Goal: Task Accomplishment & Management: Use online tool/utility

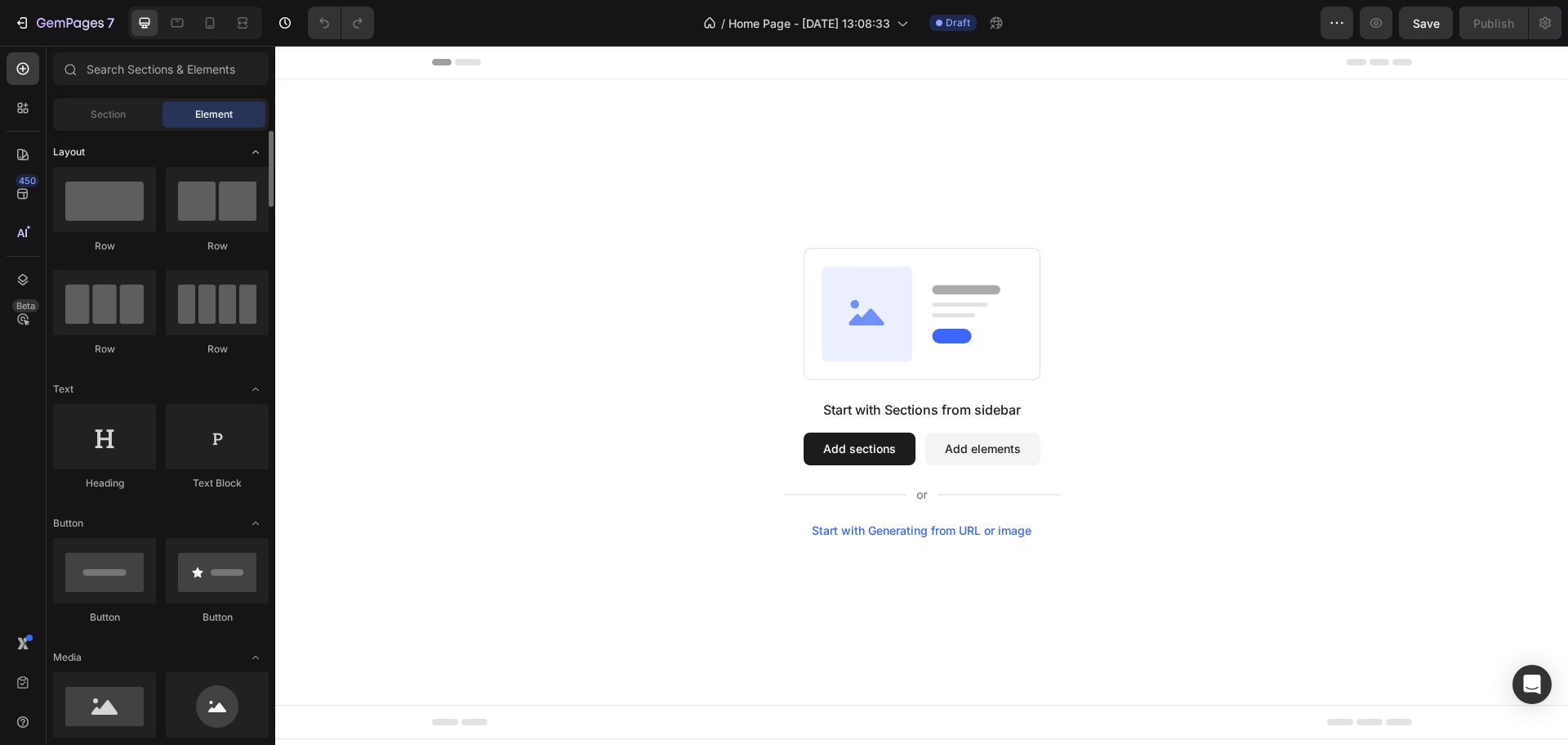
click at [206, 381] on div "Layout" at bounding box center [160, 388] width 216 height 16
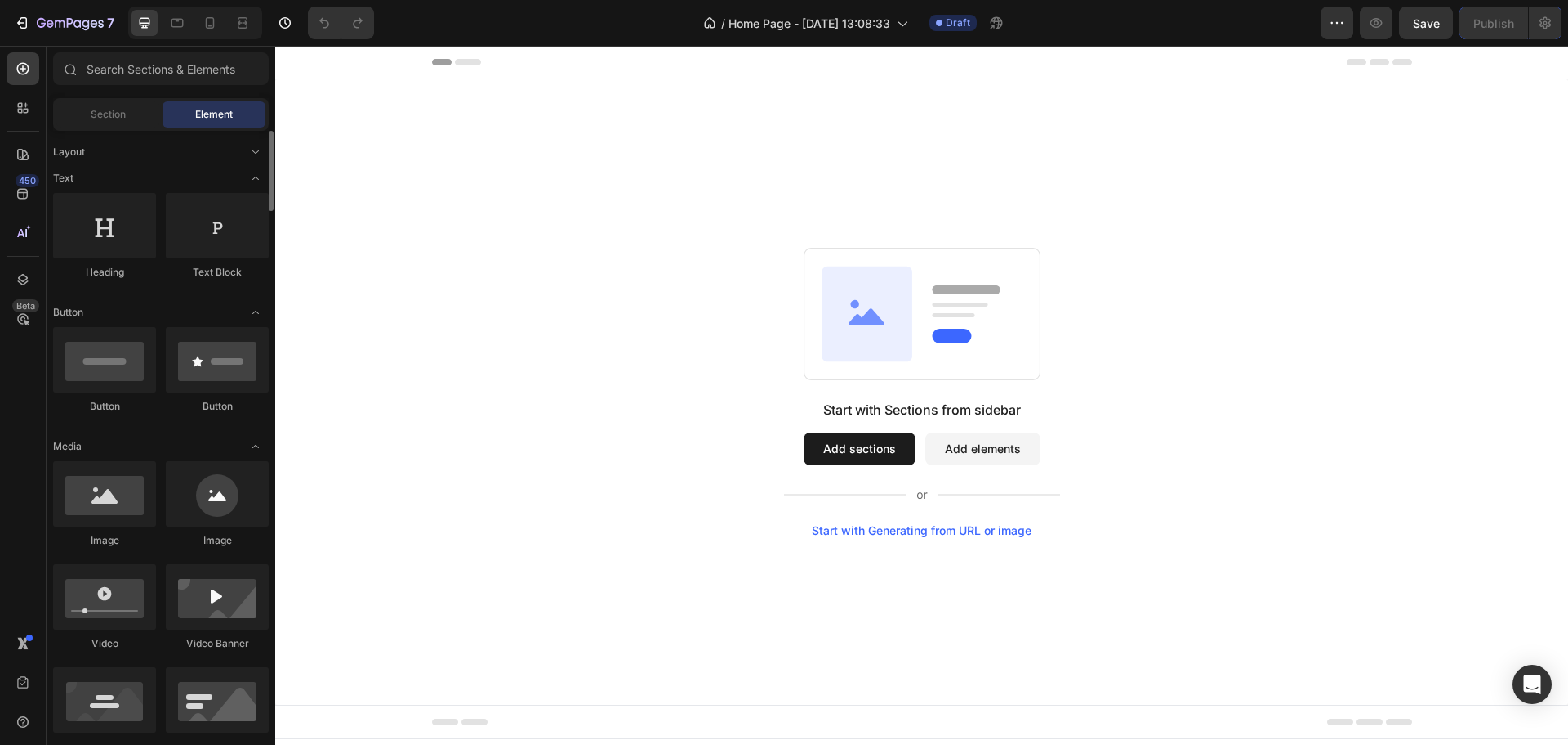
scroll to position [272, 0]
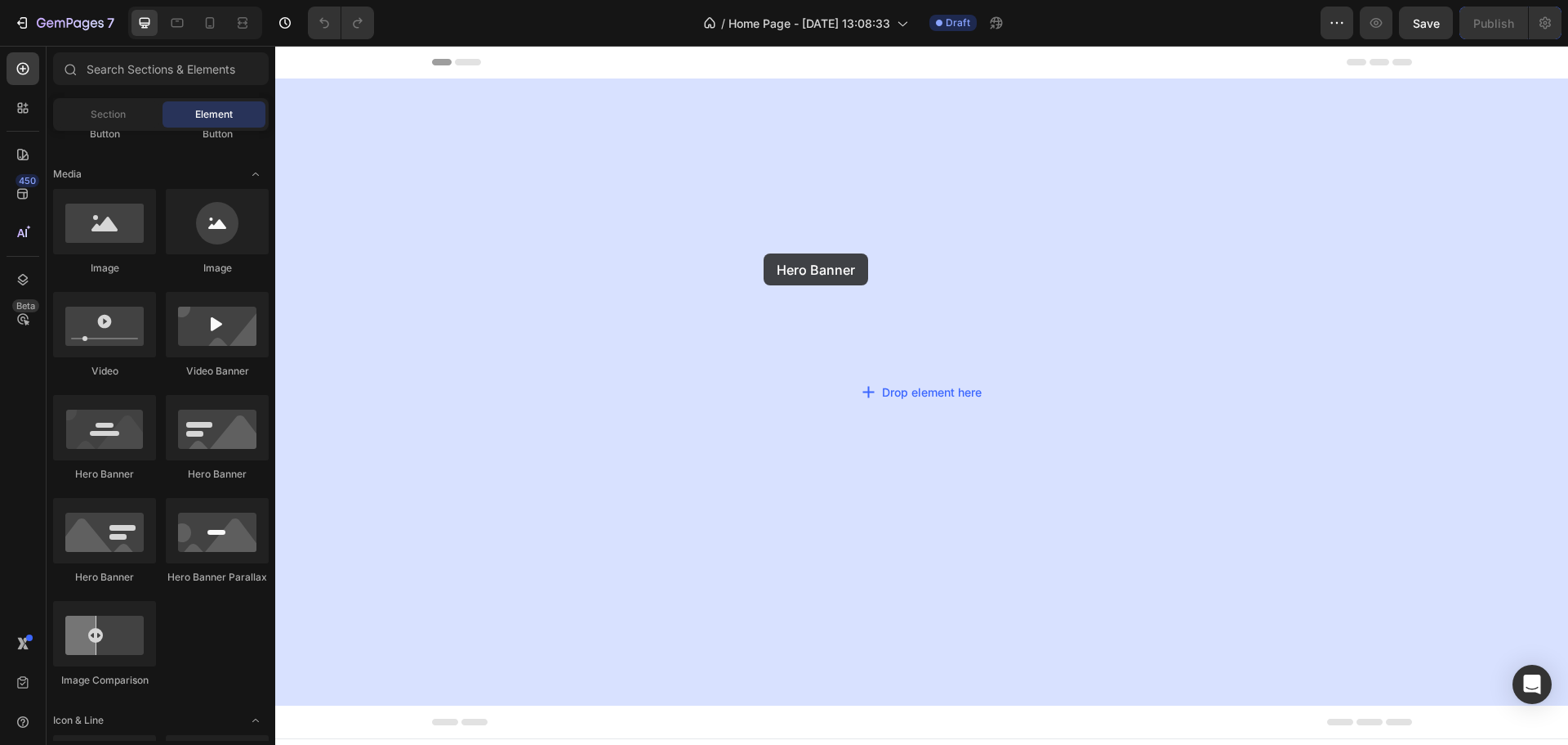
drag, startPoint x: 399, startPoint y: 601, endPoint x: 764, endPoint y: 253, distance: 504.3
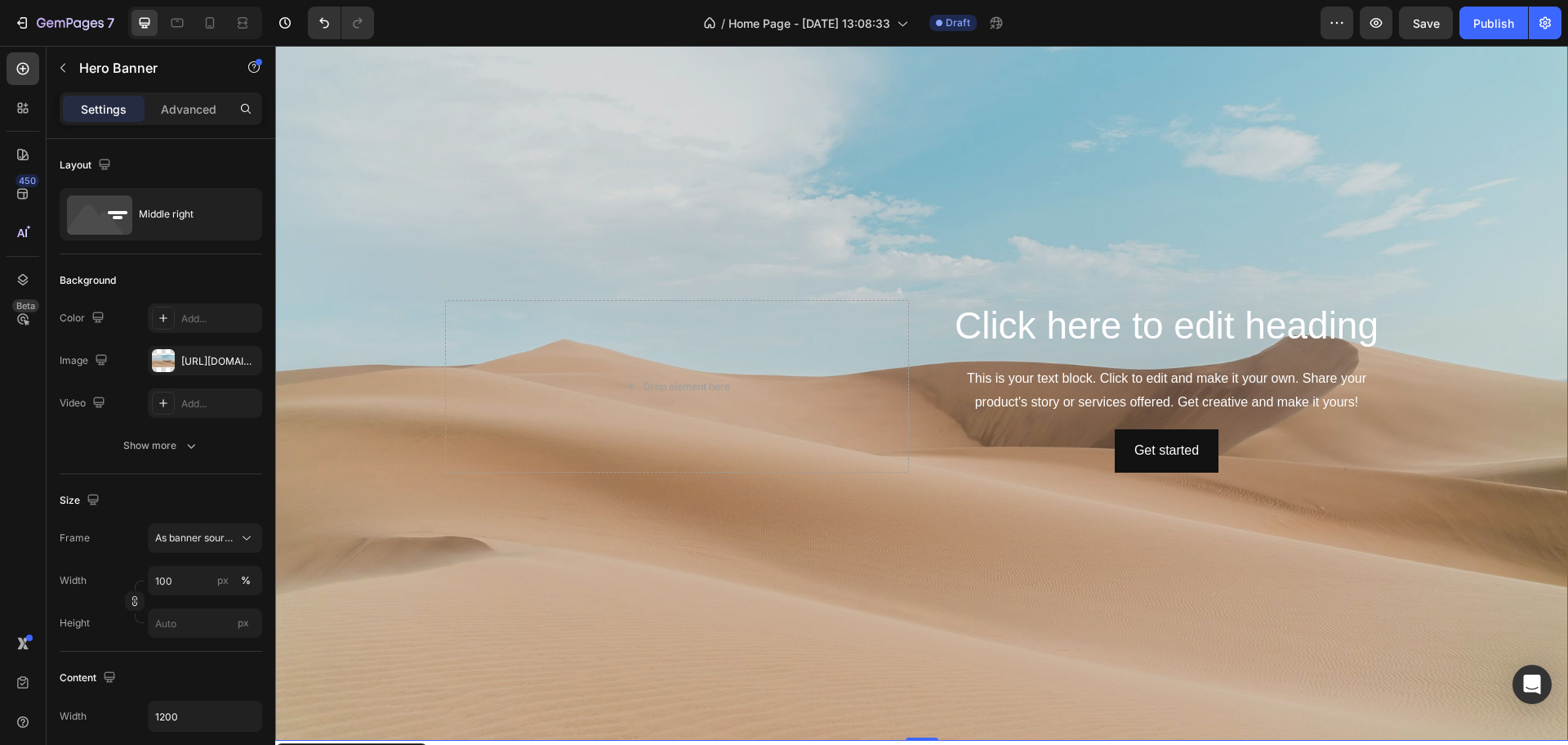
scroll to position [0, 0]
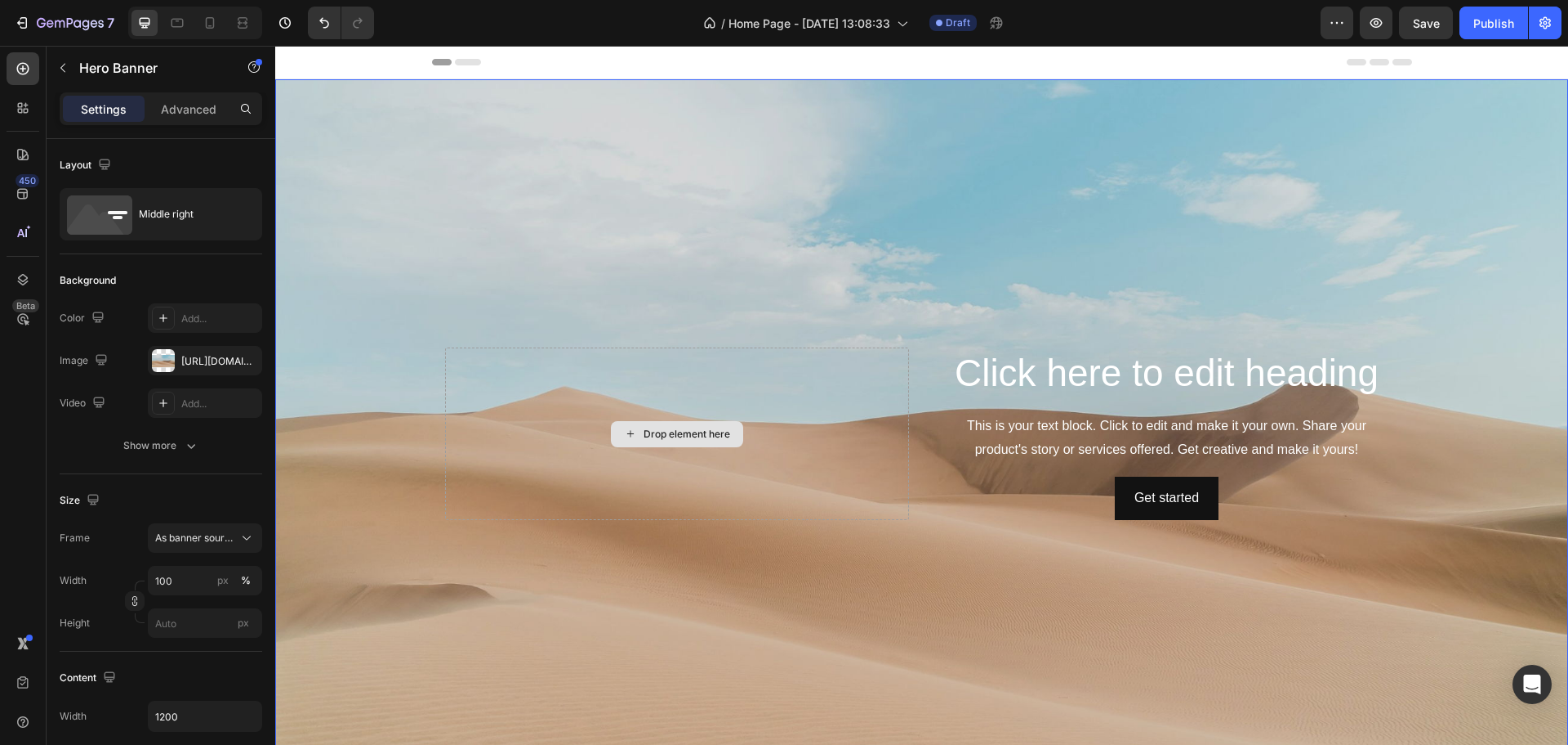
click at [771, 404] on div "Drop element here" at bounding box center [677, 433] width 464 height 172
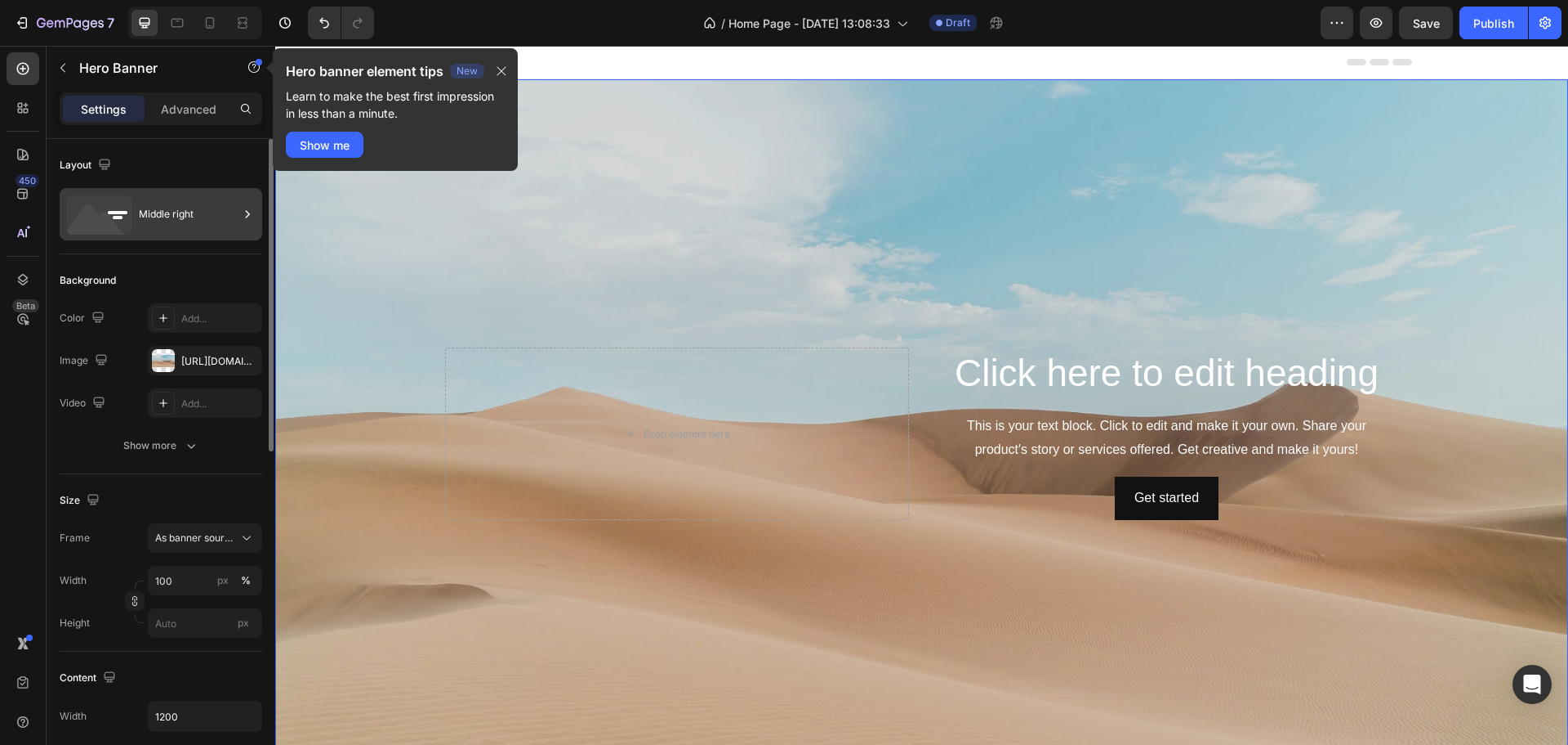
click at [243, 216] on icon at bounding box center [247, 214] width 16 height 16
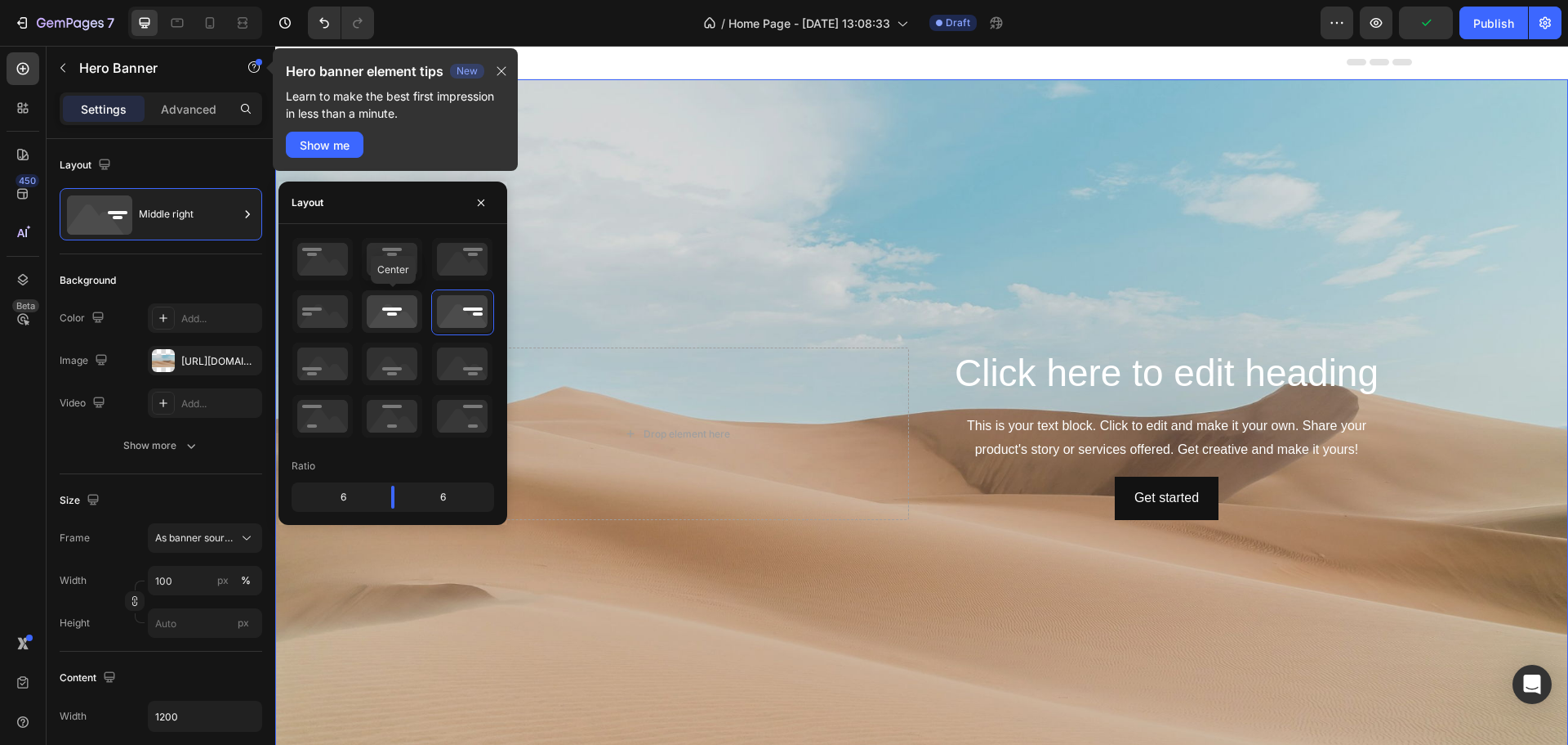
click at [412, 312] on icon at bounding box center [392, 311] width 61 height 43
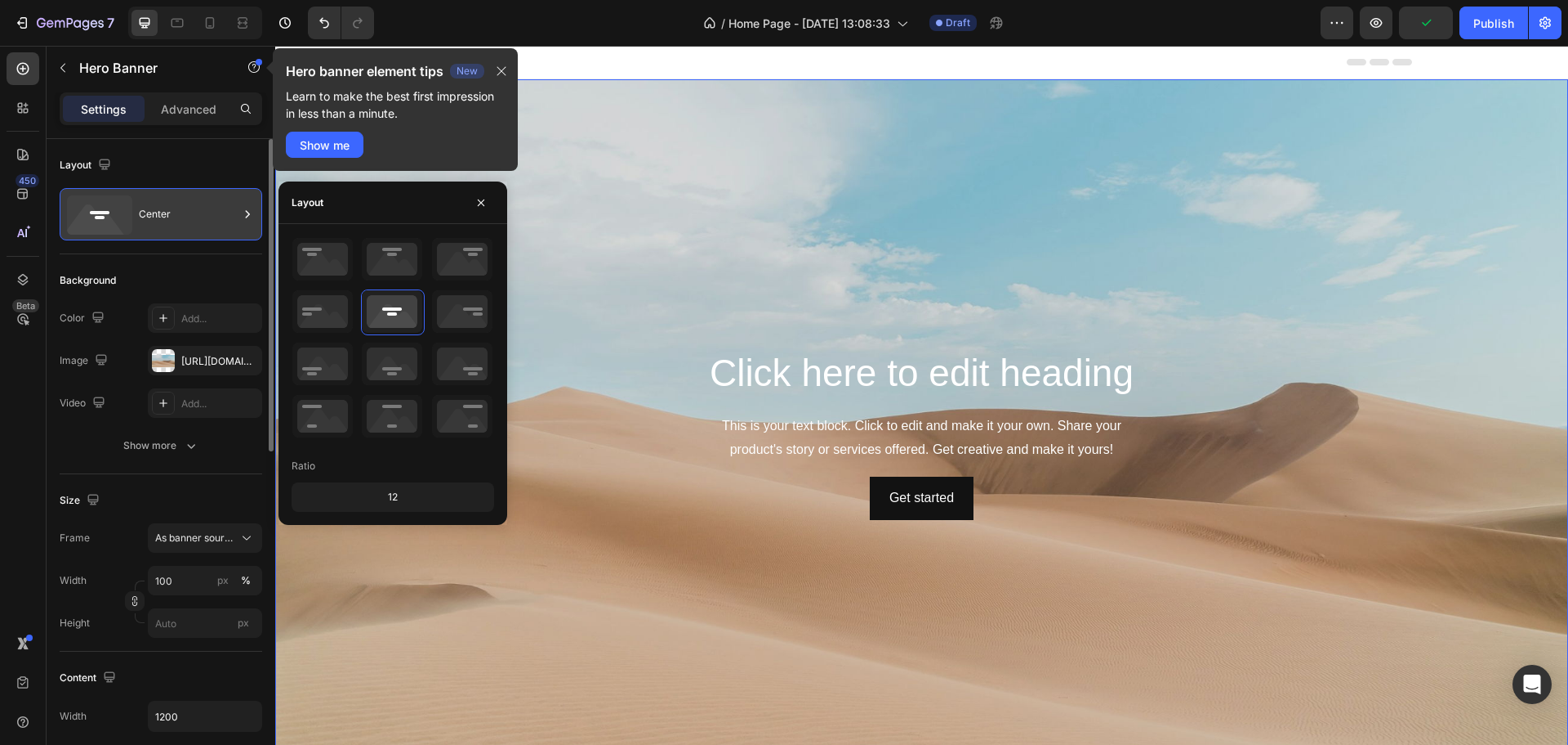
click at [224, 213] on div "Center" at bounding box center [188, 214] width 100 height 38
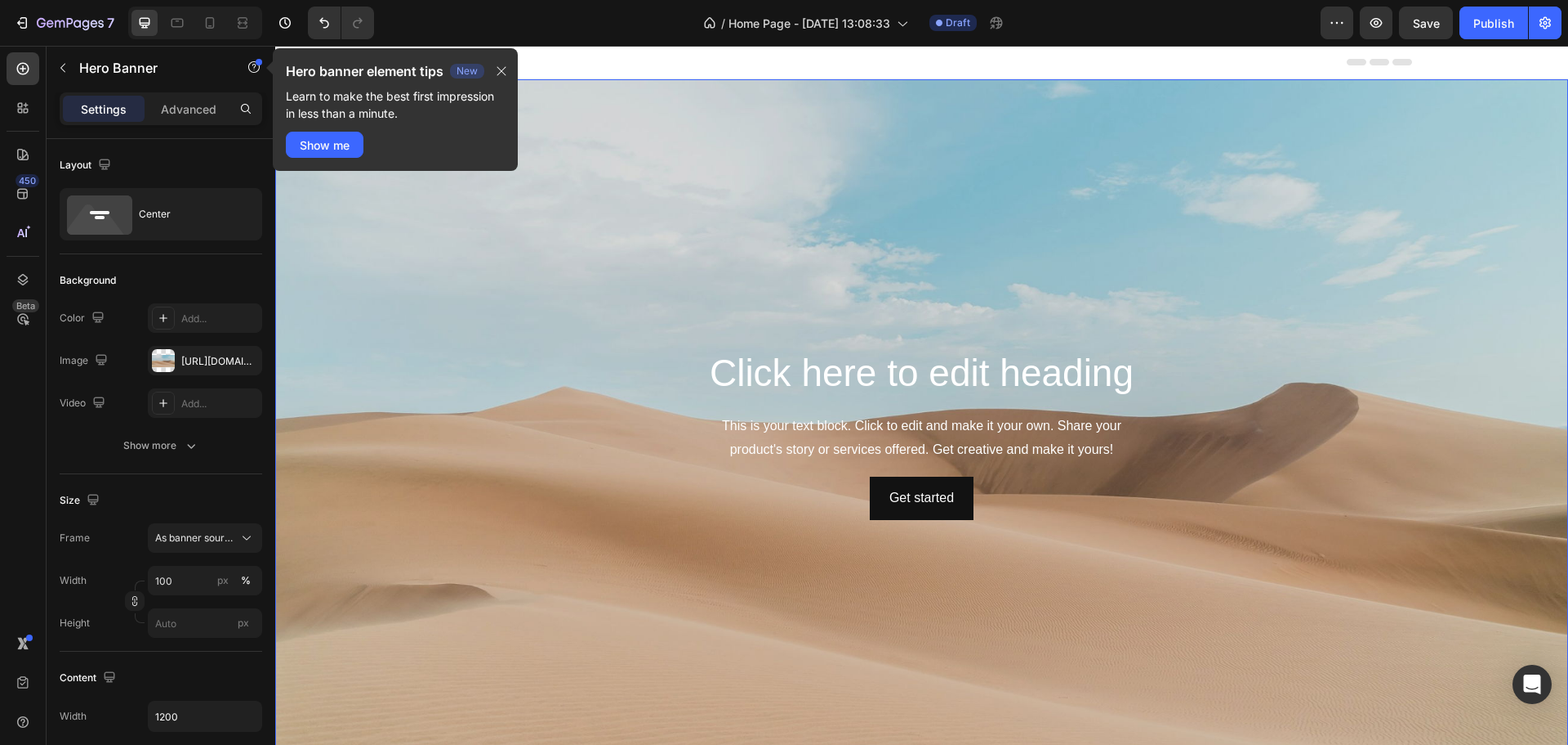
click at [840, 214] on div "Background Image" at bounding box center [922, 433] width 1293 height 709
click at [169, 358] on div at bounding box center [163, 360] width 23 height 23
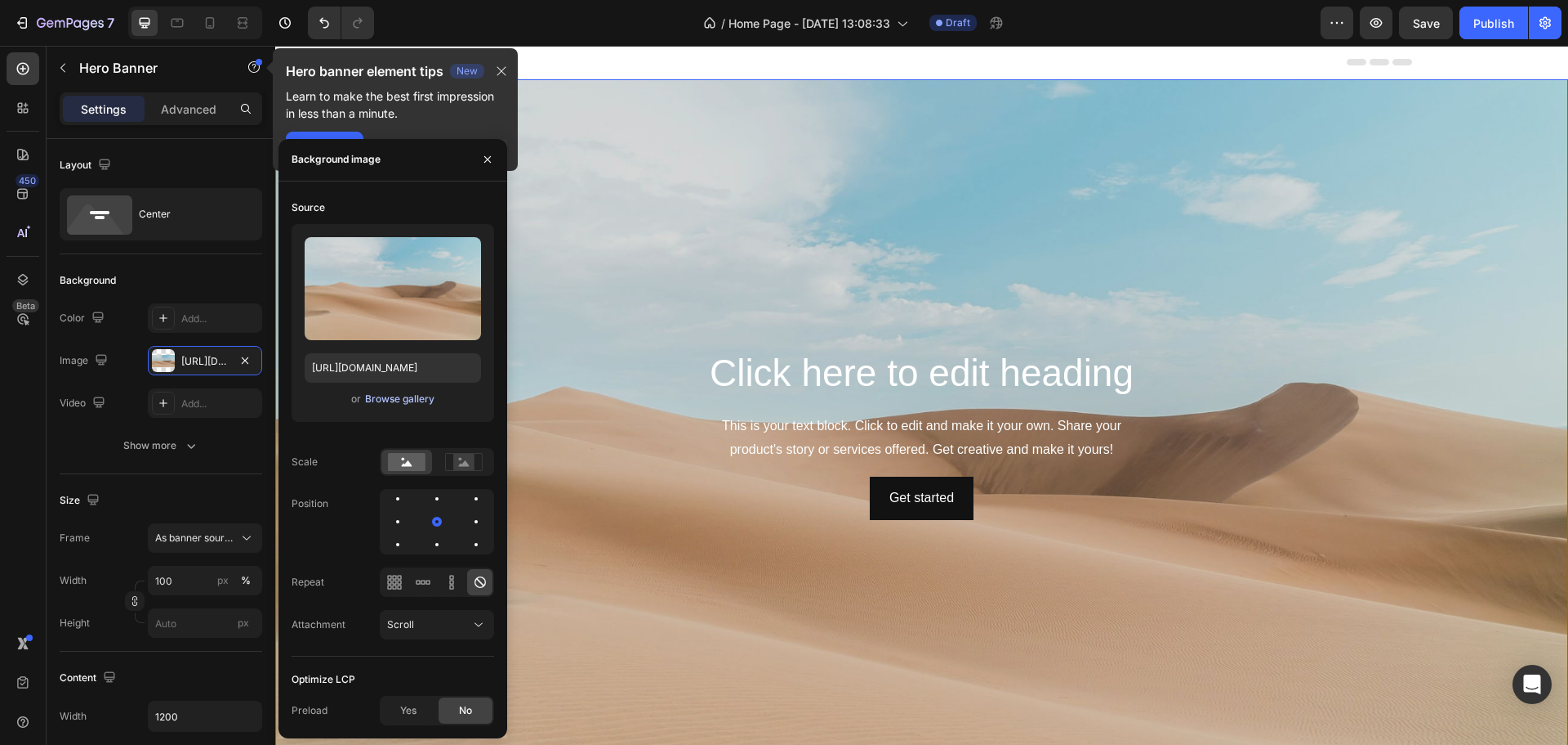
click at [402, 393] on div "Browse gallery" at bounding box center [400, 399] width 70 height 14
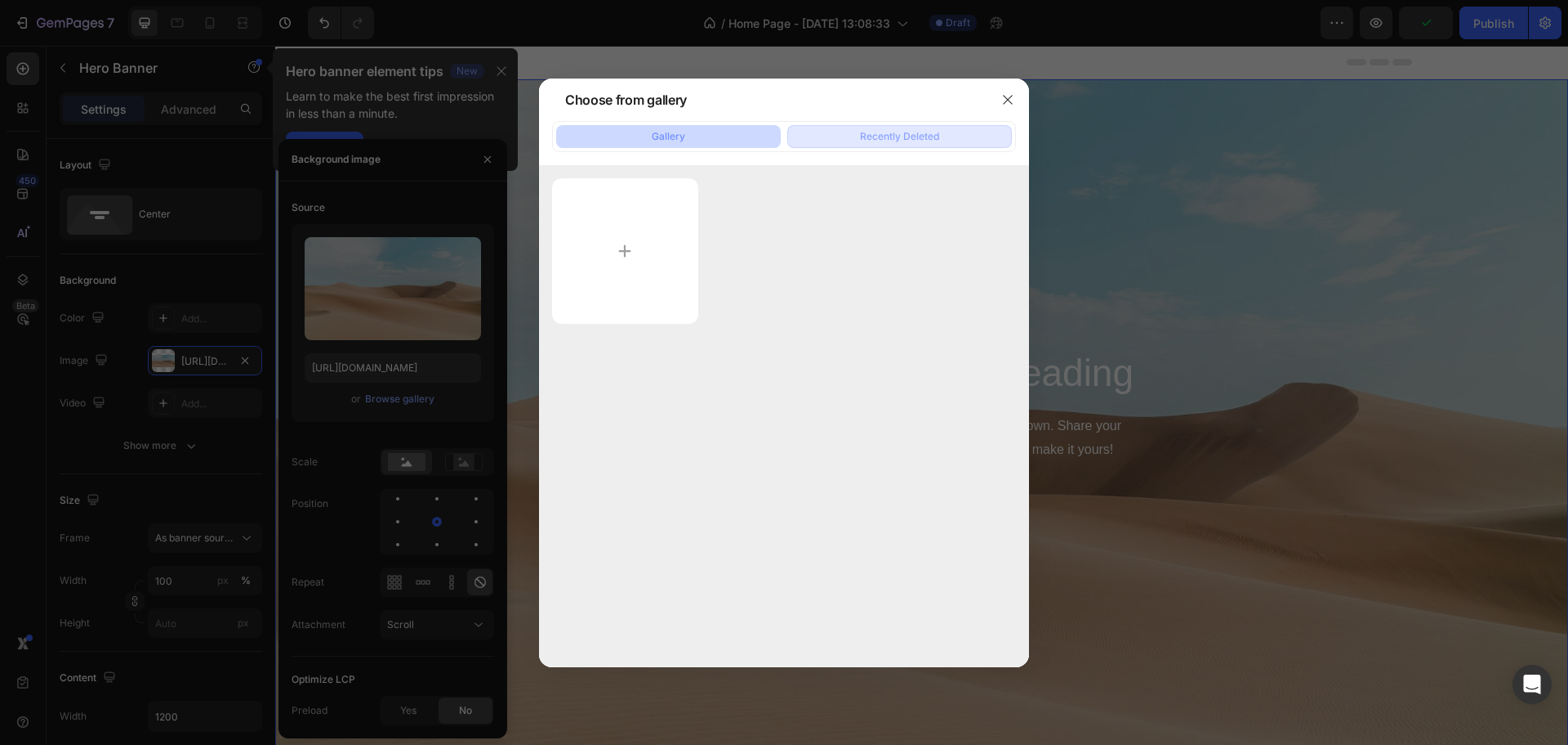
click at [918, 132] on div "Recently Deleted" at bounding box center [900, 136] width 79 height 14
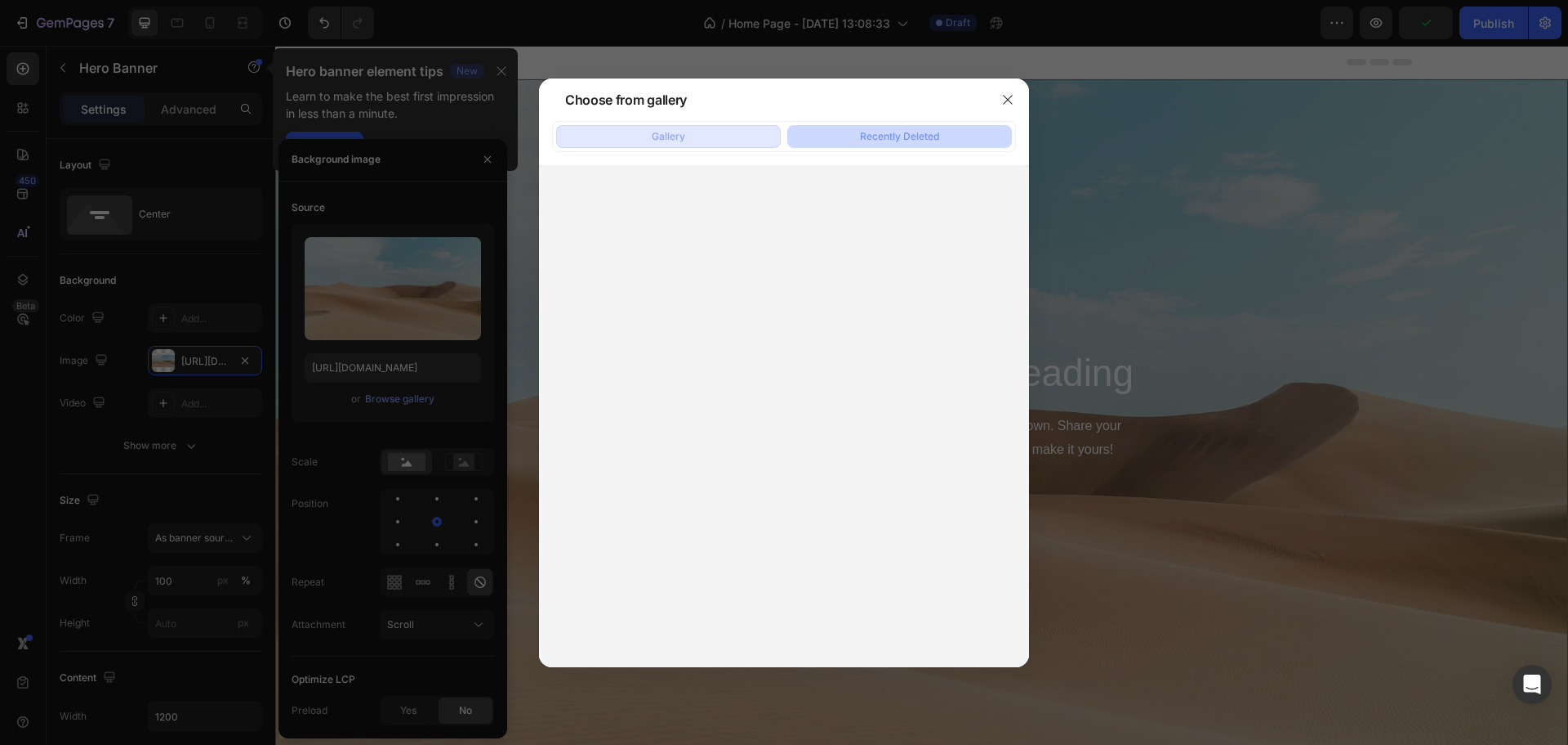
click at [690, 133] on button "Gallery" at bounding box center [668, 136] width 224 height 23
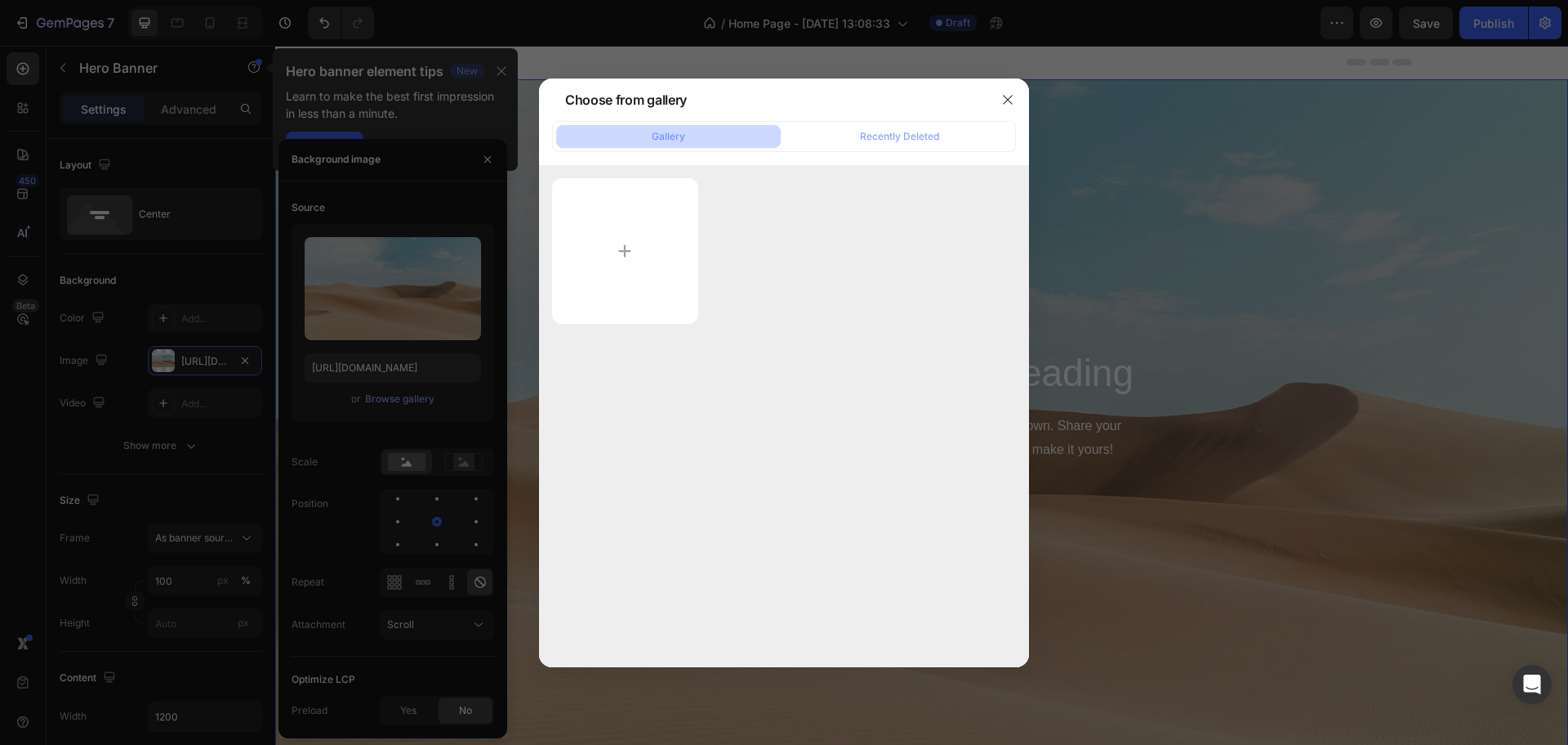
click at [731, 268] on div at bounding box center [784, 251] width 464 height 145
click at [642, 251] on input "file" at bounding box center [625, 251] width 146 height 145
type input "C:\fakepath\cusica-academy-banner.png"
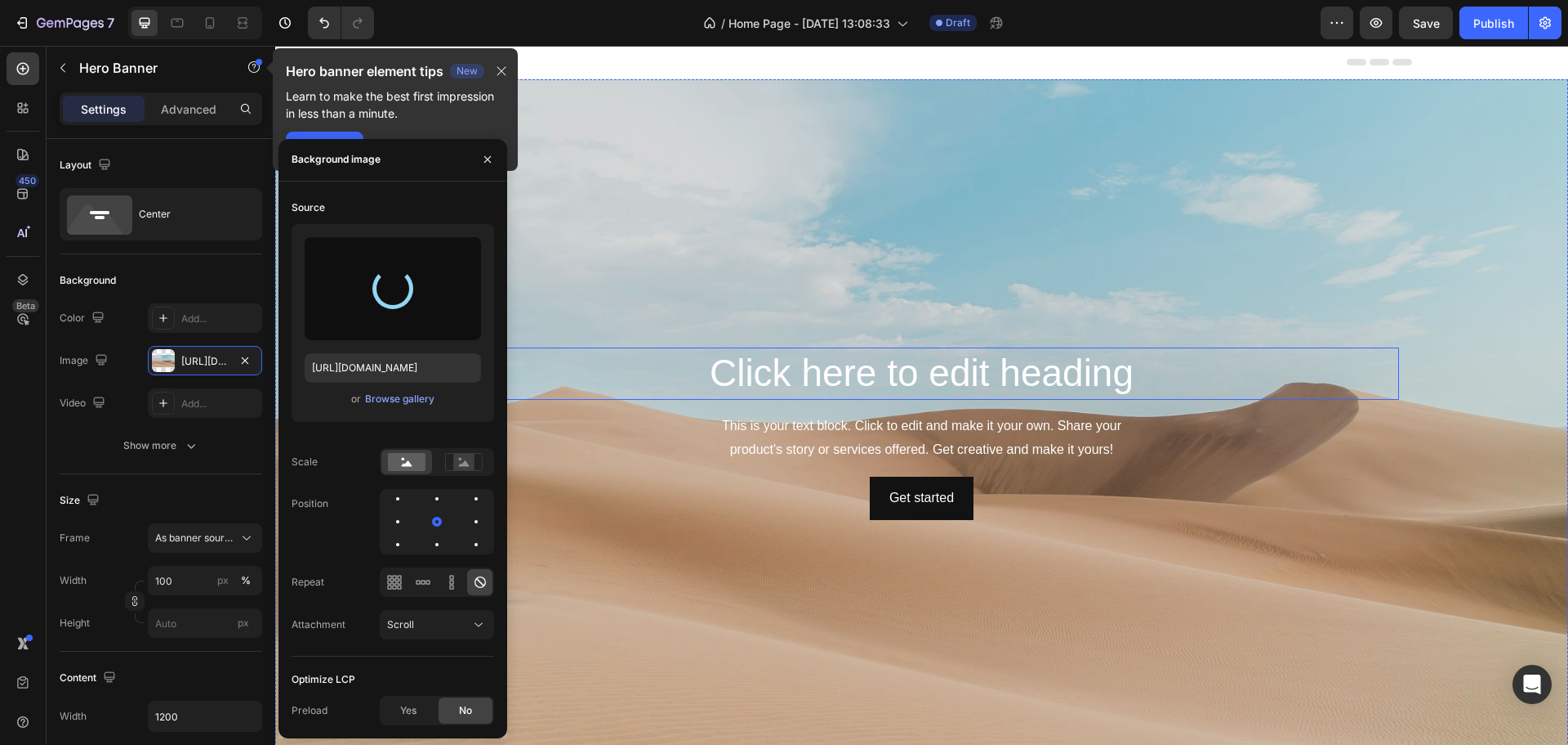
type input "[URL][DOMAIN_NAME]"
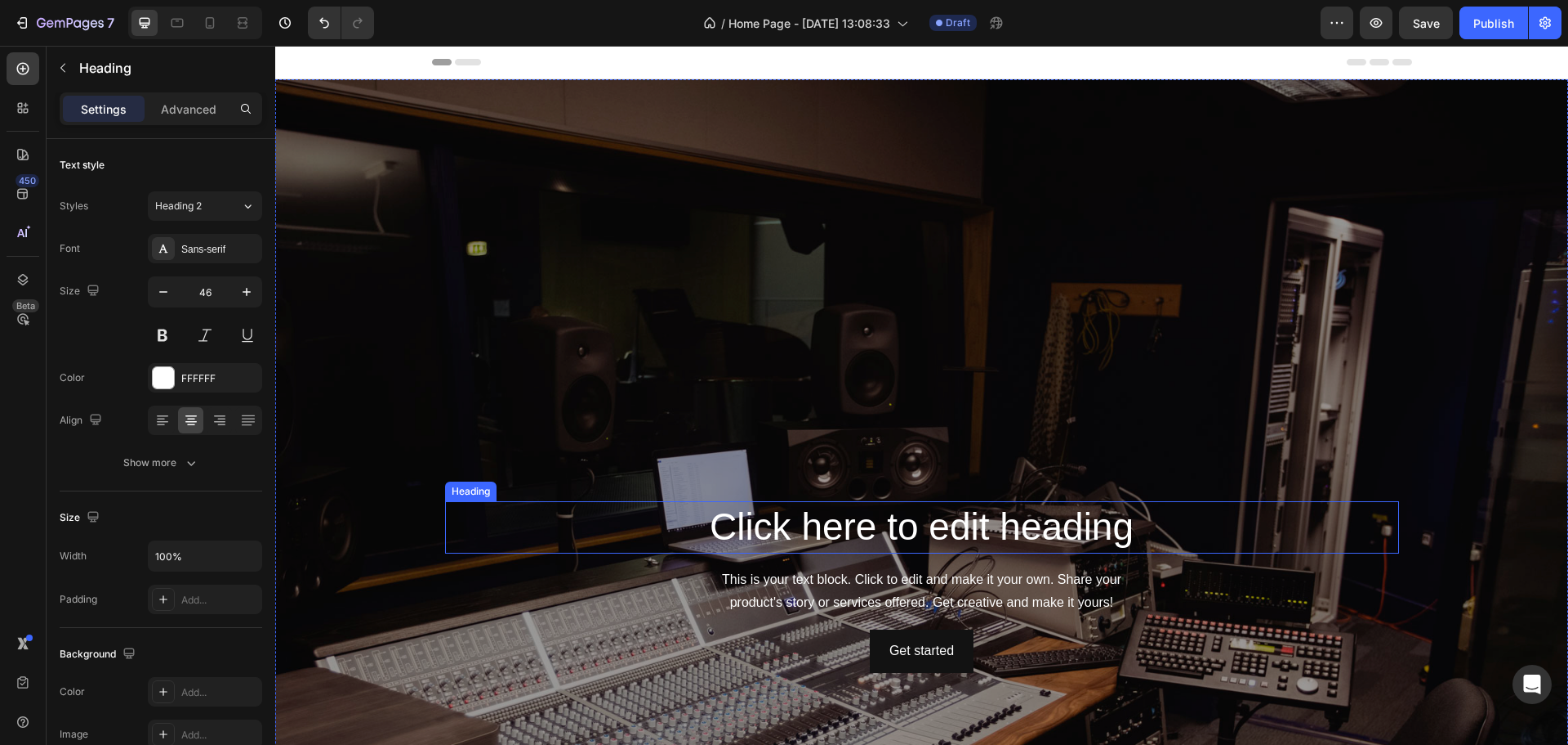
click at [848, 531] on h2 "Click here to edit heading" at bounding box center [922, 527] width 954 height 52
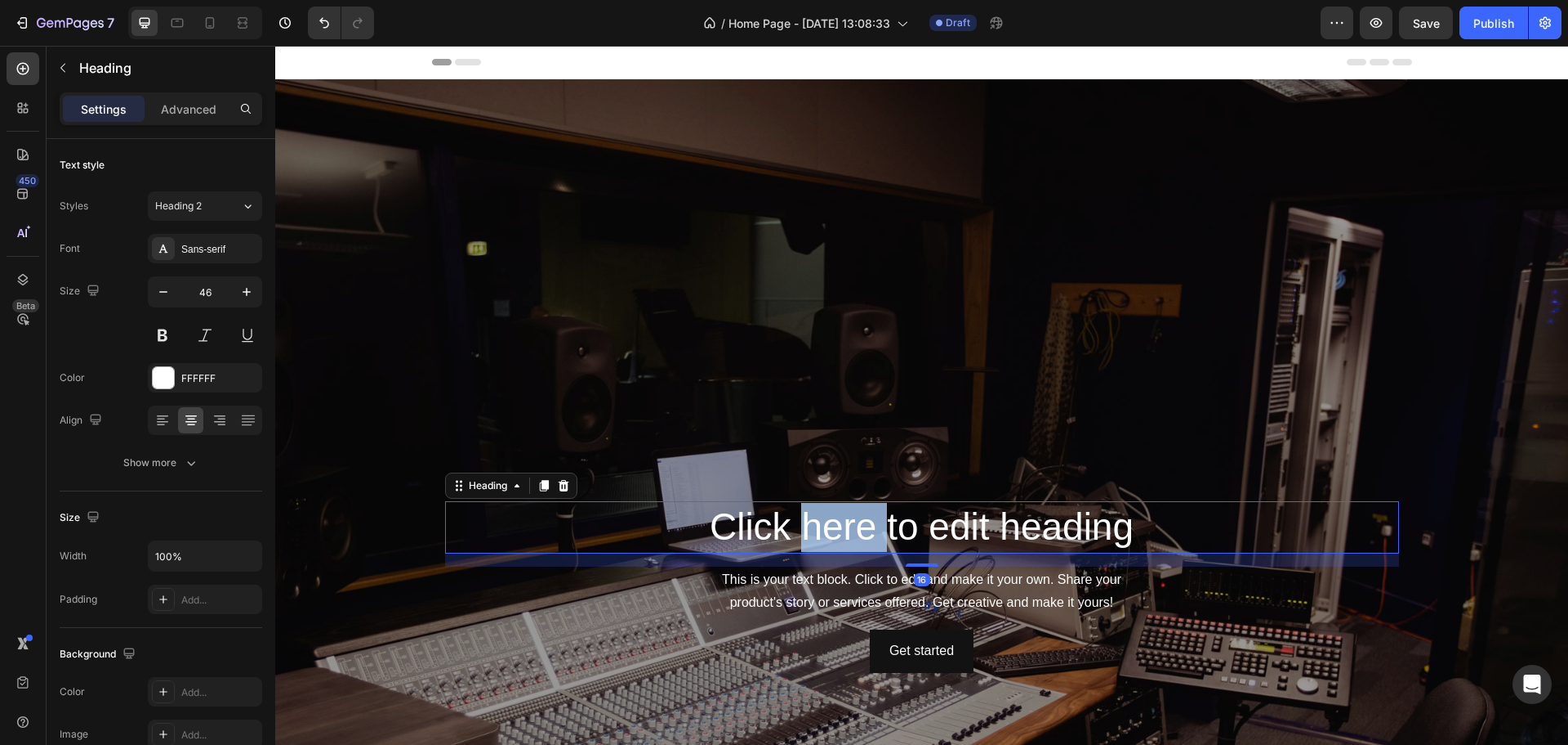
click at [848, 531] on h2 "Click here to edit heading" at bounding box center [922, 527] width 954 height 52
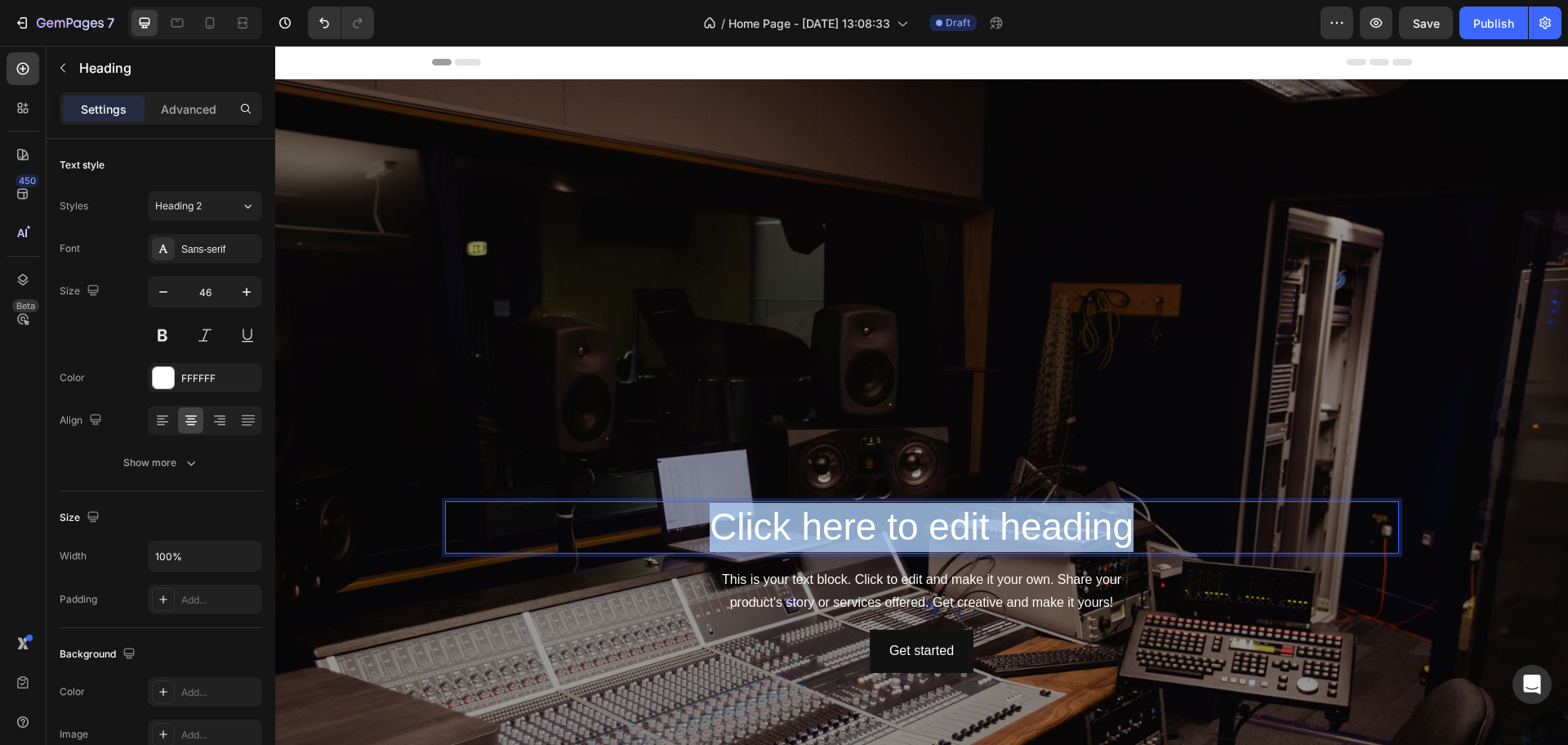
click at [848, 531] on p "Click here to edit heading" at bounding box center [923, 527] width 951 height 49
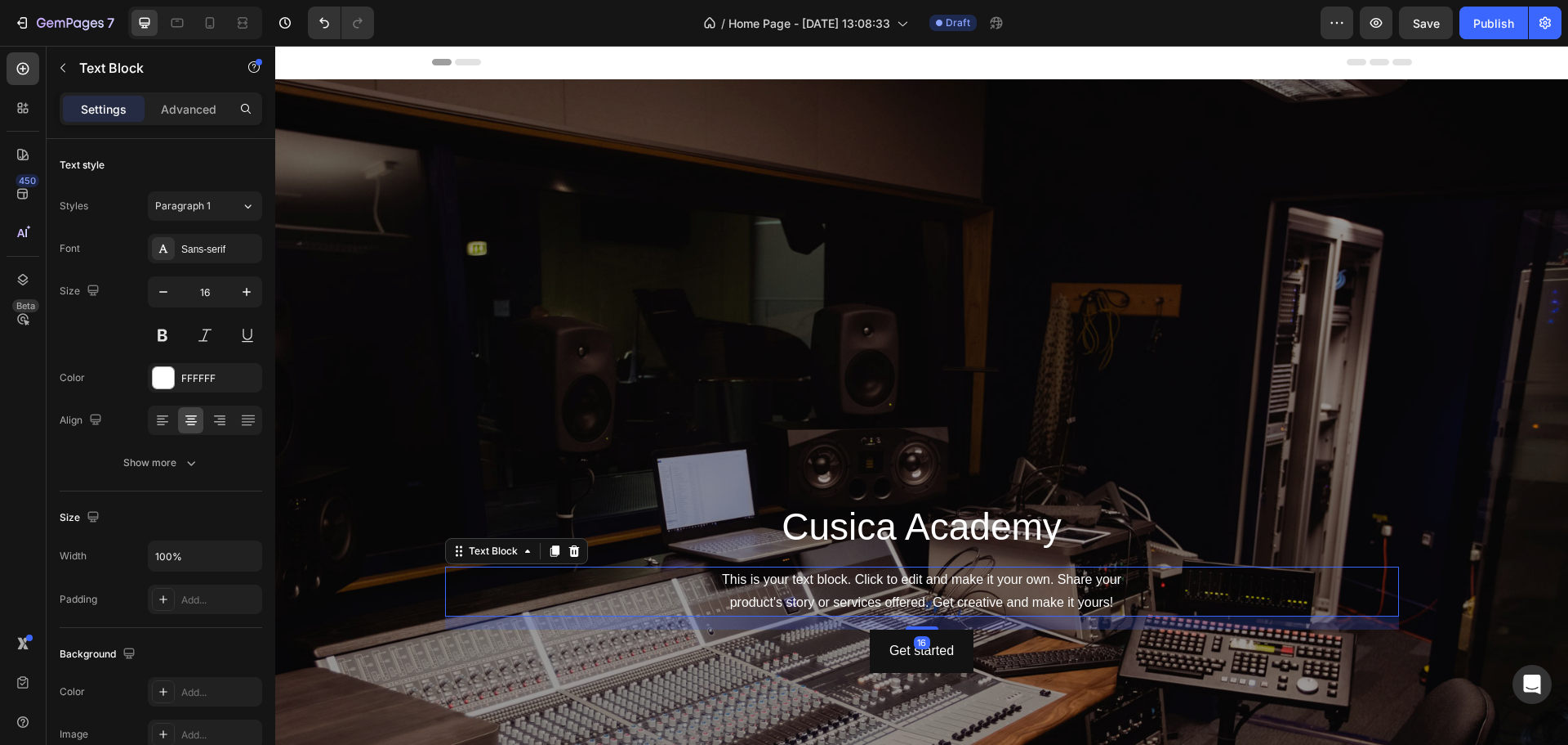
click at [864, 570] on div "This is your text block. Click to edit and make it your own. Share your product…" at bounding box center [922, 592] width 954 height 50
click at [569, 544] on icon at bounding box center [574, 550] width 11 height 12
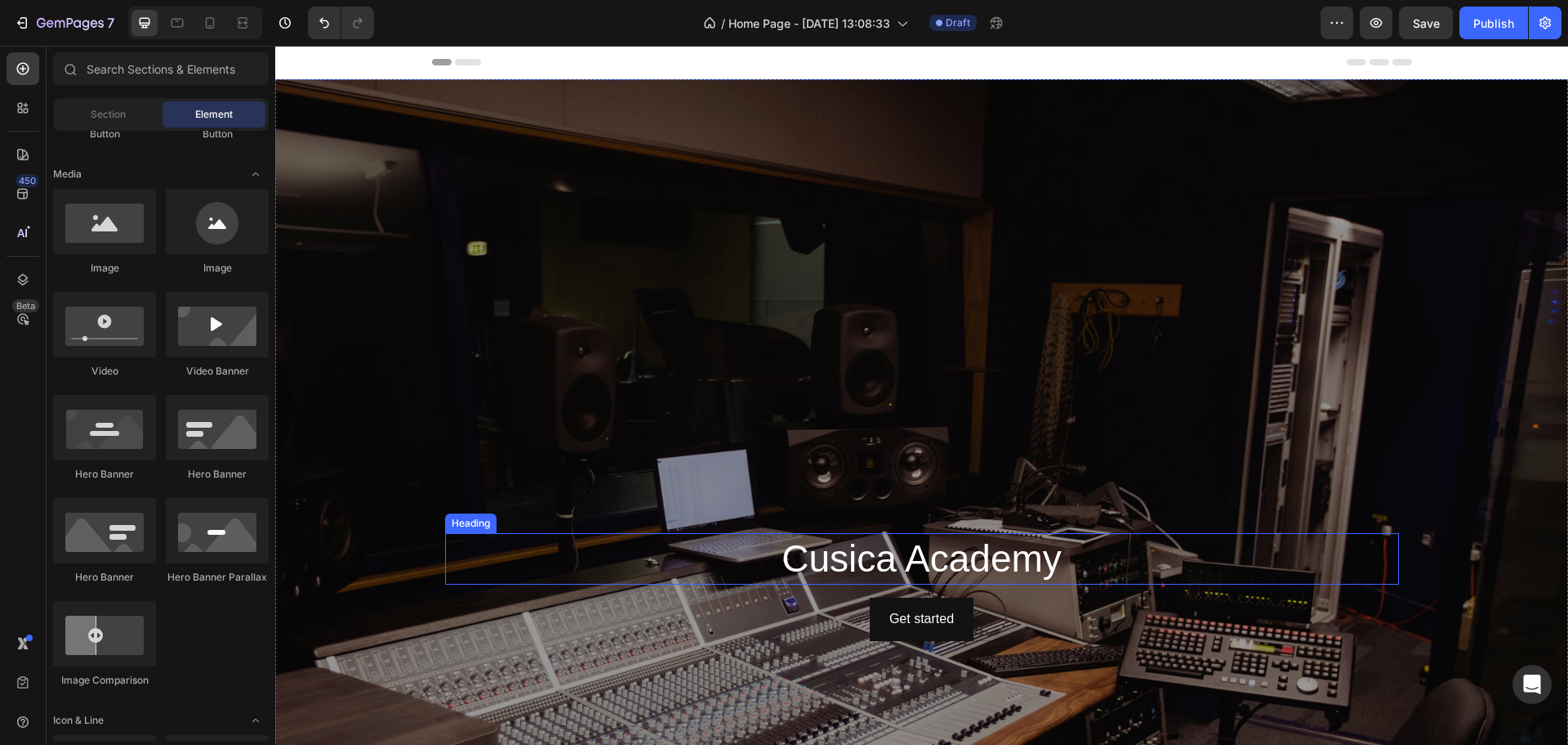
click at [859, 553] on p "Cusica Academy" at bounding box center [923, 559] width 951 height 49
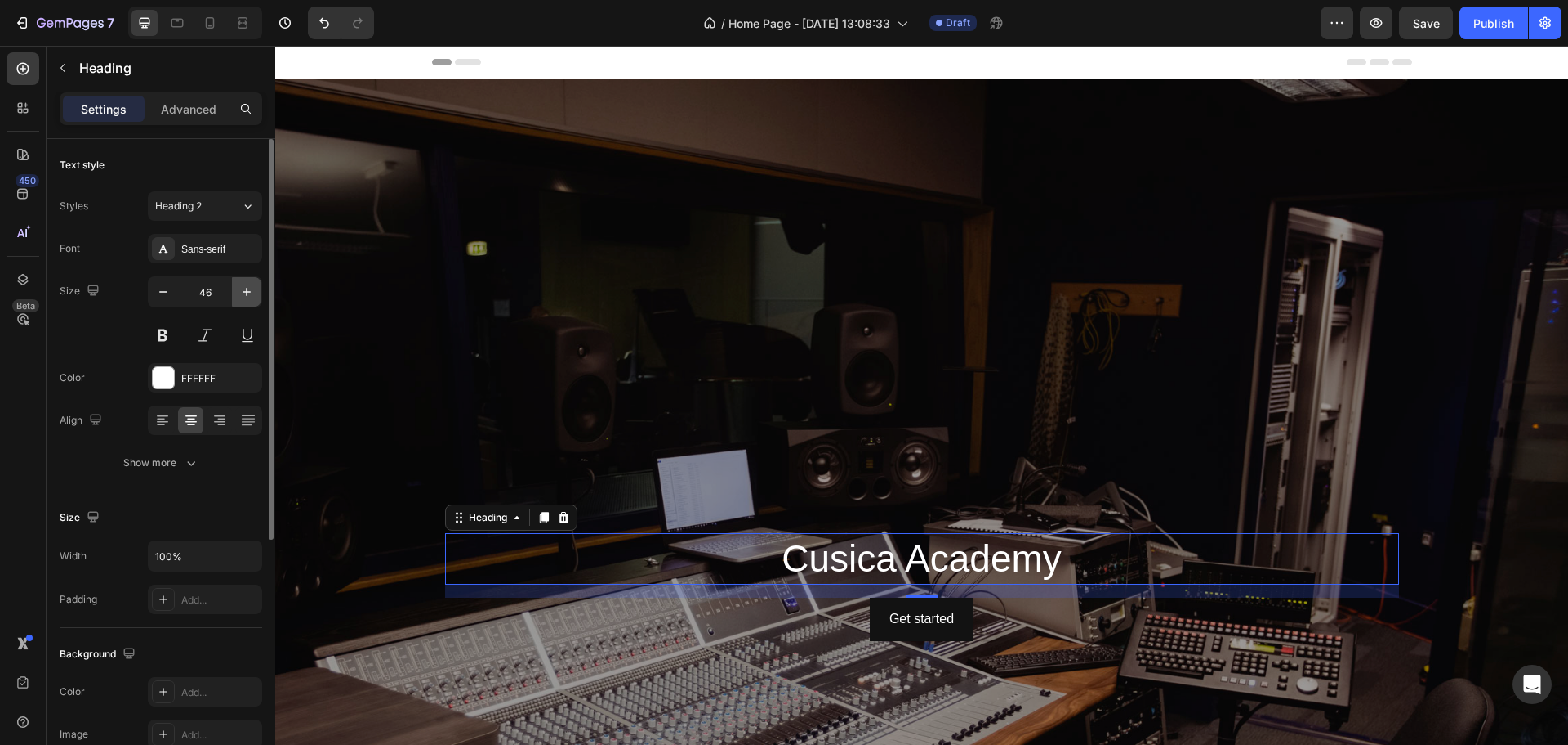
click at [248, 293] on icon "button" at bounding box center [246, 291] width 16 height 16
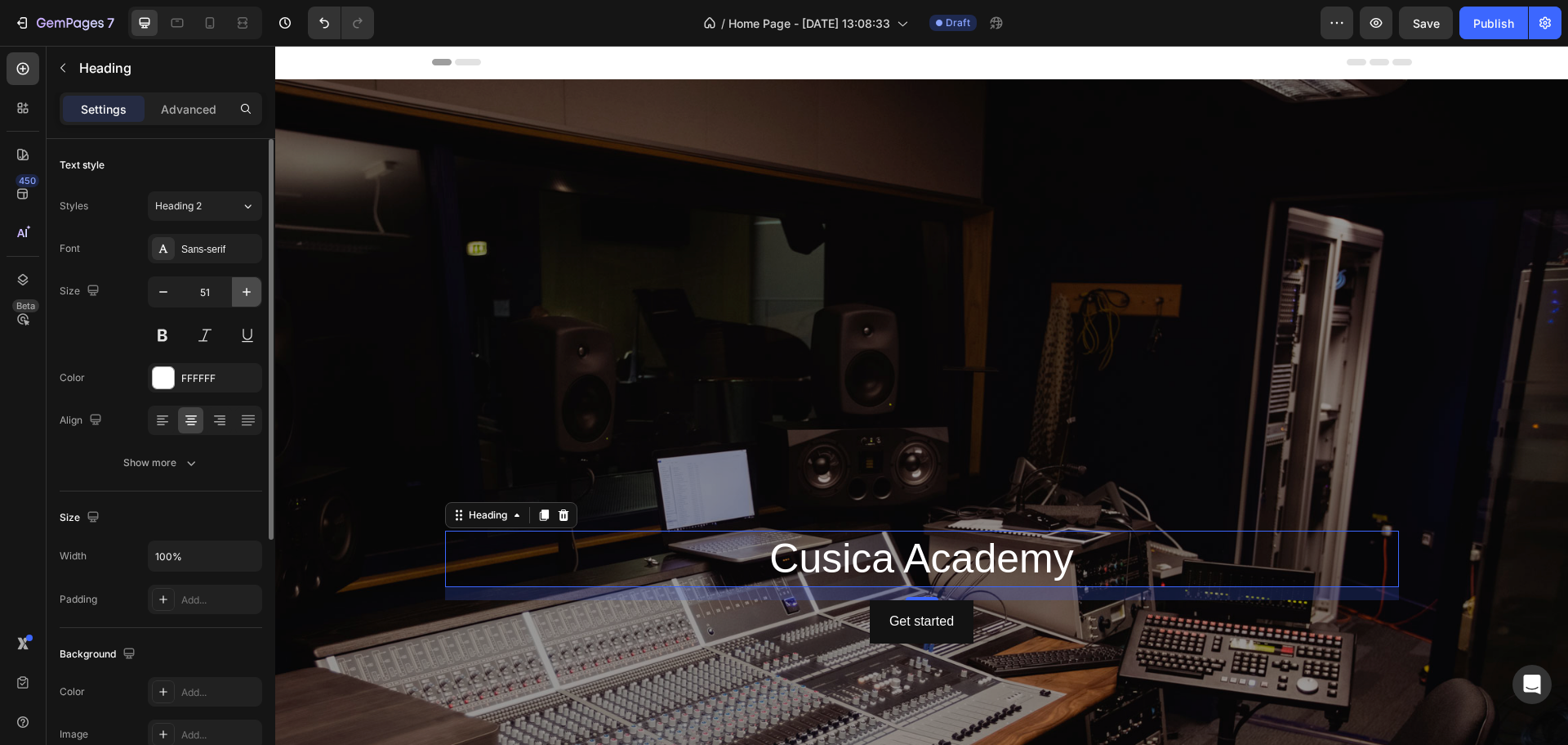
click at [248, 293] on icon "button" at bounding box center [246, 291] width 16 height 16
type input "53"
click at [156, 343] on button at bounding box center [162, 335] width 29 height 29
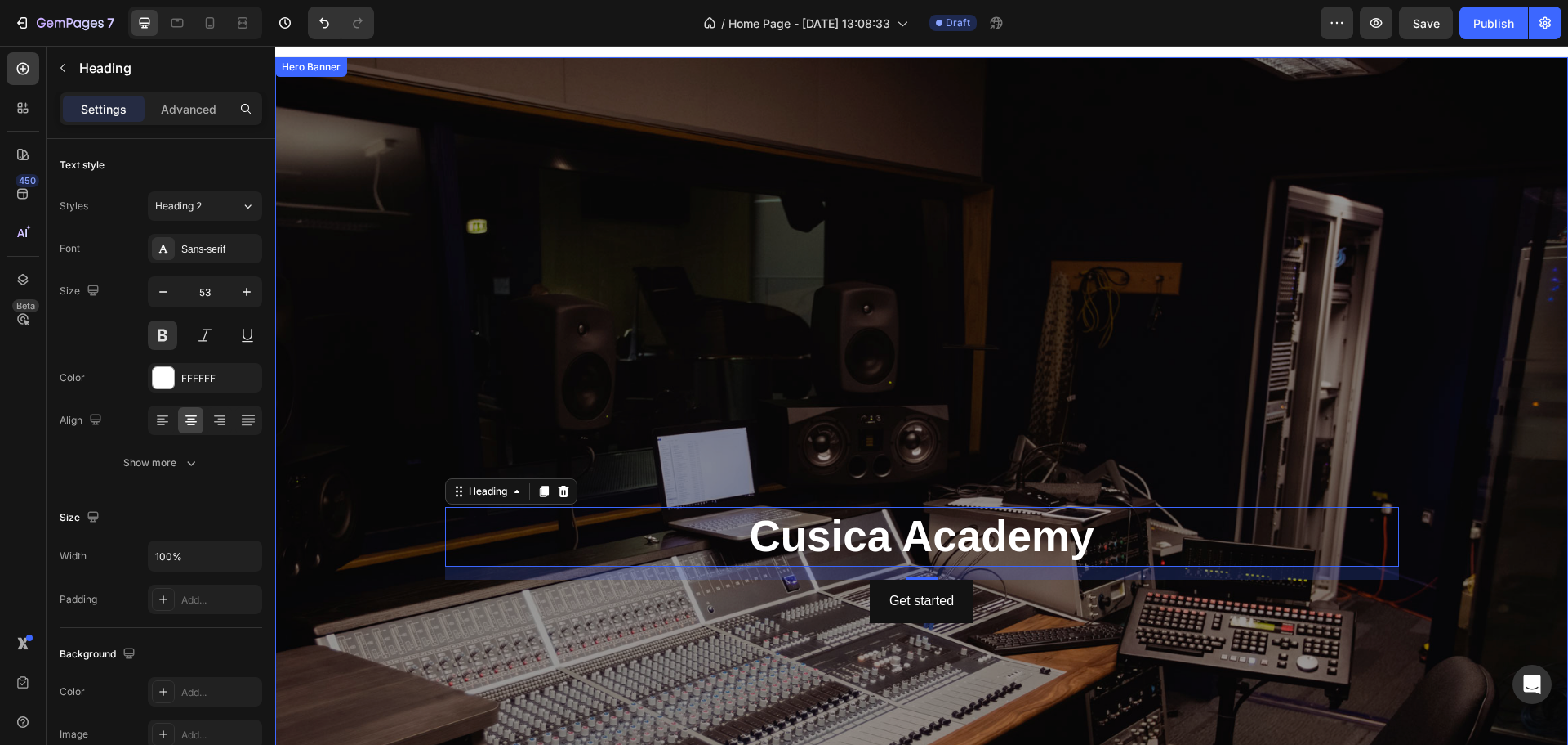
scroll to position [272, 0]
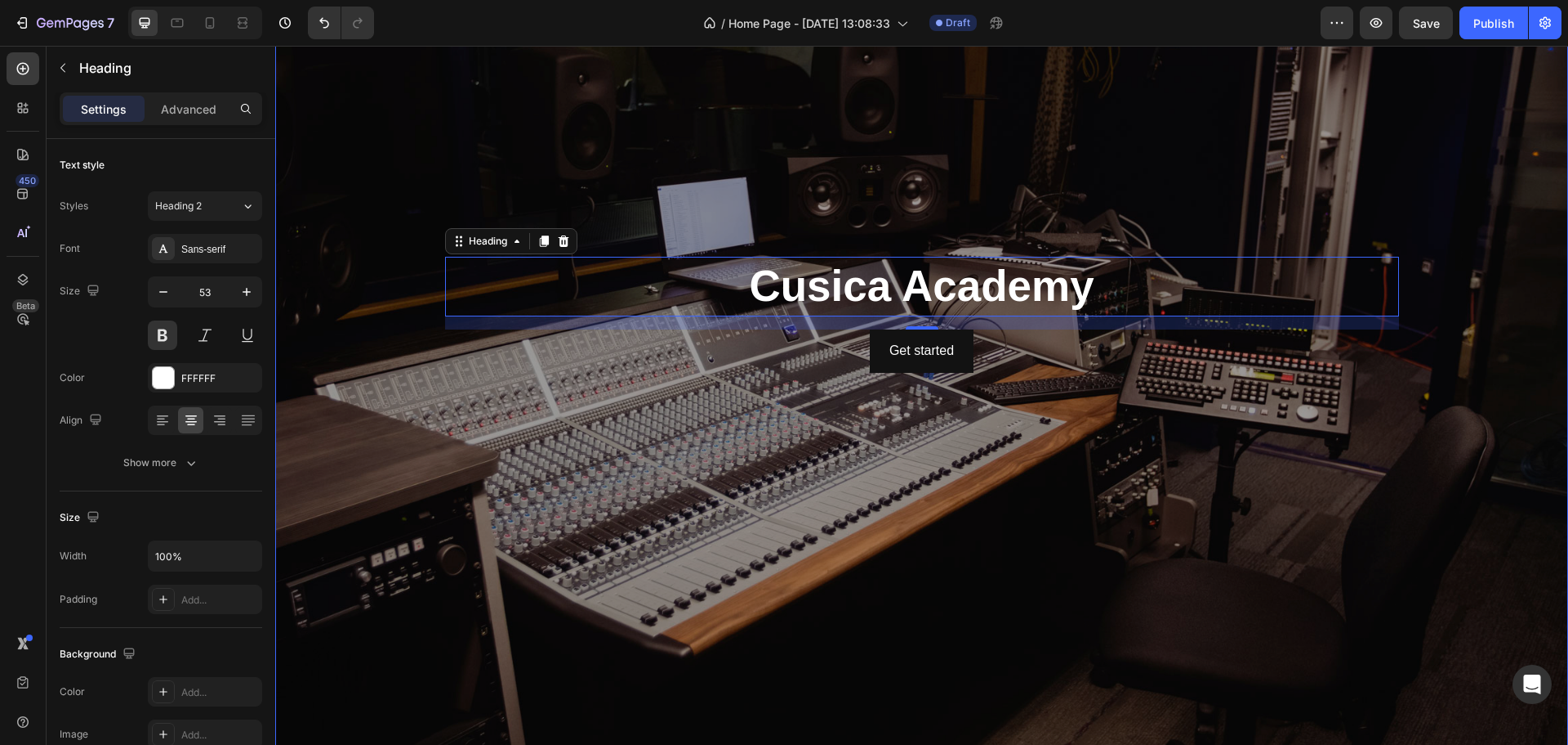
click at [808, 538] on div "Background Image" at bounding box center [922, 314] width 1293 height 1015
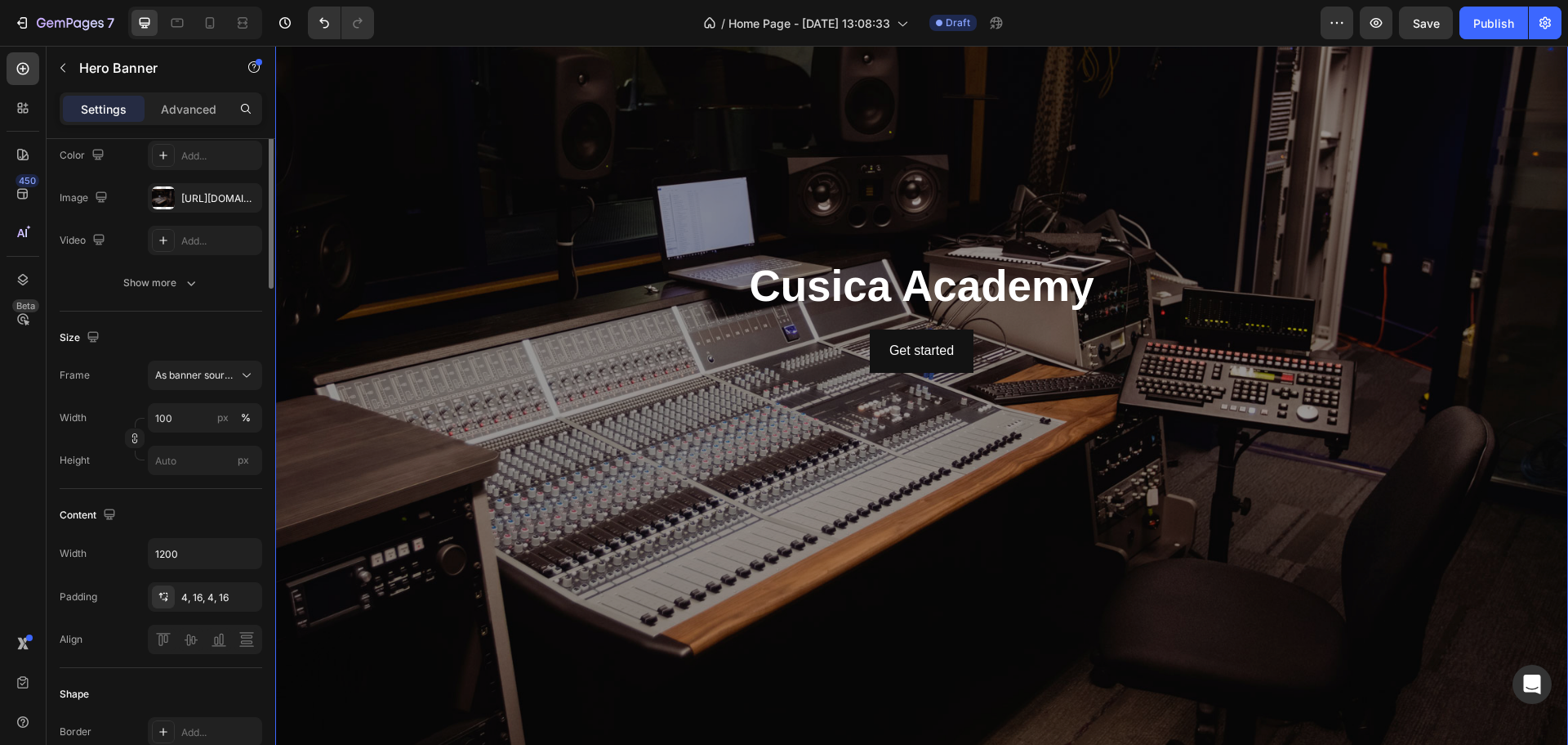
scroll to position [0, 0]
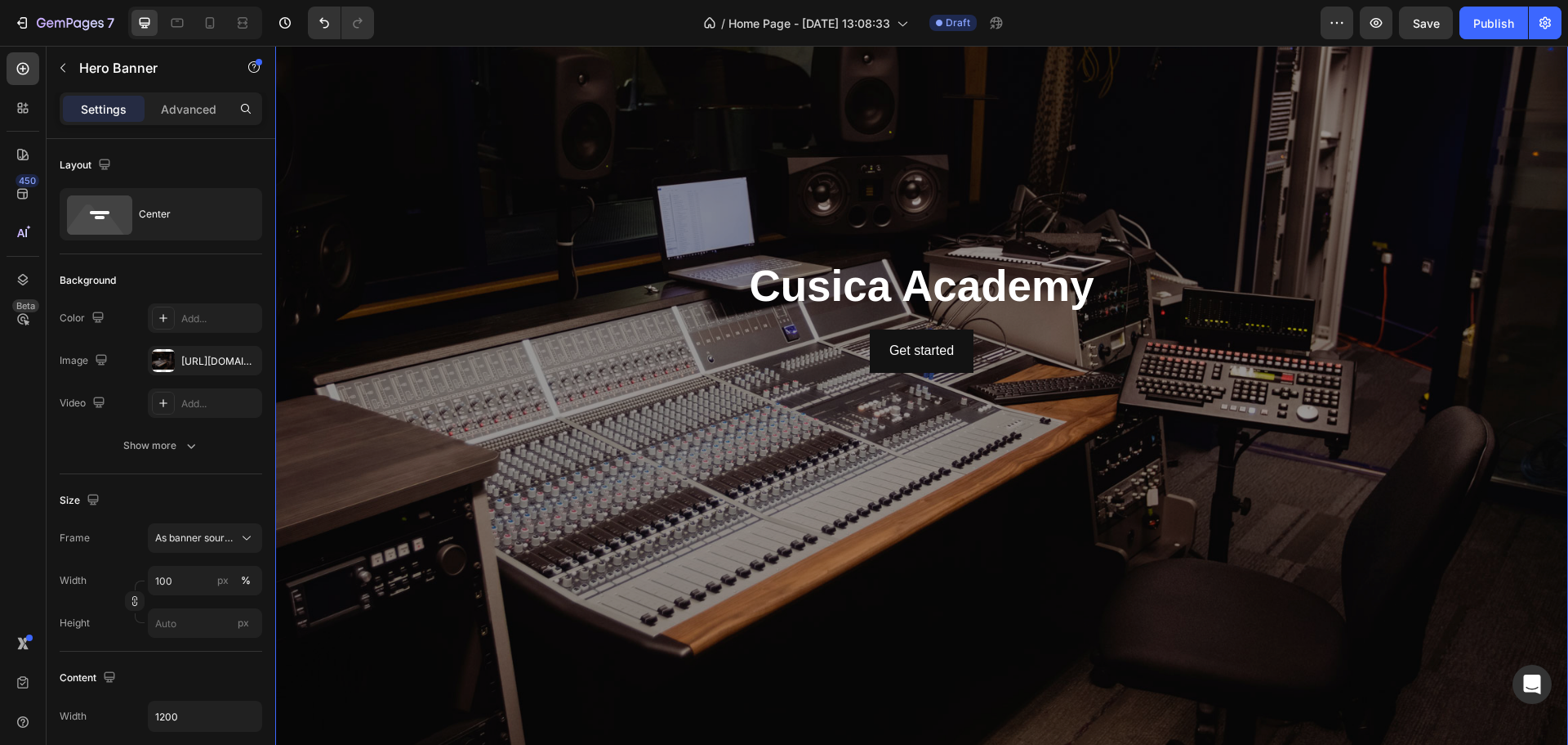
click at [598, 397] on div "Background Image" at bounding box center [922, 314] width 1293 height 1015
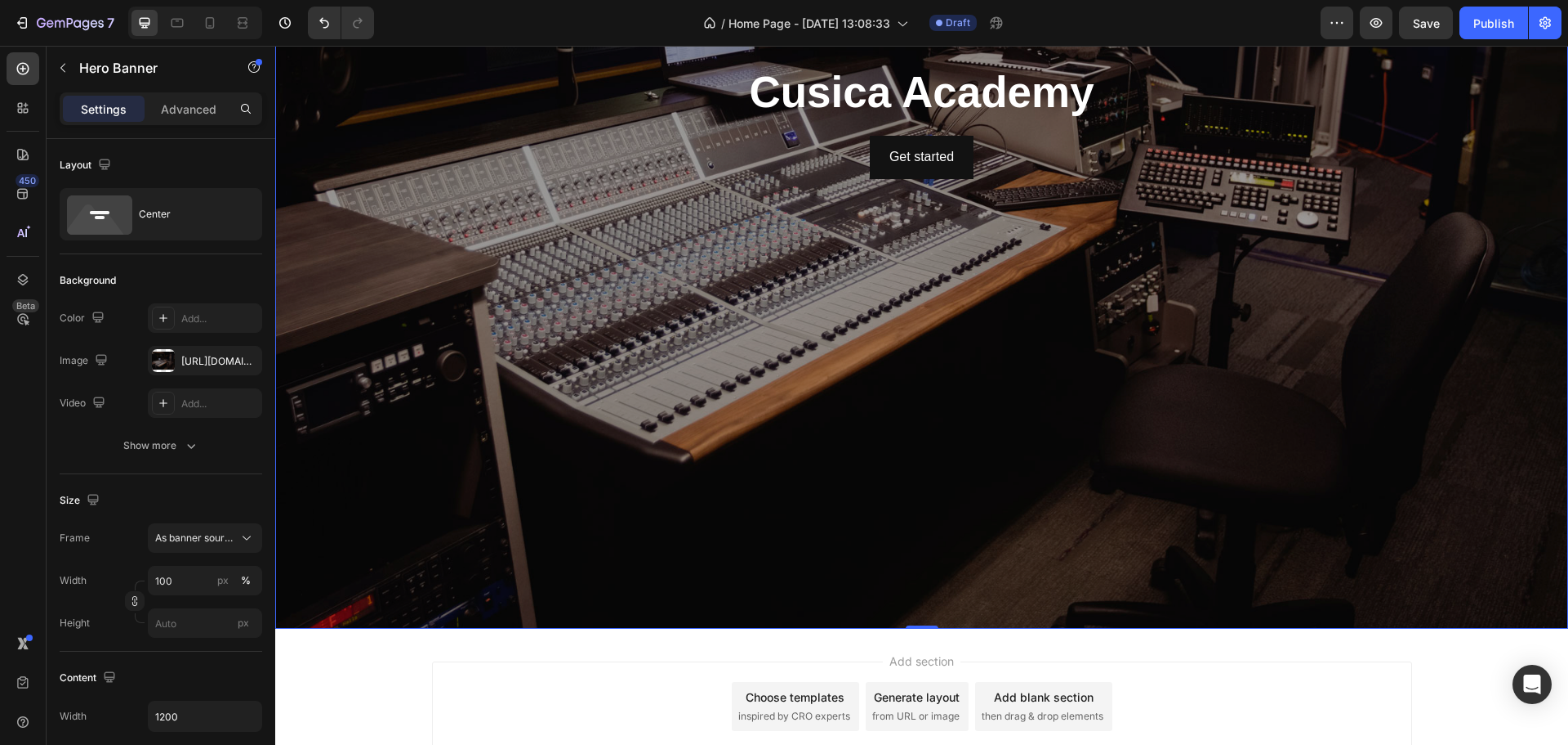
scroll to position [575, 0]
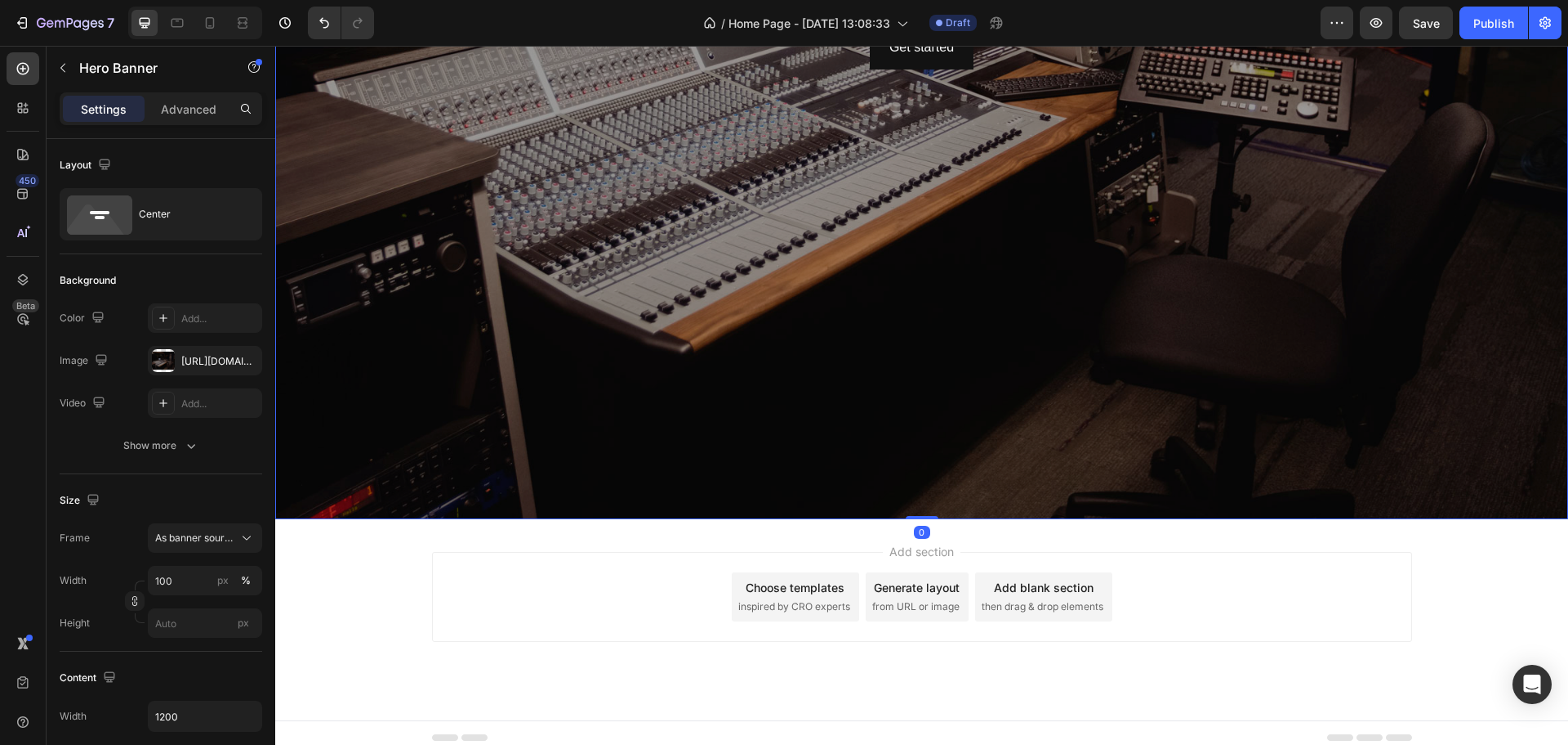
drag, startPoint x: 918, startPoint y: 507, endPoint x: 945, endPoint y: 336, distance: 173.1
click at [945, 336] on div "Cusica Academy Heading Get started Button Hero Banner 0" at bounding box center [922, 11] width 1293 height 1015
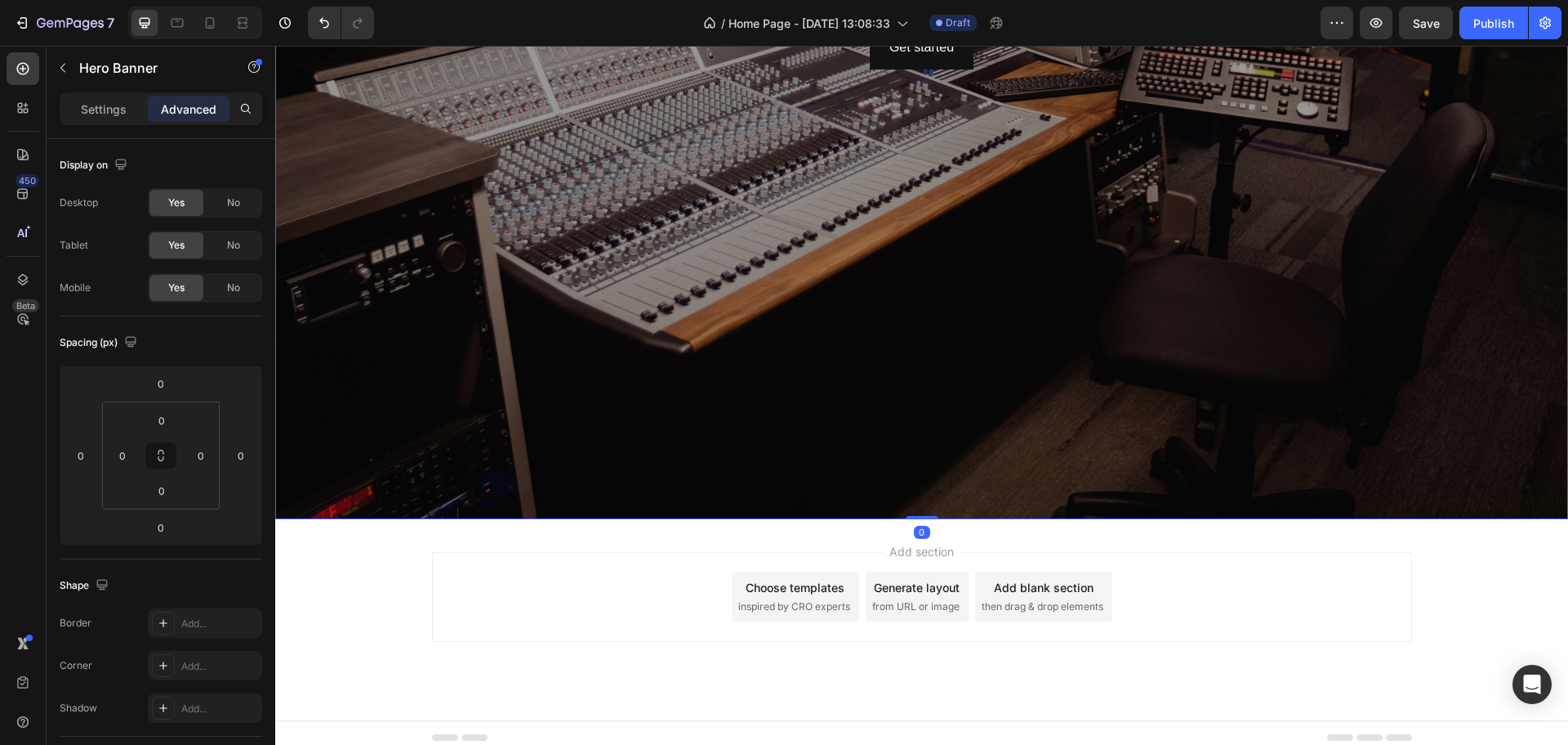
click at [918, 503] on div "Background Image" at bounding box center [922, 11] width 1293 height 1015
drag, startPoint x: 911, startPoint y: 505, endPoint x: 923, endPoint y: 408, distance: 97.7
click at [924, 403] on div "Cusica Academy Heading Get started Button Hero Banner 0" at bounding box center [922, 11] width 1293 height 1015
click at [739, 348] on div "Background Image" at bounding box center [922, 11] width 1293 height 1015
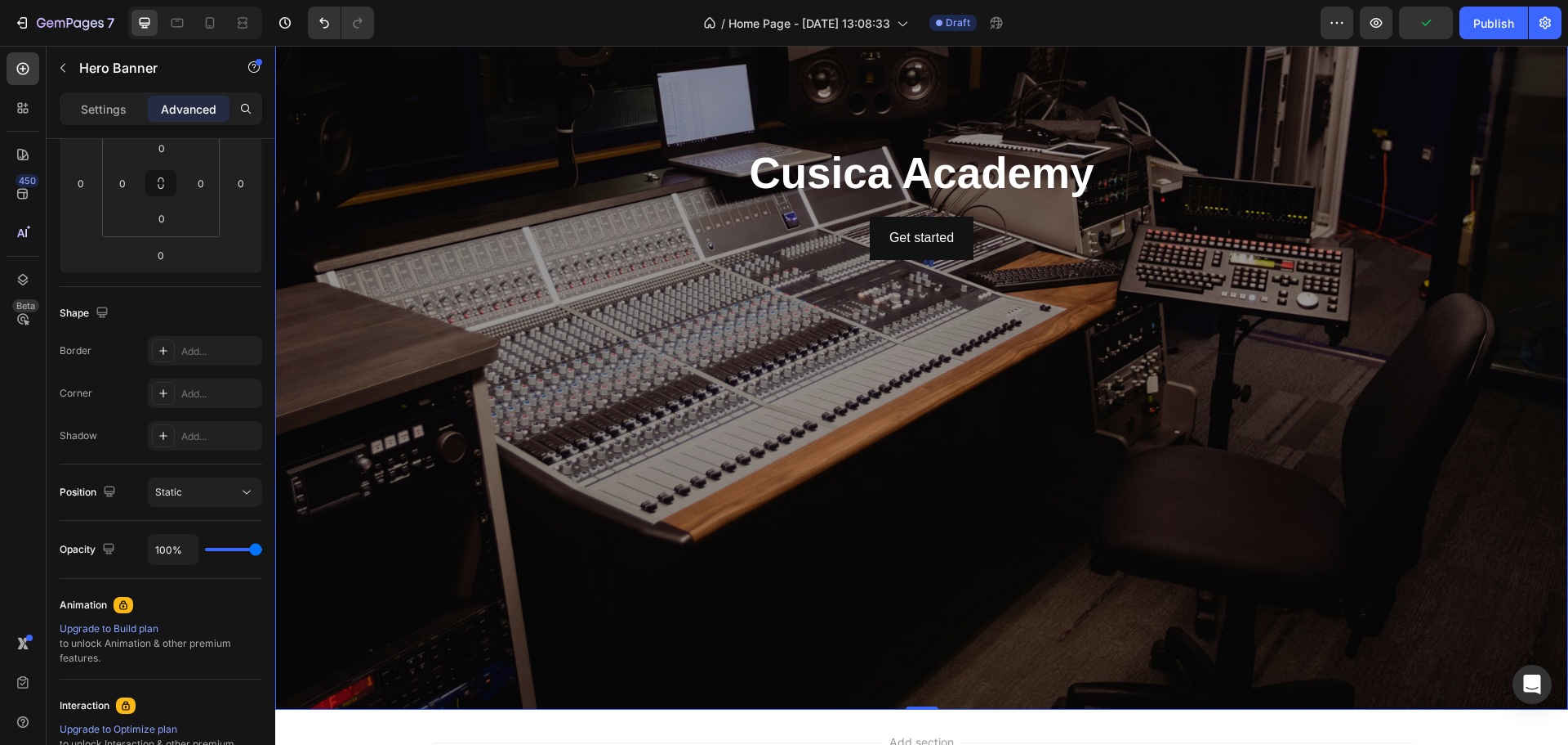
scroll to position [30, 0]
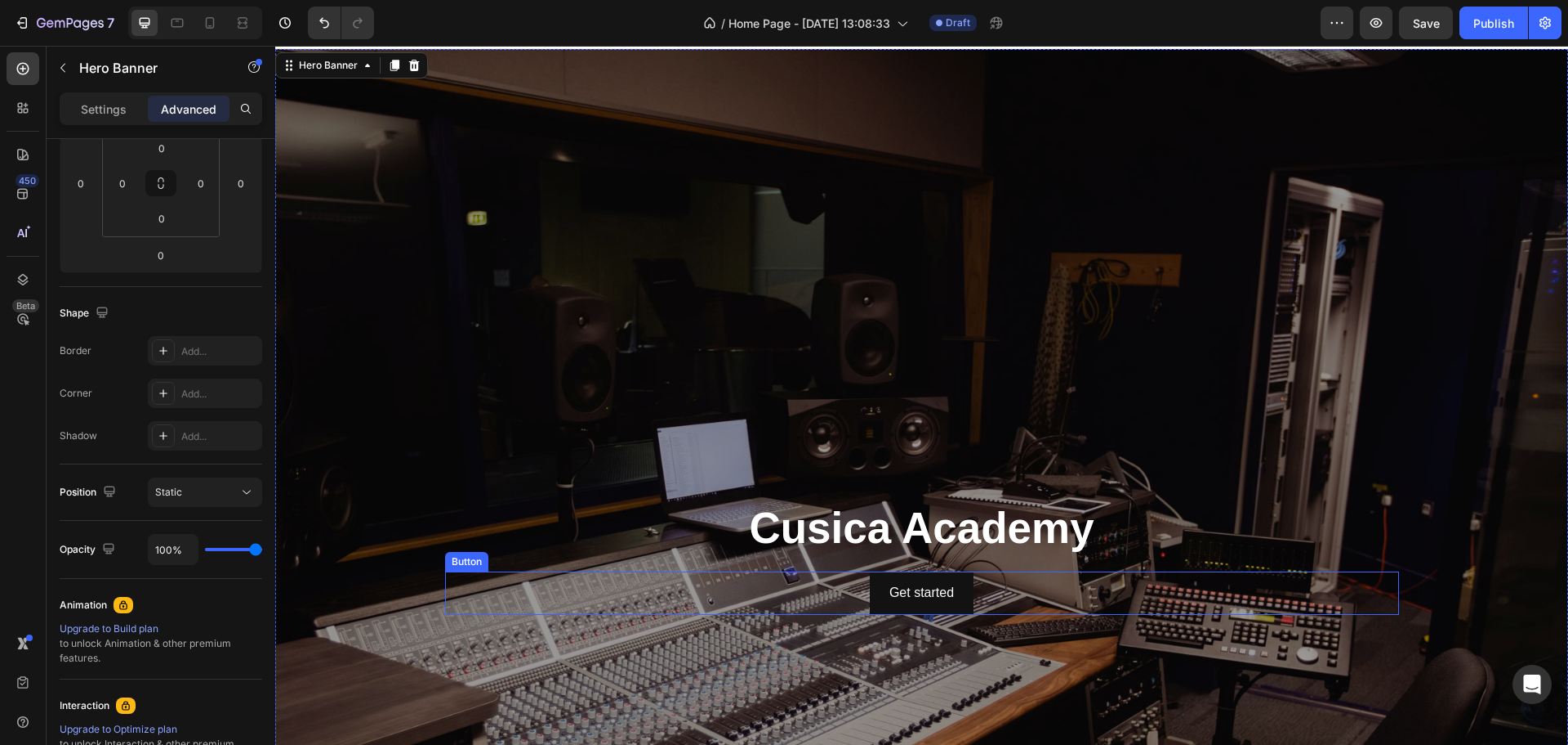
click at [1111, 595] on div "Get started Button" at bounding box center [922, 594] width 954 height 44
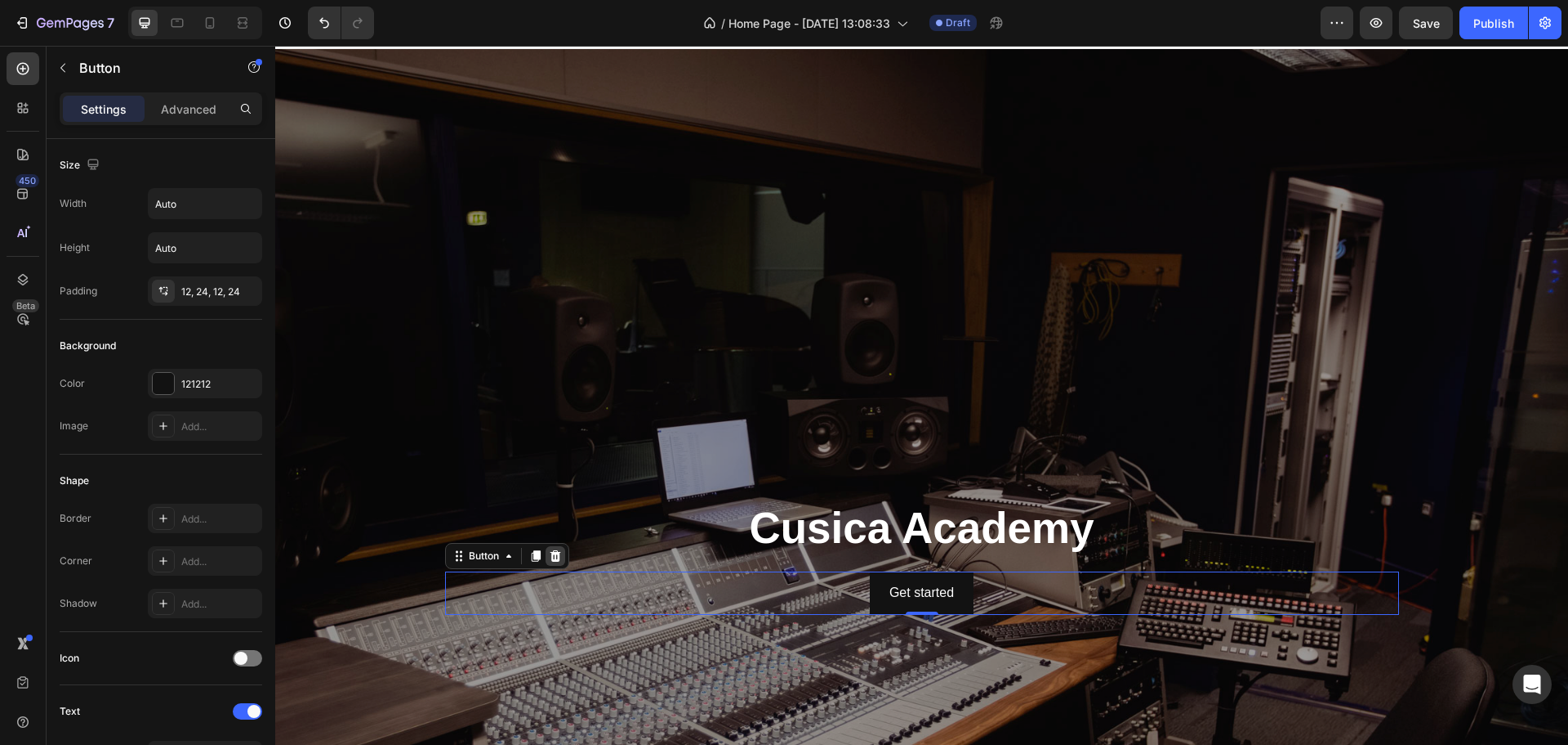
click at [545, 558] on div at bounding box center [555, 555] width 19 height 19
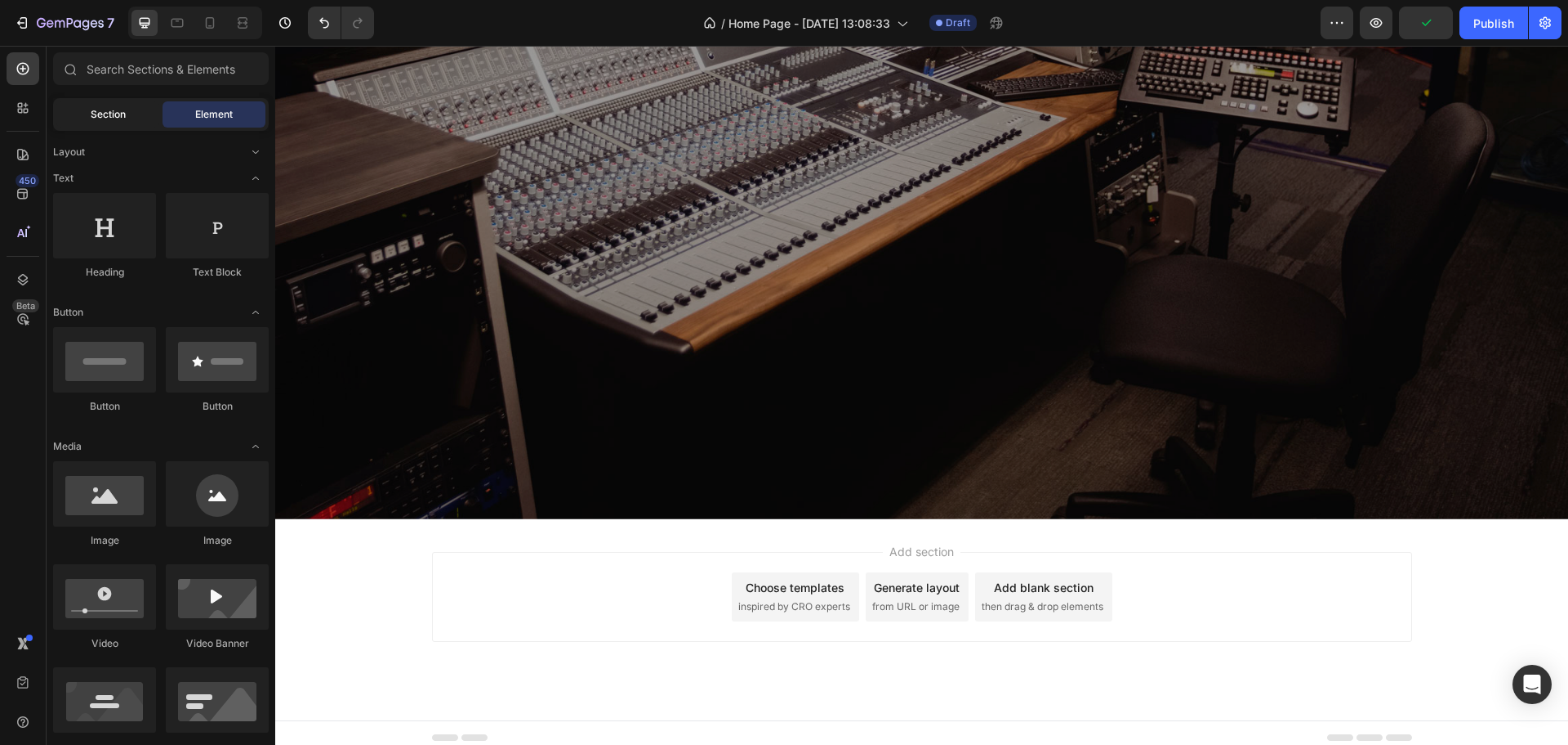
click at [113, 107] on span "Section" at bounding box center [108, 114] width 35 height 14
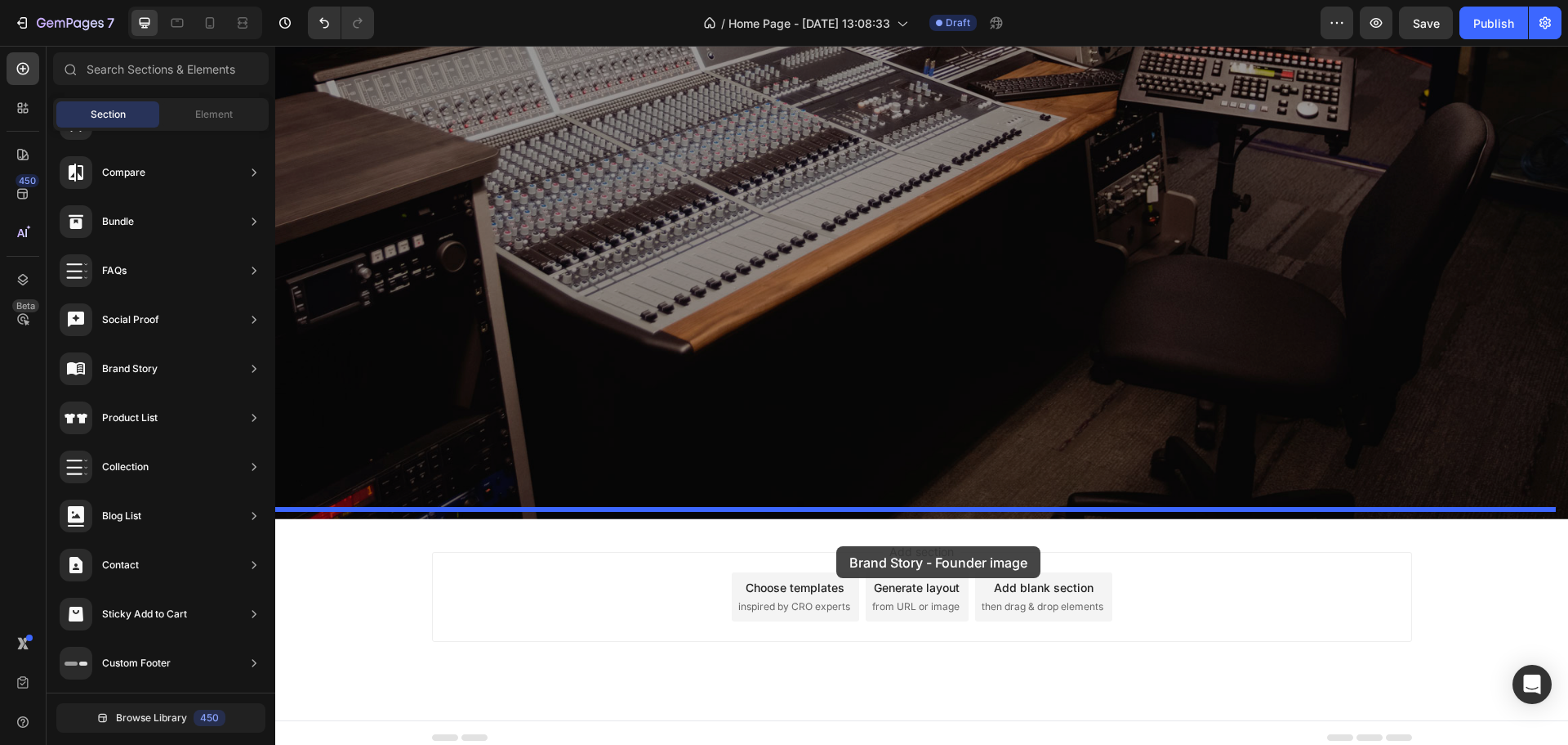
drag, startPoint x: 637, startPoint y: 456, endPoint x: 836, endPoint y: 546, distance: 218.4
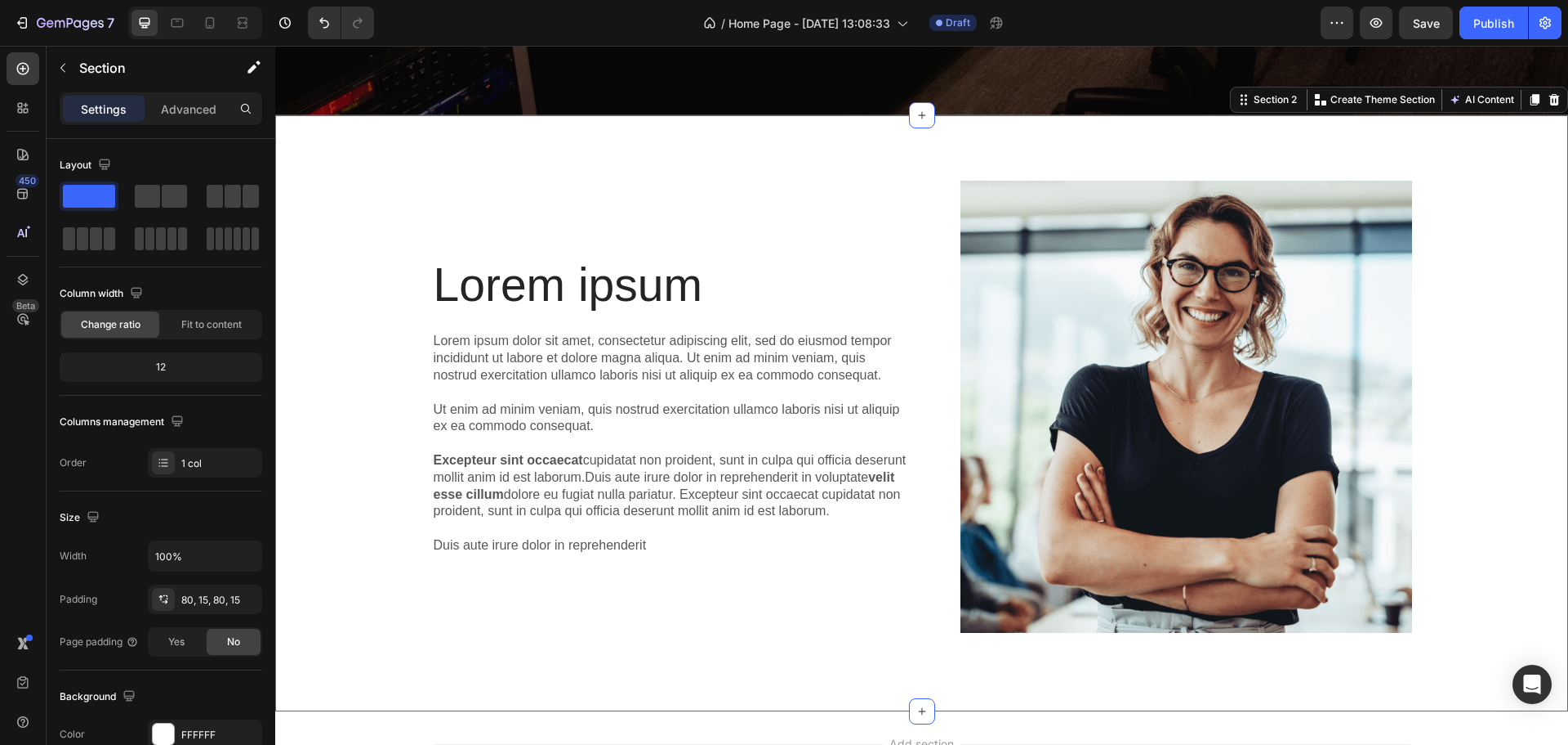
scroll to position [982, 0]
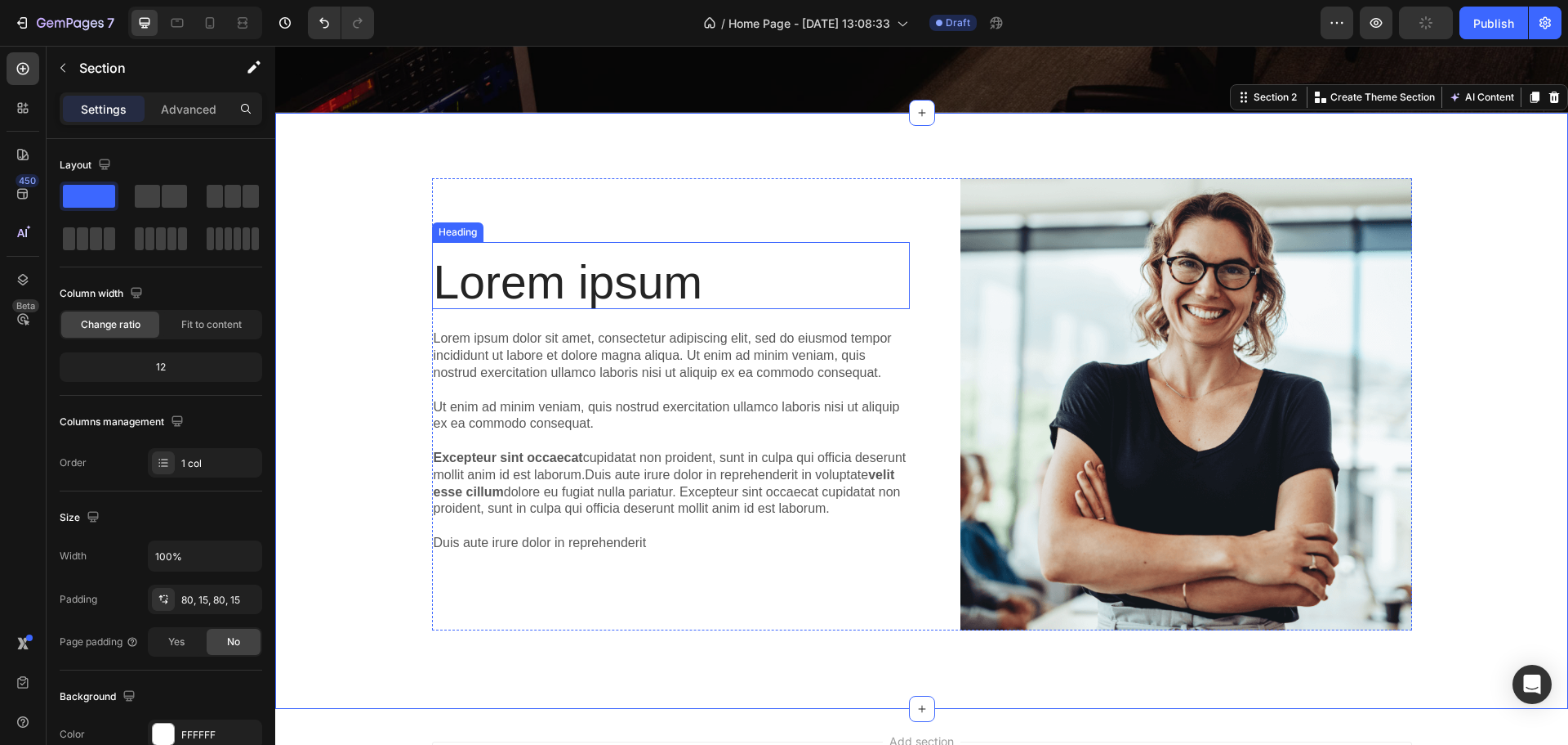
click at [611, 278] on h2 "Lorem ipsum" at bounding box center [671, 282] width 478 height 55
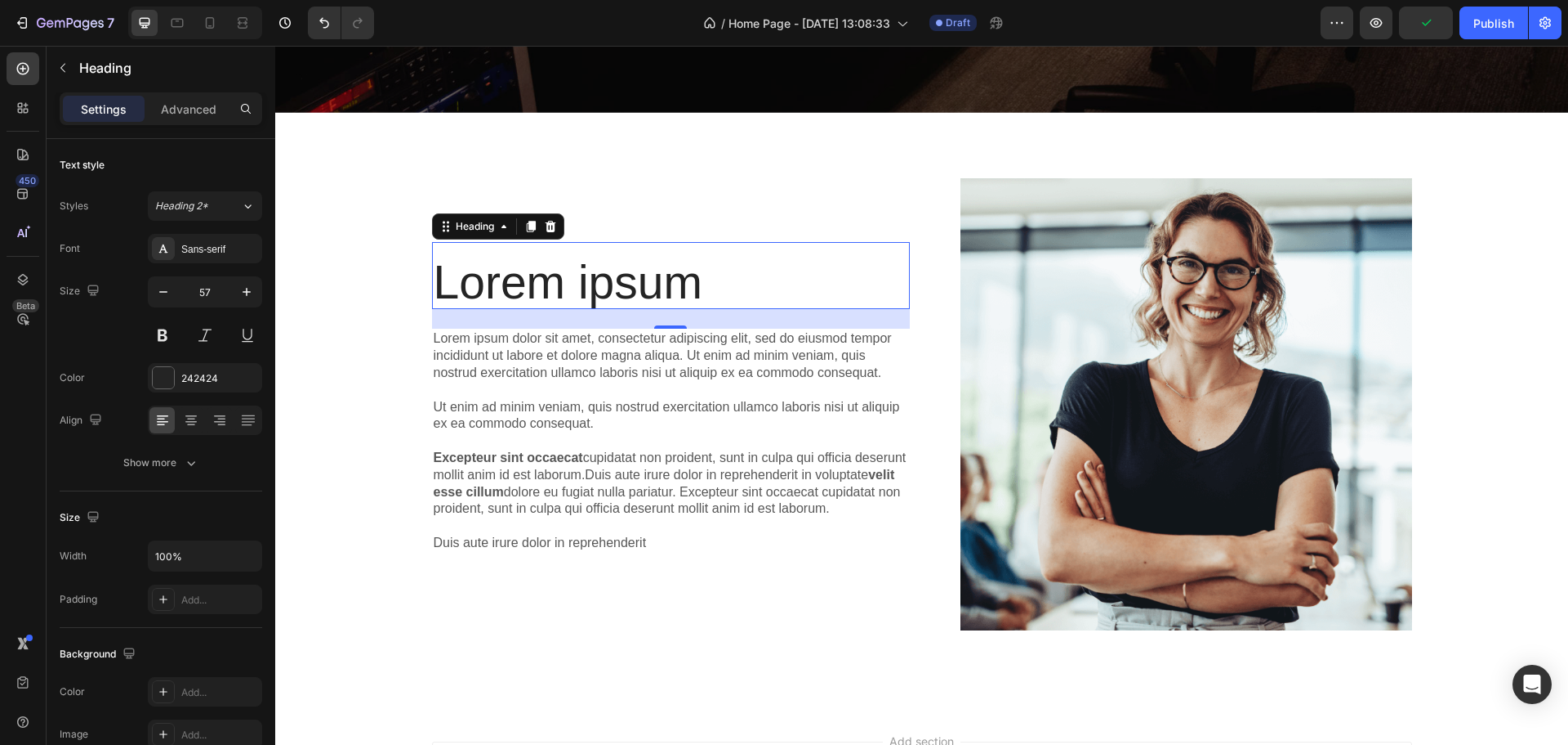
click at [594, 255] on h2 "Lorem ipsum" at bounding box center [671, 282] width 478 height 55
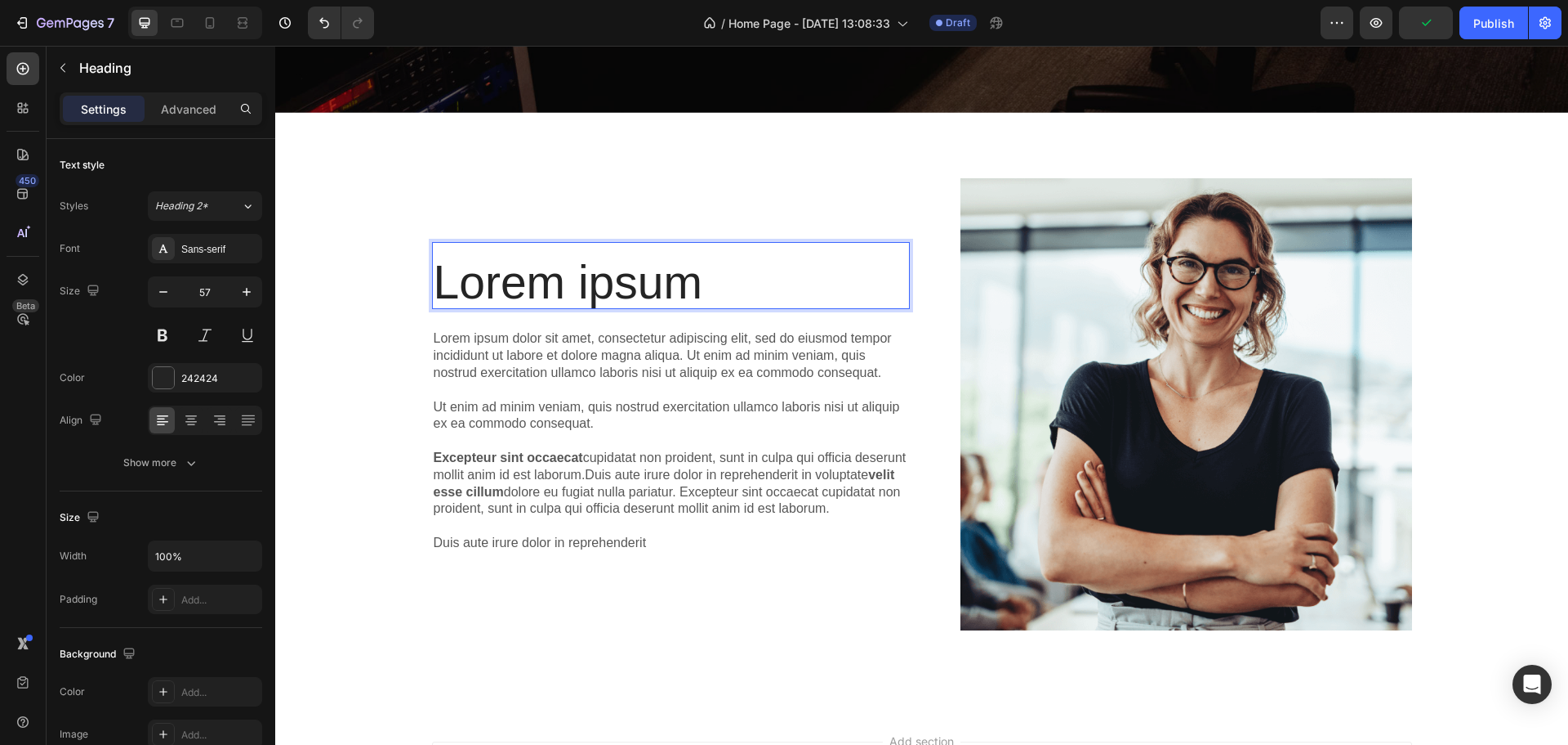
click at [582, 265] on p "Lorem ipsum" at bounding box center [671, 282] width 475 height 51
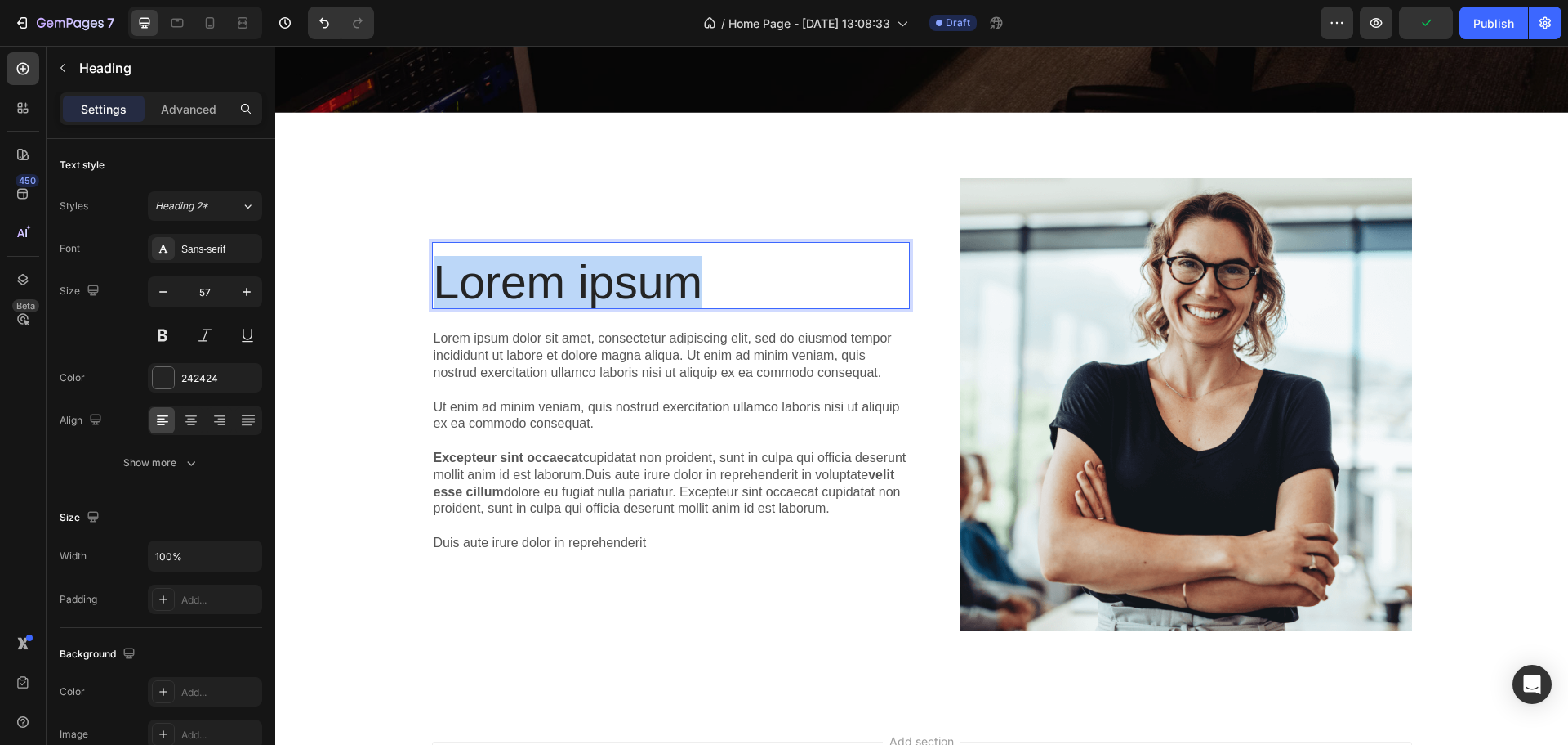
click at [582, 265] on p "Lorem ipsum" at bounding box center [671, 282] width 475 height 51
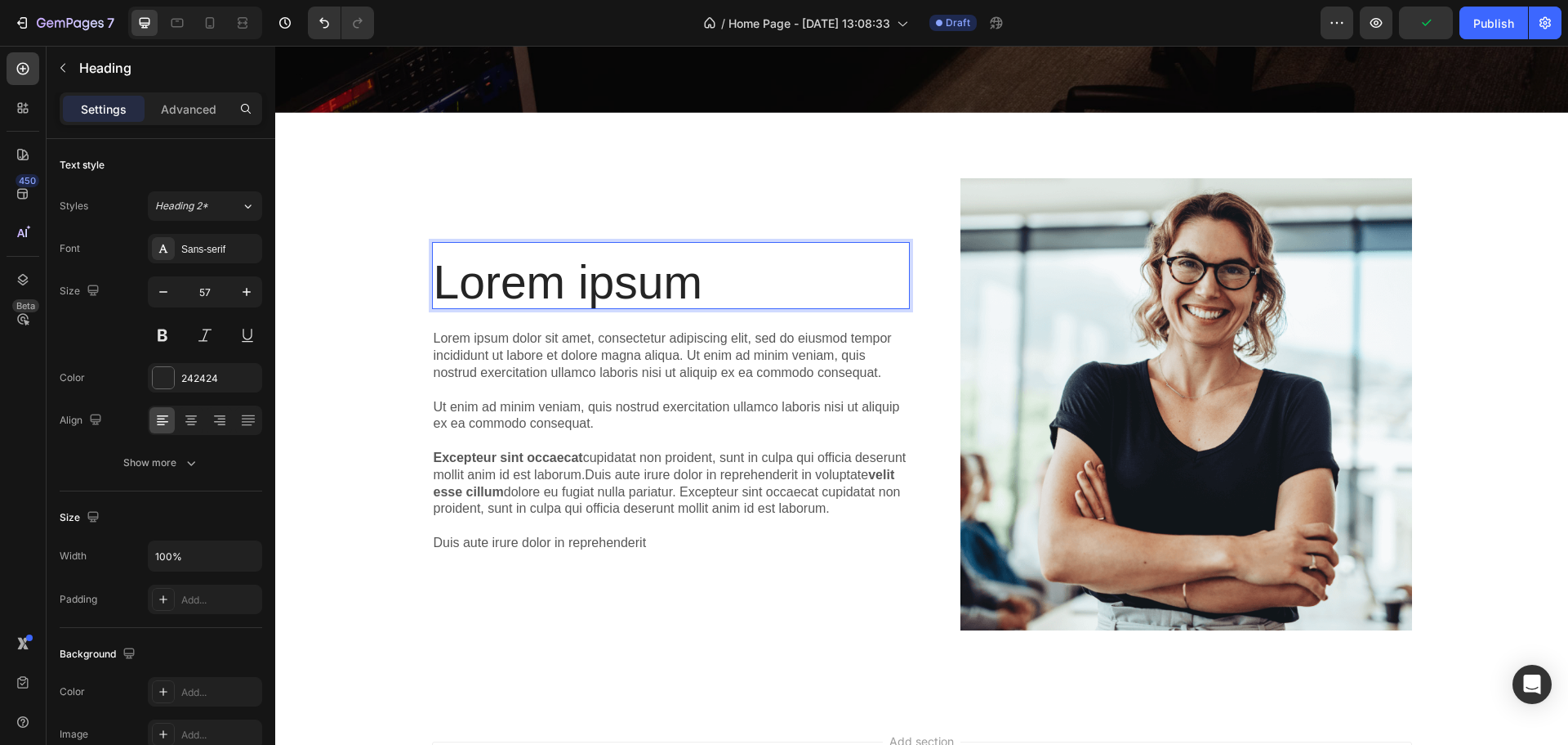
scroll to position [956, 0]
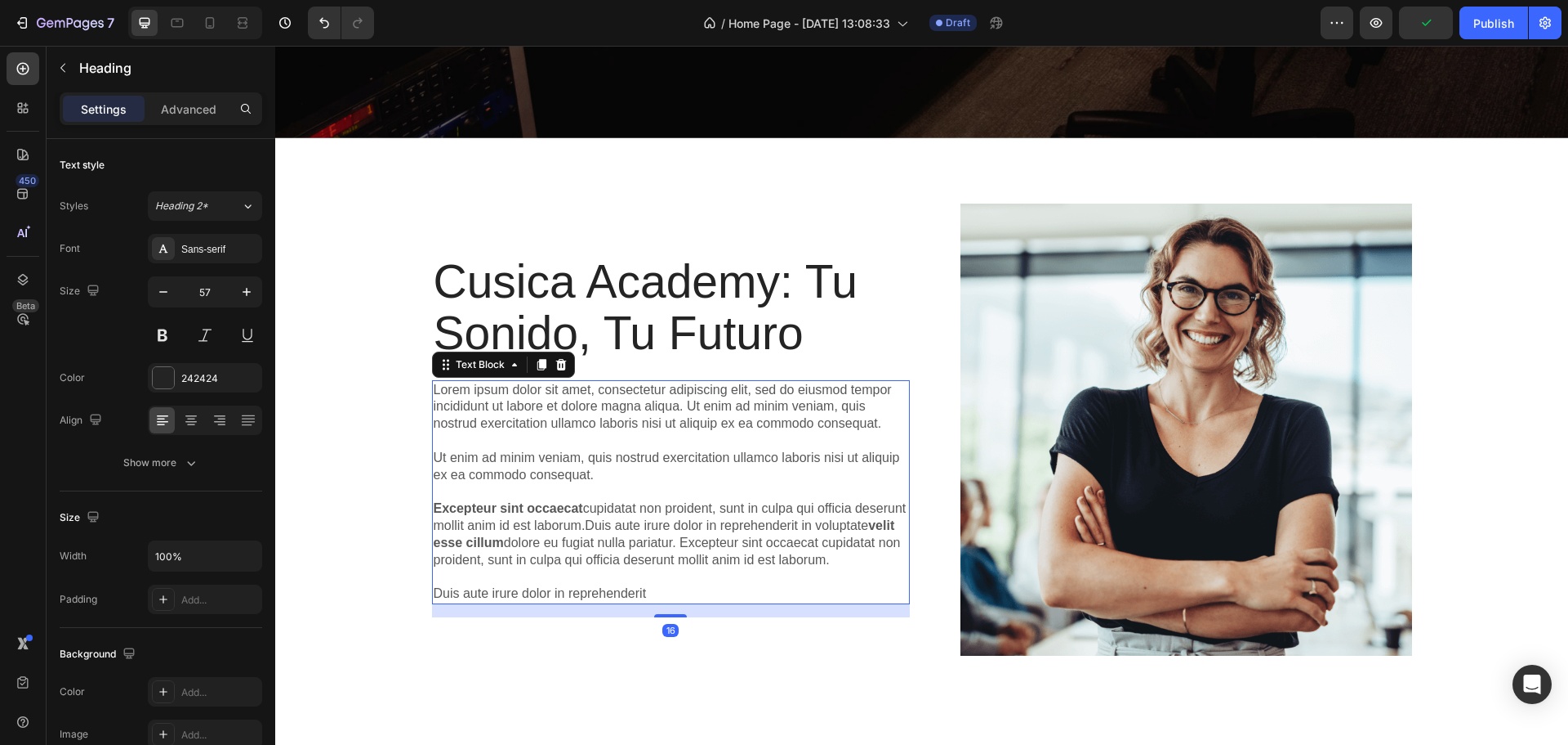
click at [581, 443] on p "Lorem ipsum dolor sit amet, consectetur adipiscing elit, sed do eiusmod tempor …" at bounding box center [671, 492] width 475 height 220
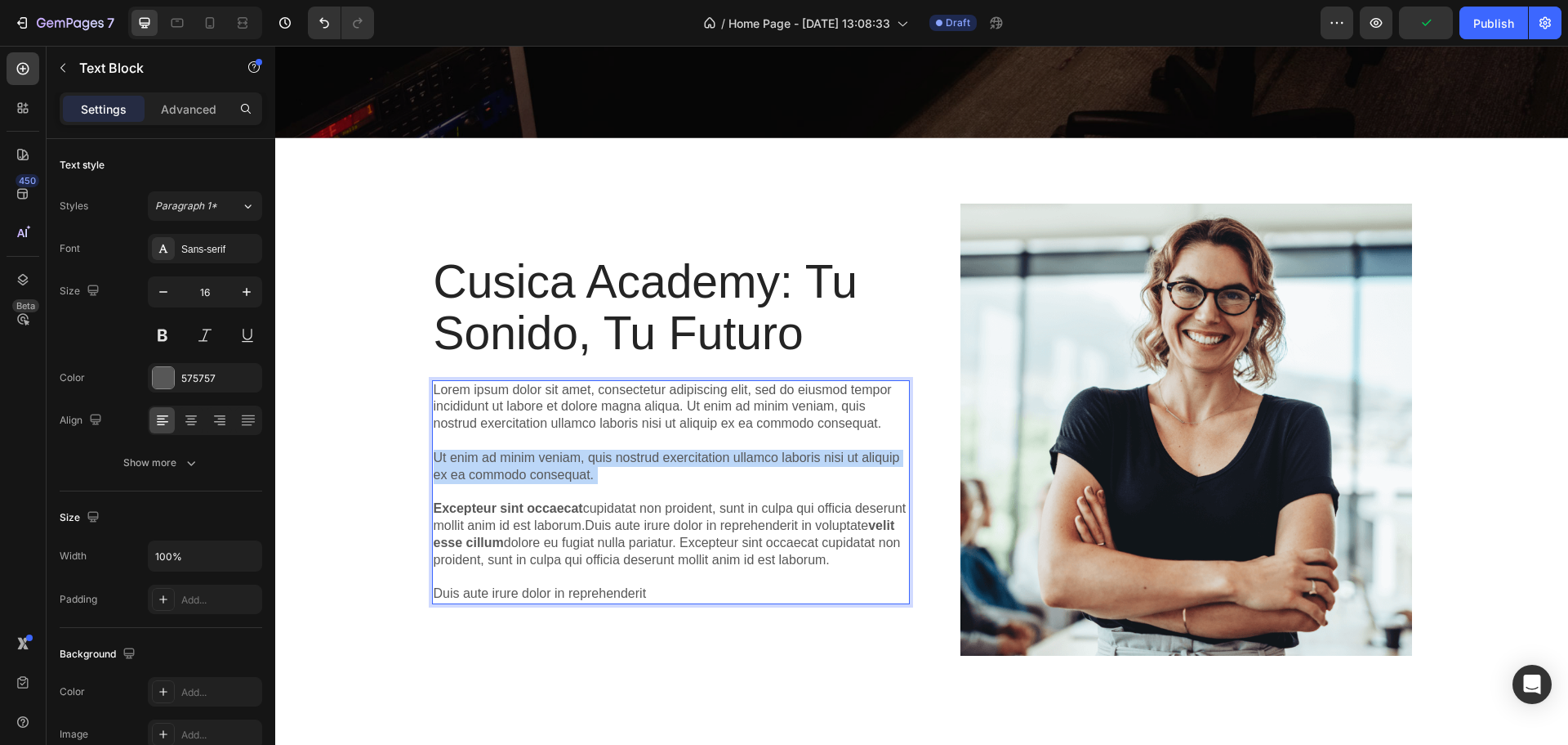
click at [581, 443] on p "Lorem ipsum dolor sit amet, consectetur adipiscing elit, sed do eiusmod tempor …" at bounding box center [671, 492] width 475 height 220
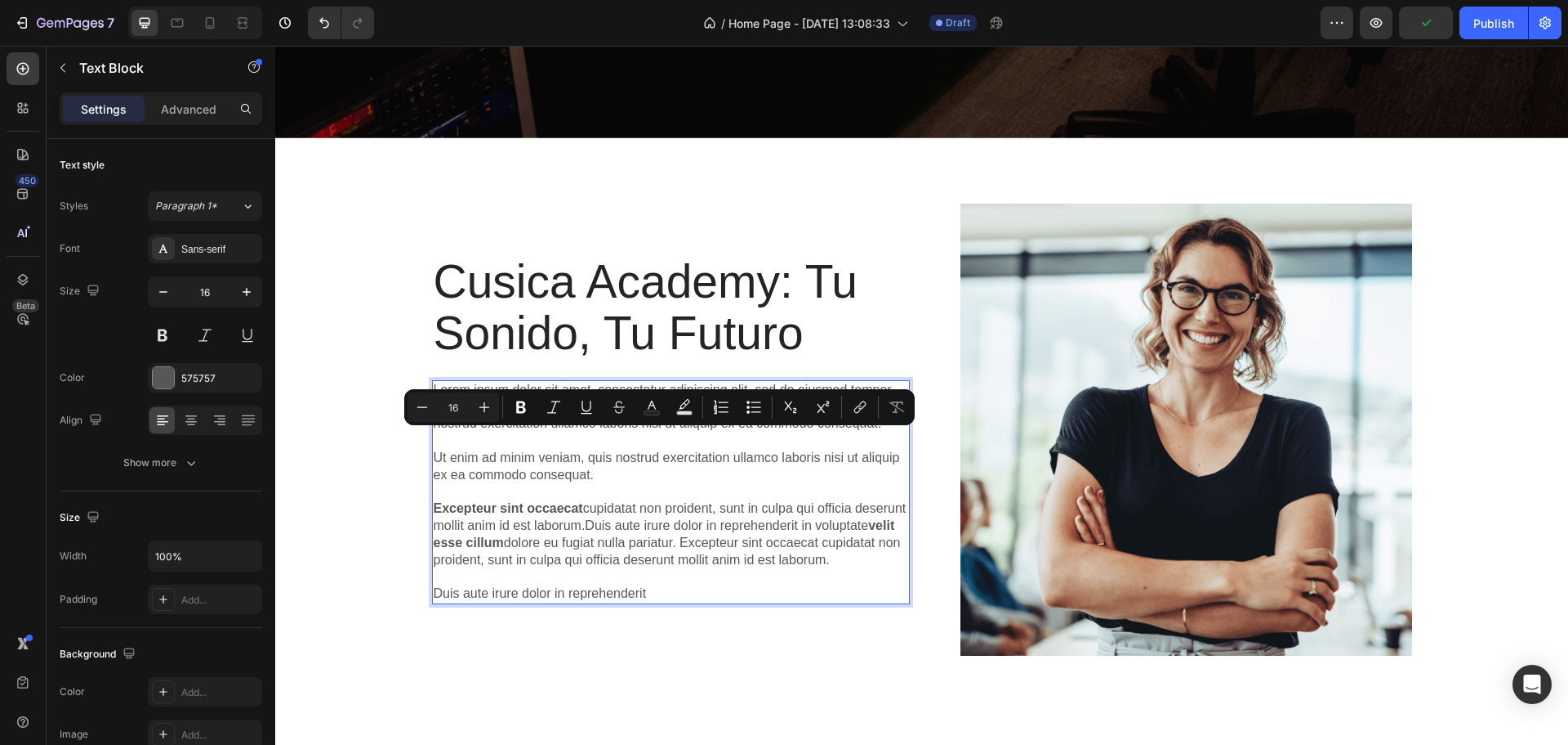
click at [518, 527] on strong "velit esse cillum" at bounding box center [664, 533] width 461 height 31
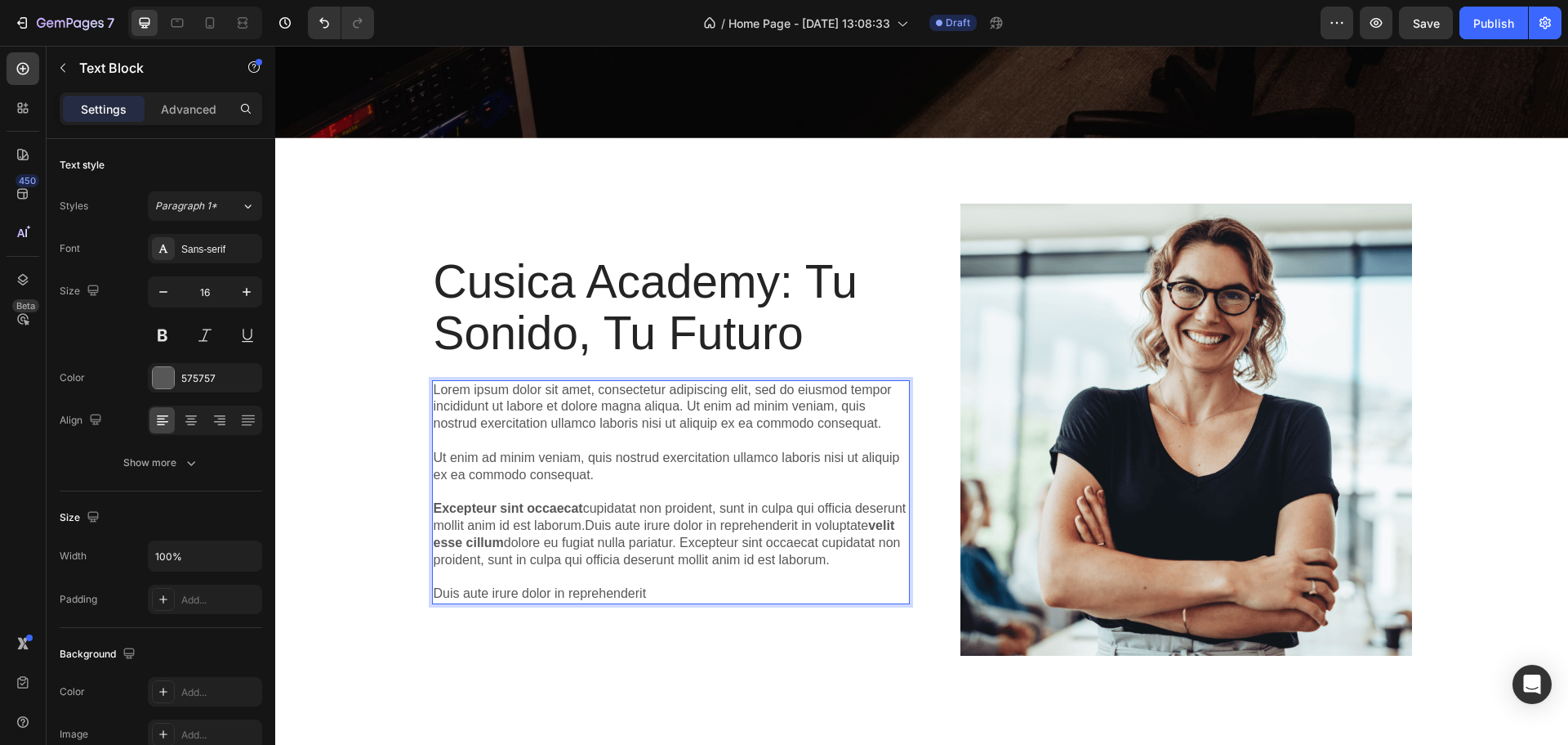
click at [658, 583] on p "Lorem ipsum dolor sit amet, consectetur adipiscing elit, sed do eiusmod tempor …" at bounding box center [671, 492] width 475 height 220
click at [655, 584] on p "Lorem ipsum dolor sit amet, consectetur adipiscing elit, sed do eiusmod tempor …" at bounding box center [671, 492] width 475 height 220
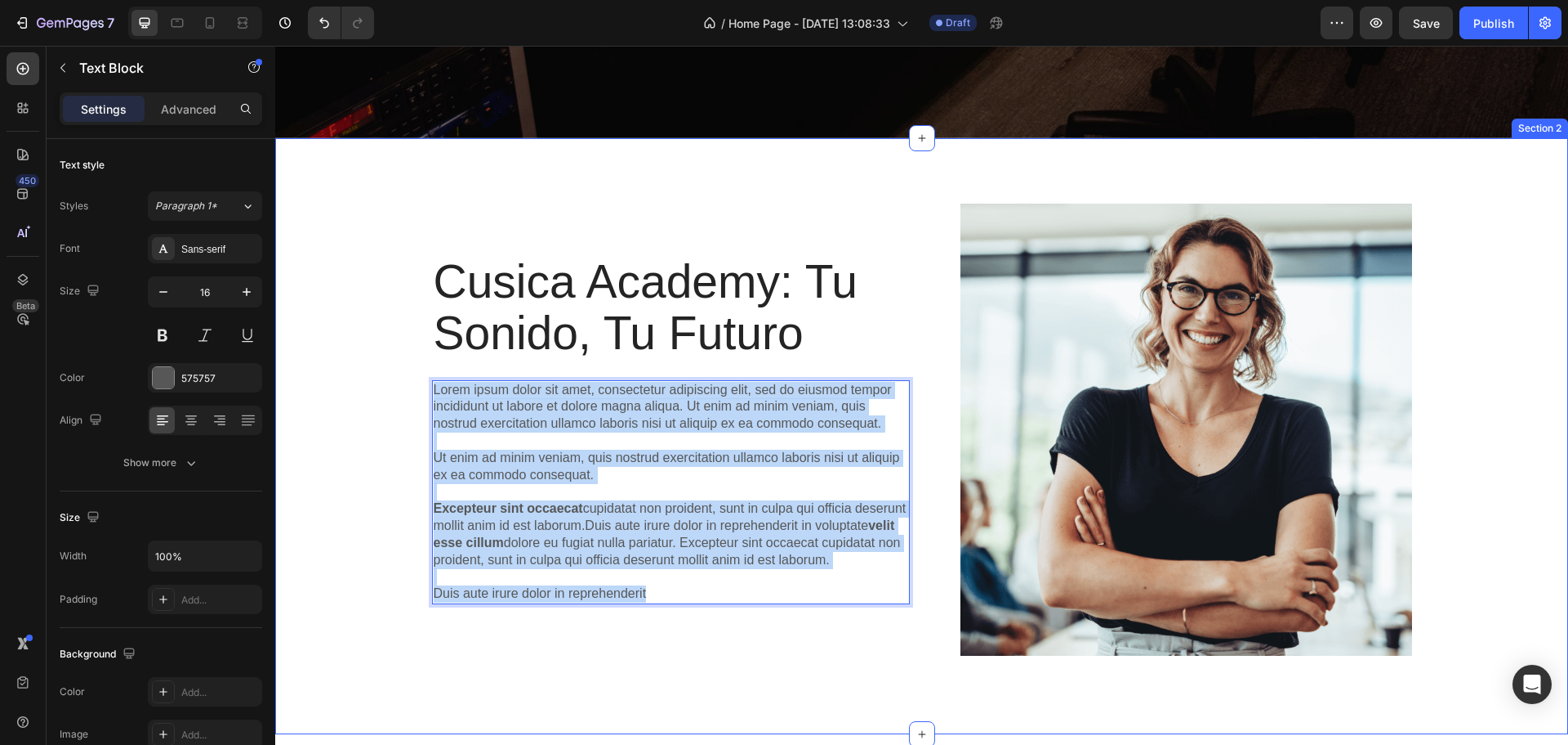
drag, startPoint x: 651, startPoint y: 588, endPoint x: 402, endPoint y: 376, distance: 327.0
click at [402, 376] on div "Cusica Academy: Tu Sonido, Tu Futuro Heading Lorem ipsum dolor sit amet, consec…" at bounding box center [922, 436] width 1269 height 465
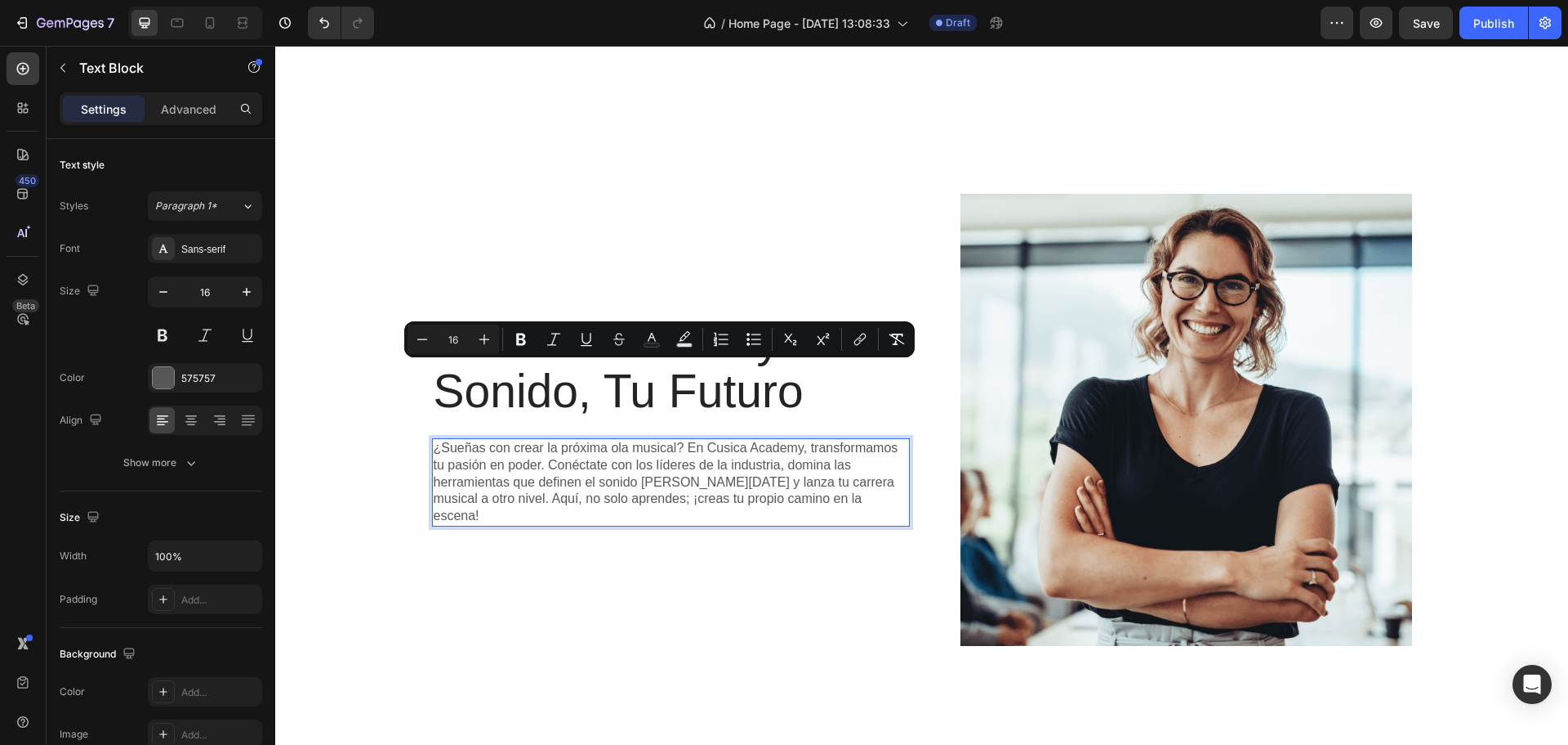
scroll to position [1042, 0]
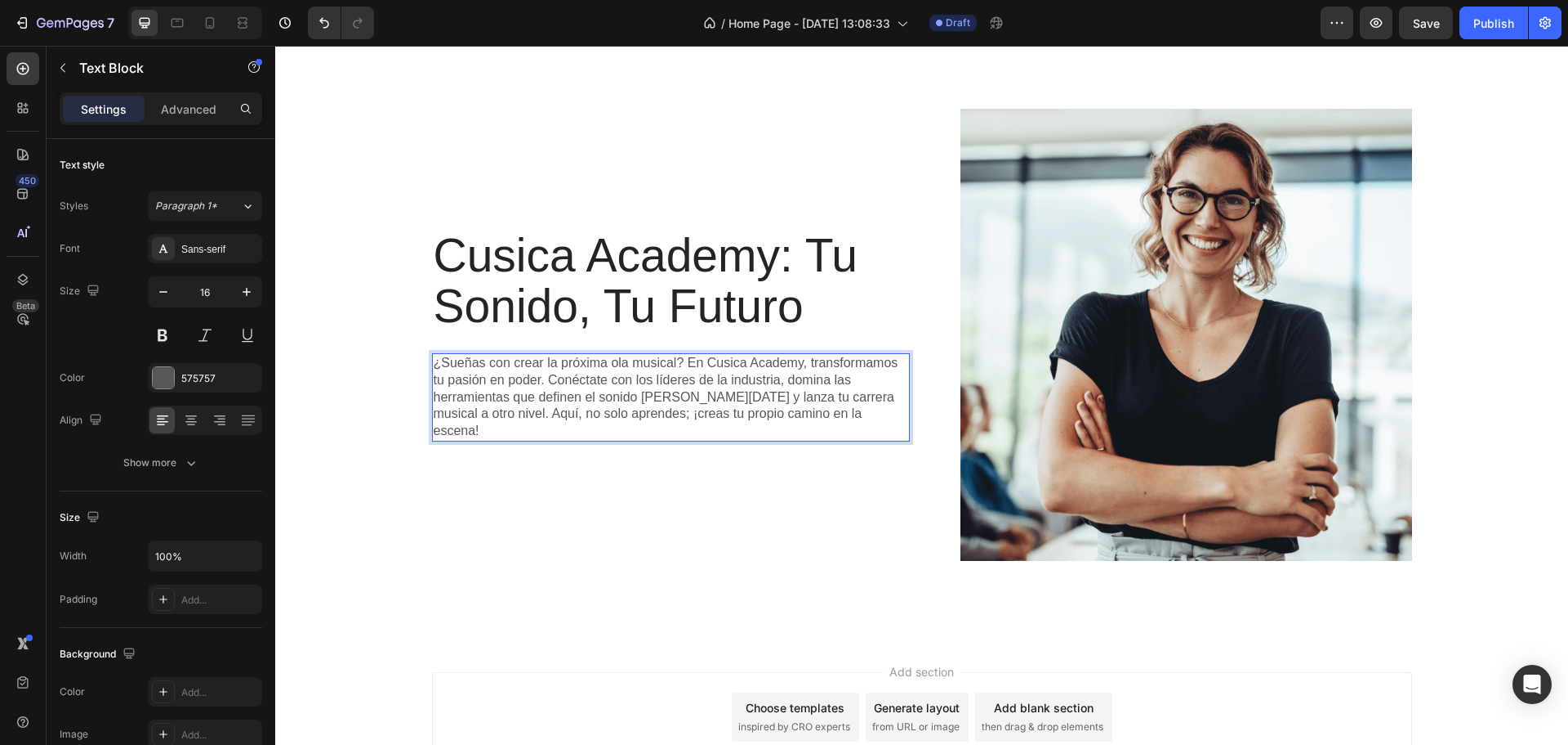
click at [628, 390] on p "¿Sueñas con crear la próxima ola musical? En Cusica Academy, transformamos tu p…" at bounding box center [671, 397] width 475 height 85
click at [603, 294] on p "Cusica Academy: Tu Sonido, Tu Futuro" at bounding box center [671, 281] width 475 height 103
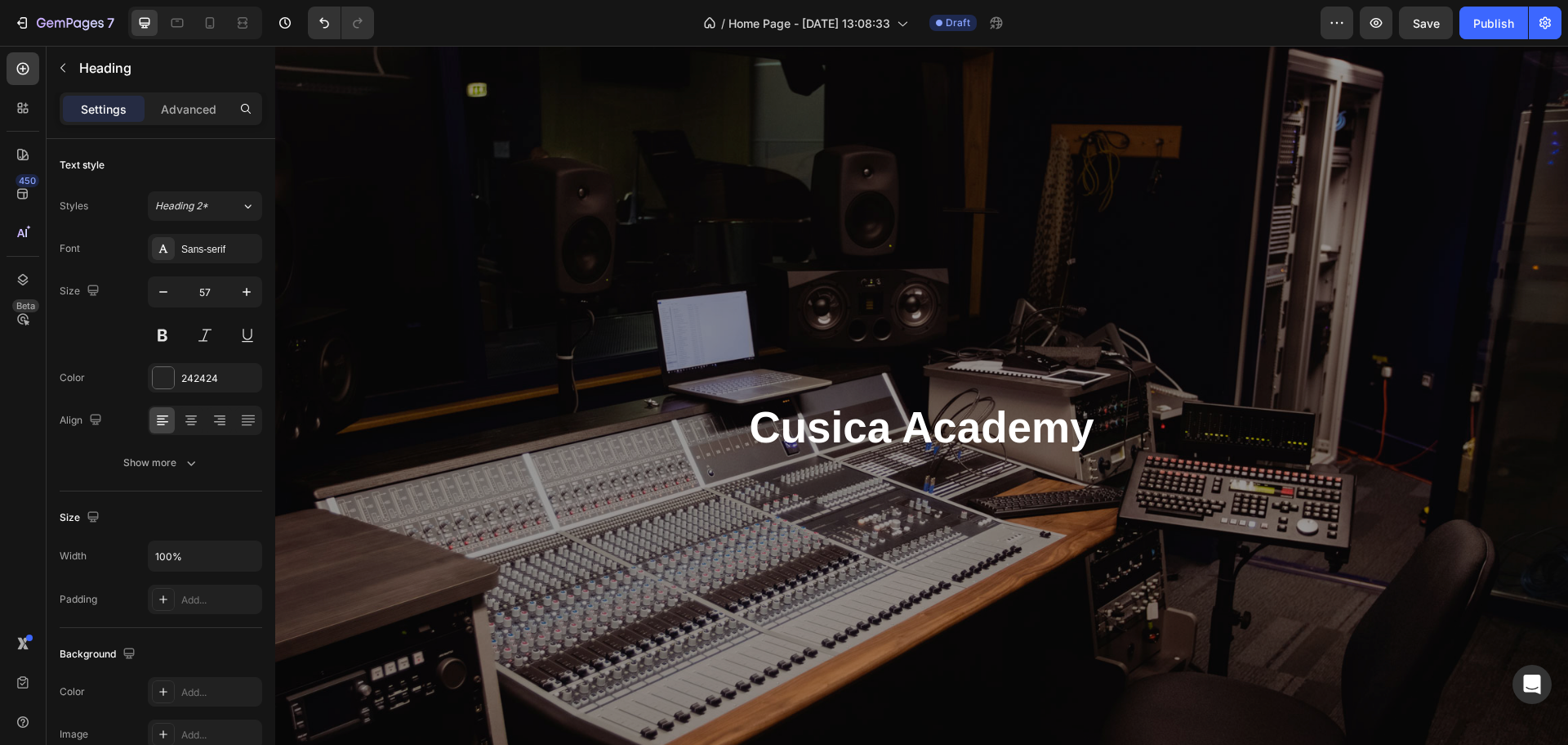
scroll to position [0, 0]
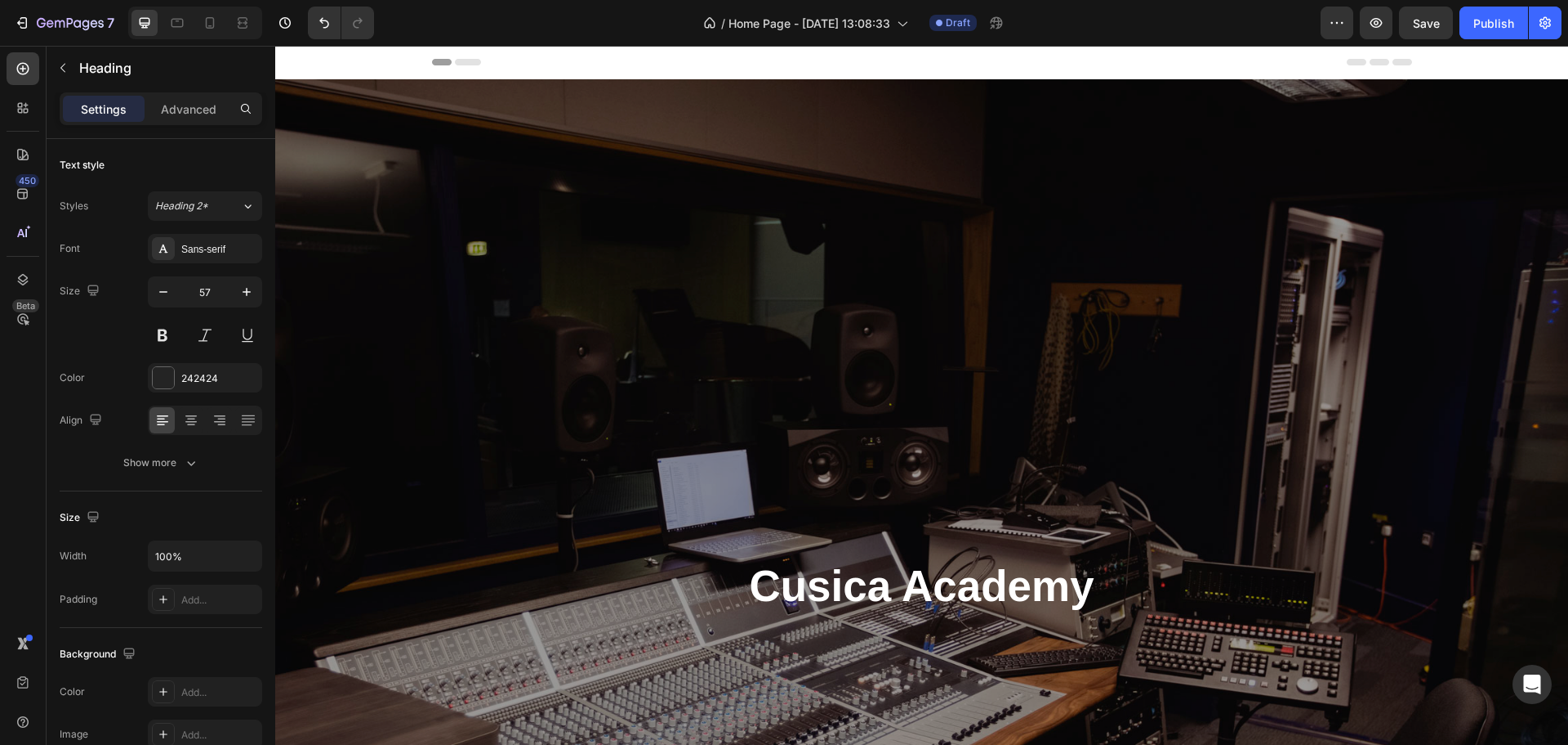
click at [580, 31] on div "/ Home Page - [DATE] 13:08:33 Draft" at bounding box center [854, 23] width 934 height 33
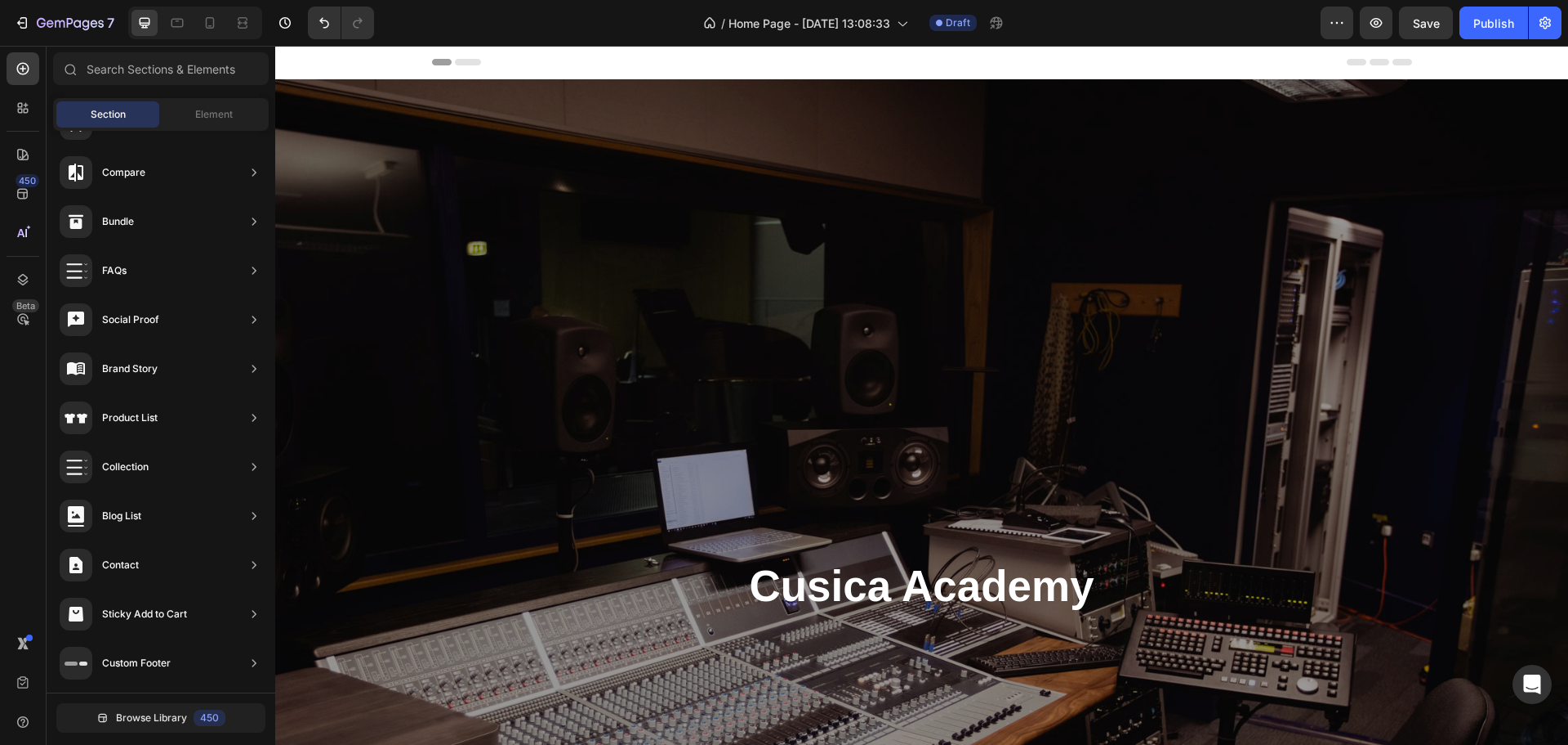
click at [1023, 60] on div "Header" at bounding box center [922, 61] width 981 height 33
click at [1346, 24] on button "button" at bounding box center [1337, 23] width 33 height 33
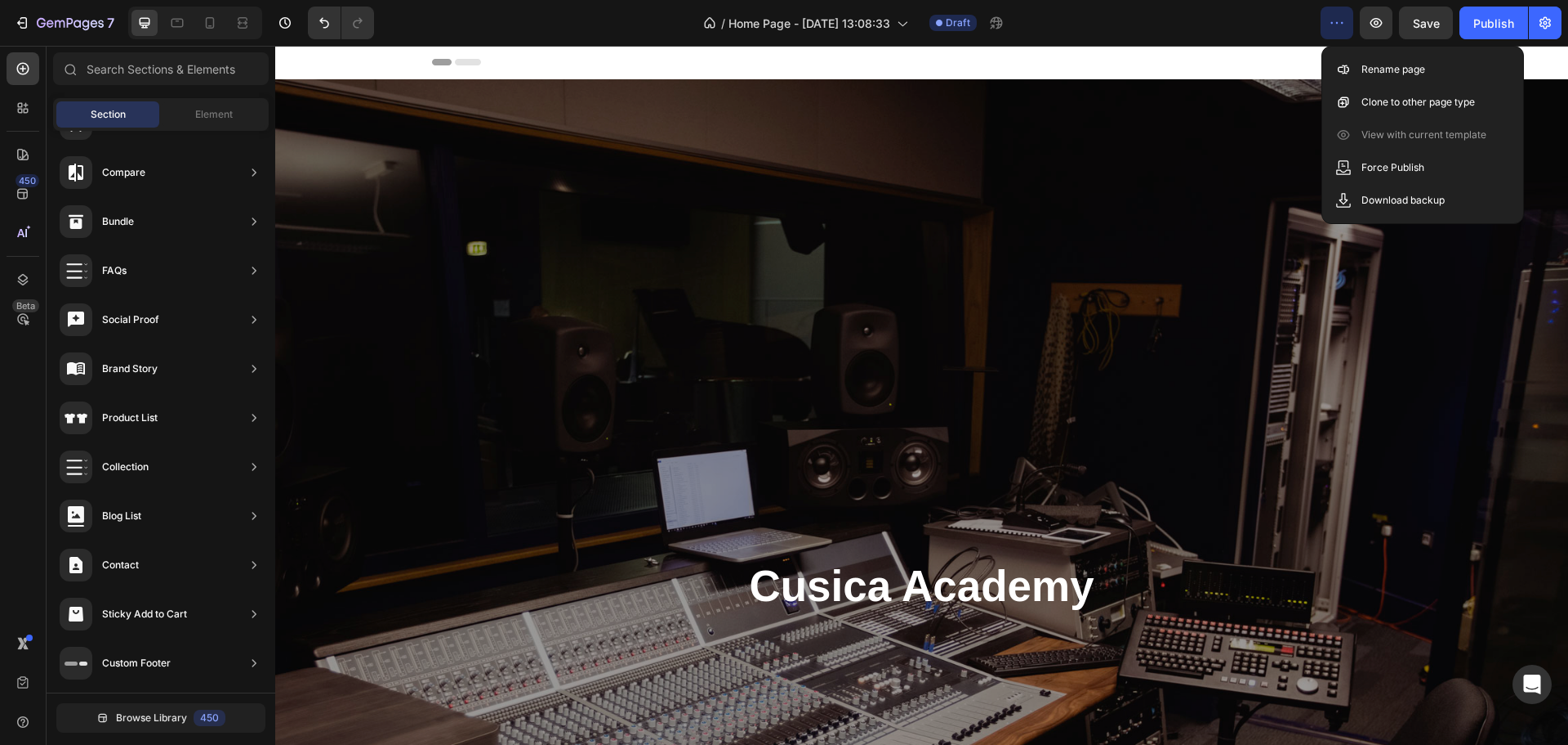
click at [1346, 24] on button "button" at bounding box center [1337, 23] width 33 height 33
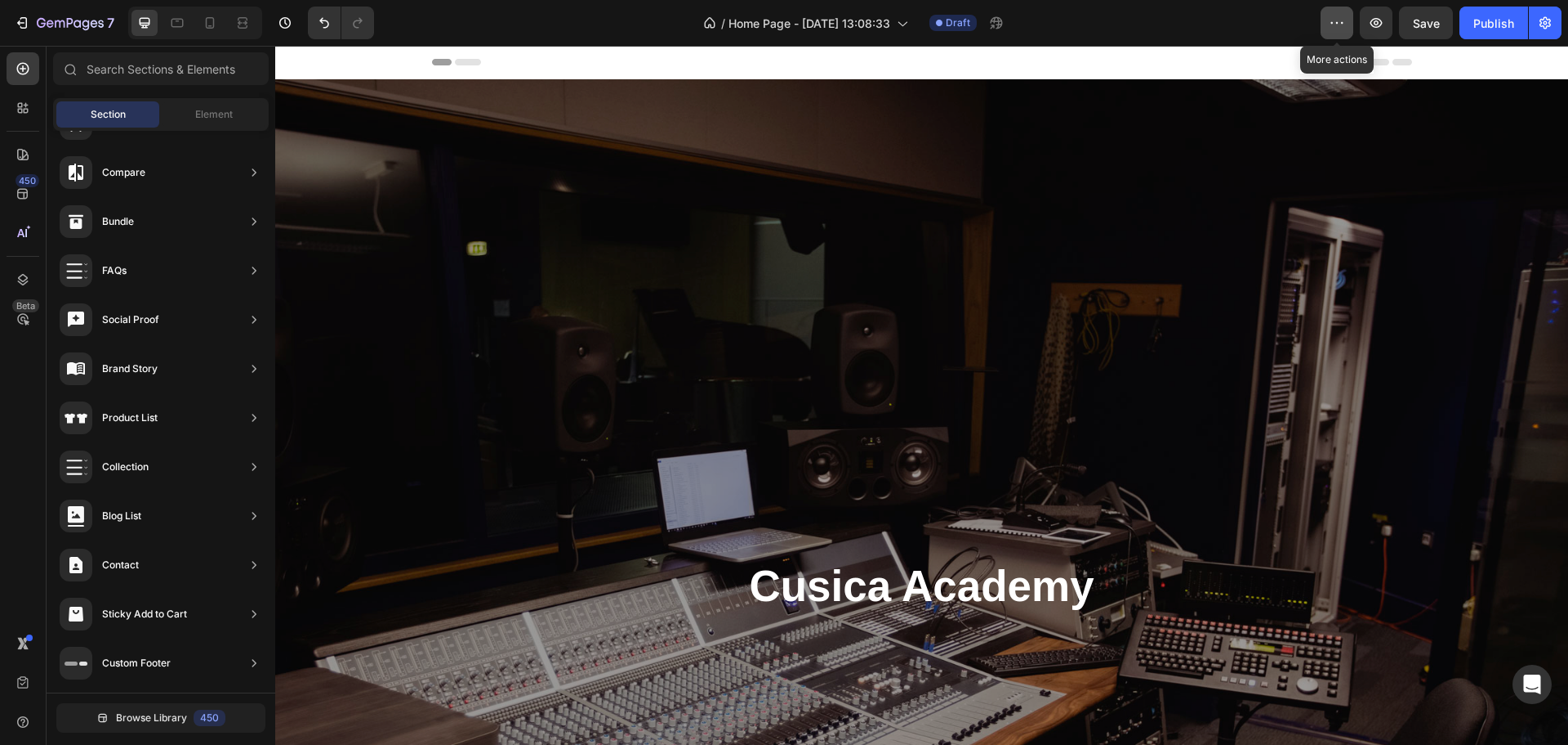
click at [1326, 29] on button "button" at bounding box center [1337, 23] width 33 height 33
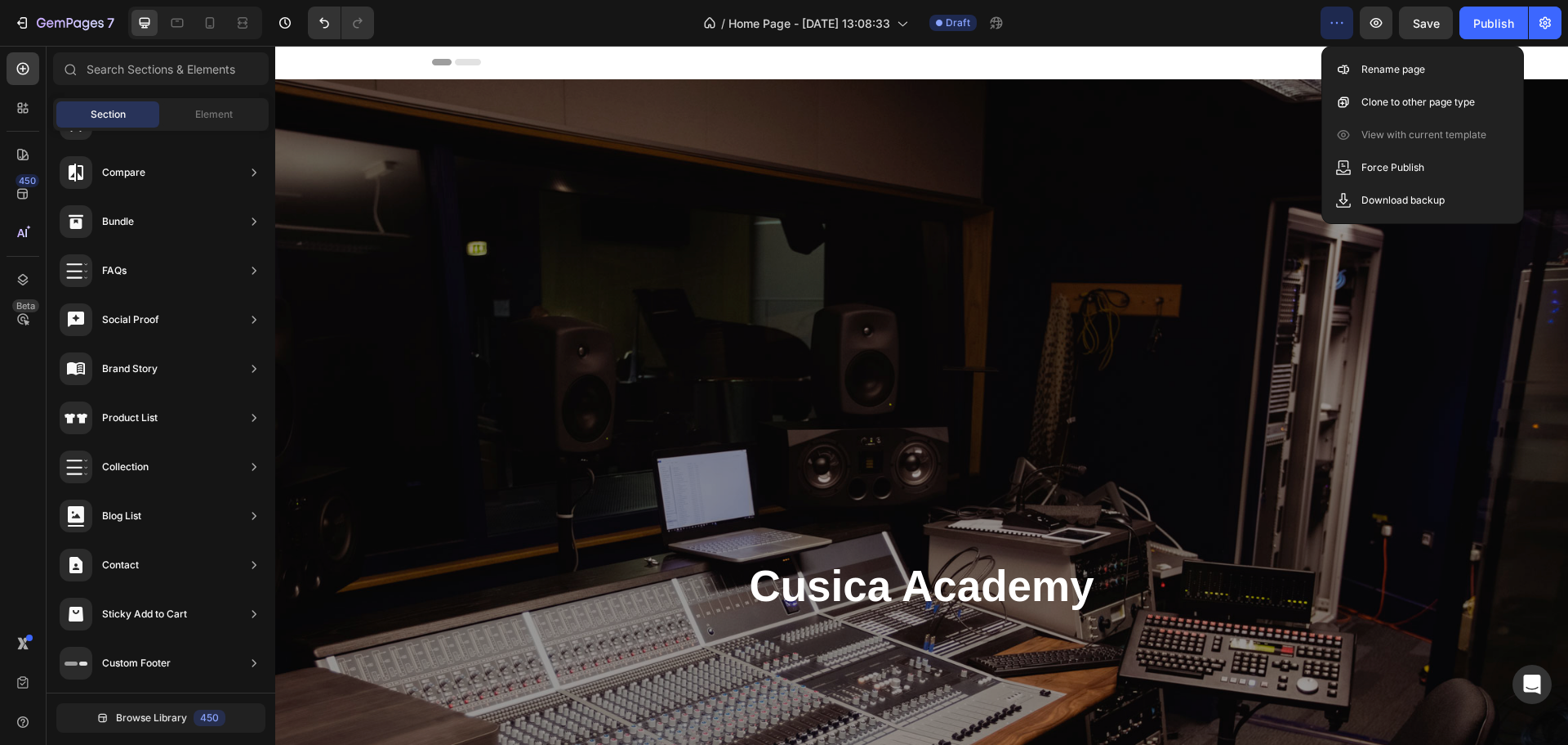
click at [1336, 22] on icon "button" at bounding box center [1337, 22] width 16 height 16
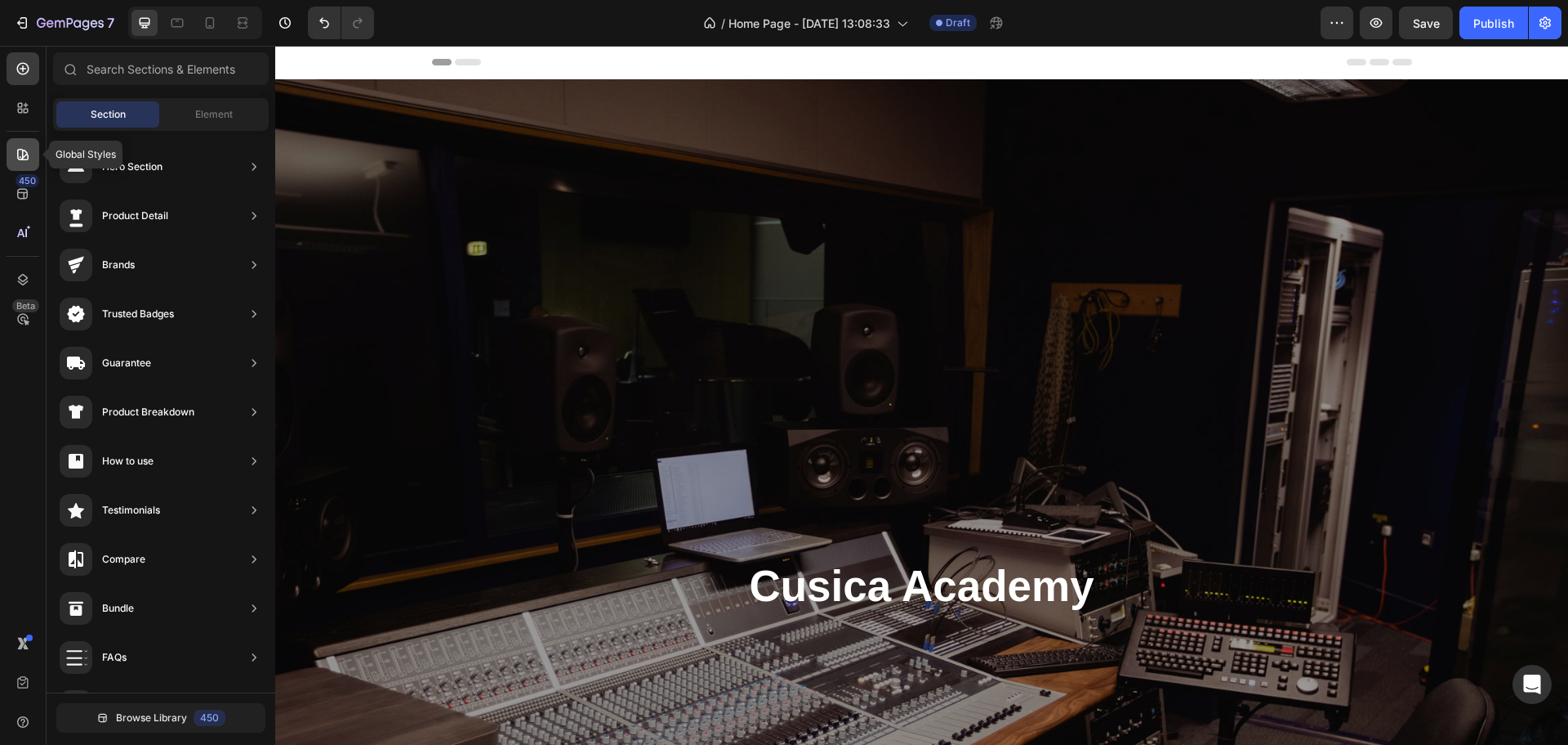
click at [22, 151] on icon at bounding box center [23, 155] width 12 height 12
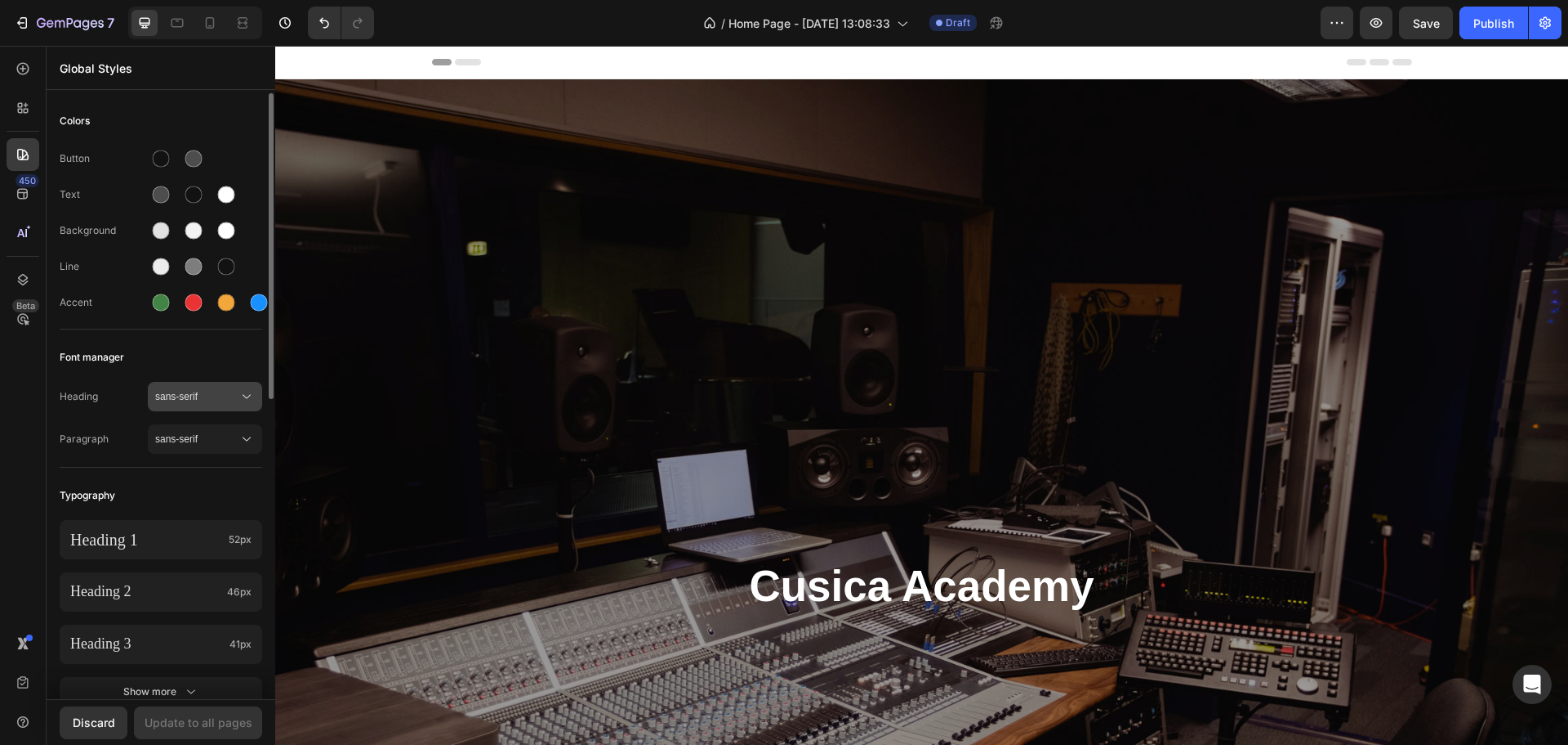
click at [218, 399] on span "sans-serif" at bounding box center [197, 396] width 83 height 14
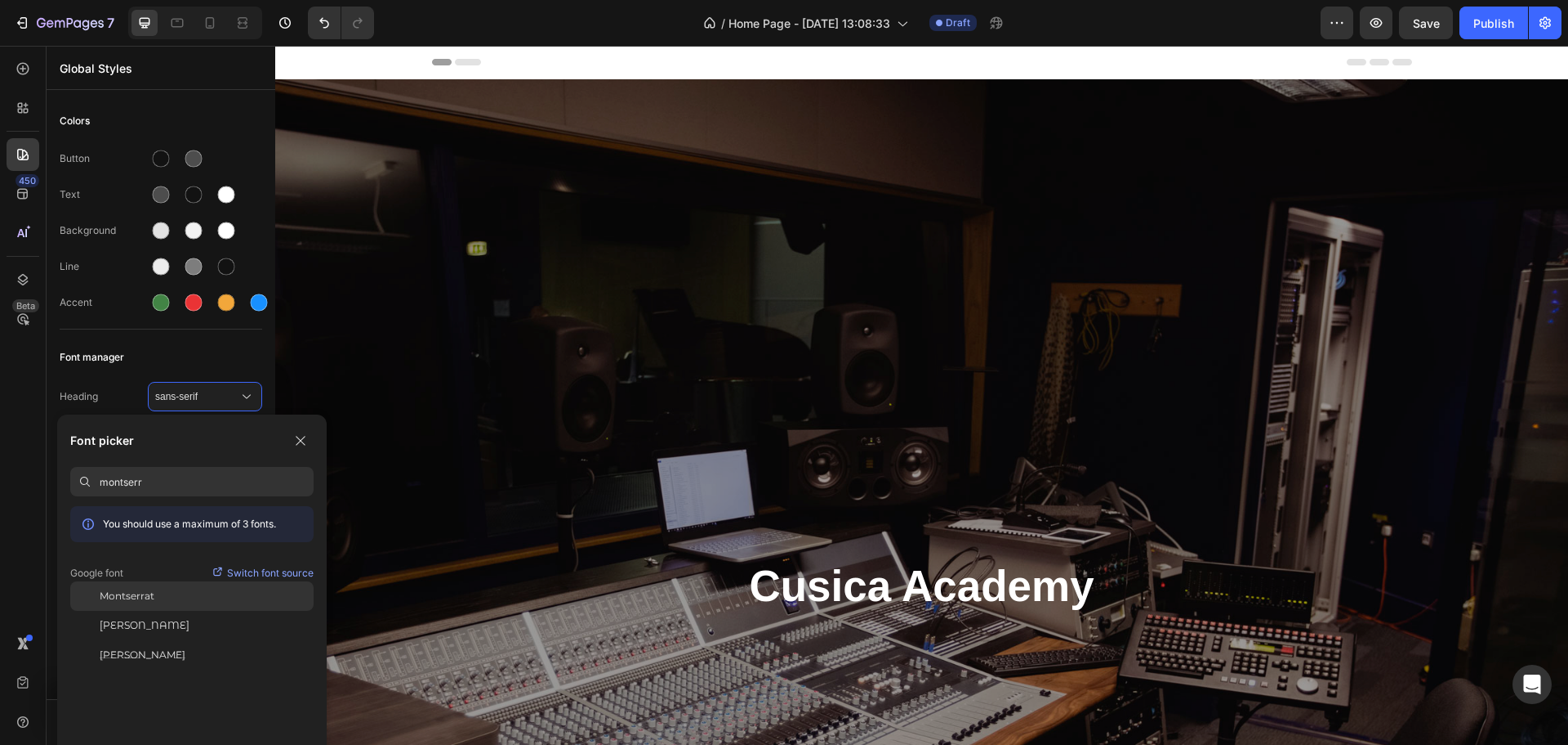
type input "montserr"
click at [125, 601] on span "Montserrat" at bounding box center [127, 595] width 55 height 14
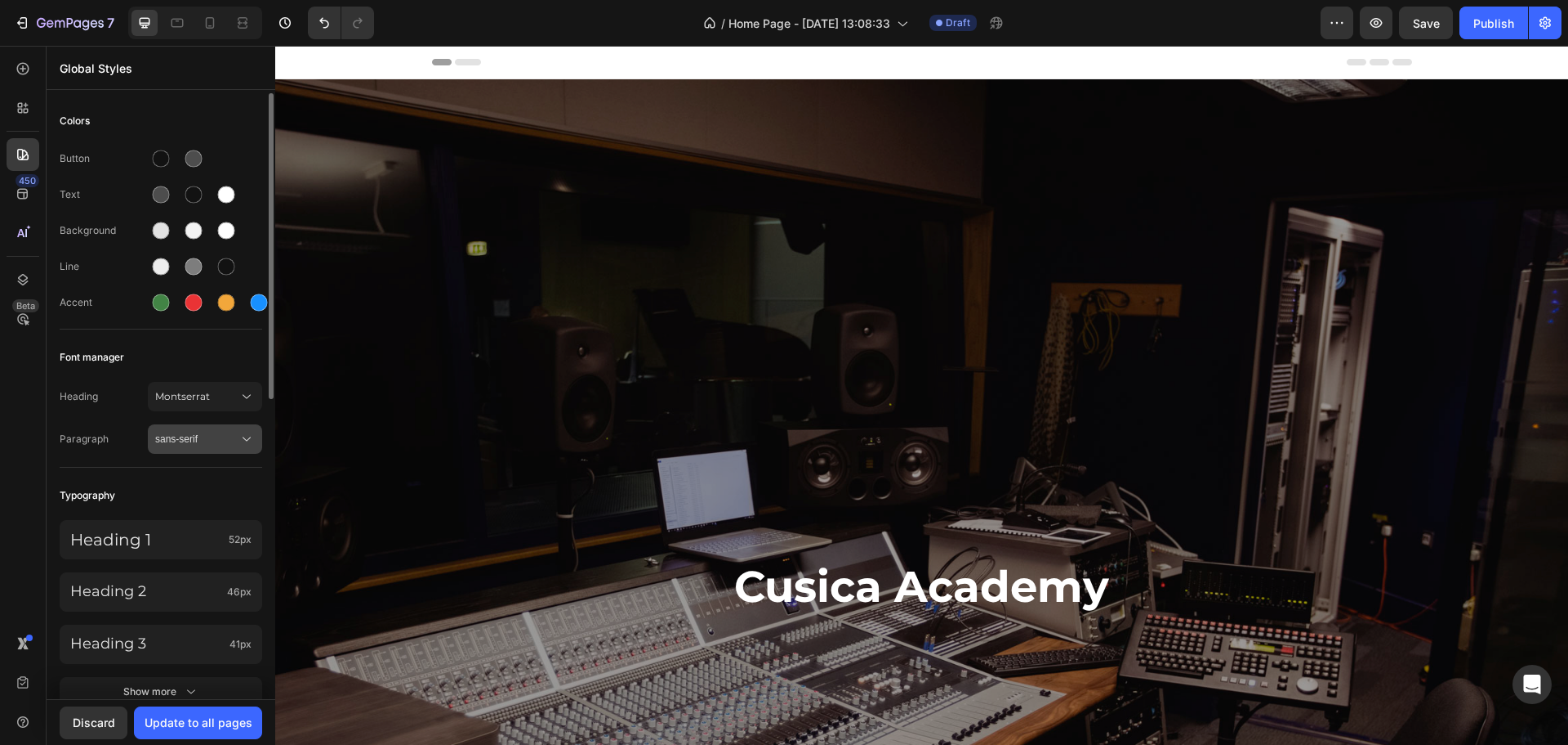
click at [204, 435] on span "sans-serif" at bounding box center [197, 438] width 83 height 14
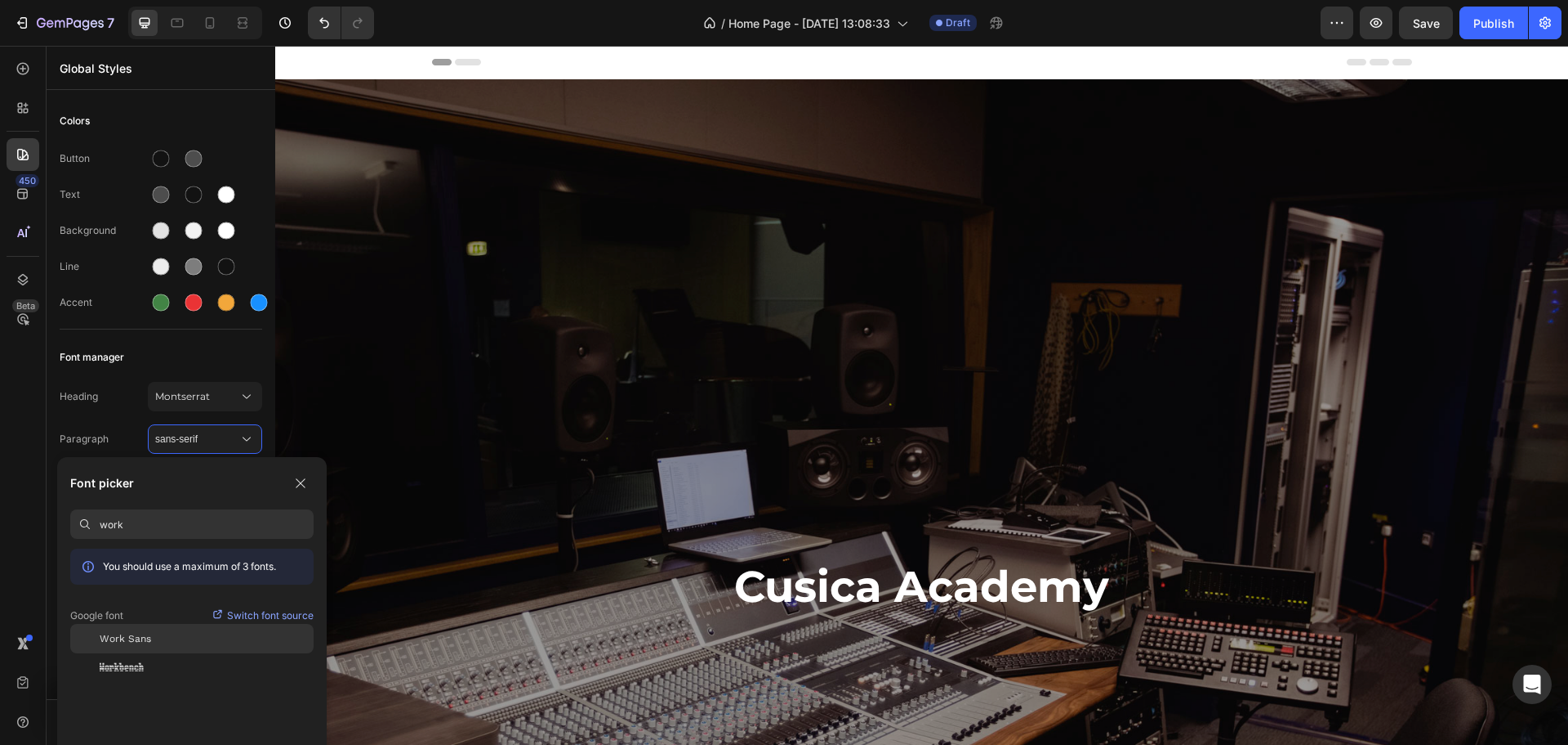
type input "work"
click at [146, 631] on span "Work Sans" at bounding box center [125, 637] width 51 height 14
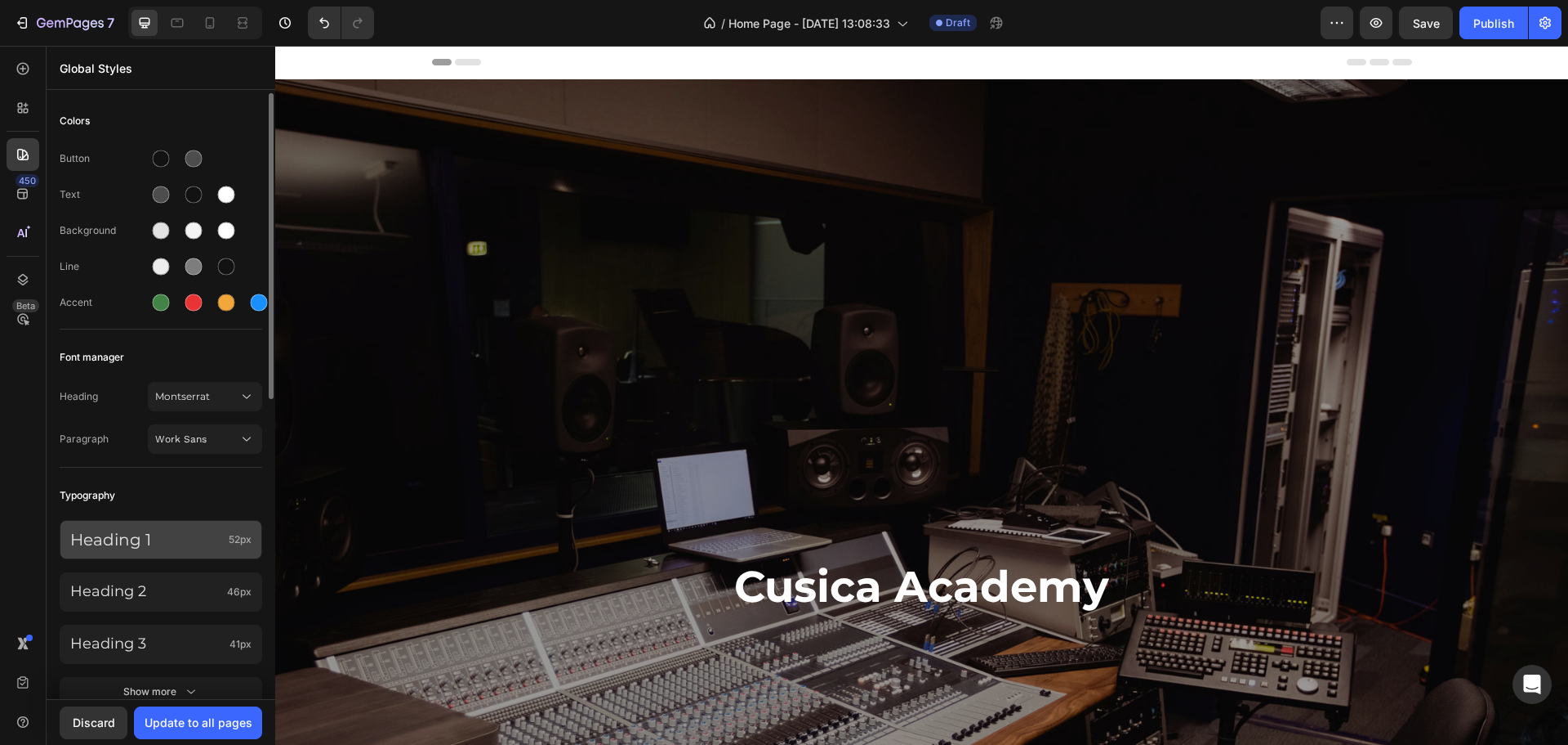
click at [181, 530] on p "Heading 1" at bounding box center [146, 539] width 152 height 21
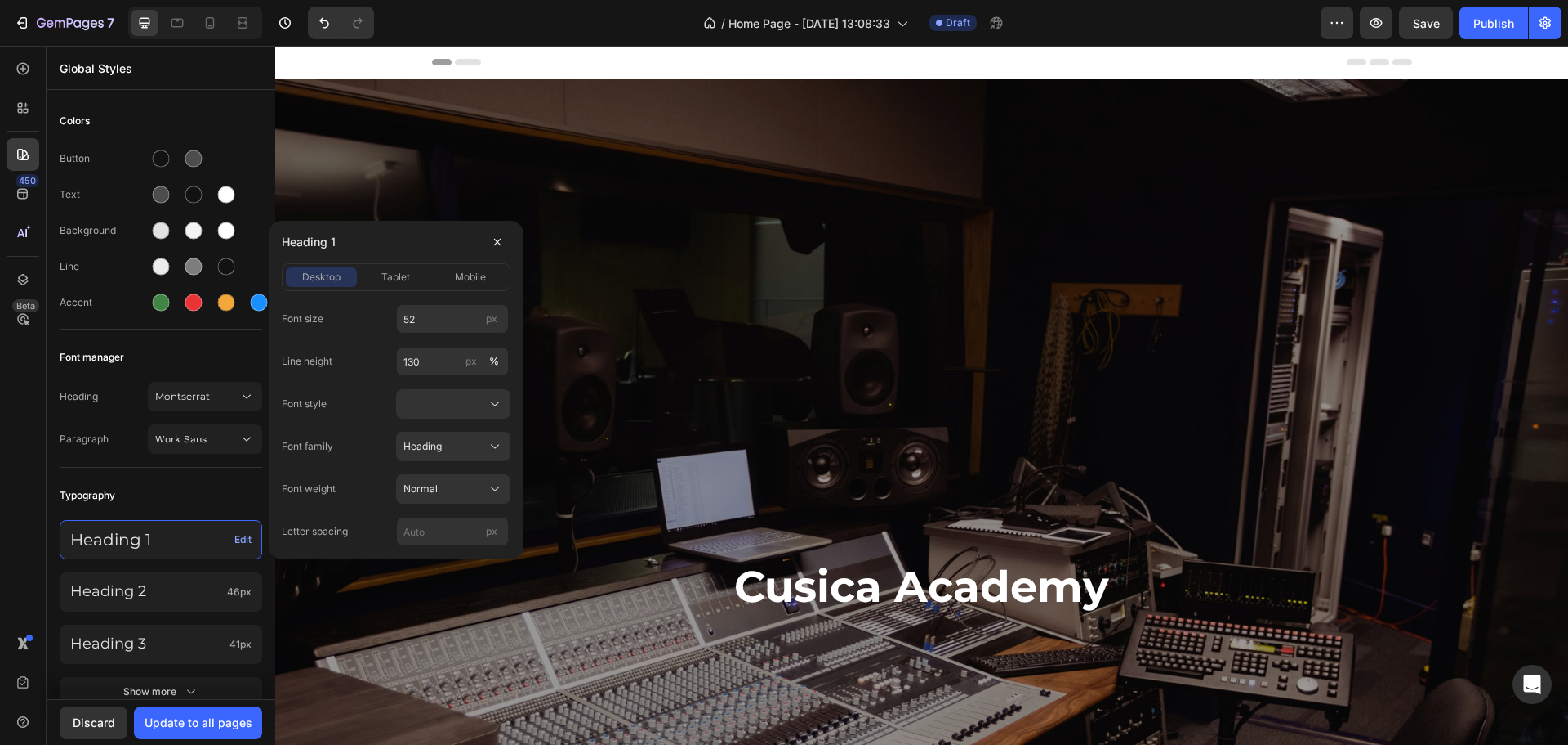
click at [446, 385] on div "Font size 52 px Line height 130 px % Font style Font family Heading Font weight…" at bounding box center [396, 425] width 229 height 242
click at [446, 394] on button at bounding box center [453, 404] width 114 height 29
click at [445, 402] on div at bounding box center [453, 404] width 100 height 16
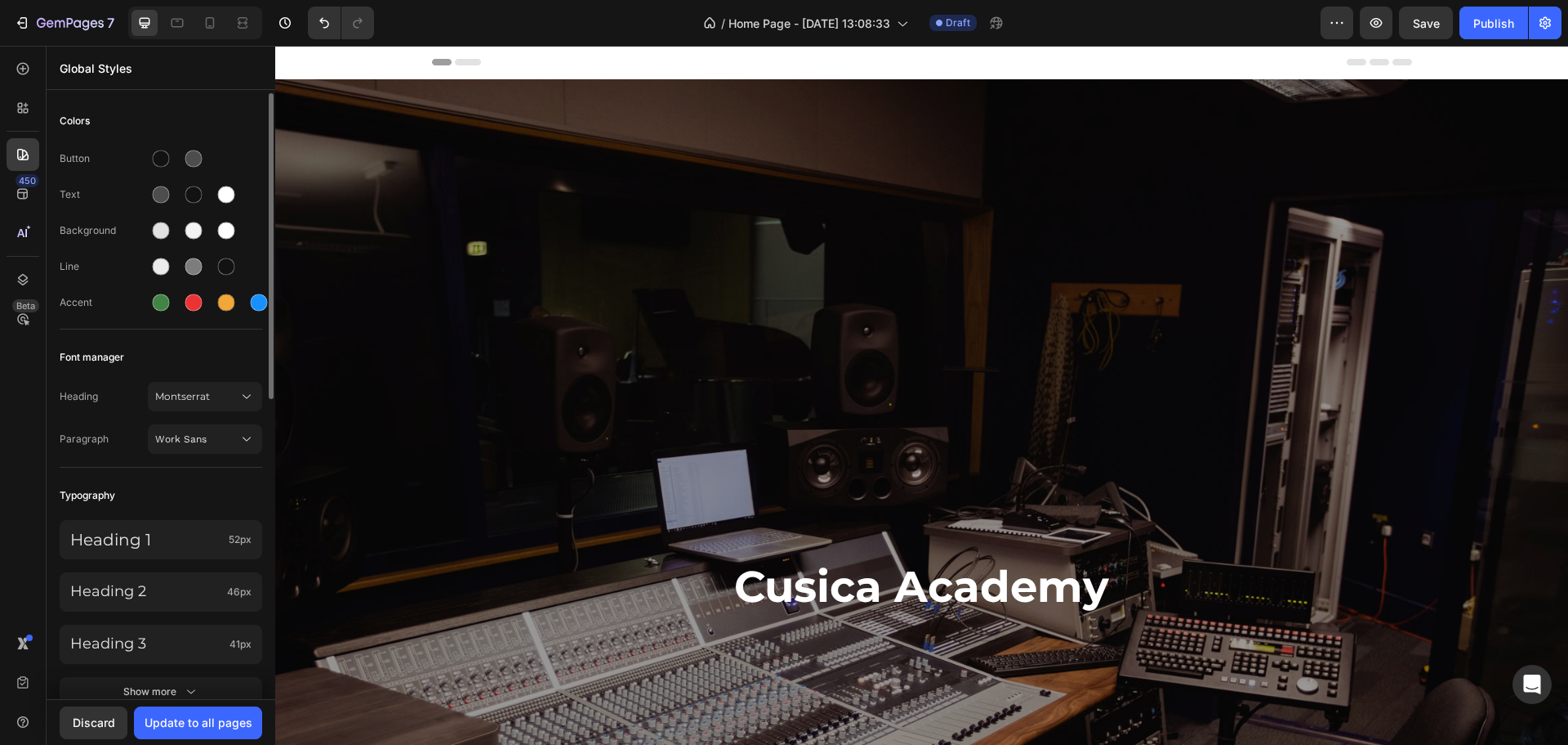
click at [115, 276] on div "Line" at bounding box center [160, 266] width 203 height 26
click at [154, 233] on div at bounding box center [161, 230] width 17 height 17
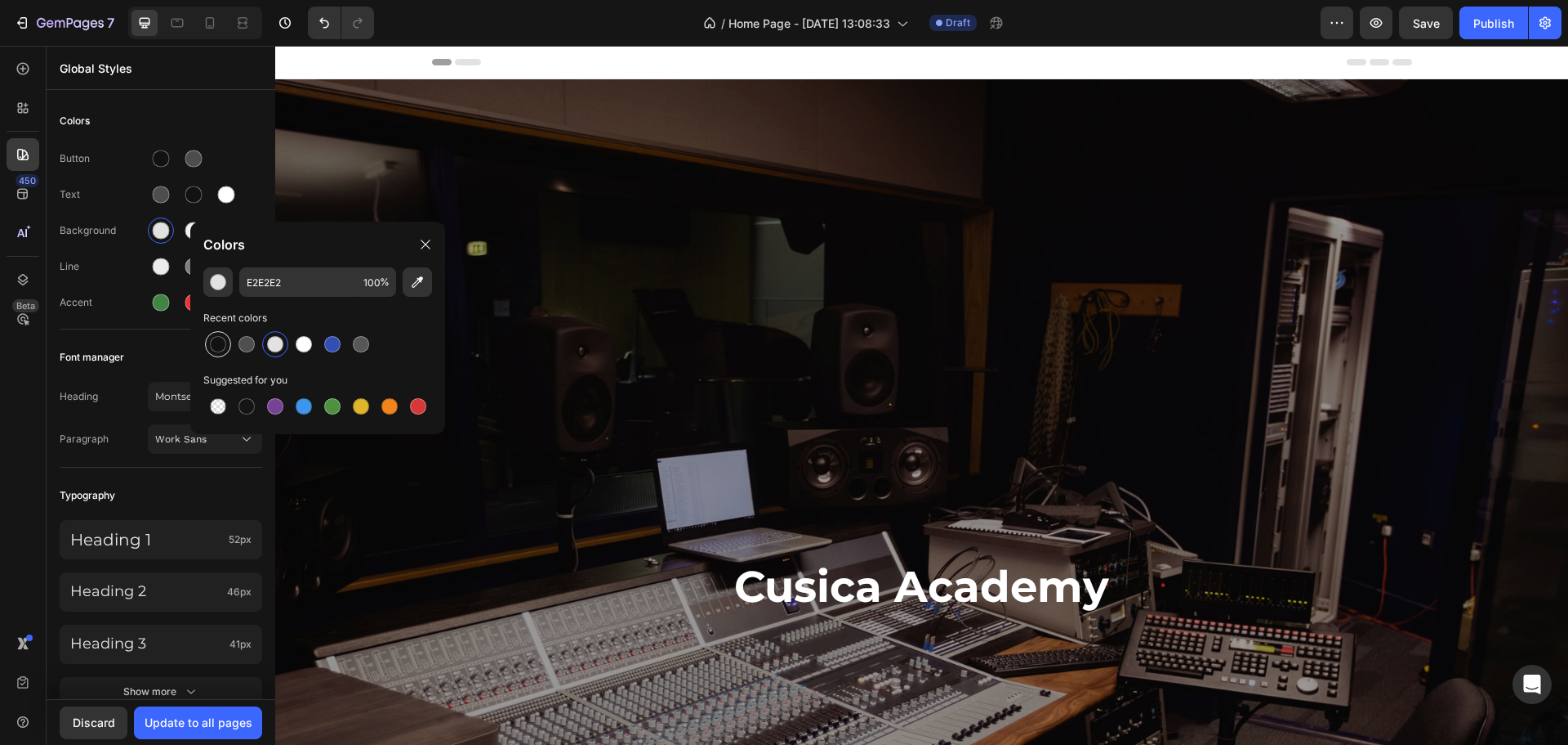
click at [215, 341] on div at bounding box center [218, 344] width 16 height 16
click at [232, 725] on div "Update to all pages" at bounding box center [198, 722] width 108 height 17
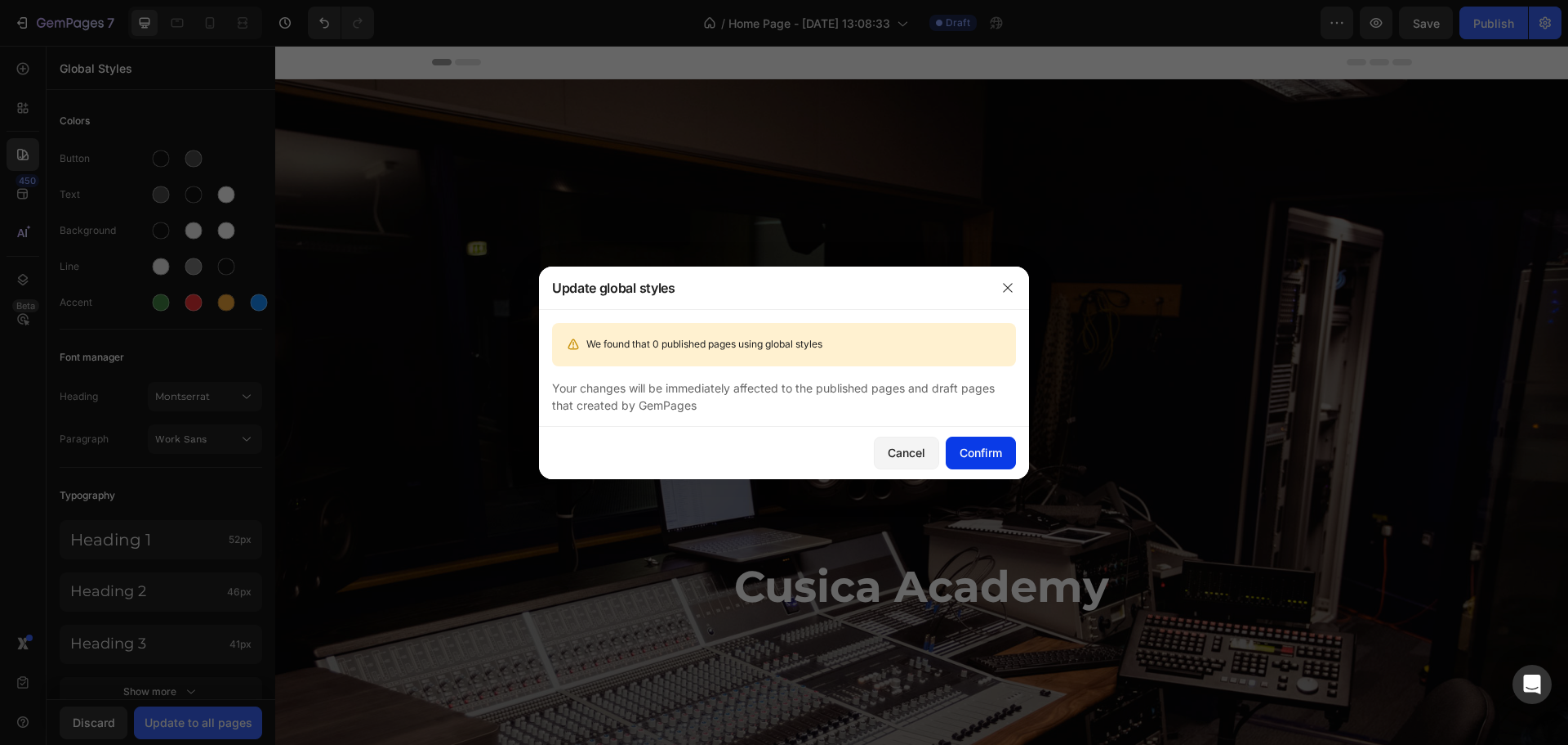
click at [990, 438] on button "Confirm" at bounding box center [981, 452] width 71 height 33
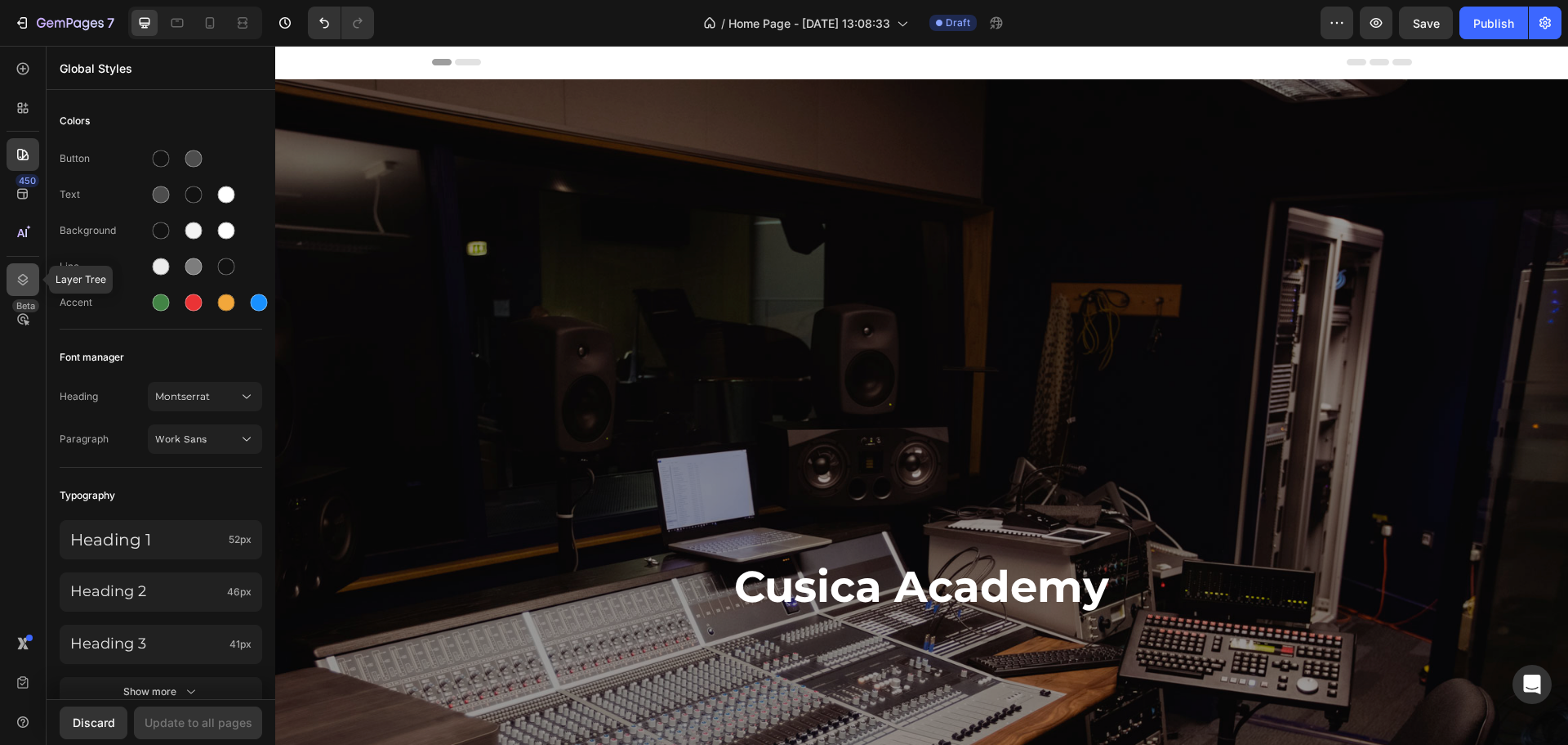
click at [17, 283] on icon at bounding box center [22, 279] width 16 height 16
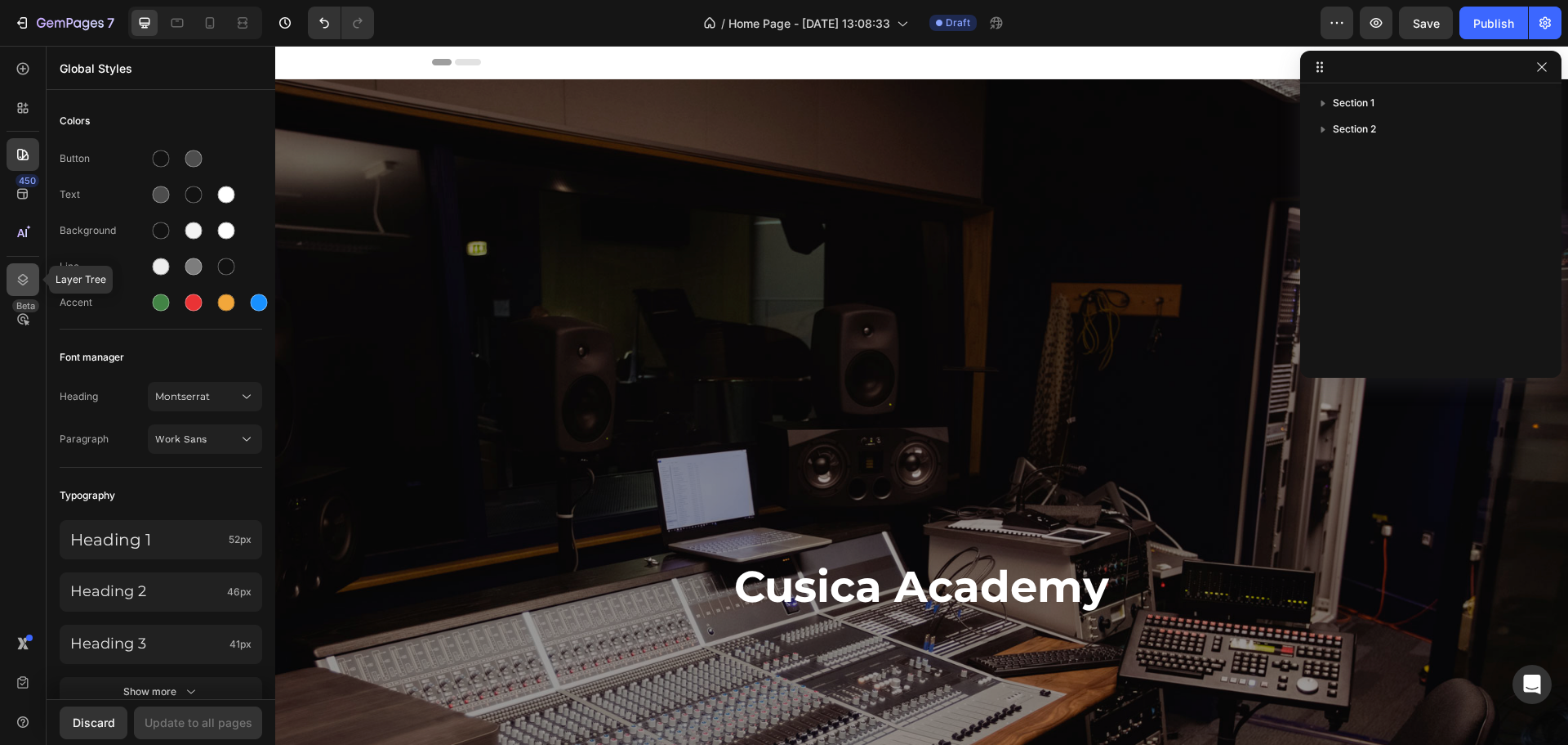
click at [17, 283] on icon at bounding box center [22, 279] width 16 height 16
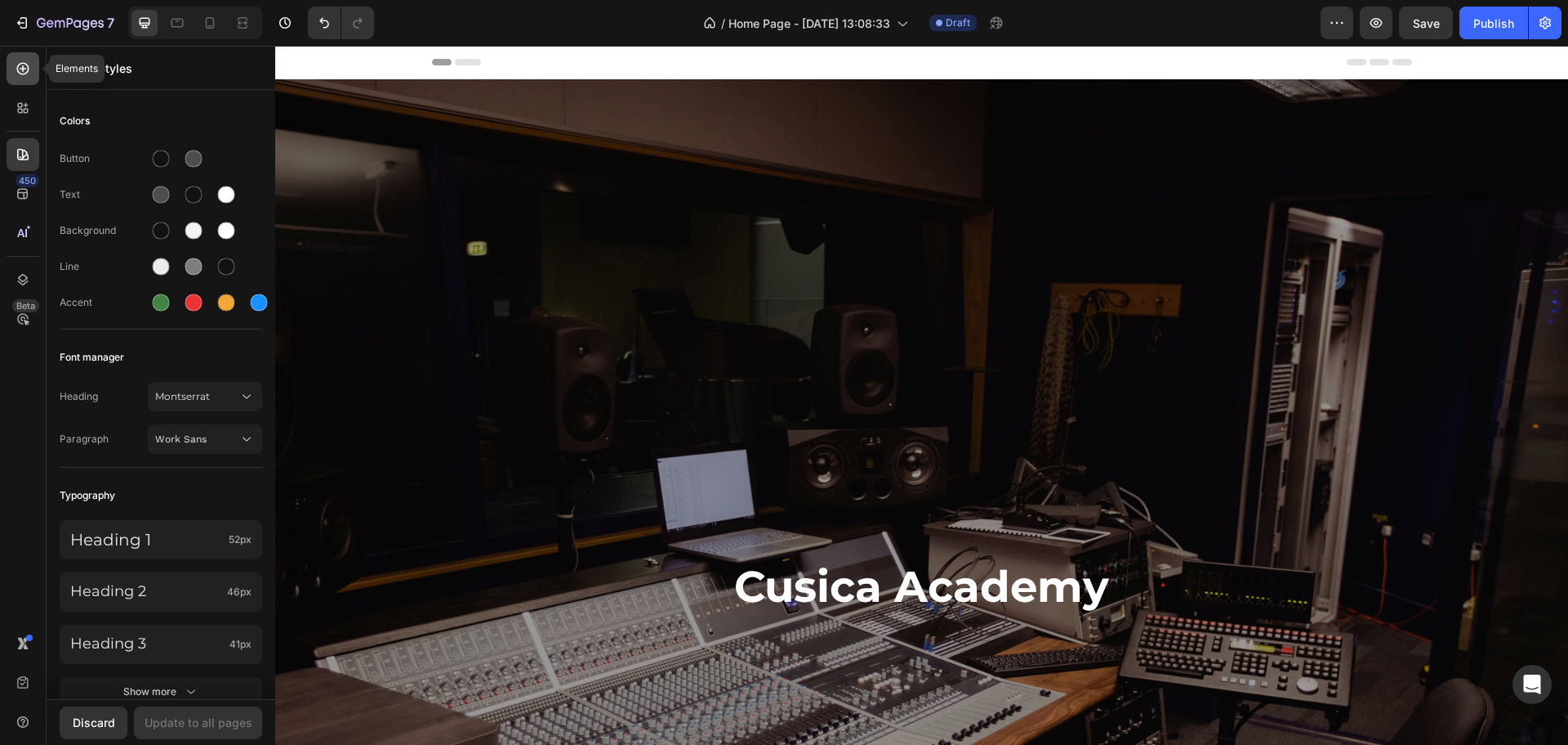
click at [25, 71] on icon at bounding box center [22, 68] width 16 height 16
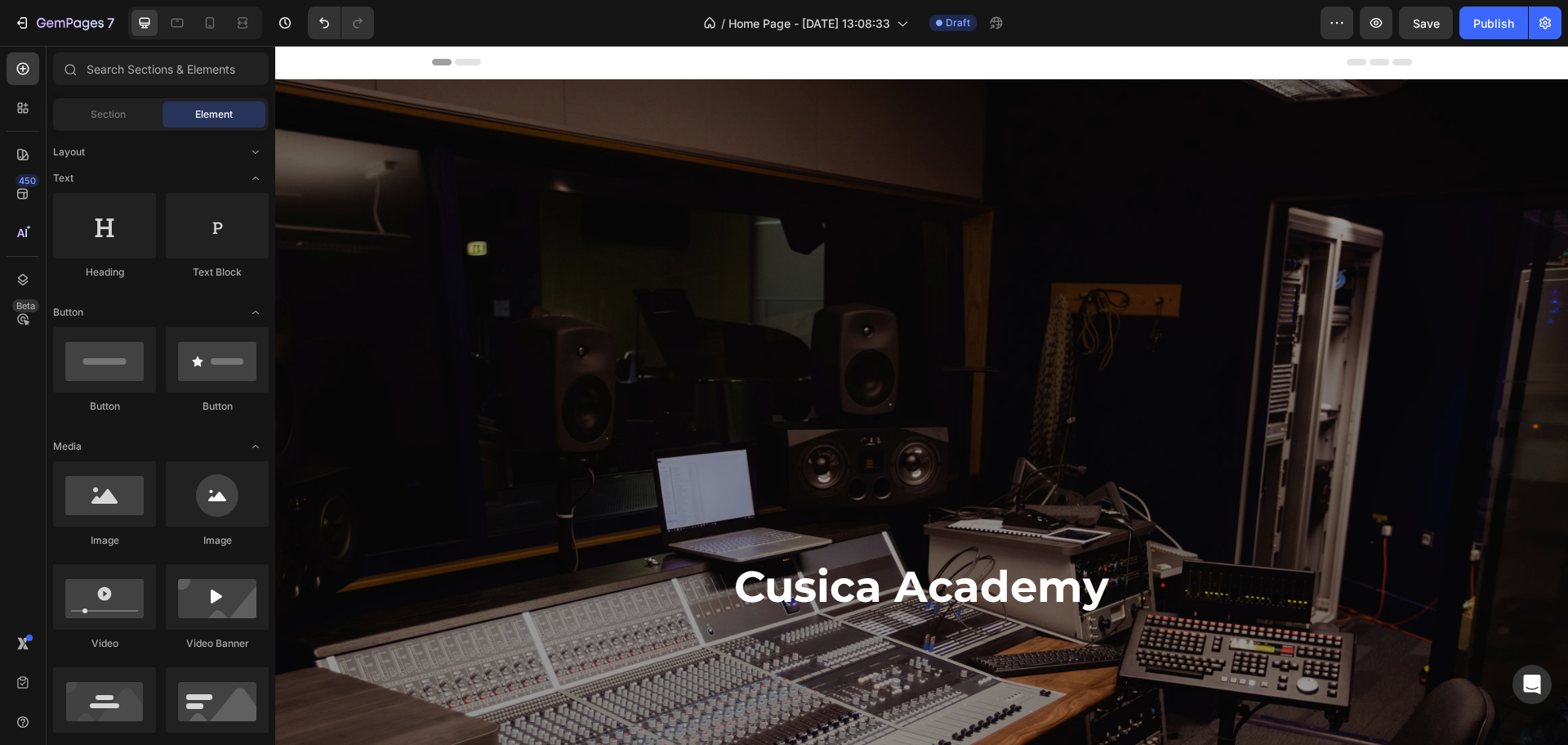
click at [303, 67] on div "Header" at bounding box center [315, 61] width 61 height 19
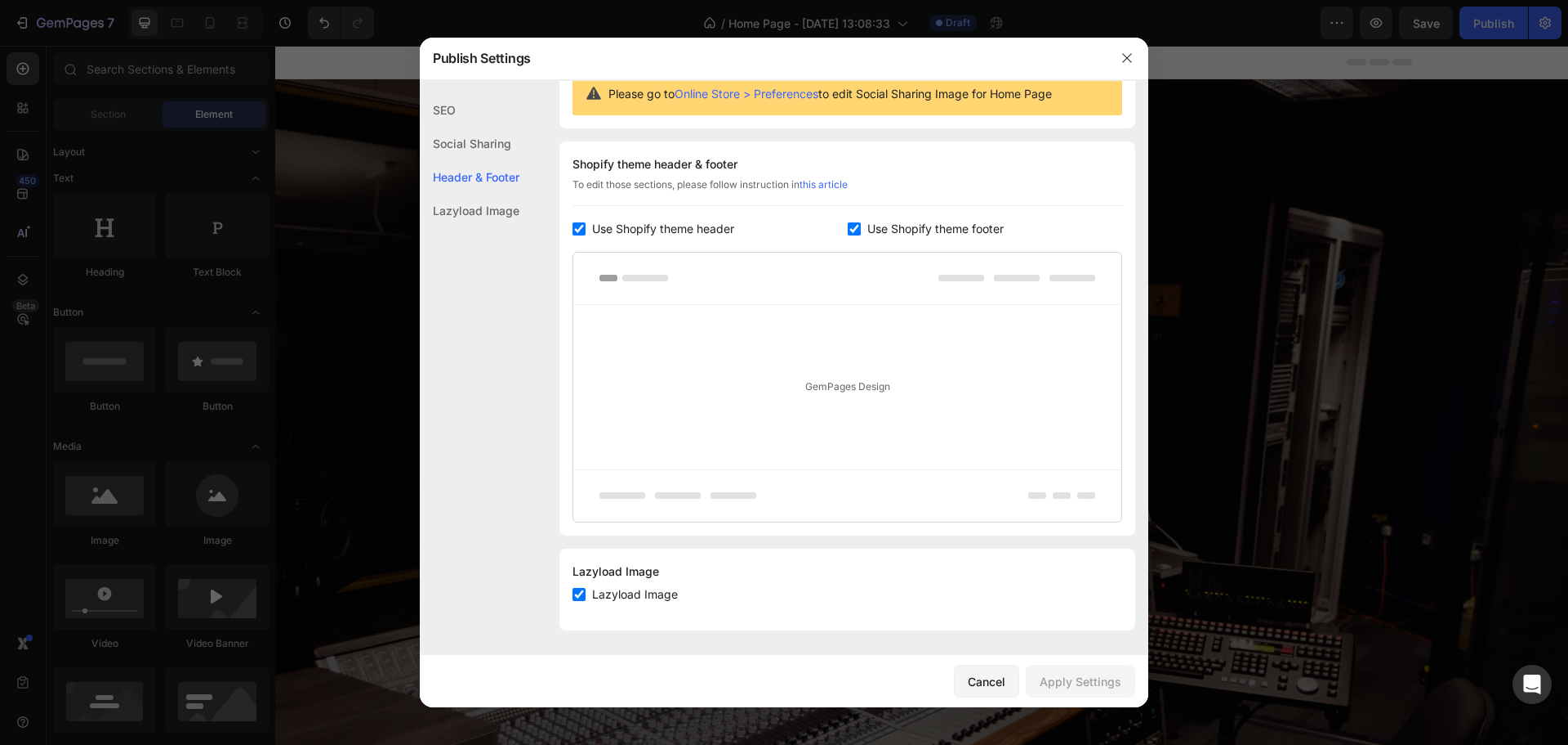
scroll to position [177, 0]
click at [489, 210] on div "Lazyload Image" at bounding box center [470, 210] width 100 height 34
click at [488, 193] on div "Header & Footer" at bounding box center [470, 210] width 100 height 34
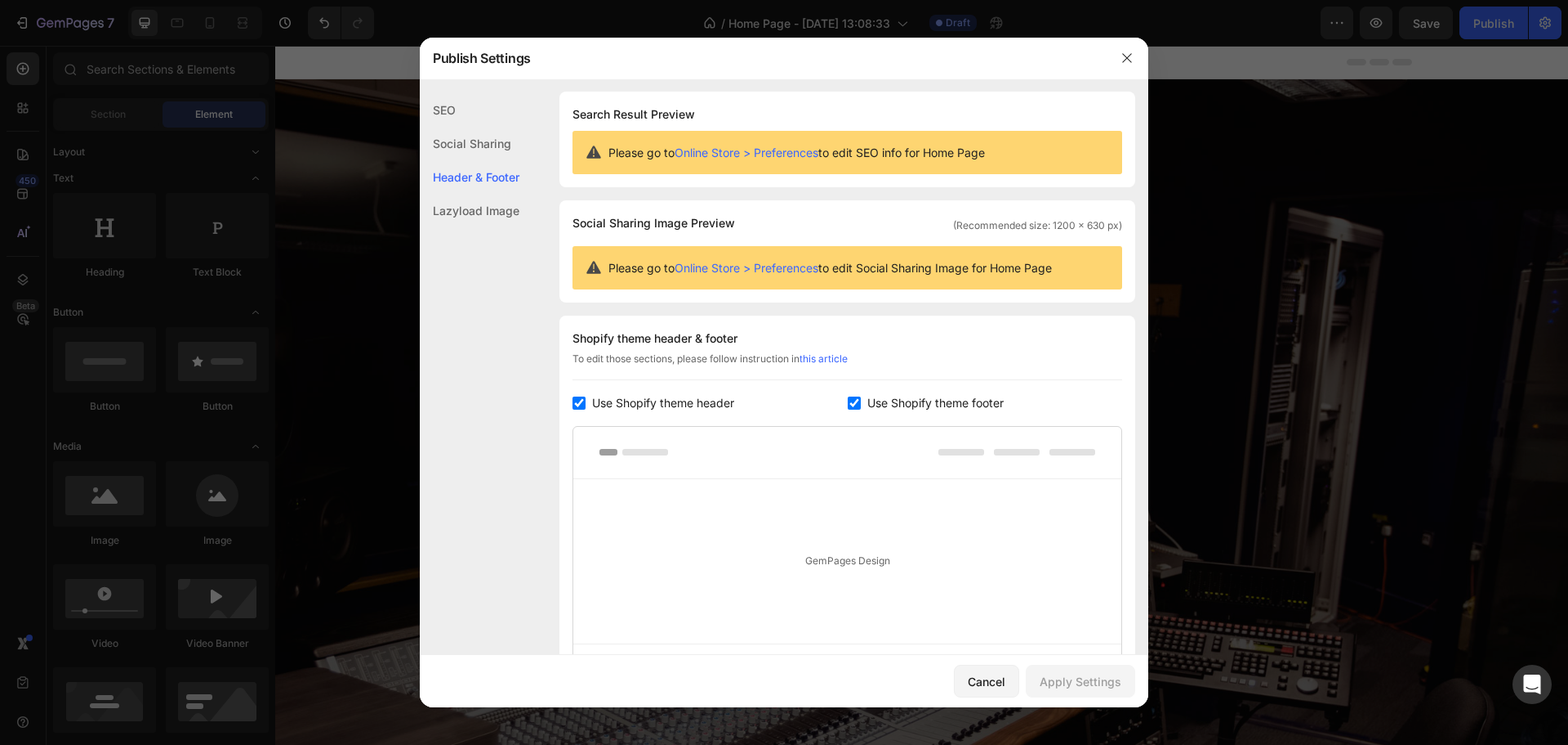
scroll to position [0, 0]
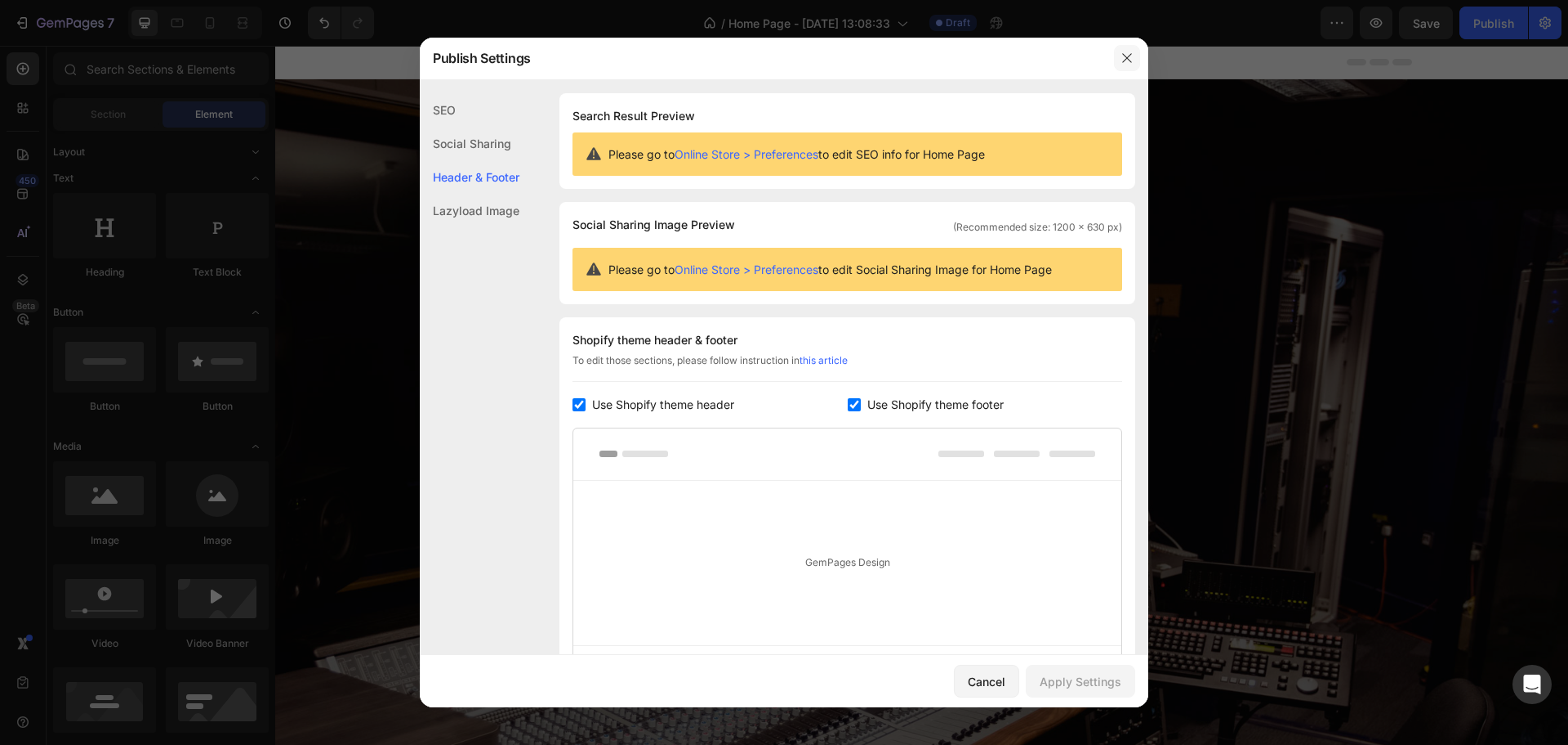
click at [1131, 57] on icon "button" at bounding box center [1128, 58] width 13 height 13
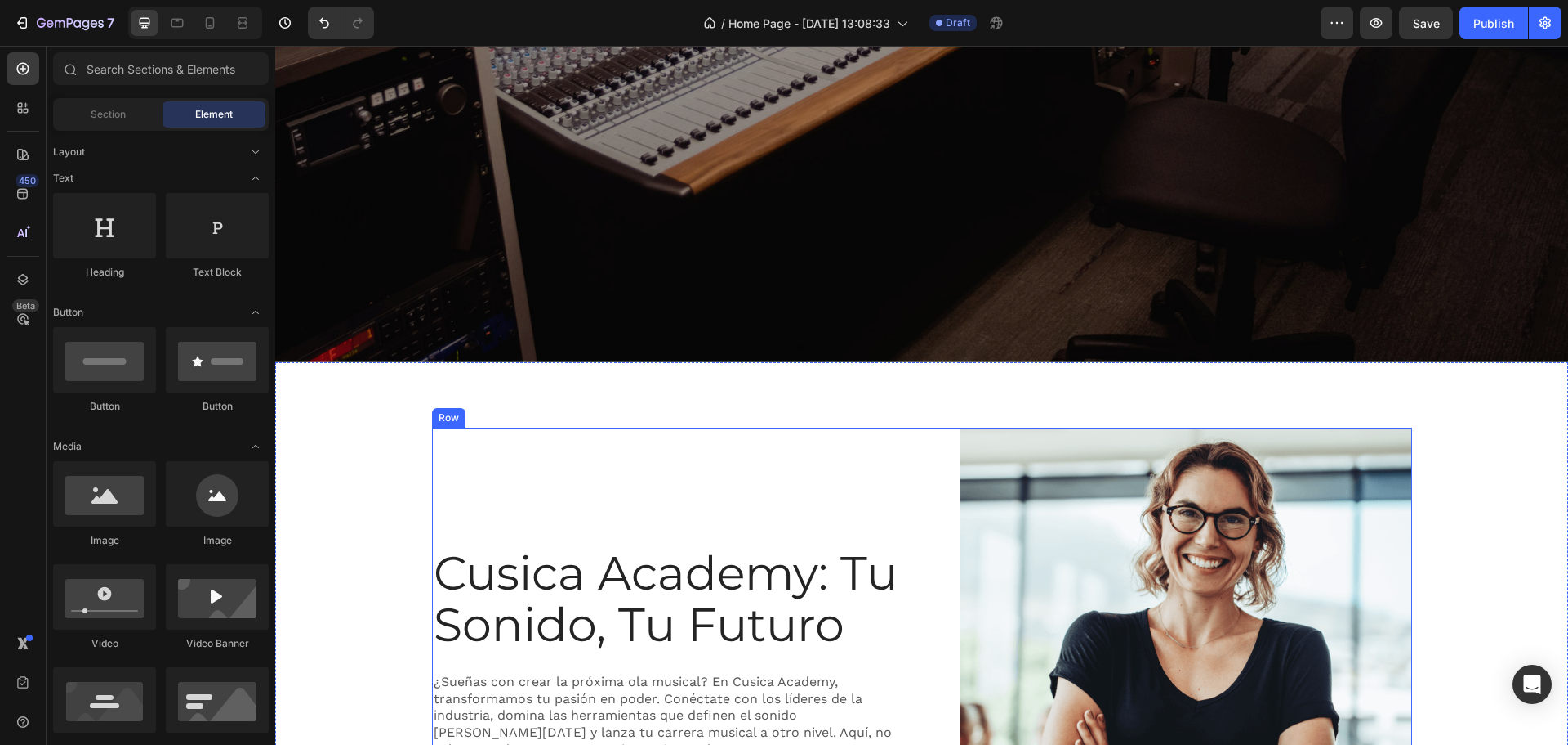
scroll to position [817, 0]
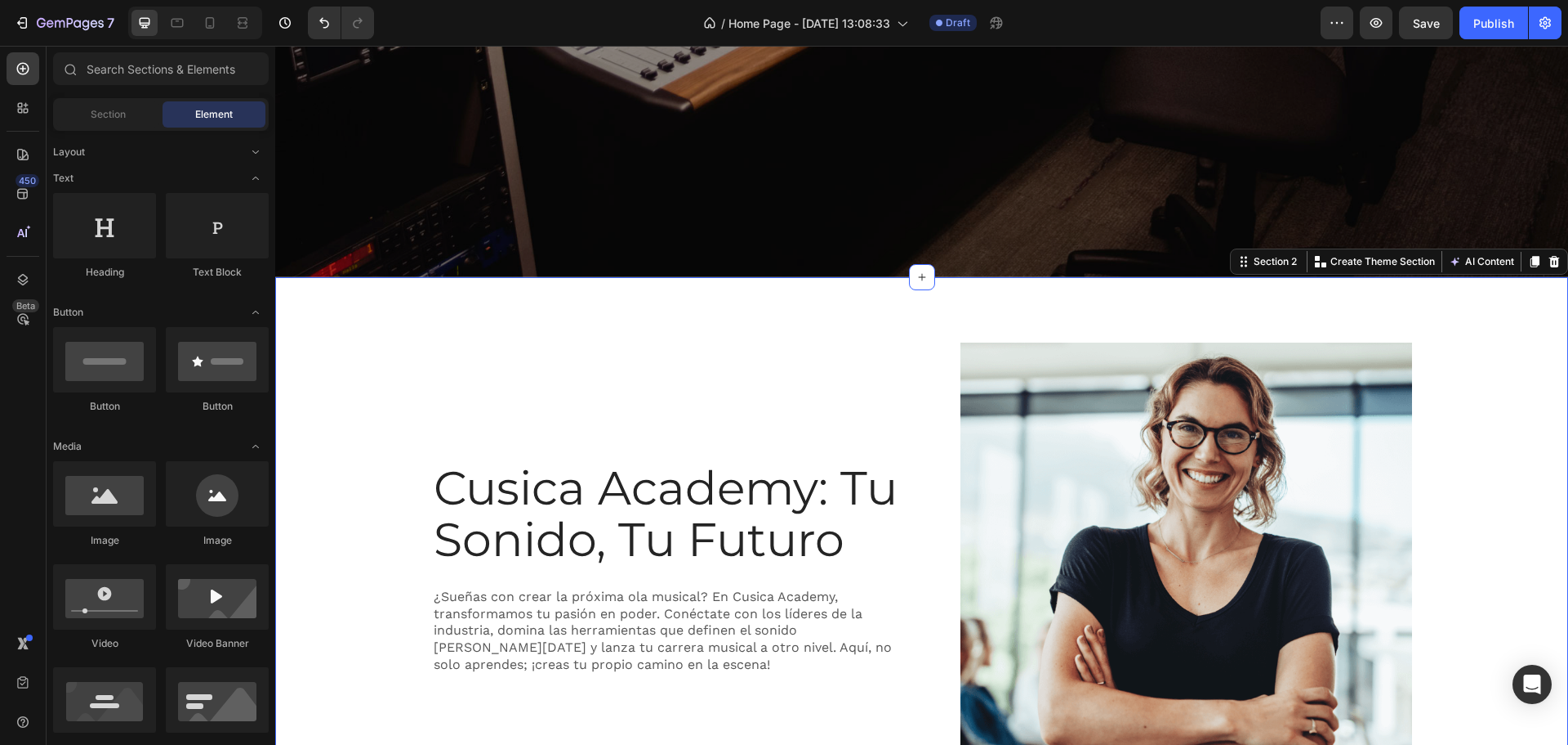
click at [835, 298] on div "Cusica Academy: [PERSON_NAME], Tu Futuro Heading ¿Sueñas con crear la próxima o…" at bounding box center [922, 575] width 1293 height 596
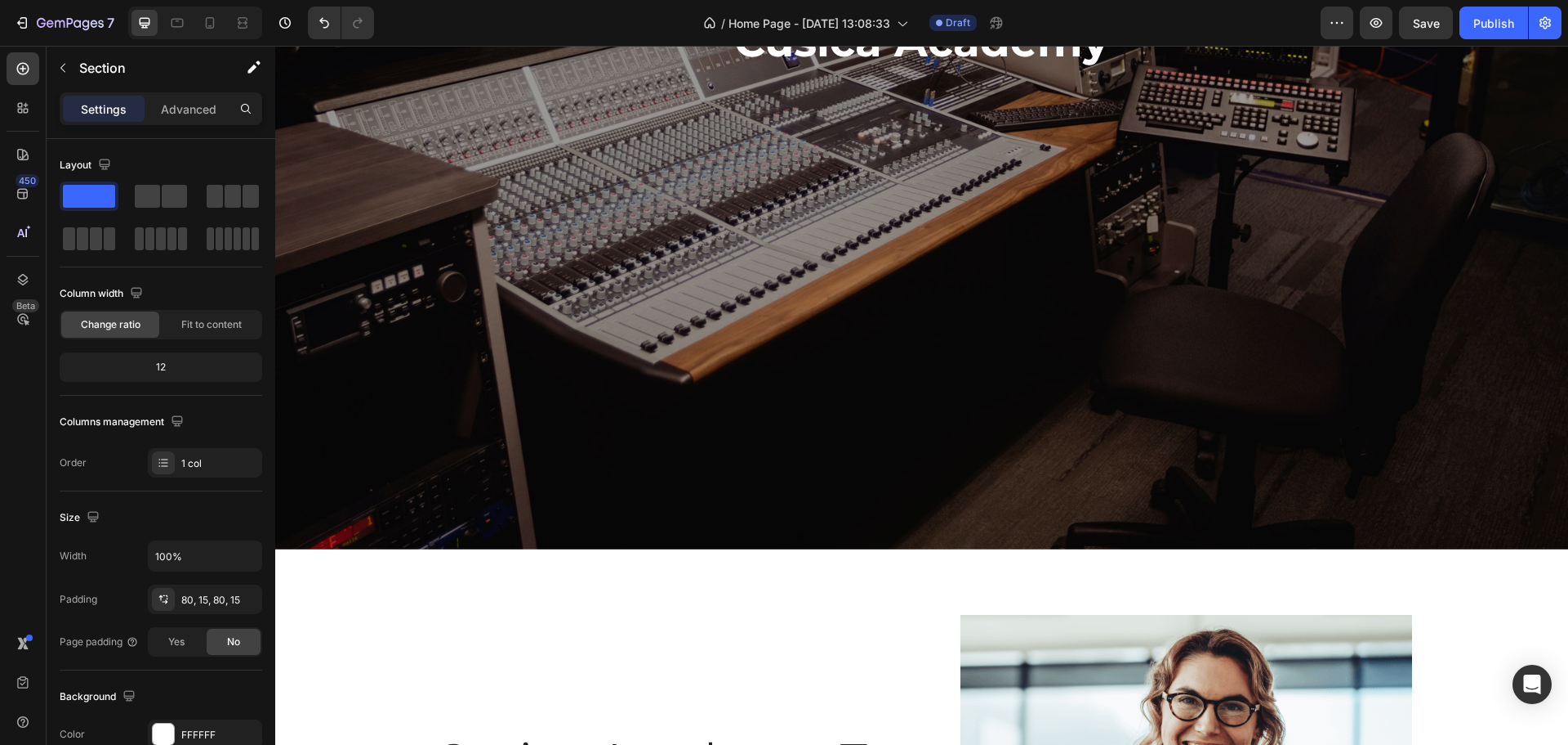
scroll to position [1090, 0]
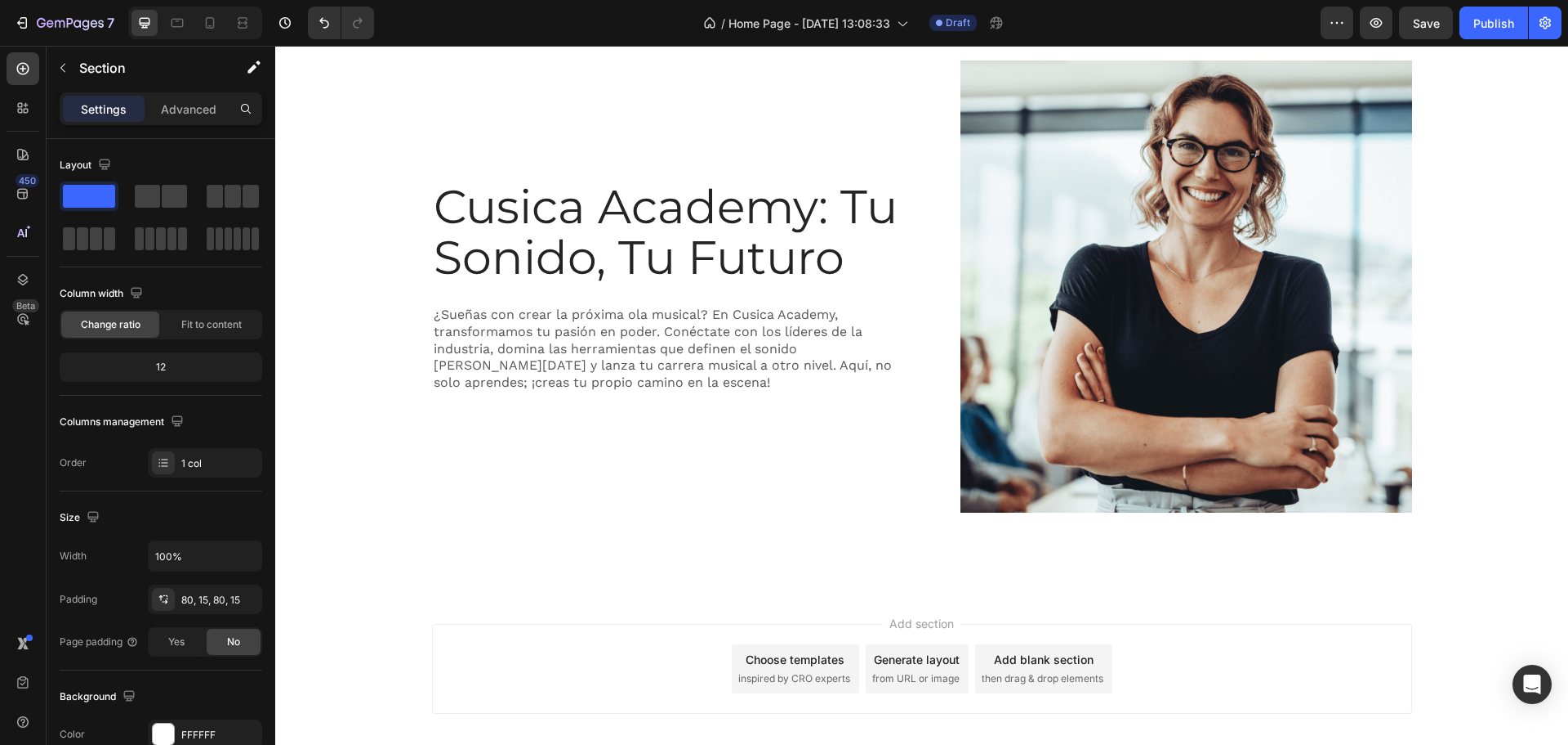
click at [355, 75] on div "Cusica Academy: [PERSON_NAME], Tu Futuro Heading ¿Sueñas con crear la próxima o…" at bounding box center [922, 293] width 1269 height 465
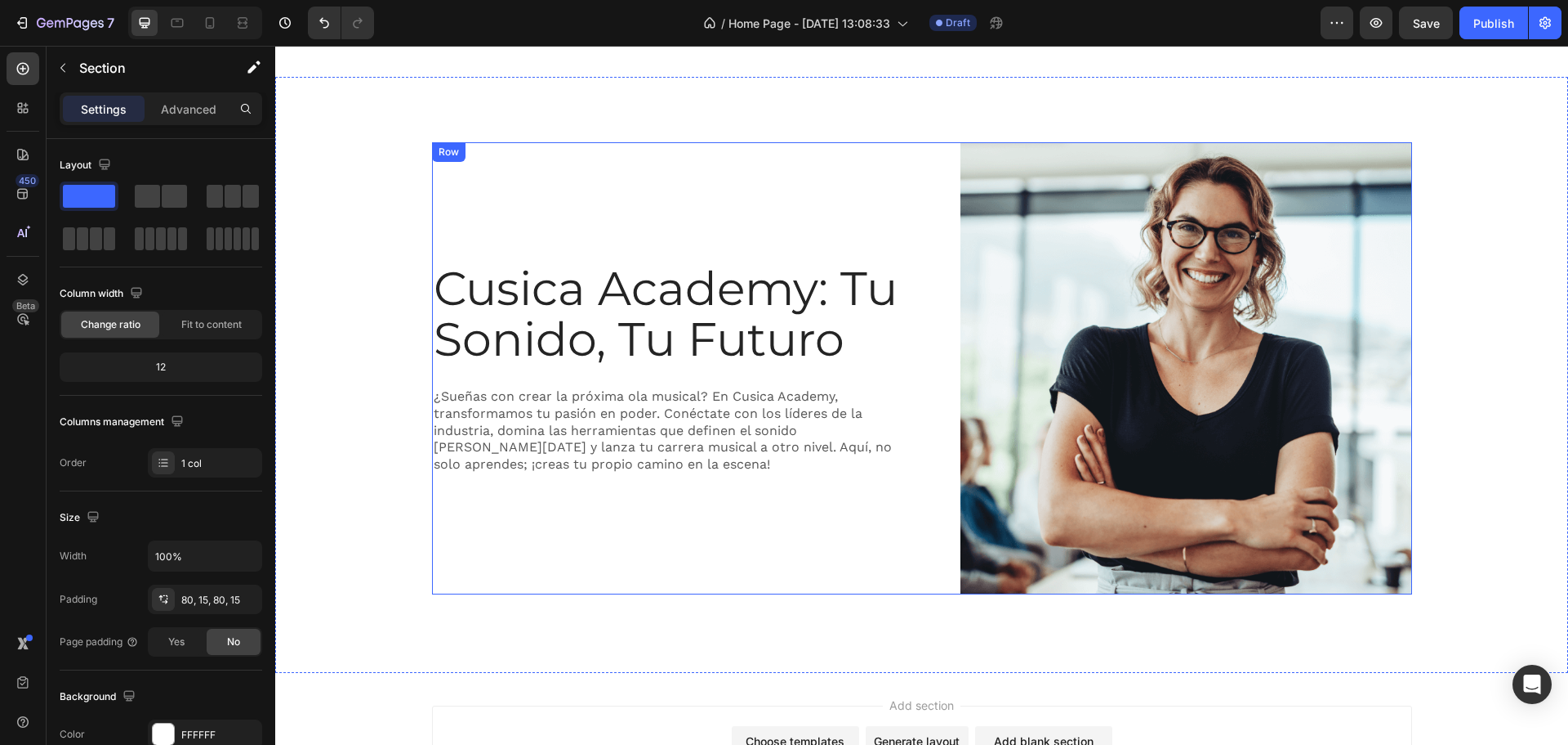
scroll to position [626, 0]
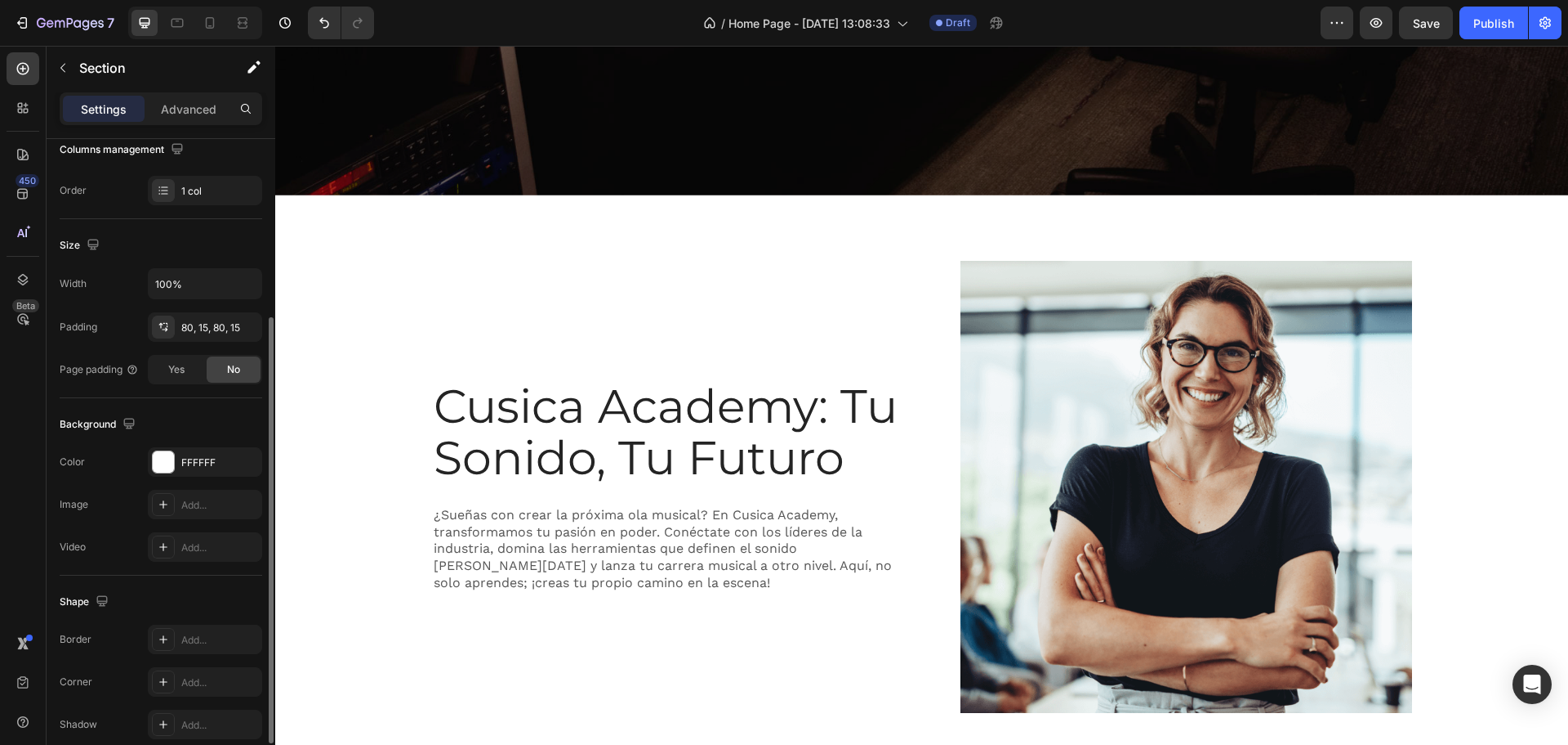
scroll to position [345, 0]
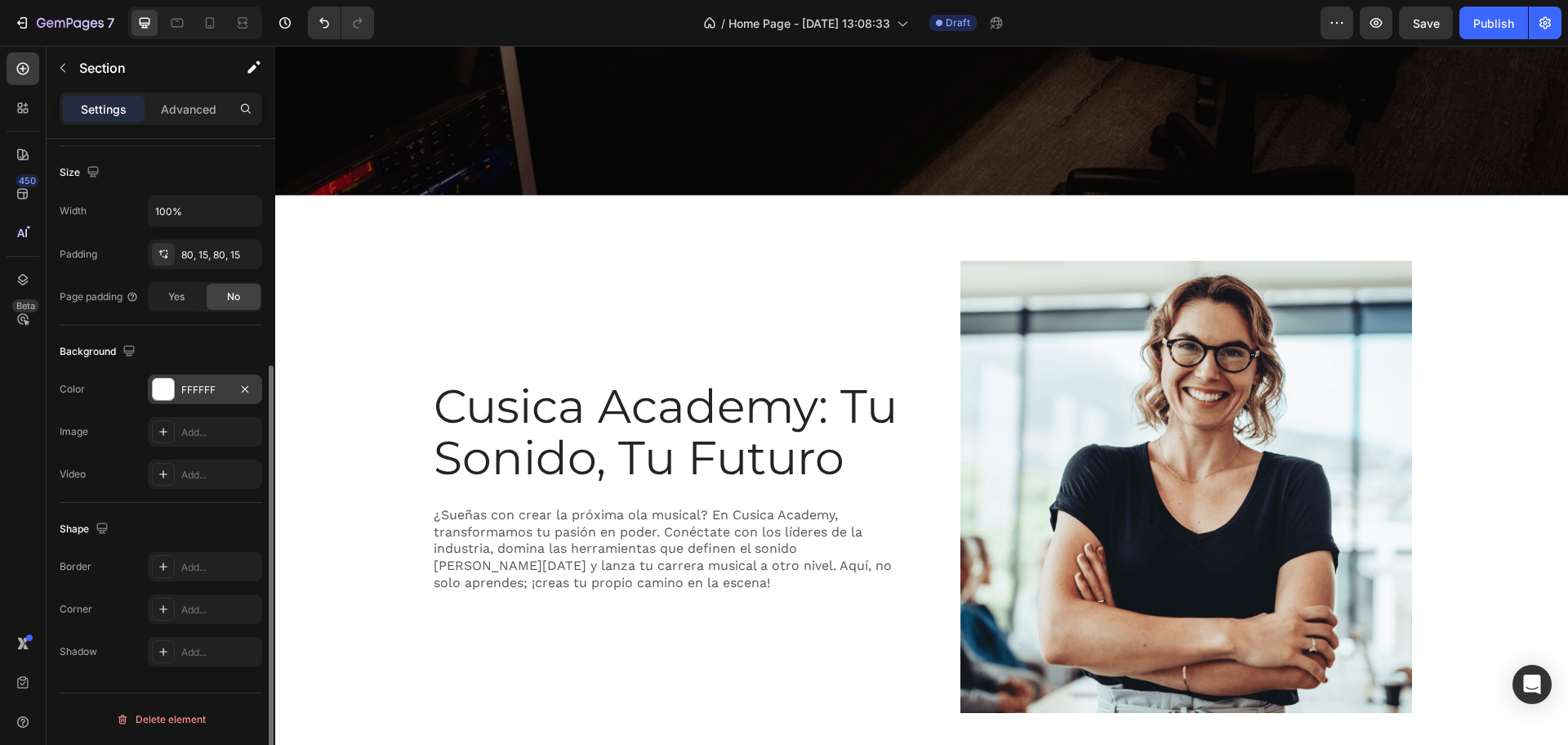
click at [191, 388] on div "FFFFFF" at bounding box center [205, 389] width 47 height 14
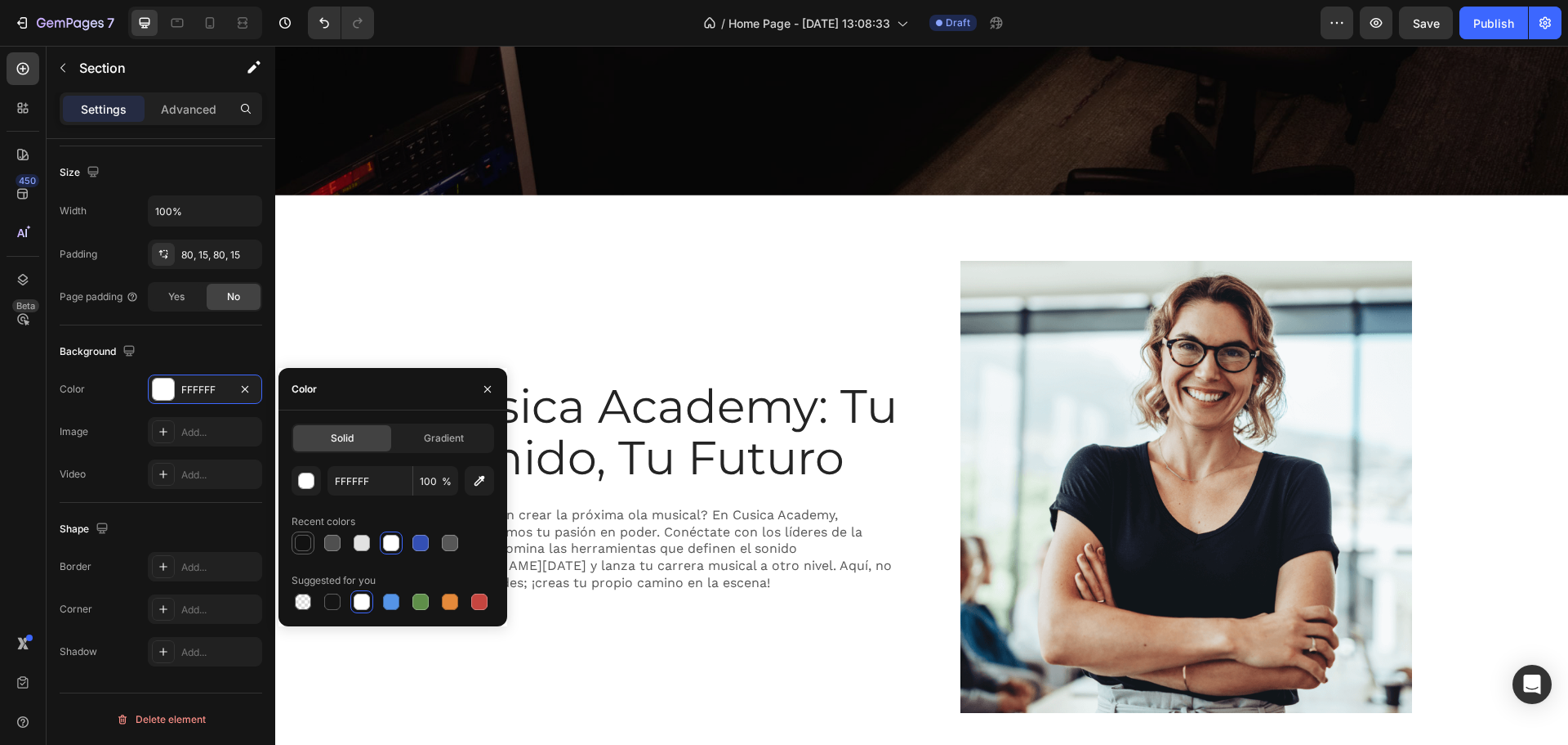
click at [300, 538] on div at bounding box center [303, 542] width 16 height 16
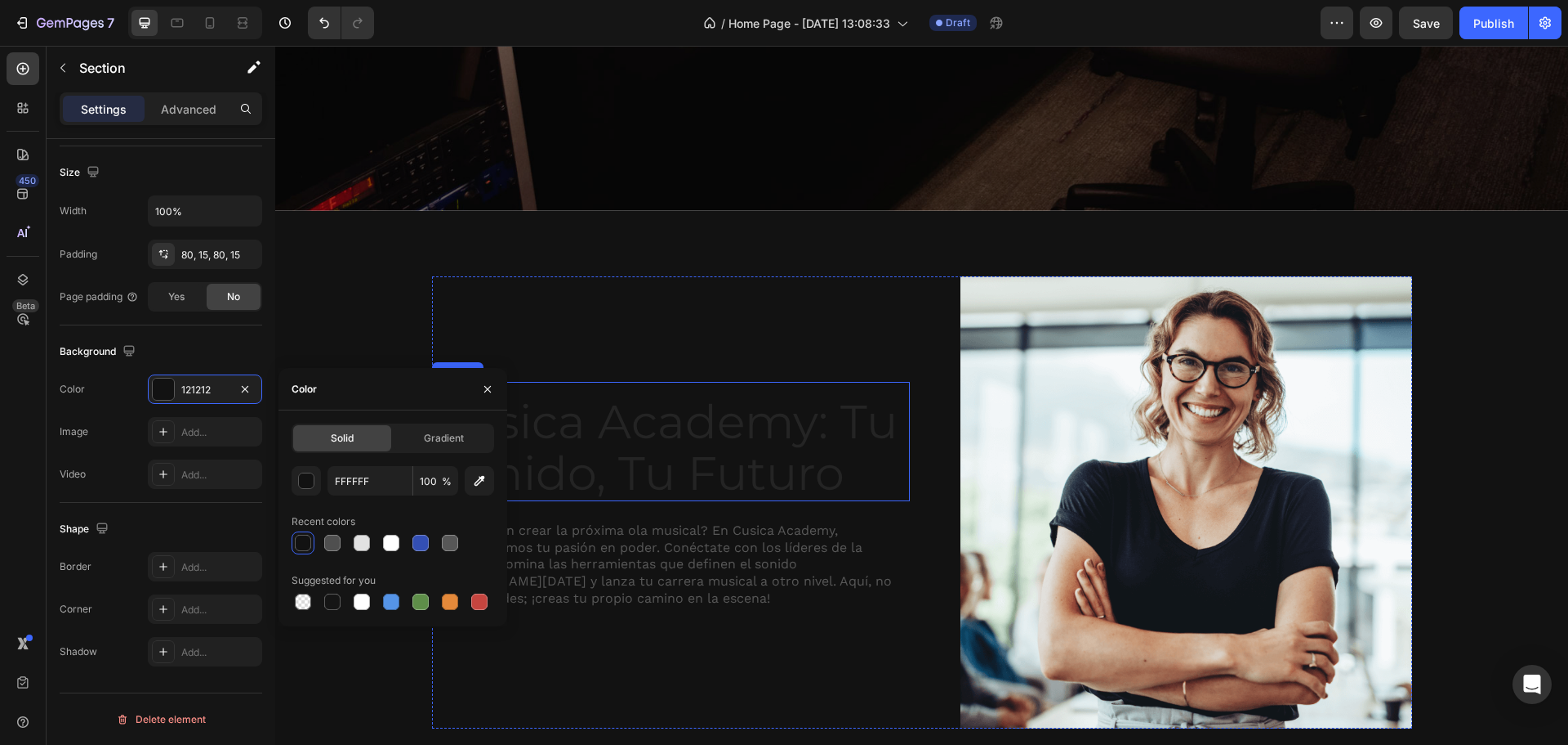
scroll to position [899, 0]
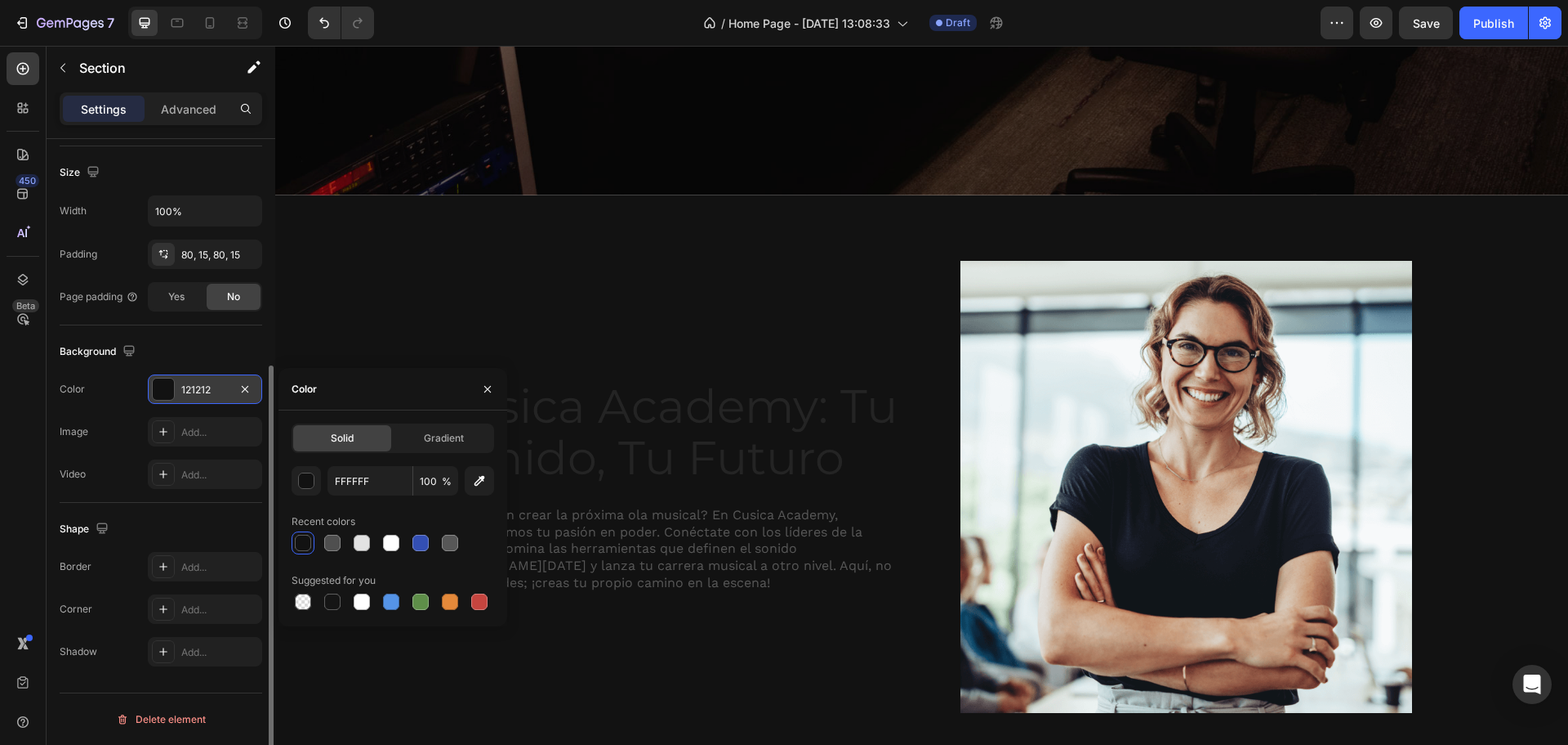
click at [171, 397] on div at bounding box center [163, 388] width 21 height 21
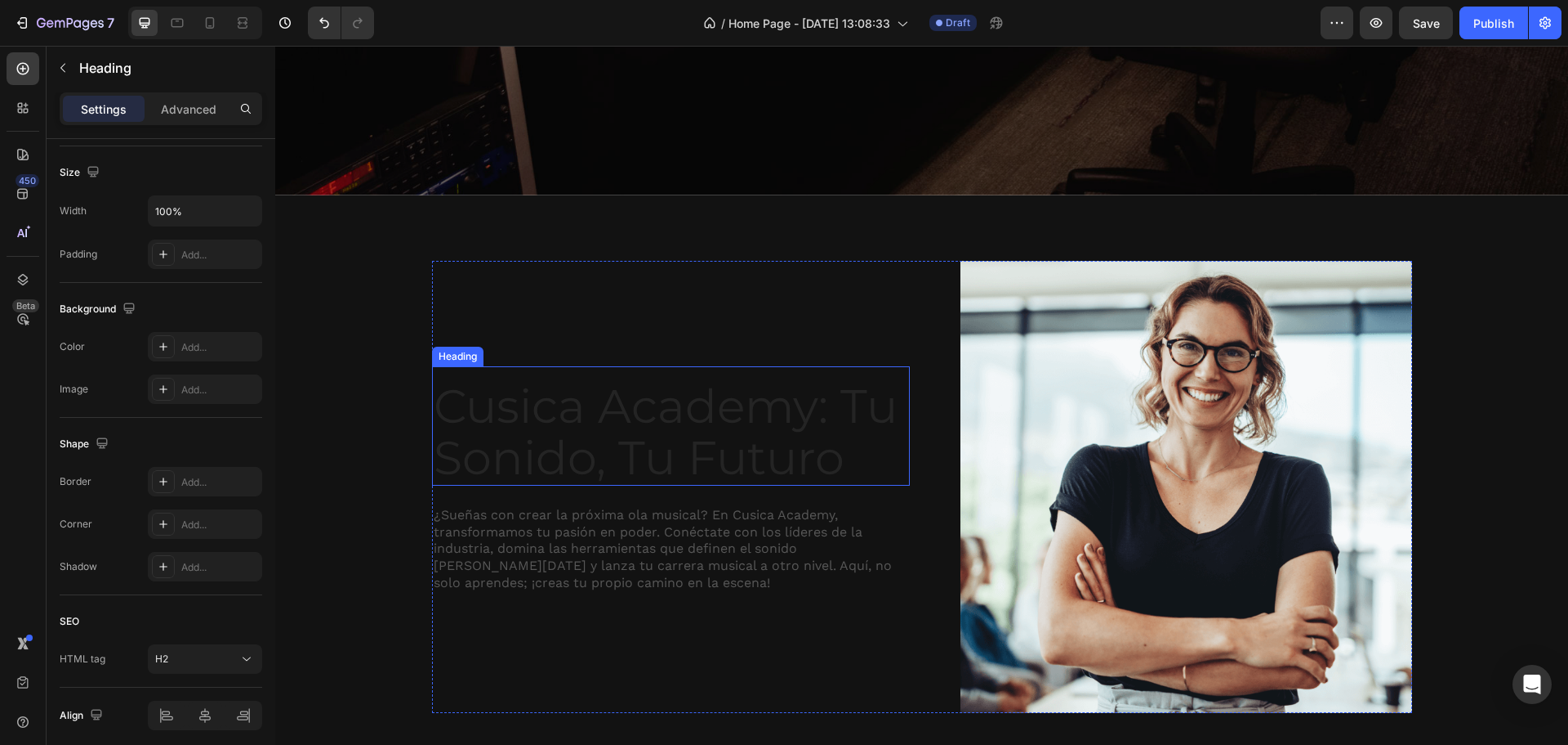
click at [609, 437] on h2 "Cusica Academy: Tu Sonido, Tu Futuro" at bounding box center [671, 431] width 478 height 105
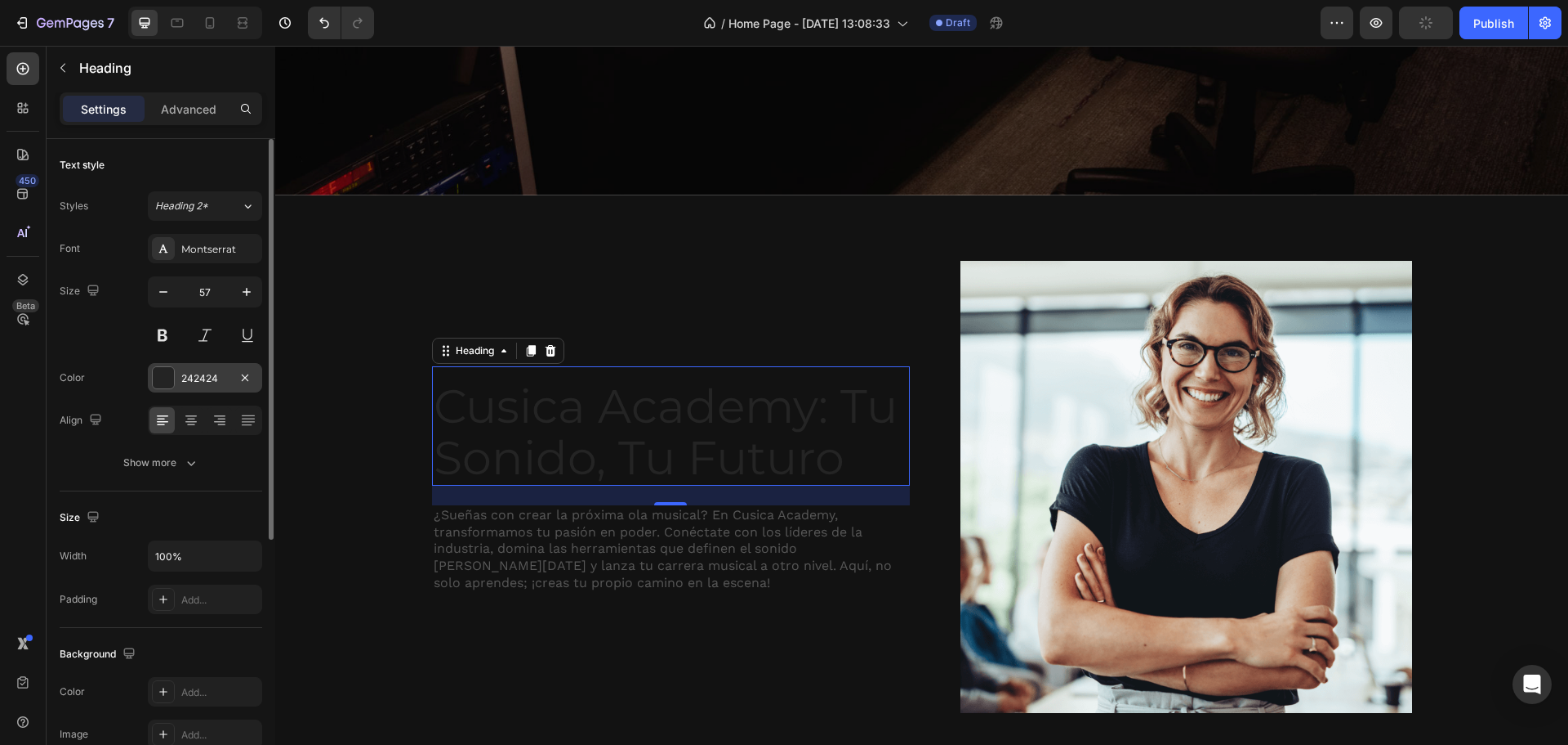
click at [160, 378] on div at bounding box center [163, 377] width 21 height 21
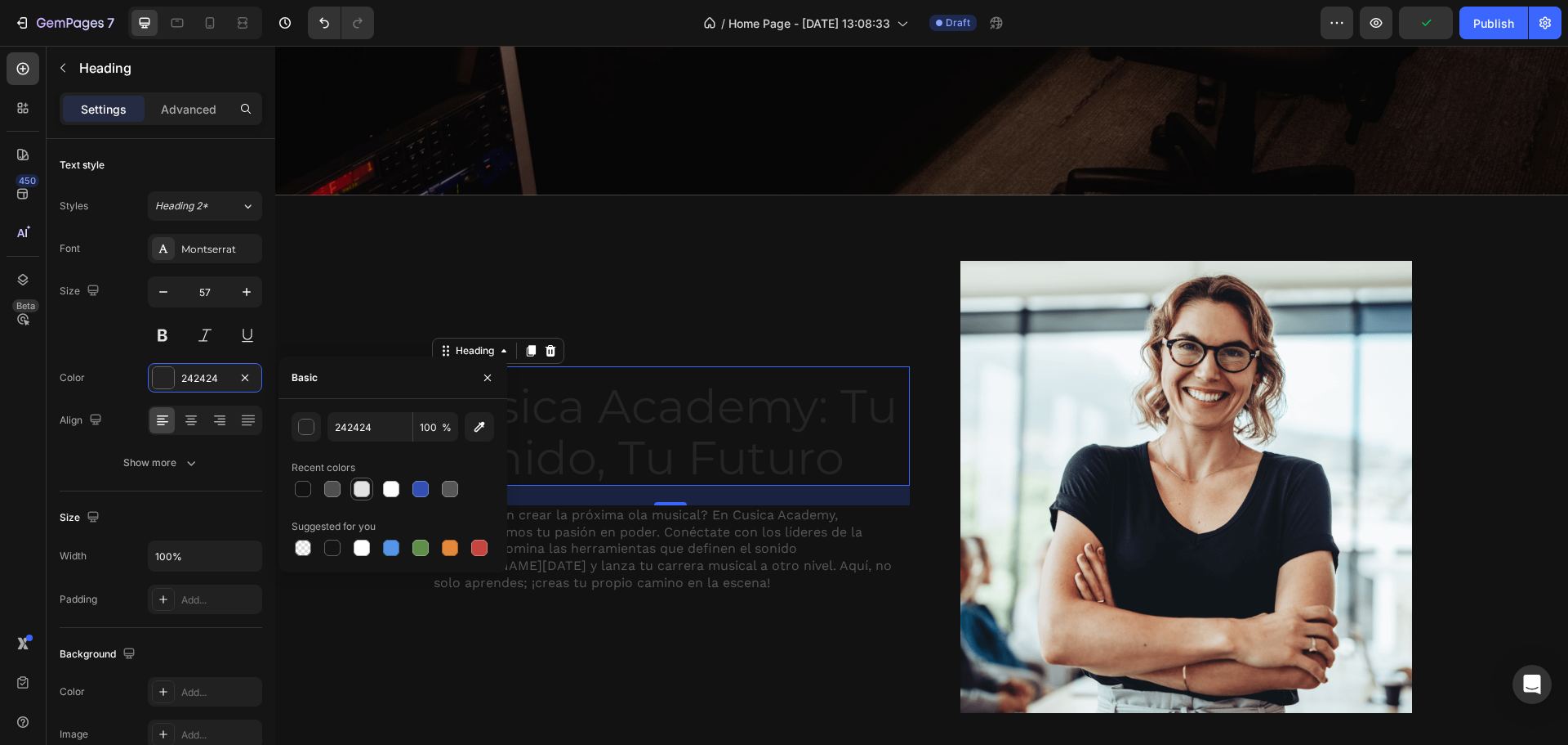
click at [359, 484] on div at bounding box center [361, 489] width 16 height 16
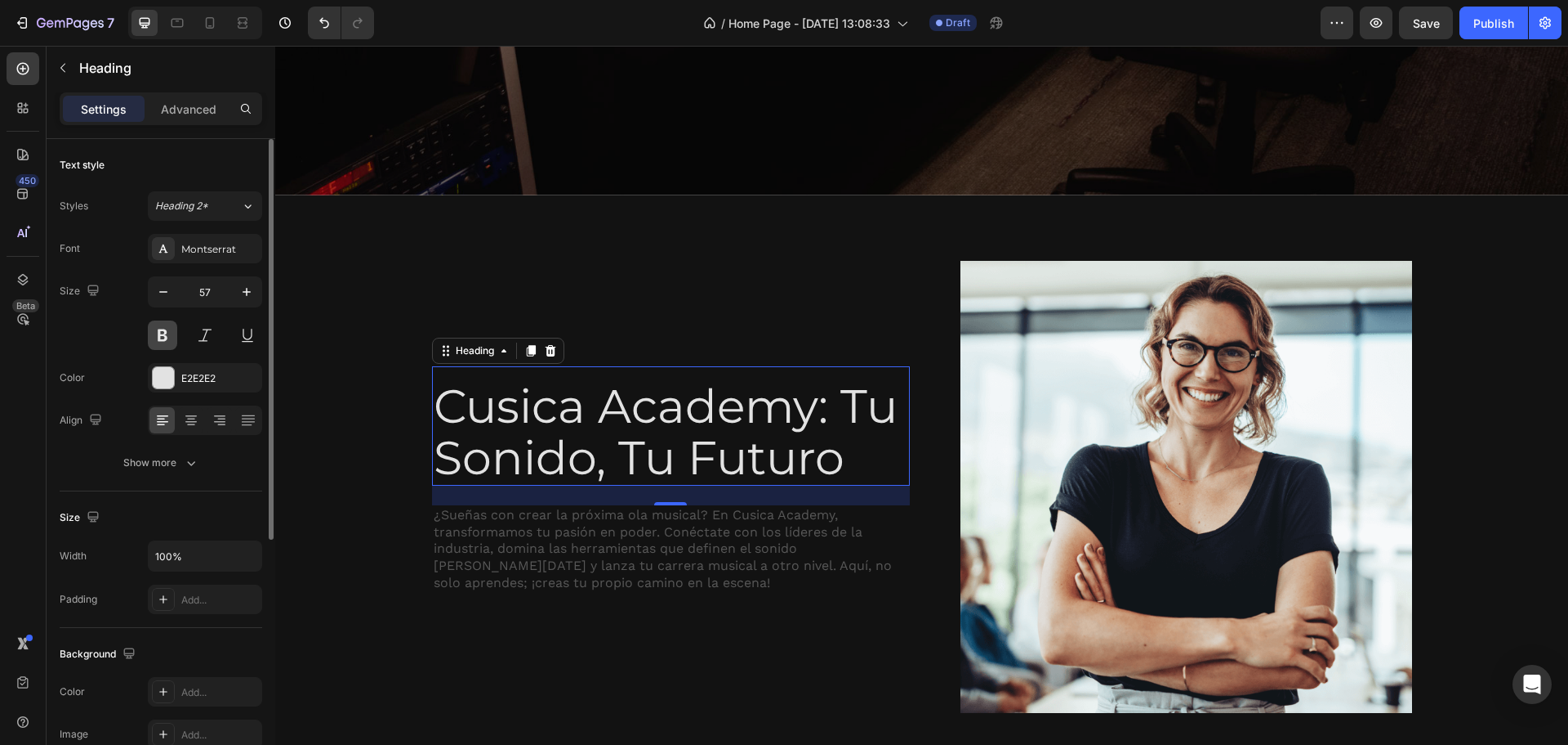
click at [155, 333] on button at bounding box center [162, 335] width 29 height 29
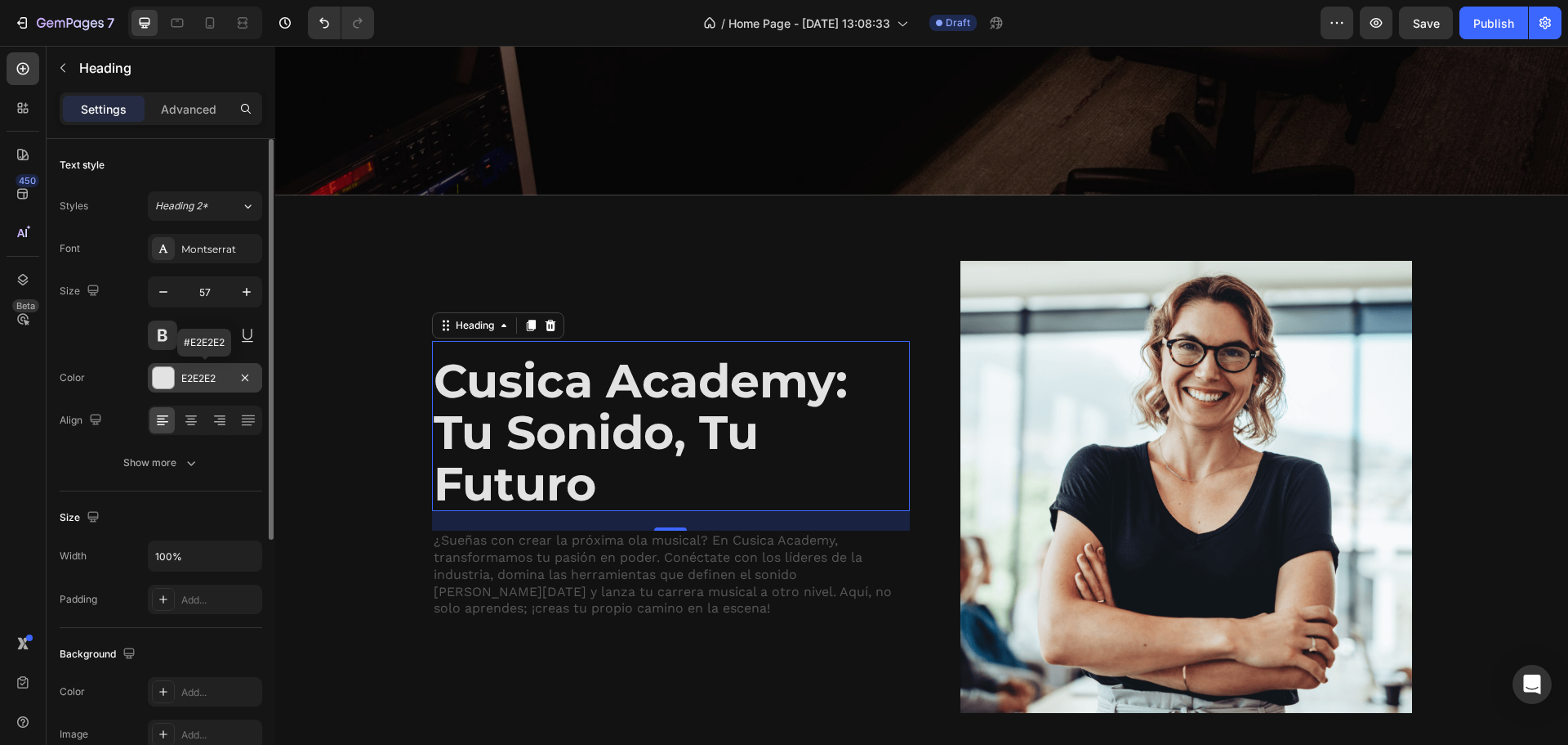
click at [168, 372] on div at bounding box center [163, 377] width 21 height 21
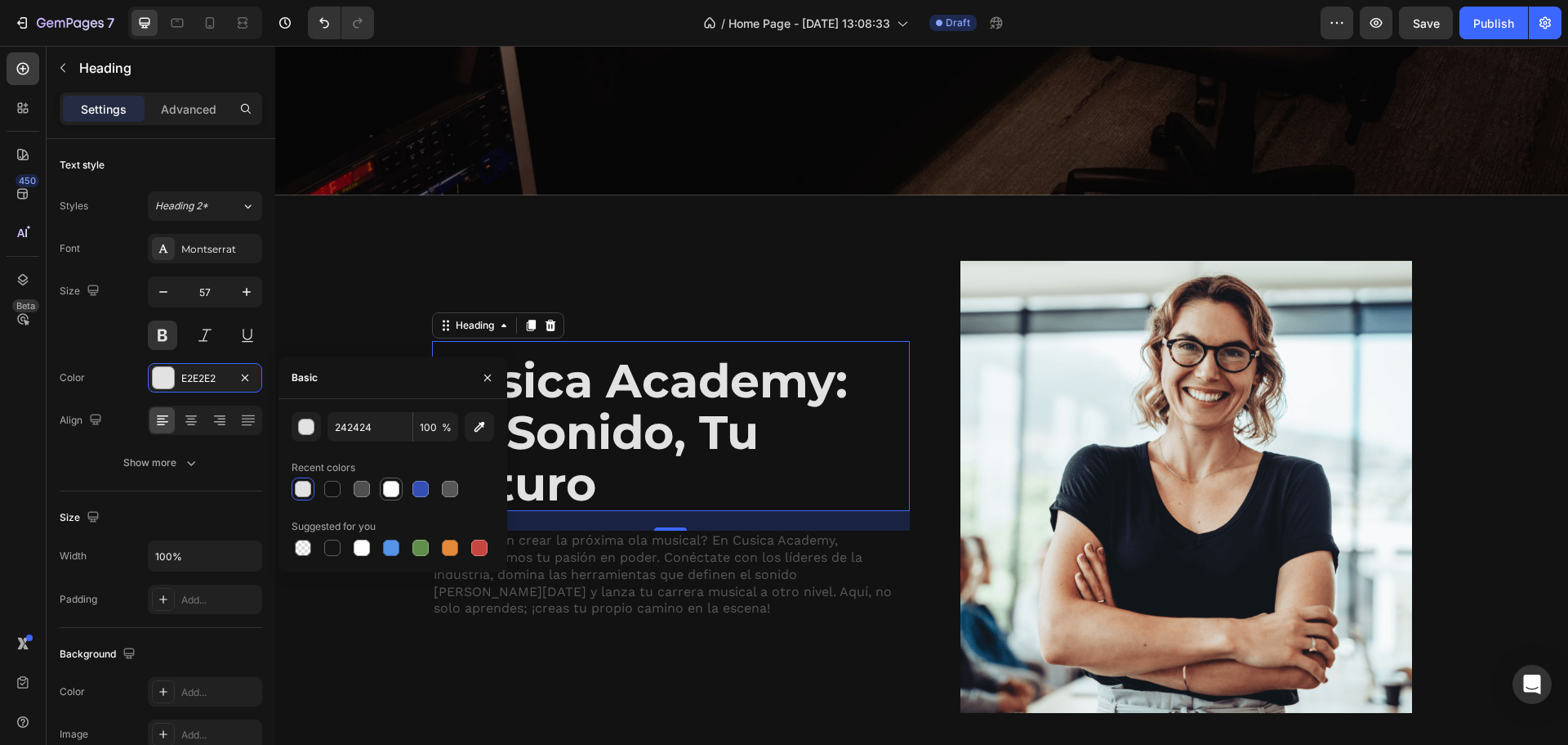
click at [393, 481] on div at bounding box center [391, 489] width 16 height 16
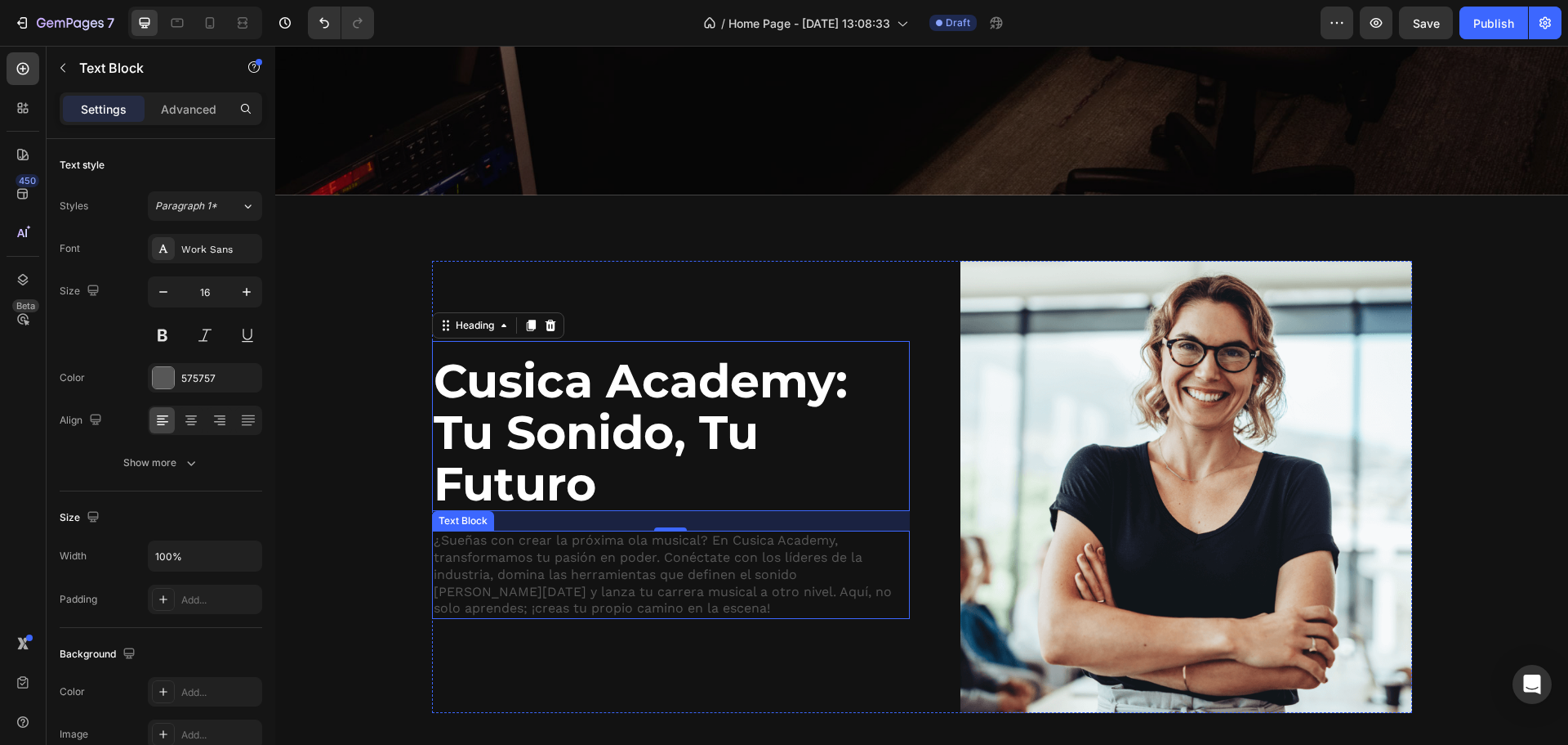
click at [787, 594] on p "¿Sueñas con crear la próxima ola musical? En Cusica Academy, transformamos tu p…" at bounding box center [671, 574] width 475 height 85
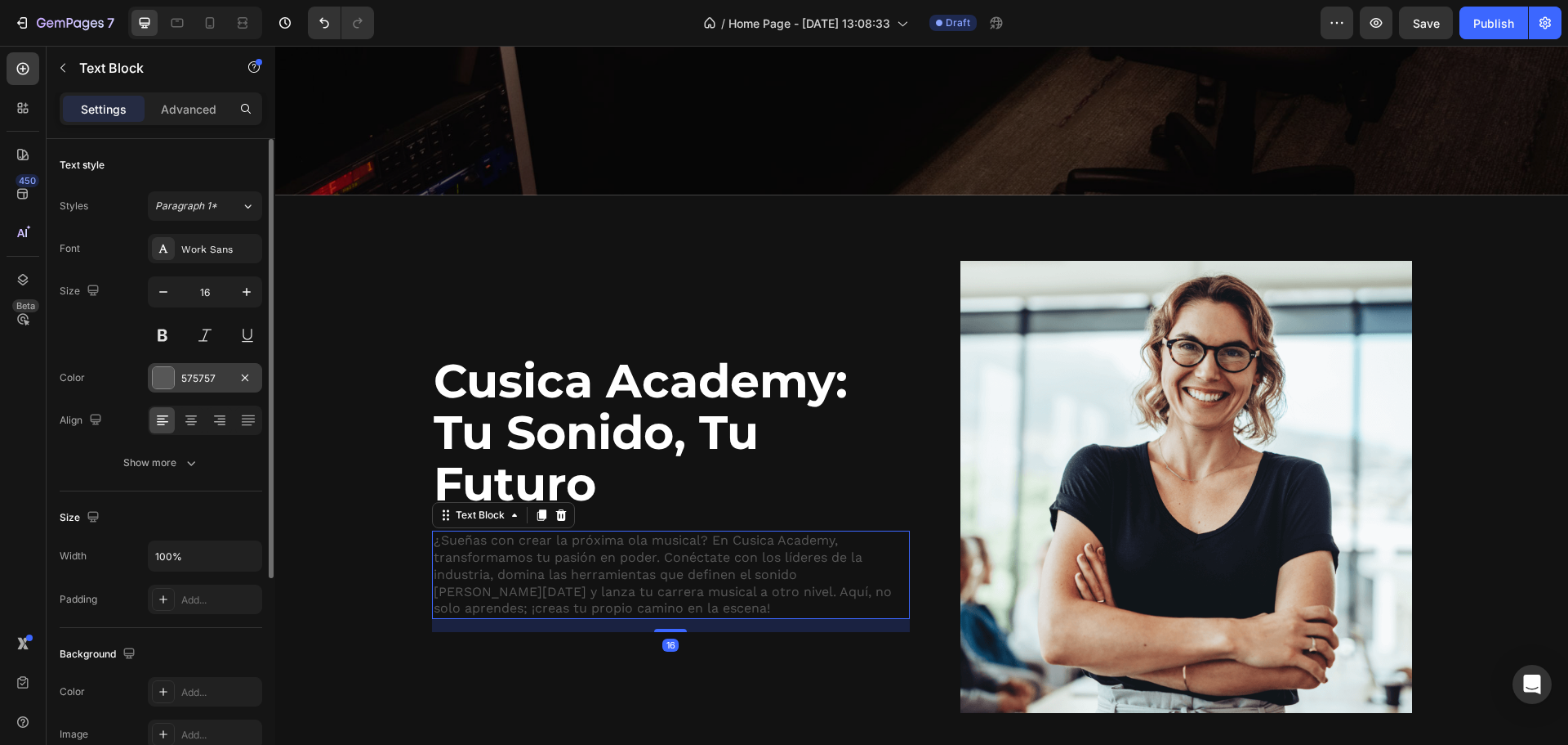
click at [159, 378] on div at bounding box center [163, 377] width 21 height 21
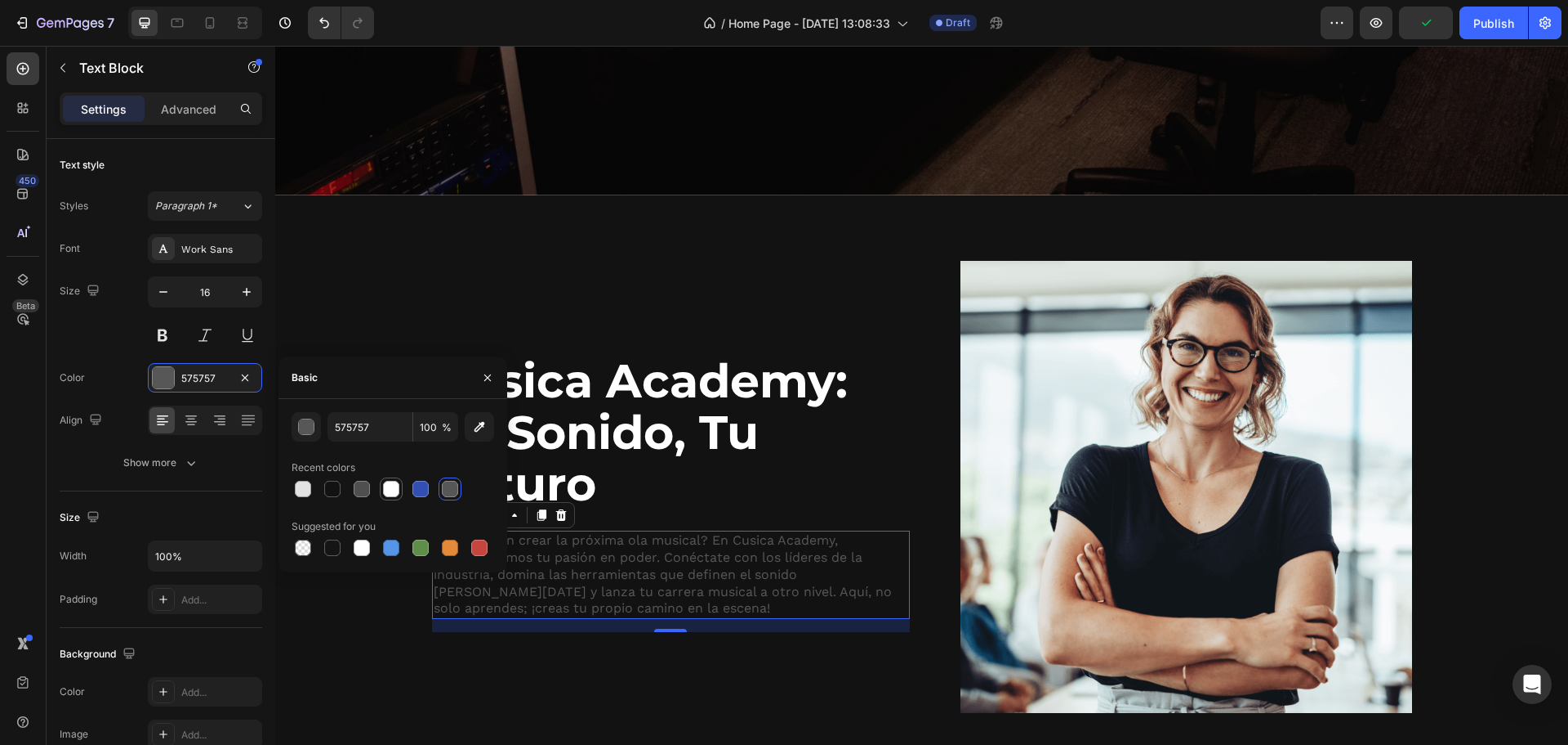
click at [397, 487] on div at bounding box center [391, 489] width 16 height 16
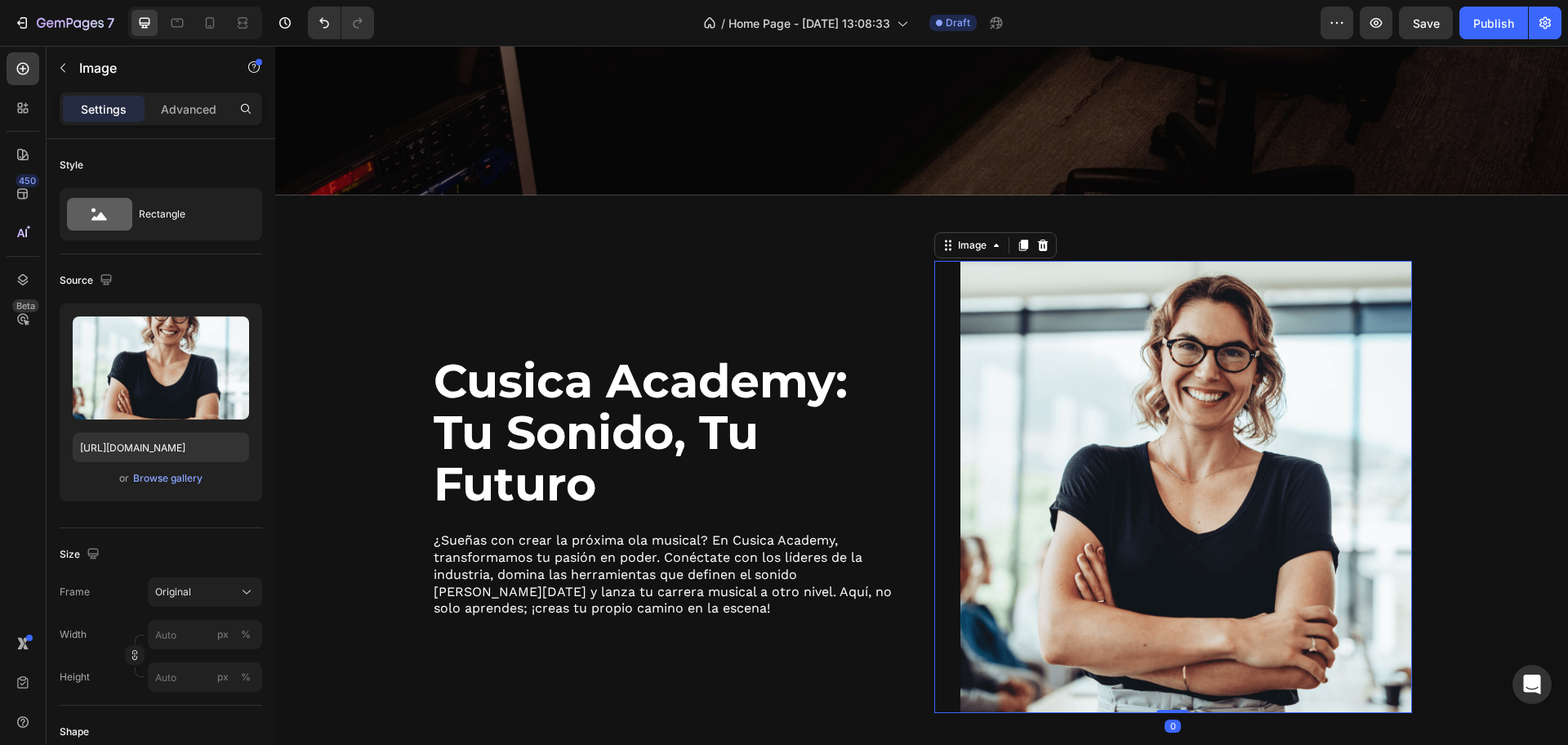
click at [1068, 490] on img at bounding box center [1187, 487] width 452 height 452
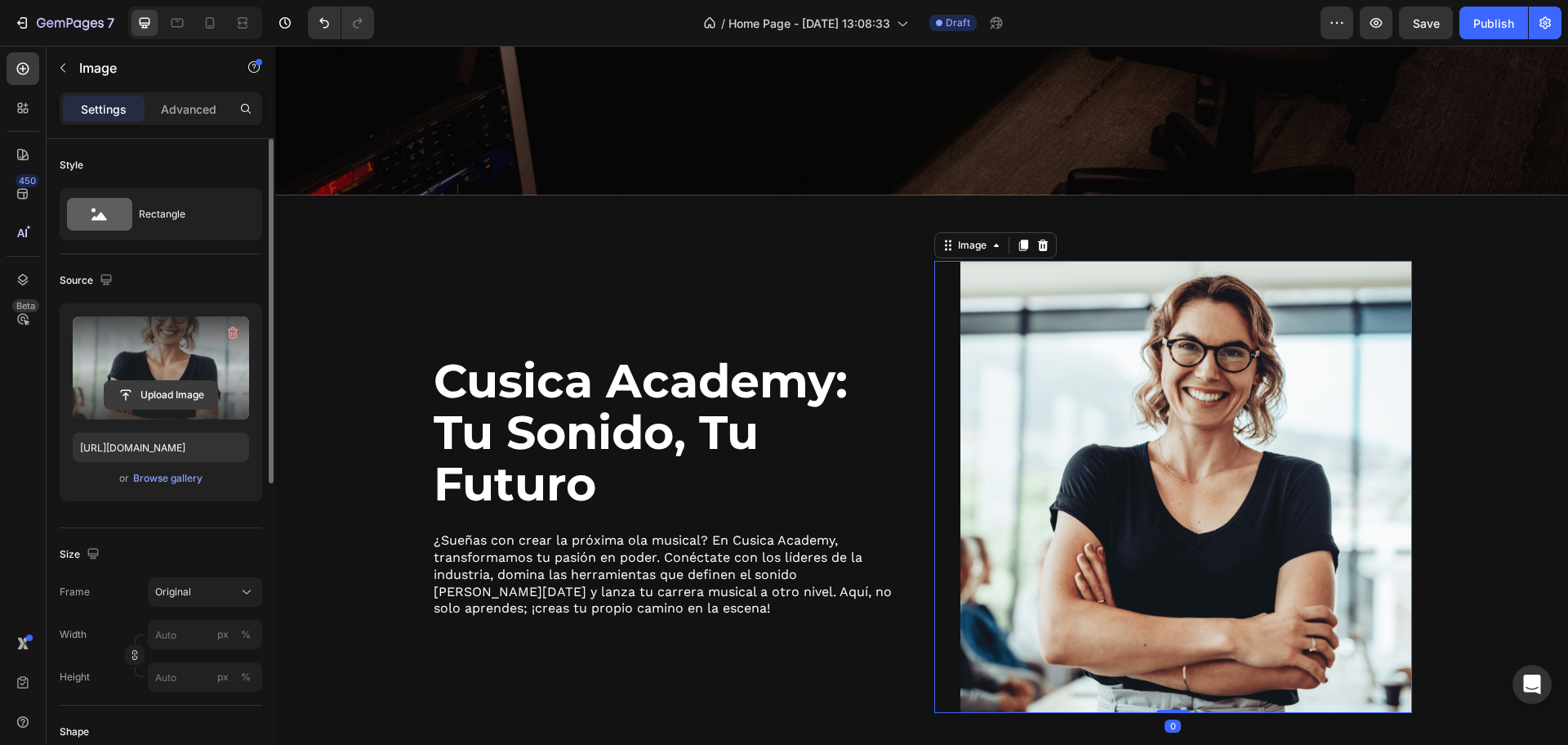
click at [152, 388] on input "file" at bounding box center [160, 394] width 113 height 28
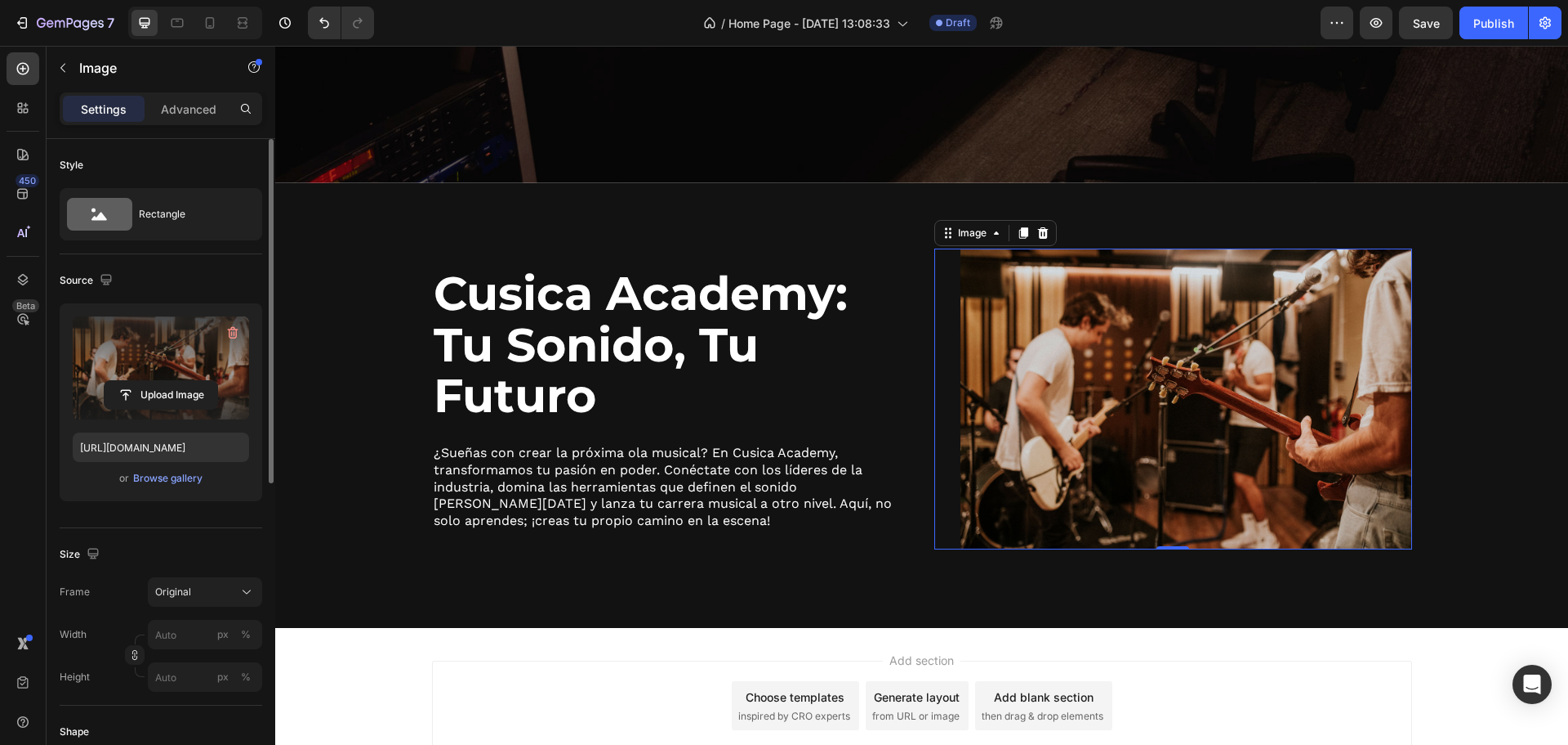
scroll to position [1021, 0]
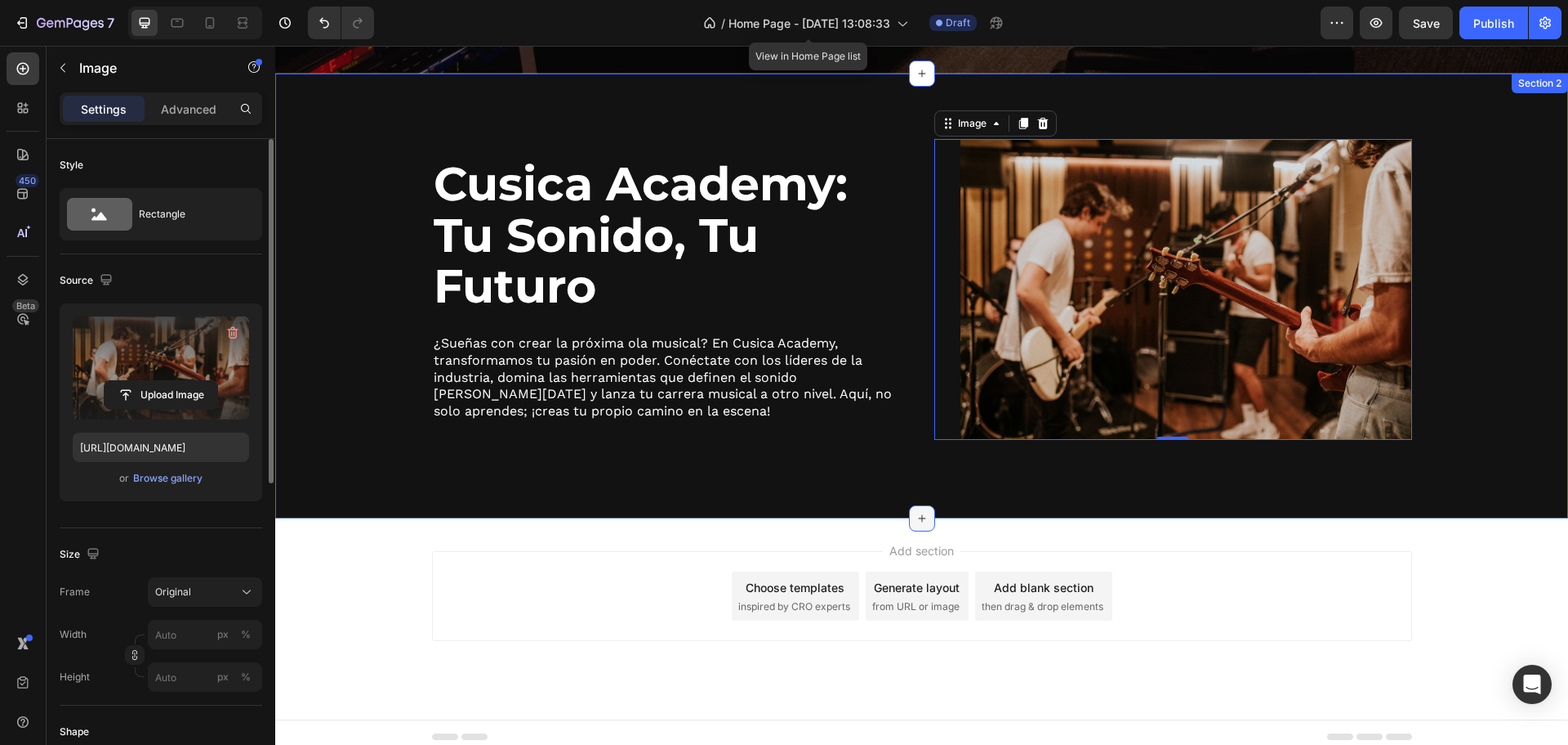
click at [916, 512] on icon at bounding box center [923, 519] width 13 height 13
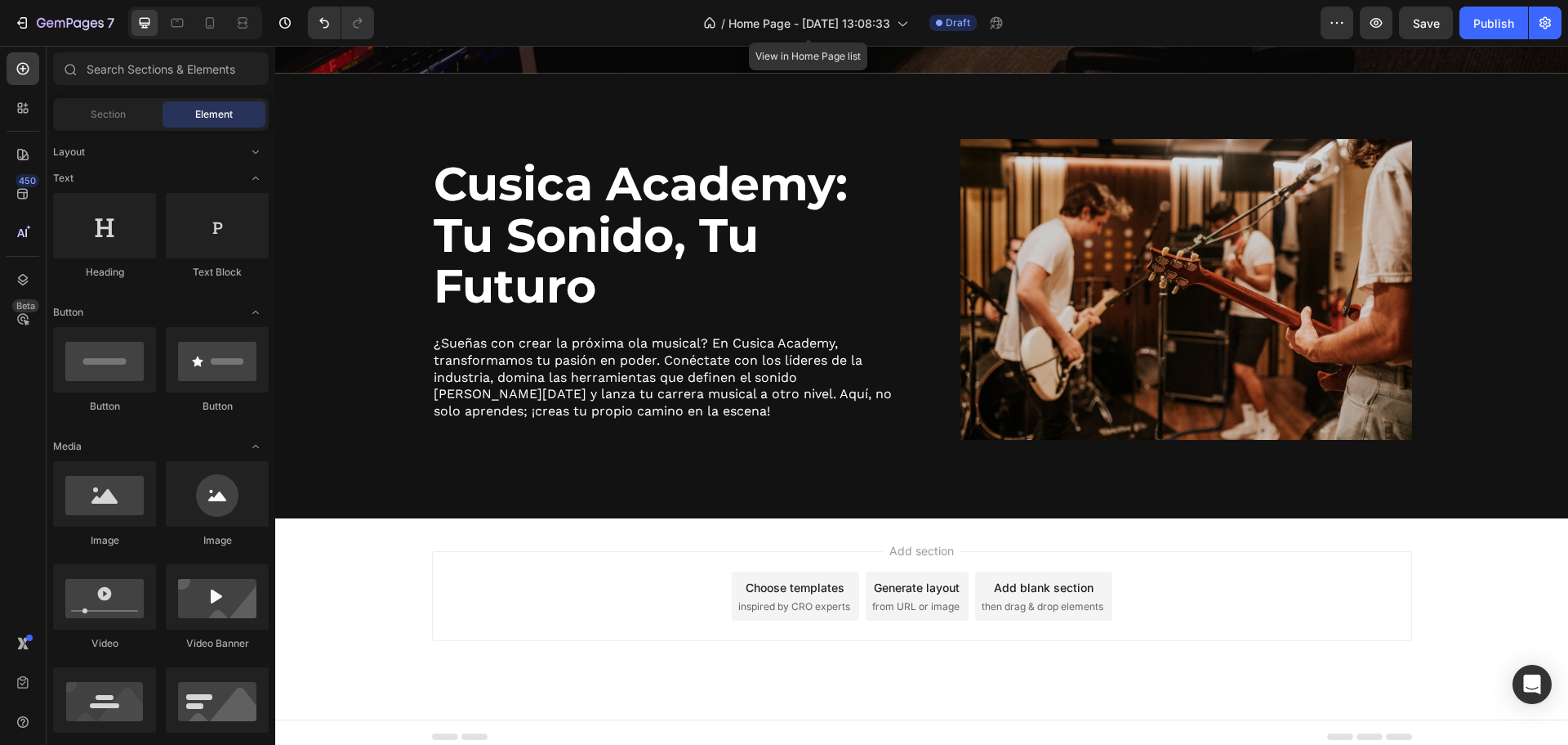
click at [366, 534] on div "Add section Choose templates inspired by CRO experts Generate layout from URL o…" at bounding box center [922, 618] width 1293 height 201
click at [113, 108] on span "Section" at bounding box center [108, 114] width 35 height 14
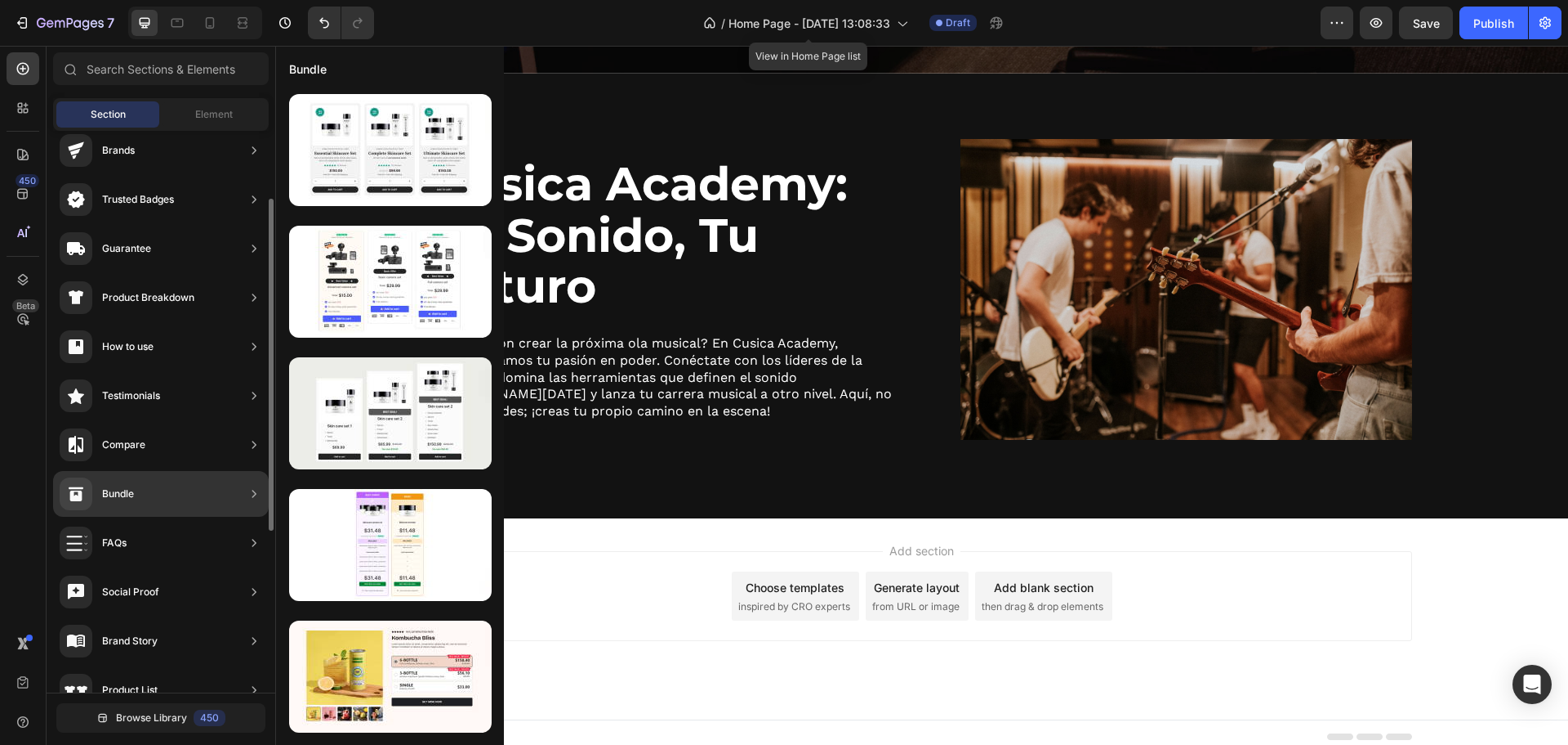
scroll to position [0, 0]
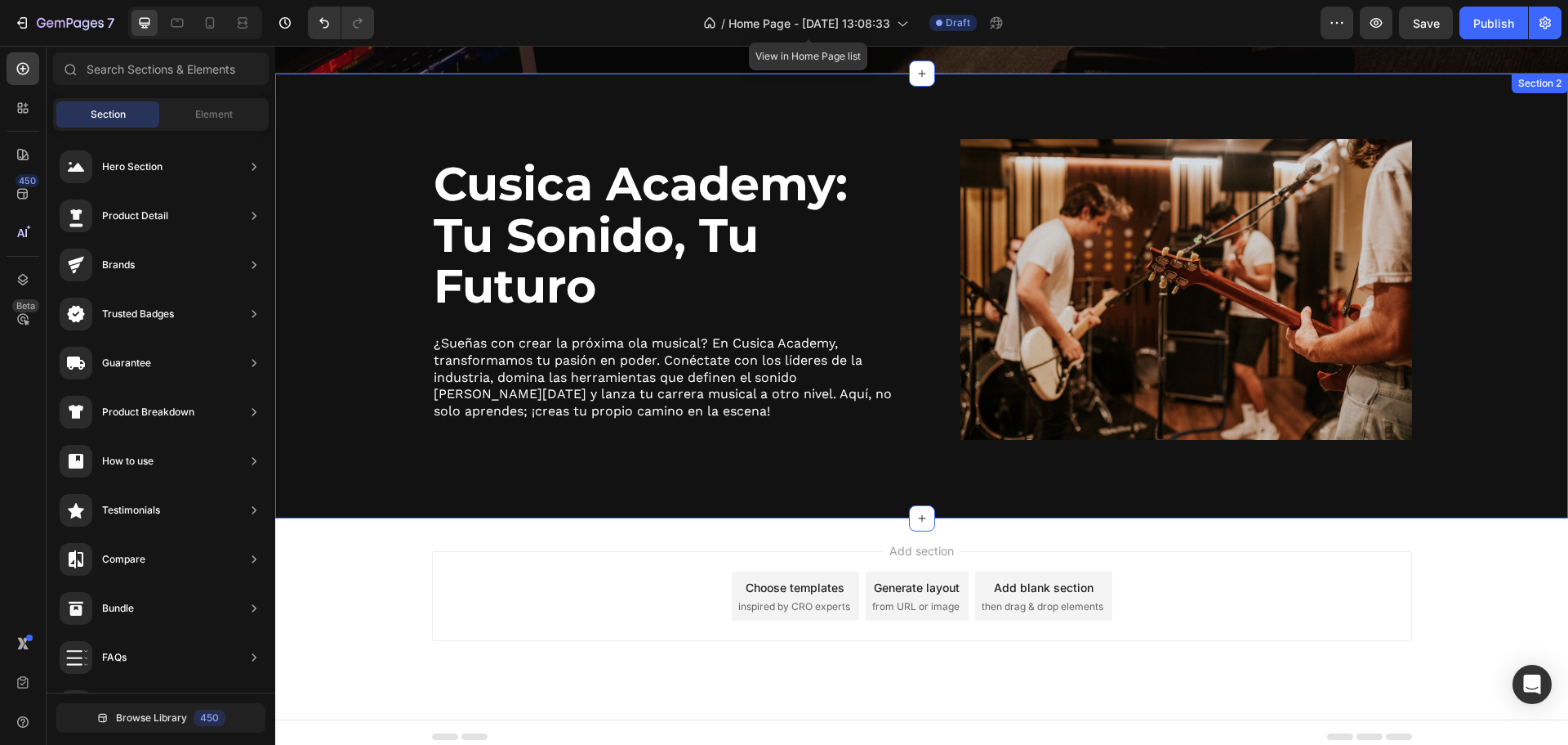
click at [700, 463] on div "Cusica Academy: [PERSON_NAME], Tu Futuro Heading ¿Sueñas con crear la próxima o…" at bounding box center [922, 296] width 1293 height 446
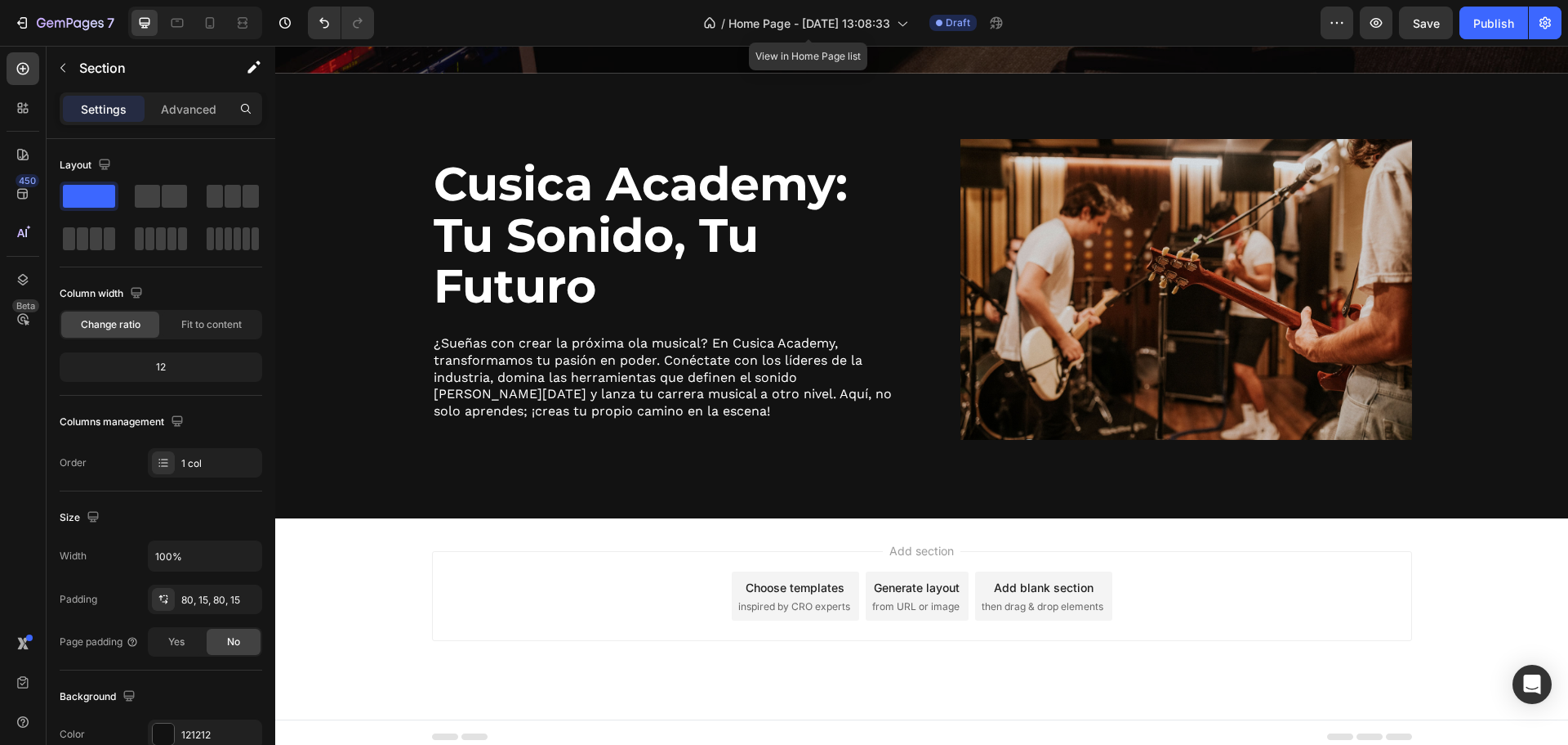
click at [357, 567] on div "Add section Choose templates inspired by CRO experts Generate layout from URL o…" at bounding box center [922, 618] width 1293 height 201
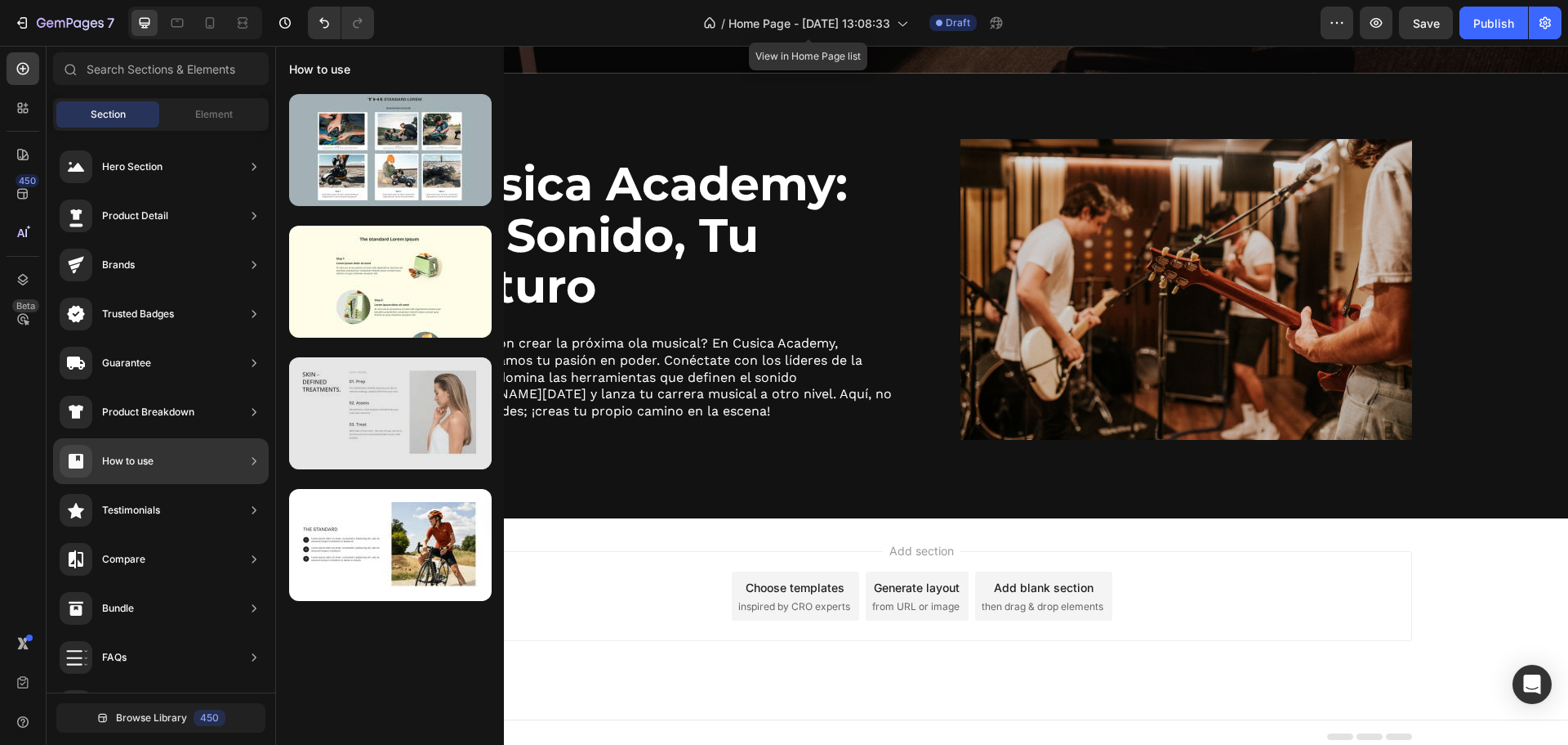
click at [408, 416] on div at bounding box center [390, 413] width 203 height 112
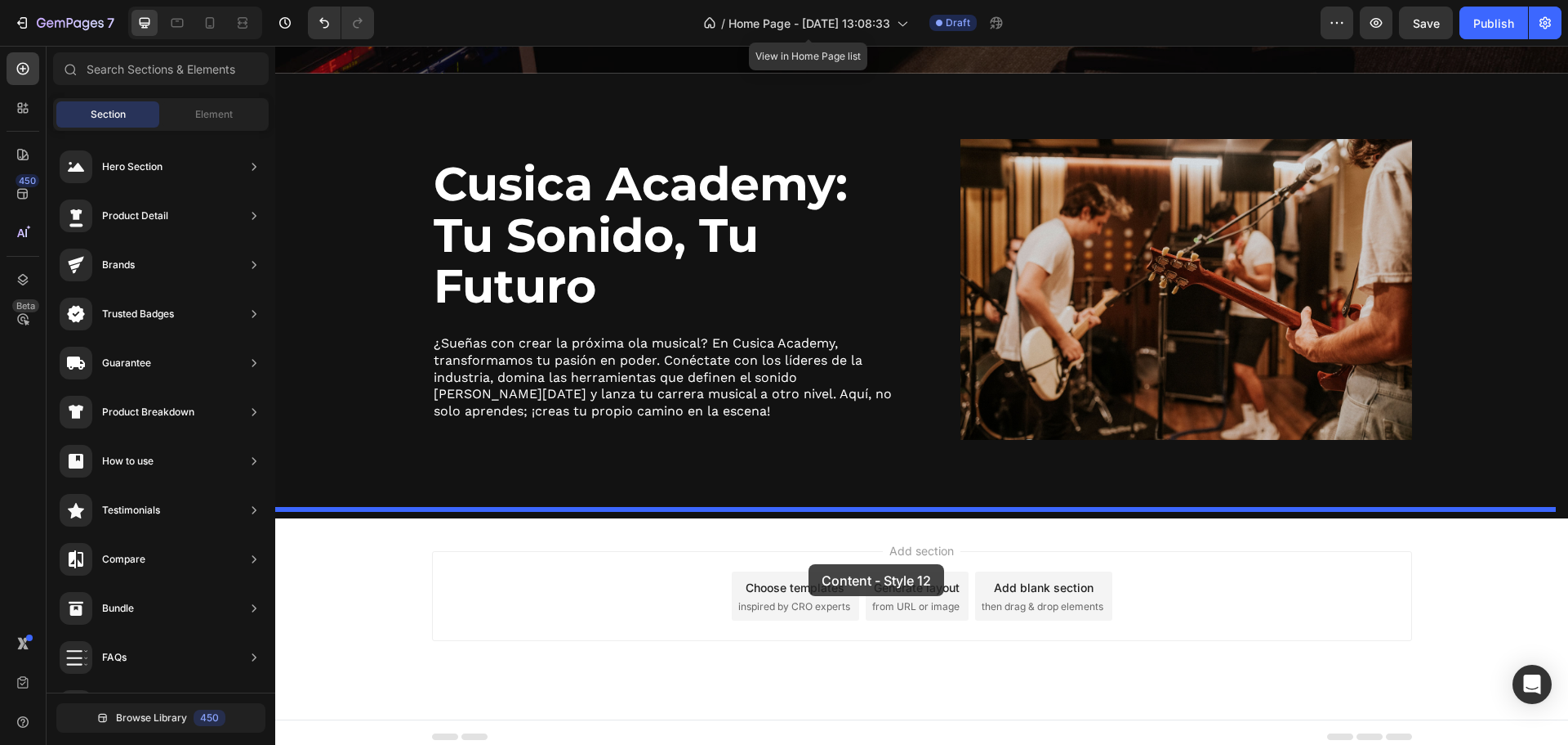
drag, startPoint x: 668, startPoint y: 455, endPoint x: 808, endPoint y: 564, distance: 177.4
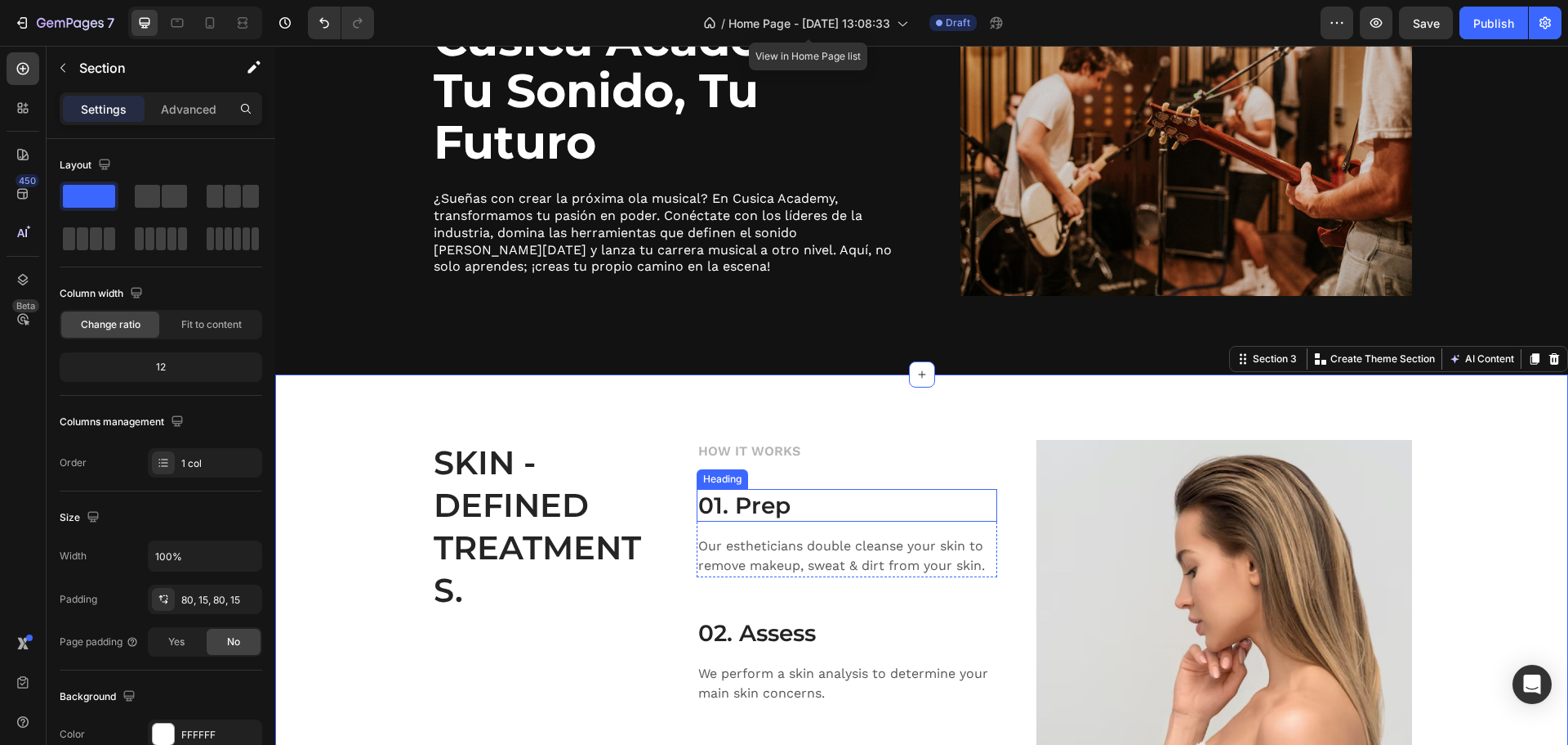
scroll to position [1427, 0]
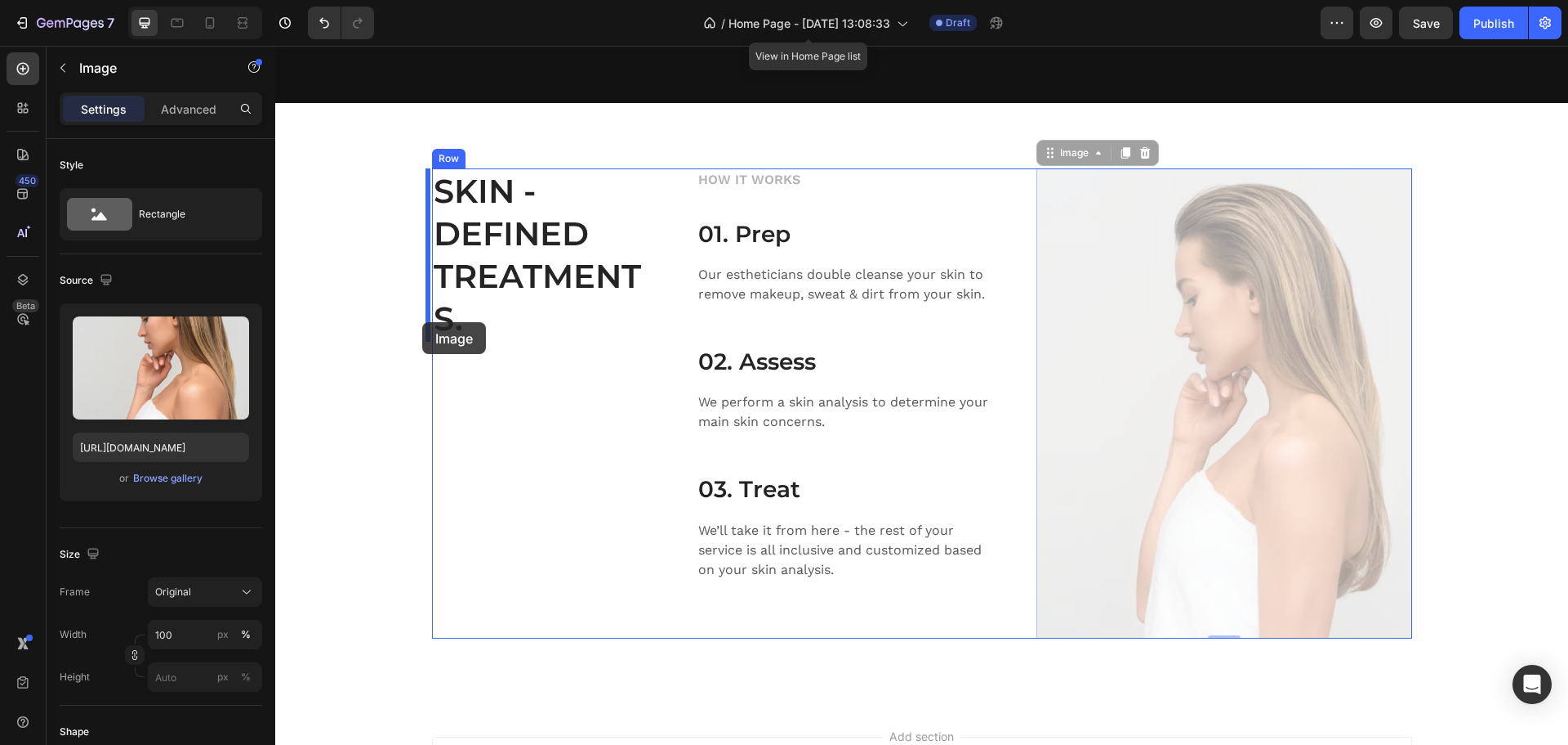
drag, startPoint x: 1105, startPoint y: 372, endPoint x: 422, endPoint y: 320, distance: 685.0
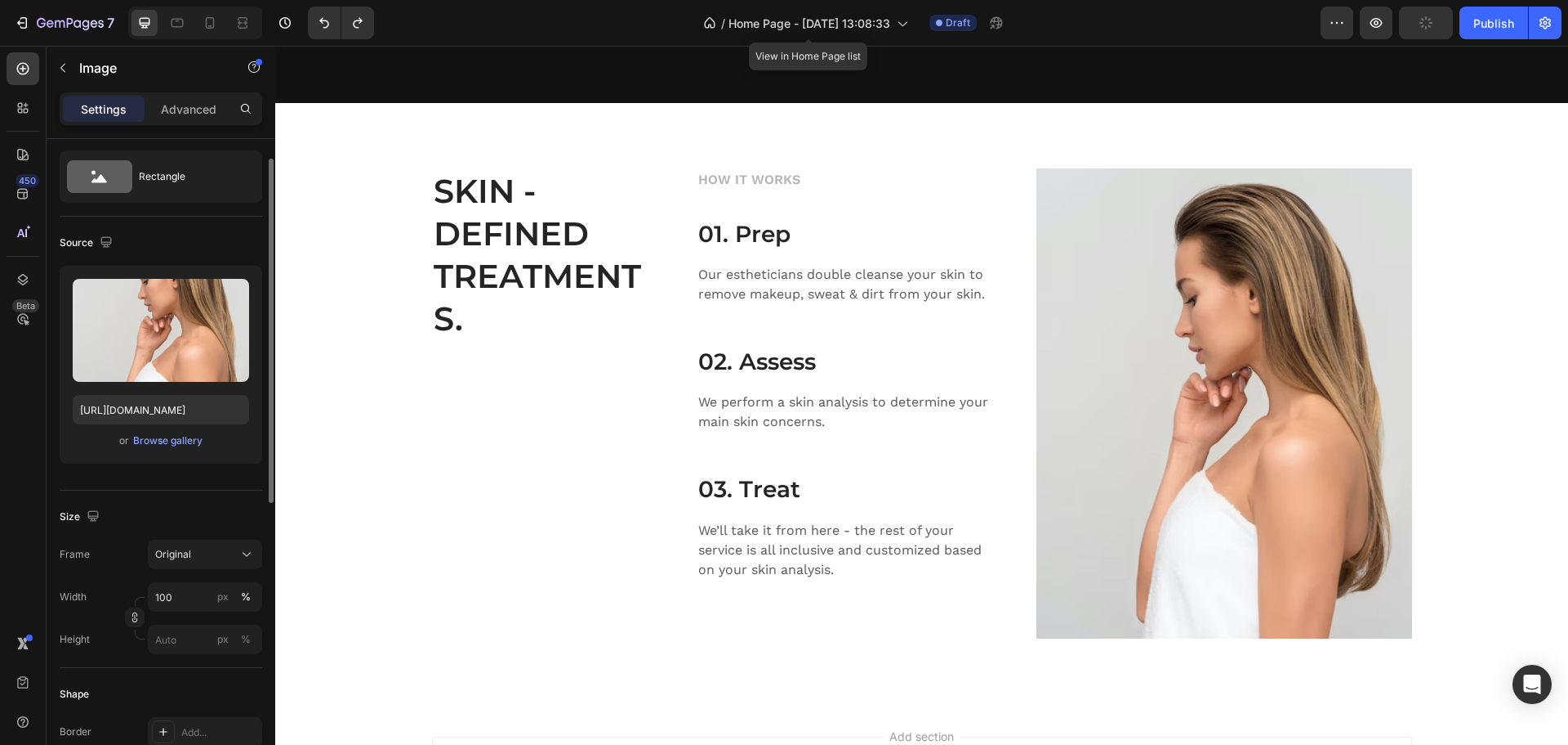
scroll to position [0, 0]
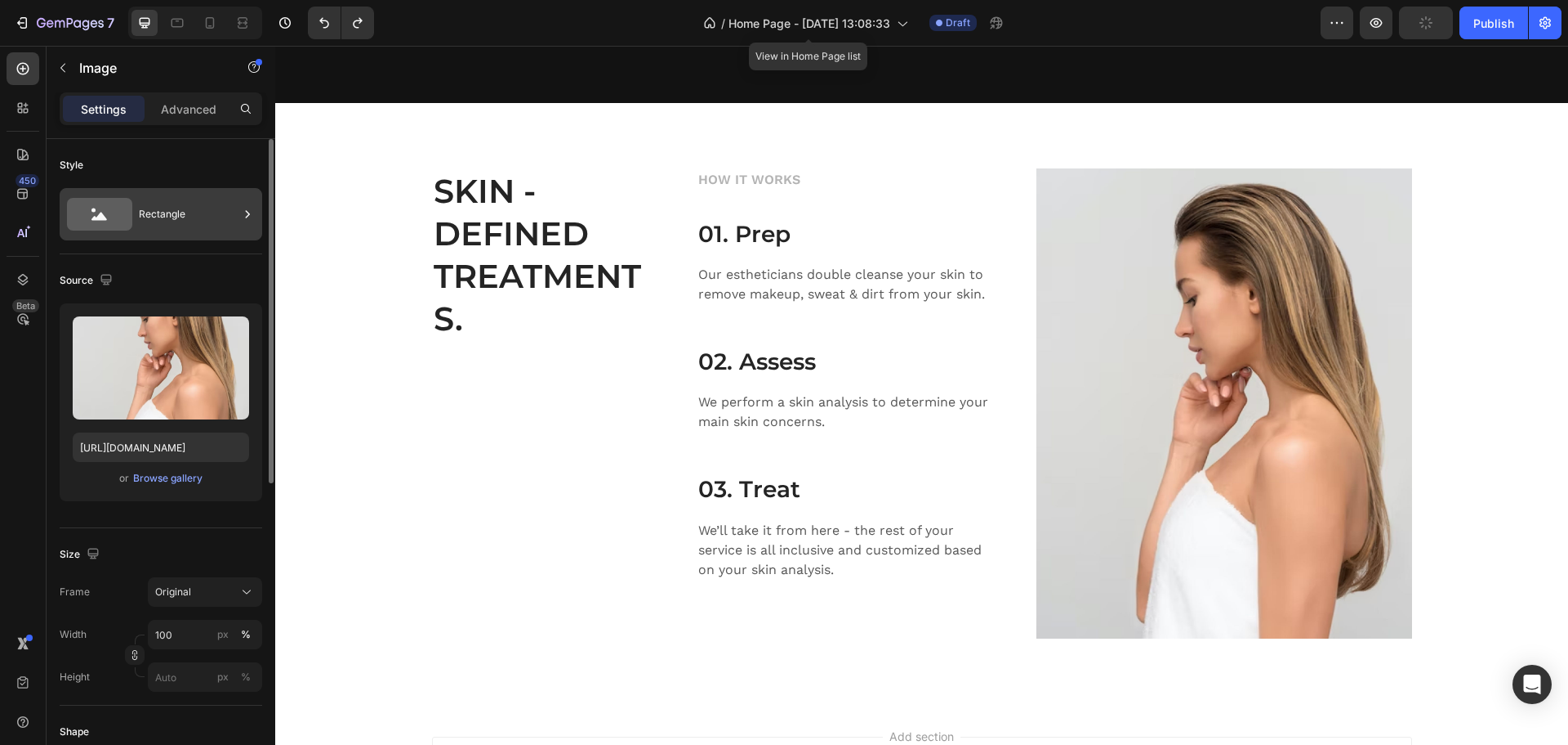
click at [155, 214] on div "Rectangle" at bounding box center [188, 214] width 100 height 38
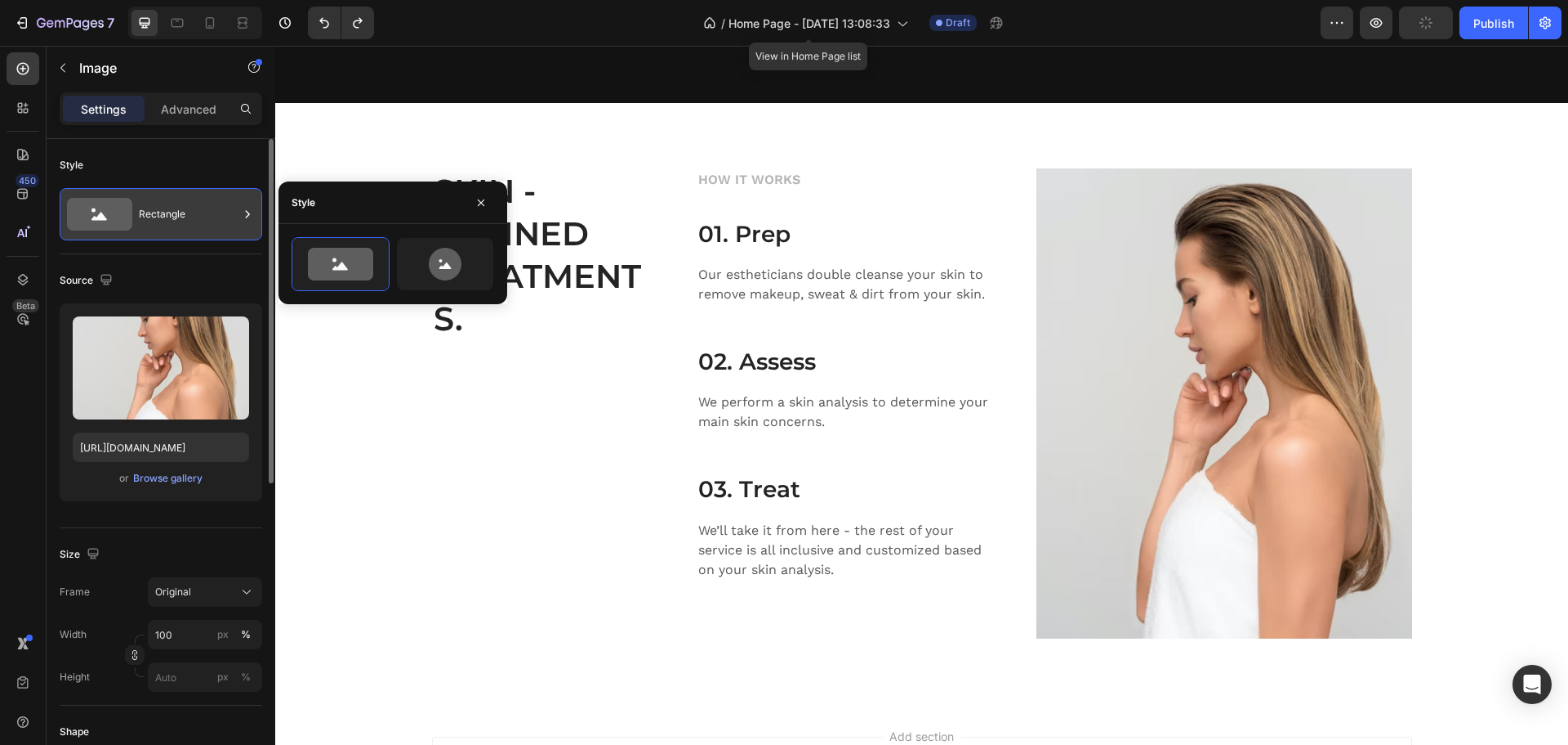
click at [155, 214] on div "Rectangle" at bounding box center [188, 214] width 100 height 38
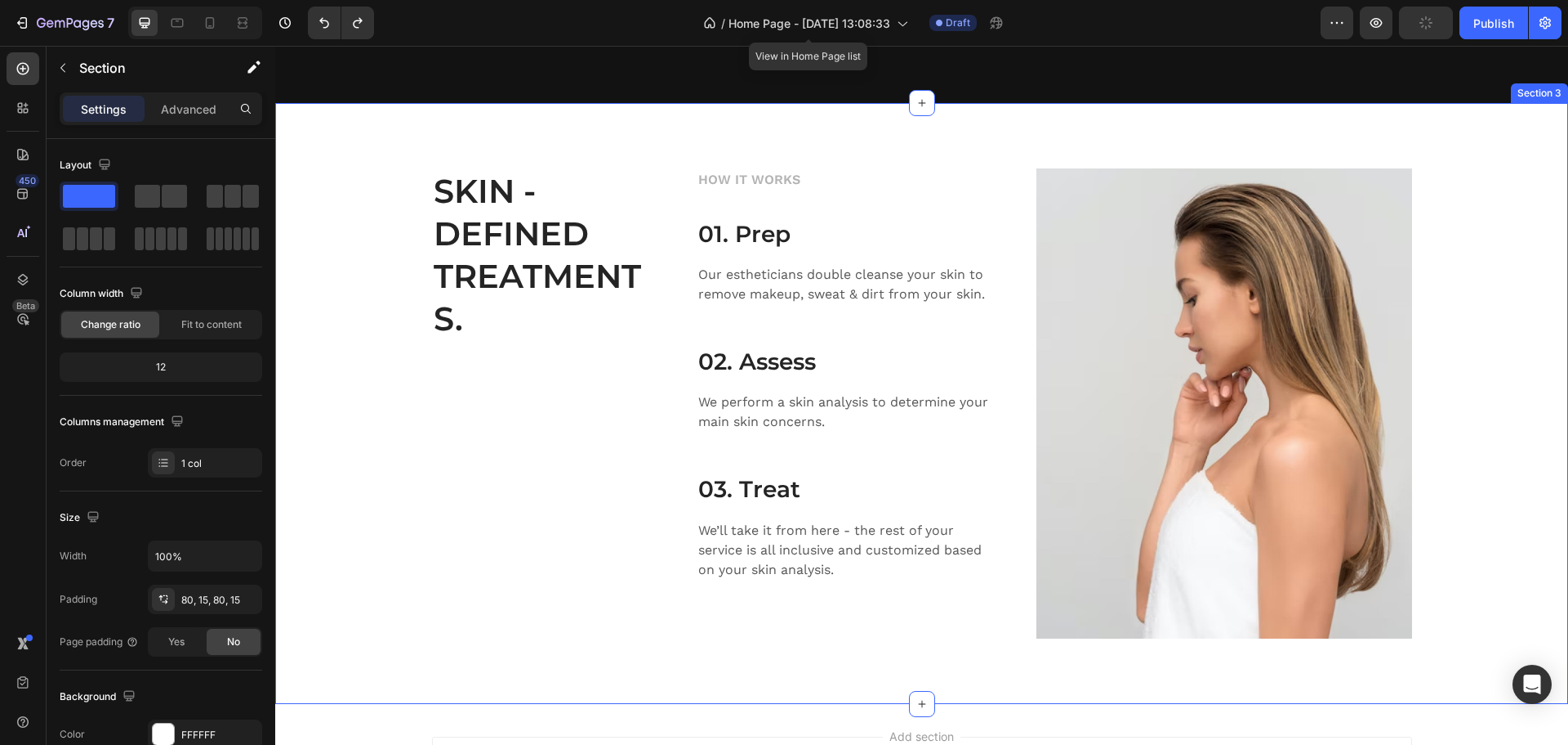
click at [324, 358] on div "SKIN - DEFINED TREATMENTS. Heading HOW IT WORKS Text block 01. Prep Heading Our…" at bounding box center [922, 403] width 1269 height 470
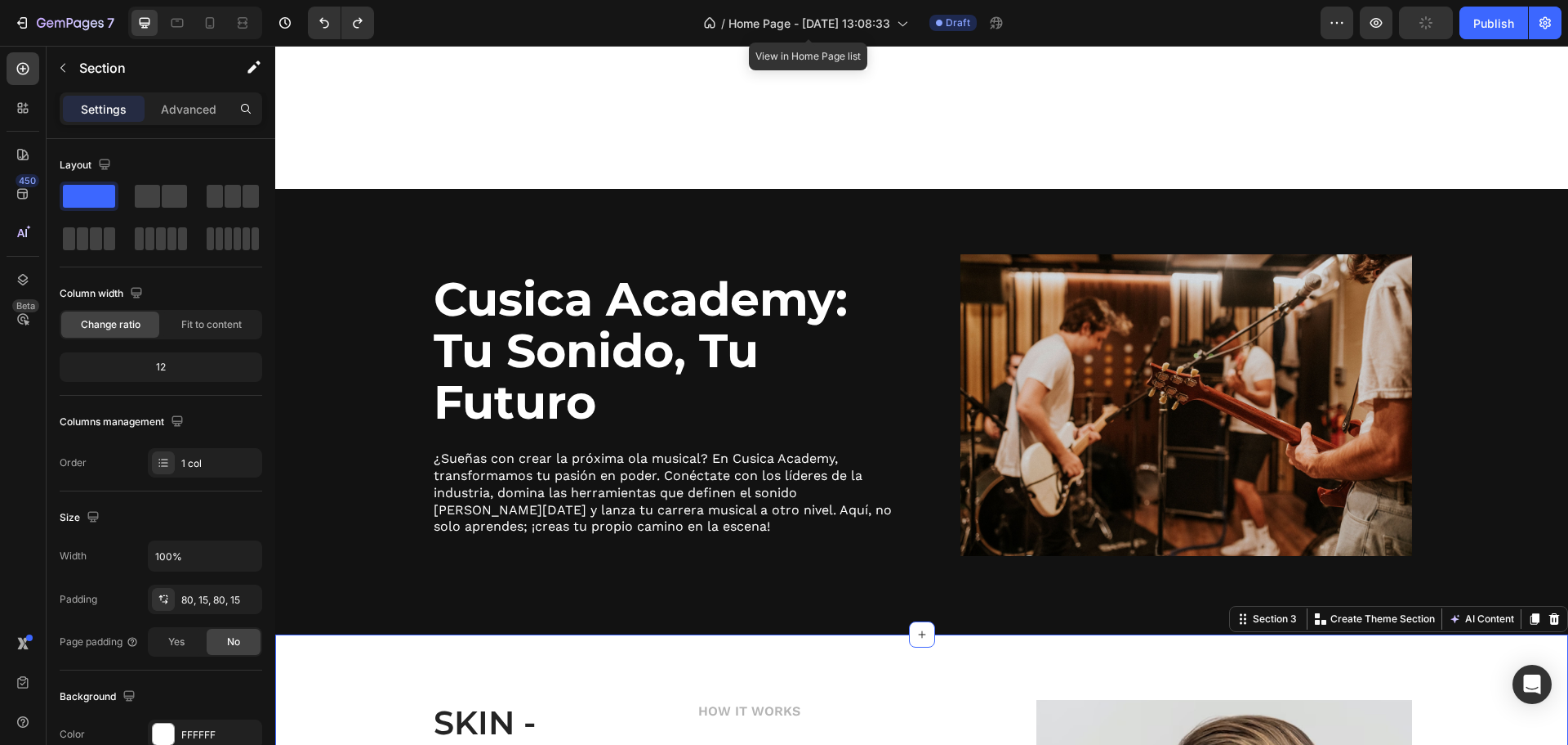
scroll to position [805, 0]
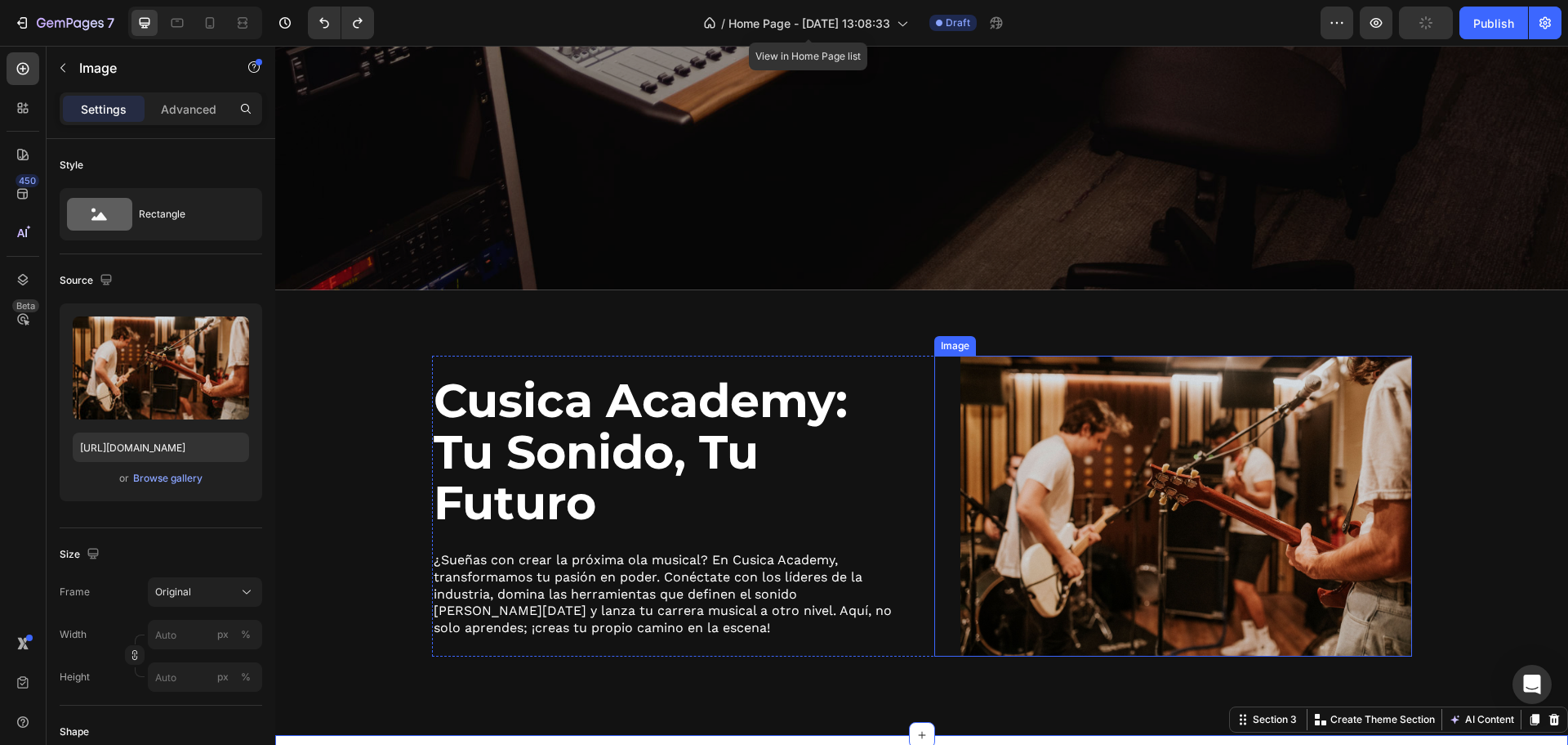
click at [1039, 438] on img at bounding box center [1187, 506] width 452 height 302
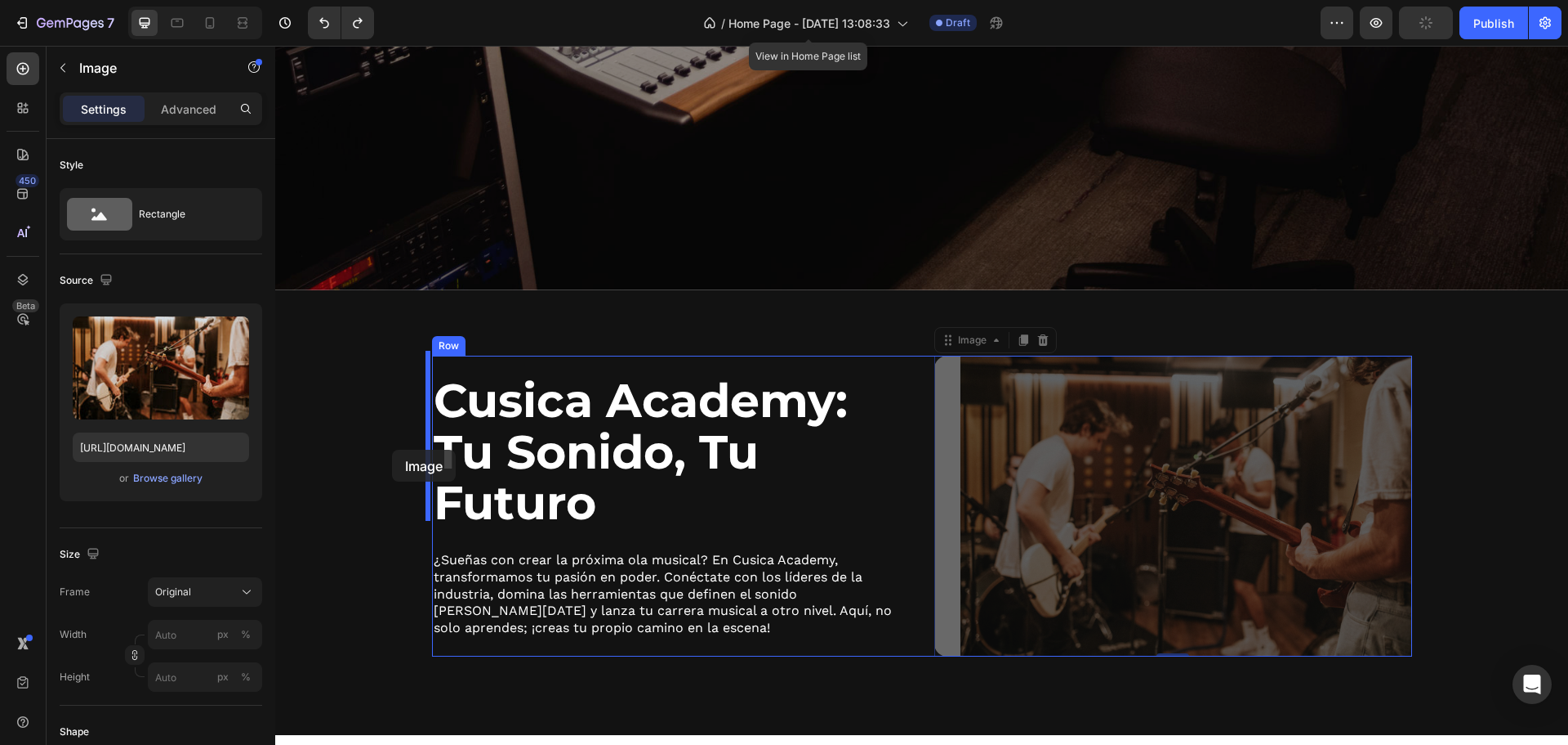
drag, startPoint x: 1124, startPoint y: 512, endPoint x: 392, endPoint y: 450, distance: 734.6
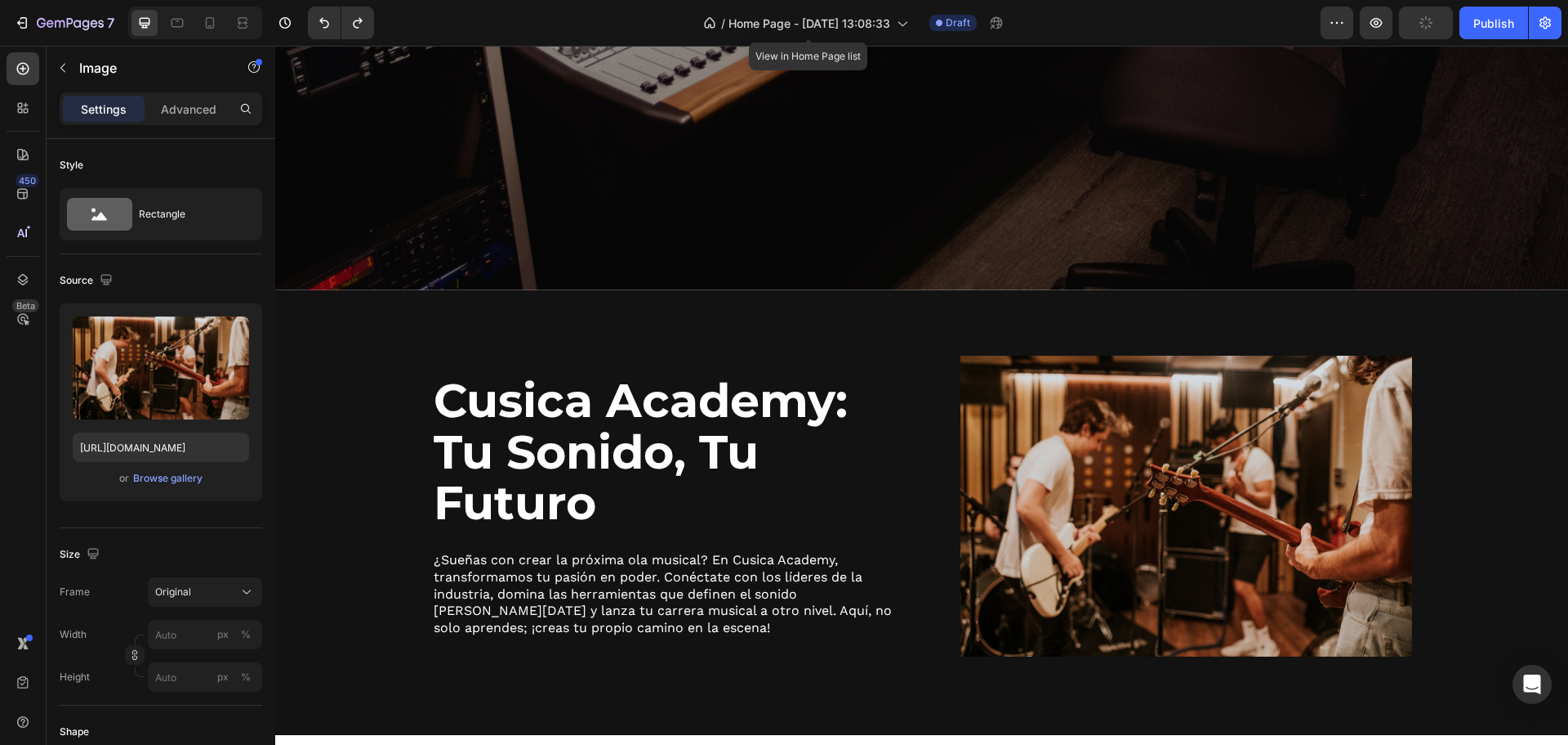
click at [1093, 543] on img at bounding box center [1187, 506] width 452 height 302
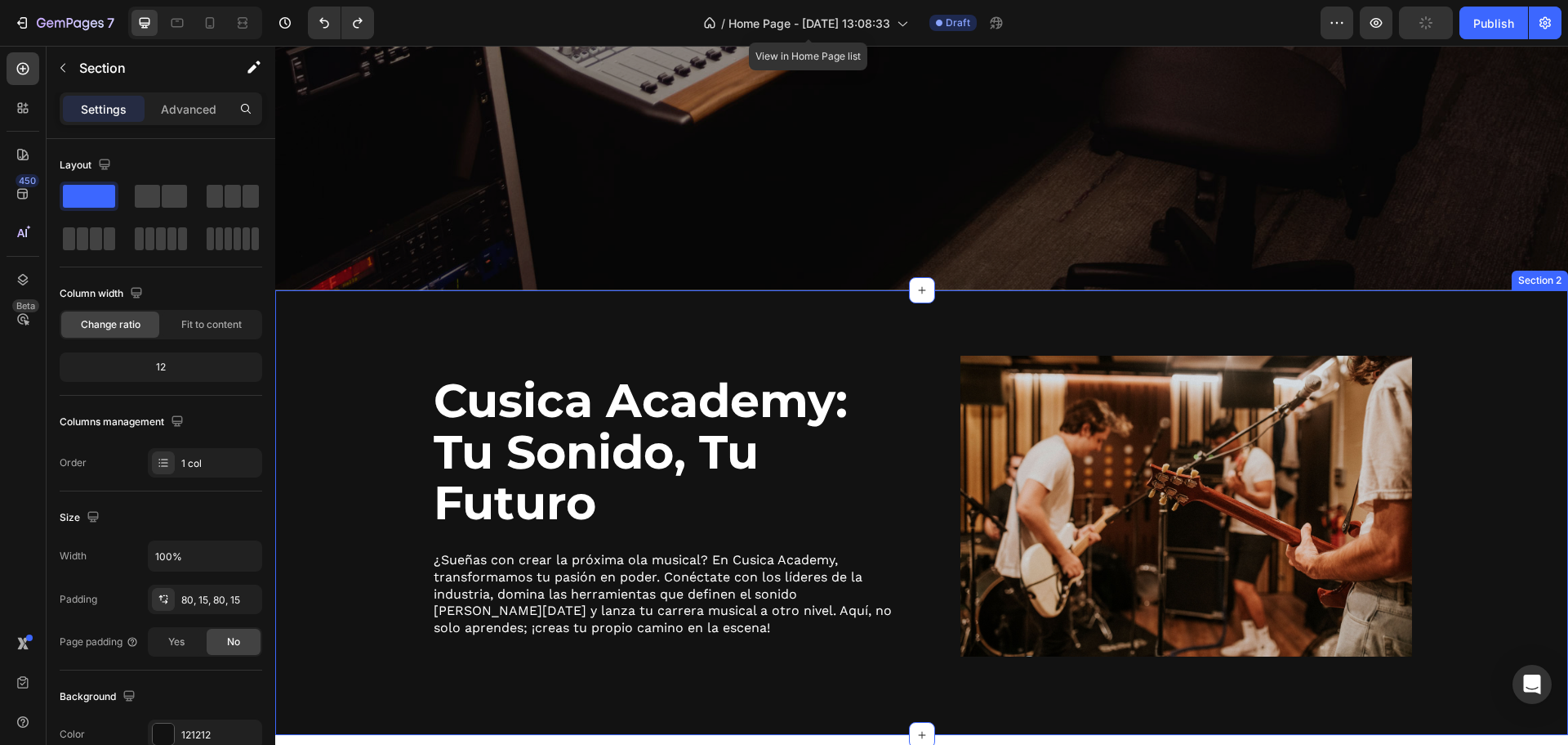
click at [588, 318] on div "Cusica Academy: [PERSON_NAME], Tu Futuro Heading ¿Sueñas con crear la próxima o…" at bounding box center [922, 513] width 1293 height 446
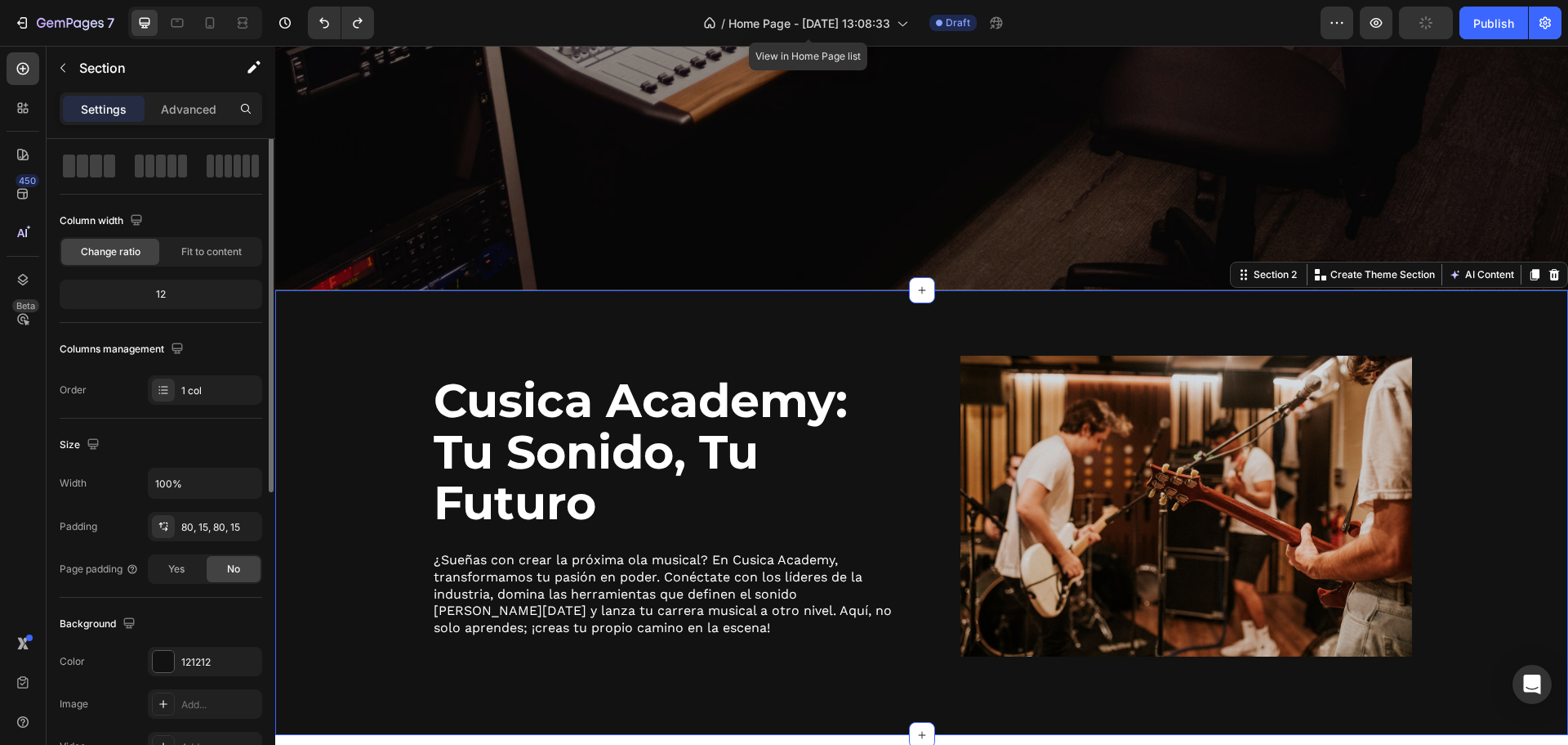
scroll to position [0, 0]
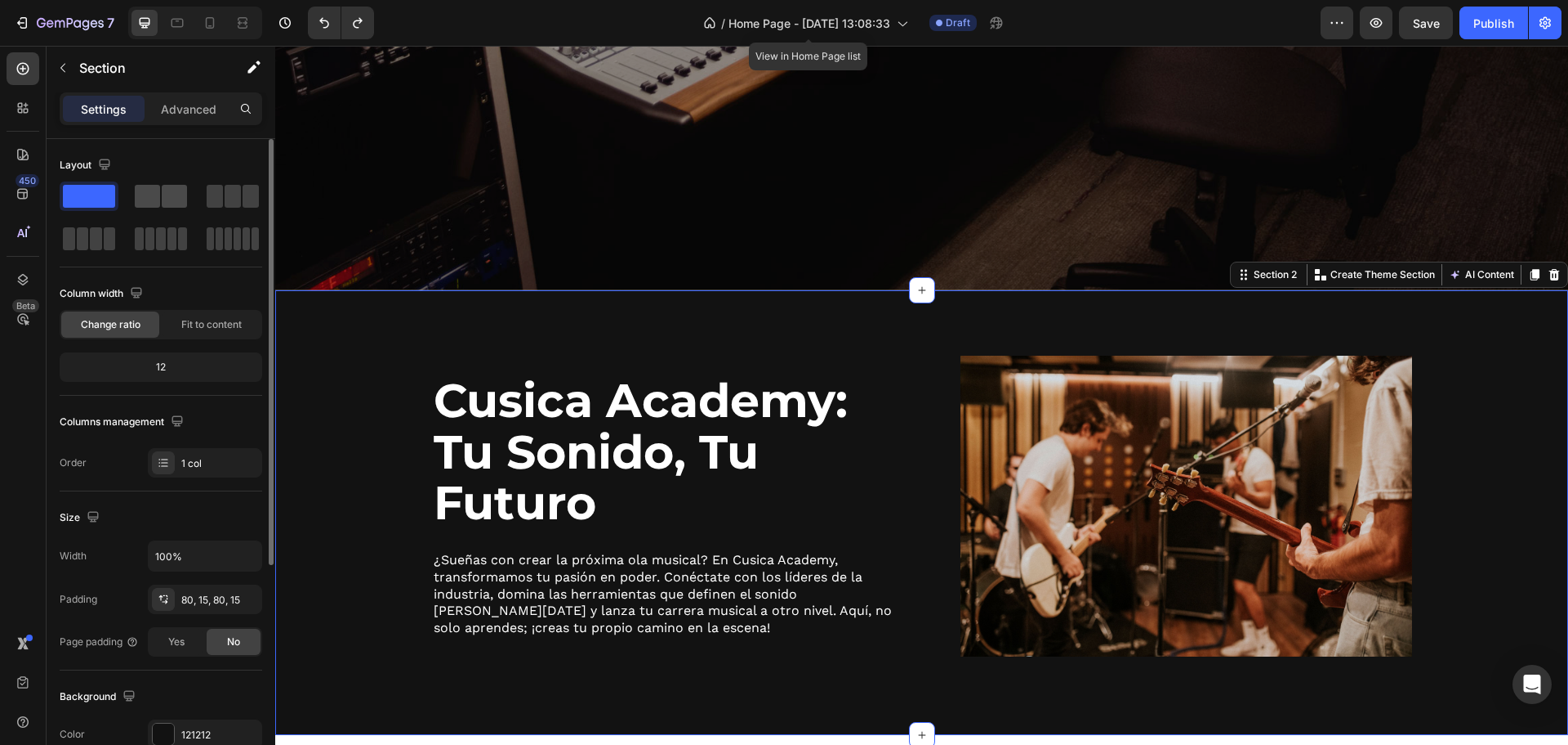
click at [157, 198] on span at bounding box center [147, 196] width 25 height 23
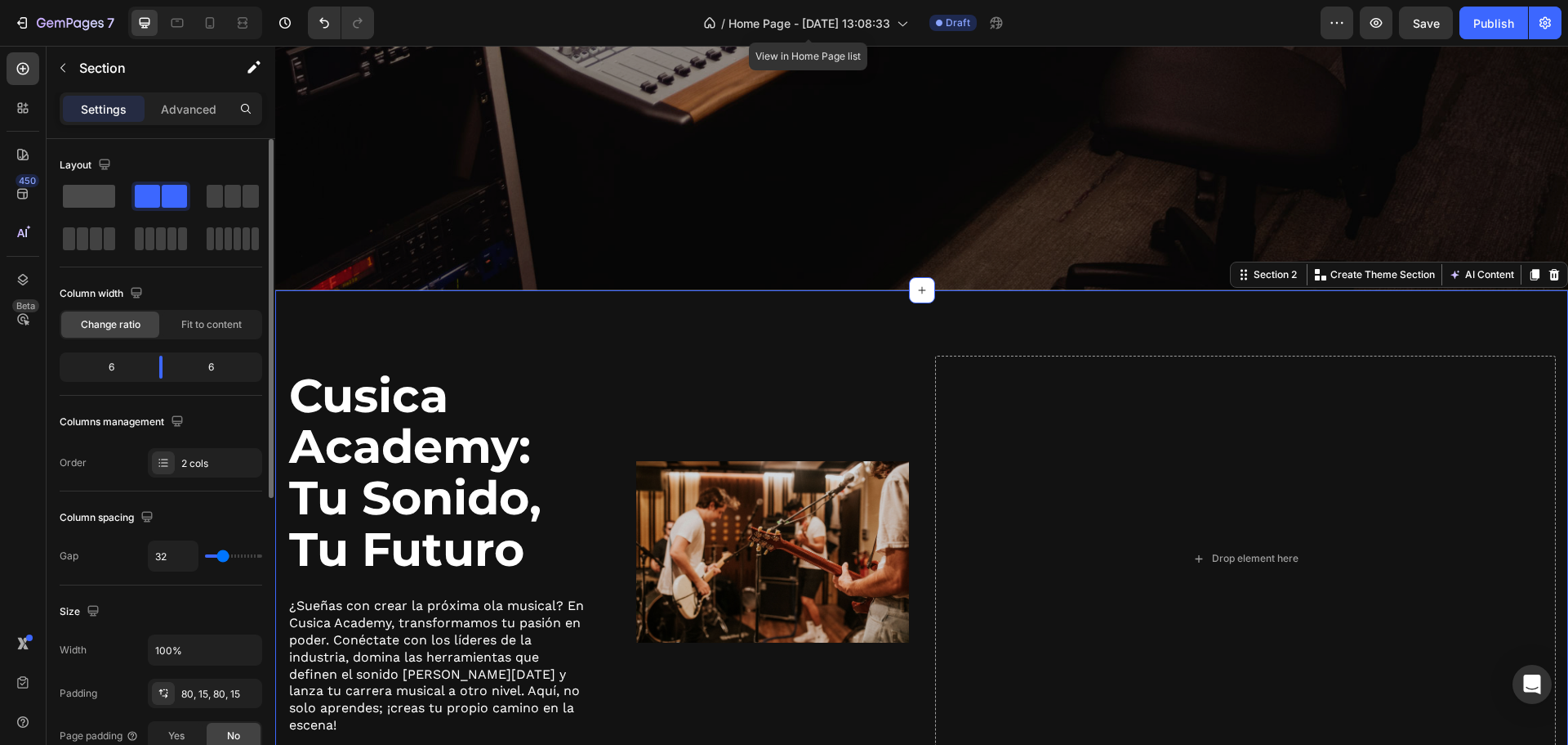
click at [95, 192] on span at bounding box center [89, 196] width 52 height 23
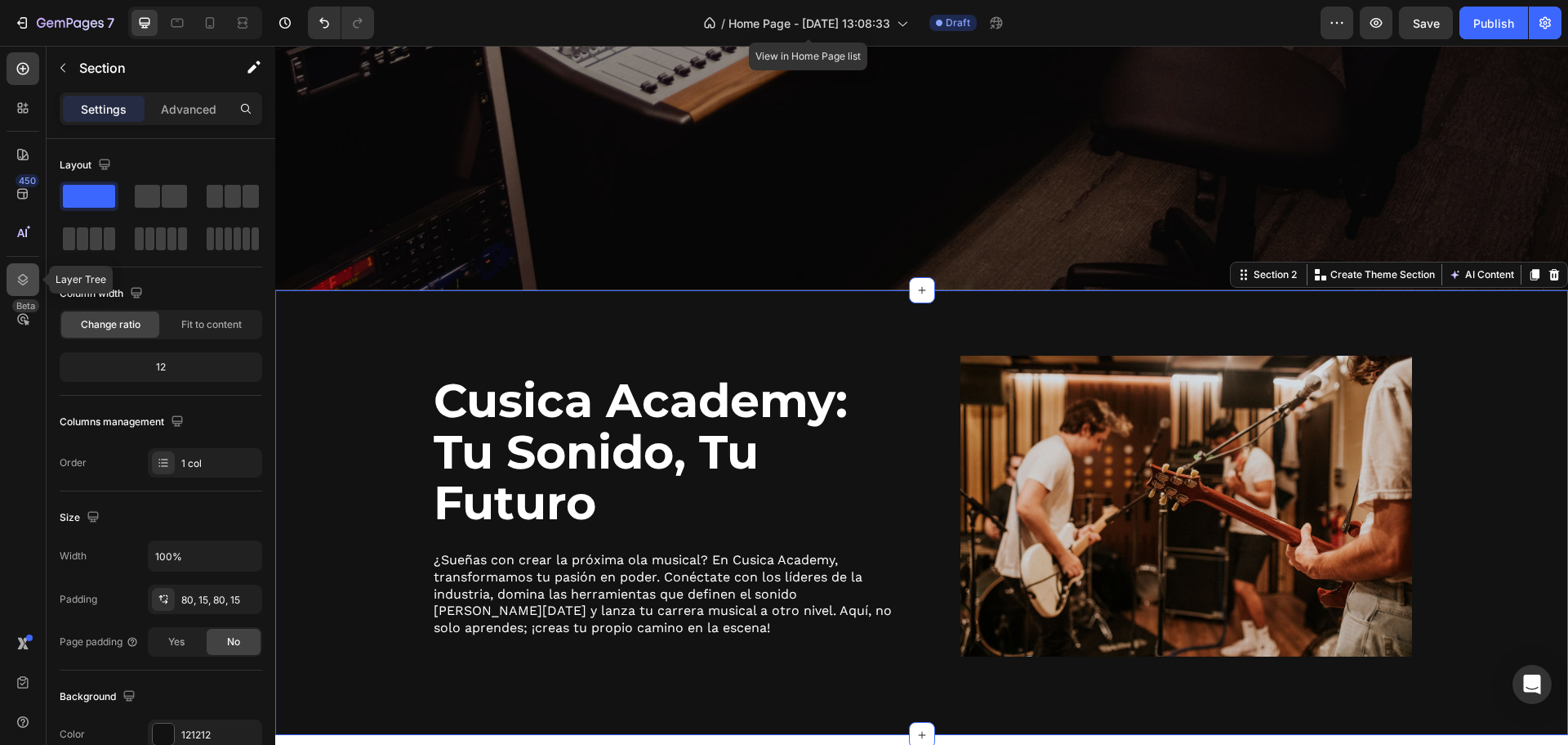
click at [27, 276] on icon at bounding box center [22, 279] width 16 height 16
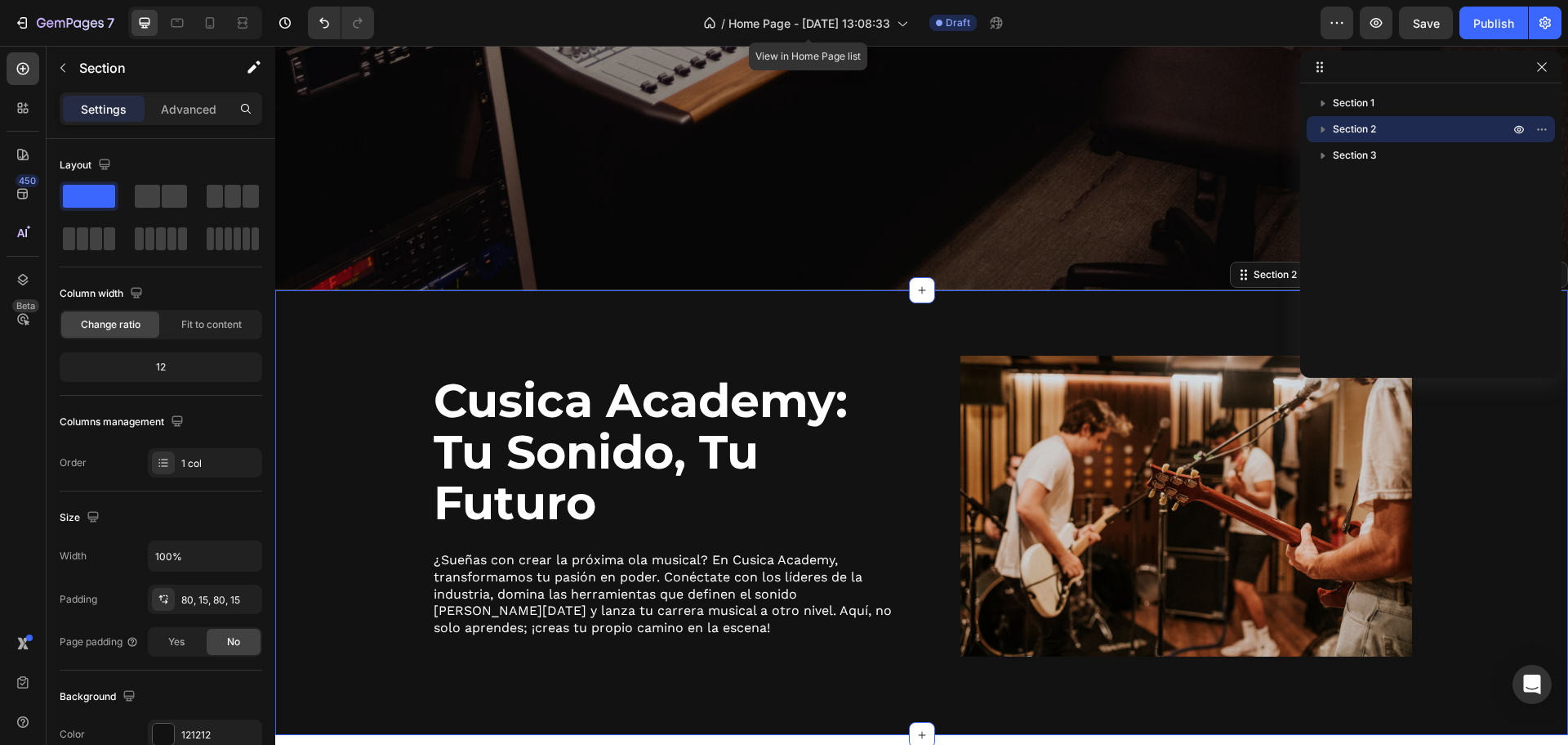
click at [1313, 130] on button "button" at bounding box center [1323, 129] width 19 height 19
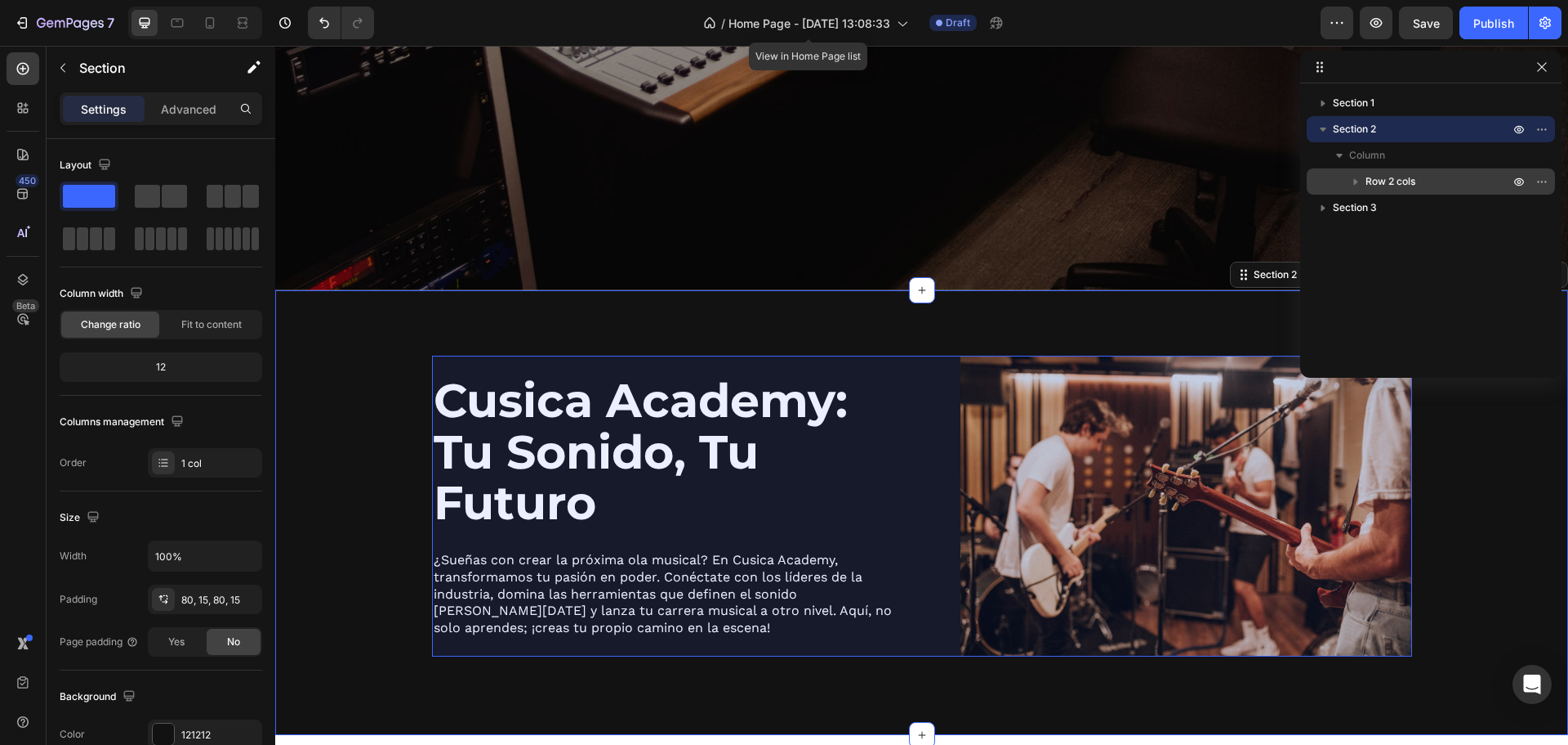
click at [1361, 181] on icon "button" at bounding box center [1355, 181] width 16 height 16
drag, startPoint x: 1383, startPoint y: 283, endPoint x: 1372, endPoint y: 191, distance: 92.7
click at [1372, 273] on div "Row 2 cols Column 1 Heading Text Block Column 2 Image" at bounding box center [1431, 299] width 249 height 52
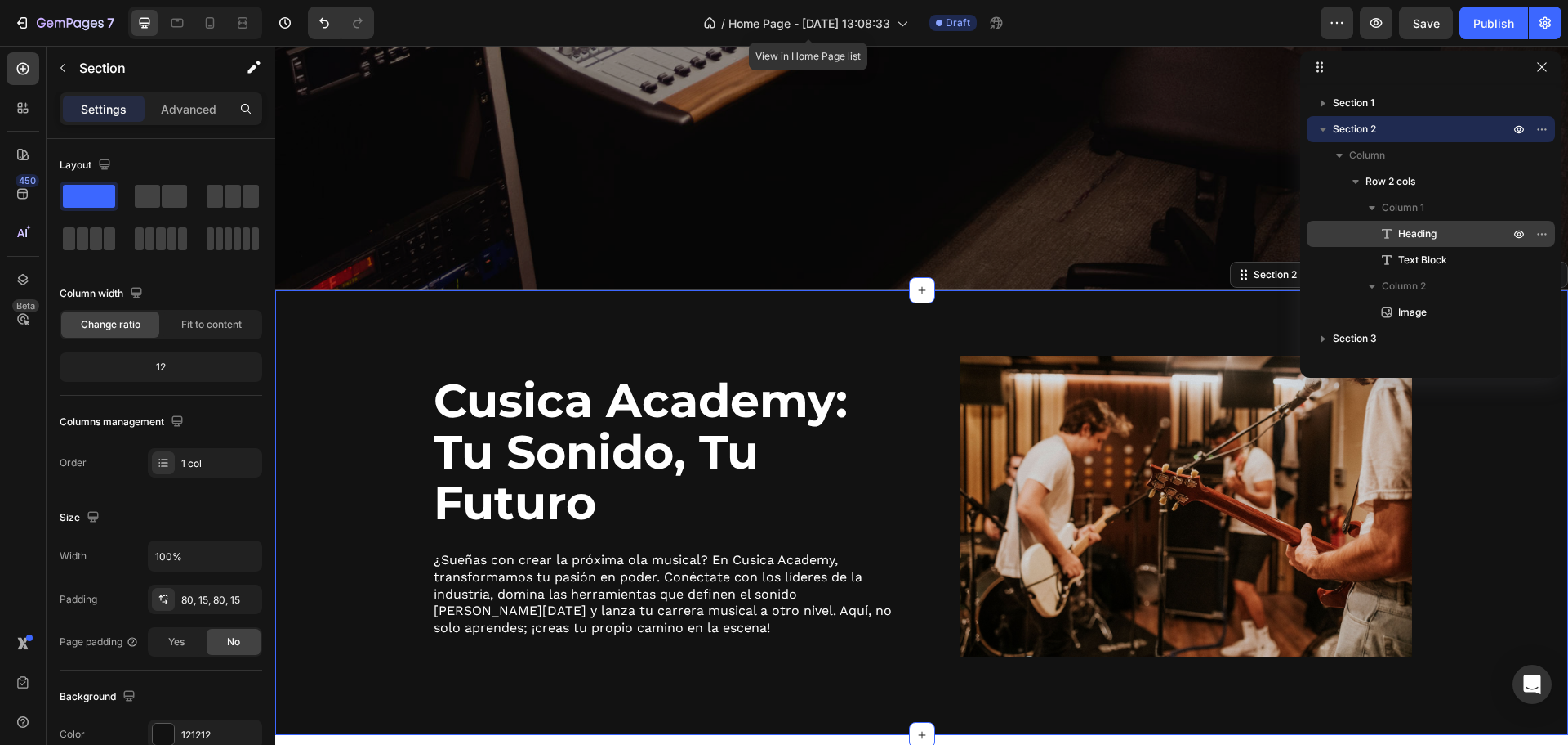
drag, startPoint x: 1402, startPoint y: 311, endPoint x: 1394, endPoint y: 222, distance: 89.4
click at [1394, 222] on div "Column 1 Heading Text Block Column 2 Image" at bounding box center [1431, 260] width 249 height 131
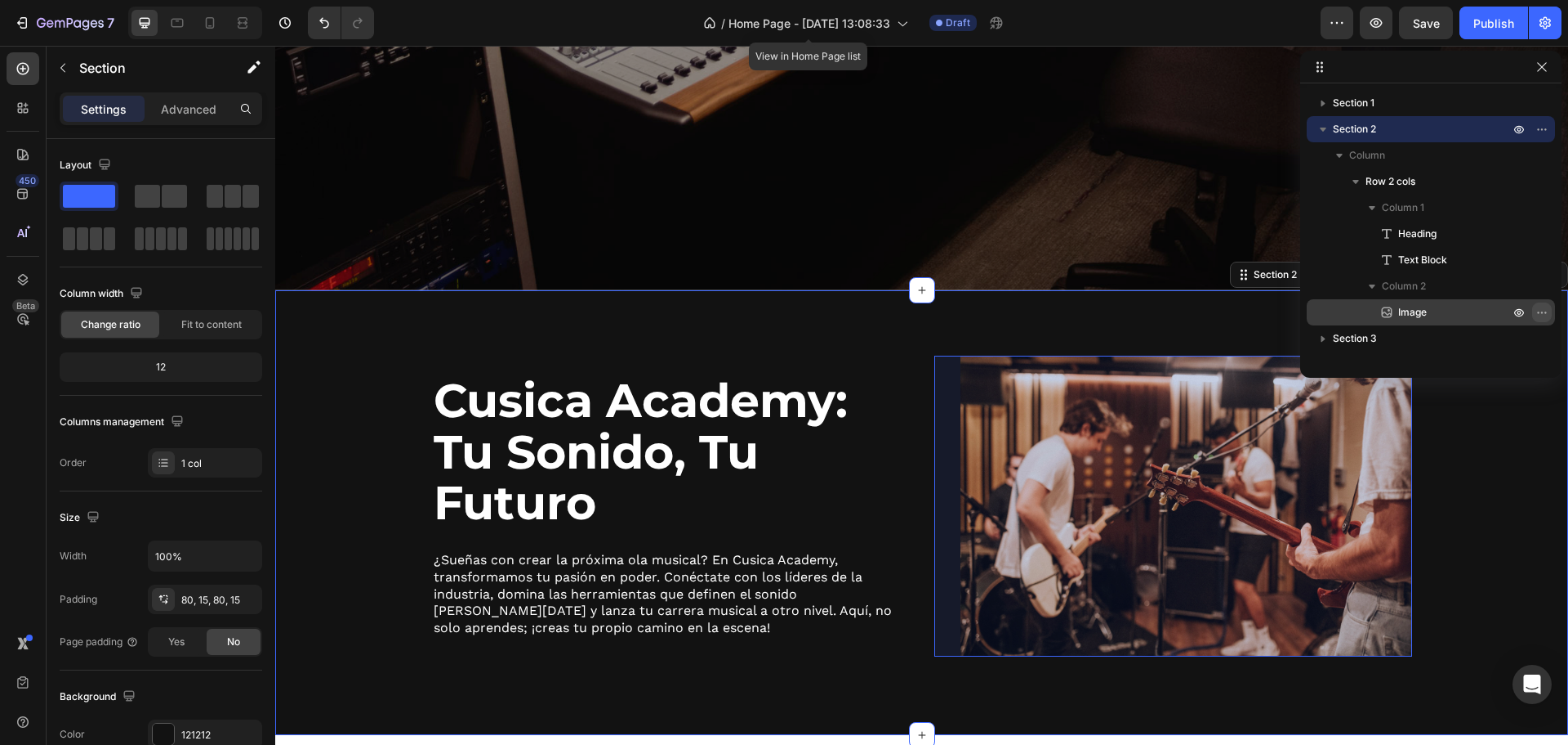
click at [1541, 308] on icon "button" at bounding box center [1543, 313] width 13 height 13
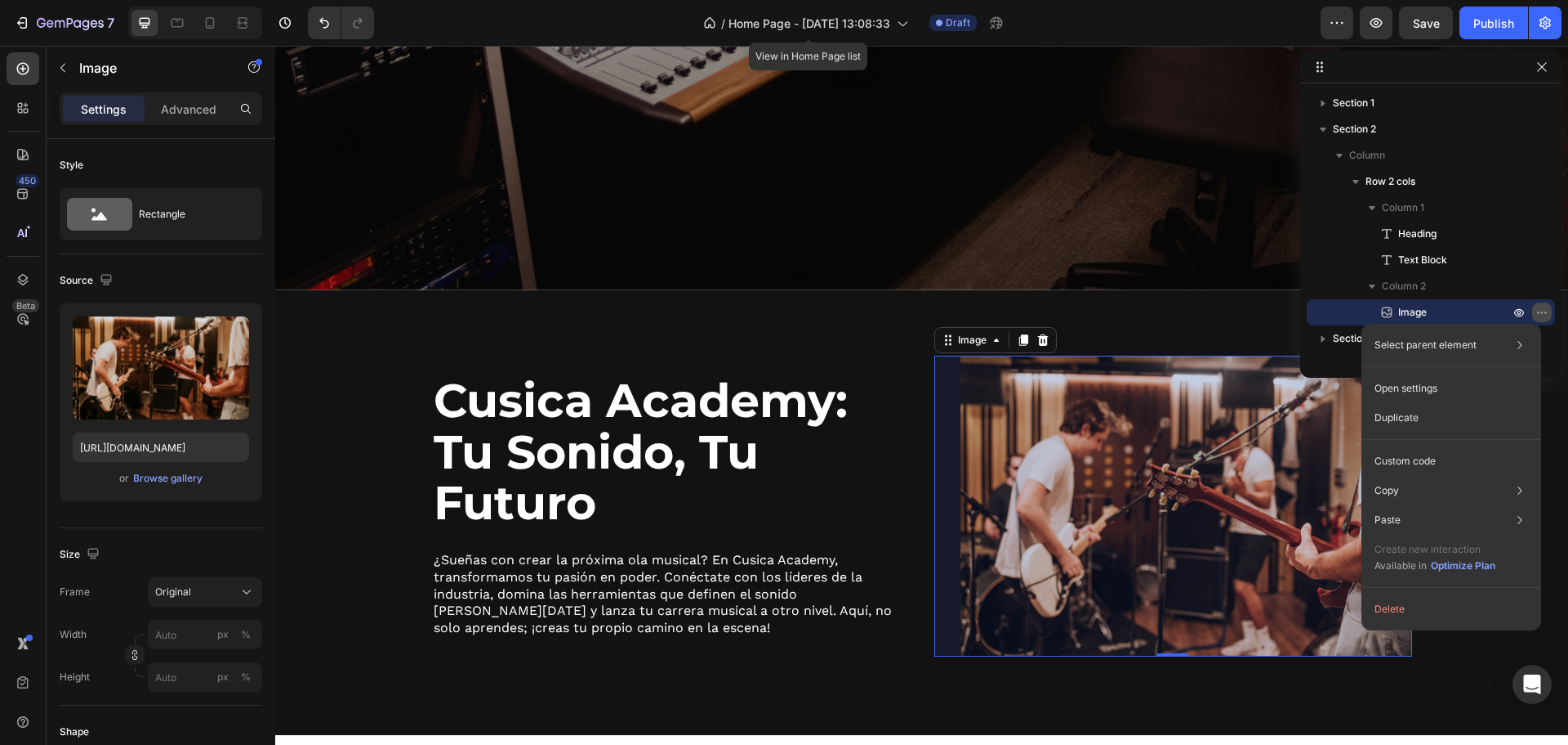
click at [1536, 309] on button "button" at bounding box center [1542, 312] width 19 height 19
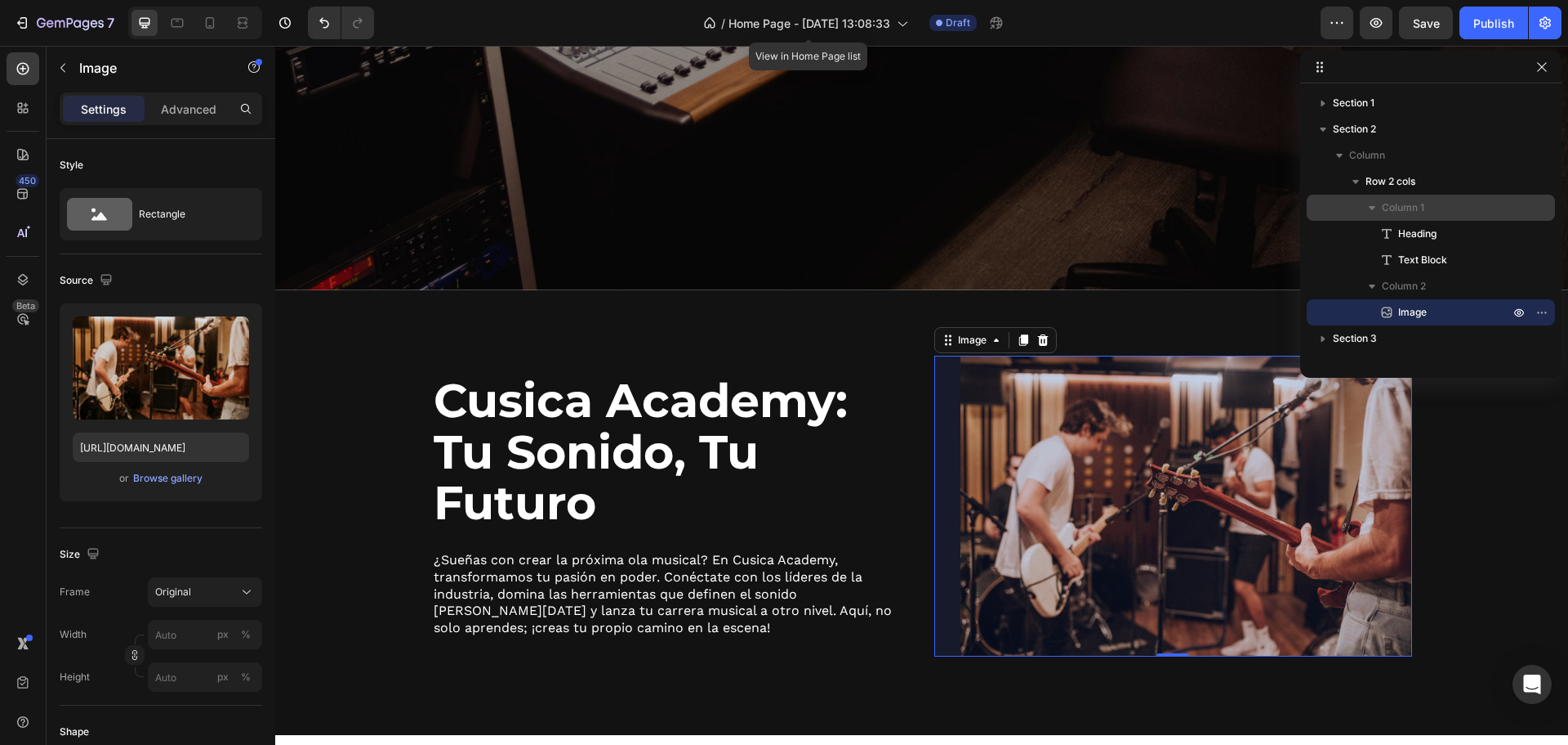
drag, startPoint x: 1451, startPoint y: 310, endPoint x: 1442, endPoint y: 220, distance: 90.4
click at [1442, 220] on div "Column 1 Heading Text Block Column 2 Image" at bounding box center [1431, 260] width 249 height 131
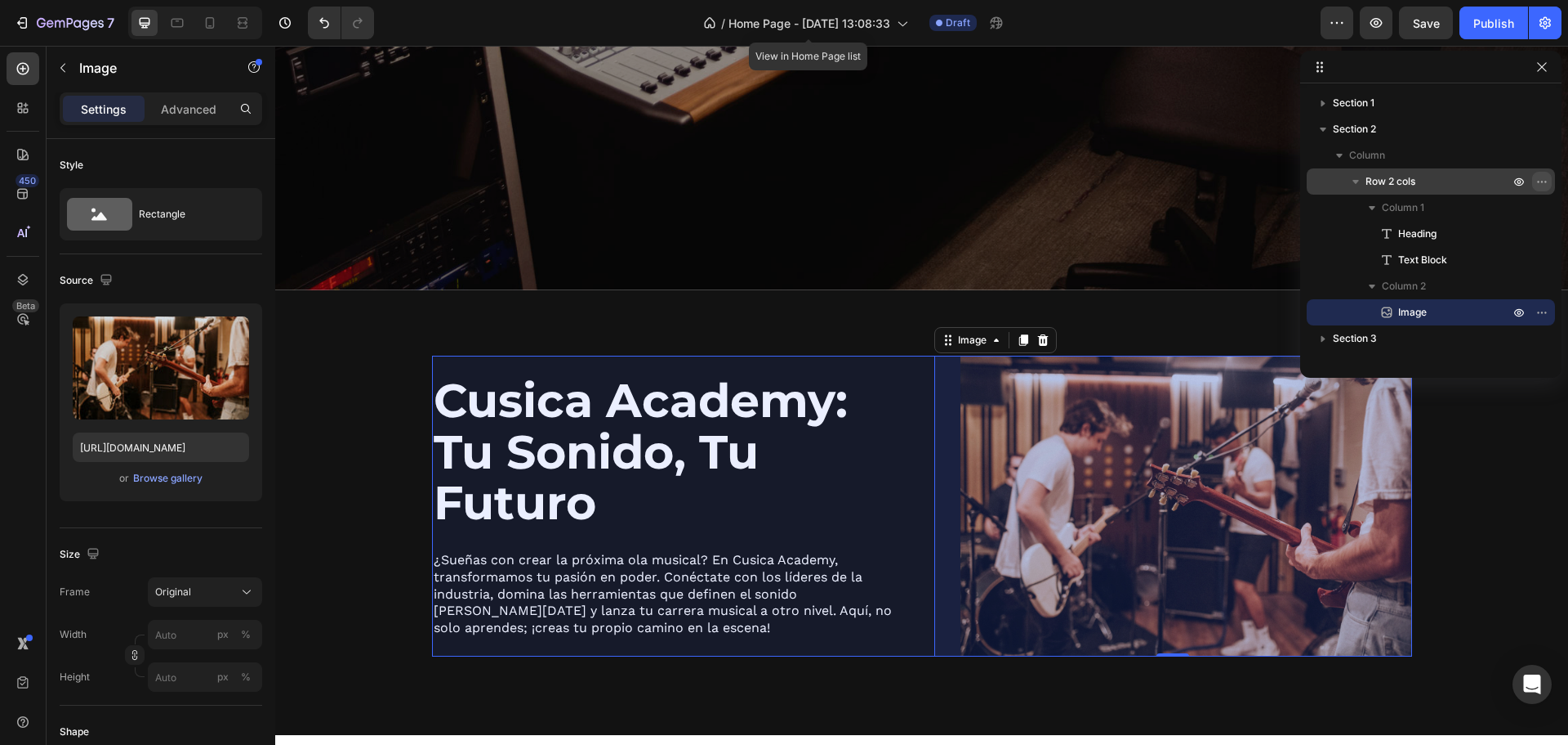
click at [1544, 176] on icon "button" at bounding box center [1543, 182] width 13 height 13
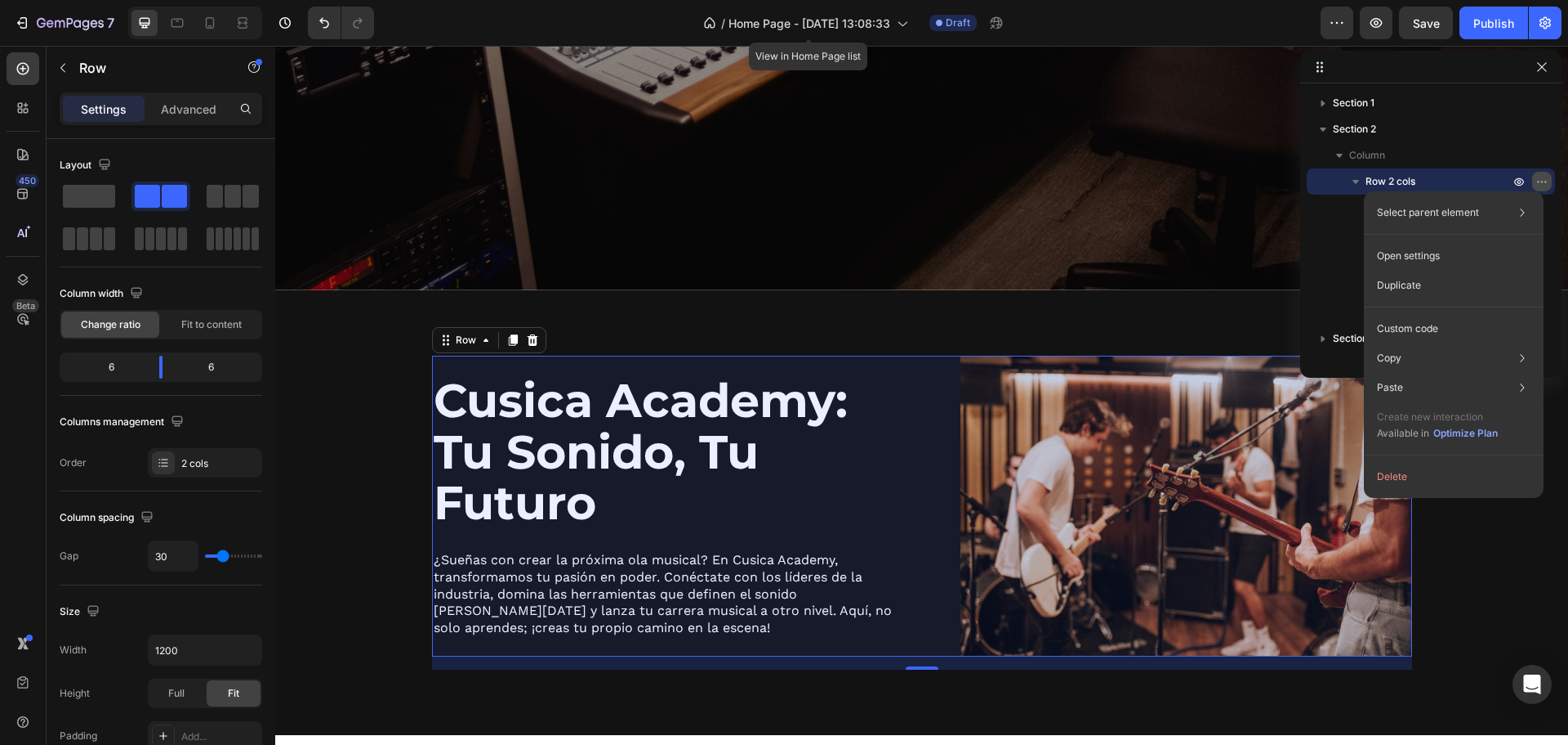
click at [1538, 184] on icon "button" at bounding box center [1543, 182] width 13 height 13
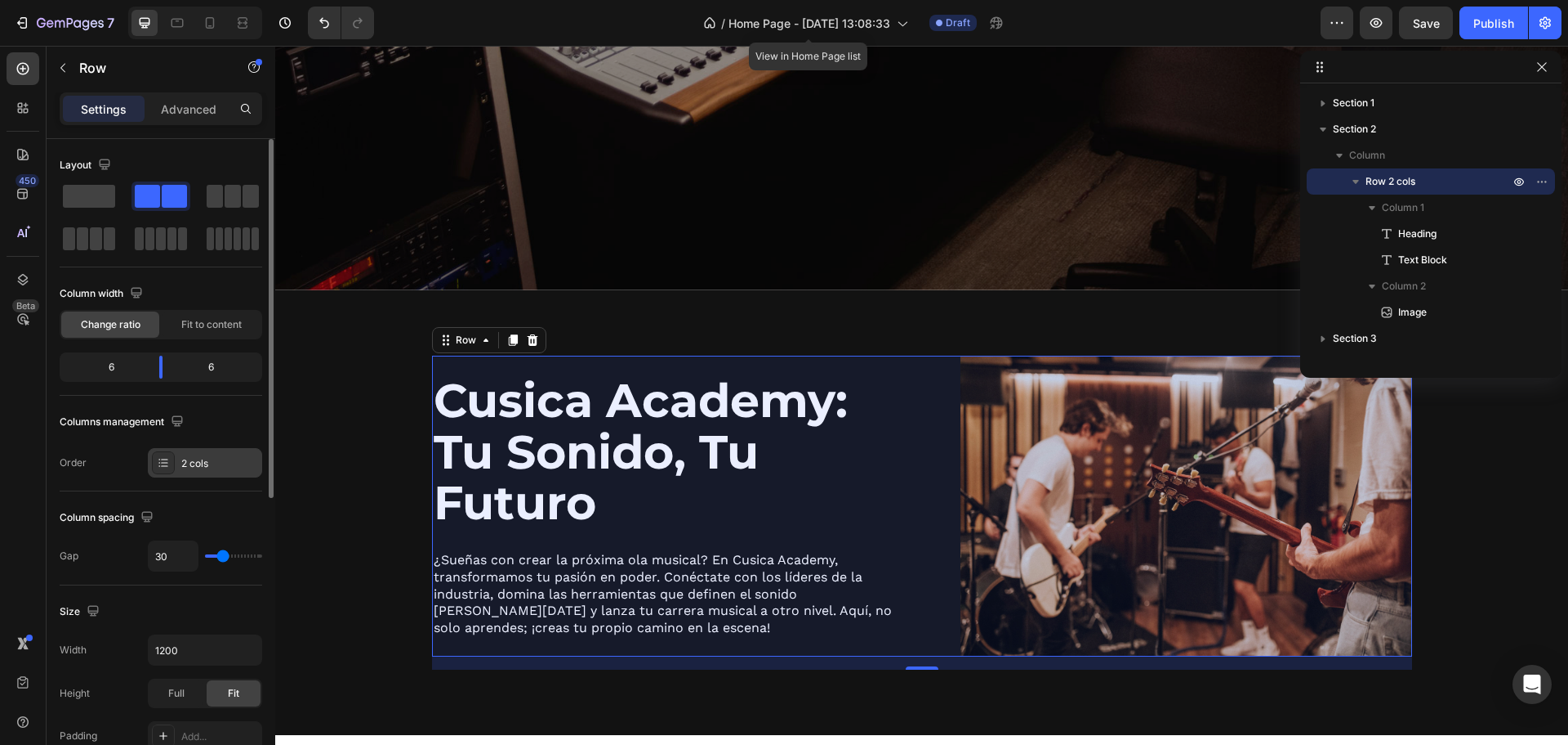
click at [168, 463] on icon at bounding box center [164, 462] width 13 height 13
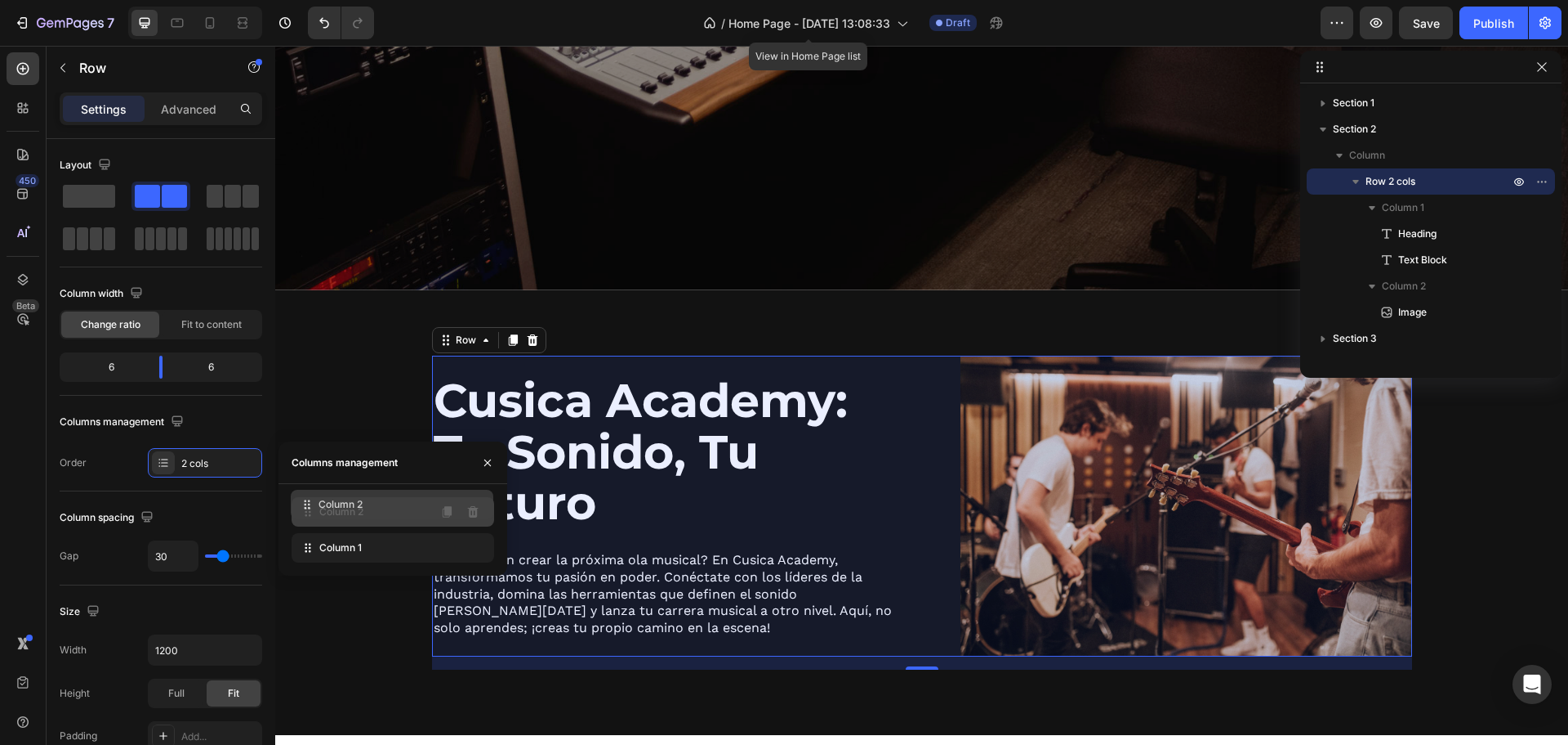
drag, startPoint x: 312, startPoint y: 548, endPoint x: 311, endPoint y: 505, distance: 43.0
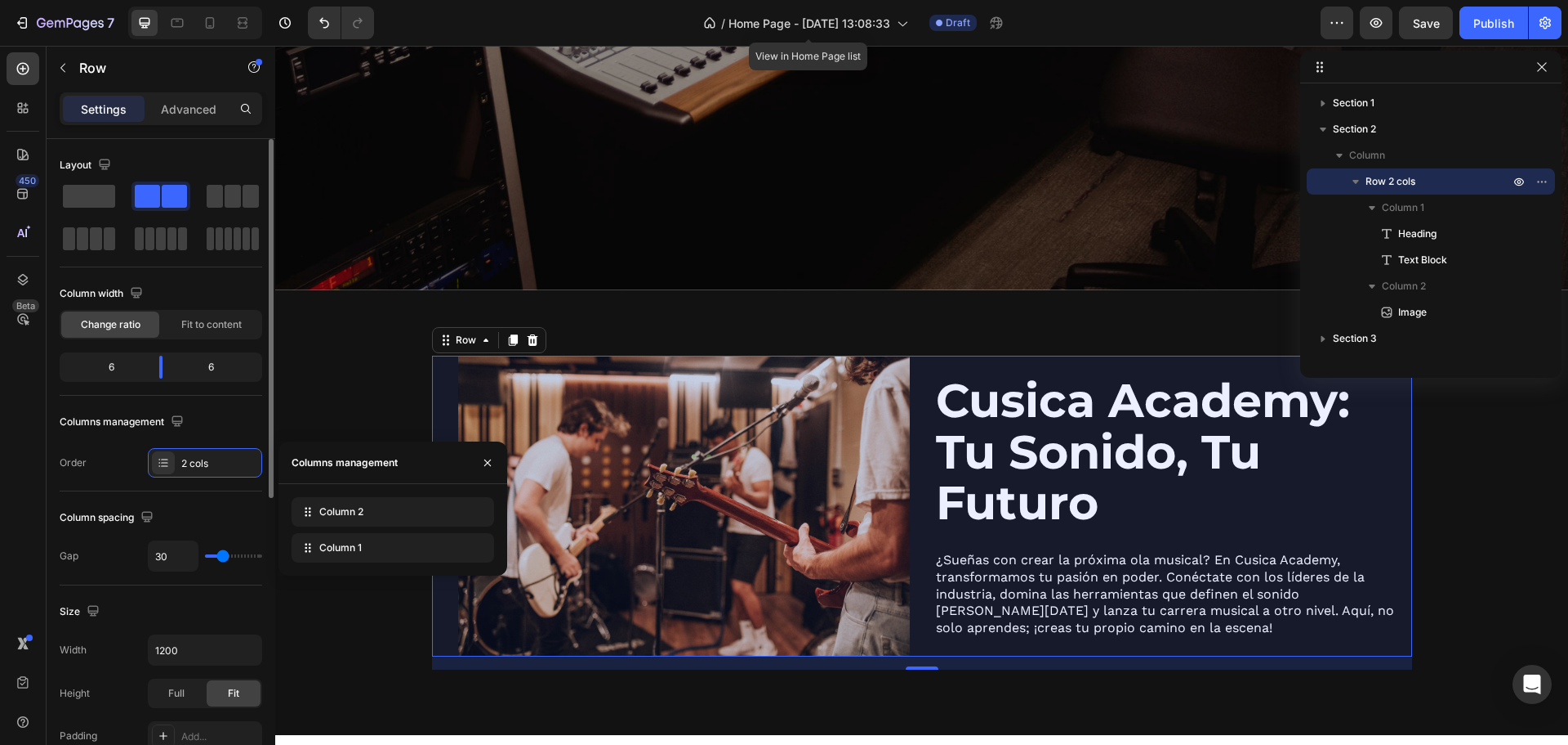
click at [103, 428] on div "Columns management" at bounding box center [124, 422] width 128 height 22
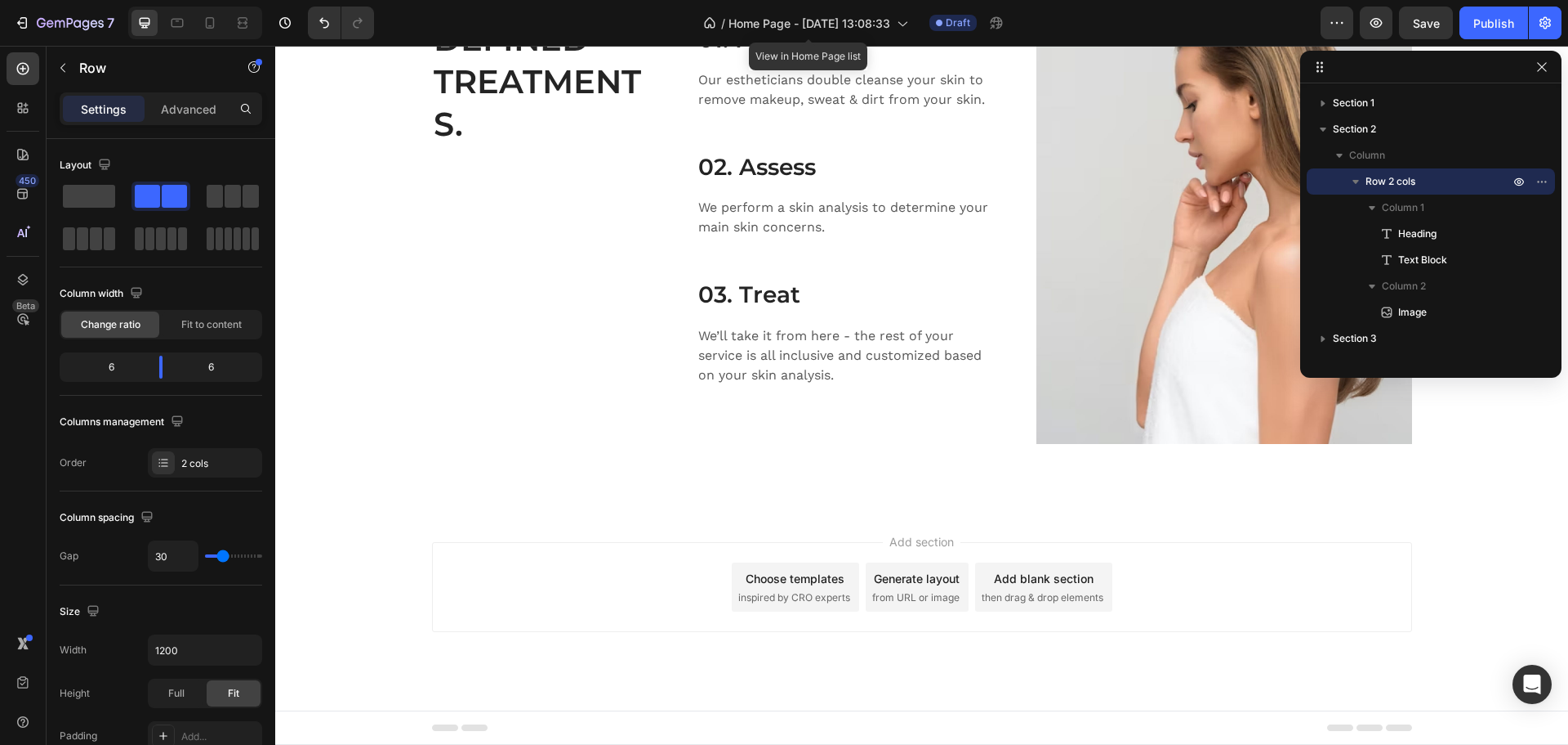
scroll to position [1350, 0]
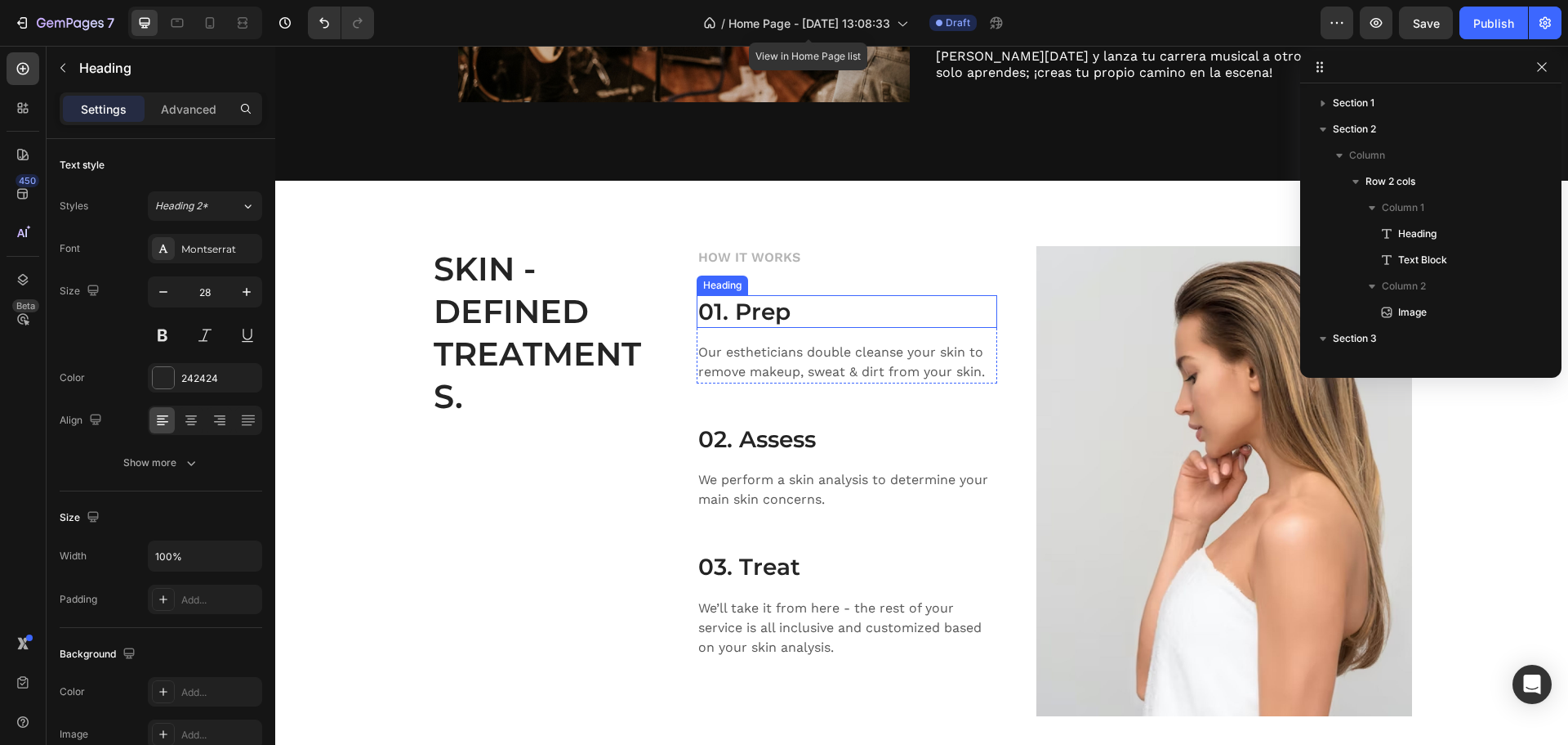
click at [923, 309] on p "01. Prep" at bounding box center [847, 311] width 297 height 29
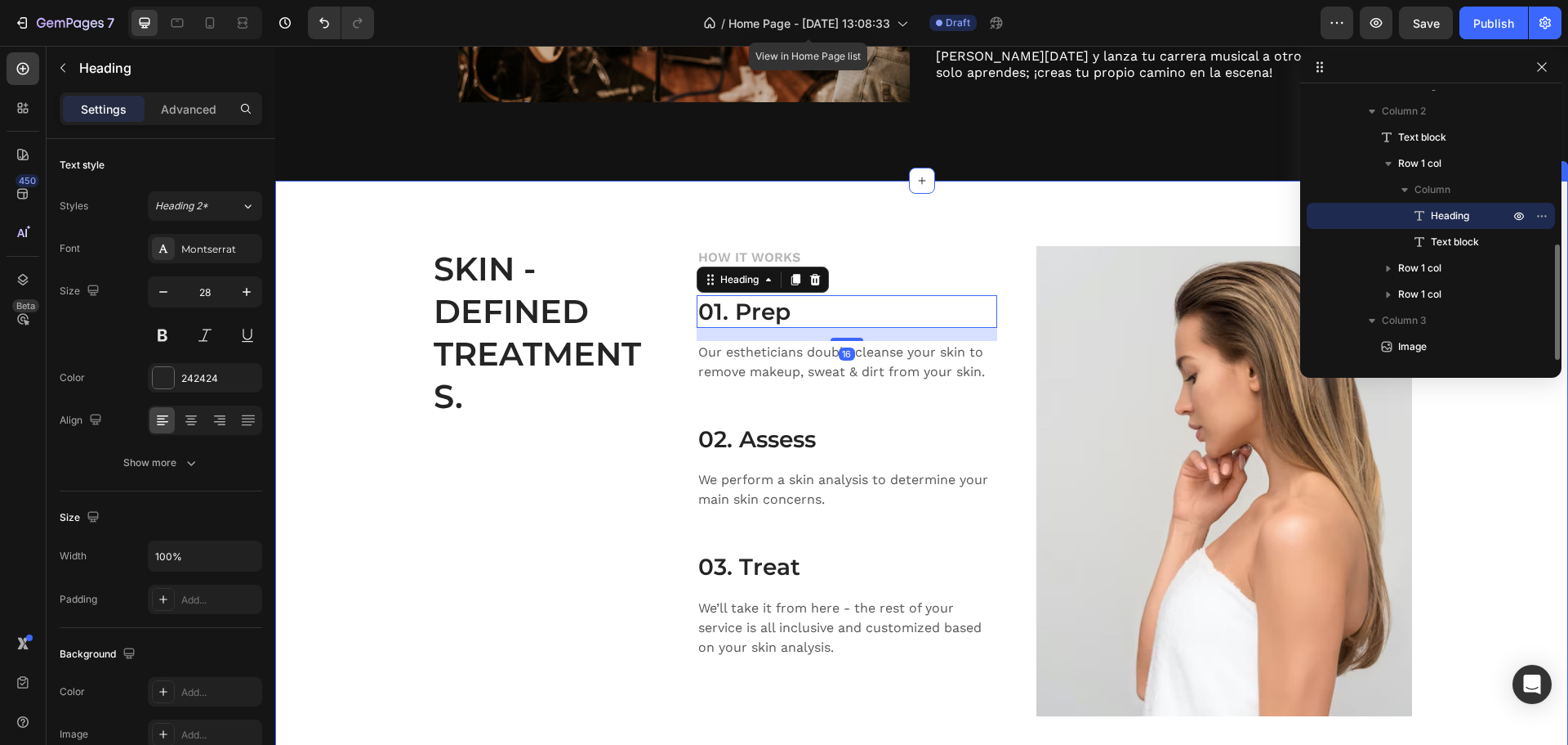
click at [1118, 227] on div "SKIN - DEFINED TREATMENTS. Heading HOW IT WORKS Text block 01. Prep Heading 16 …" at bounding box center [922, 481] width 1293 height 601
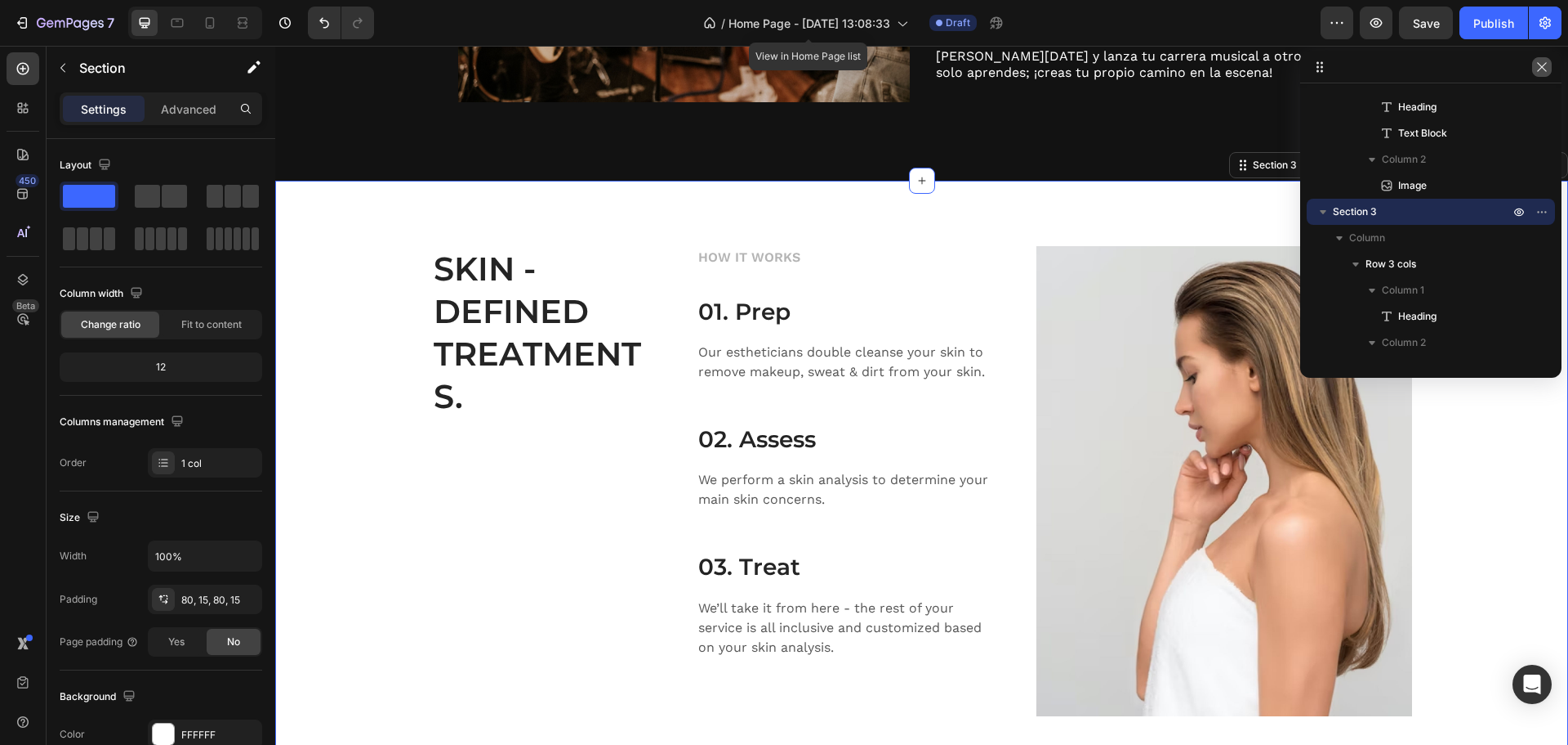
drag, startPoint x: 1539, startPoint y: 66, endPoint x: 1210, endPoint y: 27, distance: 331.3
click at [1539, 66] on icon "button" at bounding box center [1543, 67] width 13 height 13
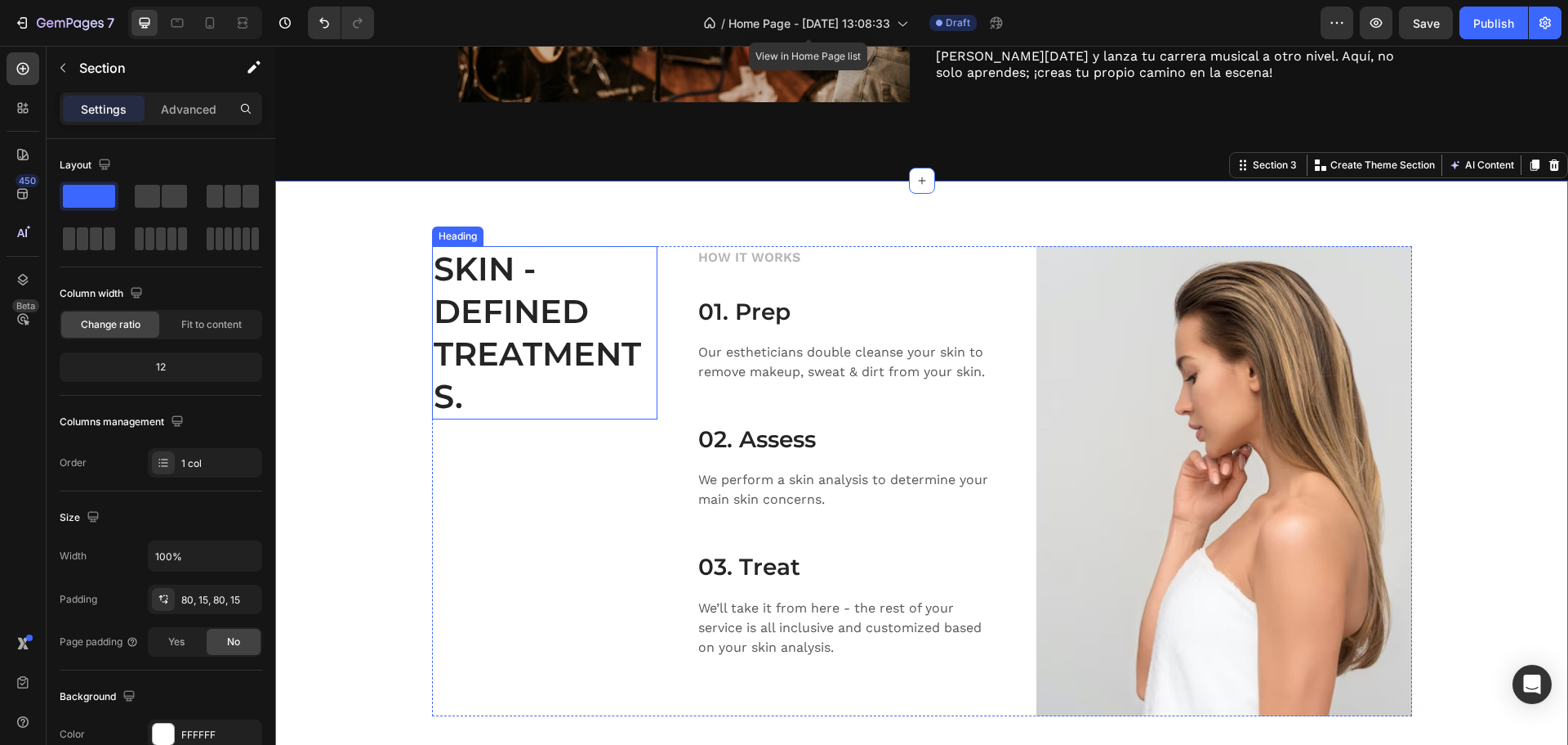
click at [524, 325] on p "SKIN - DEFINED TREATMENTS." at bounding box center [545, 333] width 222 height 170
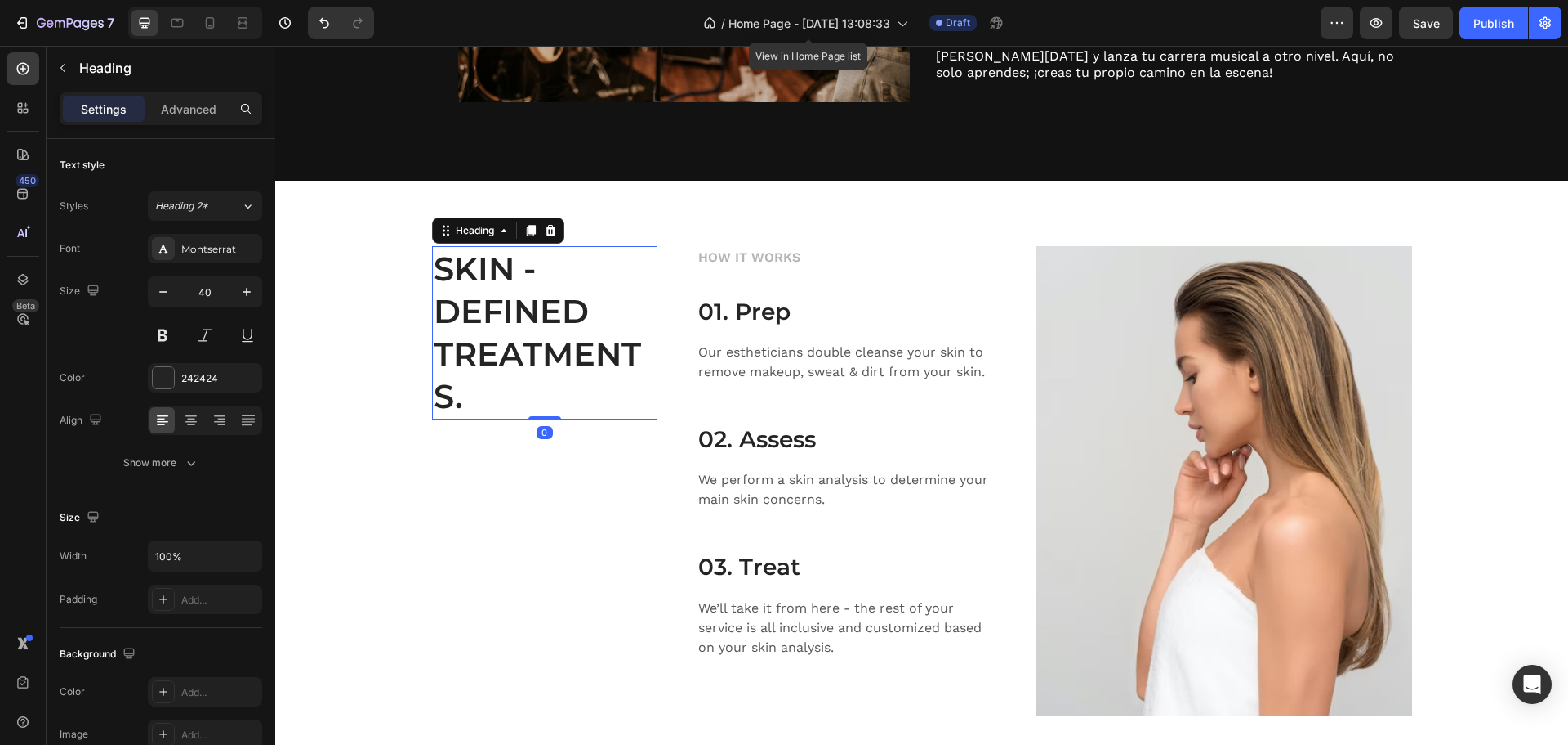
click at [524, 325] on p "SKIN - DEFINED TREATMENTS." at bounding box center [545, 333] width 222 height 170
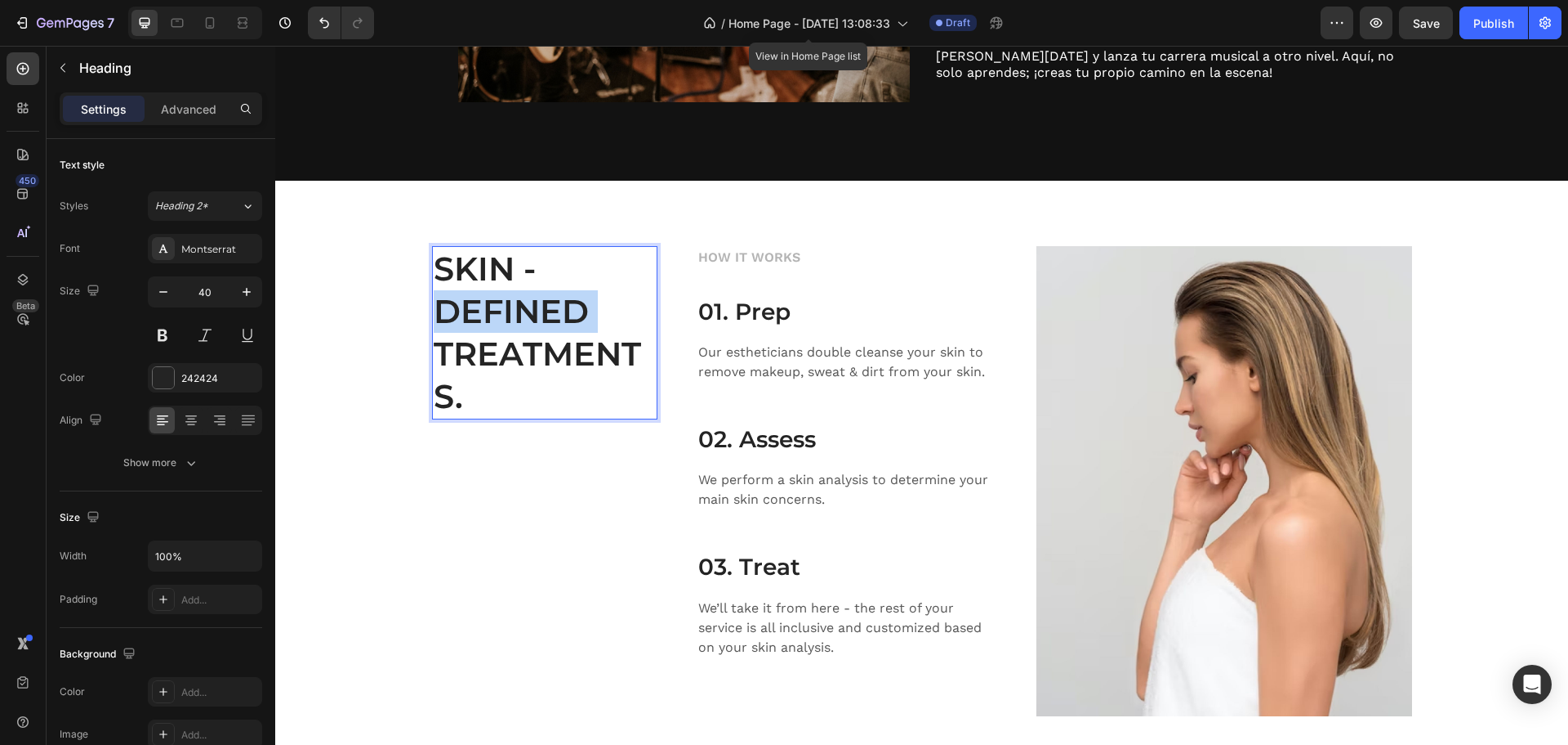
click at [524, 325] on p "SKIN - DEFINED TREATMENTS." at bounding box center [545, 333] width 222 height 170
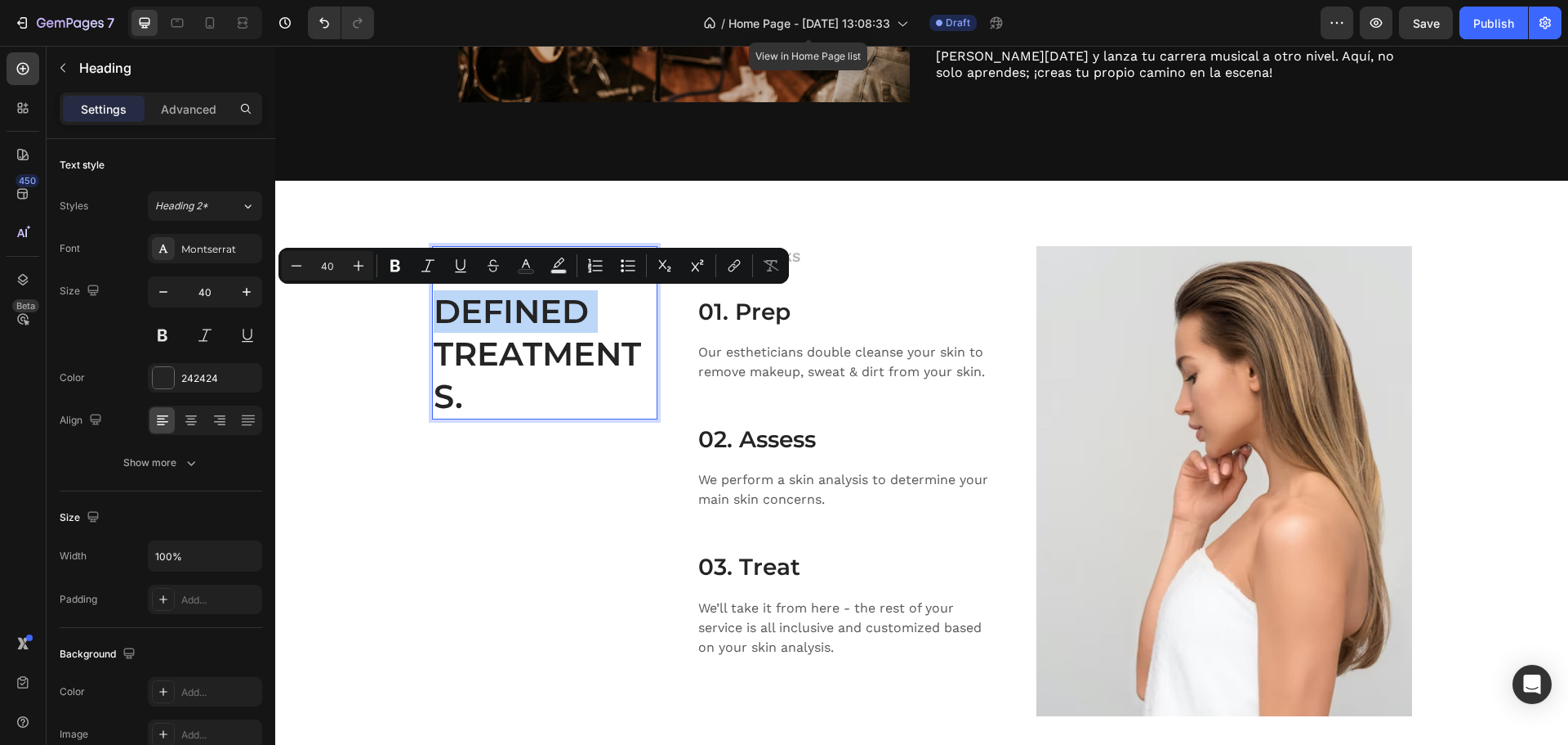
click at [524, 325] on p "SKIN - DEFINED TREATMENTS." at bounding box center [545, 333] width 222 height 170
click at [450, 383] on p "SKIN - DEFINED TREATMENTS." at bounding box center [545, 333] width 222 height 170
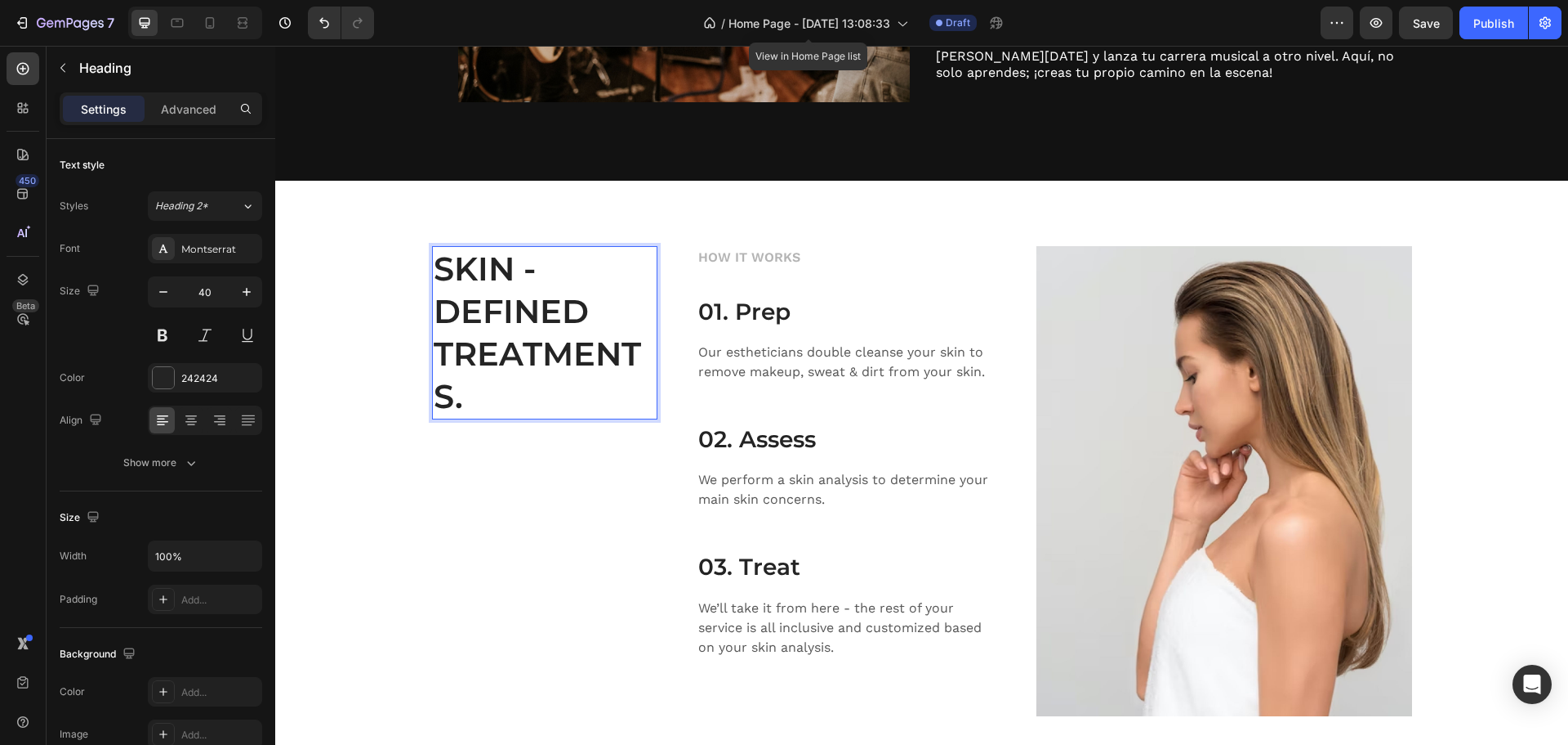
click at [462, 393] on p "SKIN - DEFINED TREATMENTS." at bounding box center [545, 333] width 222 height 170
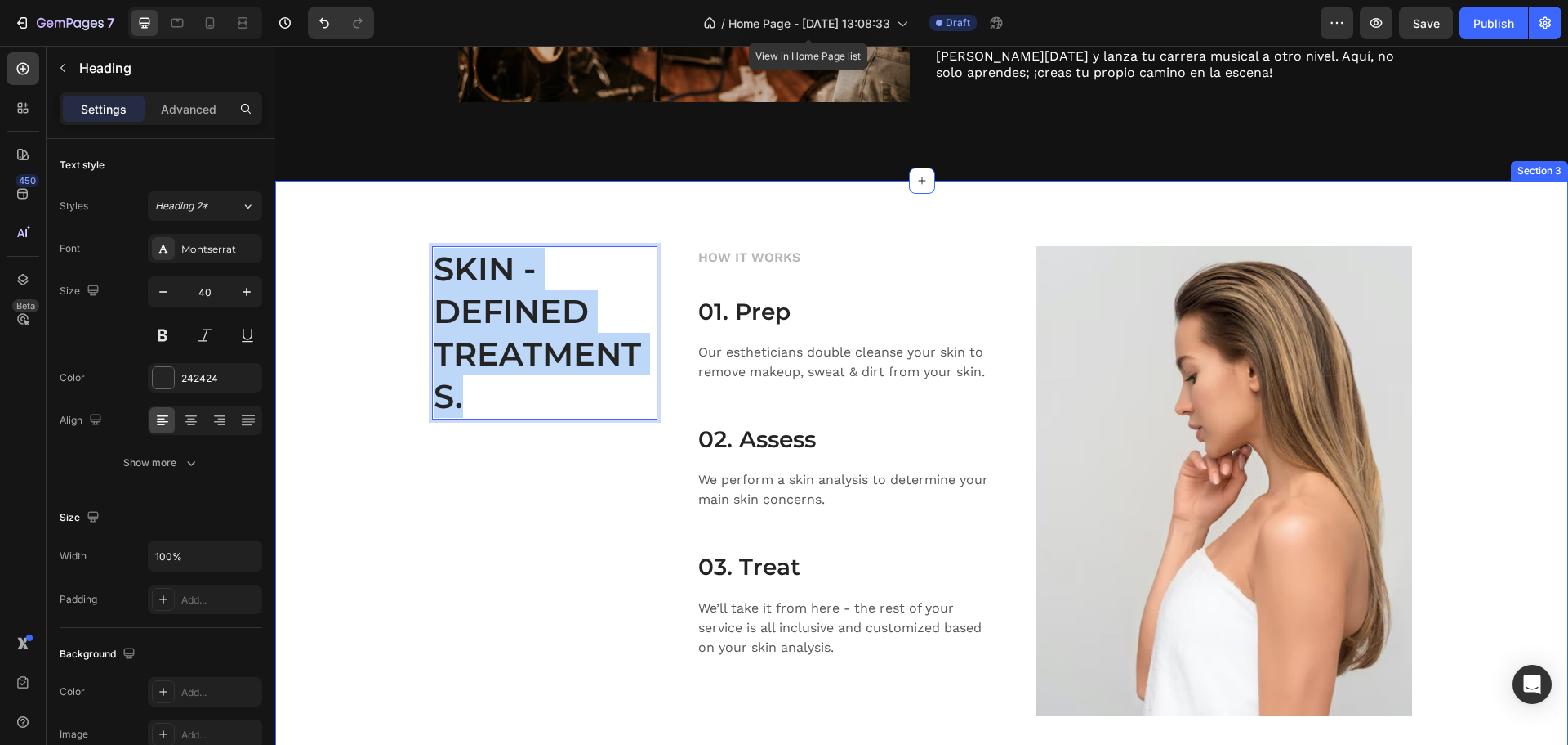
drag, startPoint x: 469, startPoint y: 399, endPoint x: 413, endPoint y: 247, distance: 162.0
click at [413, 247] on div "SKIN - DEFINED TREATMENTS. Heading 0 HOW IT WORKS Text block 01. Prep Heading O…" at bounding box center [922, 481] width 1269 height 470
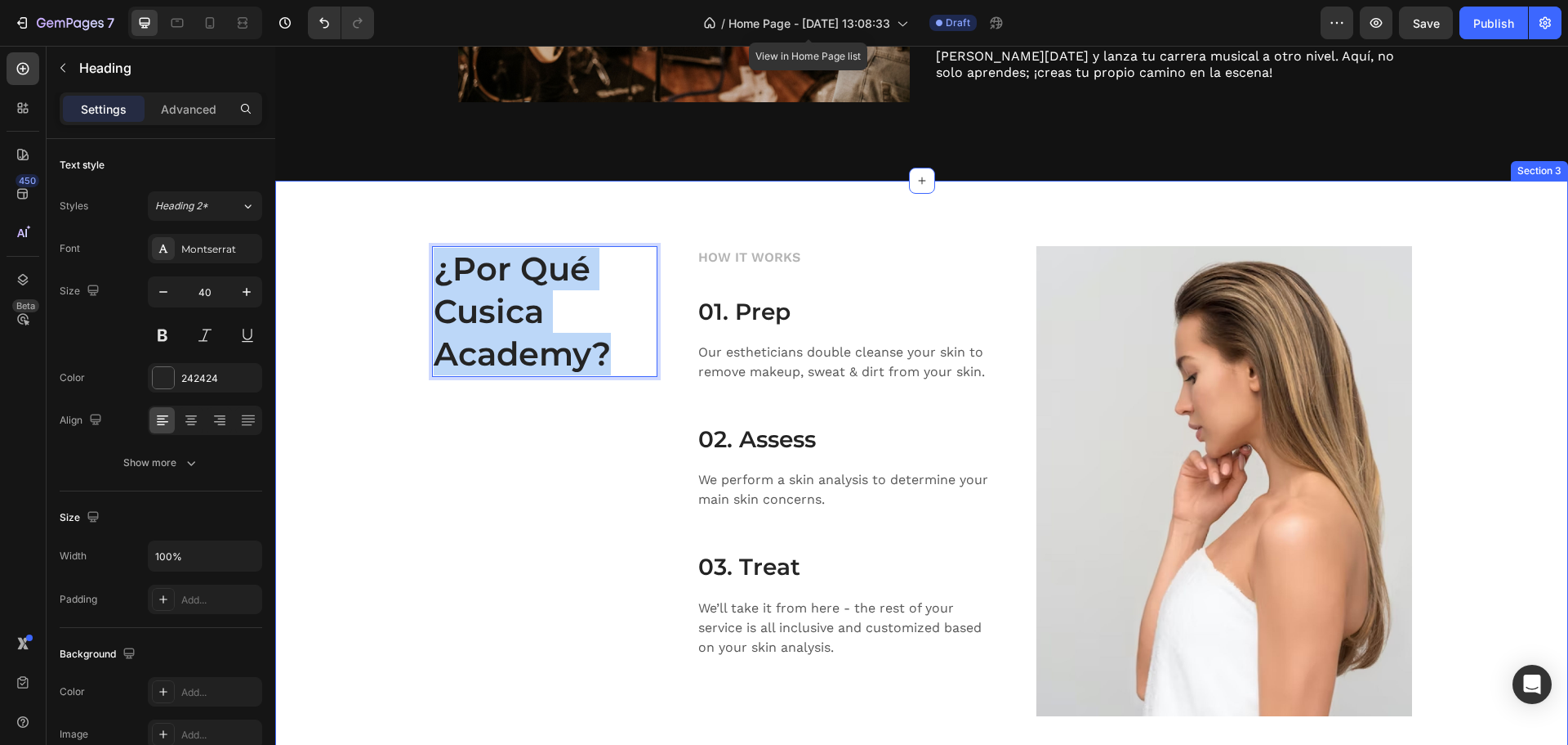
drag, startPoint x: 615, startPoint y: 347, endPoint x: 424, endPoint y: 257, distance: 211.1
click at [424, 257] on div "¿Por Qué Cusica Academy? Heading 0 HOW IT WORKS Text block 01. Prep Heading Our…" at bounding box center [922, 481] width 1269 height 470
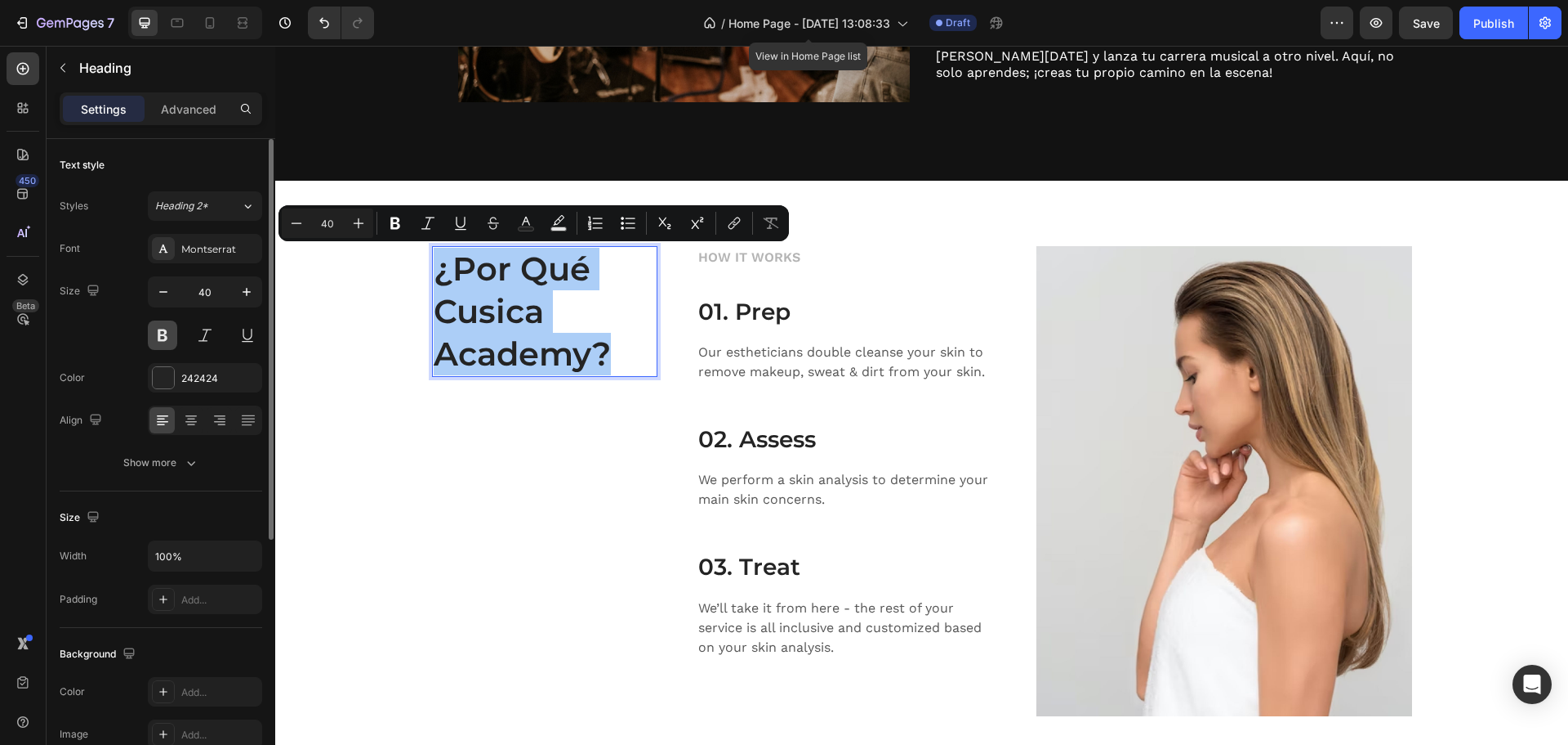
click at [160, 340] on button at bounding box center [162, 335] width 29 height 29
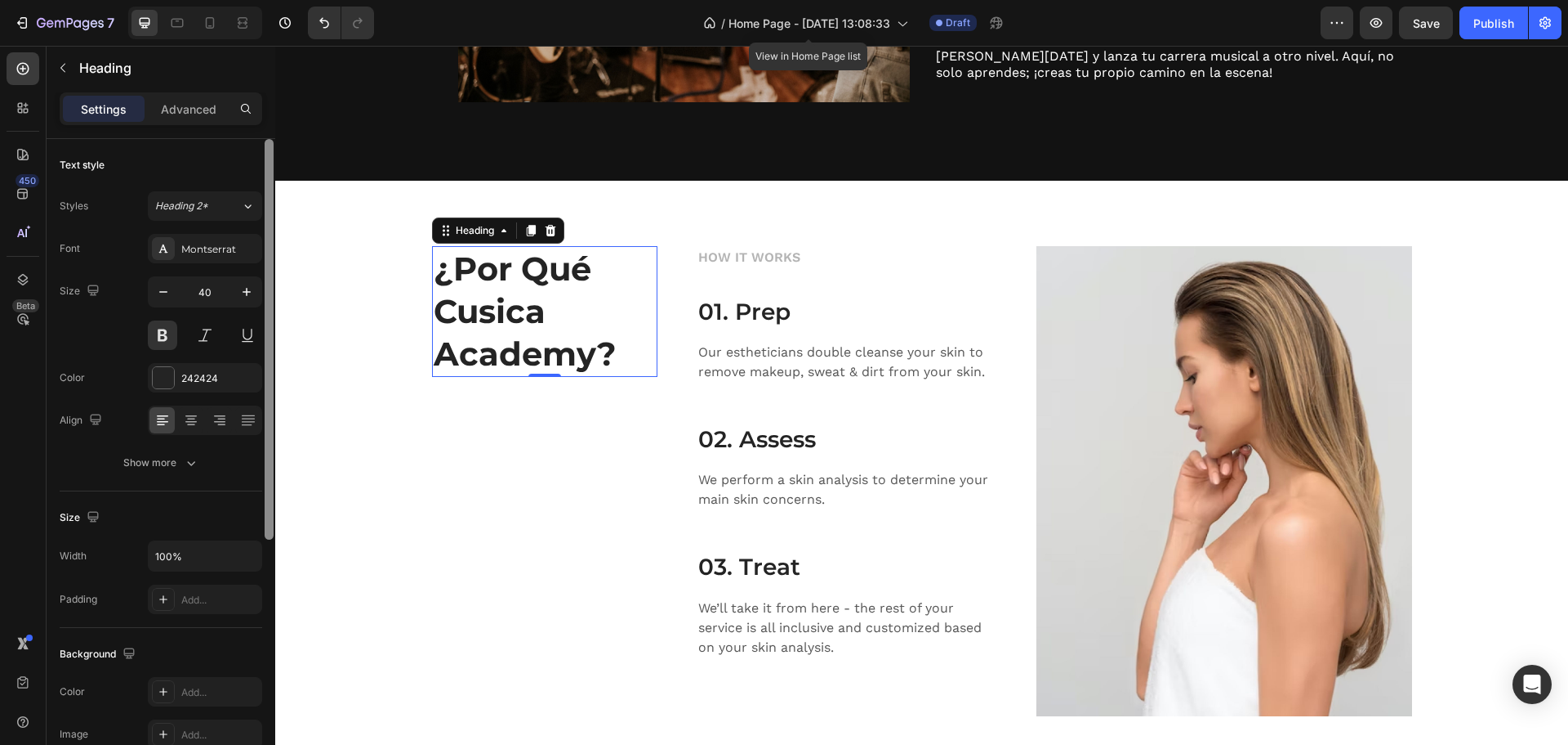
click at [266, 289] on div at bounding box center [269, 339] width 9 height 400
click at [240, 287] on icon "button" at bounding box center [246, 291] width 16 height 16
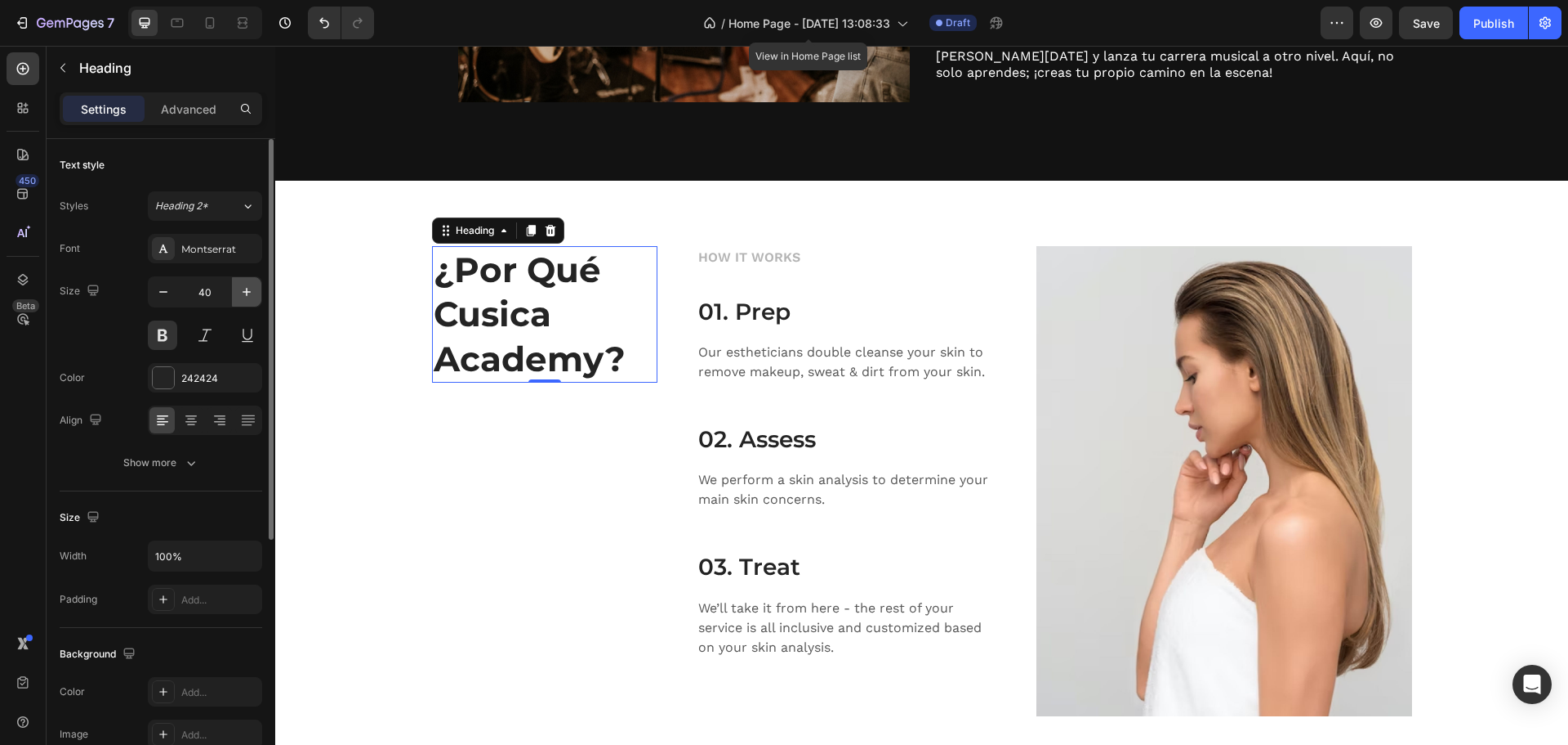
click at [240, 287] on icon "button" at bounding box center [246, 291] width 16 height 16
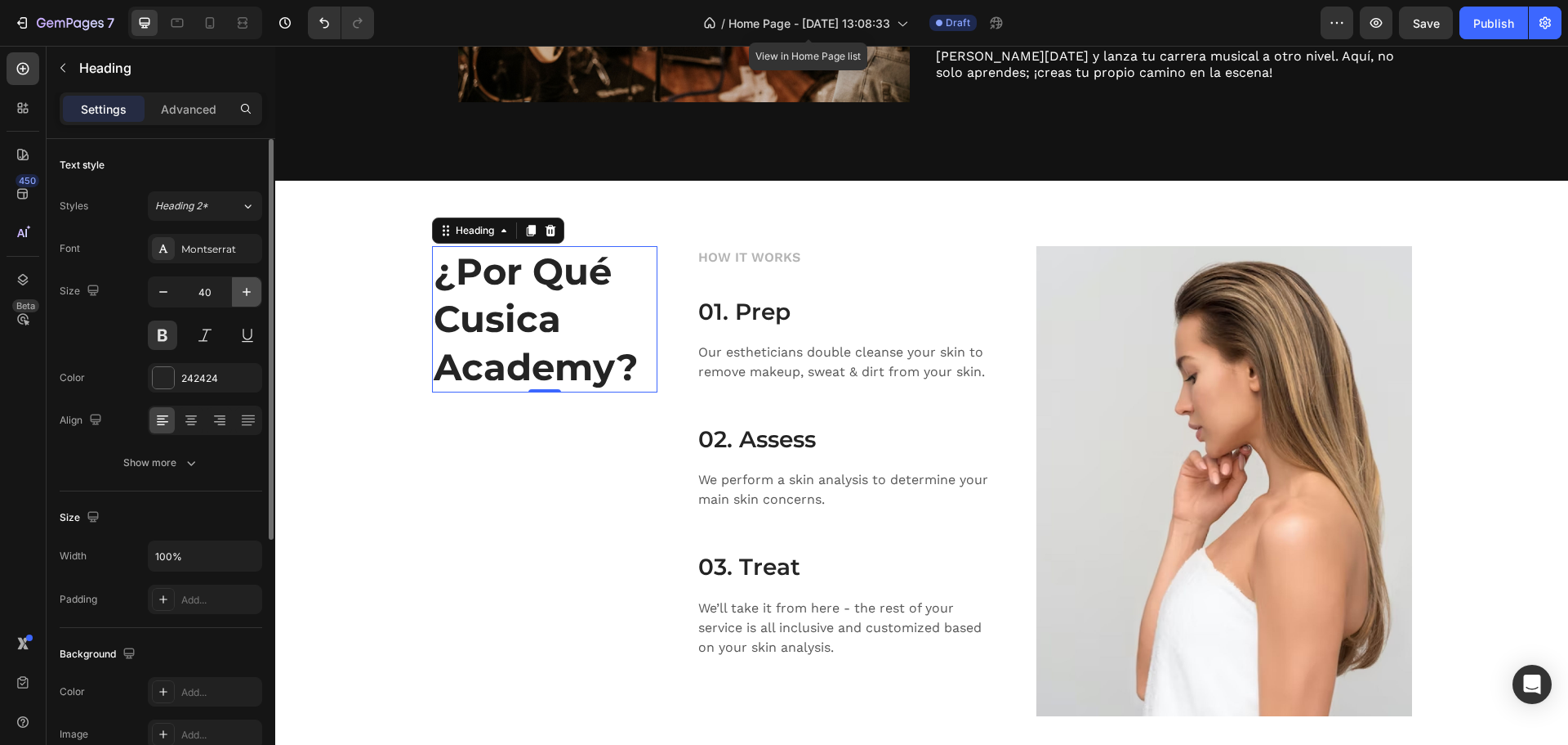
click at [240, 287] on icon "button" at bounding box center [246, 291] width 16 height 16
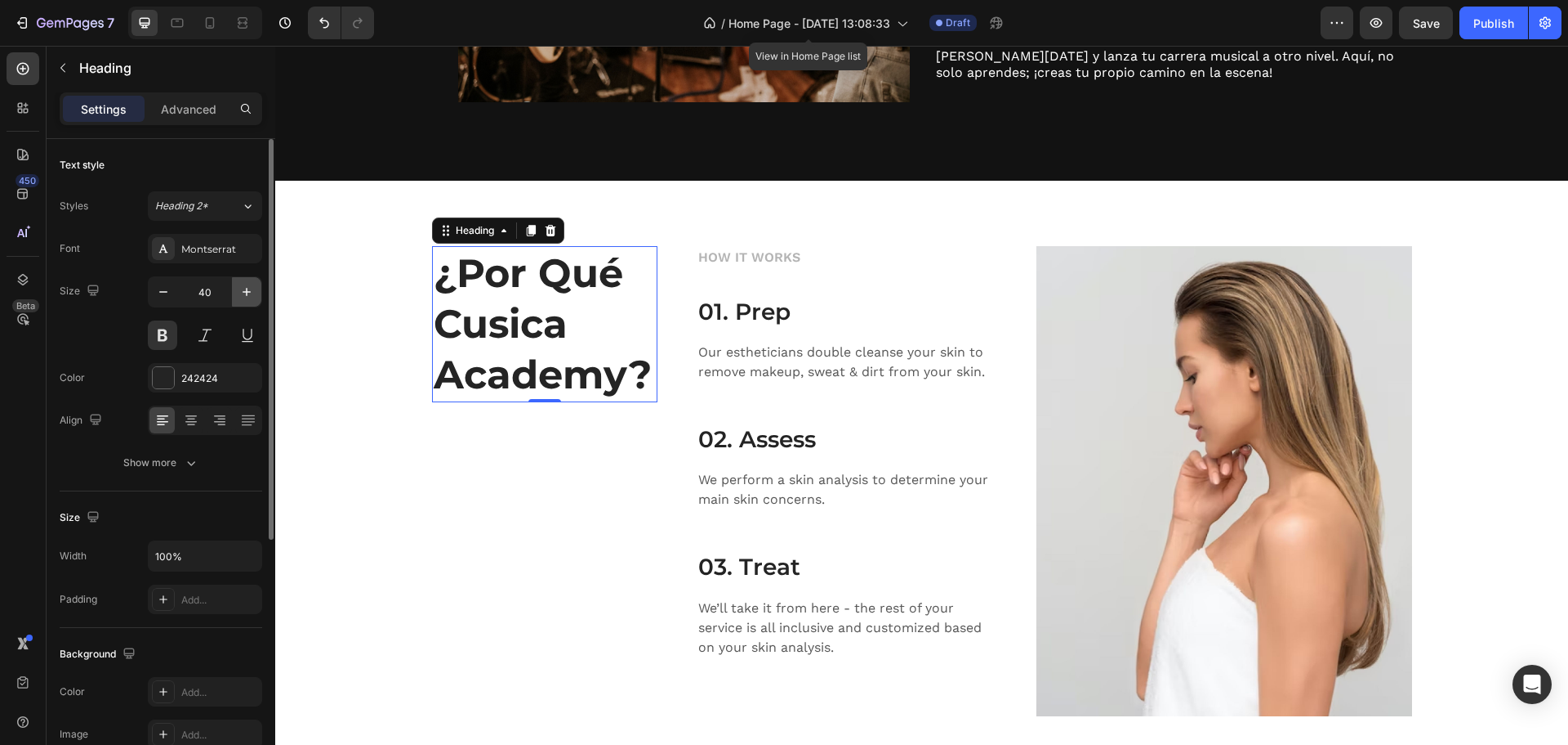
click at [240, 287] on icon "button" at bounding box center [246, 291] width 16 height 16
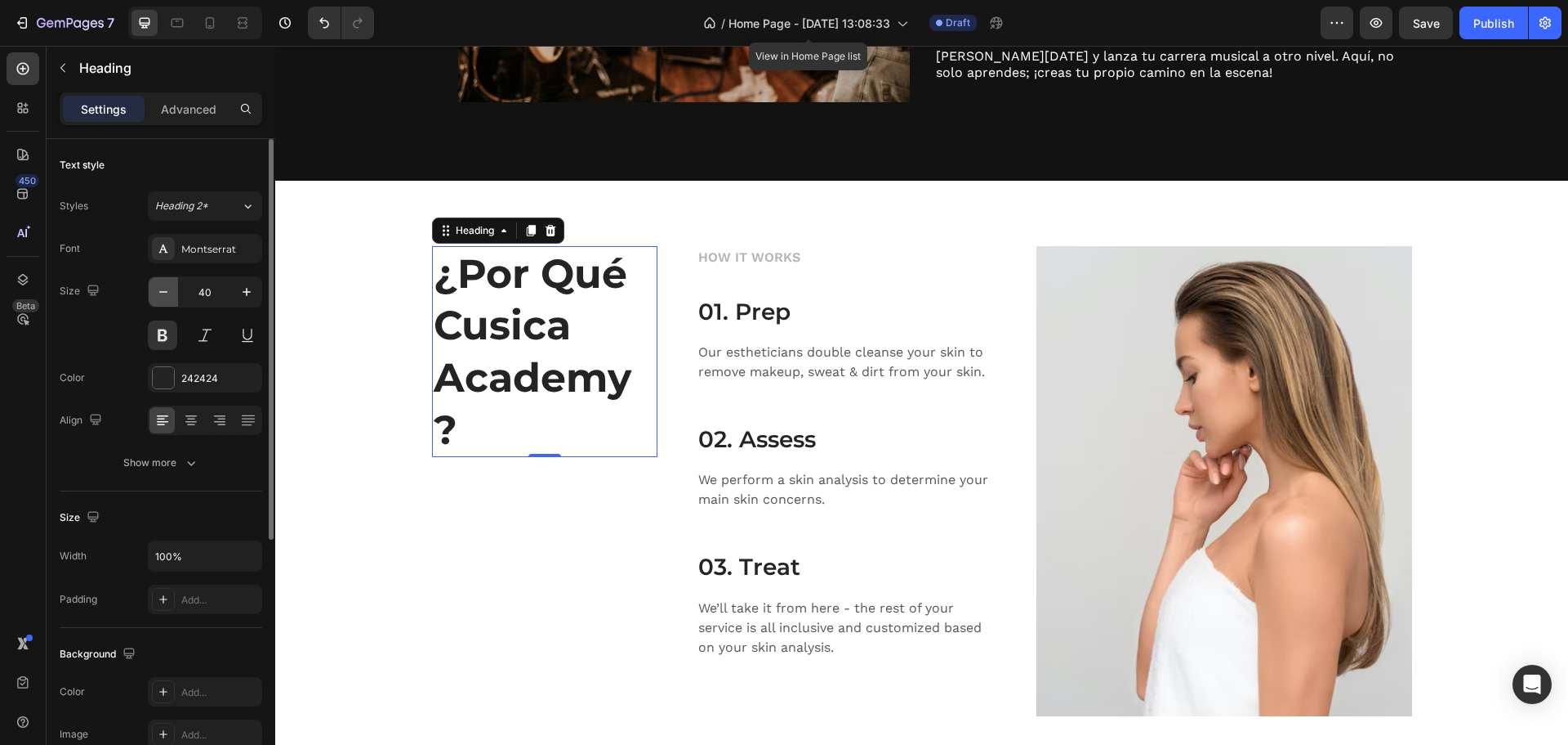
click at [161, 292] on icon "button" at bounding box center [164, 292] width 8 height 2
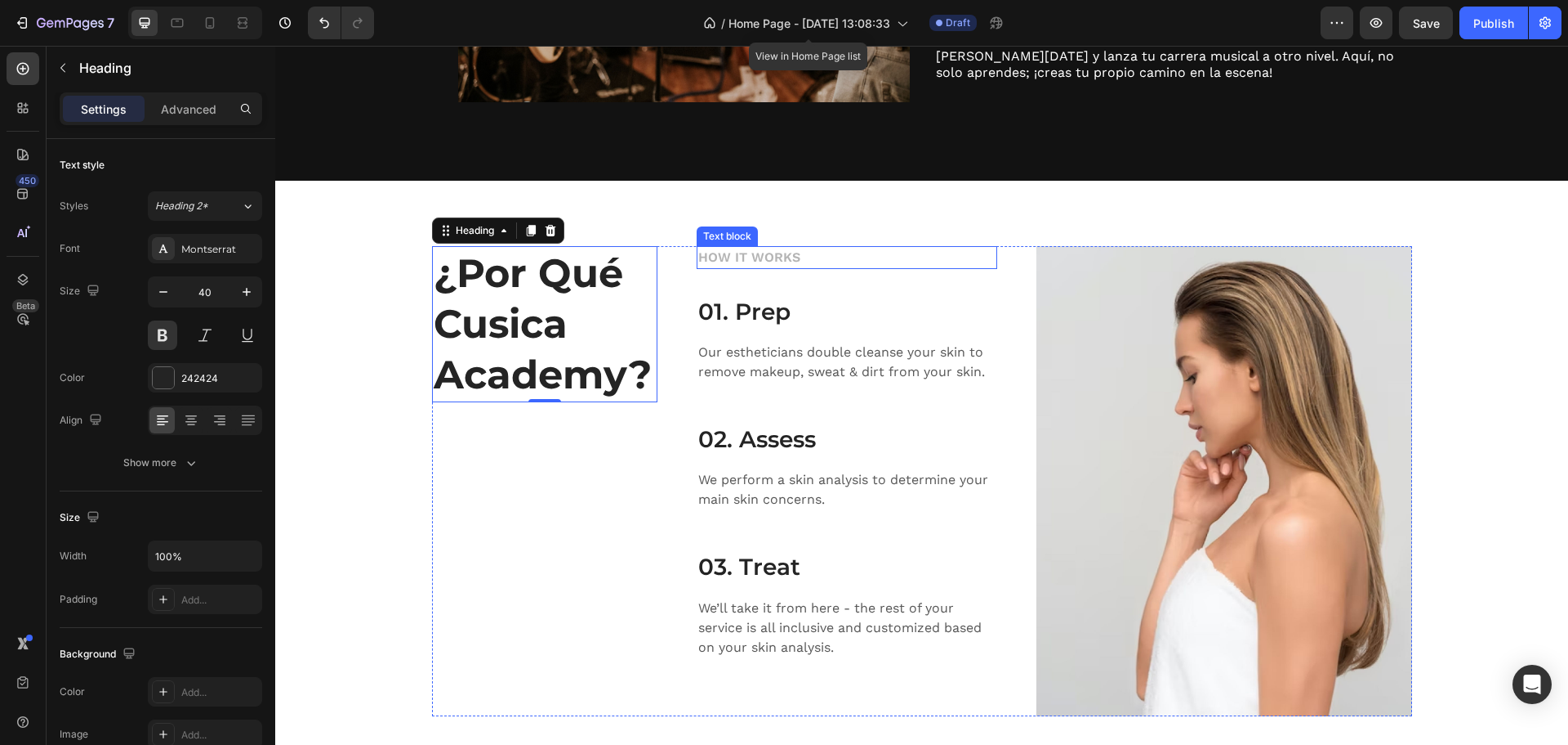
click at [753, 253] on p "HOW IT WORKS" at bounding box center [847, 257] width 297 height 19
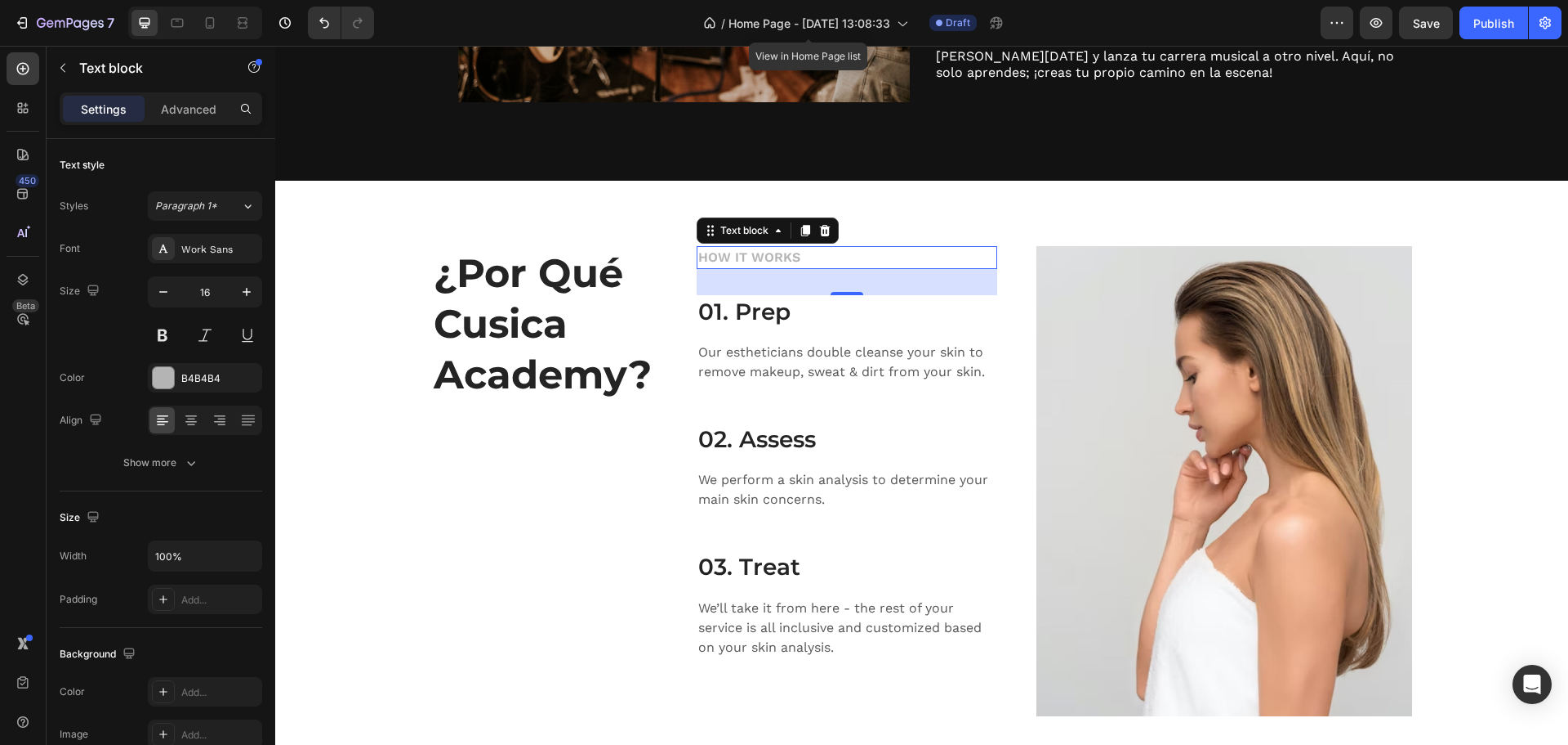
click at [732, 248] on p "HOW IT WORKS" at bounding box center [847, 257] width 297 height 19
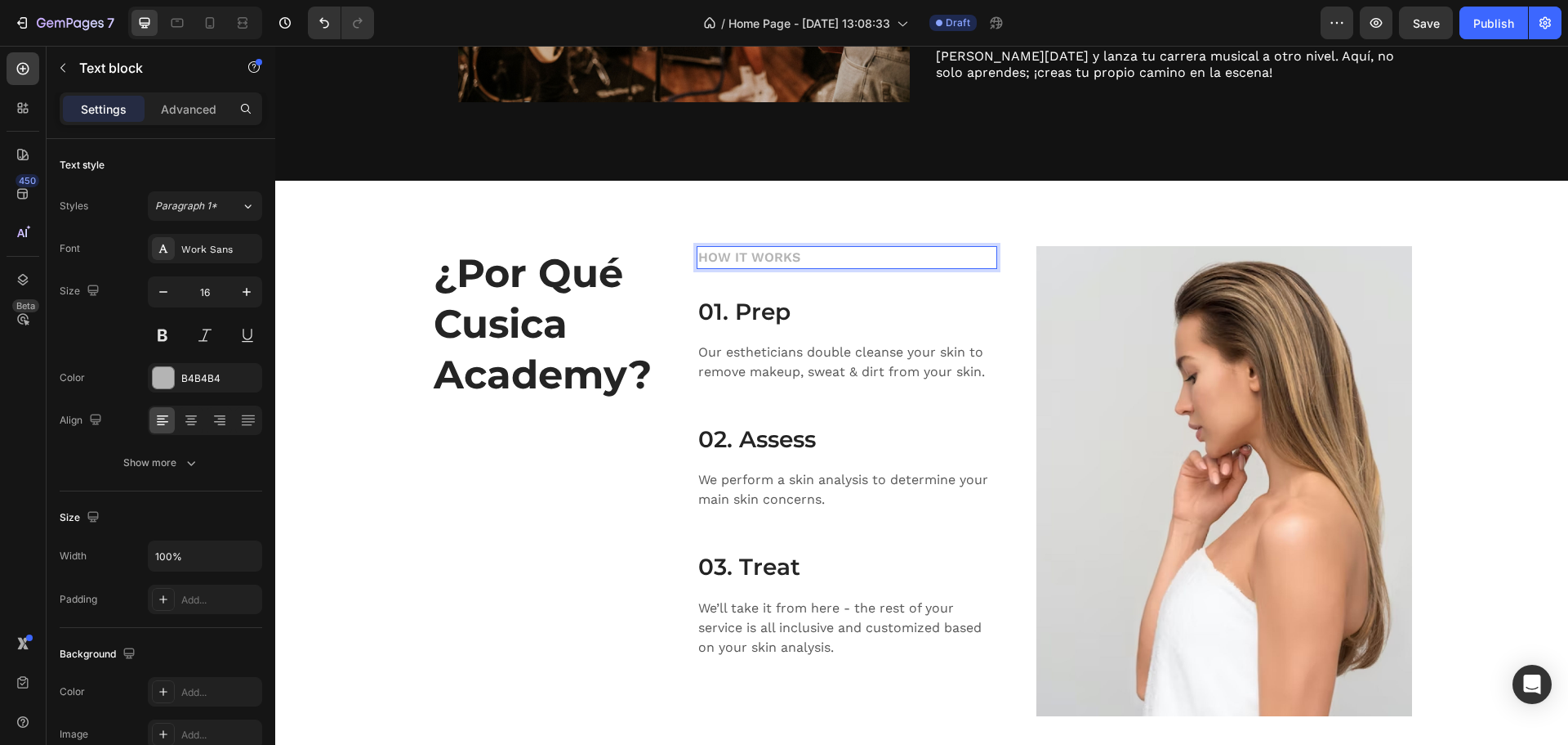
click at [751, 258] on p "HOW IT WORKS" at bounding box center [847, 257] width 297 height 19
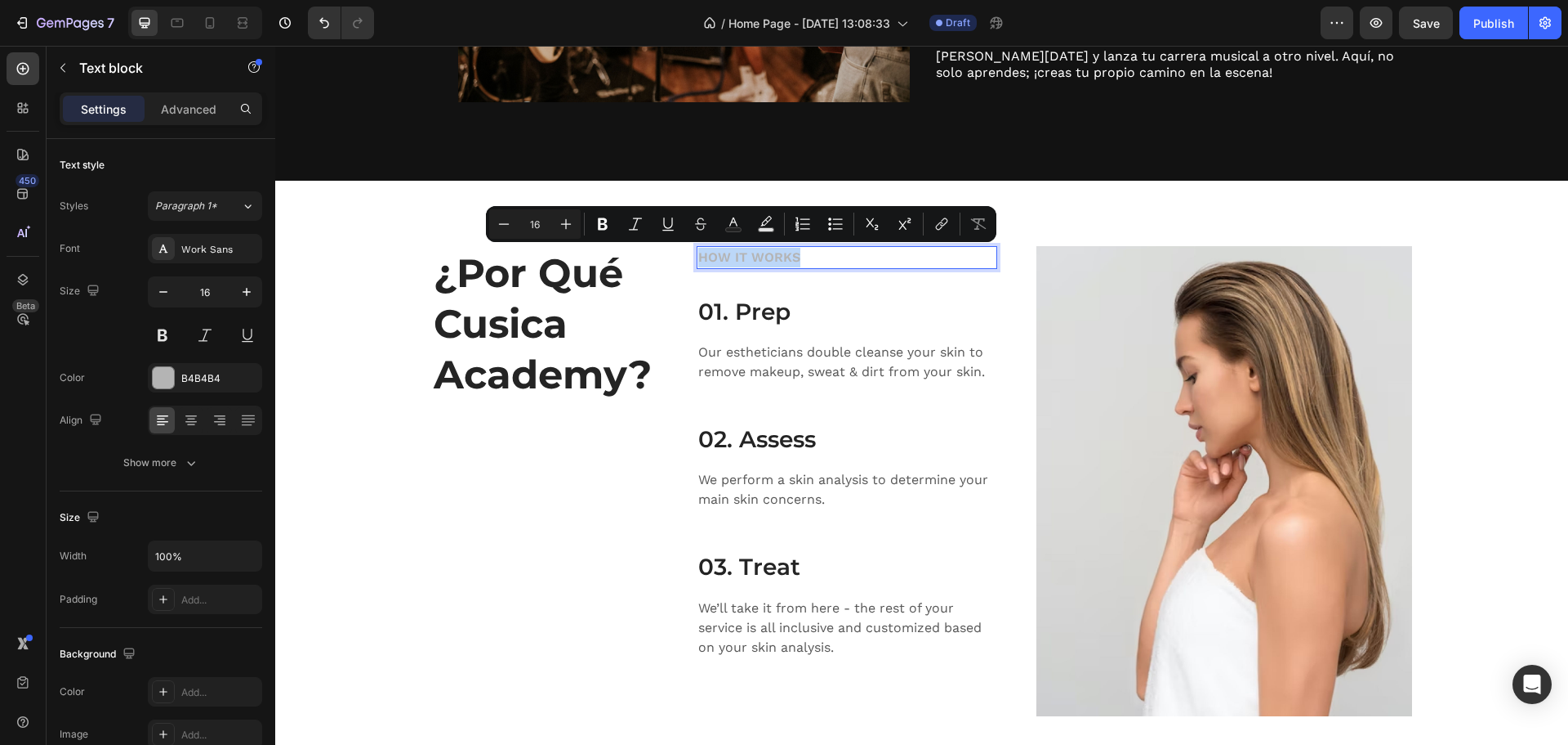
copy p "HOW IT WORKS"
click at [833, 311] on p "01. Prep" at bounding box center [847, 311] width 297 height 29
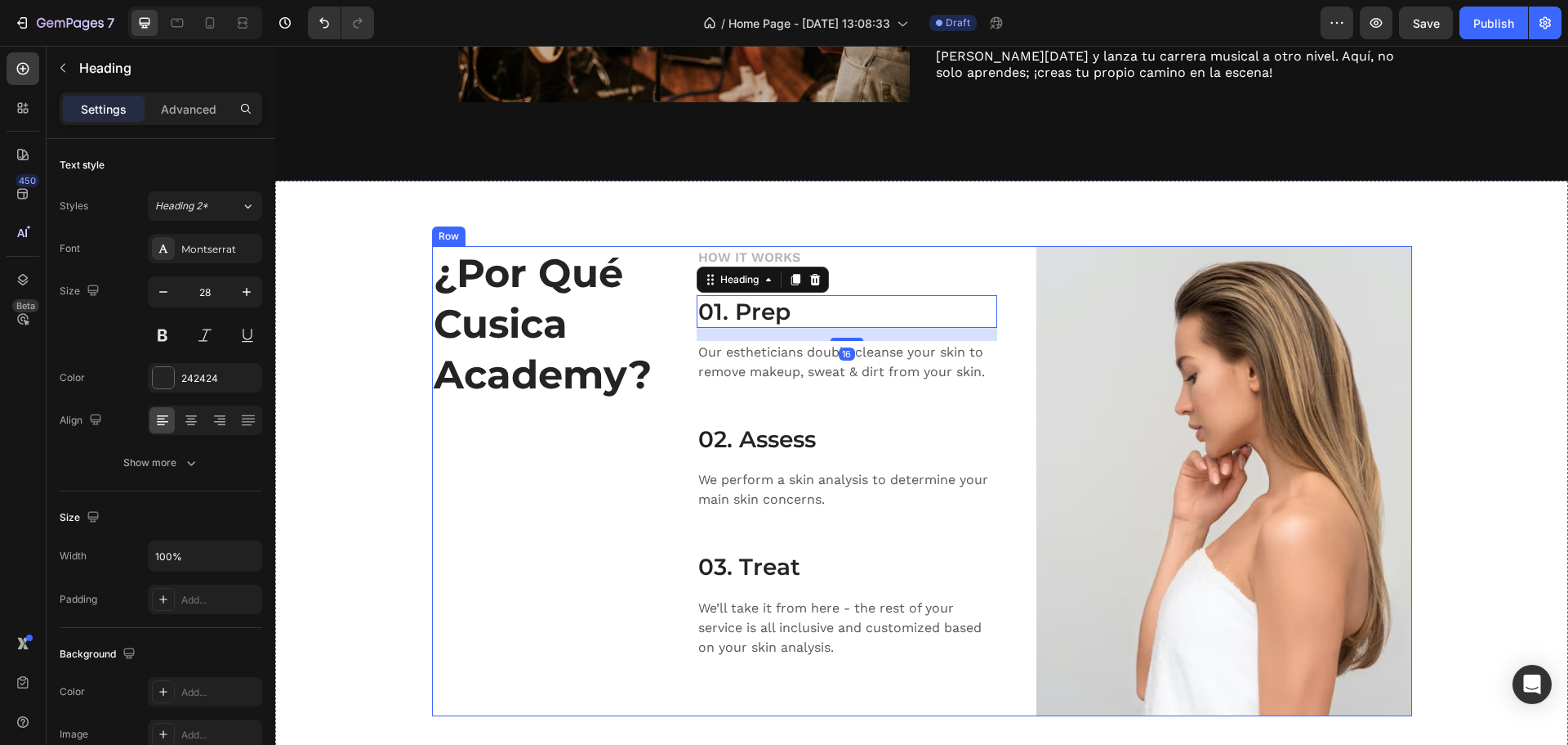
click at [853, 266] on p "HOW IT WORKS" at bounding box center [847, 257] width 297 height 19
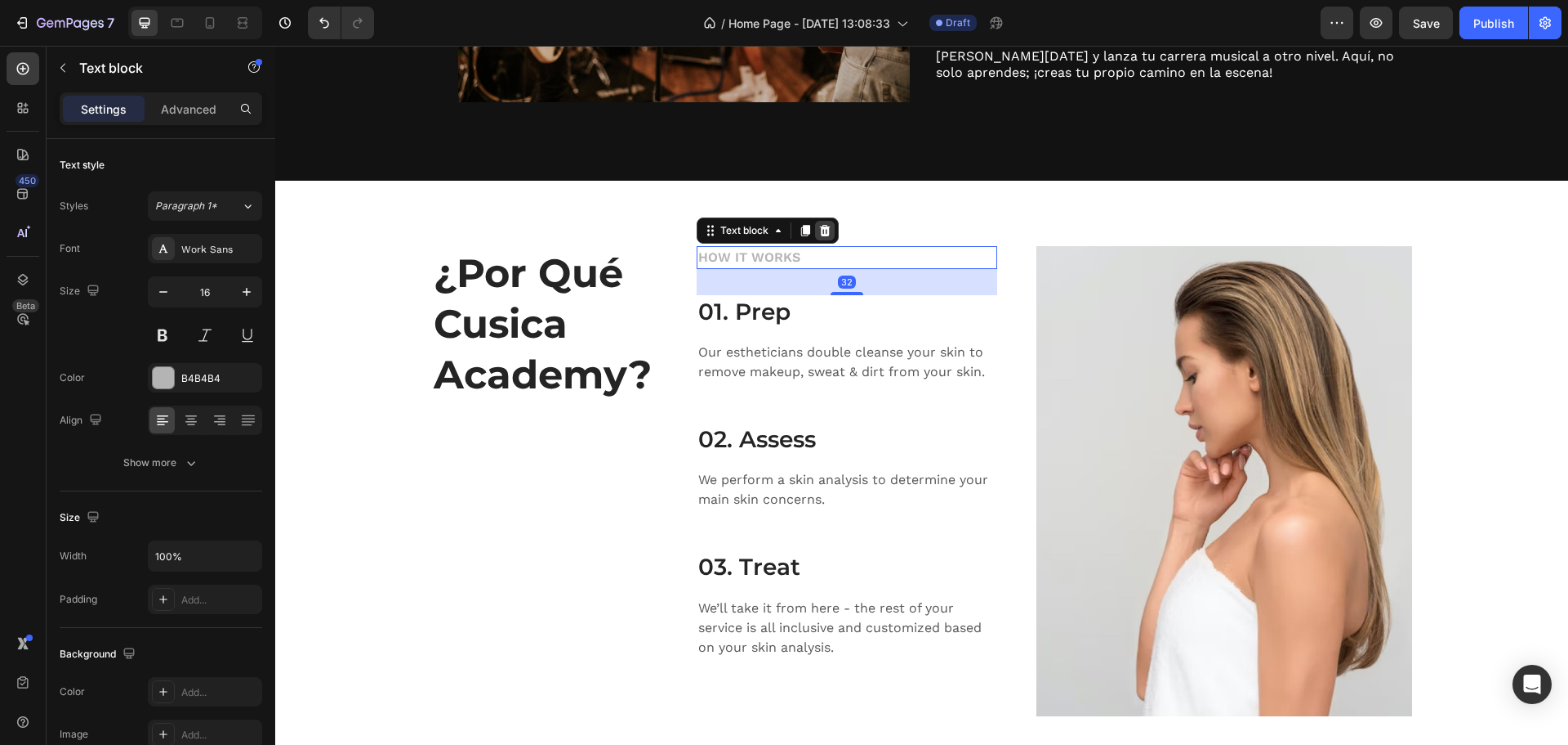
click at [819, 225] on icon at bounding box center [824, 230] width 11 height 12
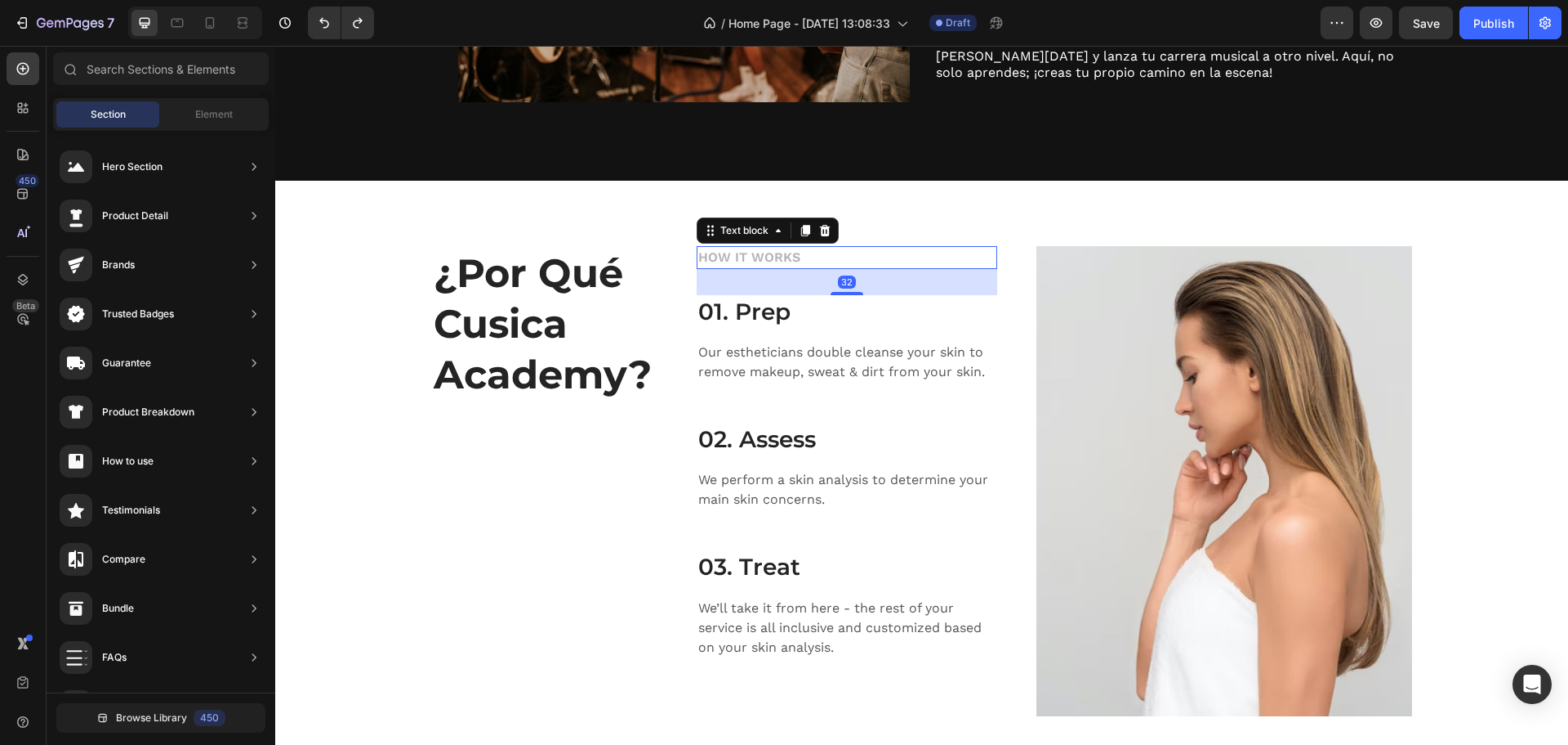
click at [767, 251] on p "HOW IT WORKS" at bounding box center [847, 257] width 297 height 19
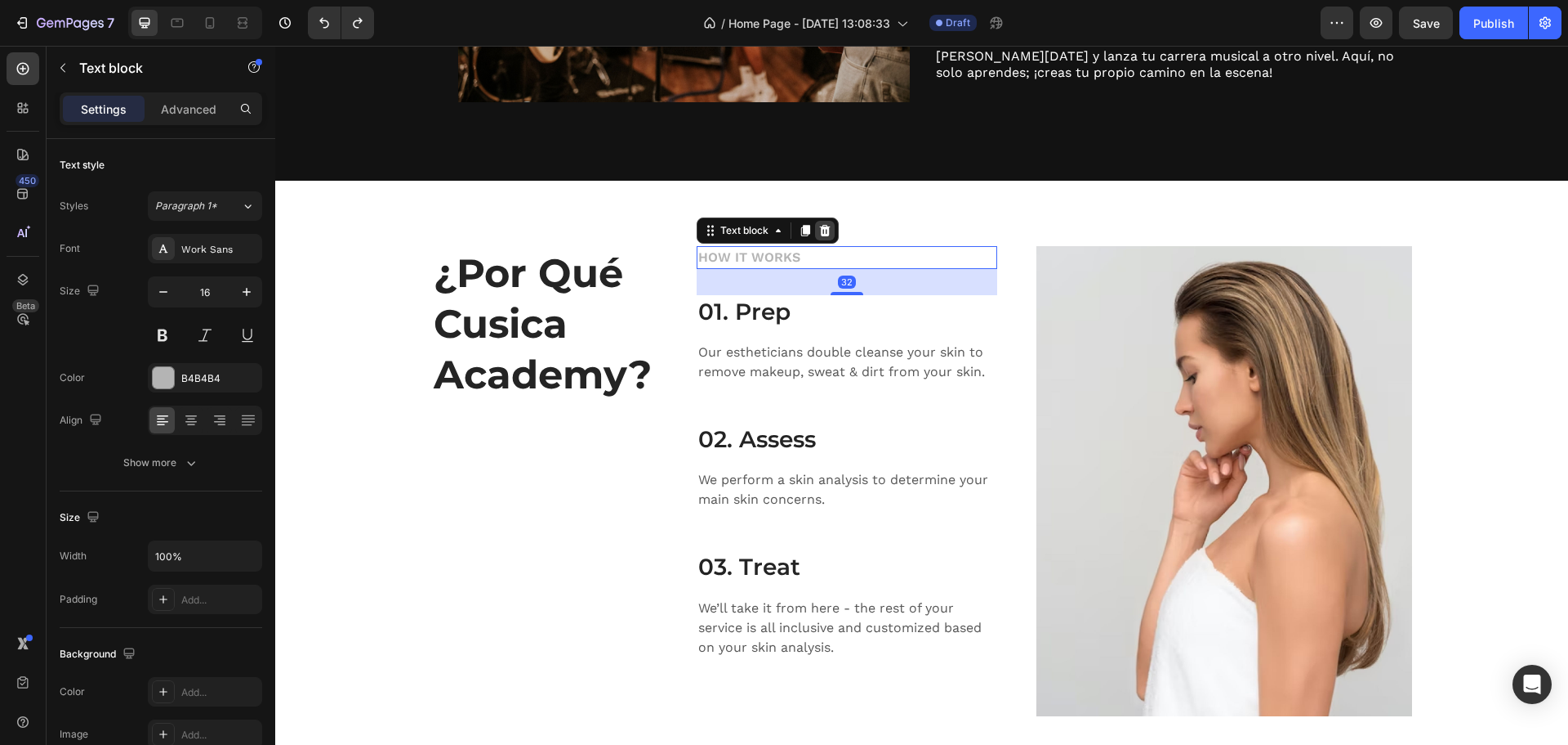
click at [819, 226] on icon at bounding box center [824, 230] width 11 height 12
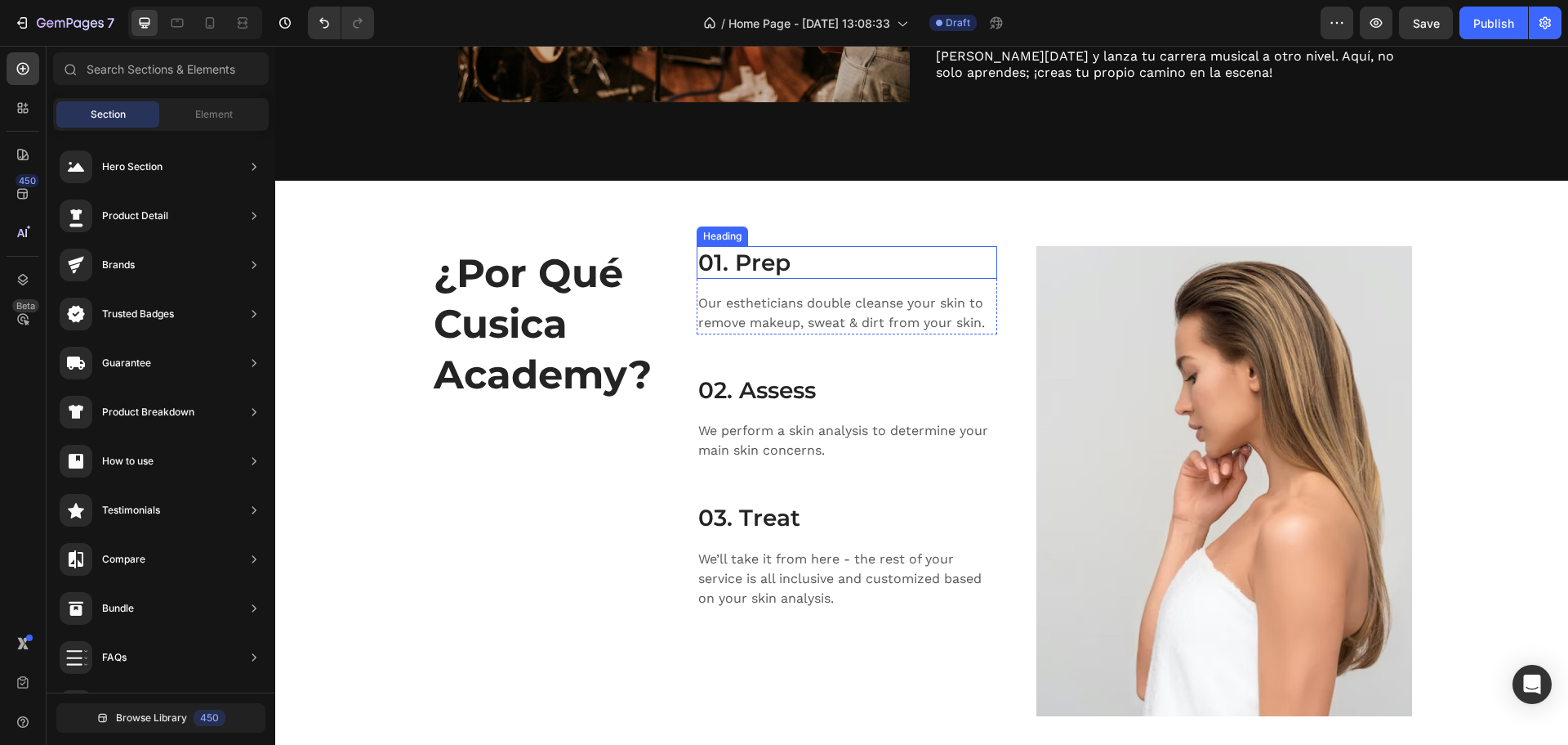
click at [733, 261] on p "01. Prep" at bounding box center [847, 262] width 297 height 29
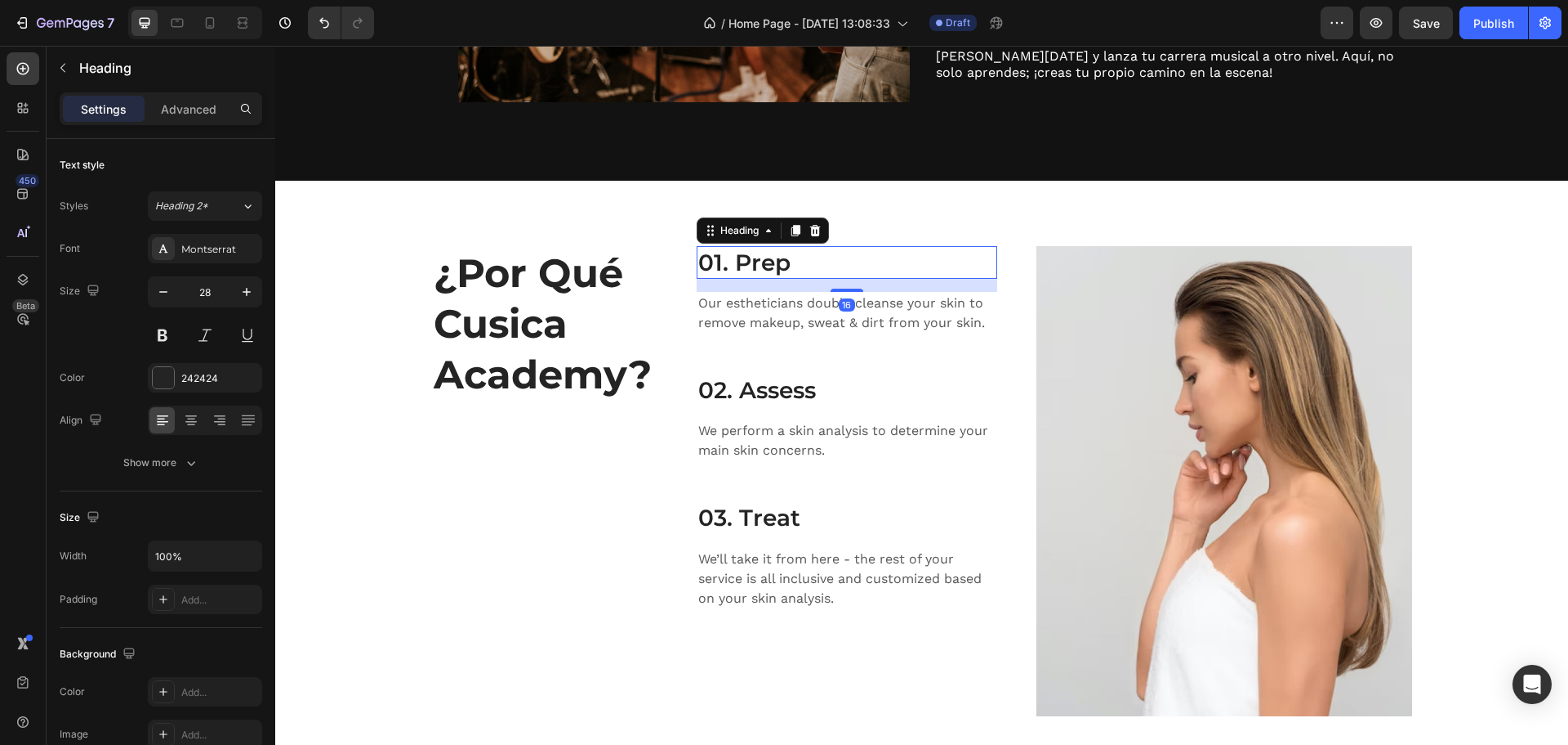
click at [733, 262] on p "01. Prep" at bounding box center [847, 262] width 297 height 29
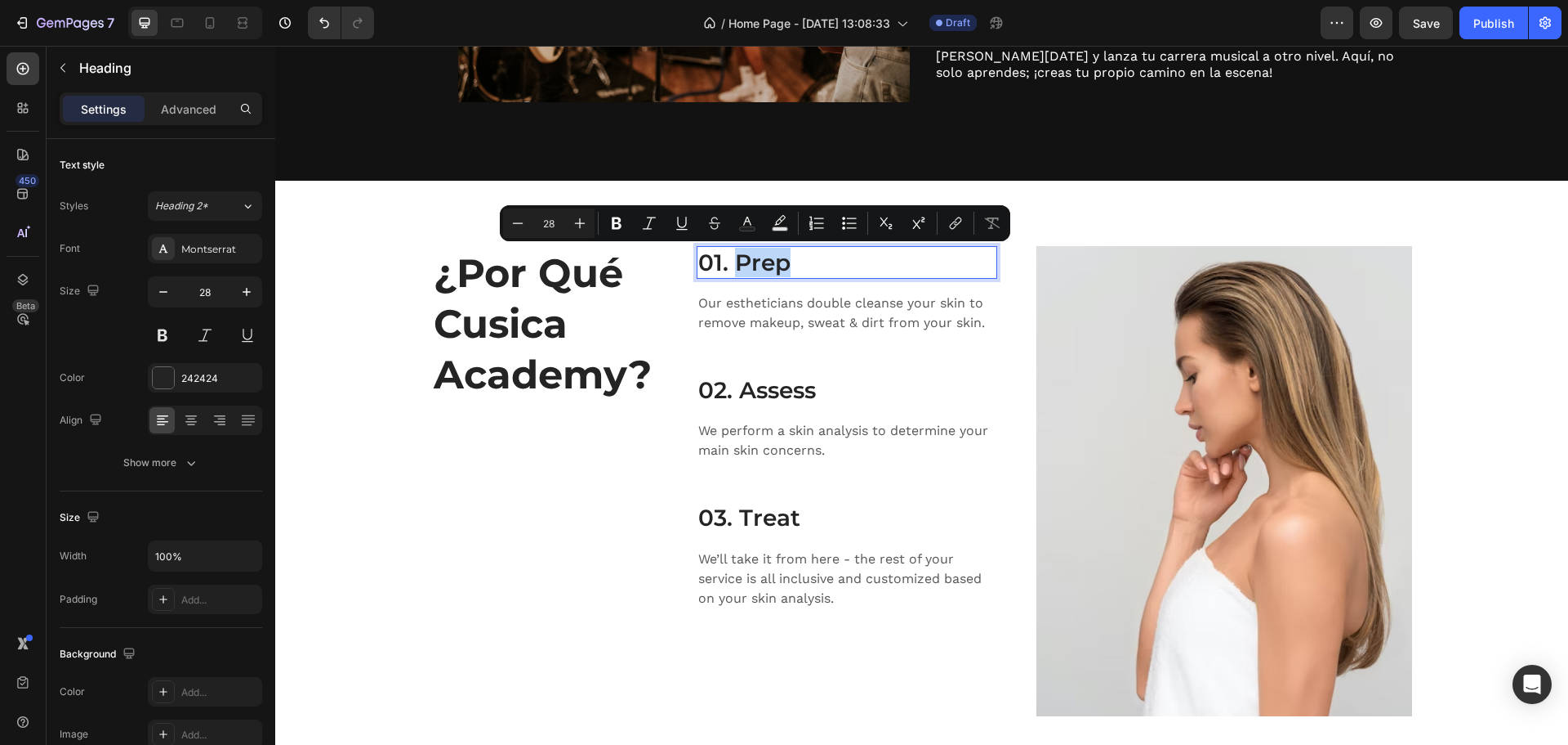
click at [766, 252] on p "01. Prep" at bounding box center [847, 262] width 297 height 29
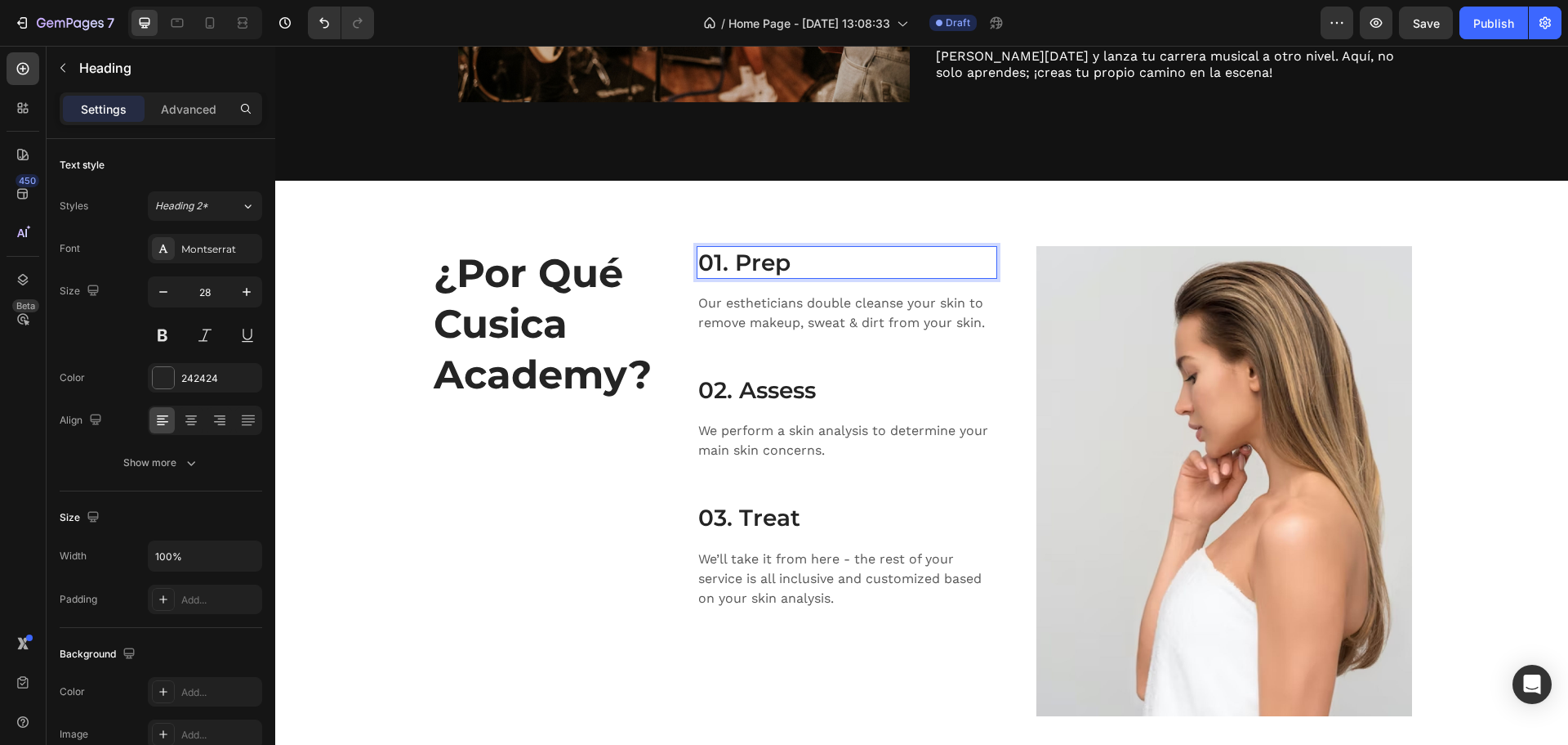
click at [790, 262] on p "01. Prep" at bounding box center [847, 262] width 297 height 29
click at [752, 258] on p "01. Prep" at bounding box center [847, 262] width 297 height 29
click at [777, 288] on div "Expertos de la Industria Heading 16 Our estheticians double cleanse your skin t…" at bounding box center [847, 290] width 301 height 88
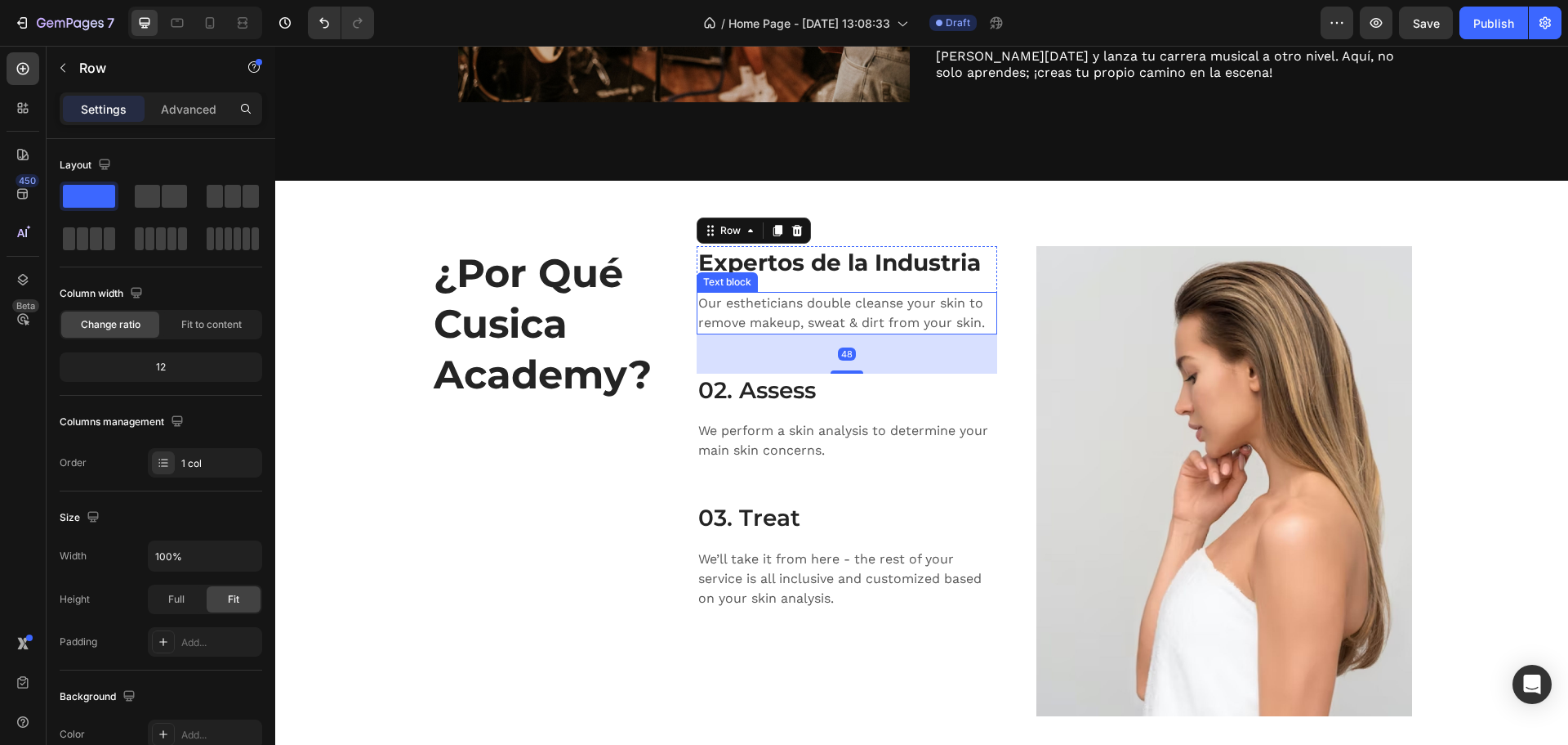
click at [768, 307] on p "Our estheticians double cleanse your skin to remove makeup, sweat & dirt from y…" at bounding box center [847, 313] width 297 height 40
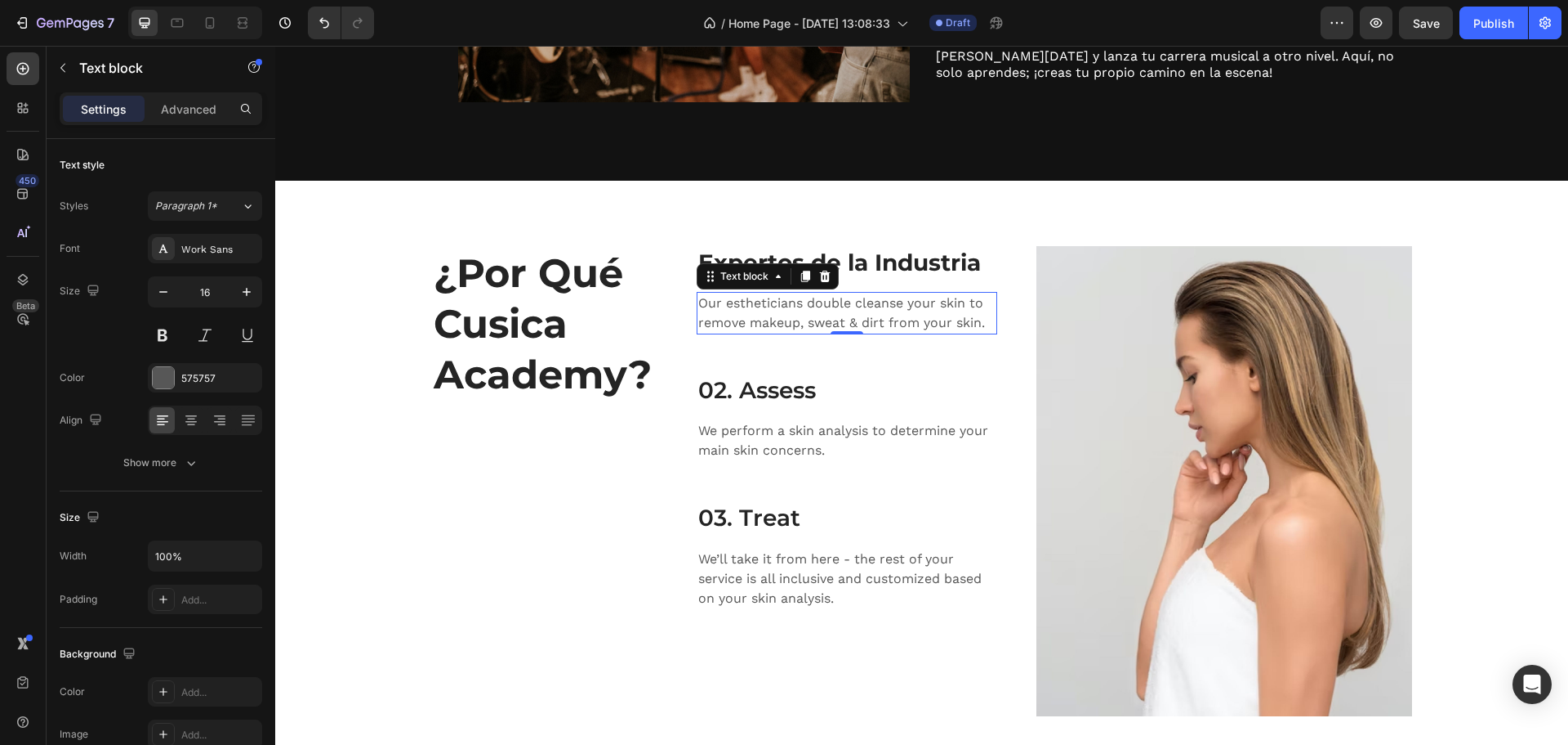
click at [768, 307] on p "Our estheticians double cleanse your skin to remove makeup, sweat & dirt from y…" at bounding box center [847, 313] width 297 height 40
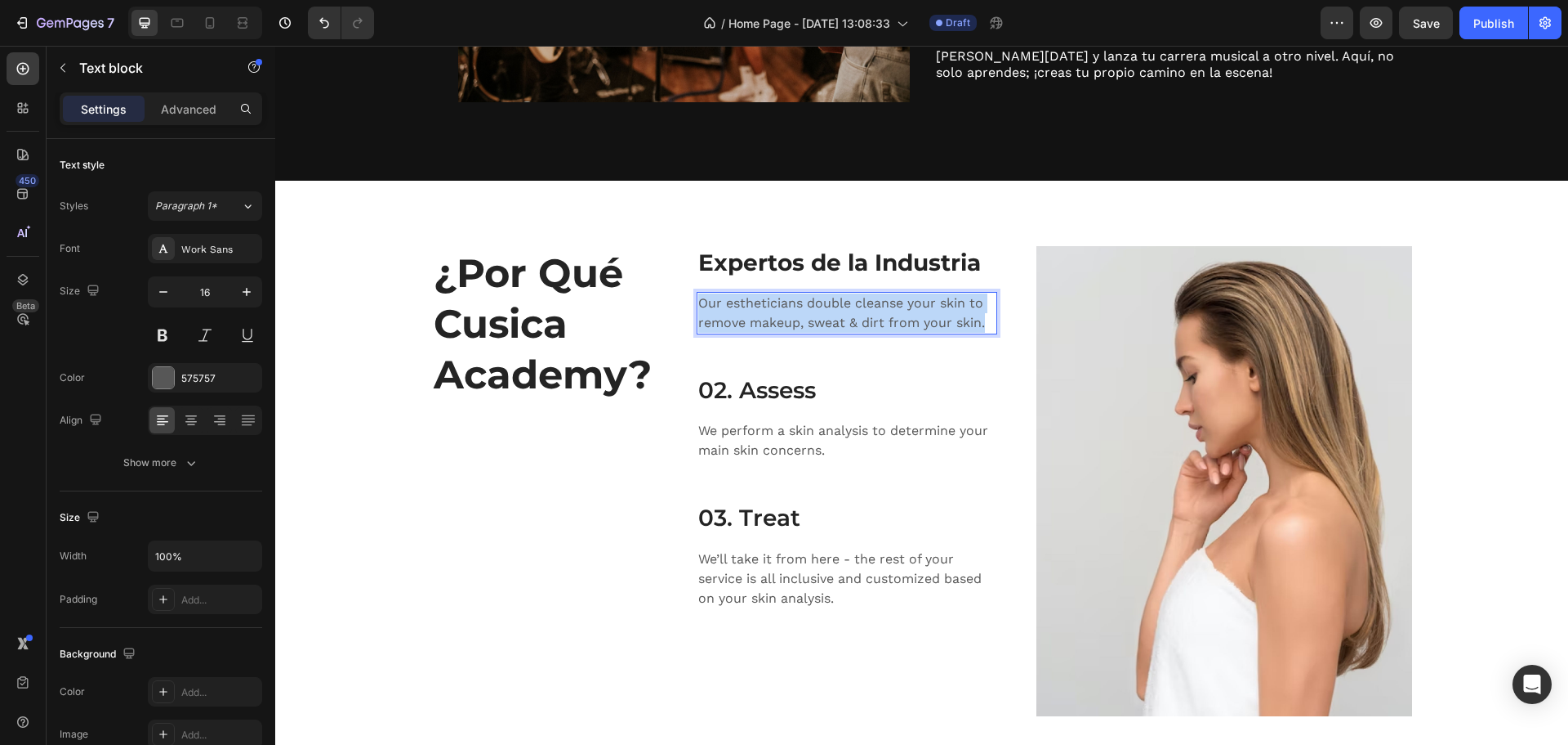
click at [768, 307] on p "Our estheticians double cleanse your skin to remove makeup, sweat & dirt from y…" at bounding box center [847, 313] width 297 height 40
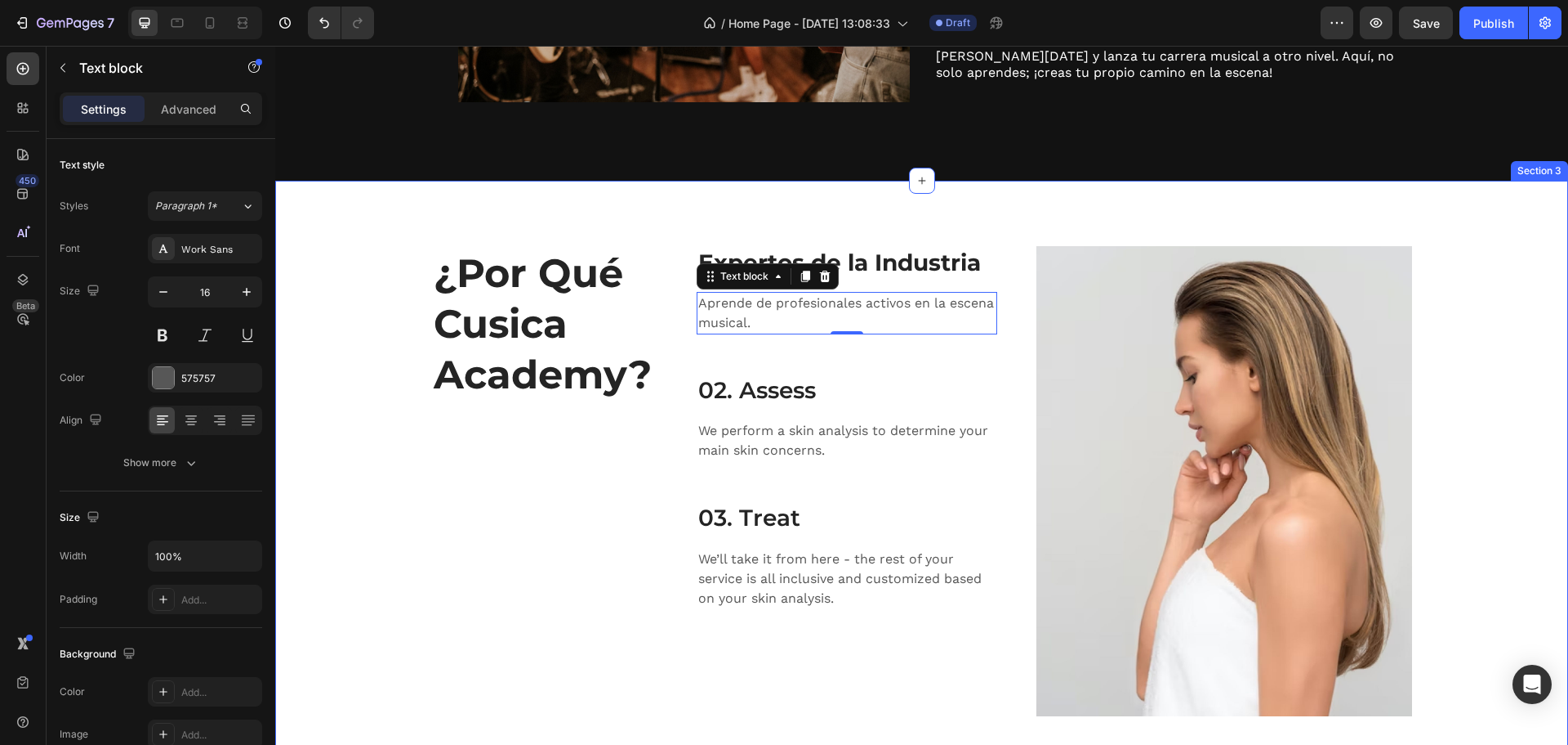
click at [352, 236] on div "¿Por Qué Cusica Academy? Heading ⁠⁠⁠⁠⁠⁠⁠ Expertos de la Industria Heading Apren…" at bounding box center [922, 481] width 1293 height 601
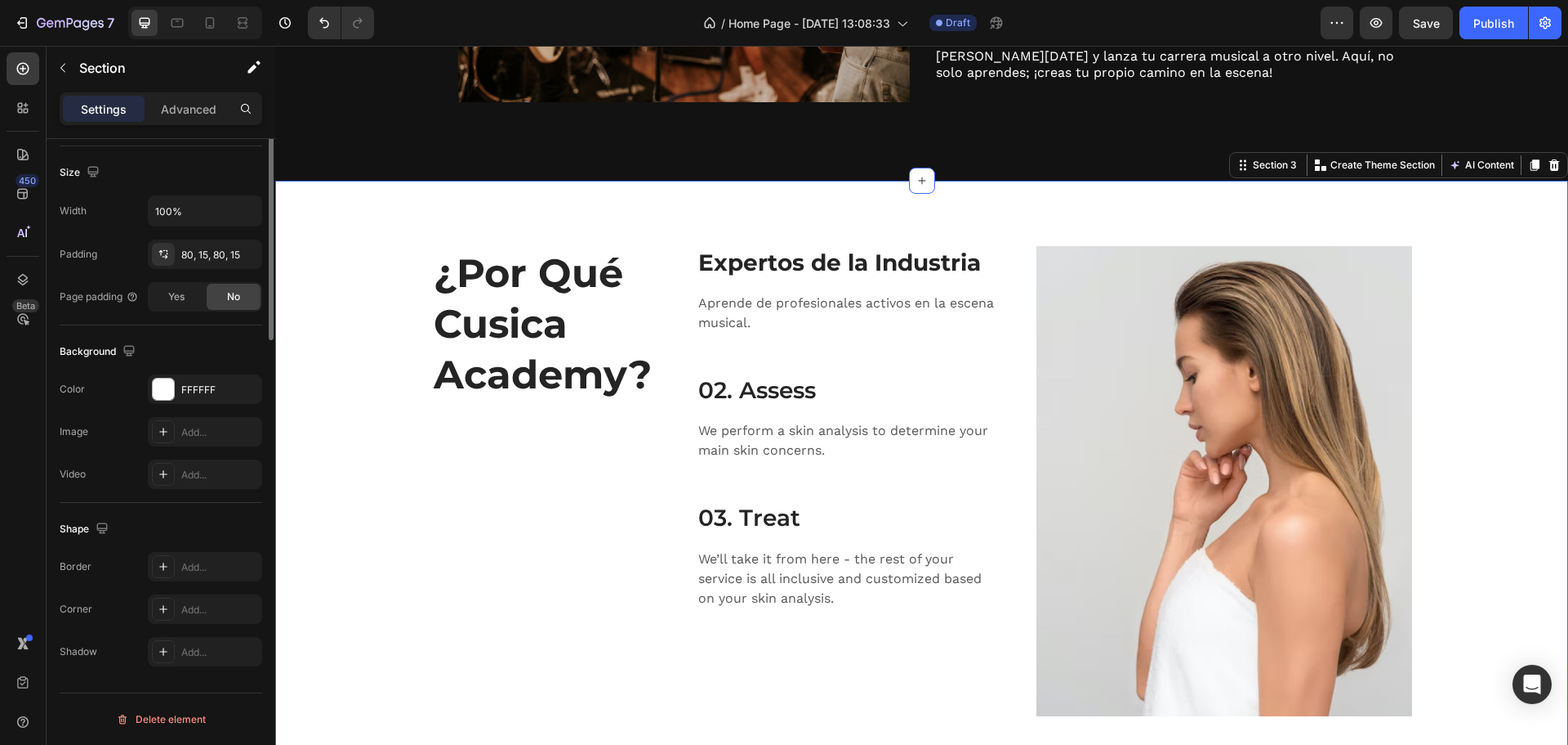
scroll to position [73, 0]
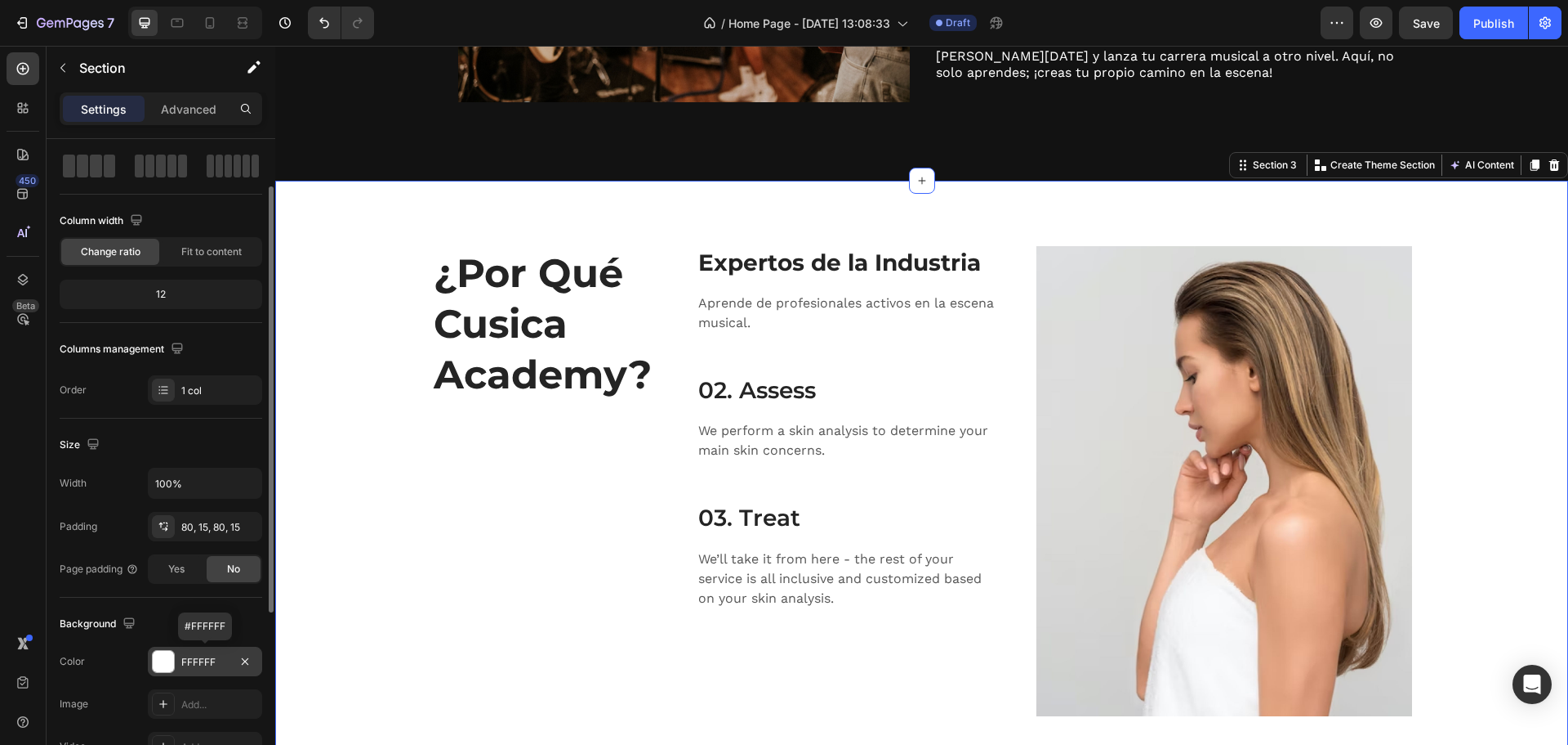
click at [160, 653] on div at bounding box center [163, 661] width 21 height 21
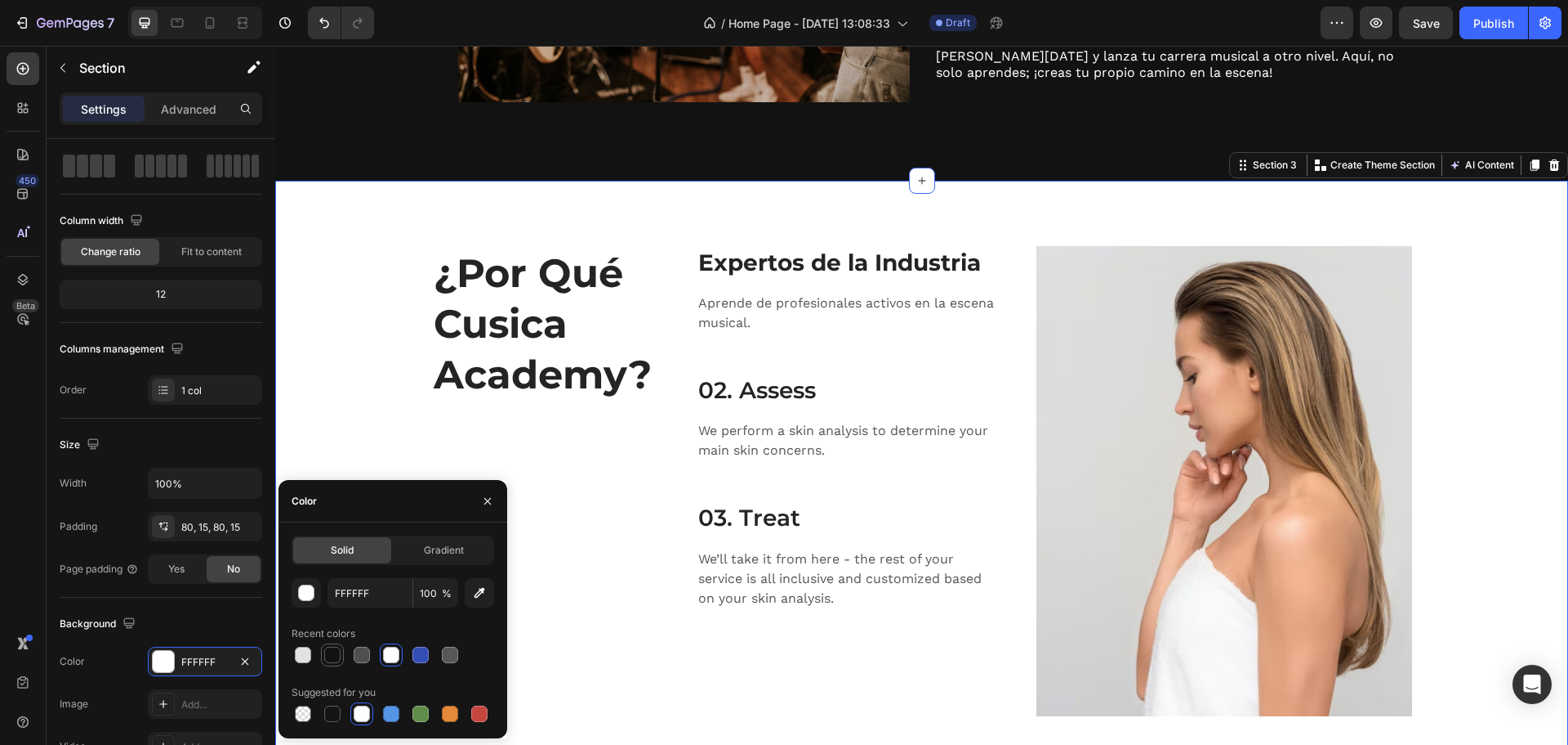
click at [331, 660] on div at bounding box center [332, 654] width 16 height 16
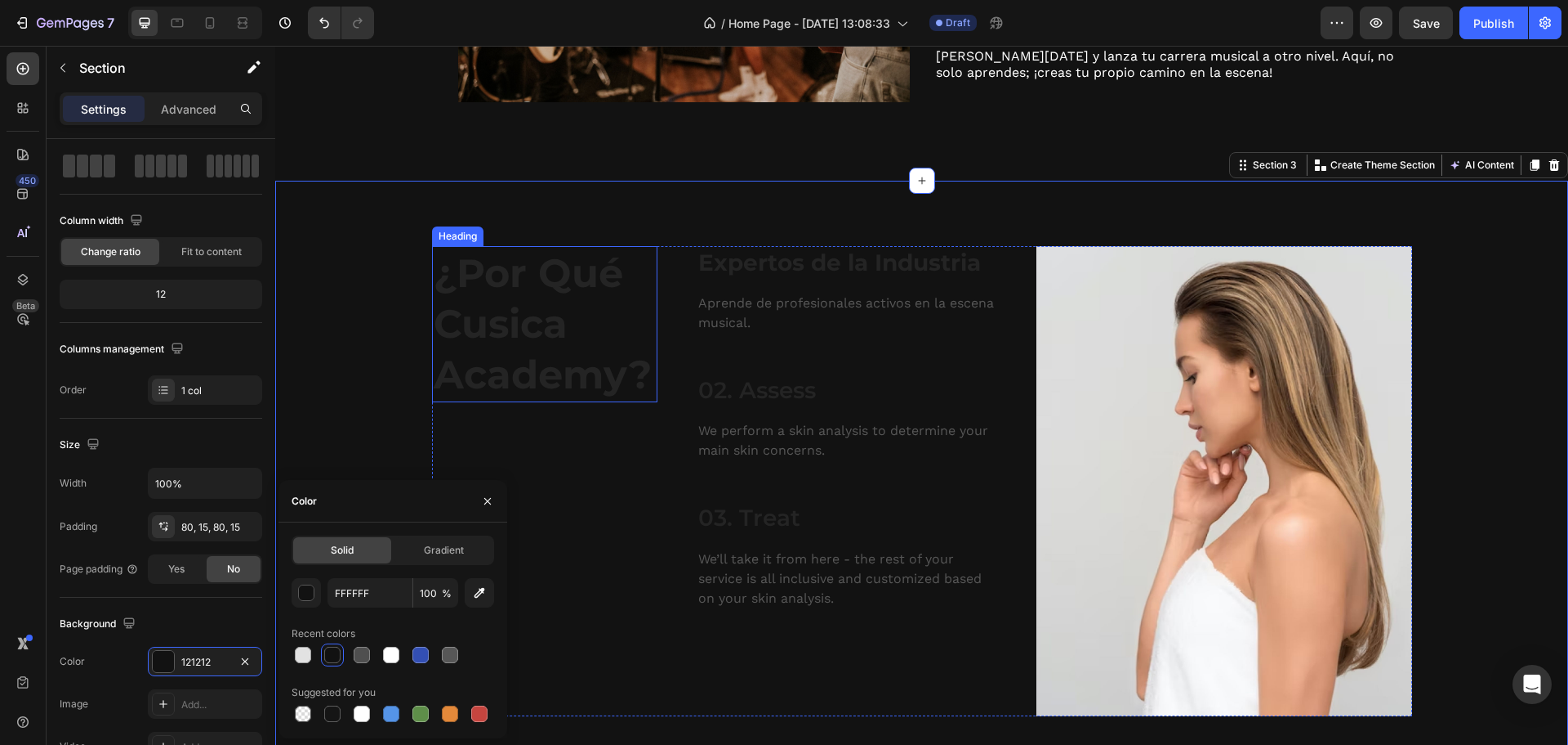
click at [591, 322] on p "¿Por Qué Cusica Academy?" at bounding box center [545, 325] width 222 height 153
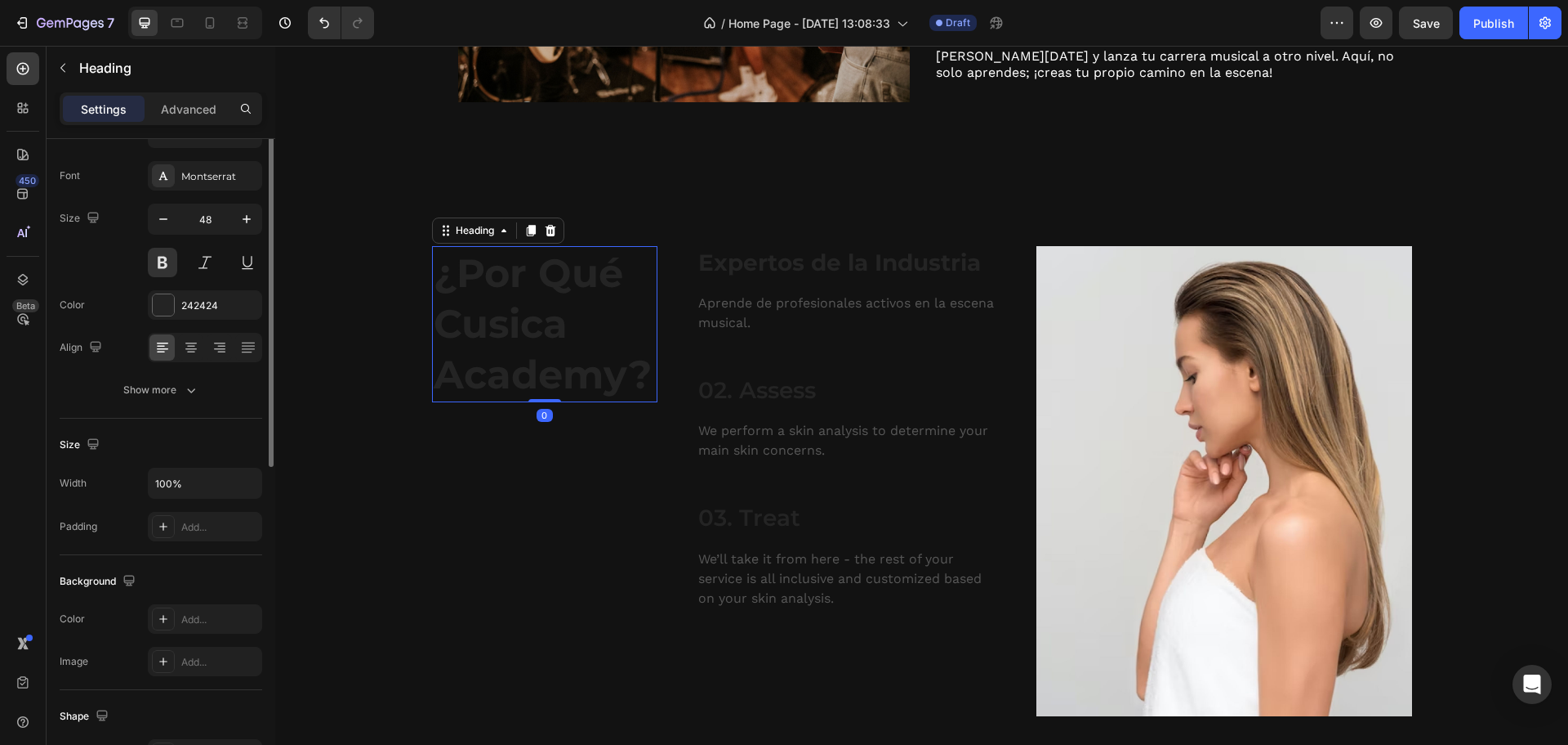
scroll to position [0, 0]
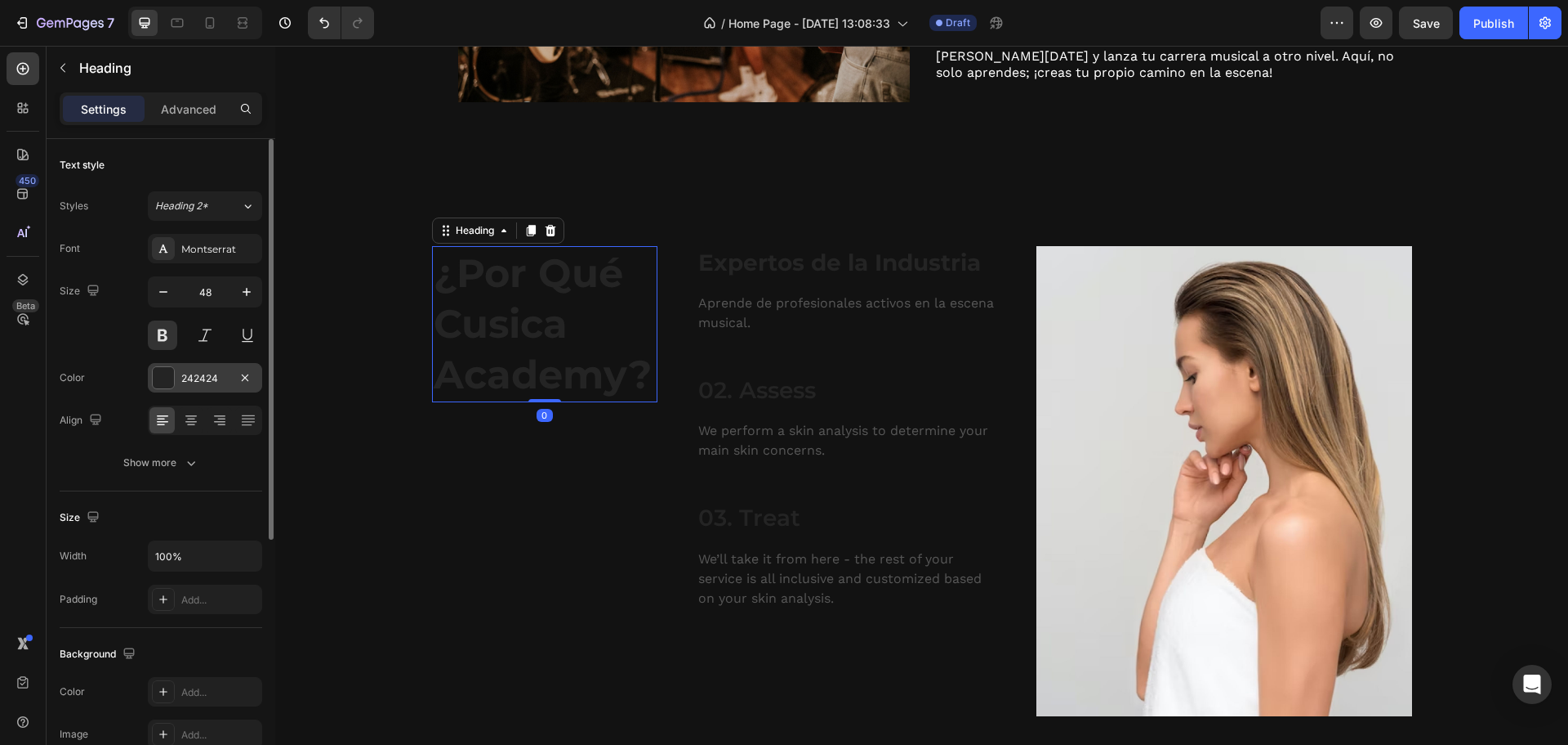
click at [158, 368] on div at bounding box center [163, 377] width 21 height 21
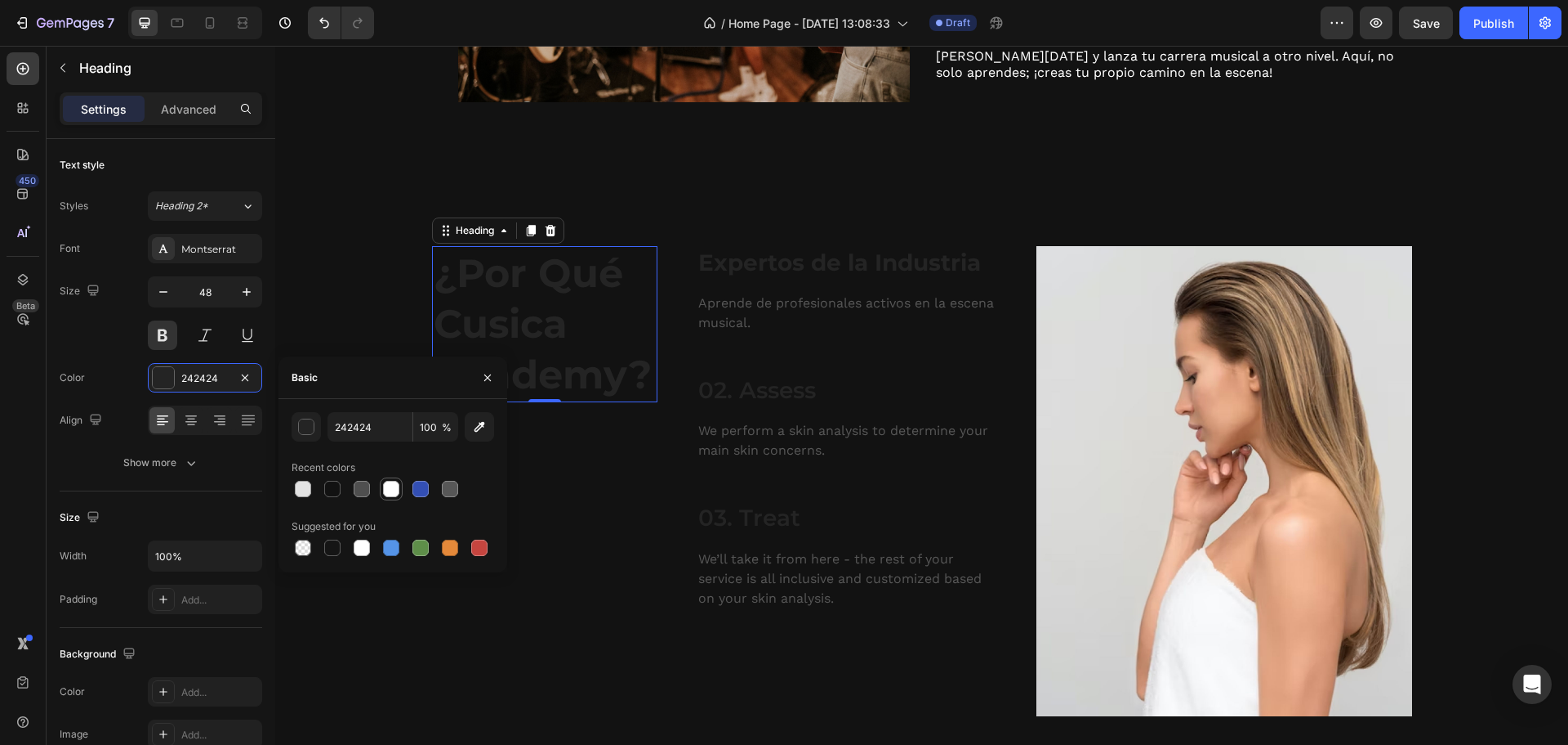
click at [390, 488] on div at bounding box center [391, 489] width 16 height 16
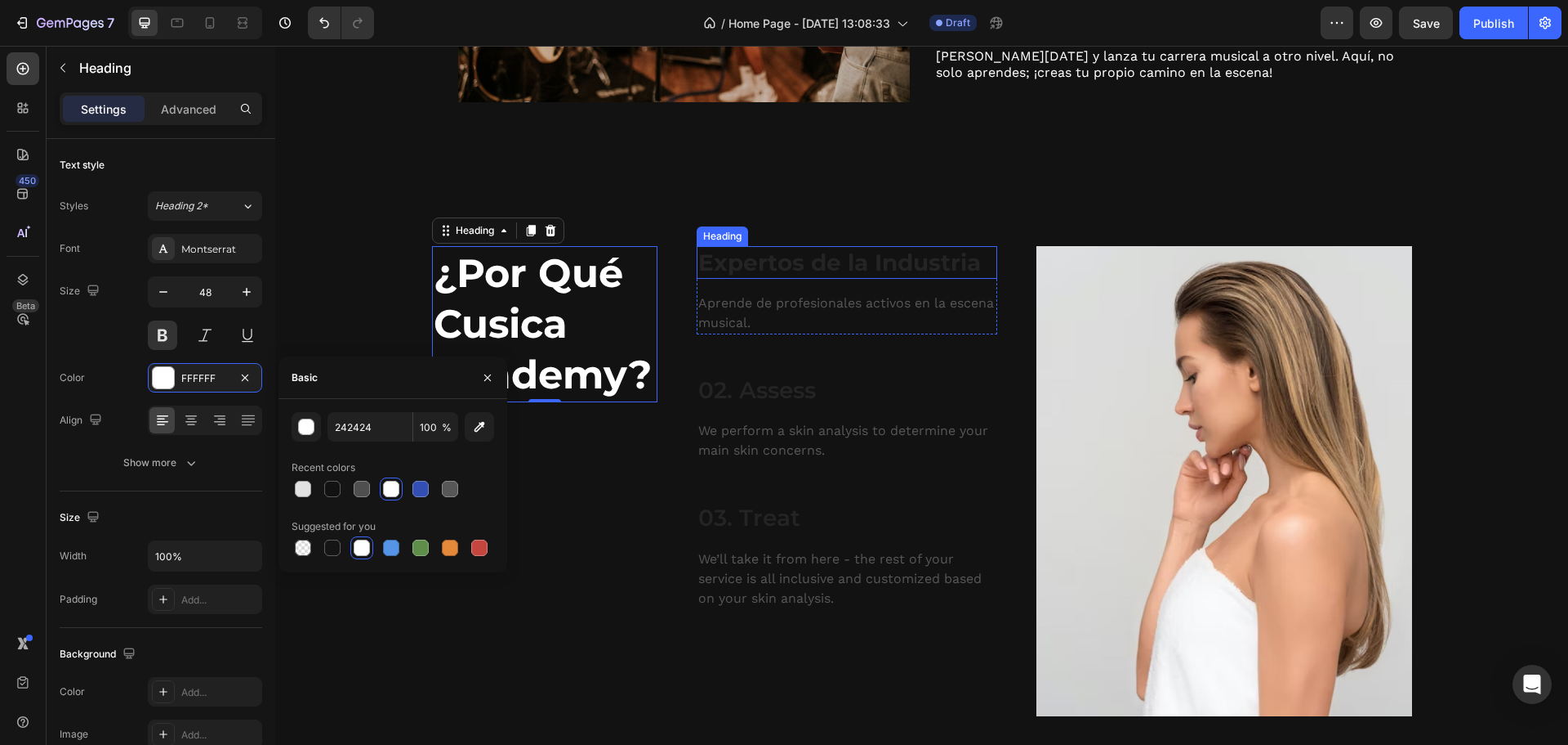
click at [820, 258] on strong "Expertos de la Industria" at bounding box center [839, 262] width 282 height 28
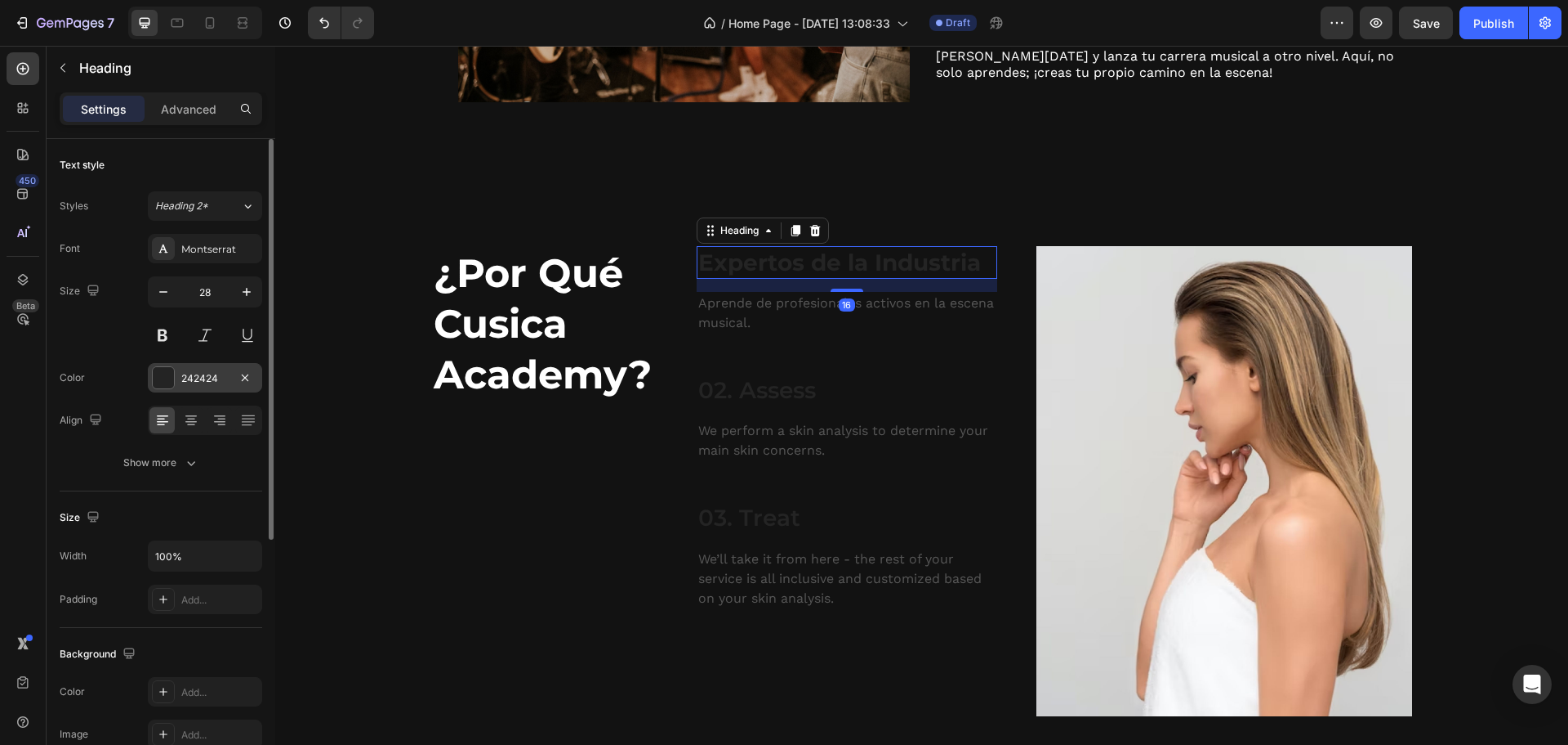
click at [162, 376] on div at bounding box center [163, 377] width 21 height 21
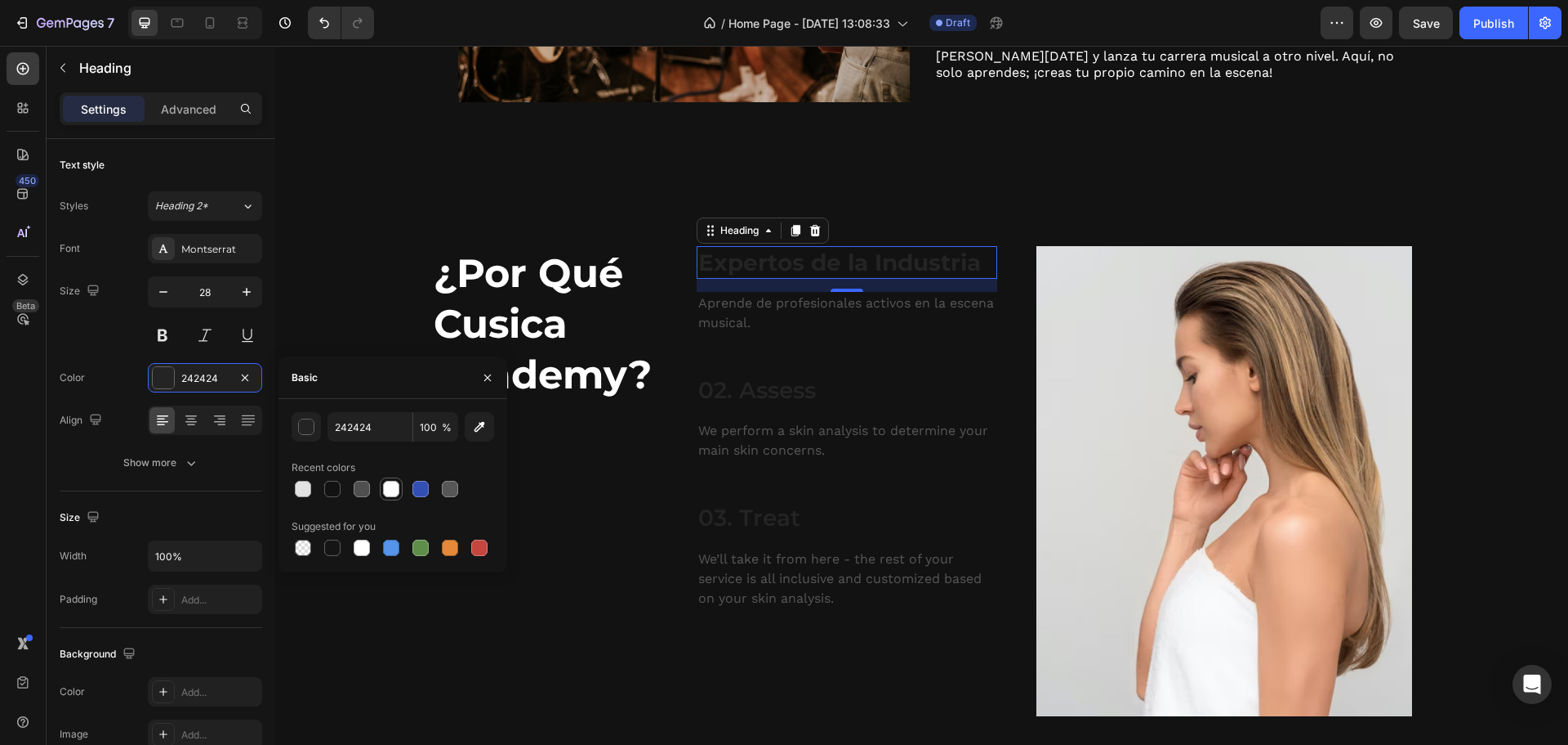
click at [394, 486] on div at bounding box center [391, 489] width 16 height 16
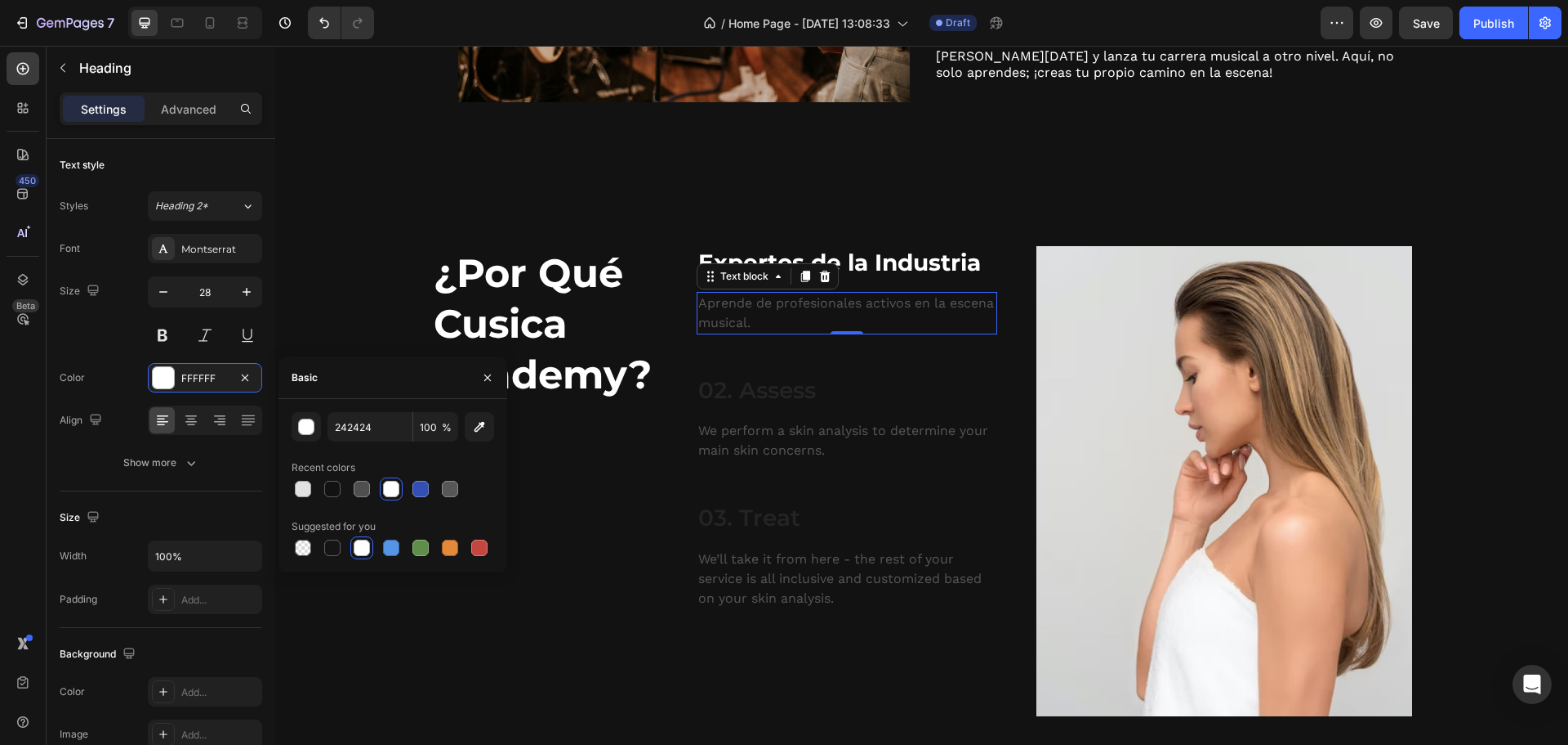
click at [797, 308] on p "Aprende de profesionales activos en la escena musical." at bounding box center [847, 313] width 297 height 40
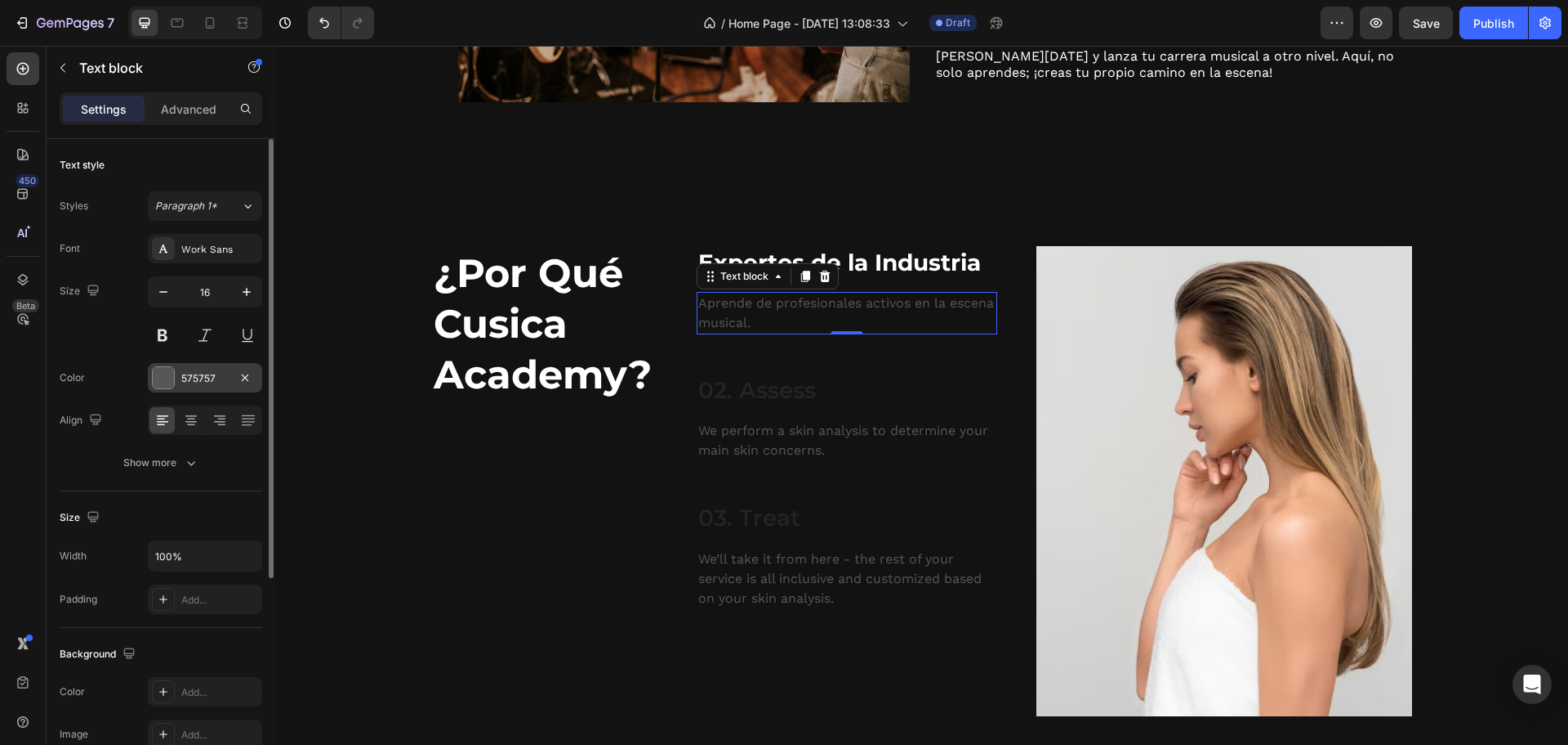
click at [154, 378] on div at bounding box center [163, 377] width 21 height 21
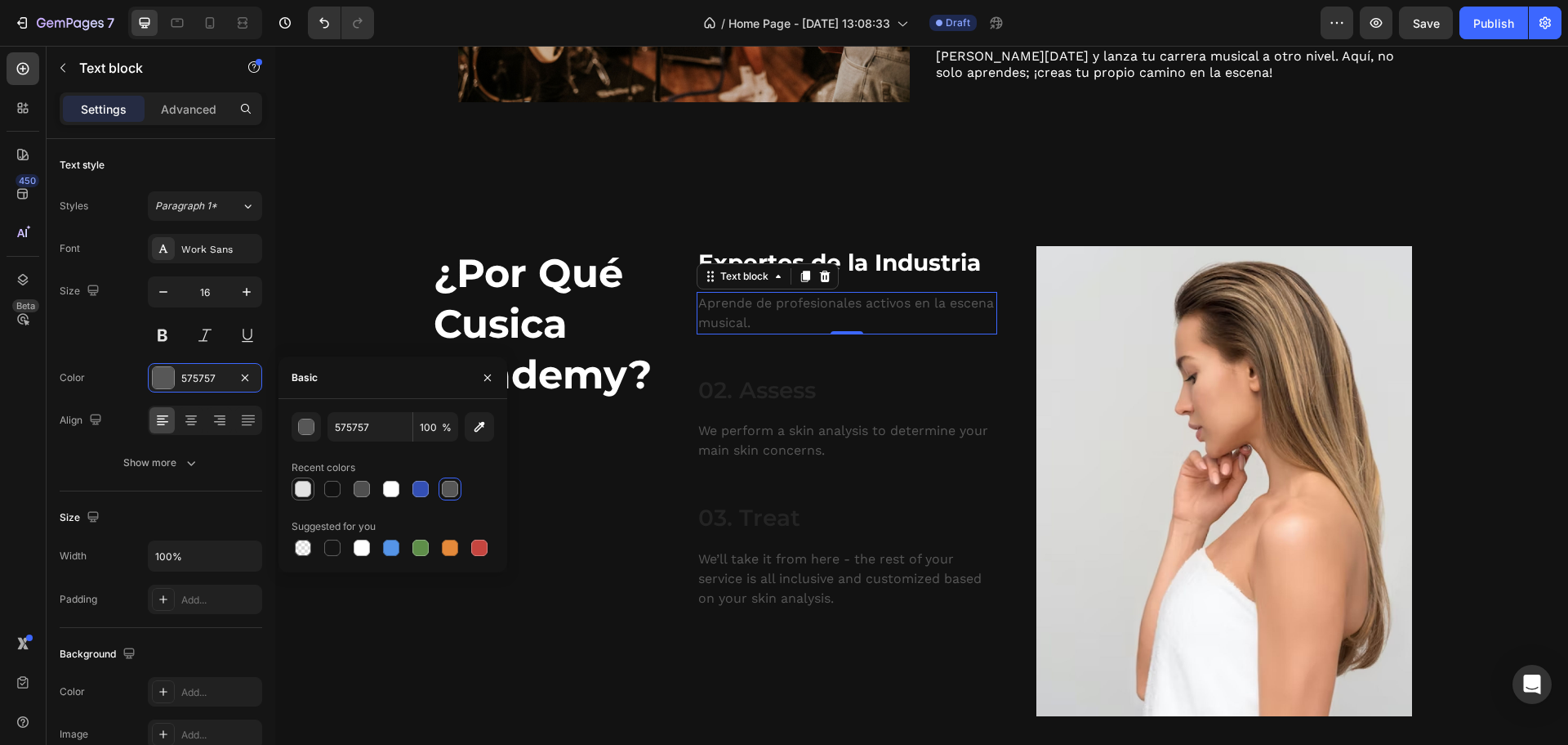
click at [297, 491] on div at bounding box center [303, 489] width 16 height 16
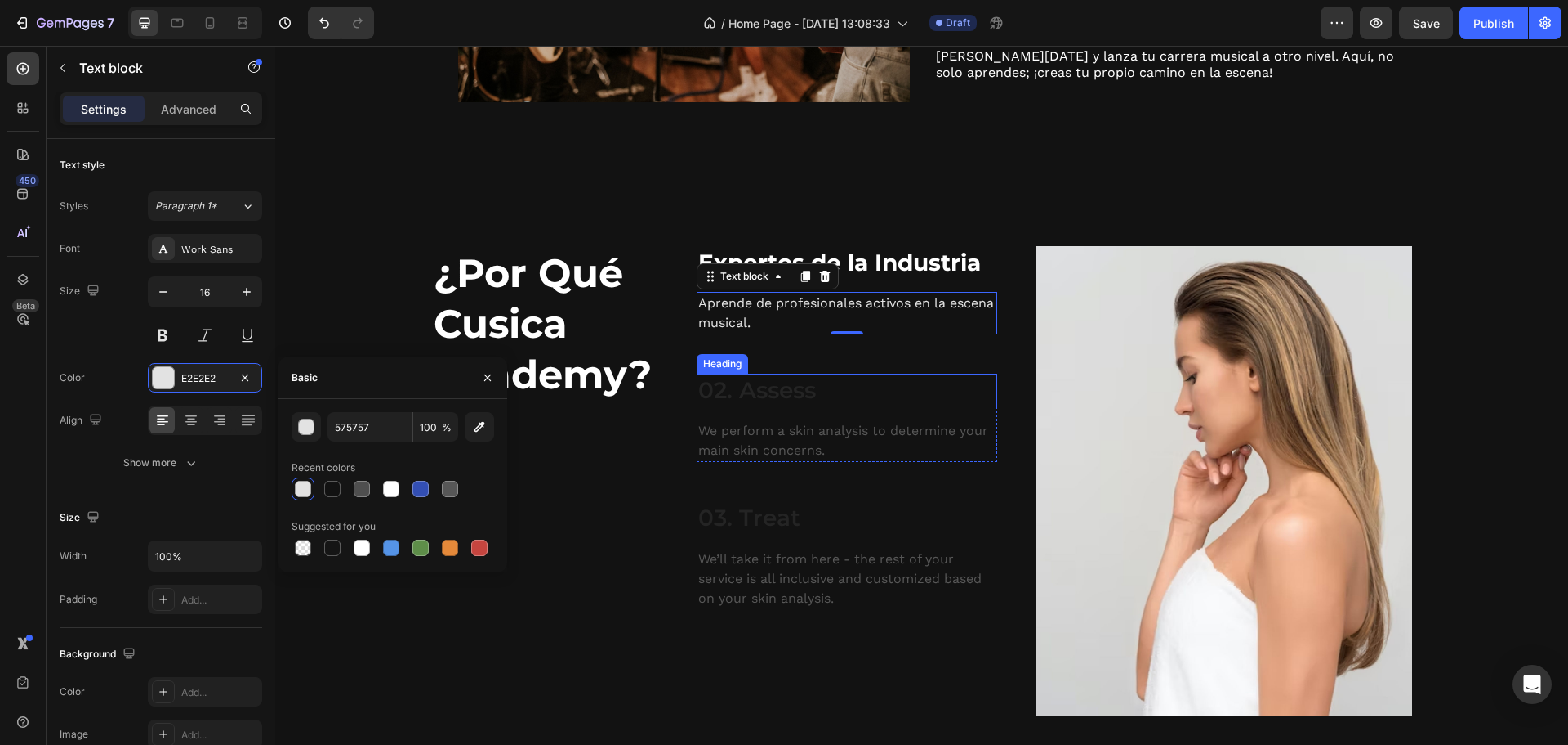
click at [729, 396] on p "02. Assess" at bounding box center [847, 389] width 297 height 29
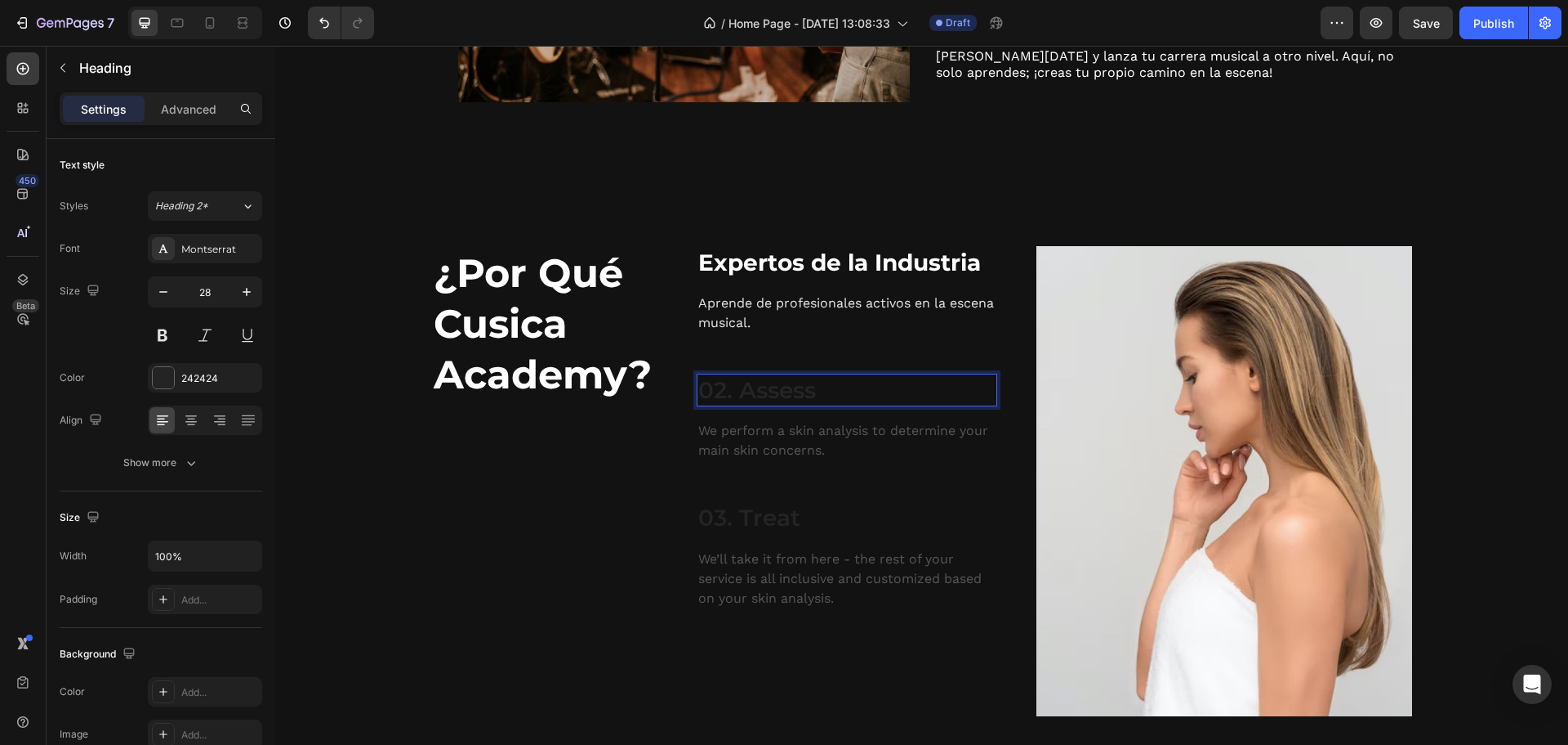
click at [734, 387] on p "02. Assess" at bounding box center [847, 389] width 297 height 29
click at [160, 379] on div at bounding box center [163, 377] width 21 height 21
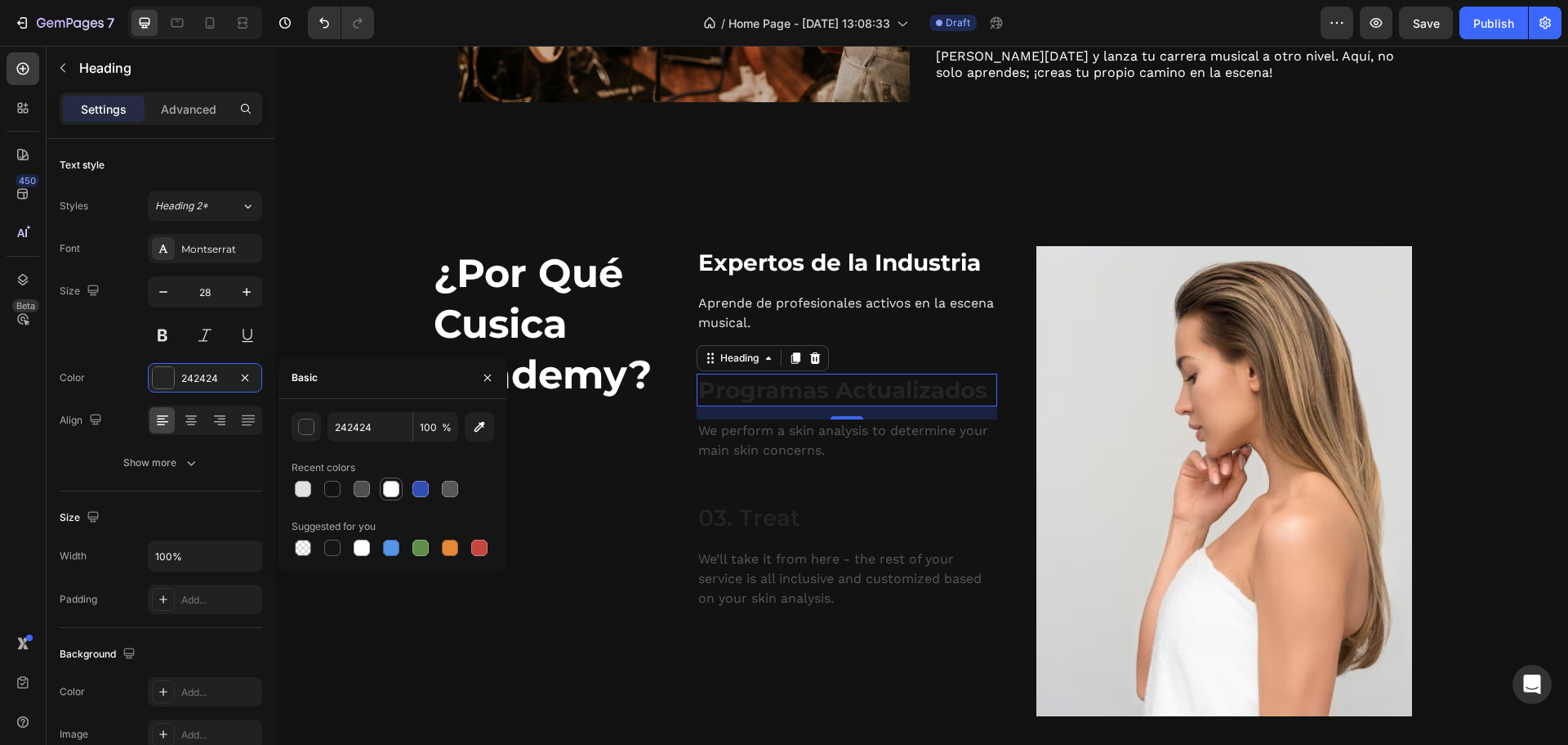
click at [395, 485] on div at bounding box center [391, 489] width 16 height 16
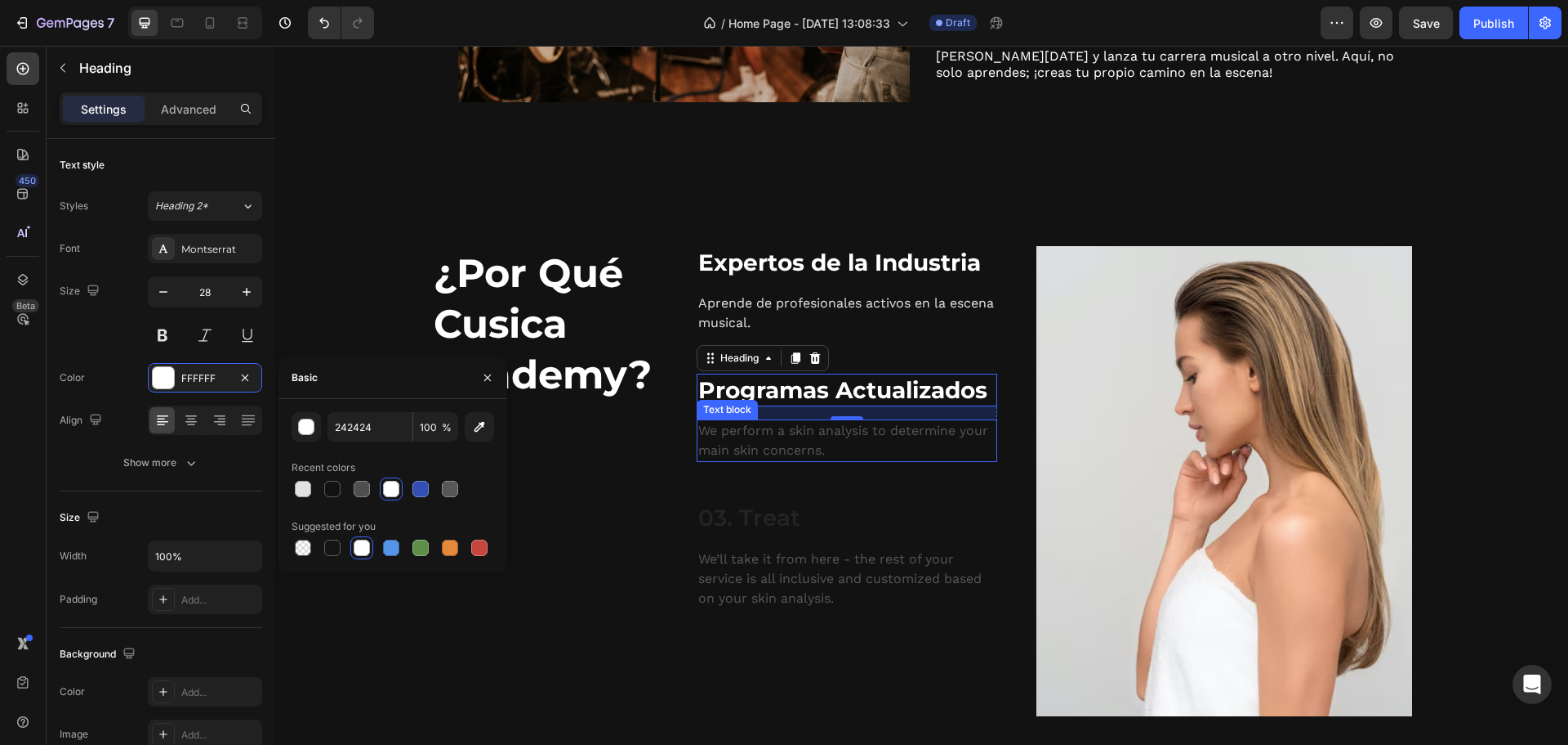
click at [704, 432] on p "We perform a skin analysis to determine your main skin concerns." at bounding box center [847, 441] width 297 height 40
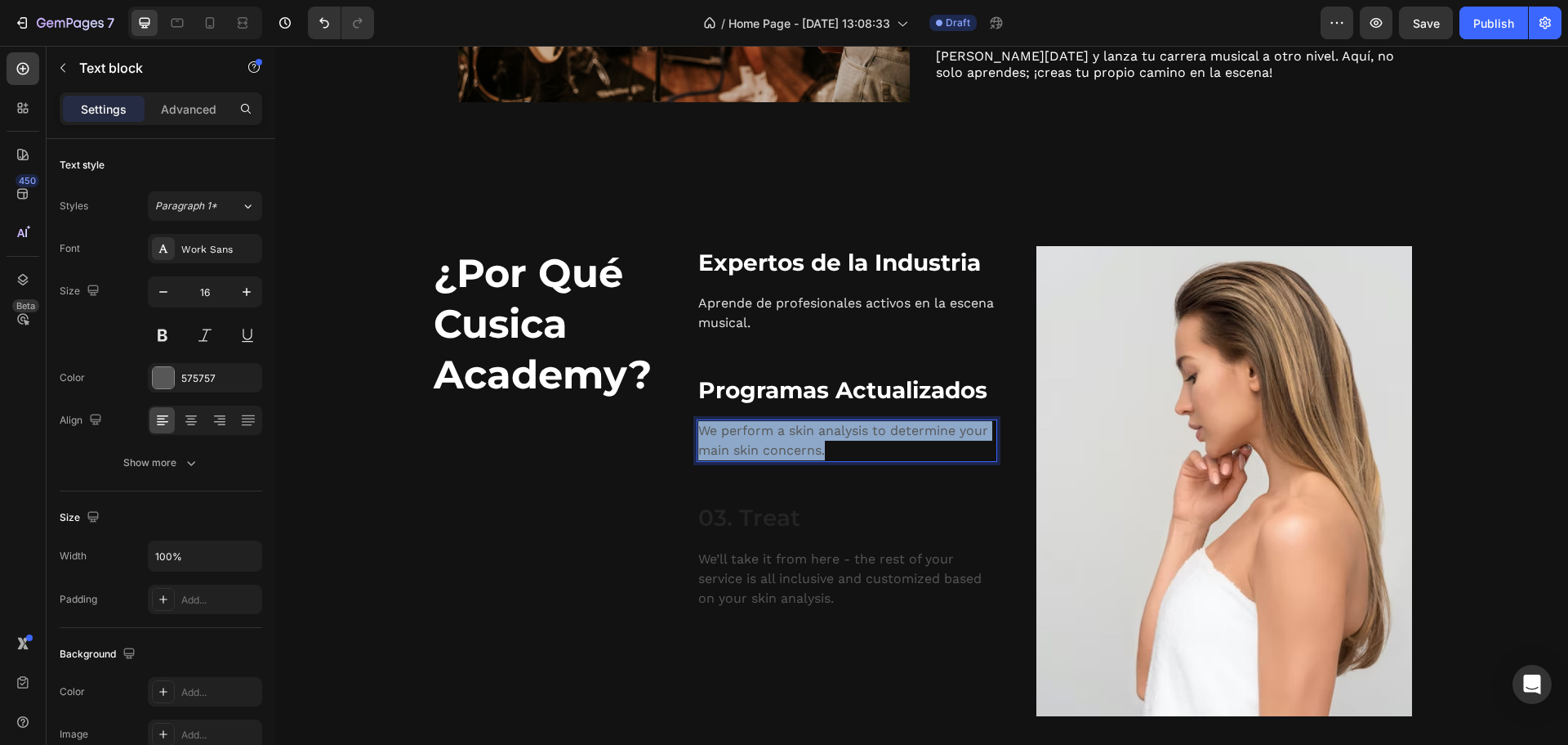
click at [704, 432] on p "We perform a skin analysis to determine your main skin concerns." at bounding box center [847, 441] width 297 height 40
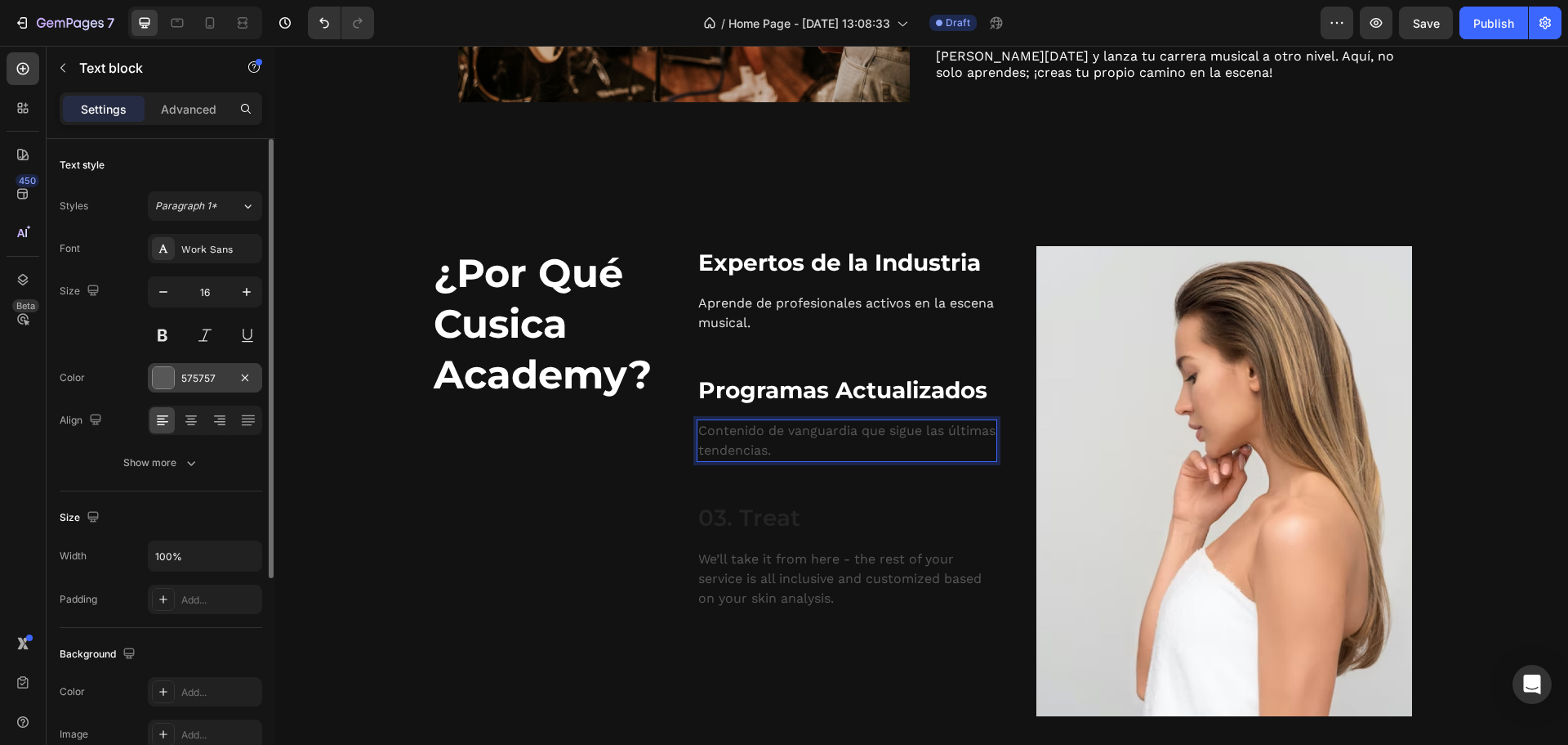
click at [157, 383] on div at bounding box center [163, 377] width 21 height 21
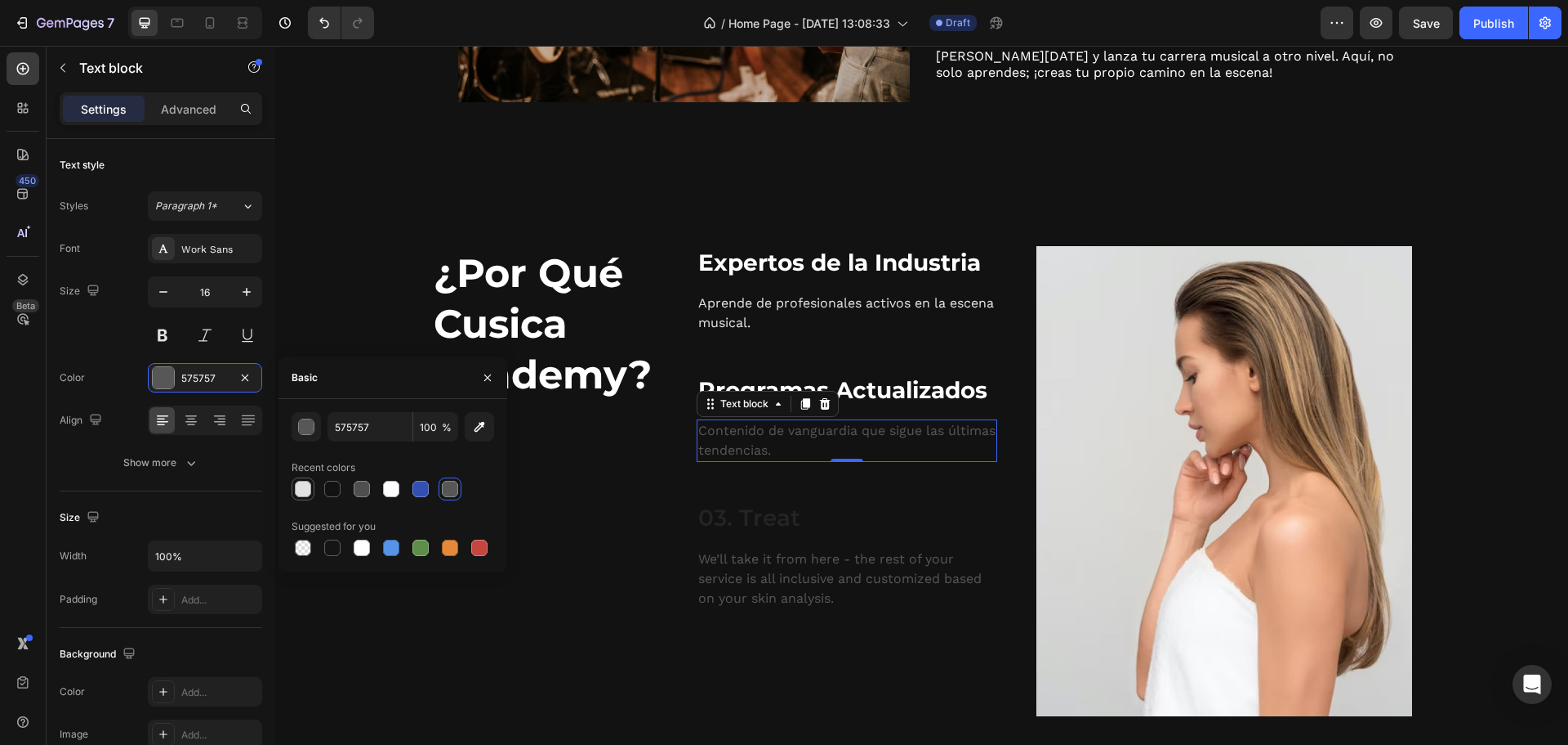
click at [302, 491] on div at bounding box center [303, 489] width 16 height 16
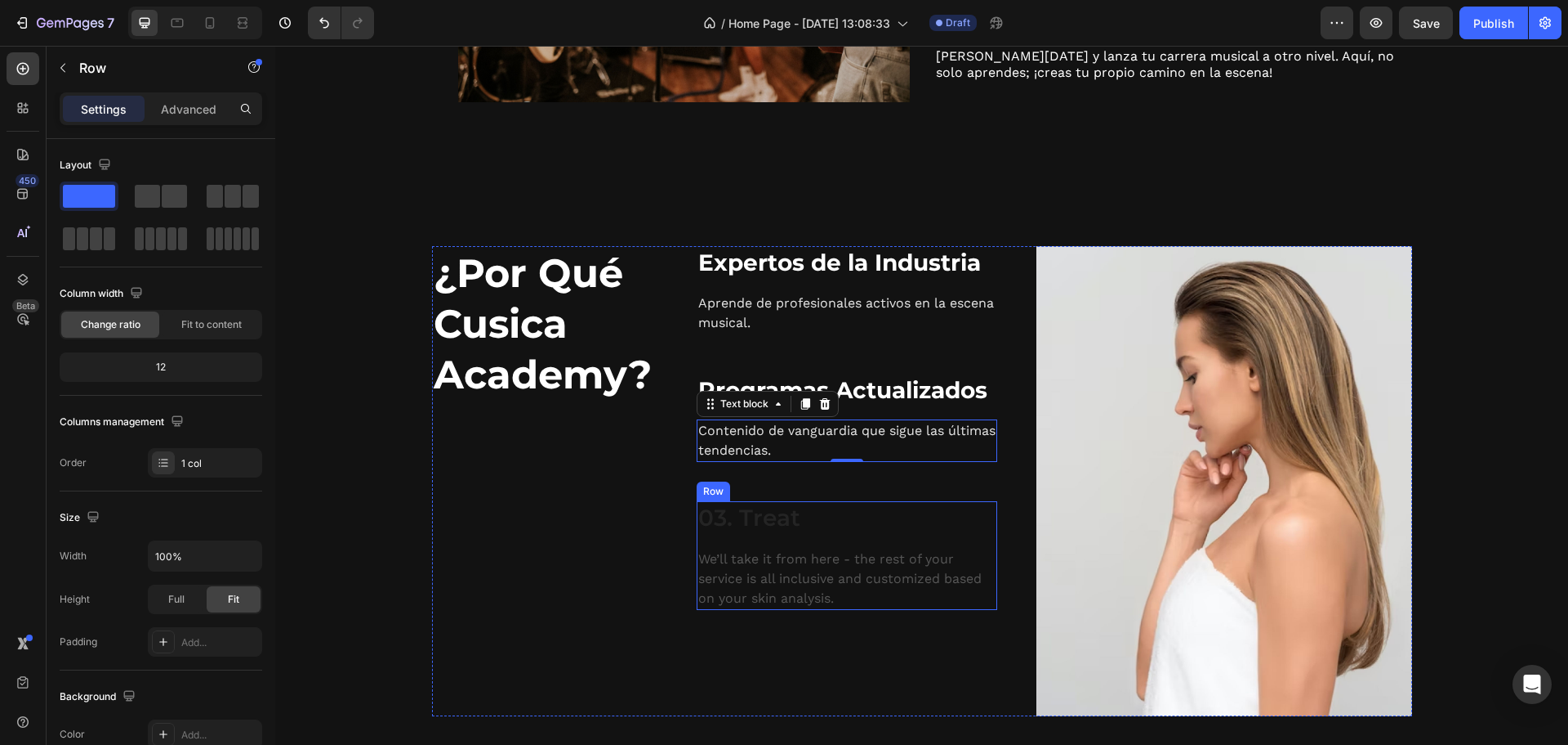
click at [710, 542] on div "03. Treat Heading We’ll take it from here - the rest of your service is all inc…" at bounding box center [847, 555] width 301 height 108
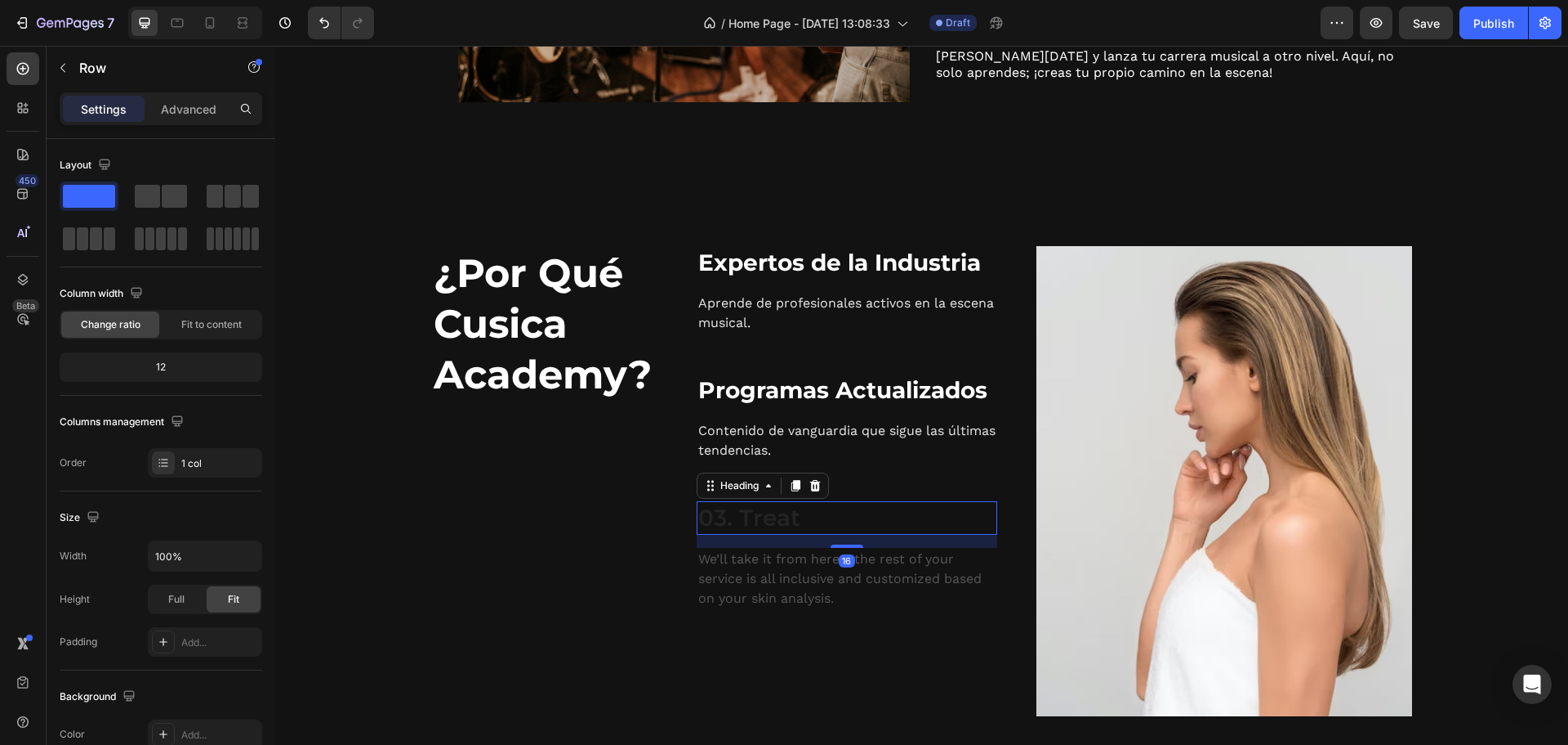
click at [729, 523] on p "03. Treat" at bounding box center [847, 517] width 297 height 29
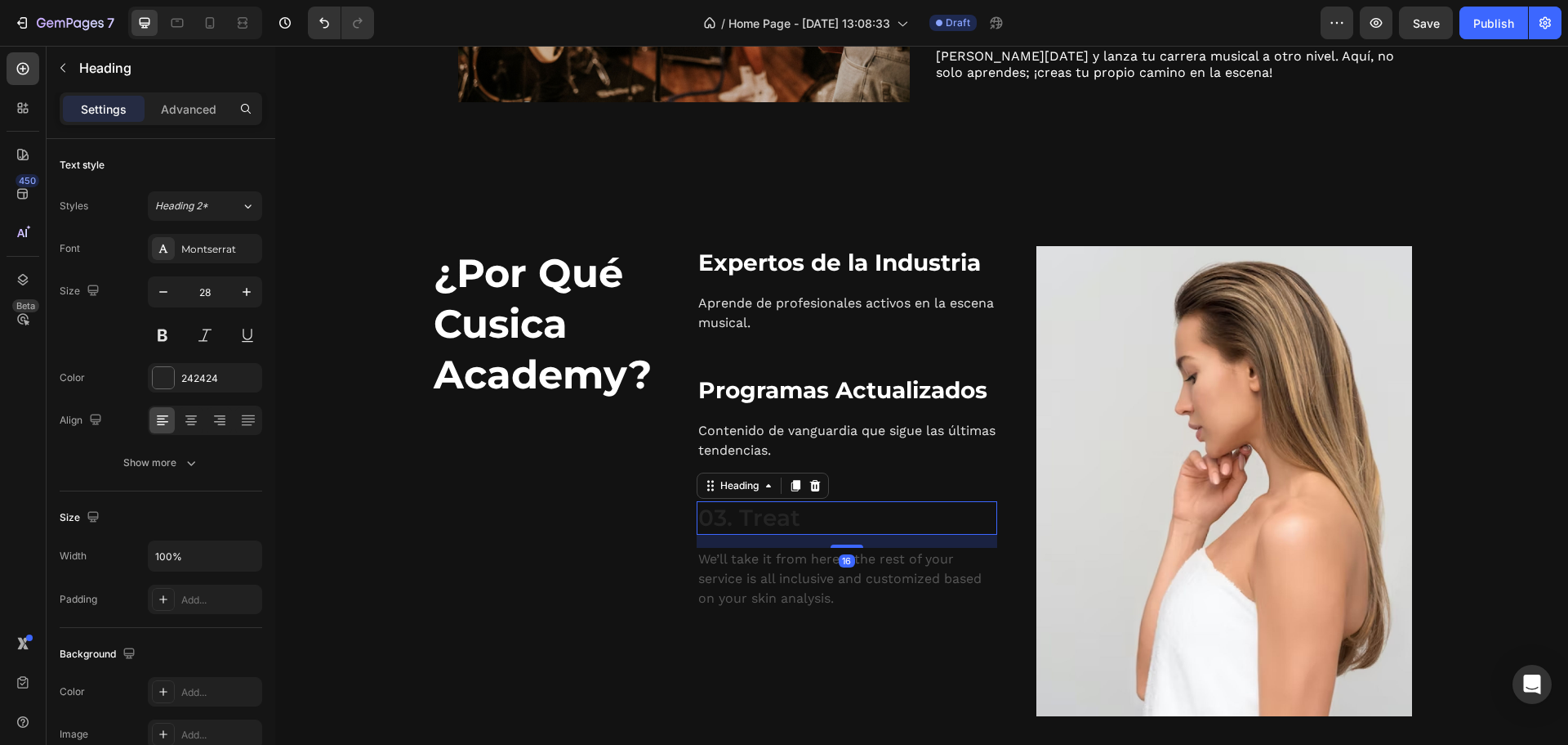
click at [729, 523] on p "03. Treat" at bounding box center [847, 517] width 297 height 29
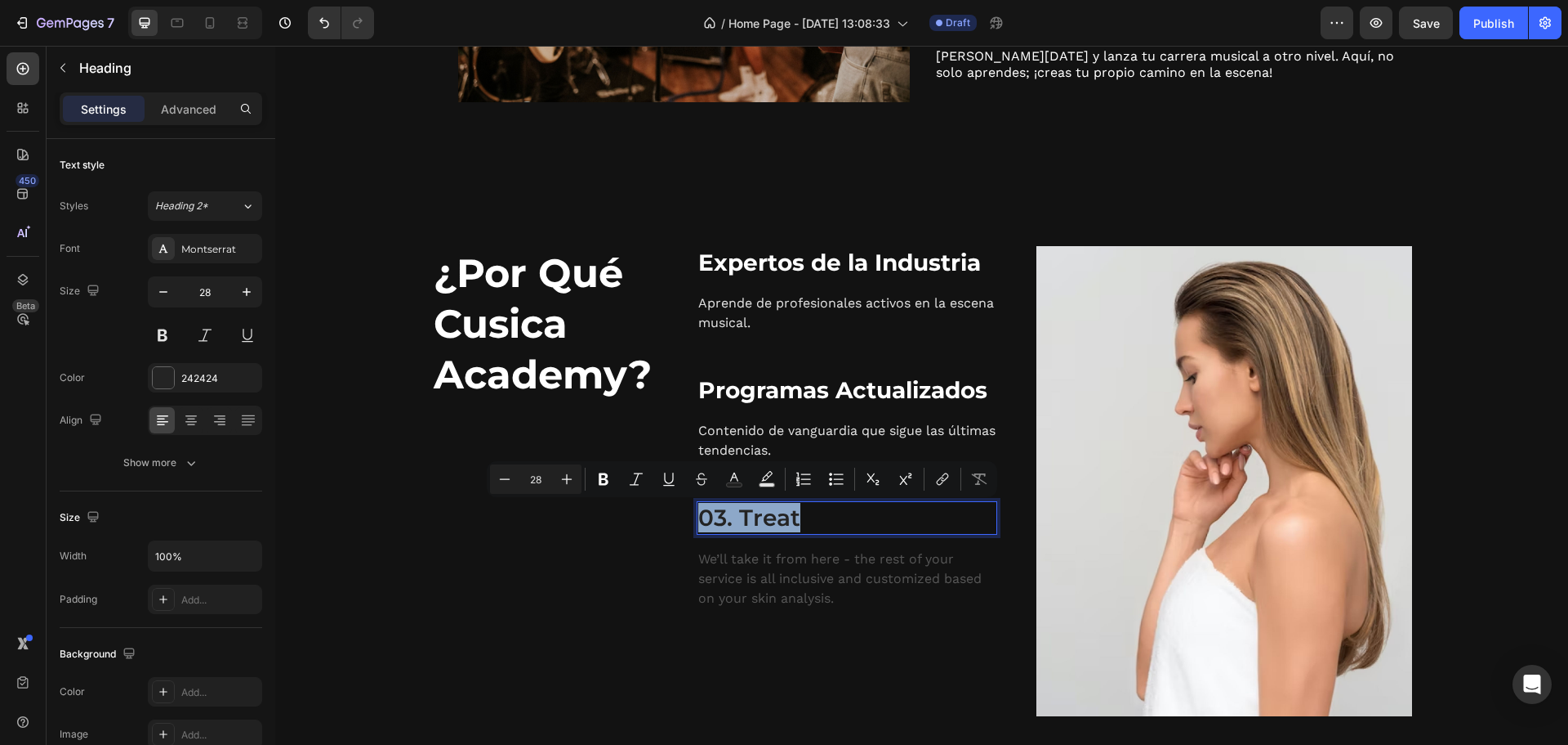
click at [729, 523] on p "03. Treat" at bounding box center [847, 517] width 297 height 29
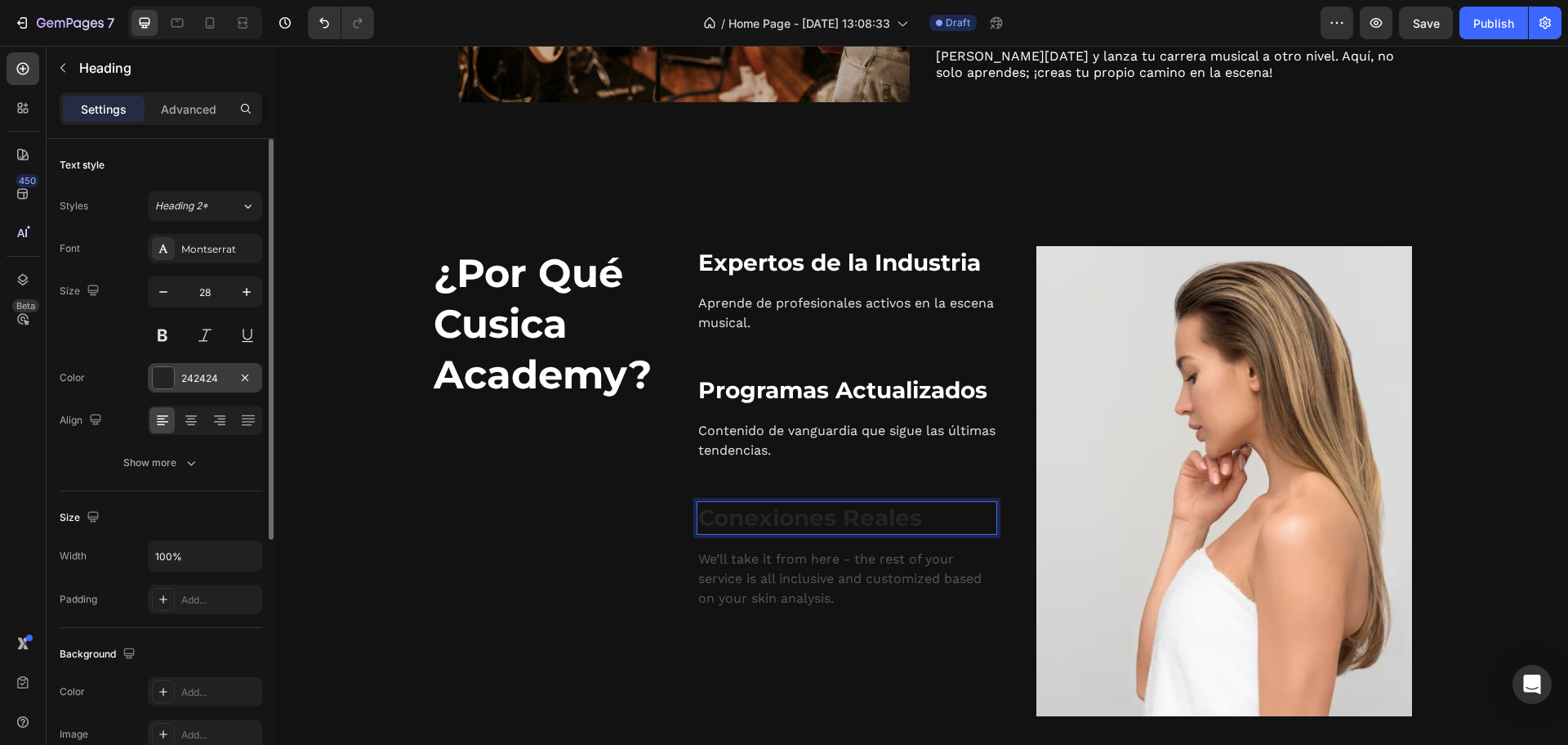
click at [166, 370] on div at bounding box center [163, 377] width 21 height 21
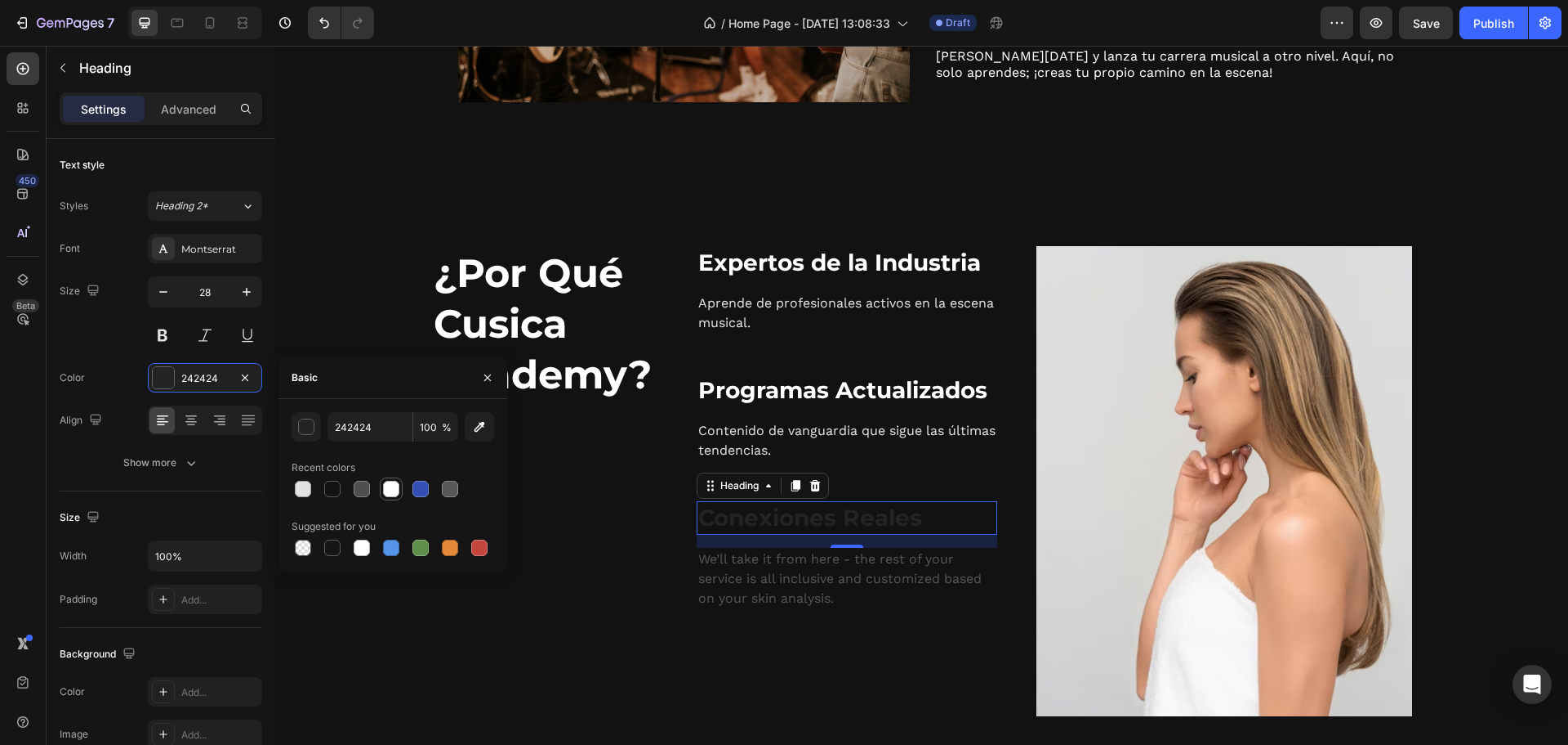
click at [391, 490] on div at bounding box center [391, 489] width 16 height 16
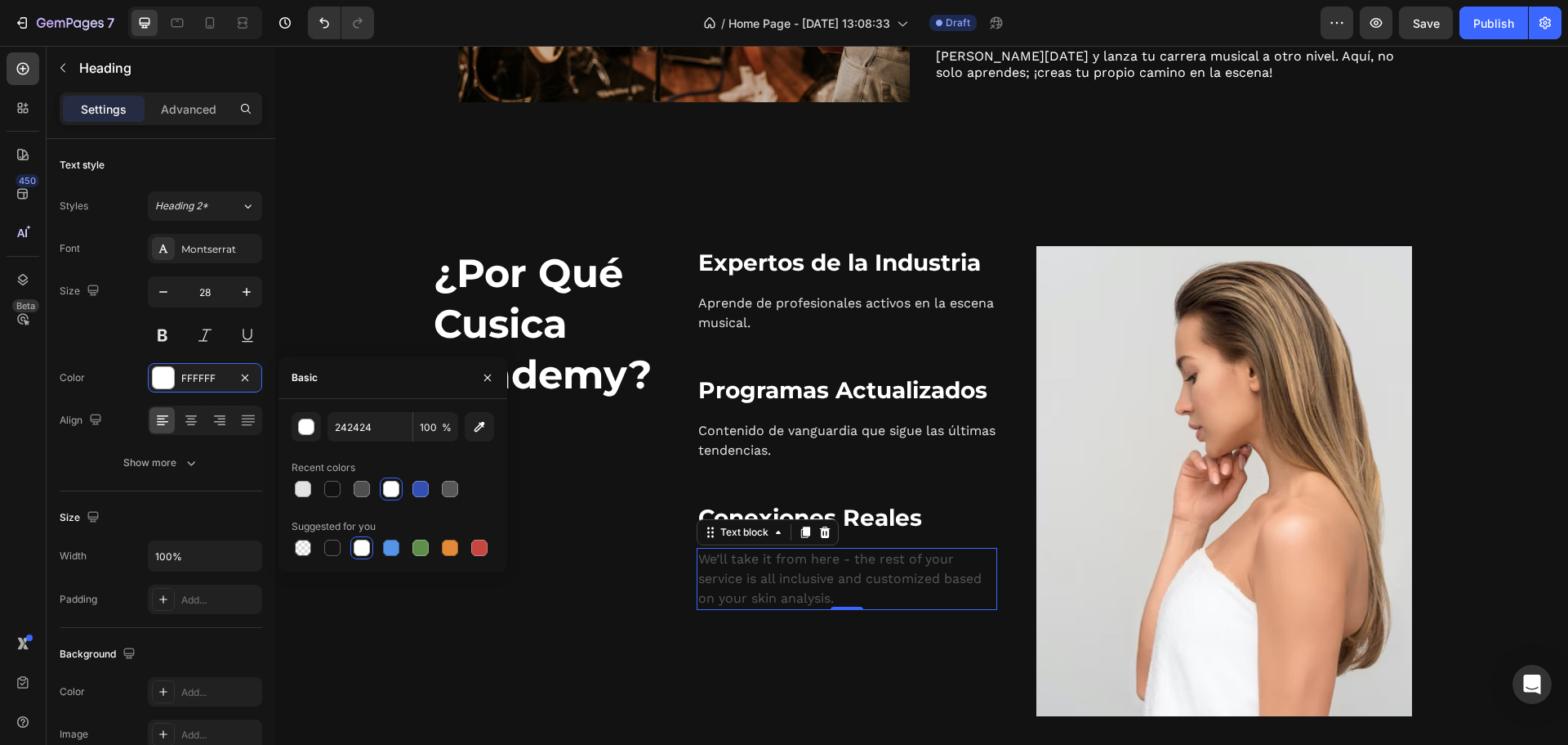
click at [800, 583] on p "We’ll take it from here - the rest of your service is all inclusive and customi…" at bounding box center [847, 579] width 297 height 59
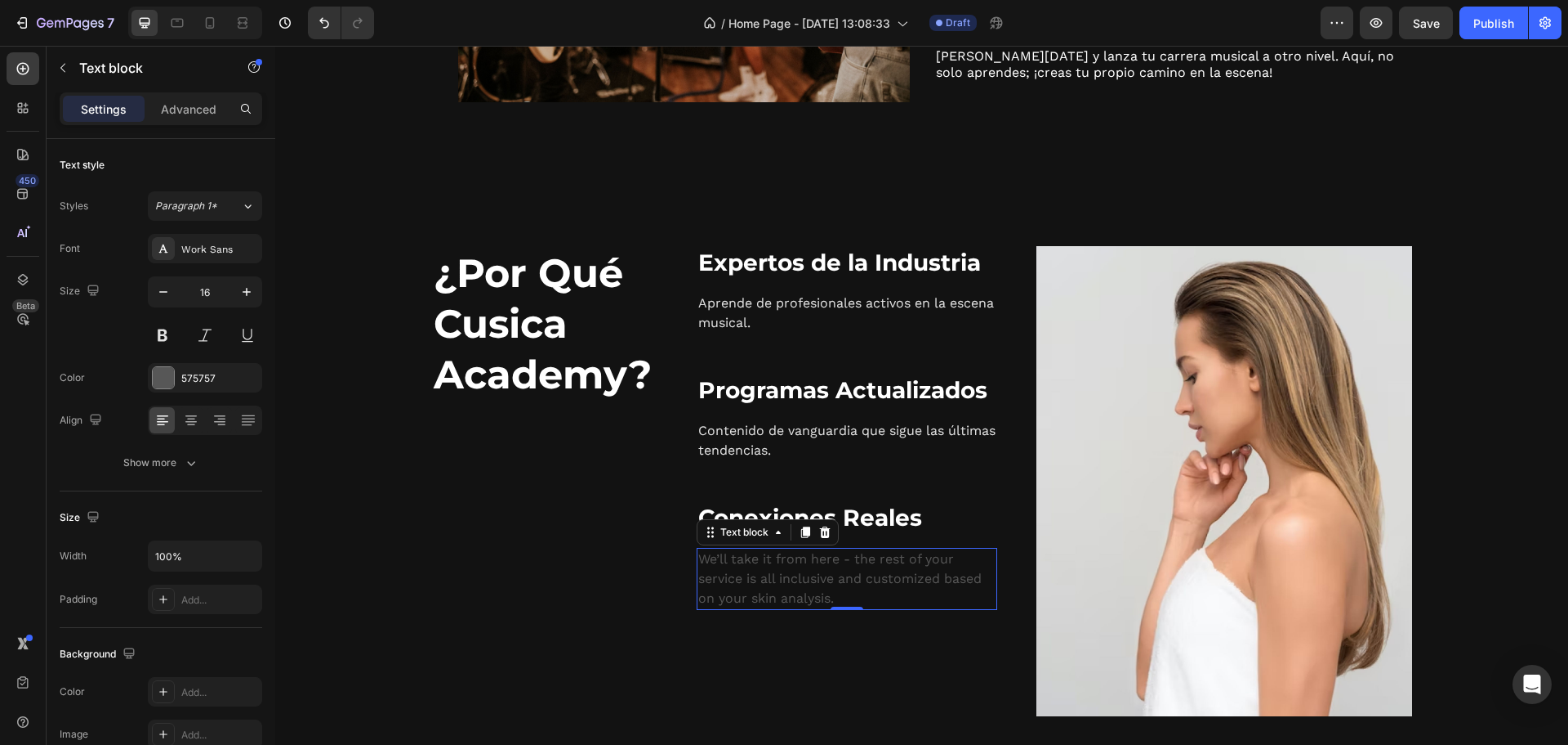
click at [800, 583] on p "We’ll take it from here - the rest of your service is all inclusive and customi…" at bounding box center [847, 579] width 297 height 59
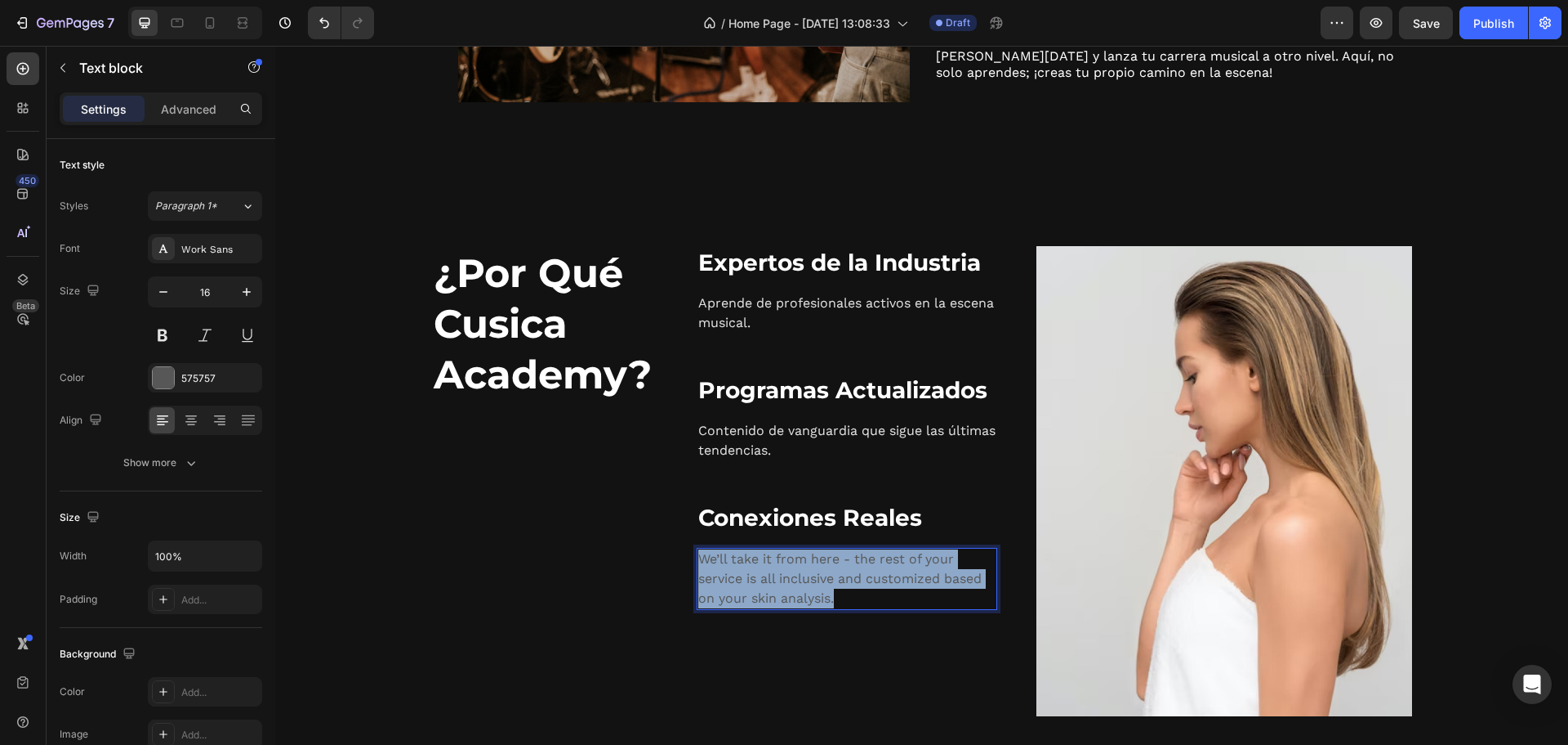
click at [800, 583] on p "We’ll take it from here - the rest of your service is all inclusive and customi…" at bounding box center [847, 579] width 297 height 59
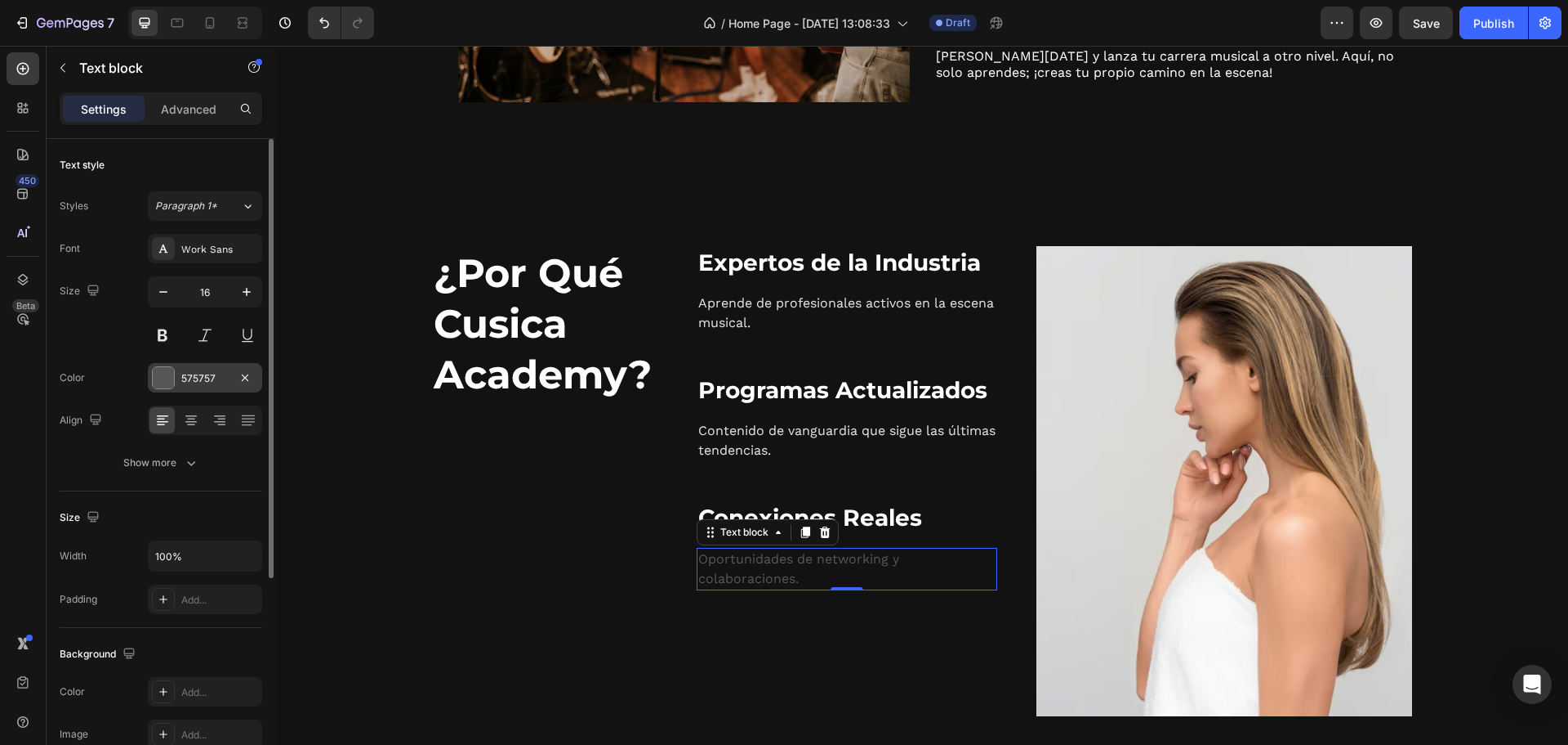
click at [159, 372] on div at bounding box center [163, 377] width 21 height 21
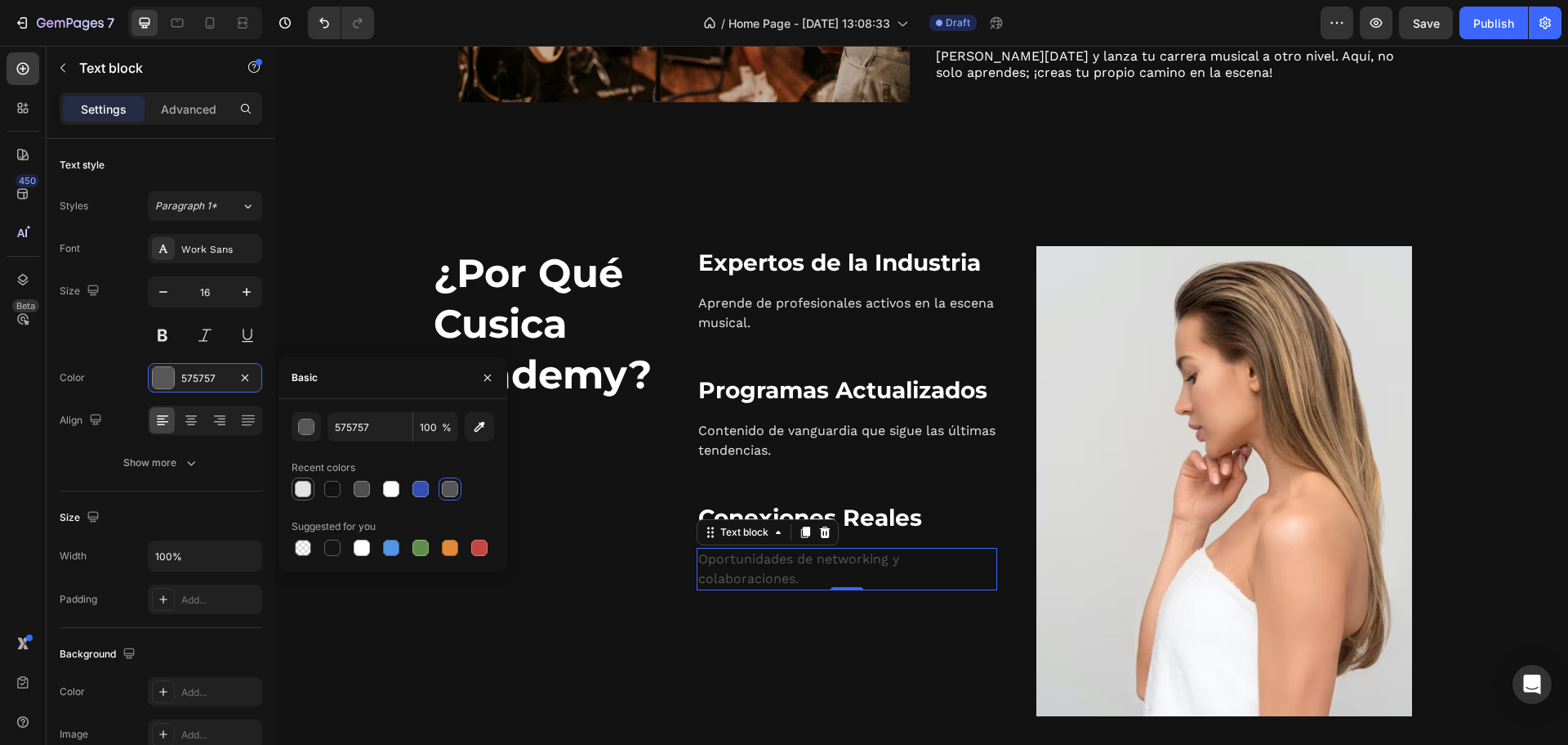
click at [301, 490] on div at bounding box center [303, 489] width 16 height 16
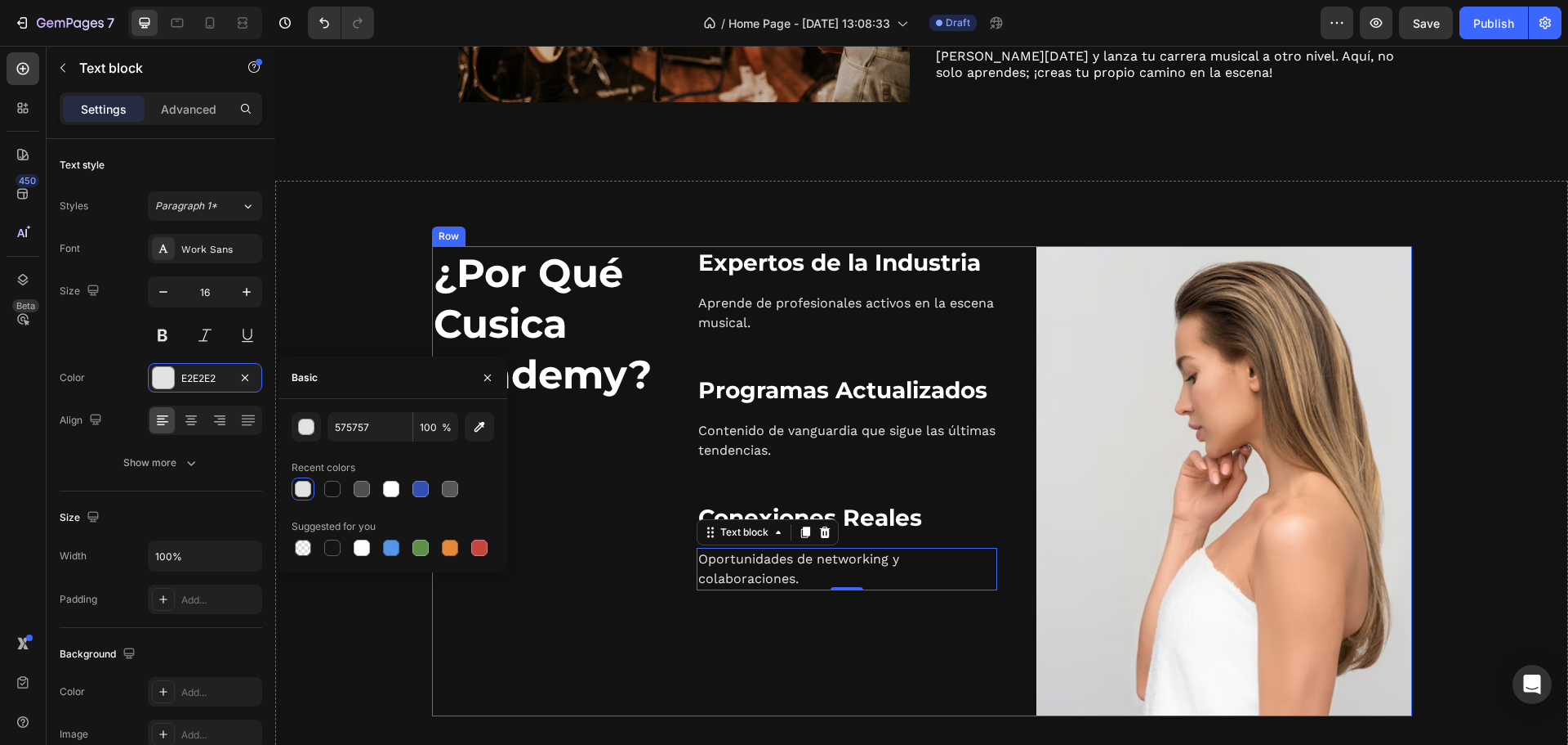
click at [778, 593] on div "⁠⁠⁠⁠⁠⁠⁠ Expertos de la Industria Heading Aprende de profesionales activos en la…" at bounding box center [847, 481] width 301 height 470
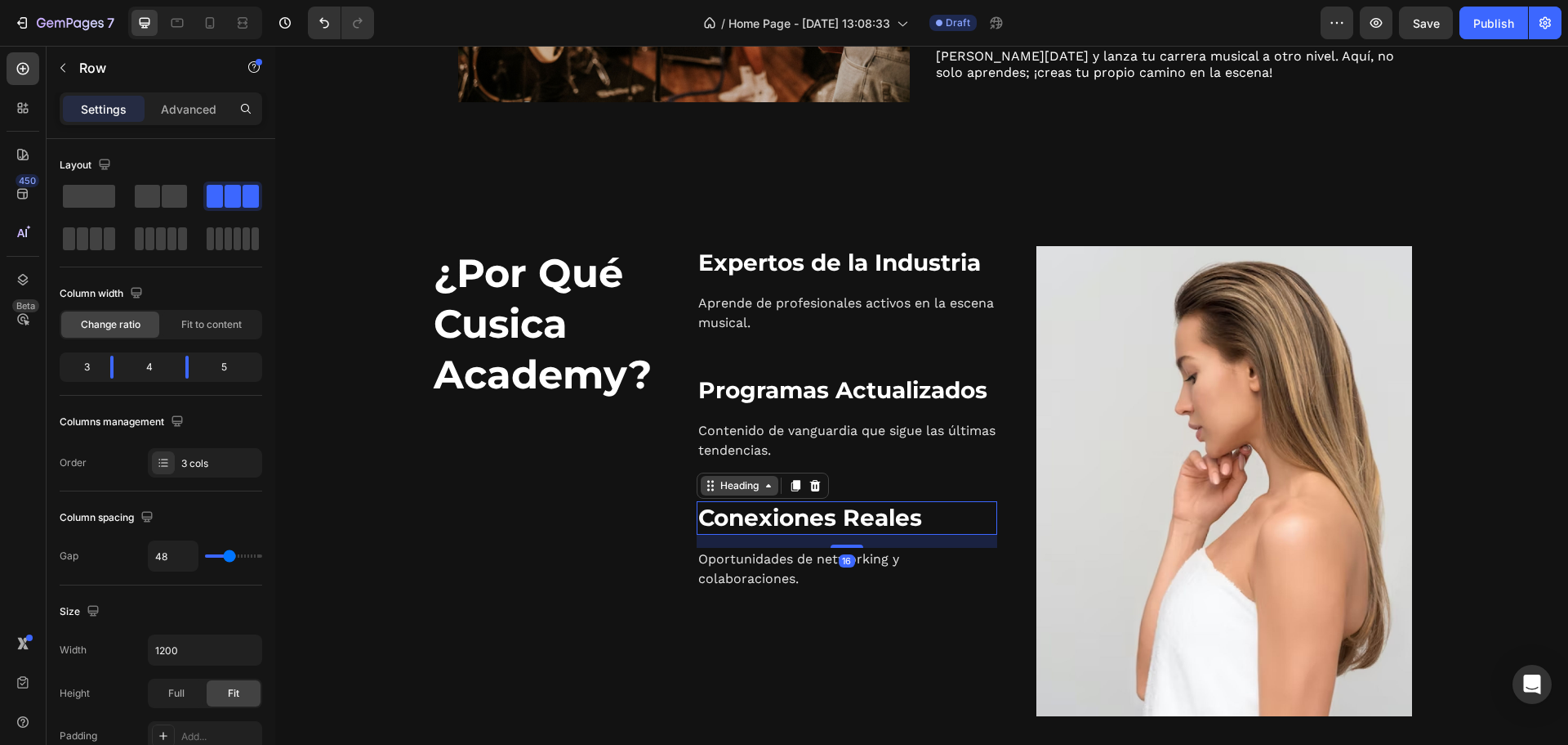
click at [717, 496] on div "Heading" at bounding box center [762, 485] width 132 height 26
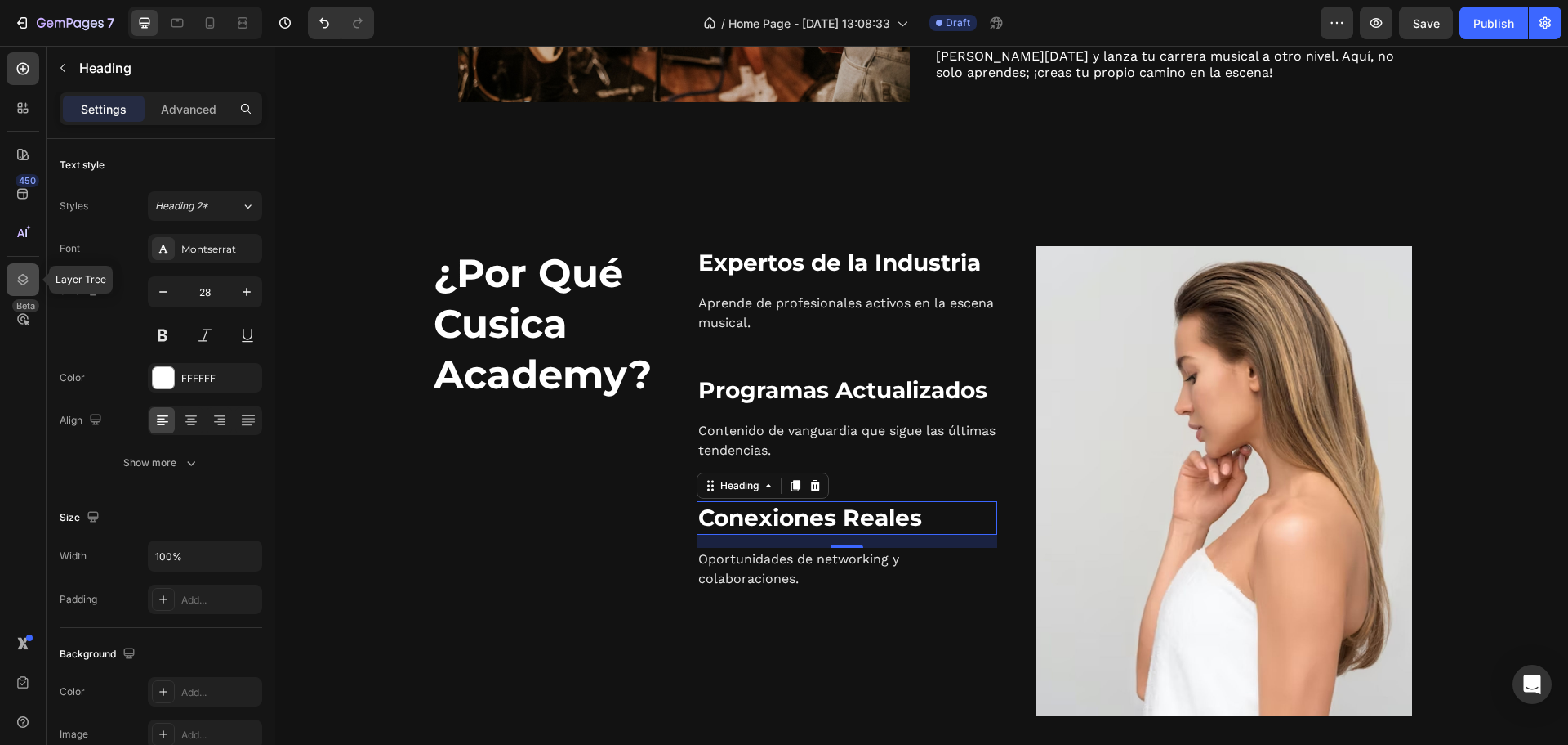
click at [15, 287] on icon at bounding box center [22, 279] width 16 height 16
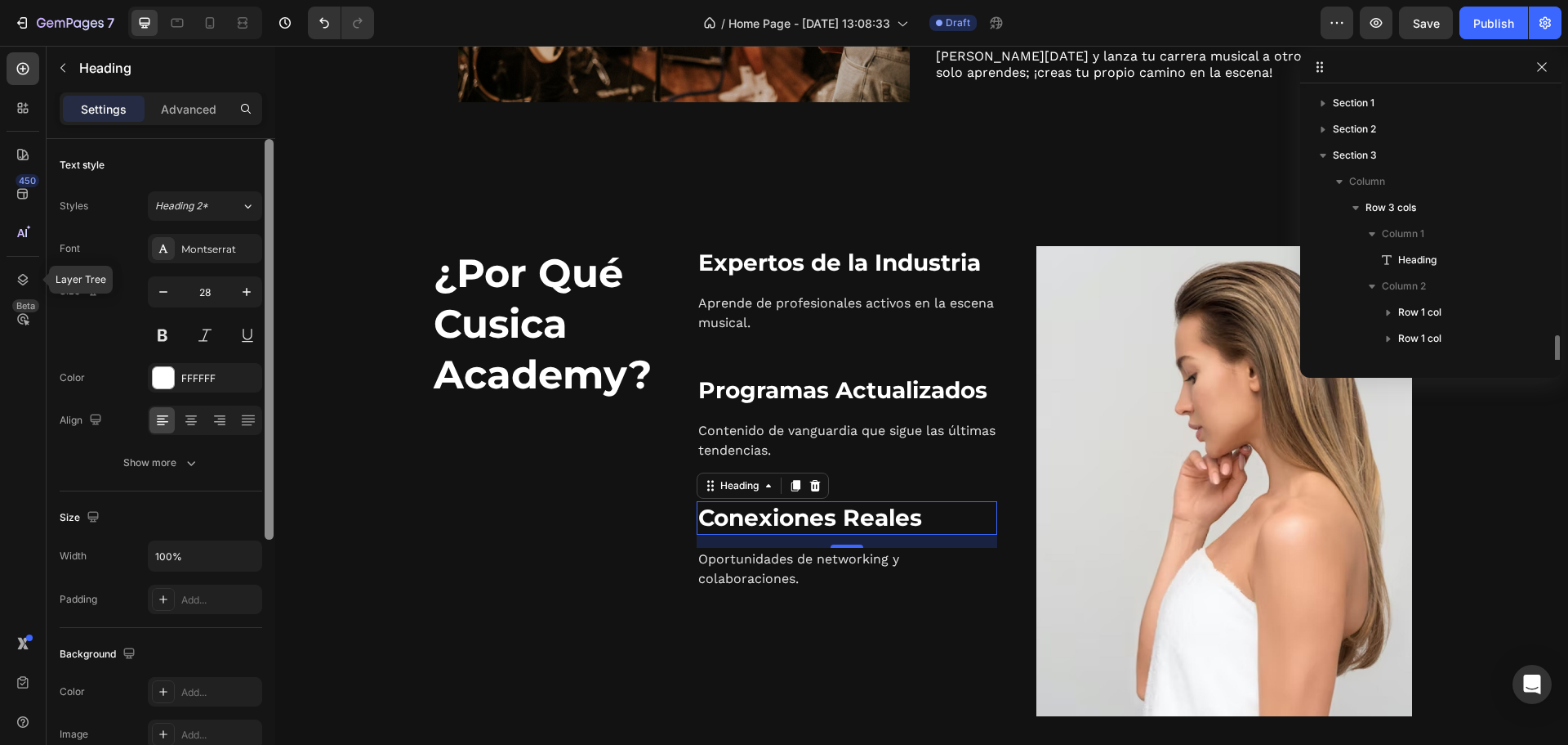
scroll to position [149, 0]
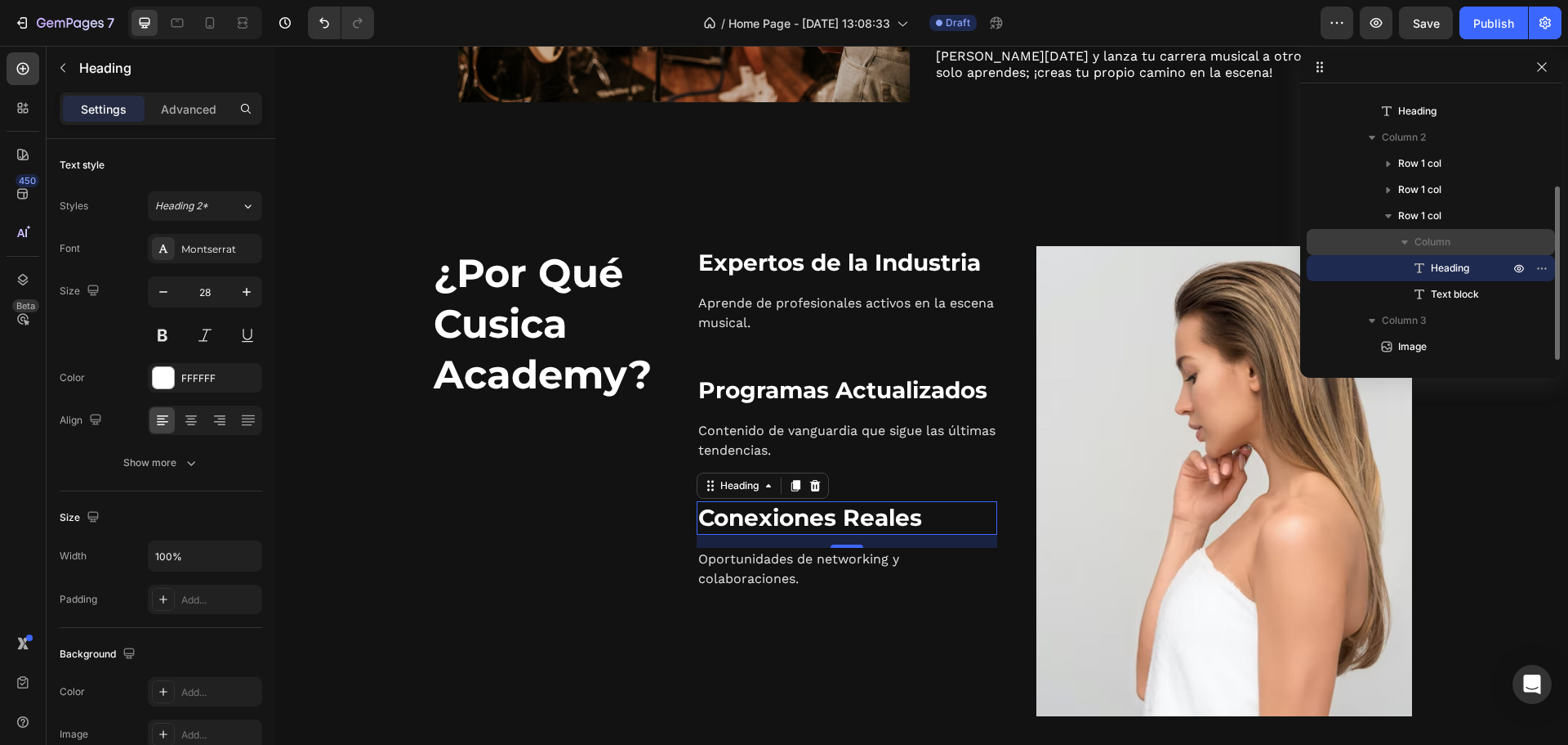
click at [1404, 244] on icon "button" at bounding box center [1405, 242] width 7 height 4
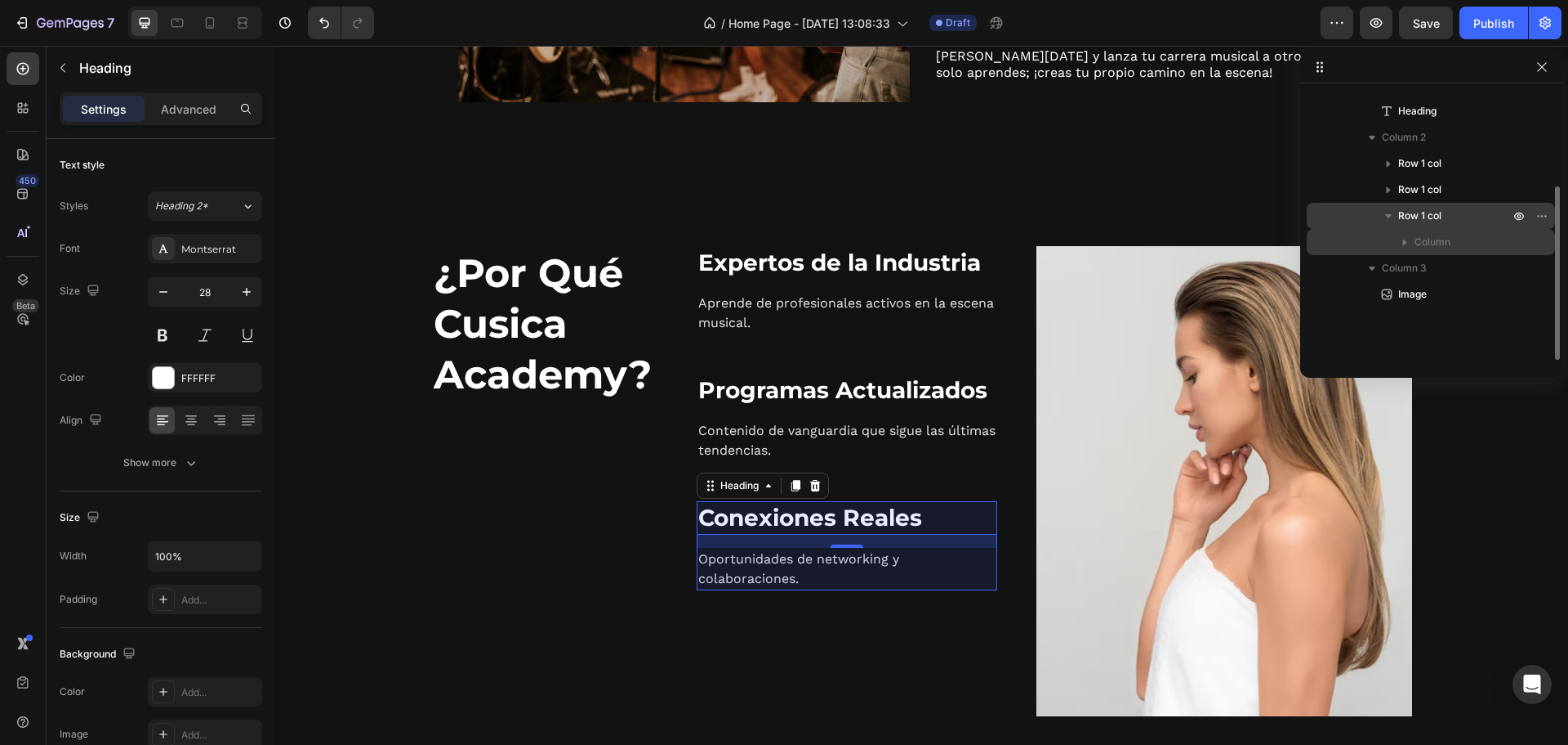
click at [1417, 211] on span "Row 1 col" at bounding box center [1420, 215] width 44 height 16
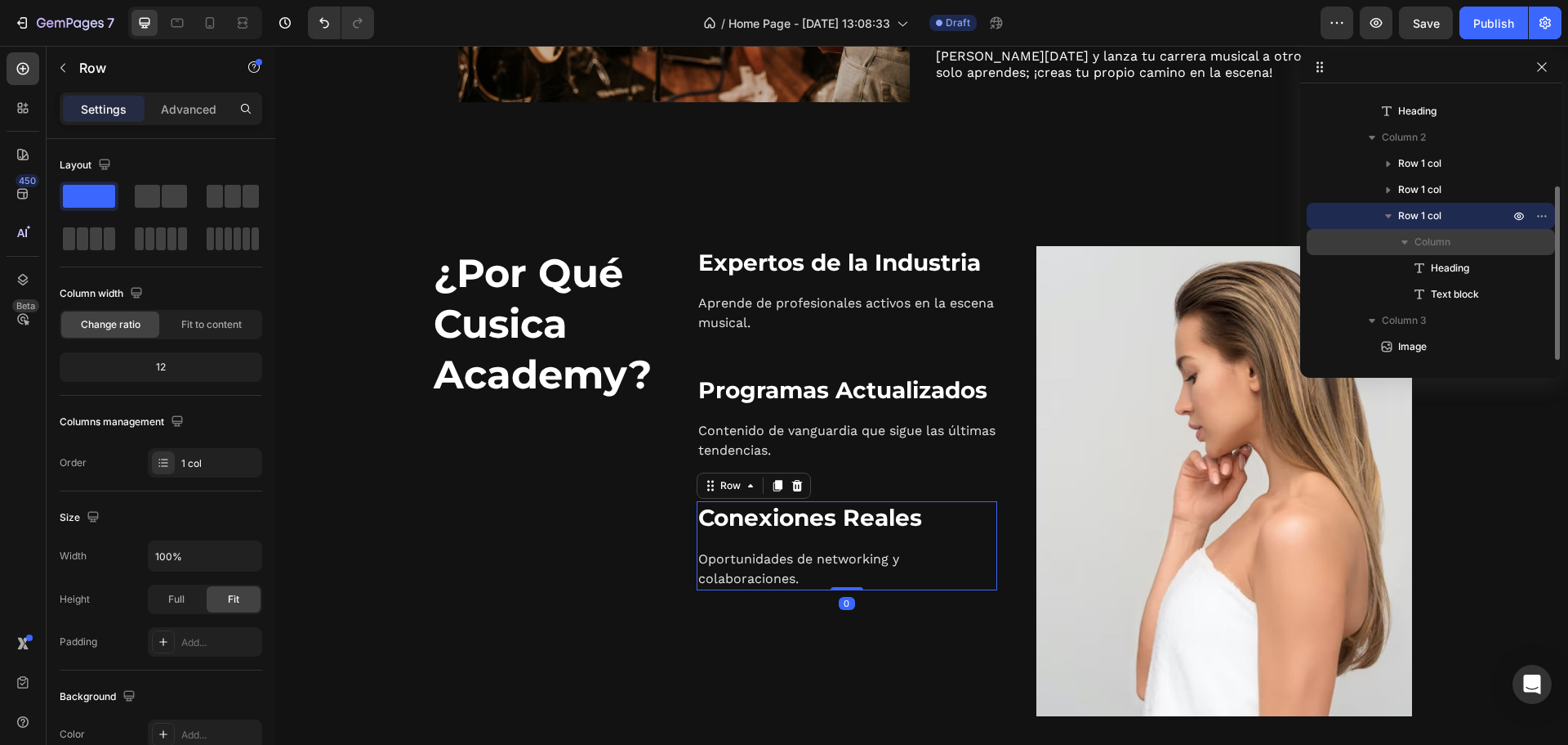
click at [1396, 224] on div "Row 1 col" at bounding box center [1431, 215] width 235 height 26
click at [1544, 216] on icon "button" at bounding box center [1545, 216] width 2 height 2
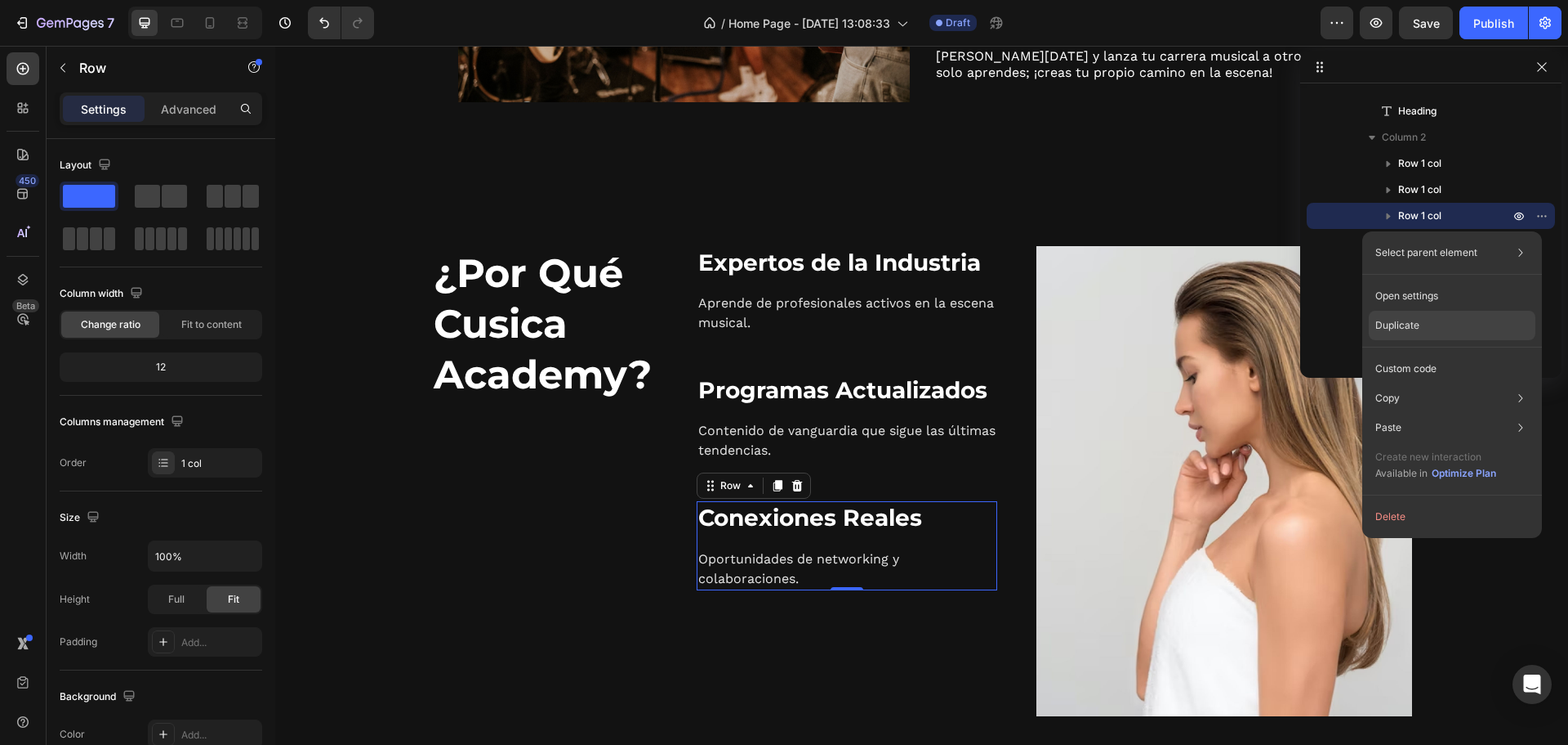
click at [1410, 324] on p "Duplicate" at bounding box center [1397, 325] width 44 height 14
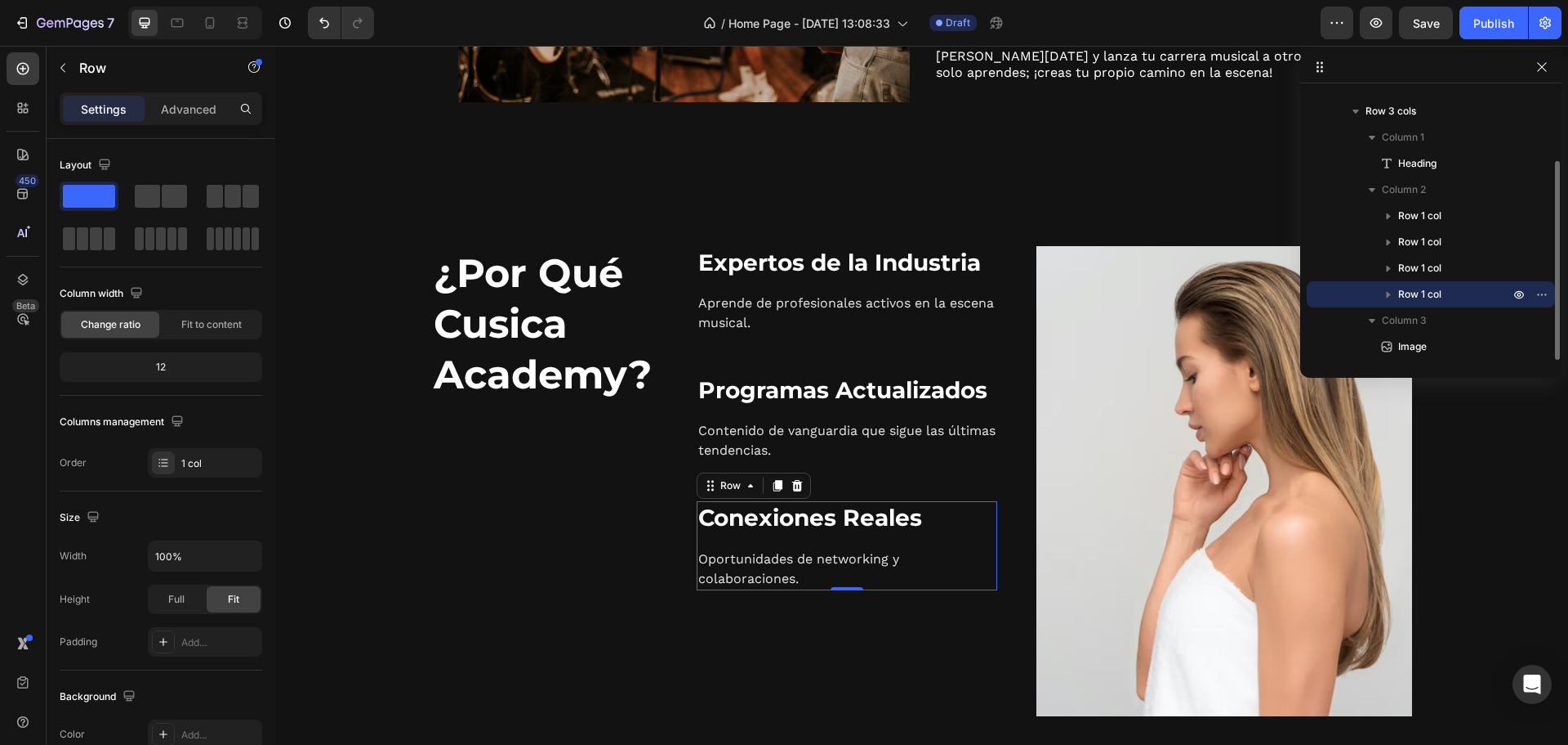
scroll to position [97, 0]
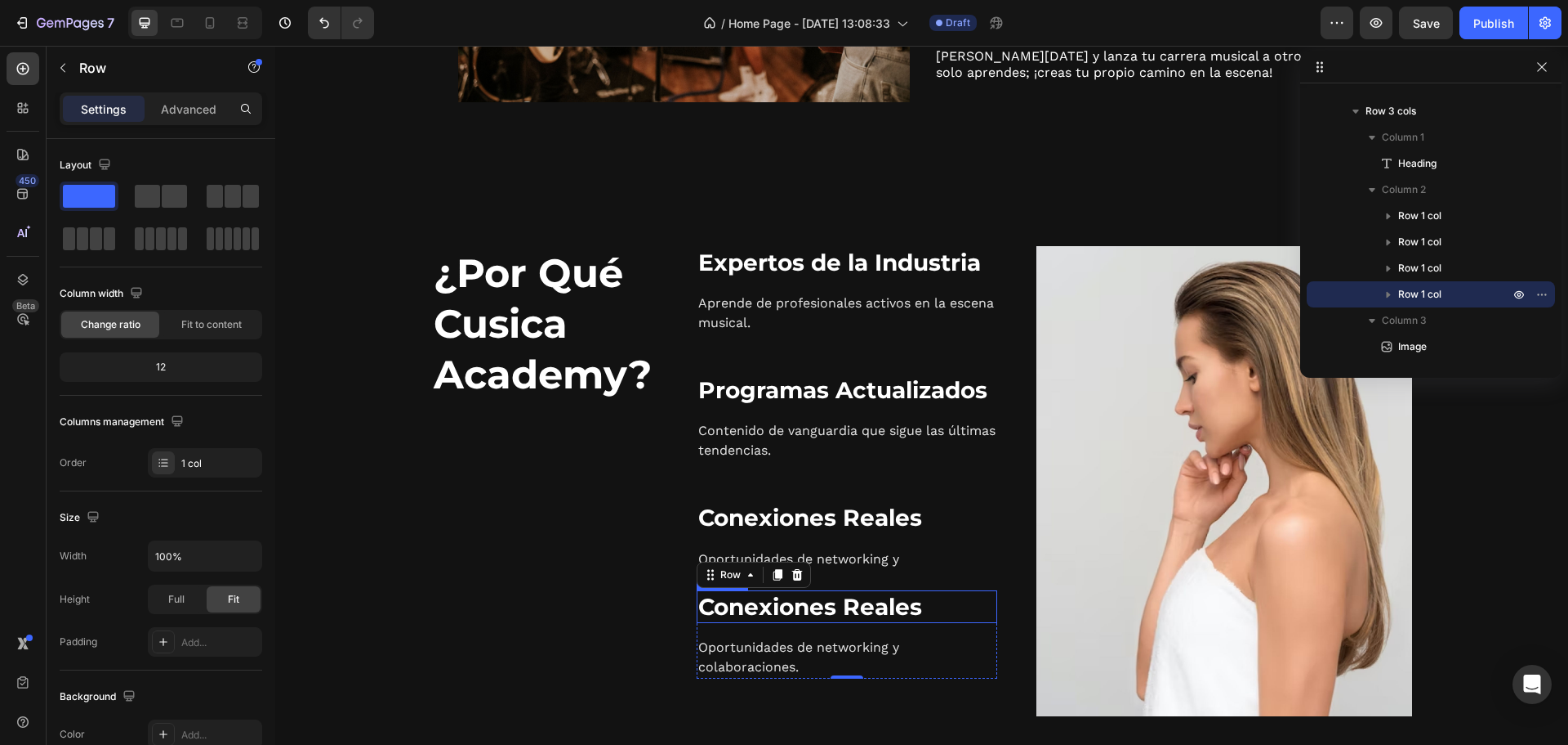
click at [771, 608] on strong "Conexiones Reales" at bounding box center [810, 606] width 224 height 28
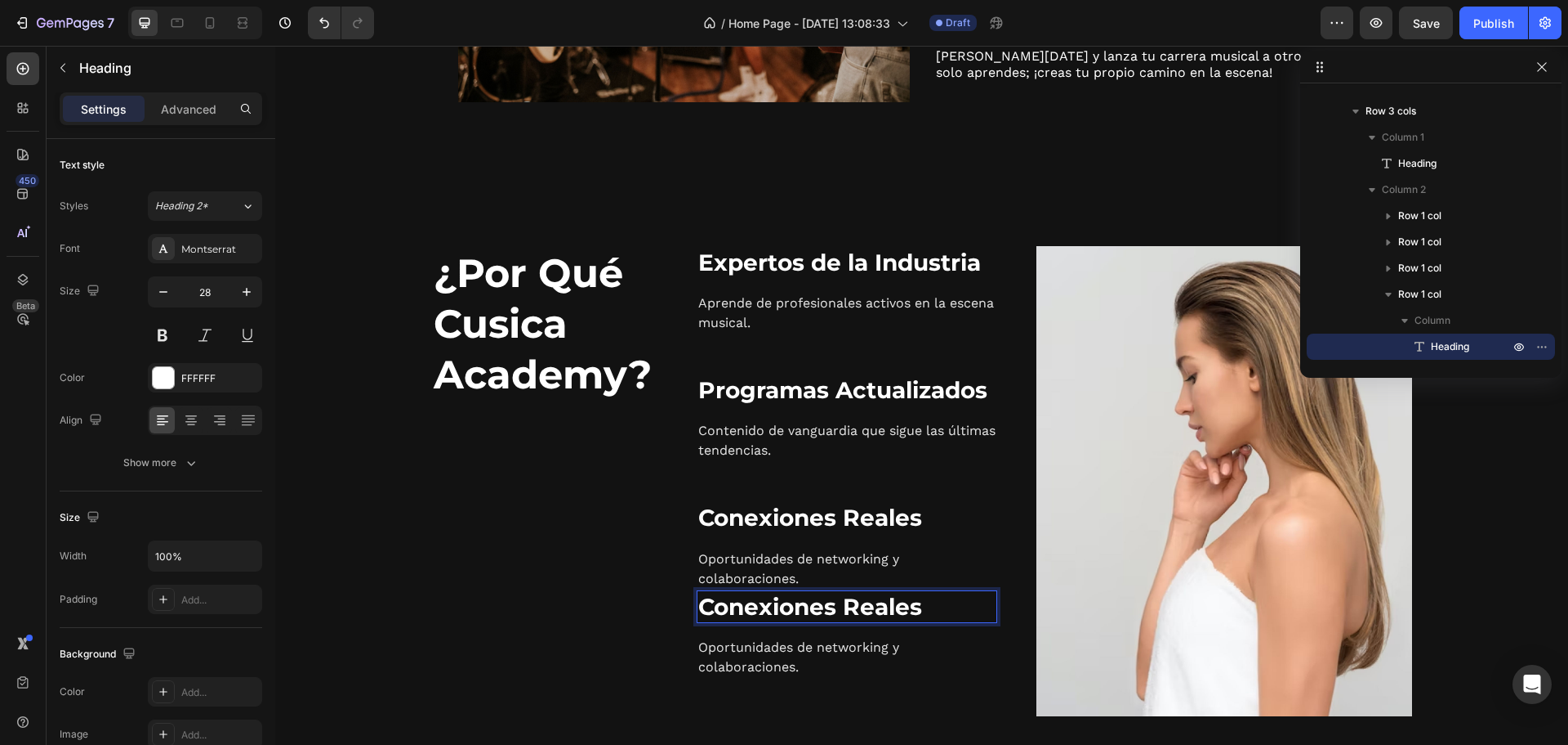
click at [771, 608] on strong "Conexiones Reales" at bounding box center [810, 606] width 224 height 28
click at [788, 650] on p "Oportunidades de networking y colaboraciones." at bounding box center [847, 657] width 297 height 40
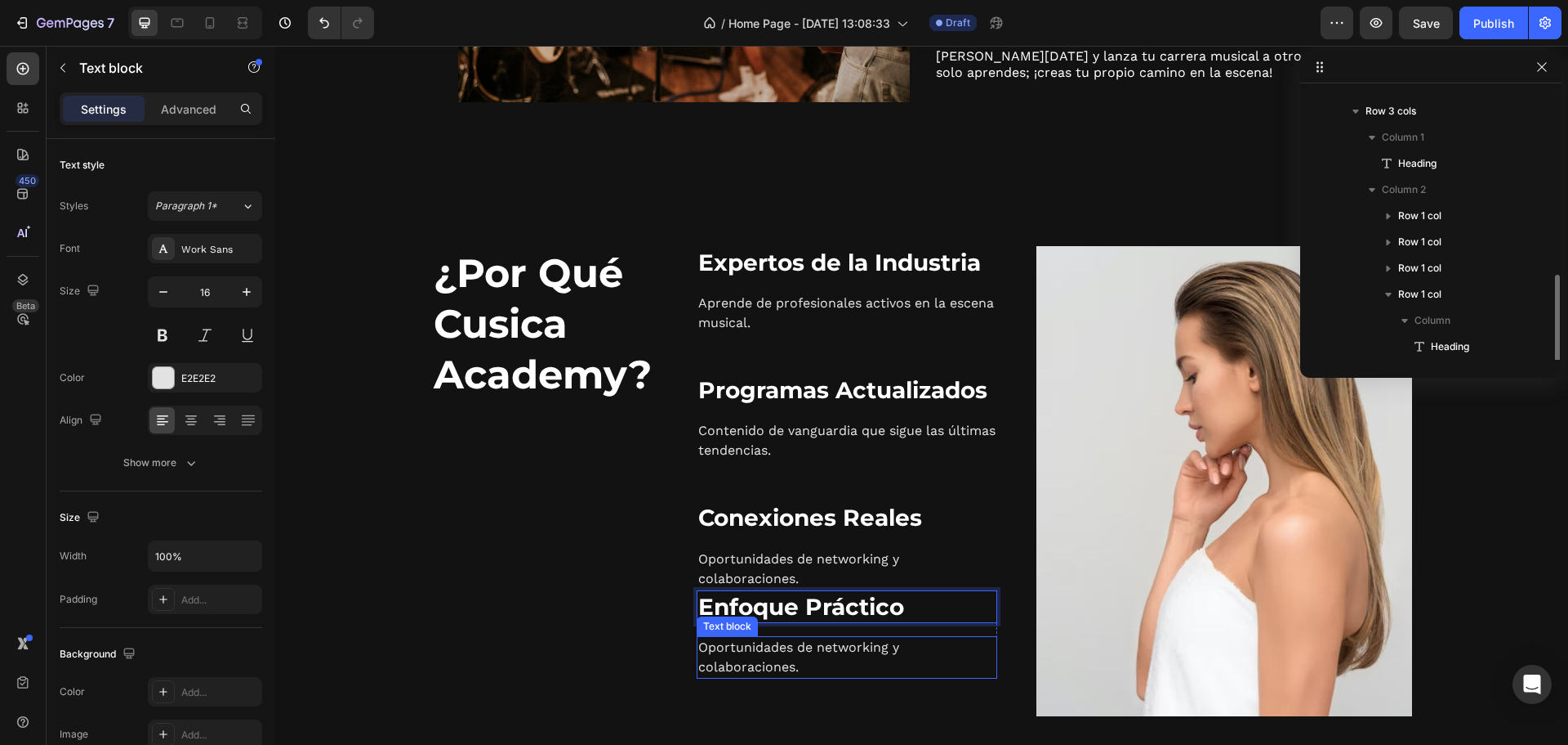
scroll to position [175, 0]
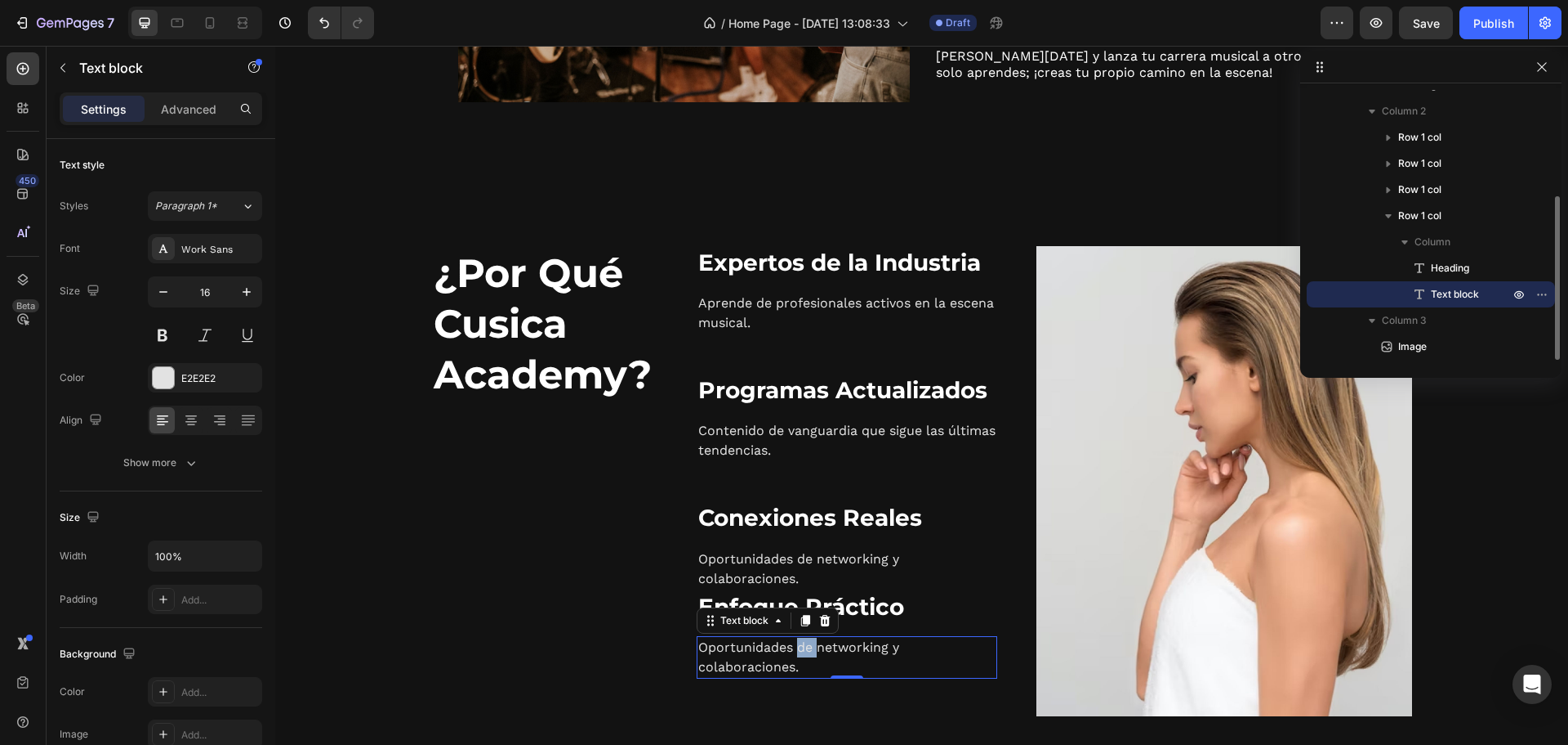
click at [788, 650] on p "Oportunidades de networking y colaboraciones." at bounding box center [847, 657] width 297 height 40
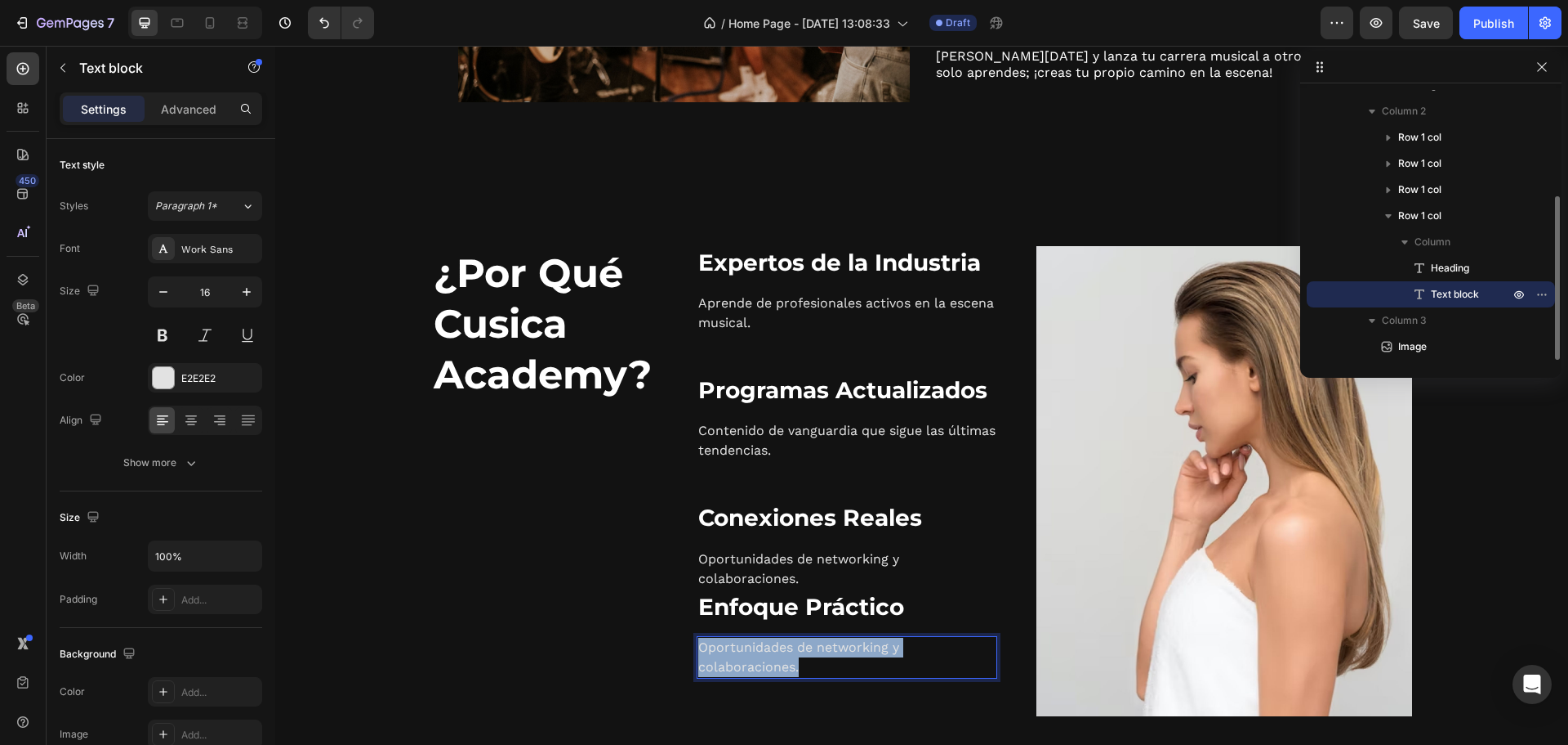
click at [788, 650] on p "Oportunidades de networking y colaboraciones." at bounding box center [847, 657] width 297 height 40
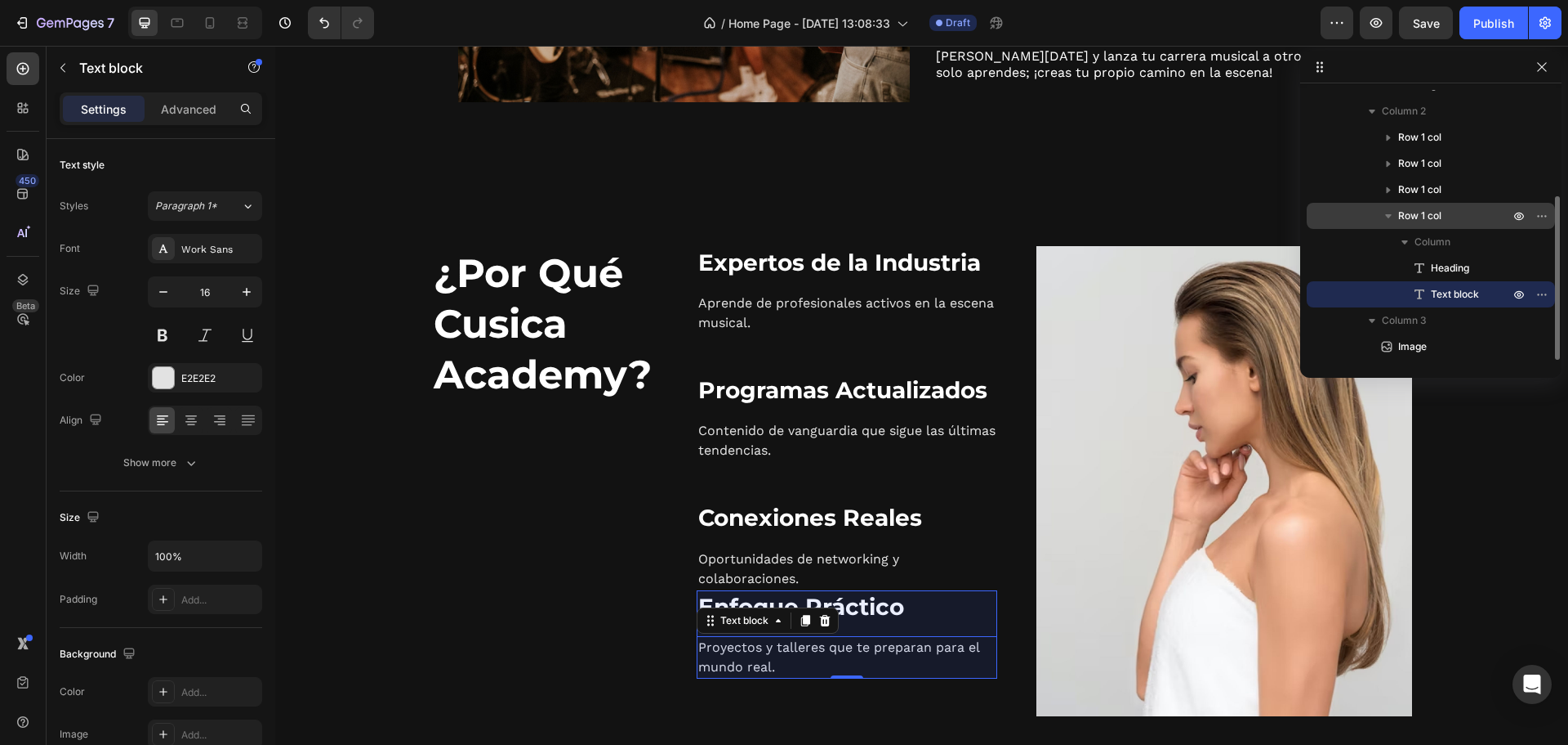
click at [1387, 218] on icon "button" at bounding box center [1388, 215] width 16 height 16
click at [1544, 216] on icon "button" at bounding box center [1545, 216] width 2 height 2
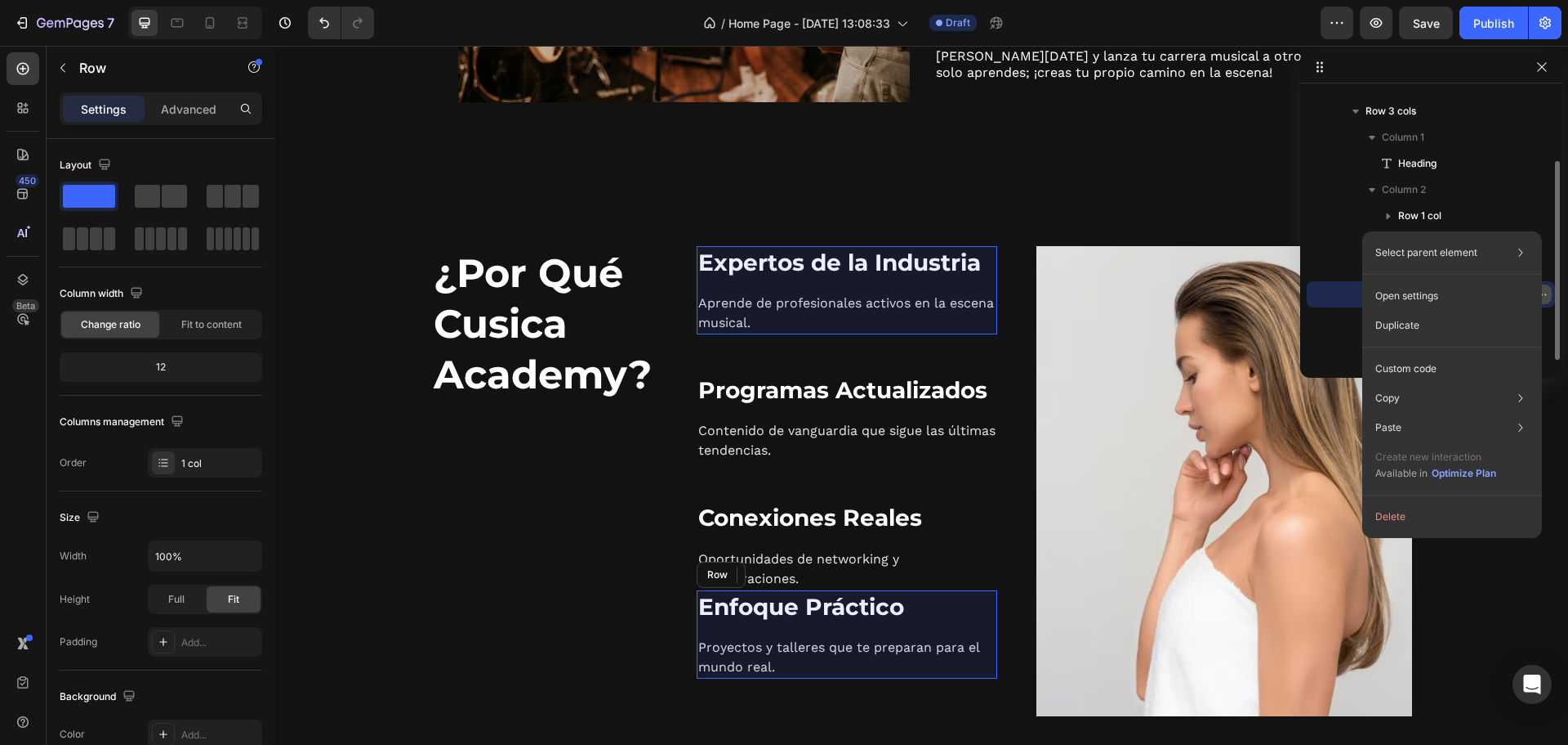
scroll to position [97, 0]
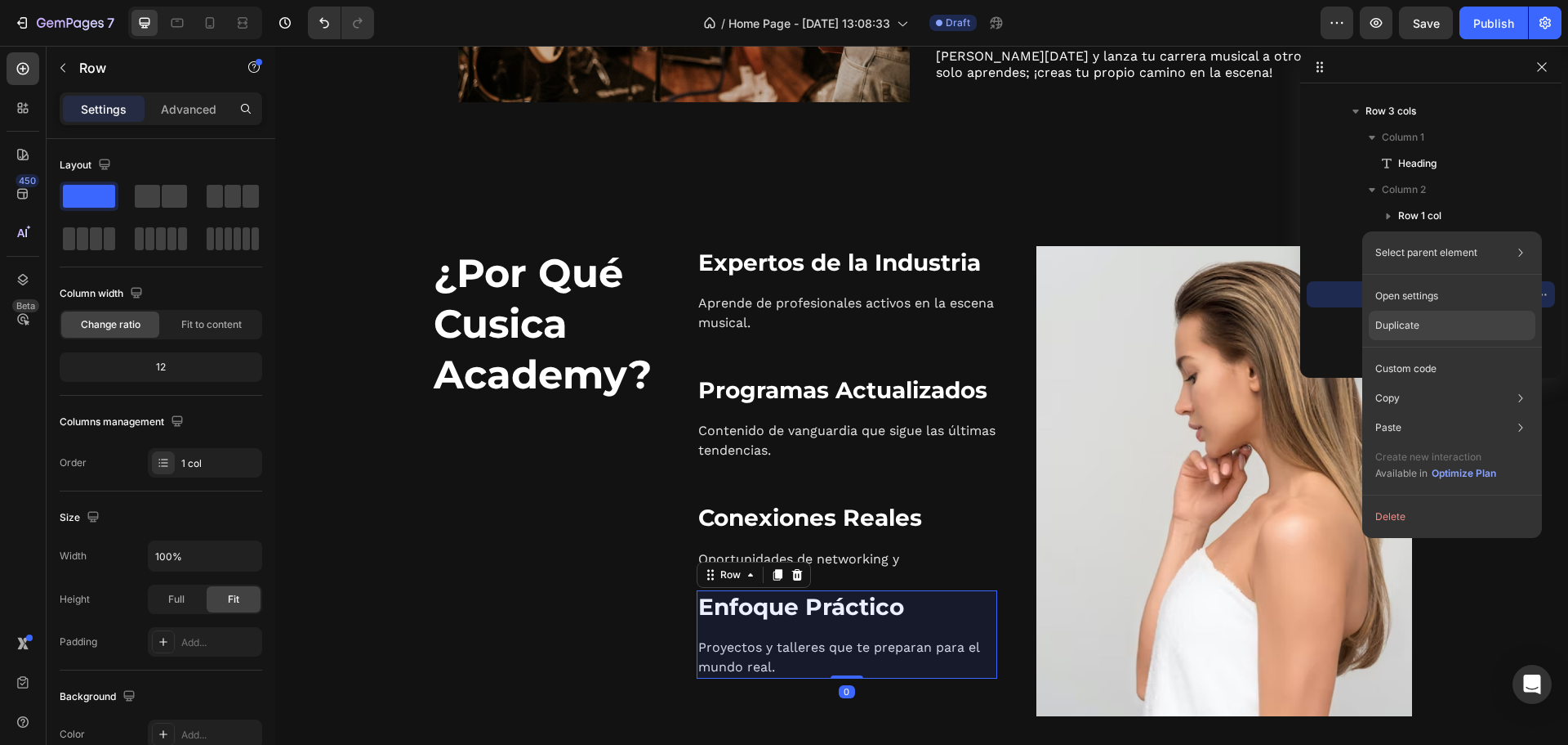
click at [1418, 323] on p "Duplicate" at bounding box center [1397, 325] width 44 height 14
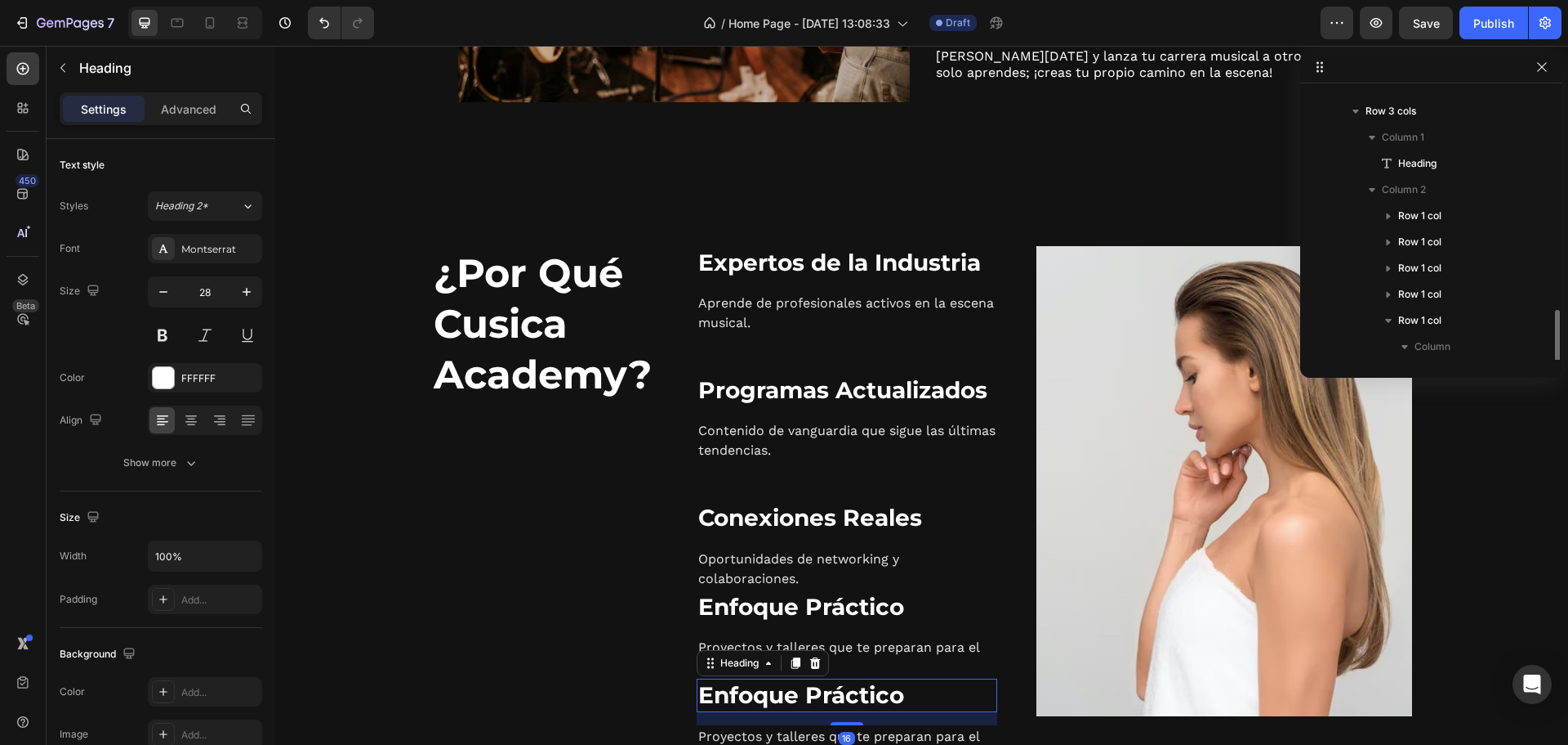
click at [808, 698] on strong "Enfoque Práctico" at bounding box center [801, 695] width 206 height 28
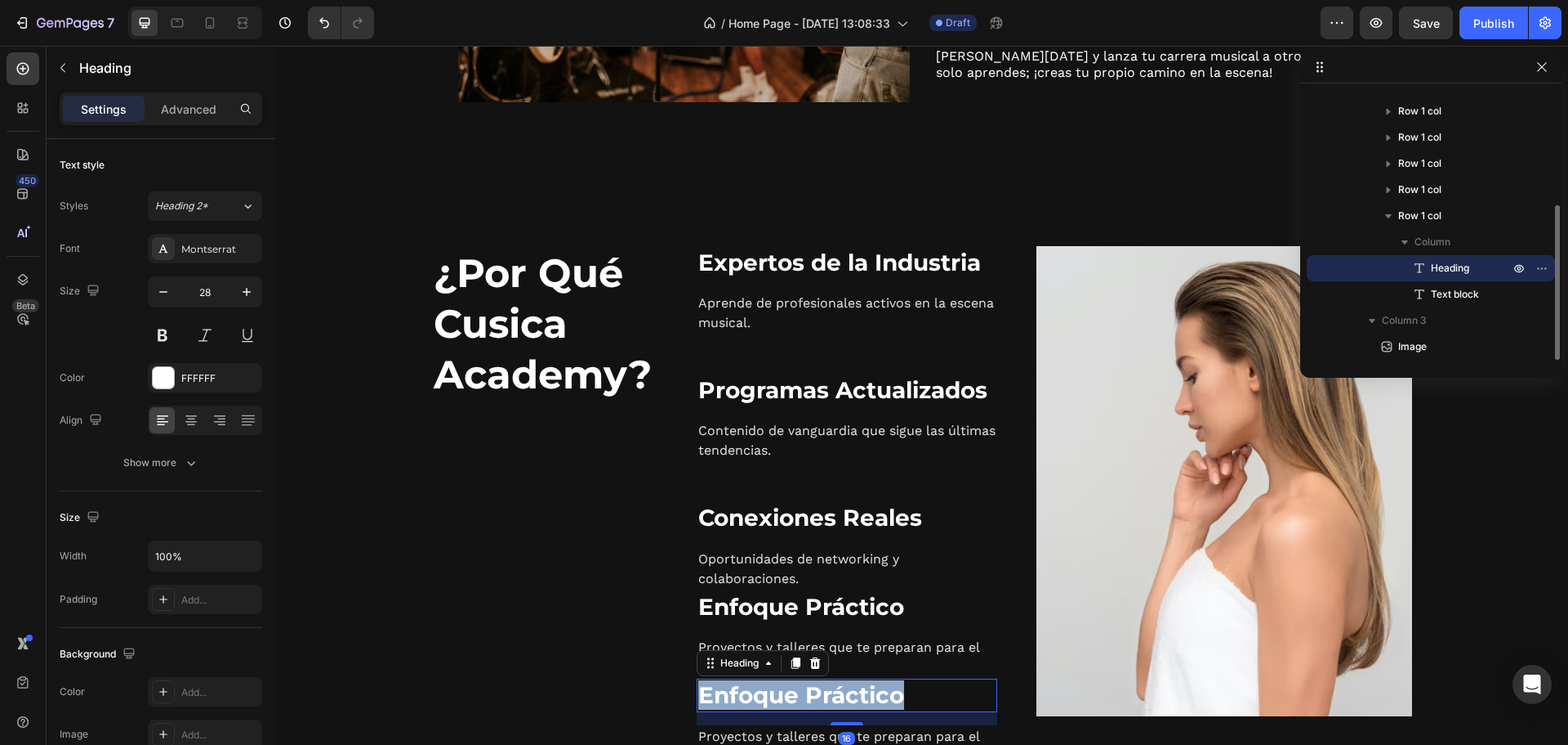
click at [808, 698] on strong "Enfoque Práctico" at bounding box center [801, 695] width 206 height 28
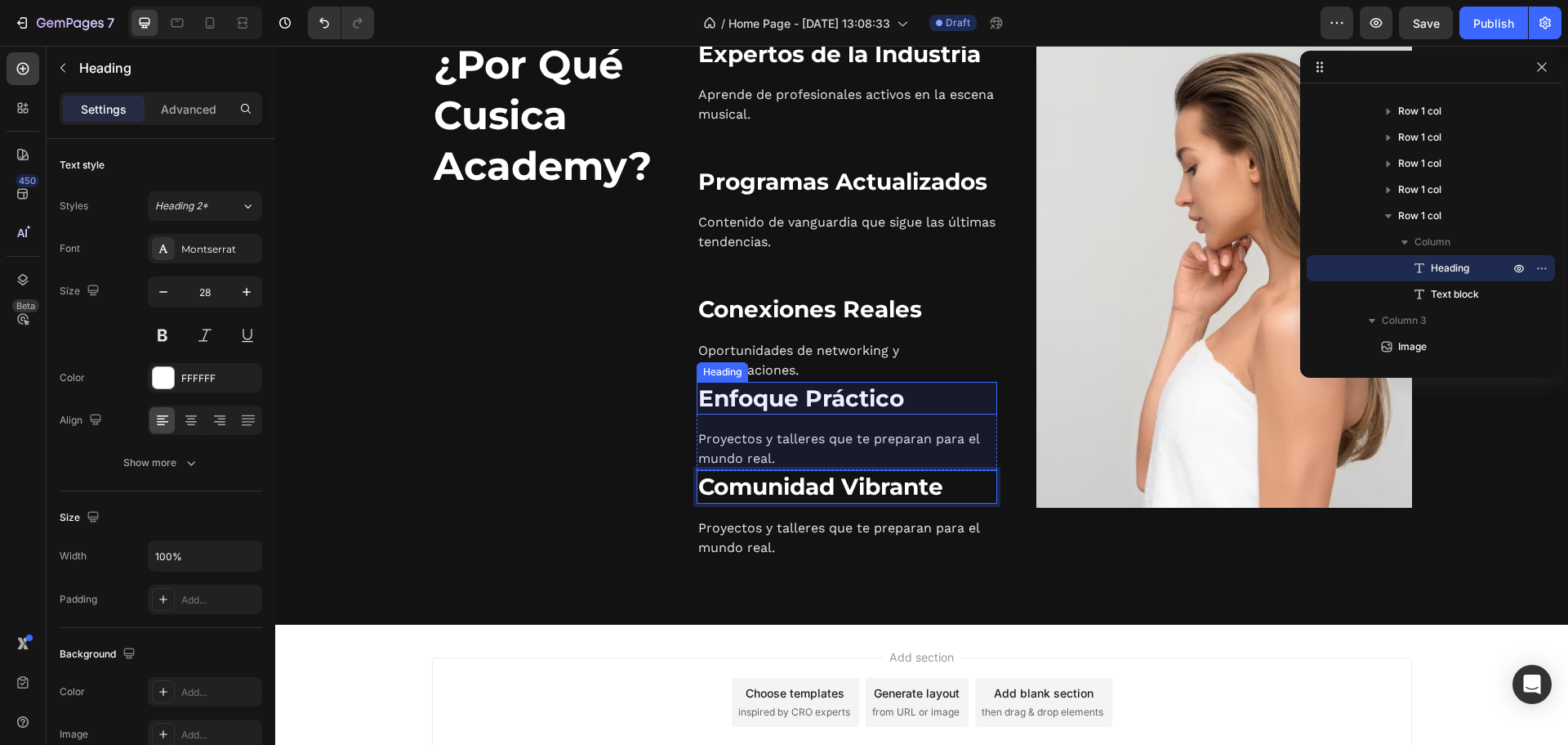
scroll to position [1622, 0]
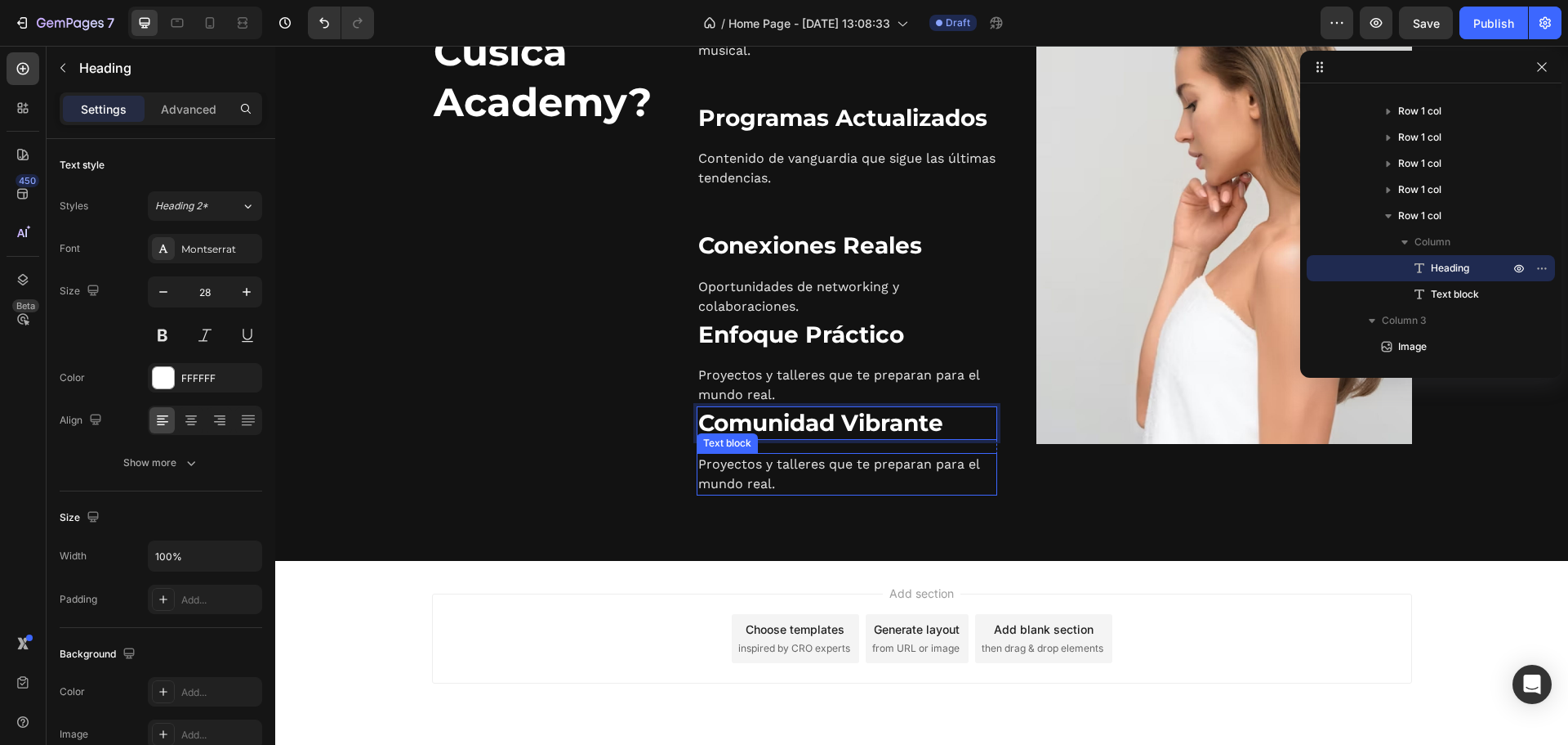
click at [798, 460] on p "Proyectos y talleres que te preparan para el mundo real." at bounding box center [847, 474] width 297 height 40
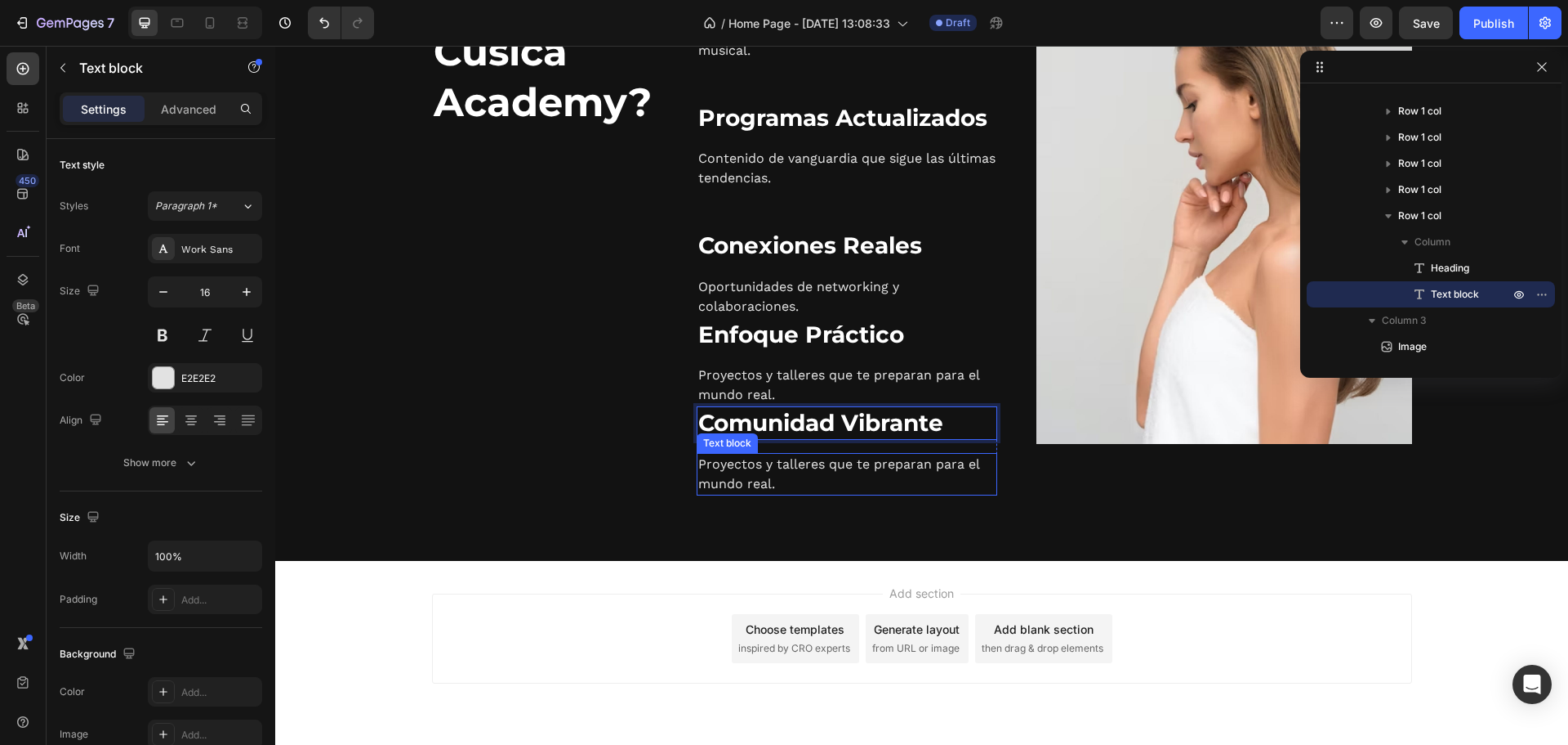
click at [798, 460] on p "Proyectos y talleres que te preparan para el mundo real." at bounding box center [847, 474] width 297 height 40
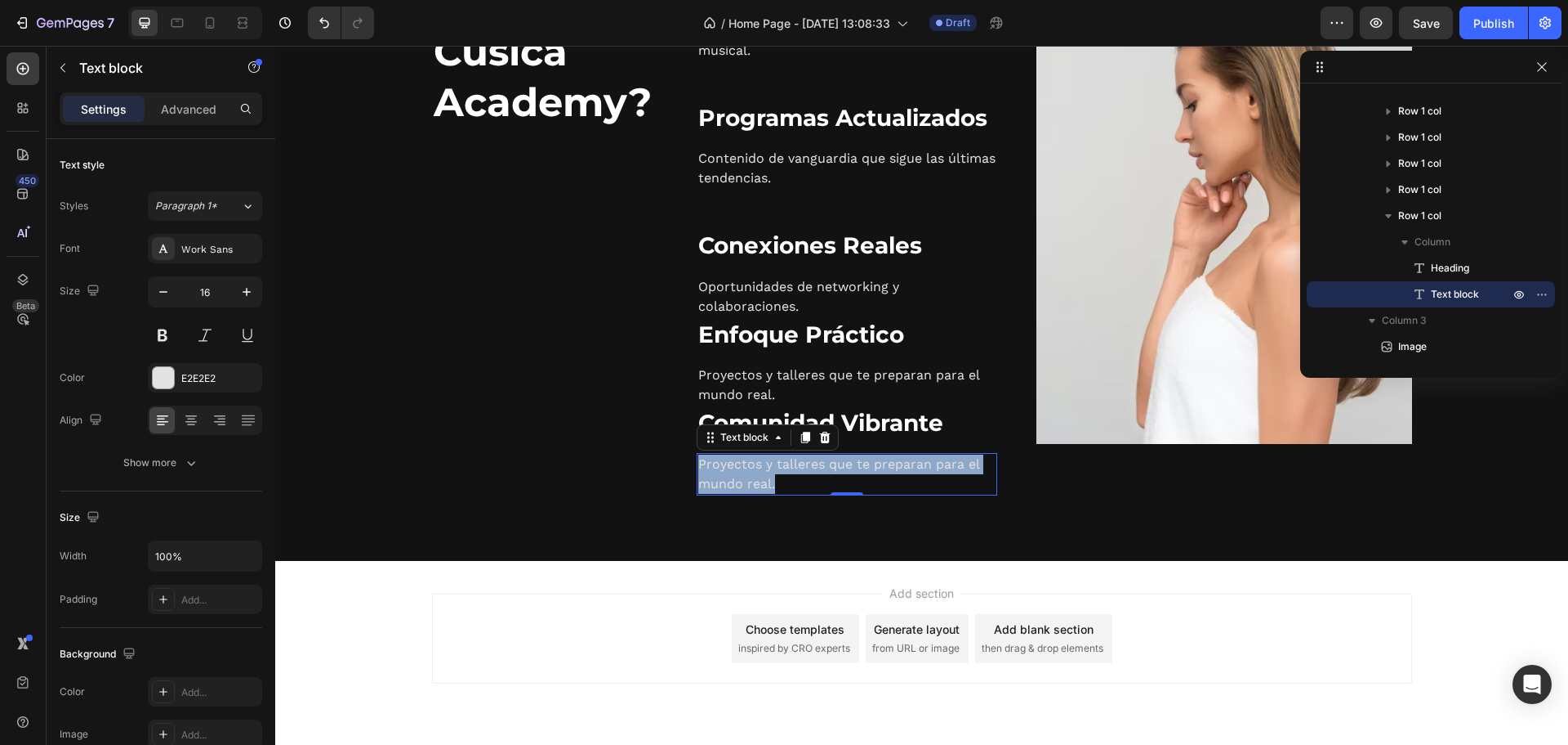
click at [798, 460] on p "Proyectos y talleres que te preparan para el mundo real." at bounding box center [847, 474] width 297 height 40
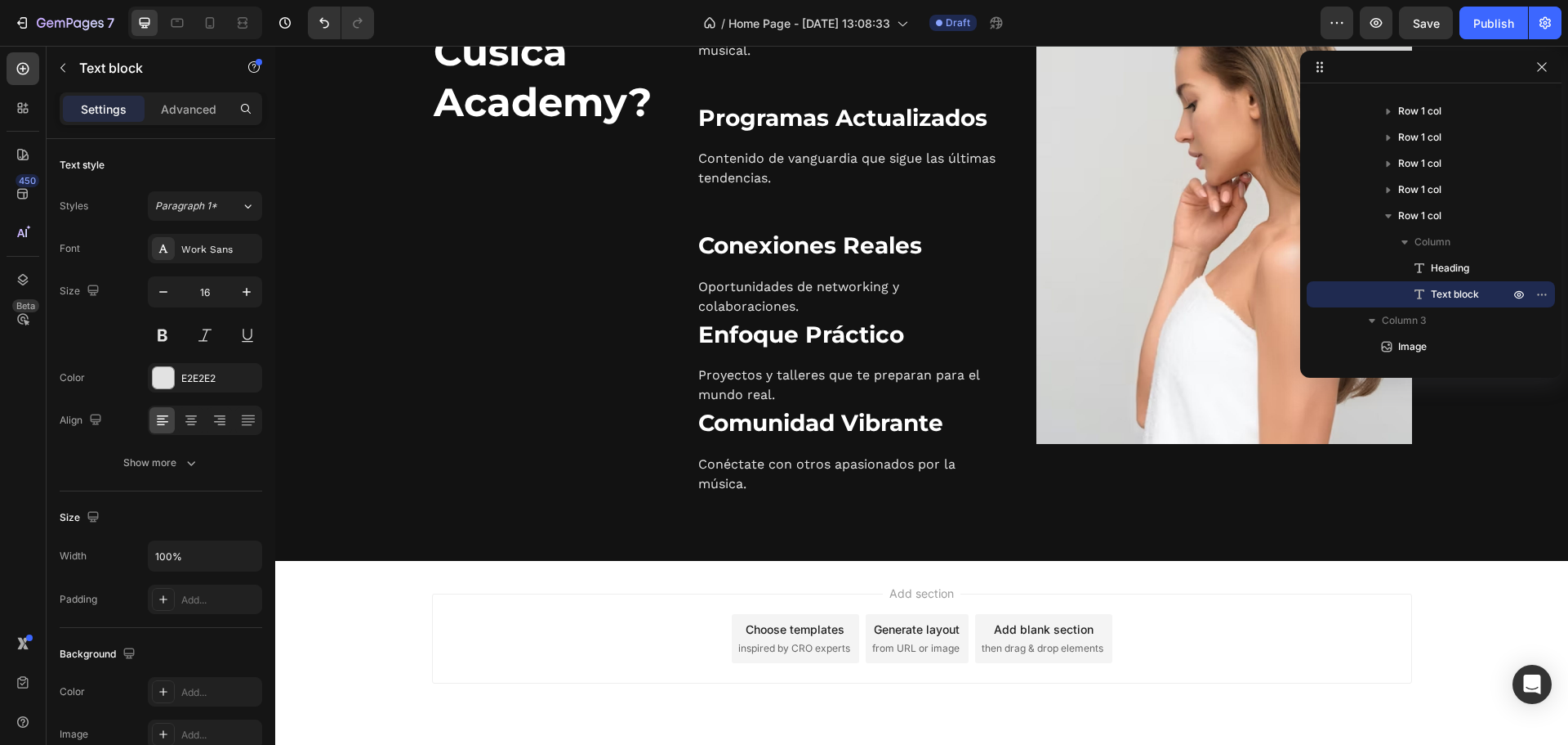
click at [604, 589] on div "Add section Choose templates inspired by CRO experts Generate layout from URL o…" at bounding box center [922, 661] width 1293 height 201
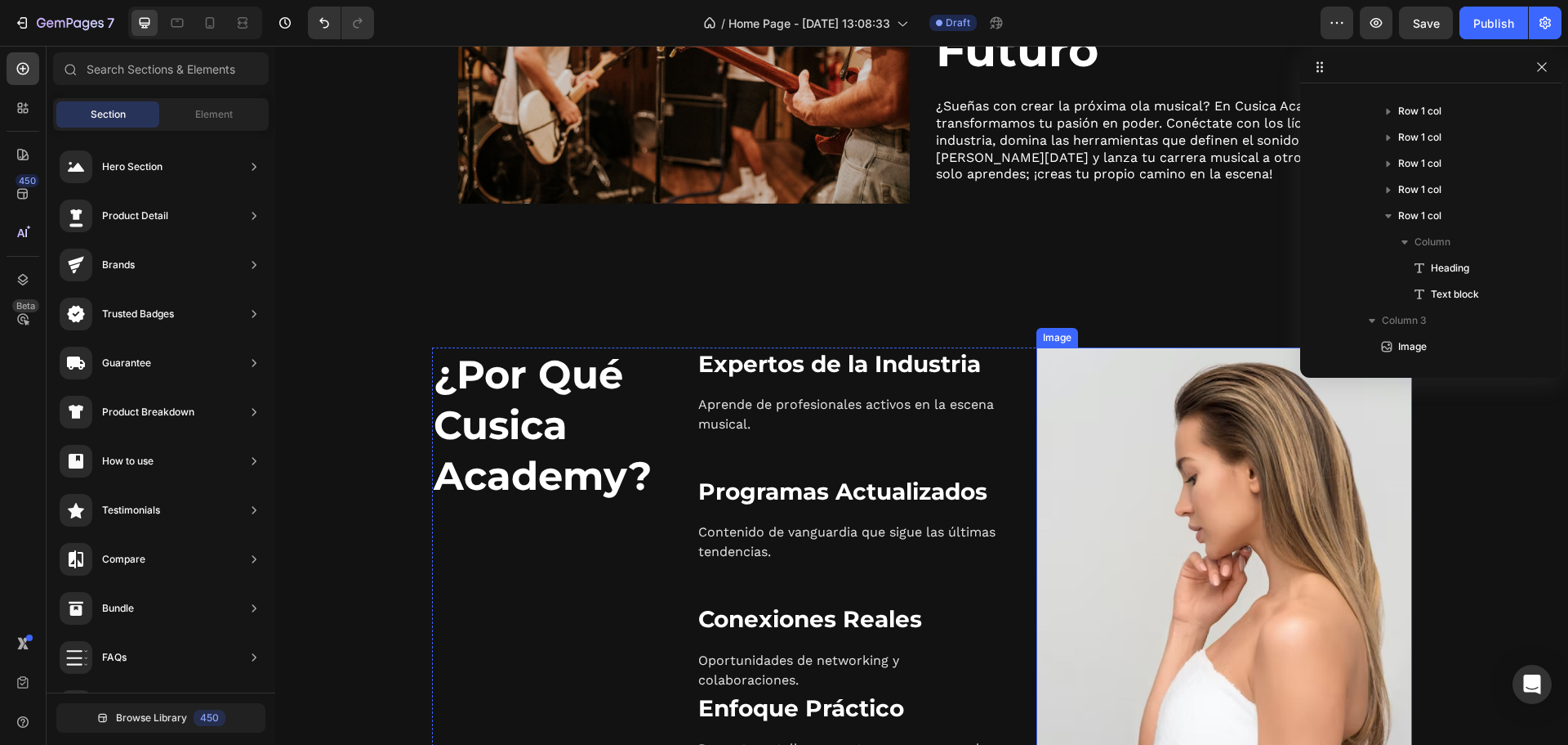
scroll to position [1350, 0]
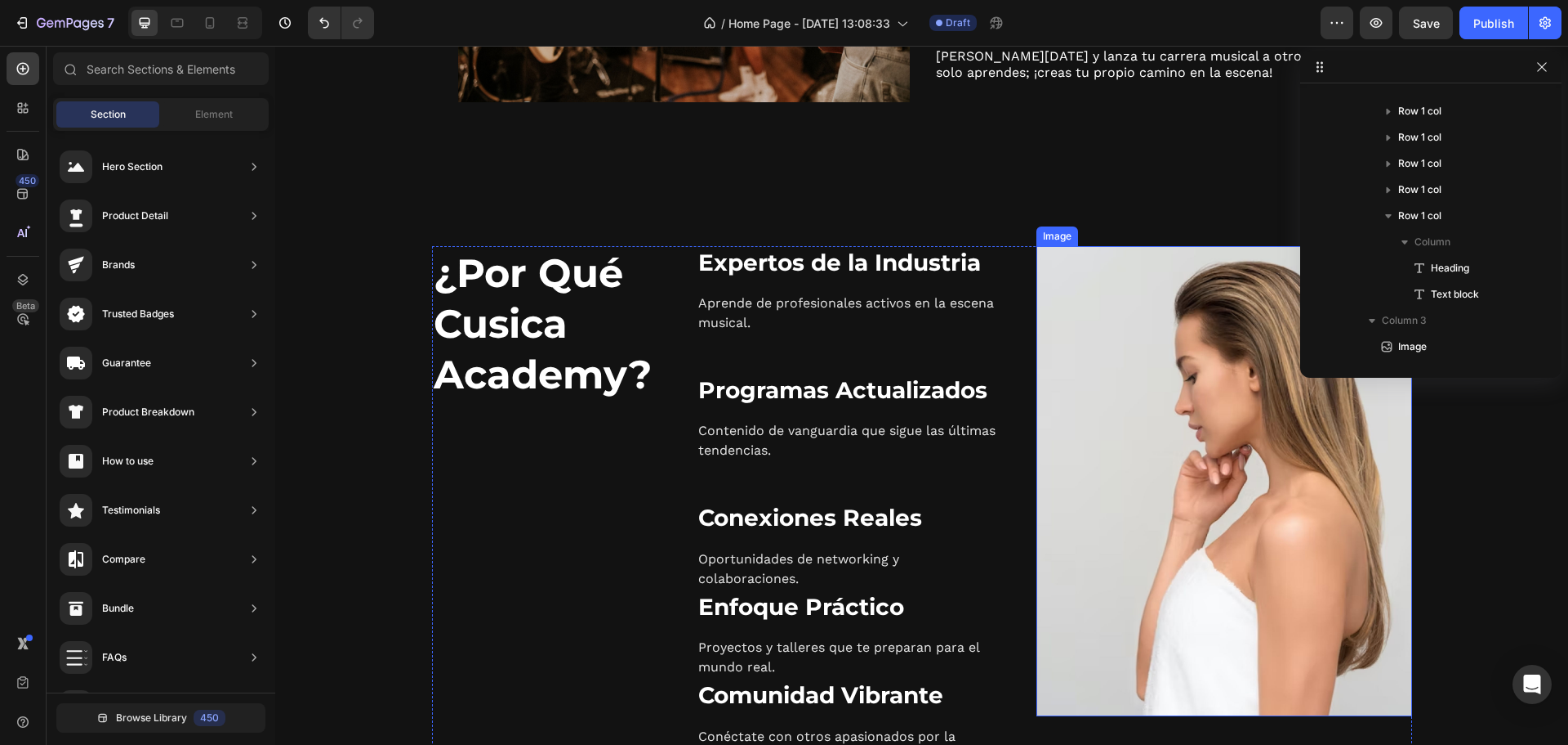
click at [1151, 439] on img at bounding box center [1224, 481] width 376 height 470
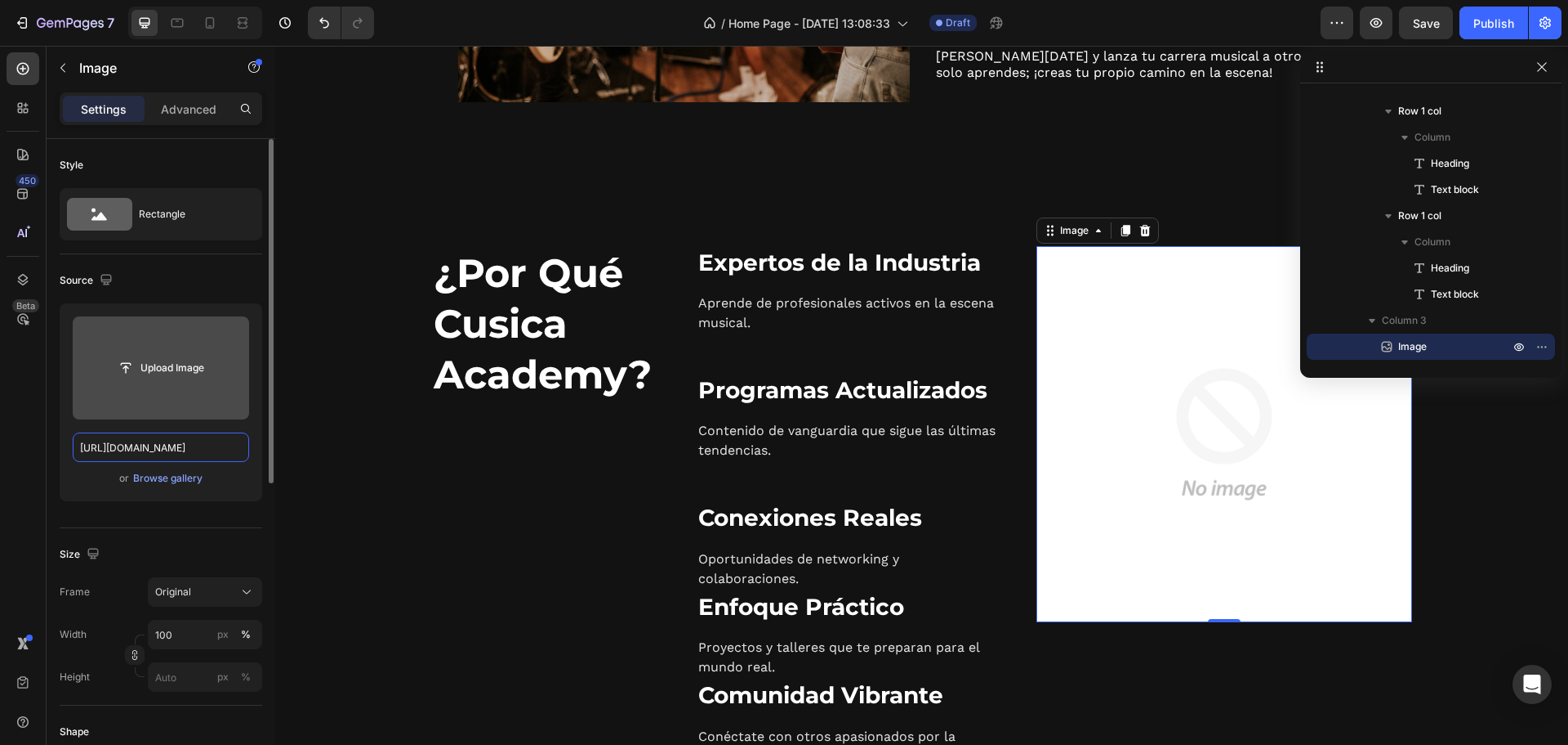
scroll to position [0, 0]
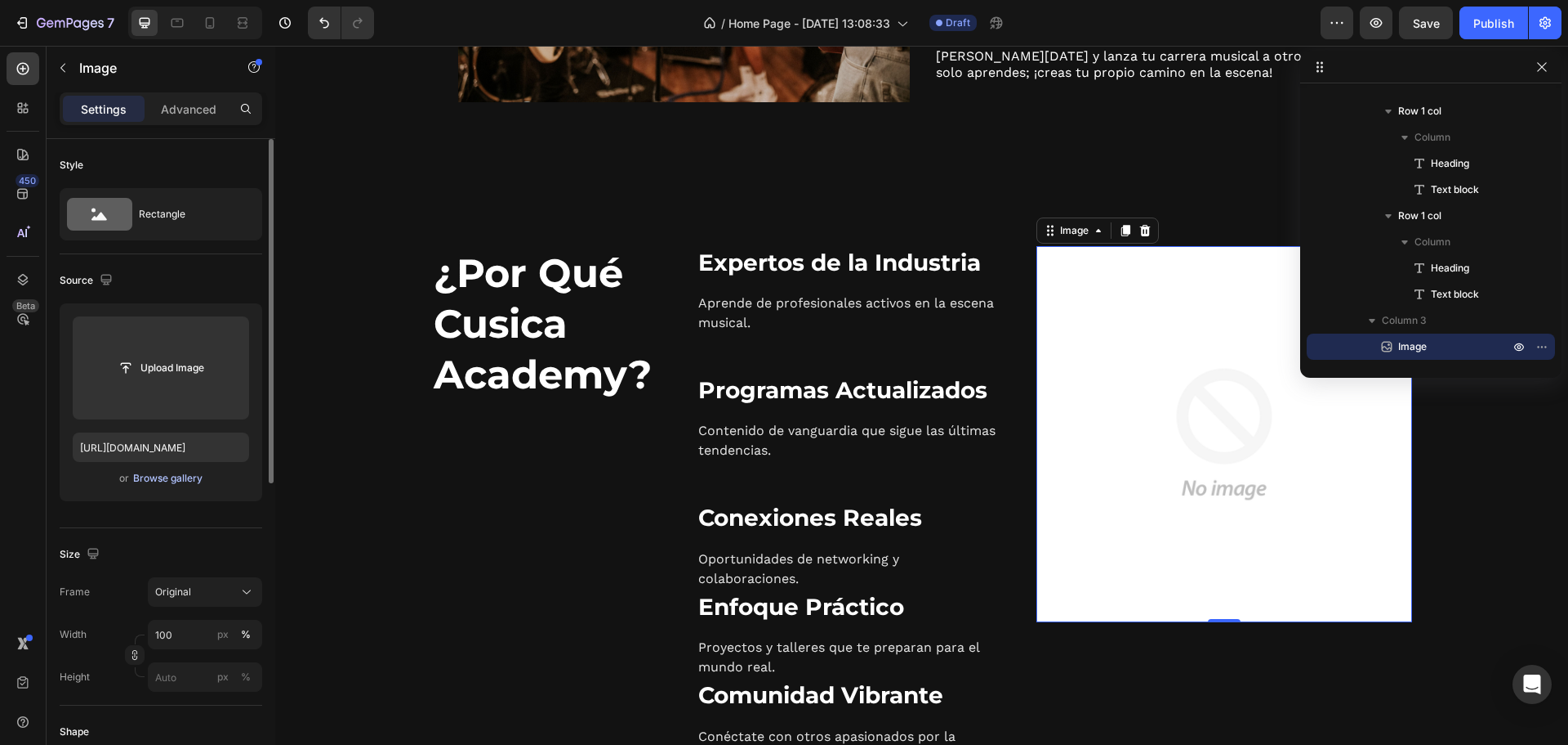
click at [169, 478] on div "Browse gallery" at bounding box center [167, 478] width 70 height 14
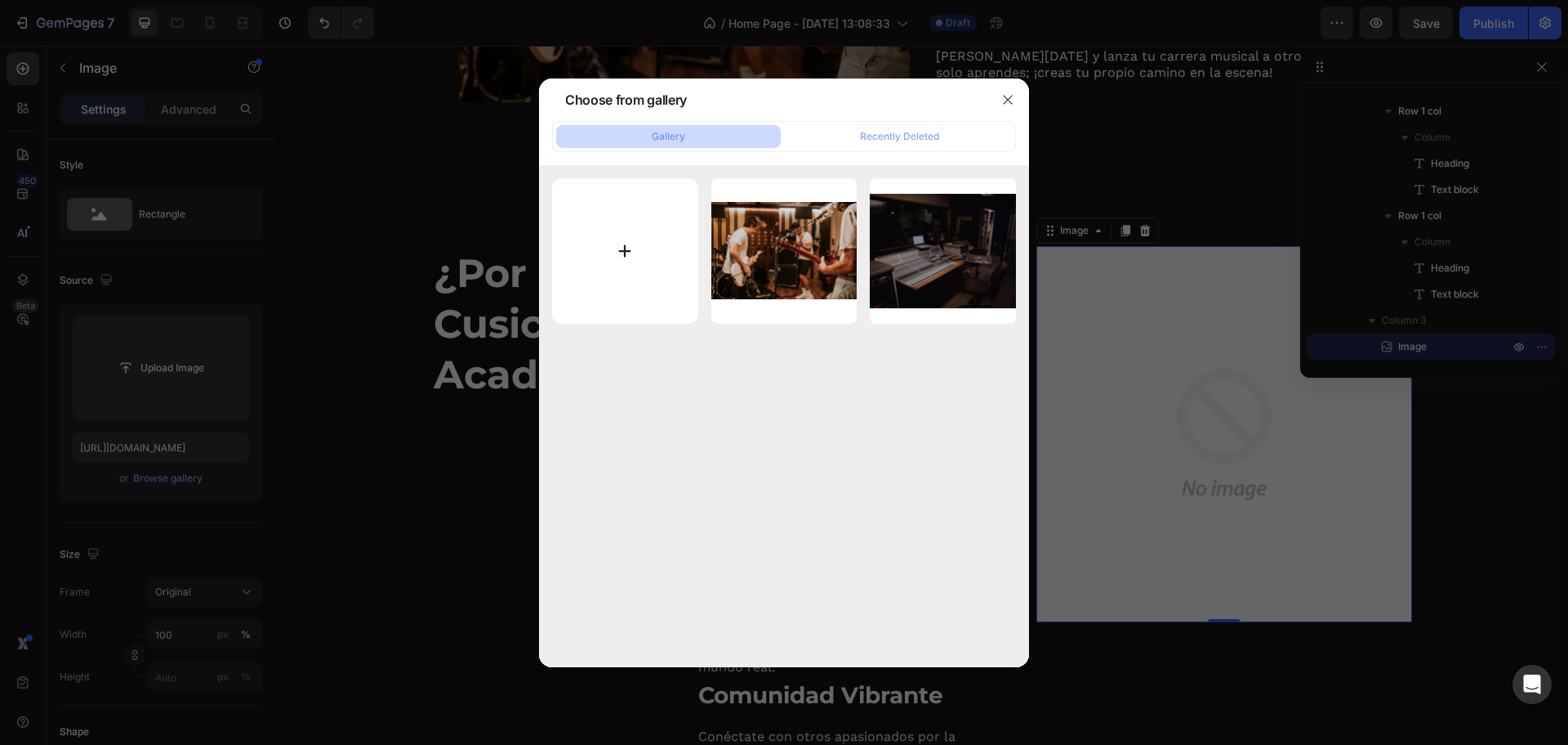
click at [628, 237] on input "file" at bounding box center [625, 251] width 146 height 146
type input "C:\fakepath\side-view-musician-working-studio.jpg"
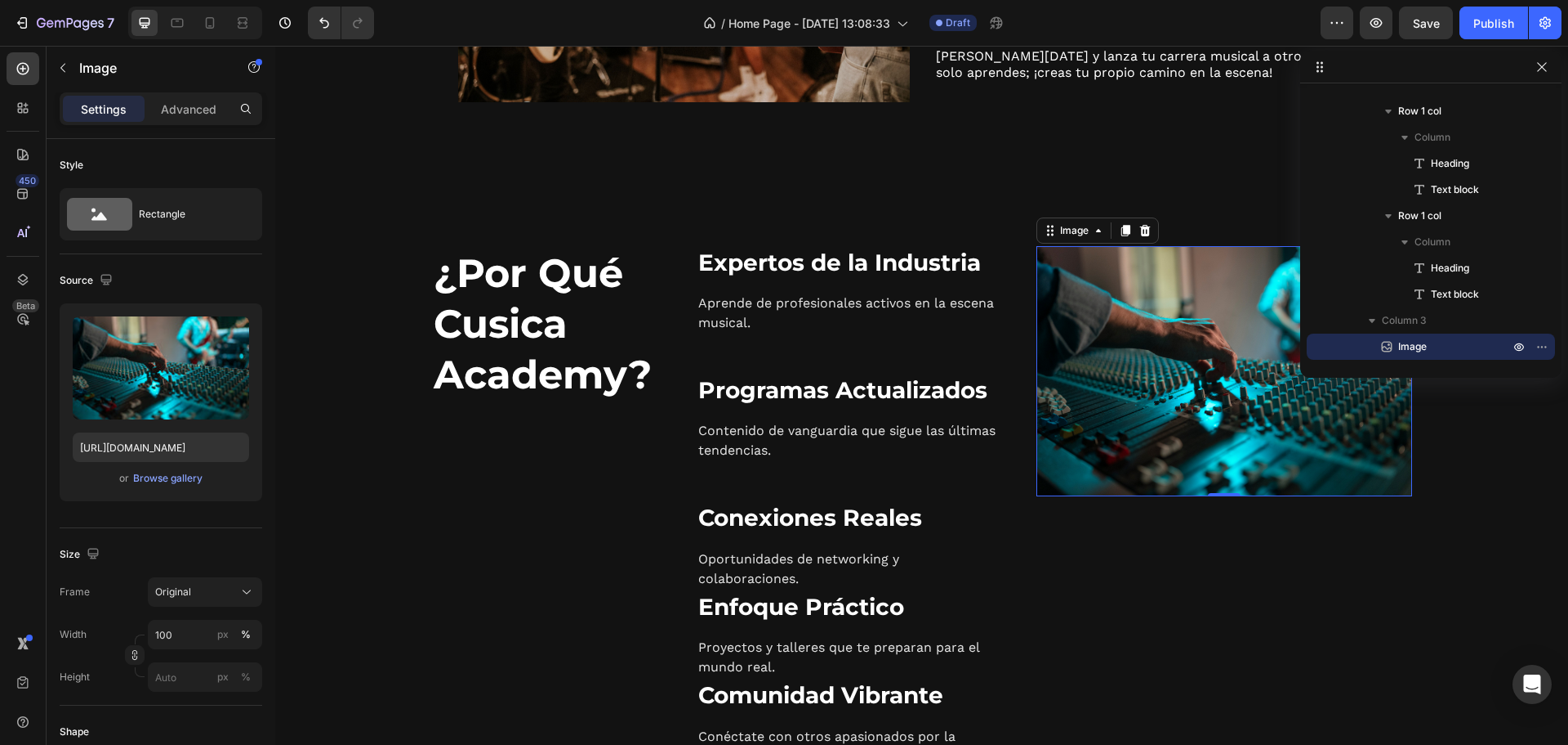
click at [1208, 496] on img at bounding box center [1224, 371] width 376 height 250
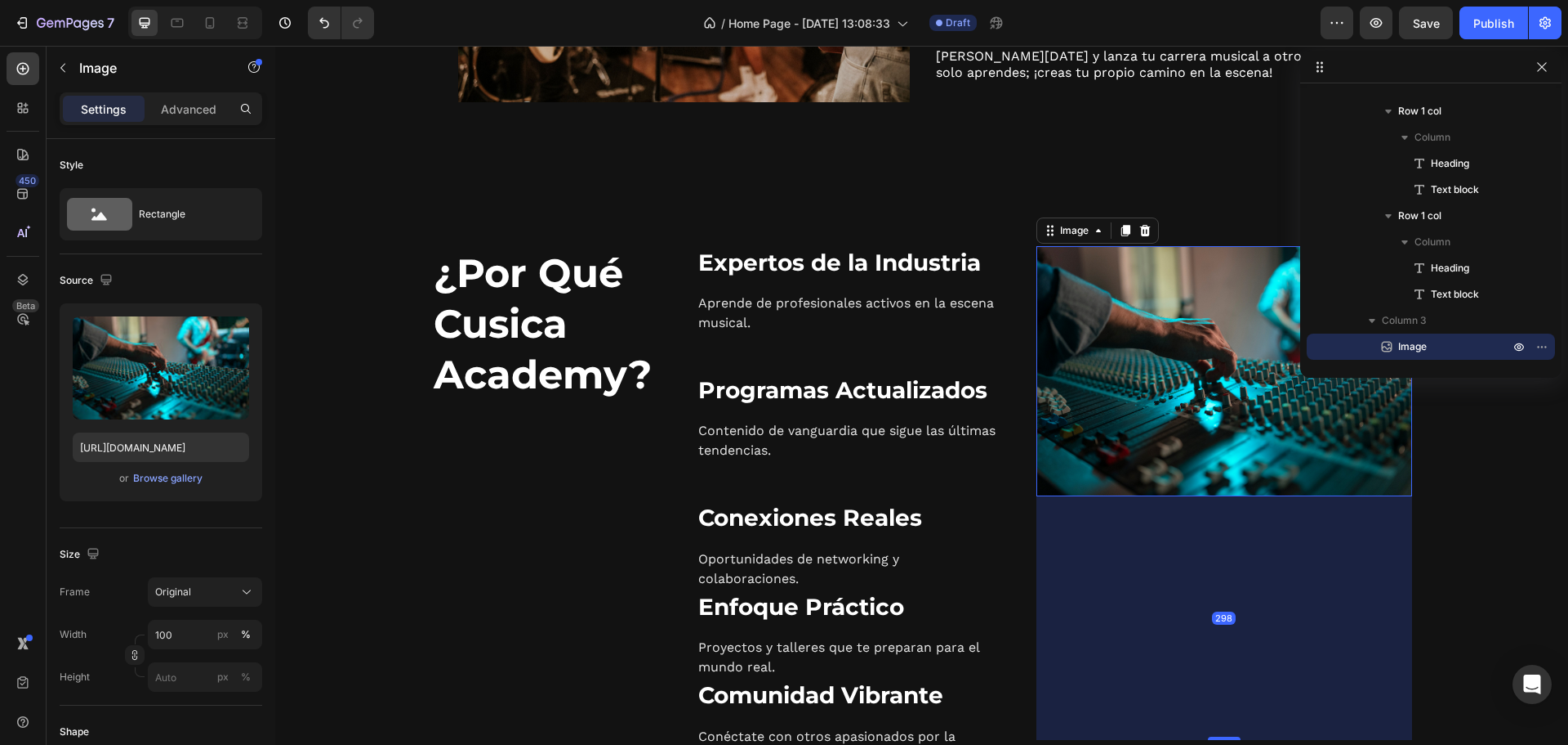
drag, startPoint x: 1219, startPoint y: 493, endPoint x: 1206, endPoint y: 726, distance: 233.4
click at [1208, 740] on div at bounding box center [1224, 738] width 33 height 3
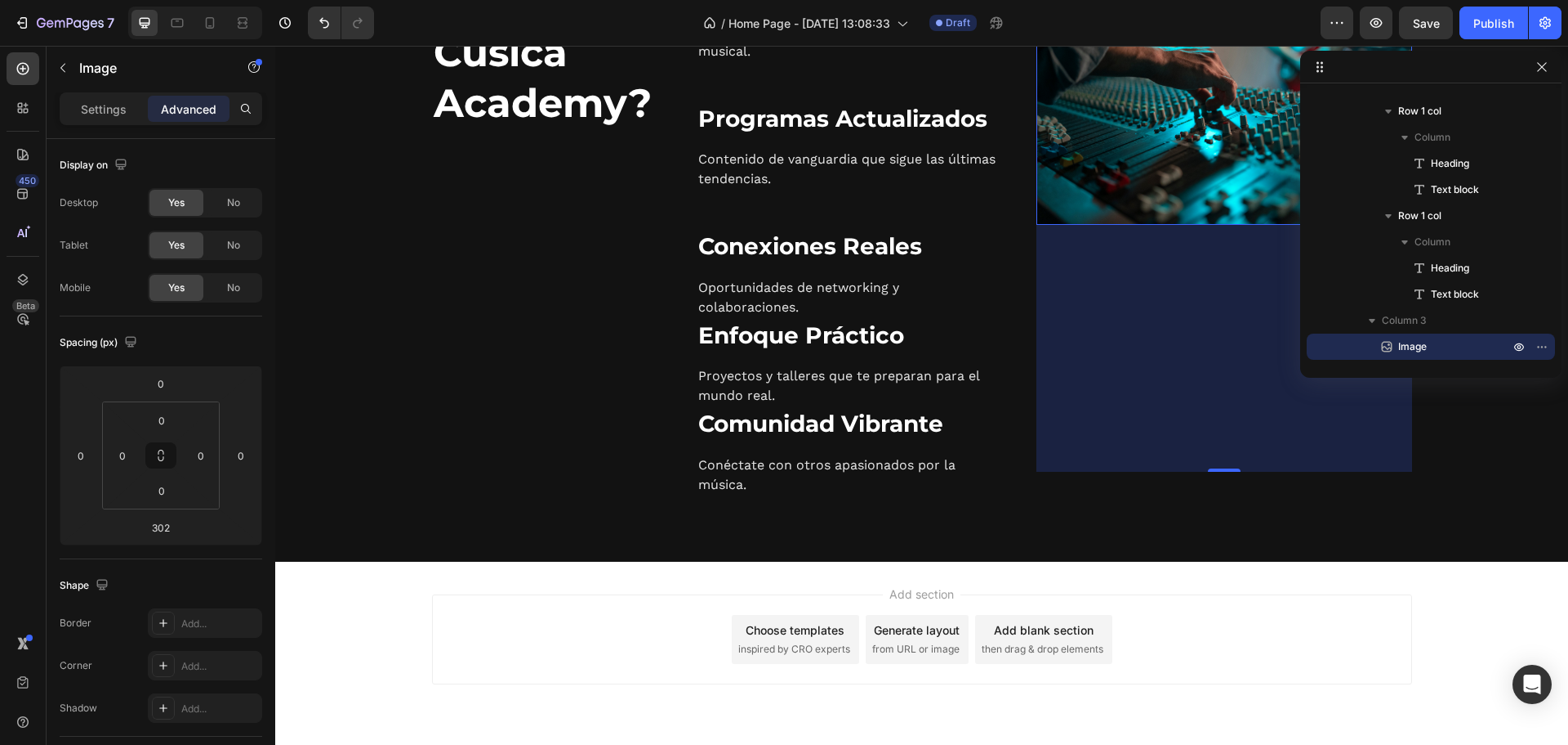
scroll to position [1622, 0]
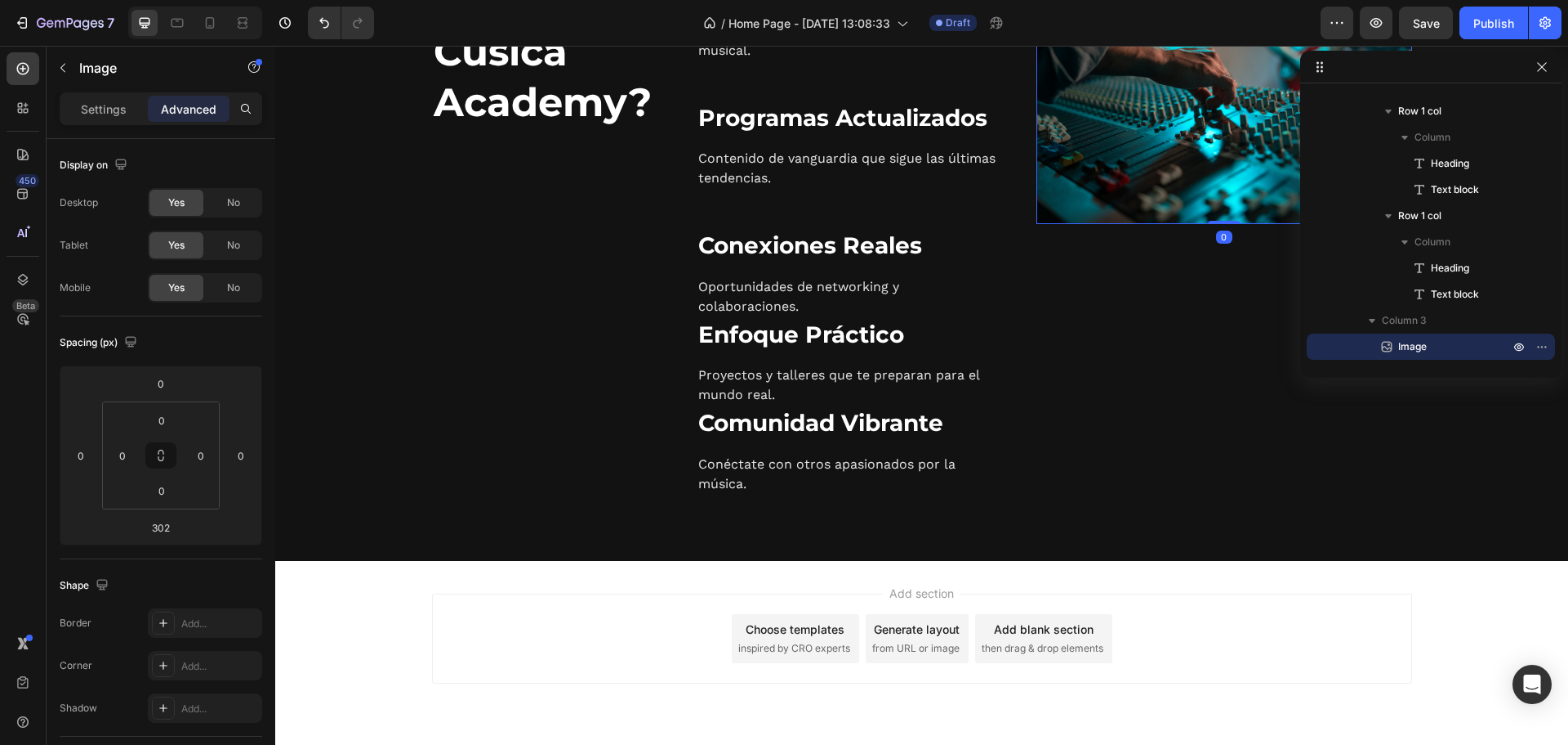
drag, startPoint x: 1218, startPoint y: 468, endPoint x: 1215, endPoint y: 212, distance: 256.0
click at [1215, 212] on div "Image 0" at bounding box center [1224, 98] width 376 height 250
click at [1236, 100] on img at bounding box center [1224, 98] width 376 height 250
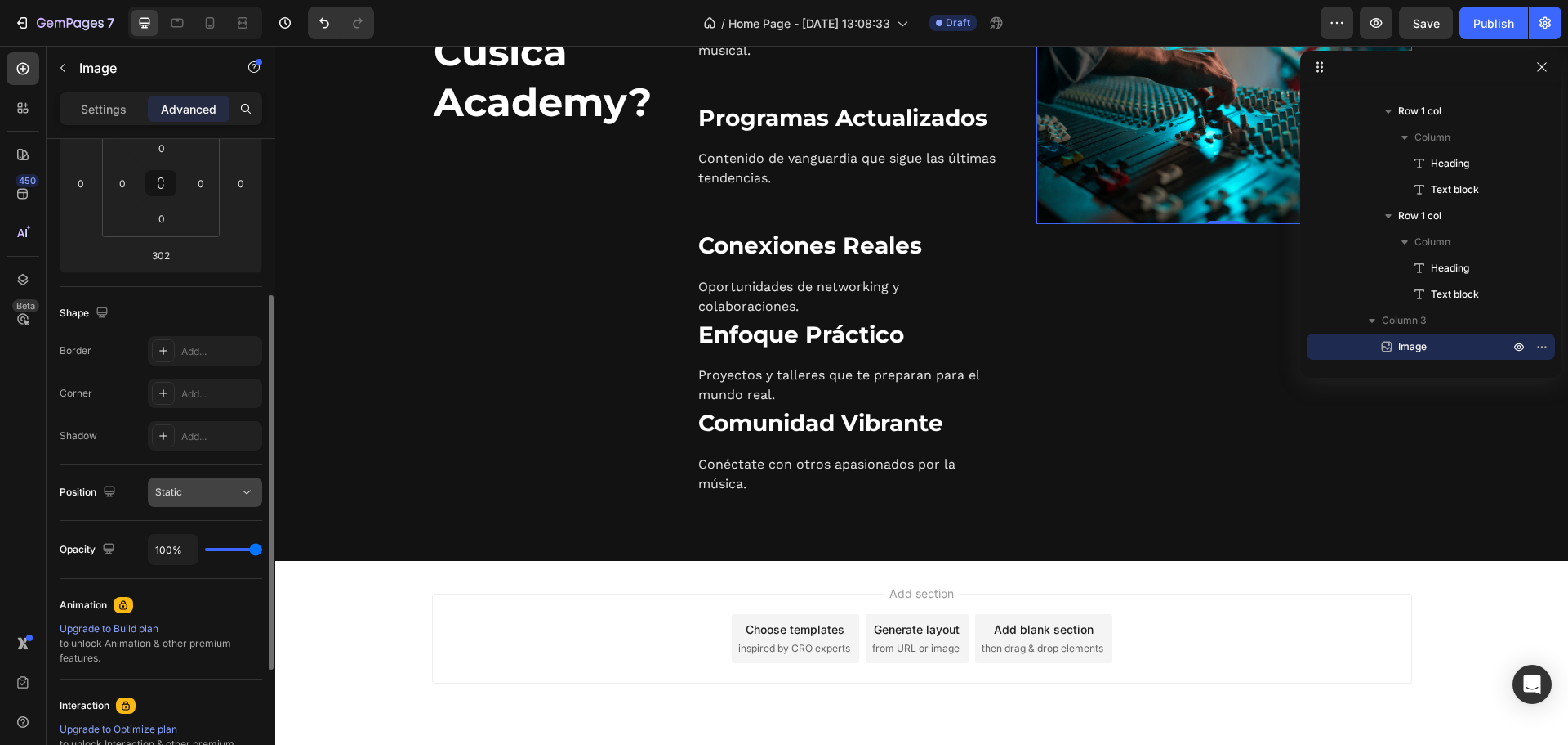
scroll to position [0, 0]
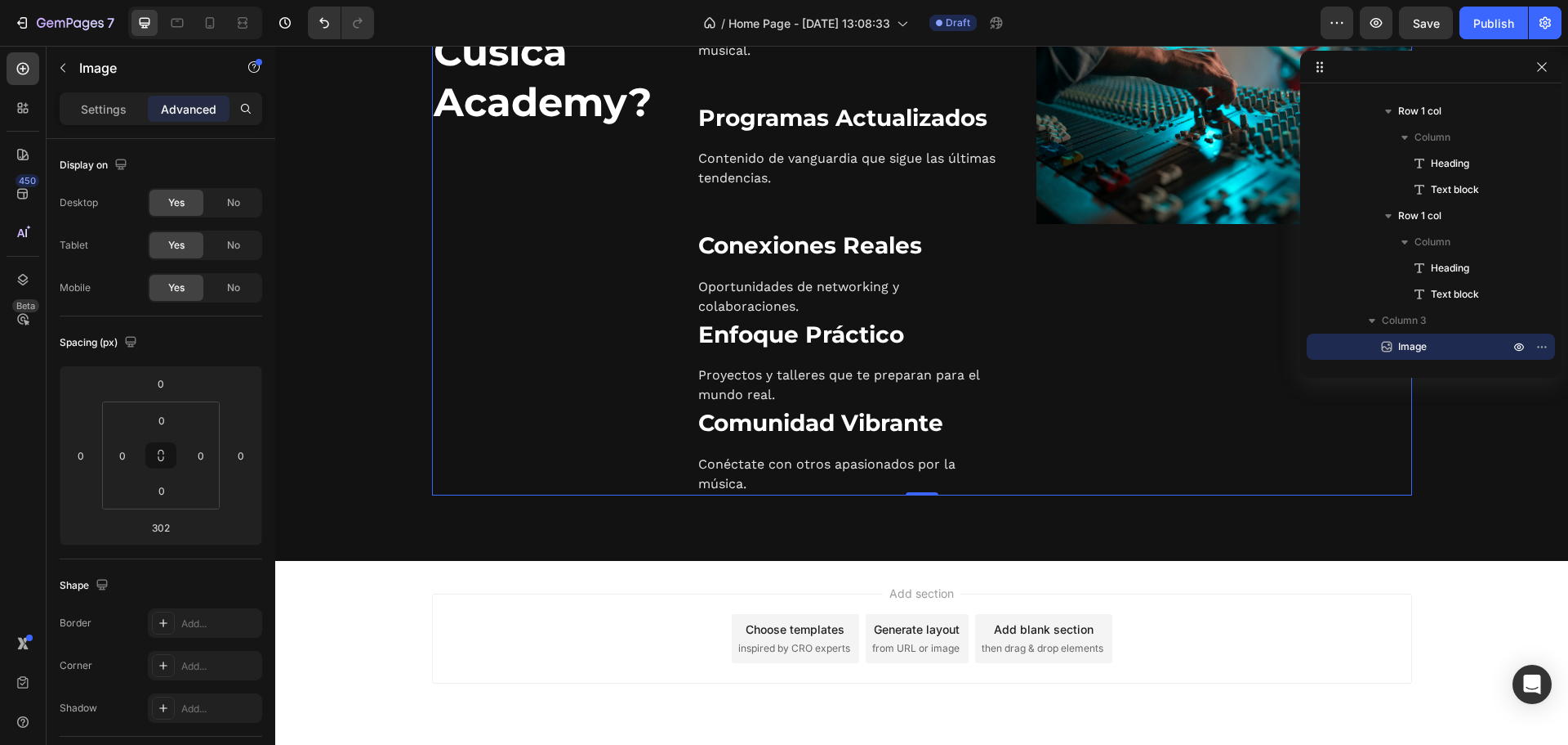
click at [1179, 304] on div "Image" at bounding box center [1224, 235] width 376 height 521
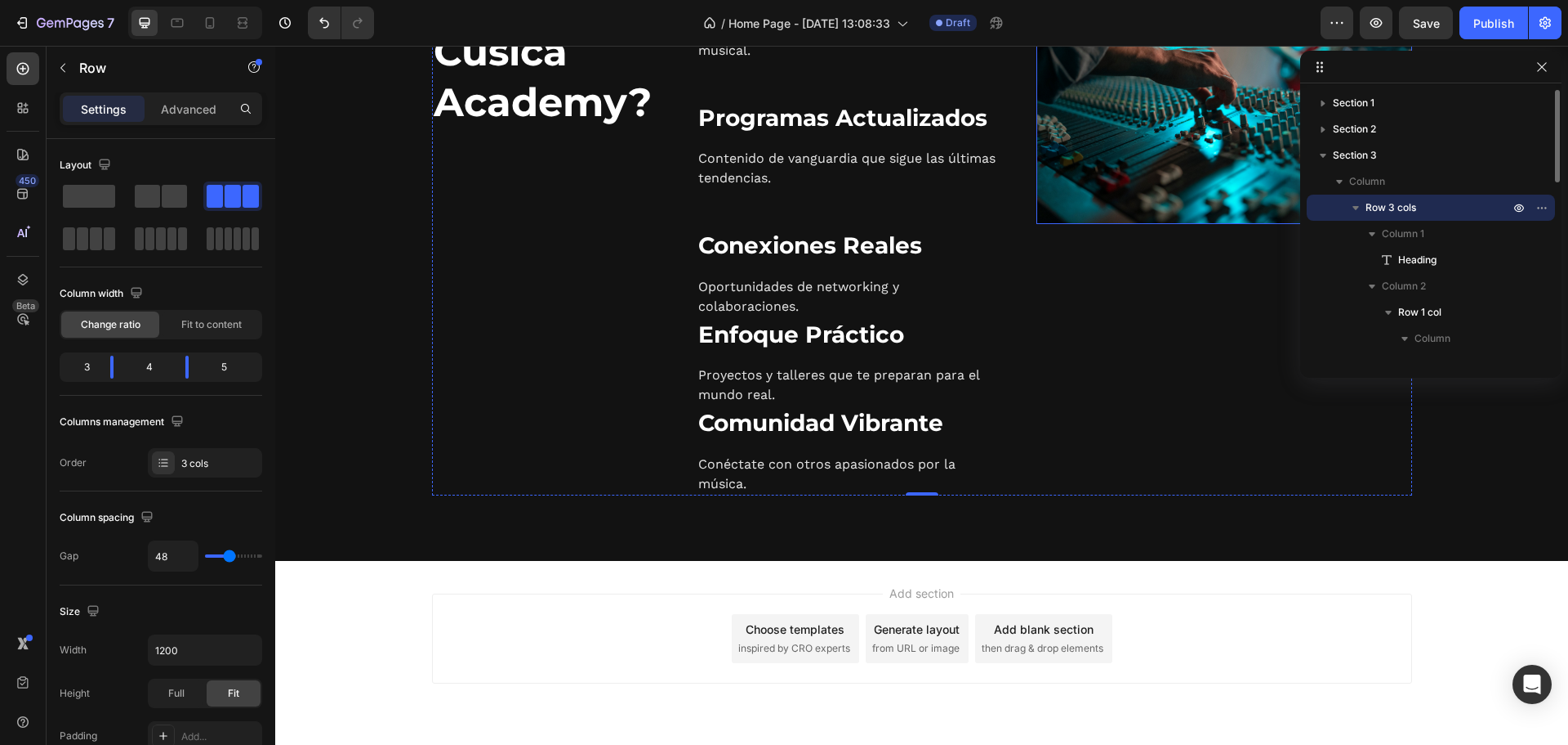
click at [1138, 182] on img at bounding box center [1224, 98] width 376 height 250
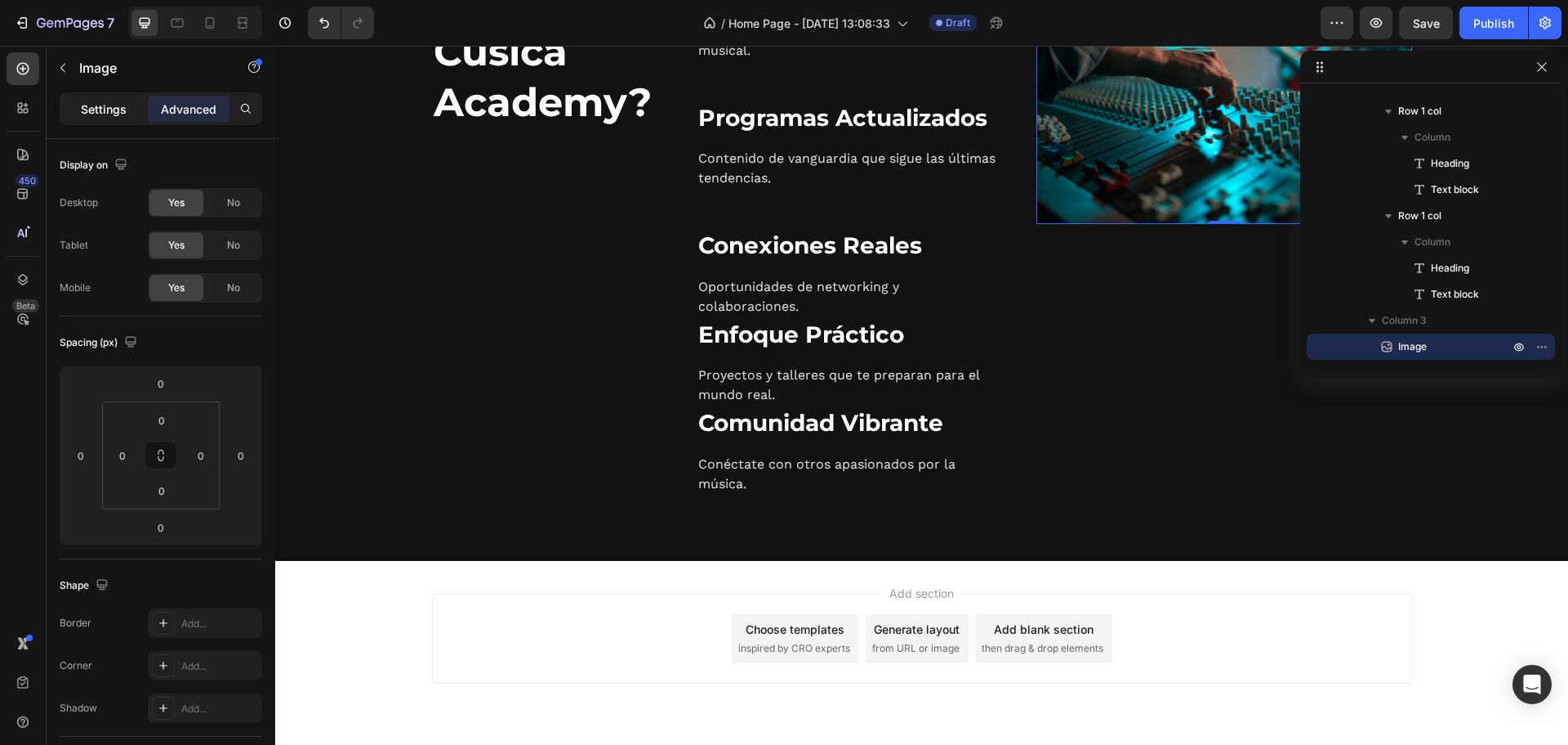
click at [107, 108] on p "Settings" at bounding box center [103, 109] width 45 height 17
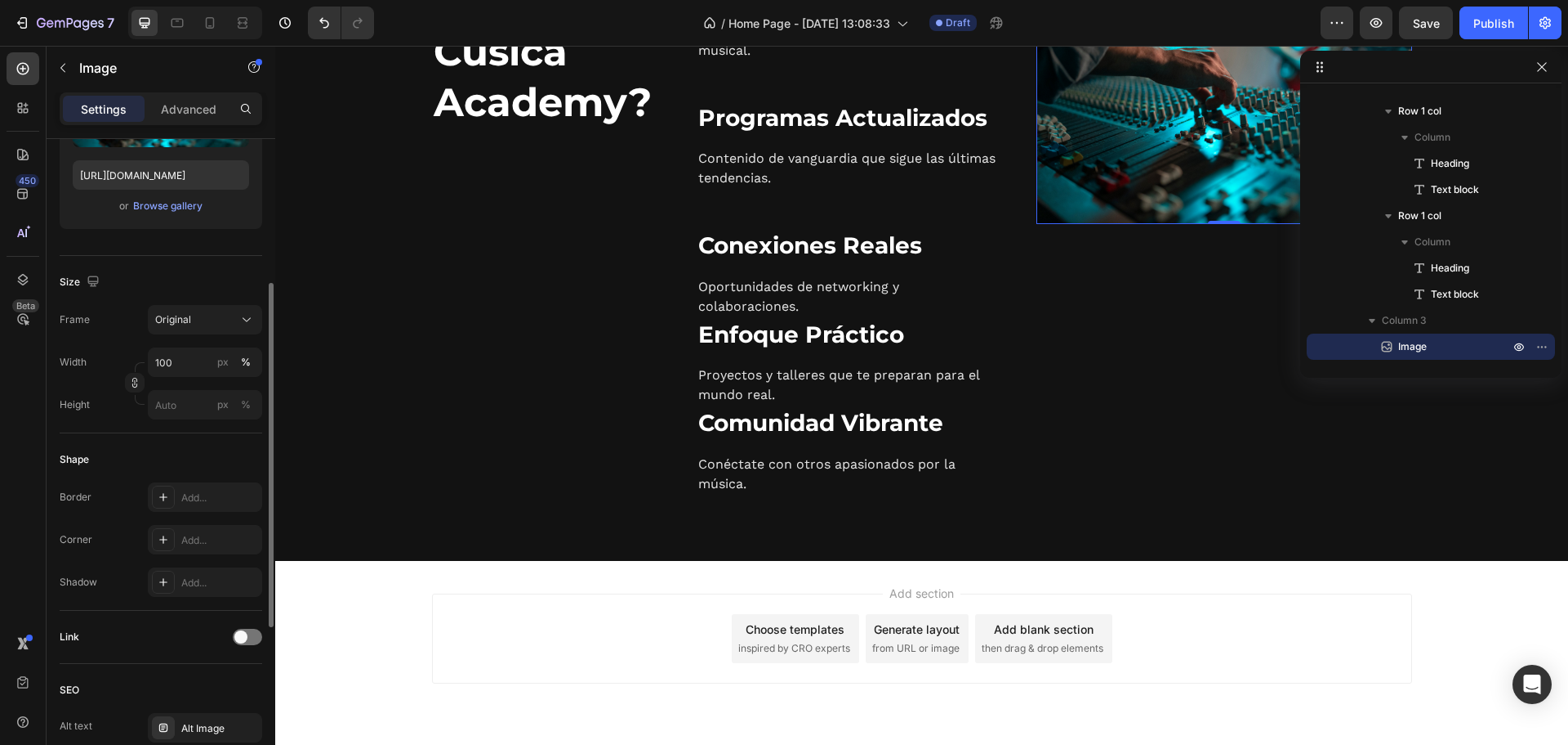
scroll to position [544, 0]
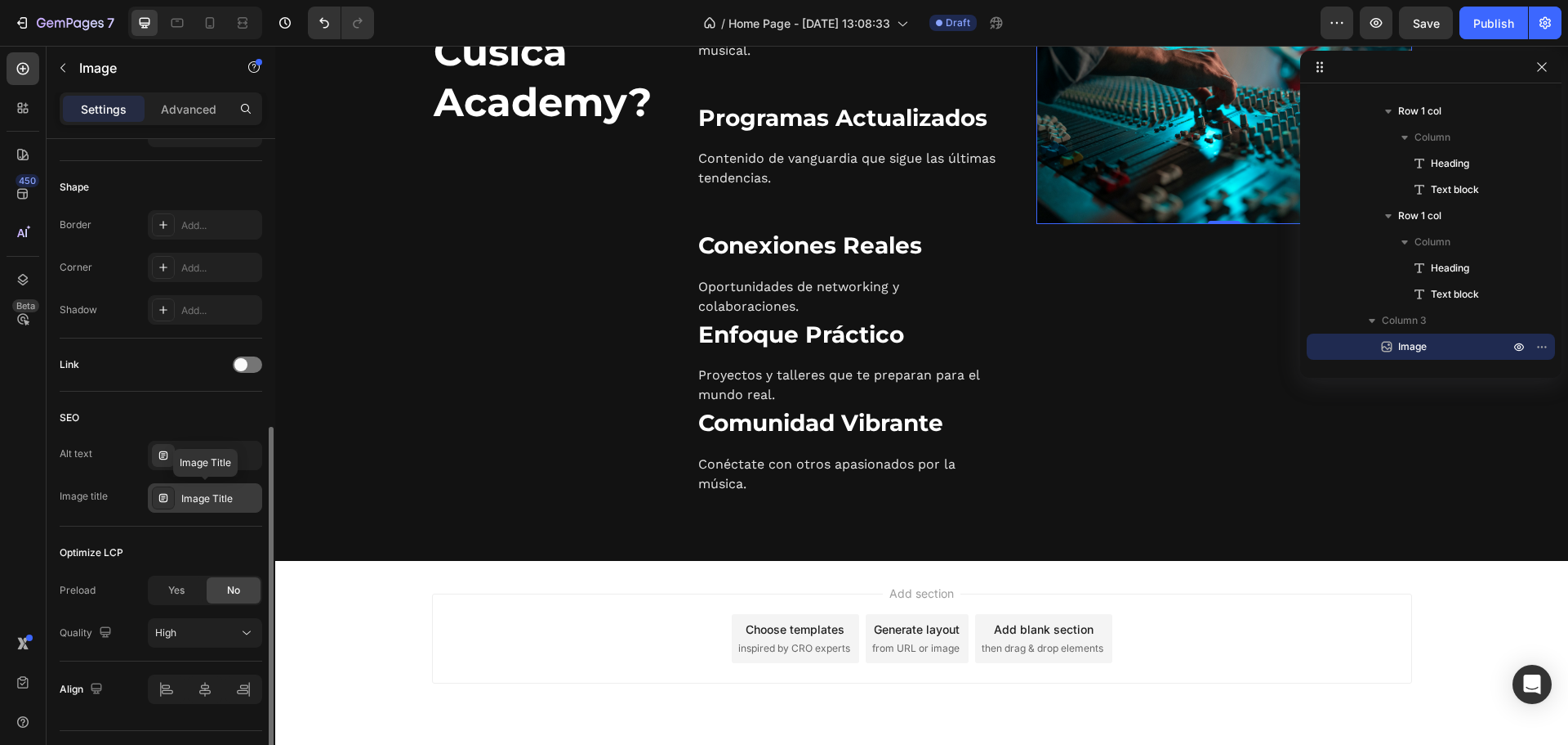
click at [208, 498] on div "Image Title" at bounding box center [219, 498] width 76 height 14
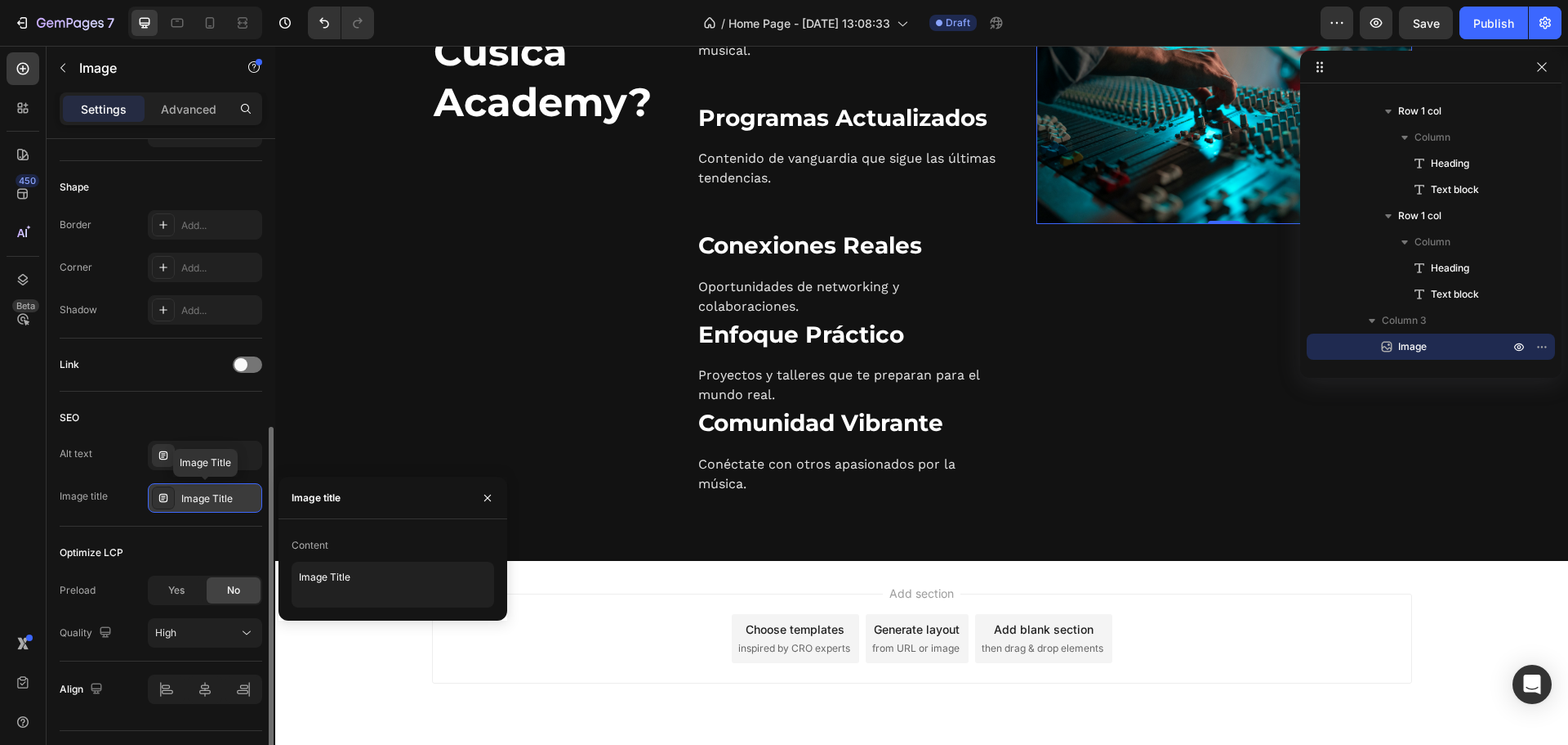
click at [159, 499] on icon at bounding box center [164, 498] width 13 height 13
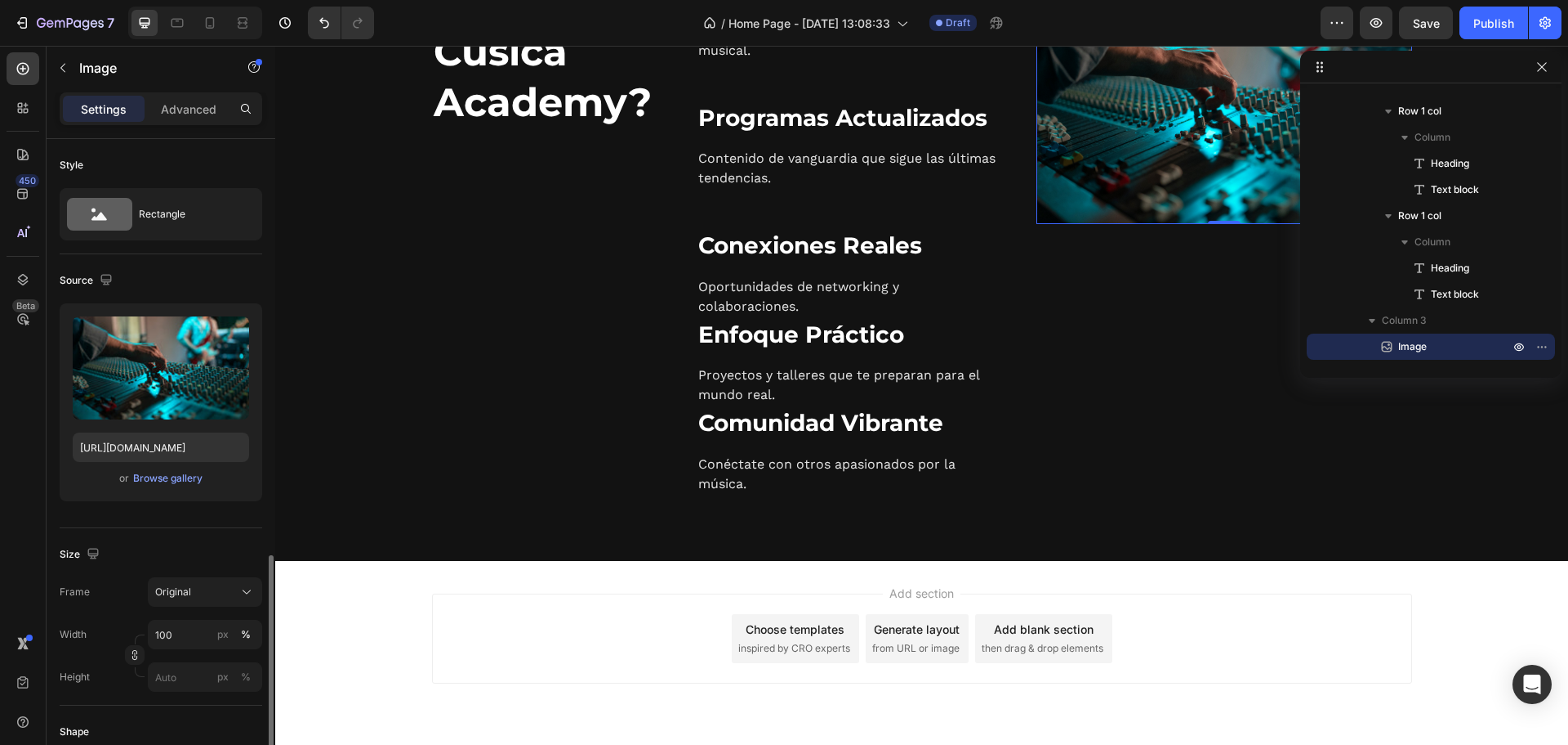
scroll to position [272, 0]
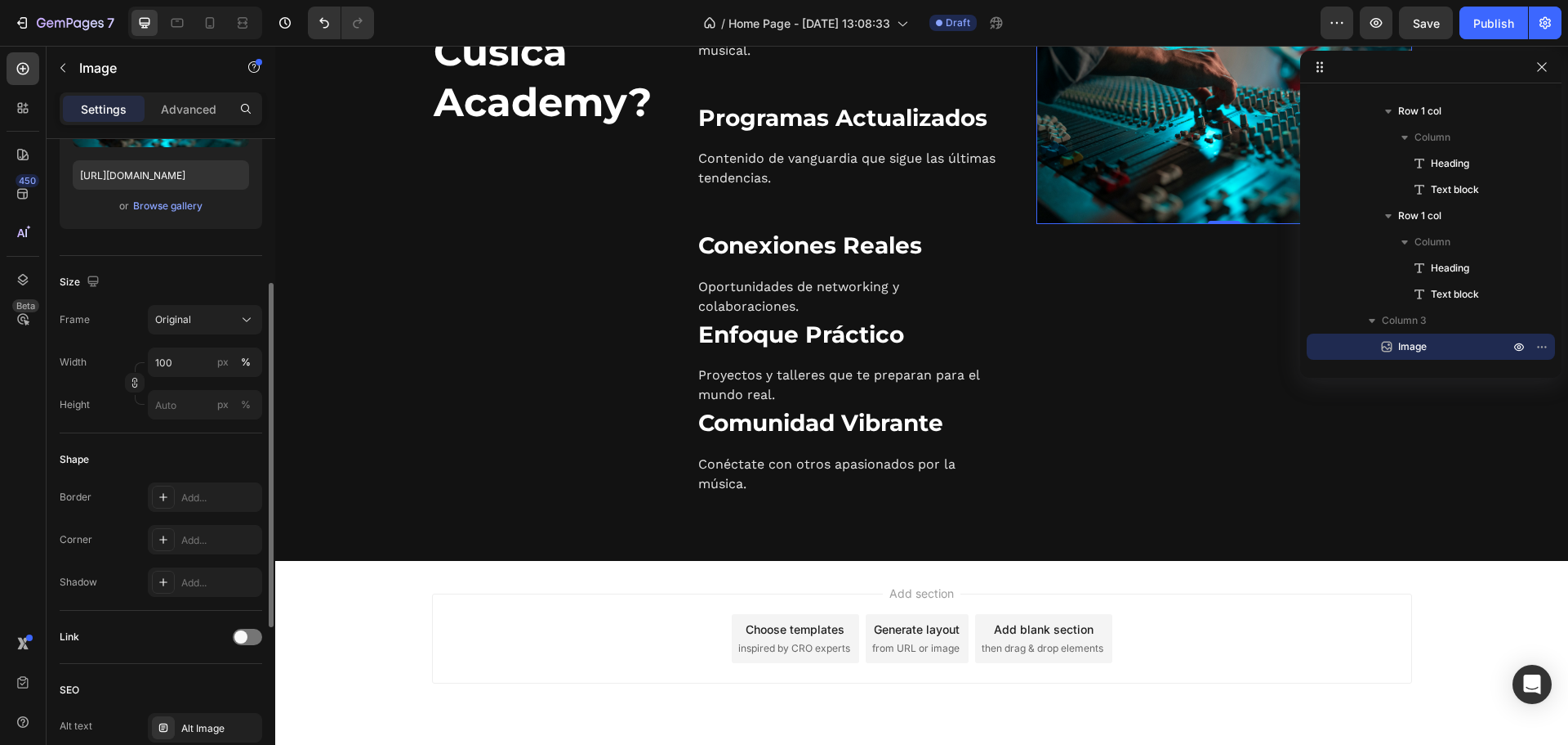
click at [239, 303] on div "Size Frame Original Width 100 px % Height px %" at bounding box center [160, 344] width 203 height 177
click at [236, 309] on button "Original" at bounding box center [205, 320] width 114 height 29
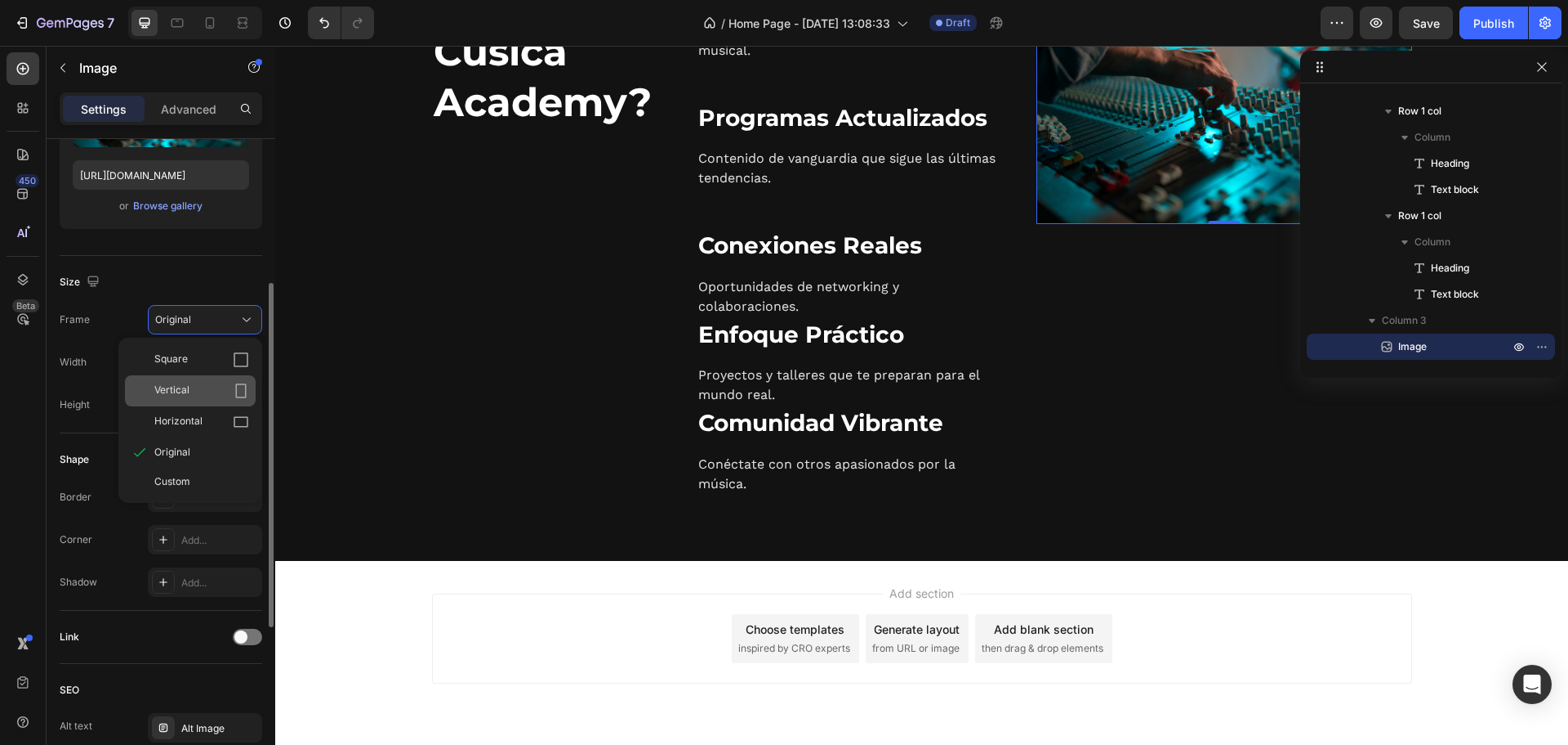
click at [249, 390] on icon at bounding box center [240, 390] width 16 height 16
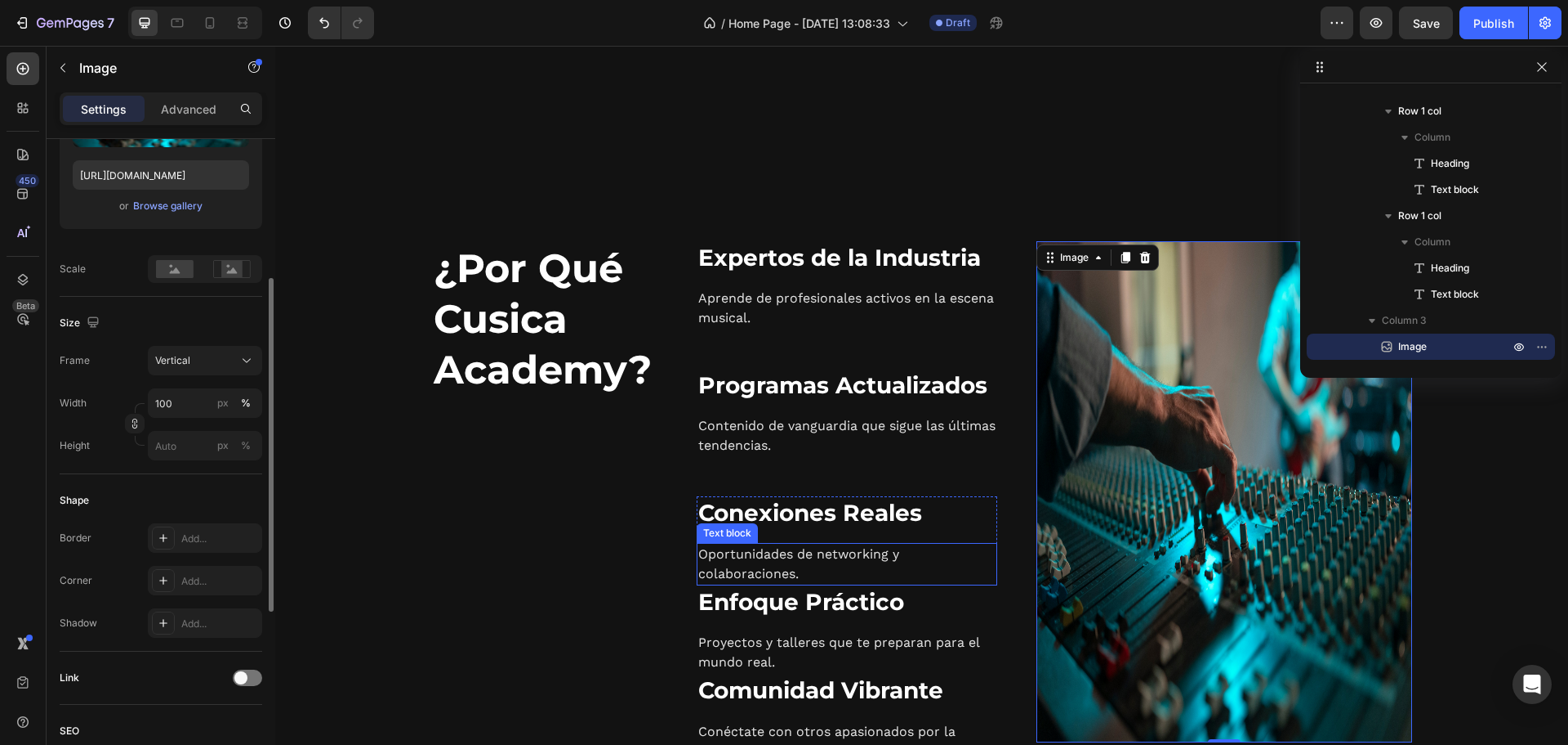
scroll to position [1627, 0]
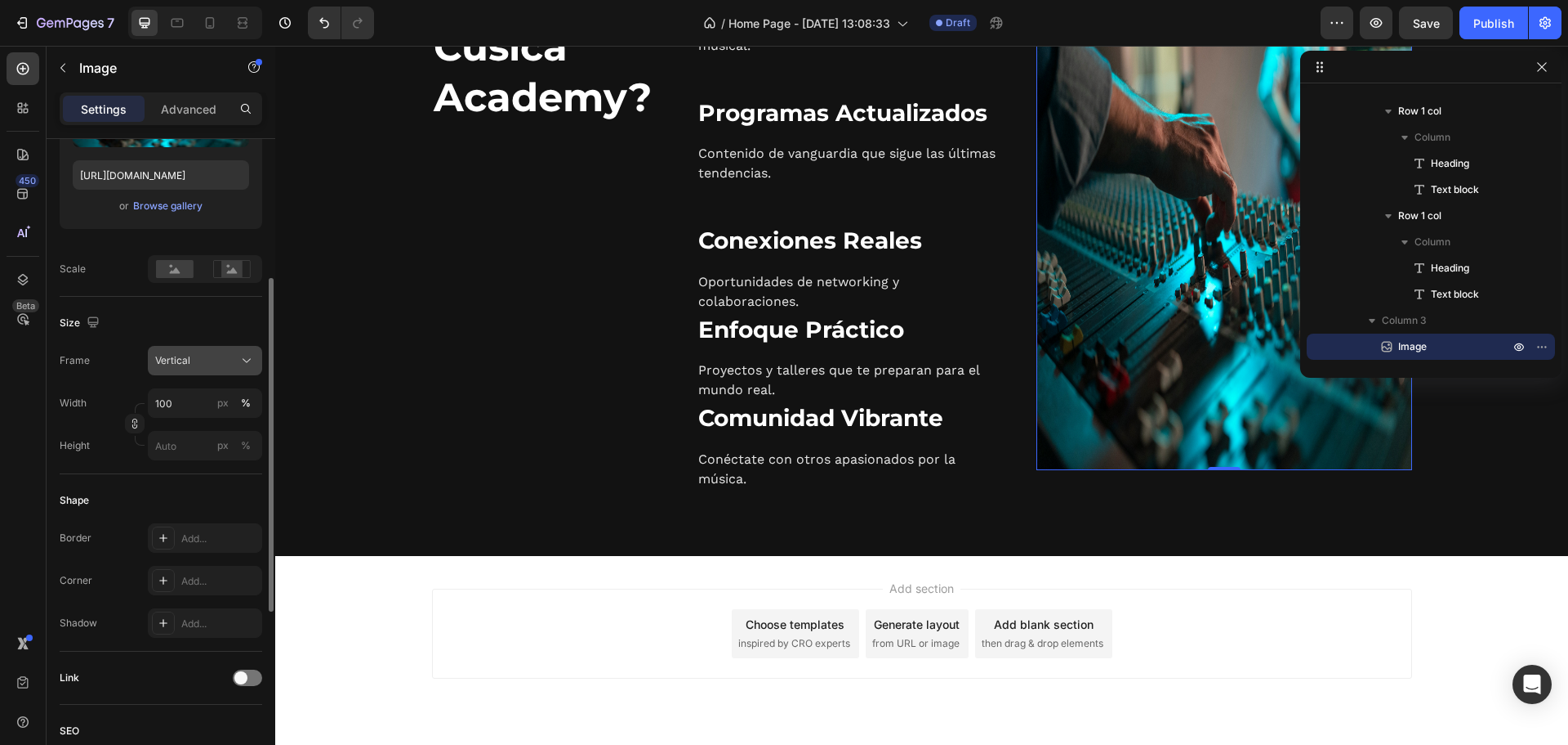
click at [187, 362] on span "Vertical" at bounding box center [173, 360] width 35 height 14
click at [234, 362] on div "Vertical" at bounding box center [195, 360] width 80 height 14
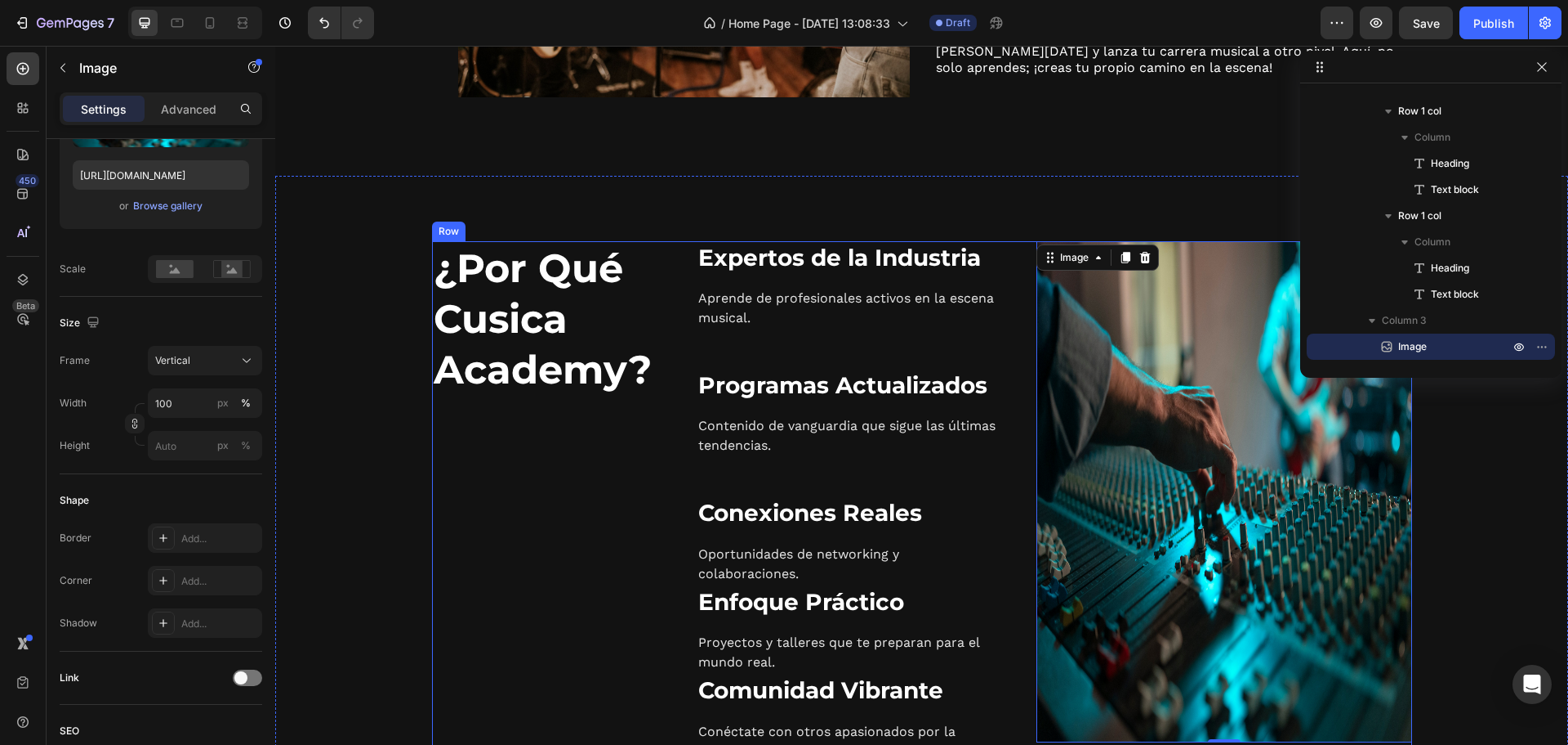
scroll to position [1673, 0]
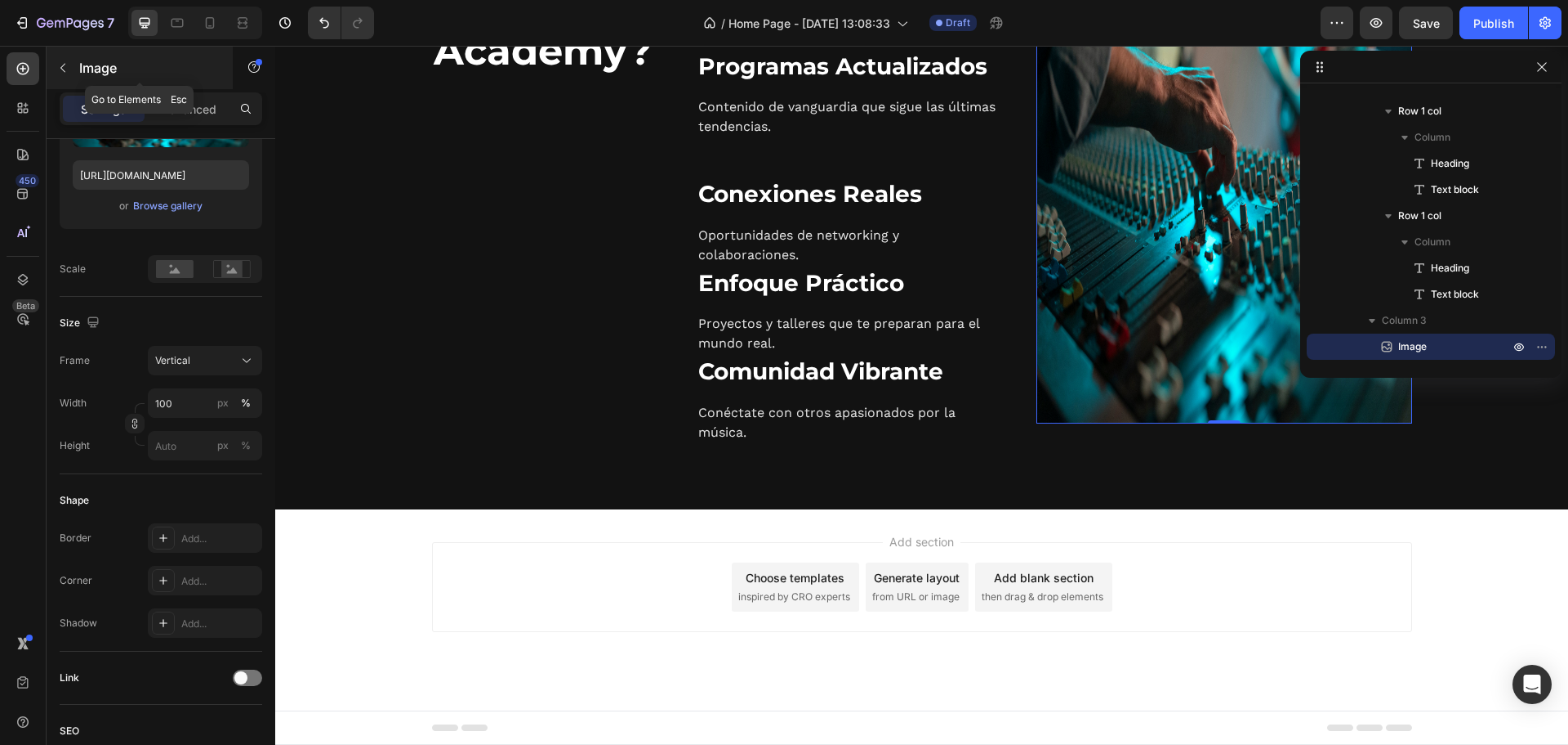
click at [64, 65] on icon "button" at bounding box center [63, 68] width 5 height 9
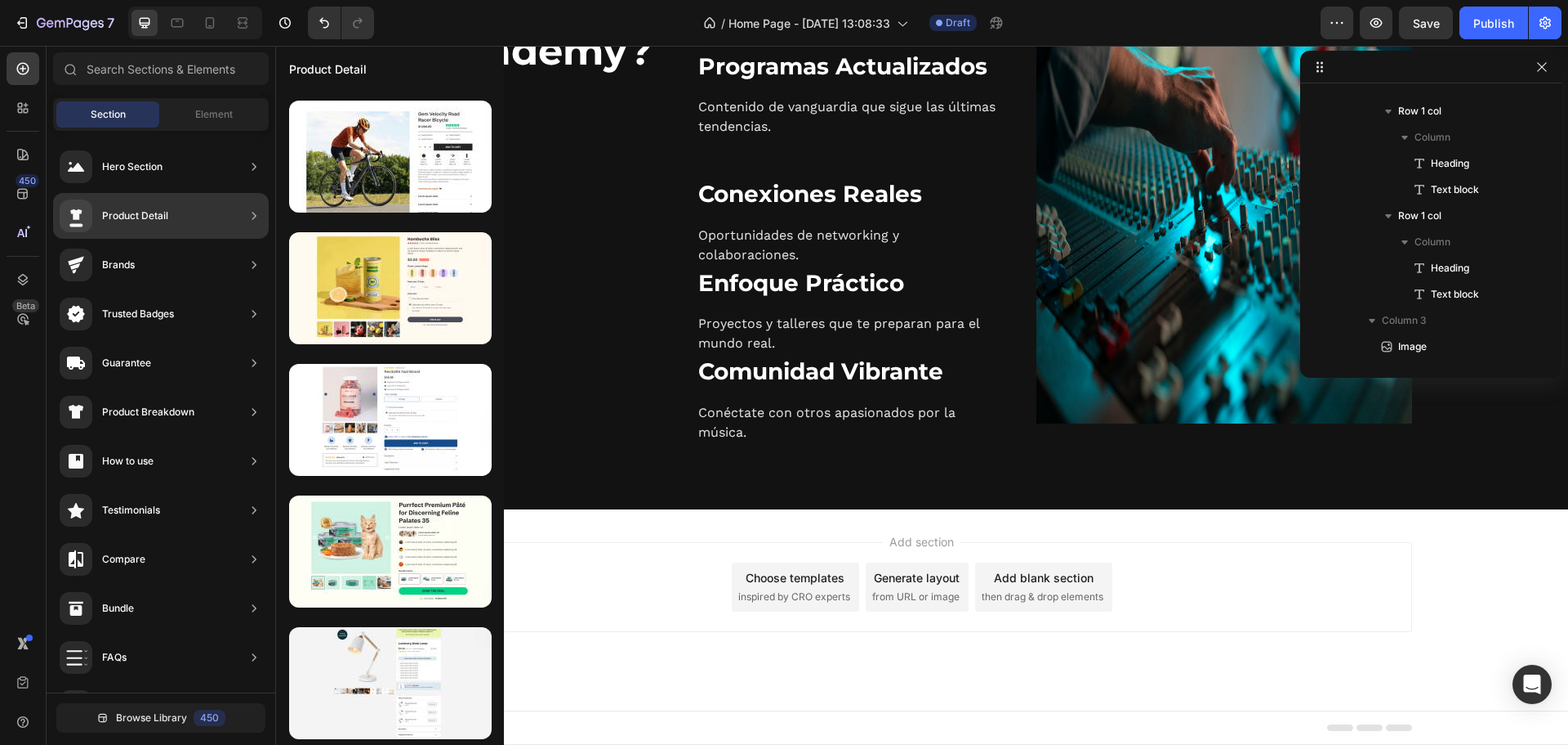
scroll to position [0, 0]
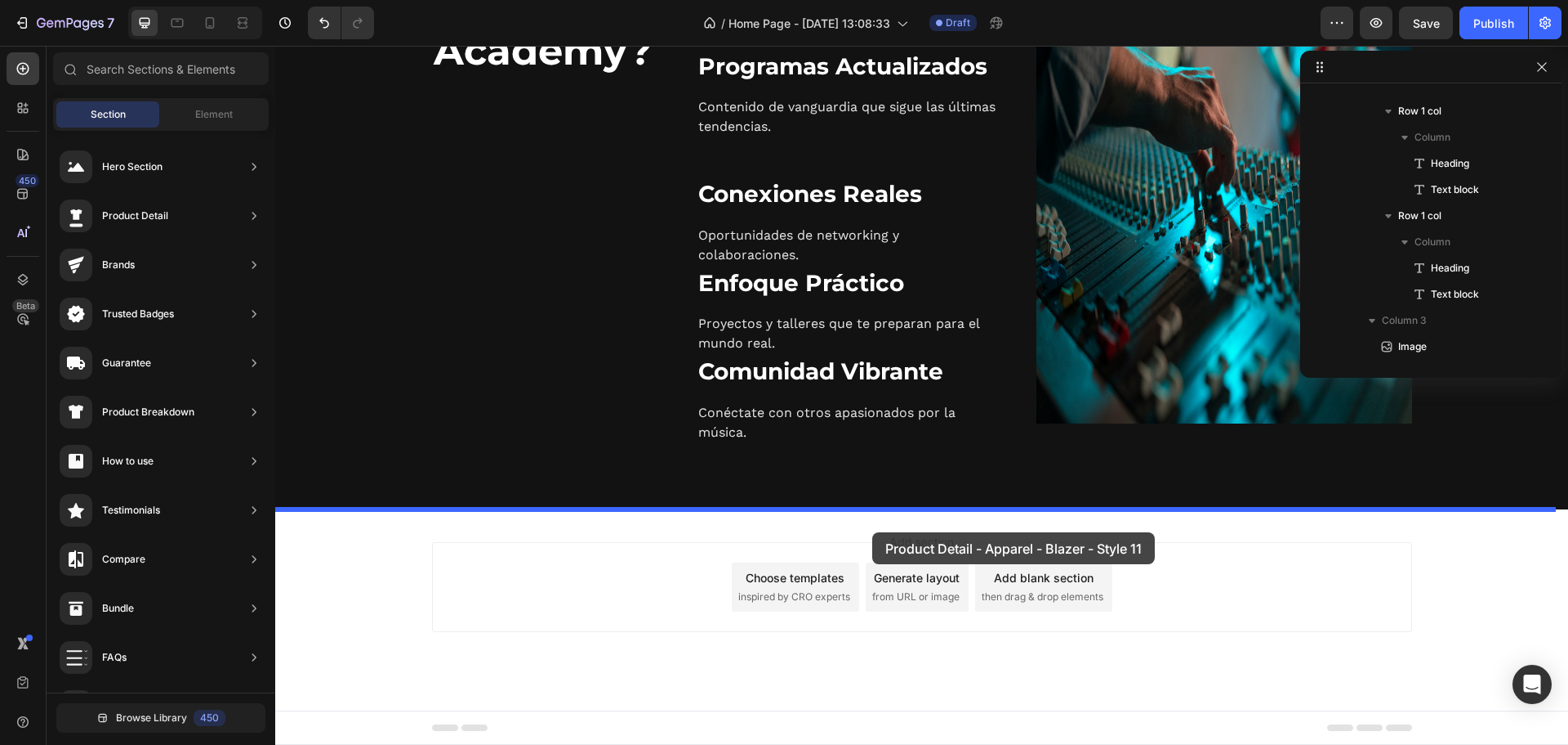
drag, startPoint x: 660, startPoint y: 309, endPoint x: 872, endPoint y: 532, distance: 307.7
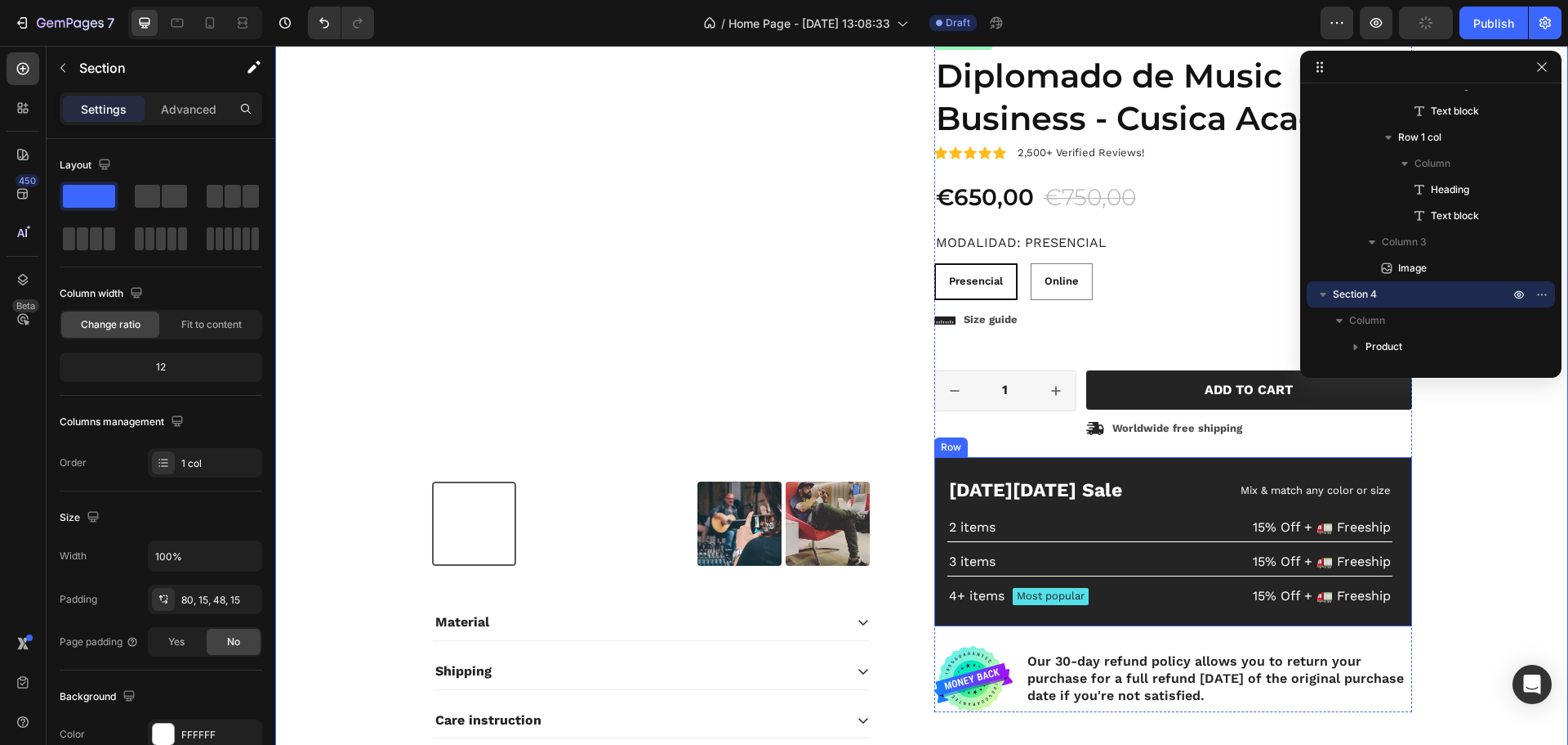
scroll to position [1946, 0]
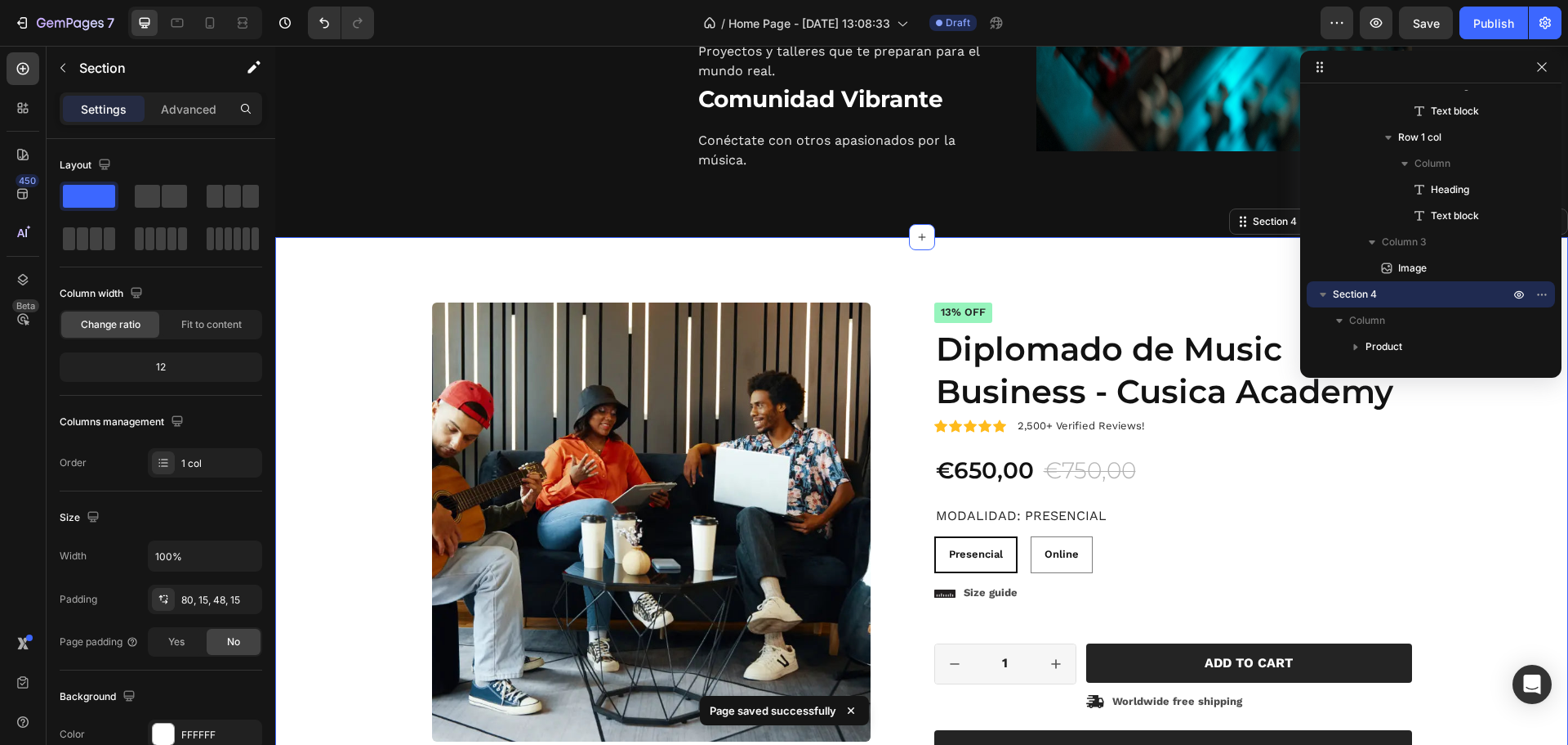
click at [1480, 510] on div "Product Images Material Shipping Care instruction Accordion Icon Icon Icon Icon…" at bounding box center [922, 670] width 1269 height 736
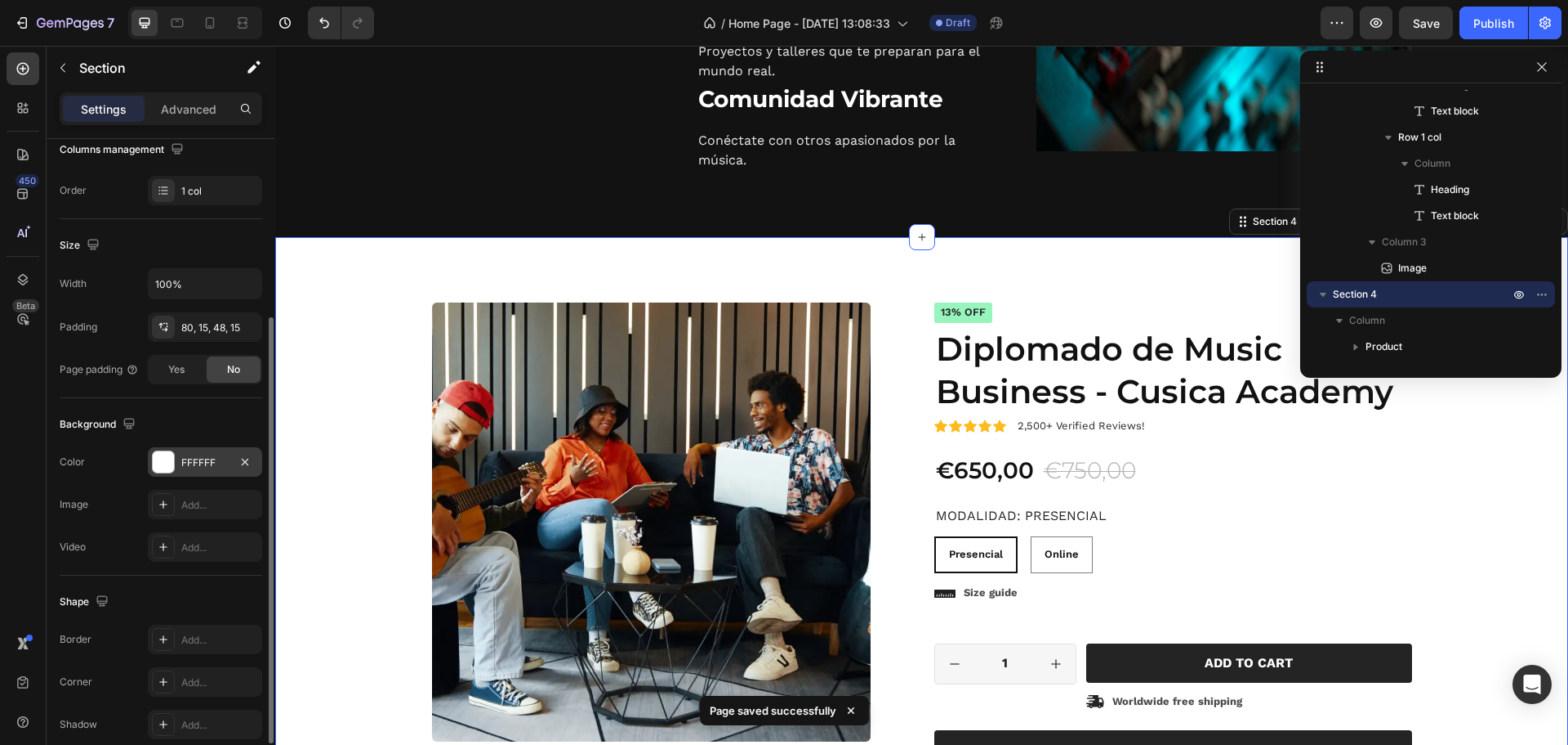
click at [161, 457] on div at bounding box center [163, 462] width 21 height 21
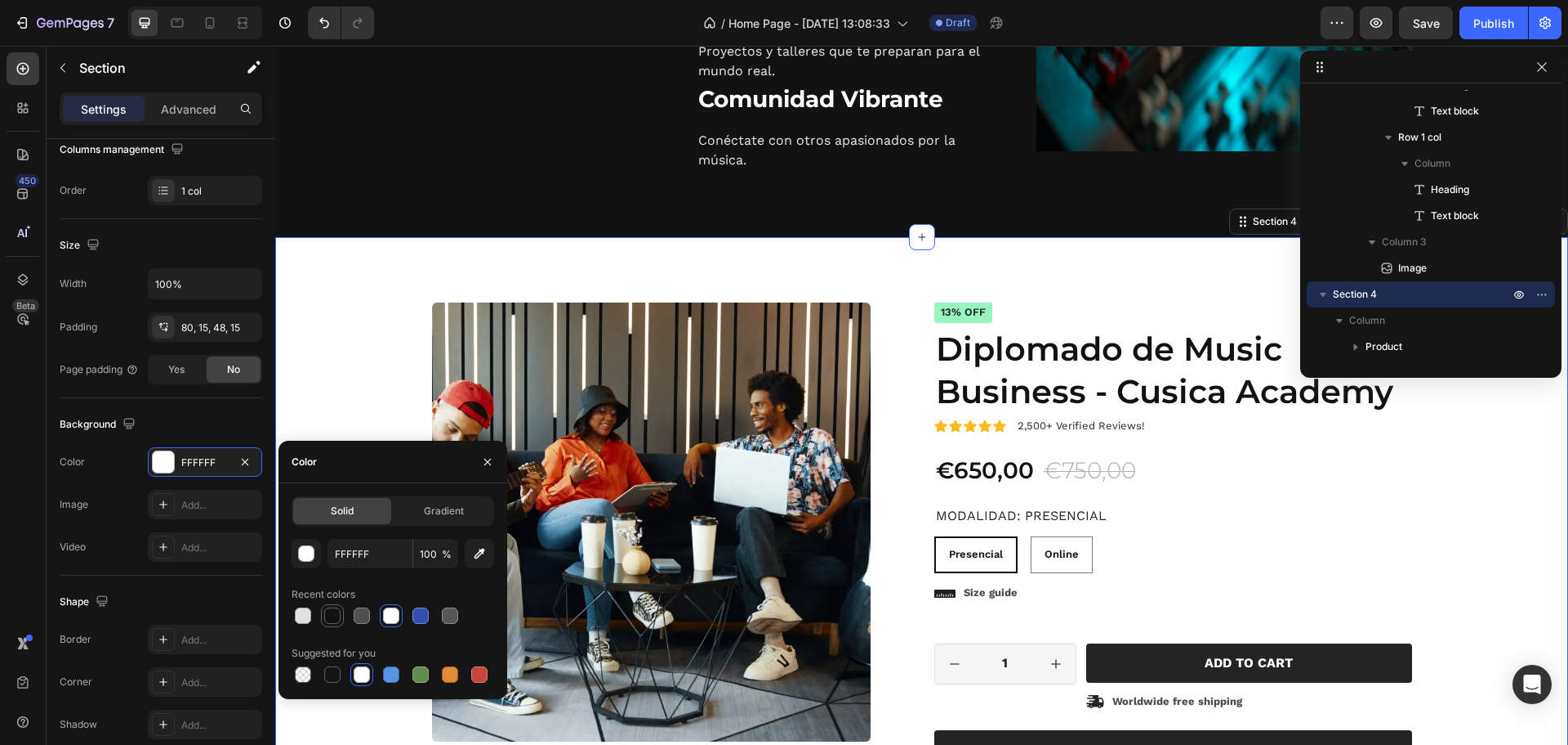
click at [332, 616] on div at bounding box center [332, 615] width 16 height 16
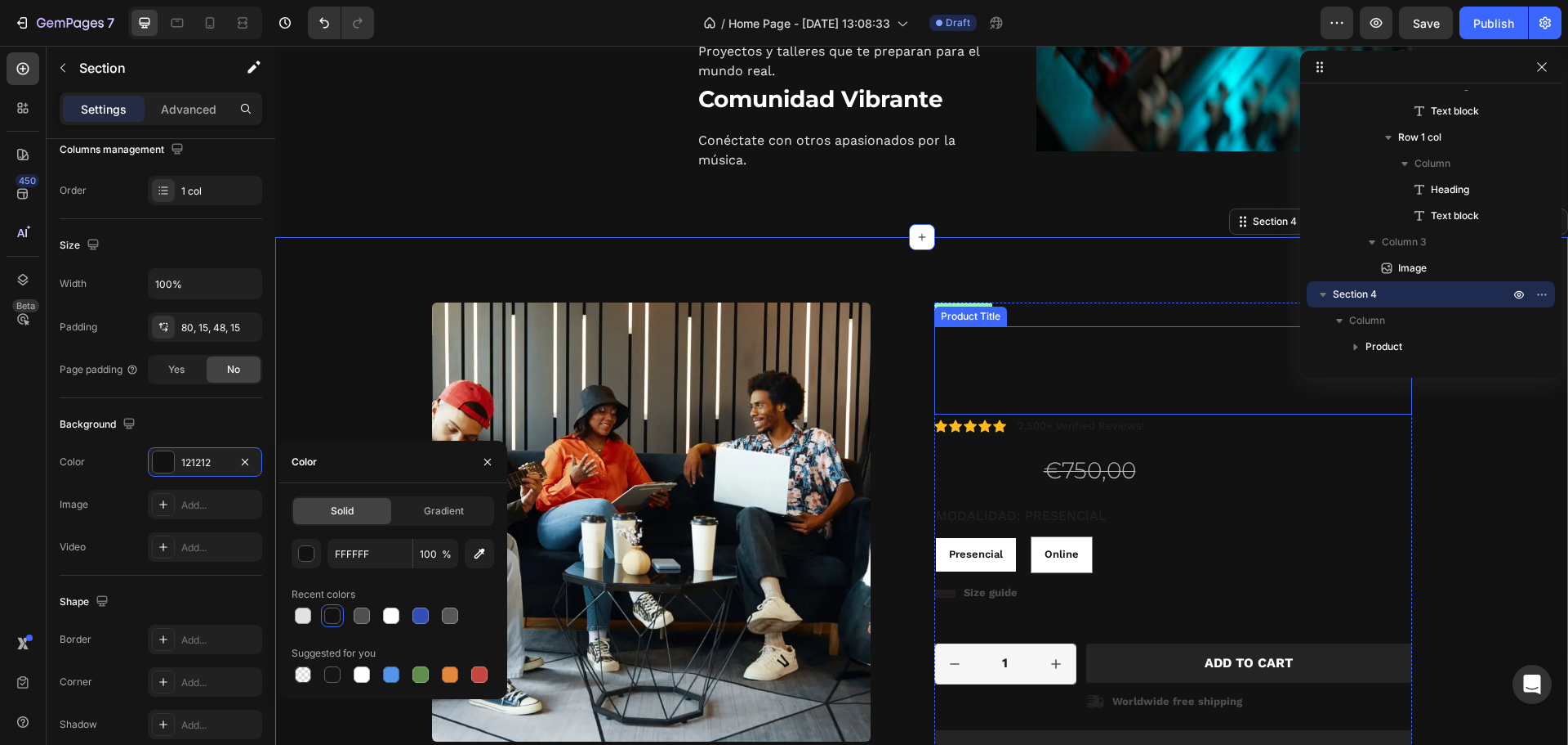
click at [1050, 372] on h1 "Diplomado de Music Business - Cusica Academy" at bounding box center [1173, 370] width 478 height 88
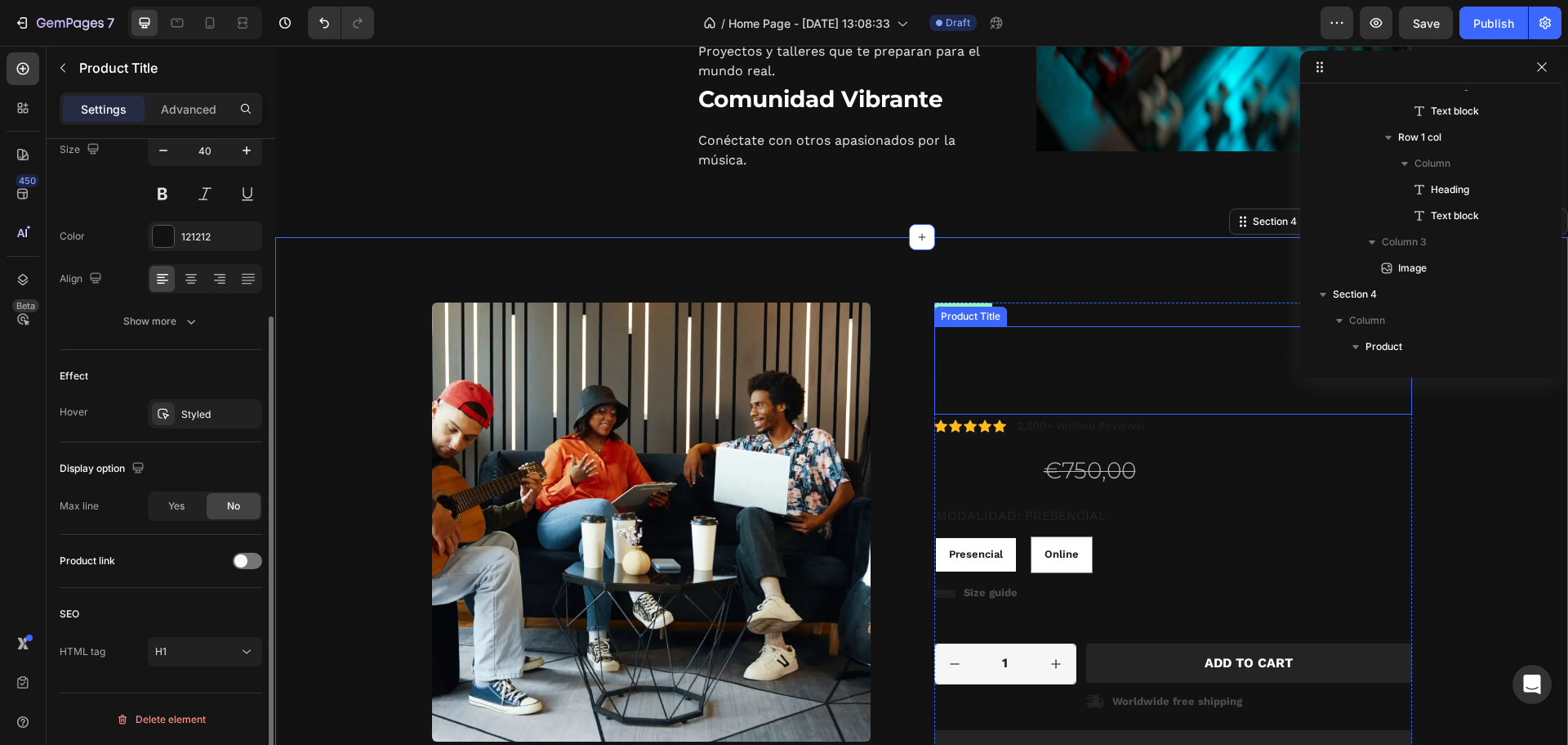
scroll to position [0, 0]
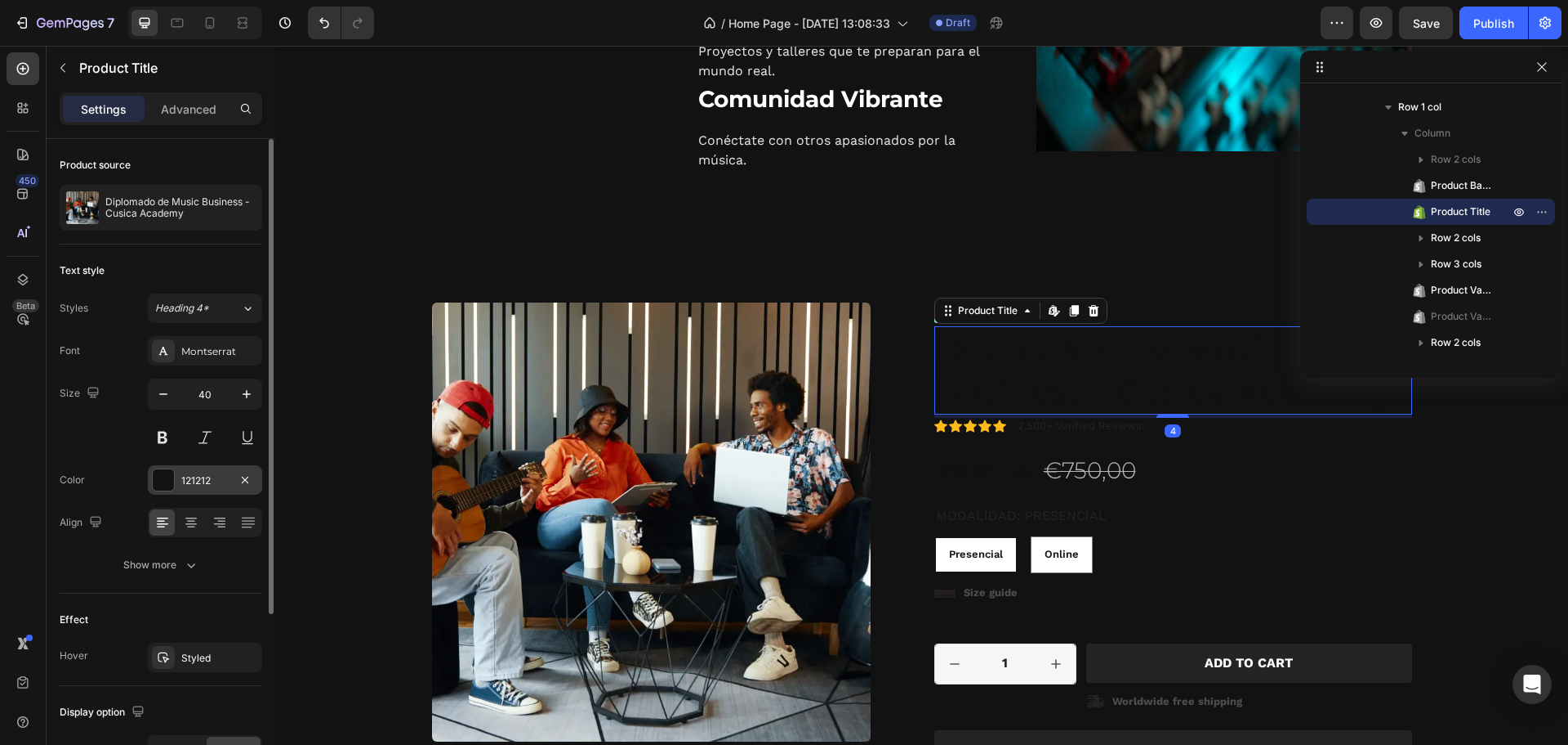
click at [168, 474] on div at bounding box center [163, 479] width 21 height 21
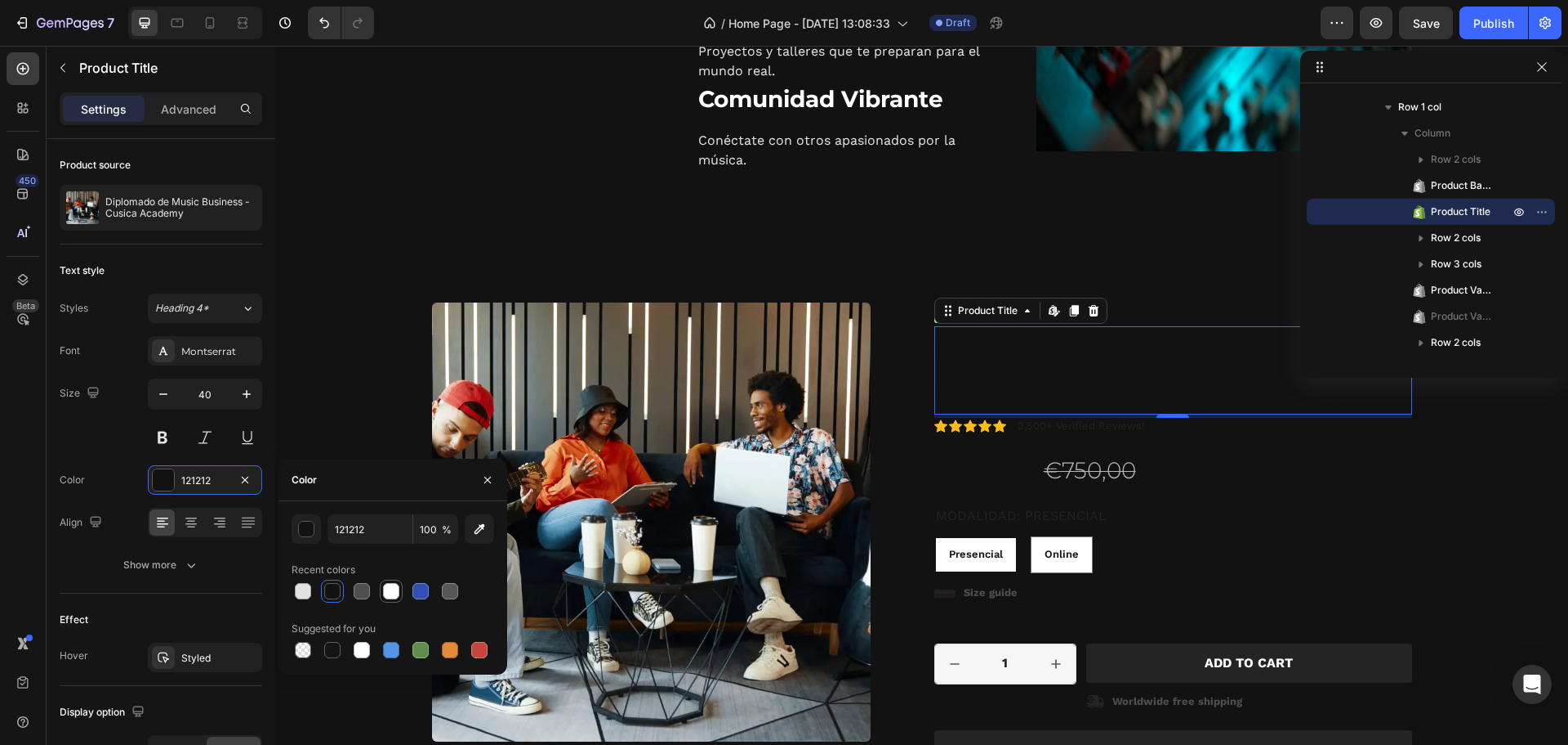
click at [395, 591] on div at bounding box center [391, 590] width 16 height 16
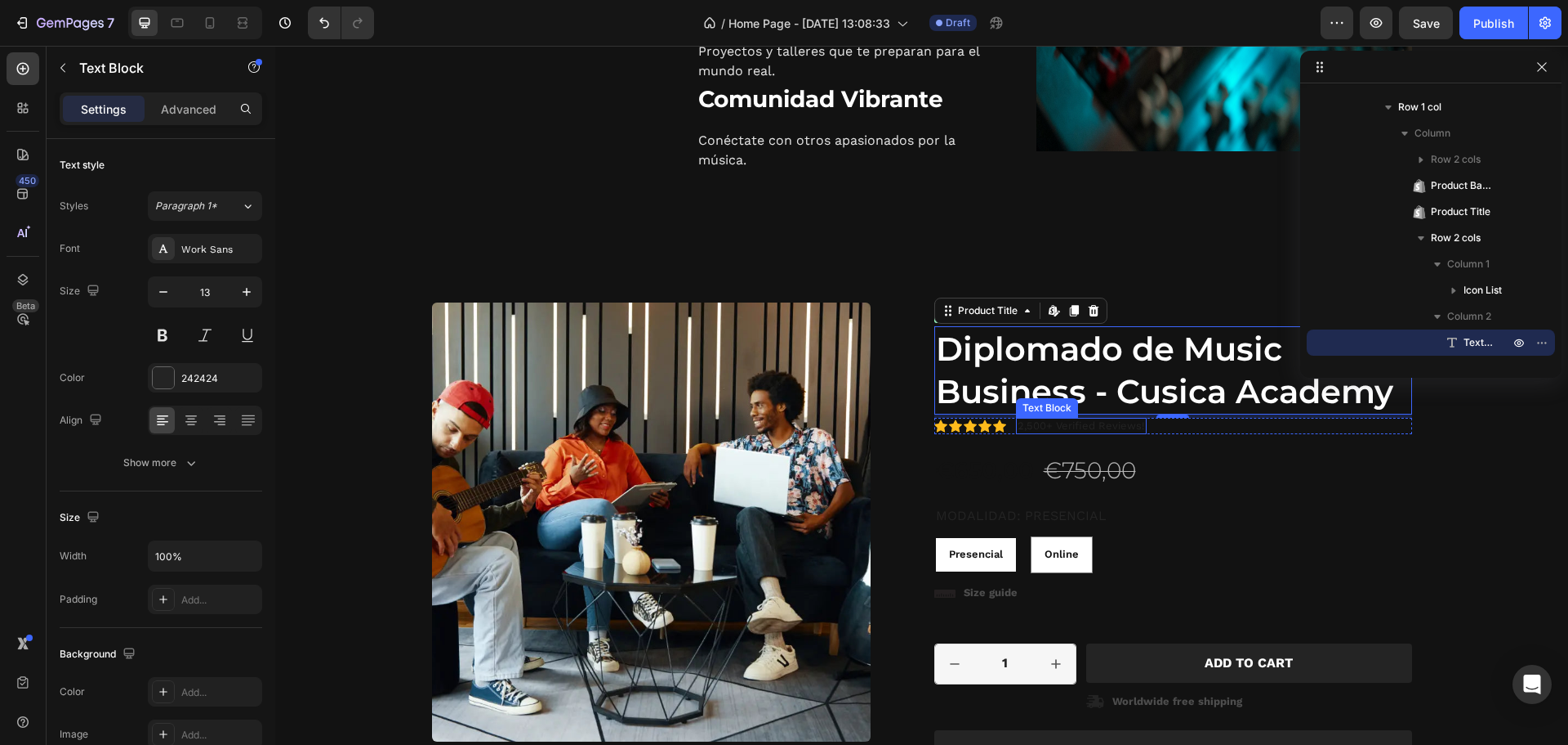
click at [1078, 430] on p "2,500+ Verified Reviews!" at bounding box center [1081, 426] width 128 height 14
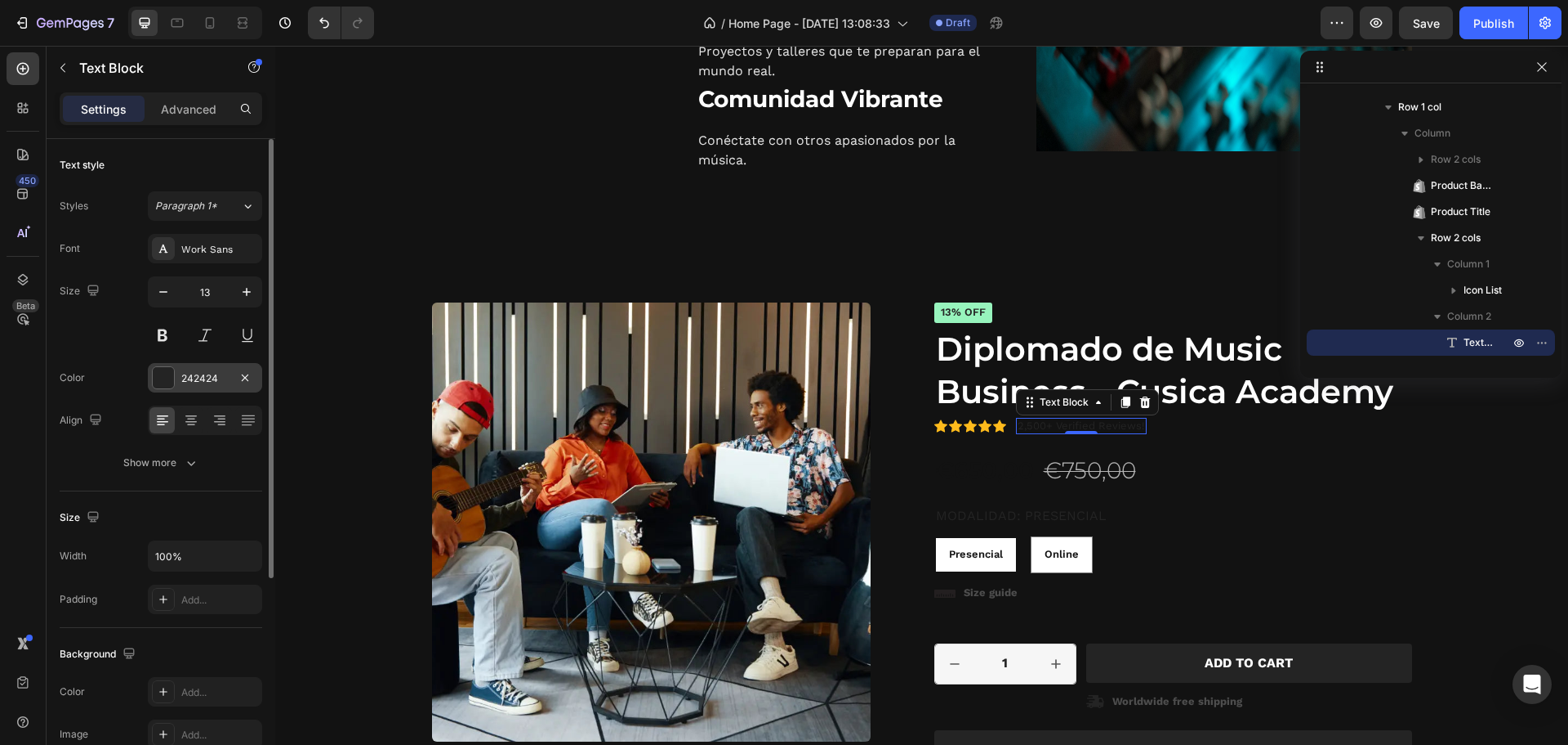
click at [171, 372] on div at bounding box center [163, 377] width 21 height 21
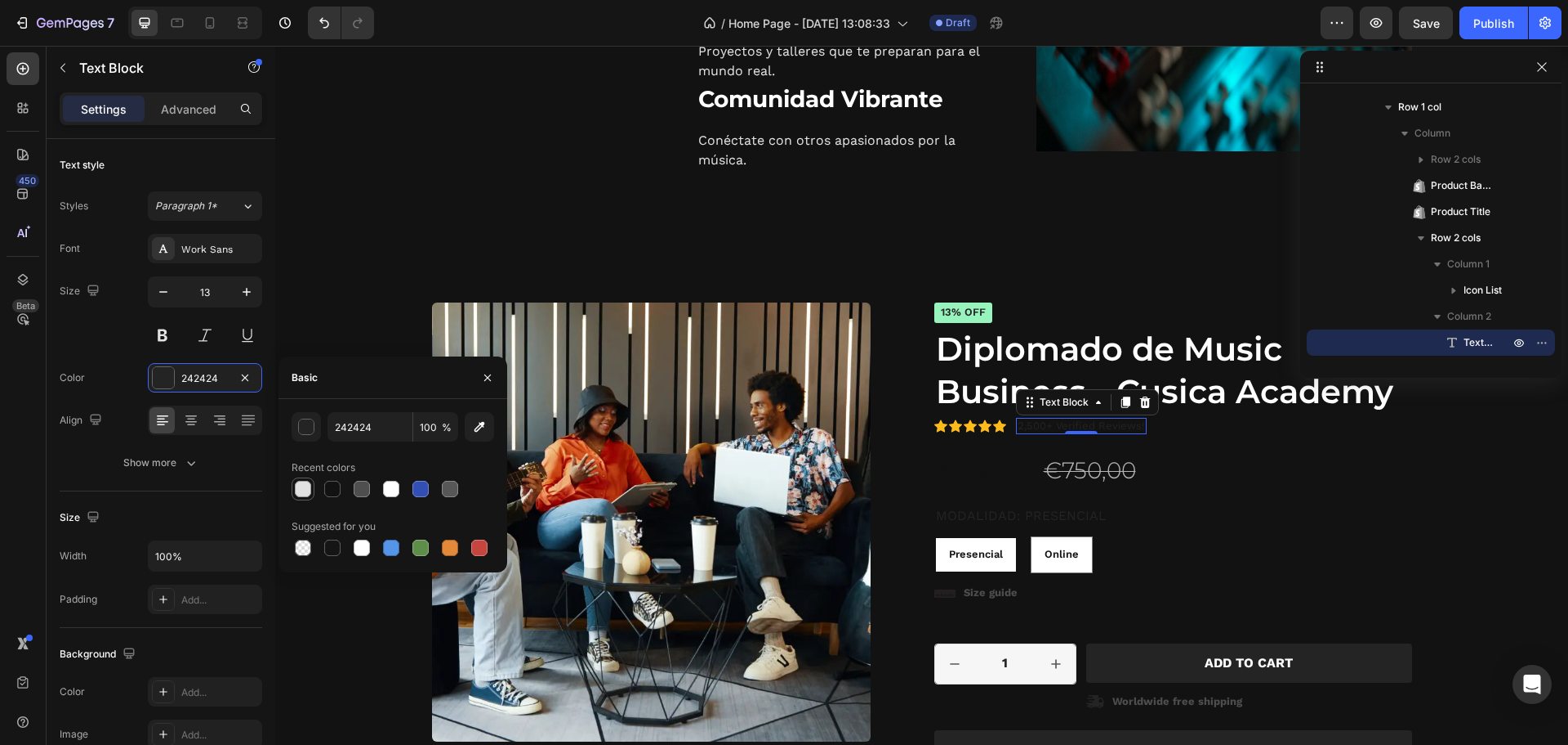
click at [304, 485] on div at bounding box center [303, 489] width 16 height 16
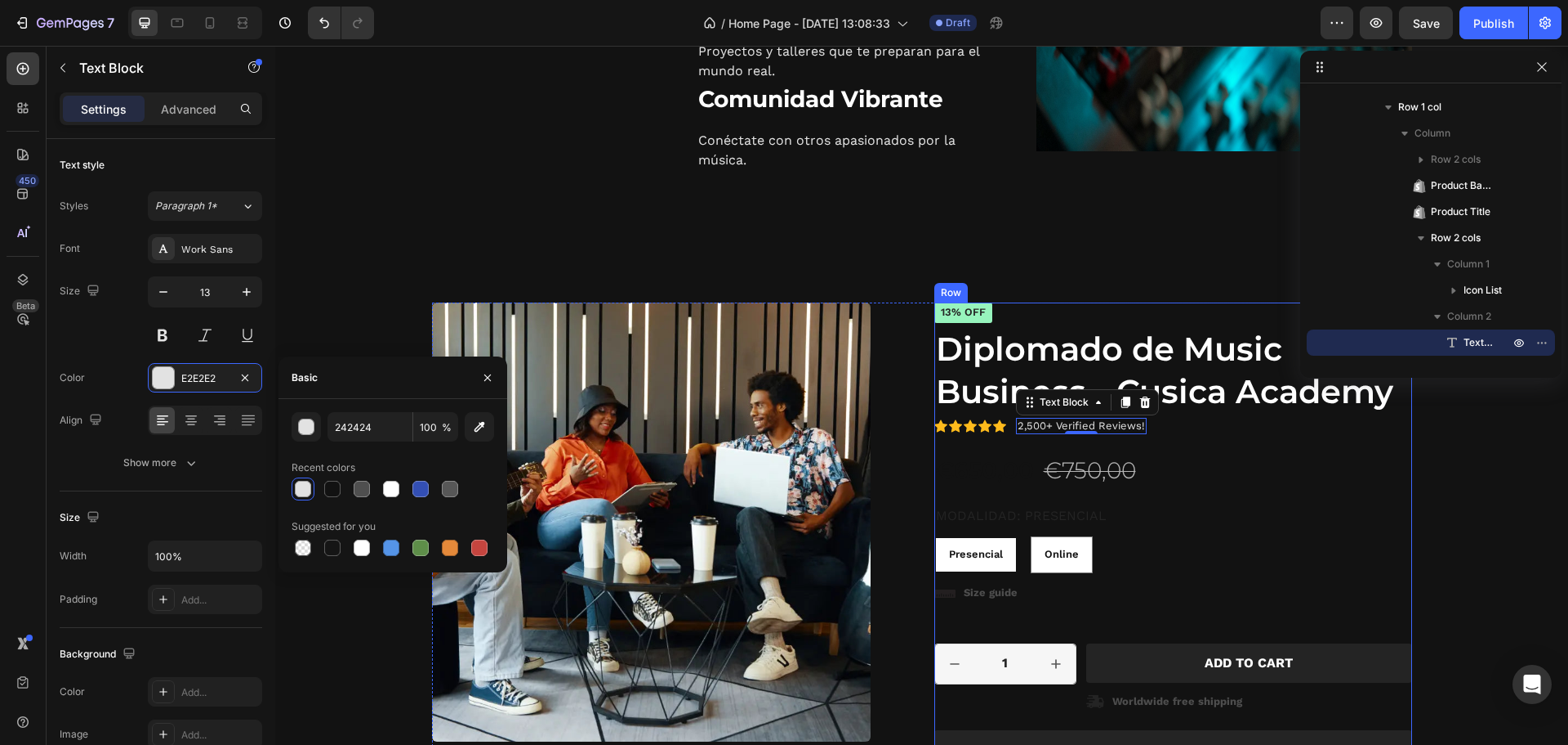
click at [1072, 465] on div "€750,00" at bounding box center [1090, 470] width 96 height 33
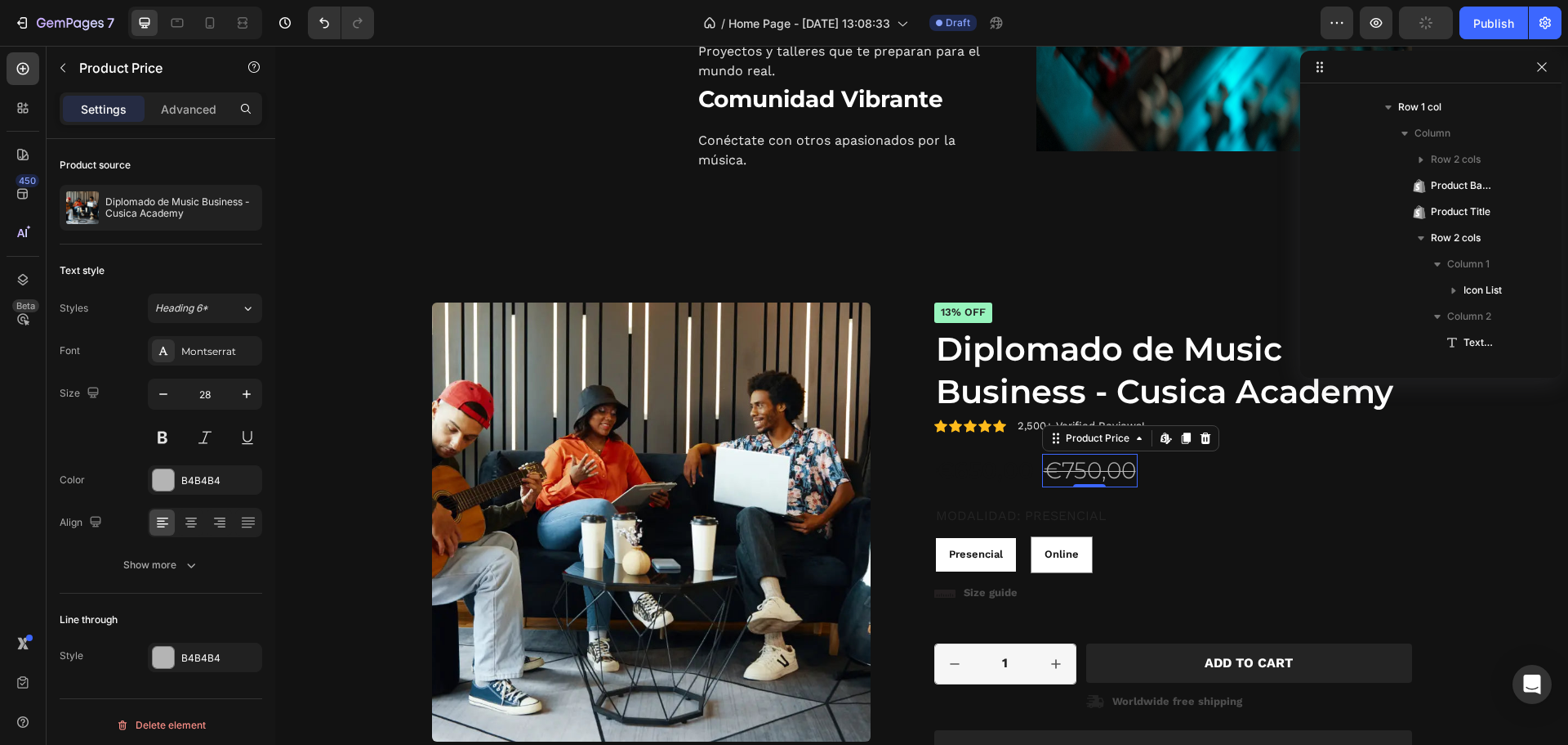
scroll to position [1225, 0]
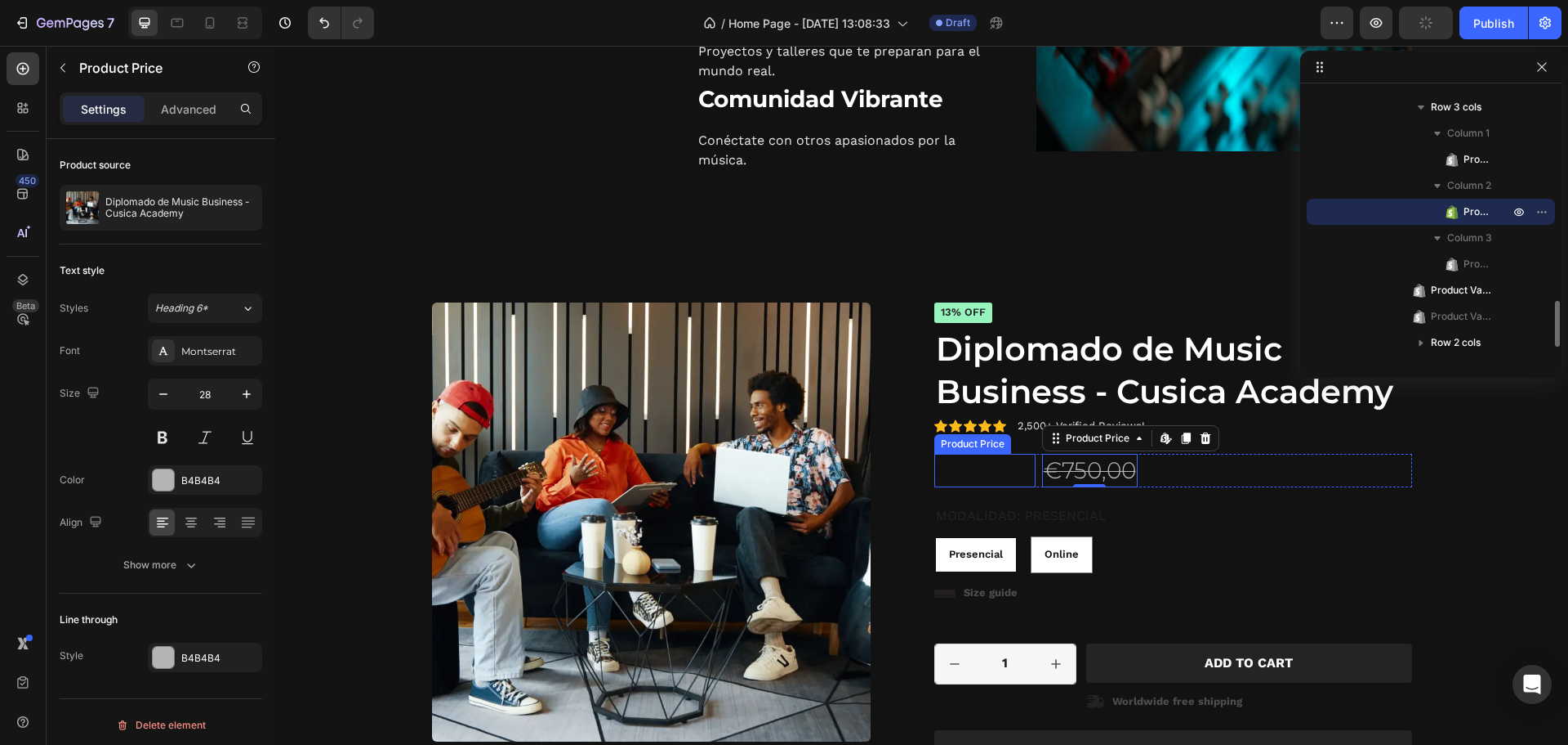
click at [978, 467] on div "€650,00" at bounding box center [985, 470] width 102 height 33
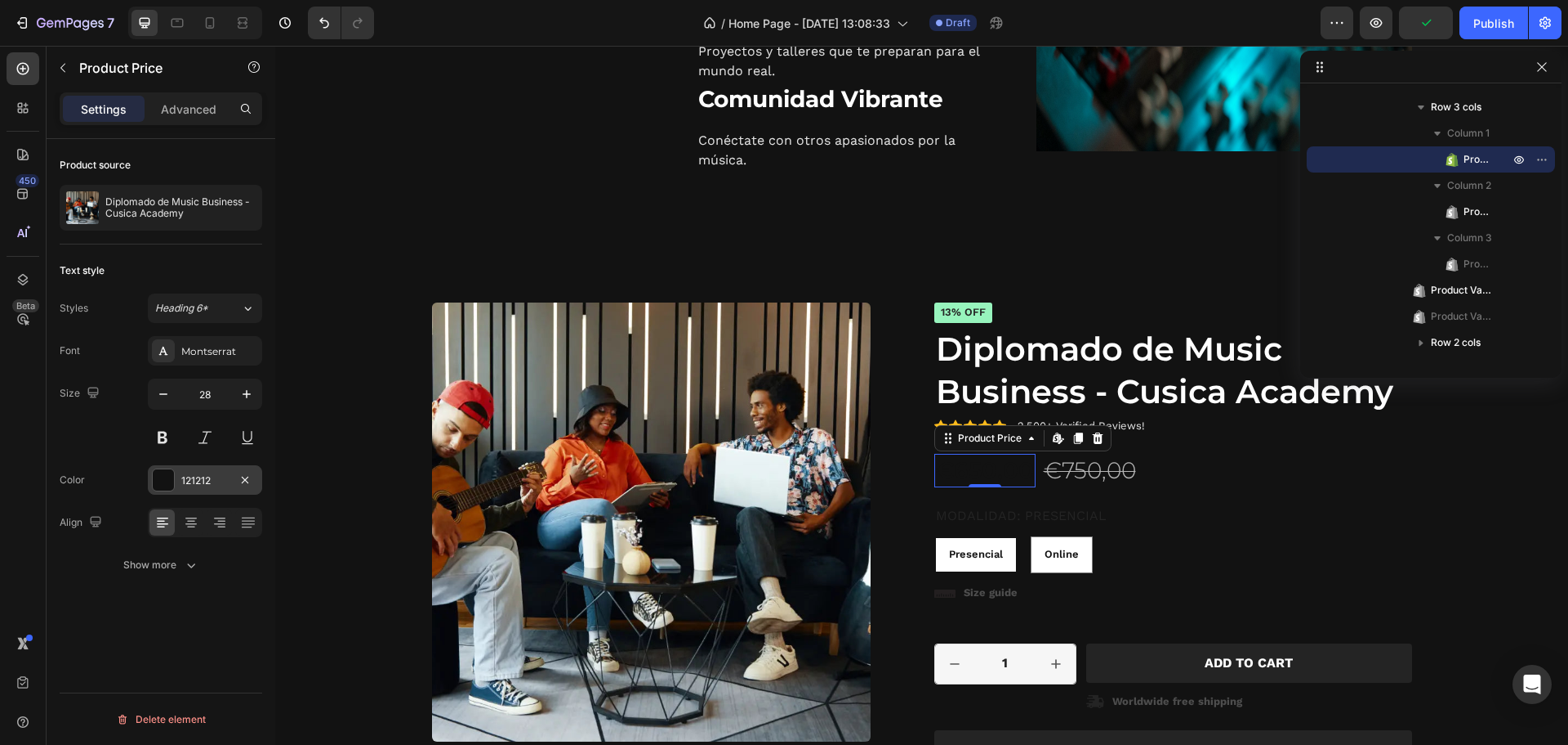
click at [166, 472] on div at bounding box center [163, 479] width 21 height 21
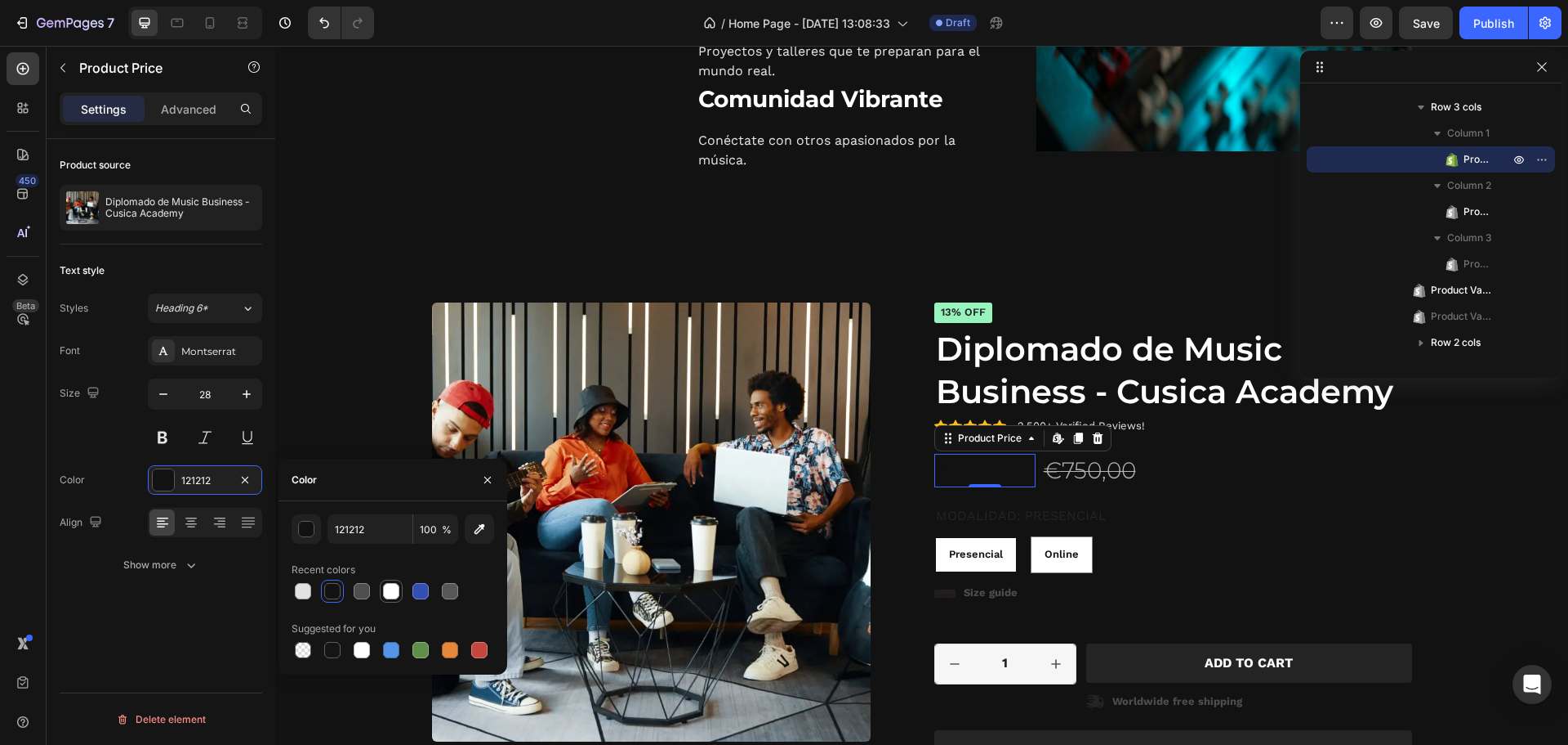
click at [397, 596] on div at bounding box center [391, 590] width 16 height 16
click at [1066, 464] on div "€750,00" at bounding box center [1090, 470] width 96 height 33
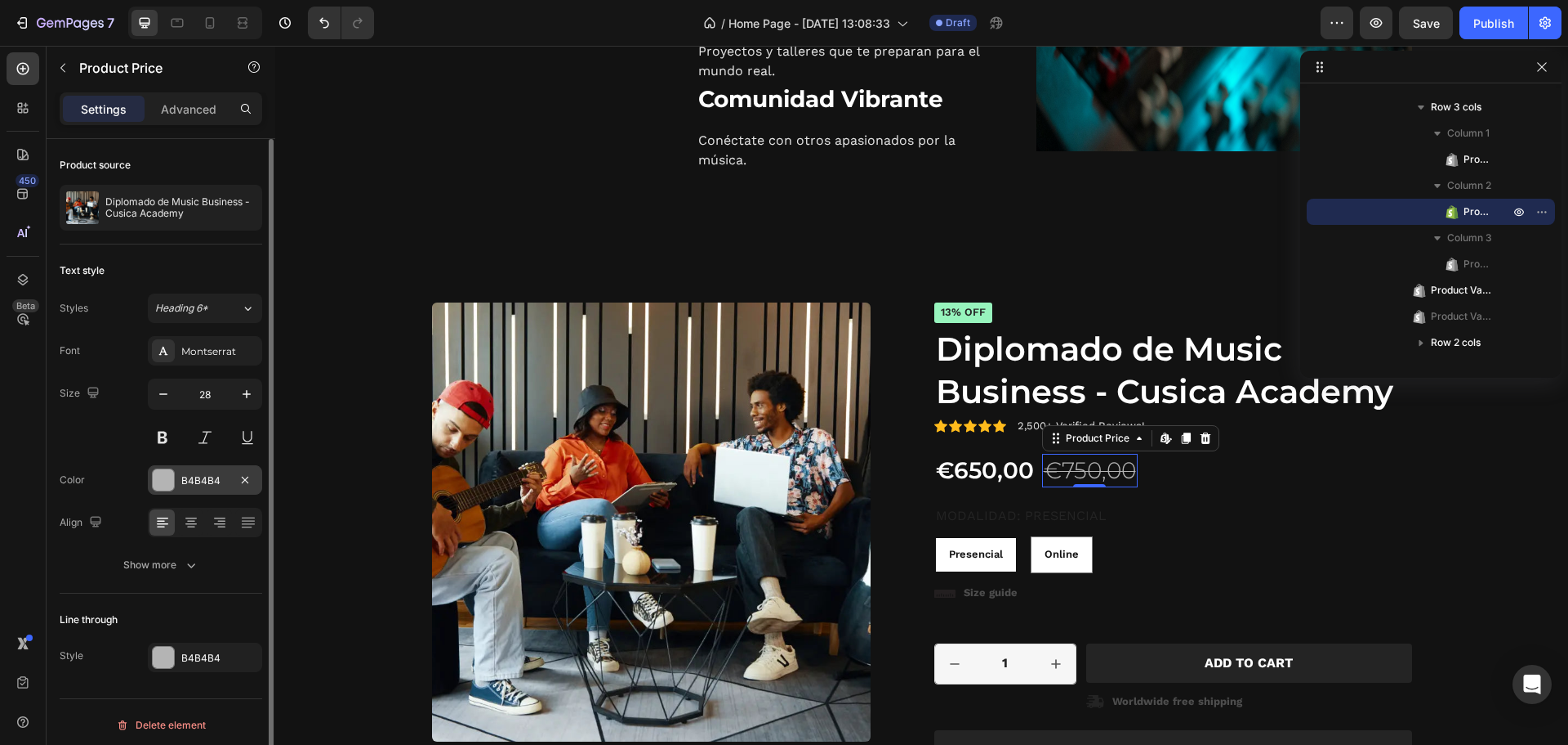
click at [171, 483] on div at bounding box center [163, 479] width 21 height 21
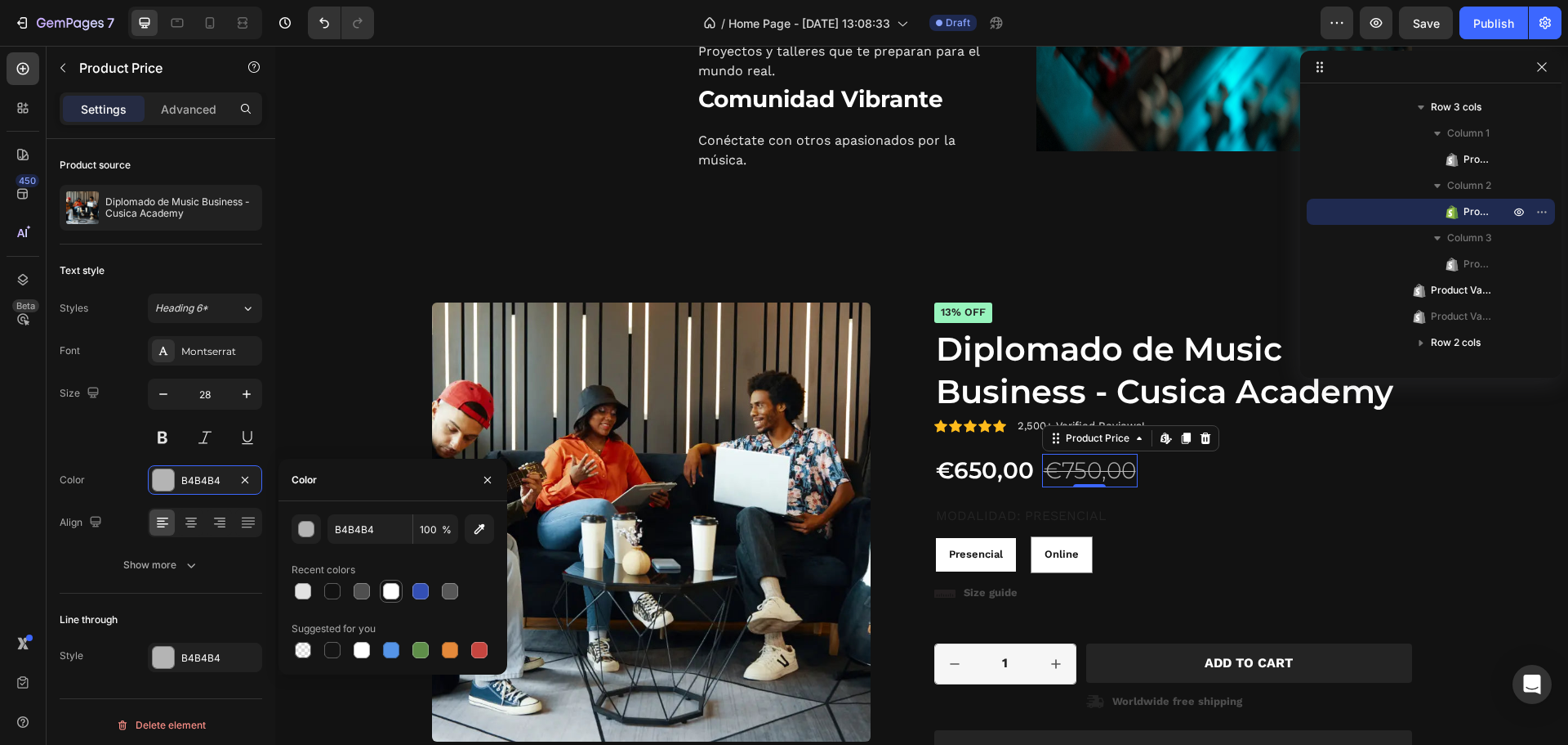
click at [402, 580] on div at bounding box center [391, 590] width 23 height 23
click at [1198, 474] on div "€650,00 Product Price Product Price €750,00 Product Price Edit content in Shopi…" at bounding box center [1173, 470] width 478 height 33
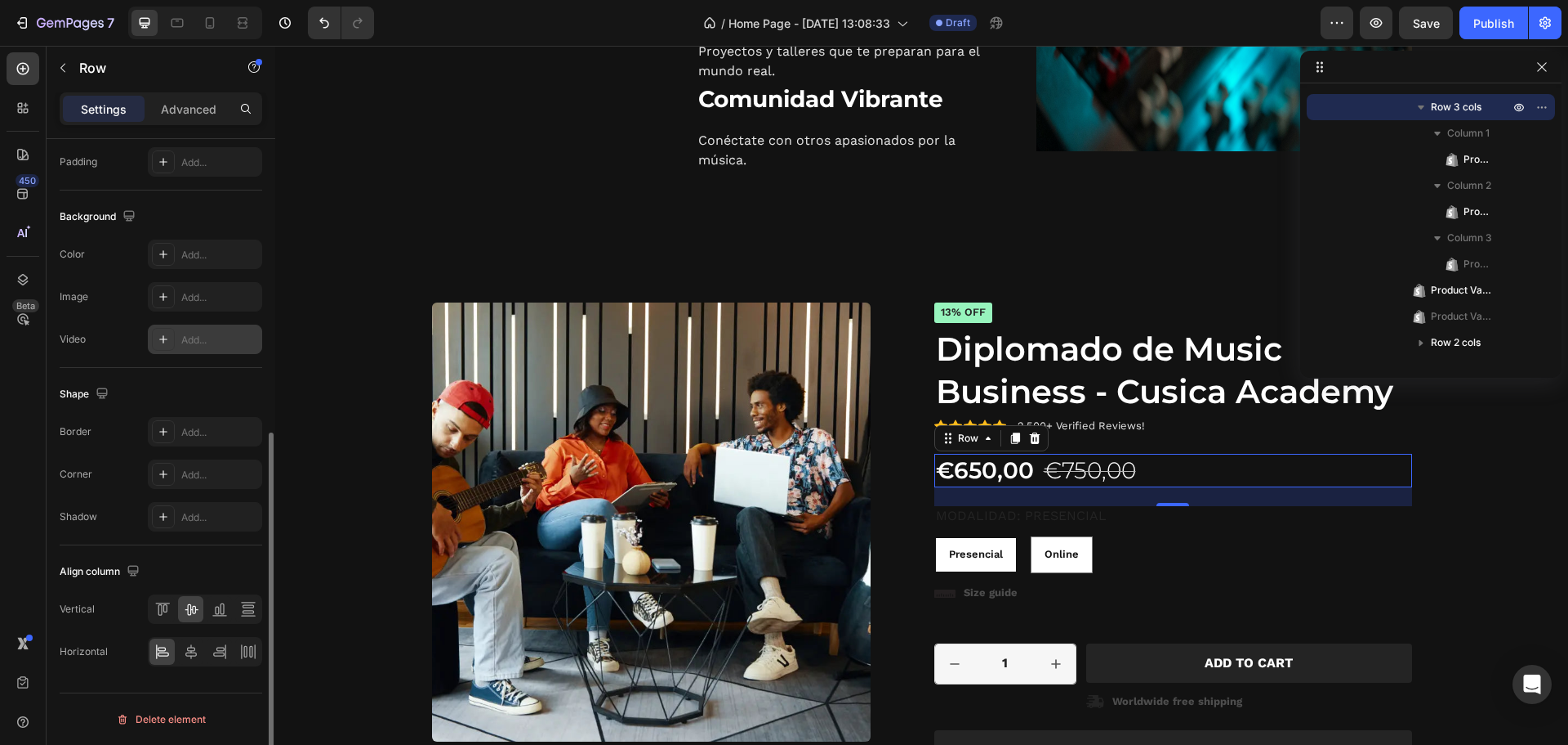
scroll to position [0, 0]
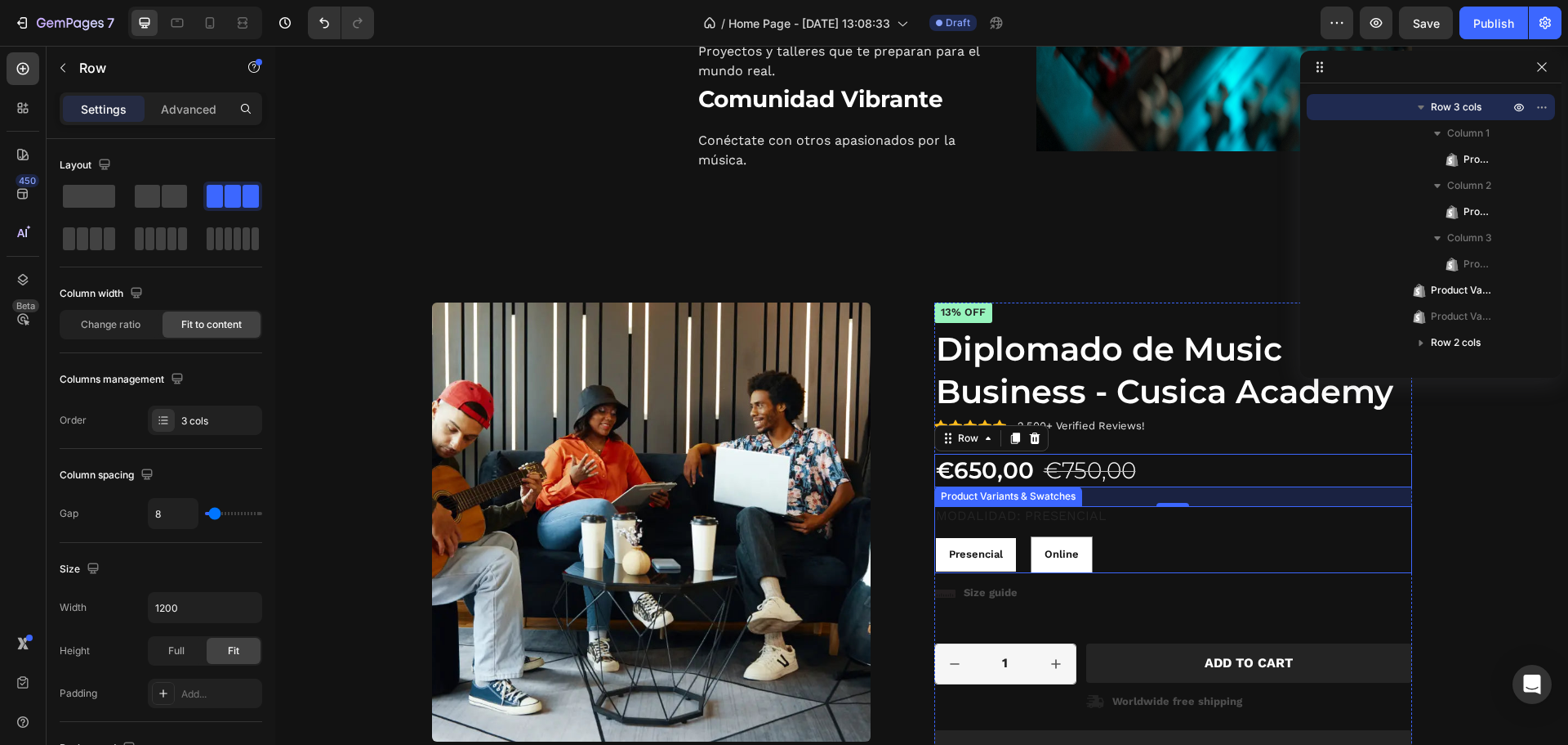
drag, startPoint x: 1035, startPoint y: 520, endPoint x: 1012, endPoint y: 516, distance: 23.3
click at [1035, 521] on legend "Modalidad: Presencial" at bounding box center [1021, 516] width 174 height 20
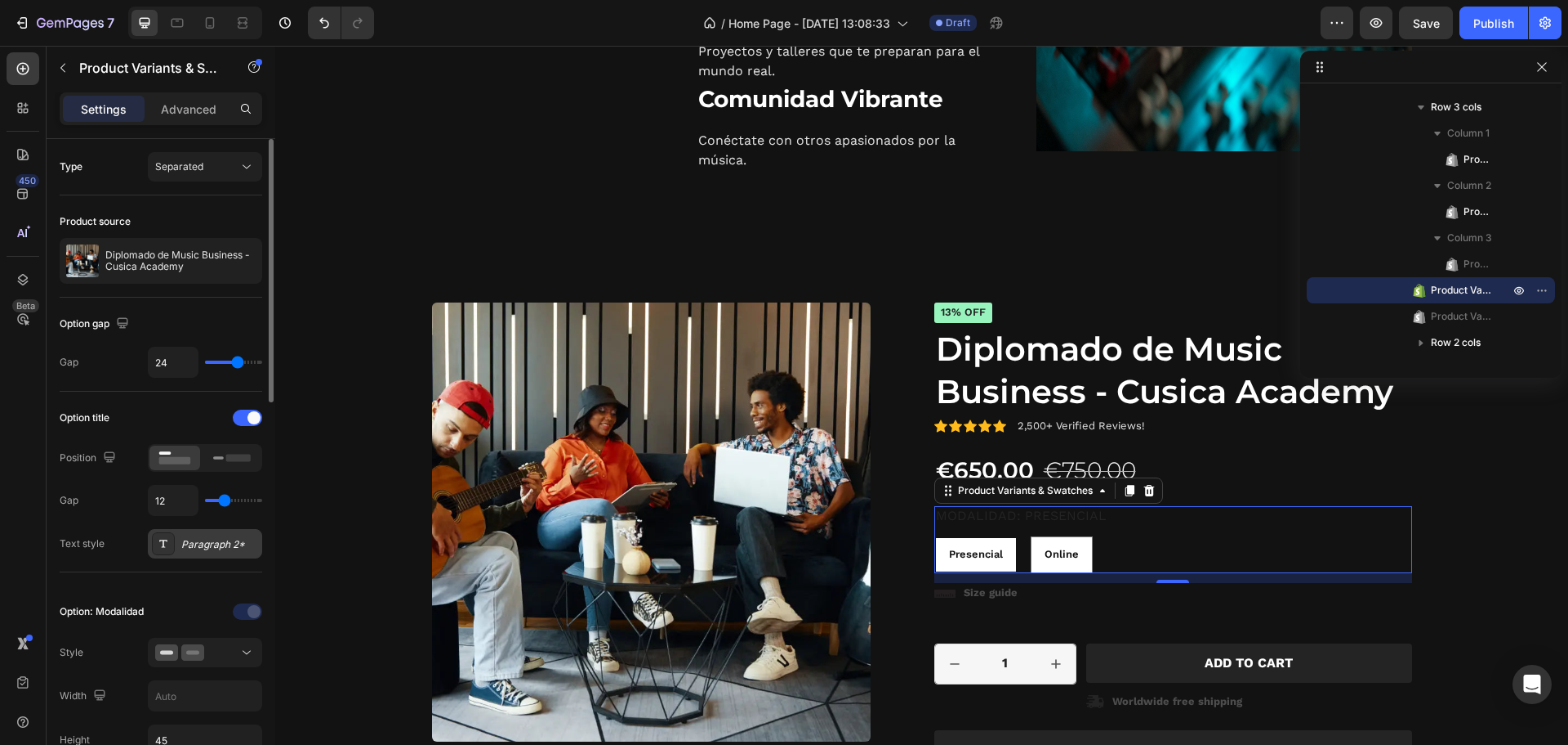
click at [231, 542] on div "Paragraph 2*" at bounding box center [219, 544] width 76 height 14
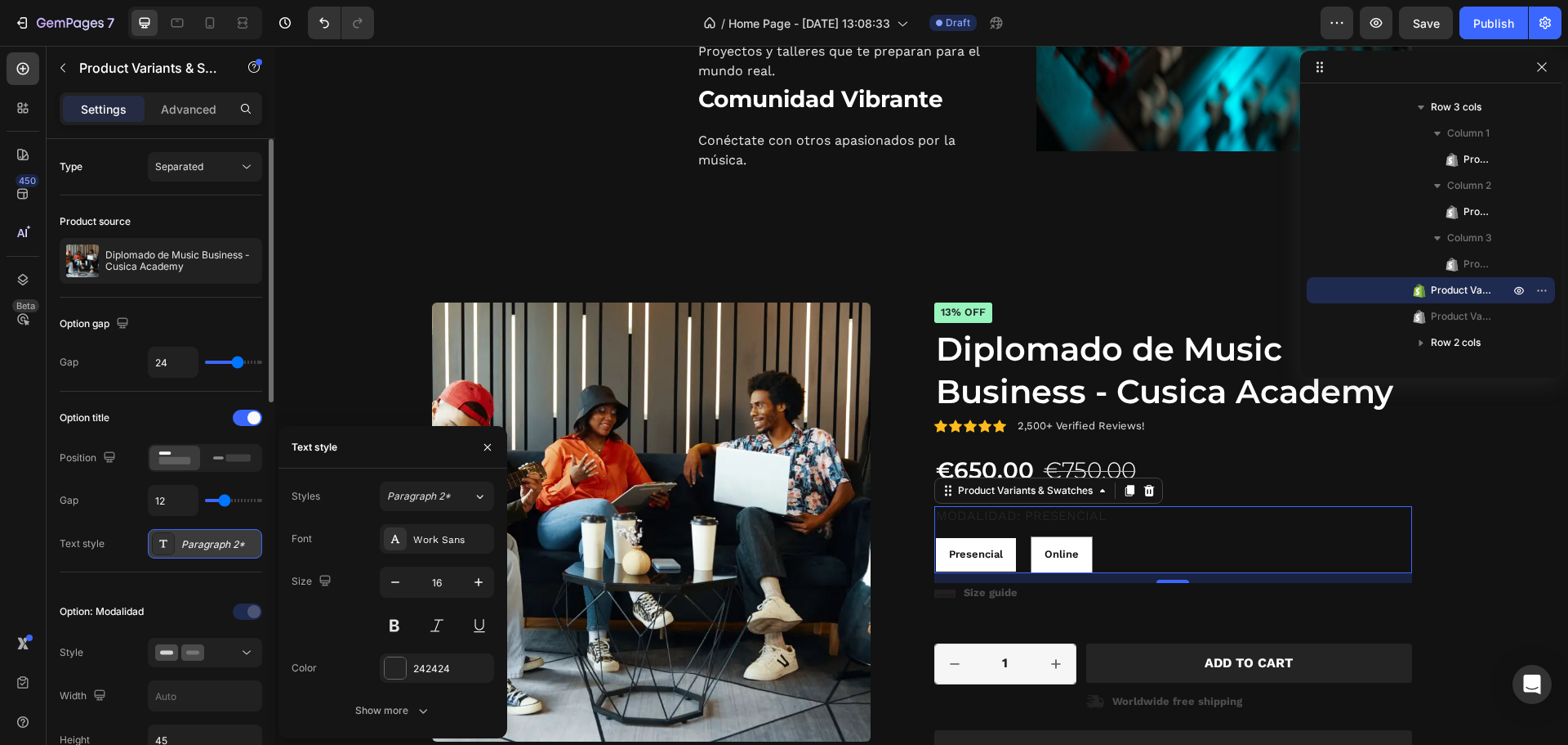
click at [231, 542] on div "Paragraph 2*" at bounding box center [219, 544] width 76 height 14
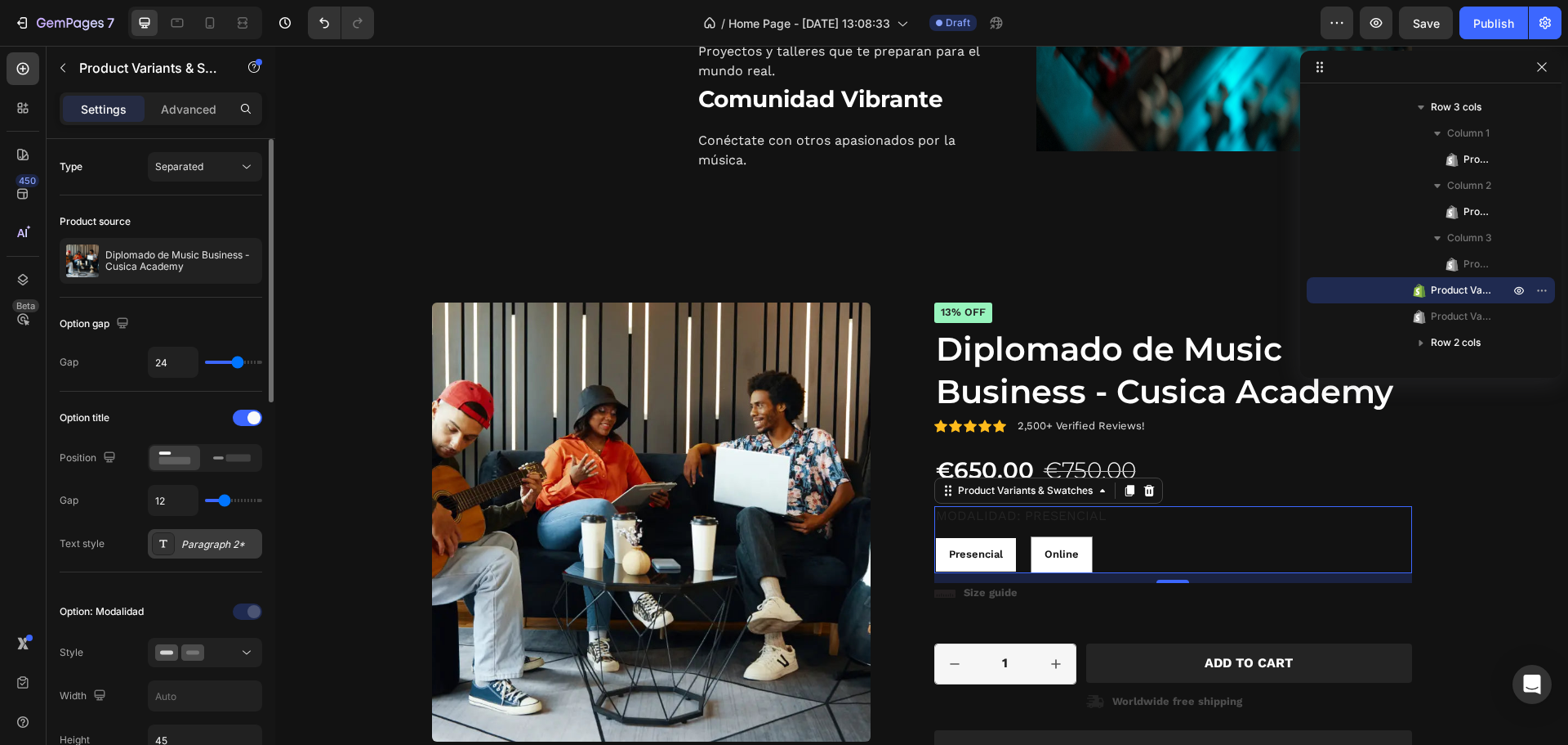
click at [231, 542] on div "Paragraph 2*" at bounding box center [219, 544] width 76 height 14
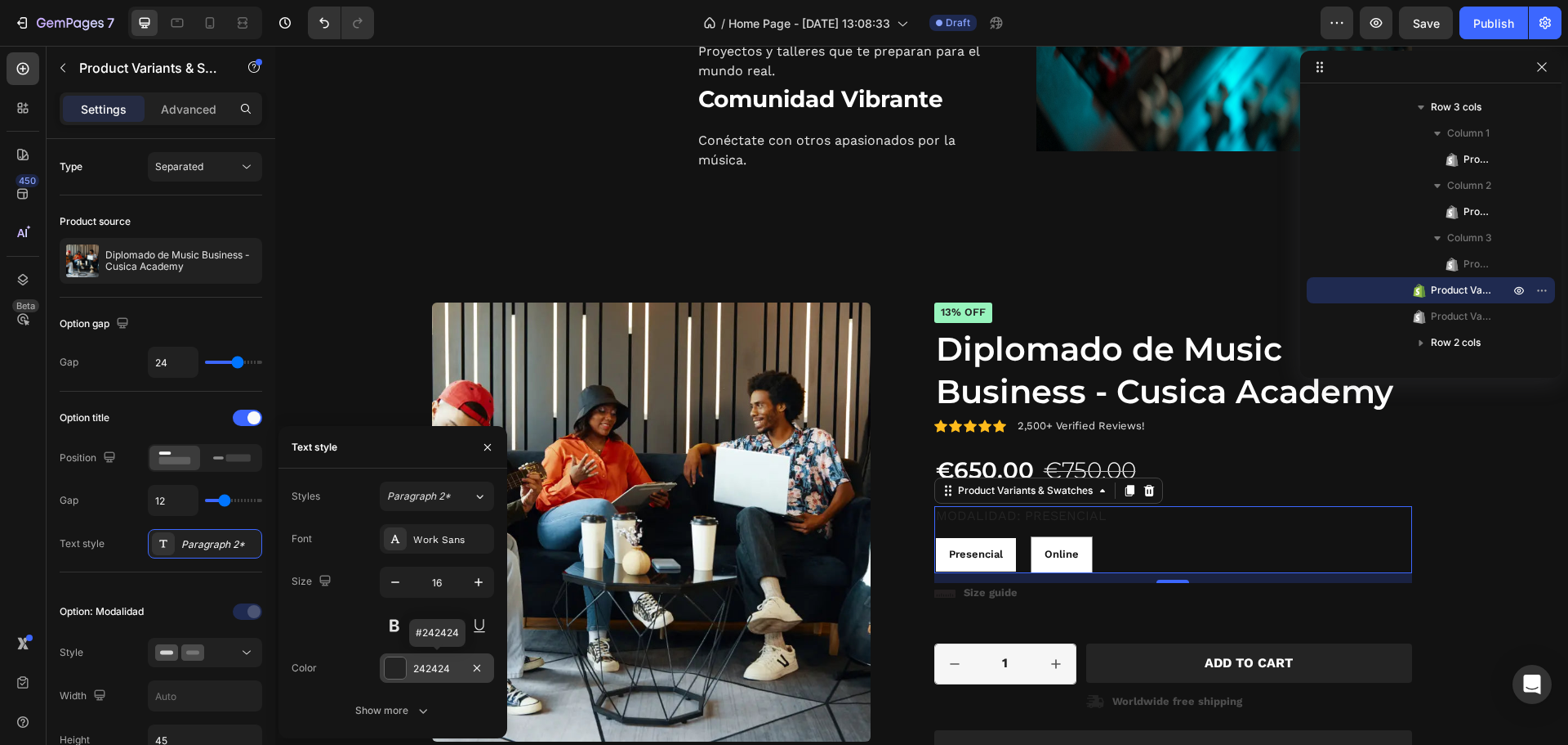
click at [397, 672] on div at bounding box center [395, 668] width 21 height 21
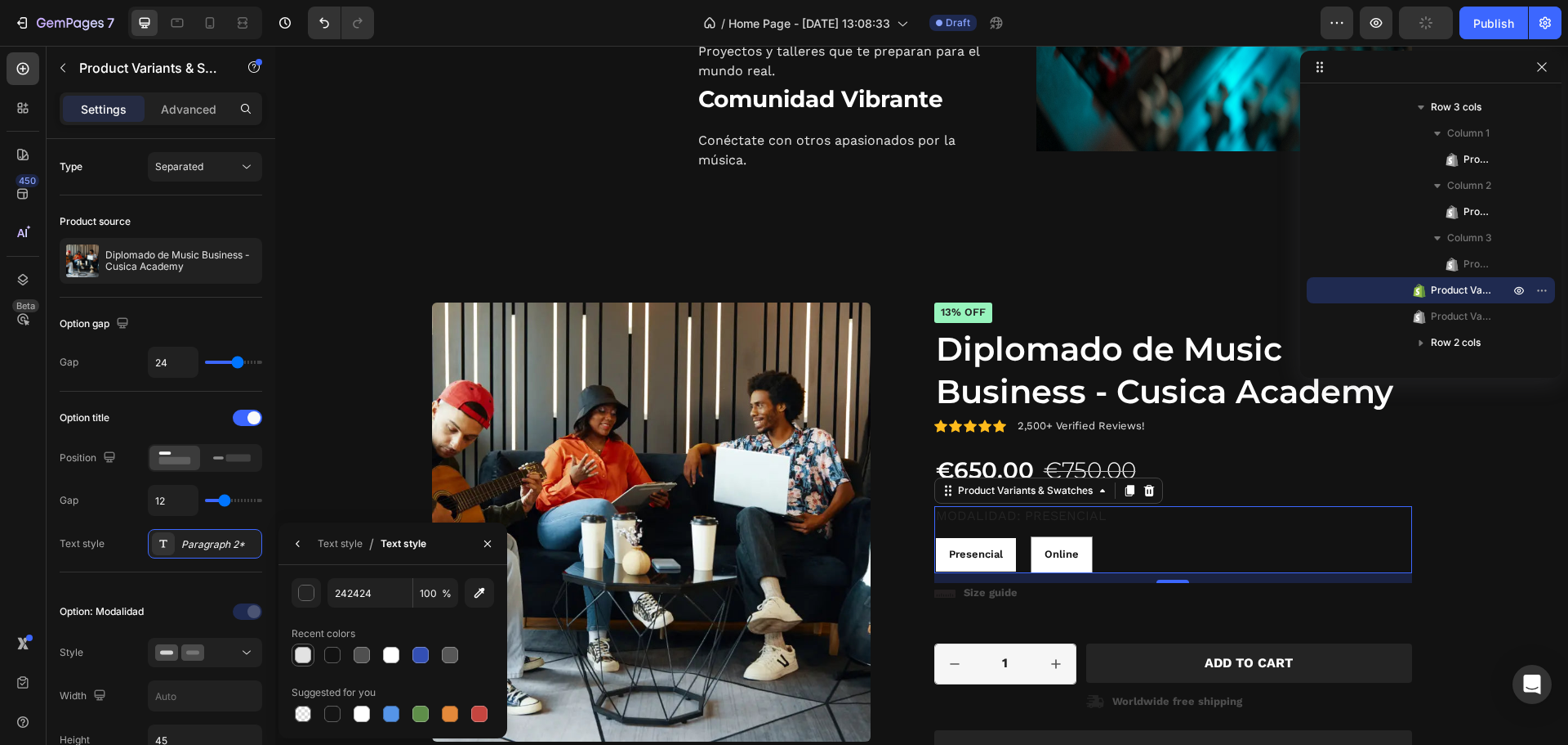
click at [299, 656] on div at bounding box center [303, 654] width 16 height 16
radio input "true"
click at [391, 646] on div at bounding box center [391, 654] width 19 height 19
click at [183, 541] on div "Paragraph 2*" at bounding box center [219, 544] width 76 height 14
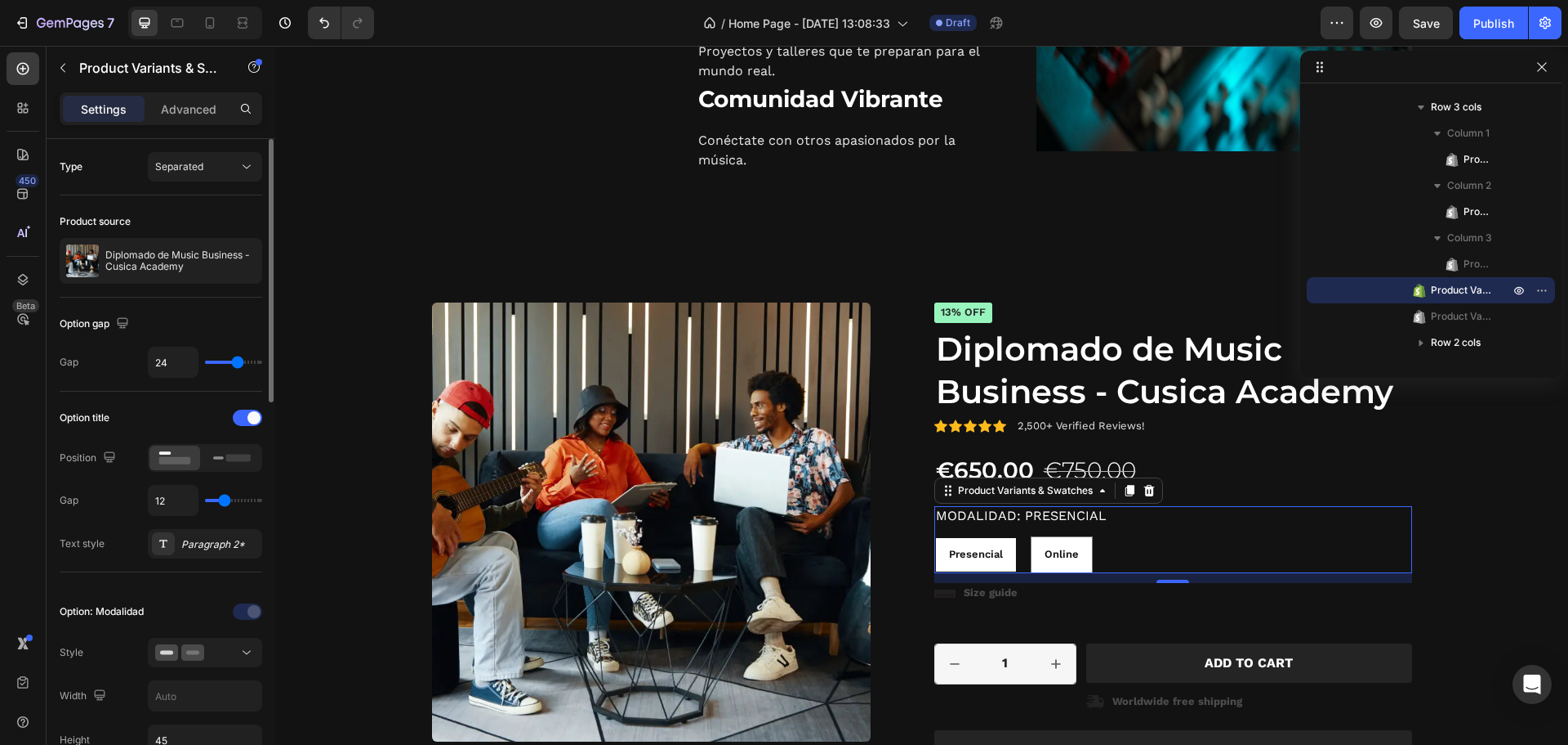
scroll to position [272, 0]
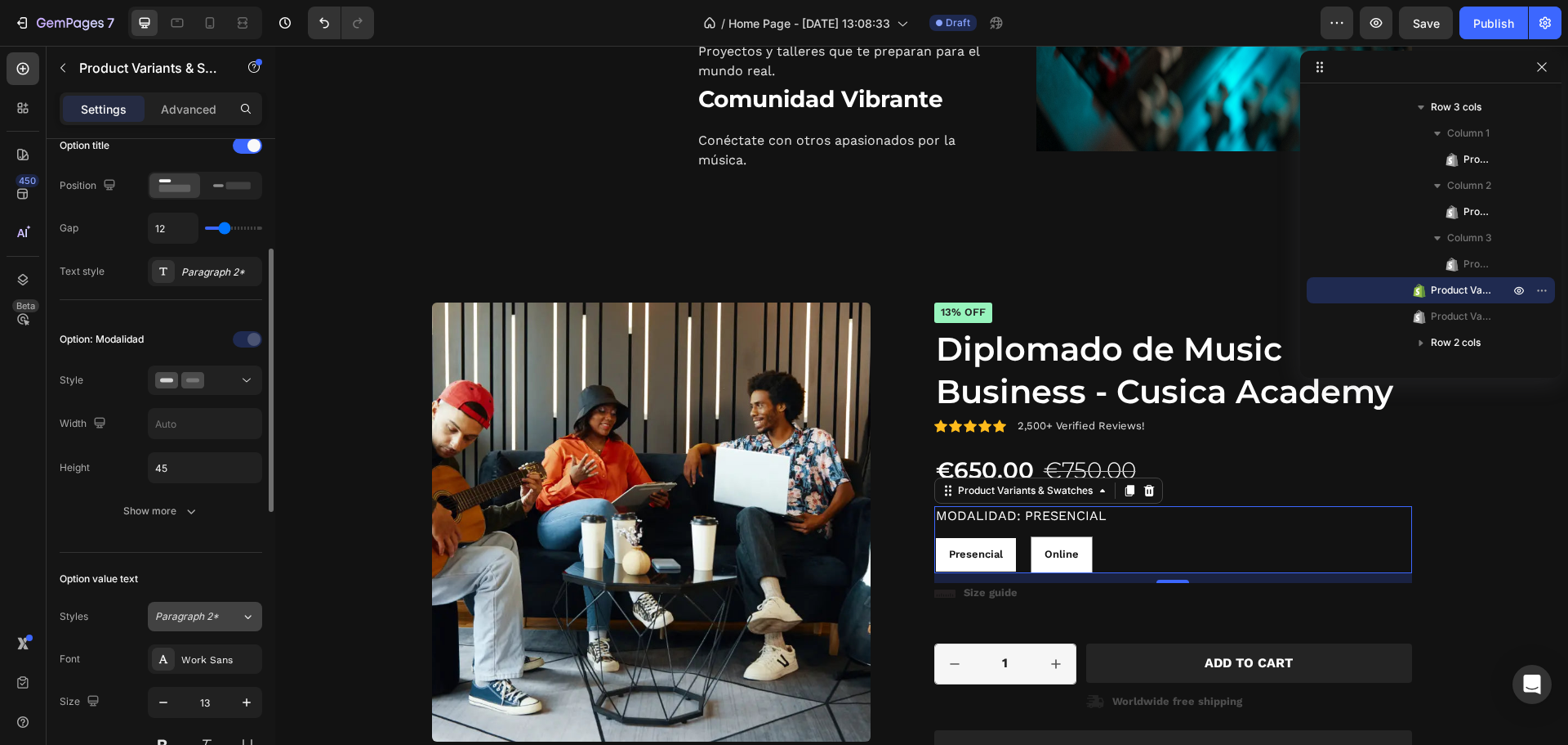
click at [179, 609] on span "Paragraph 2*" at bounding box center [187, 616] width 64 height 14
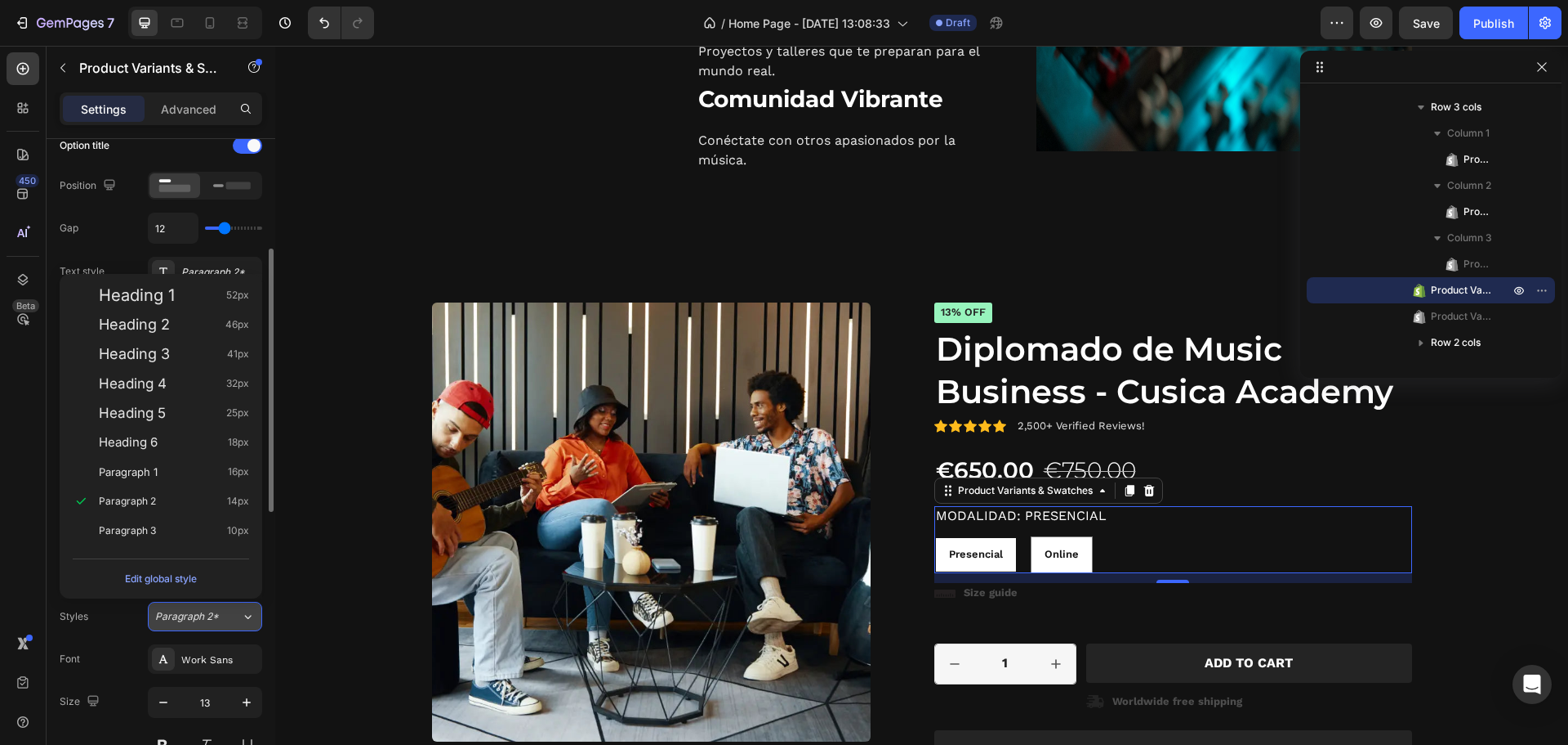
click at [217, 617] on span "Paragraph 2*" at bounding box center [187, 616] width 64 height 14
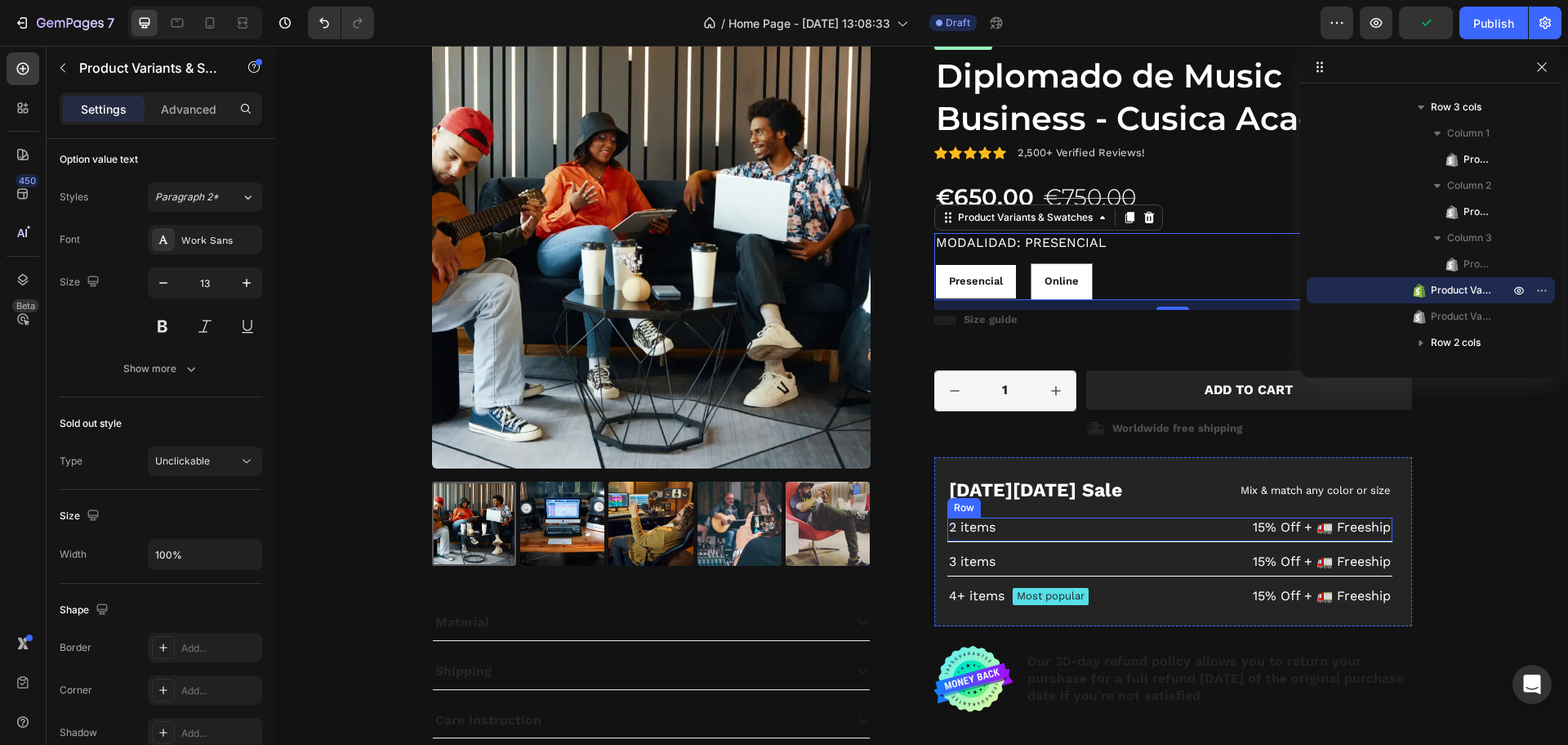
scroll to position [1946, 0]
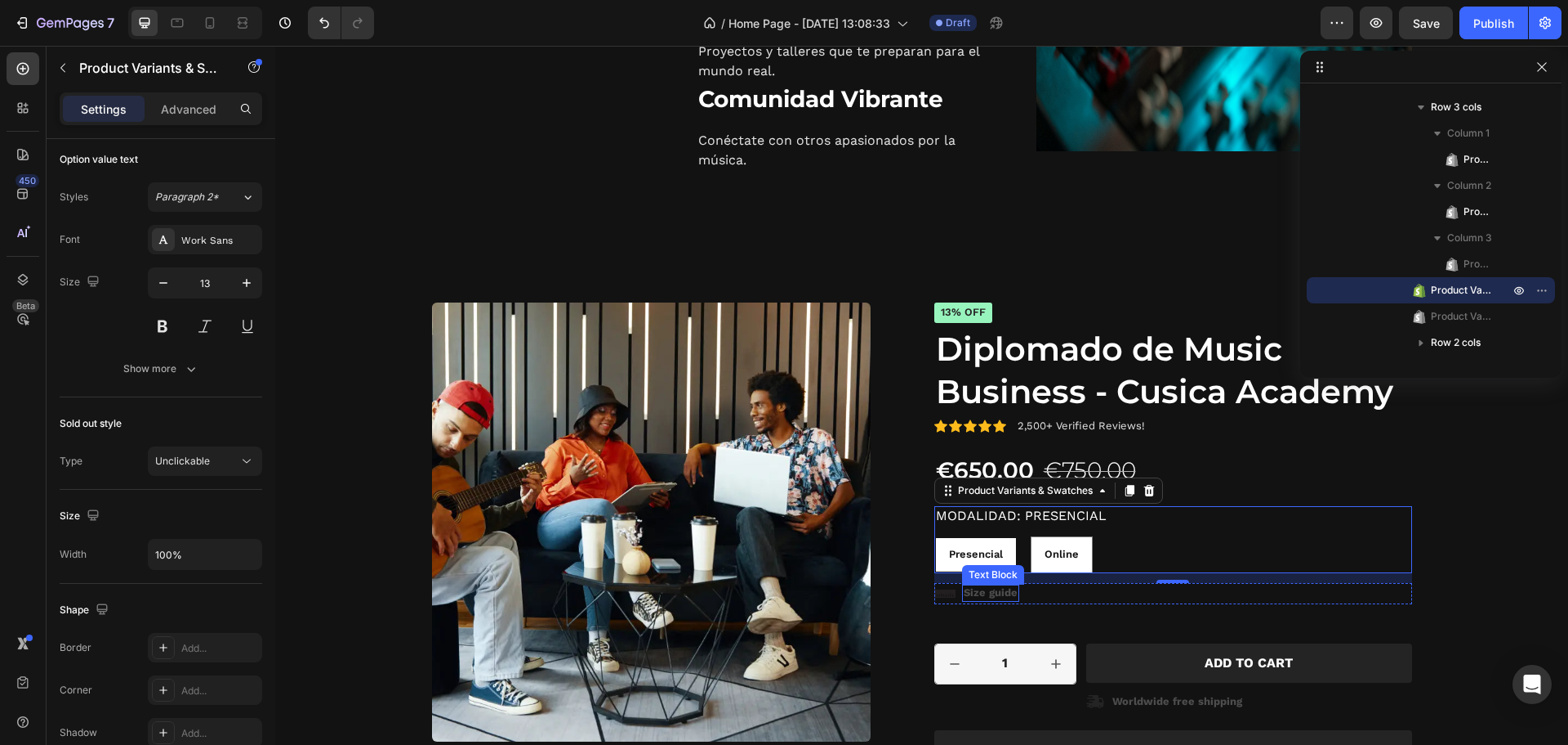
click at [981, 586] on p "Size guide" at bounding box center [991, 593] width 54 height 14
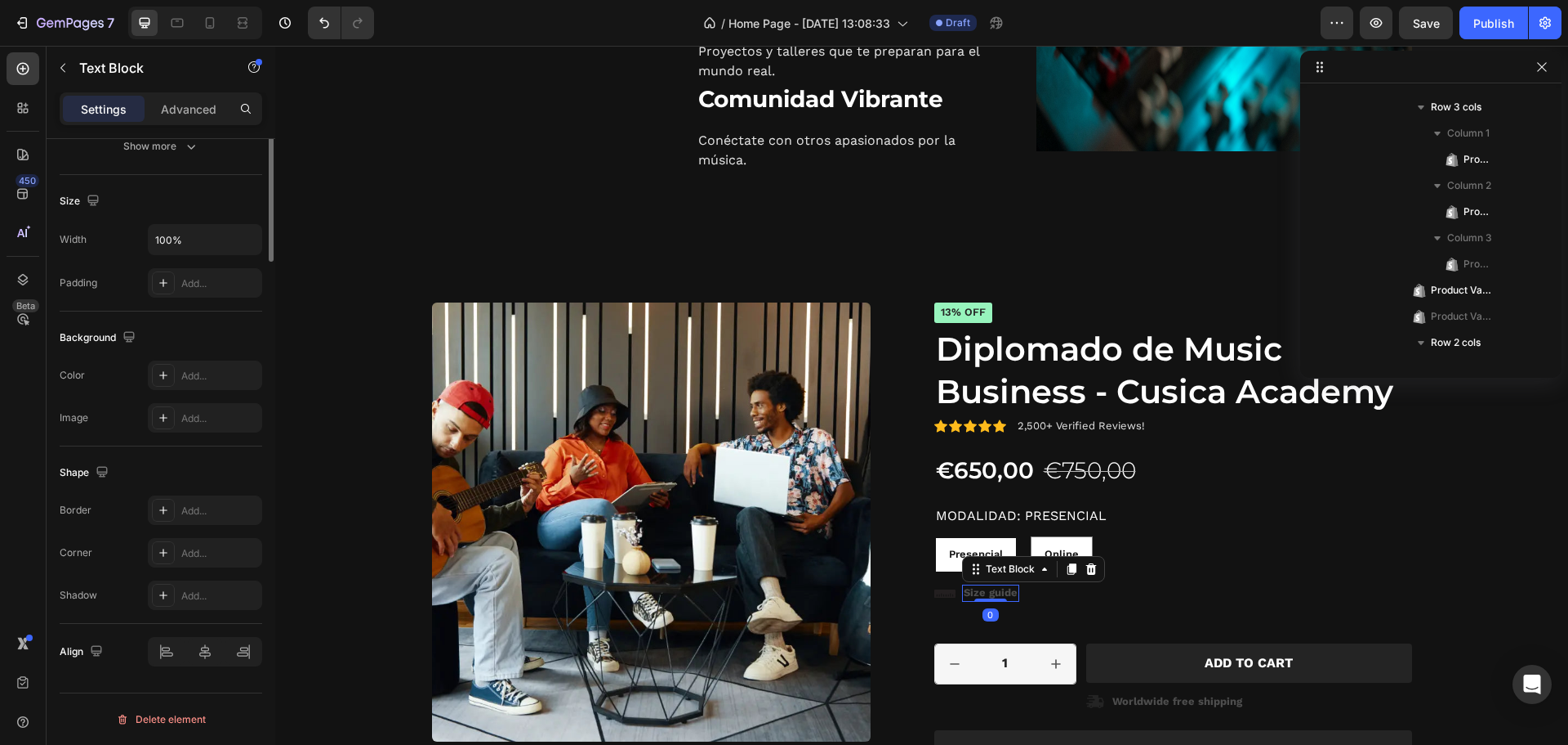
scroll to position [0, 0]
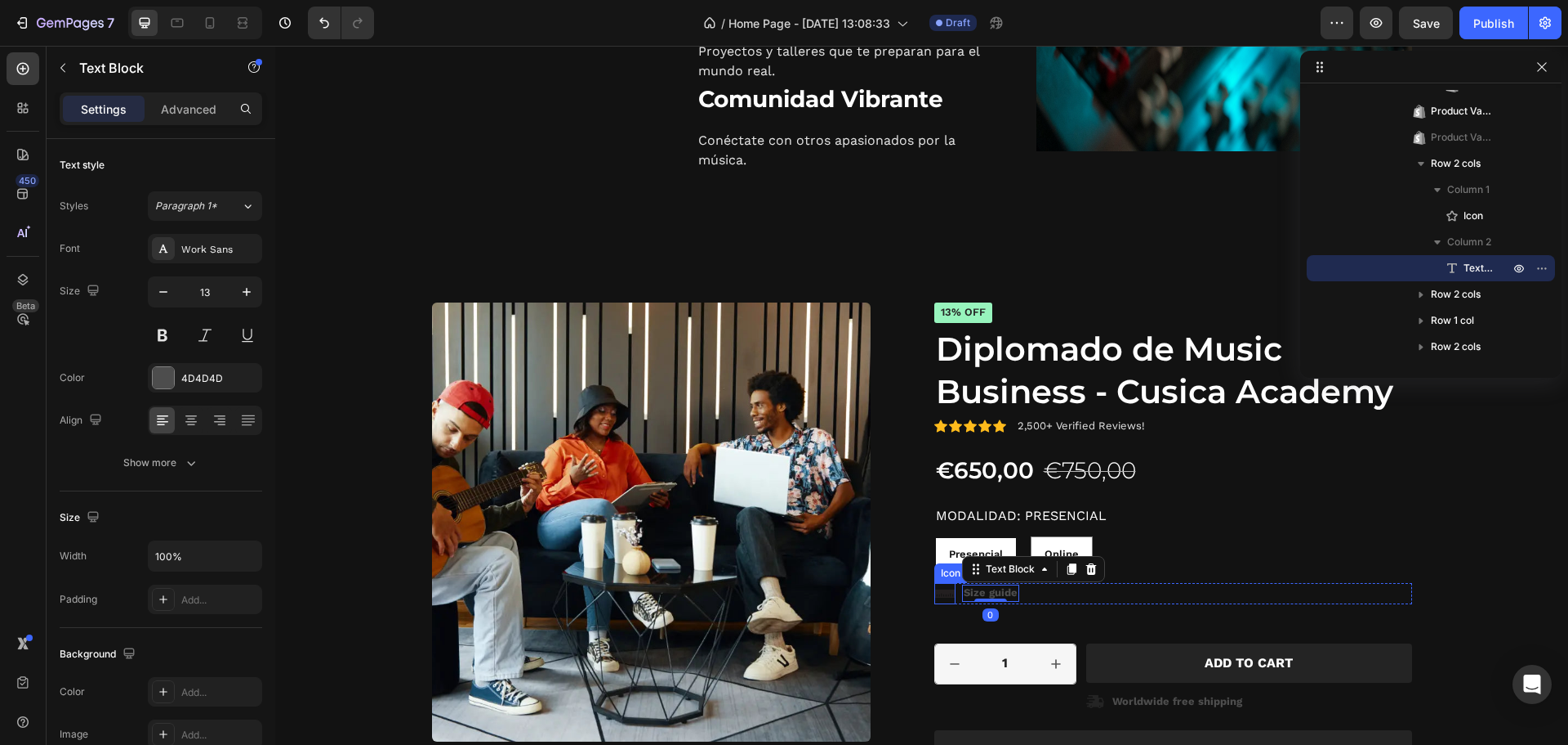
click at [934, 593] on icon at bounding box center [944, 594] width 21 height 8
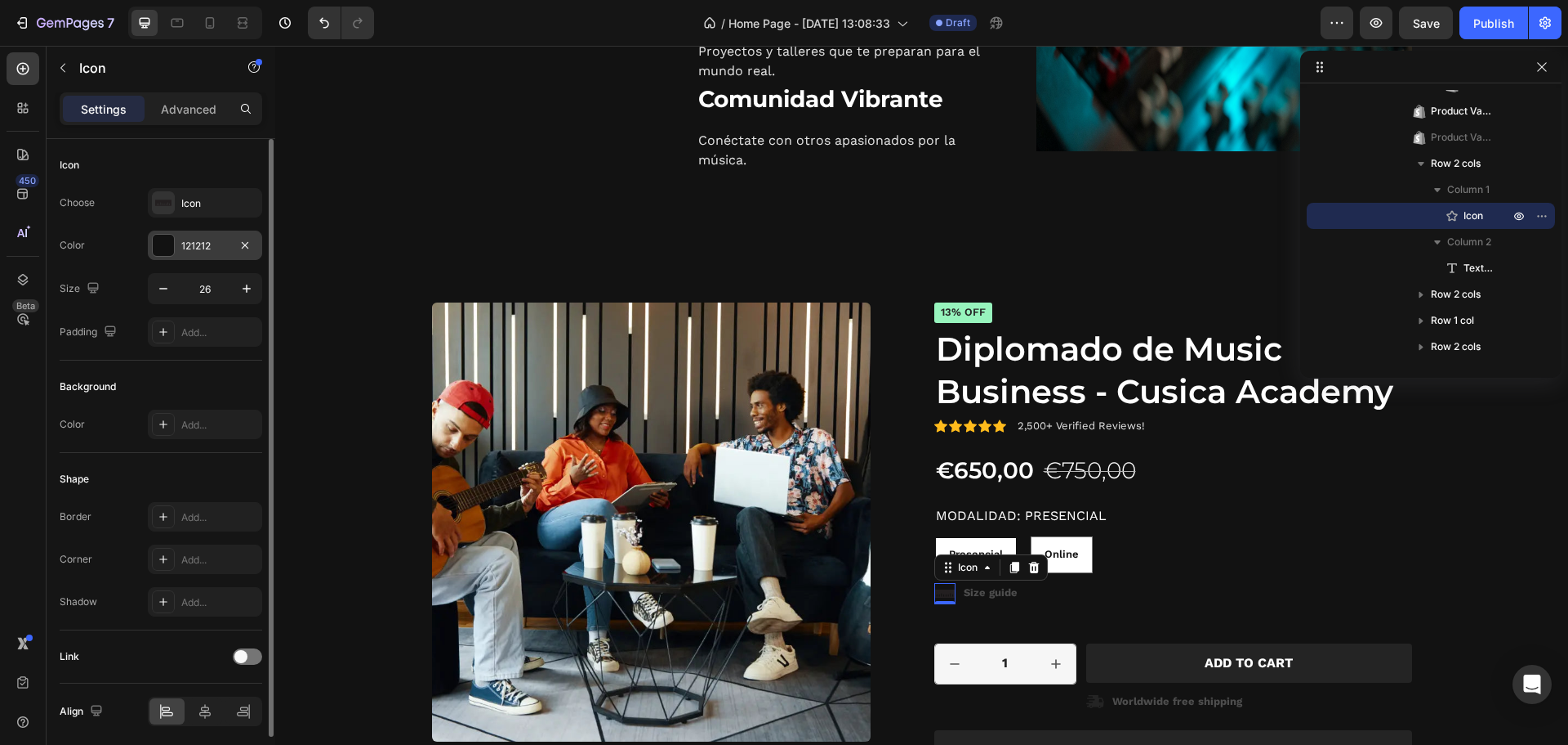
click at [168, 250] on div at bounding box center [163, 245] width 21 height 21
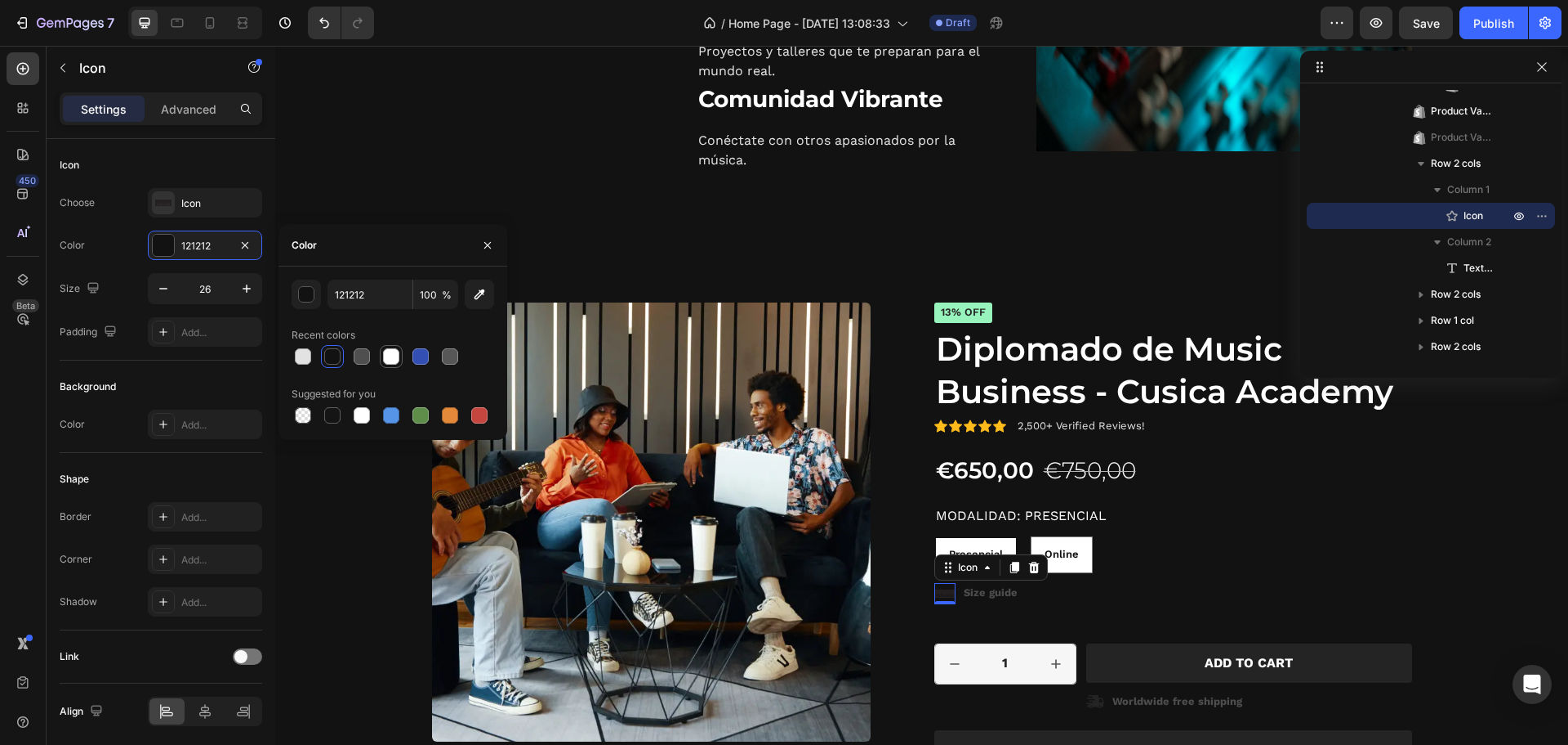
click at [395, 355] on div at bounding box center [391, 356] width 16 height 16
click at [970, 586] on p "Size guide" at bounding box center [991, 593] width 54 height 14
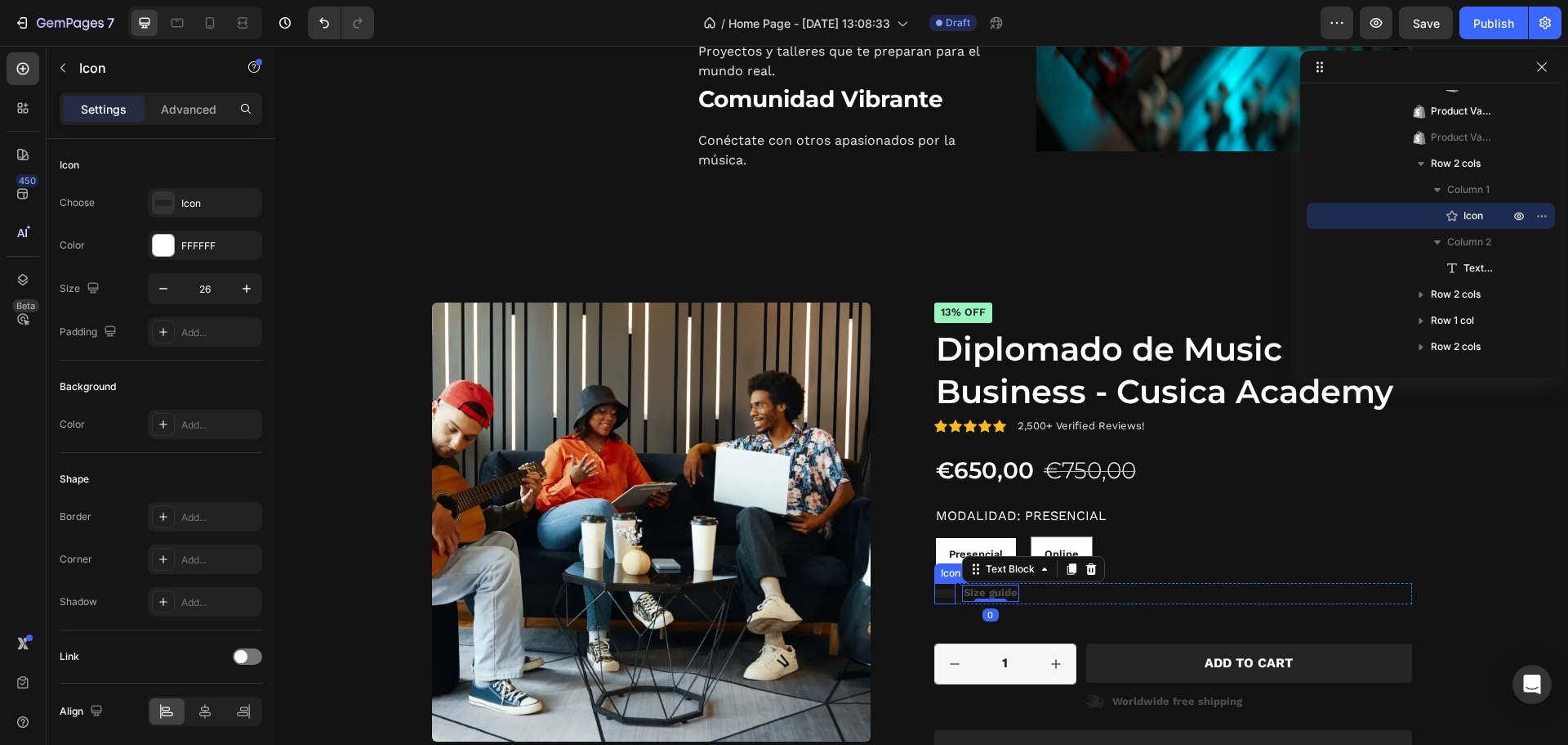
click at [939, 594] on icon at bounding box center [944, 594] width 21 height 8
click at [990, 593] on p "Size guide" at bounding box center [991, 593] width 54 height 14
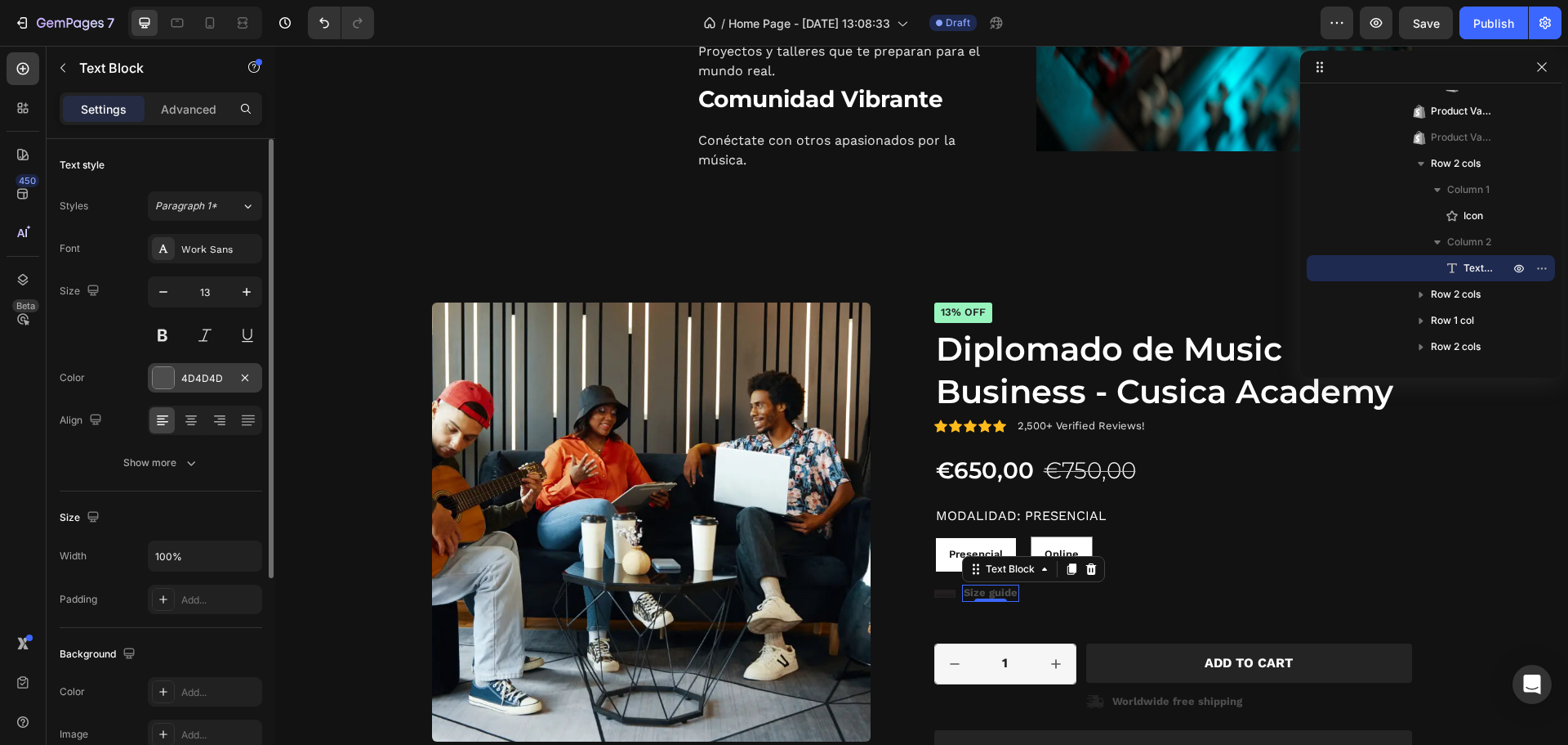
click at [161, 377] on div at bounding box center [163, 377] width 21 height 21
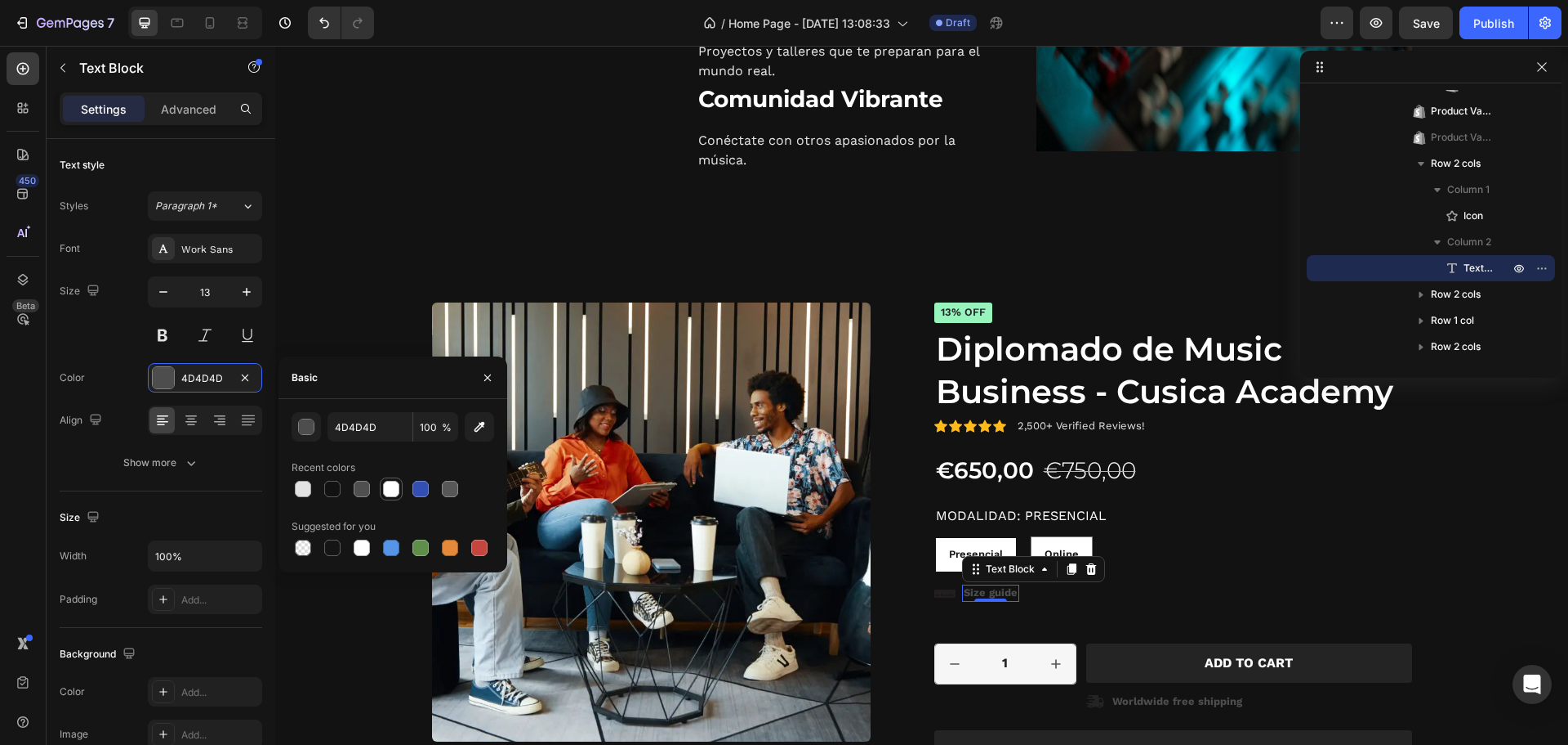
click at [387, 487] on div at bounding box center [391, 489] width 16 height 16
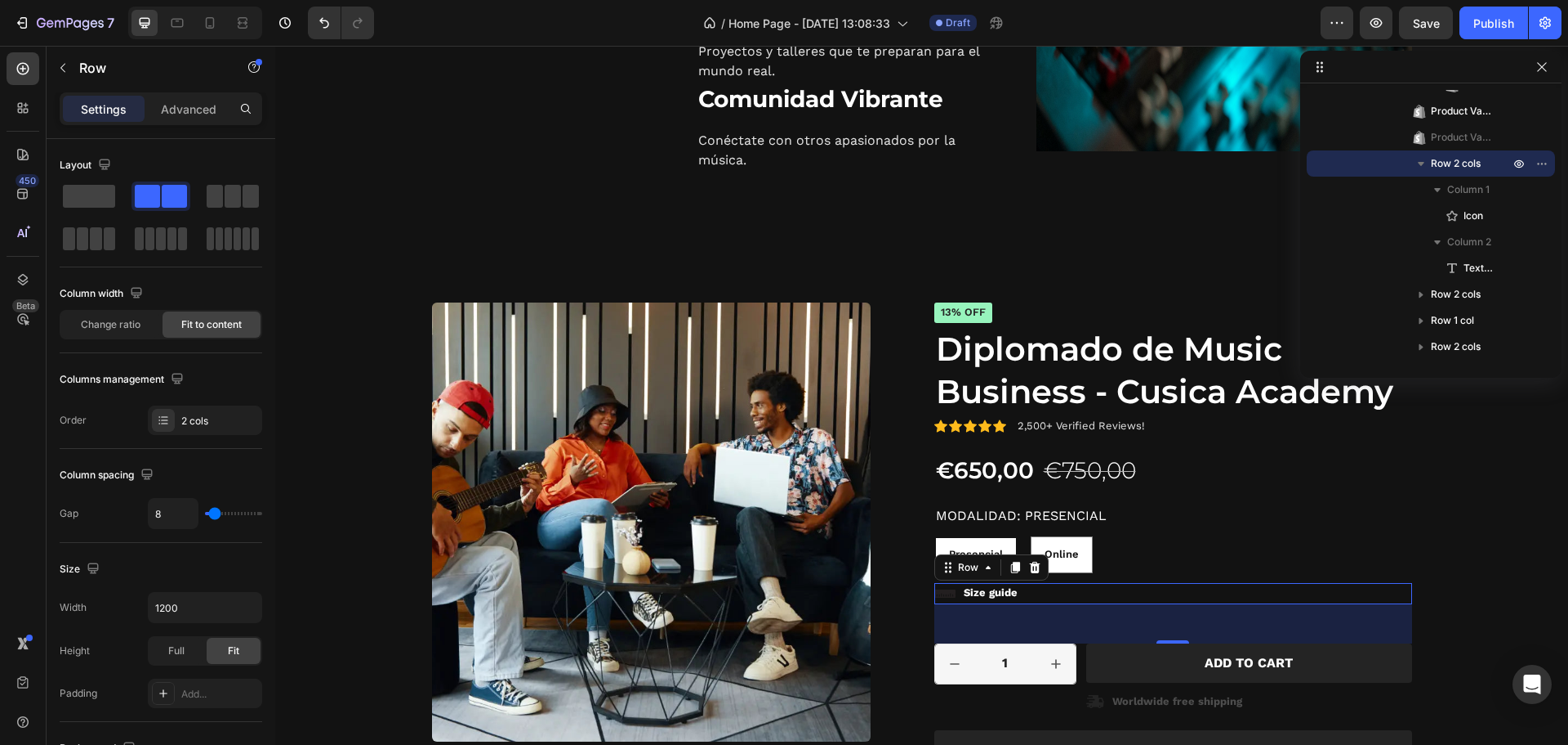
click at [1120, 587] on div "Icon Size guide Text Block Row 0" at bounding box center [1173, 593] width 478 height 21
click at [940, 596] on icon at bounding box center [944, 594] width 21 height 8
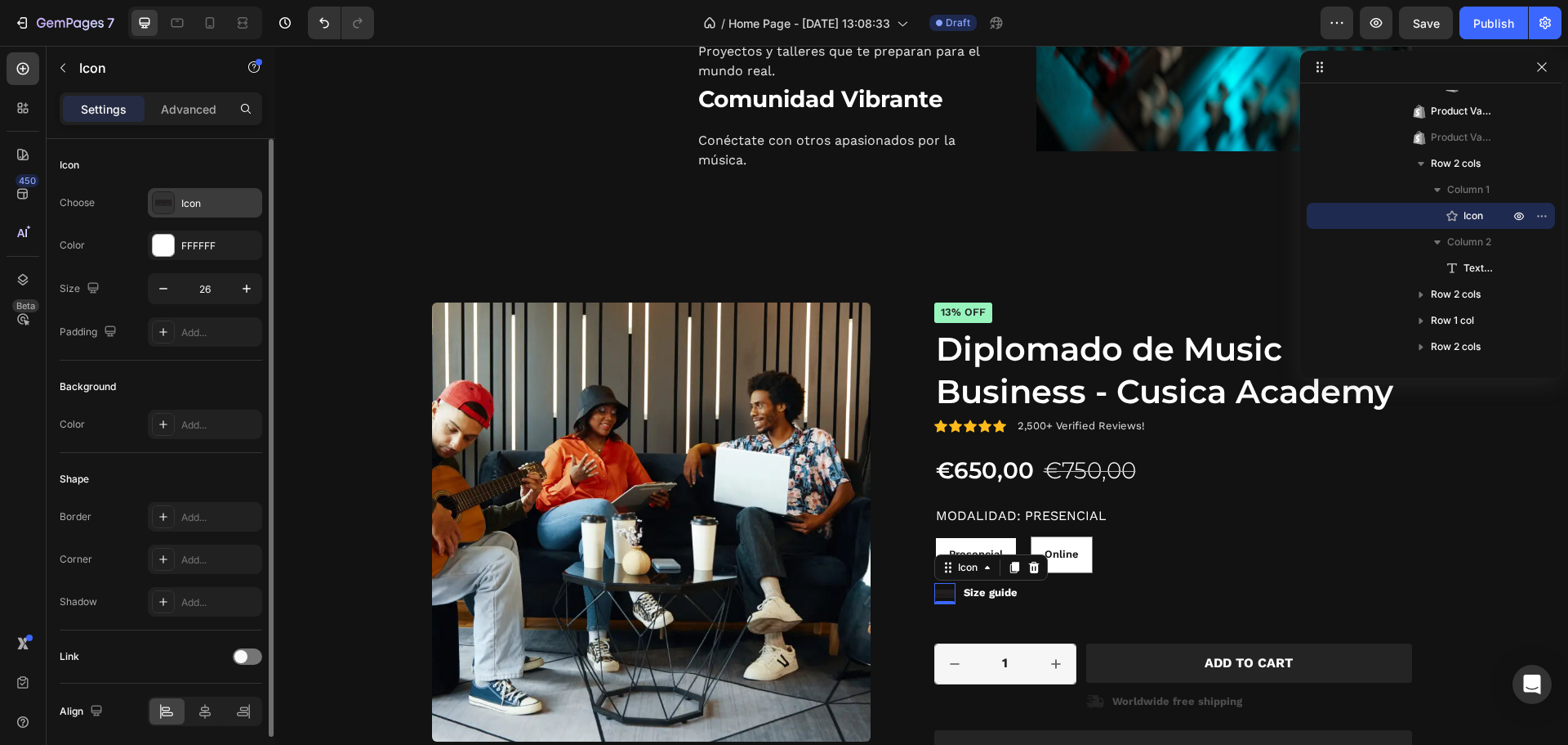
click at [164, 200] on icon at bounding box center [163, 203] width 16 height 7
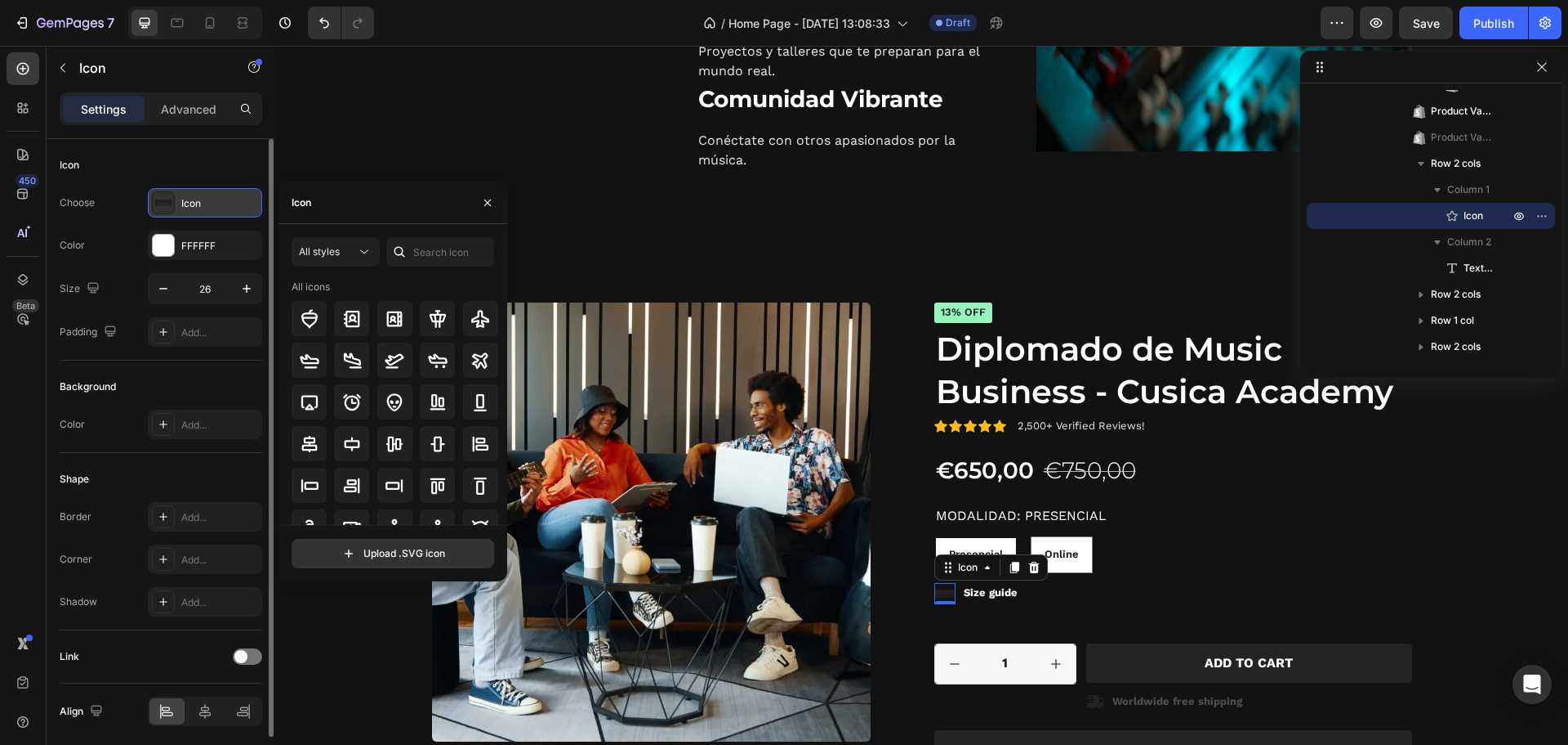
click at [161, 204] on icon at bounding box center [163, 203] width 16 height 7
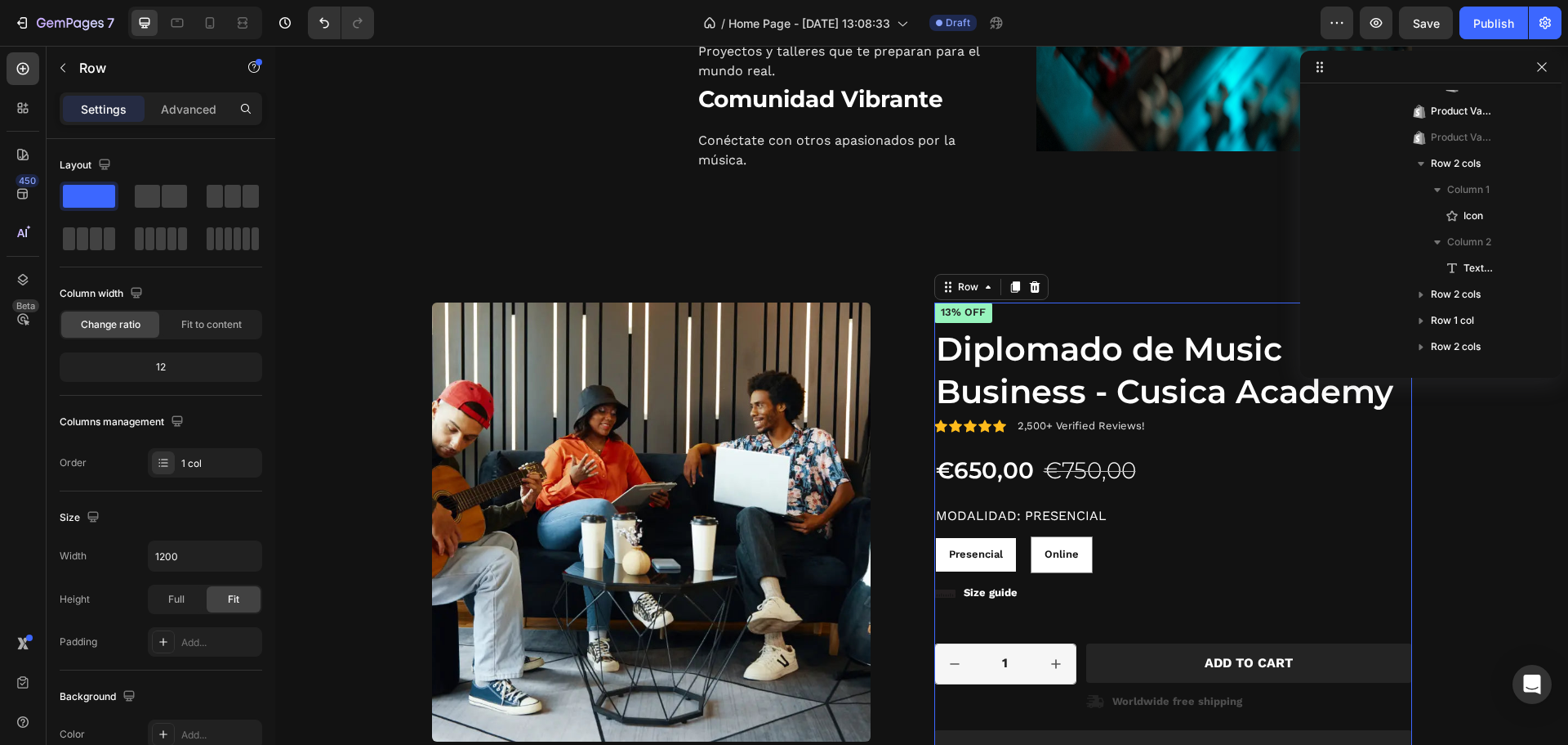
scroll to position [859, 0]
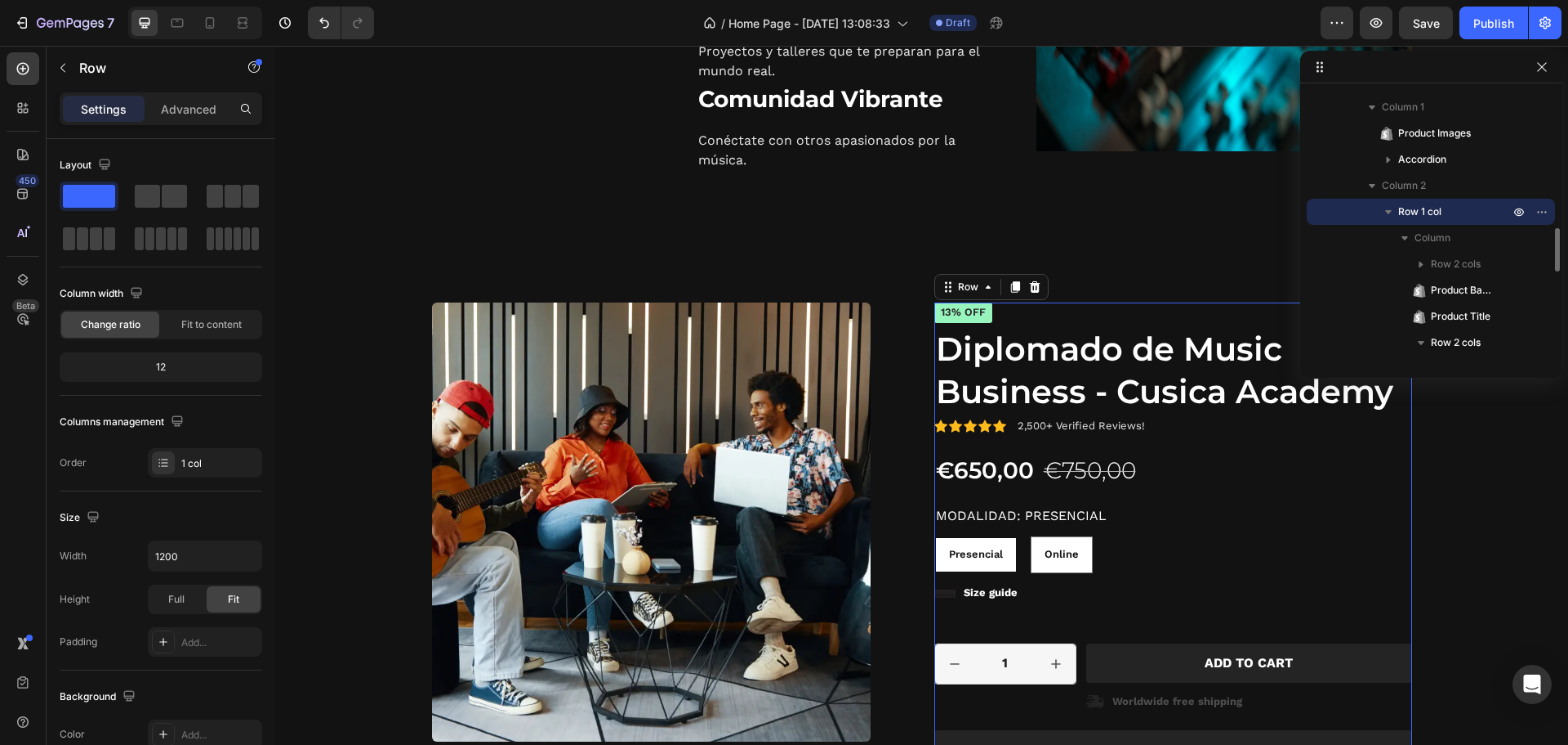
click at [1193, 618] on div "Icon Icon Icon Icon Icon Icon List 2,500+ Verified Reviews! Text Block Row 13% …" at bounding box center [1173, 644] width 478 height 683
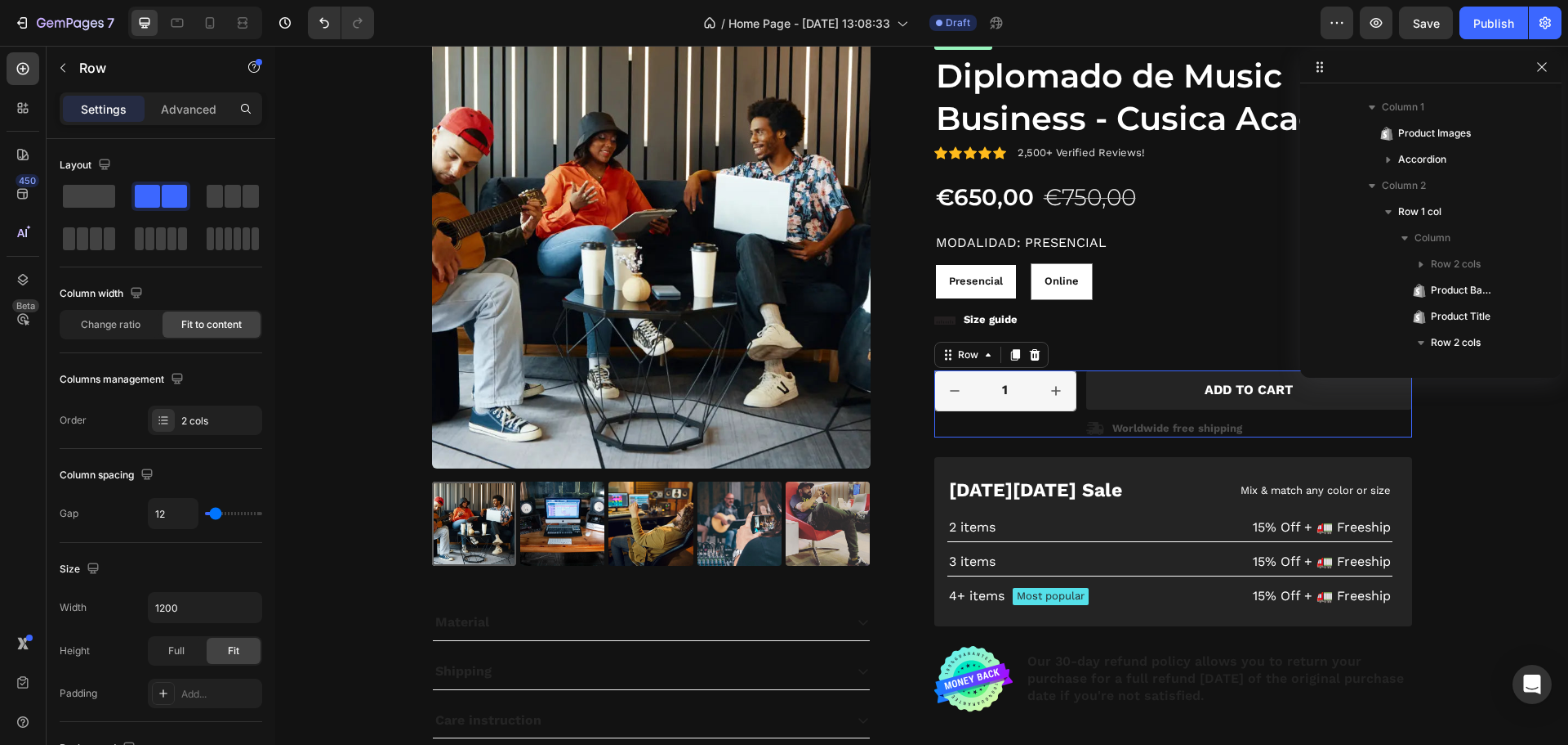
scroll to position [1404, 0]
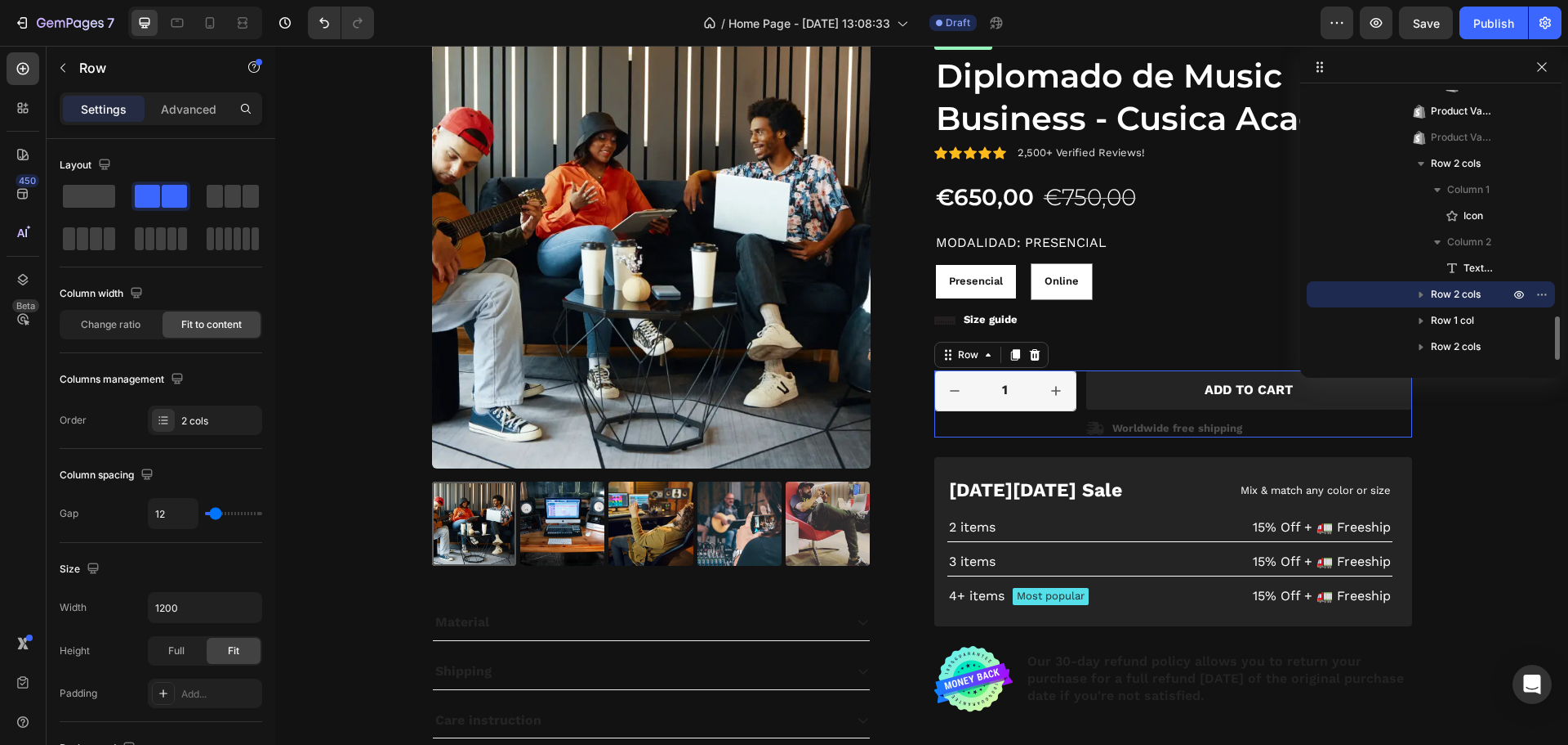
click at [1391, 415] on div "Add to cart Add to Cart" at bounding box center [1250, 394] width 326 height 50
click at [1420, 294] on icon "button" at bounding box center [1422, 295] width 4 height 7
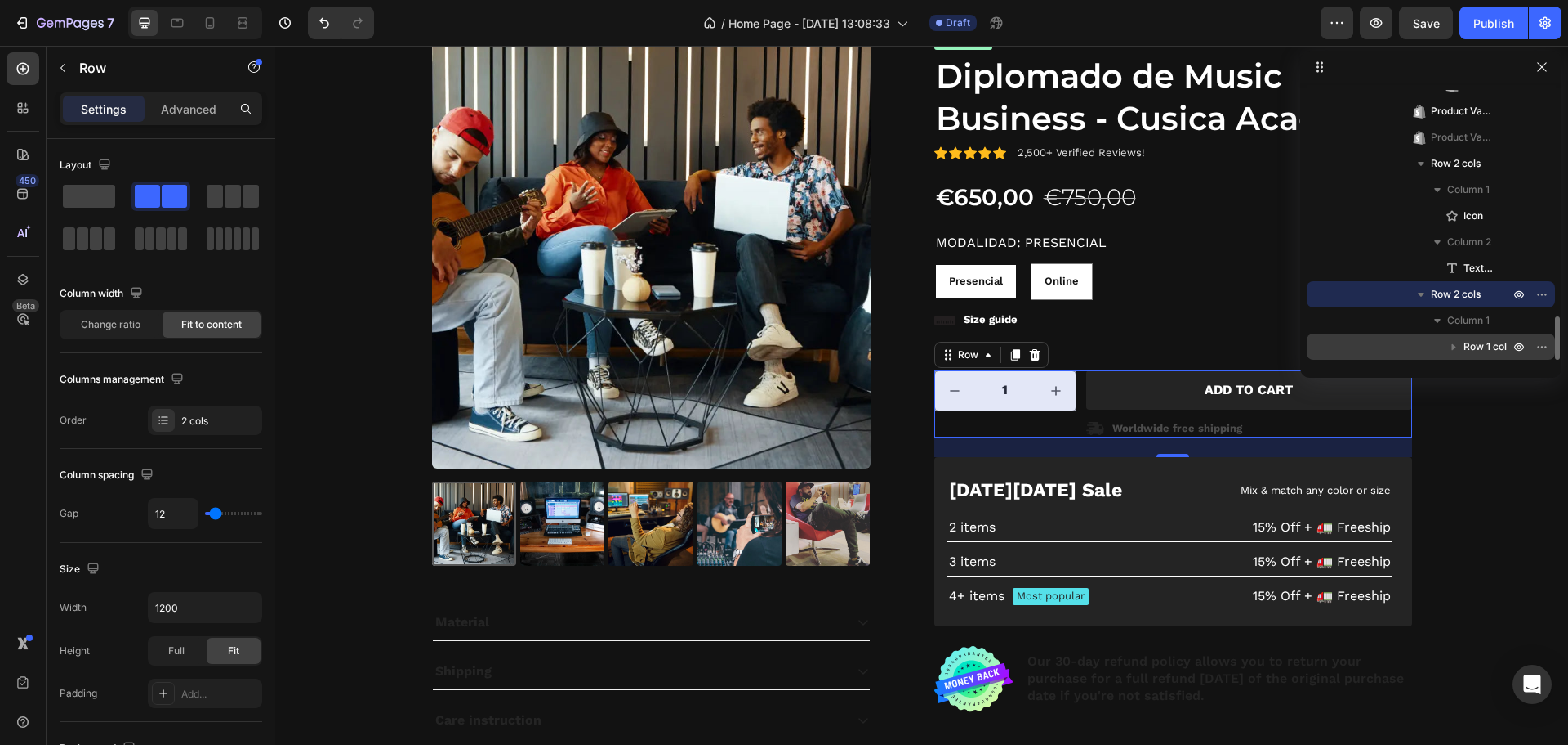
click at [1450, 342] on icon "button" at bounding box center [1454, 346] width 16 height 16
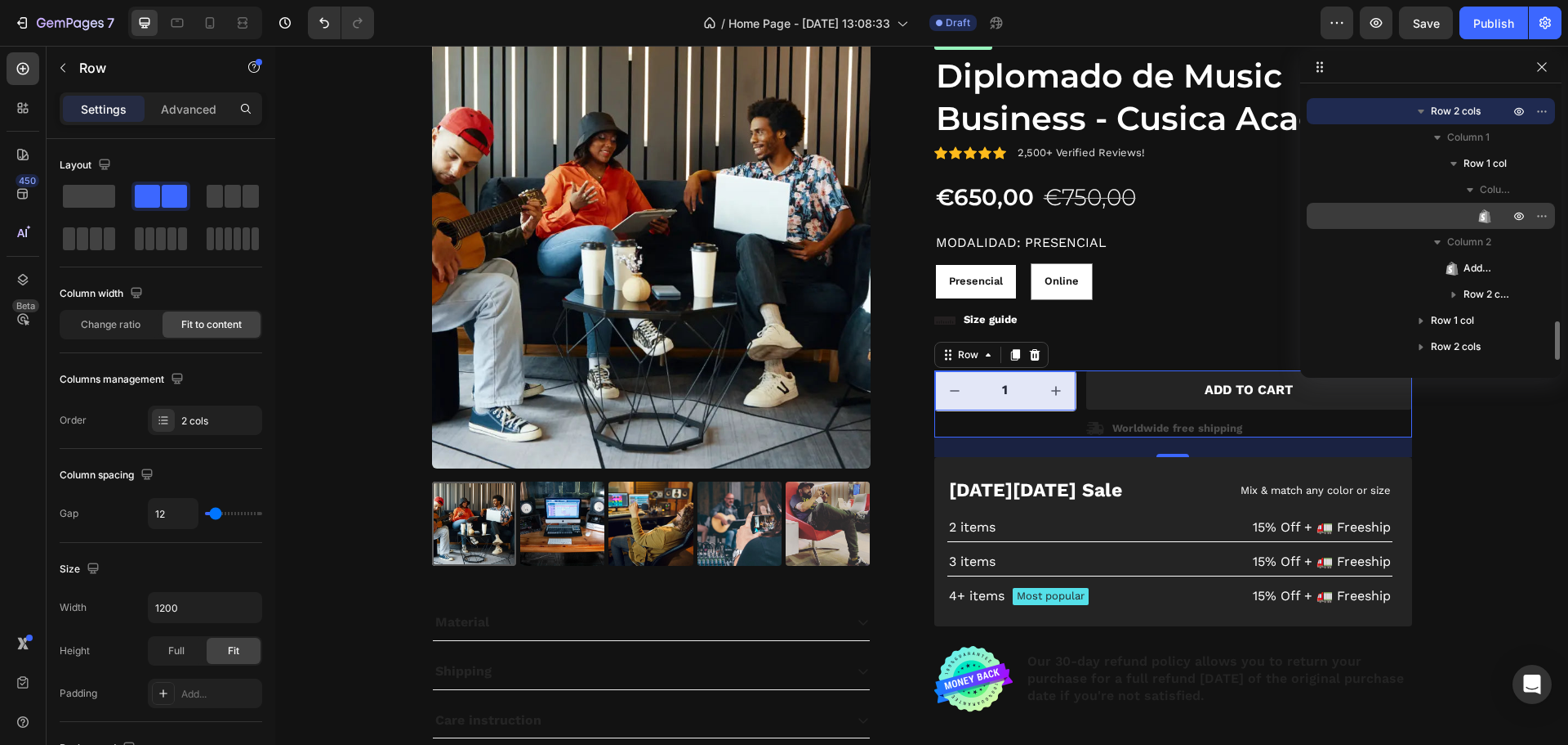
click at [1487, 214] on icon at bounding box center [1489, 217] width 3 height 12
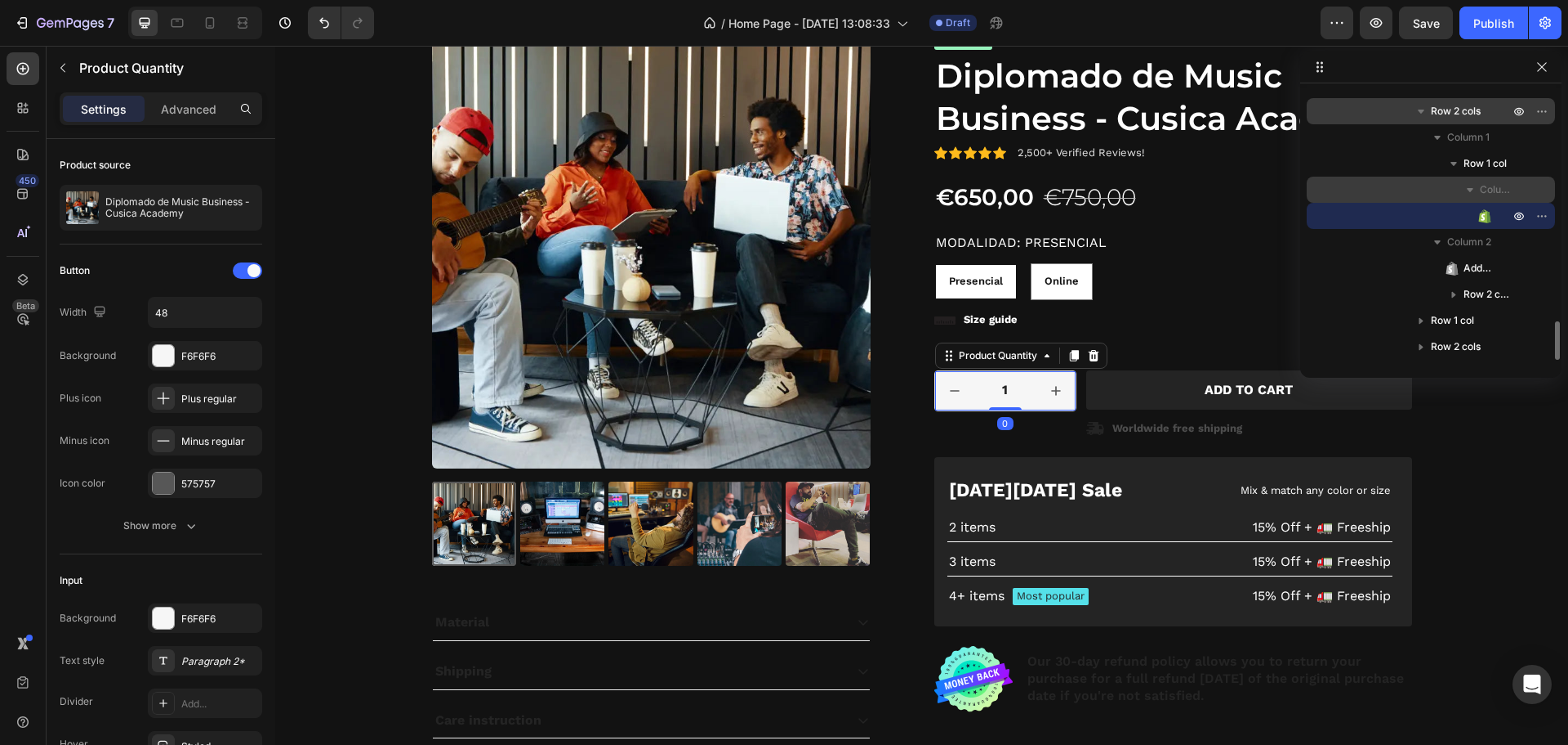
click at [1481, 197] on span "Column" at bounding box center [1497, 189] width 33 height 16
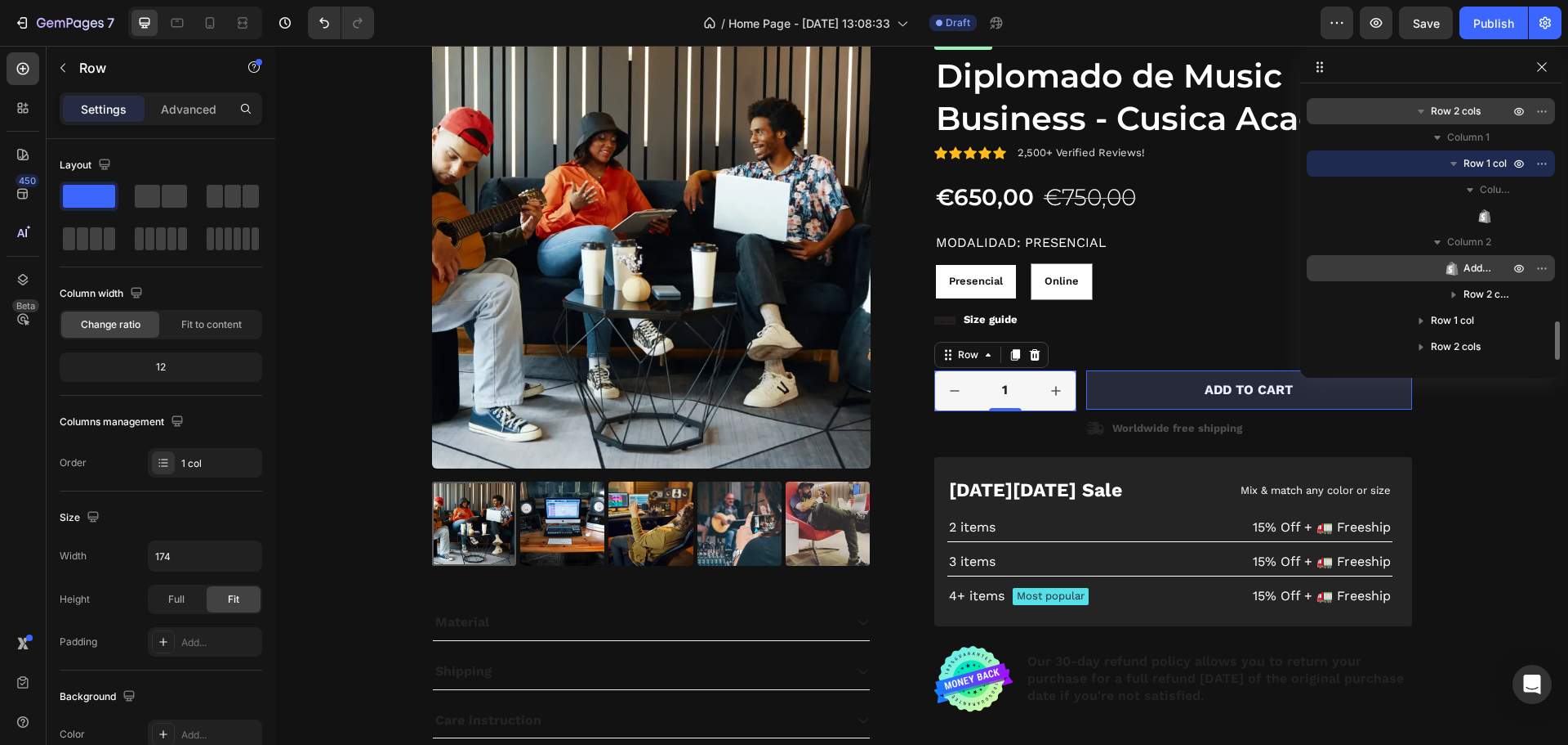
click at [1481, 264] on span "Add to Cart" at bounding box center [1478, 267] width 29 height 16
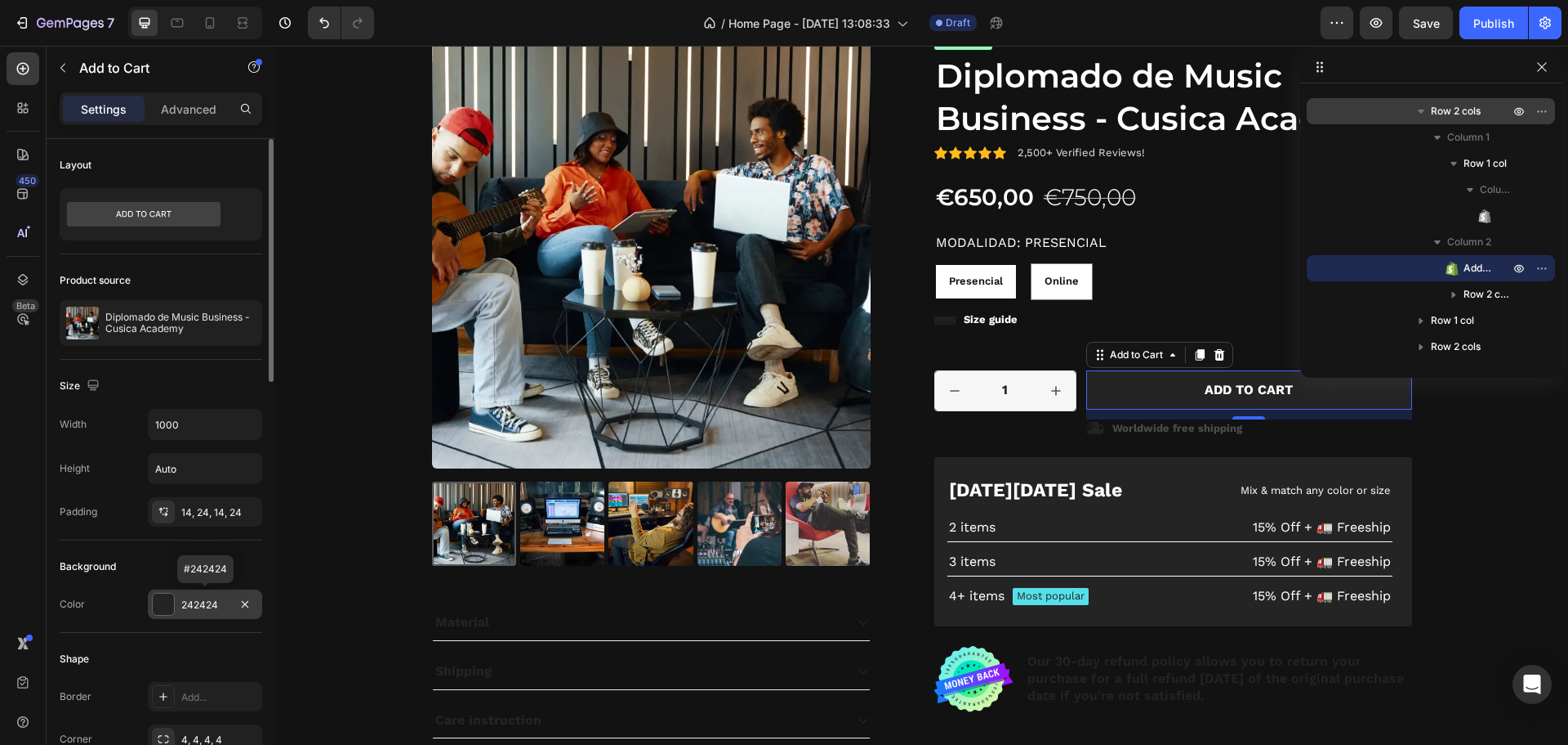
click at [155, 600] on div at bounding box center [163, 604] width 21 height 21
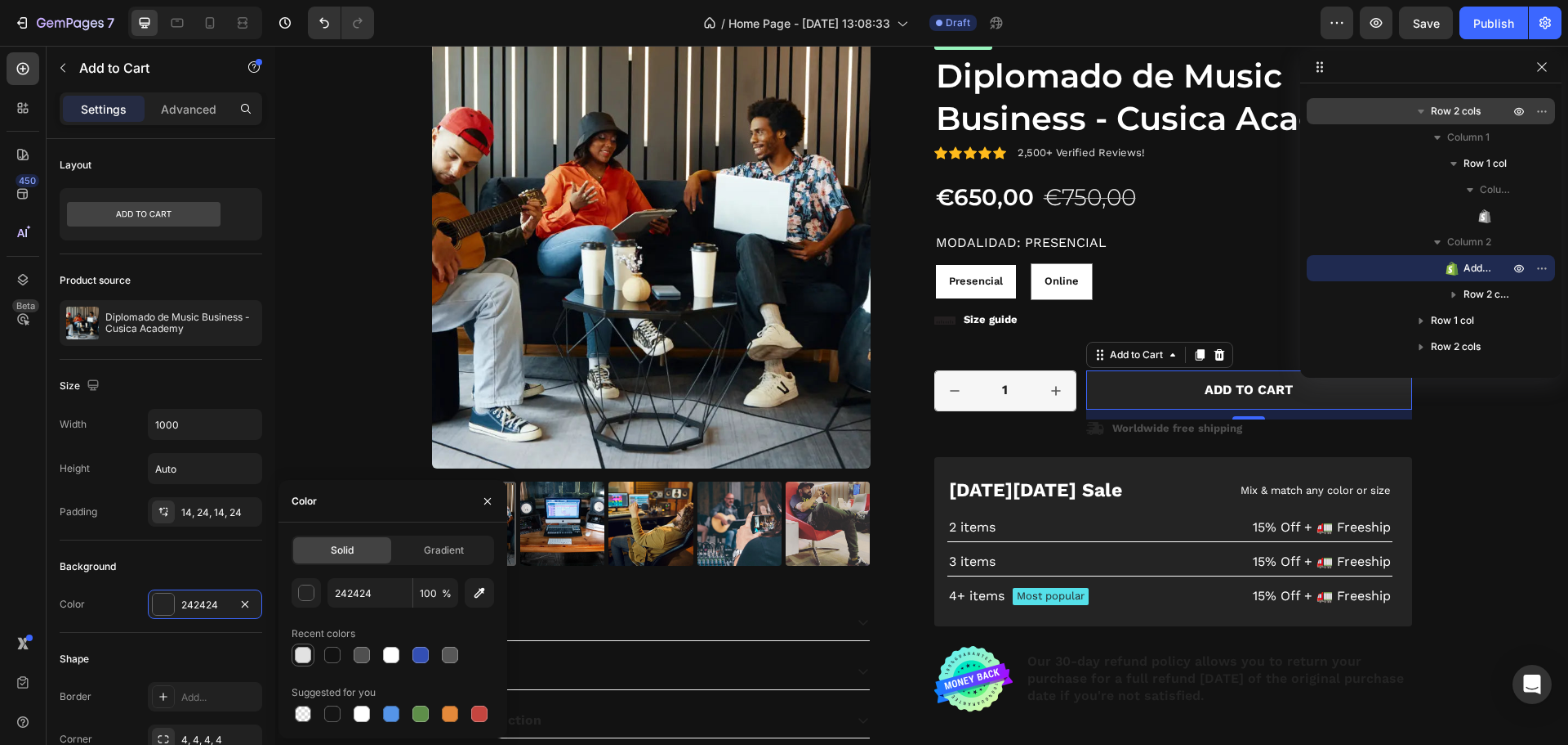
click at [303, 659] on div at bounding box center [303, 654] width 16 height 16
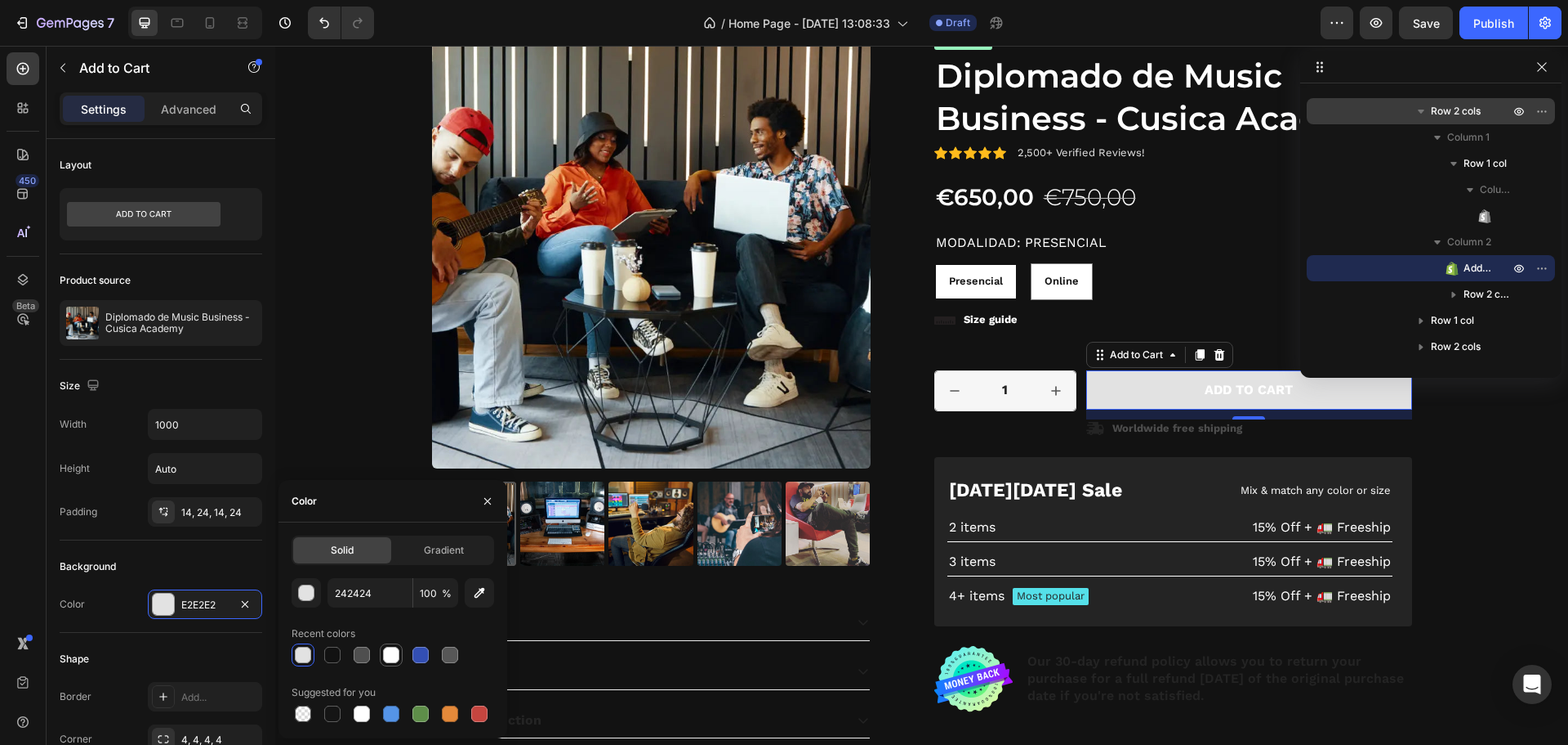
click at [394, 658] on div at bounding box center [391, 654] width 16 height 16
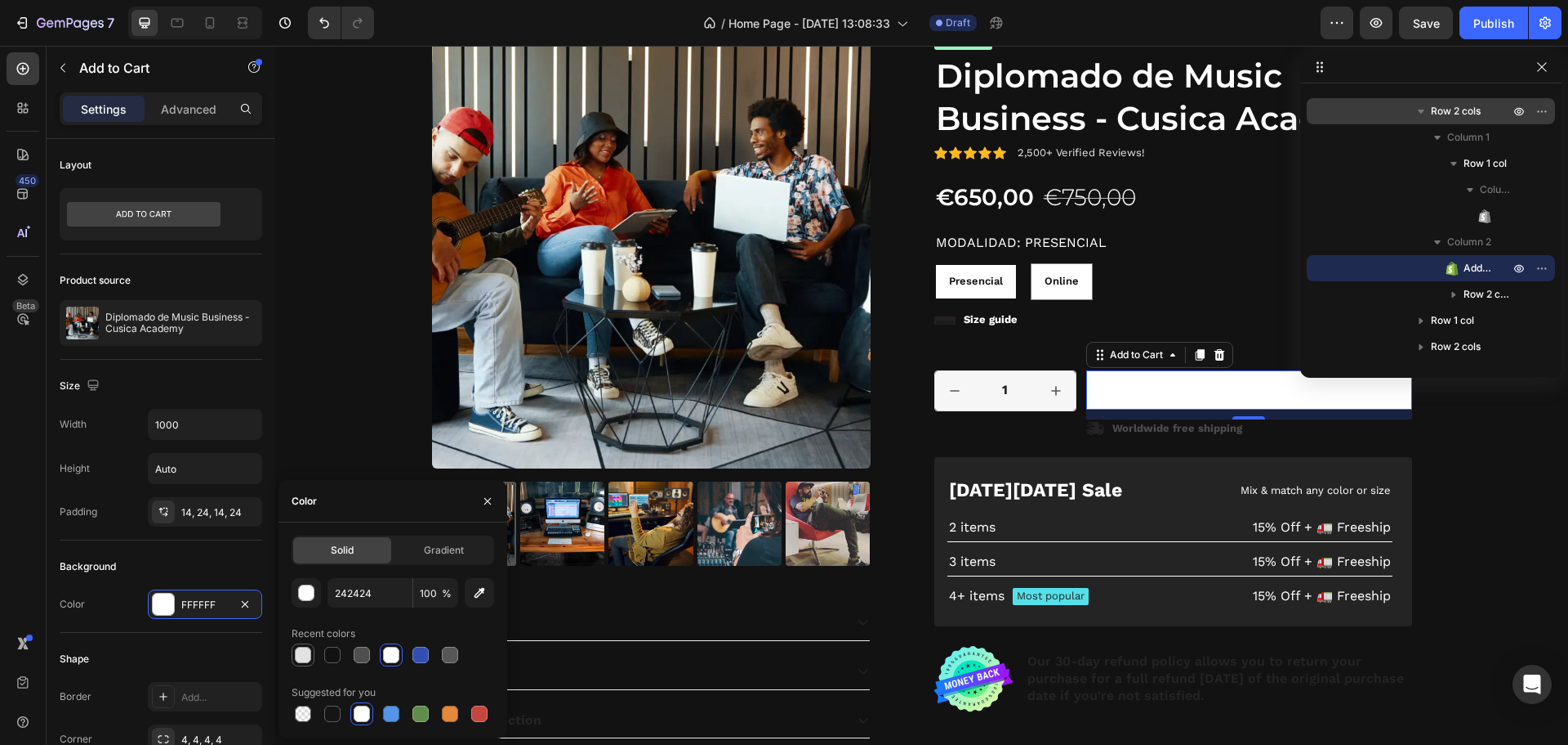
click at [306, 658] on div at bounding box center [303, 654] width 16 height 16
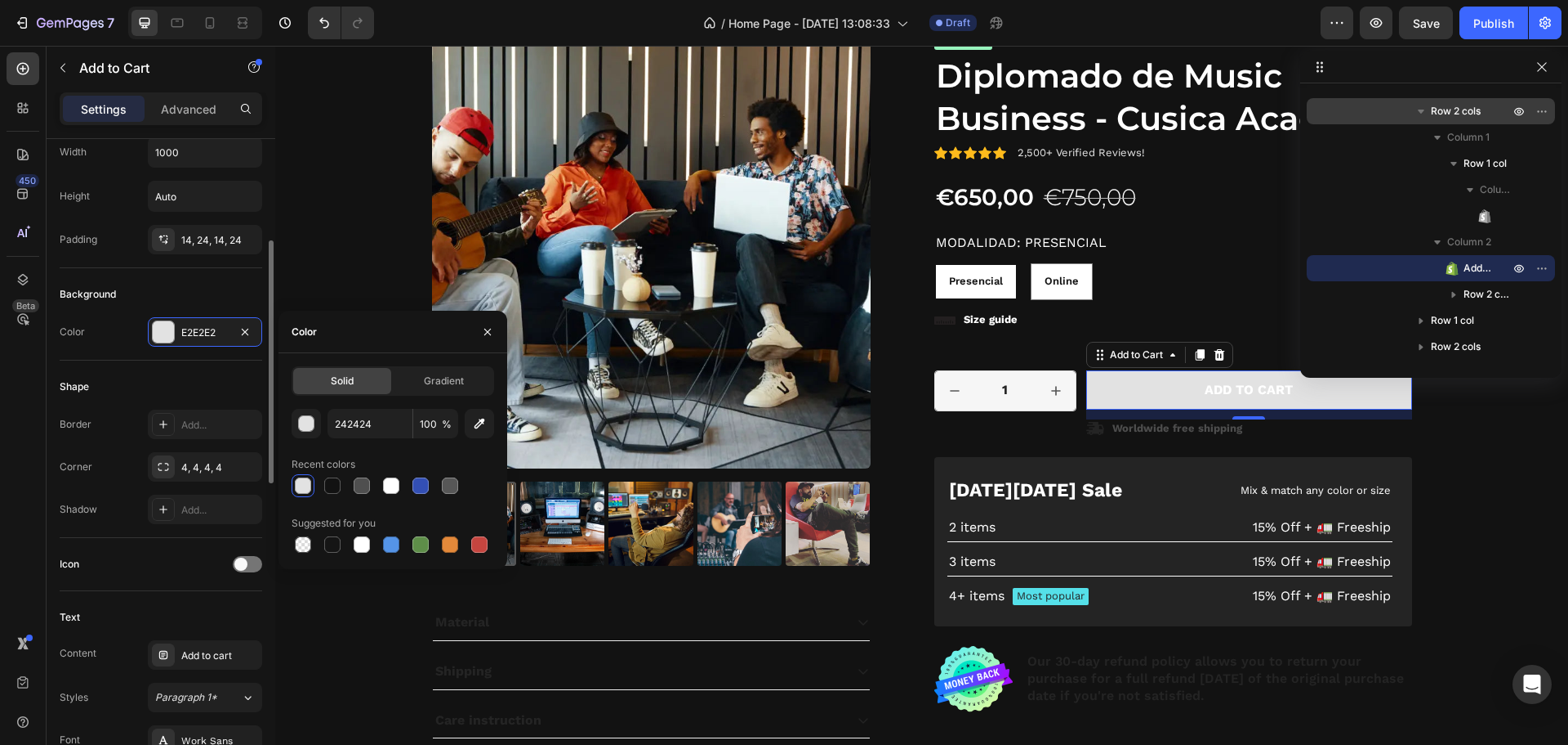
scroll to position [544, 0]
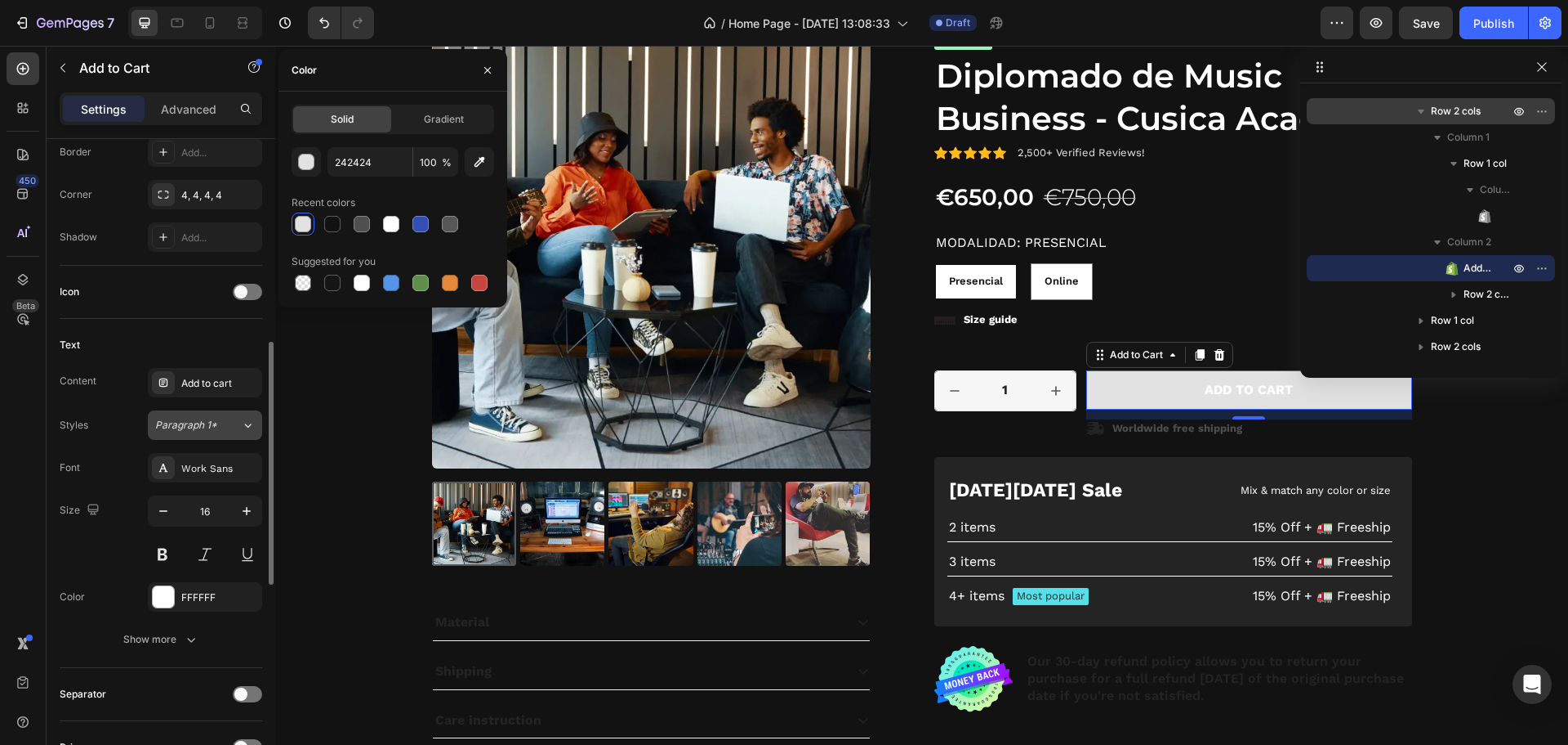
click at [185, 427] on span "Paragraph 1*" at bounding box center [187, 425] width 62 height 14
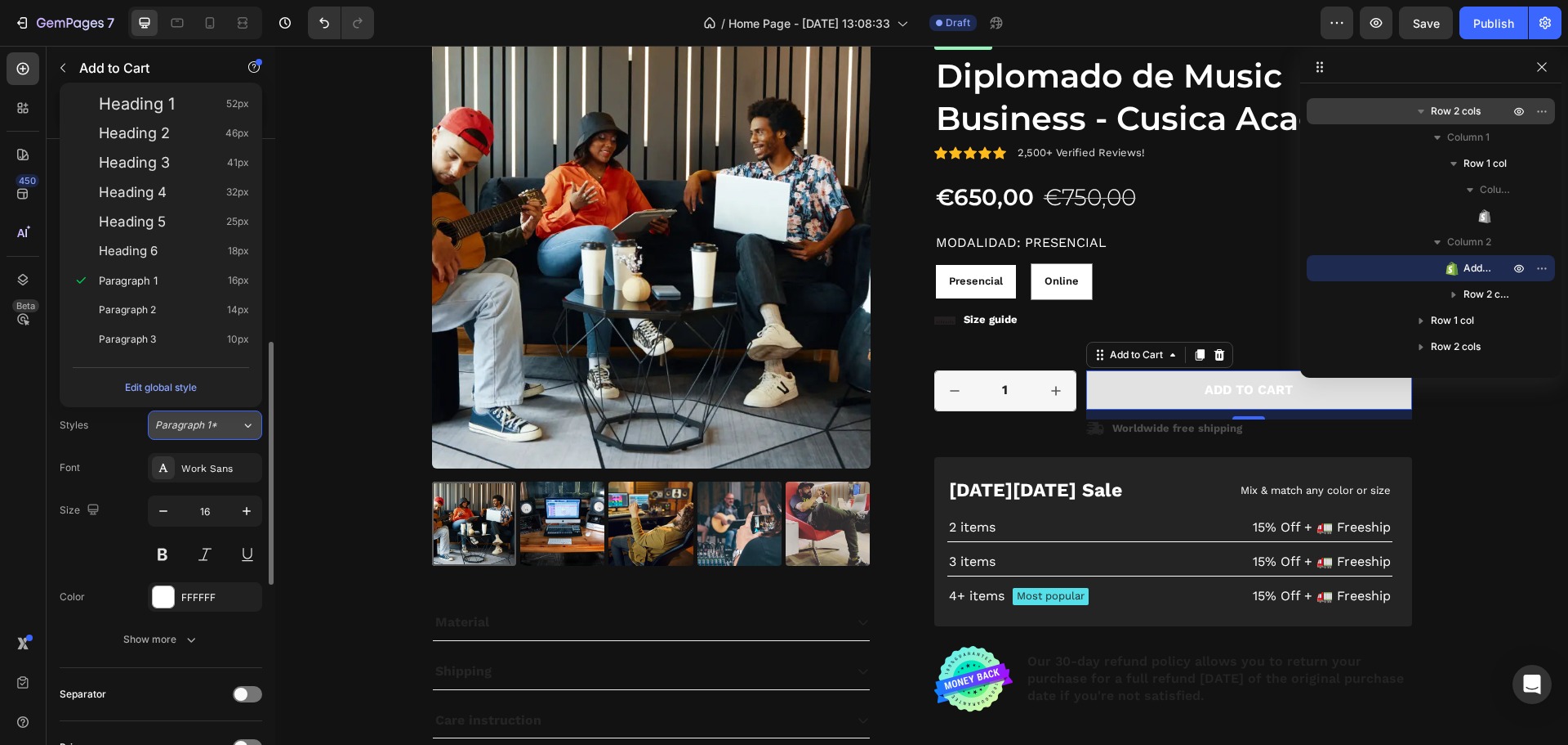
click at [185, 427] on span "Paragraph 1*" at bounding box center [187, 425] width 62 height 14
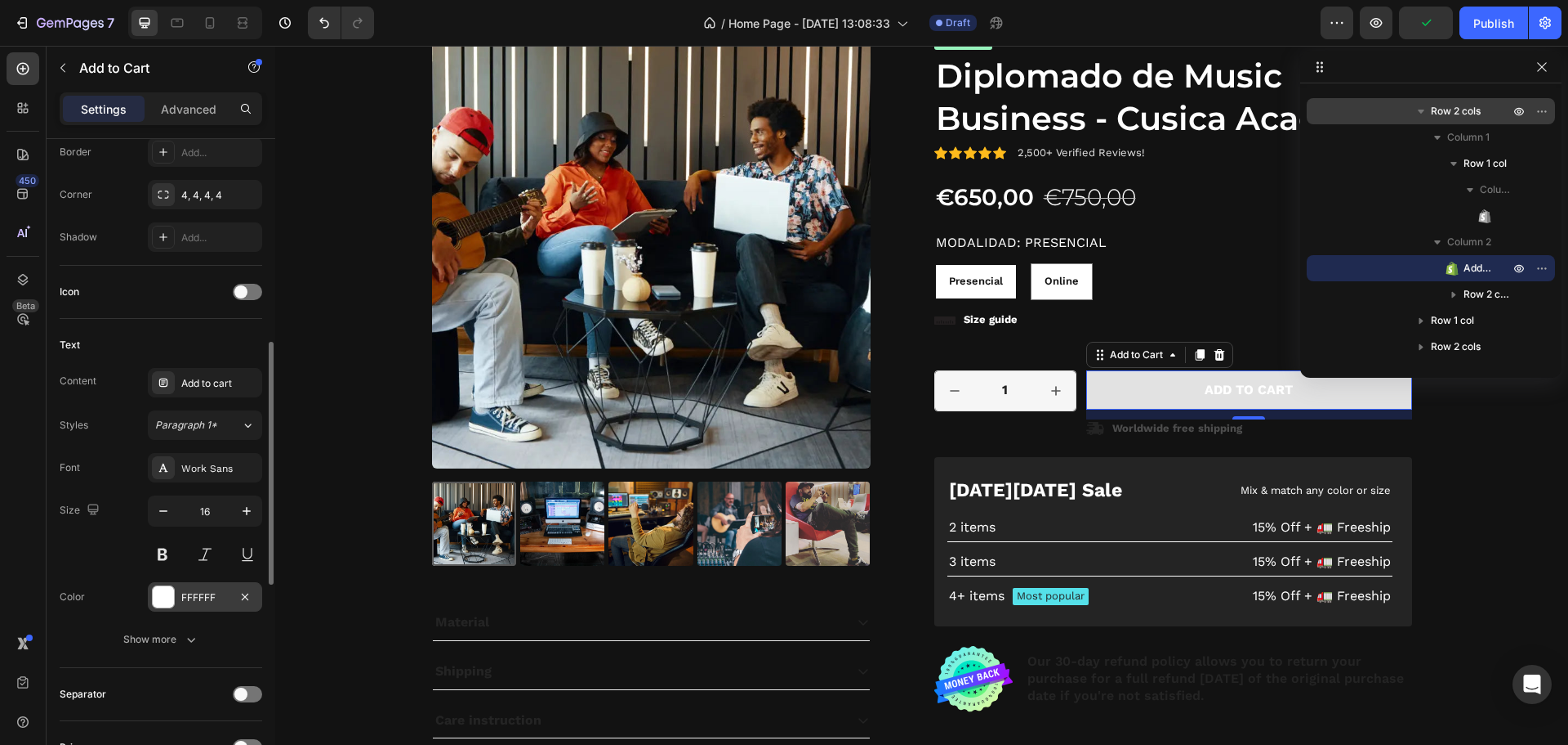
click at [160, 599] on div at bounding box center [163, 596] width 21 height 21
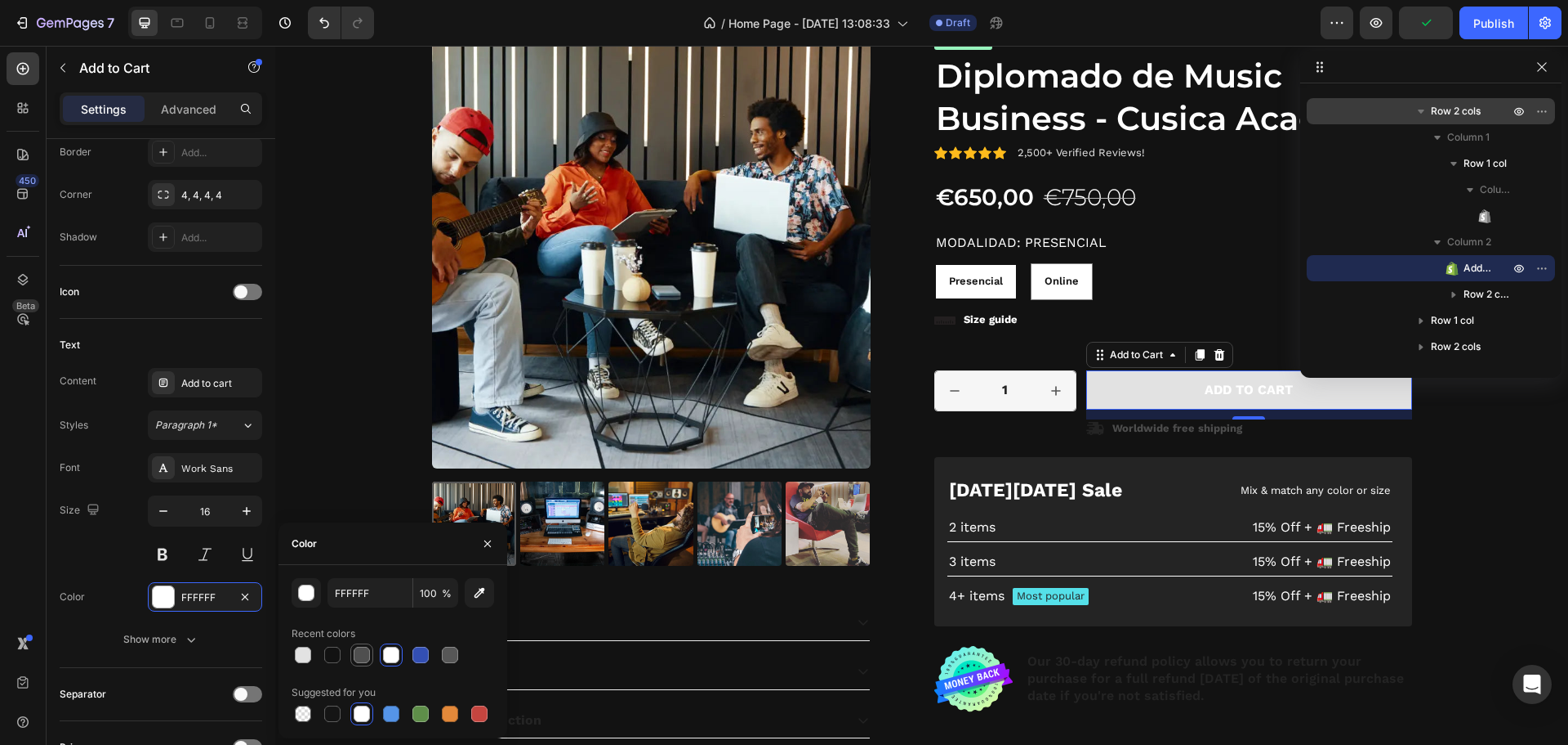
click at [360, 654] on div at bounding box center [361, 654] width 16 height 16
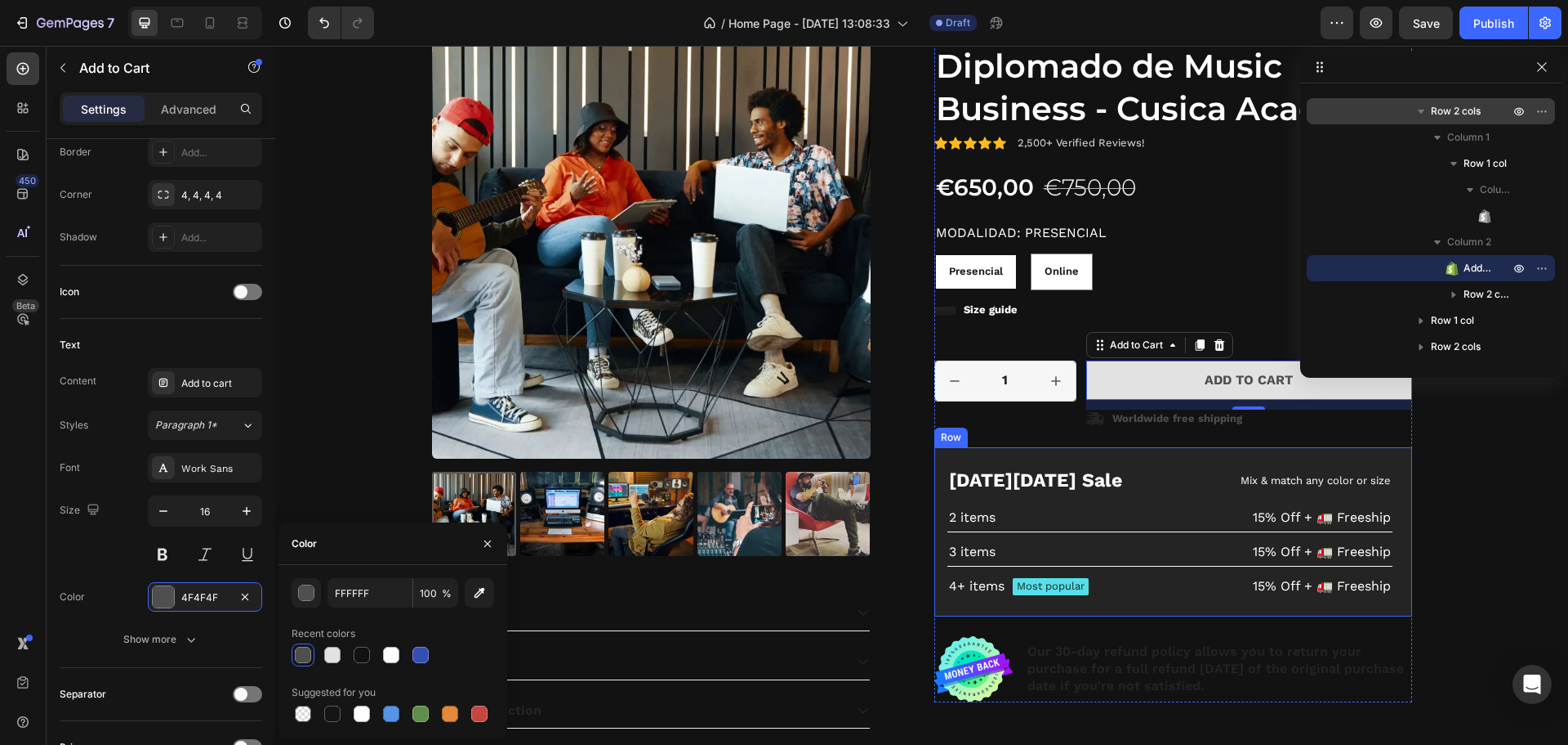
scroll to position [2218, 0]
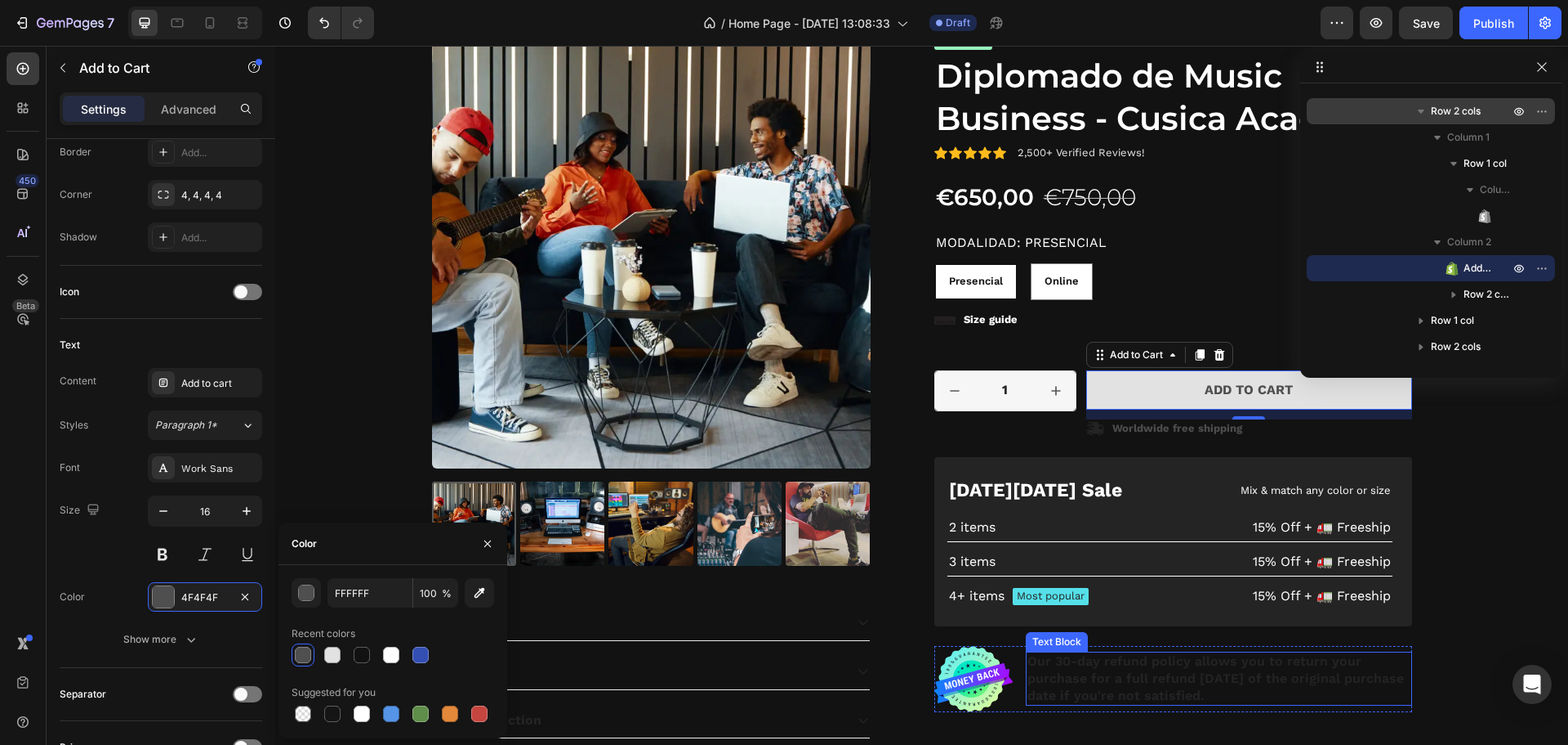
click at [1123, 663] on p "Our 30-day refund policy allows you to return your purchase for a full refund […" at bounding box center [1219, 679] width 383 height 50
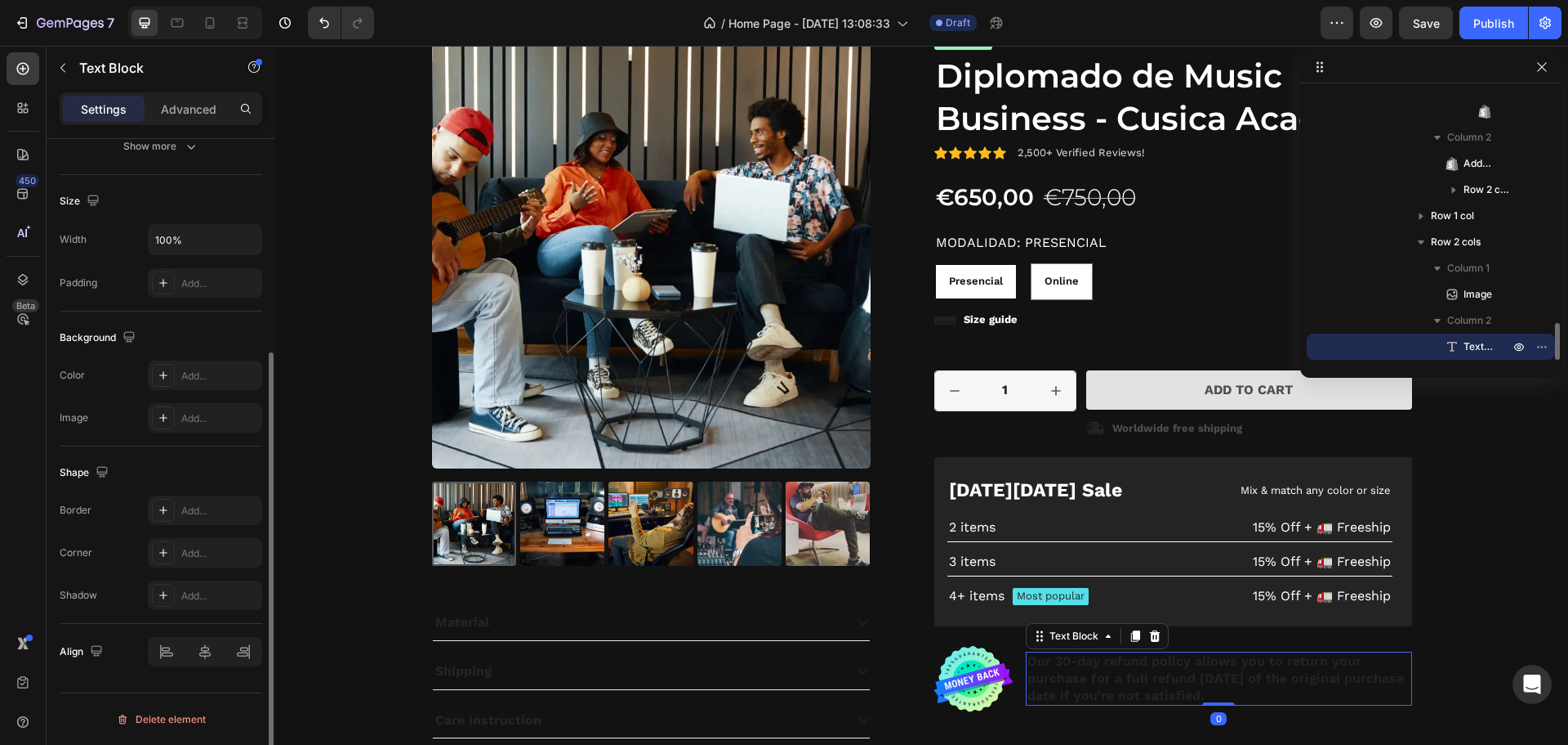
scroll to position [0, 0]
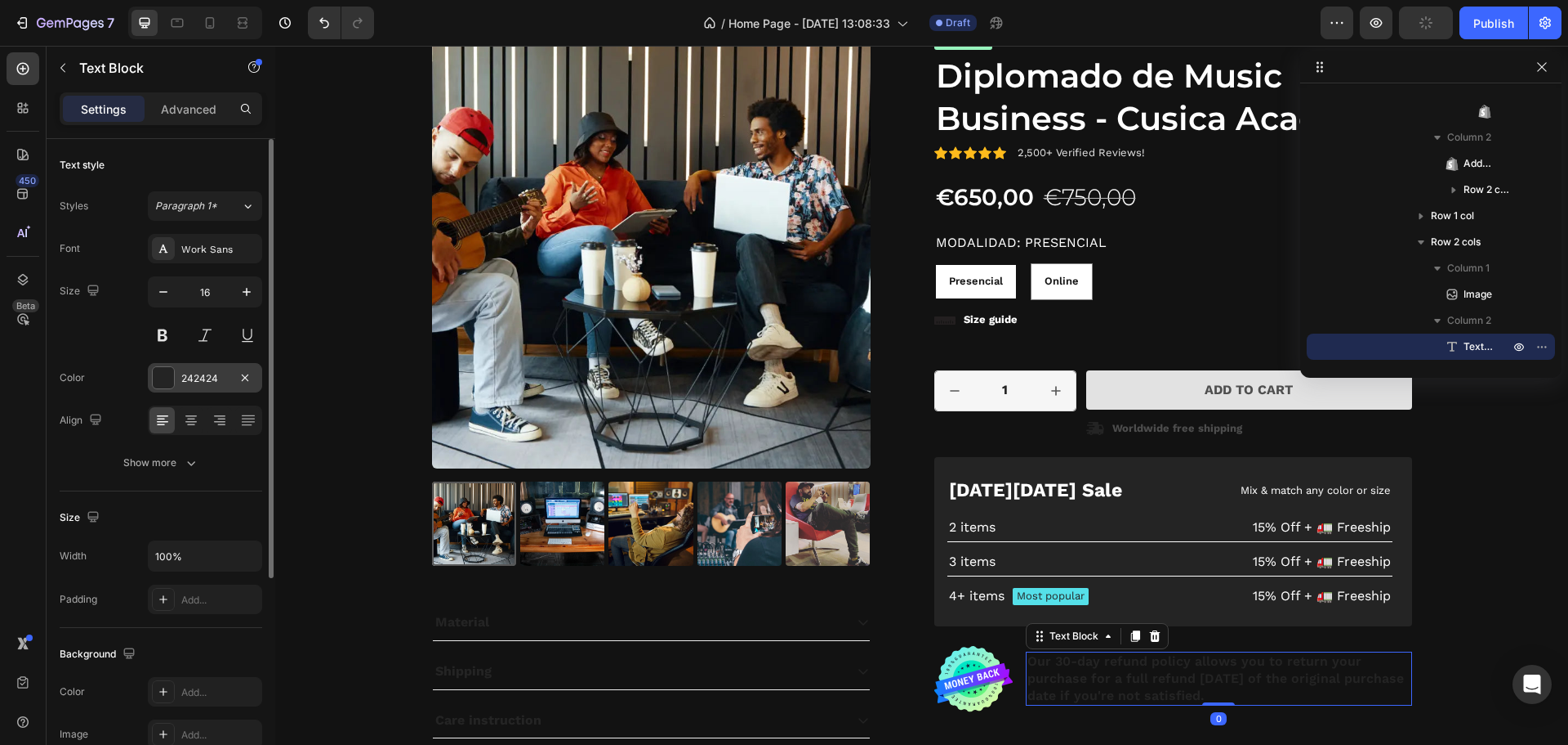
click at [152, 377] on div at bounding box center [163, 378] width 23 height 23
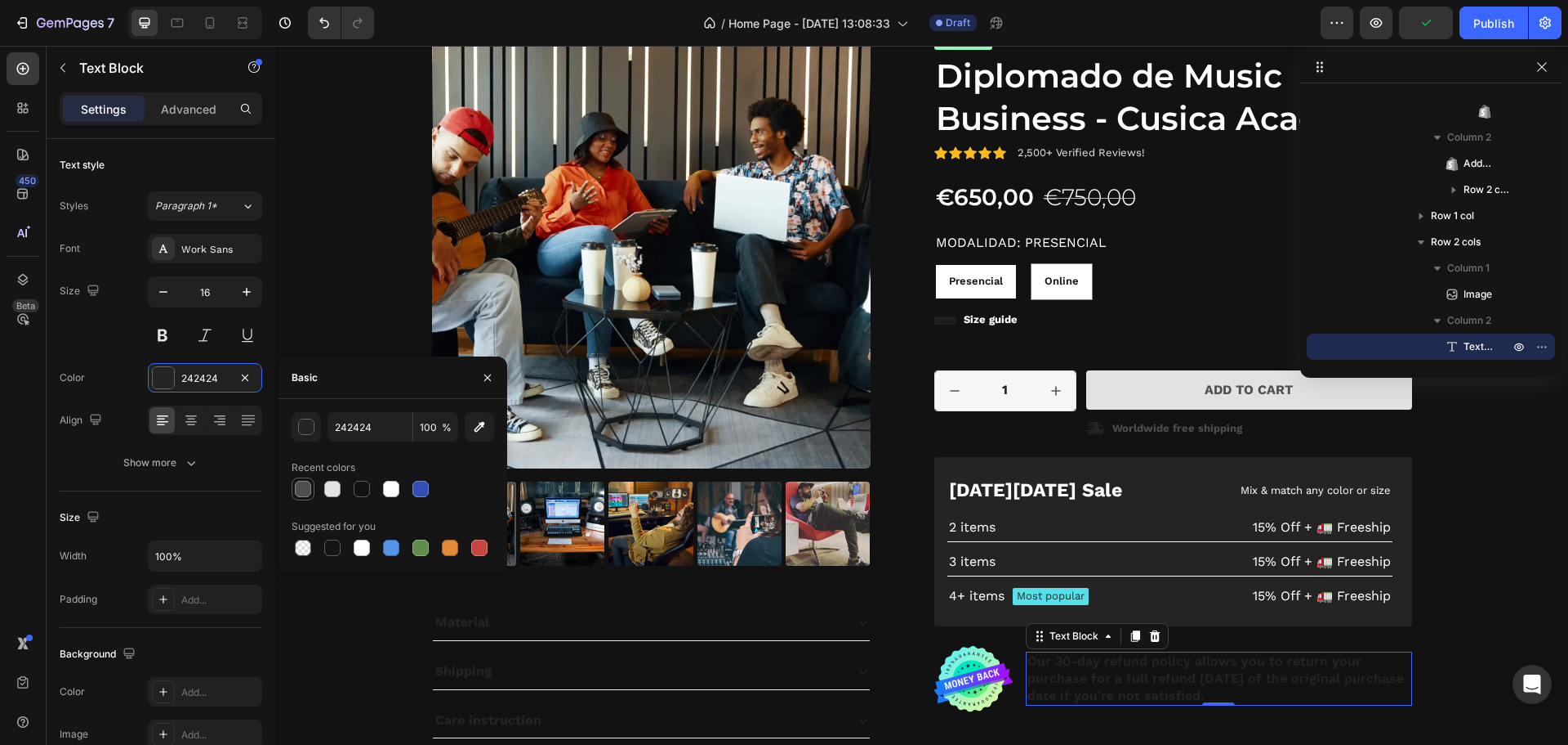
click at [294, 488] on div at bounding box center [303, 489] width 19 height 19
click at [337, 492] on div at bounding box center [332, 489] width 16 height 16
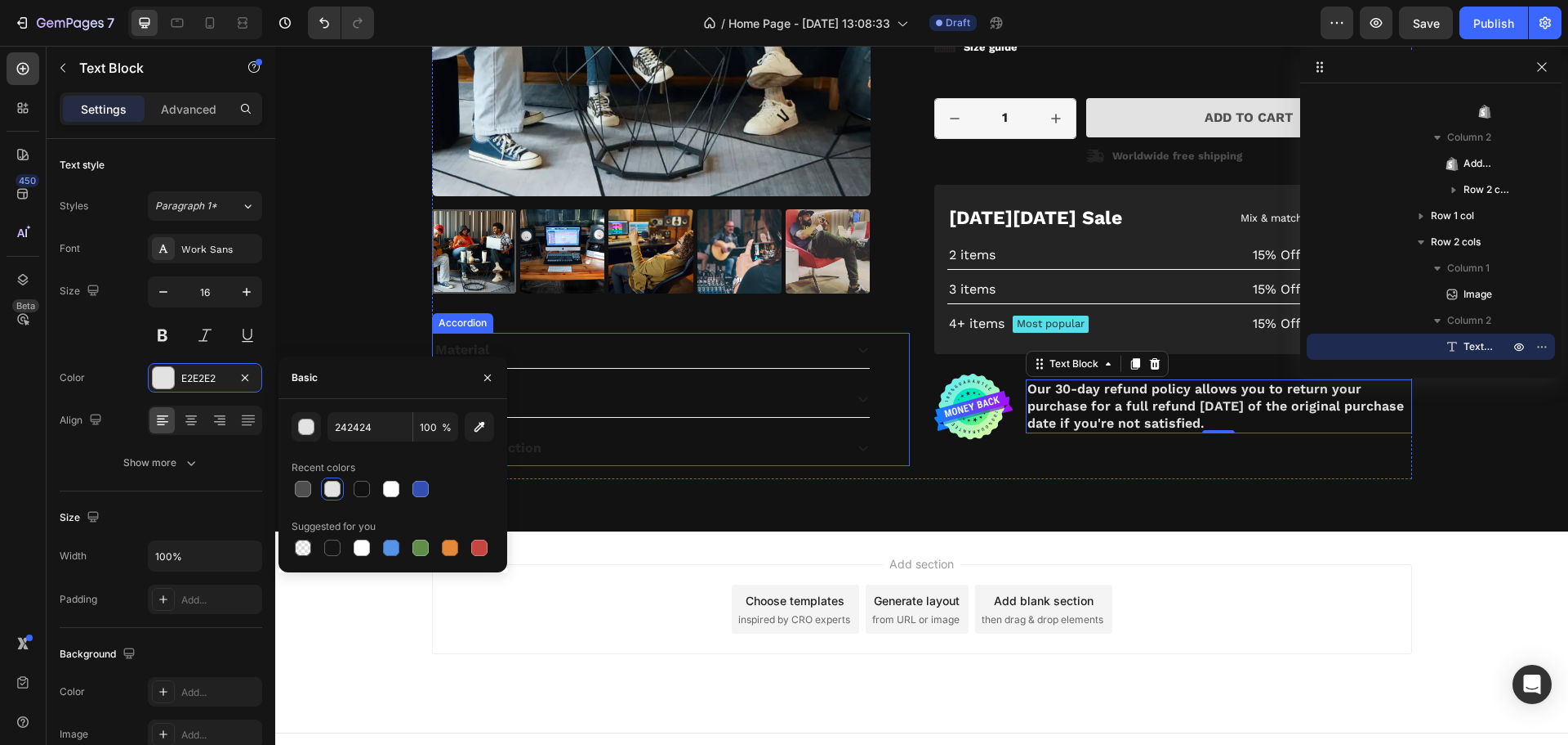
scroll to position [2218, 0]
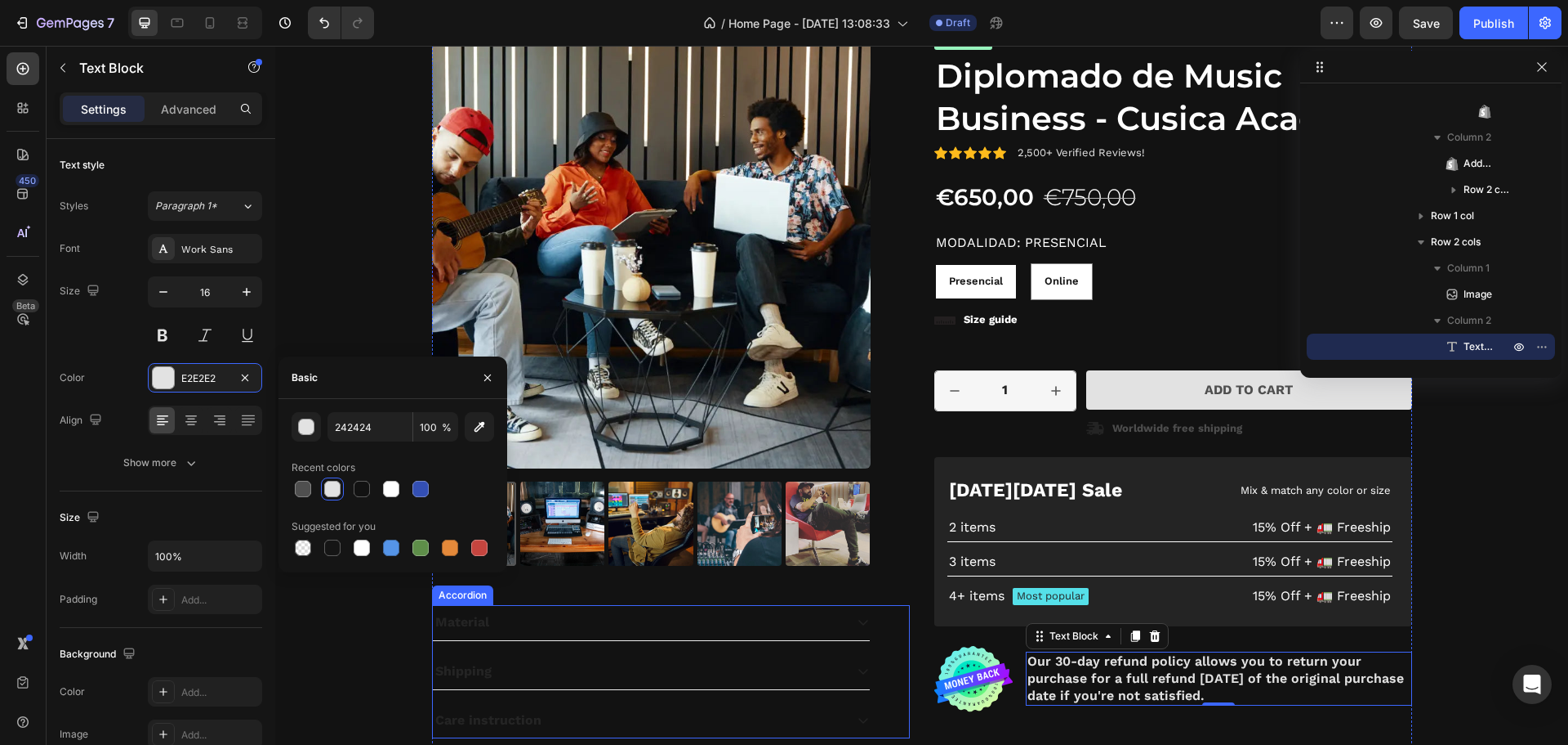
click at [548, 616] on div "Material" at bounding box center [638, 622] width 411 height 22
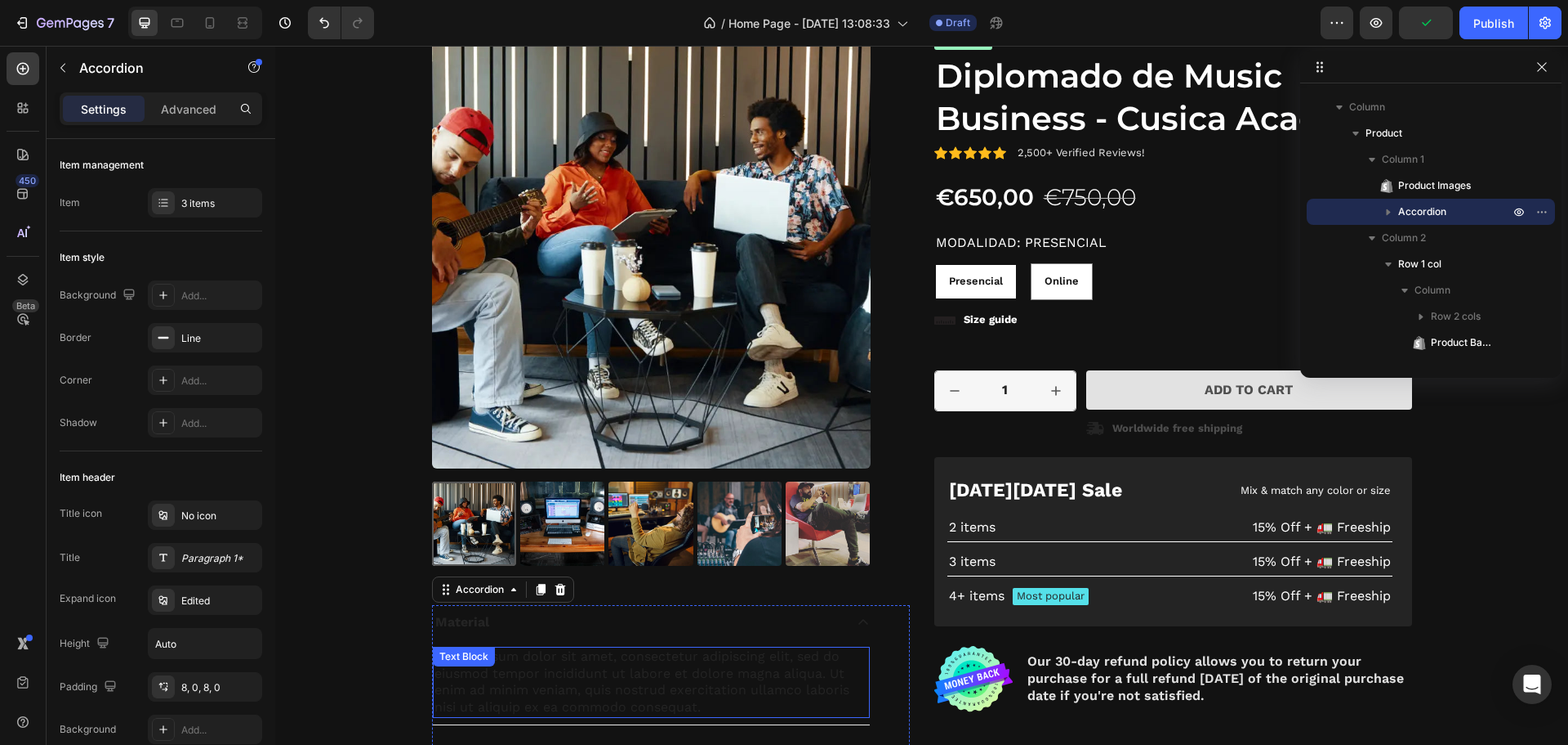
scroll to position [2491, 0]
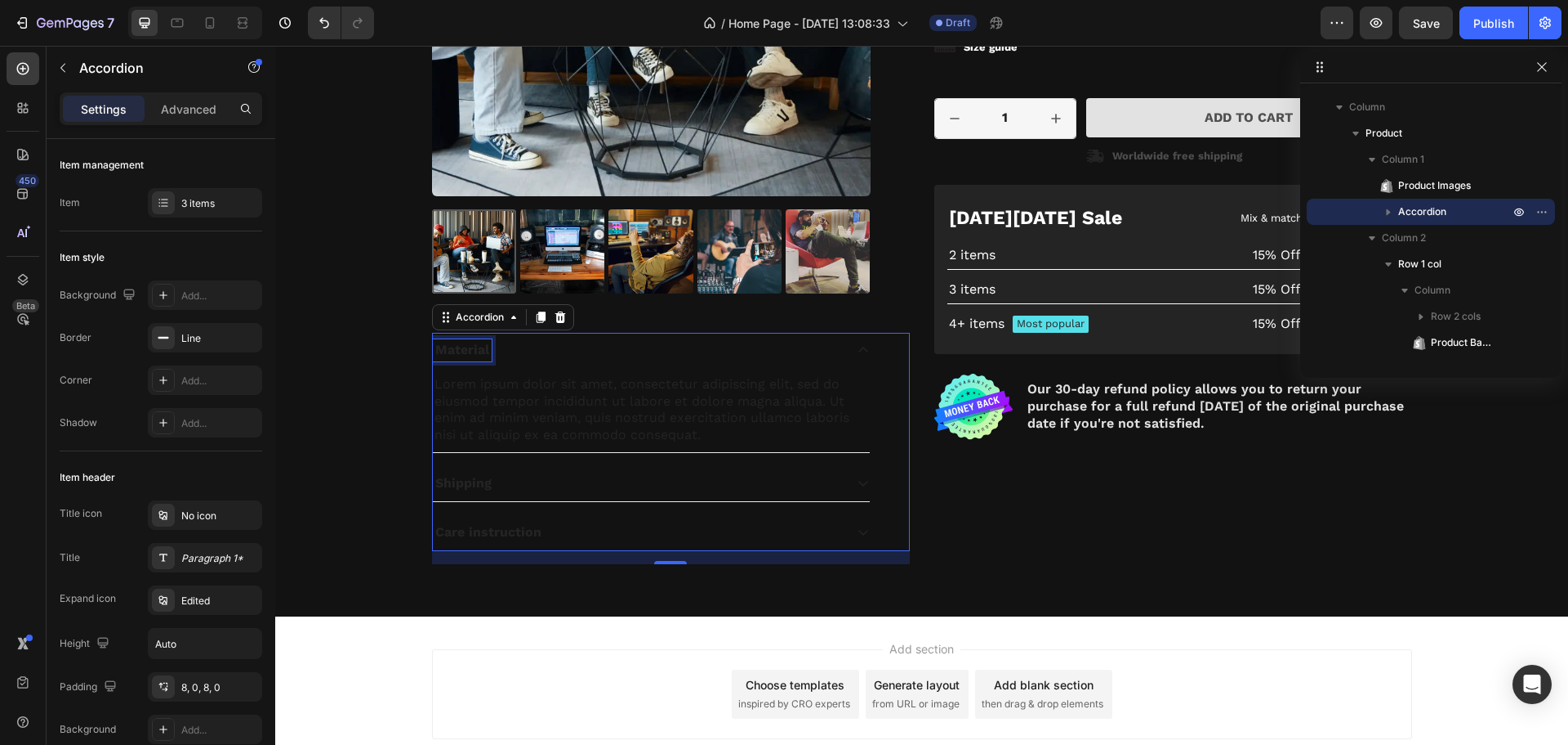
click at [480, 351] on p "Material" at bounding box center [462, 350] width 54 height 17
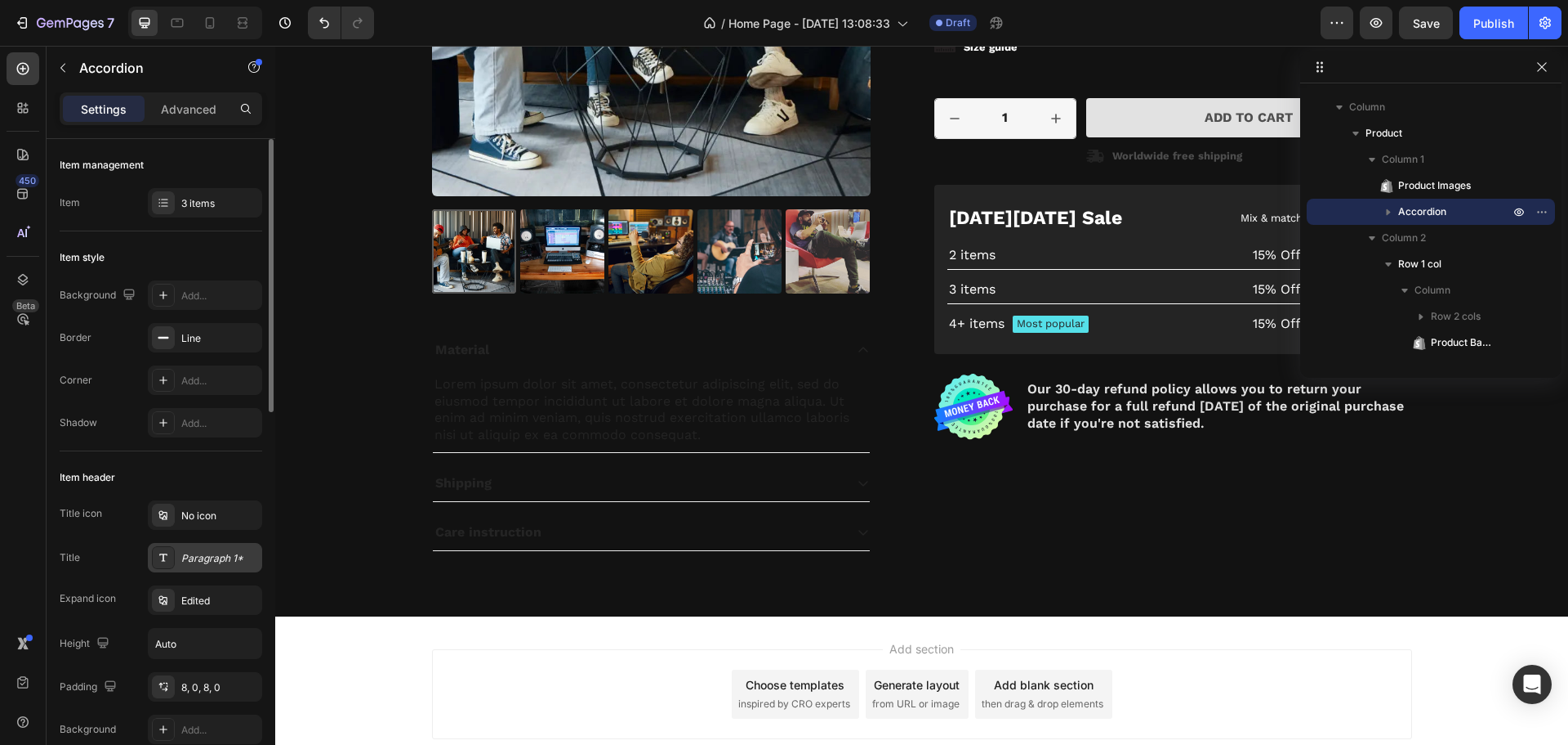
click at [202, 565] on div "Paragraph 1*" at bounding box center [219, 557] width 76 height 14
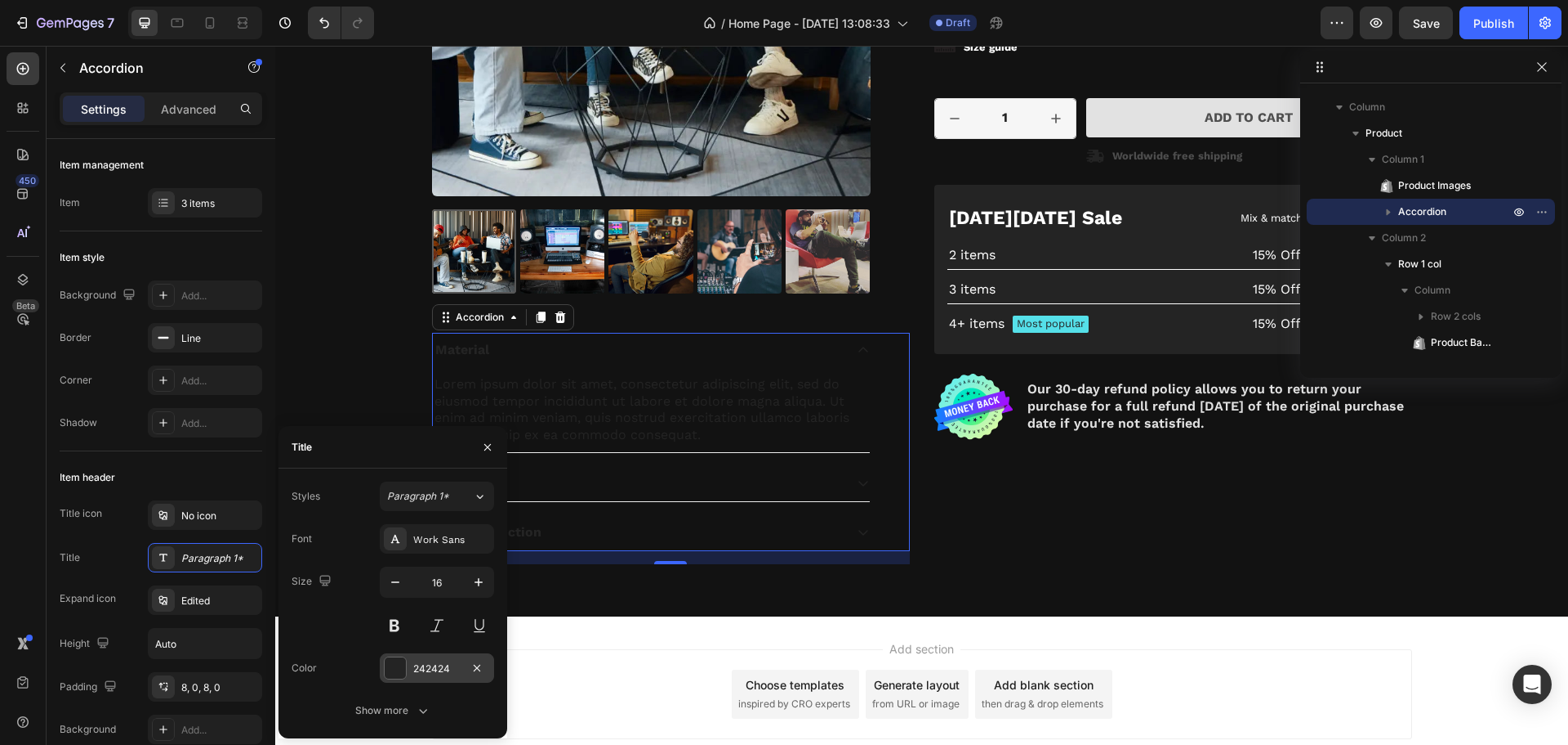
click at [394, 664] on div at bounding box center [395, 668] width 21 height 21
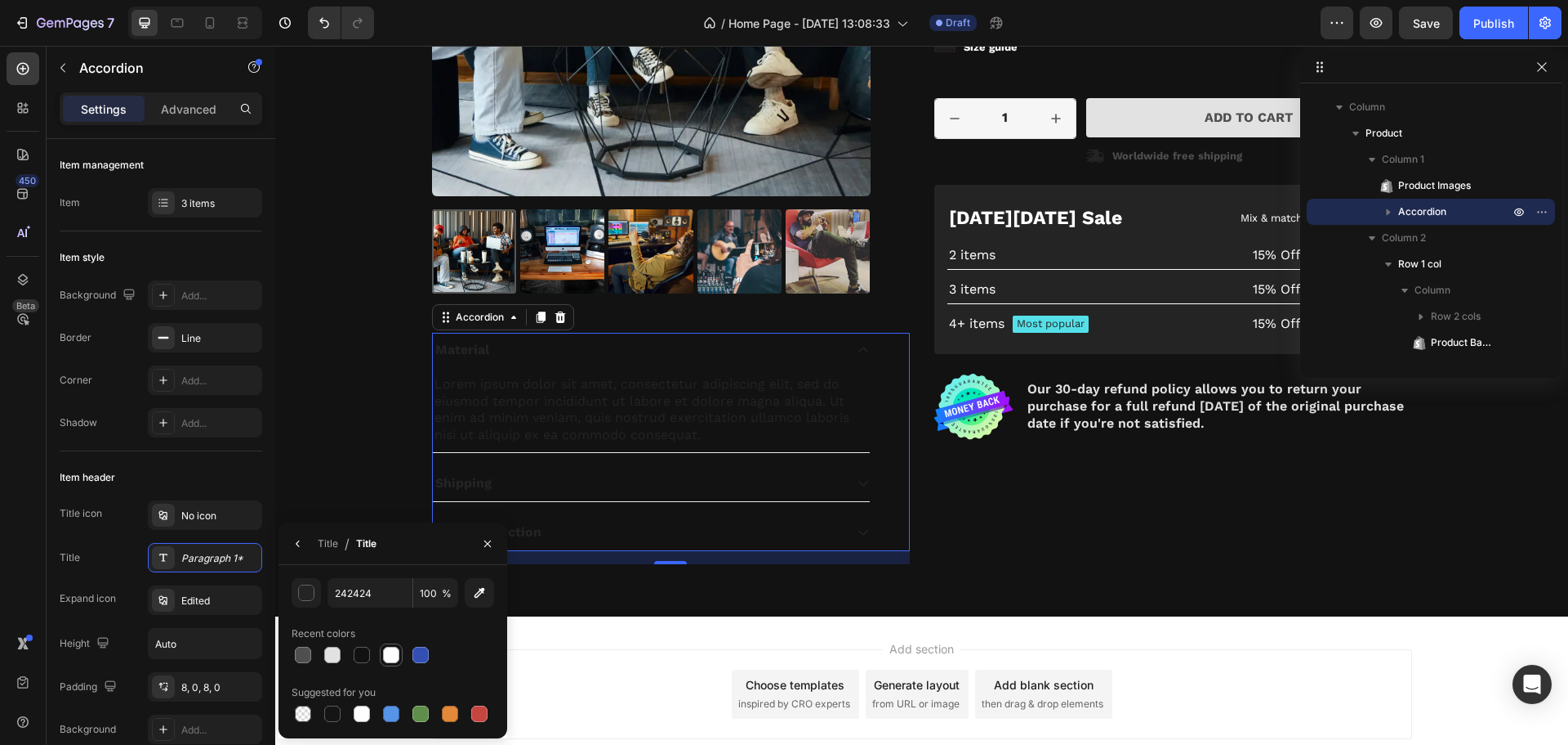
click at [402, 644] on div at bounding box center [391, 654] width 23 height 23
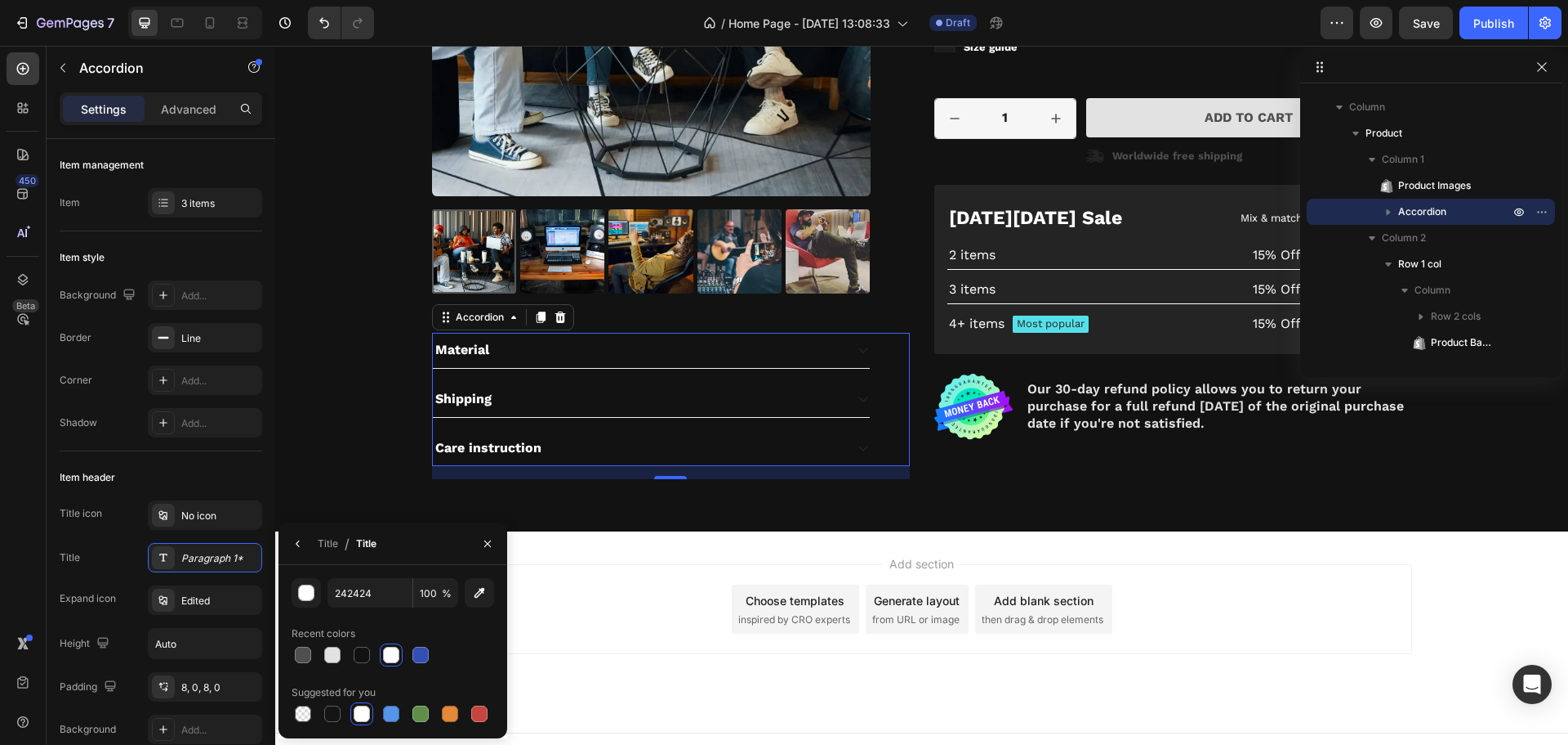
click at [483, 348] on div "Material" at bounding box center [462, 350] width 59 height 22
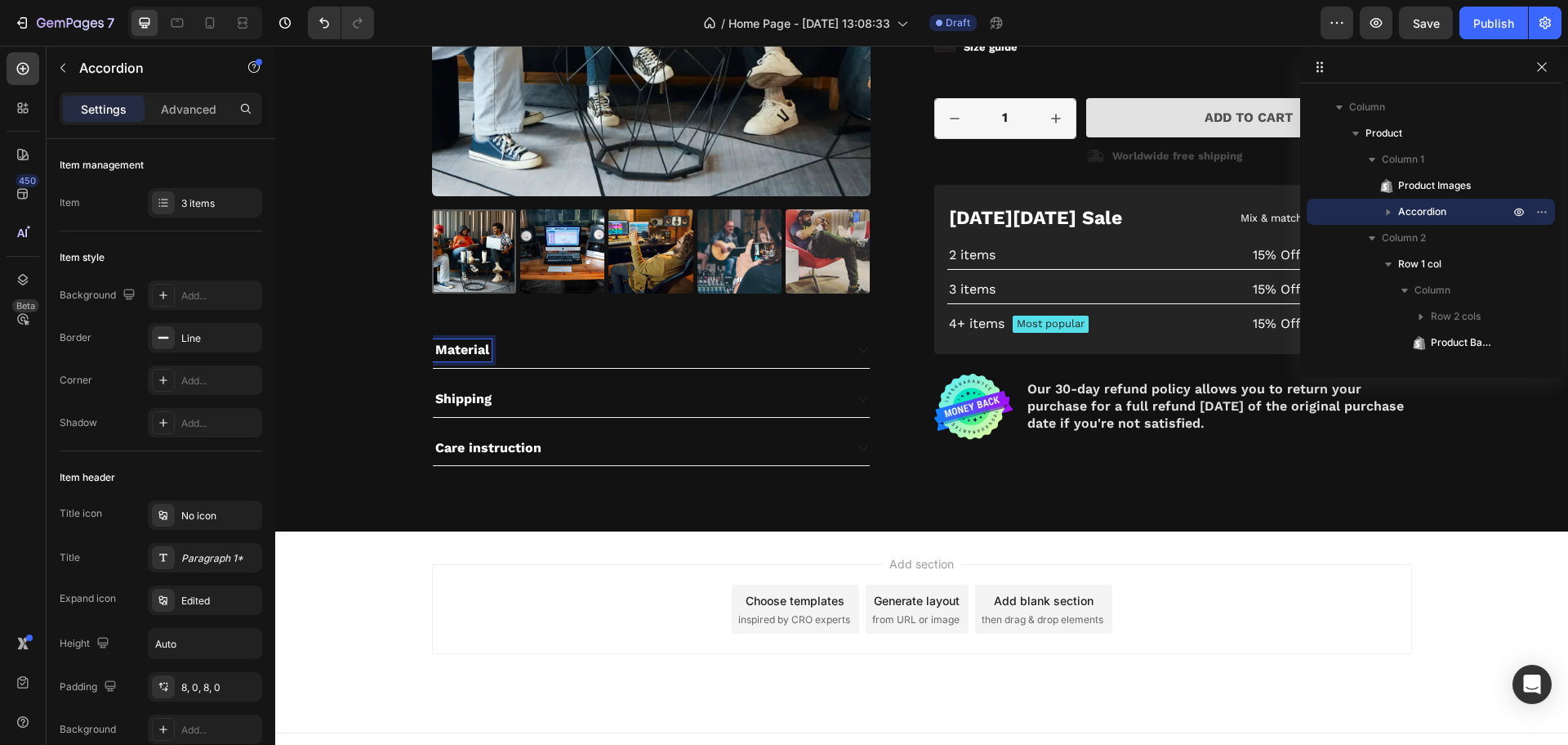
click at [552, 355] on div "Material" at bounding box center [638, 350] width 411 height 22
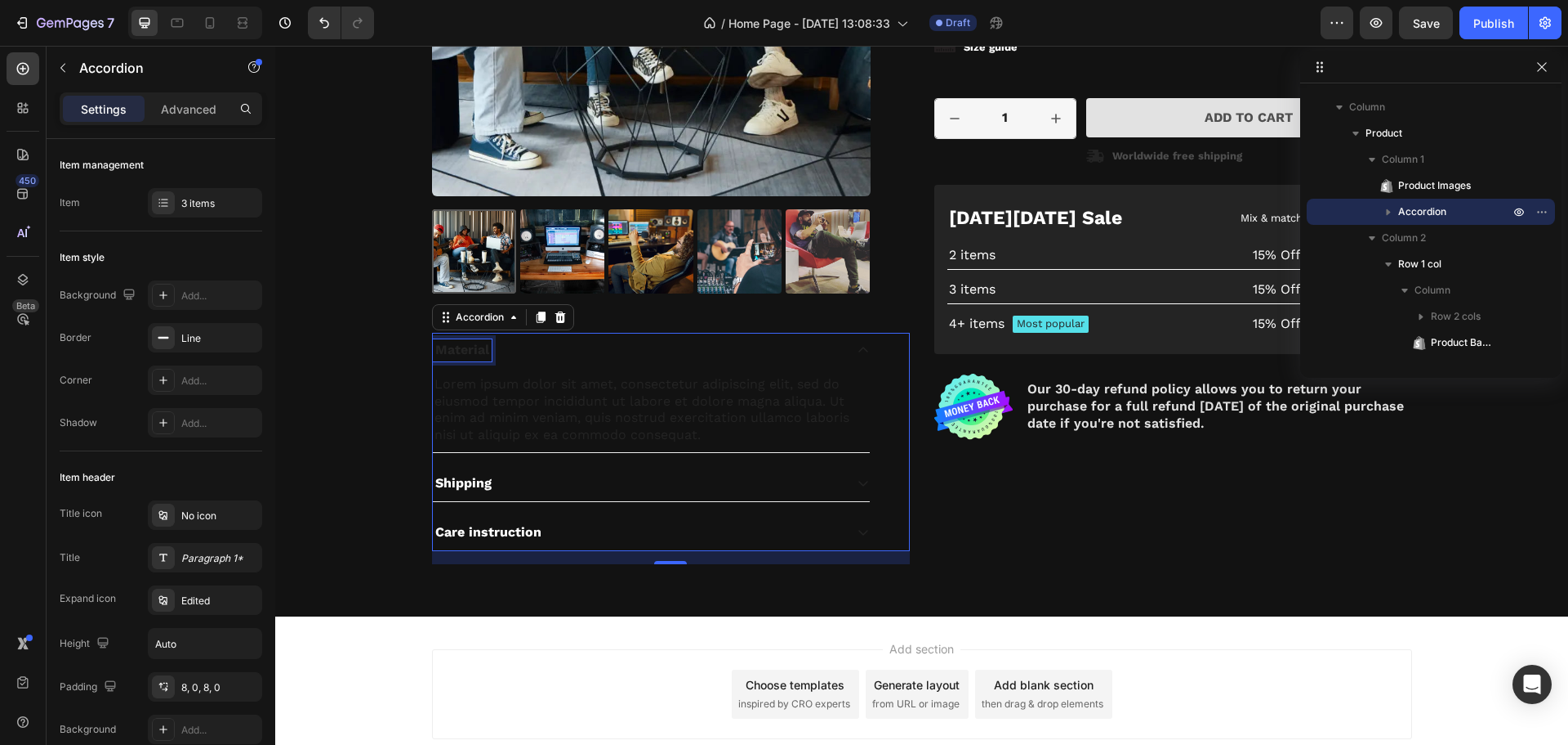
click at [481, 350] on p "Material" at bounding box center [462, 350] width 54 height 17
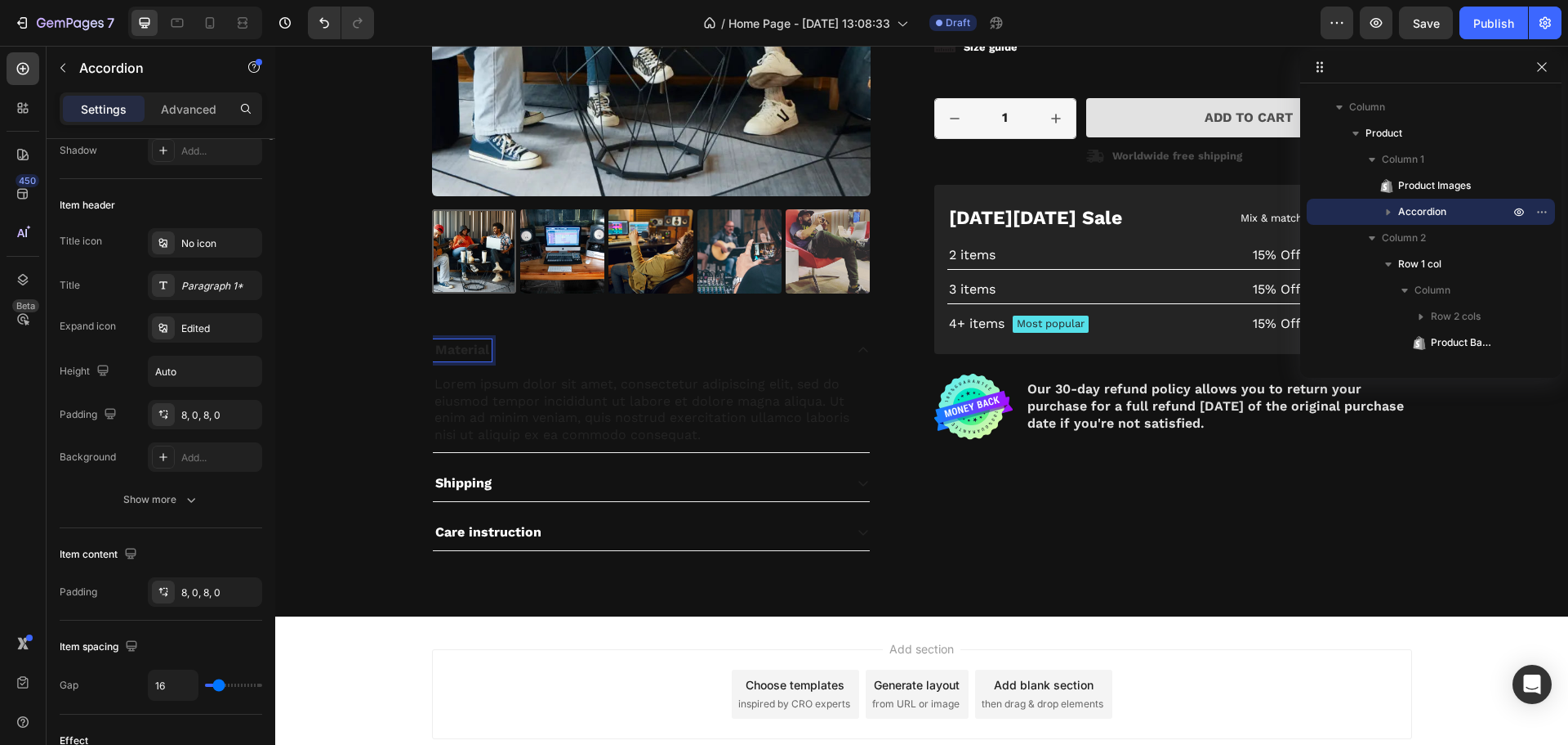
scroll to position [0, 0]
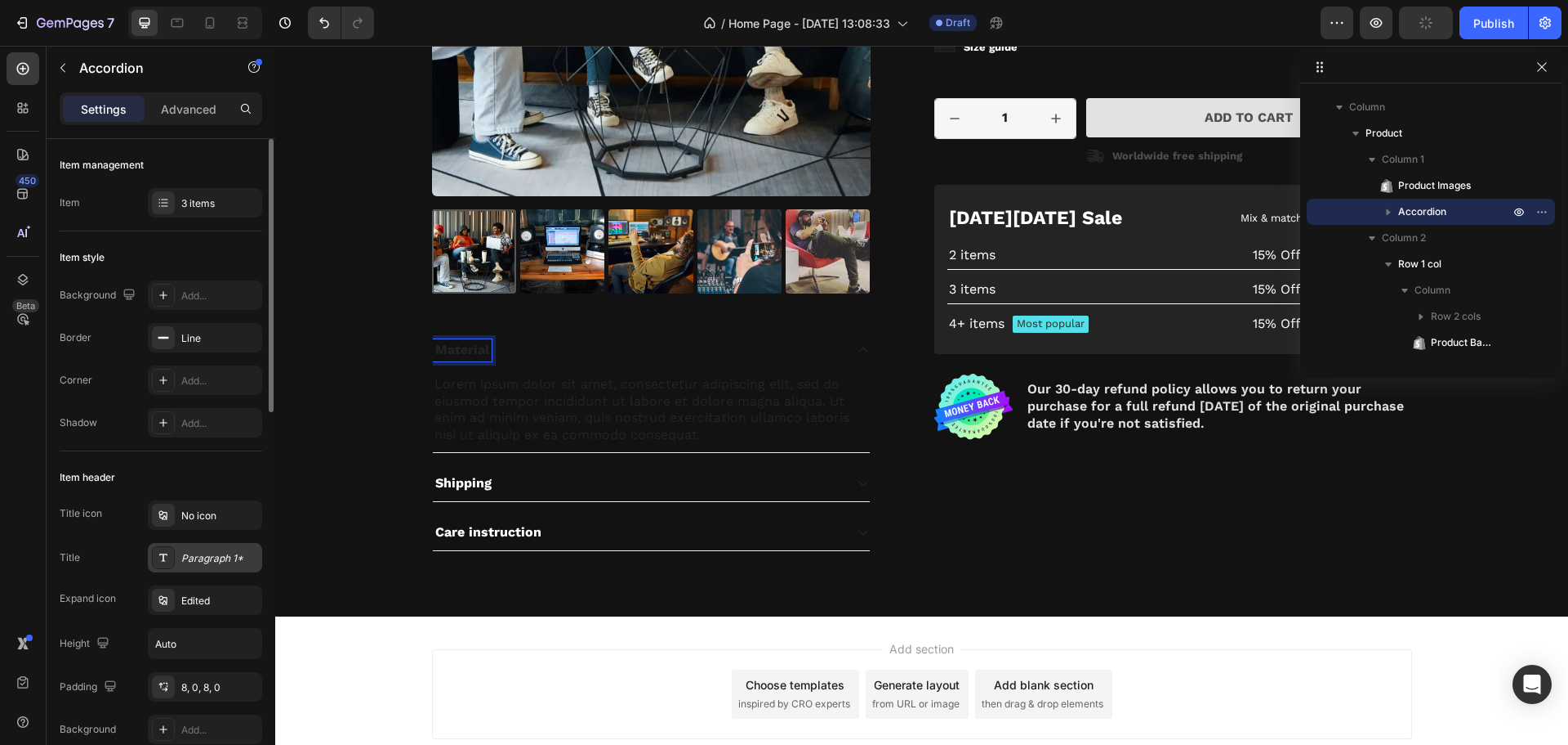
click at [205, 563] on div "Paragraph 1*" at bounding box center [219, 557] width 76 height 14
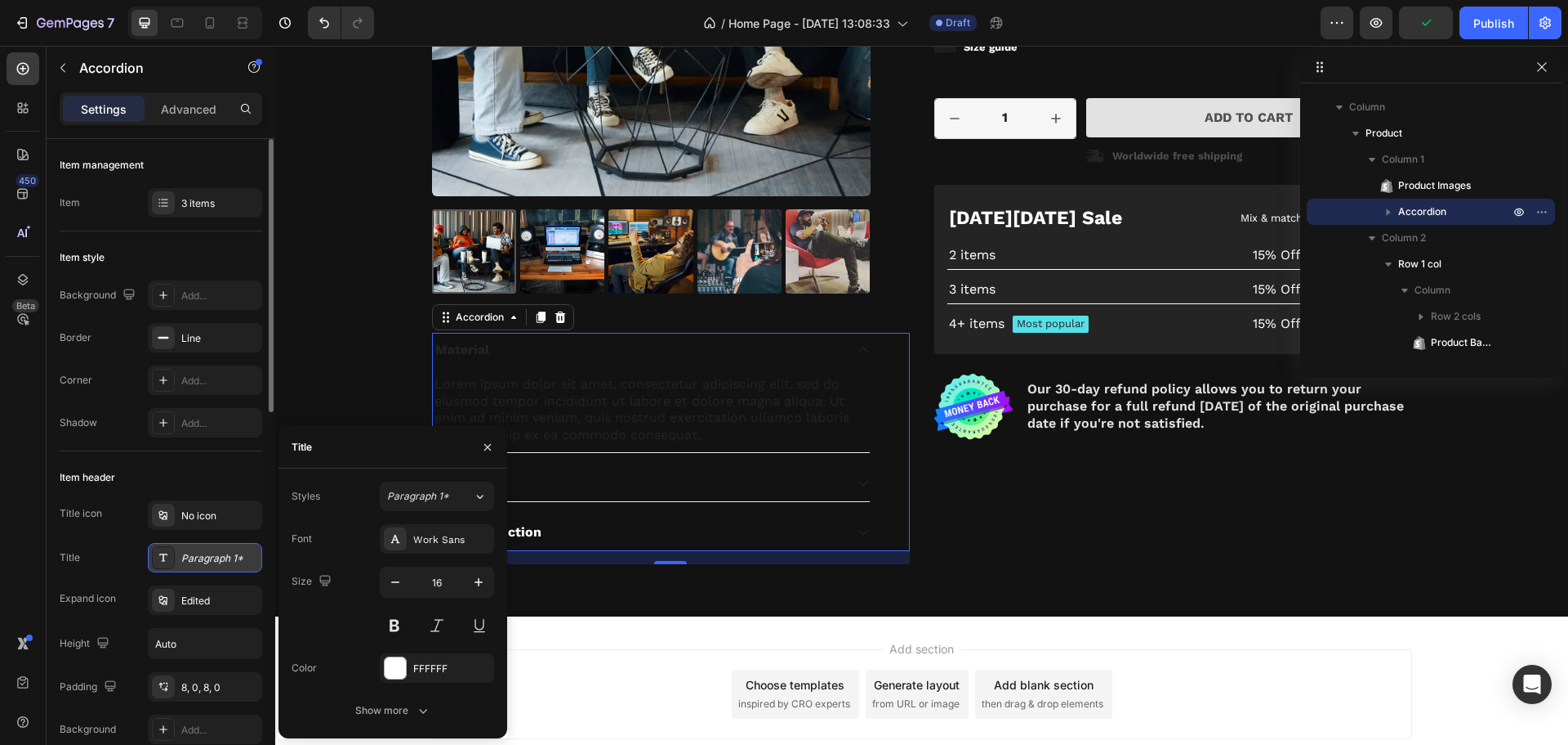
click at [221, 557] on div "Paragraph 1*" at bounding box center [219, 557] width 76 height 14
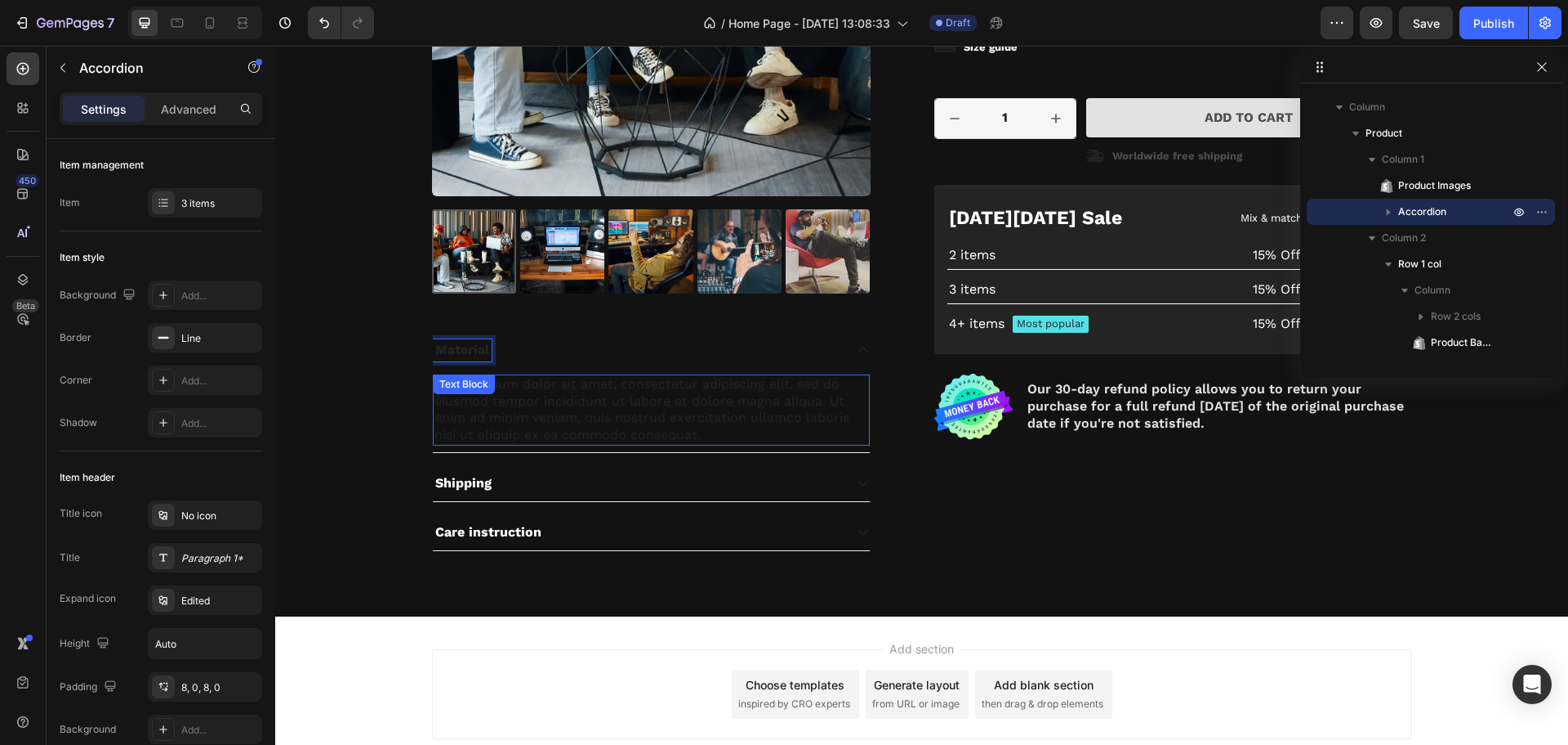
click at [508, 425] on div "Lorem ipsum dolor sit amet, consectetur adipiscing elit, sed do eiusmod tempor …" at bounding box center [651, 409] width 437 height 71
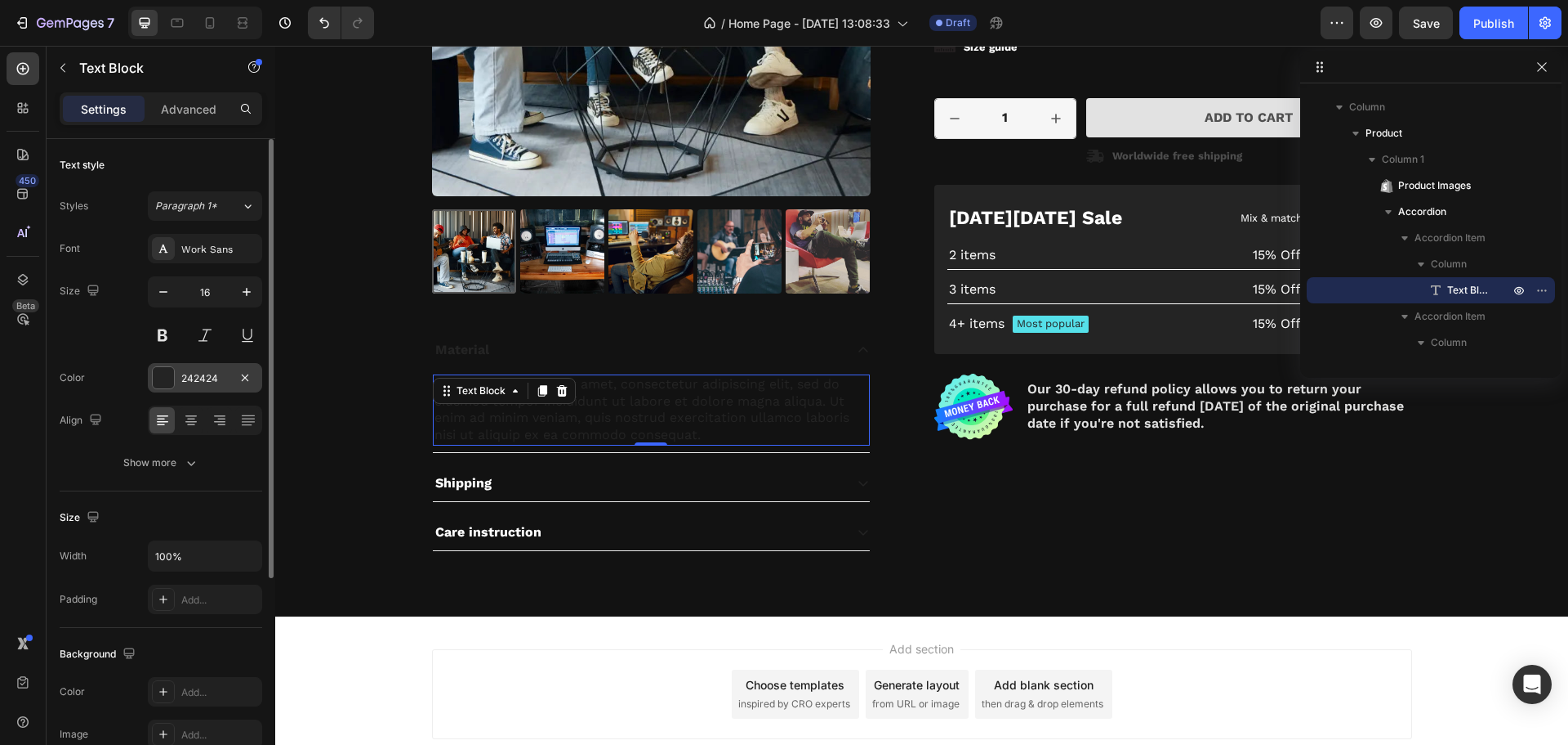
click at [170, 373] on div at bounding box center [163, 377] width 21 height 21
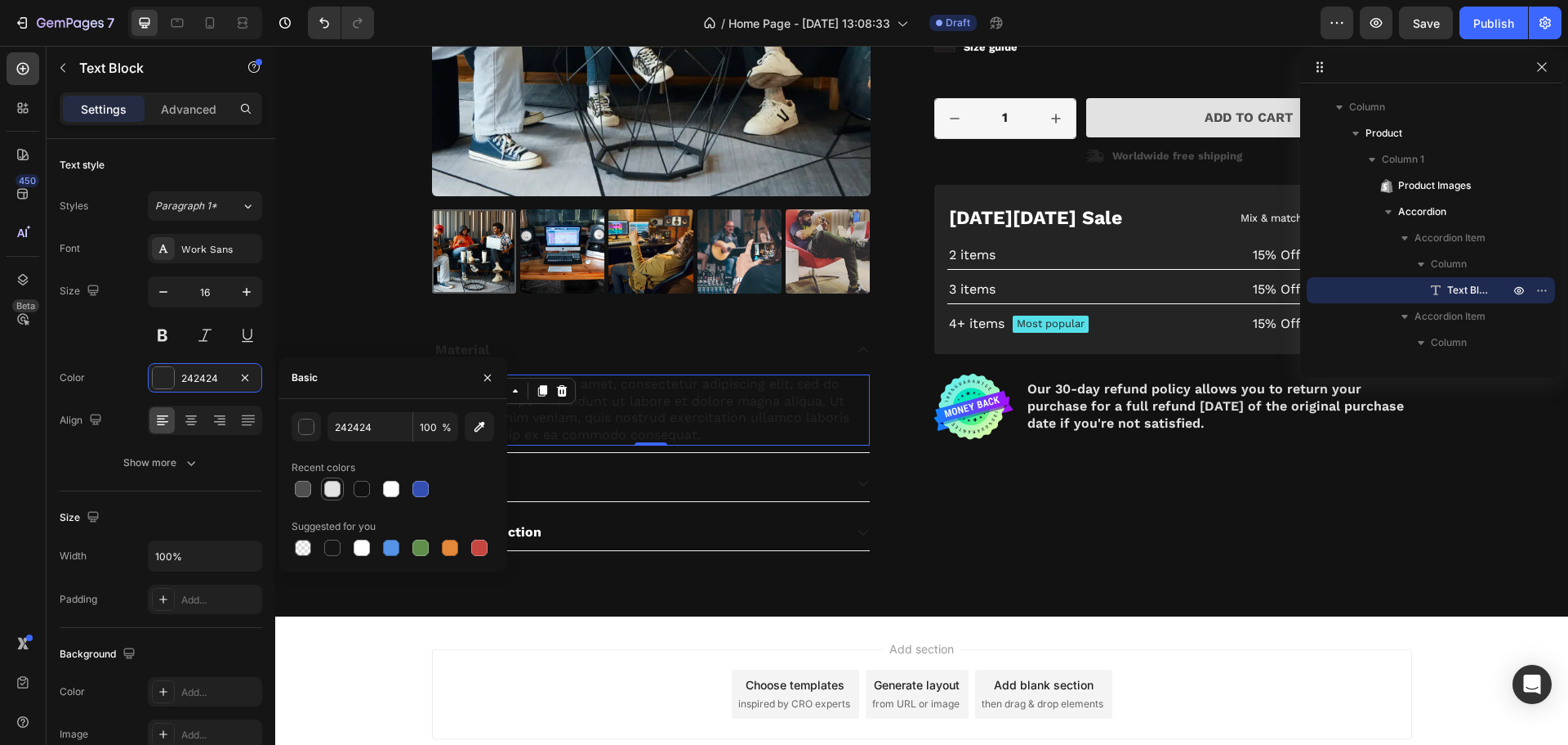
click at [333, 488] on div at bounding box center [332, 489] width 16 height 16
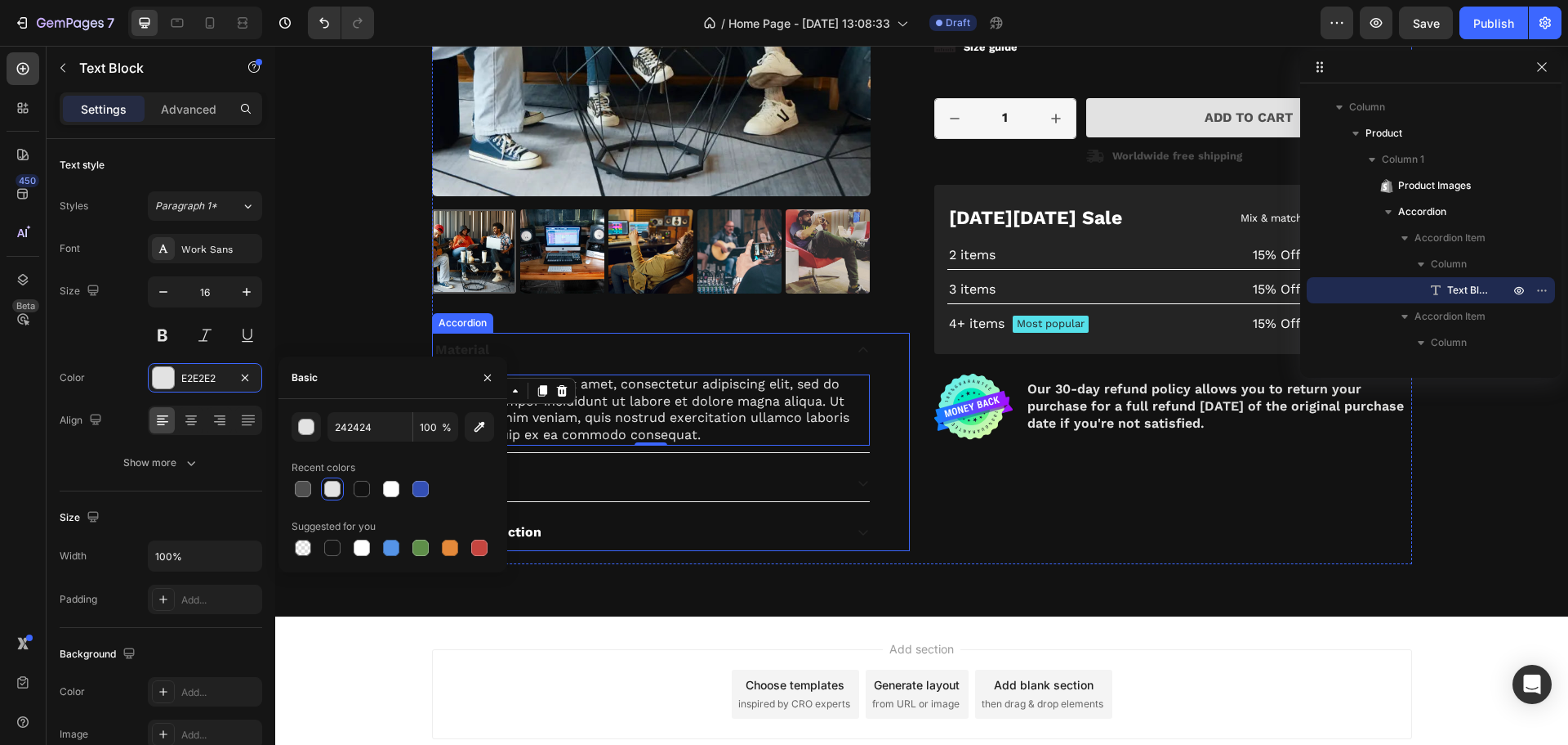
click at [601, 474] on div "Shipping" at bounding box center [638, 483] width 411 height 22
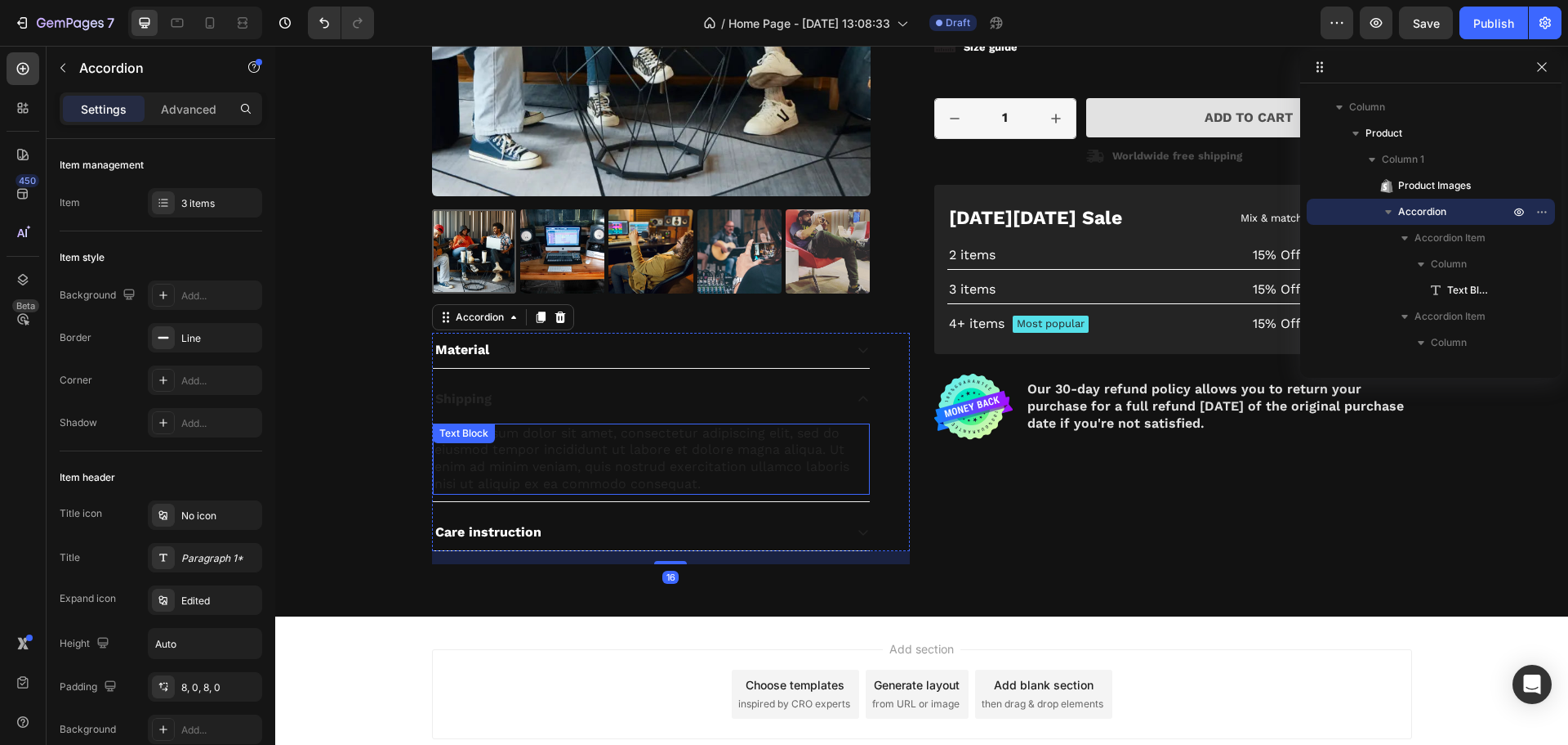
click at [458, 481] on div "Lorem ipsum dolor sit amet, consectetur adipiscing elit, sed do eiusmod tempor …" at bounding box center [651, 459] width 437 height 71
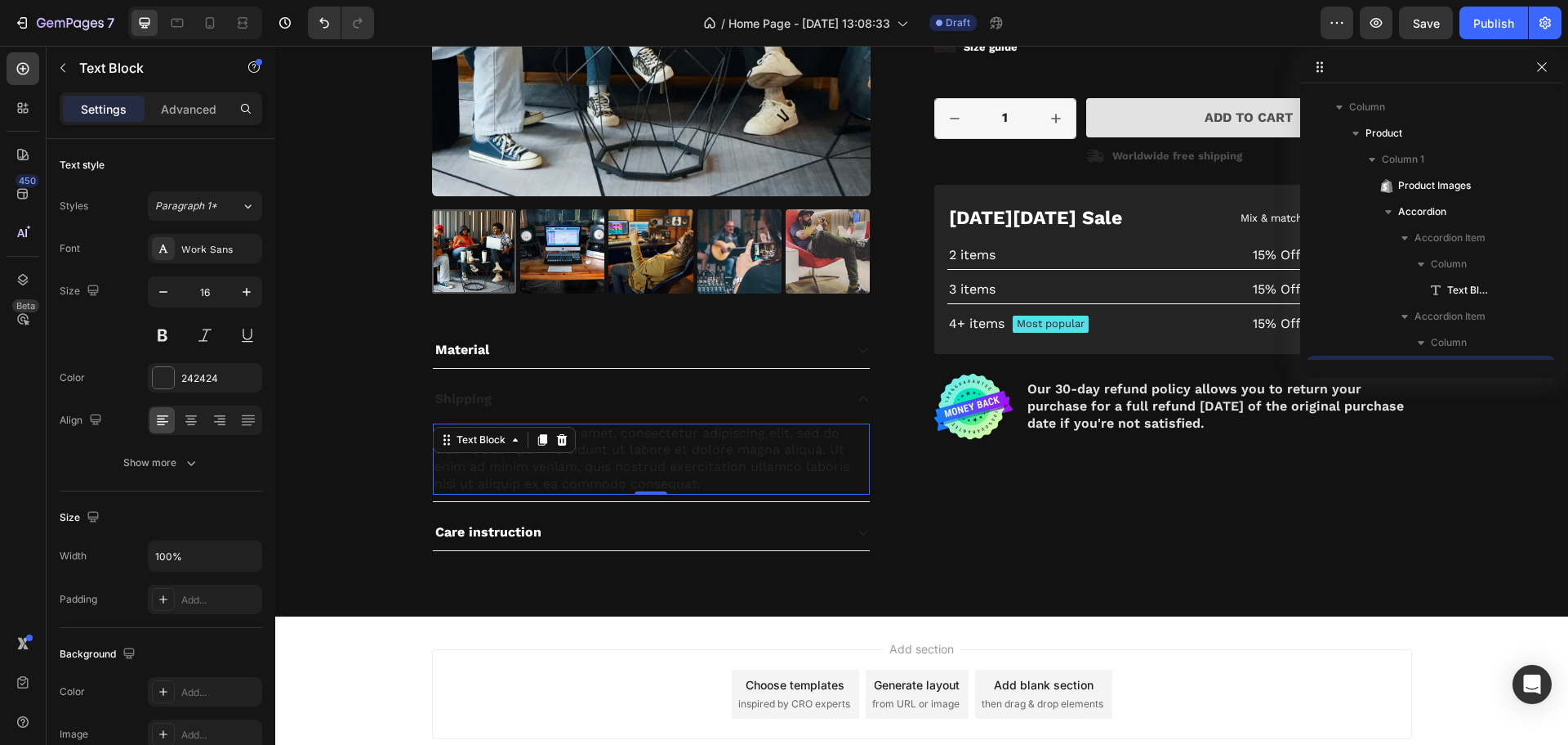
scroll to position [964, 0]
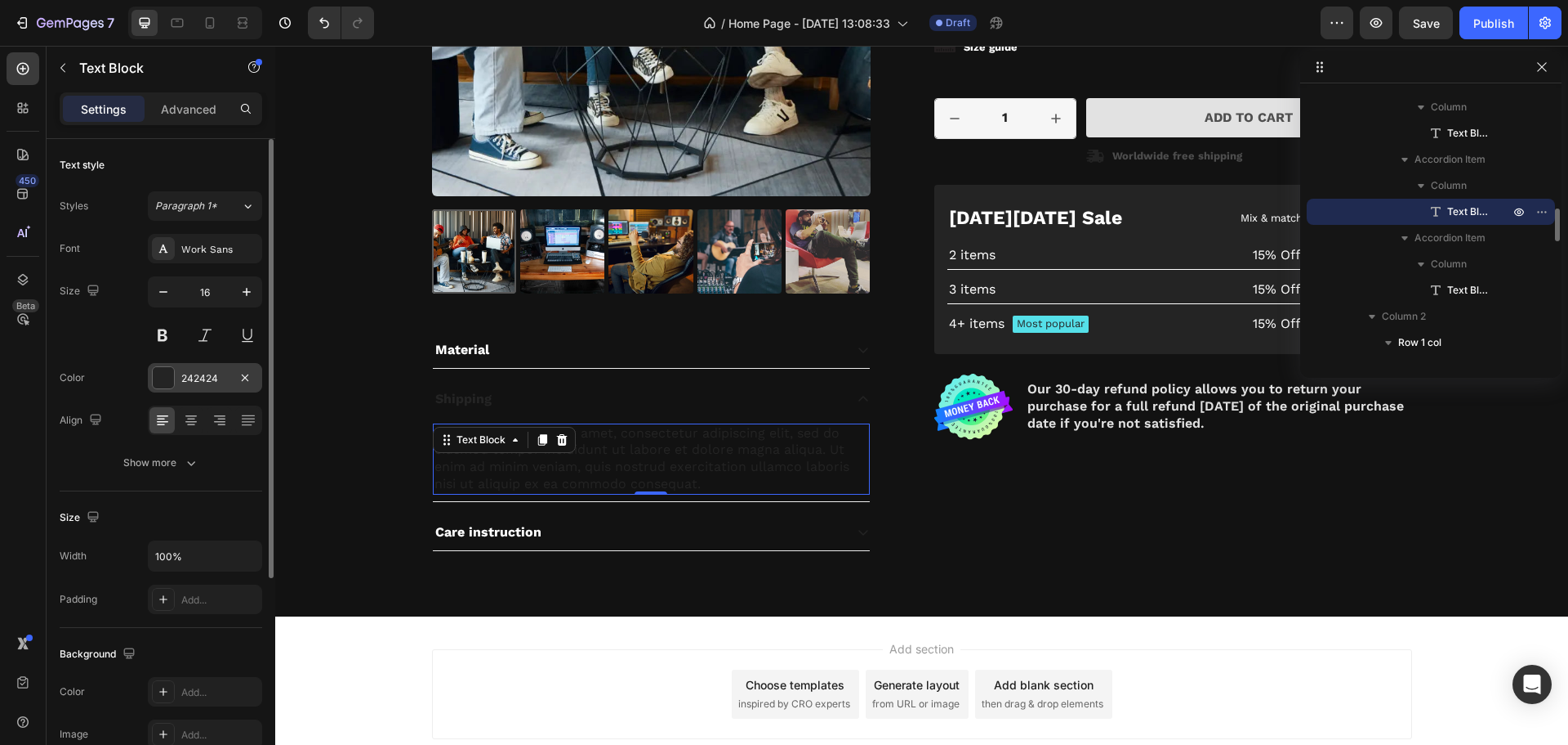
click at [164, 376] on div at bounding box center [163, 377] width 21 height 21
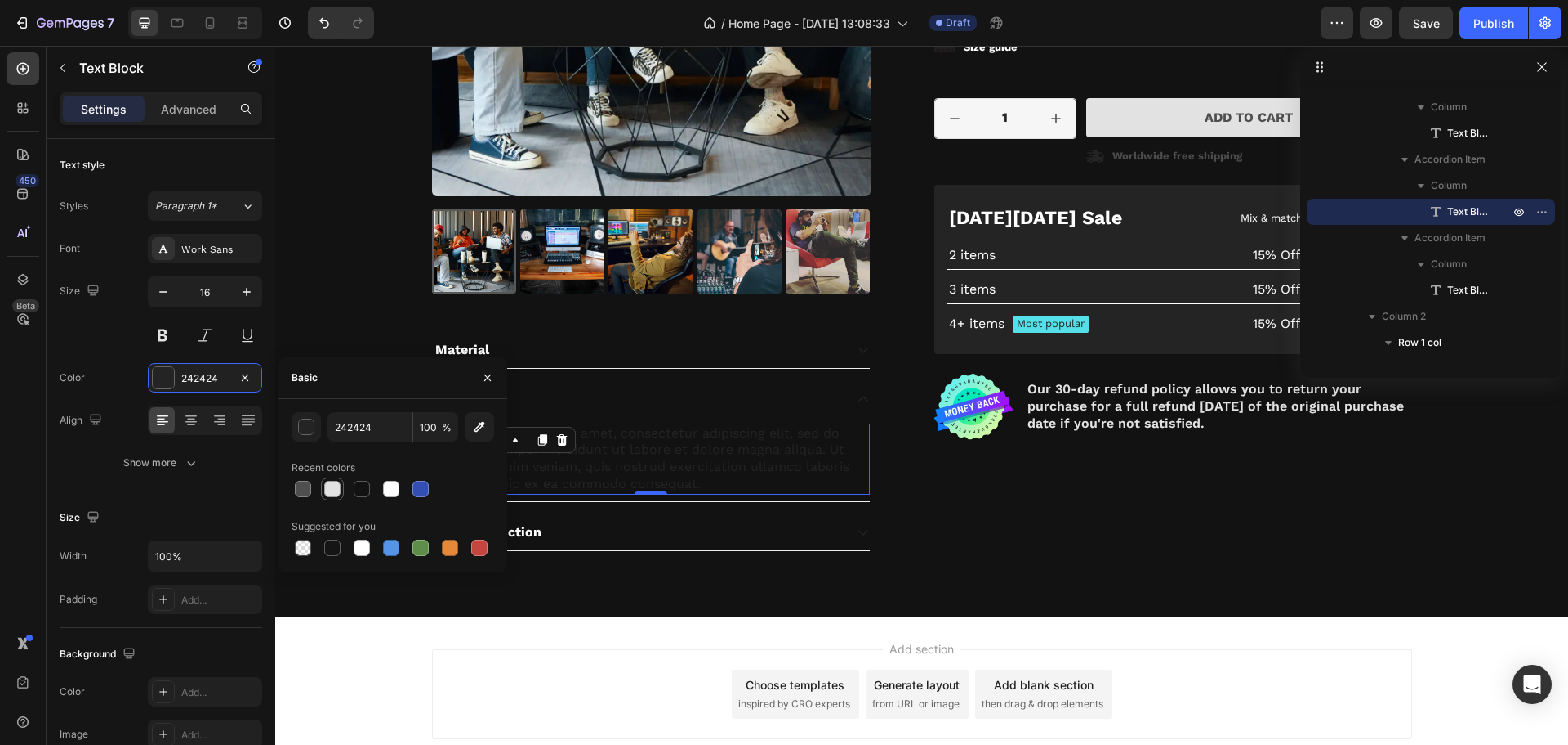
click at [329, 490] on div at bounding box center [332, 489] width 16 height 16
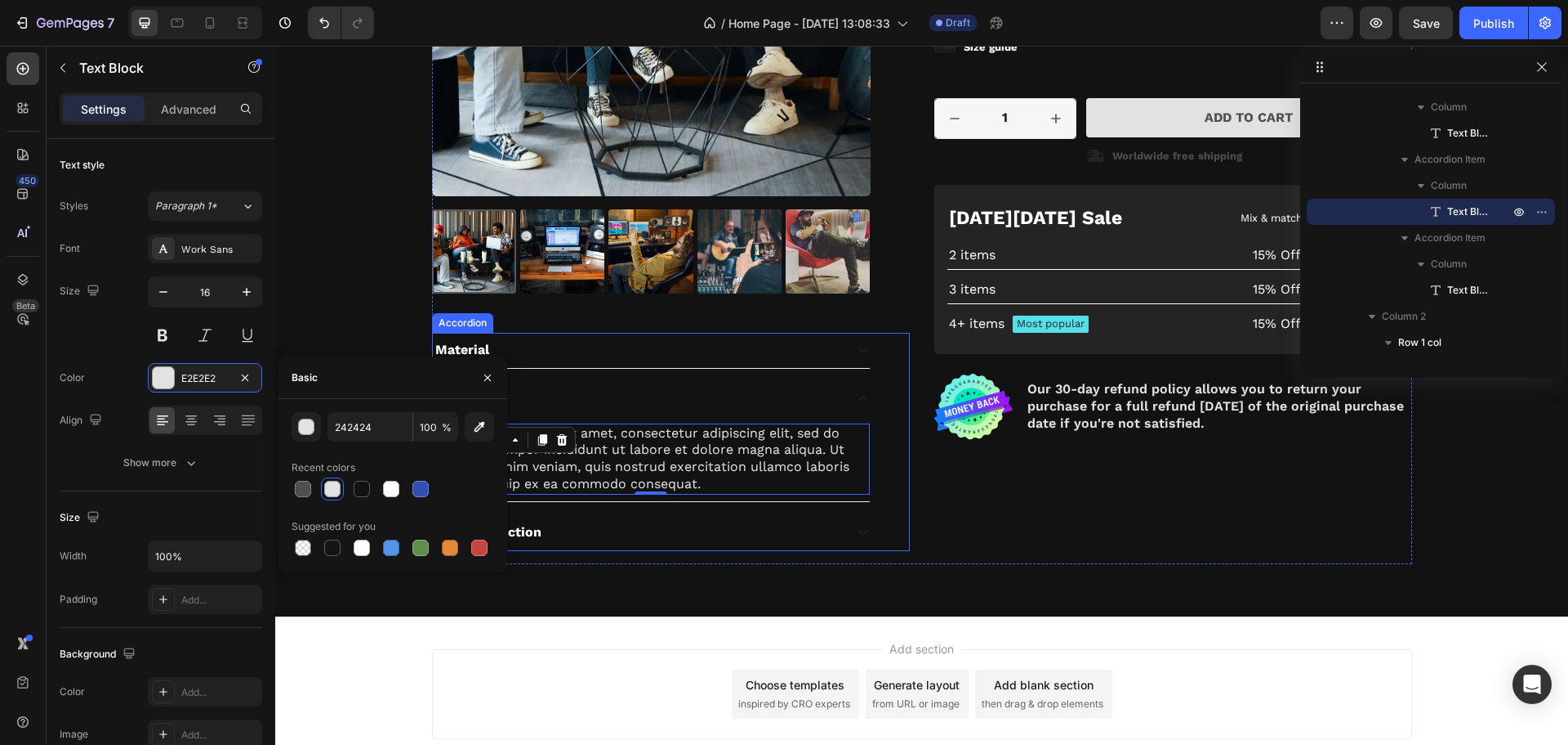
click at [618, 518] on div "Care instruction" at bounding box center [651, 532] width 437 height 35
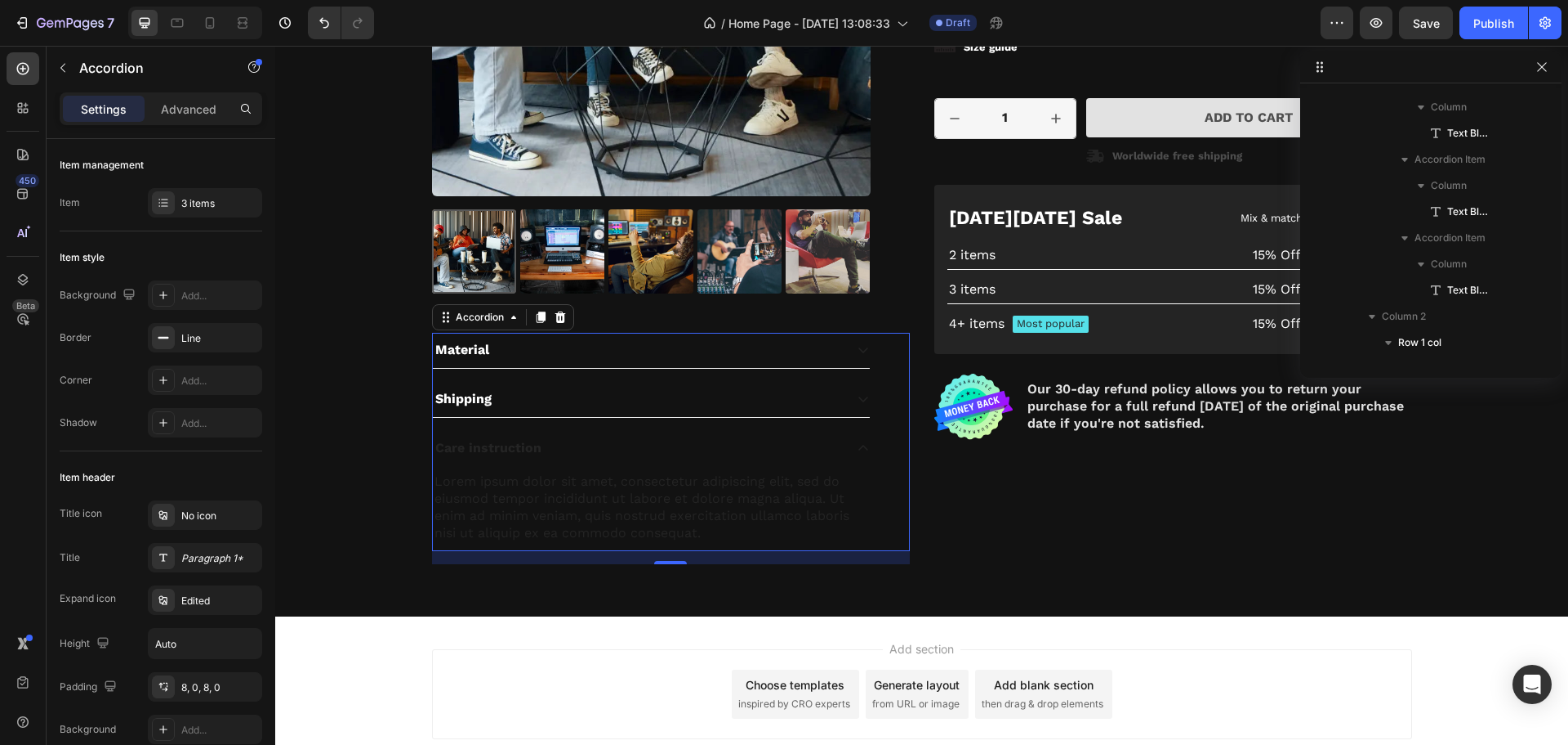
scroll to position [806, 0]
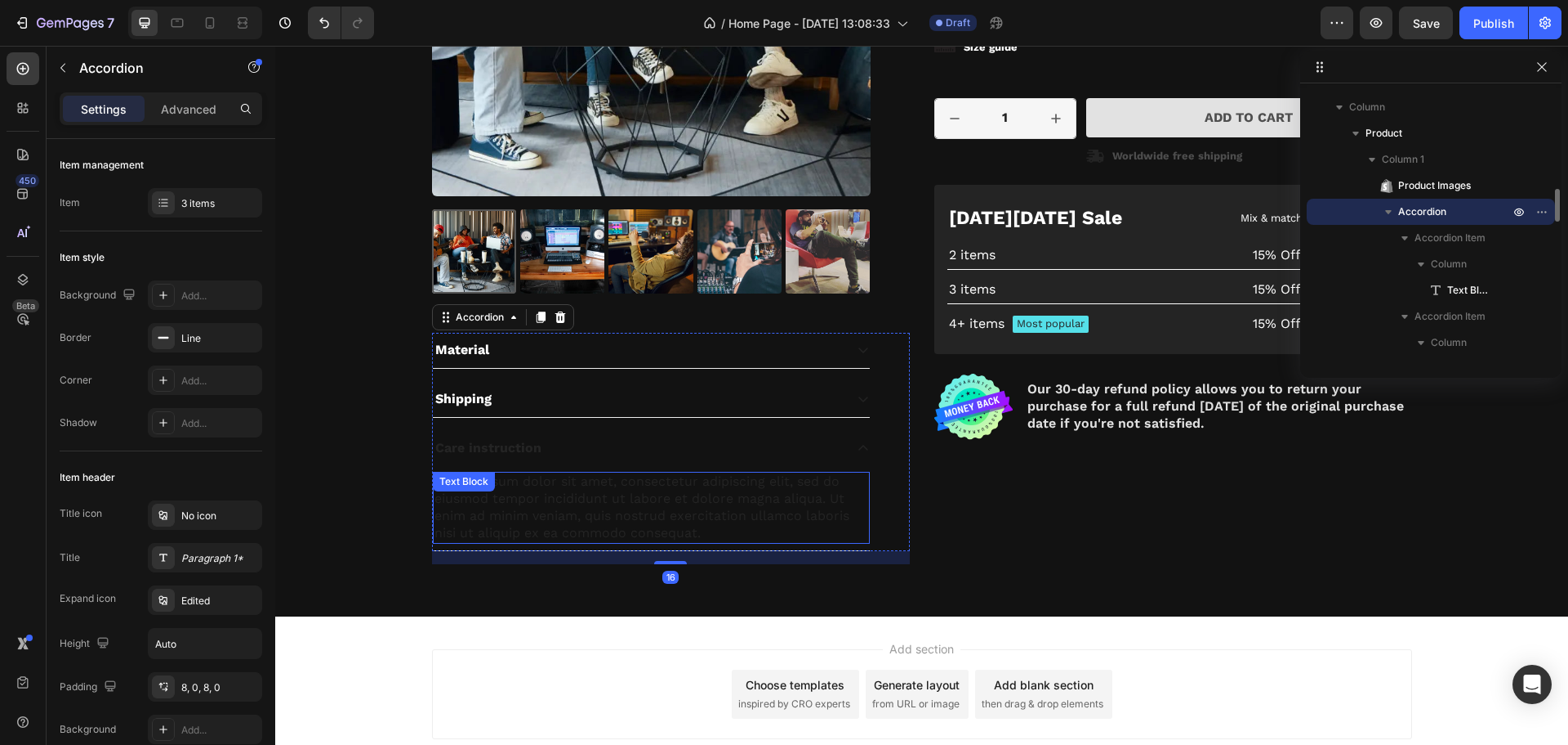
click at [508, 514] on div "Lorem ipsum dolor sit amet, consectetur adipiscing elit, sed do eiusmod tempor …" at bounding box center [651, 507] width 437 height 71
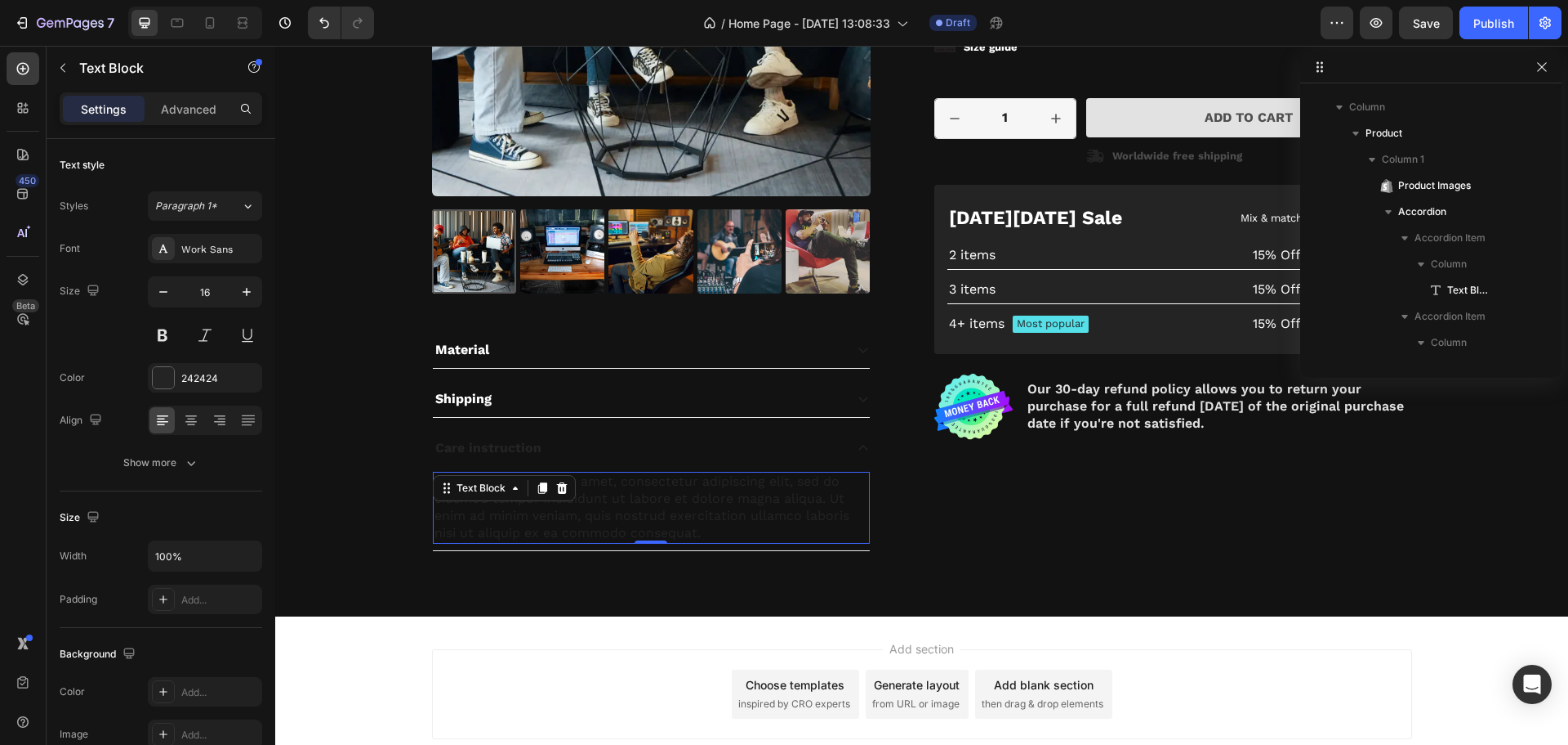
scroll to position [1042, 0]
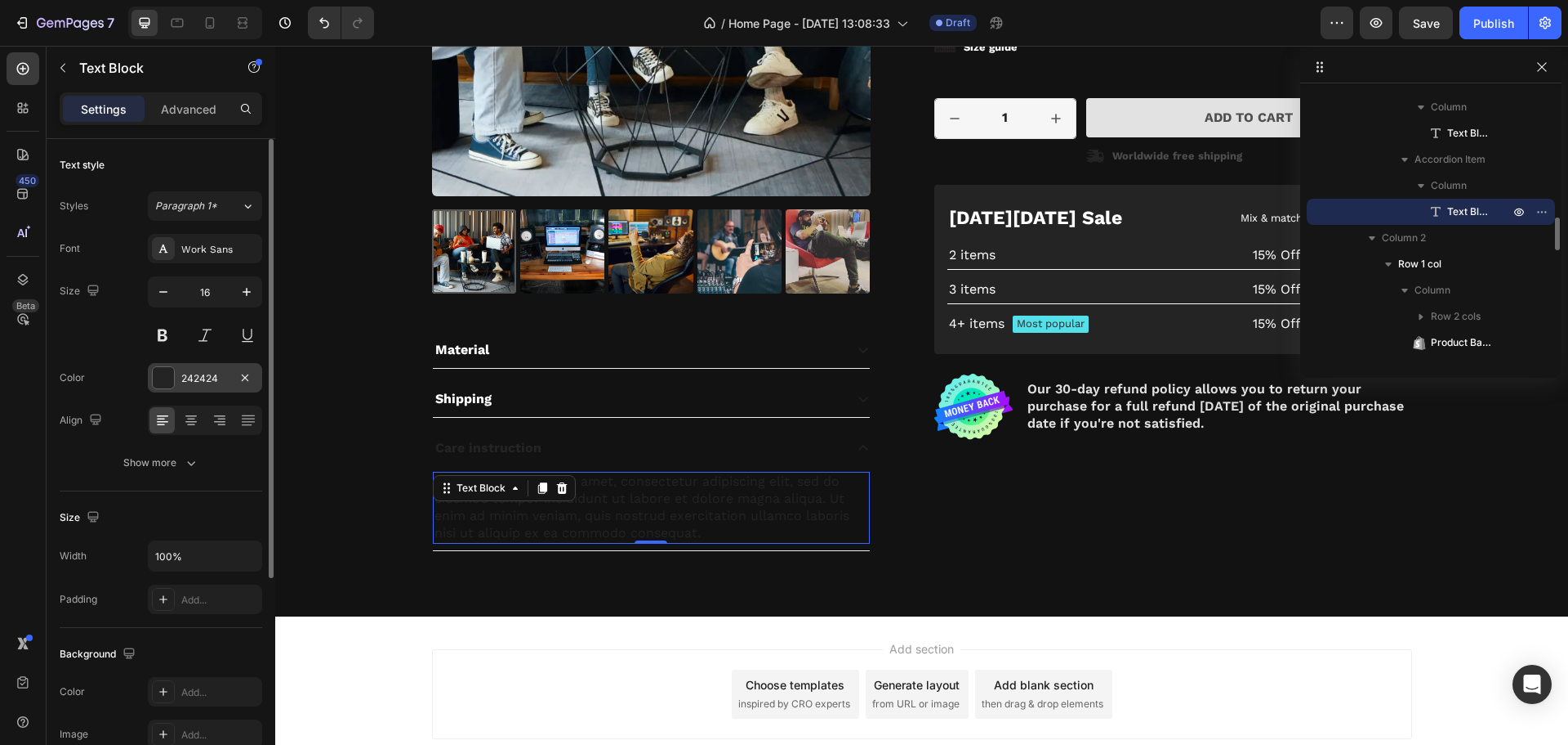
click at [160, 389] on div "242424" at bounding box center [205, 378] width 114 height 29
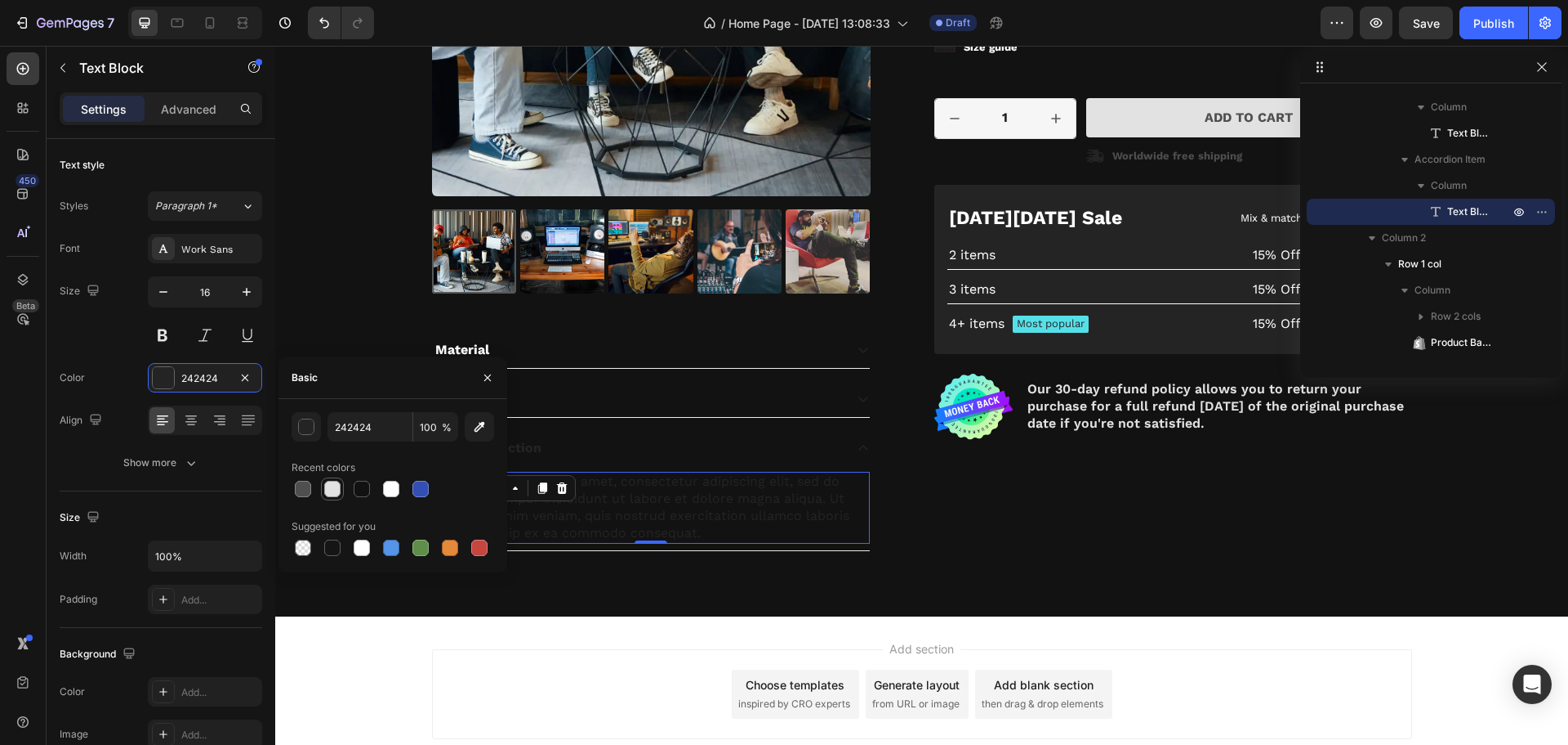
click at [323, 489] on div at bounding box center [332, 489] width 19 height 19
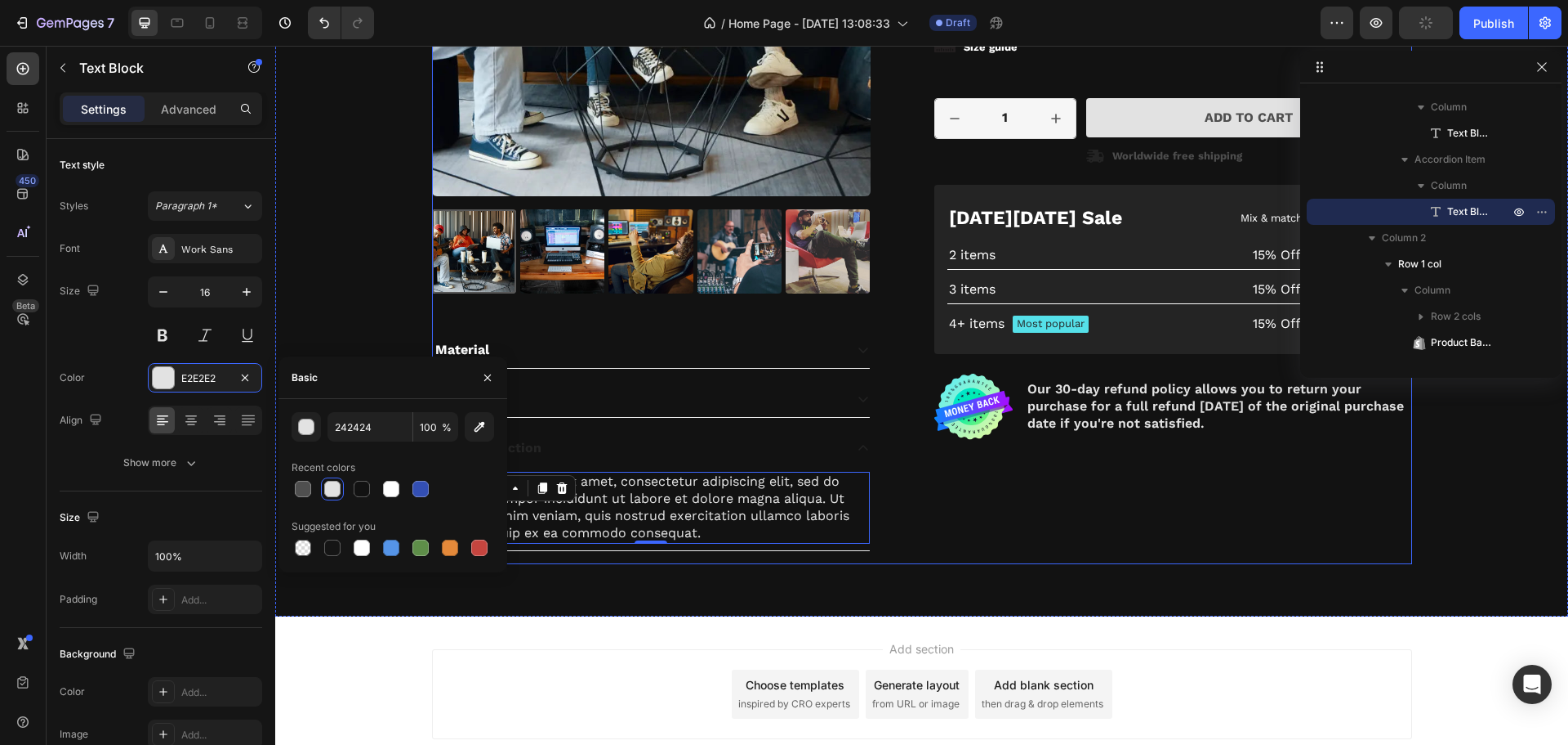
click at [976, 542] on div "Icon Icon Icon Icon Icon Icon List 2,500+ Verified Reviews! Text Block Row 13% …" at bounding box center [1173, 160] width 478 height 806
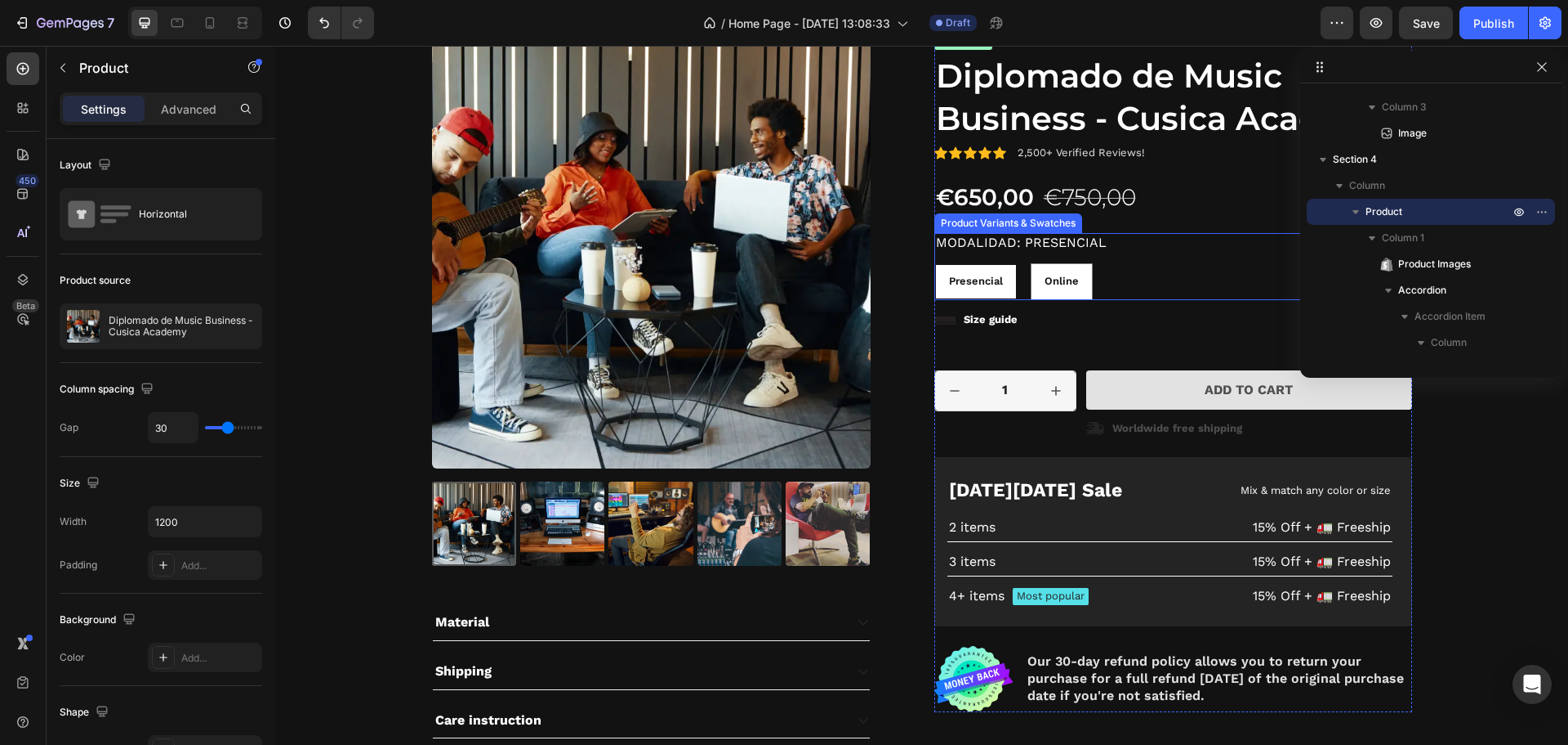
scroll to position [1946, 0]
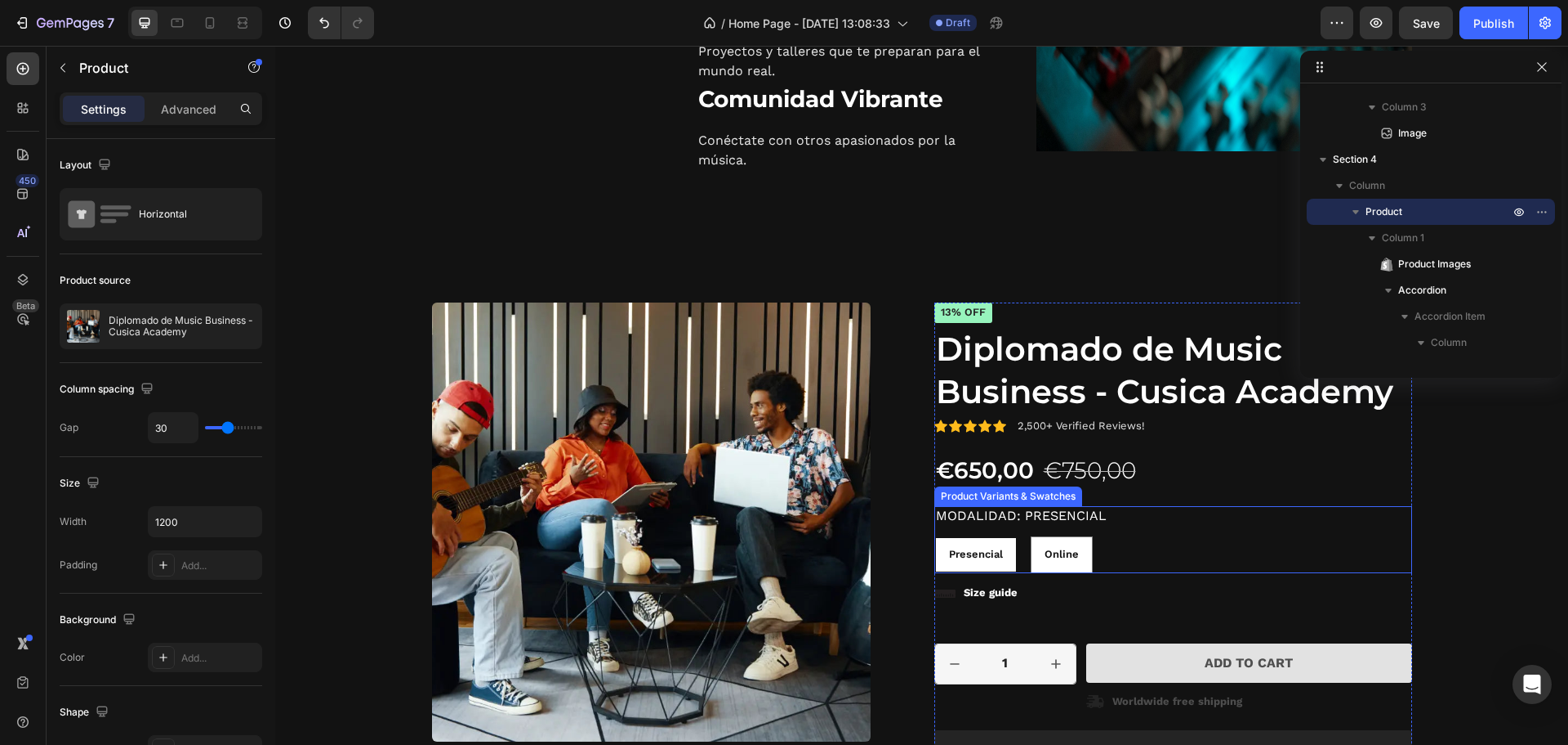
click at [1062, 511] on legend "Modalidad: Presencial" at bounding box center [1021, 516] width 174 height 20
radio input "false"
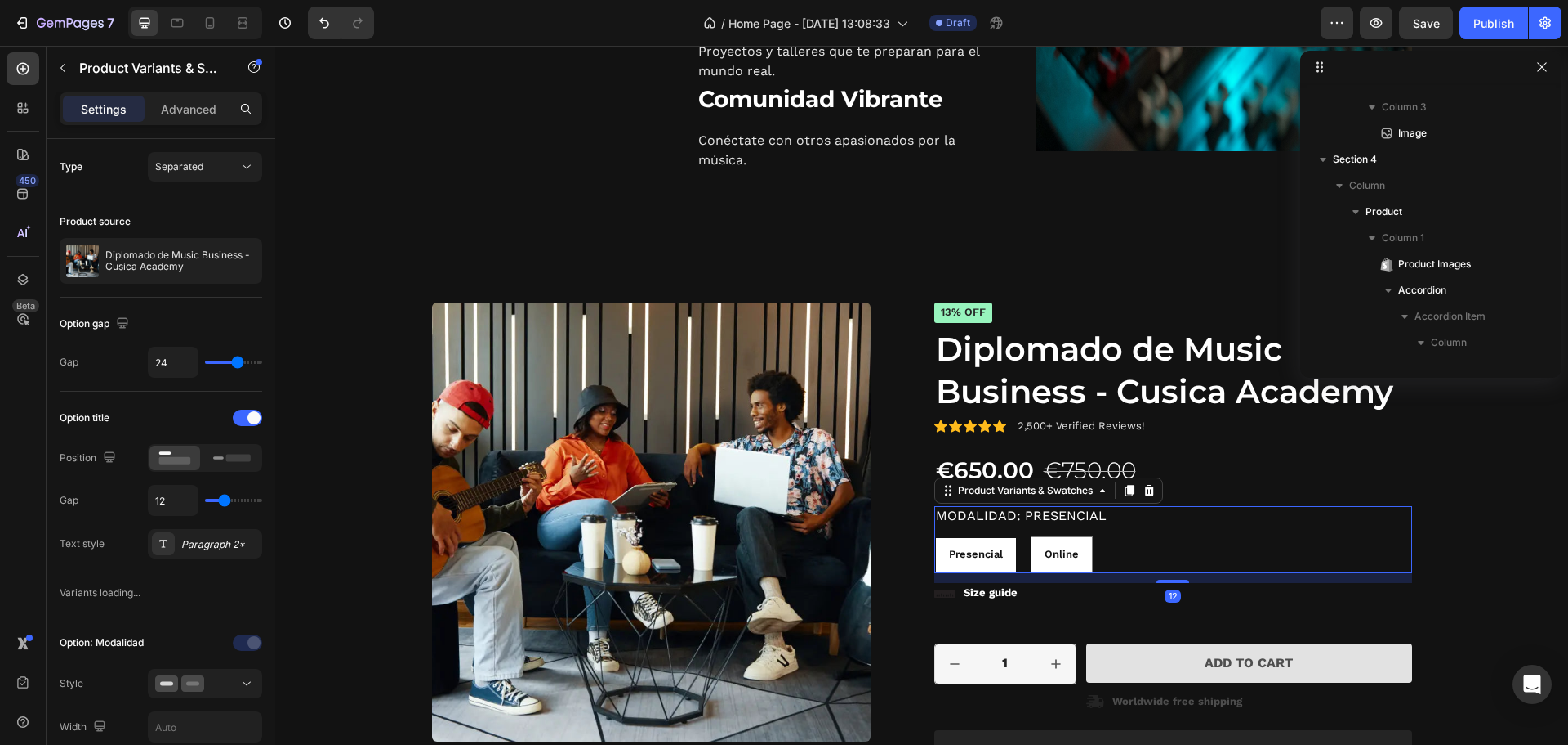
scroll to position [1540, 0]
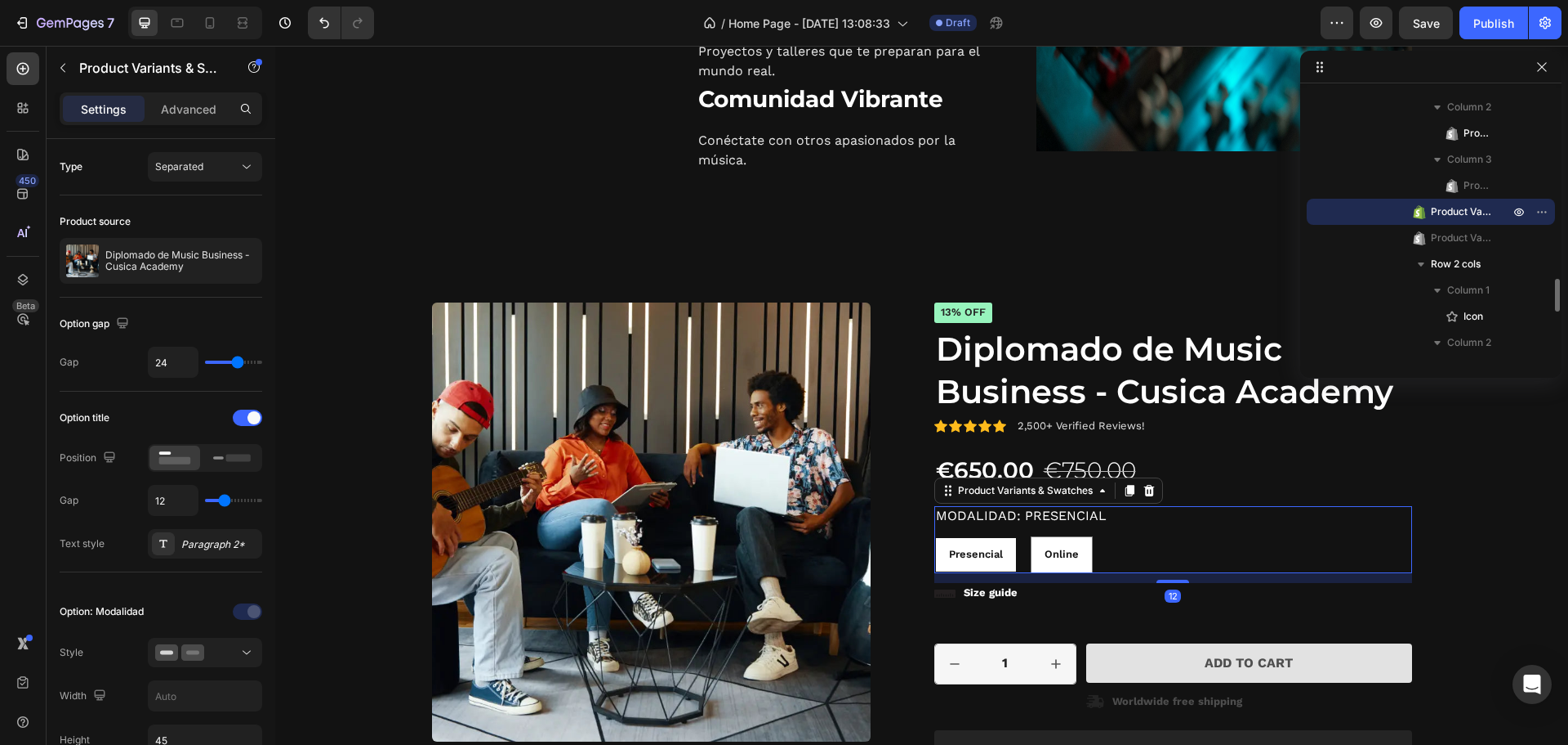
click at [1059, 514] on legend "Modalidad: Presencial" at bounding box center [1021, 516] width 174 height 20
click at [1131, 546] on div "Presencial Presencial Presencial Online Online Online" at bounding box center [1173, 555] width 478 height 37
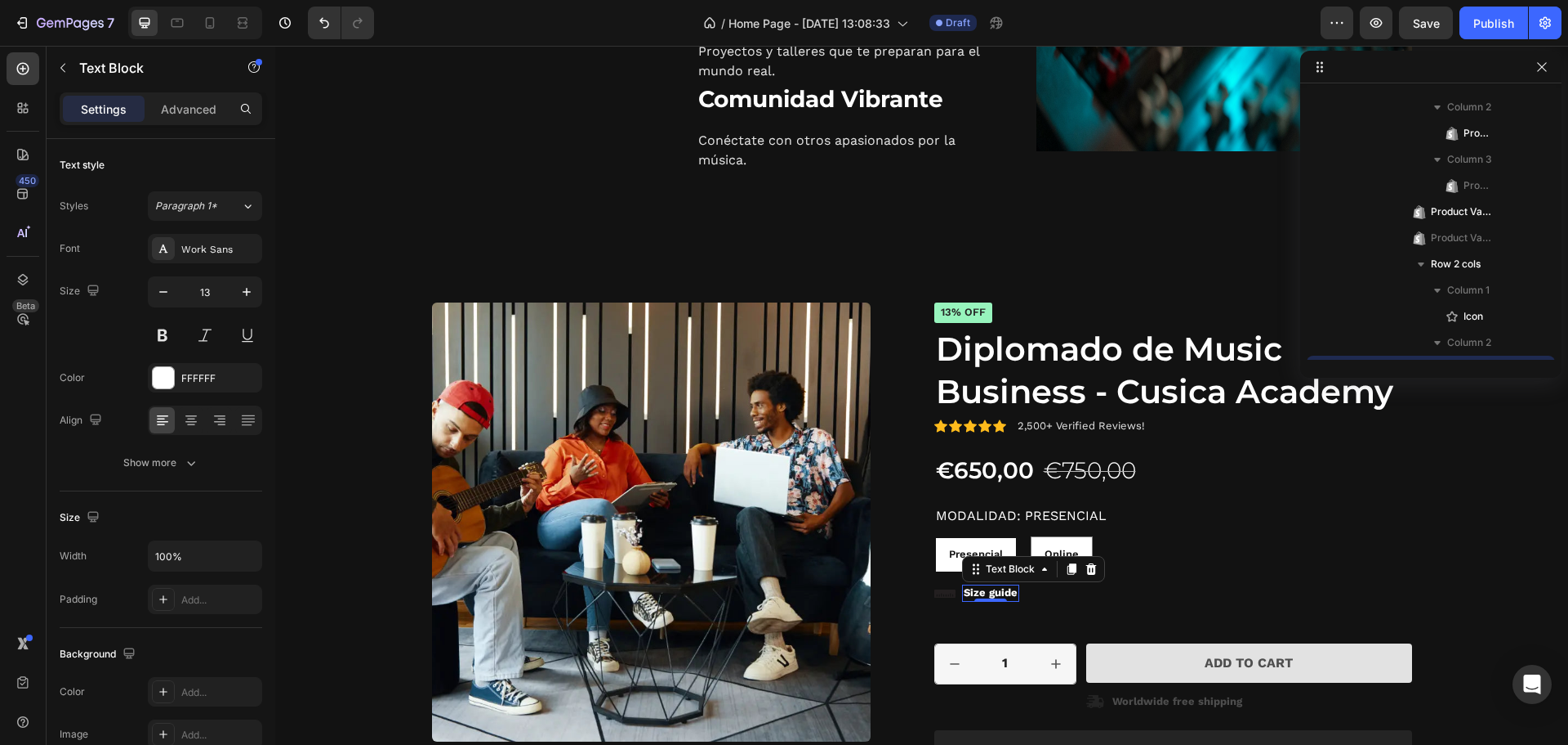
scroll to position [1696, 0]
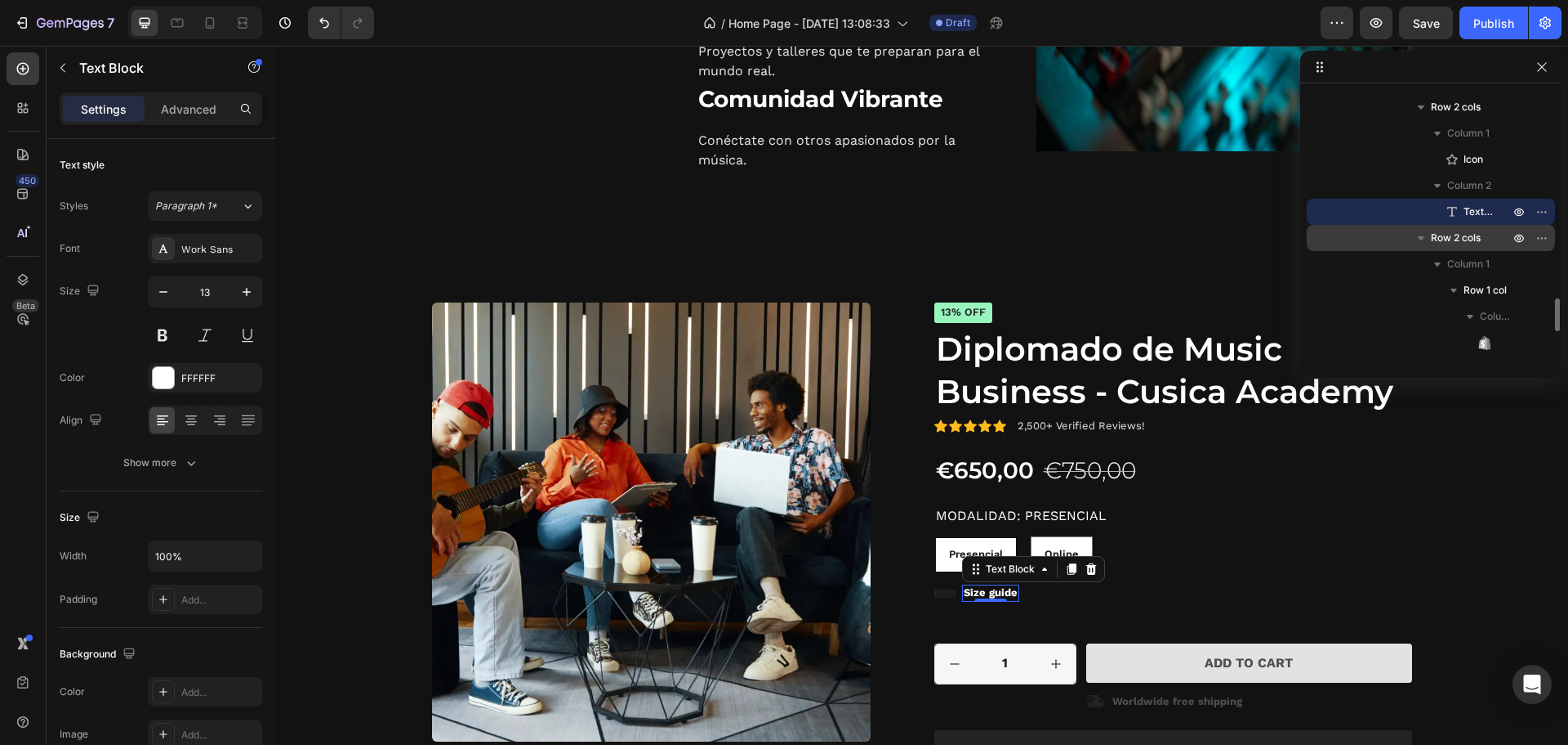
click at [1000, 589] on p "Size guide" at bounding box center [991, 593] width 54 height 14
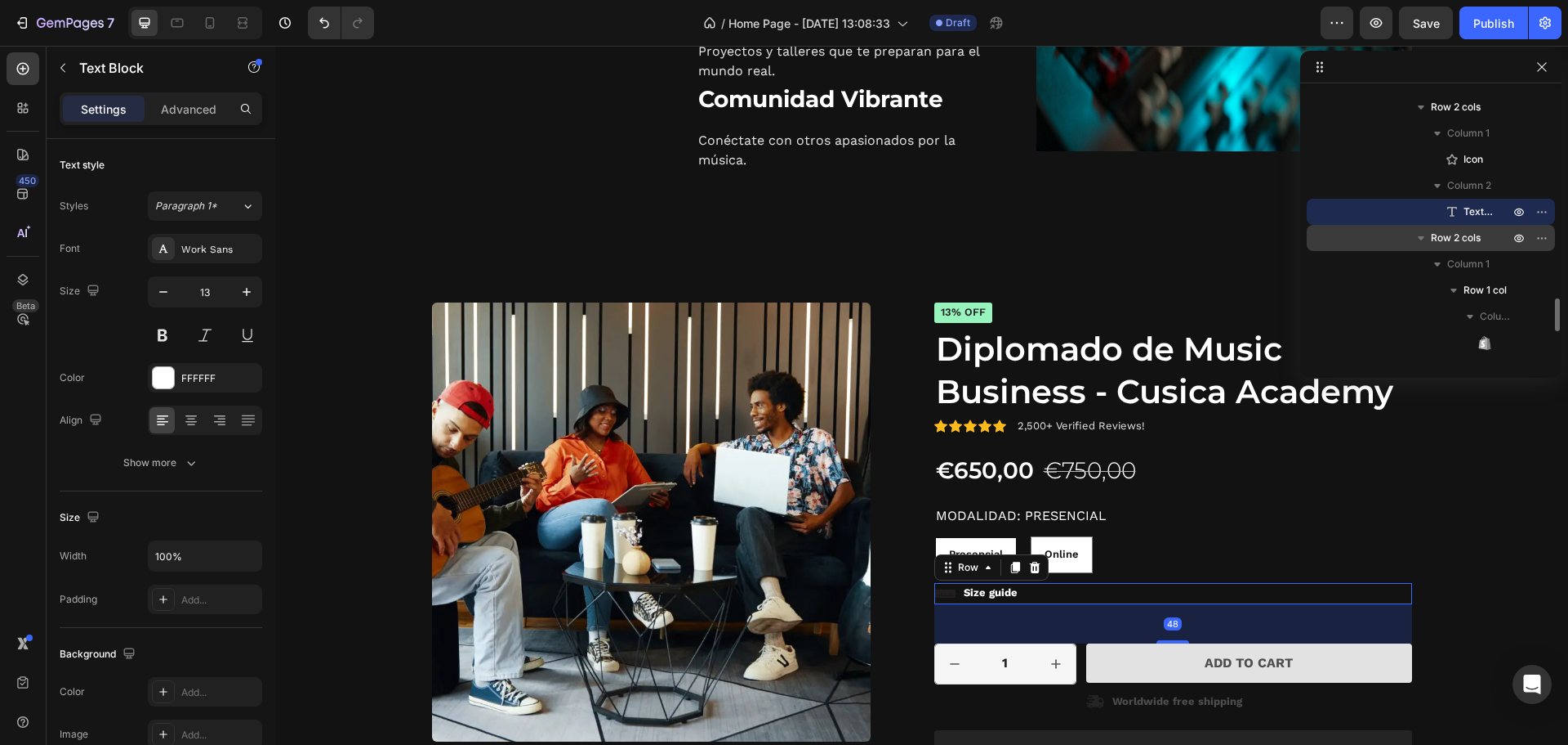
click at [1049, 587] on div "Icon Size guide Text Block Row 48" at bounding box center [1173, 593] width 478 height 21
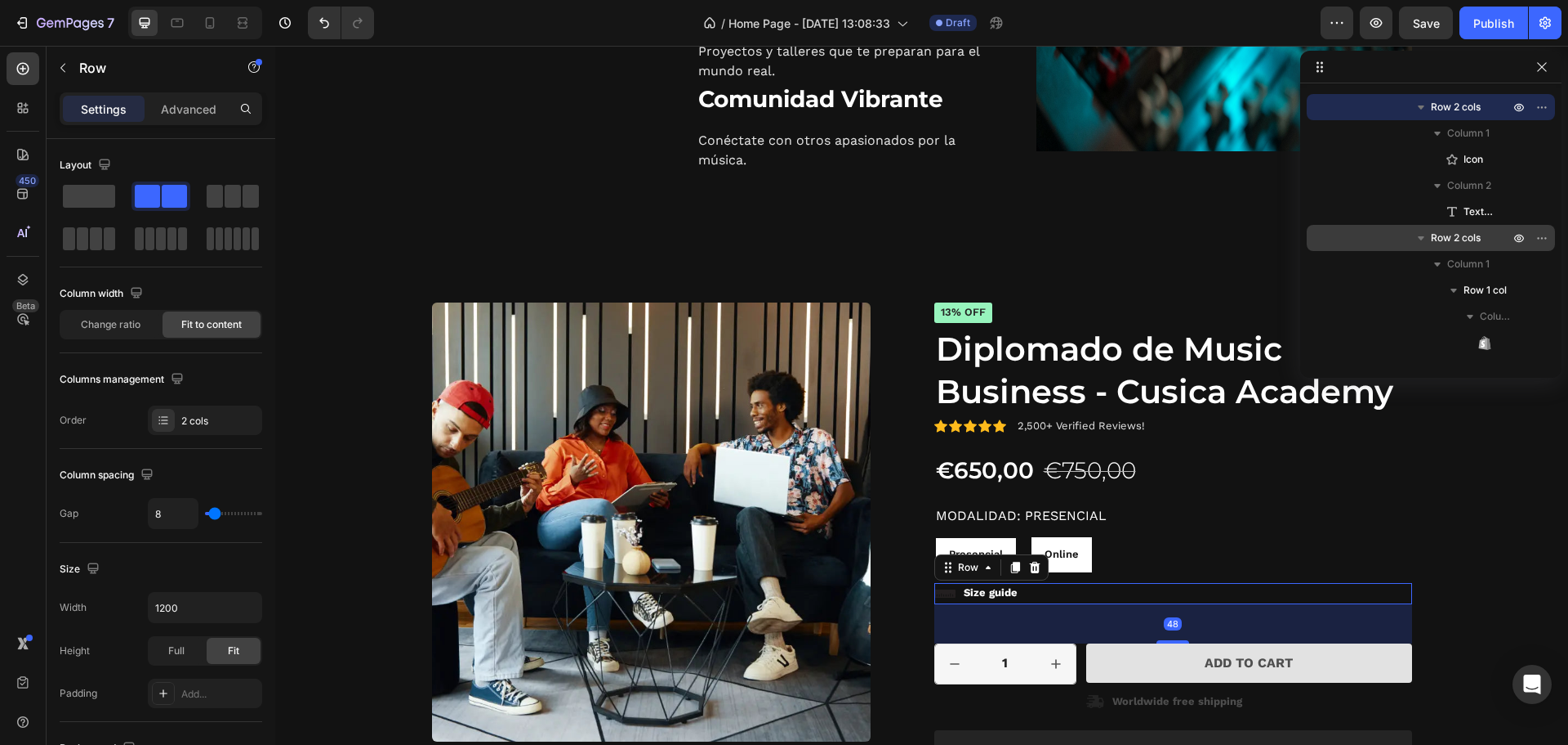
click at [1036, 563] on div at bounding box center [1034, 567] width 19 height 19
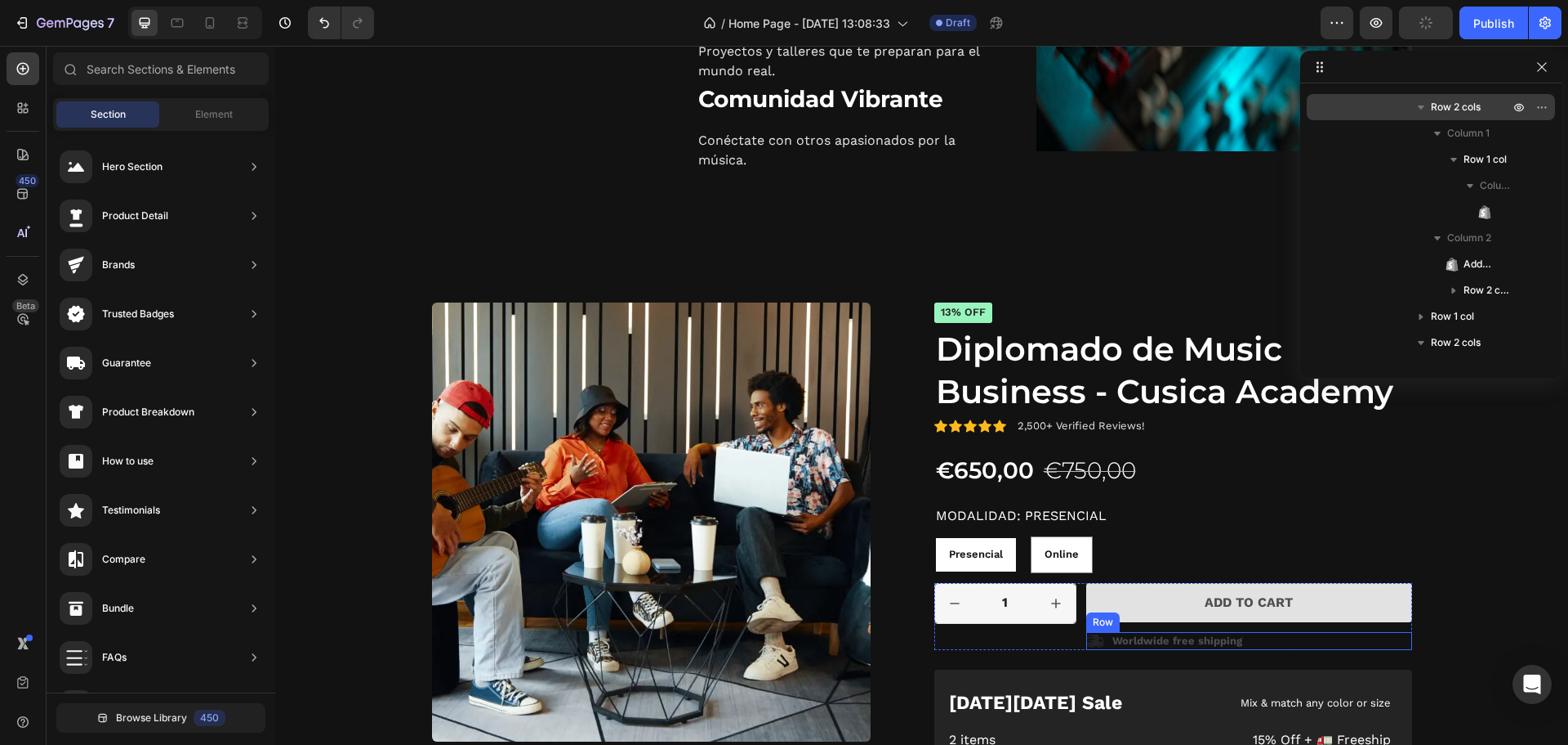
click at [1312, 638] on div "Icon Worldwide free shipping Text Block Row" at bounding box center [1250, 640] width 326 height 18
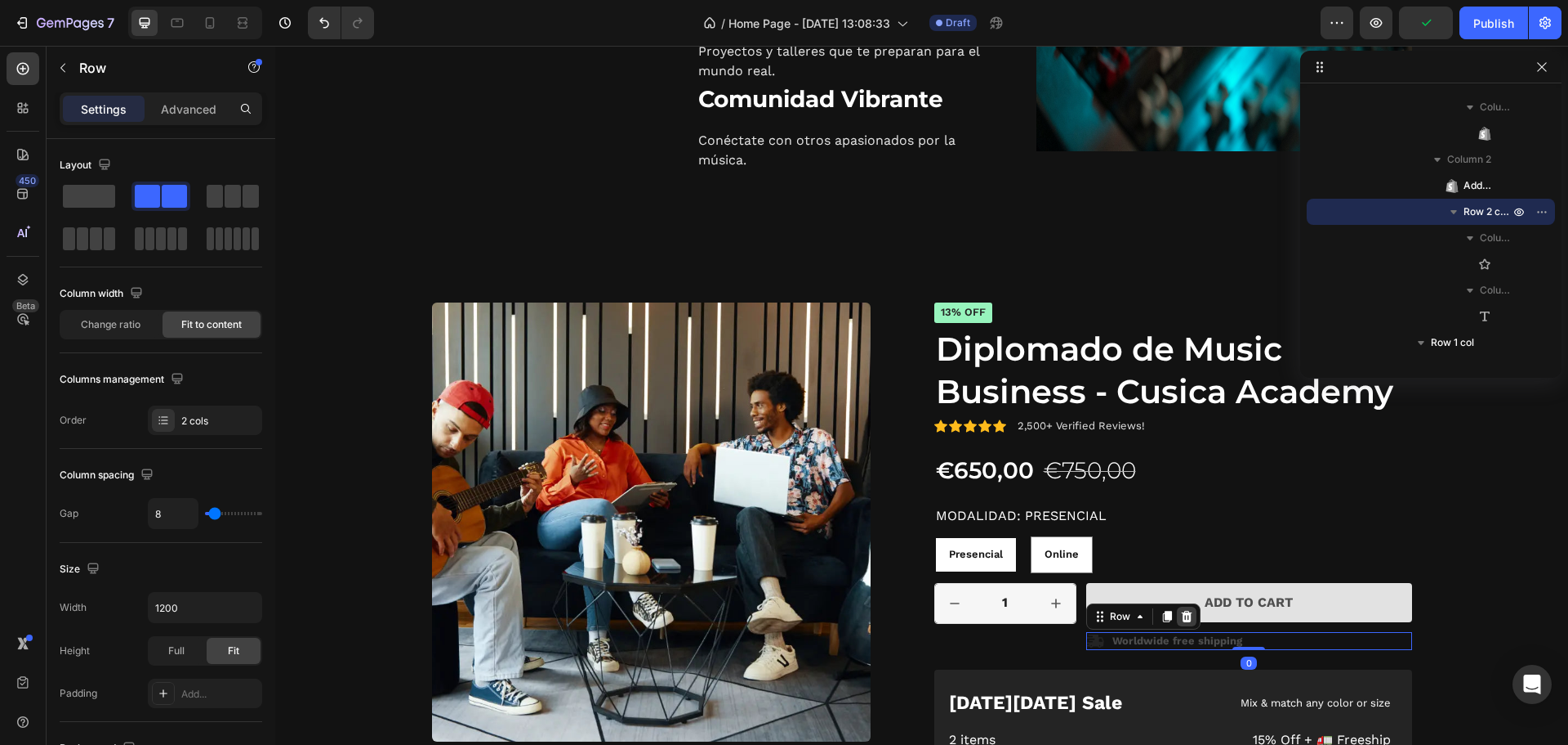
click at [1181, 617] on icon at bounding box center [1187, 616] width 13 height 13
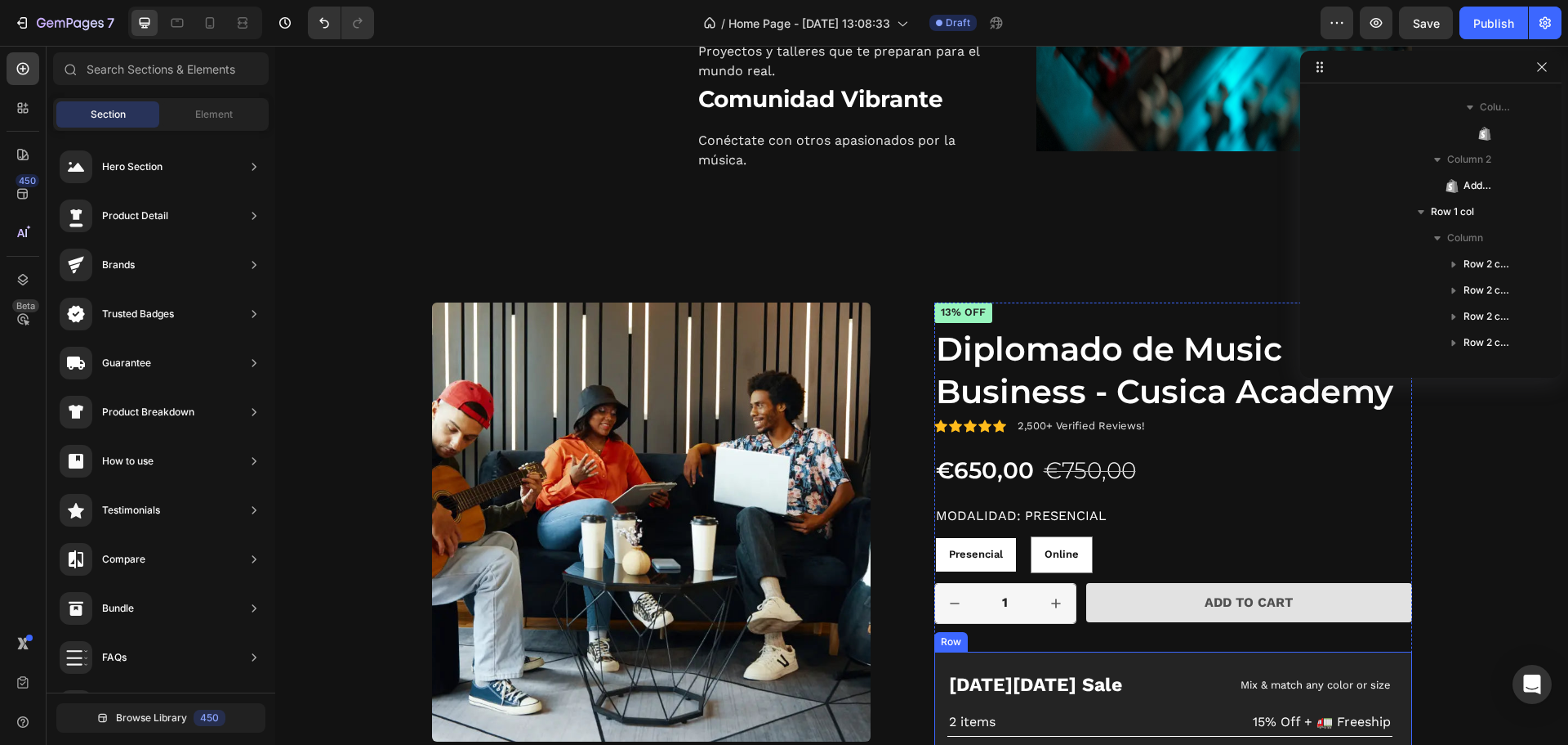
scroll to position [2218, 0]
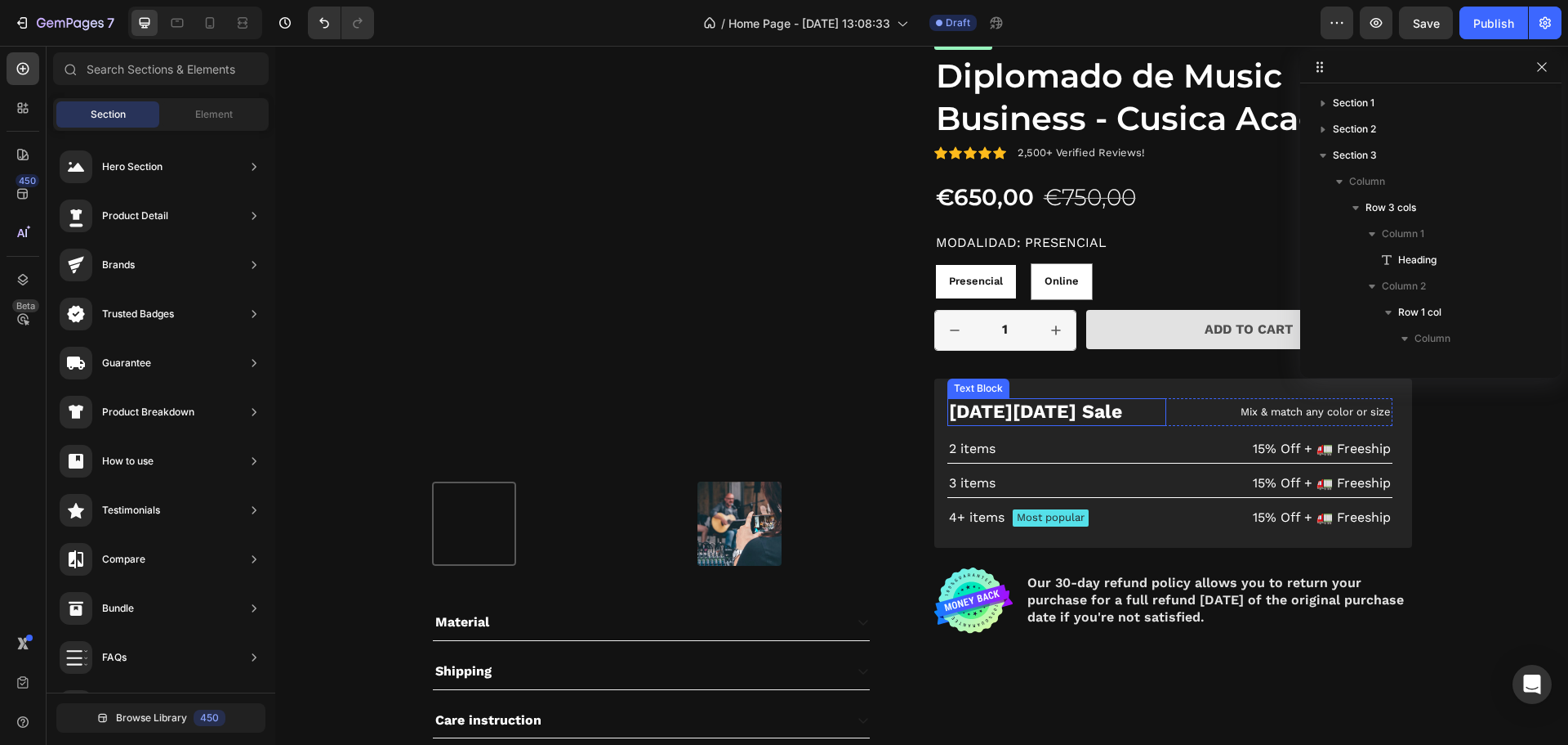
scroll to position [2037, 0]
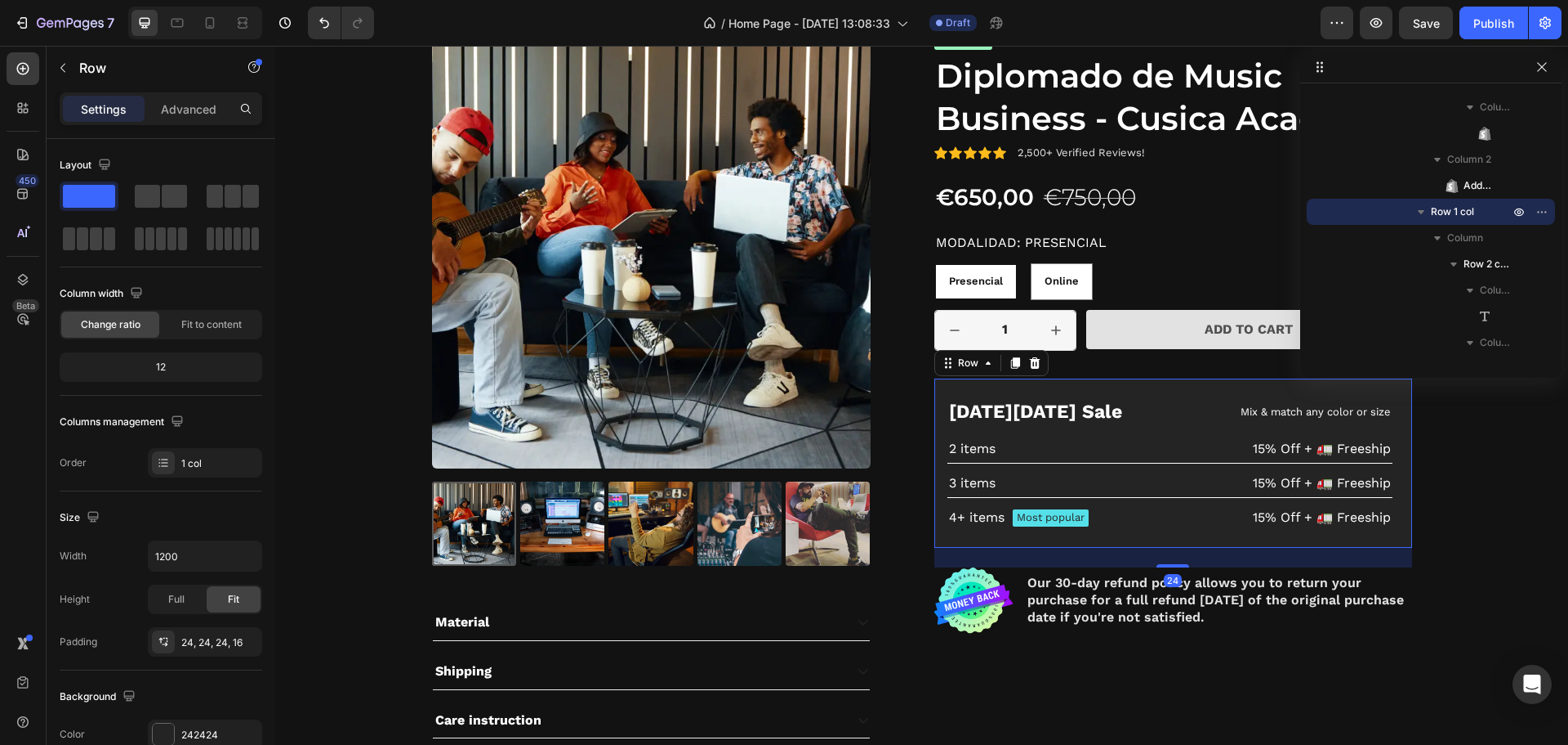
click at [1105, 388] on div "Black Friday Sale Text Block Mix & match any color or size Text Block Row 2 ite…" at bounding box center [1173, 462] width 478 height 168
click at [1029, 363] on icon at bounding box center [1035, 363] width 13 height 13
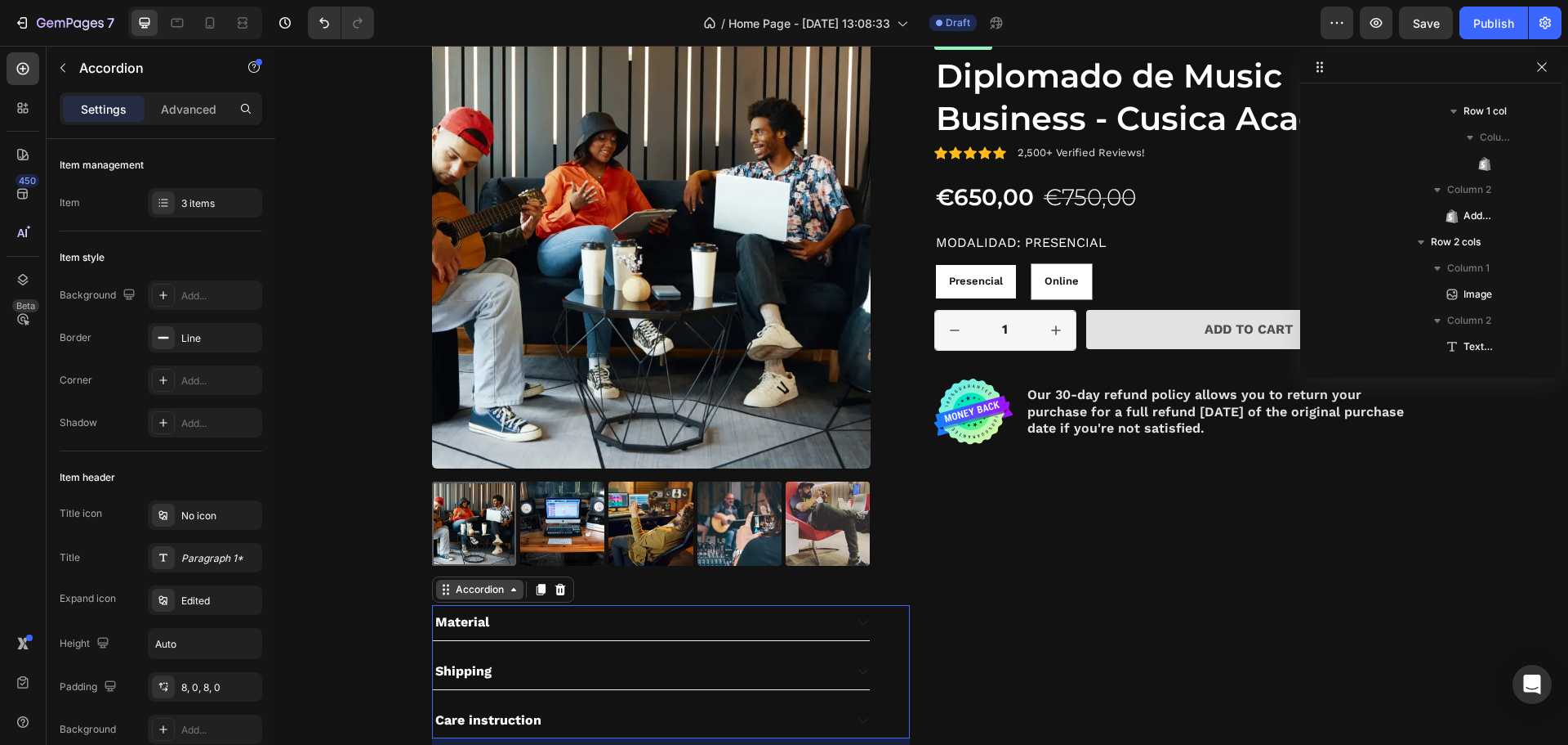
scroll to position [806, 0]
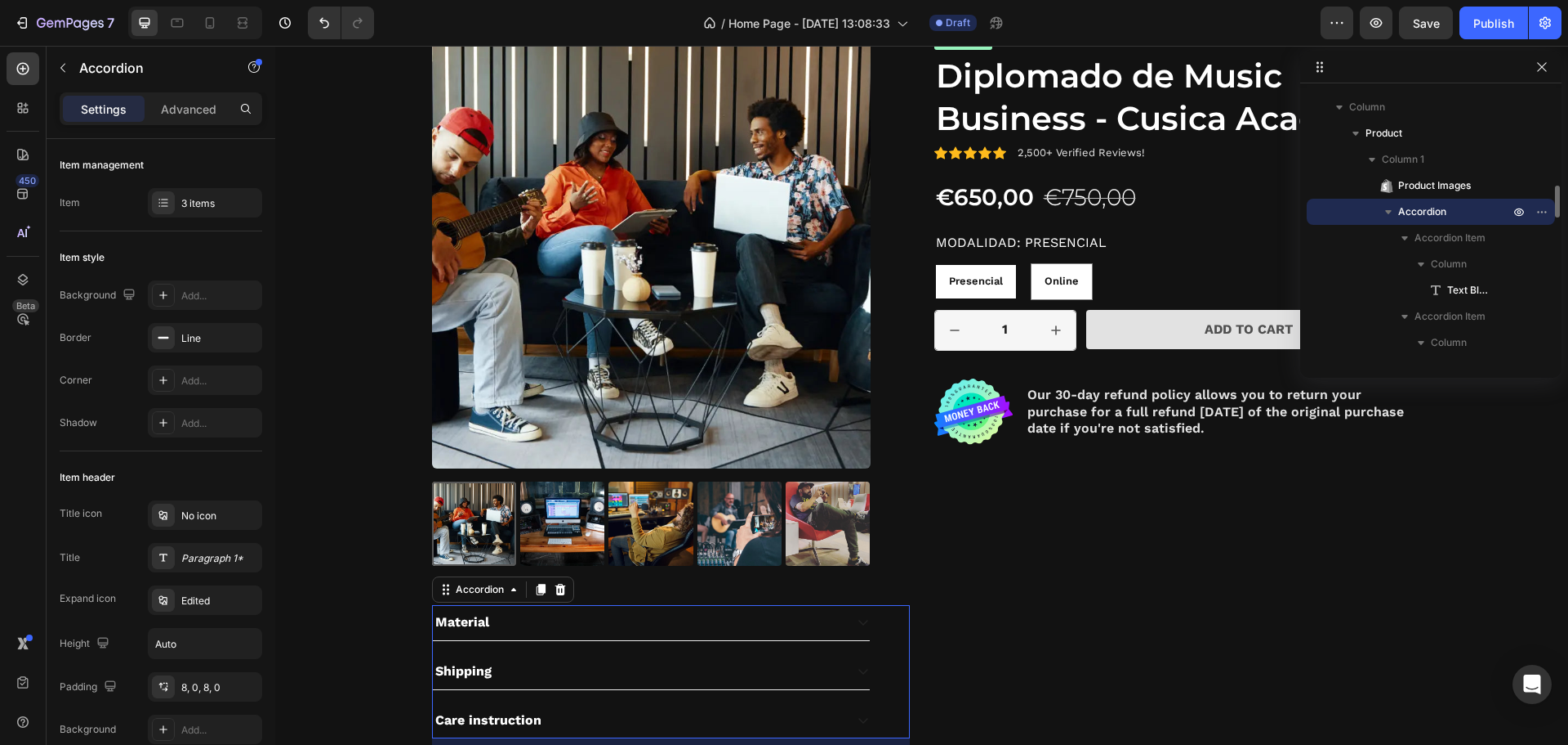
click at [1392, 214] on icon "button" at bounding box center [1388, 211] width 16 height 16
click at [1544, 211] on icon "button" at bounding box center [1545, 212] width 2 height 2
type input "100%"
type input "100"
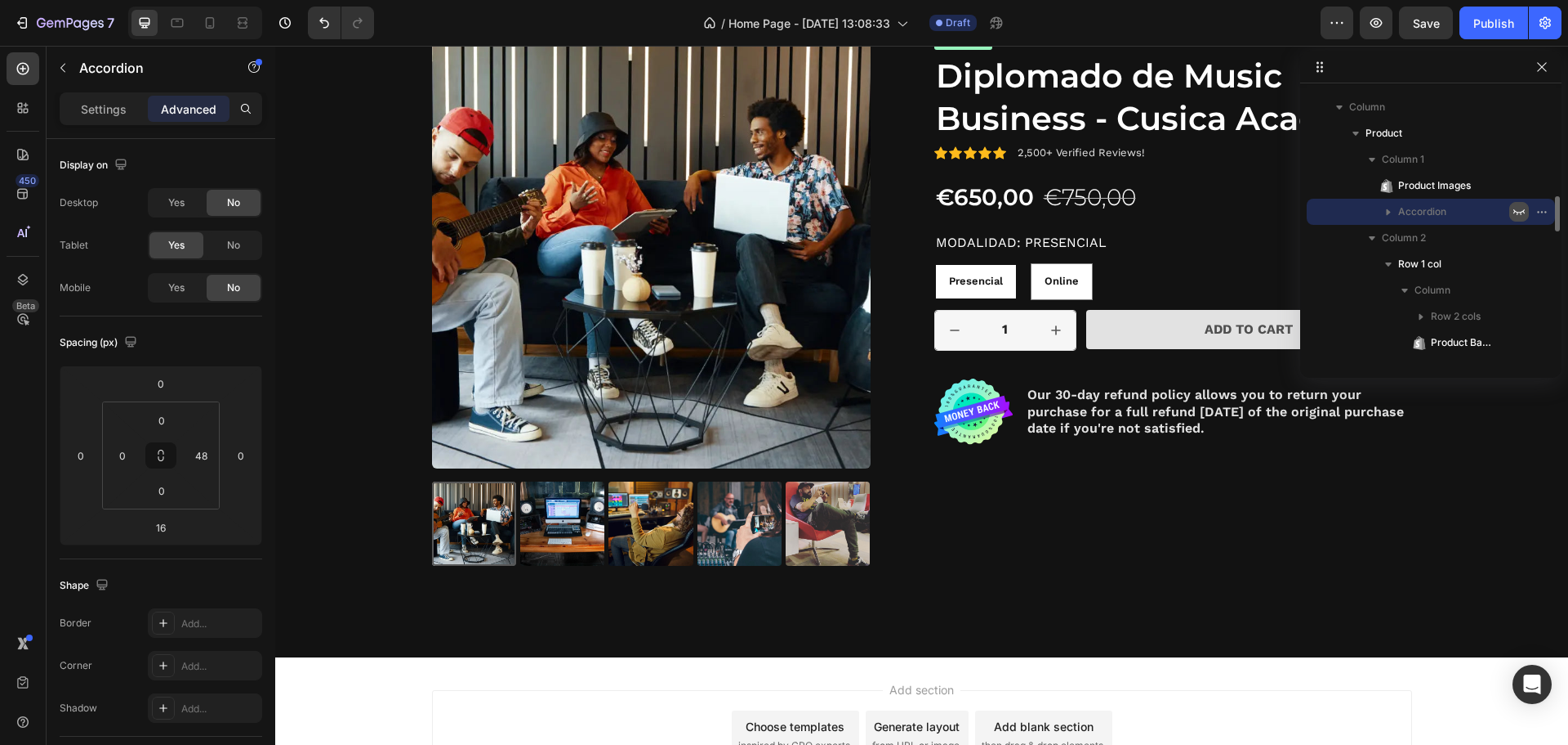
click at [1523, 210] on icon "button" at bounding box center [1519, 212] width 13 height 13
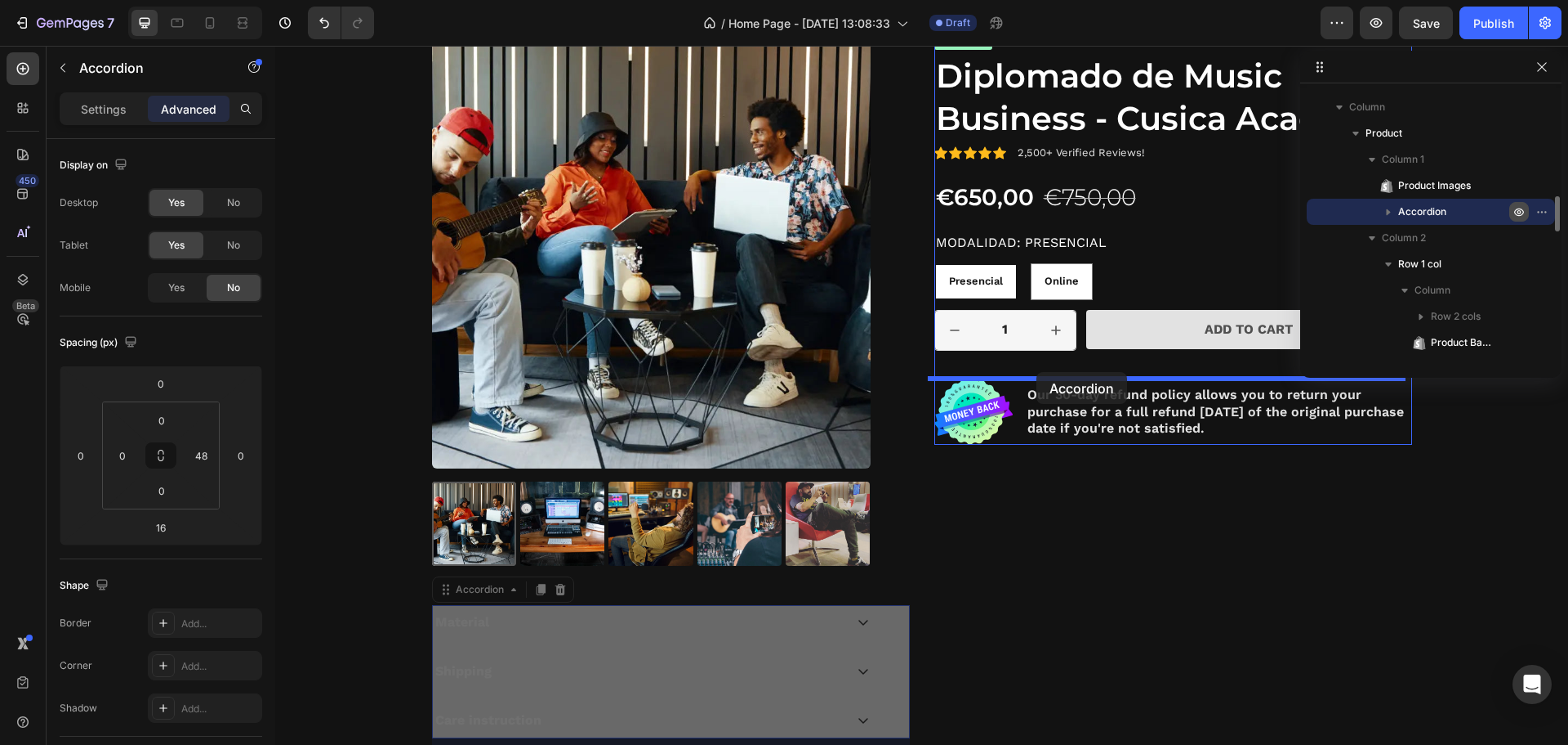
drag, startPoint x: 443, startPoint y: 600, endPoint x: 1037, endPoint y: 372, distance: 636.3
type input "24"
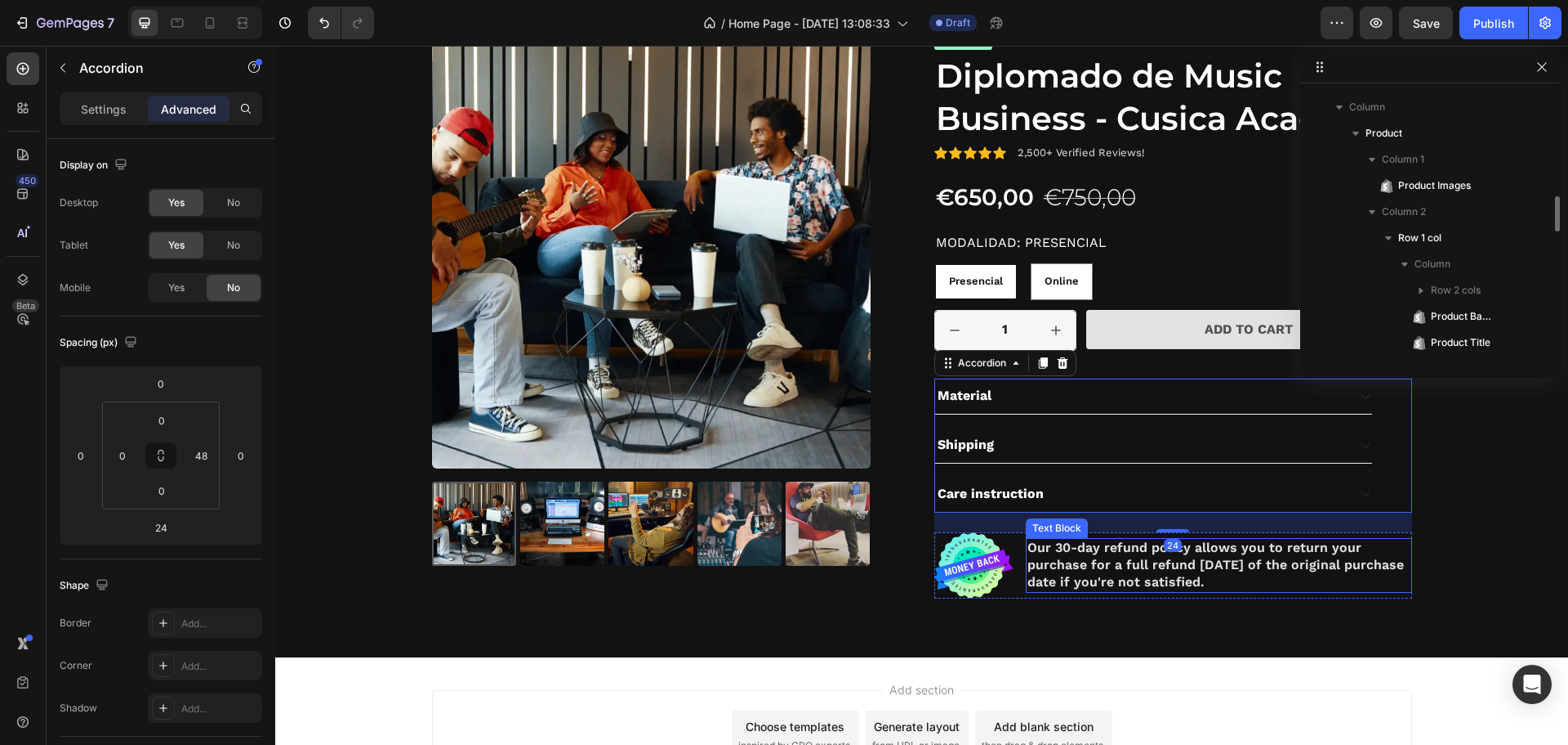
click at [1068, 577] on p "Our 30-day refund policy allows you to return your purchase for a full refund […" at bounding box center [1219, 565] width 383 height 50
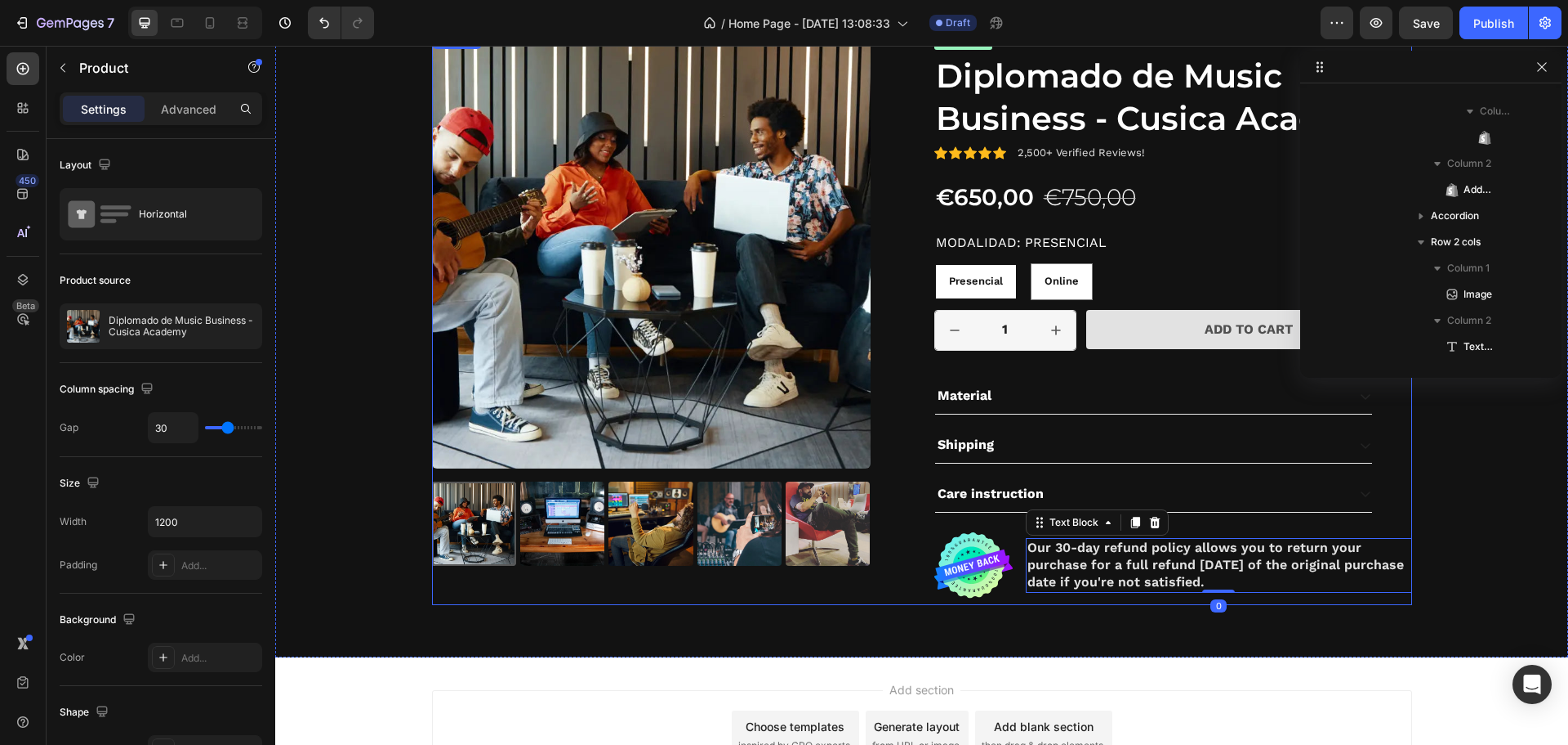
scroll to position [728, 0]
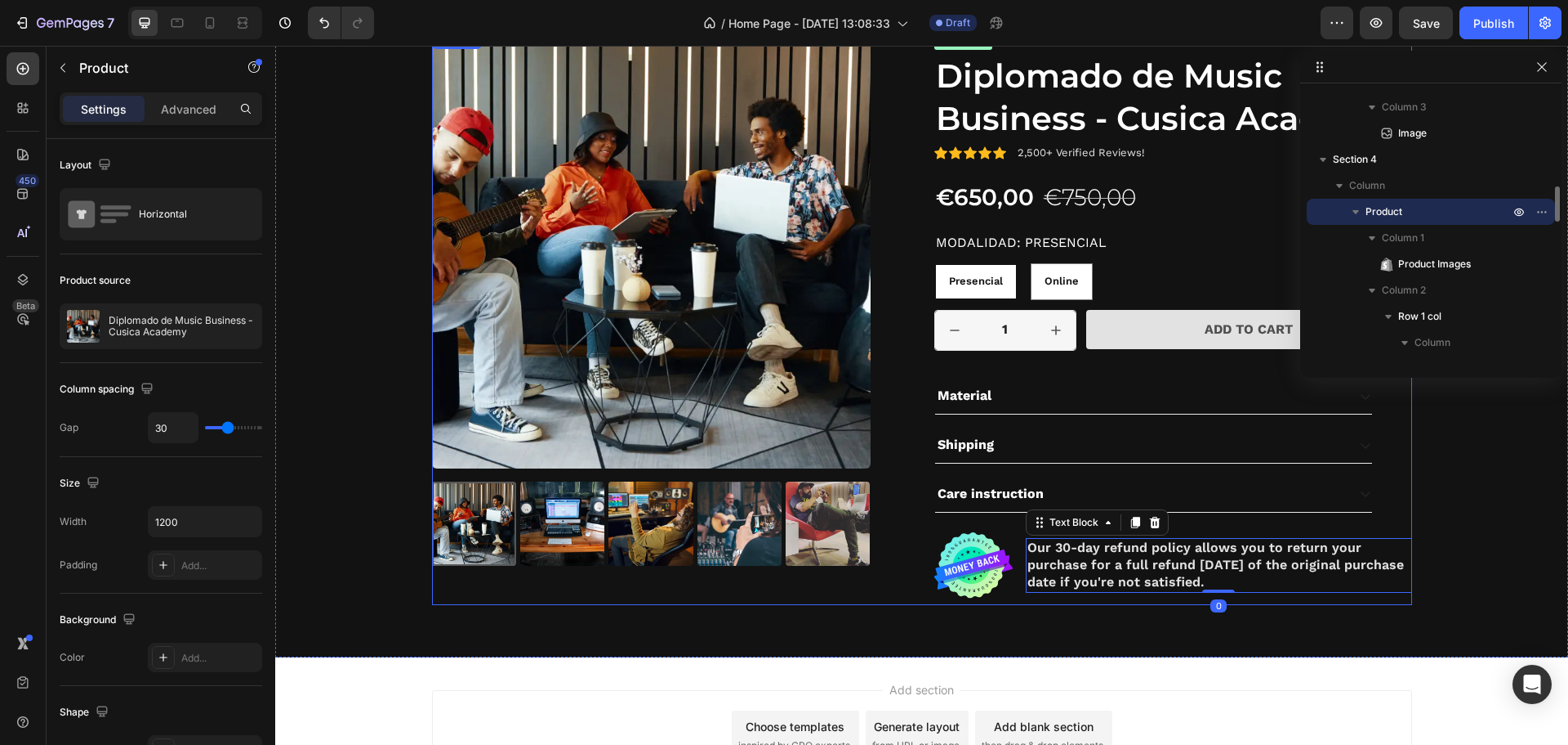
click at [923, 545] on div "Product Images Icon Icon Icon Icon Icon Icon List 2,500+ Verified Reviews! Text…" at bounding box center [922, 317] width 981 height 575
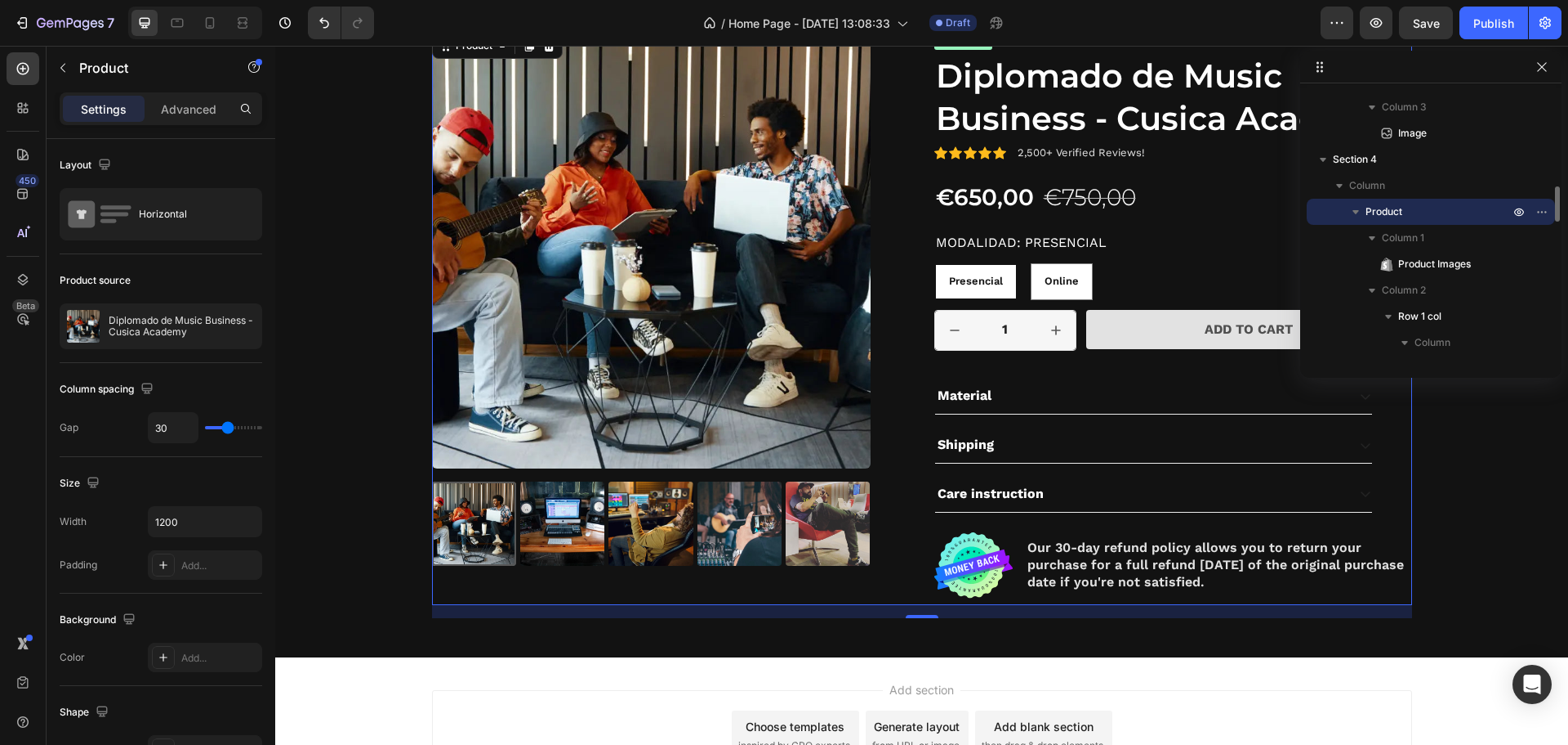
click at [1358, 212] on icon "button" at bounding box center [1356, 212] width 7 height 4
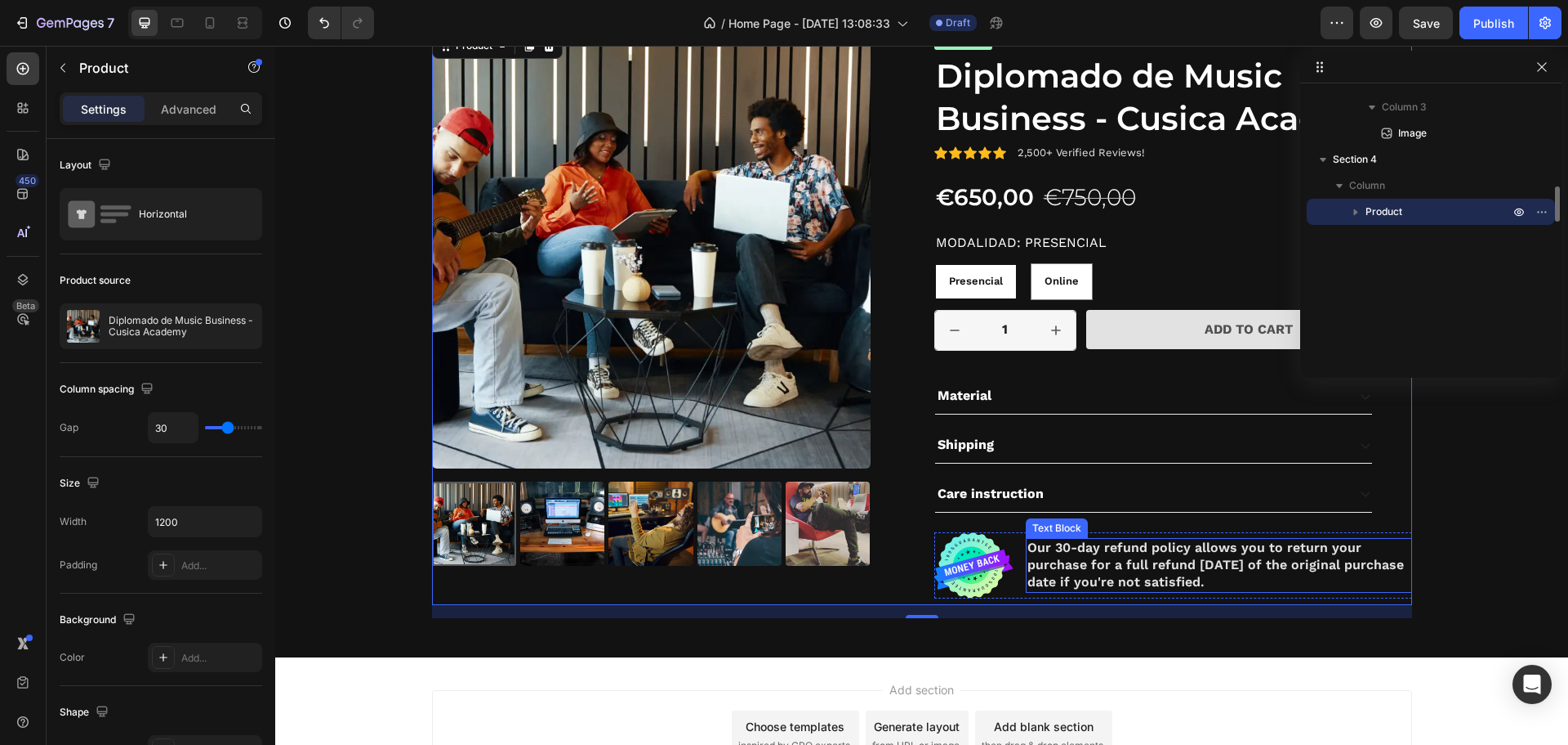
click at [1140, 553] on p "Our 30-day refund policy allows you to return your purchase for a full refund […" at bounding box center [1219, 565] width 383 height 50
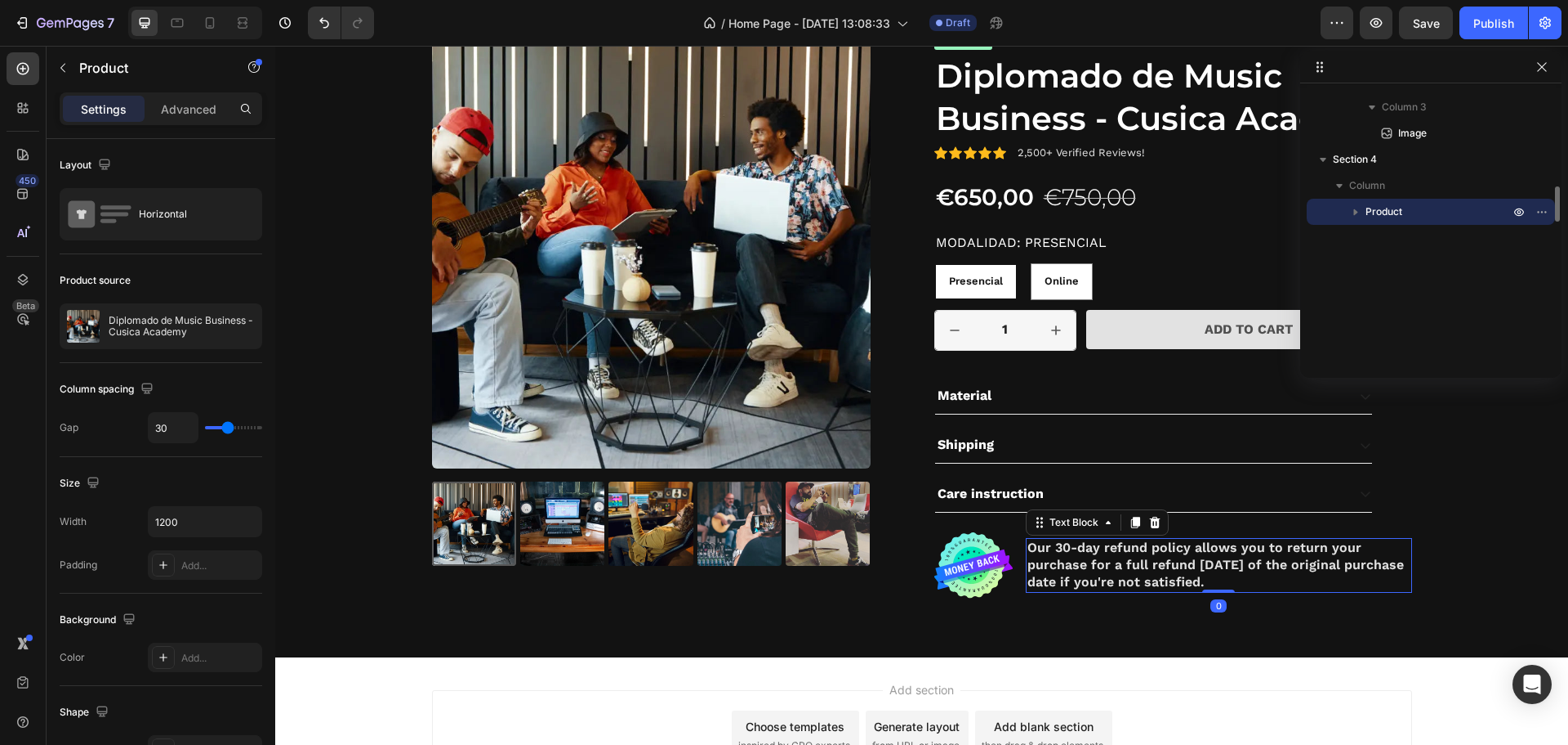
scroll to position [1091, 0]
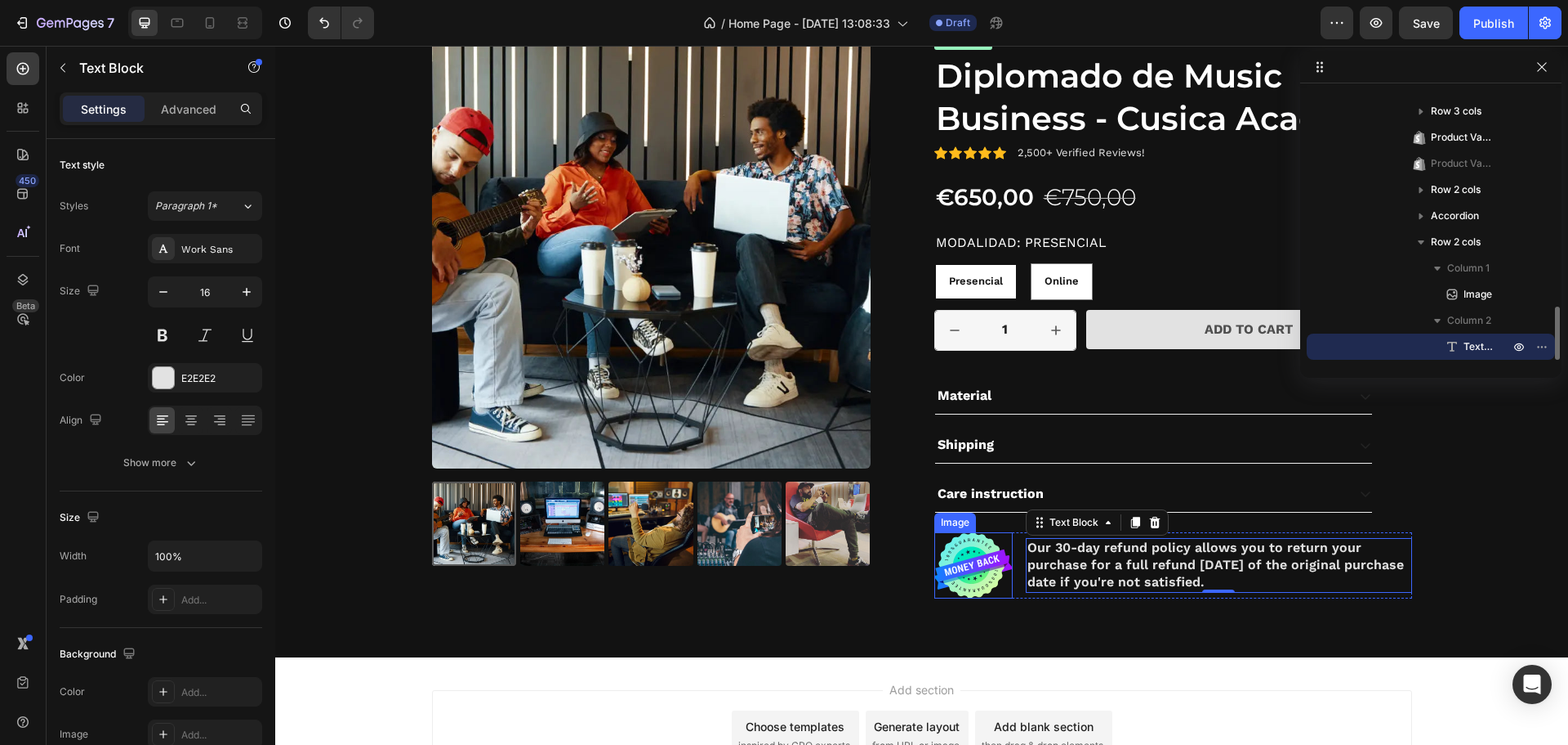
click at [934, 539] on img at bounding box center [973, 565] width 78 height 66
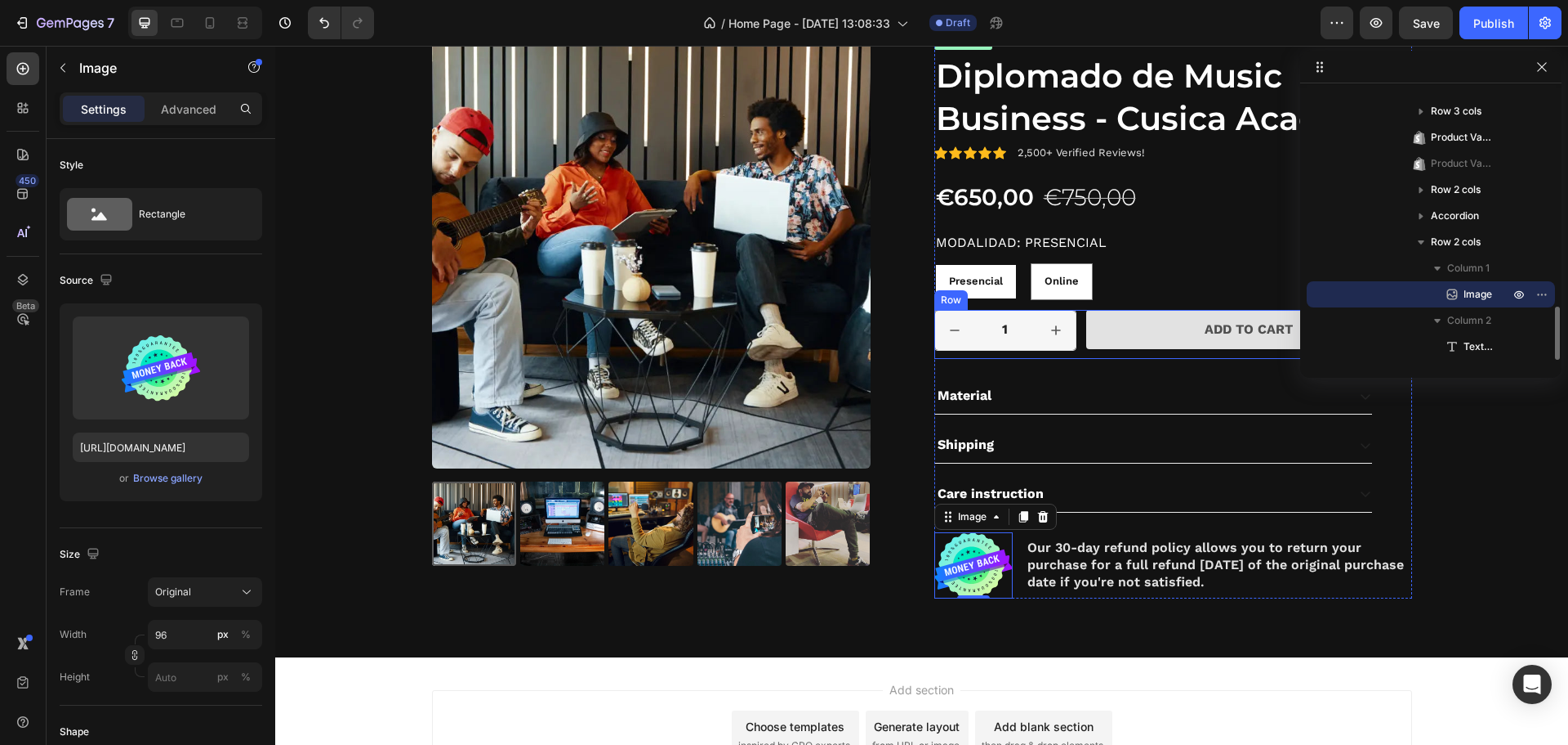
click at [1138, 359] on div "1 Product Quantity Row Add to cart Add to Cart Row" at bounding box center [1173, 334] width 478 height 50
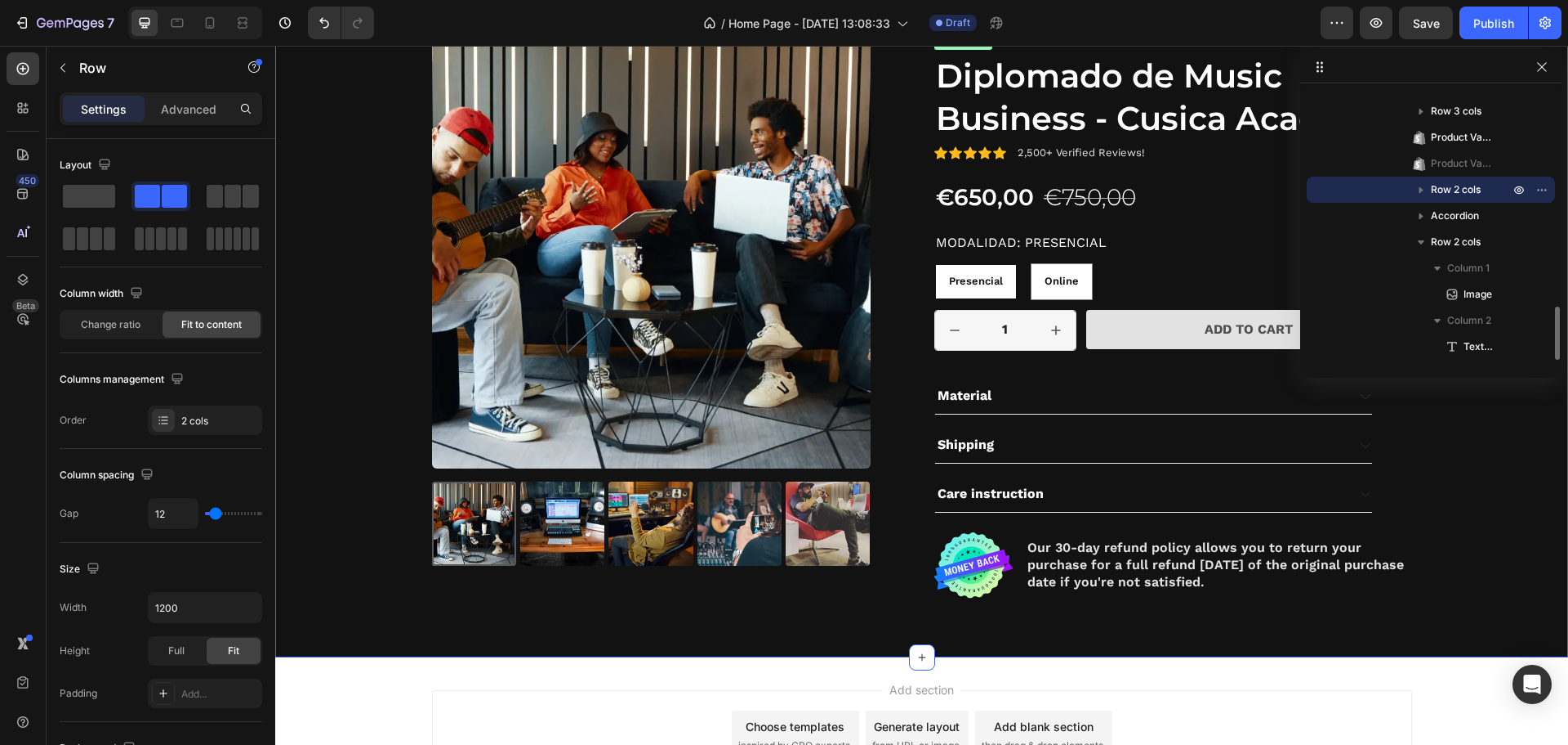
click at [356, 327] on div "Product Images Icon Icon Icon Icon Icon Icon List 2,500+ Verified Reviews! Text…" at bounding box center [922, 324] width 1269 height 589
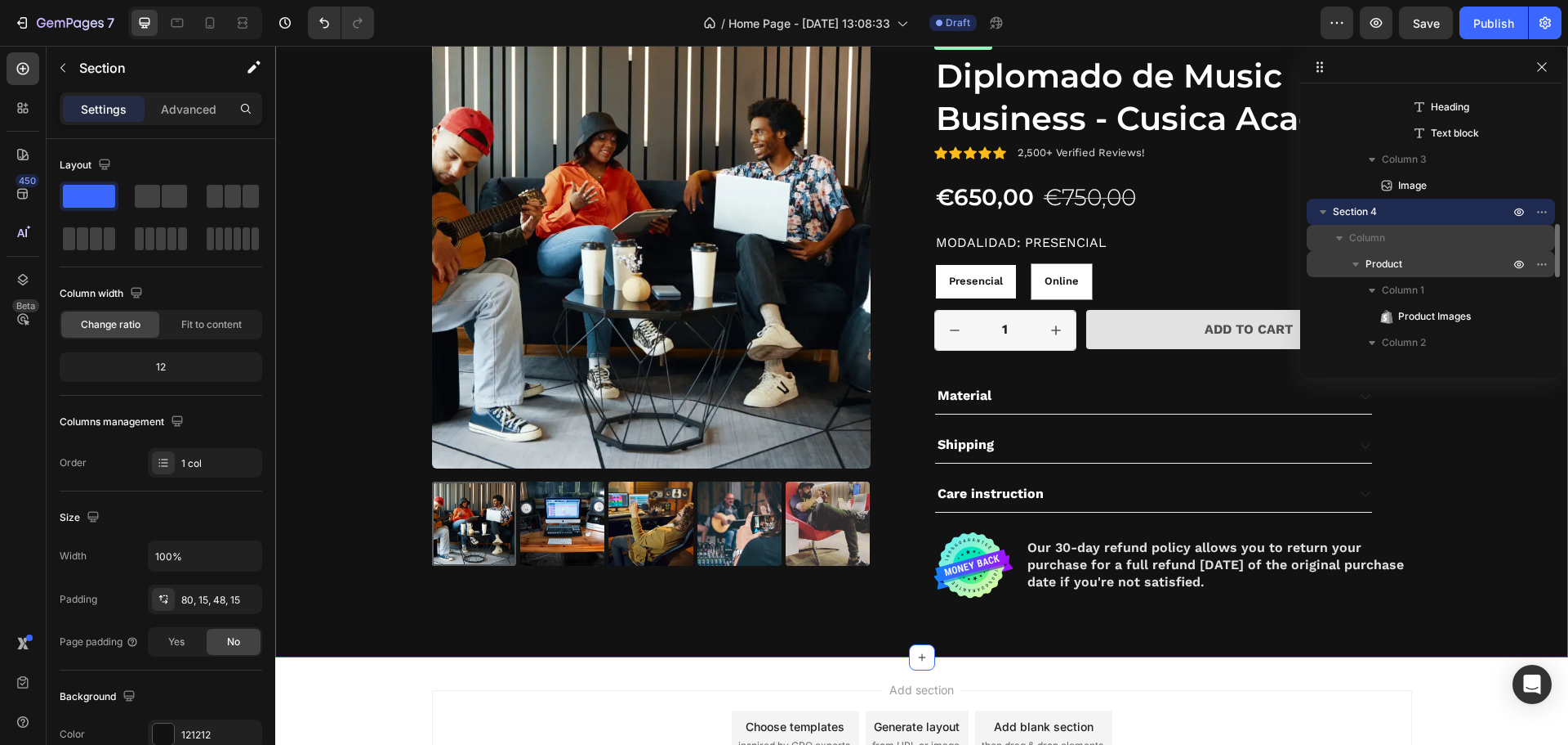
click at [1387, 245] on p "Column" at bounding box center [1431, 237] width 163 height 16
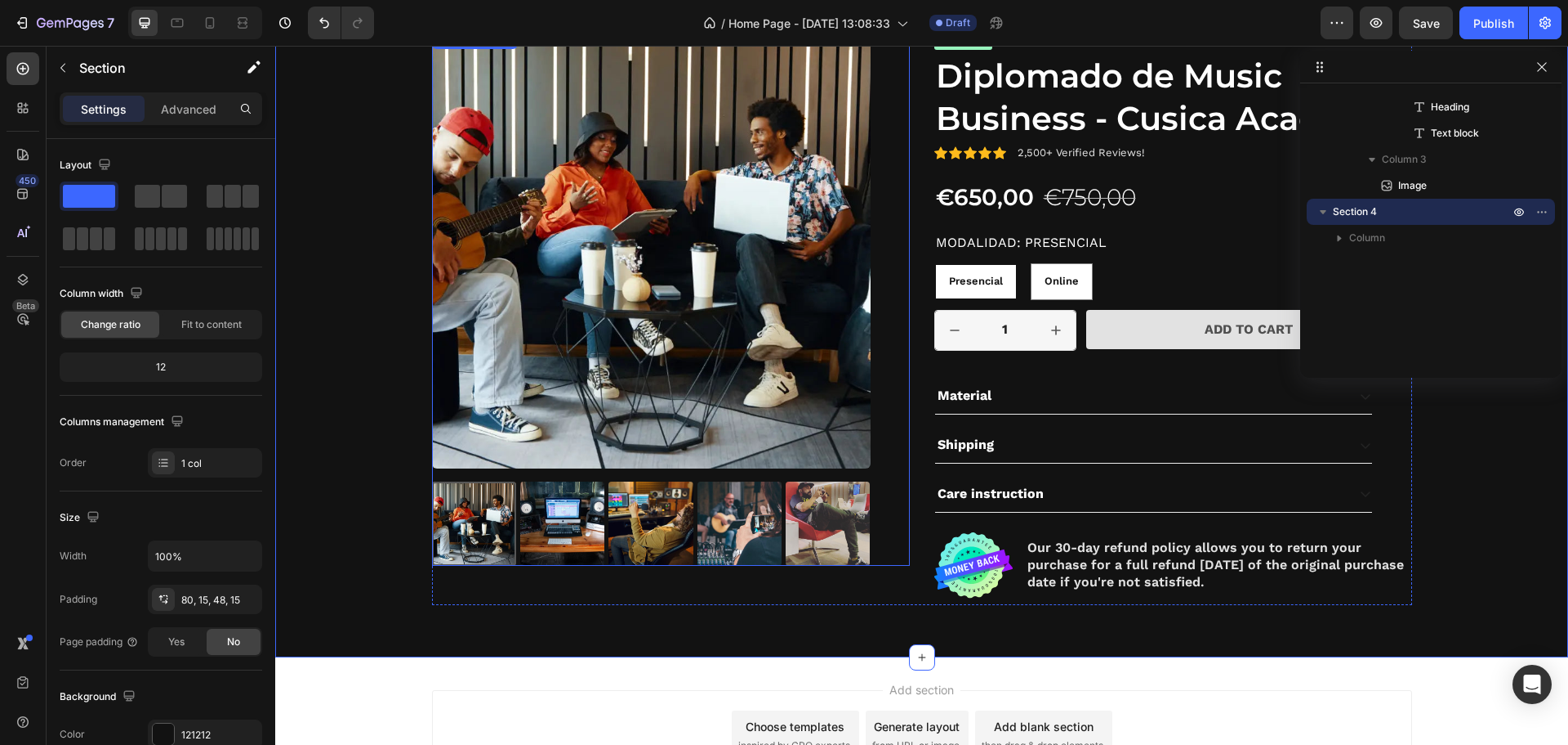
click at [676, 322] on img at bounding box center [651, 249] width 439 height 439
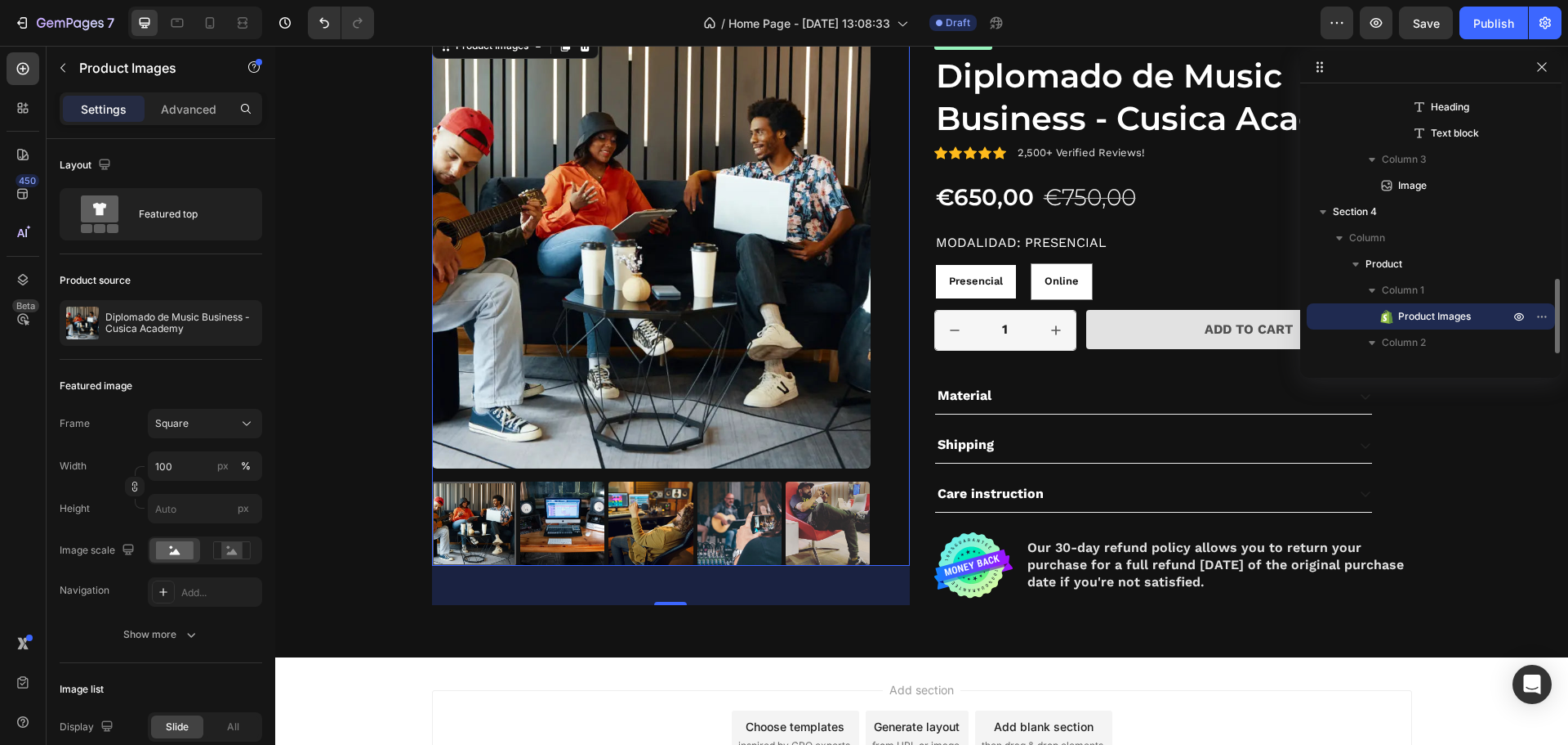
scroll to position [698, 0]
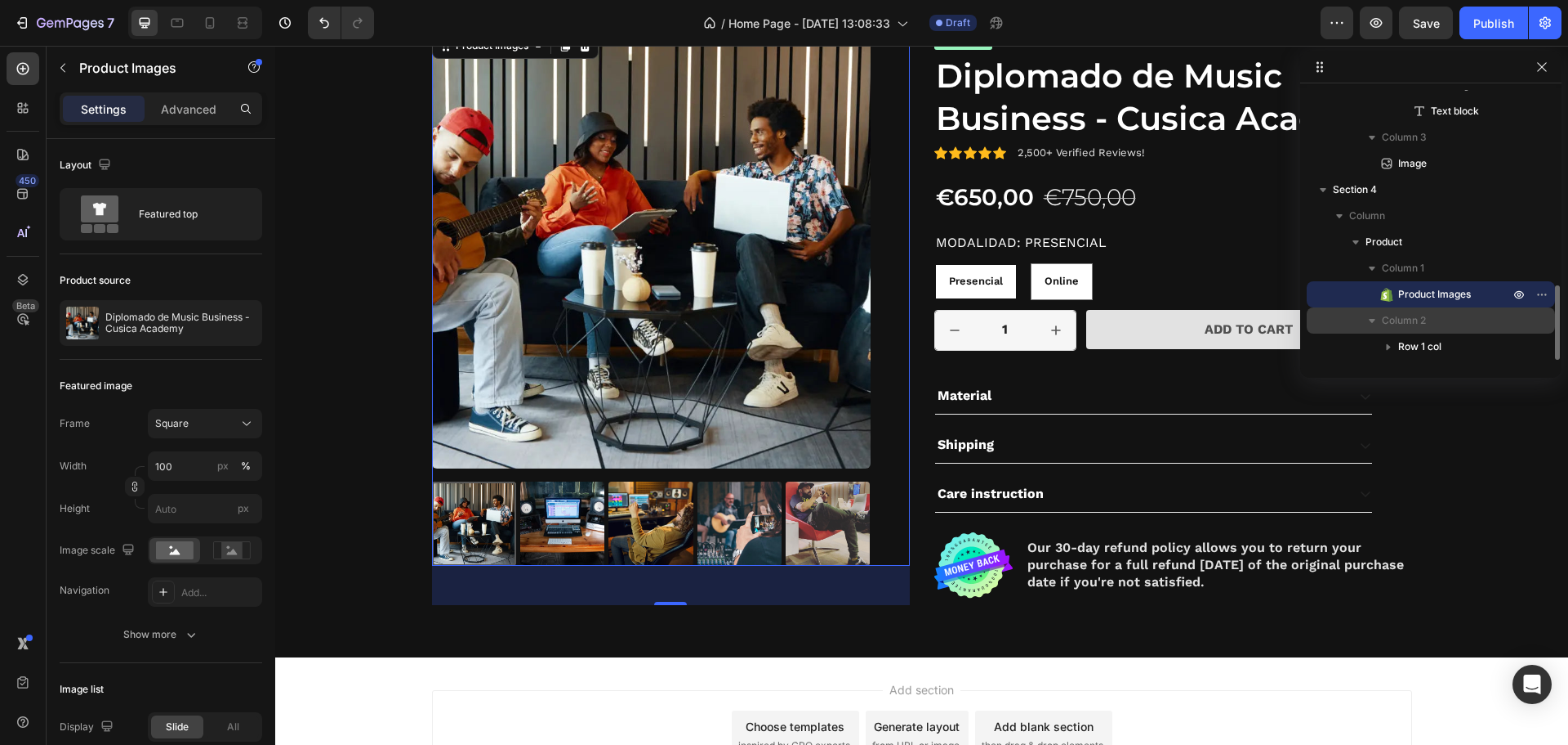
click at [1402, 326] on span "Column 2" at bounding box center [1404, 320] width 44 height 16
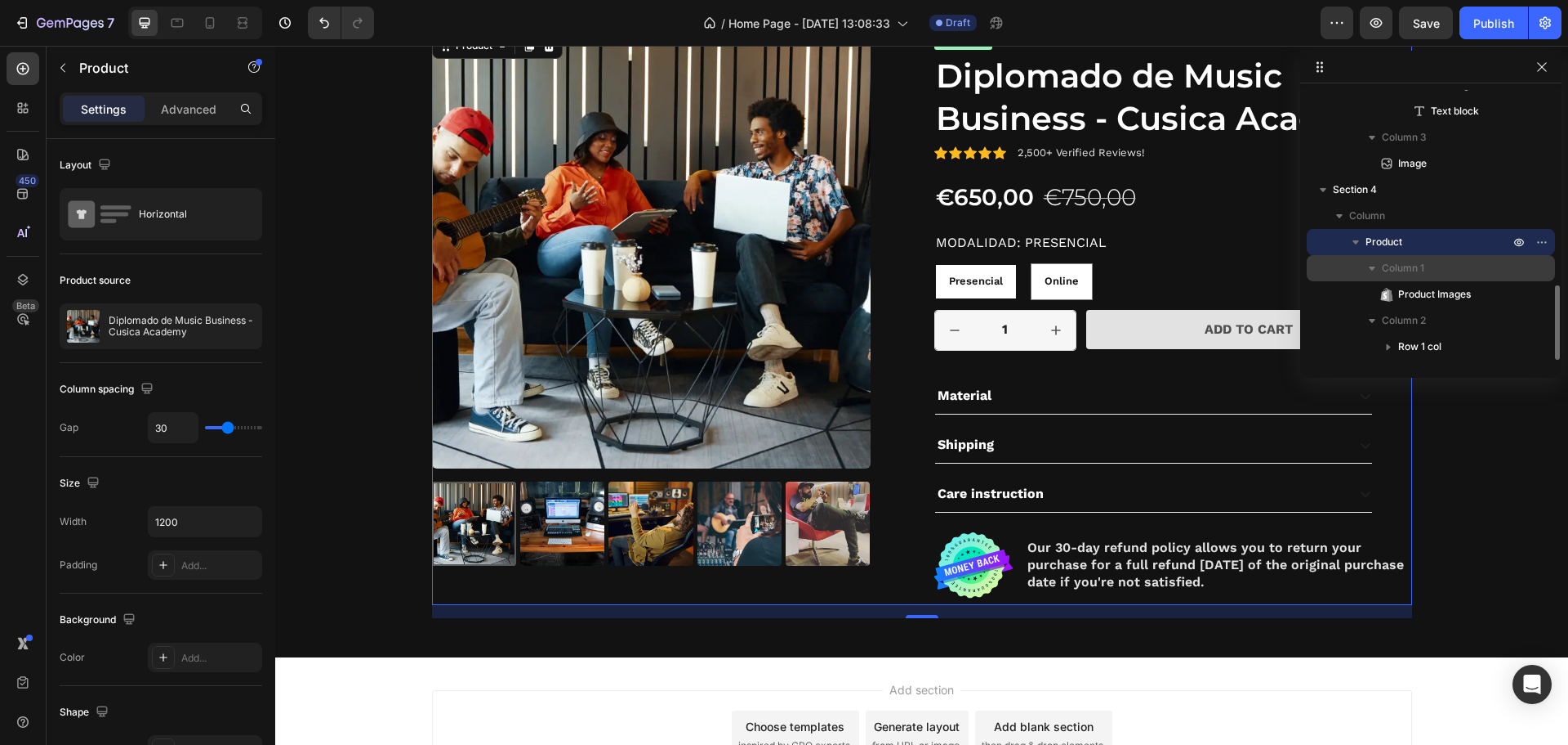
click at [1415, 270] on span "Column 1" at bounding box center [1403, 267] width 43 height 16
click at [1404, 287] on span "Column 2" at bounding box center [1404, 293] width 44 height 16
click at [1402, 295] on span "Column 2" at bounding box center [1404, 293] width 44 height 16
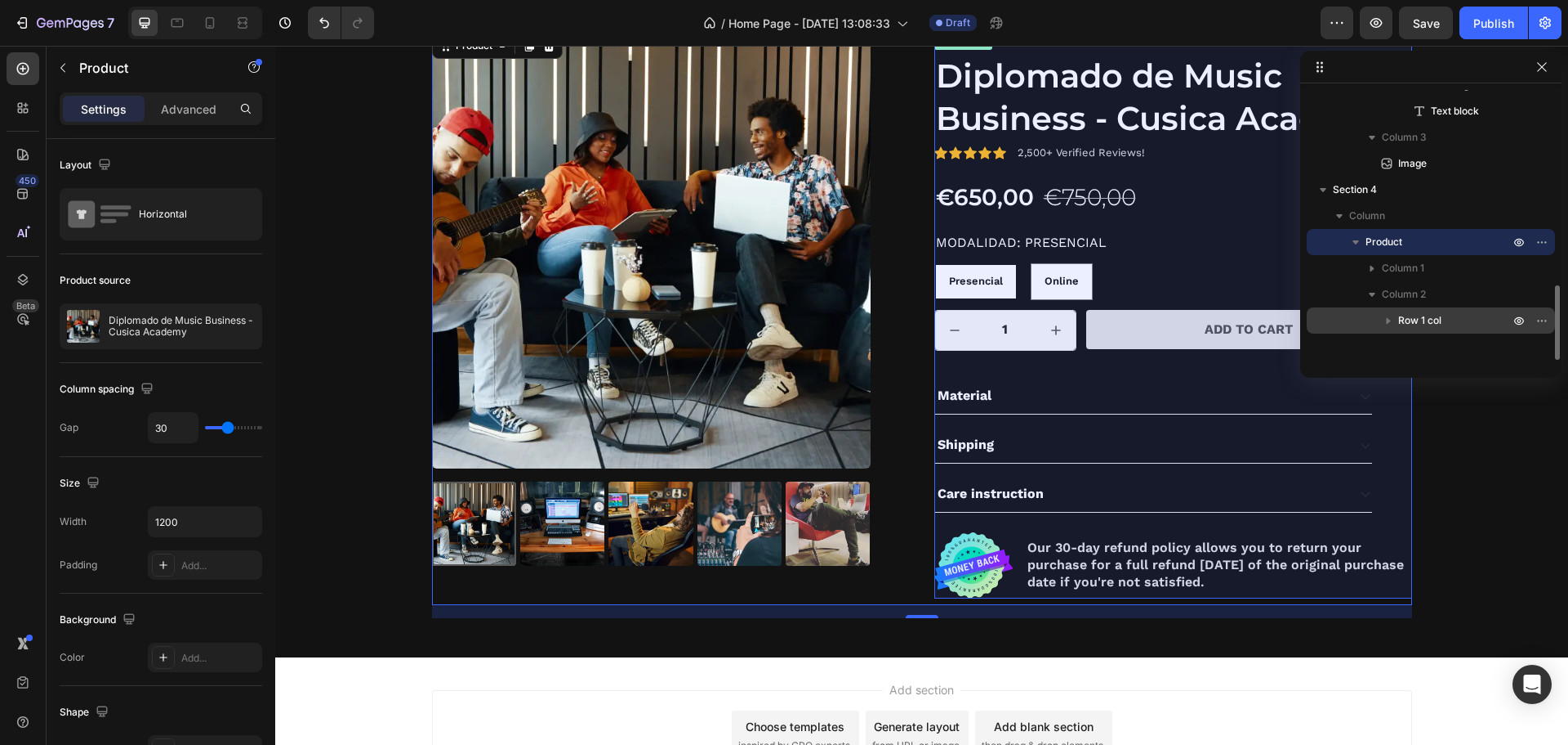
click at [1404, 323] on span "Row 1 col" at bounding box center [1420, 320] width 44 height 16
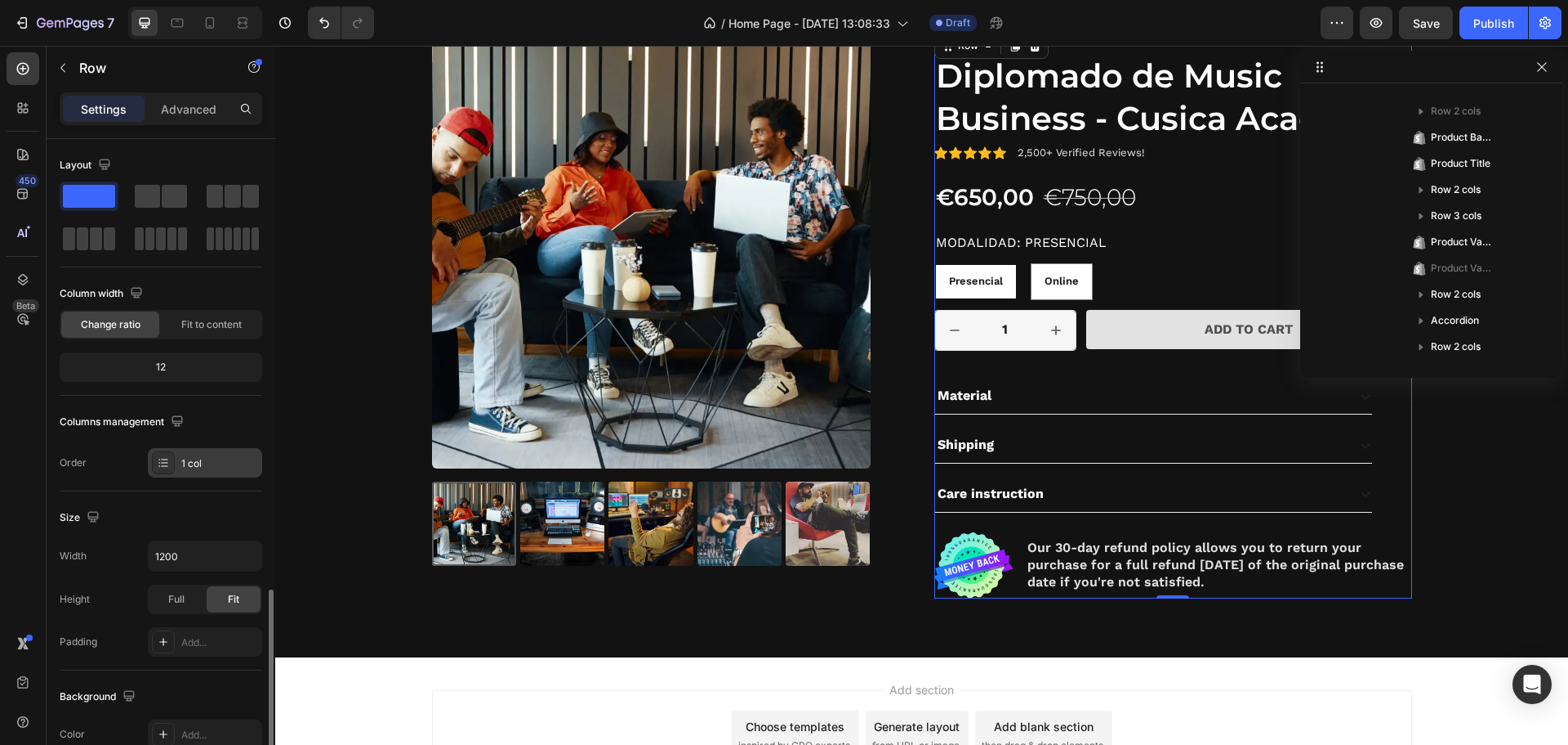
scroll to position [345, 0]
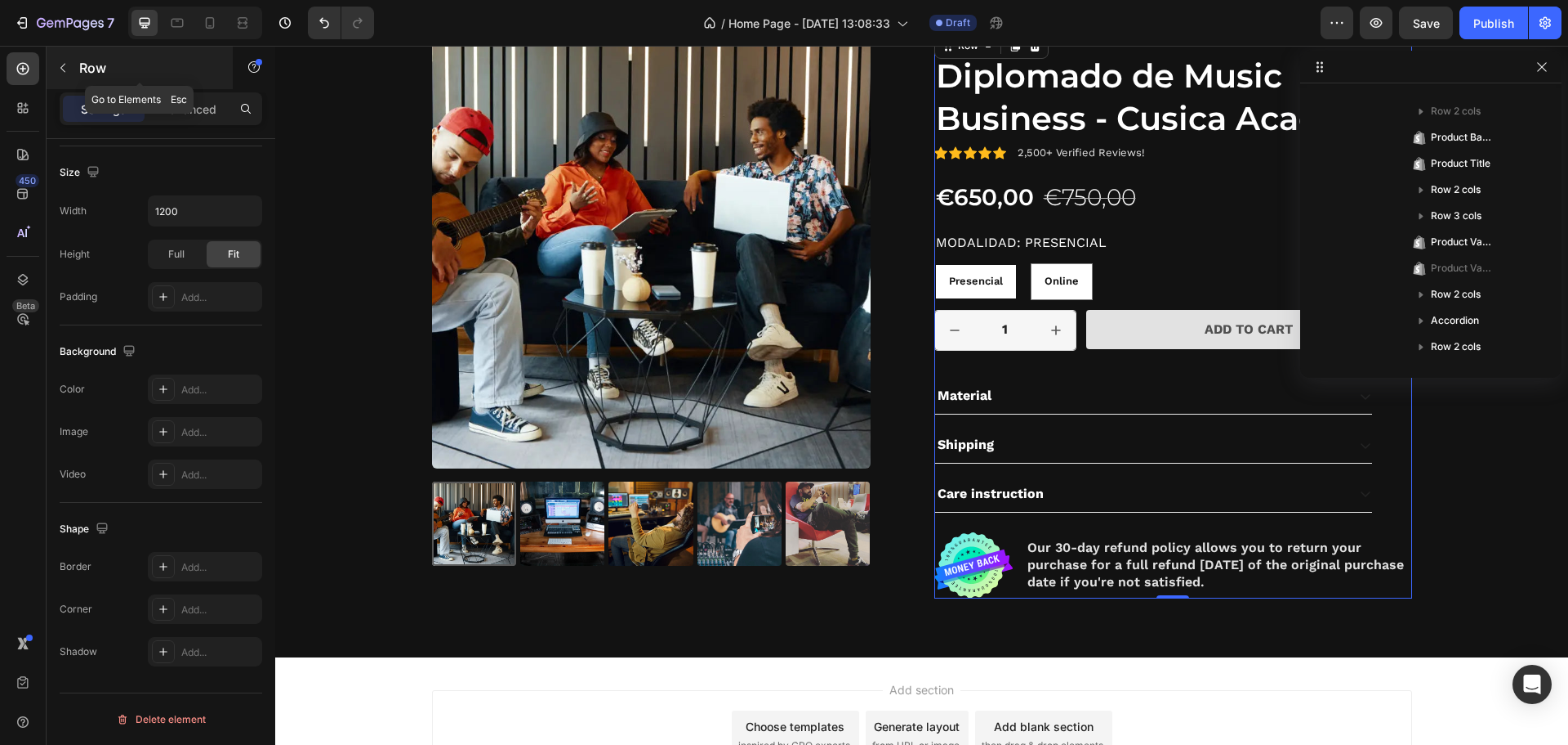
click at [66, 70] on icon "button" at bounding box center [63, 68] width 13 height 13
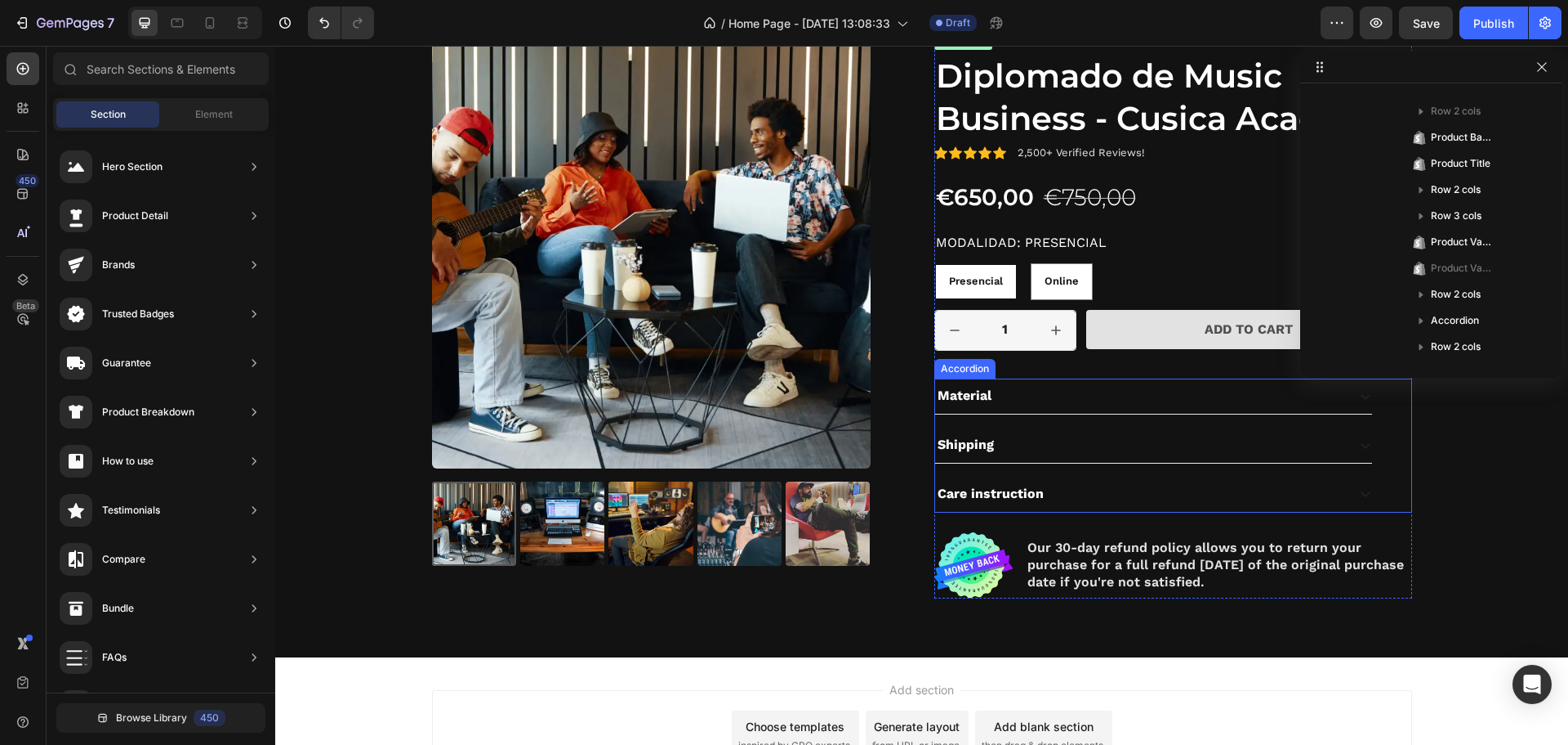
click at [1042, 402] on div "Material" at bounding box center [1140, 396] width 411 height 22
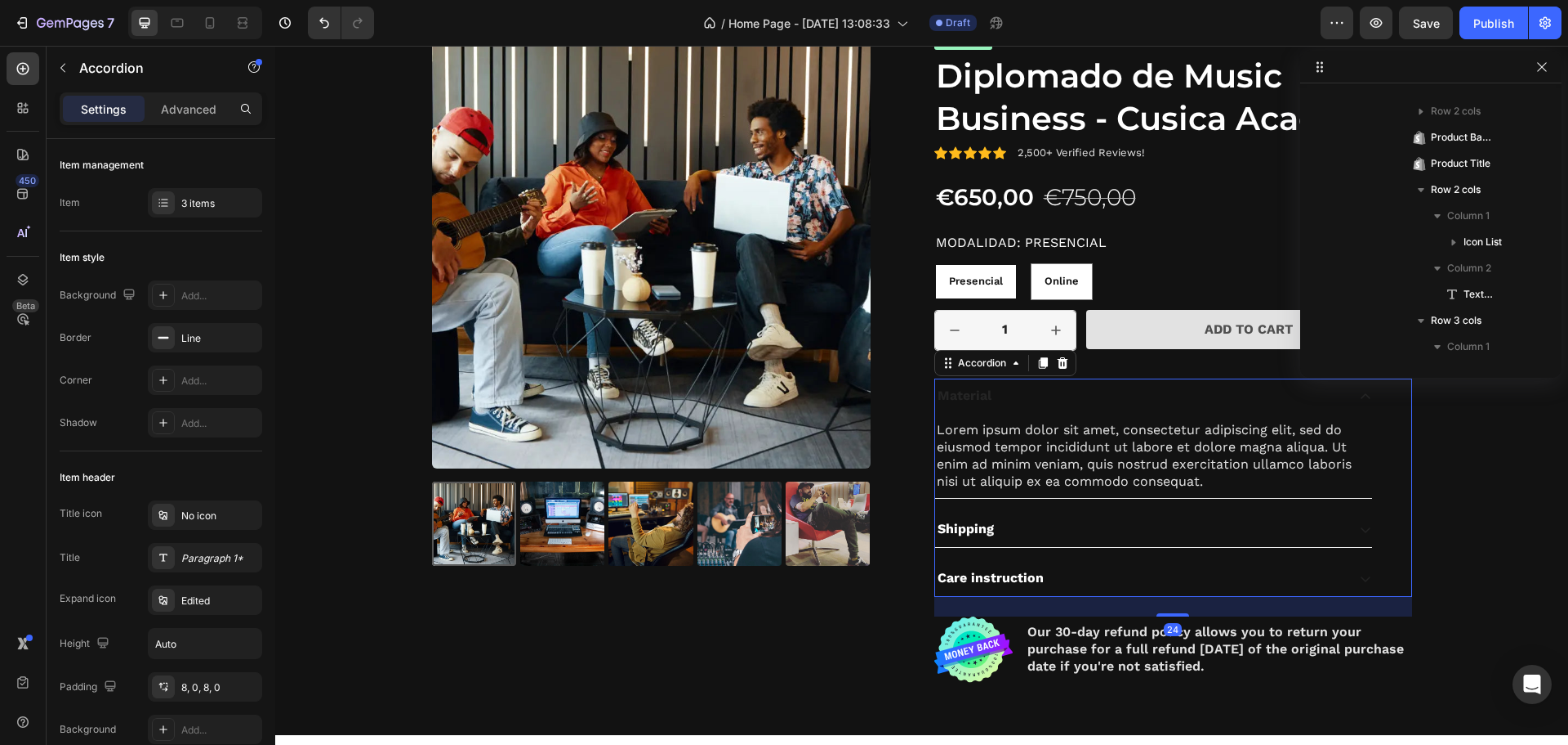
scroll to position [1461, 0]
click at [964, 390] on p "Material" at bounding box center [965, 396] width 54 height 17
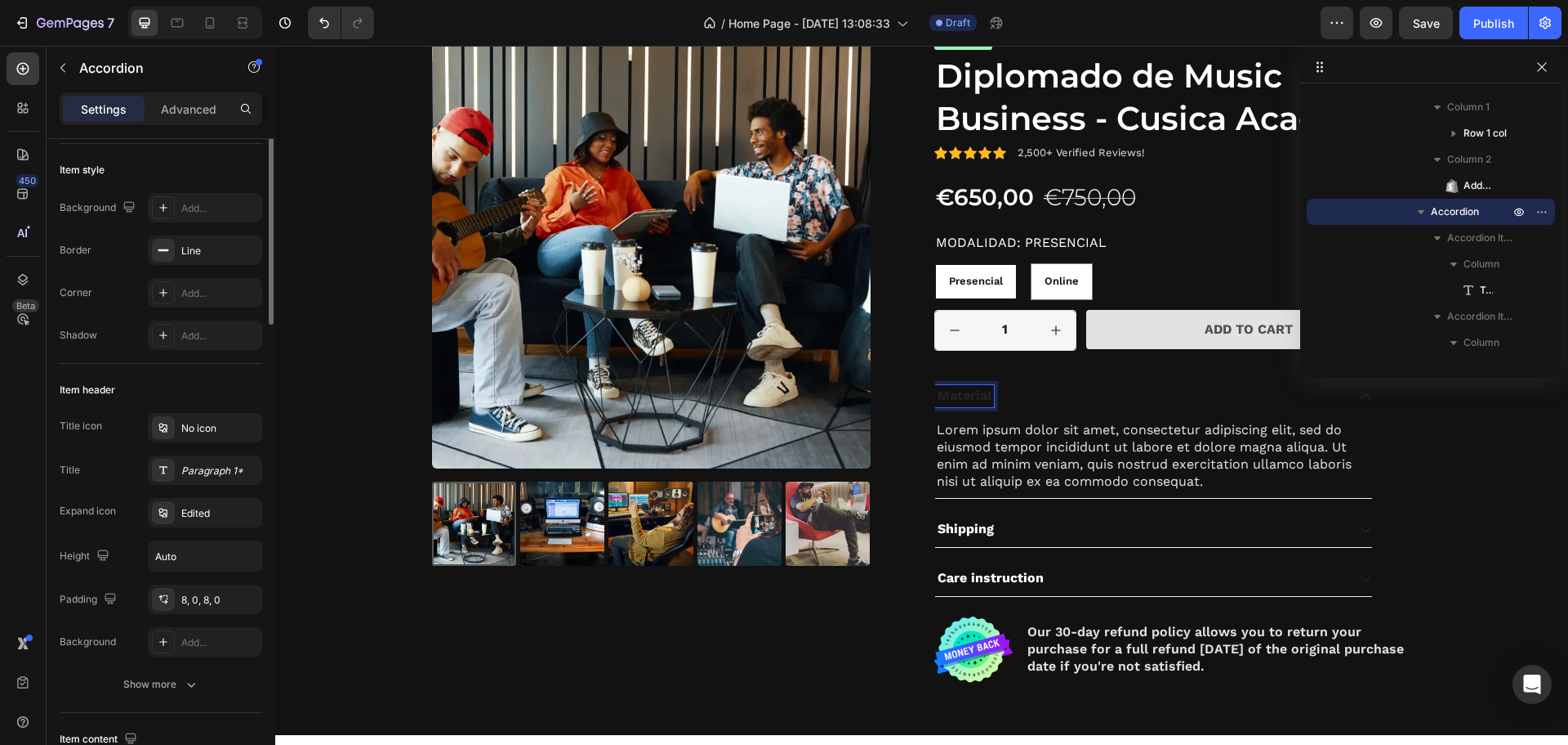
scroll to position [0, 0]
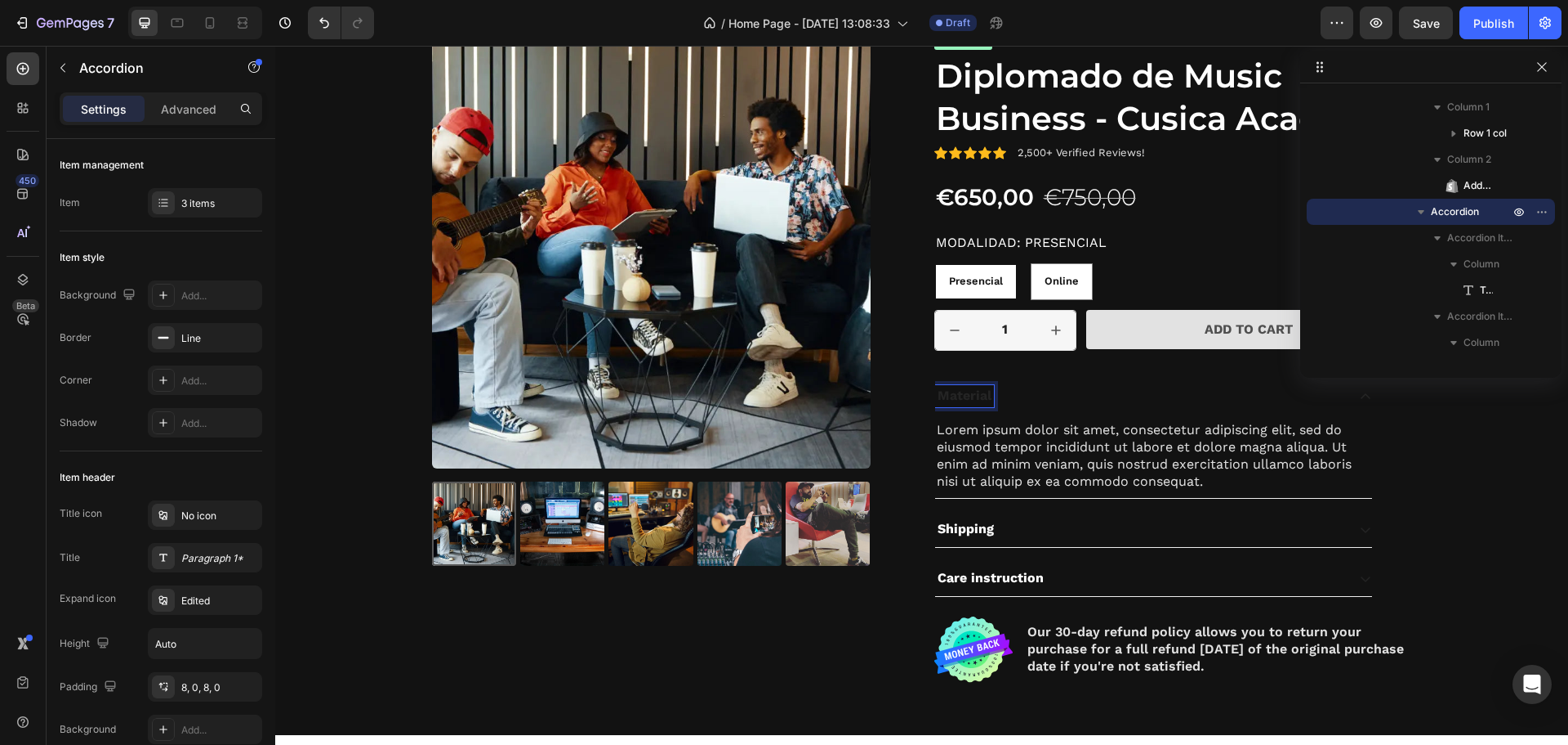
click at [961, 394] on p "Material" at bounding box center [965, 396] width 54 height 17
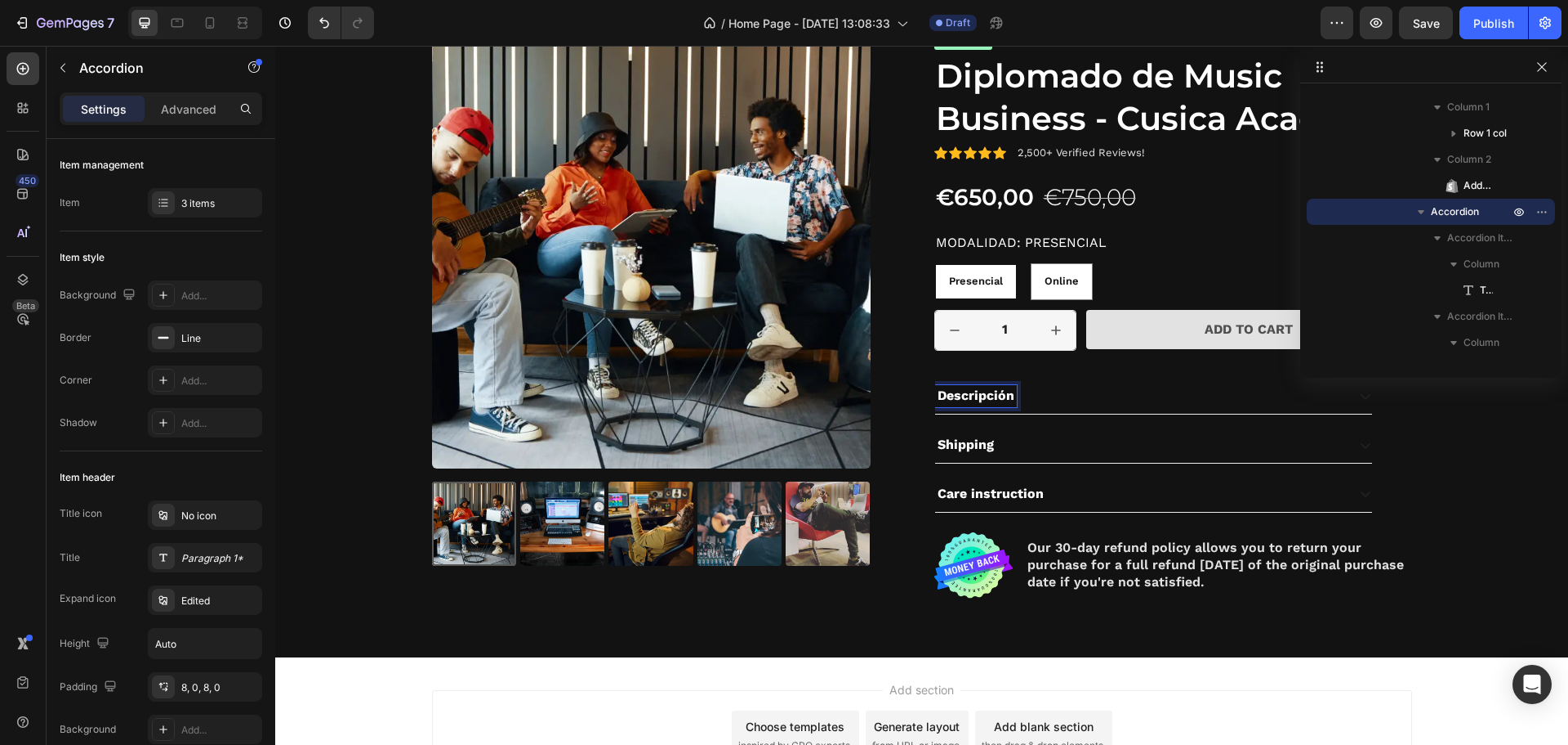
click at [1085, 398] on div "Descripción" at bounding box center [1140, 396] width 411 height 22
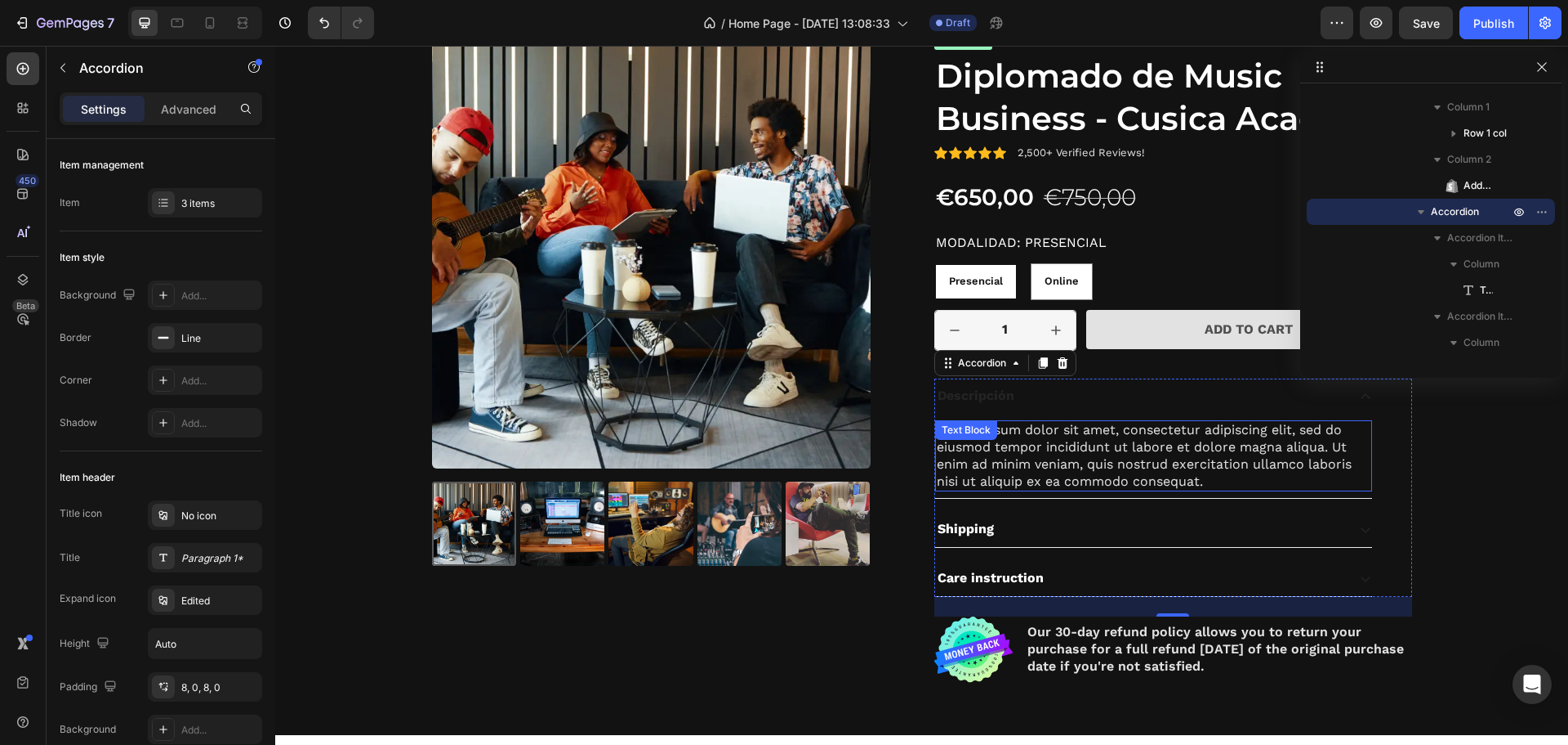
click at [1038, 449] on div "Lorem ipsum dolor sit amet, consectetur adipiscing elit, sed do eiusmod tempor …" at bounding box center [1154, 456] width 437 height 71
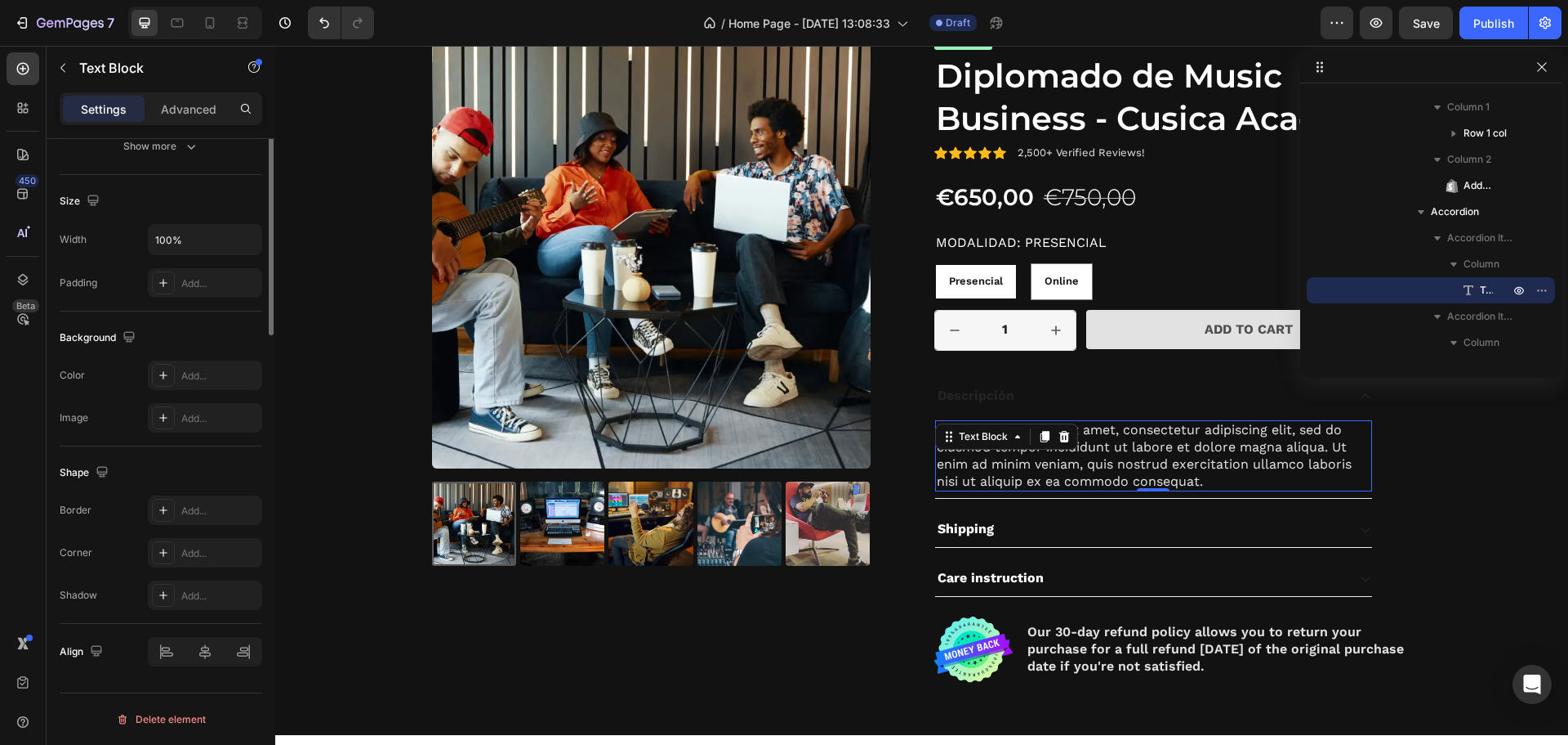
scroll to position [44, 0]
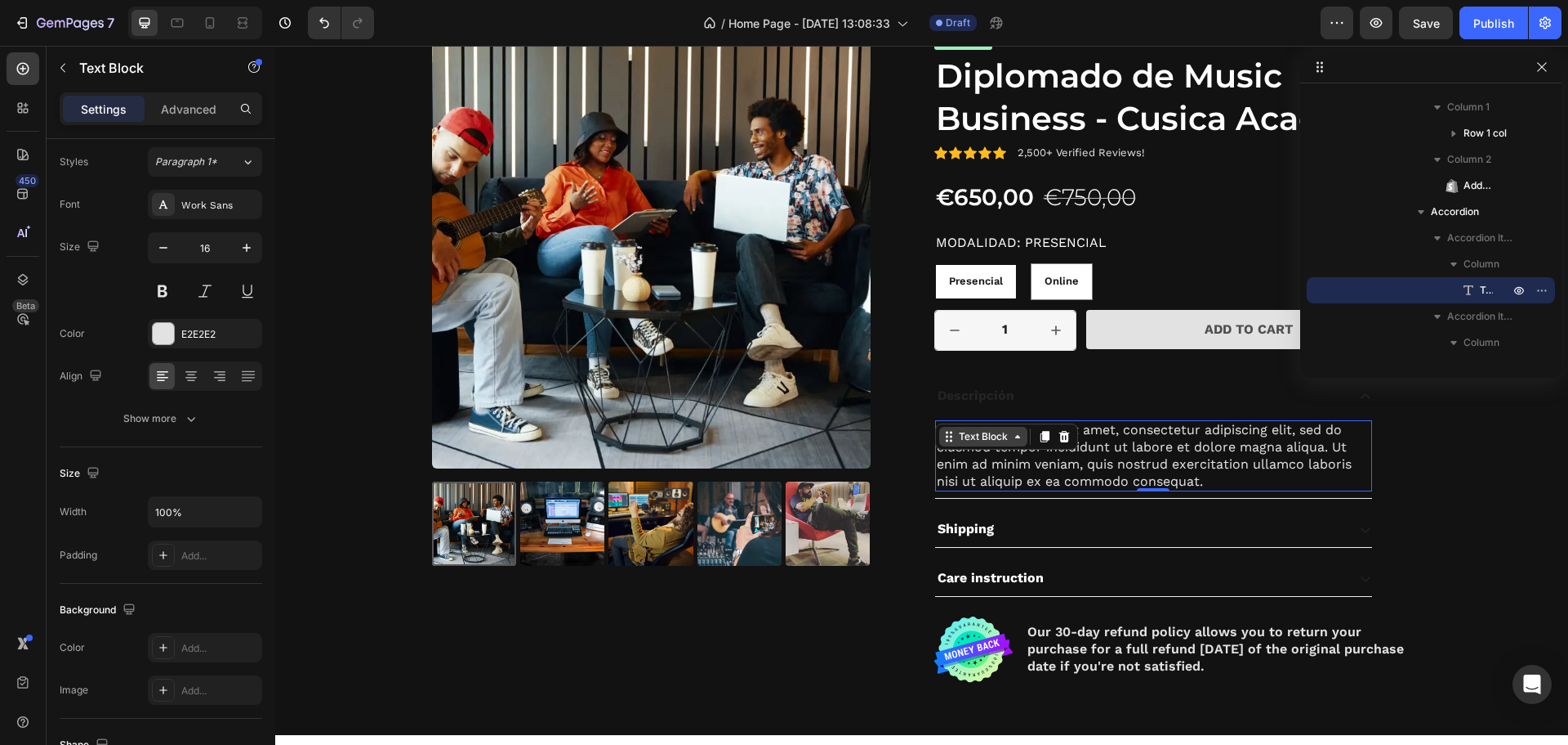
click at [995, 444] on div "Text Block" at bounding box center [983, 436] width 55 height 14
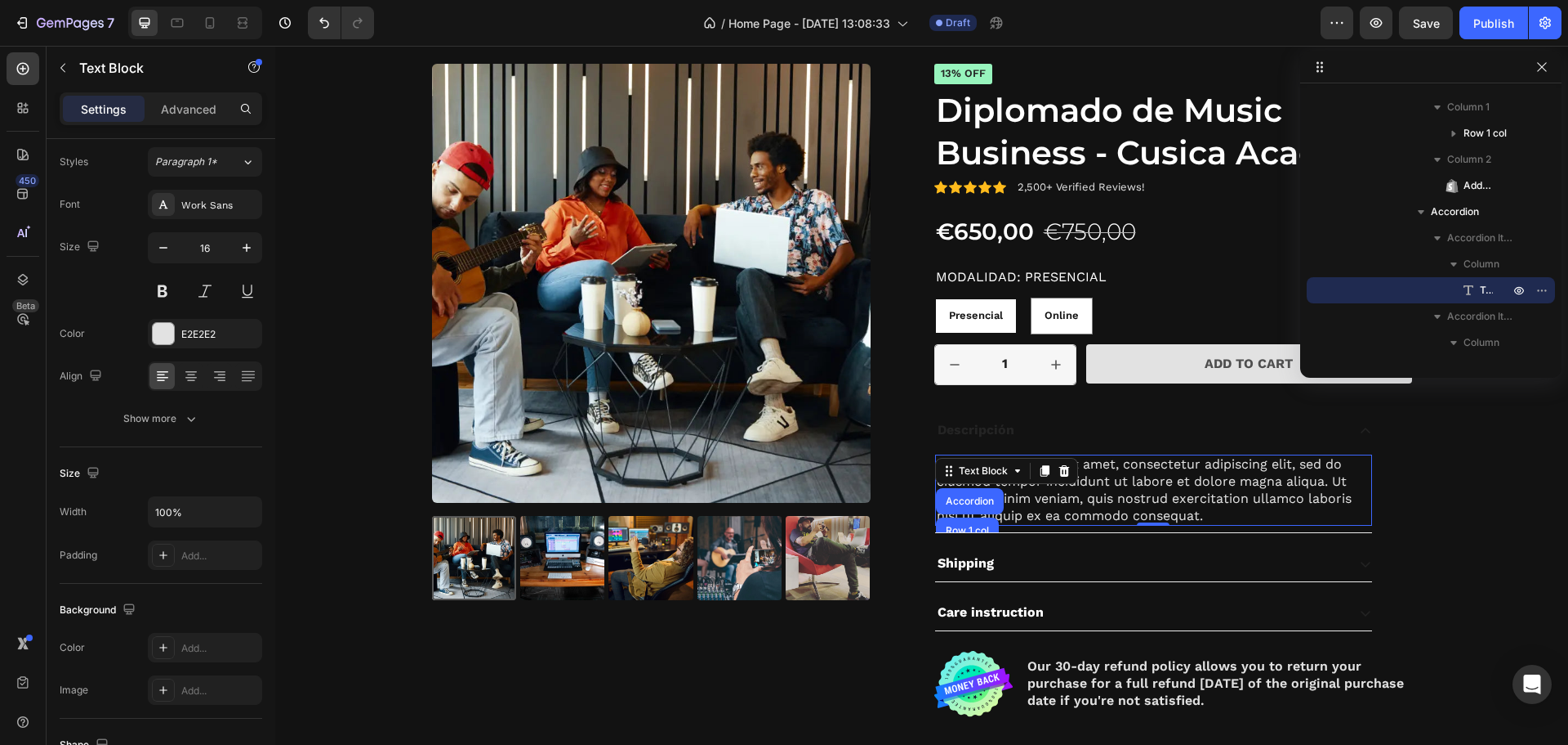
scroll to position [2172, 0]
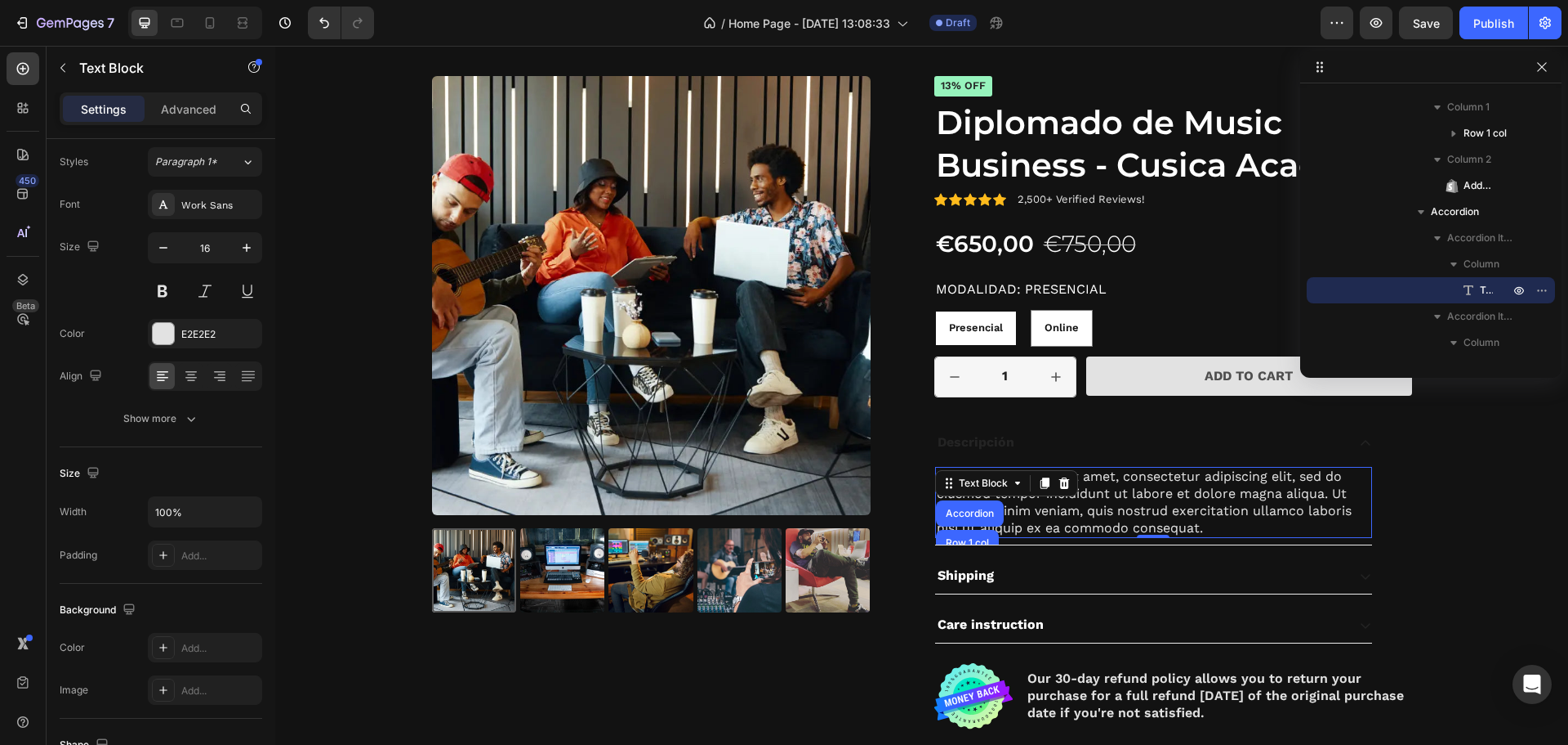
click at [1239, 505] on div "Lorem ipsum dolor sit amet, consectetur adipiscing elit, sed do eiusmod tempor …" at bounding box center [1154, 502] width 437 height 71
click at [1305, 505] on p "Lorem ipsum dolor sit amet, consectetur adipiscing elit, sed do eiusmod tempor …" at bounding box center [1154, 502] width 434 height 68
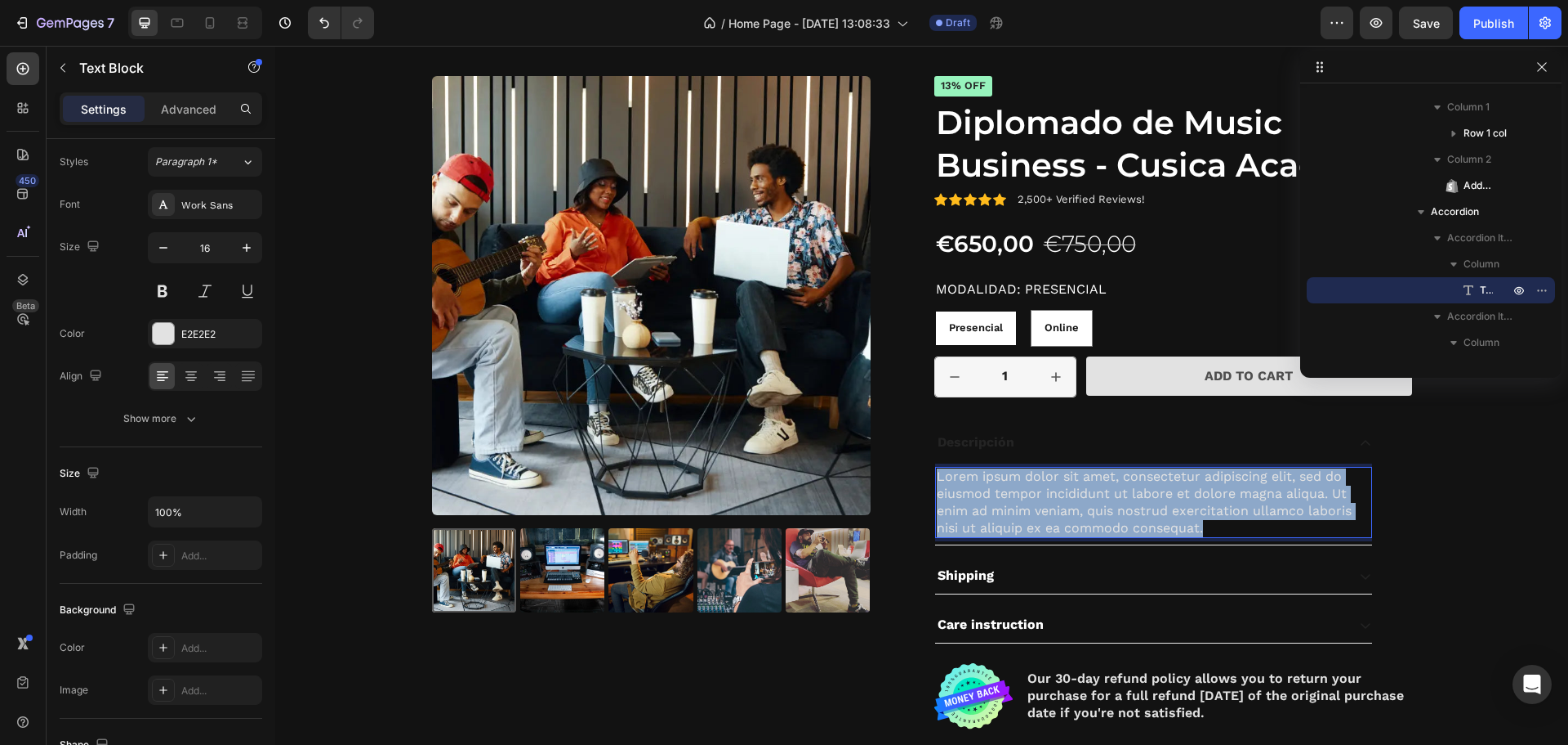
click at [1305, 505] on p "Lorem ipsum dolor sit amet, consectetur adipiscing elit, sed do eiusmod tempor …" at bounding box center [1154, 502] width 434 height 68
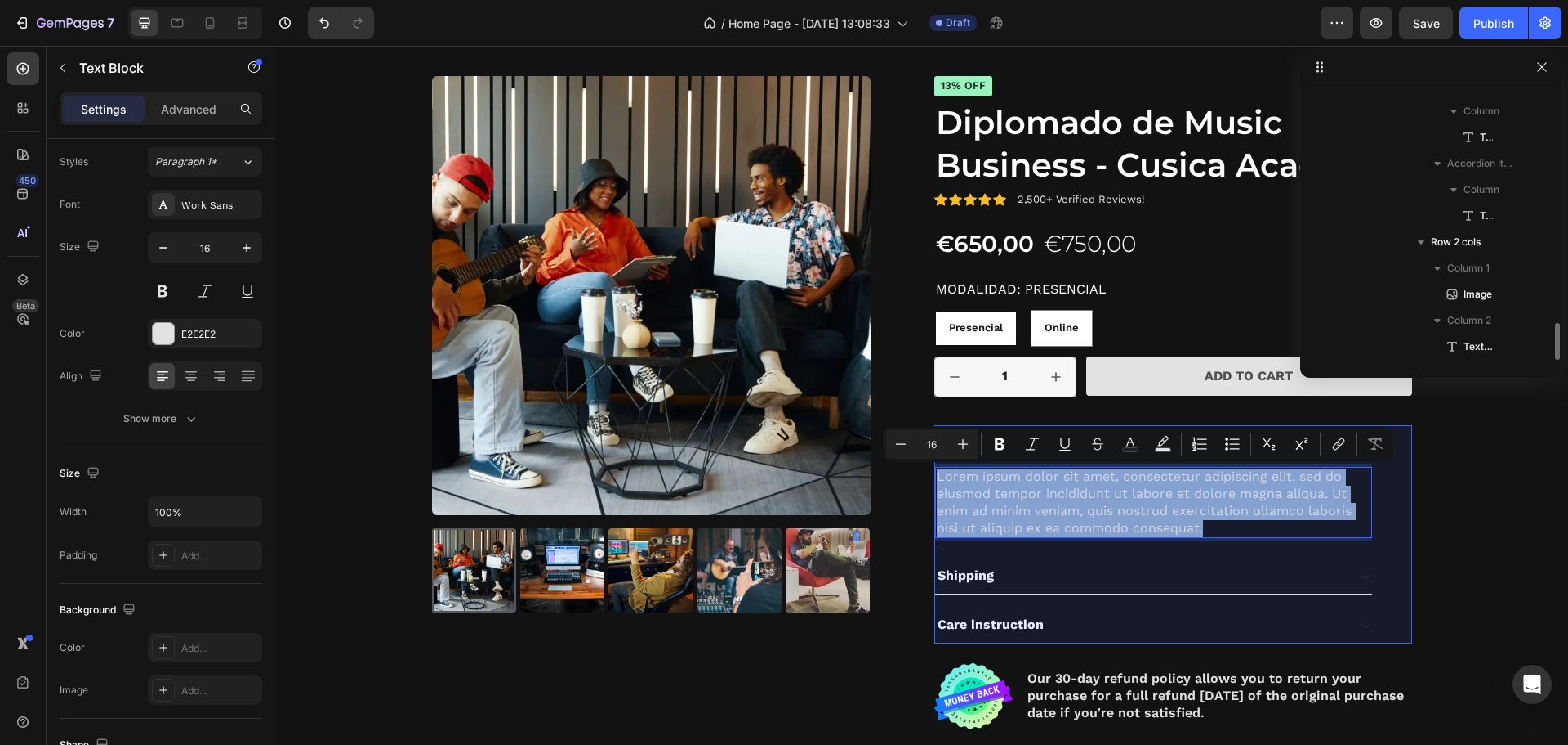
scroll to position [1420, 0]
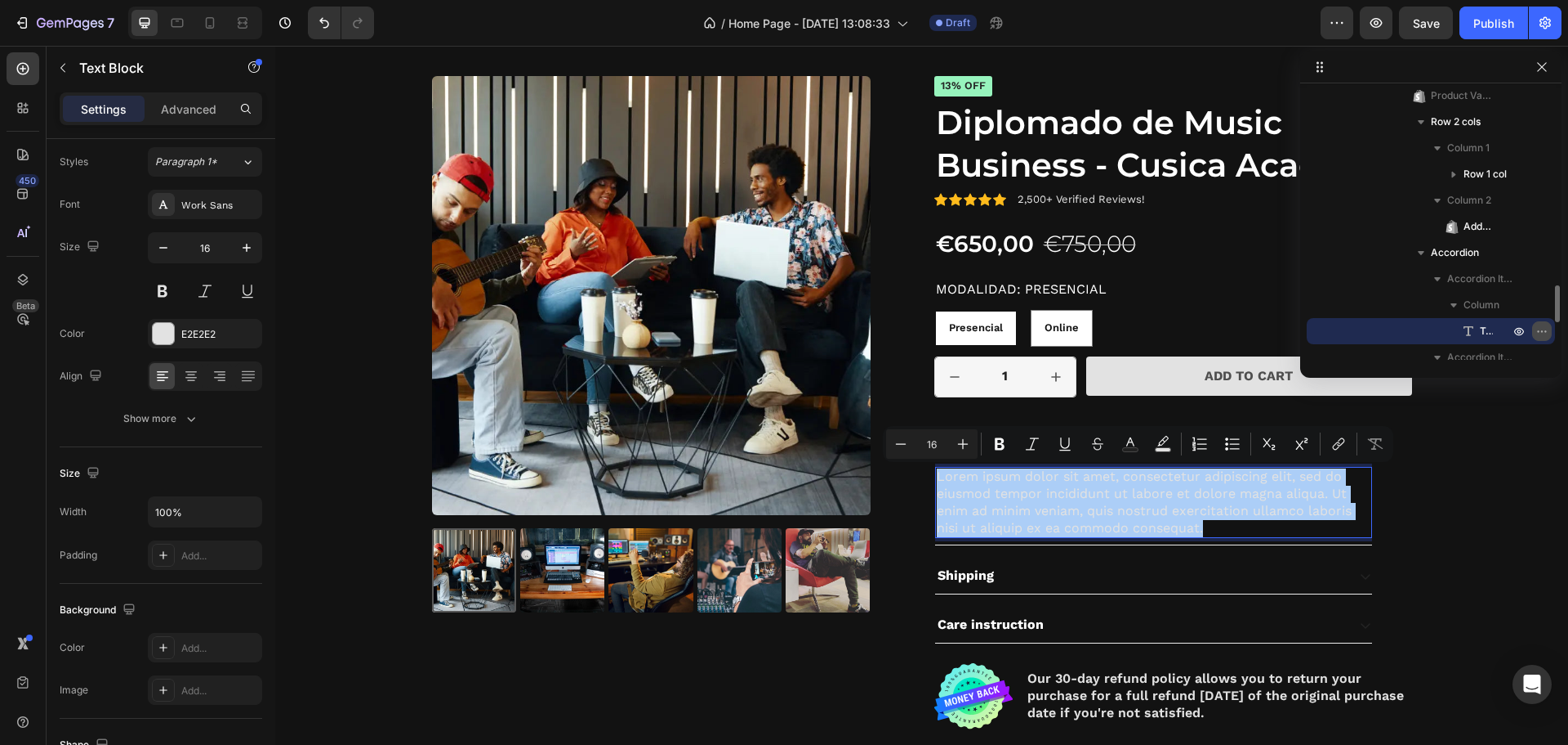
click at [1538, 336] on icon "button" at bounding box center [1543, 331] width 13 height 13
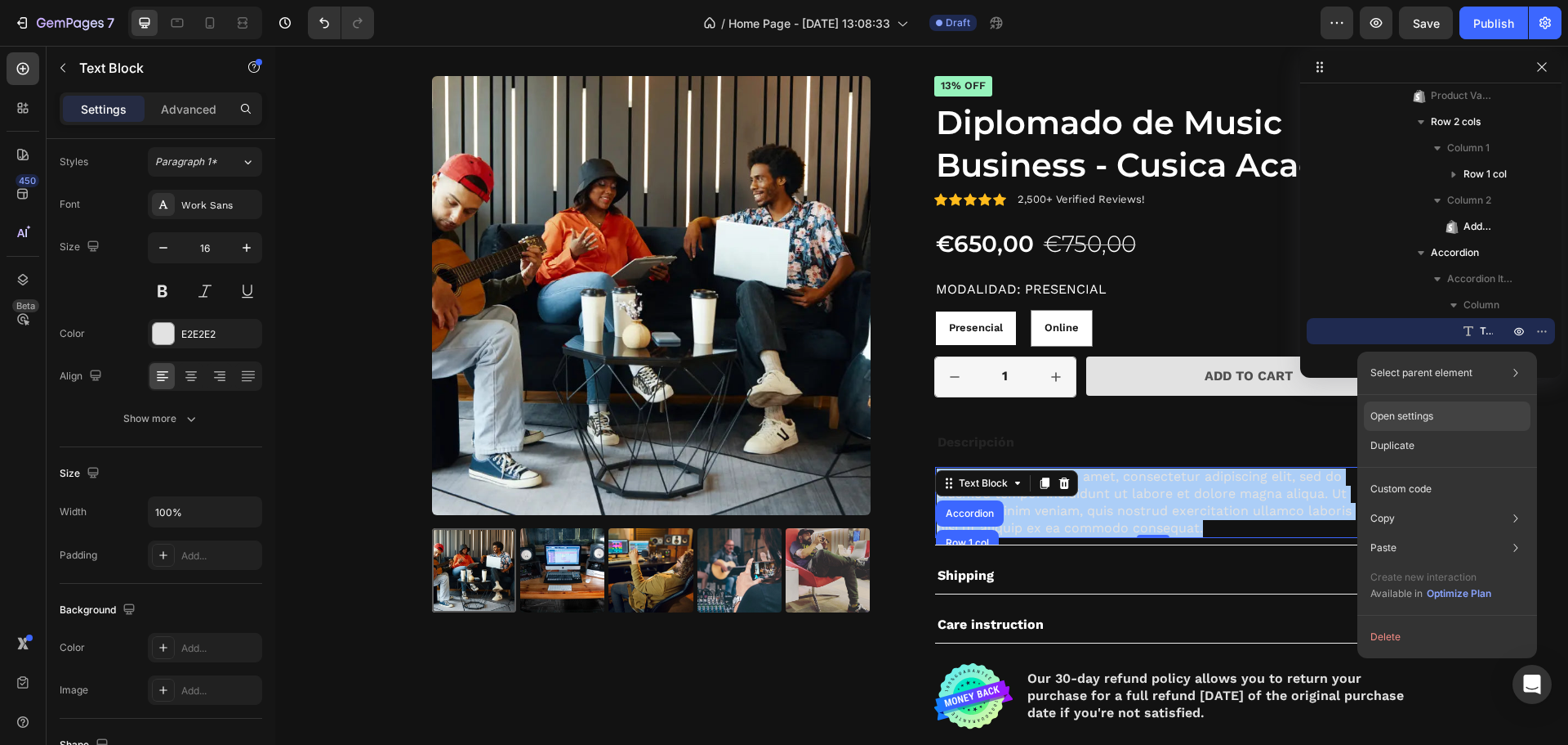
click at [1417, 414] on p "Open settings" at bounding box center [1402, 415] width 63 height 14
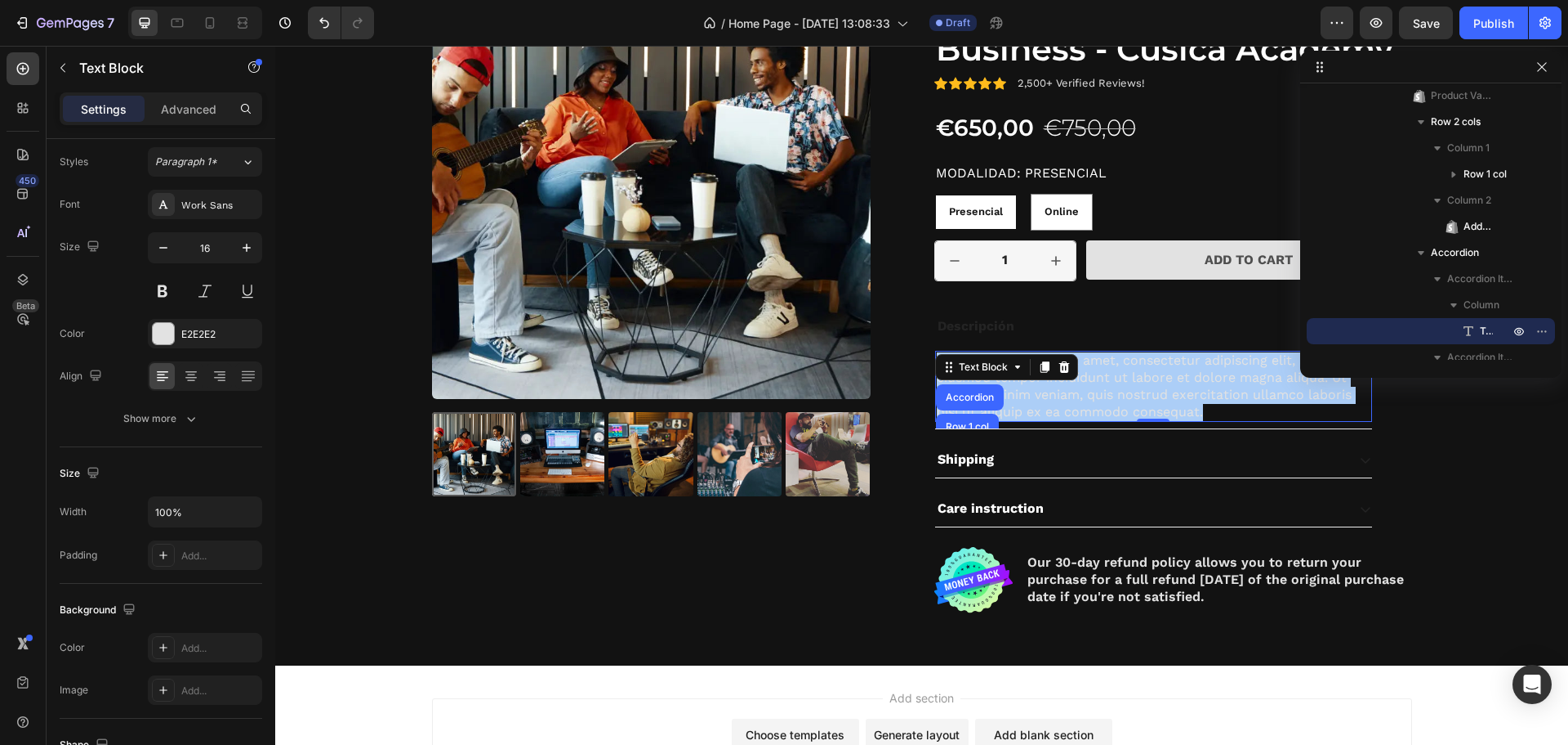
scroll to position [2172, 0]
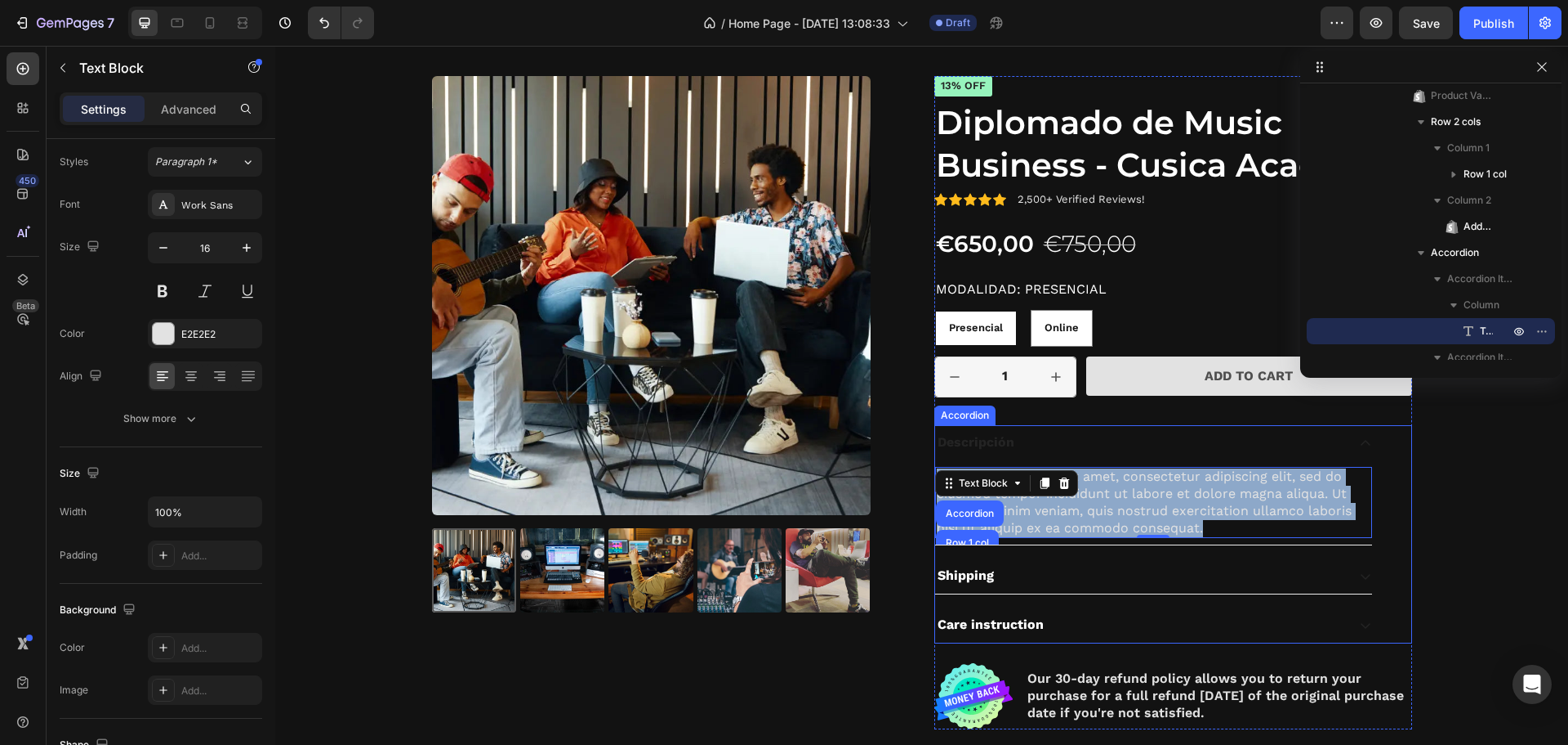
click at [988, 444] on p "Descripción" at bounding box center [976, 442] width 76 height 17
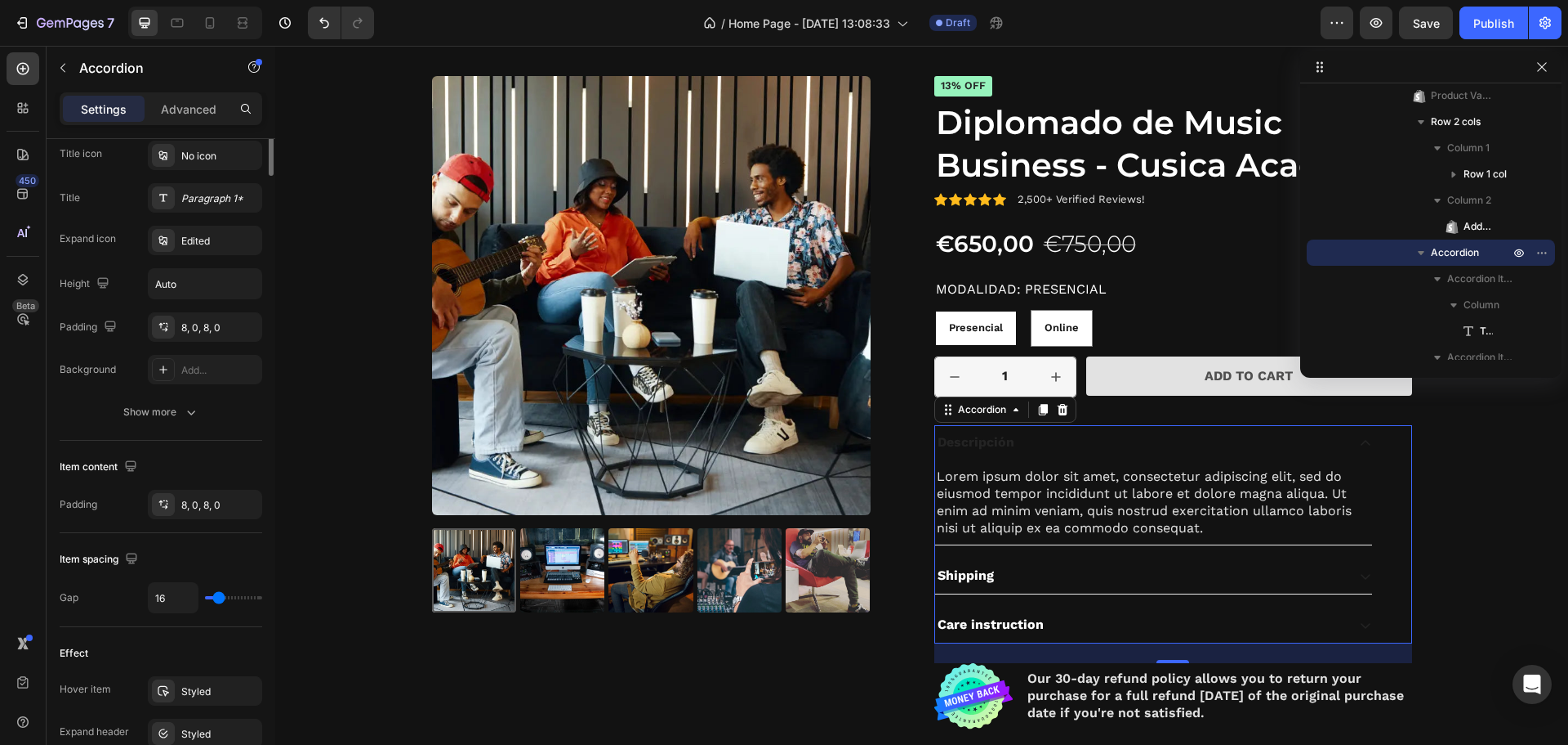
scroll to position [87, 0]
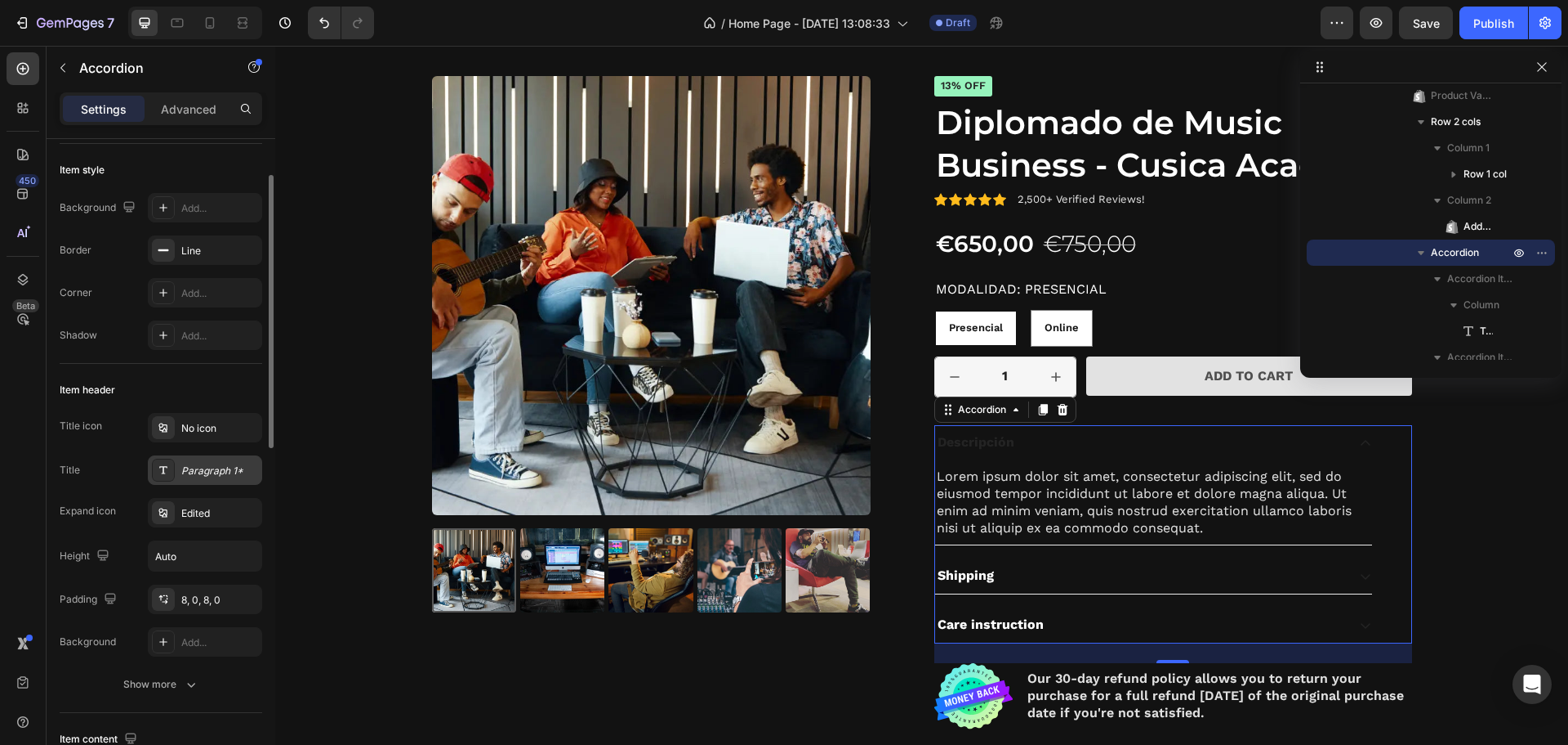
click at [161, 470] on icon at bounding box center [164, 470] width 13 height 13
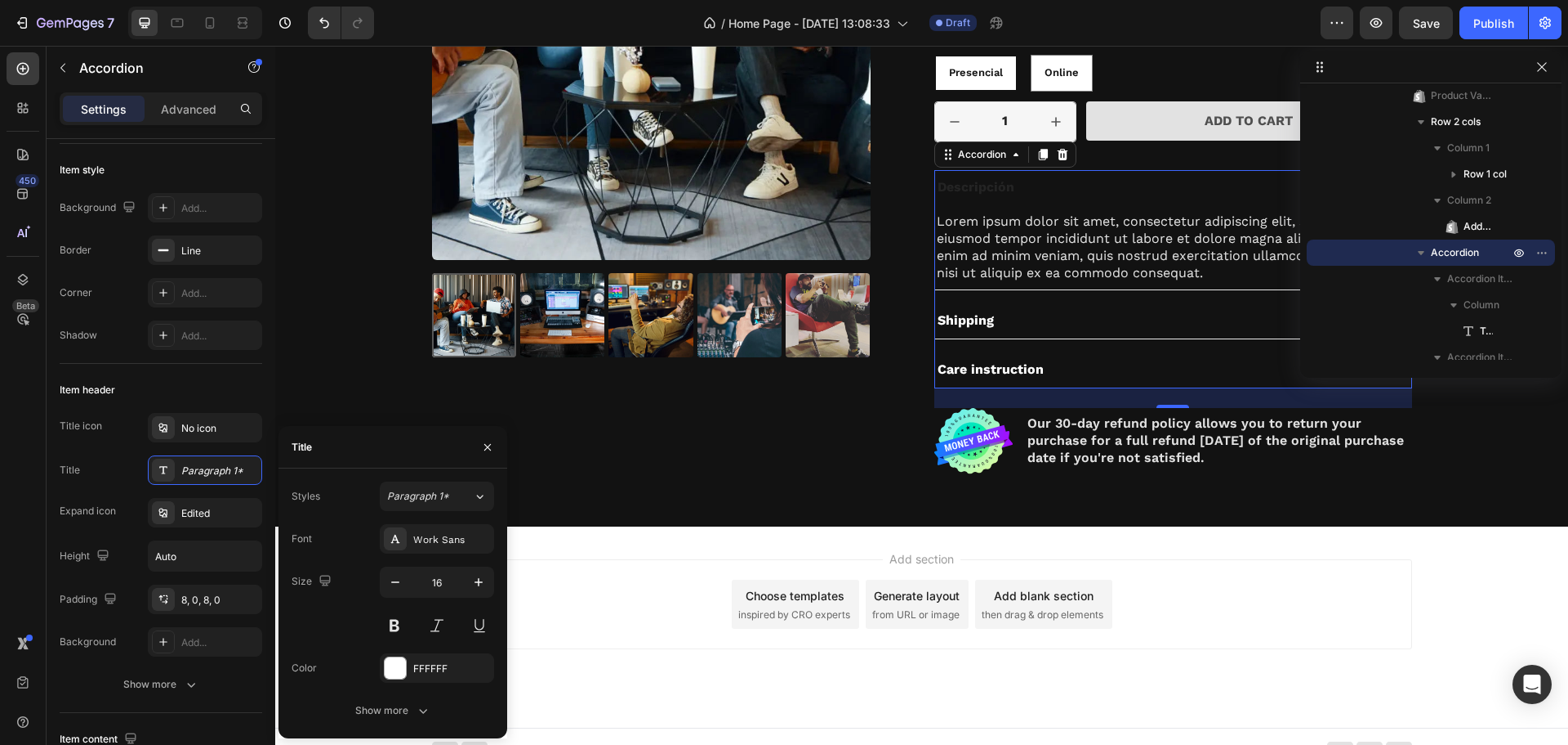
scroll to position [2444, 0]
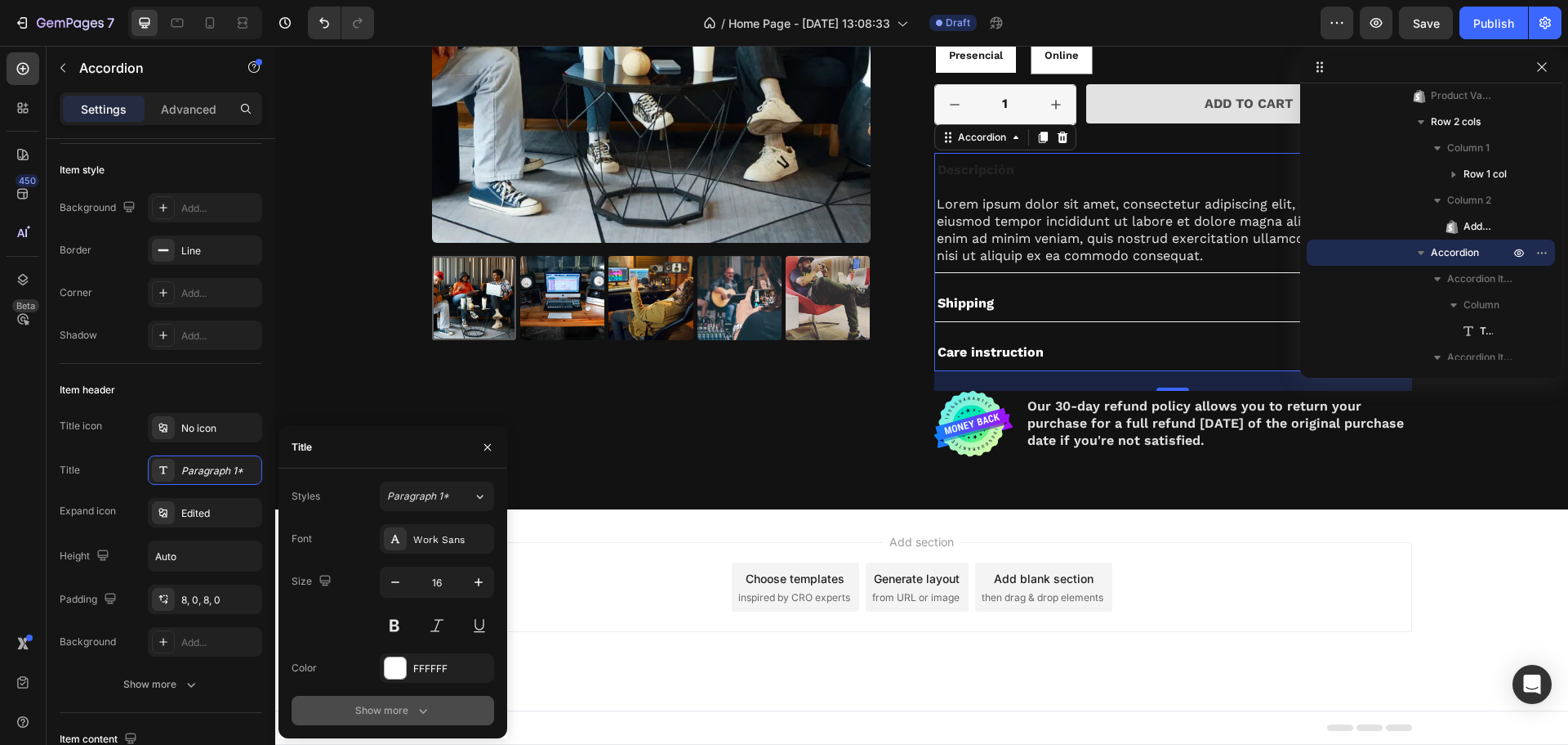
click at [403, 711] on div "Show more" at bounding box center [393, 710] width 76 height 16
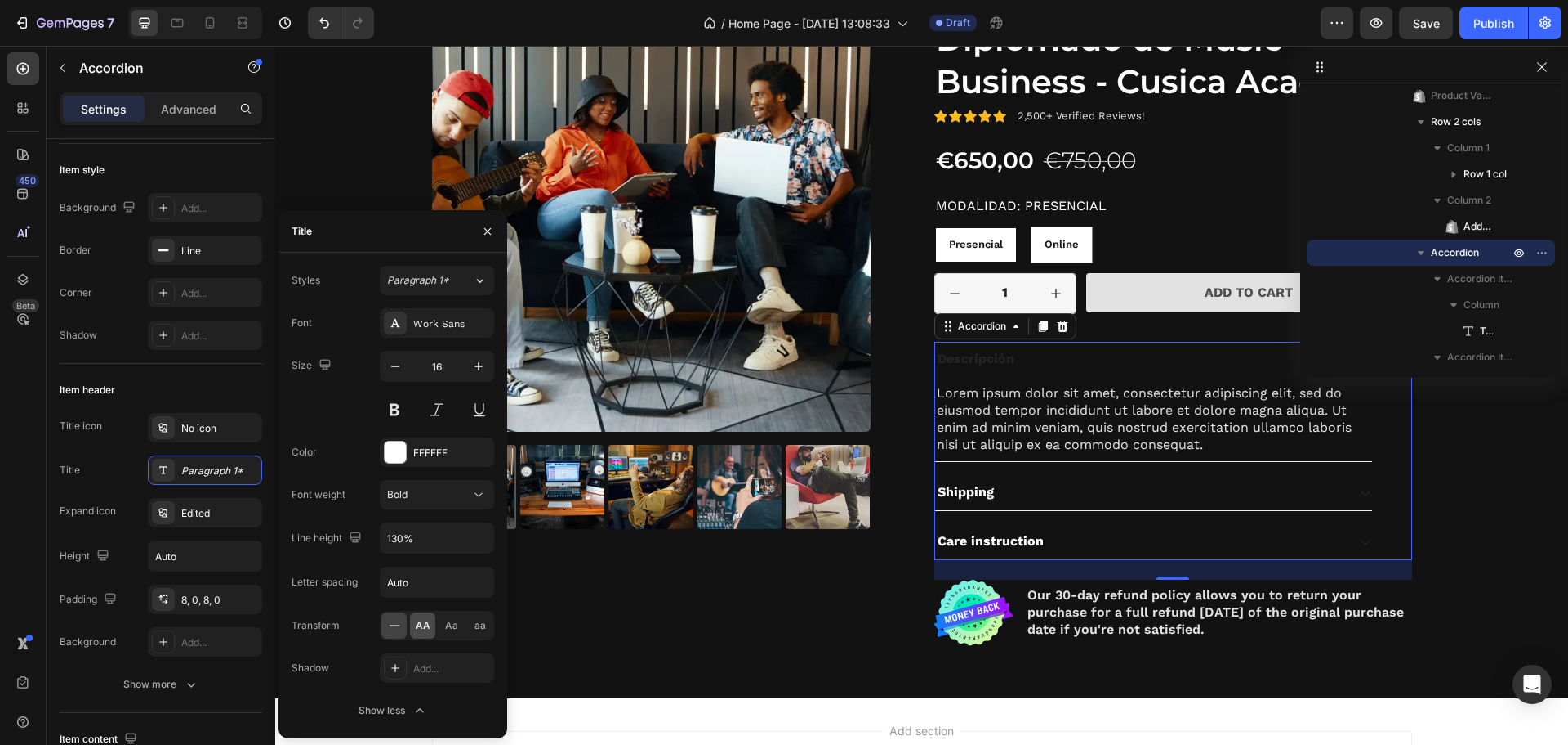
scroll to position [2172, 0]
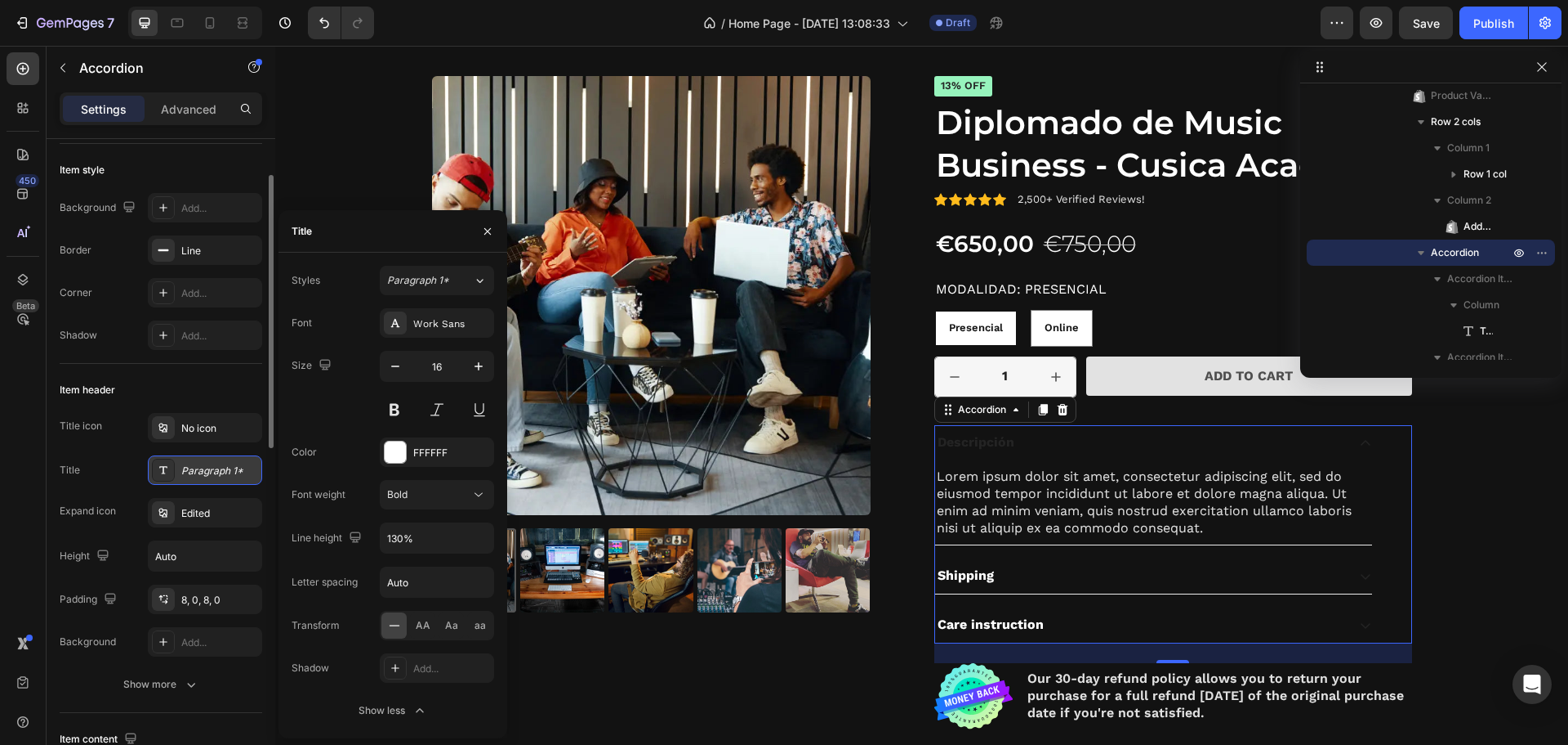
click at [174, 468] on div at bounding box center [163, 469] width 23 height 23
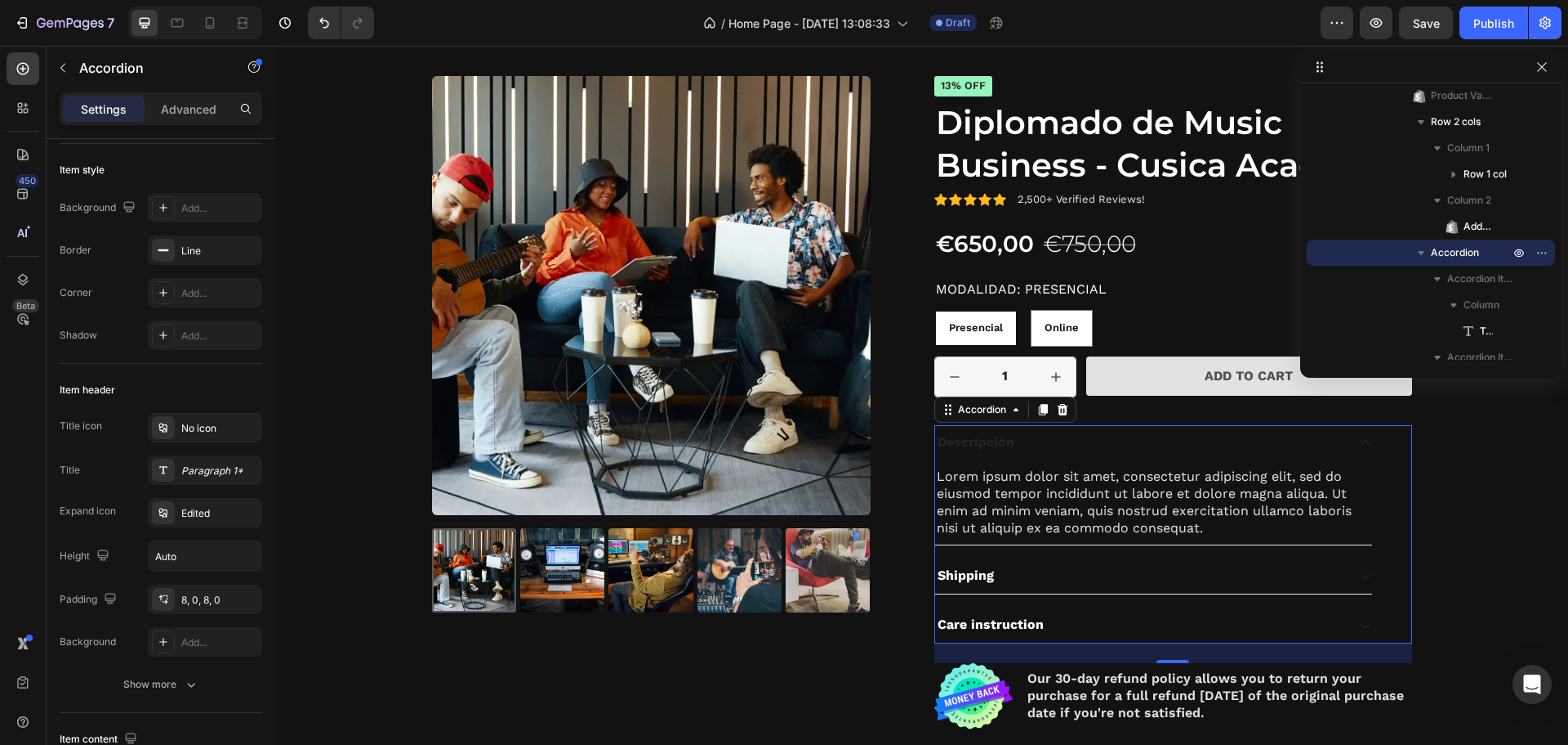
click at [1008, 616] on div "Care instruction" at bounding box center [991, 625] width 111 height 22
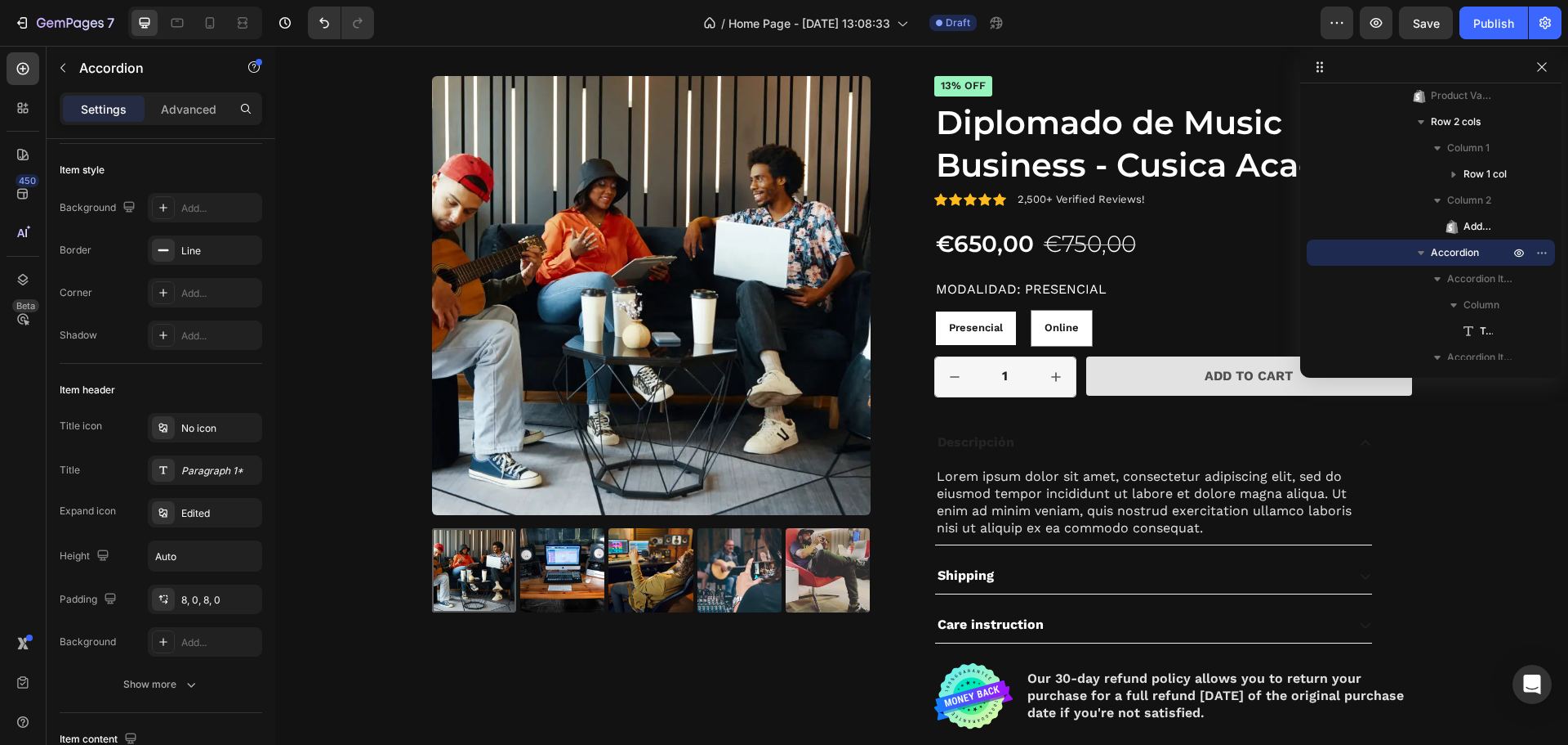
click at [1120, 629] on div "Care instruction" at bounding box center [1140, 625] width 411 height 22
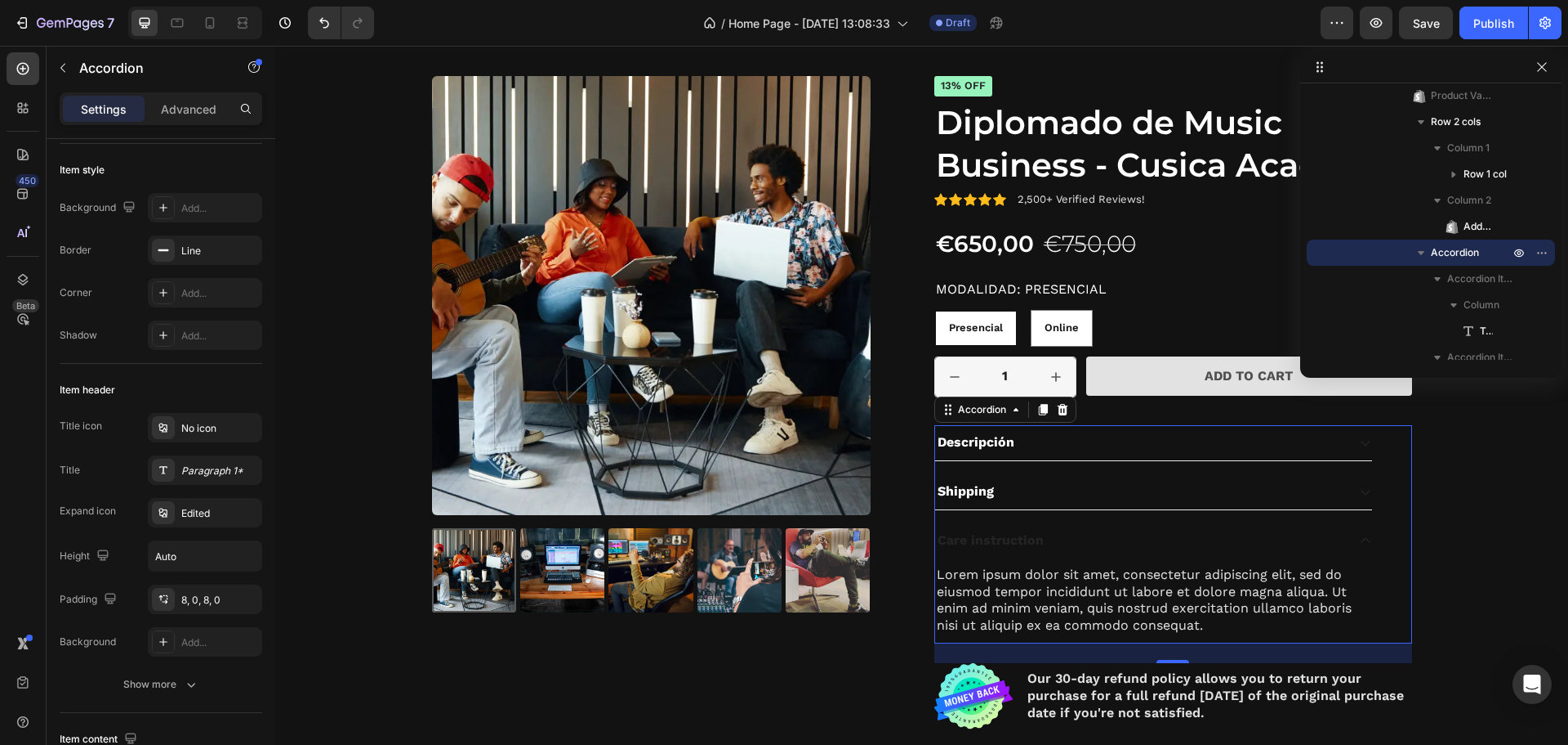
click at [1034, 485] on div "Shipping" at bounding box center [1140, 492] width 411 height 22
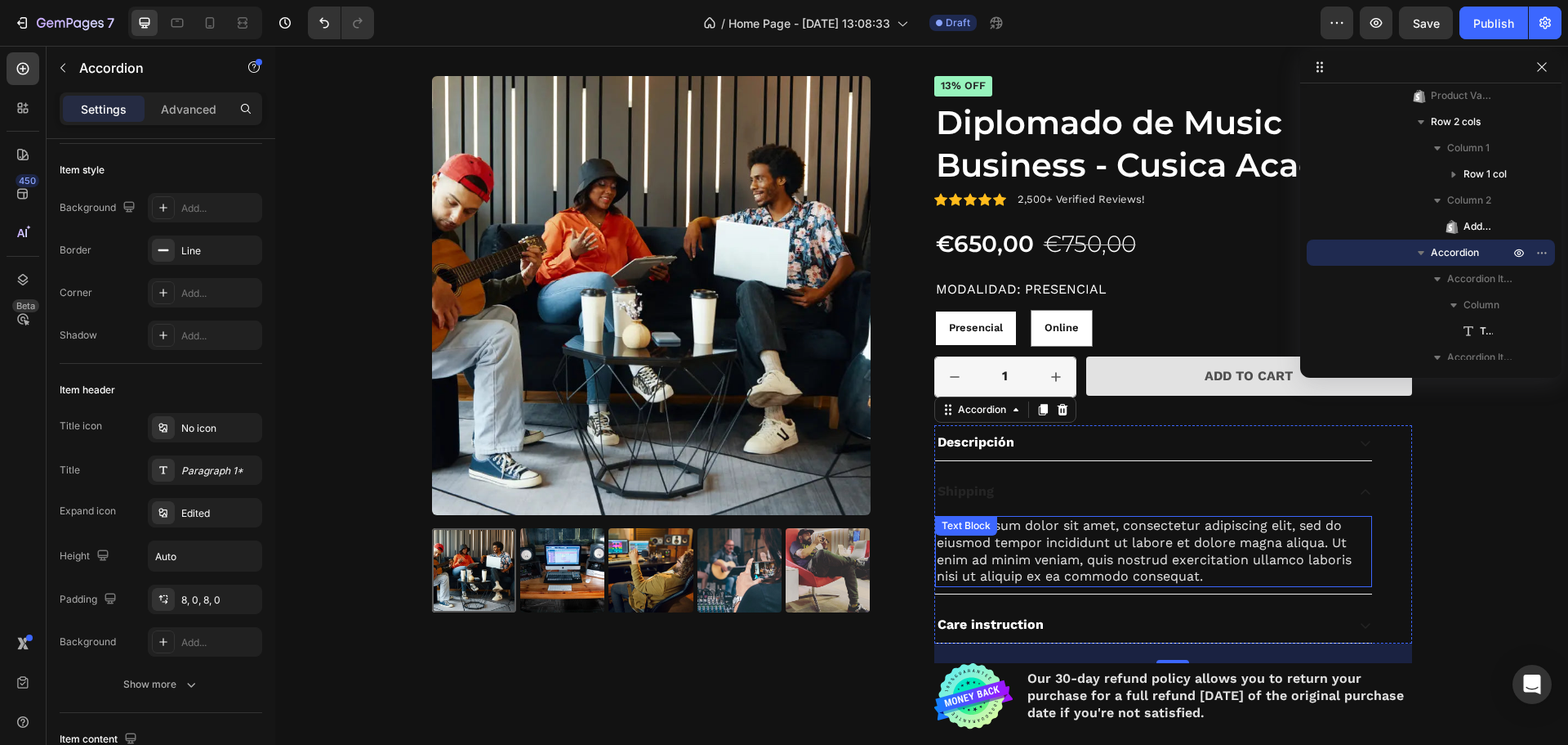
click at [1068, 533] on div "Lorem ipsum dolor sit amet, consectetur adipiscing elit, sed do eiusmod tempor …" at bounding box center [1154, 551] width 437 height 71
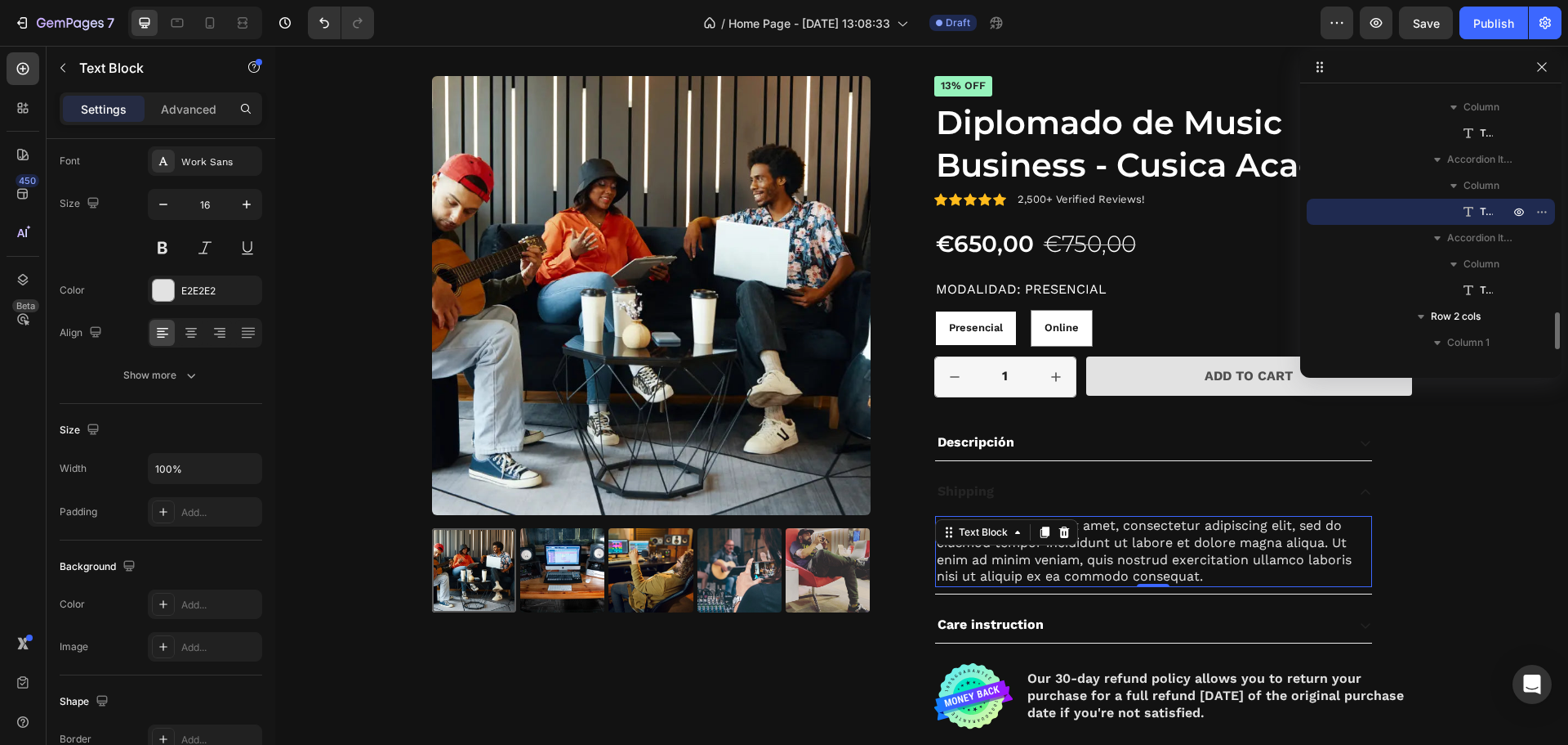
scroll to position [0, 0]
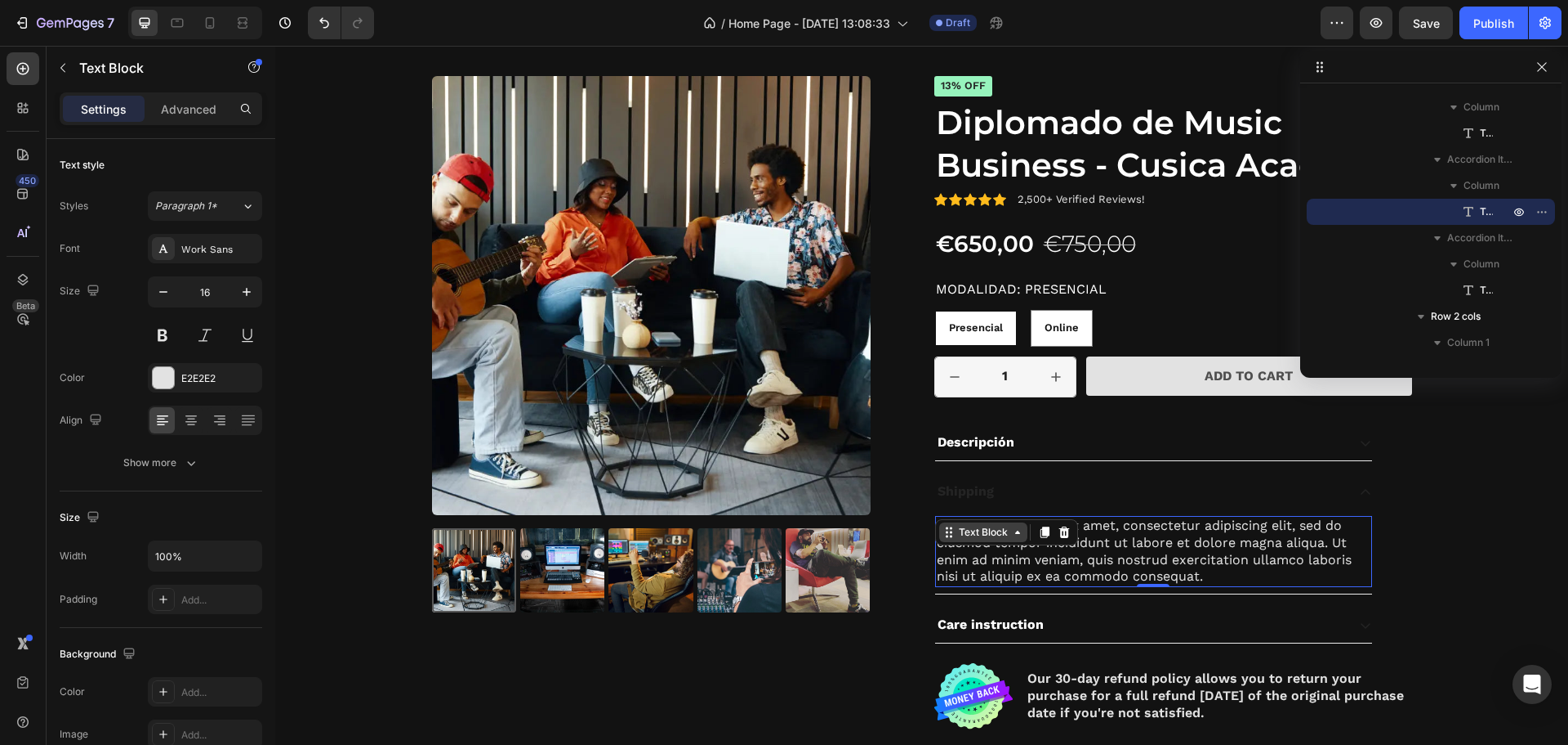
click at [991, 535] on div "Text Block" at bounding box center [983, 531] width 55 height 14
click at [992, 537] on div "Text Block" at bounding box center [983, 531] width 55 height 14
click at [943, 534] on icon at bounding box center [950, 532] width 13 height 13
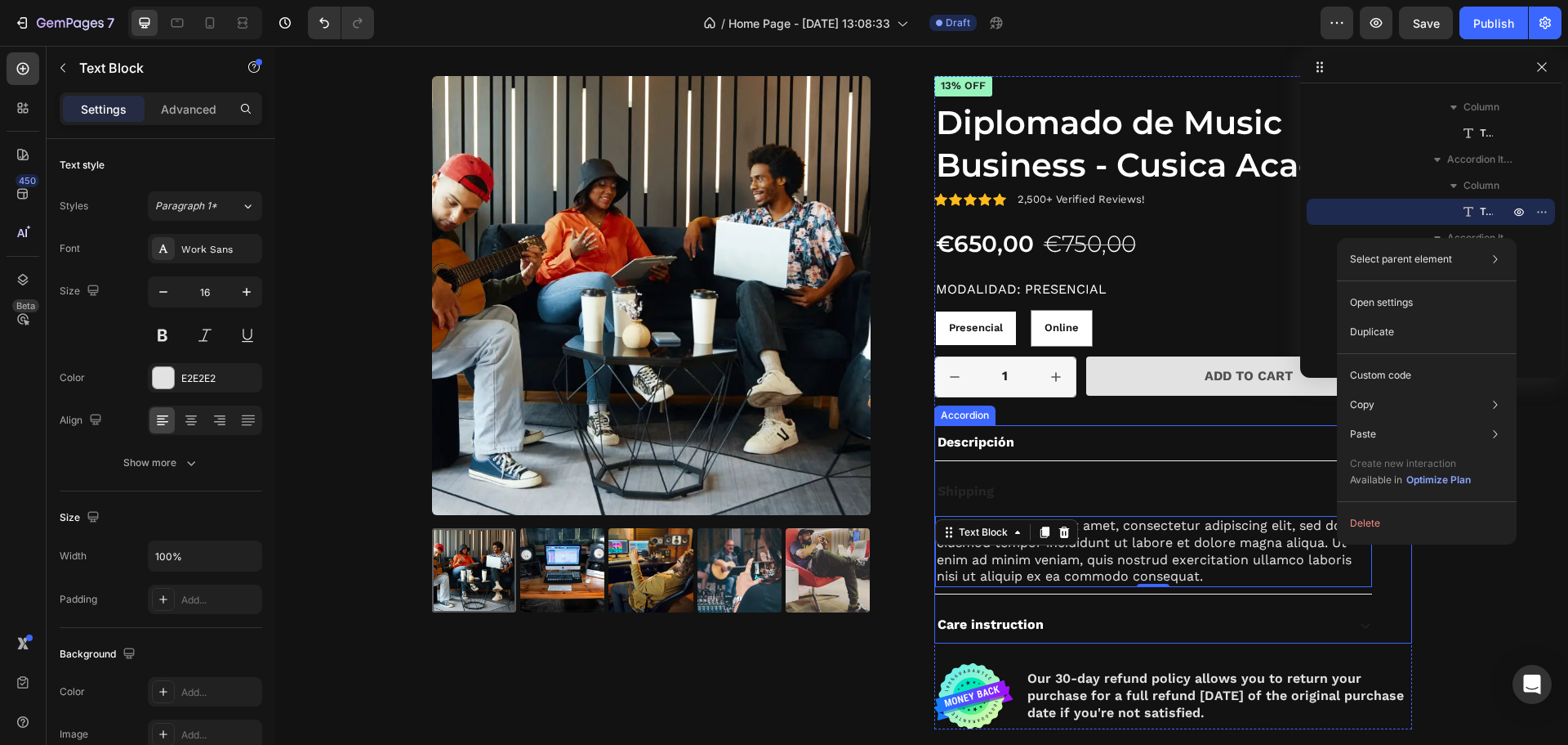
click at [997, 486] on div "Shipping" at bounding box center [1140, 492] width 411 height 22
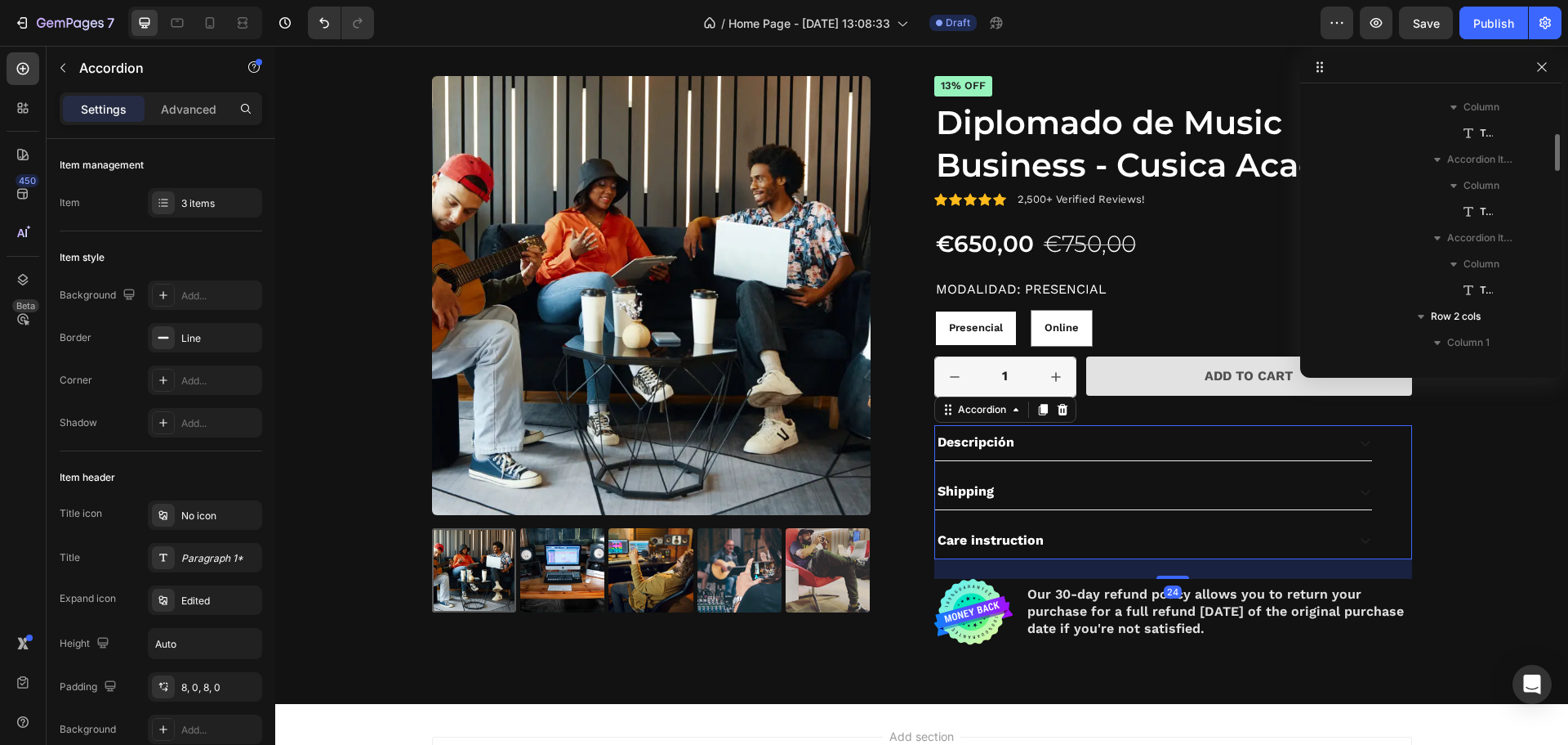
scroll to position [1461, 0]
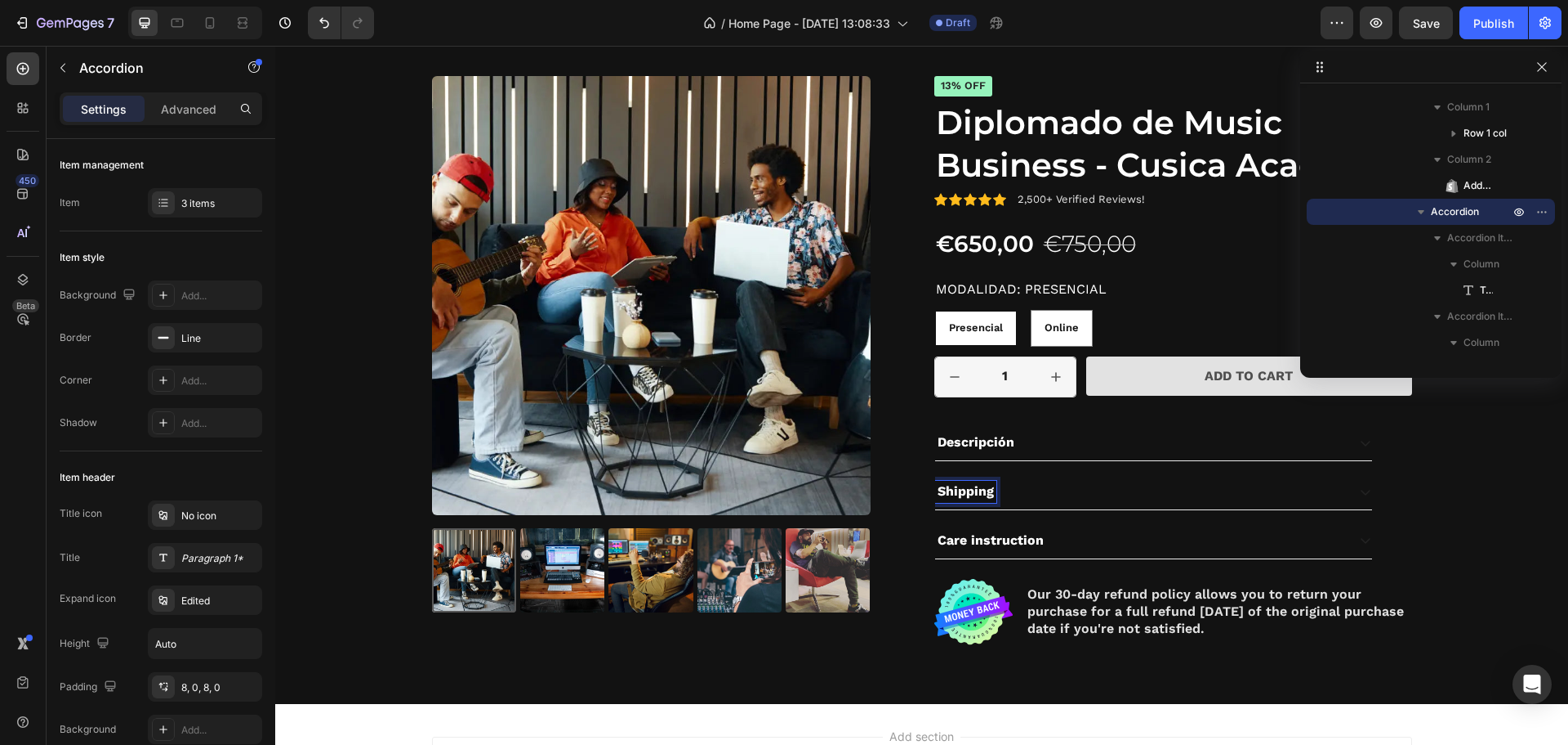
drag, startPoint x: 975, startPoint y: 494, endPoint x: 973, endPoint y: 481, distance: 13.2
click at [973, 481] on div "Shipping" at bounding box center [966, 492] width 61 height 22
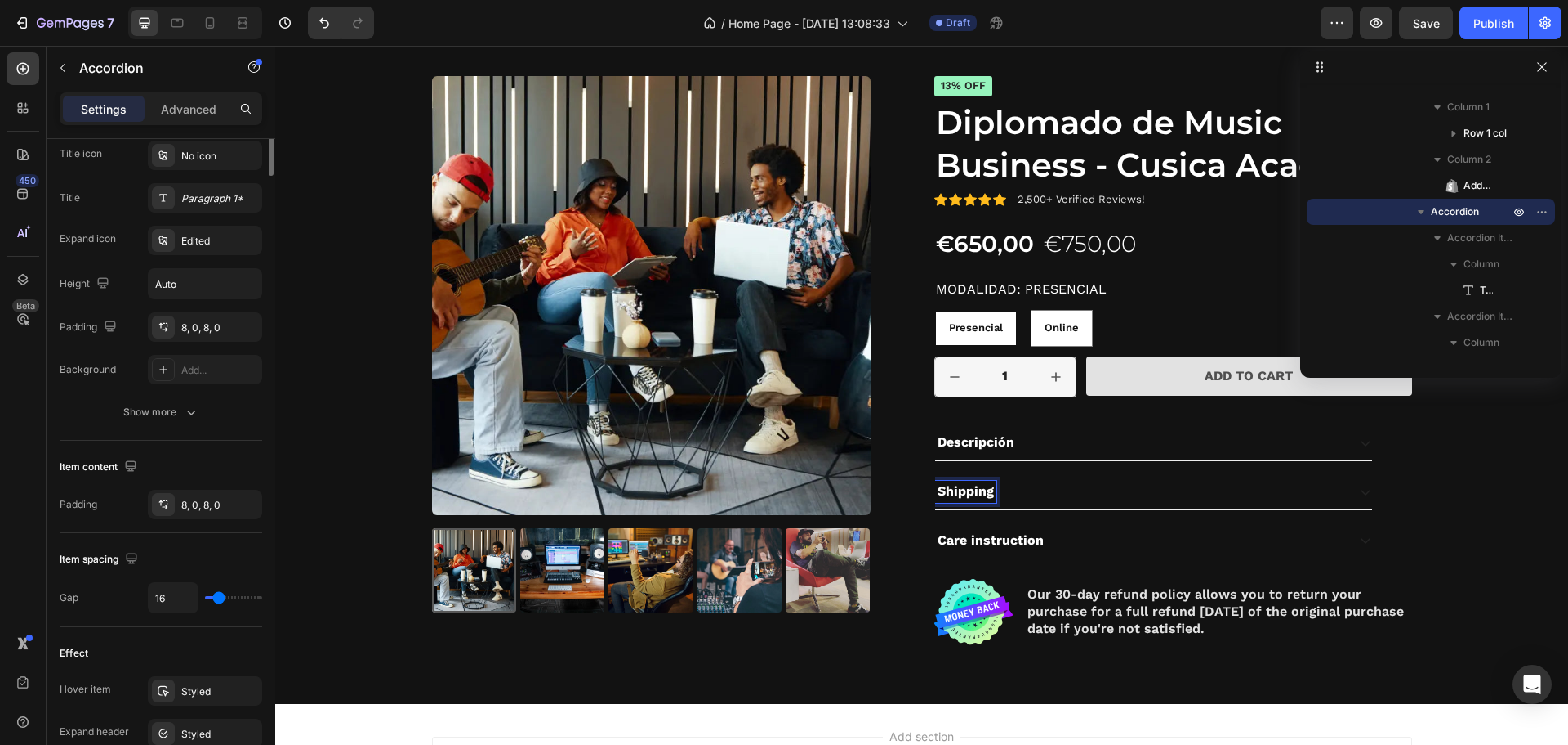
scroll to position [87, 0]
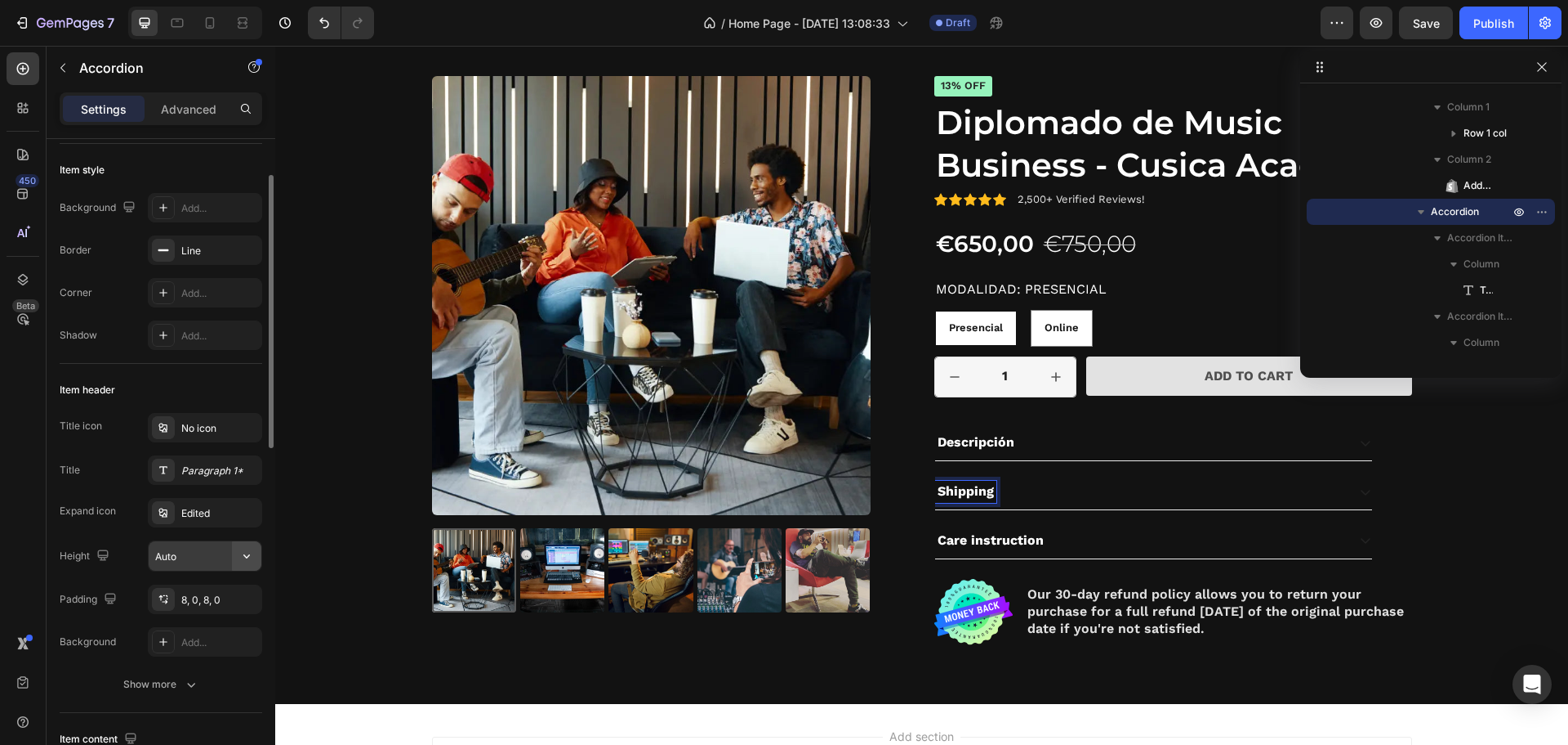
click at [255, 563] on button "button" at bounding box center [246, 556] width 29 height 29
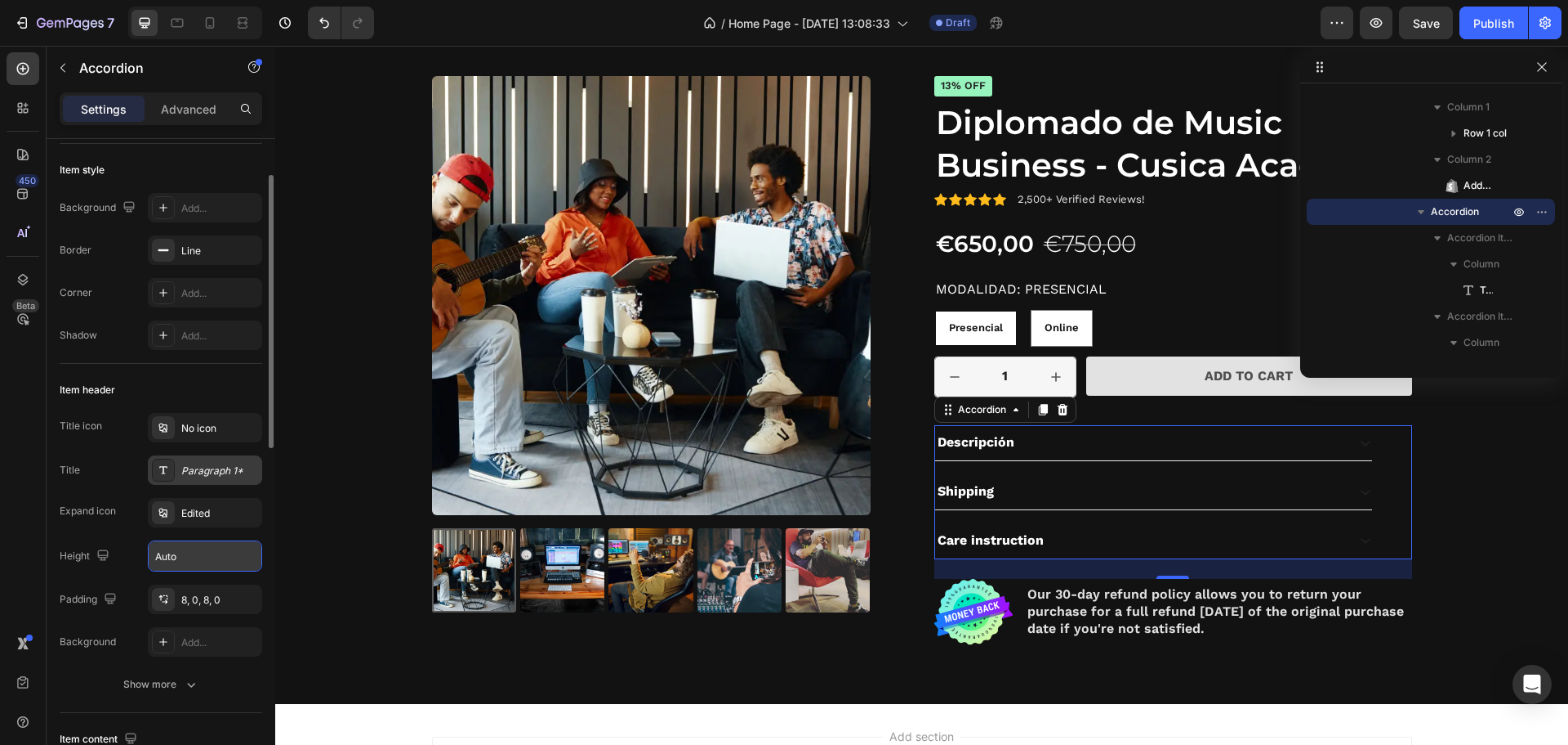
click at [211, 474] on div "Paragraph 1*" at bounding box center [219, 470] width 76 height 14
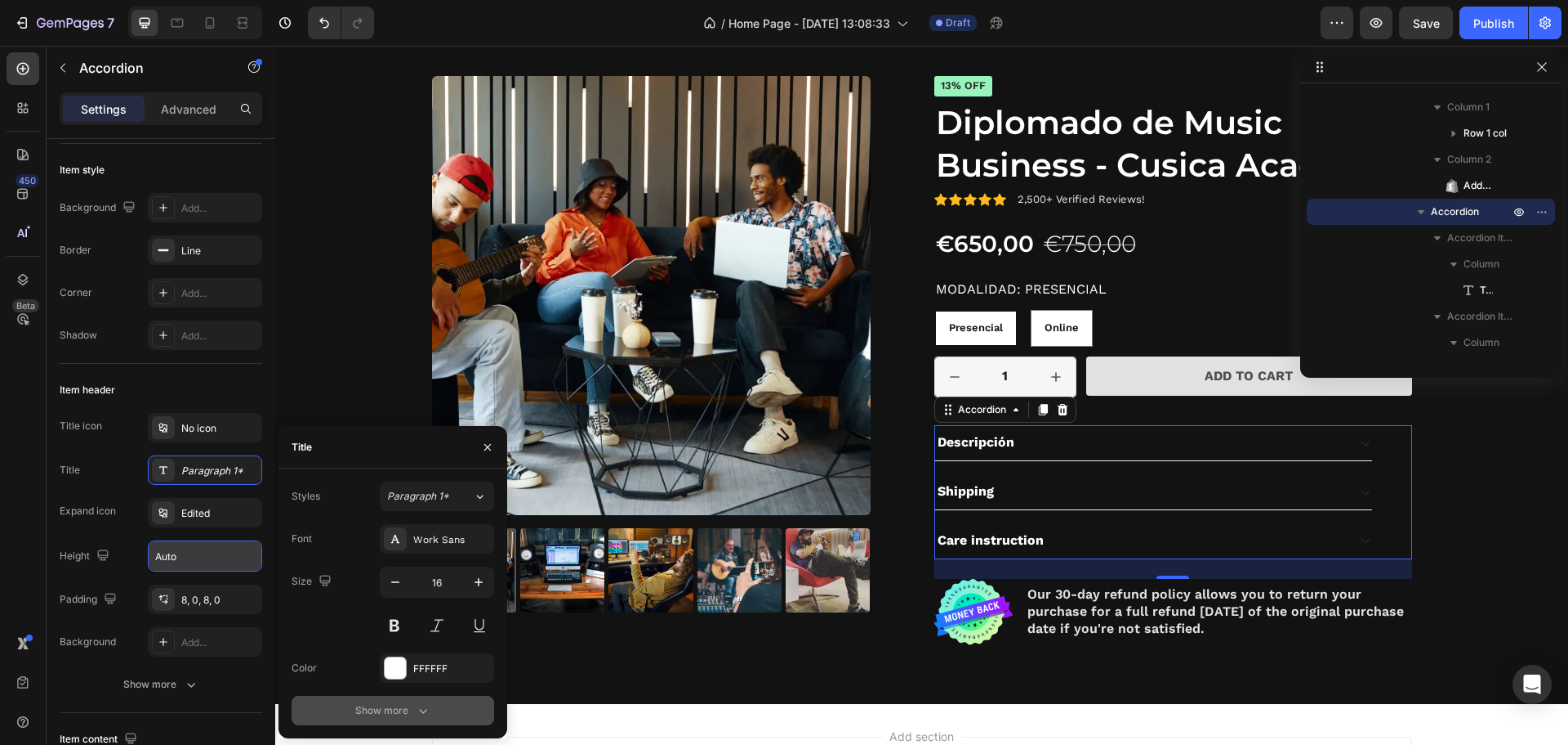
click at [425, 713] on icon "button" at bounding box center [423, 710] width 16 height 16
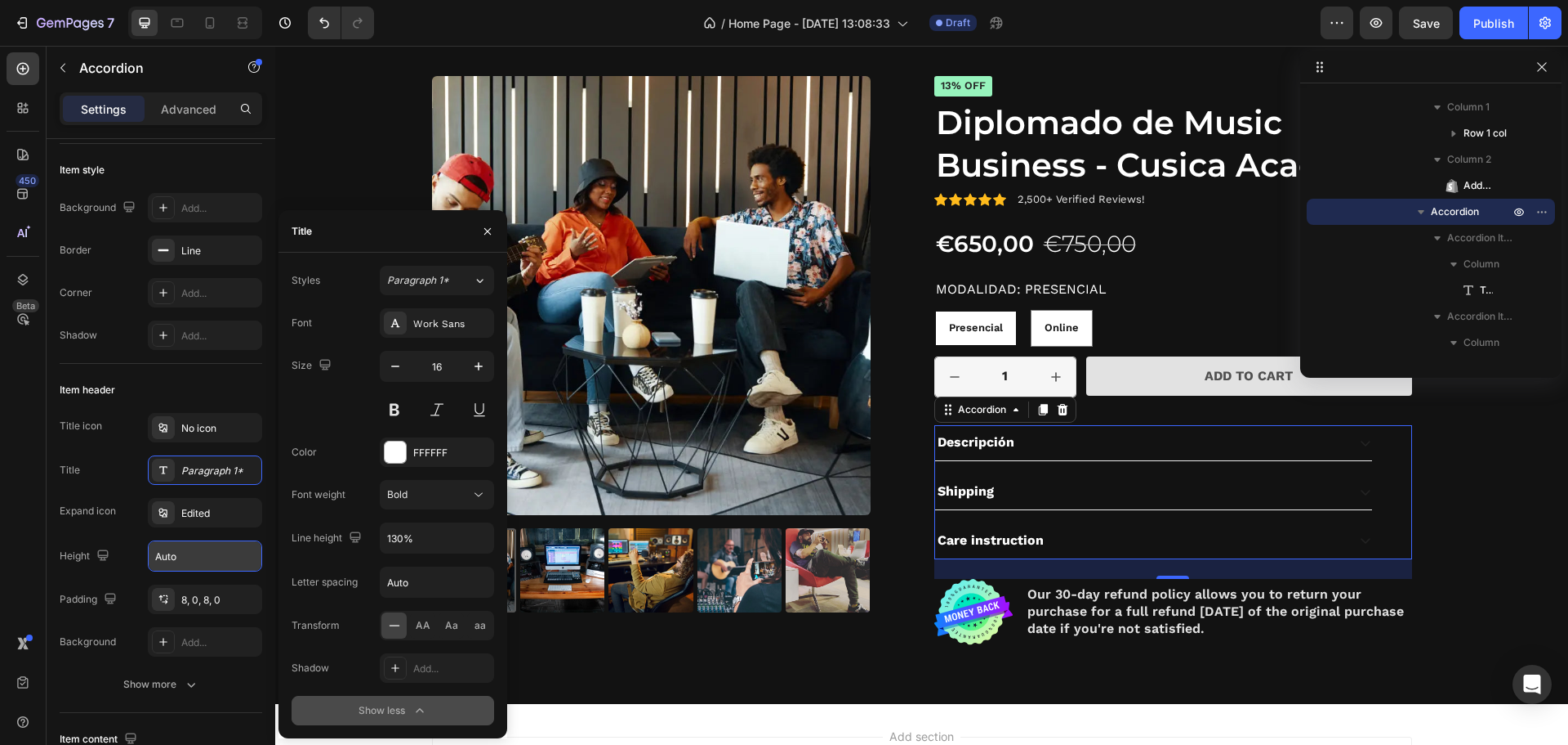
click at [425, 708] on icon "button" at bounding box center [419, 710] width 16 height 16
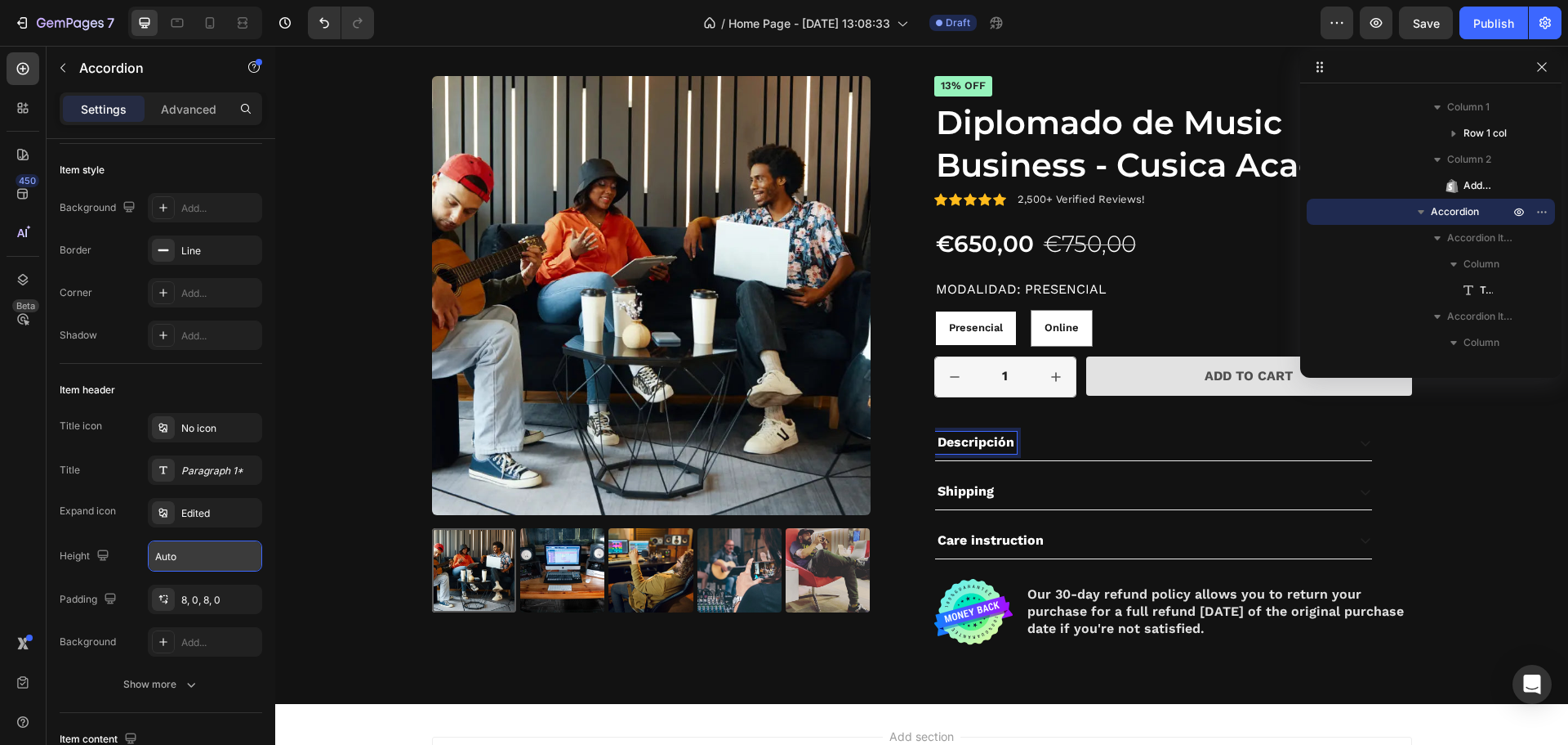
click at [1034, 444] on div "Descripción" at bounding box center [1140, 442] width 411 height 22
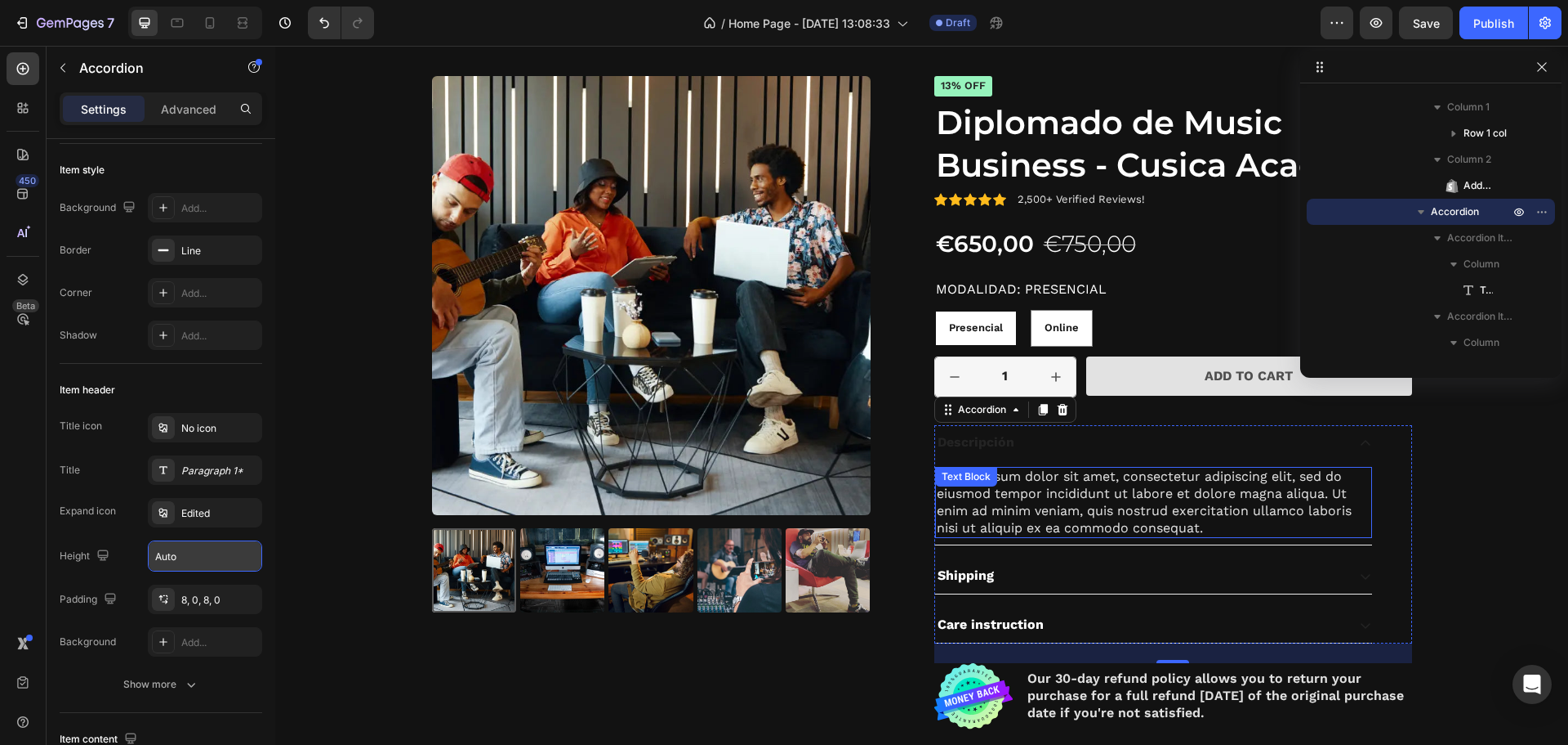
click at [1055, 491] on div "Lorem ipsum dolor sit amet, consectetur adipiscing elit, sed do eiusmod tempor …" at bounding box center [1154, 502] width 437 height 71
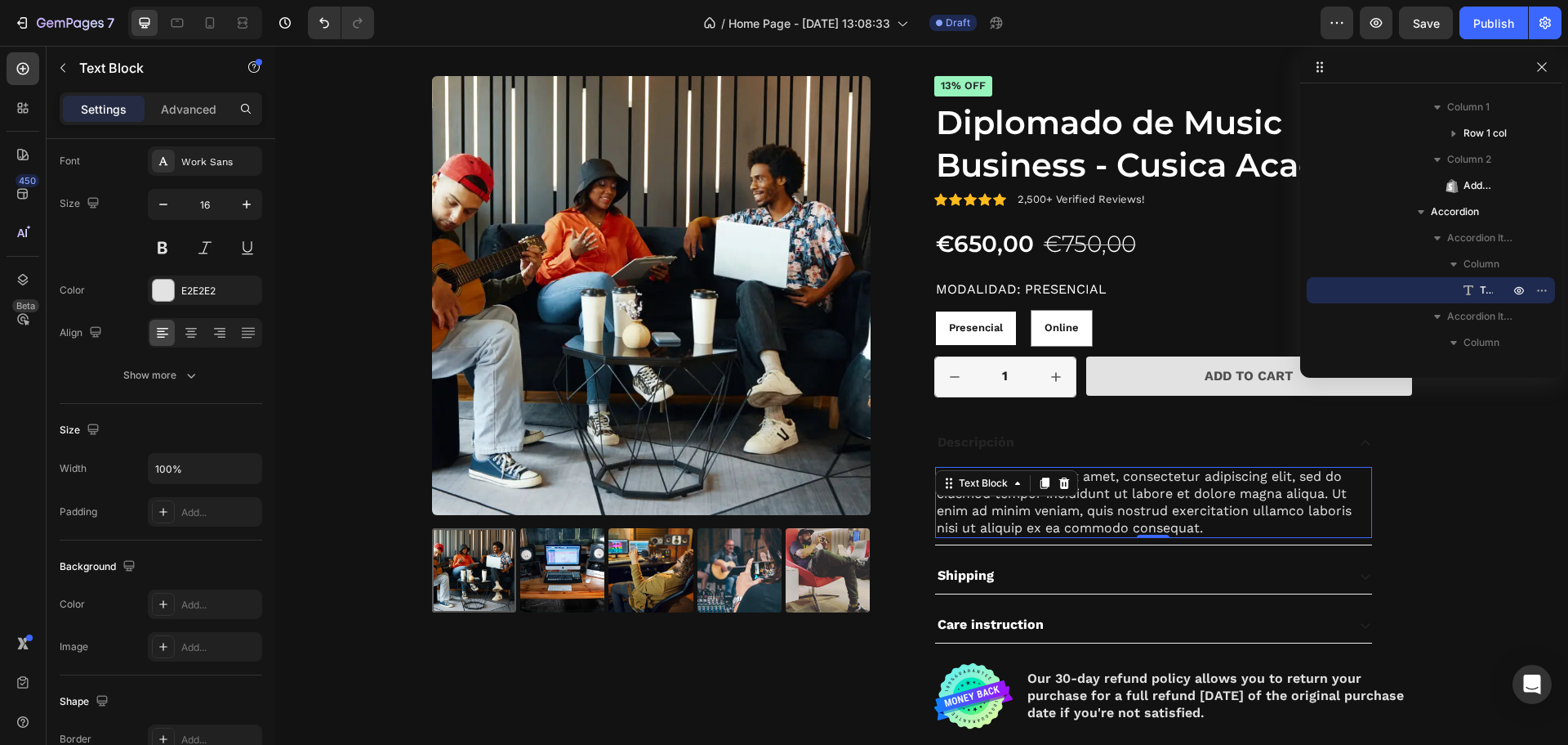
scroll to position [0, 0]
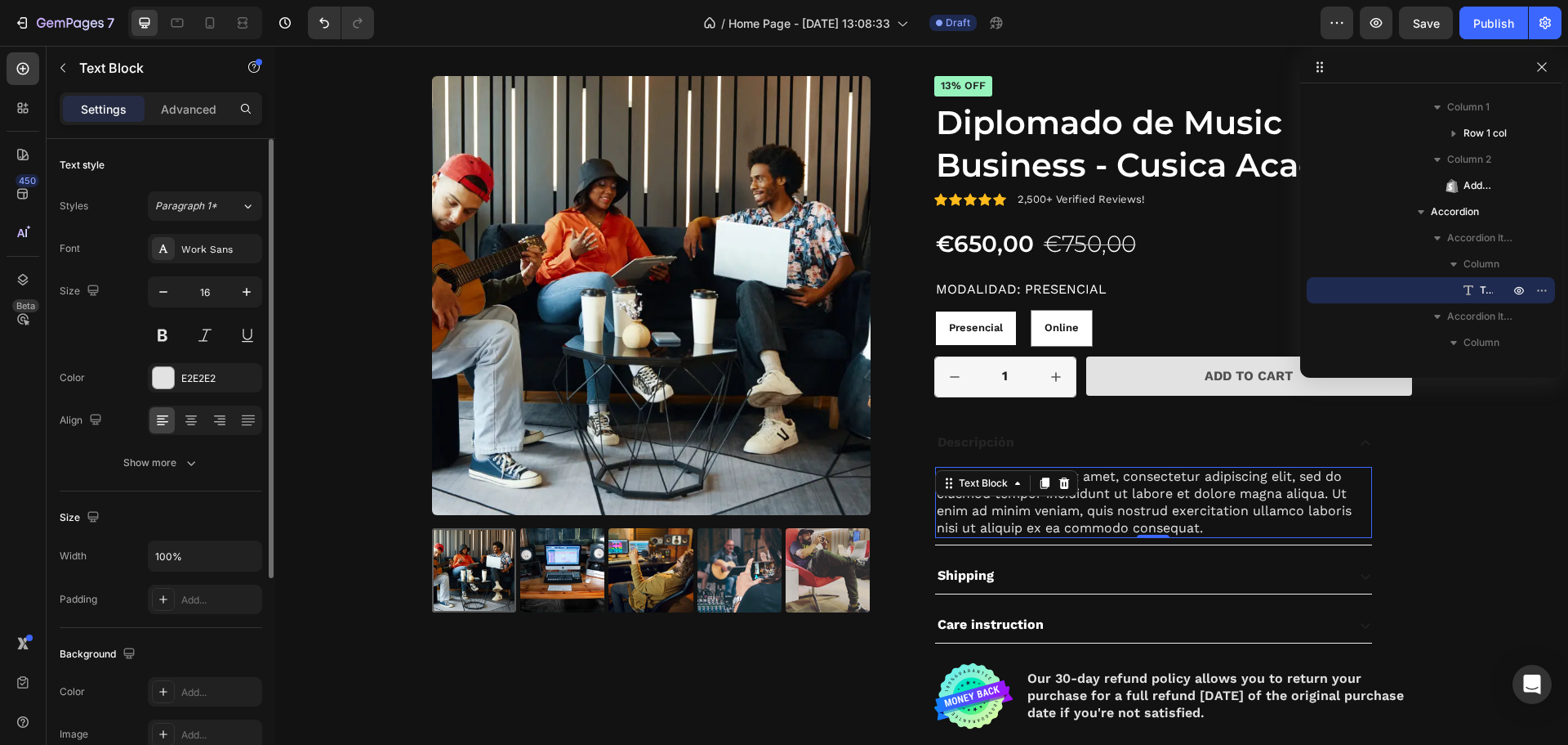
click at [1185, 501] on div "Lorem ipsum dolor sit amet, consectetur adipiscing elit, sed do eiusmod tempor …" at bounding box center [1154, 502] width 437 height 71
click at [1185, 501] on p "Lorem ipsum dolor sit amet, consectetur adipiscing elit, sed do eiusmod tempor …" at bounding box center [1154, 502] width 434 height 68
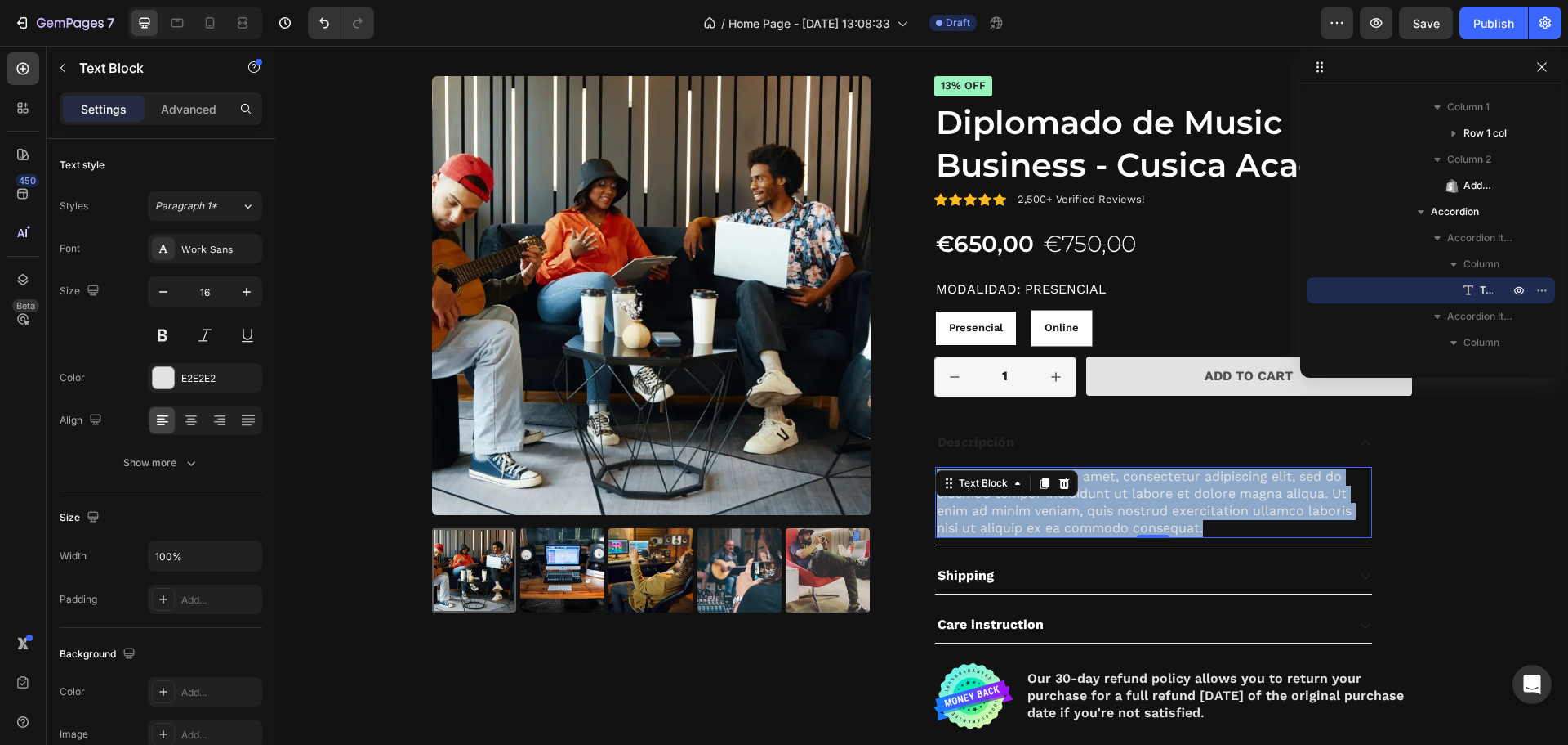
click at [1185, 501] on p "Lorem ipsum dolor sit amet, consectetur adipiscing elit, sed do eiusmod tempor …" at bounding box center [1154, 502] width 434 height 68
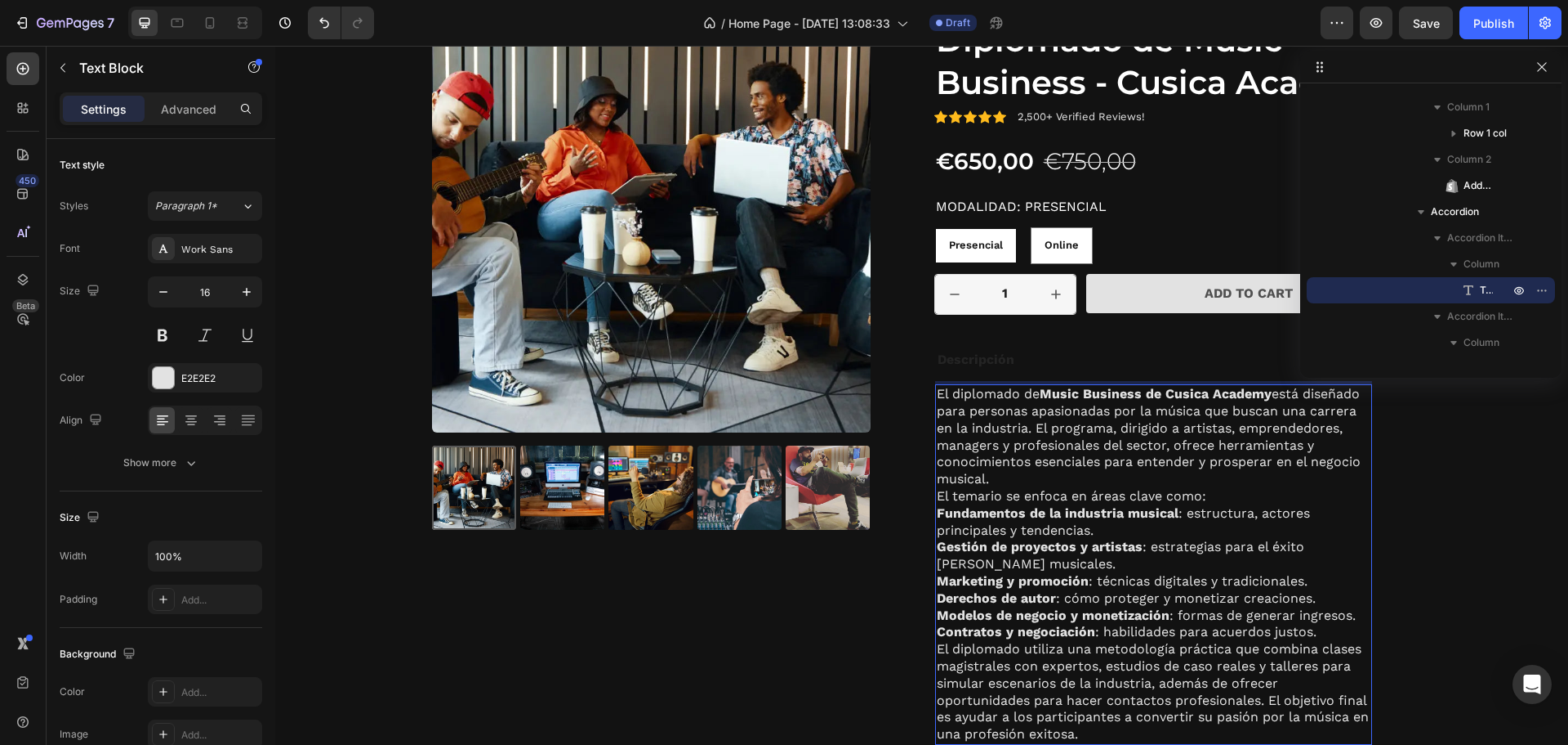
scroll to position [2268, 0]
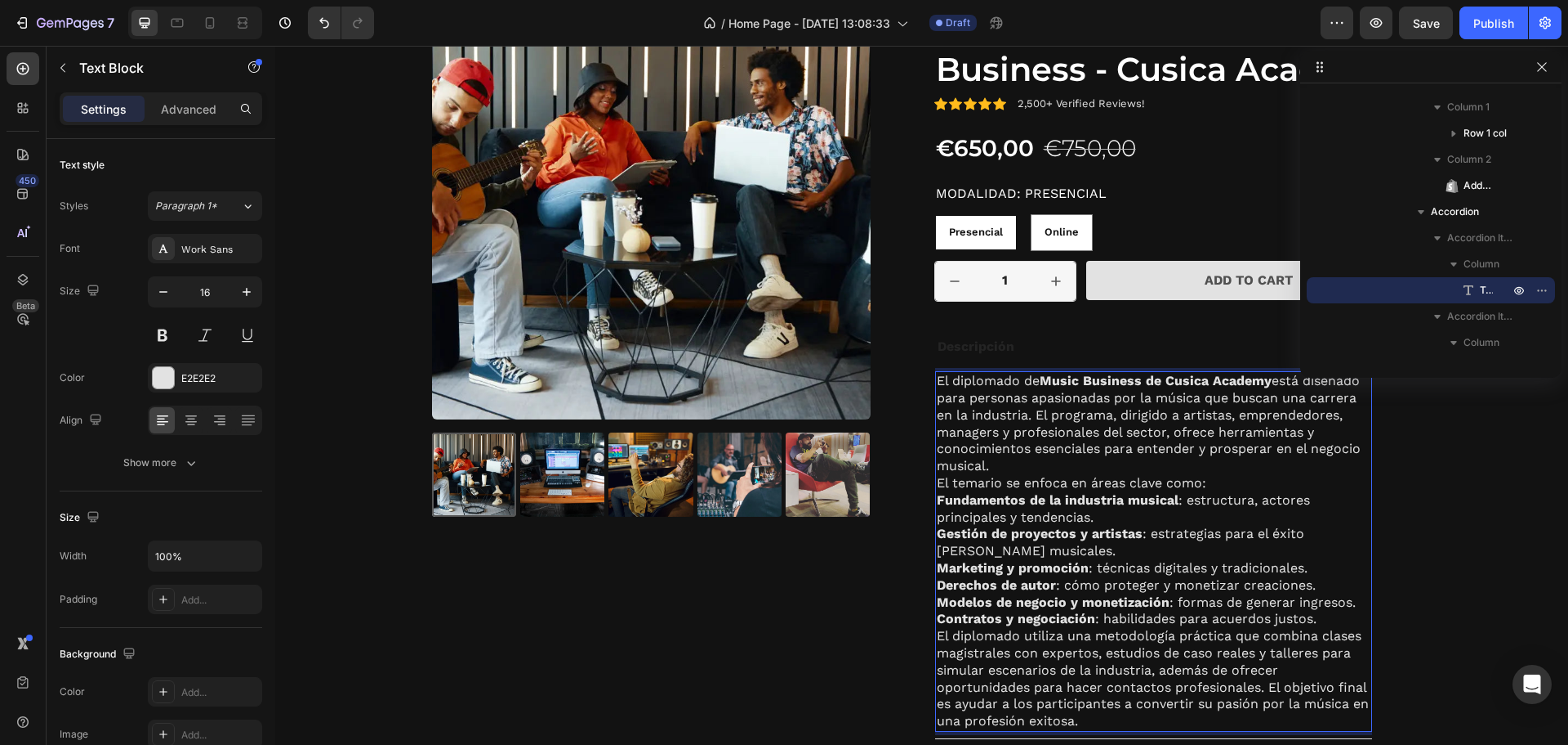
click at [991, 469] on p "El diplomado de Music Business de Cusica Academy está diseñado para personas ap…" at bounding box center [1154, 424] width 434 height 103
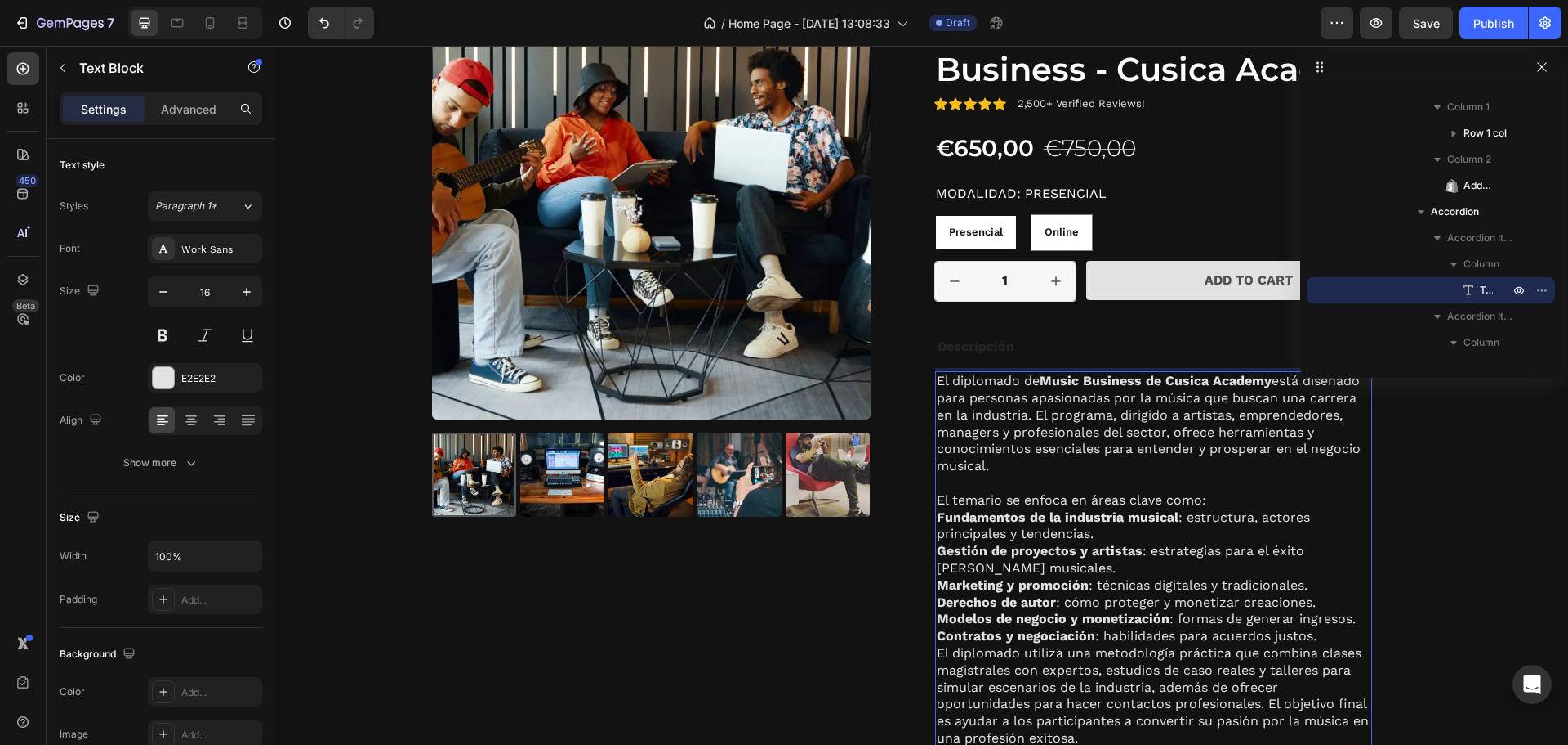
click at [1207, 496] on p "El temario se enfoca en áreas clave como:" at bounding box center [1154, 500] width 434 height 17
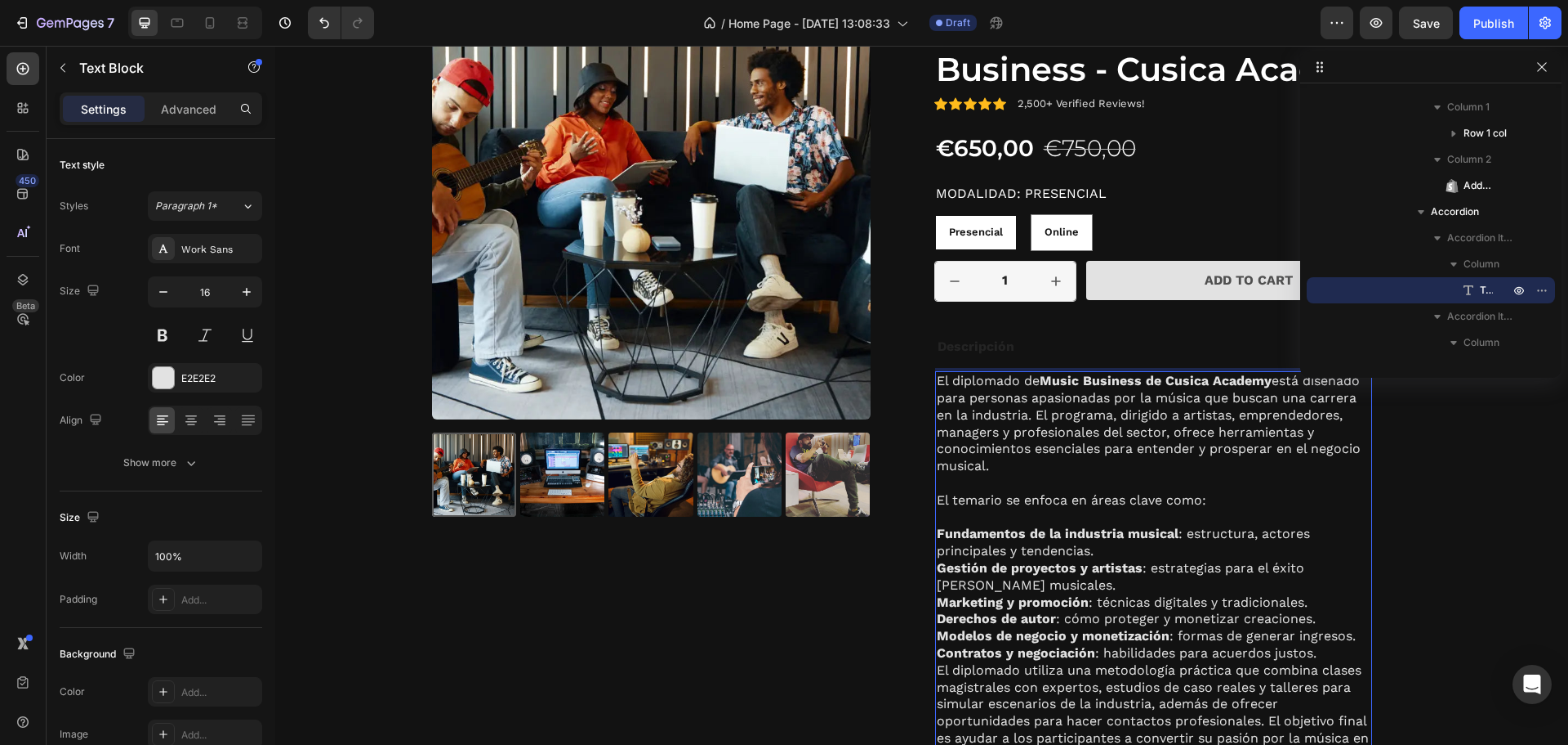
click at [937, 531] on strong "Fundamentos de la industria musical" at bounding box center [1058, 533] width 242 height 15
click at [937, 532] on strong "Fundamentos de la industria musical" at bounding box center [1058, 533] width 242 height 15
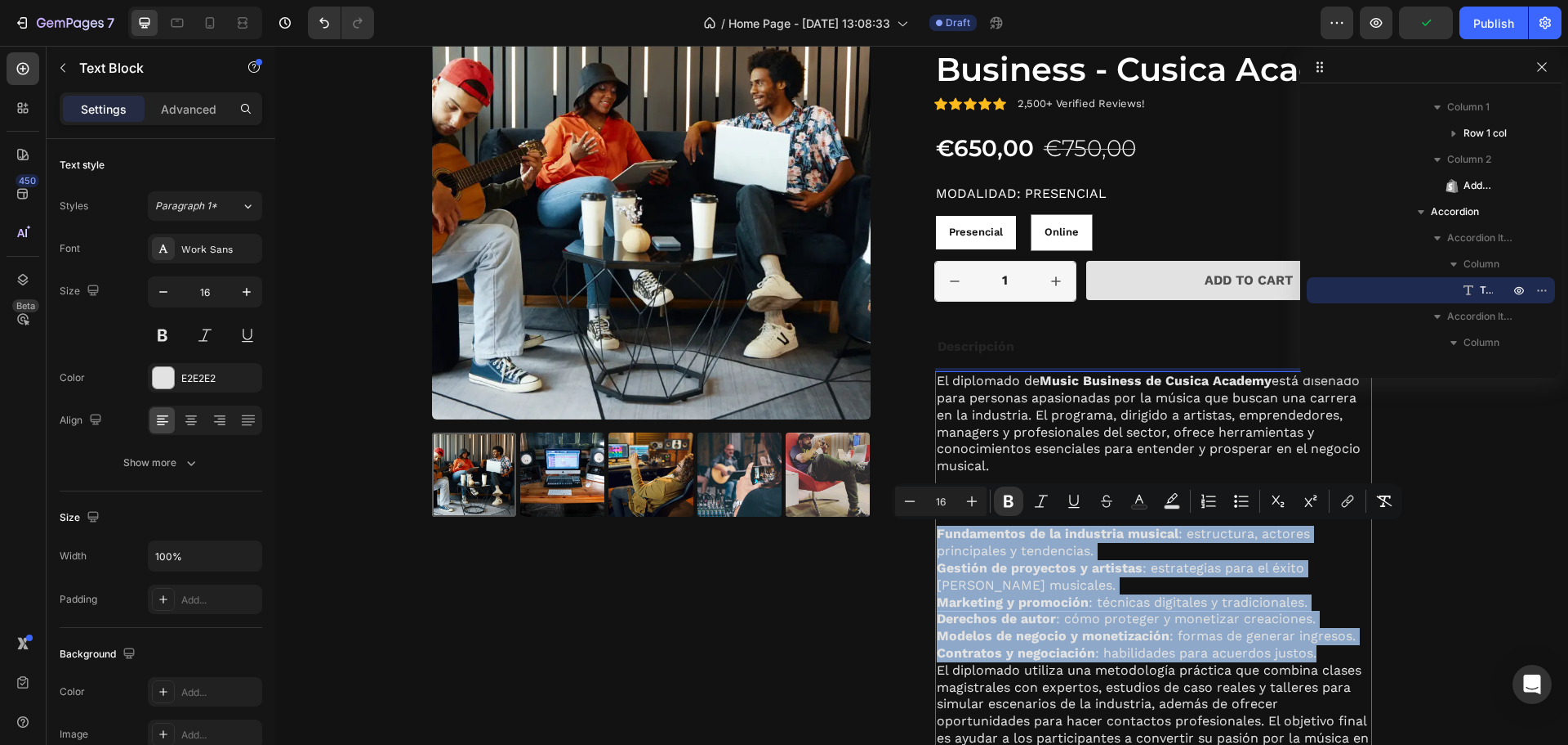
drag, startPoint x: 933, startPoint y: 529, endPoint x: 1311, endPoint y: 645, distance: 395.4
click at [1311, 645] on div "El diplomado de Music Business de Cusica Academy está diseñado para personas ap…" at bounding box center [1154, 568] width 437 height 394
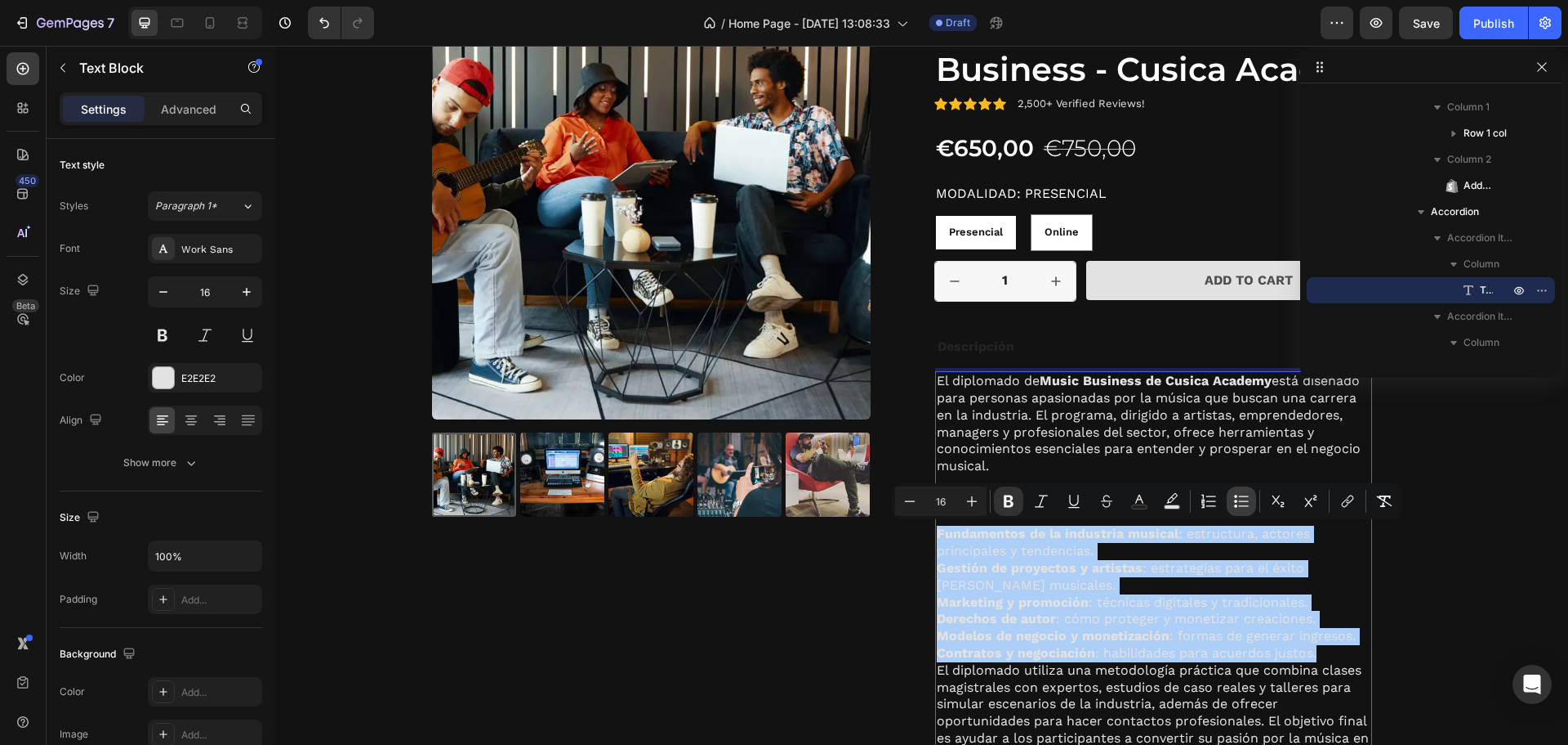
click at [1242, 507] on icon "Editor contextual toolbar" at bounding box center [1241, 500] width 16 height 16
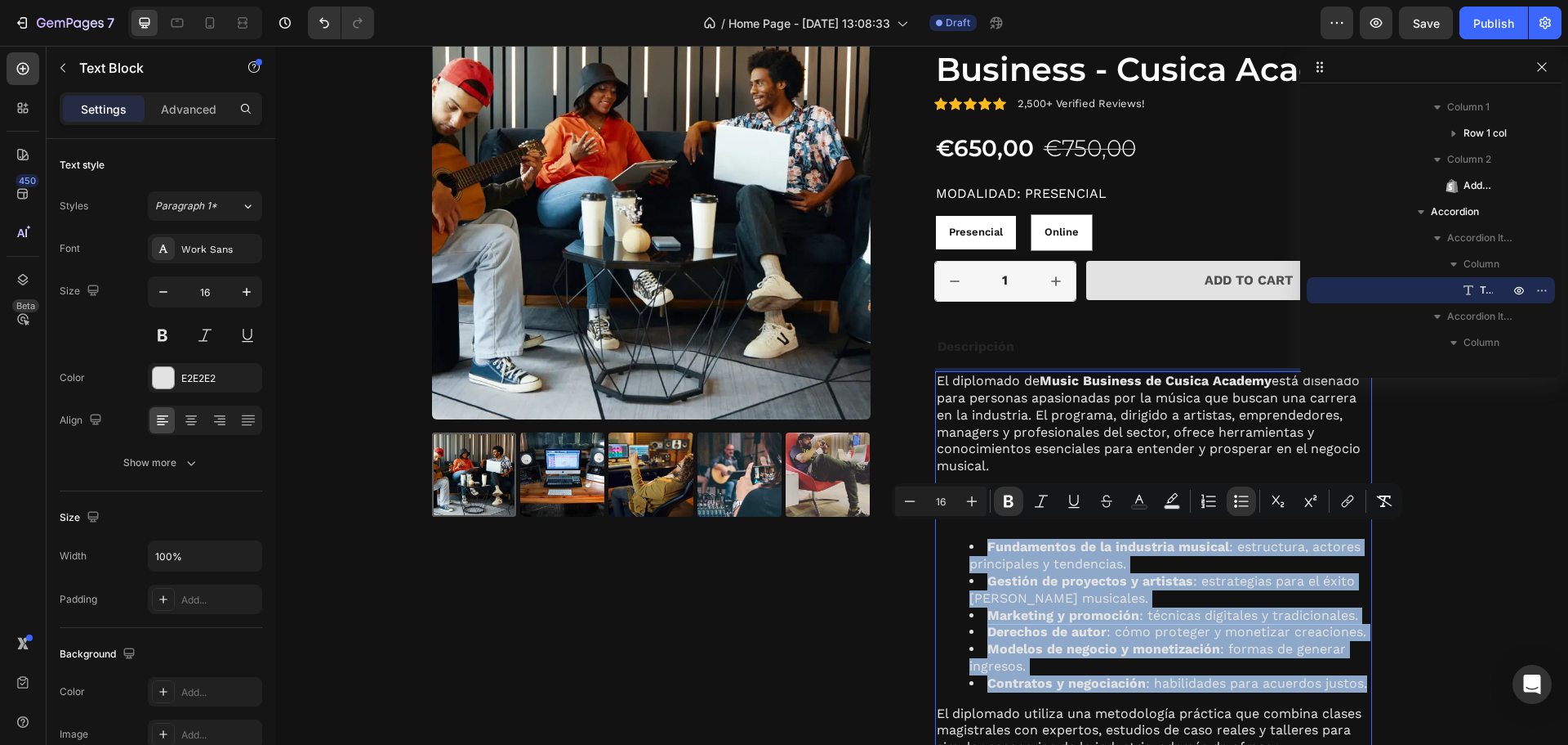
click at [1015, 639] on strong "Derechos de autor" at bounding box center [1047, 631] width 119 height 15
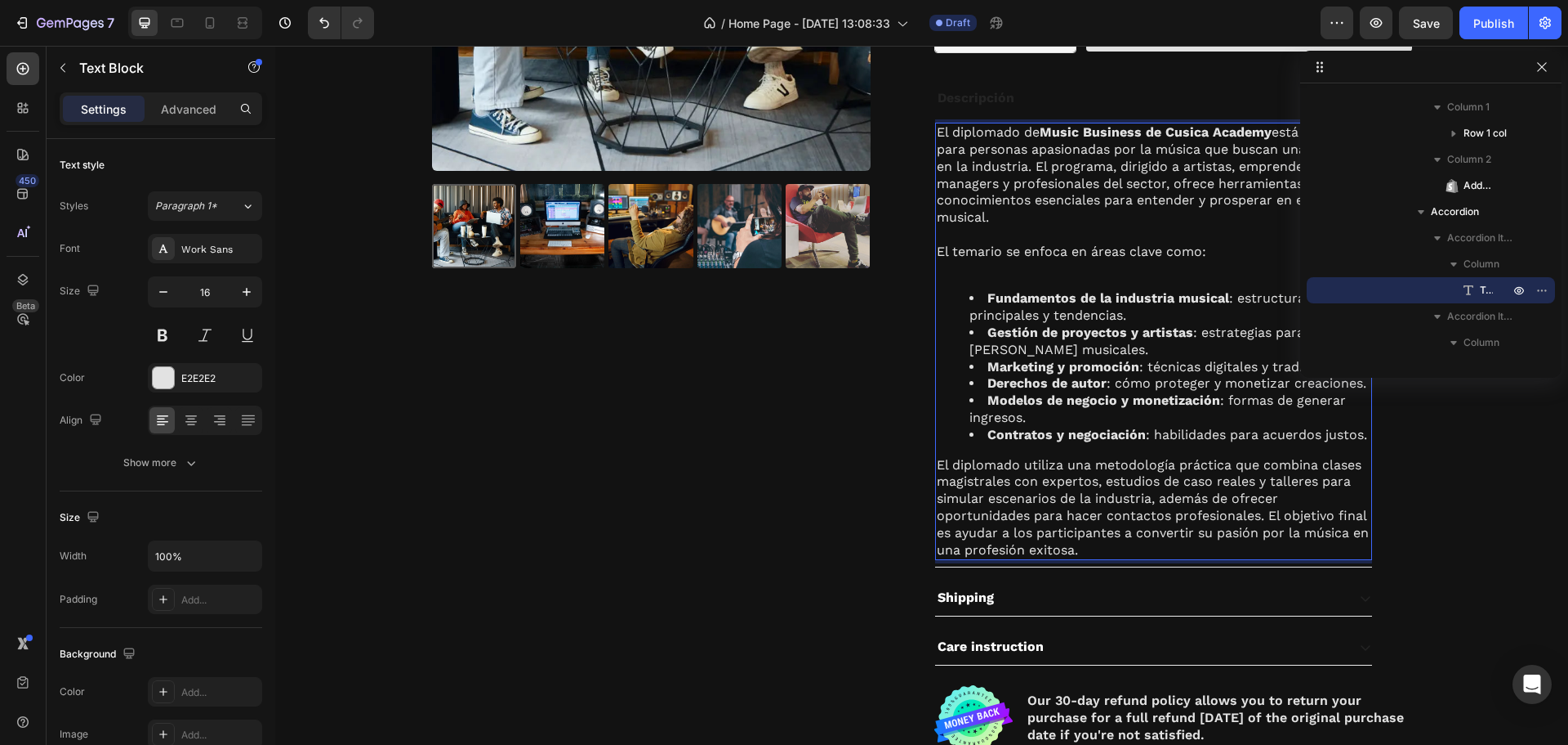
scroll to position [2539, 0]
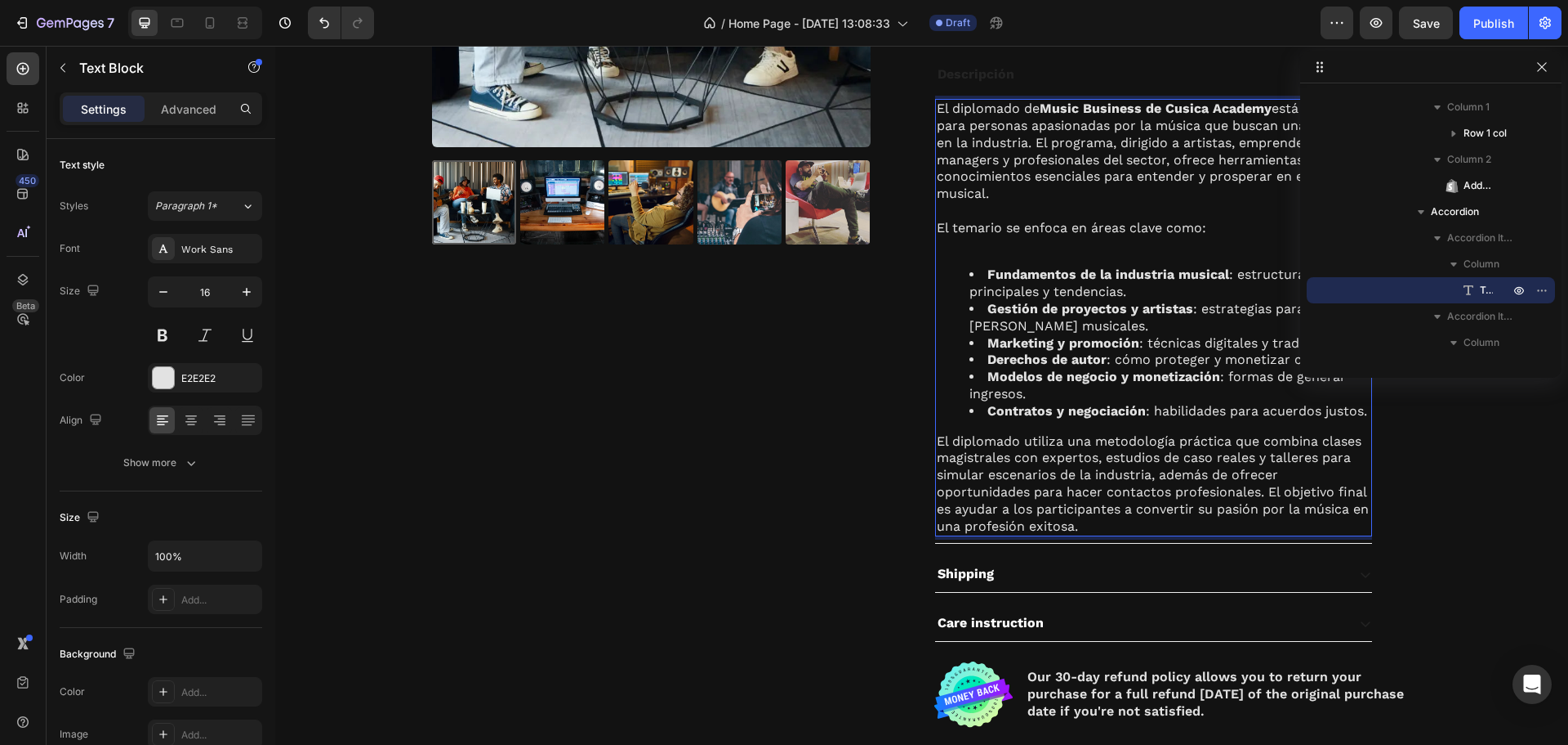
click at [1258, 497] on p "El diplomado utiliza una metodología práctica que combina clases magistrales co…" at bounding box center [1154, 484] width 434 height 103
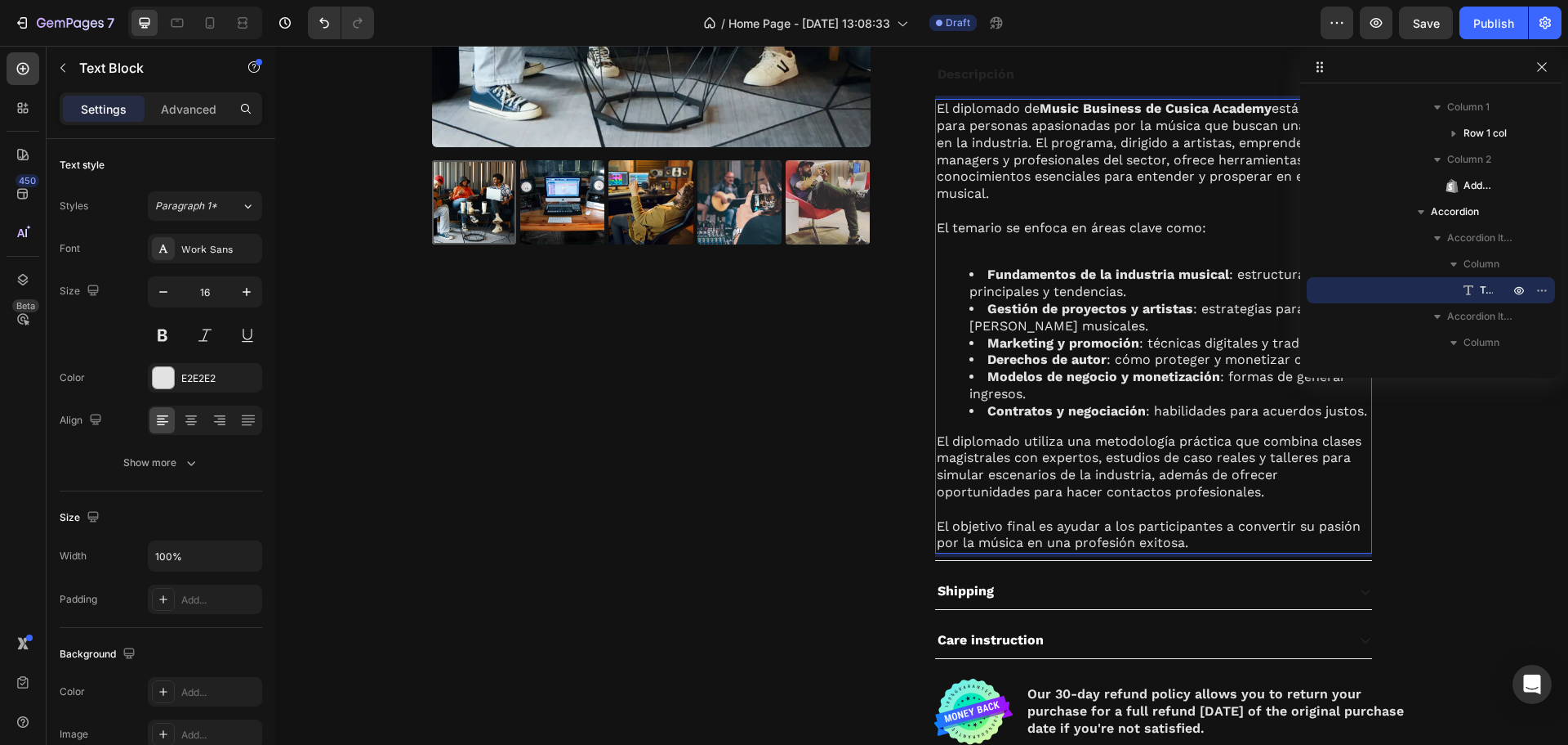
scroll to position [2812, 0]
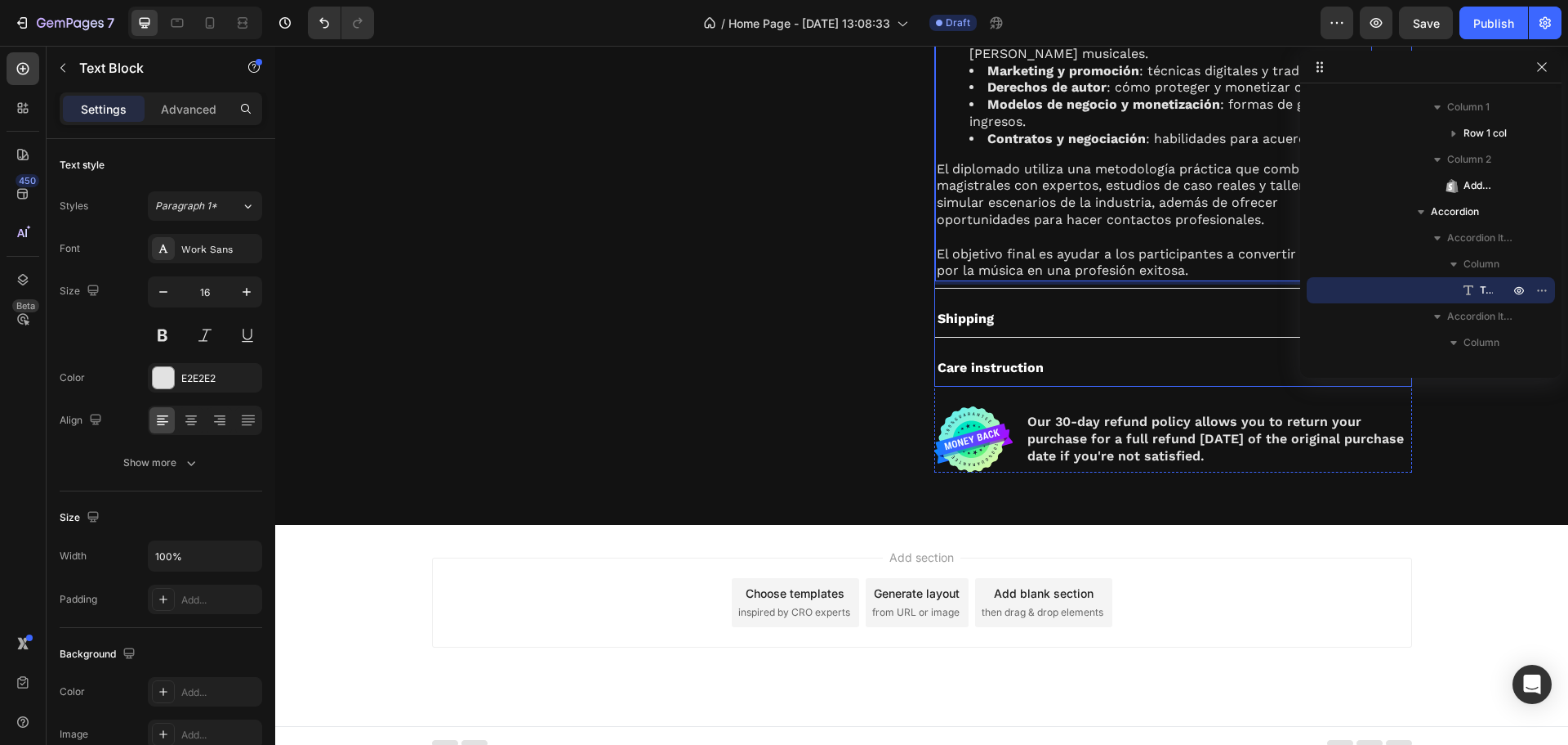
click at [1082, 323] on div "Shipping" at bounding box center [1140, 319] width 411 height 22
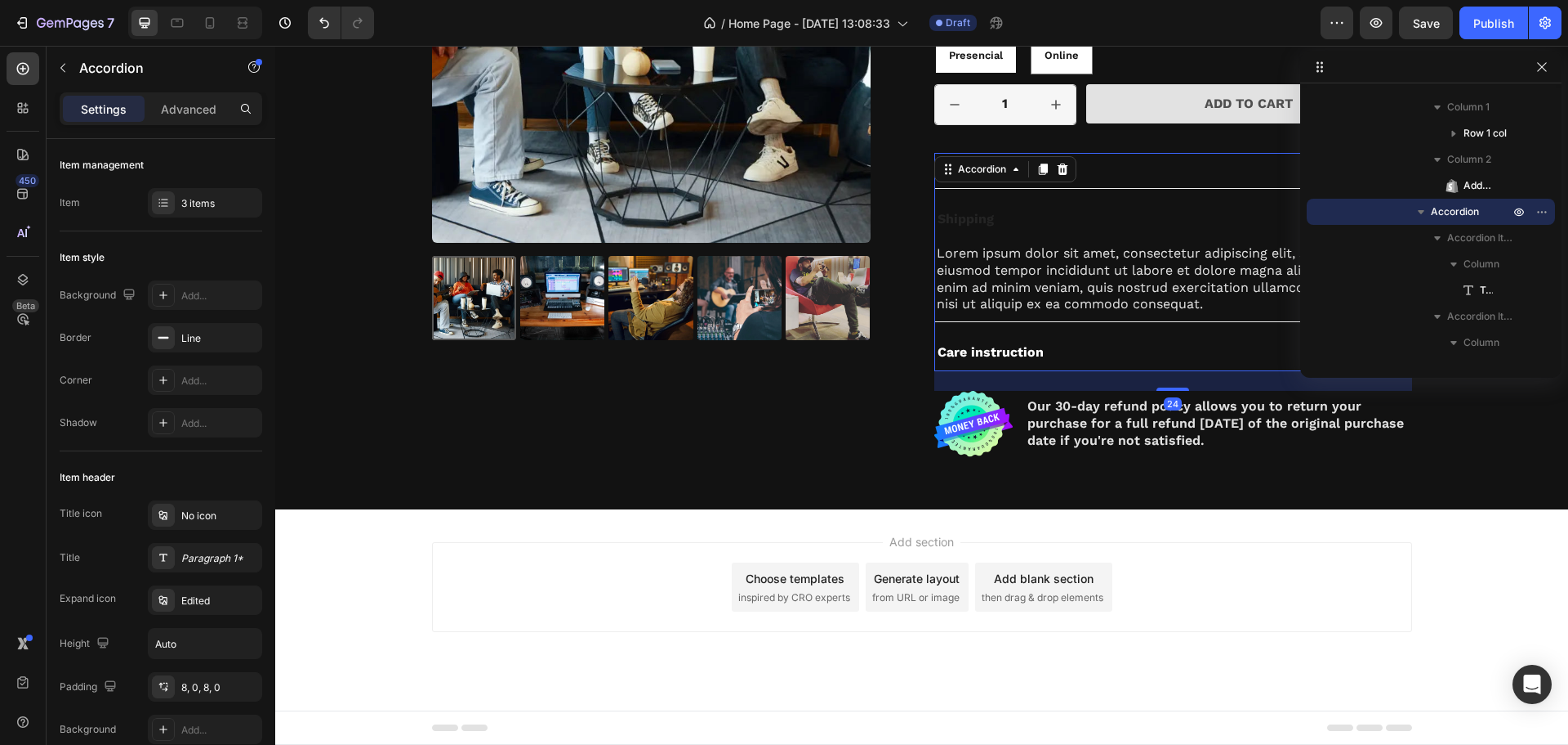
scroll to position [2444, 0]
click at [1018, 197] on div "Descripción Shipping Lorem ipsum dolor sit amet, consectetur adipiscing elit, s…" at bounding box center [1154, 262] width 439 height 219
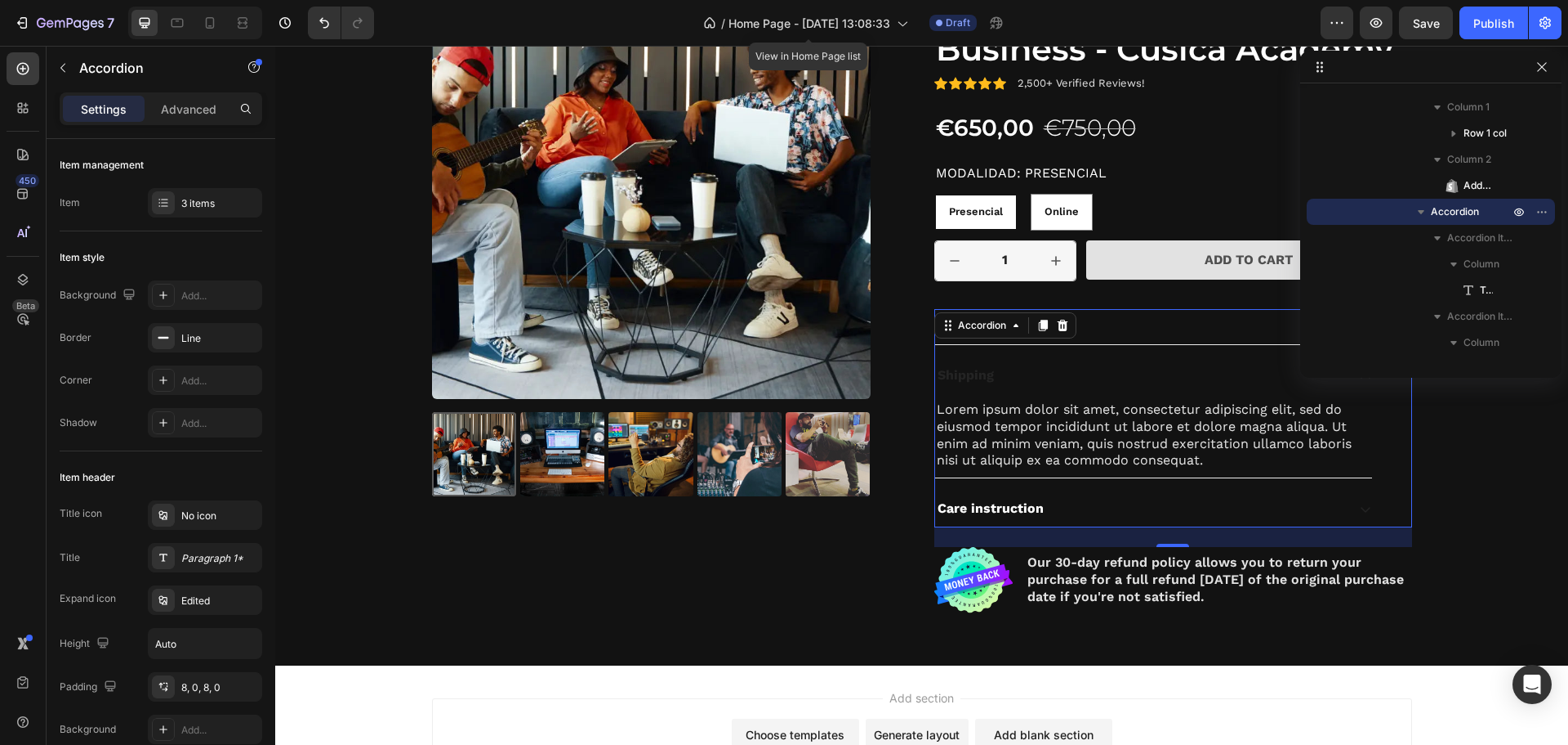
scroll to position [2172, 0]
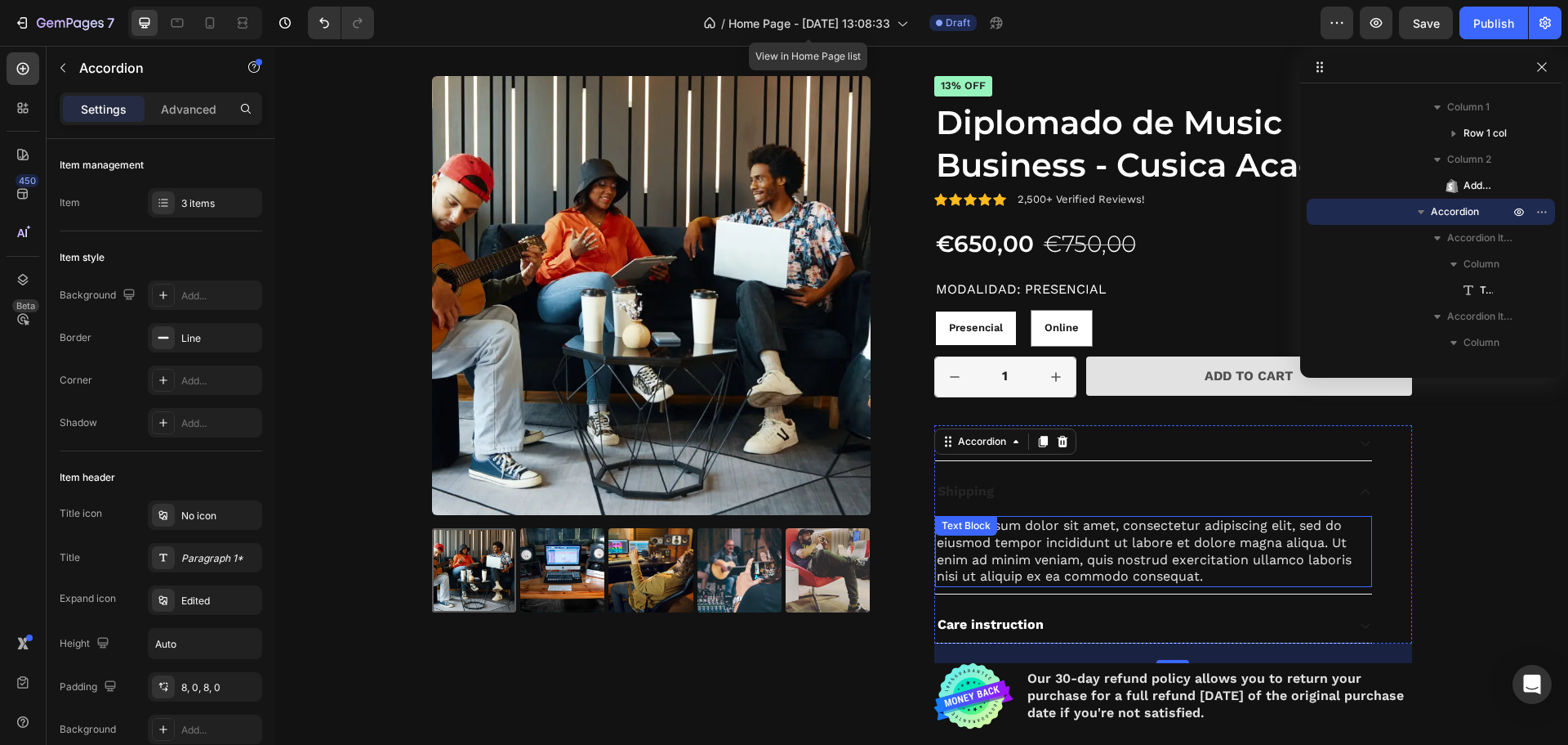
click at [1145, 556] on div "Lorem ipsum dolor sit amet, consectetur adipiscing elit, sed do eiusmod tempor …" at bounding box center [1154, 551] width 437 height 71
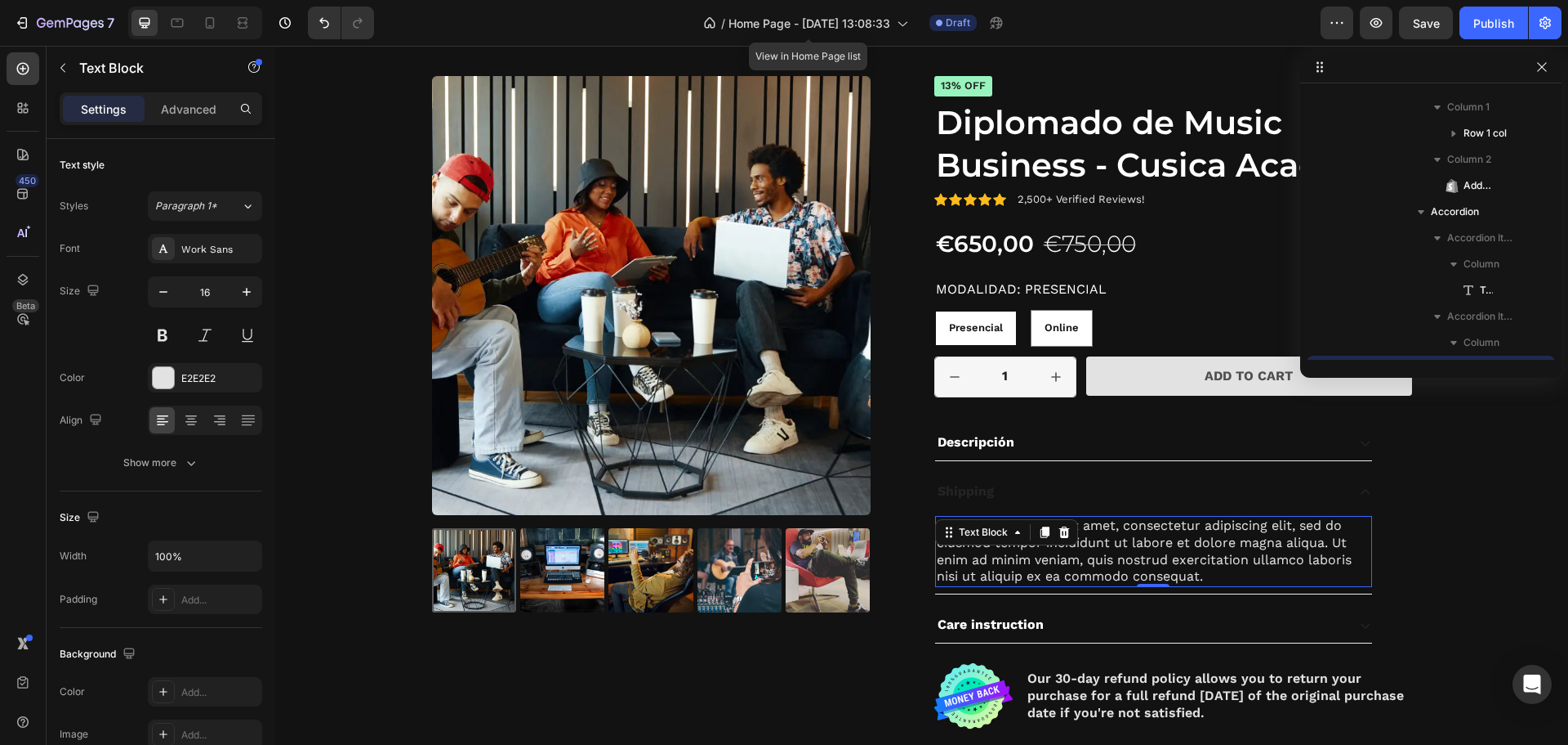
scroll to position [1618, 0]
click at [1058, 535] on icon at bounding box center [1065, 532] width 13 height 13
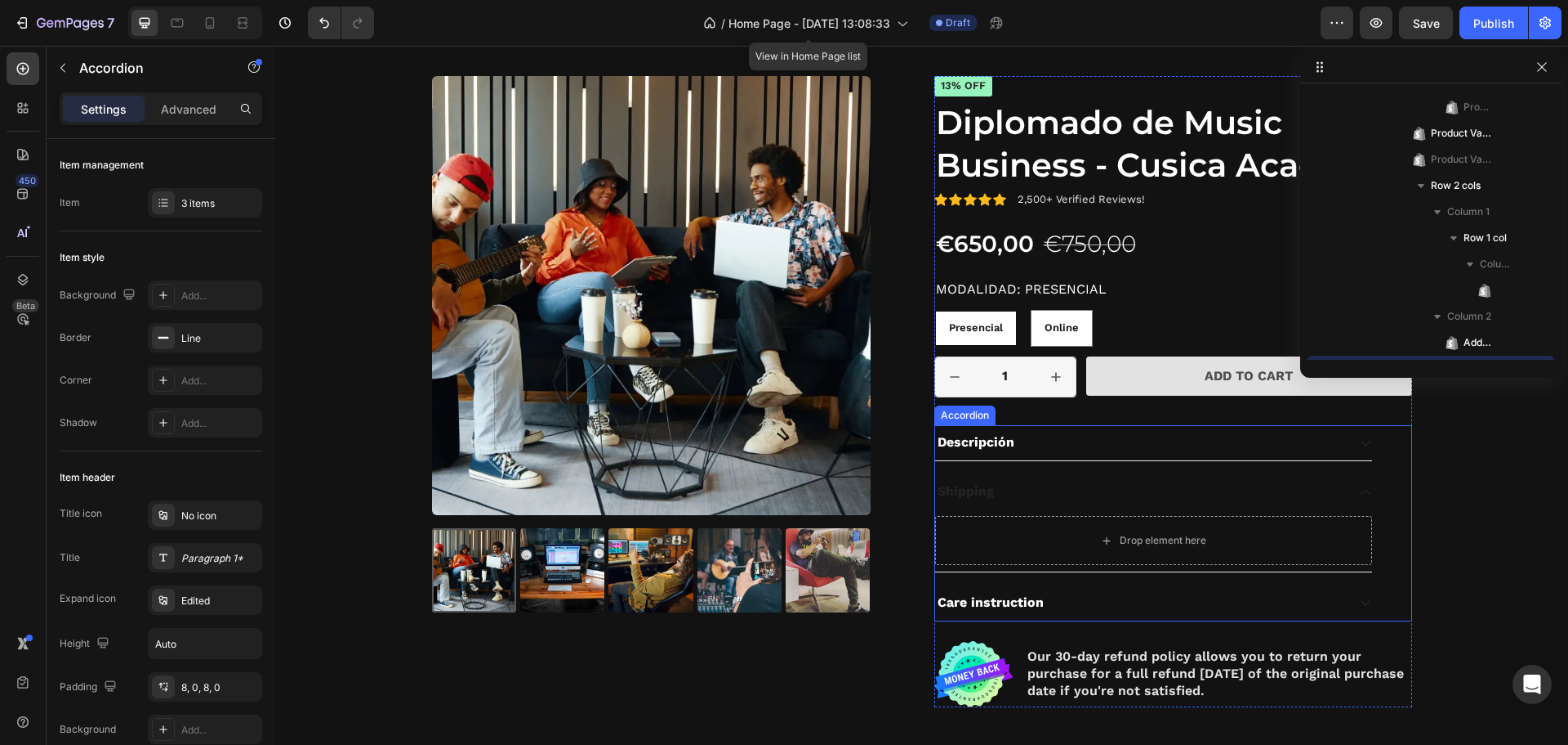
scroll to position [1775, 0]
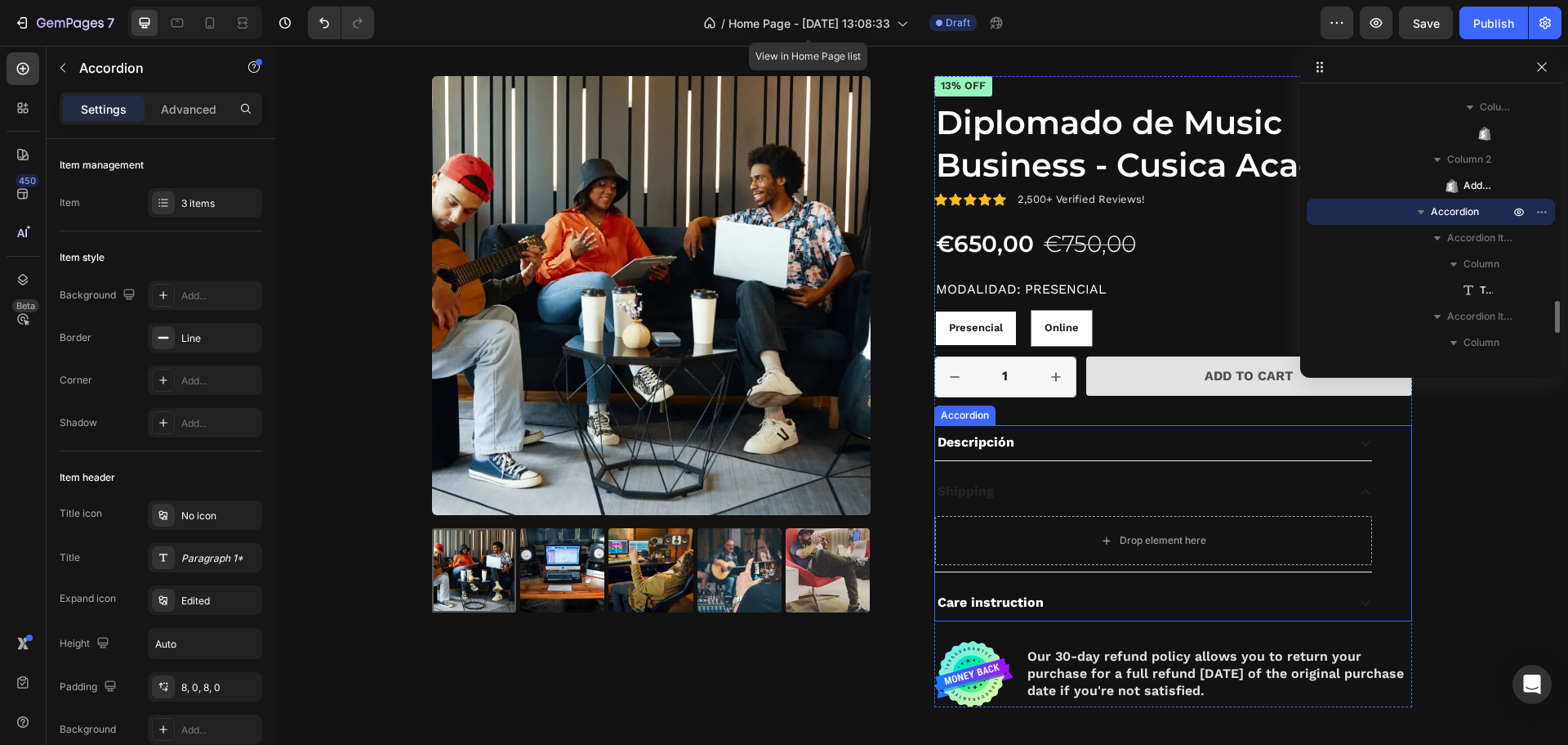
click at [1015, 494] on div "Shipping" at bounding box center [1140, 492] width 411 height 22
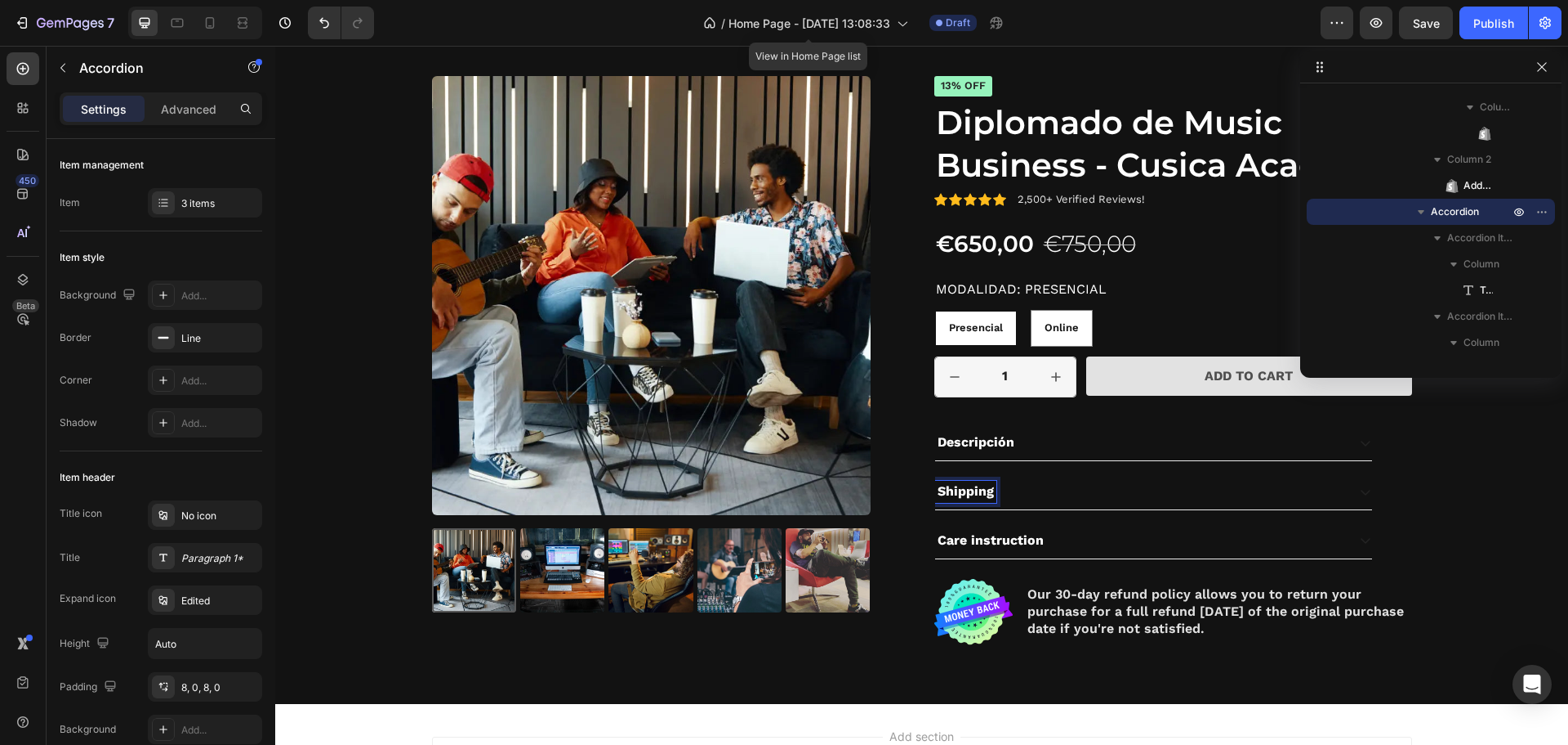
click at [1081, 498] on div "Shipping" at bounding box center [1140, 492] width 411 height 22
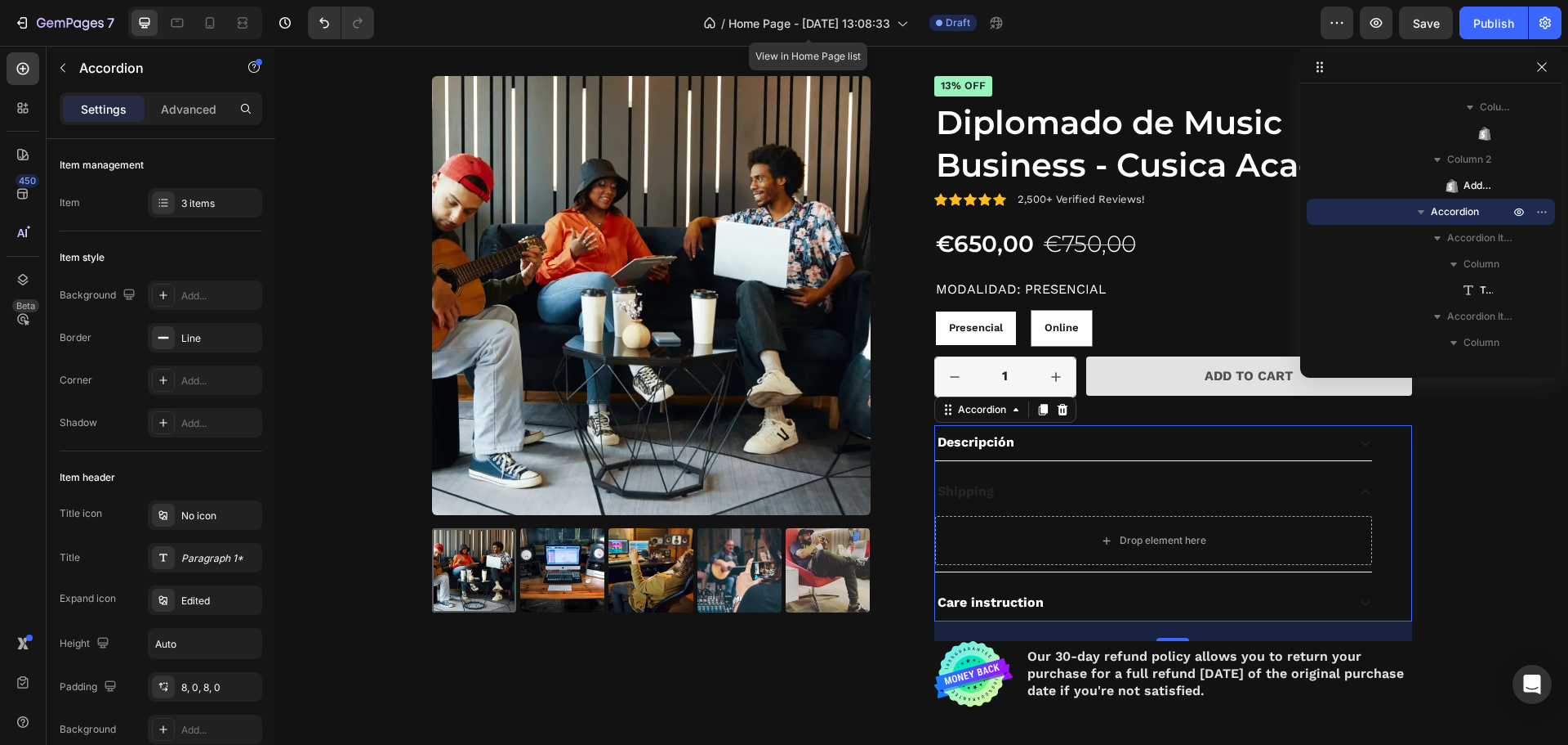
click at [985, 478] on div "Shipping" at bounding box center [1154, 492] width 437 height 35
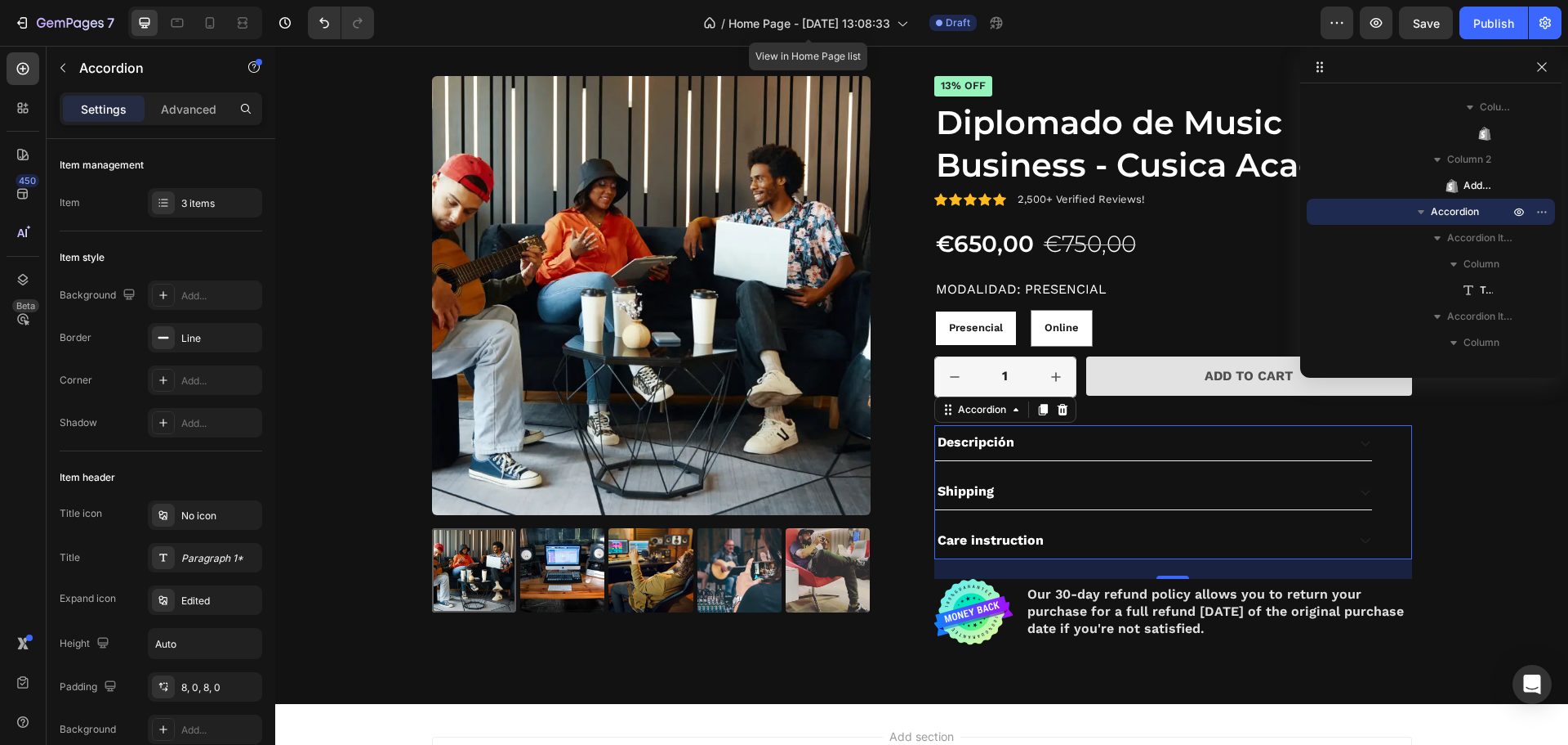
click at [981, 489] on p "Shipping" at bounding box center [966, 492] width 56 height 17
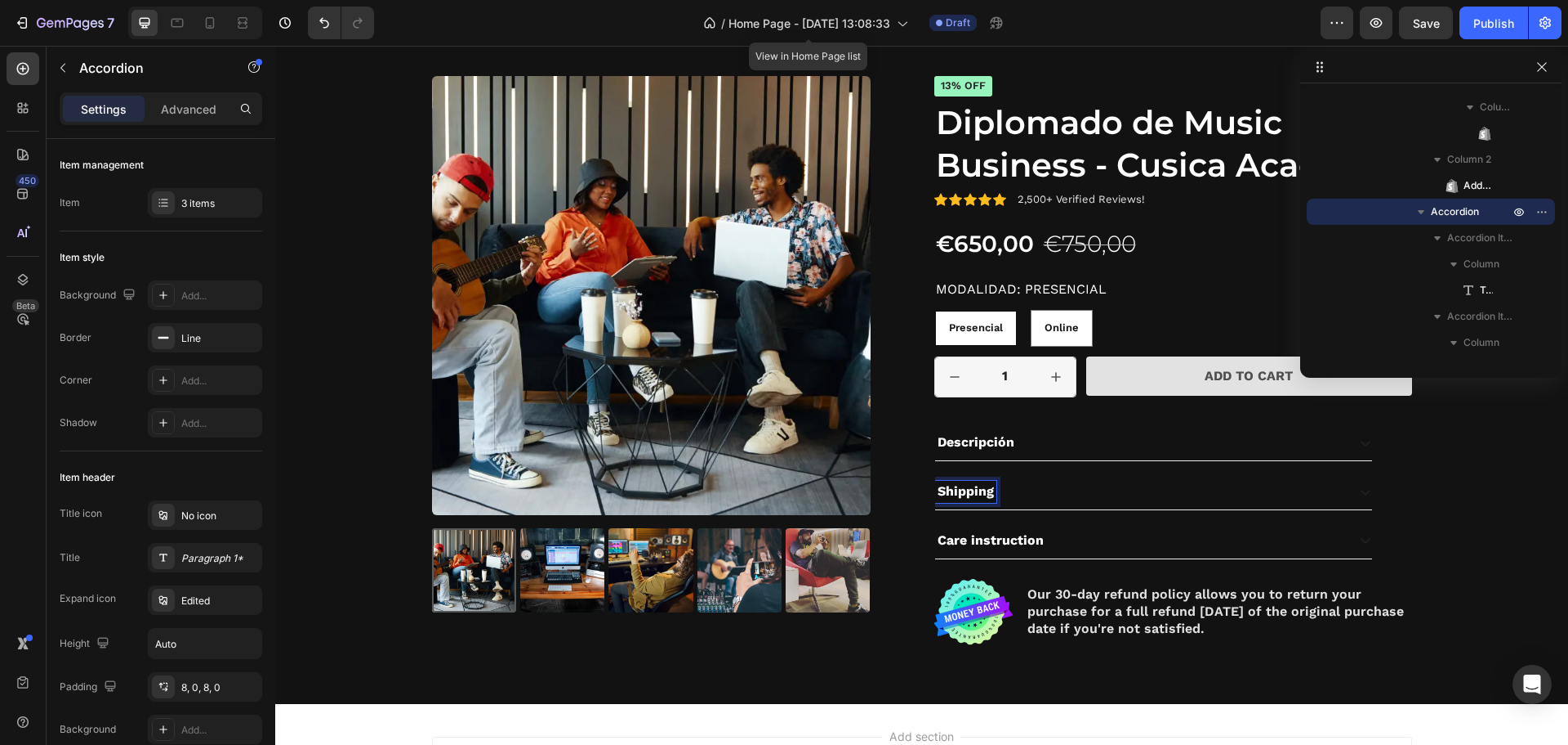
click at [974, 487] on p "Shipping" at bounding box center [966, 492] width 56 height 17
click at [972, 488] on p "Shipping" at bounding box center [966, 492] width 56 height 17
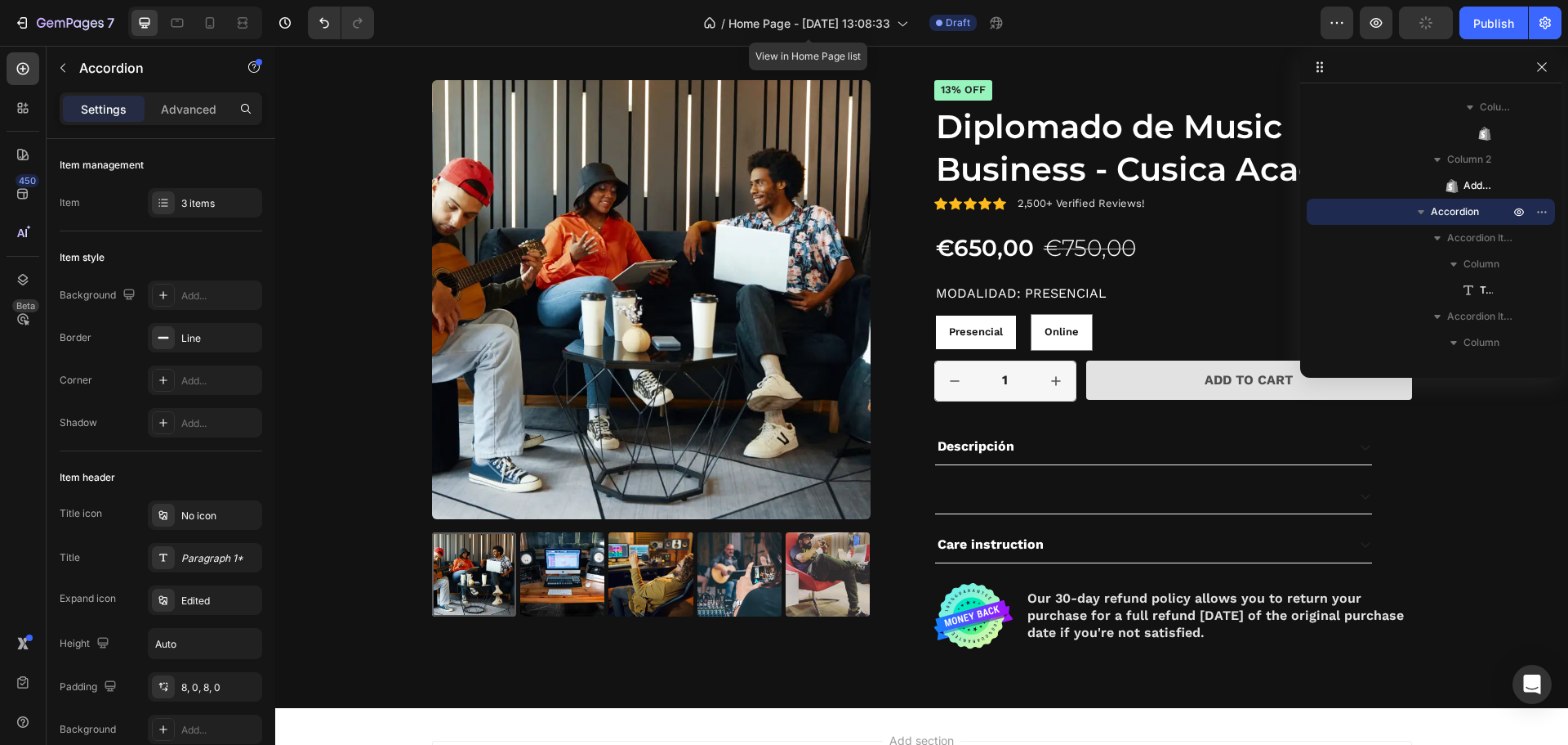
click at [1035, 514] on div at bounding box center [1154, 496] width 437 height 35
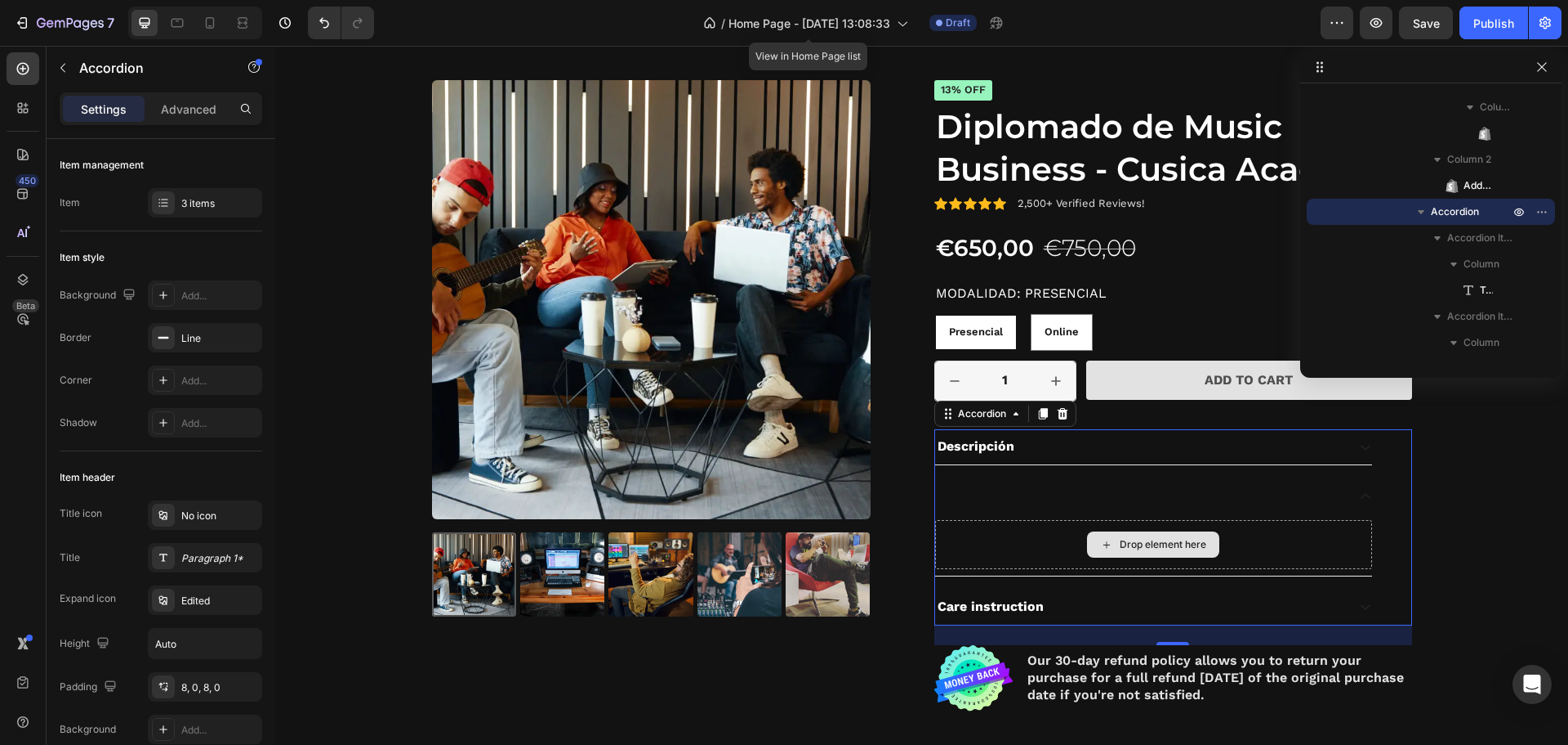
click at [1077, 536] on div "Drop element here" at bounding box center [1154, 544] width 437 height 49
click at [1020, 586] on div "Descripción Drop element here Care instruction" at bounding box center [1154, 526] width 439 height 195
click at [1013, 602] on p "Care instruction" at bounding box center [991, 607] width 106 height 17
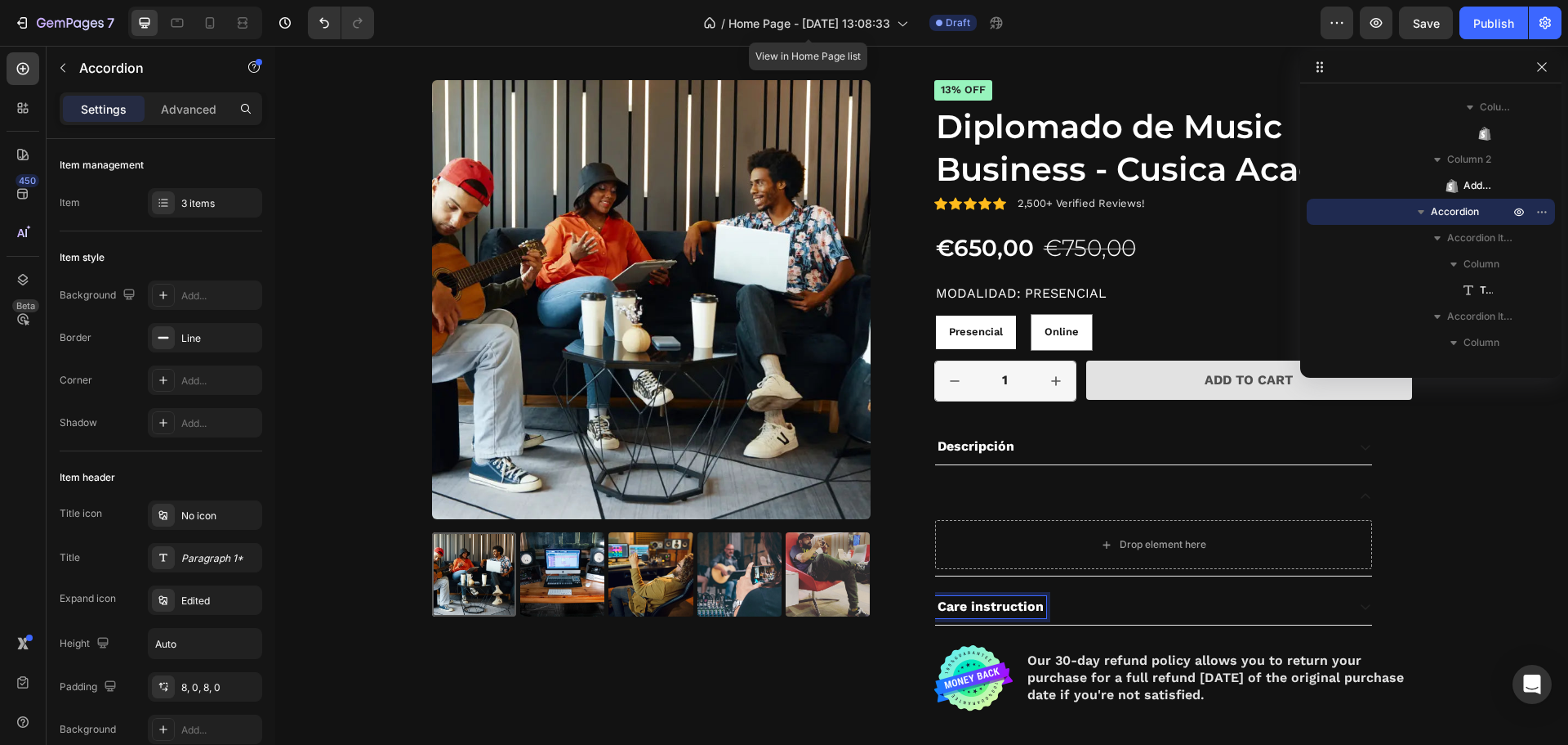
click at [1013, 606] on p "Care instruction" at bounding box center [991, 607] width 106 height 17
click at [1063, 601] on div at bounding box center [1140, 607] width 411 height 22
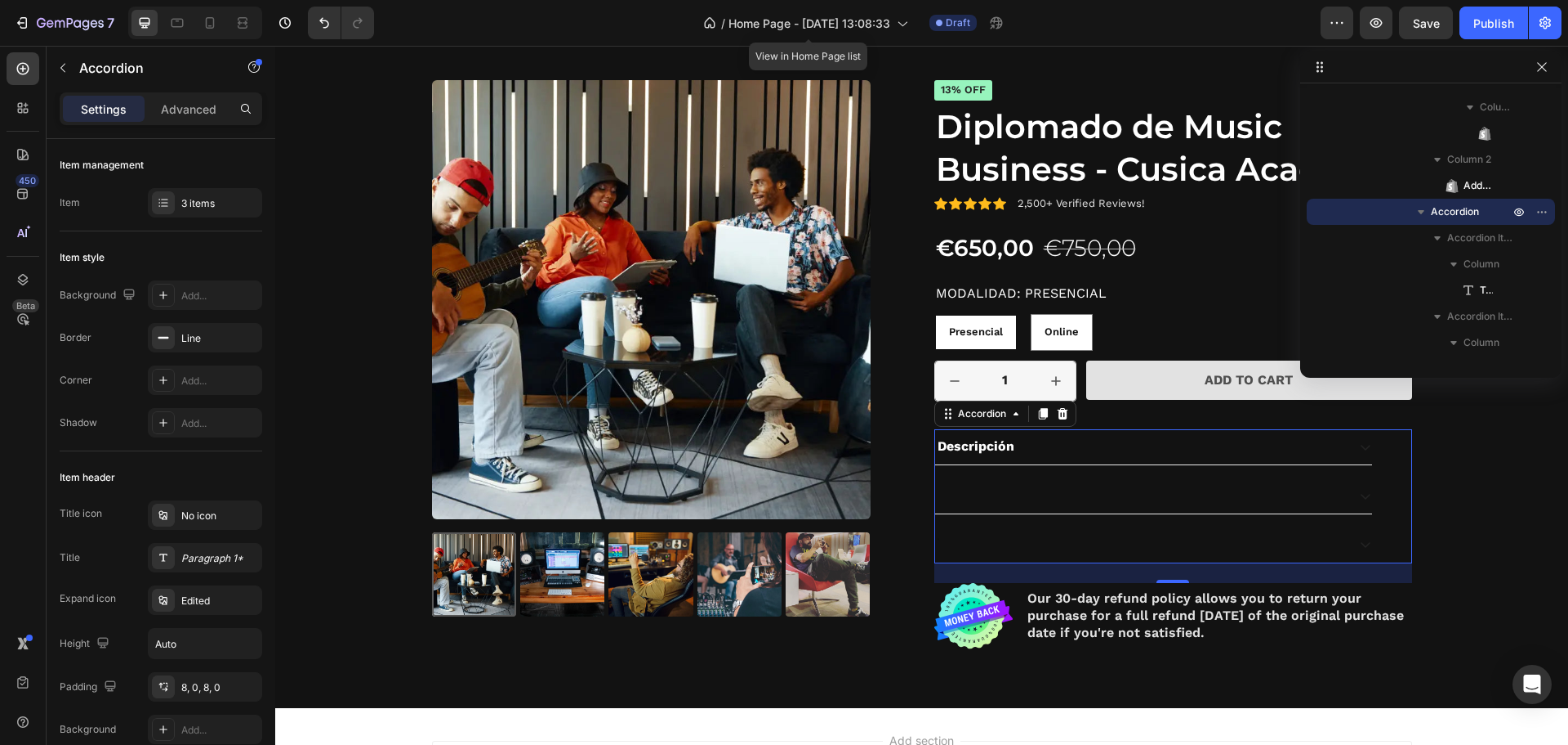
click at [1082, 547] on div at bounding box center [1140, 545] width 411 height 22
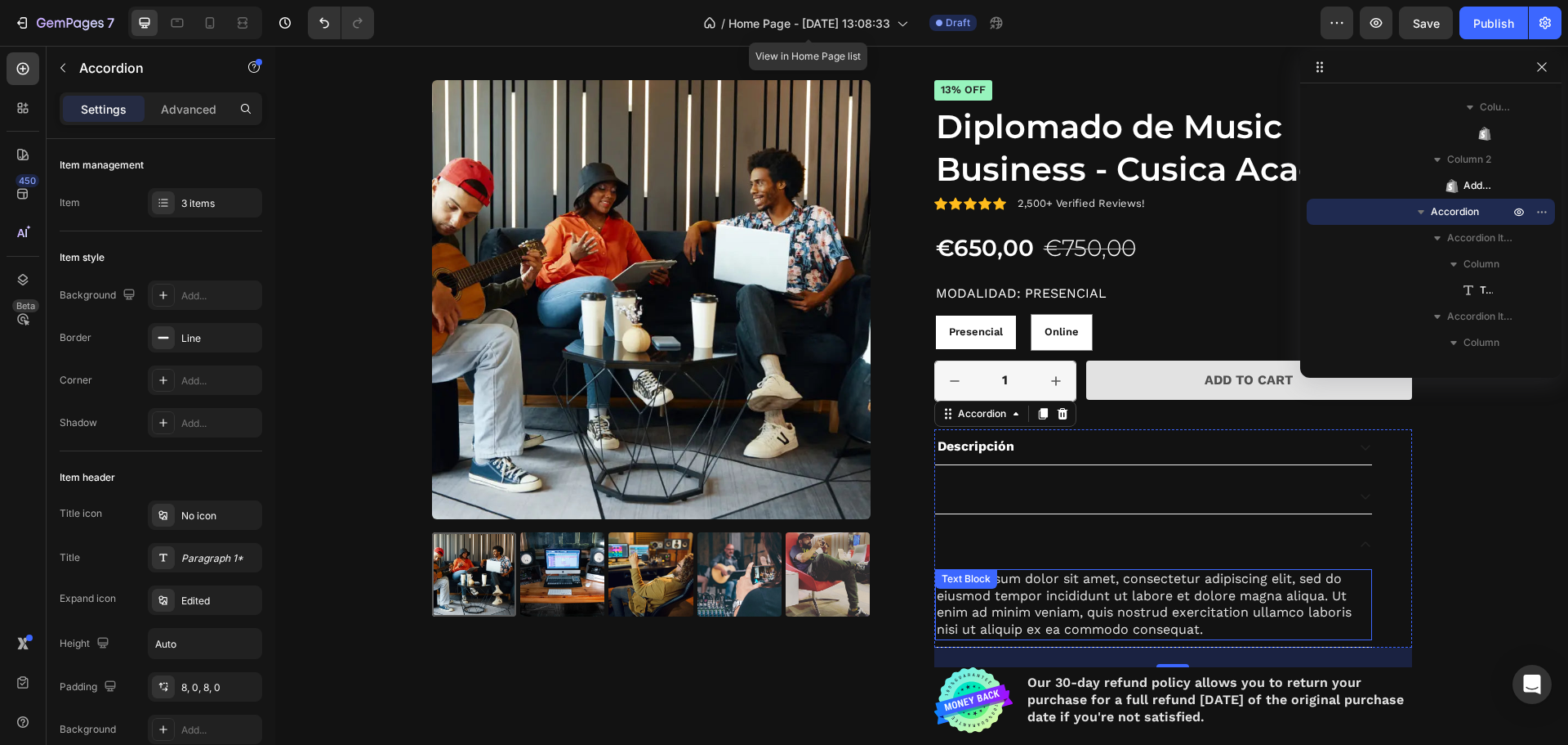
click at [1070, 587] on div "Lorem ipsum dolor sit amet, consectetur adipiscing elit, sed do eiusmod tempor …" at bounding box center [1154, 605] width 437 height 71
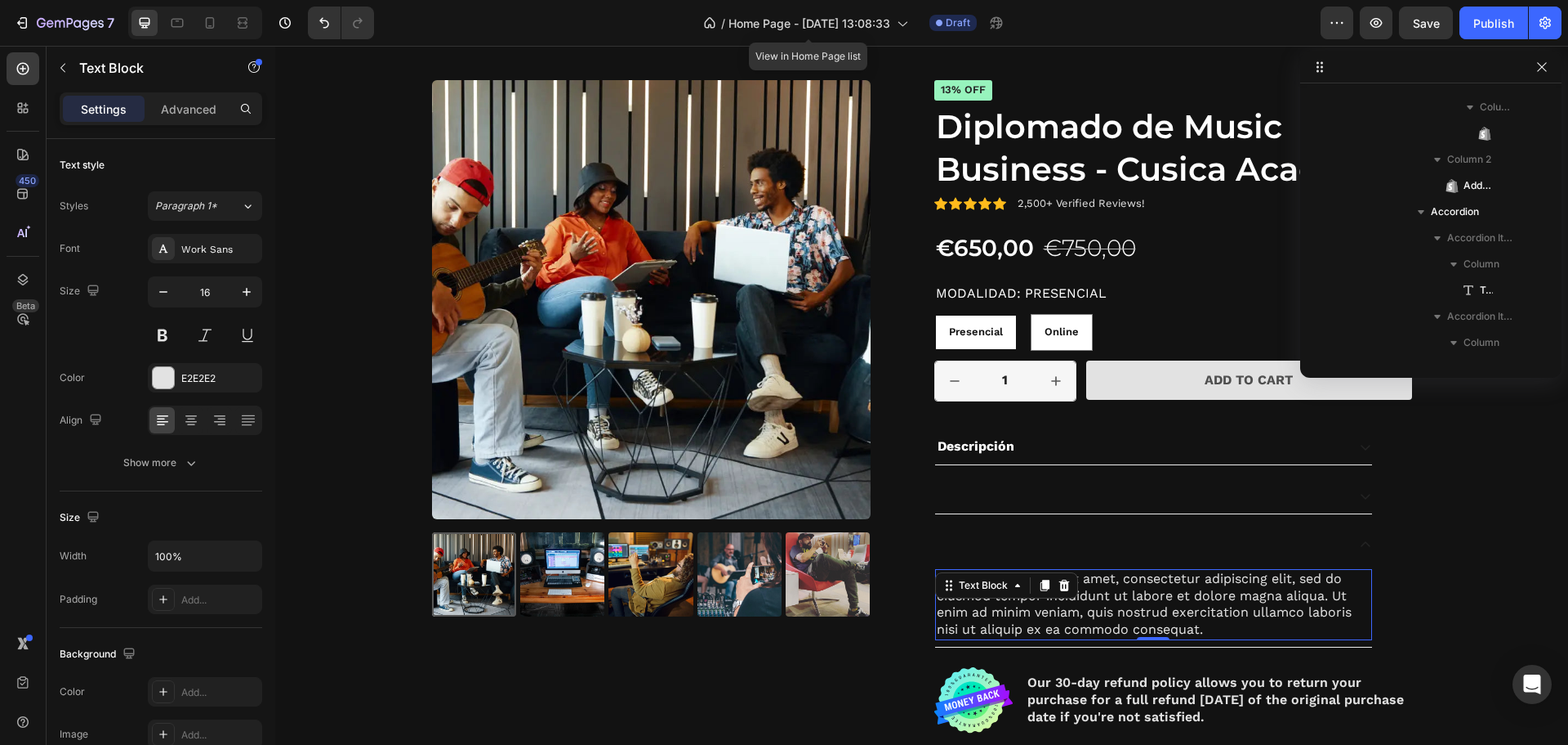
scroll to position [2000, 0]
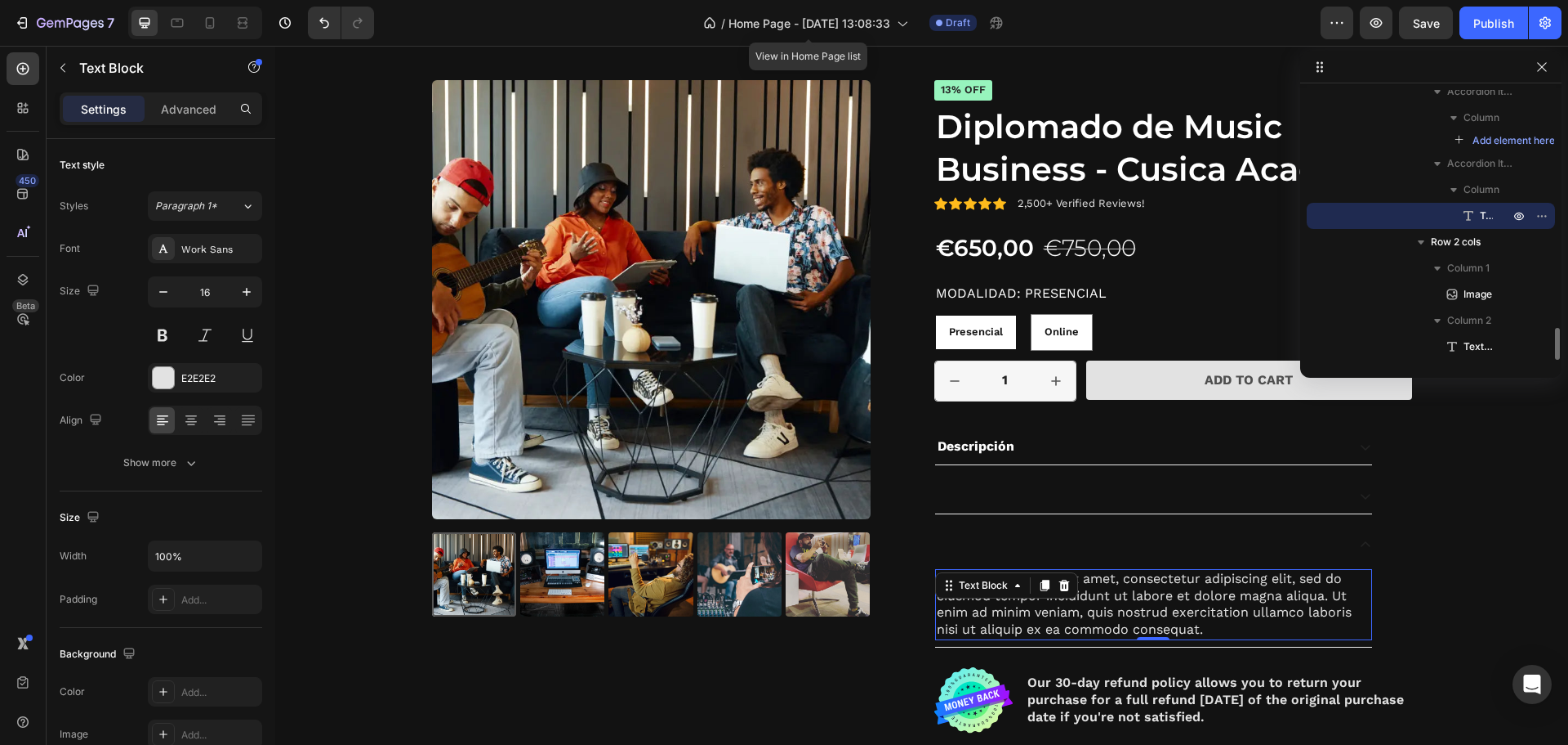
click at [1070, 589] on div "Text Block" at bounding box center [1007, 584] width 143 height 26
click at [1059, 589] on icon at bounding box center [1064, 585] width 11 height 12
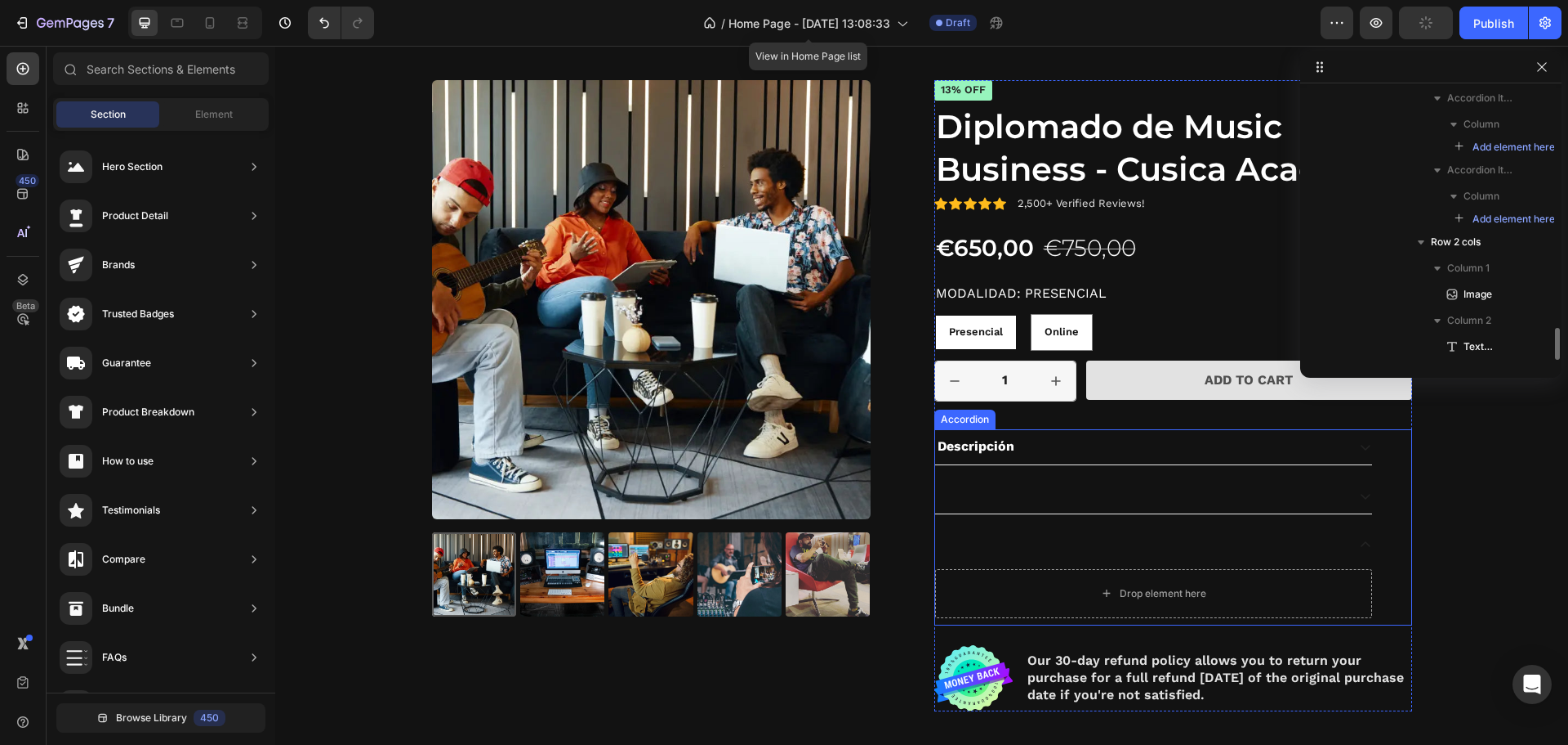
click at [1265, 538] on div at bounding box center [1140, 545] width 411 height 22
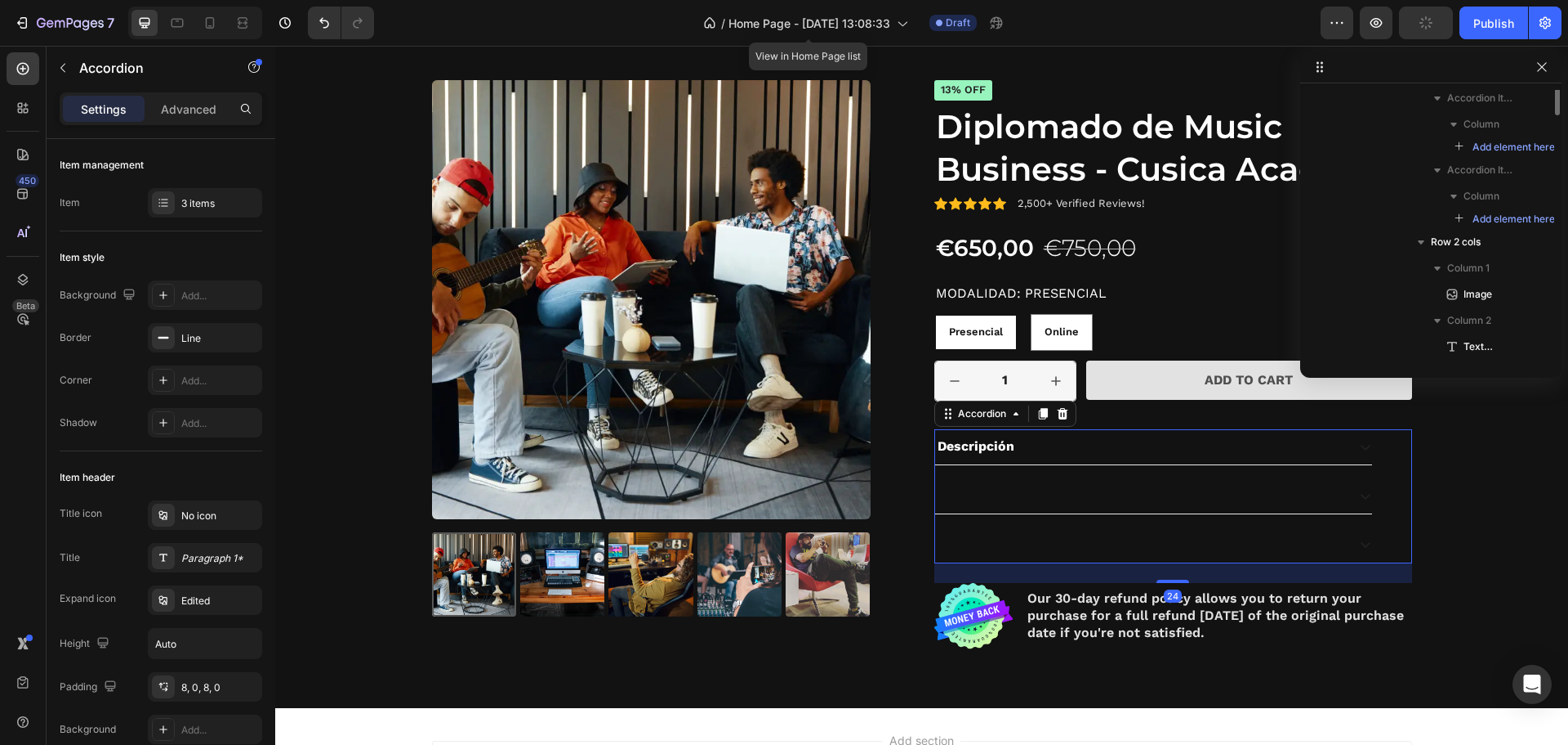
scroll to position [1775, 0]
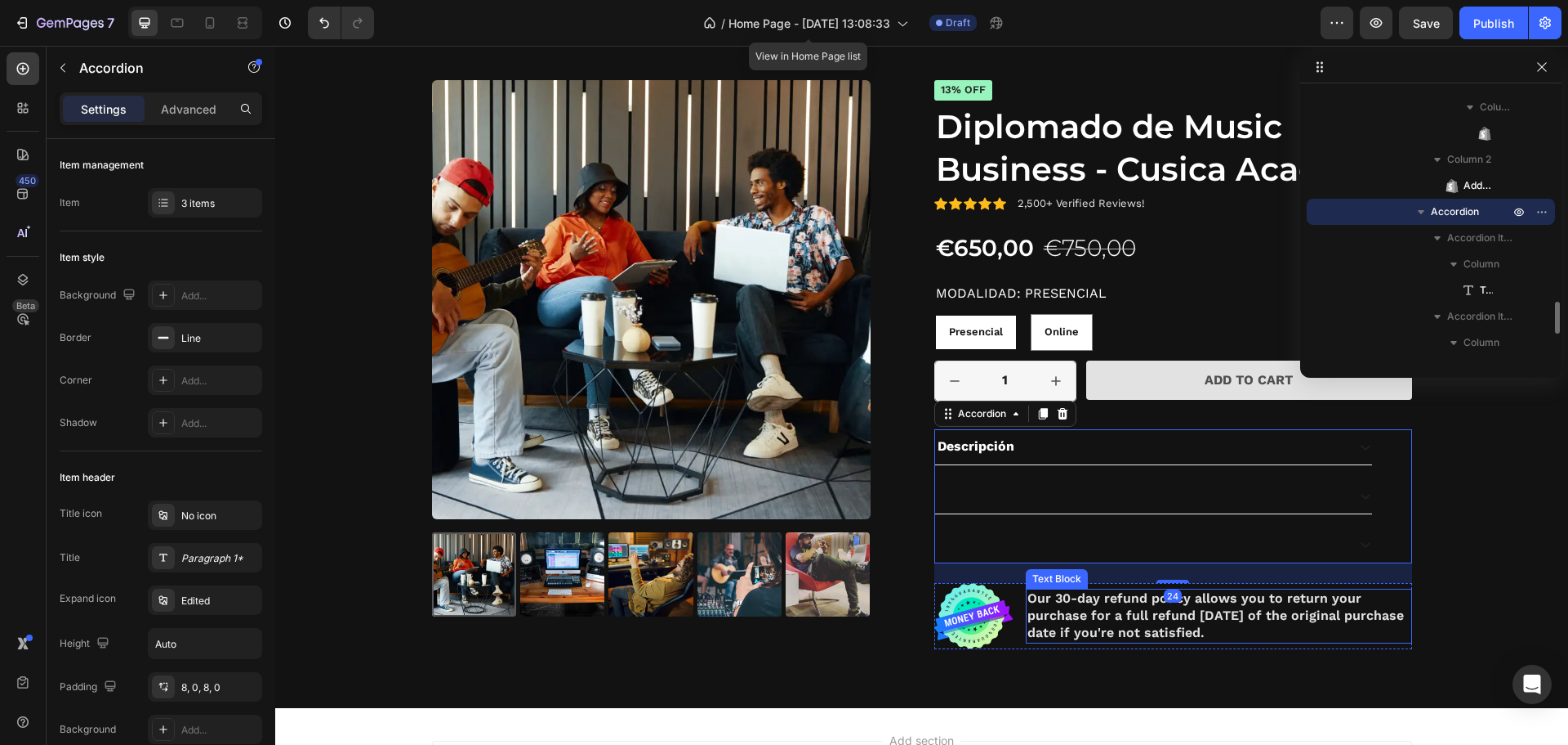
click at [1233, 602] on p "Our 30-day refund policy allows you to return your purchase for a full refund […" at bounding box center [1219, 616] width 383 height 50
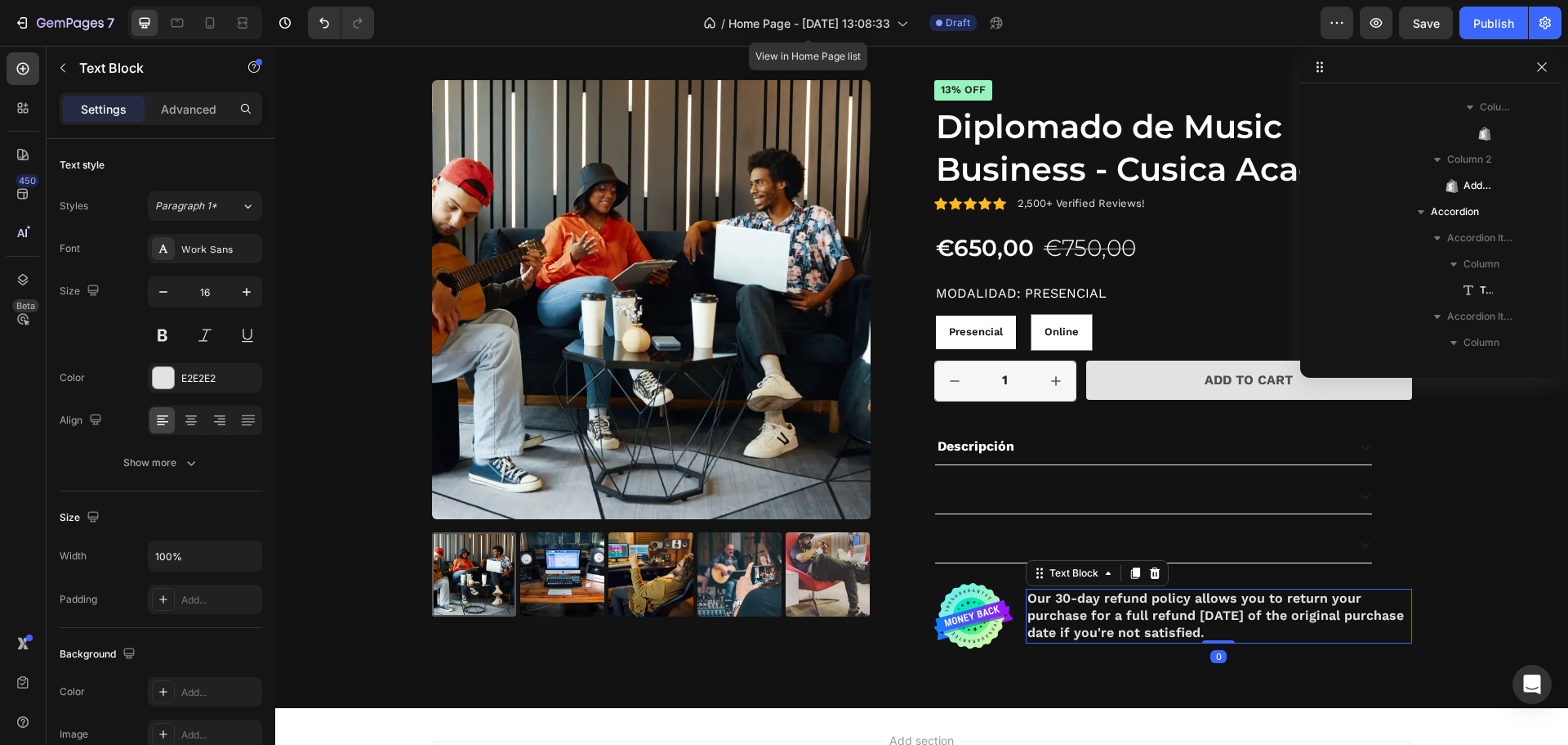
scroll to position [1993, 0]
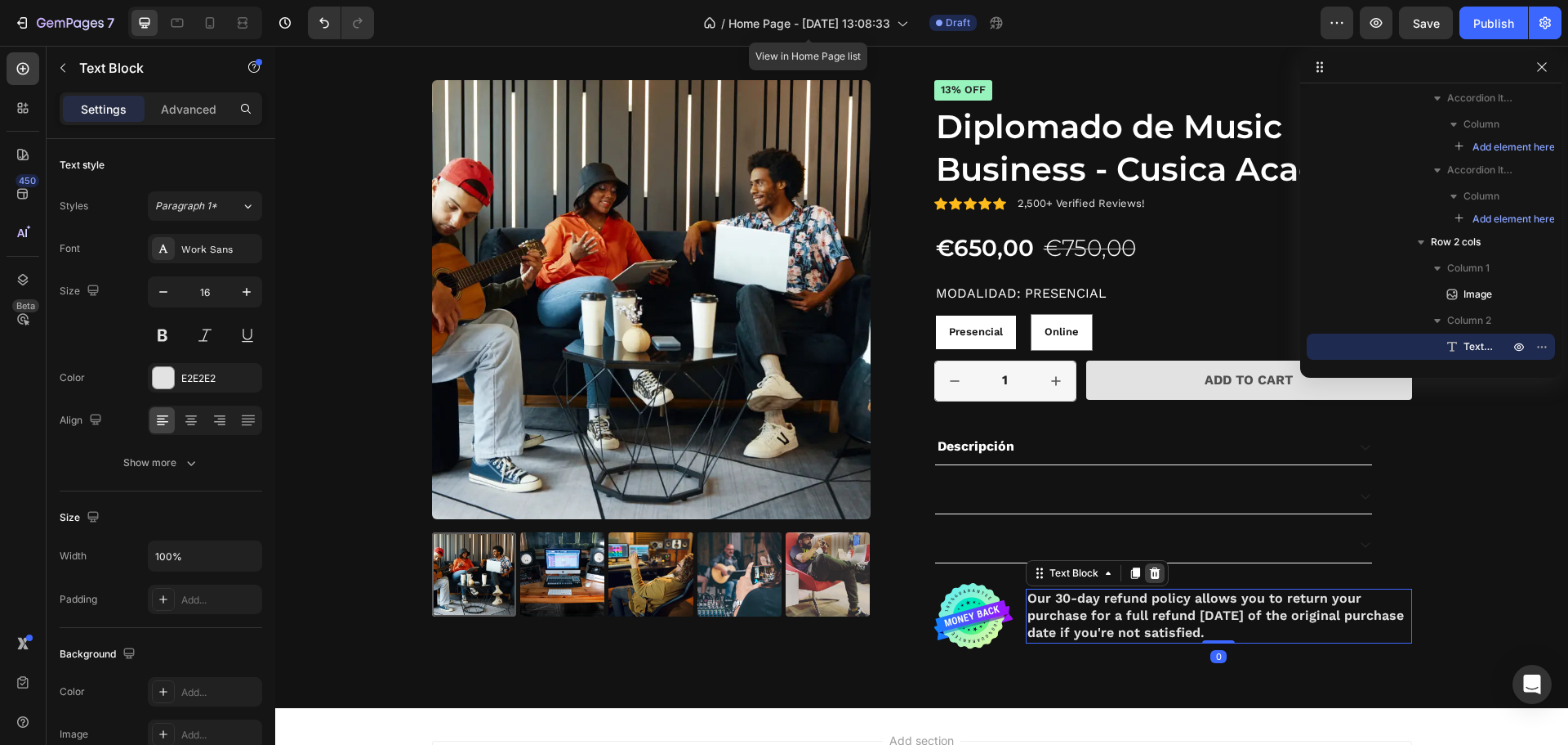
click at [1152, 574] on icon at bounding box center [1155, 573] width 11 height 12
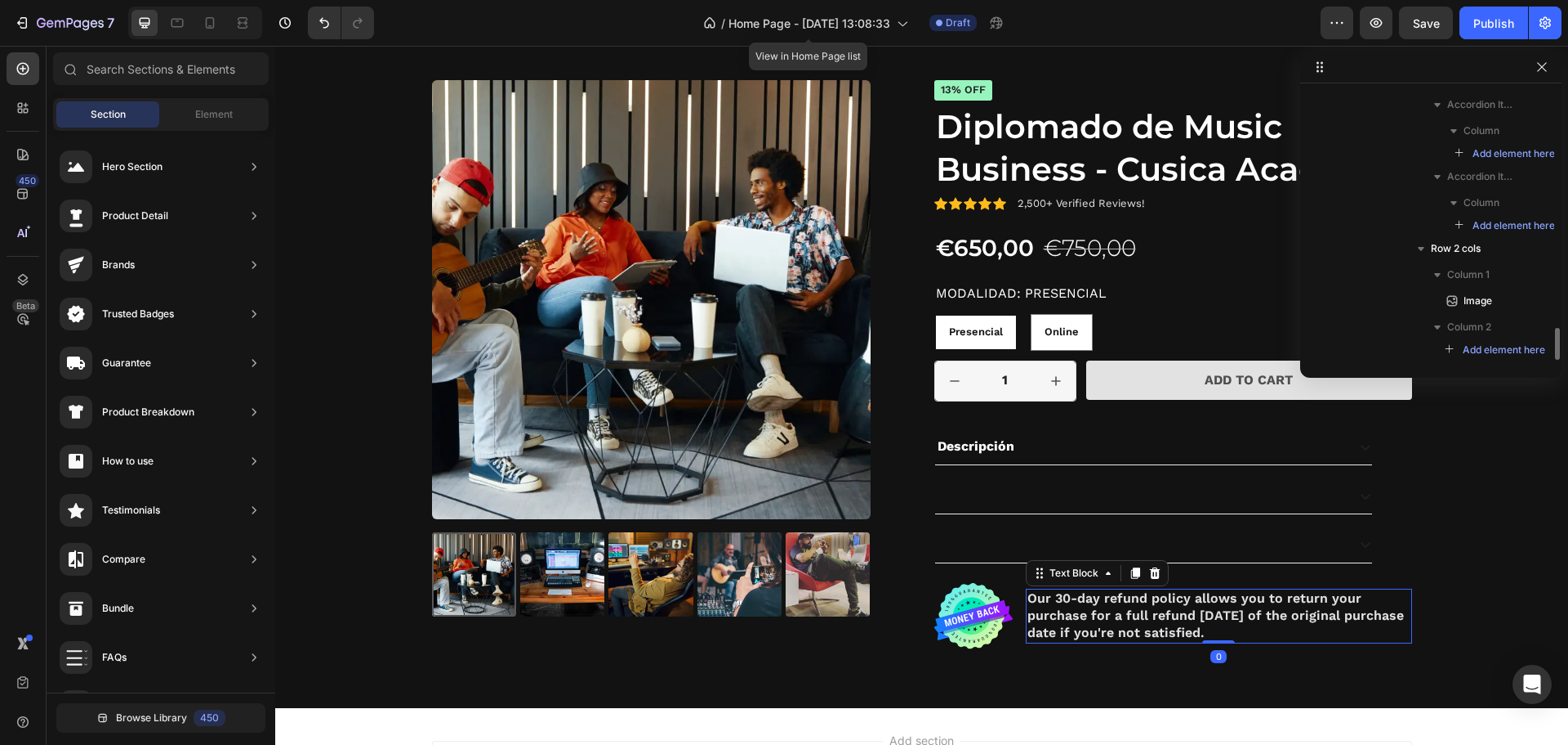
scroll to position [1986, 0]
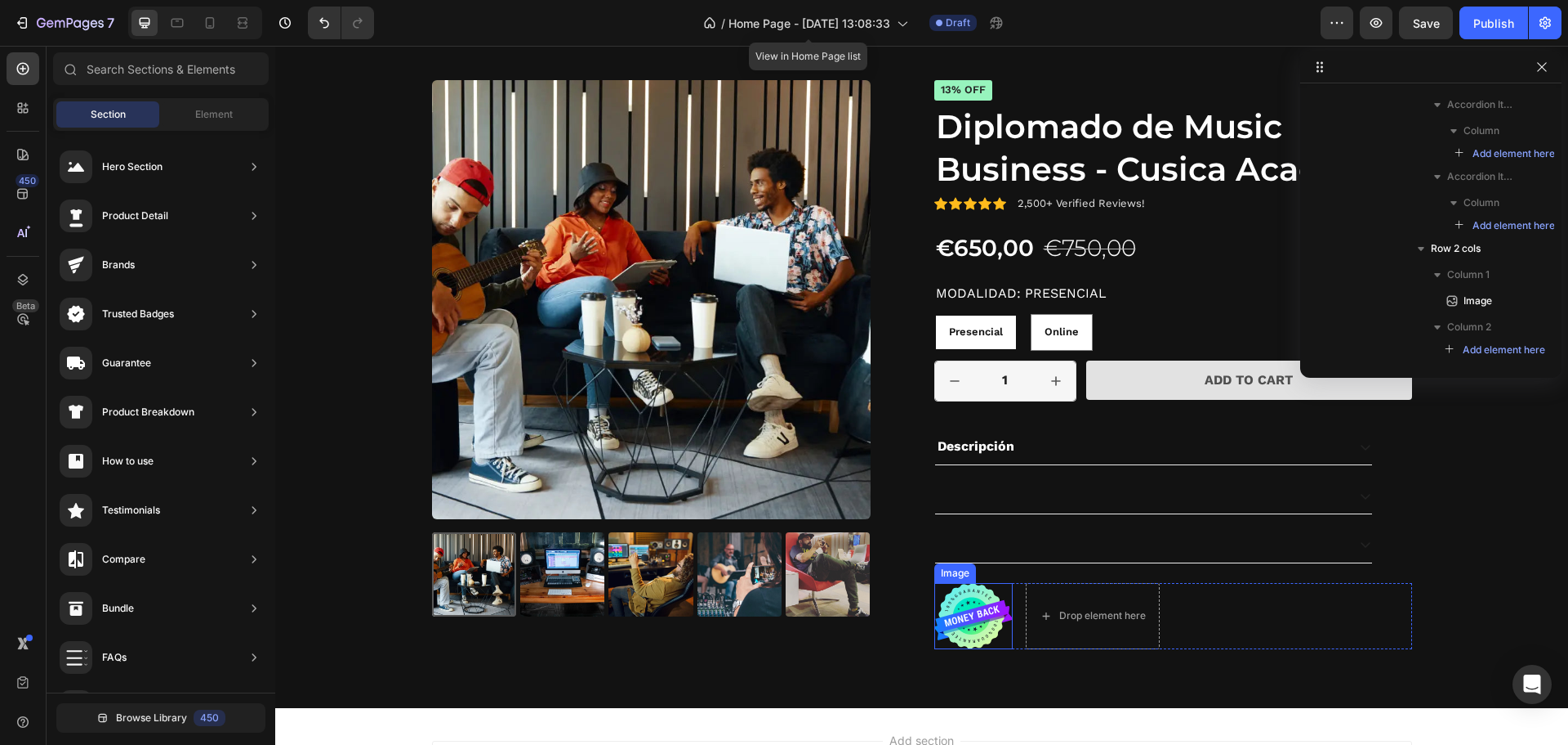
click at [987, 584] on img at bounding box center [973, 616] width 78 height 66
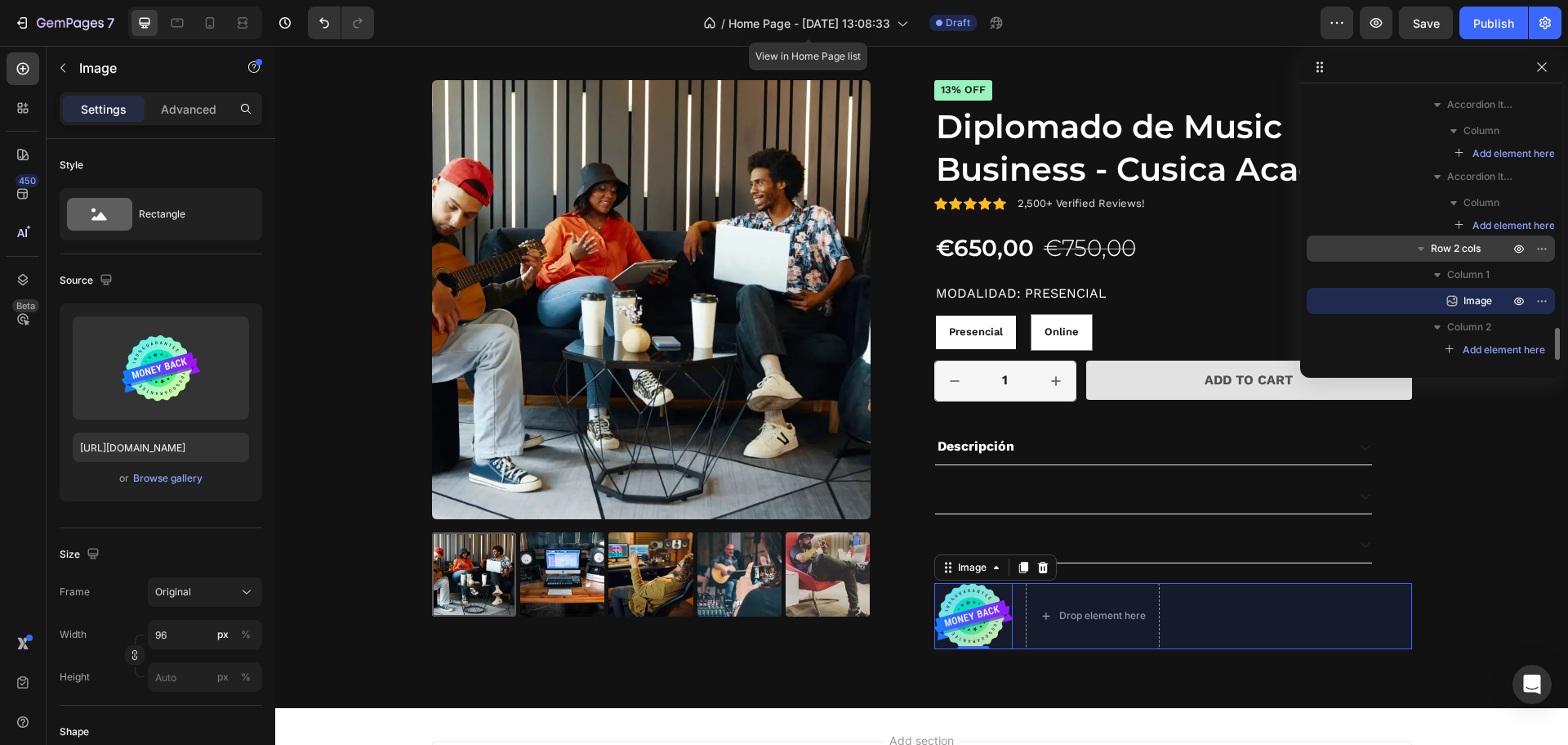
click at [1497, 246] on p "Row 2 cols" at bounding box center [1471, 248] width 82 height 16
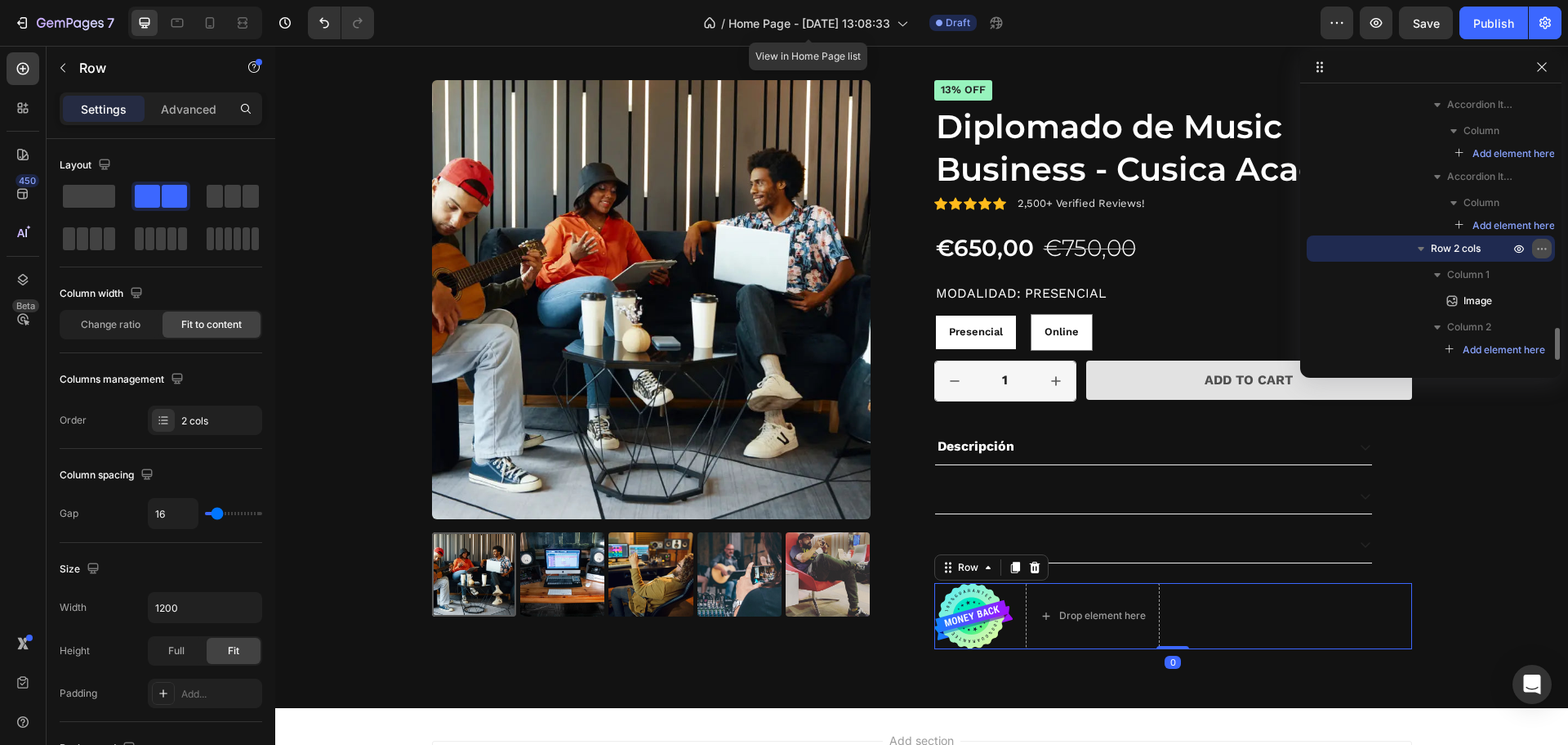
click at [1549, 244] on button "button" at bounding box center [1542, 248] width 19 height 19
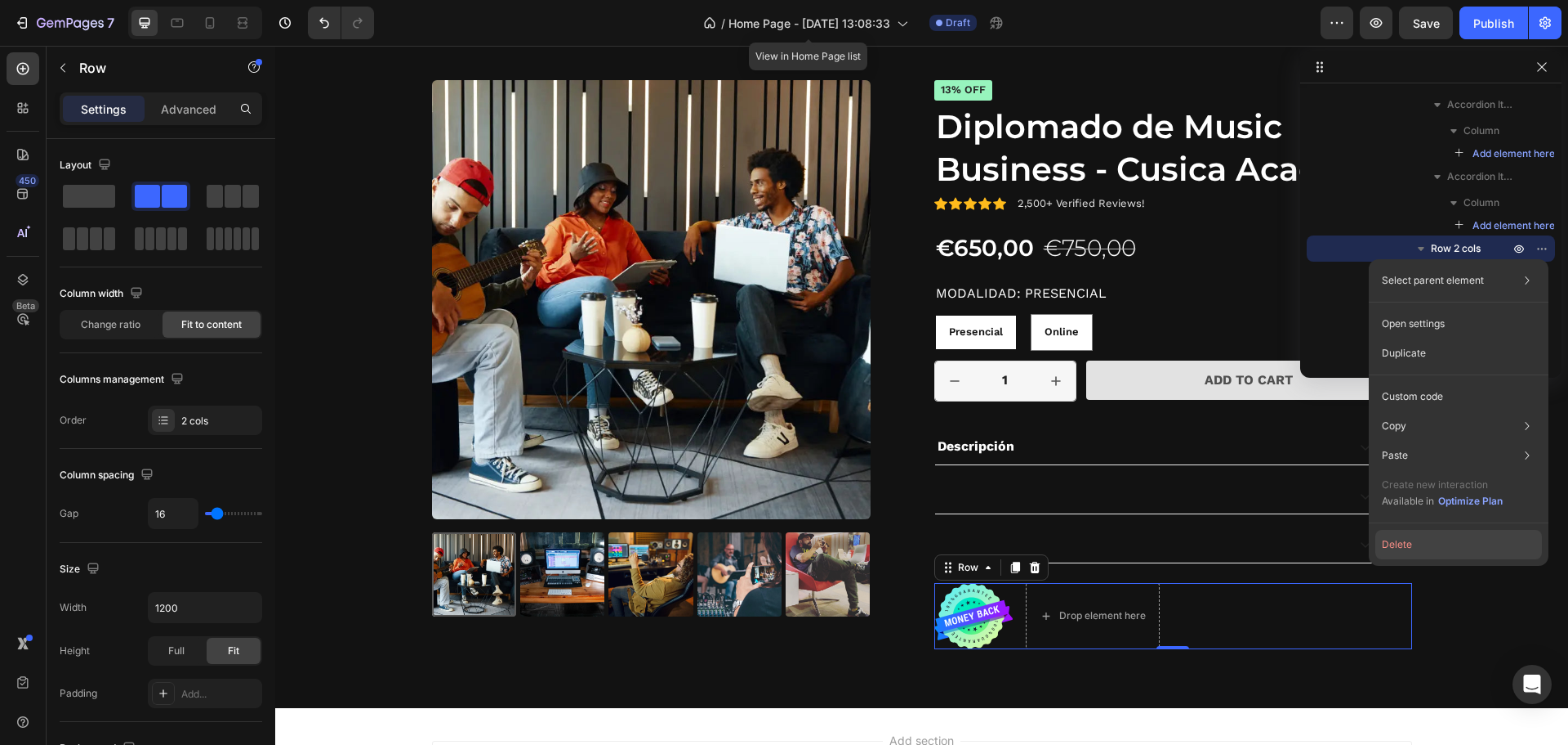
click at [1402, 548] on button "Delete" at bounding box center [1459, 544] width 166 height 29
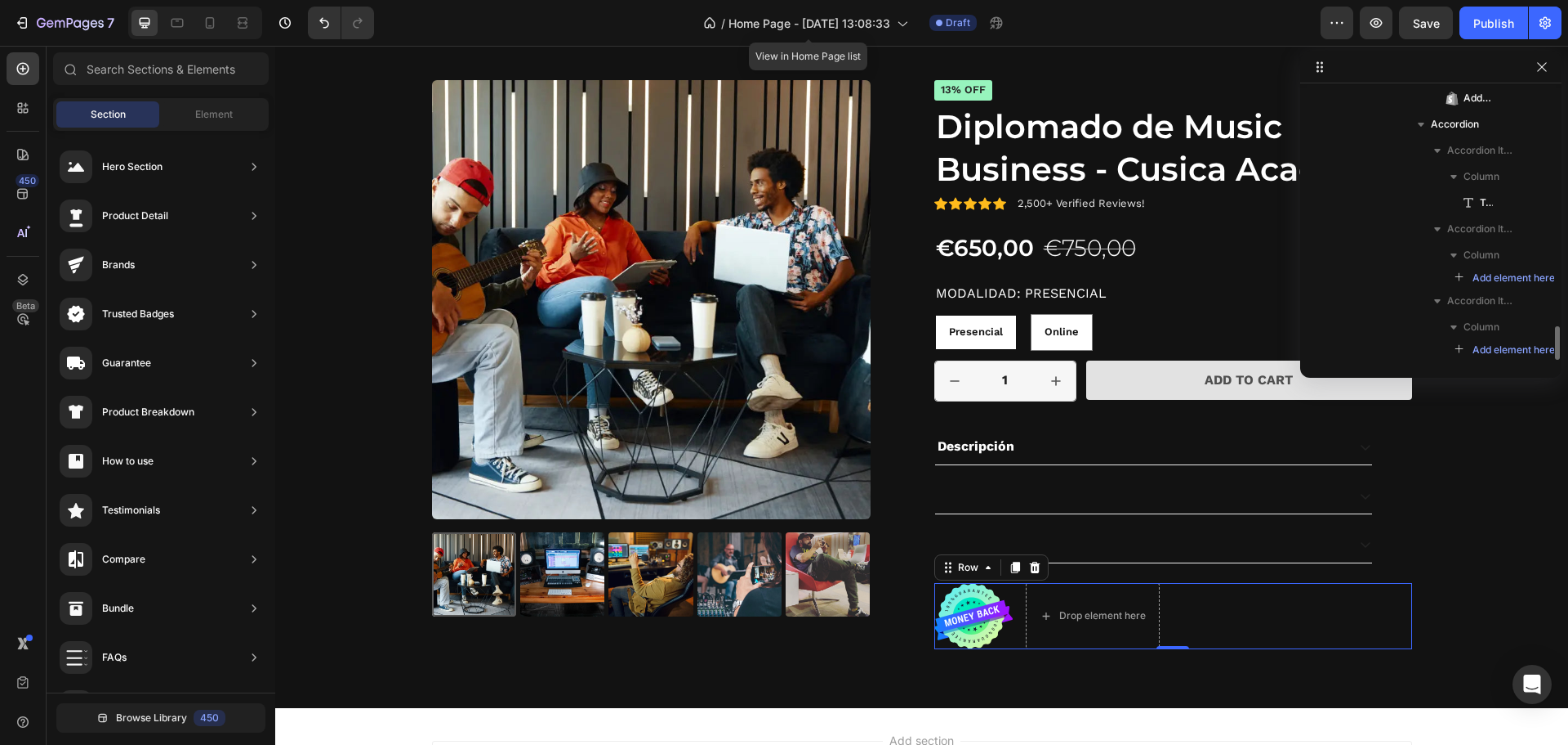
scroll to position [1862, 0]
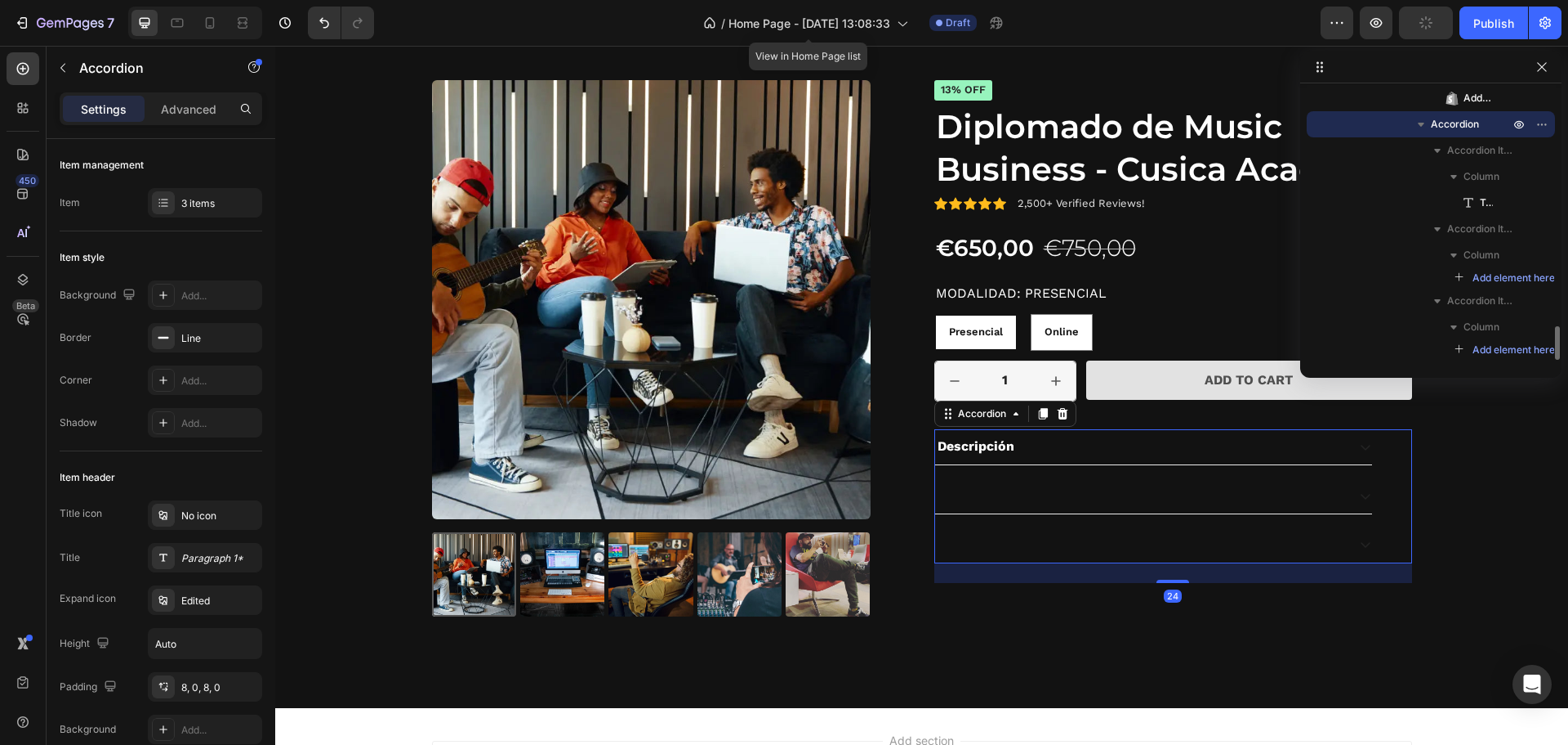
click at [1160, 531] on div at bounding box center [1154, 545] width 437 height 35
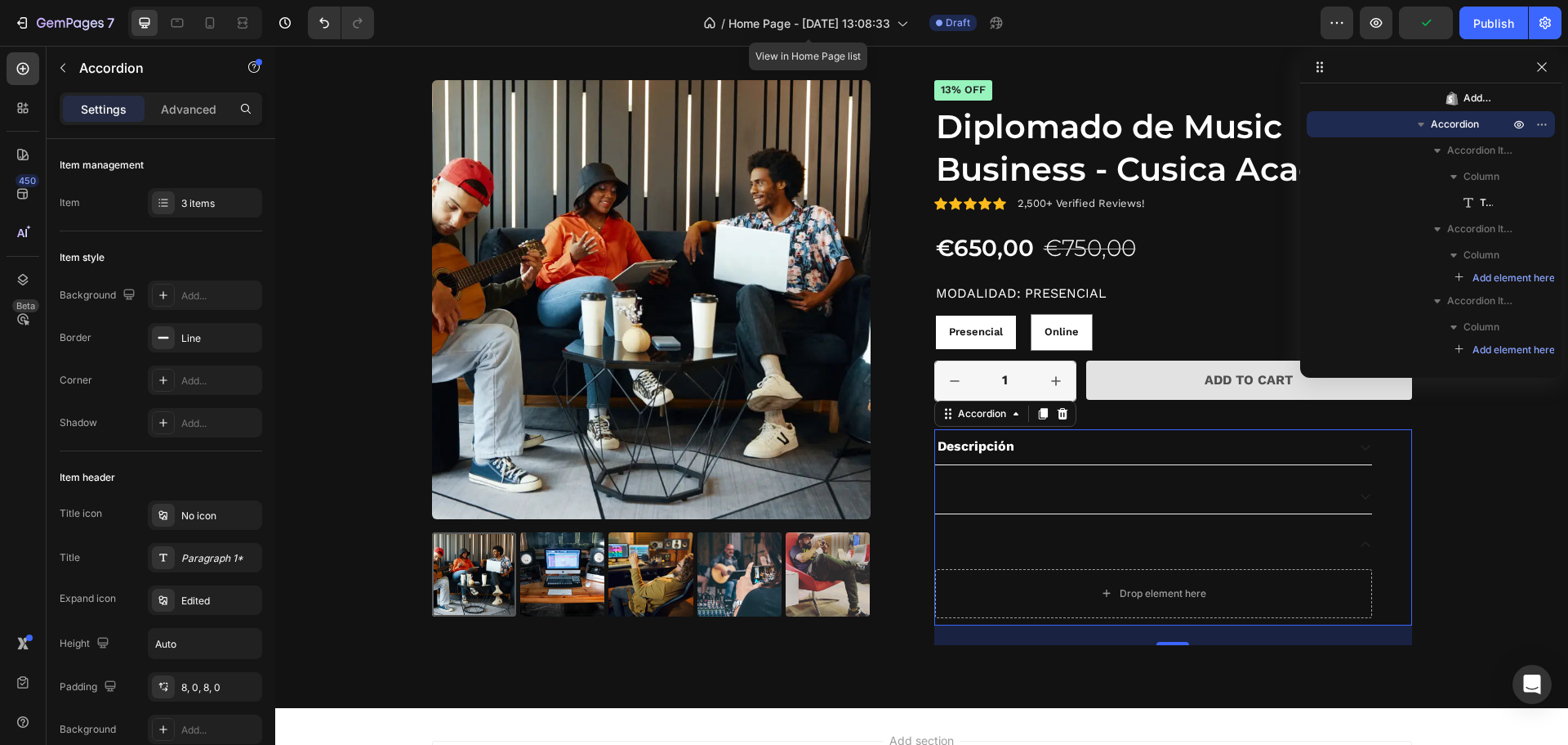
click at [1150, 530] on div at bounding box center [1154, 545] width 437 height 35
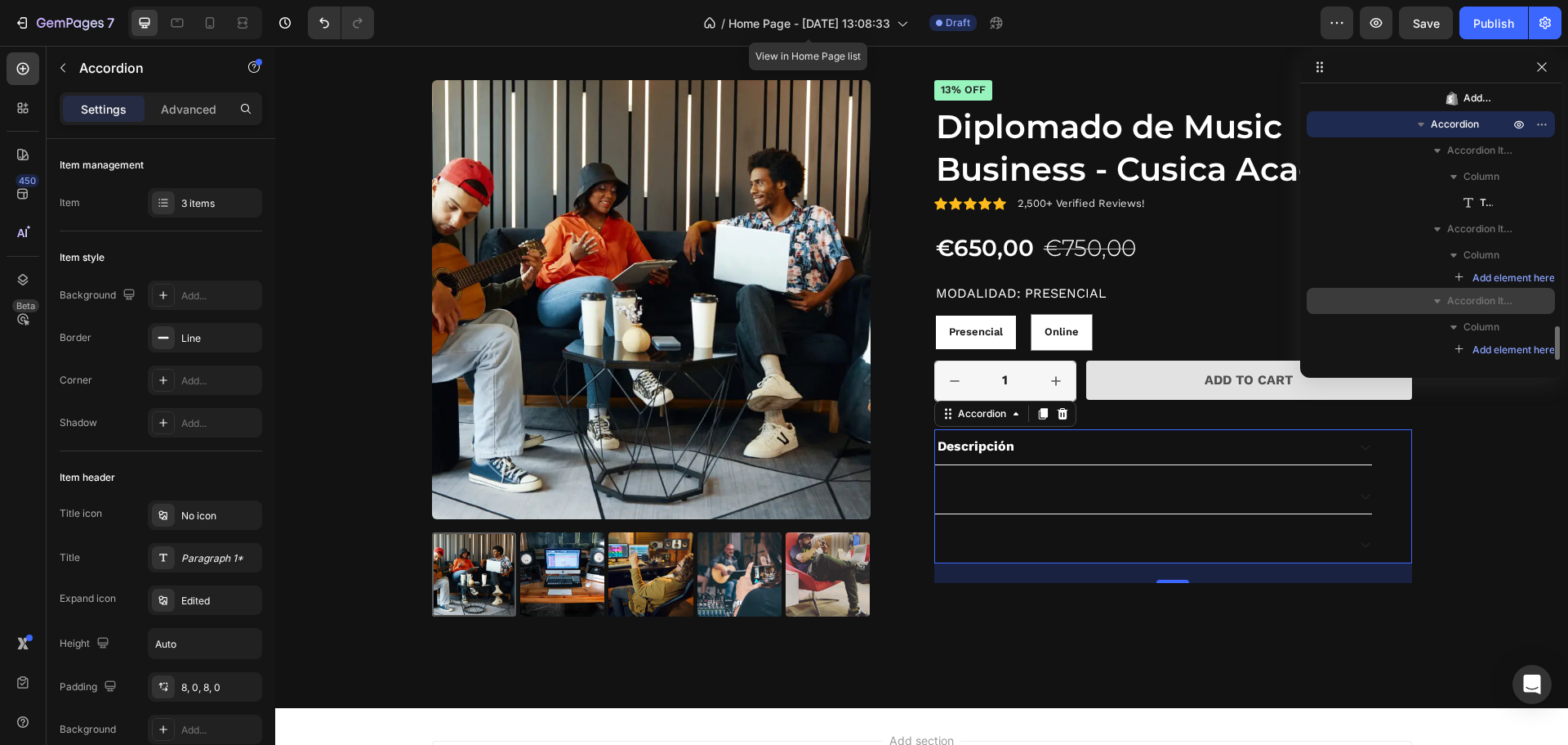
click at [1481, 303] on span "Accordion Item" at bounding box center [1481, 300] width 66 height 16
click at [1482, 304] on span "Accordion Item" at bounding box center [1481, 300] width 66 height 16
click at [1477, 297] on span "Accordion Item" at bounding box center [1481, 300] width 66 height 16
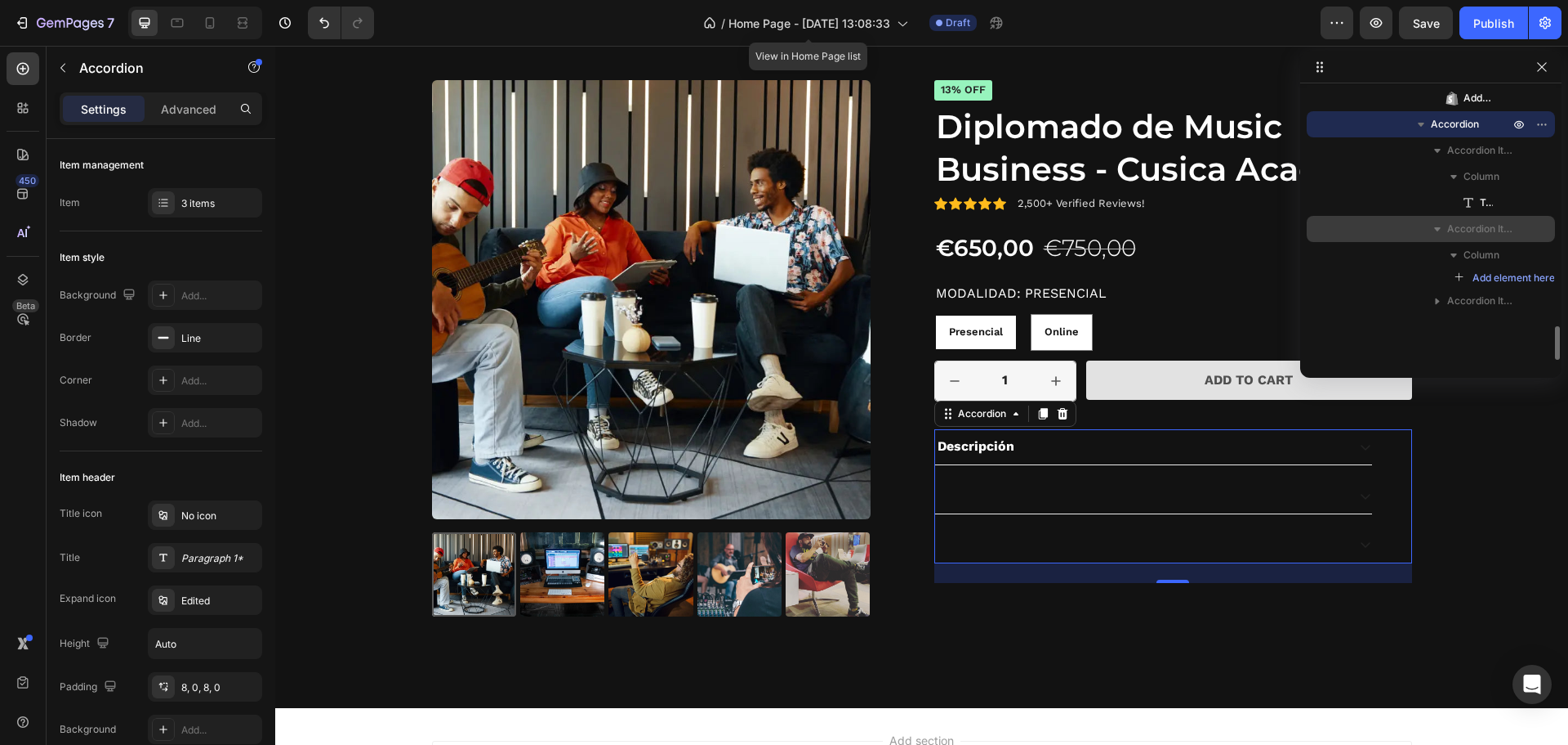
click at [1436, 227] on icon "button" at bounding box center [1438, 229] width 7 height 4
click at [1481, 203] on span "Text Block" at bounding box center [1487, 202] width 13 height 16
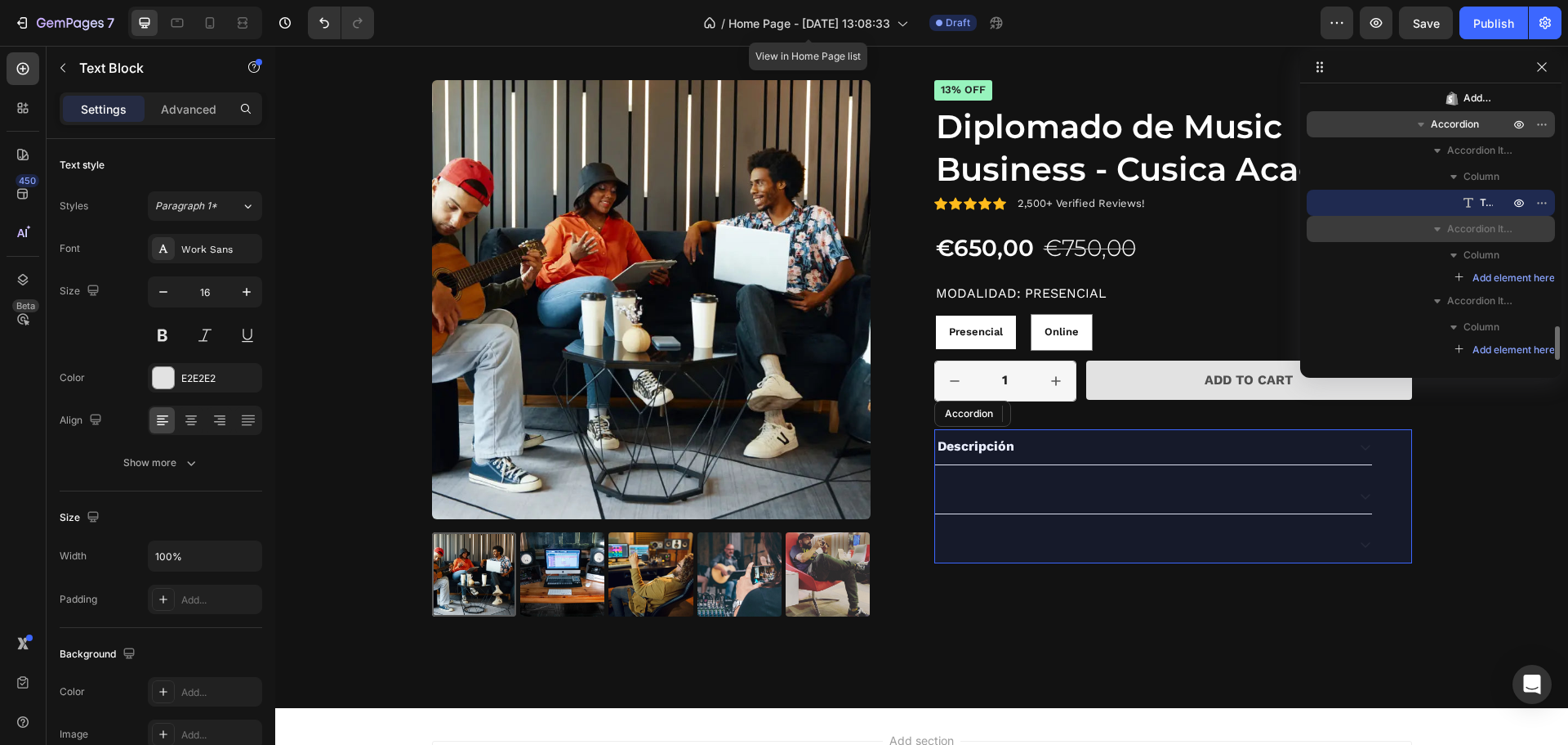
click at [1422, 123] on icon "button" at bounding box center [1422, 124] width 7 height 4
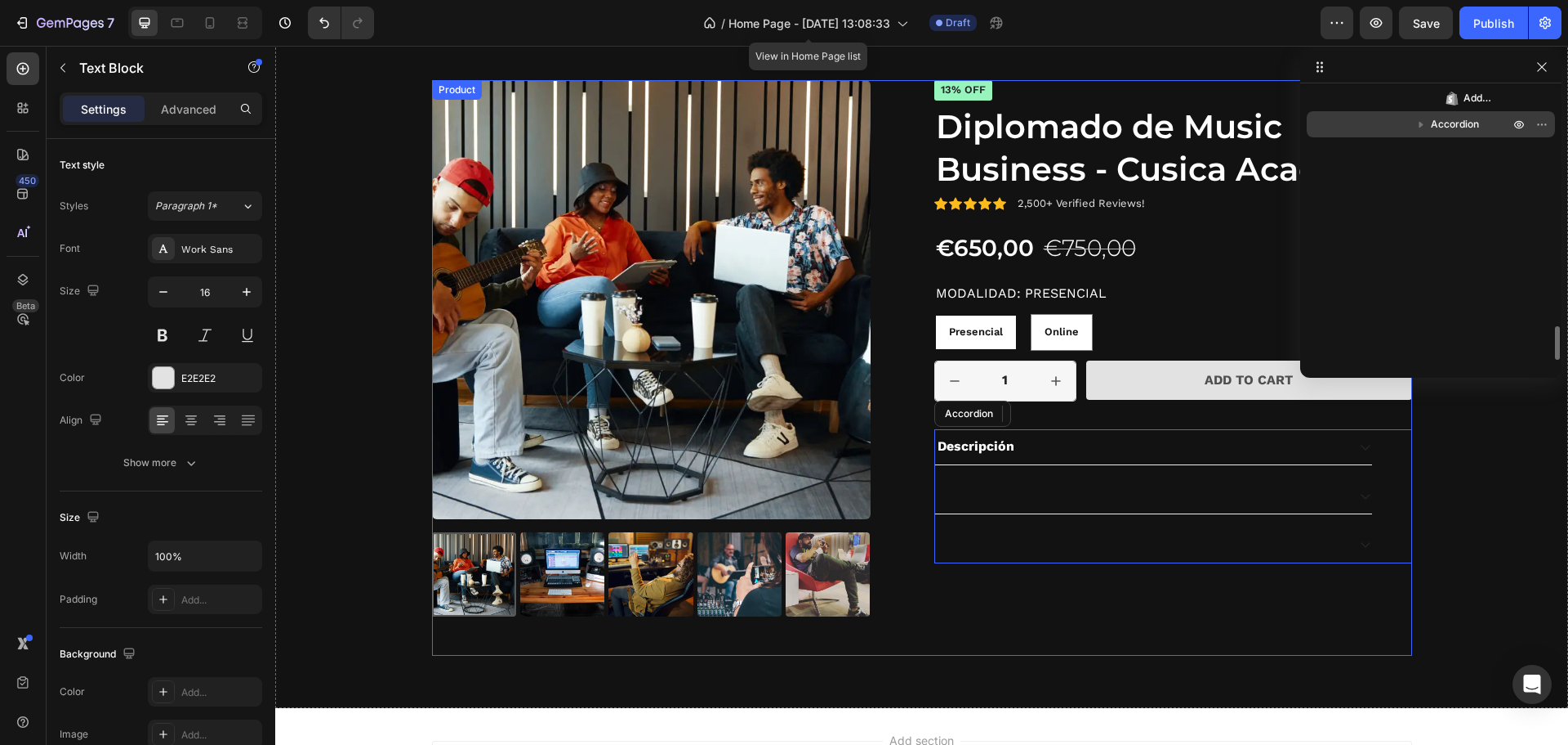
click at [1160, 605] on div "Icon Icon Icon Icon Icon Icon List 2,500+ Verified Reviews! Text Block Row 13% …" at bounding box center [1173, 367] width 478 height 575
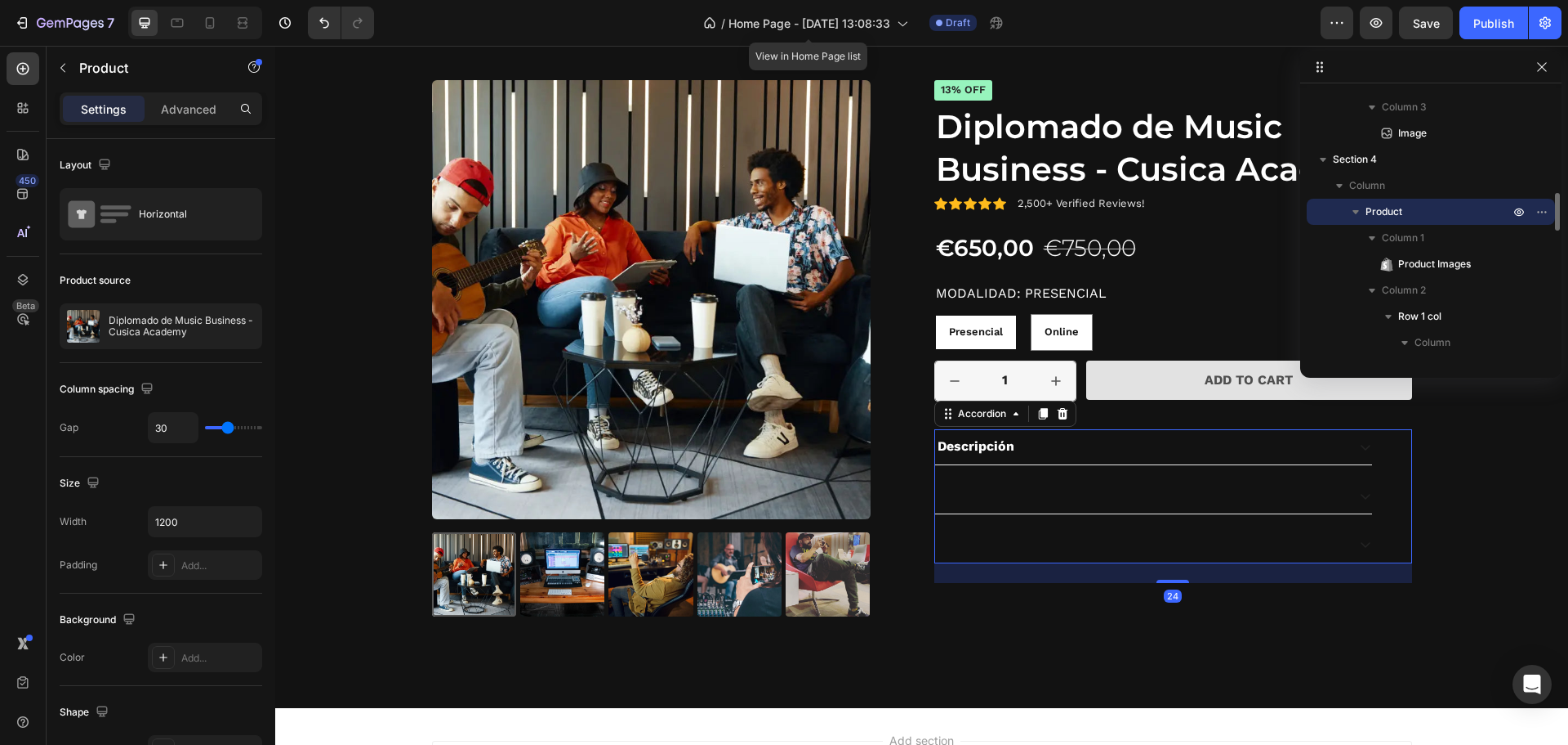
click at [1102, 515] on div "Descripción" at bounding box center [1154, 495] width 439 height 133
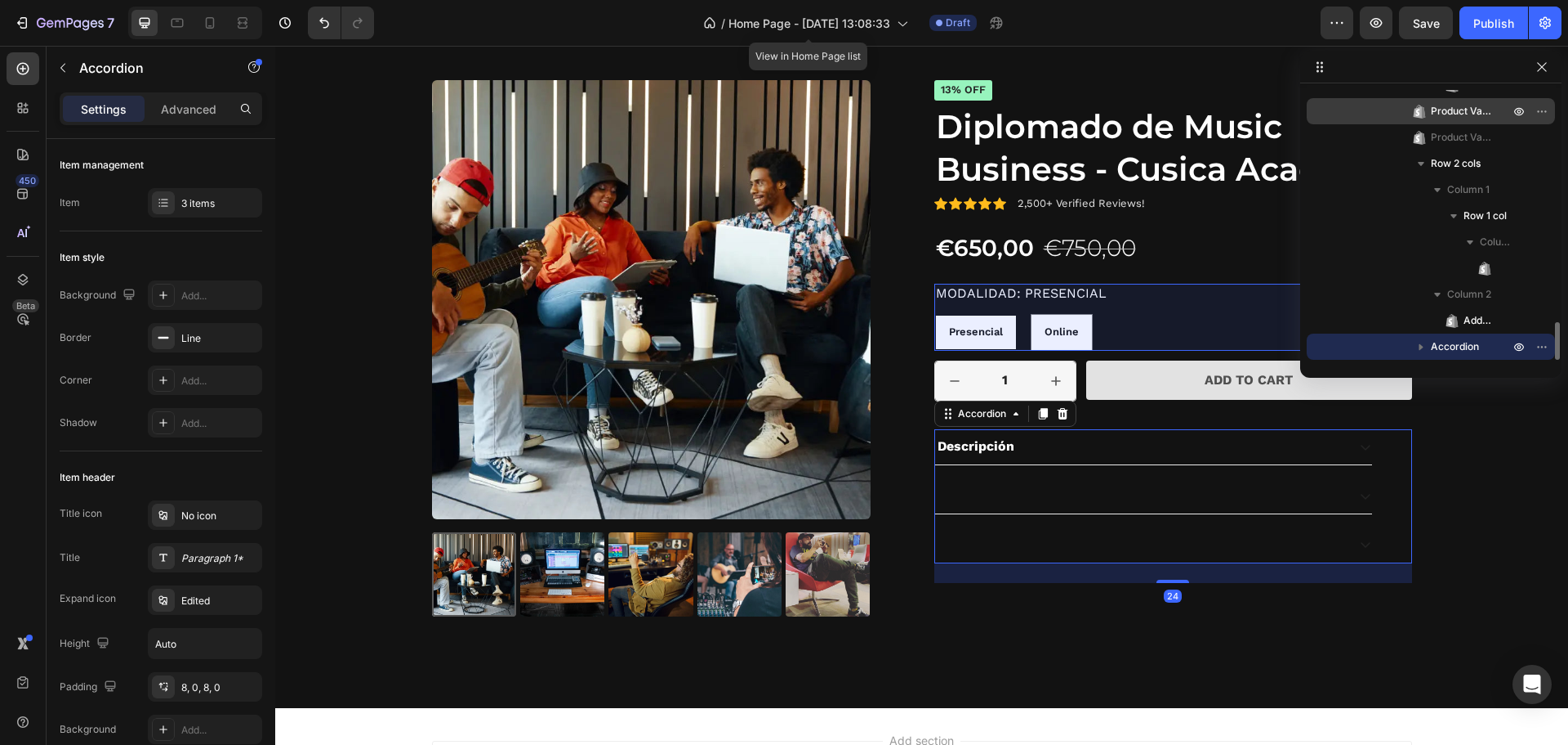
click at [1466, 117] on span "Product Variants & Swatches" at bounding box center [1462, 110] width 62 height 16
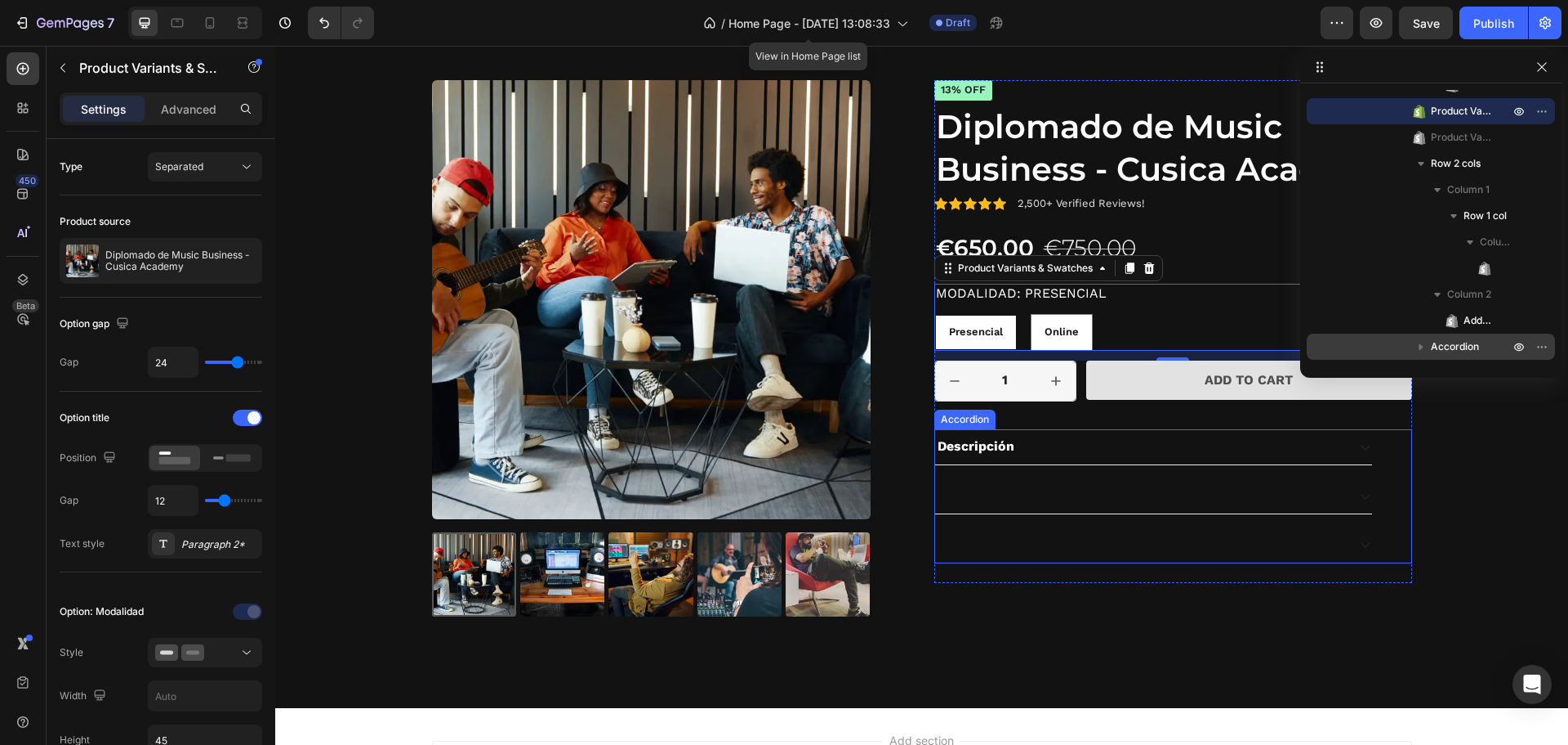
click at [1060, 513] on div at bounding box center [1154, 496] width 437 height 35
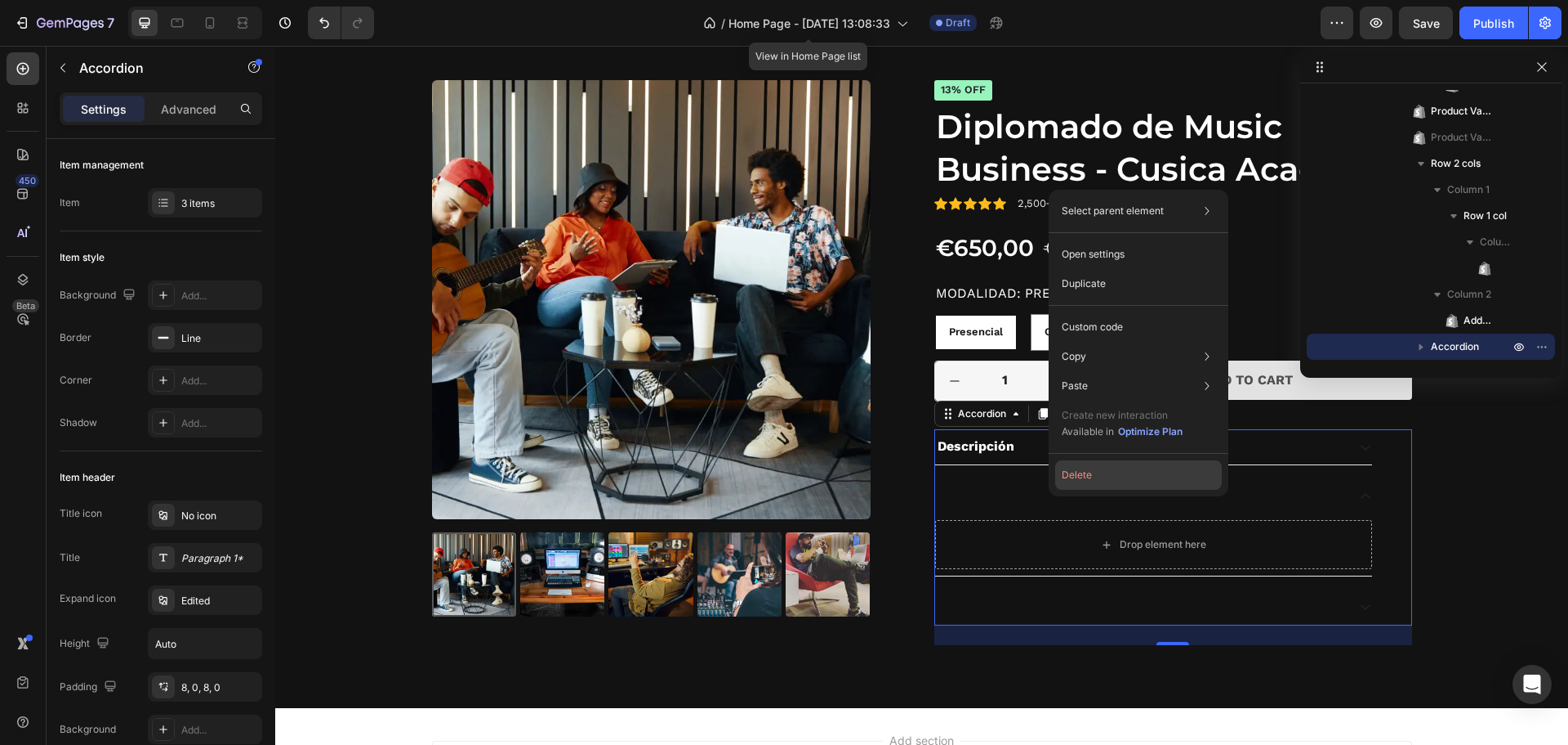
click at [1073, 474] on button "Delete" at bounding box center [1139, 474] width 166 height 29
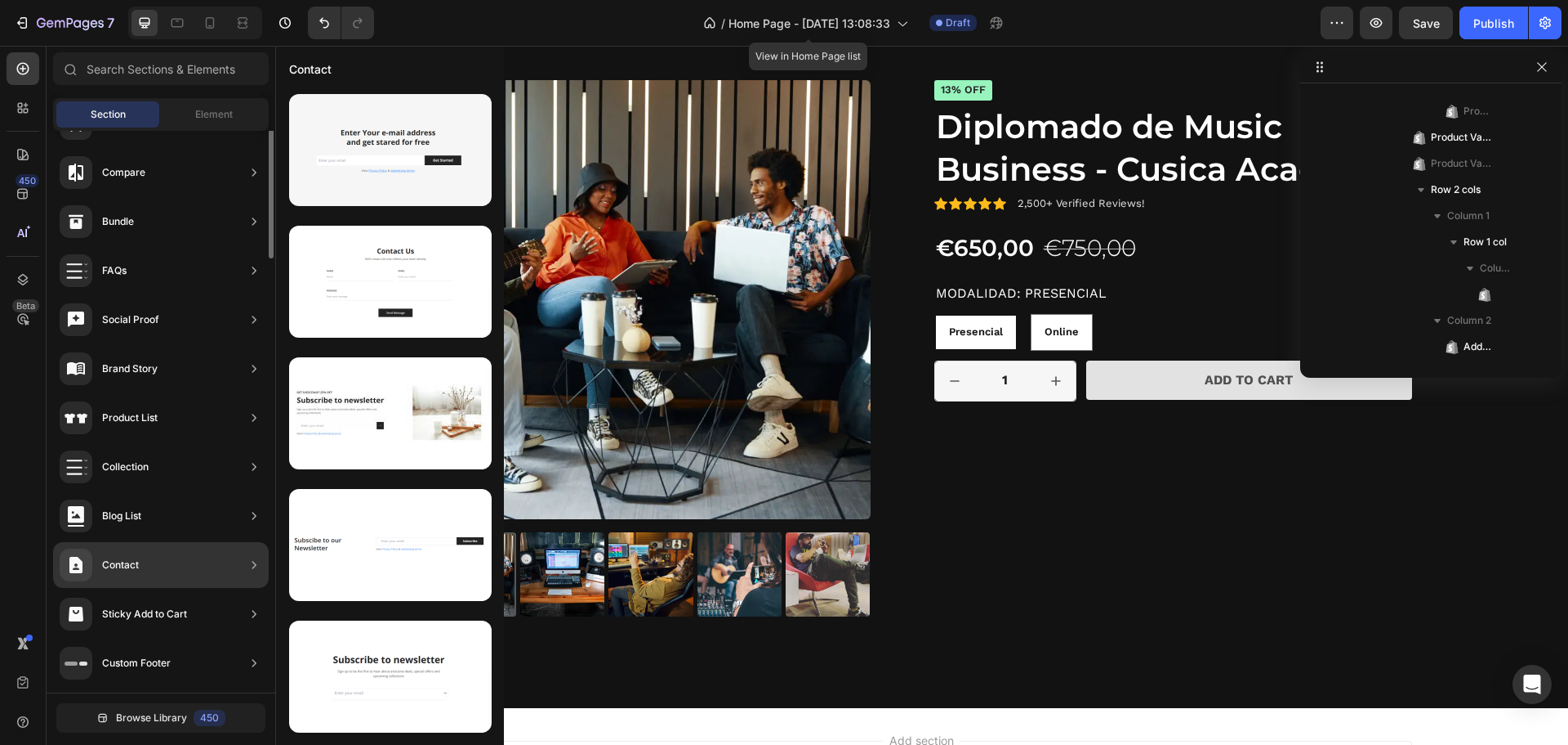
scroll to position [114, 0]
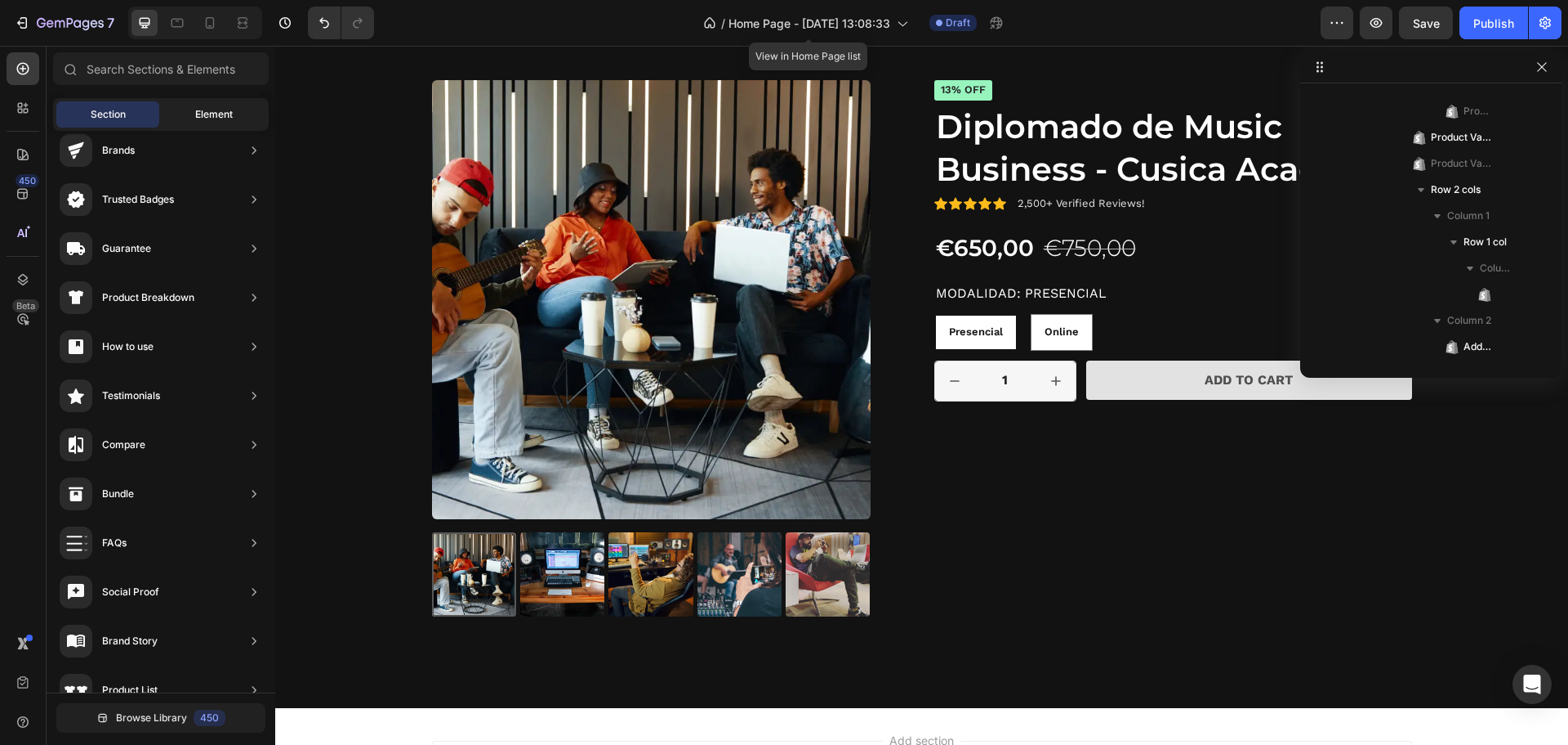
click at [232, 108] on span "Element" at bounding box center [213, 114] width 38 height 14
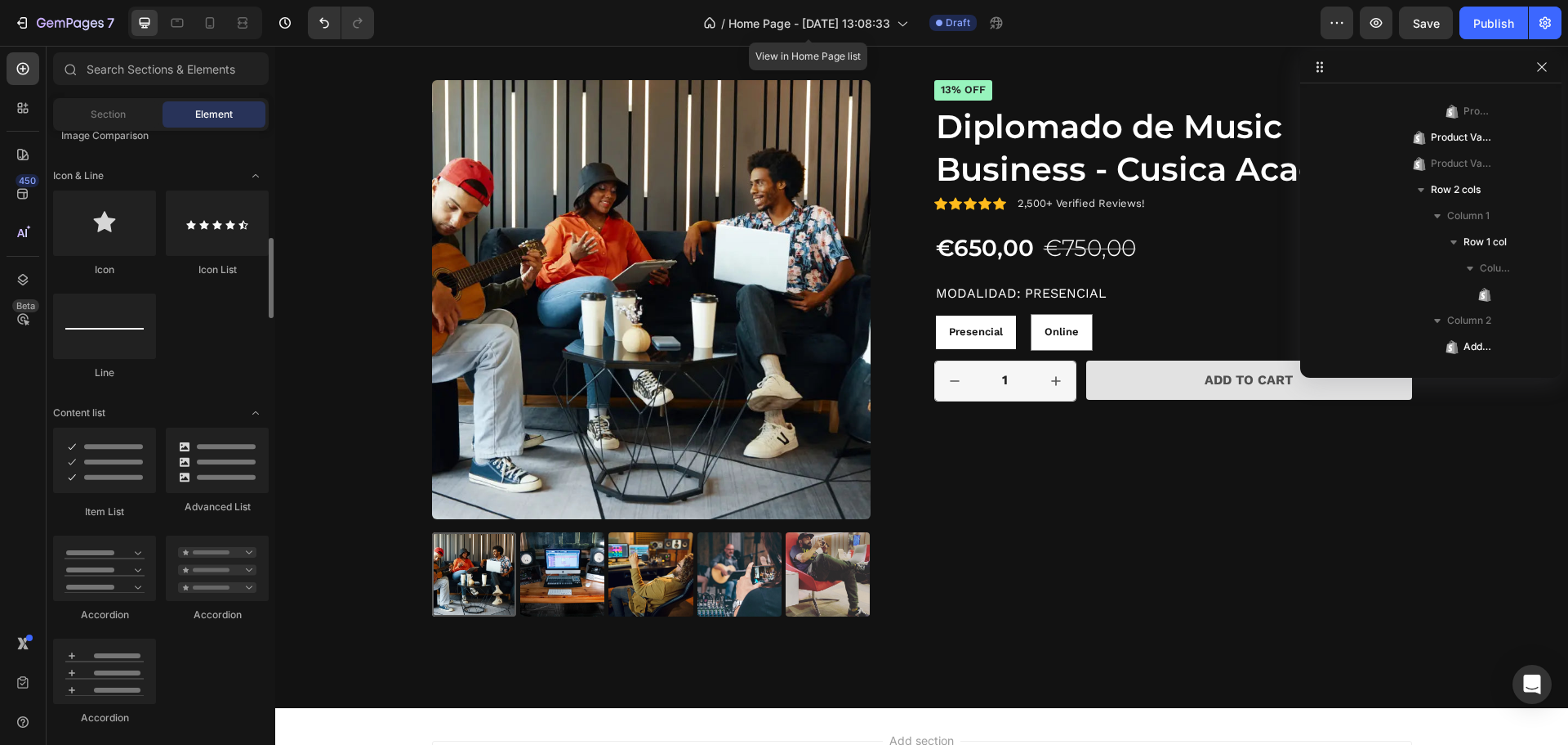
scroll to position [1089, 0]
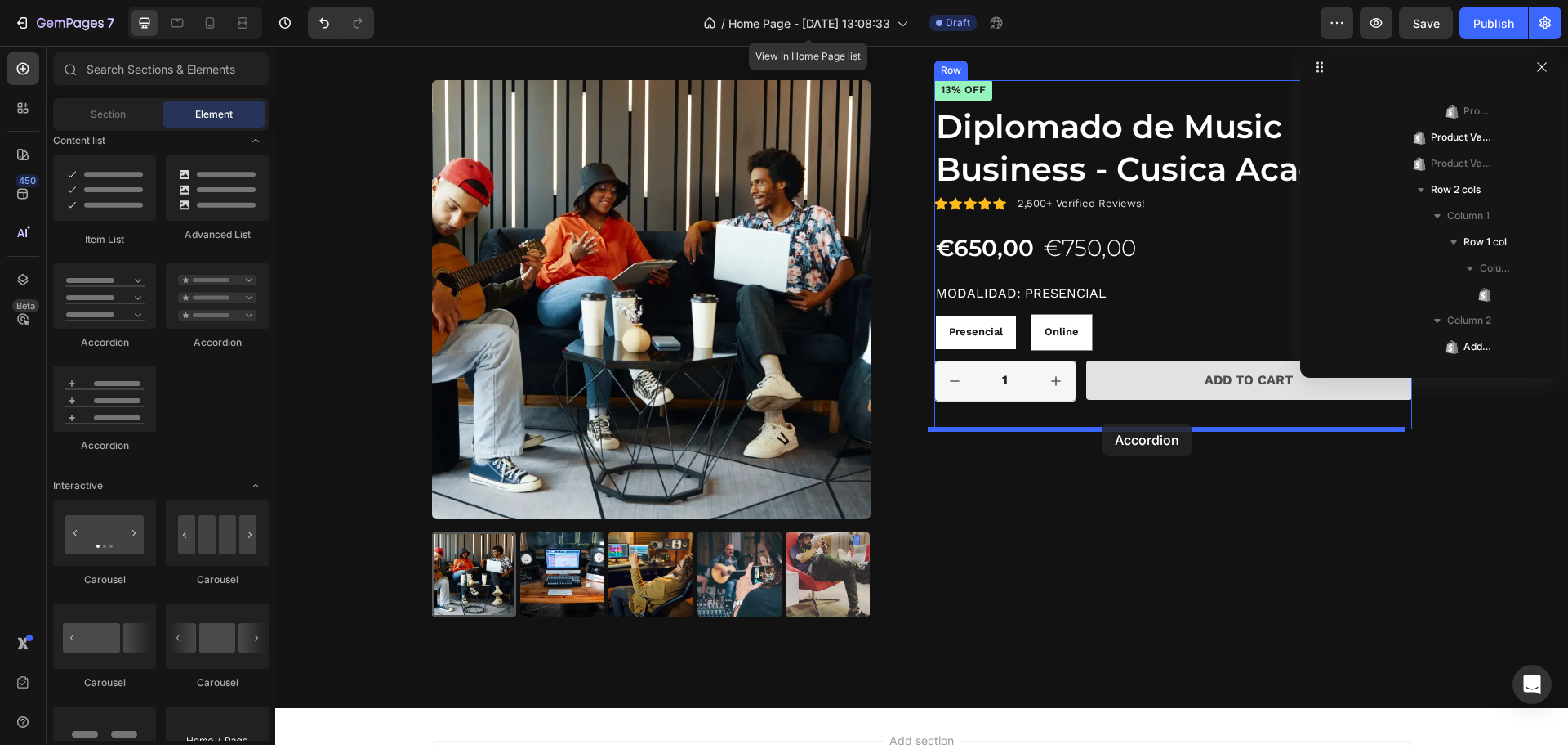
drag, startPoint x: 380, startPoint y: 340, endPoint x: 1102, endPoint y: 424, distance: 726.9
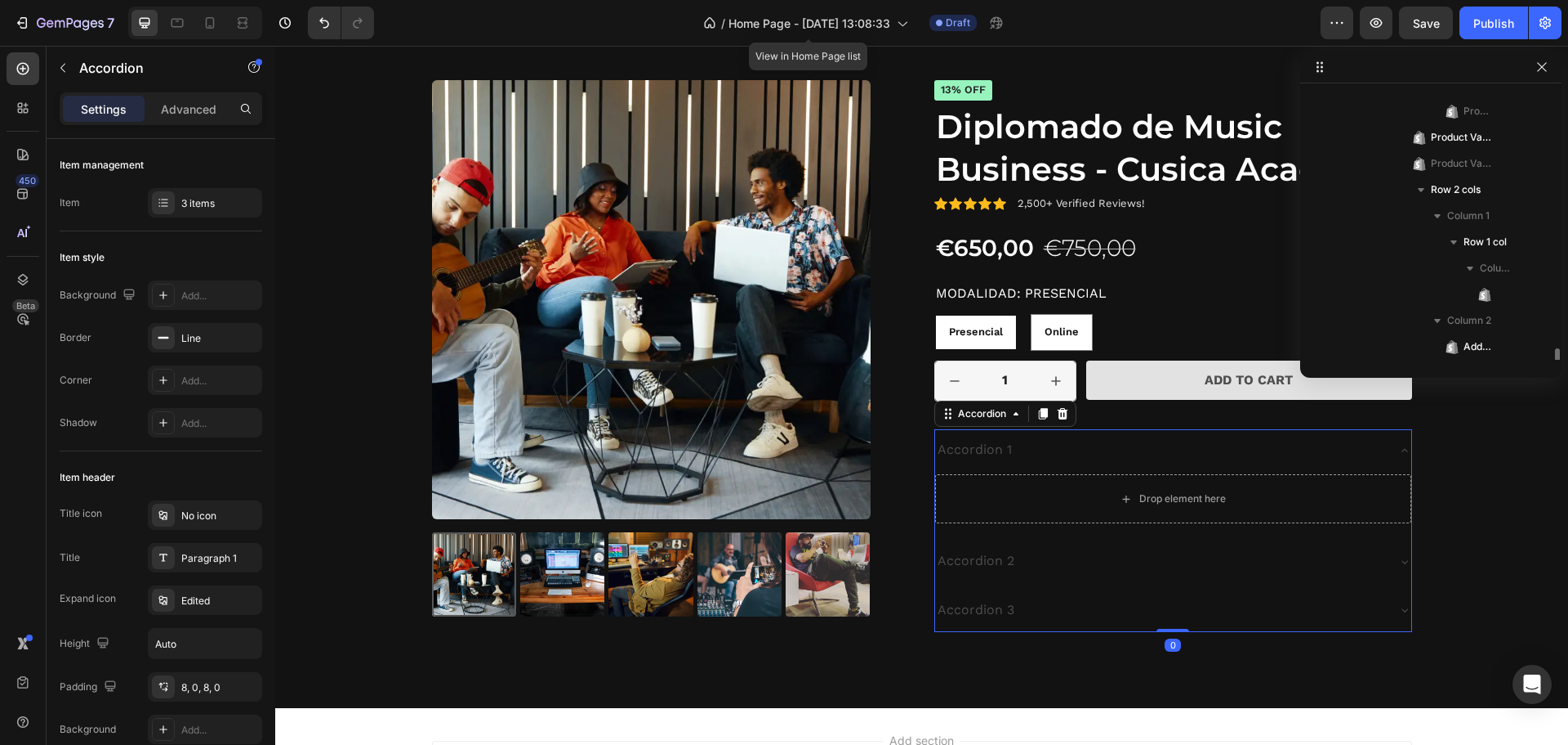
scroll to position [1640, 0]
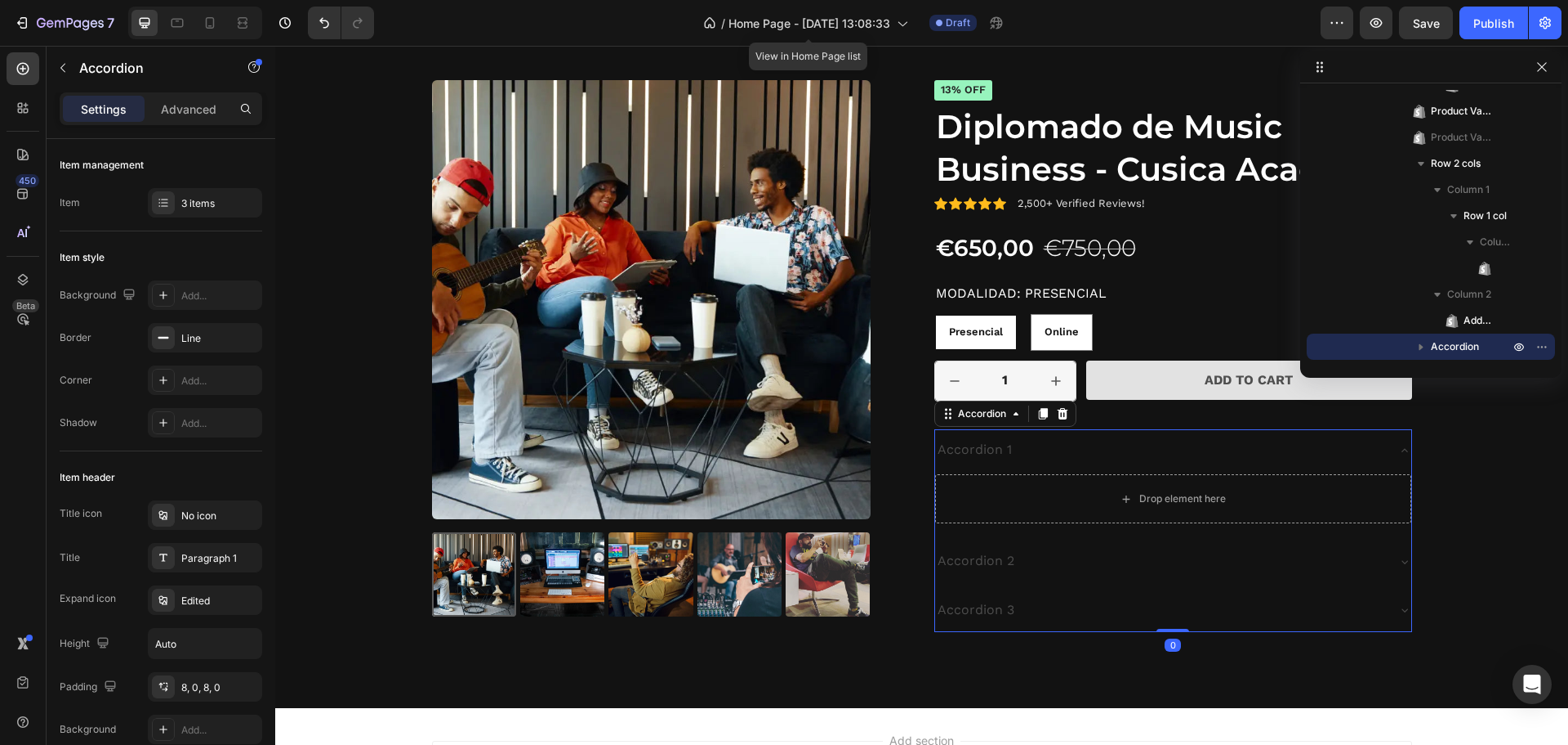
click at [976, 454] on div "Accordion 1" at bounding box center [975, 450] width 79 height 29
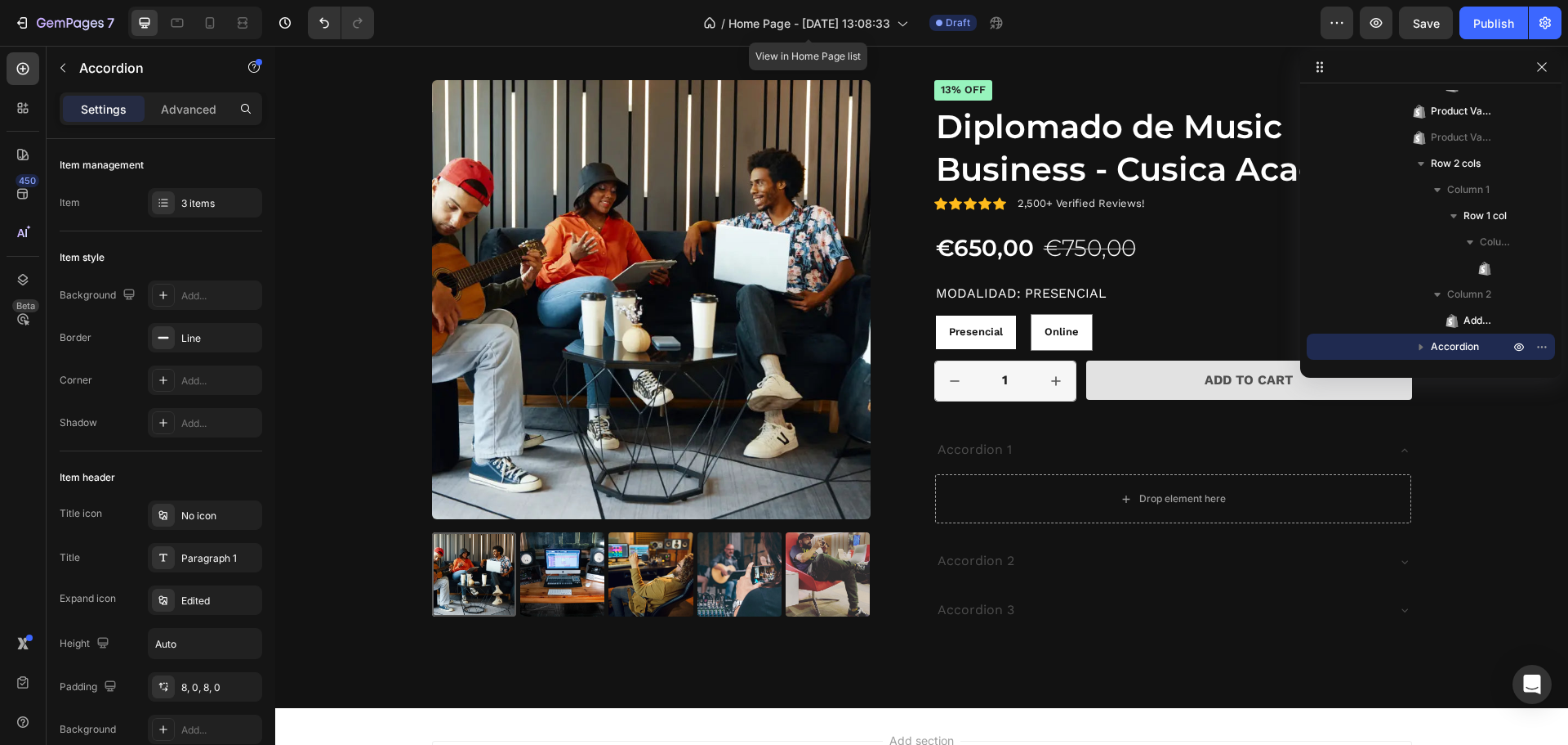
click at [1039, 562] on div "Accordion 2" at bounding box center [1160, 561] width 450 height 29
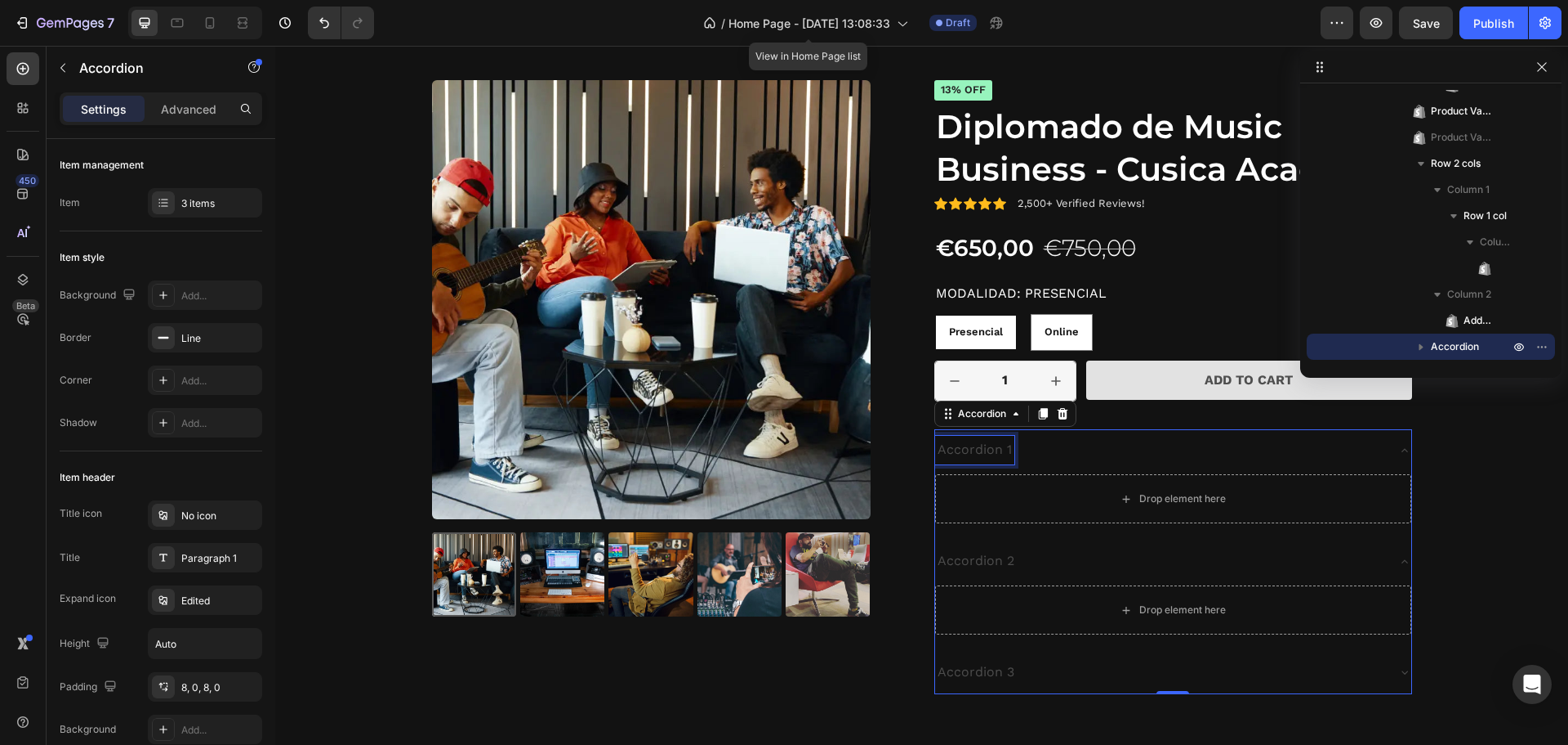
click at [977, 441] on p "Accordion 1" at bounding box center [975, 450] width 74 height 24
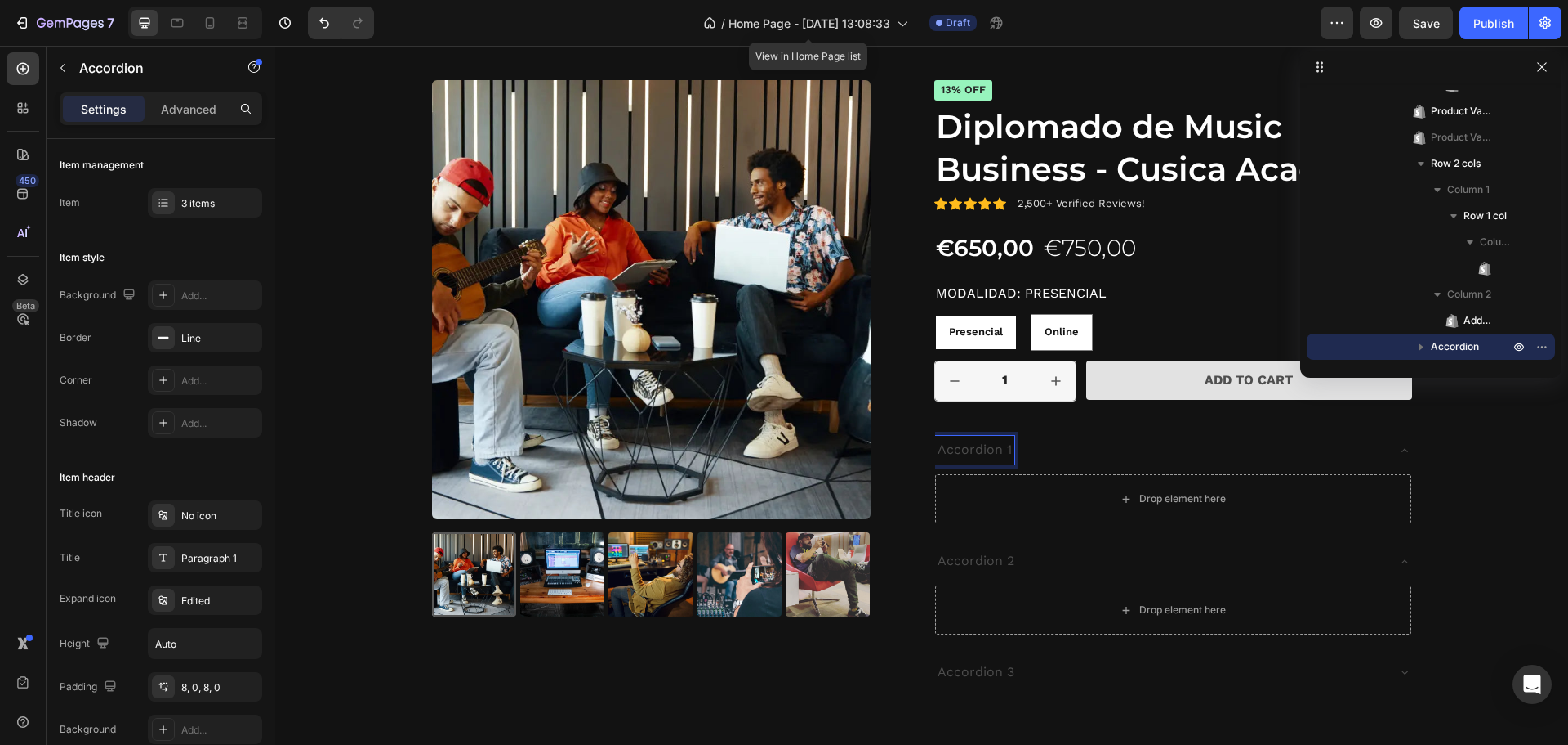
click at [969, 449] on p "Accordion 1" at bounding box center [975, 450] width 74 height 24
click at [961, 449] on p "Descripción" at bounding box center [975, 450] width 75 height 24
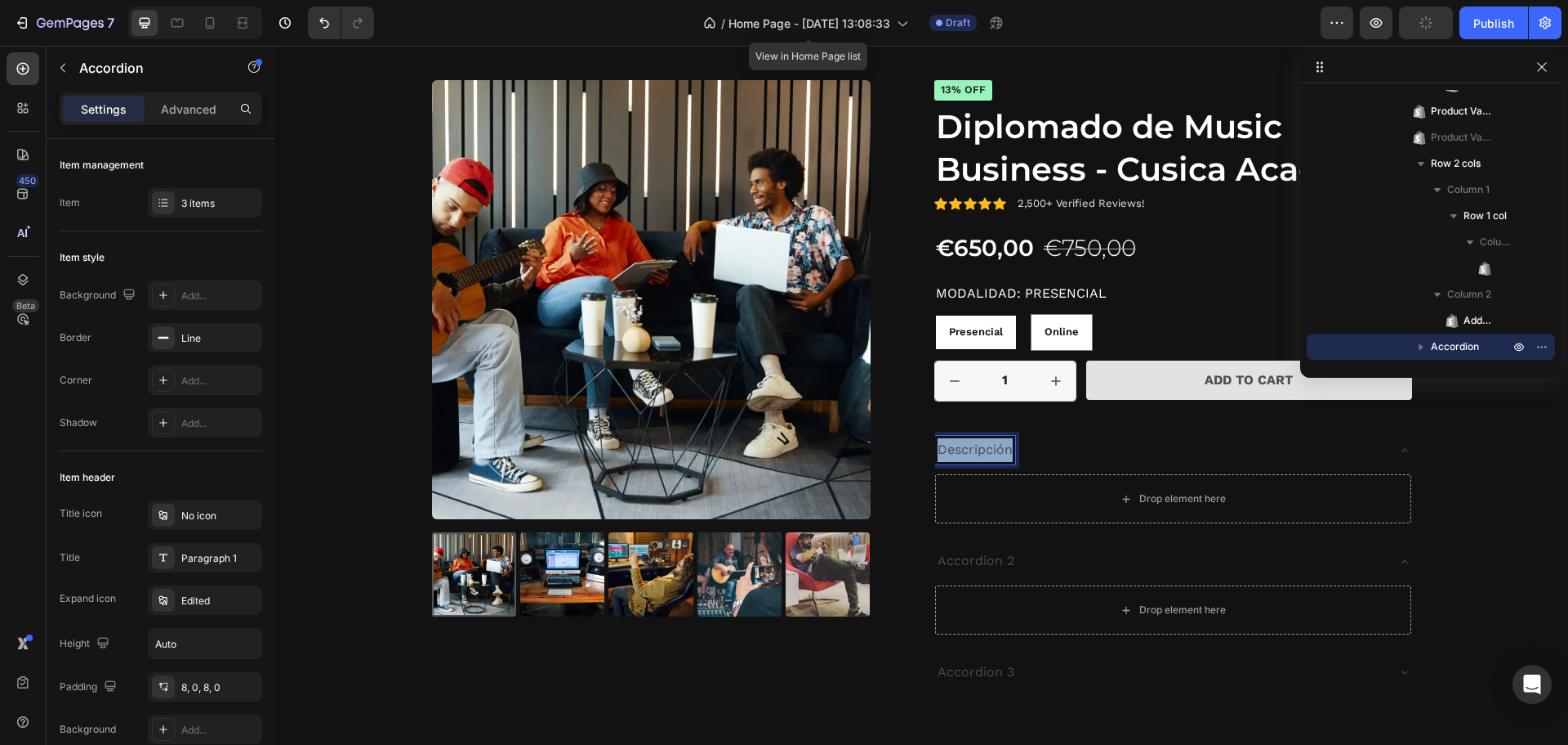
click at [961, 449] on p "Descripción" at bounding box center [975, 450] width 75 height 24
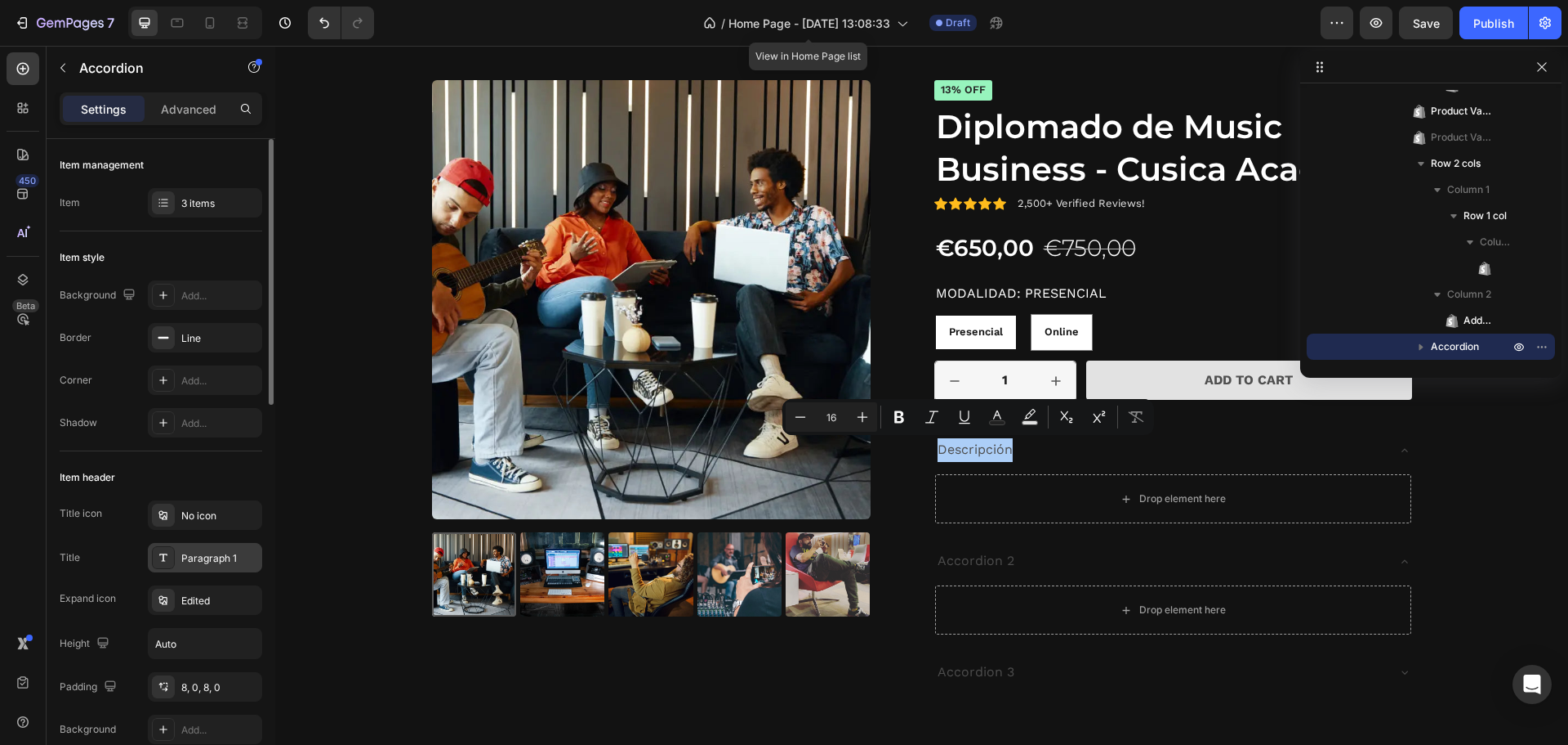
click at [166, 558] on icon at bounding box center [164, 557] width 13 height 13
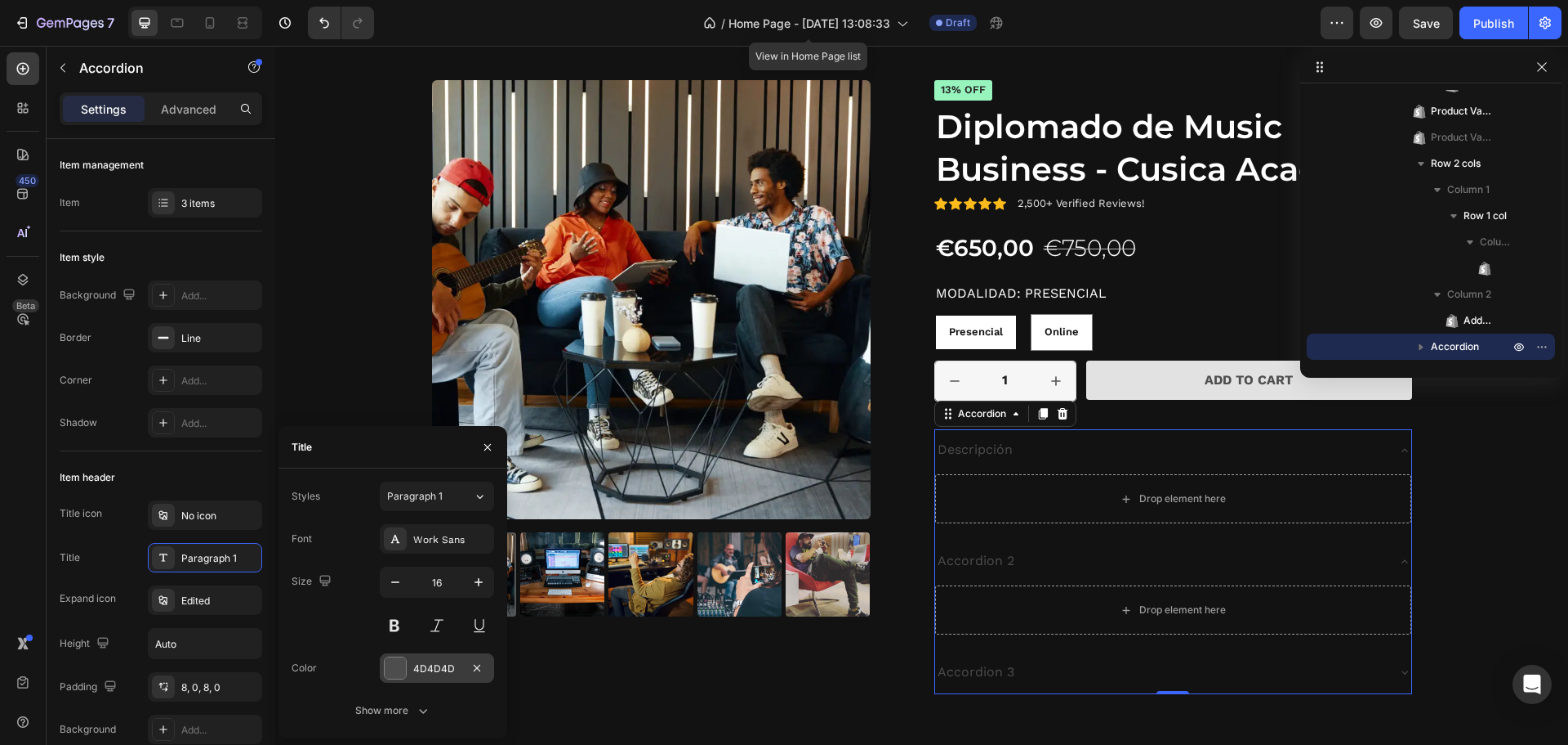
click at [390, 663] on div at bounding box center [395, 668] width 21 height 21
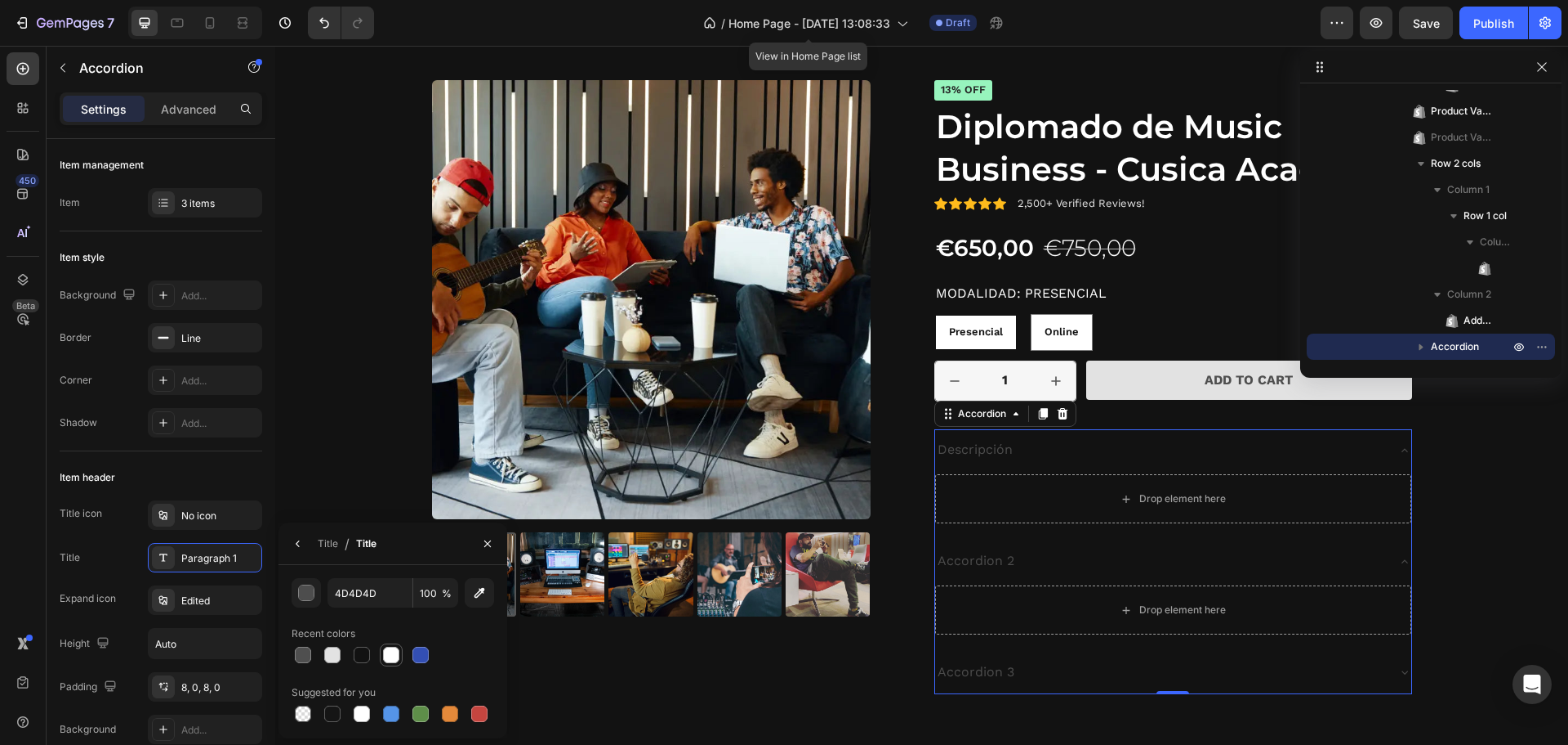
click at [396, 658] on div at bounding box center [391, 654] width 16 height 16
type input "FFFFFF"
click at [208, 554] on div "Paragraph 1" at bounding box center [219, 557] width 76 height 14
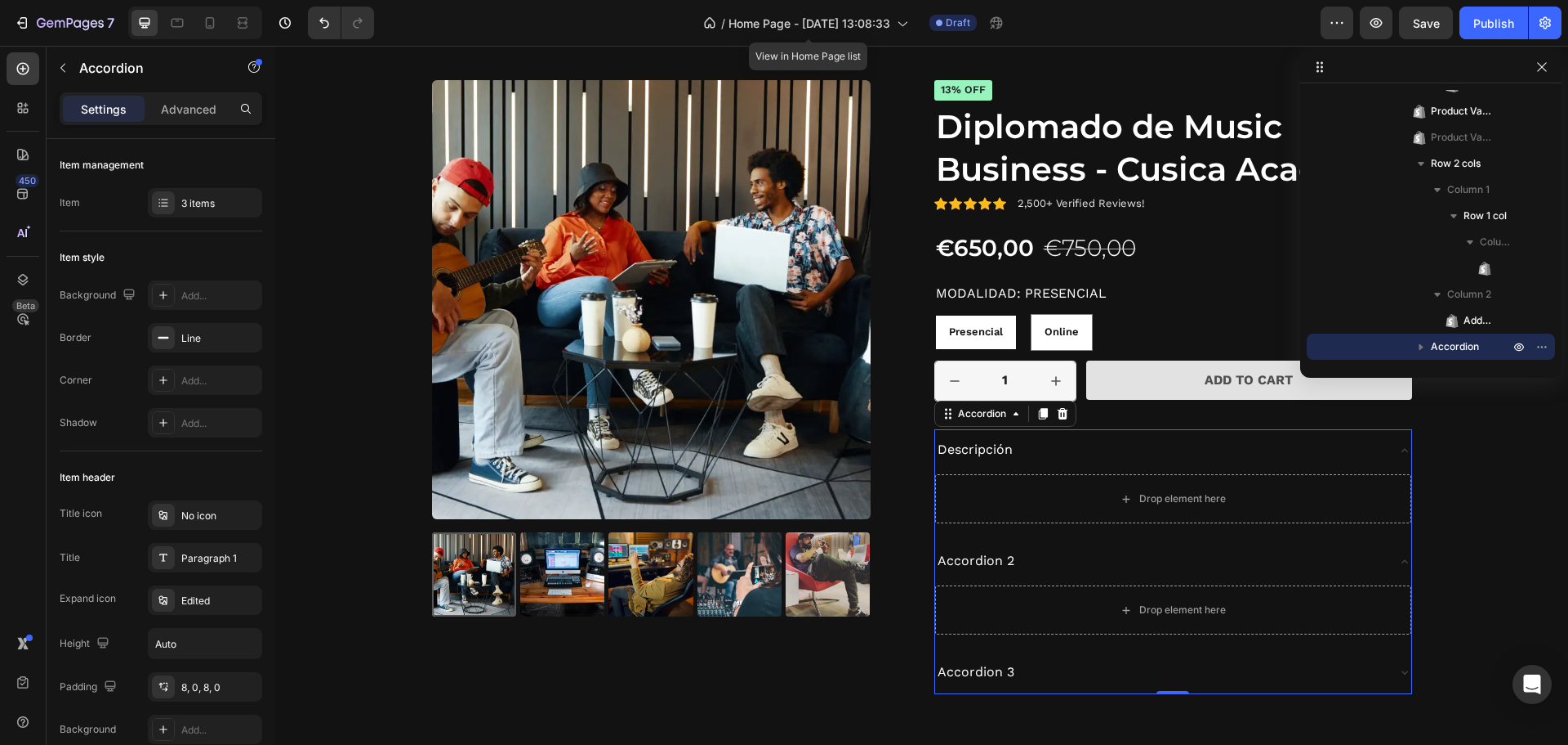
click at [1009, 554] on div "Accordion 2" at bounding box center [976, 561] width 82 height 29
click at [1011, 557] on div "Accordion 2" at bounding box center [1160, 561] width 450 height 29
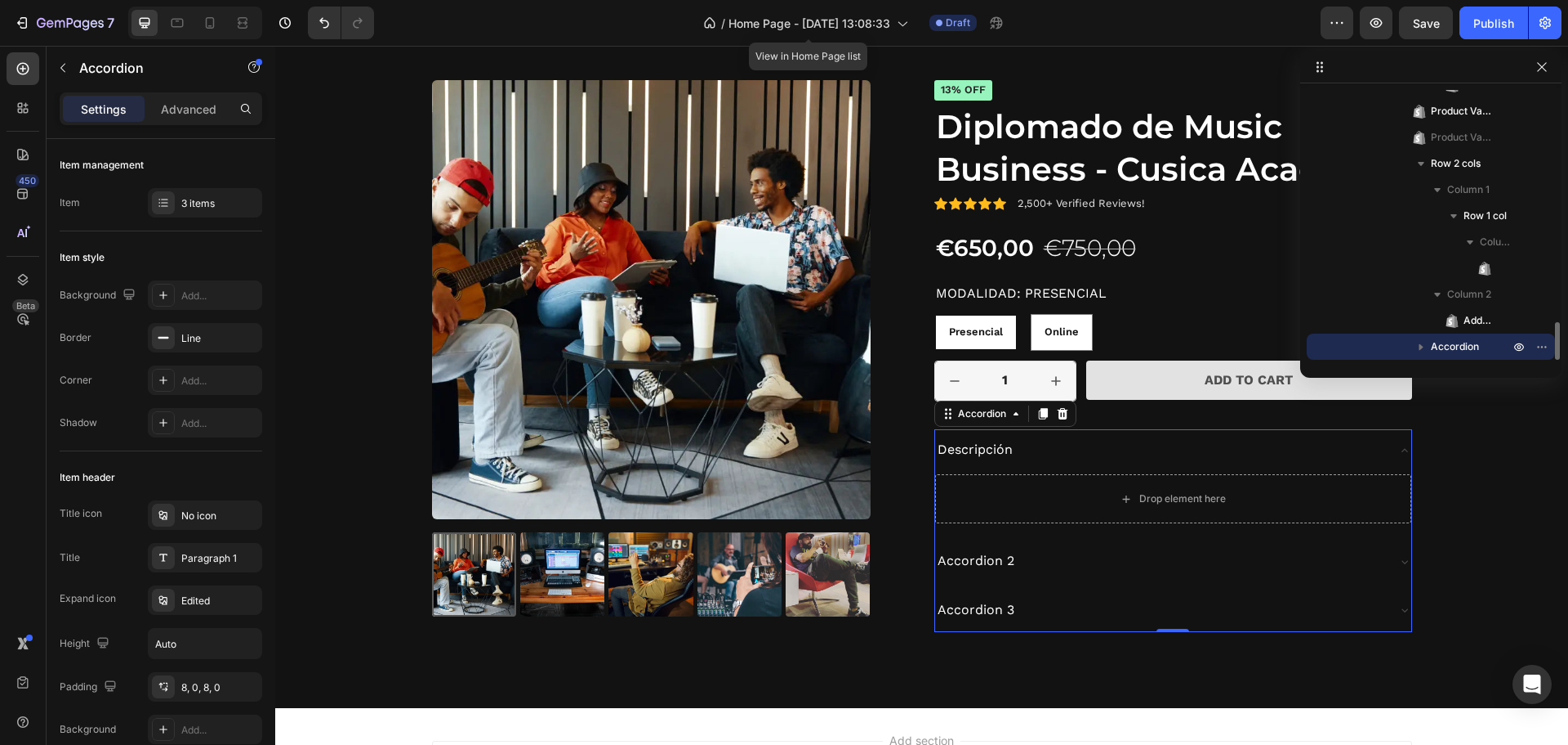
click at [1428, 341] on icon "button" at bounding box center [1421, 346] width 16 height 16
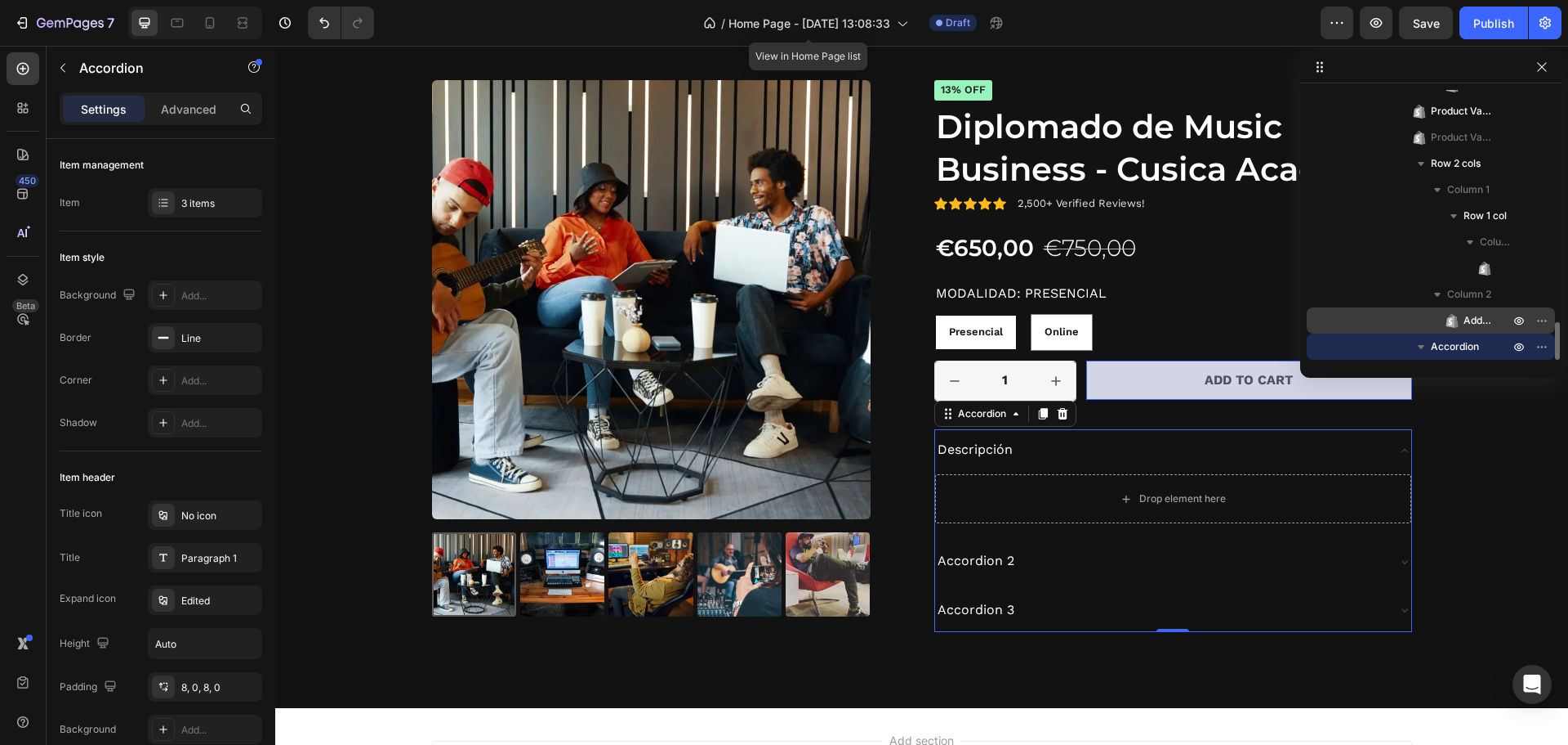
scroll to position [1856, 0]
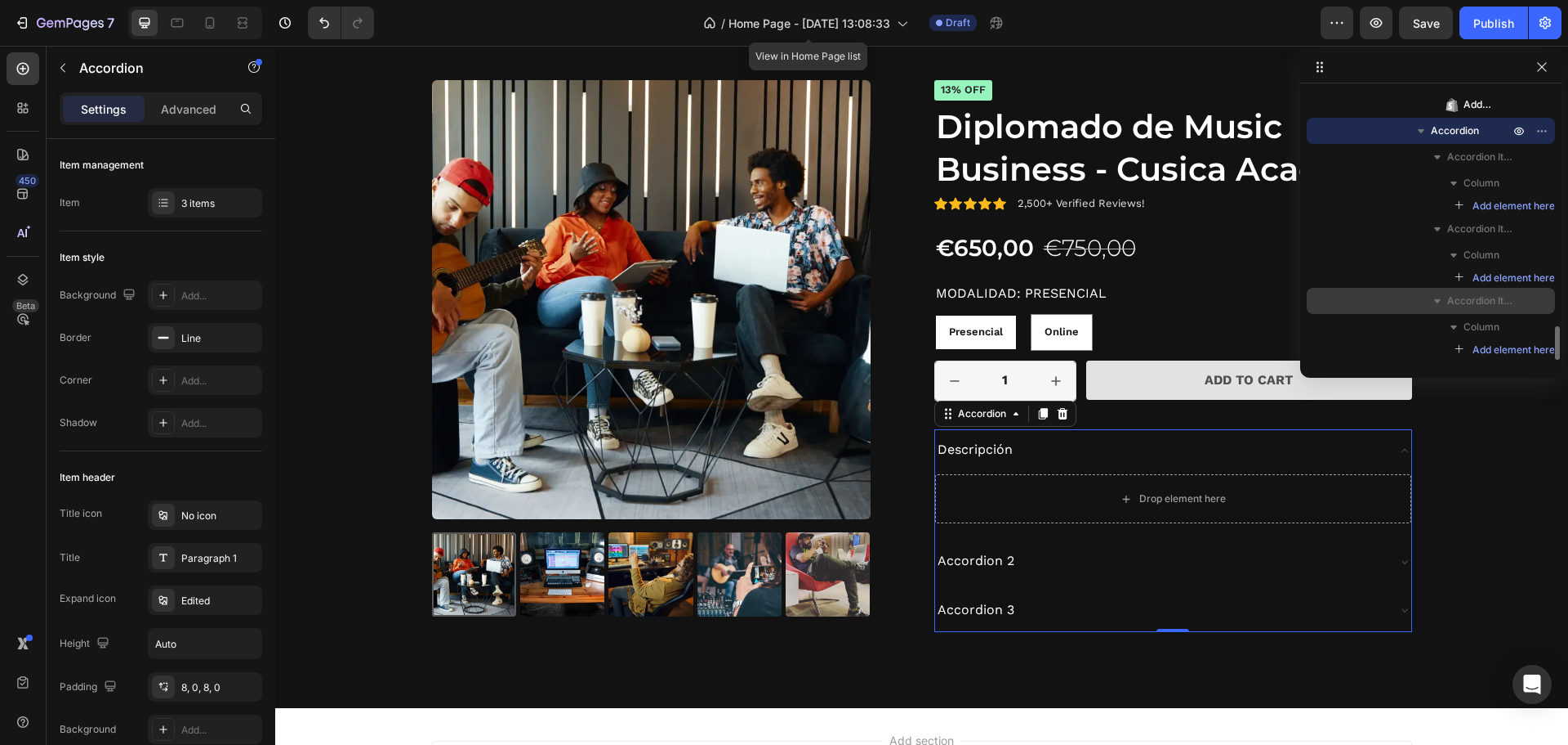
click at [1507, 304] on span "Accordion Item" at bounding box center [1481, 300] width 66 height 16
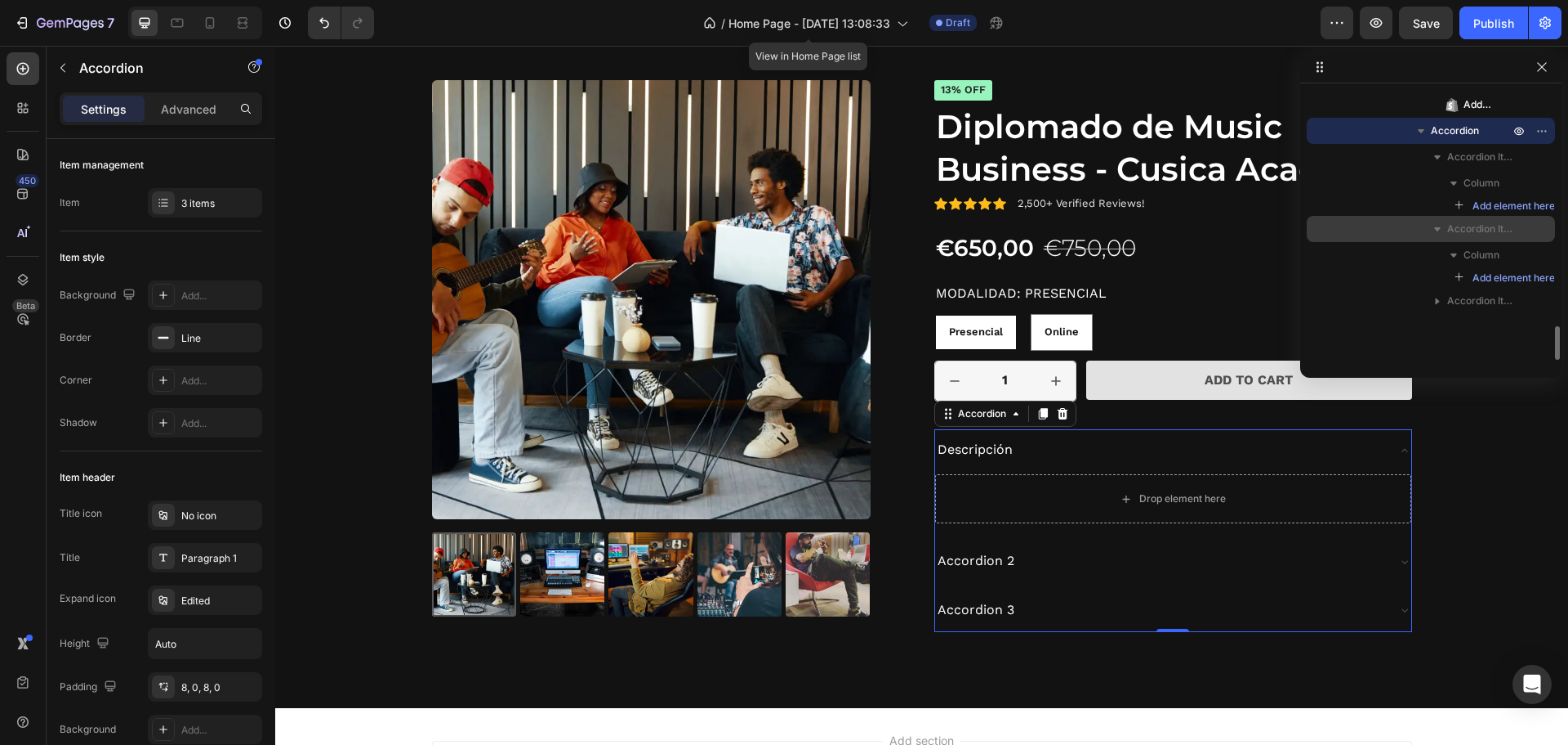
click at [1457, 232] on span "Accordion Item" at bounding box center [1481, 228] width 66 height 16
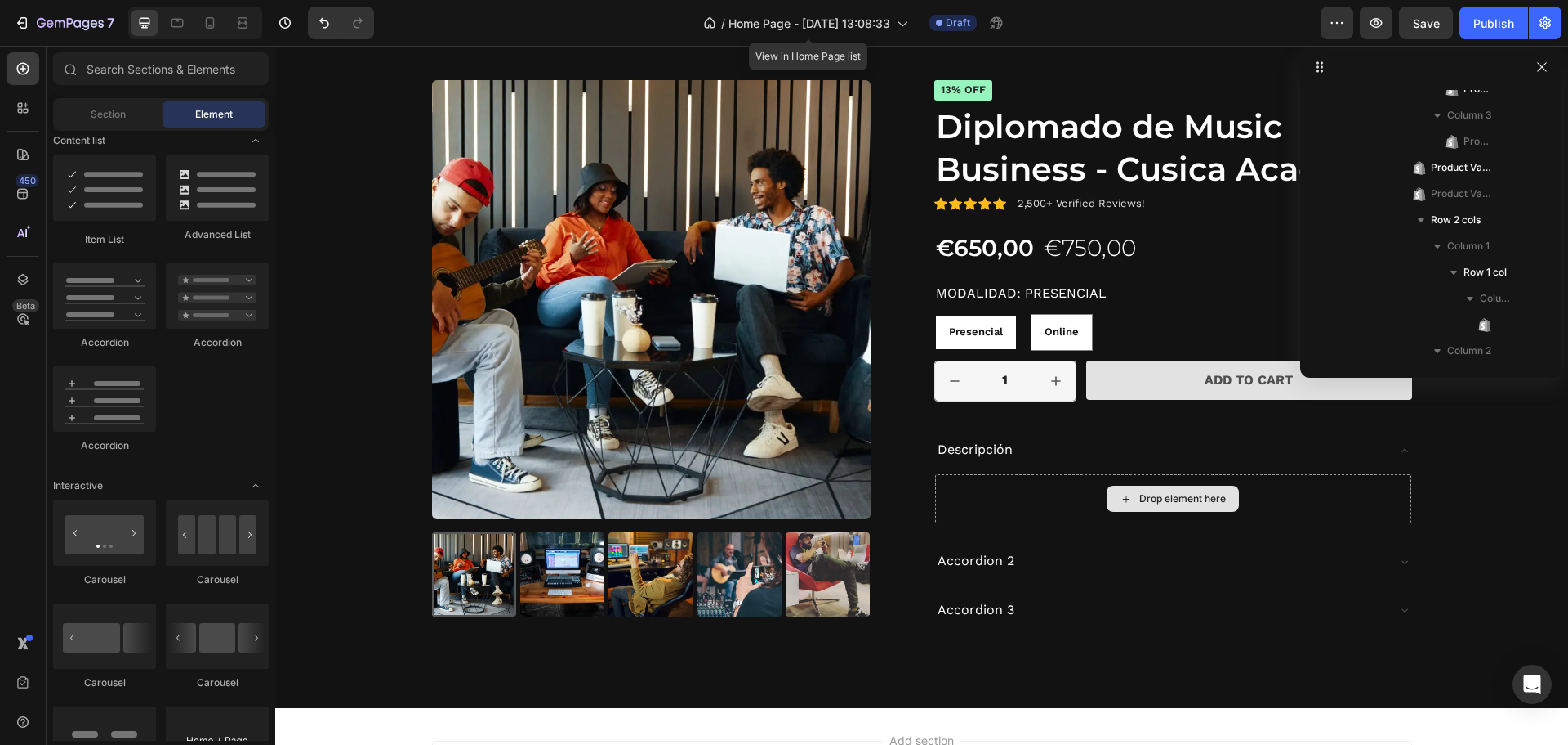
click at [1141, 499] on div "Drop element here" at bounding box center [1182, 499] width 87 height 13
click at [1120, 495] on icon at bounding box center [1127, 499] width 13 height 14
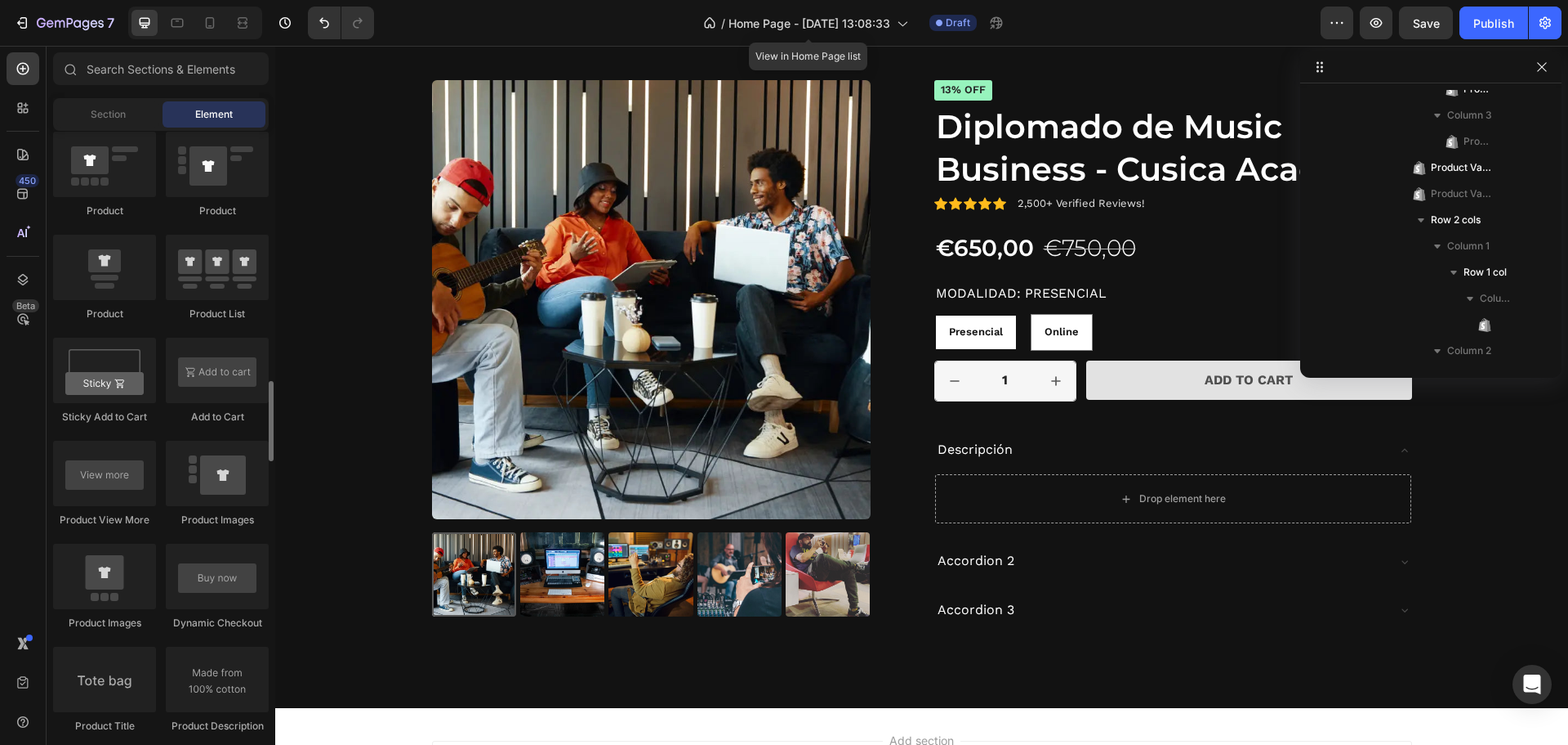
scroll to position [2178, 0]
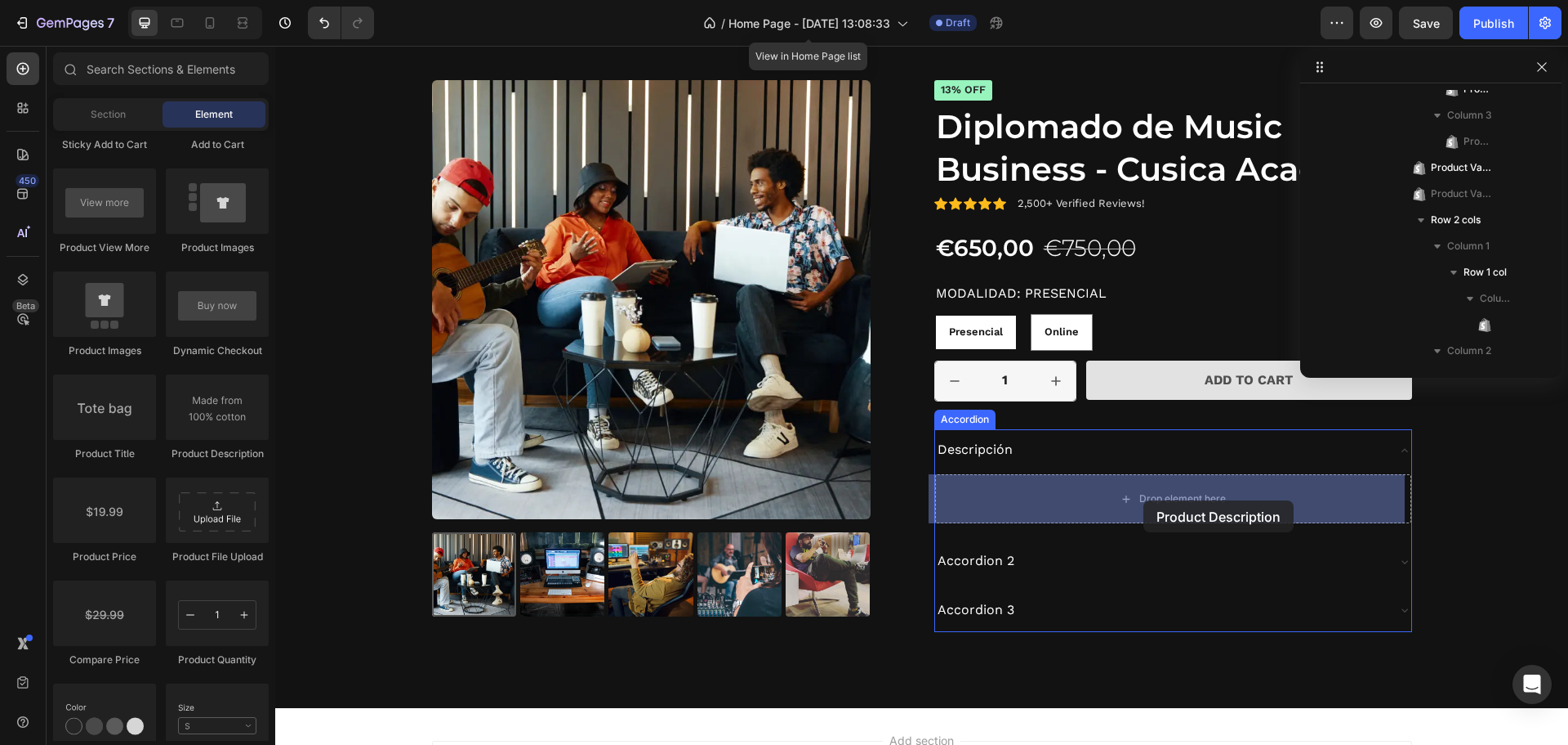
drag, startPoint x: 484, startPoint y: 468, endPoint x: 1144, endPoint y: 500, distance: 660.8
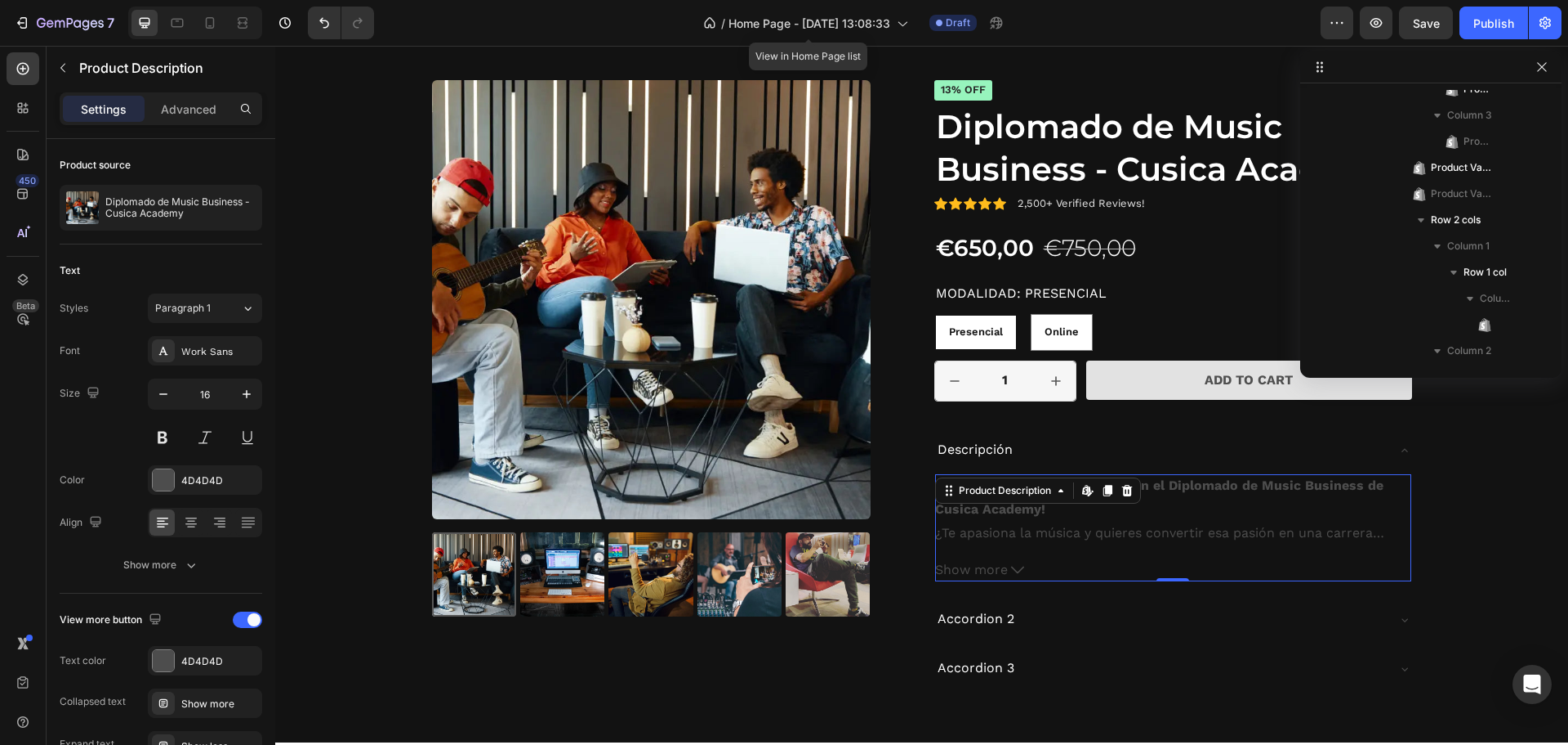
click at [1012, 568] on icon at bounding box center [1018, 570] width 13 height 13
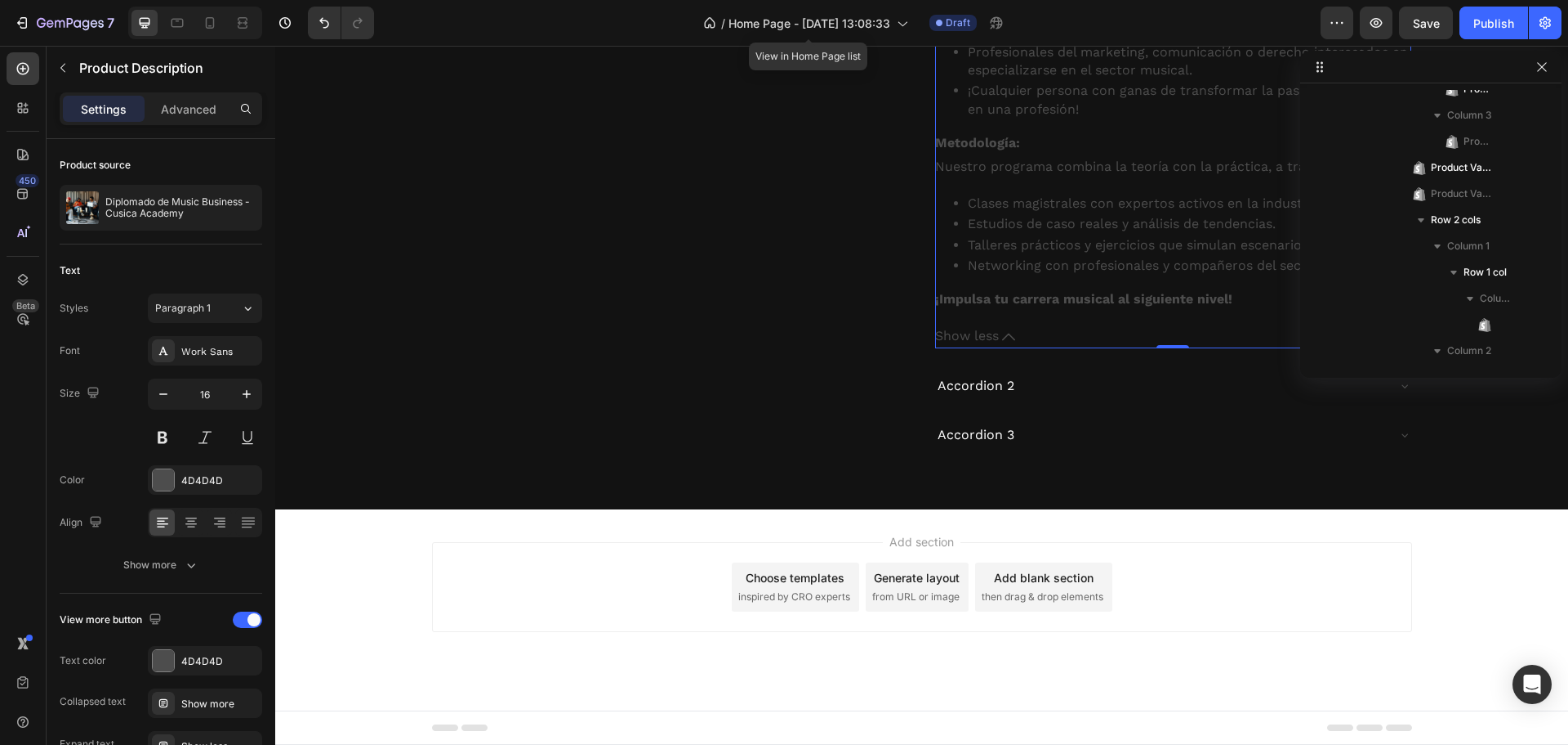
scroll to position [2961, 0]
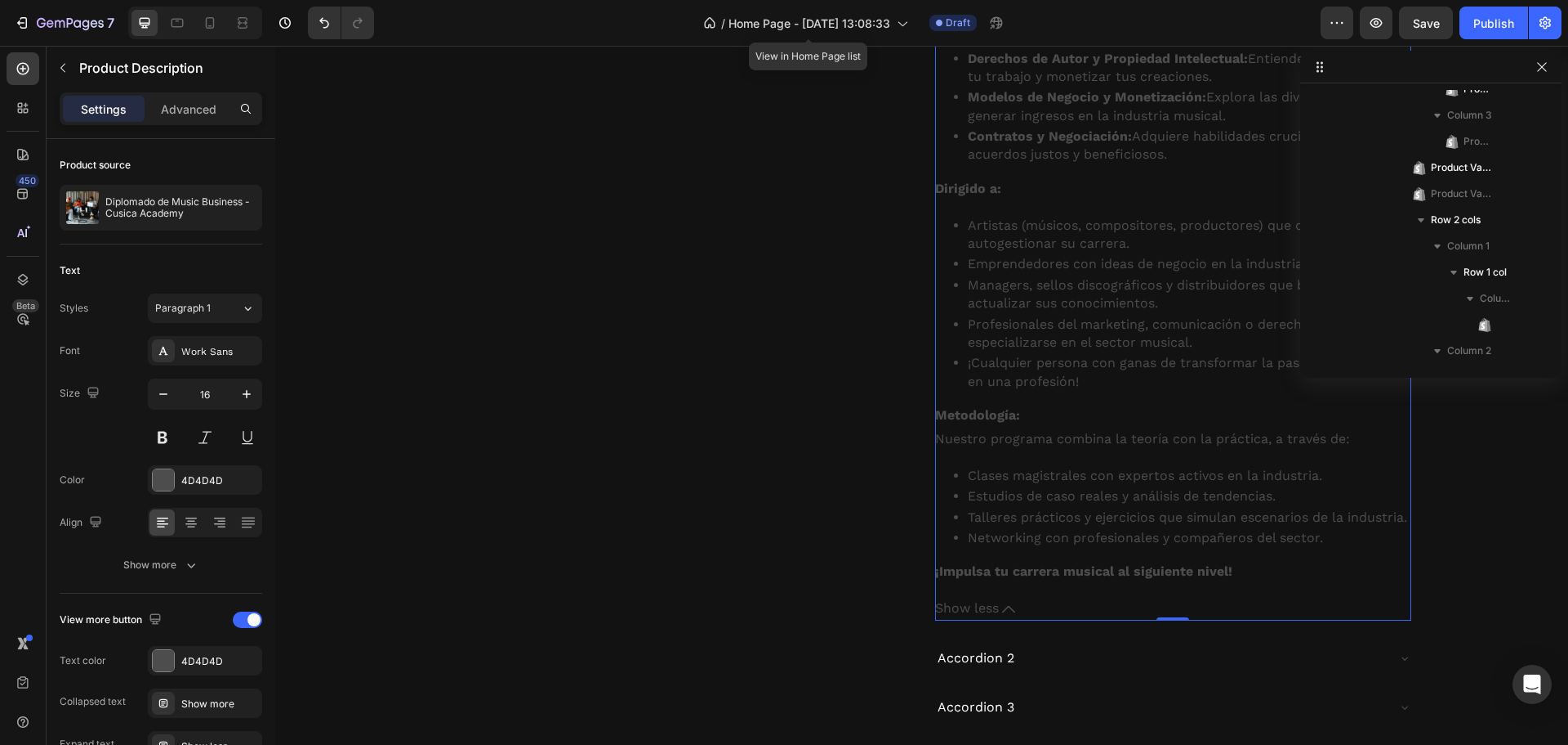
click at [962, 603] on span "Show less" at bounding box center [967, 609] width 64 height 24
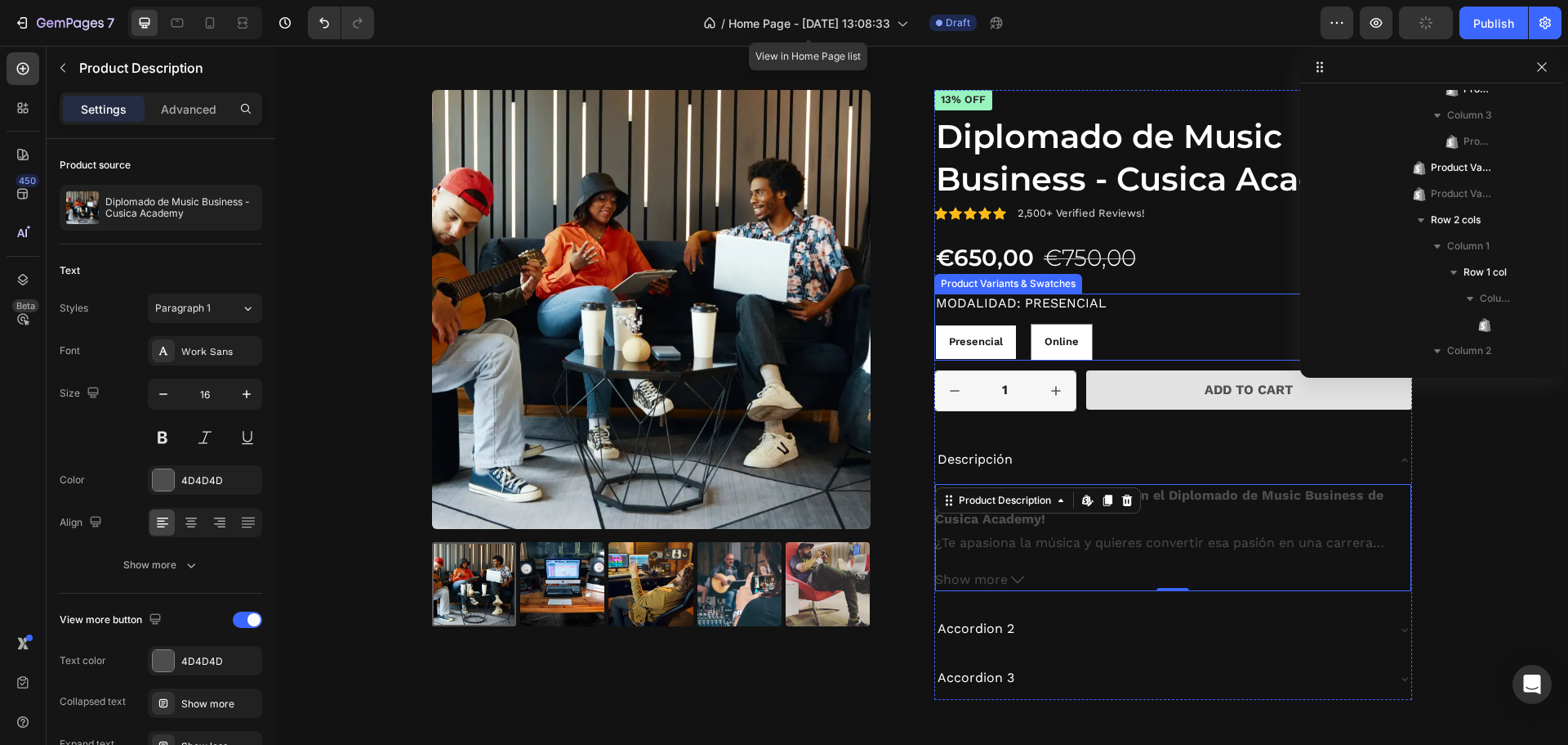
scroll to position [2127, 0]
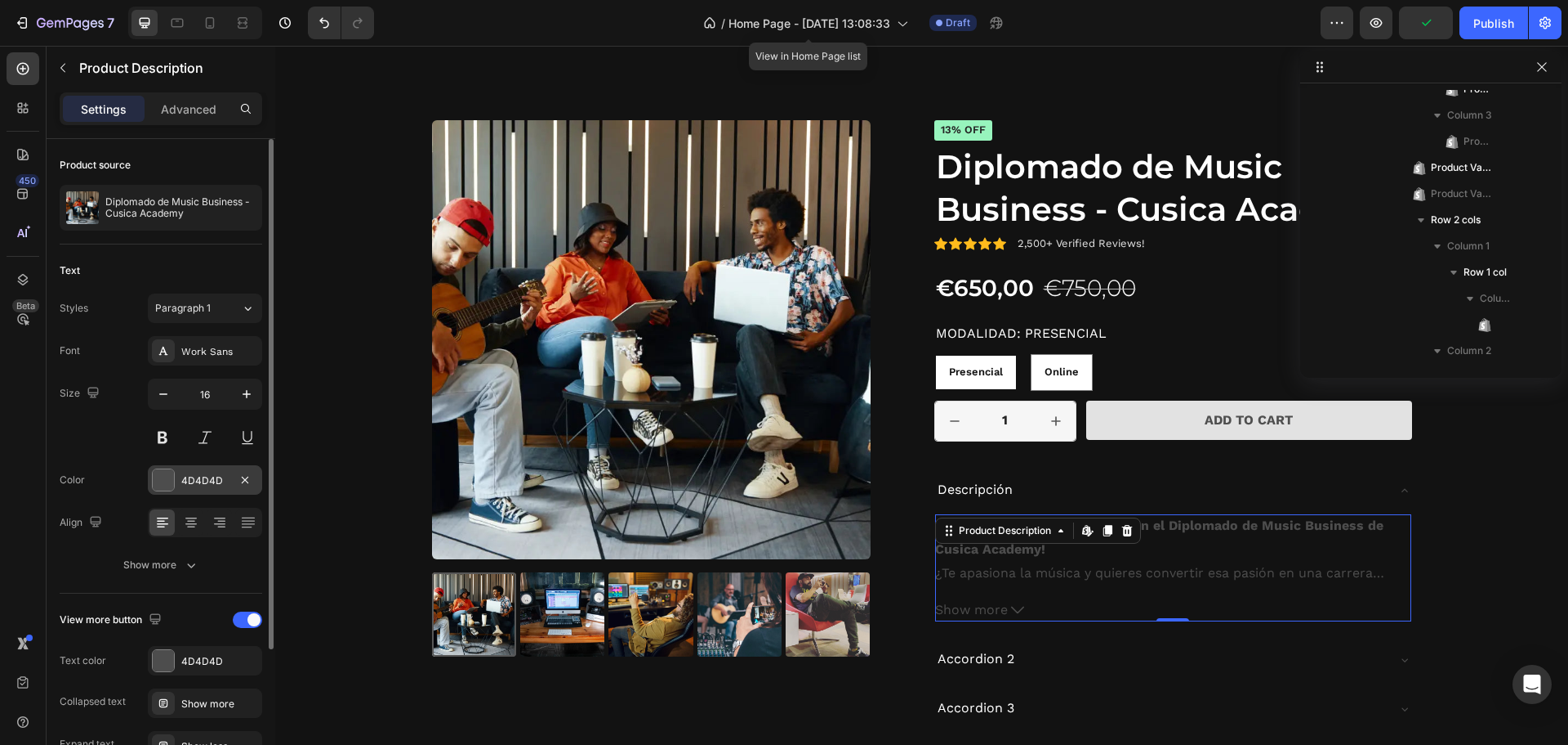
click at [156, 482] on div at bounding box center [163, 479] width 21 height 21
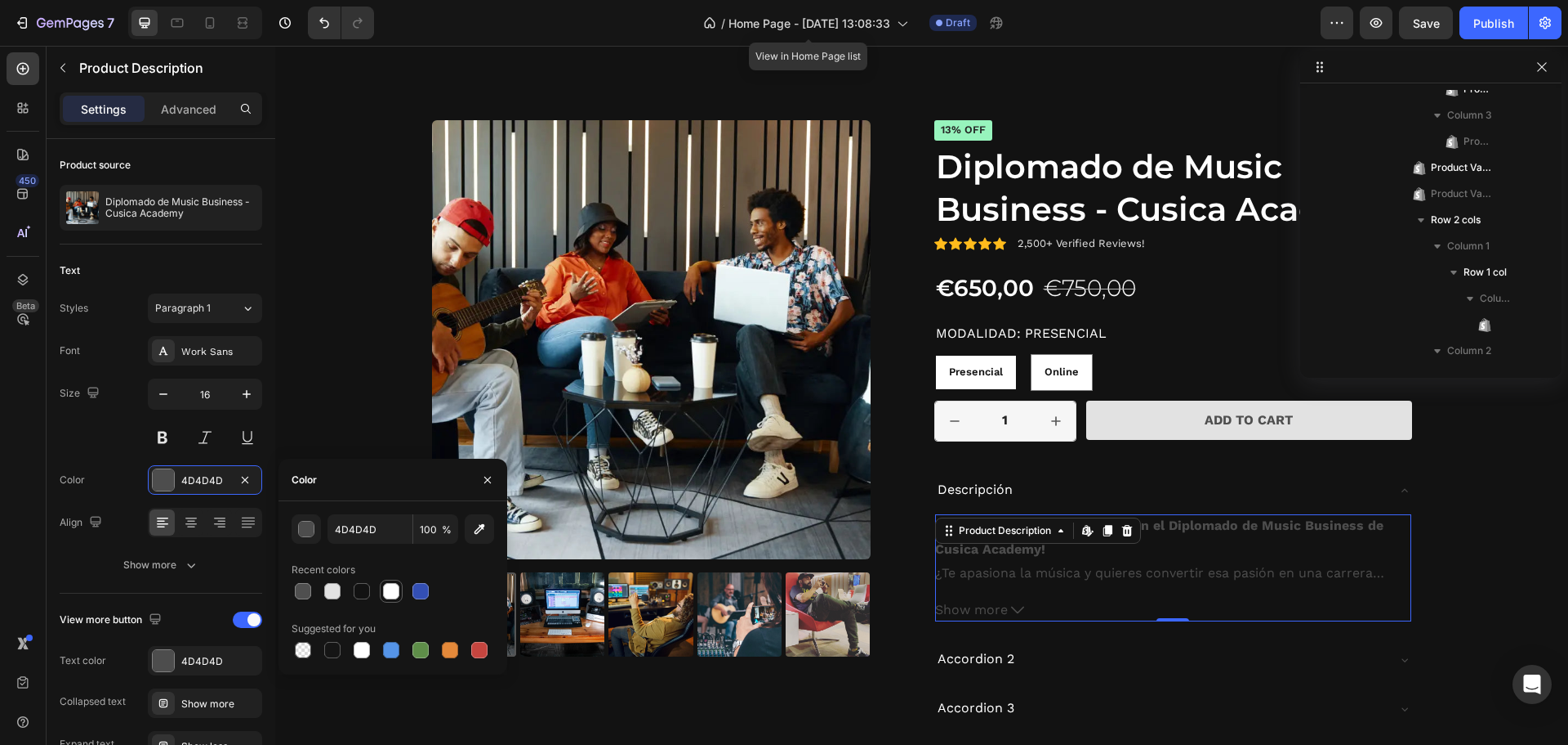
click at [383, 593] on div at bounding box center [391, 590] width 16 height 16
type input "FFFFFF"
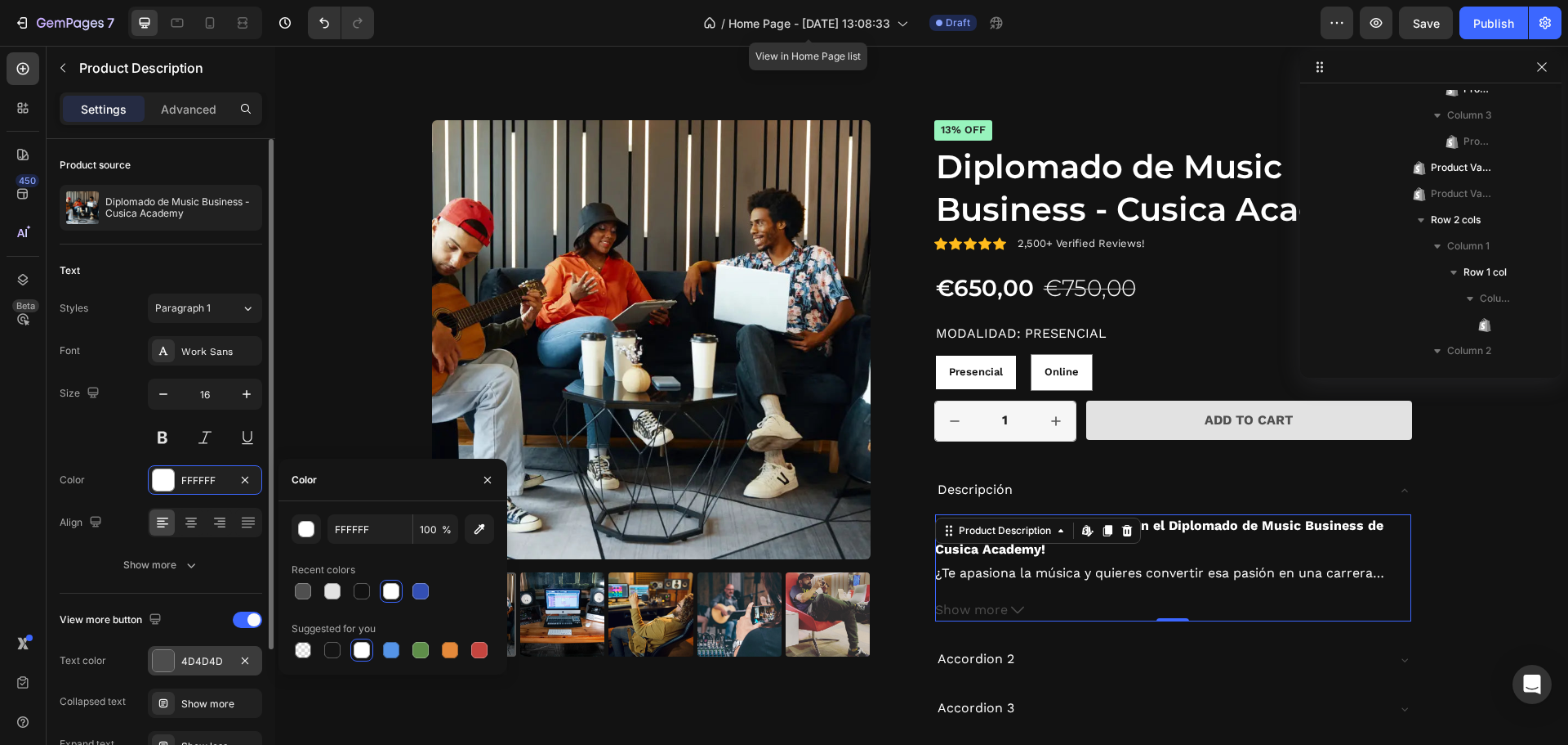
click at [165, 664] on div at bounding box center [163, 660] width 21 height 21
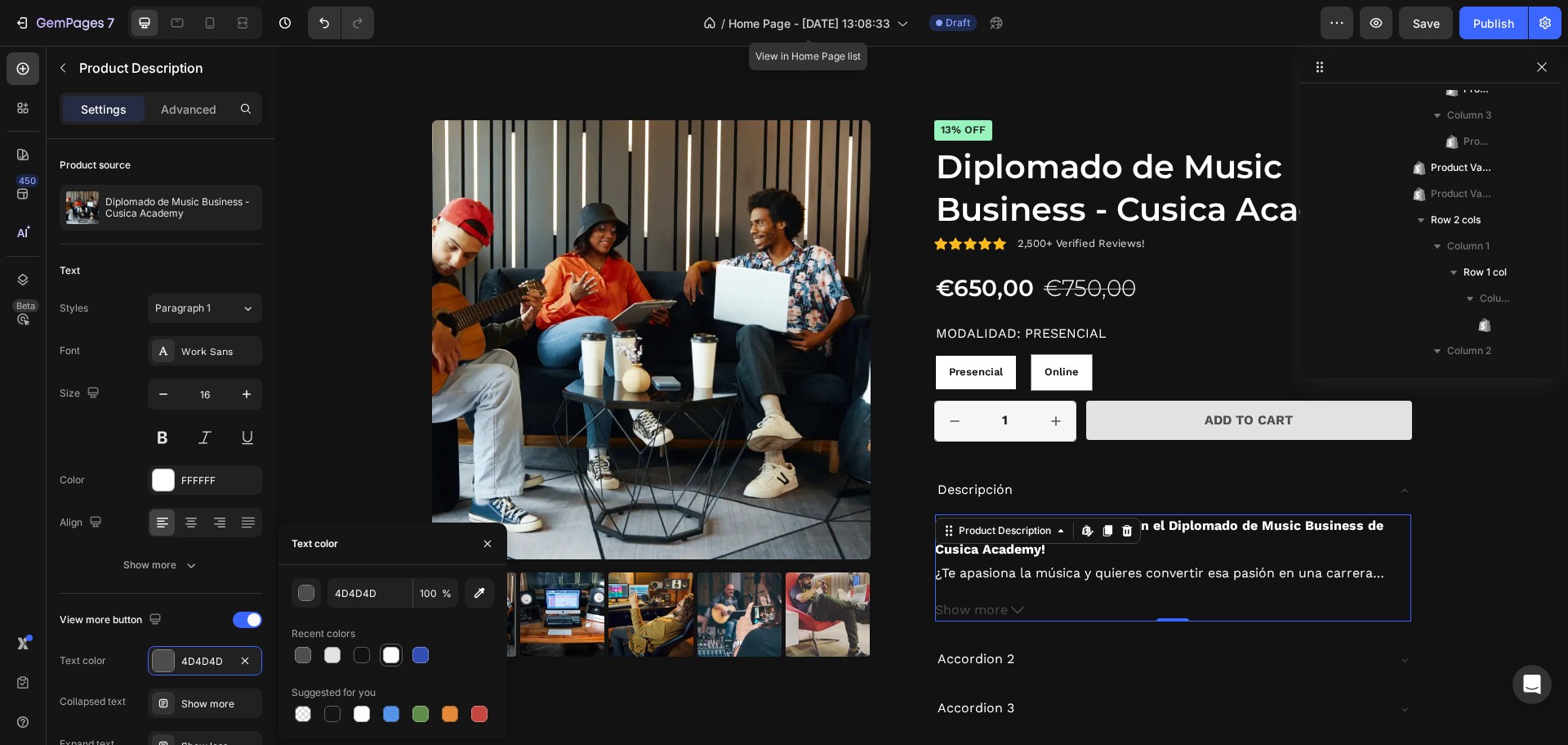
click at [392, 656] on div at bounding box center [391, 654] width 16 height 16
type input "FFFFFF"
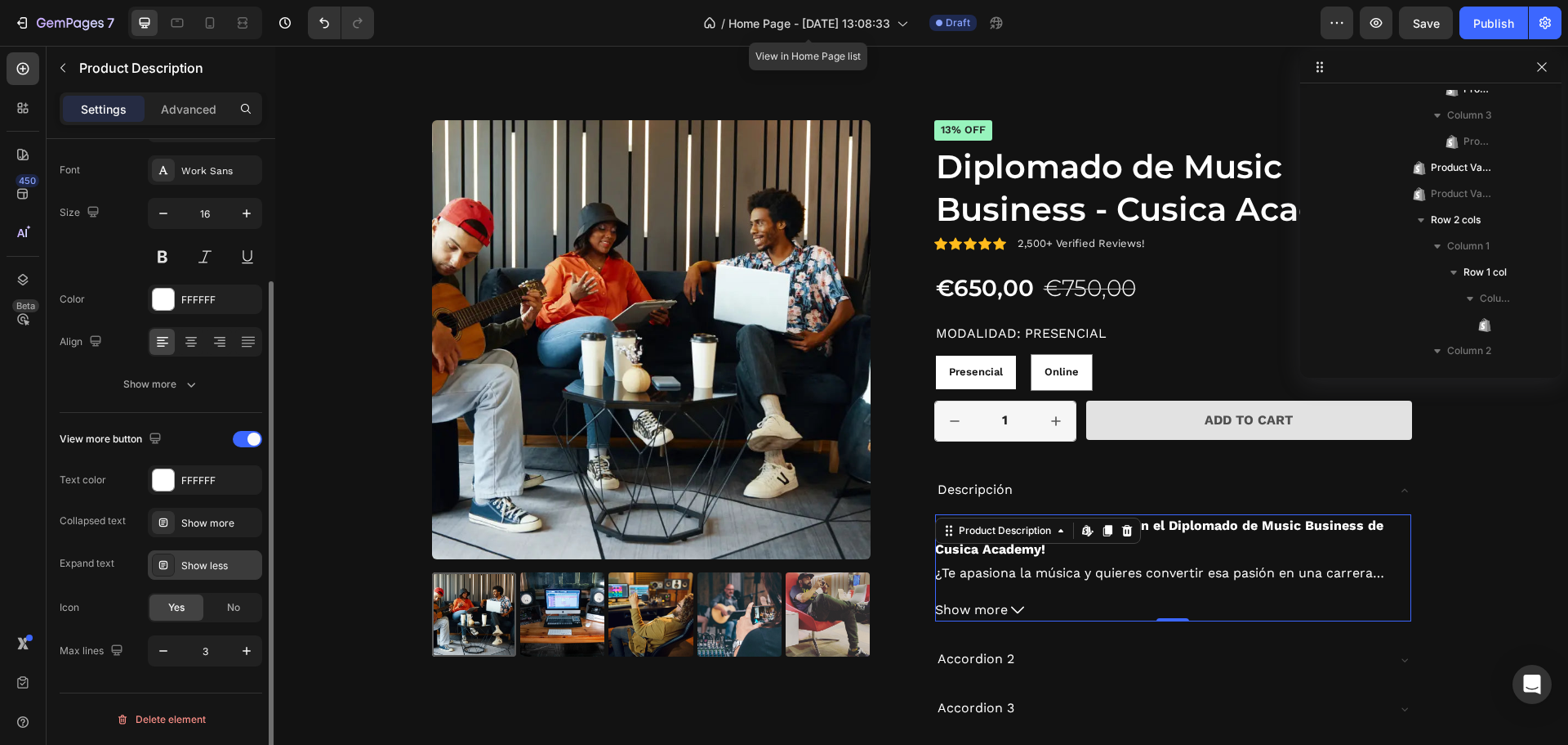
click at [187, 558] on div "Show less" at bounding box center [219, 565] width 76 height 14
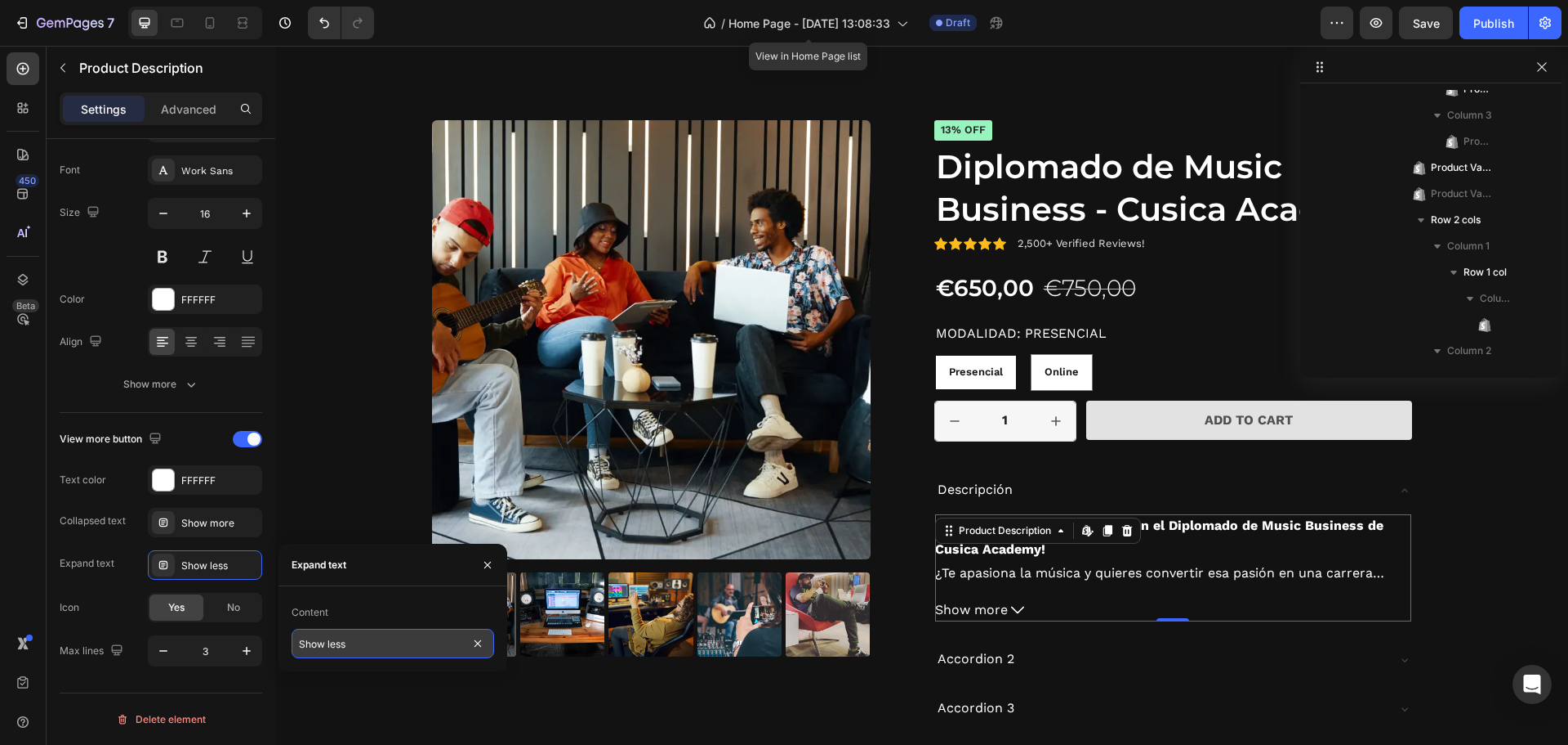
click at [350, 647] on input "Show less" at bounding box center [392, 643] width 203 height 29
type input "Ver más"
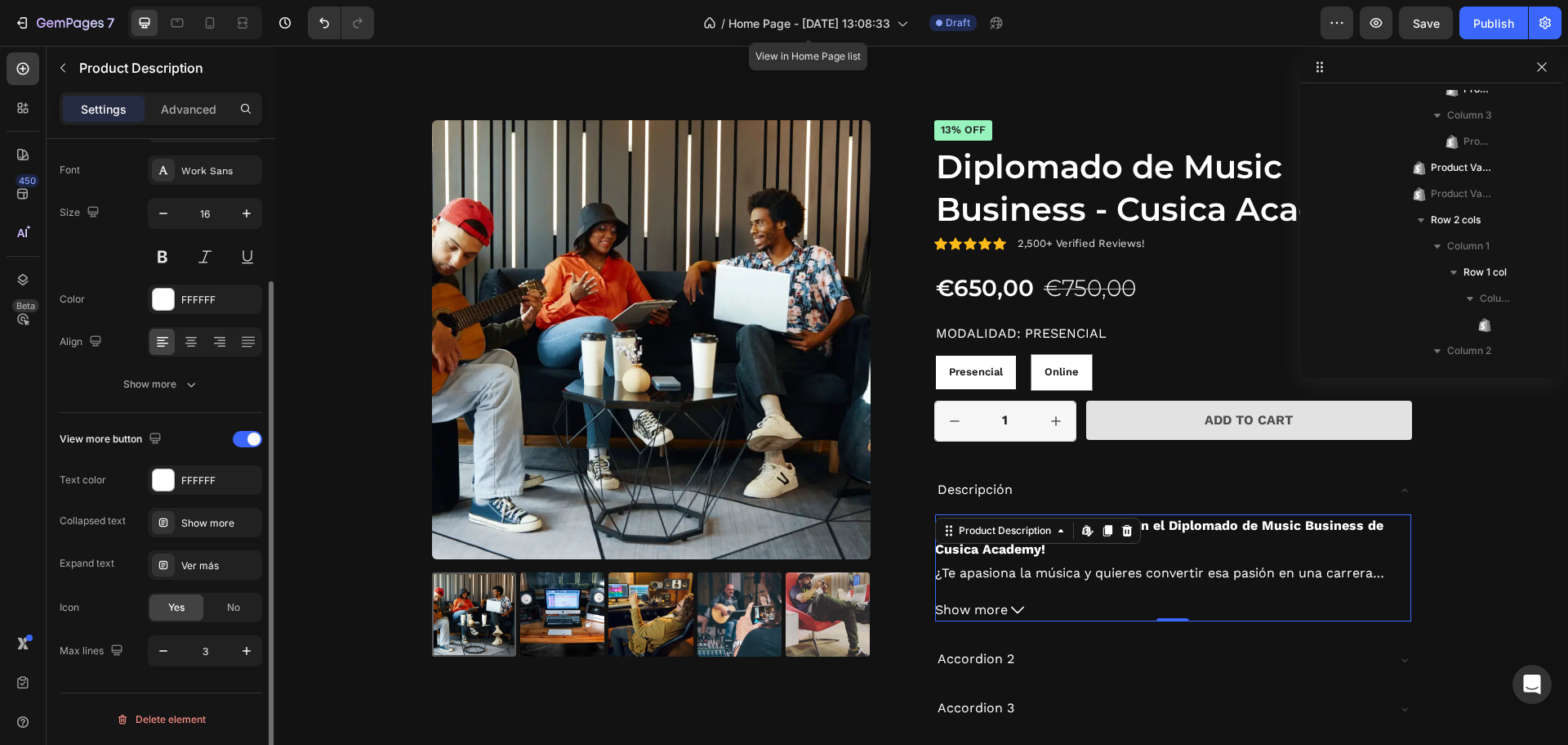
click at [111, 584] on div "View more button Text color FFFFFF Collapsed text Show more Expand text Ver más…" at bounding box center [160, 546] width 203 height 240
click at [211, 533] on div "Show more" at bounding box center [205, 522] width 114 height 29
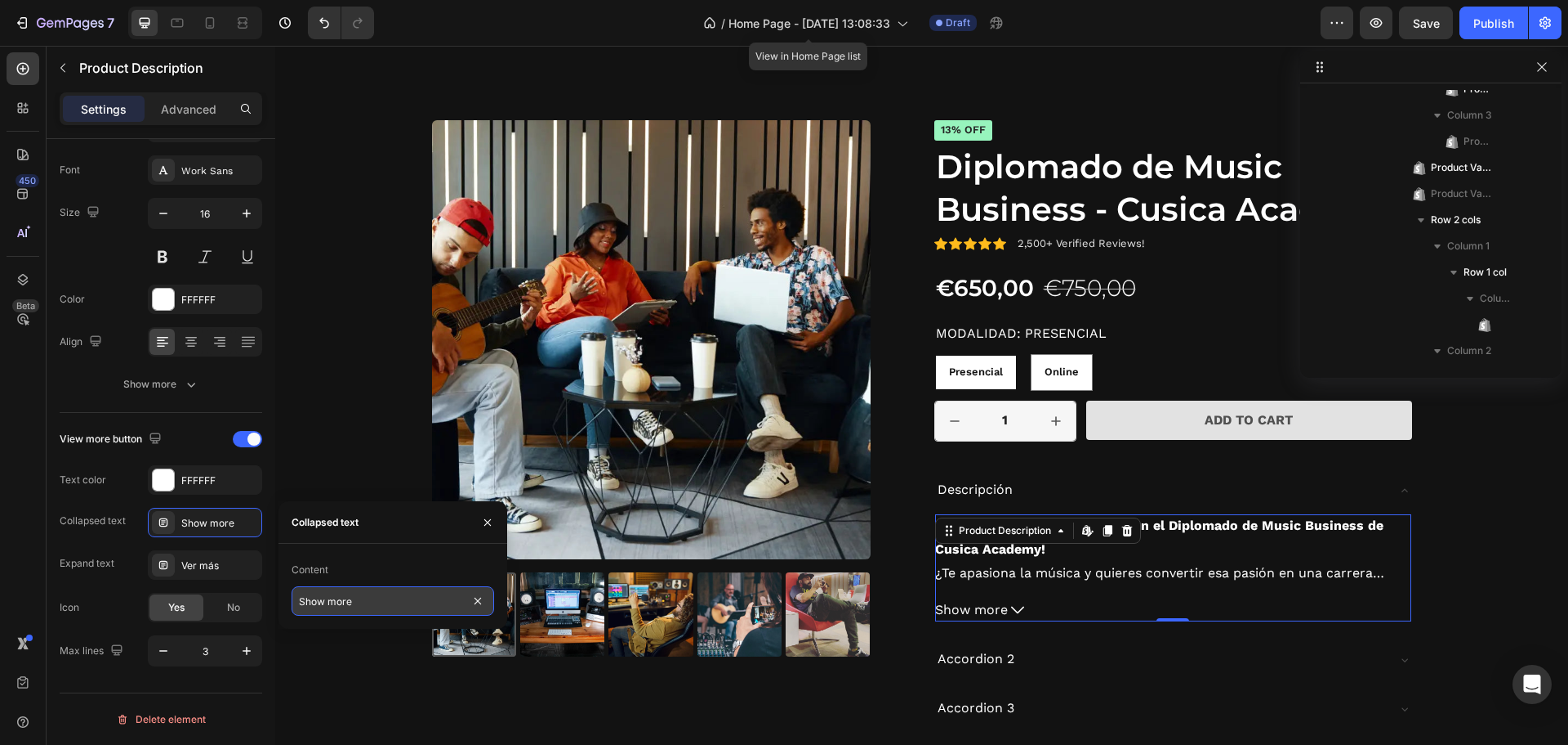
click at [342, 607] on input "Show more" at bounding box center [392, 600] width 203 height 29
type input "Ver más"
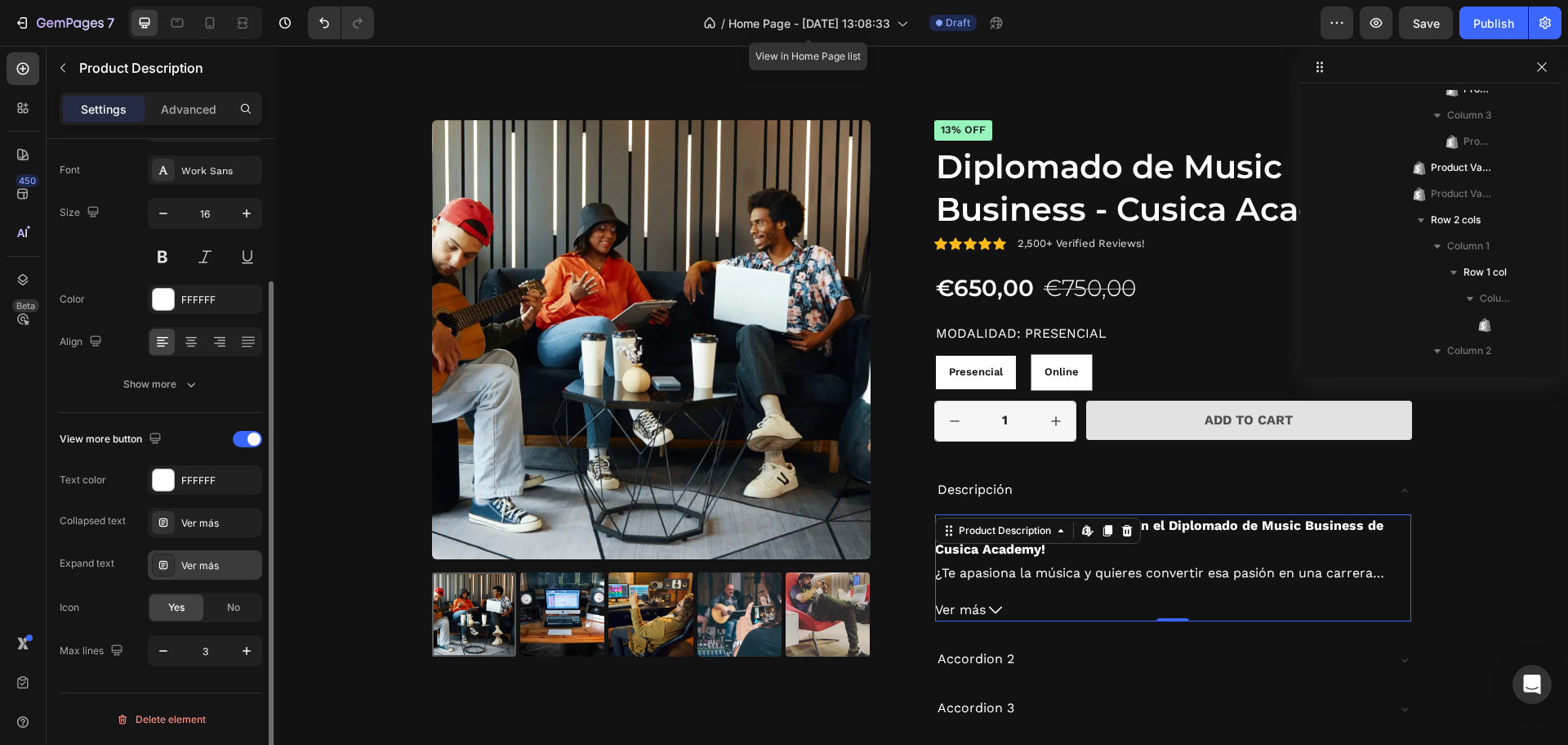
click at [194, 554] on div "Ver más" at bounding box center [205, 564] width 114 height 29
click at [229, 519] on div "Ver más" at bounding box center [219, 522] width 76 height 14
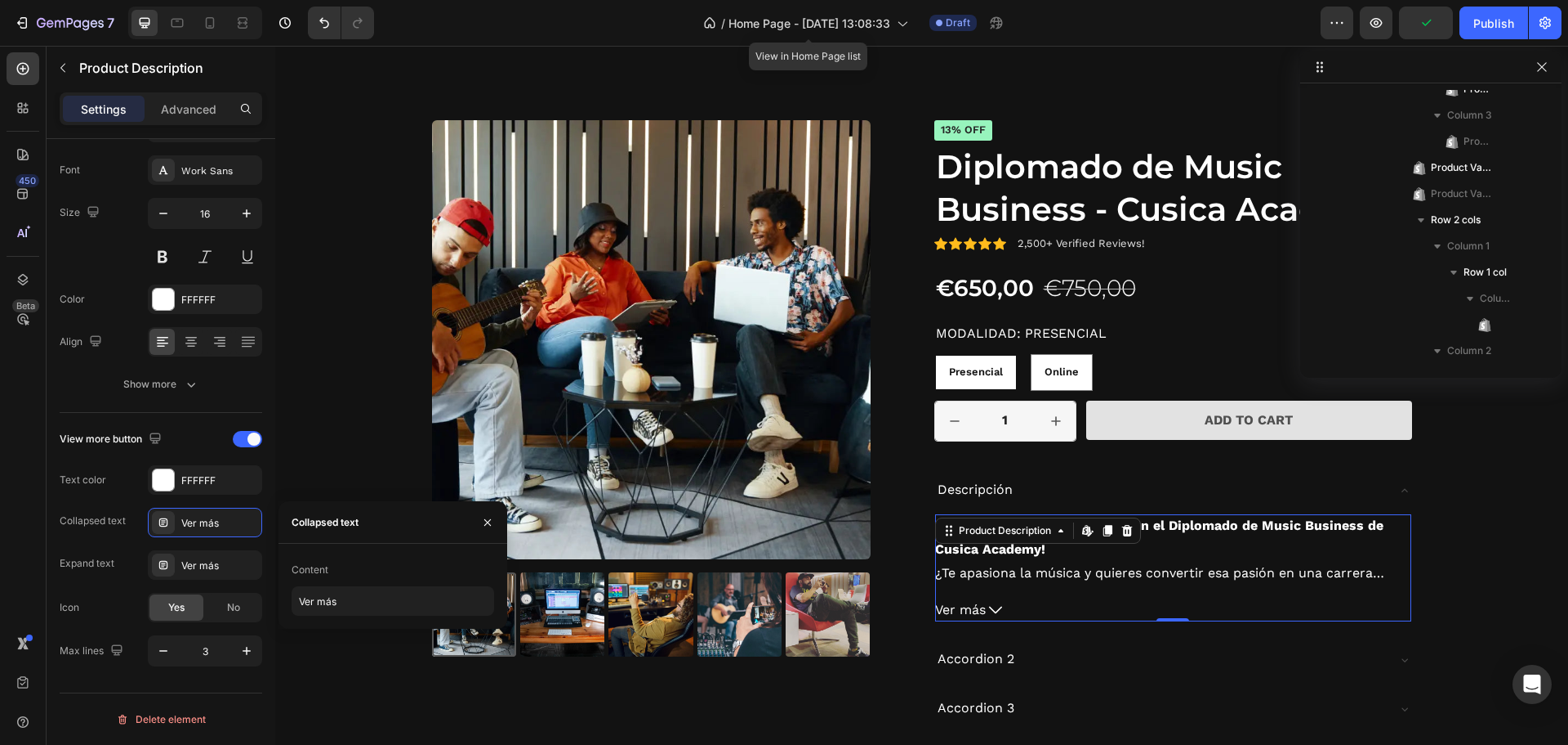
click at [981, 608] on span "Ver más" at bounding box center [960, 610] width 50 height 24
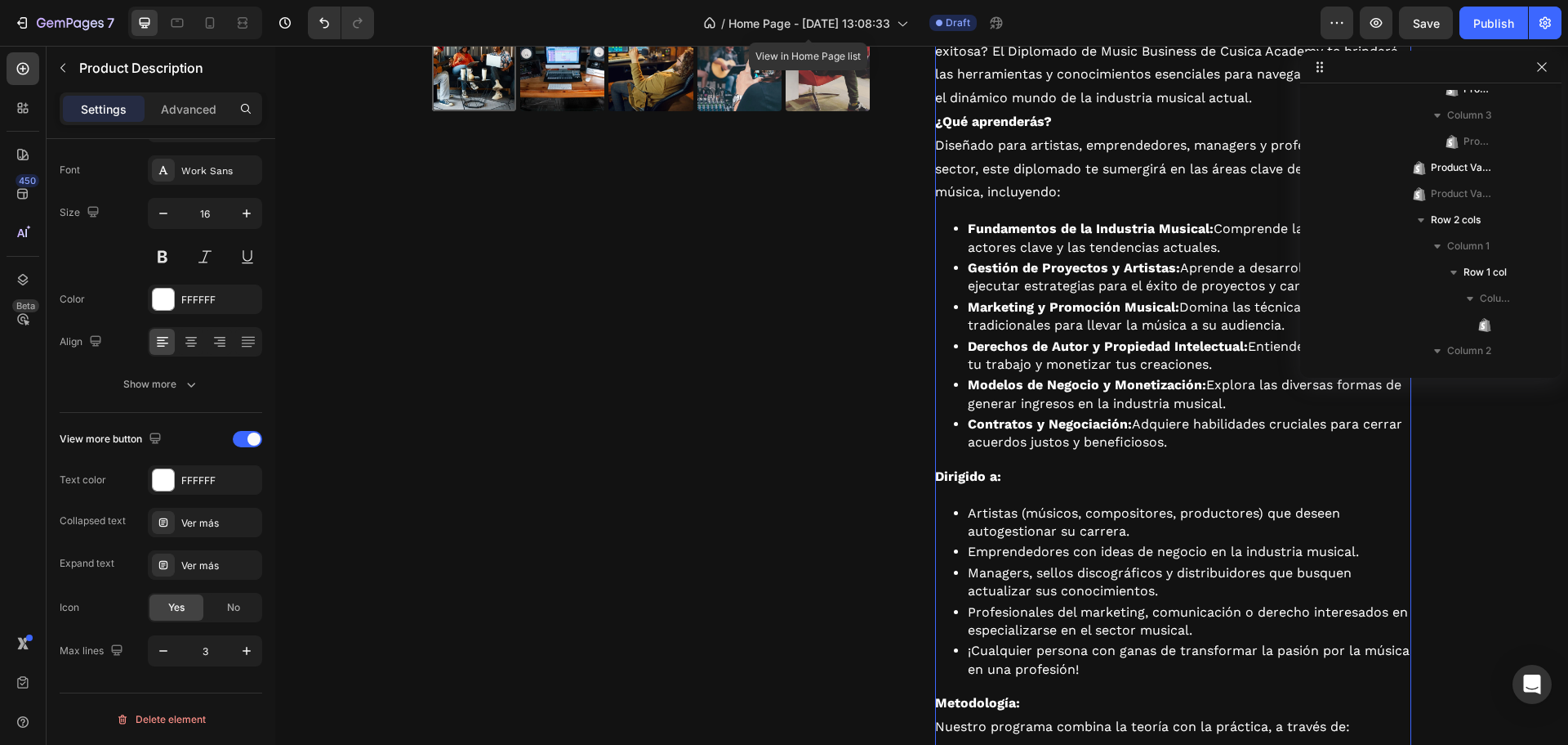
scroll to position [2946, 0]
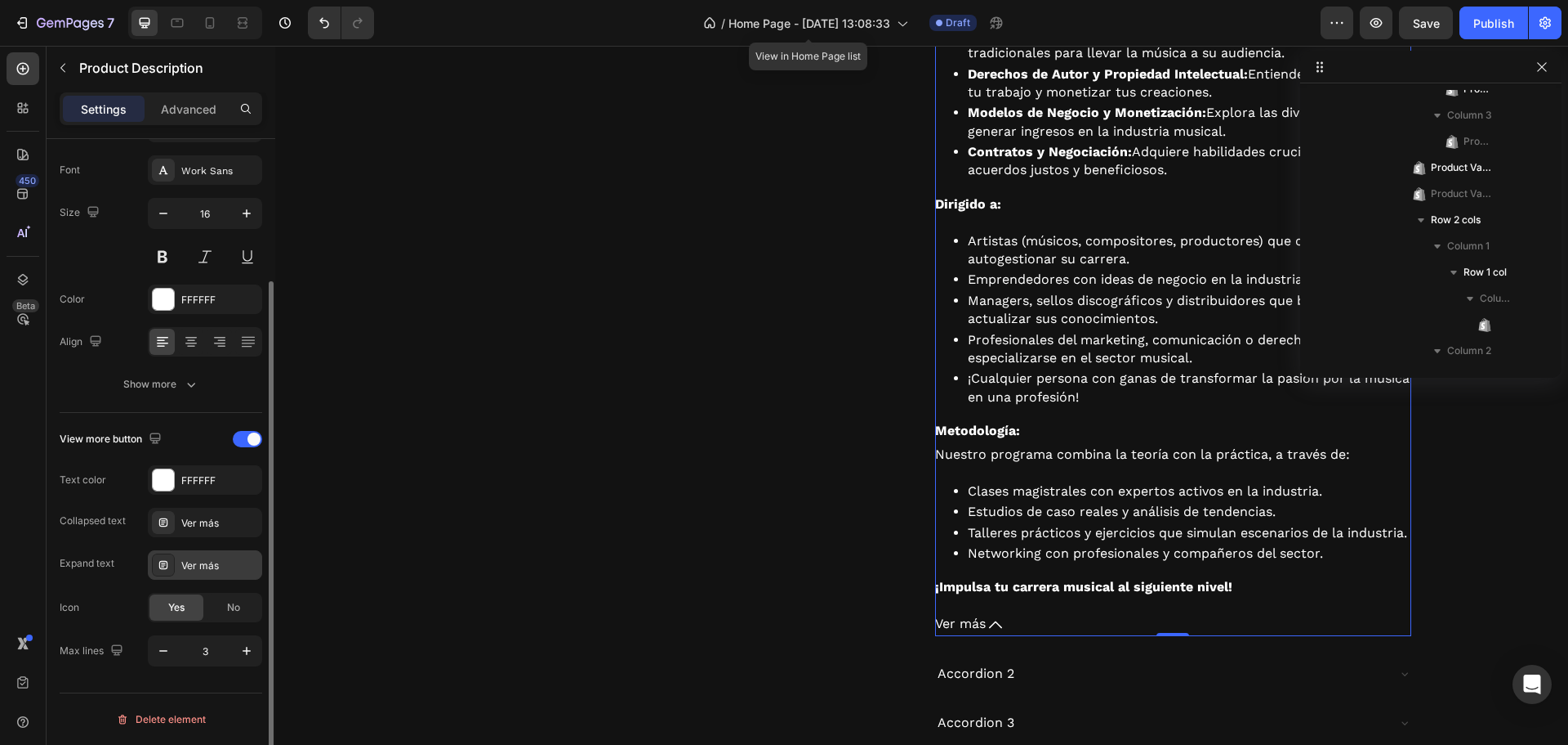
click at [186, 556] on div "Ver más" at bounding box center [205, 564] width 114 height 29
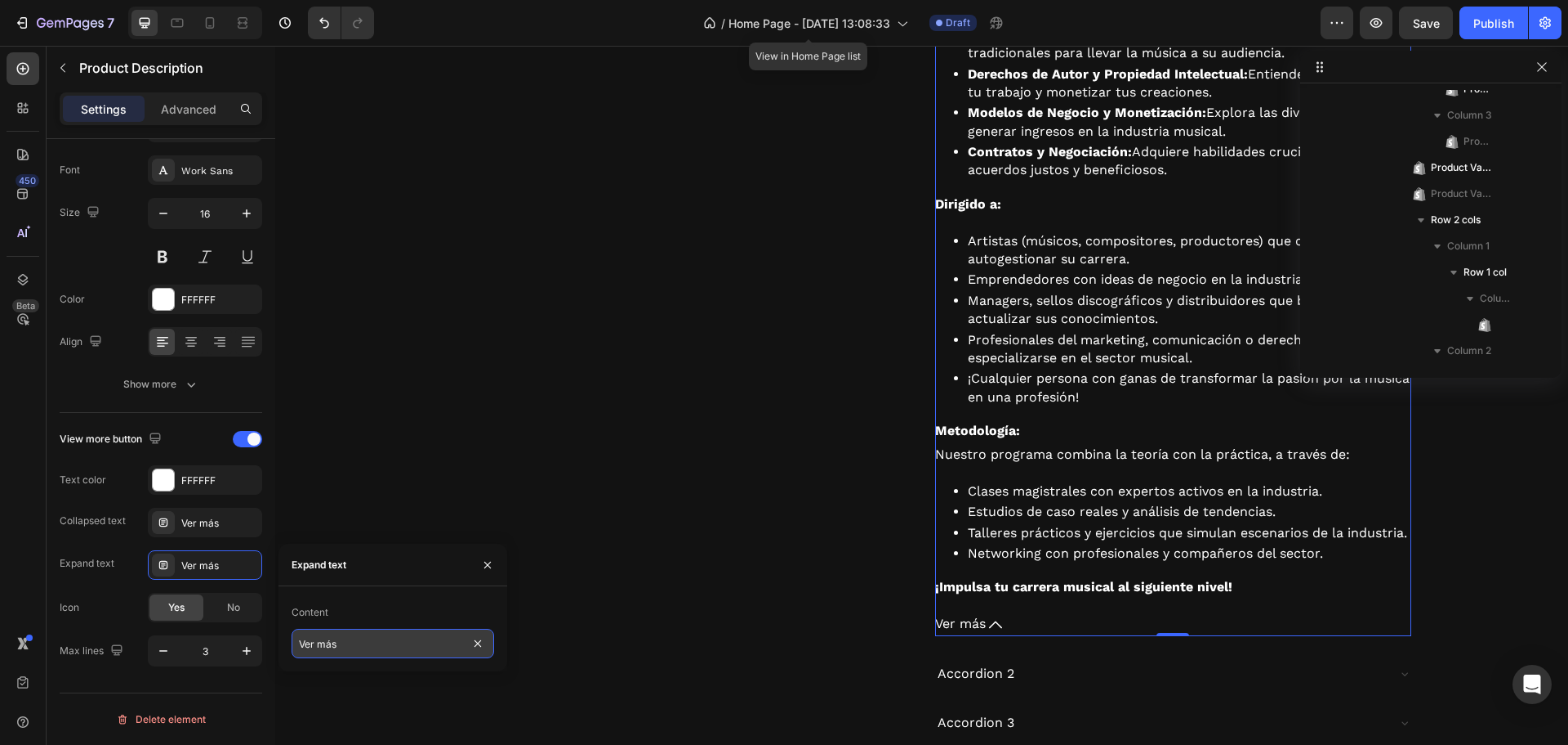
click at [348, 642] on input "Ver más" at bounding box center [392, 643] width 203 height 29
type input "Ver menos"
click at [993, 628] on span "Ver menos" at bounding box center [969, 624] width 67 height 24
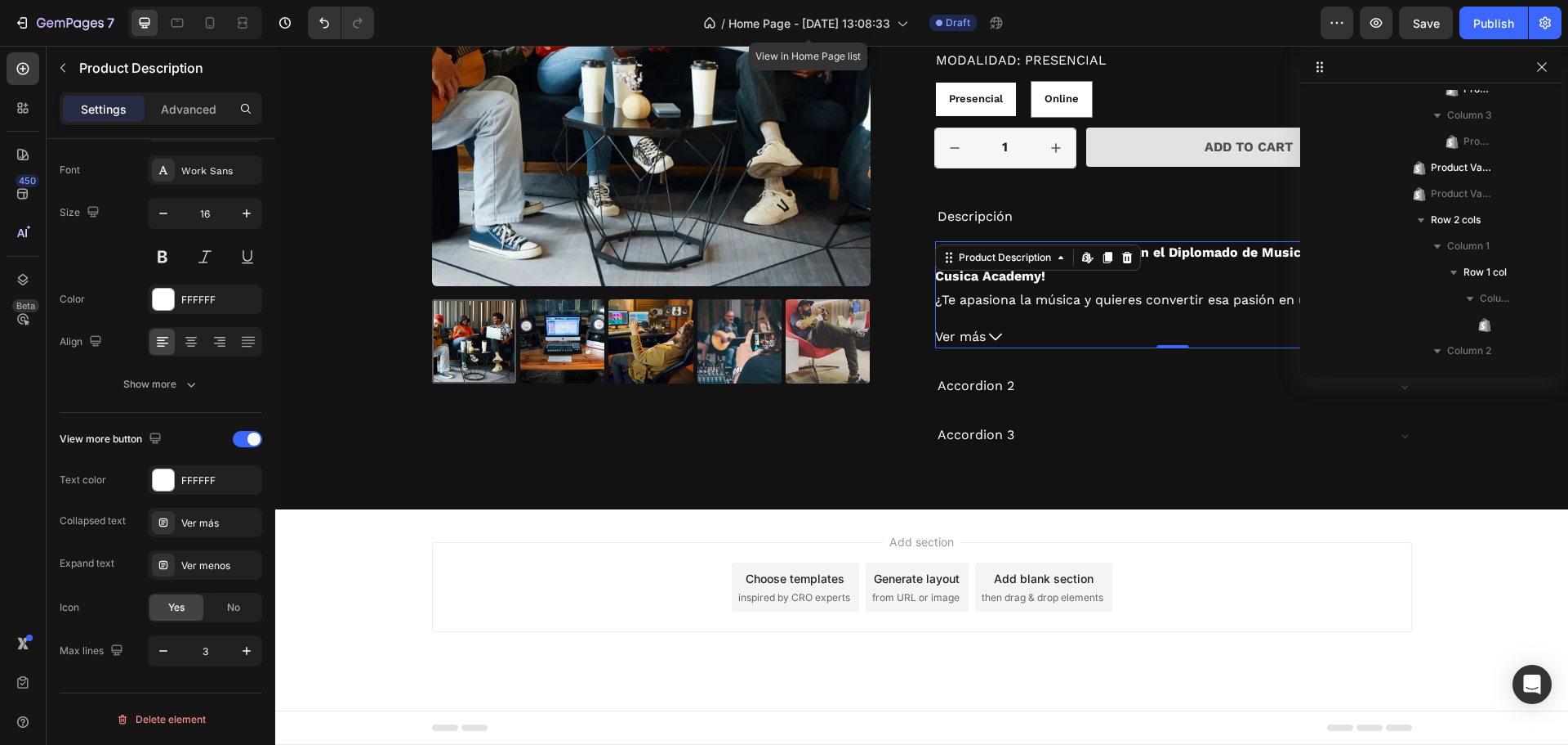
scroll to position [2401, 0]
click at [207, 531] on div "Ver más" at bounding box center [205, 522] width 114 height 29
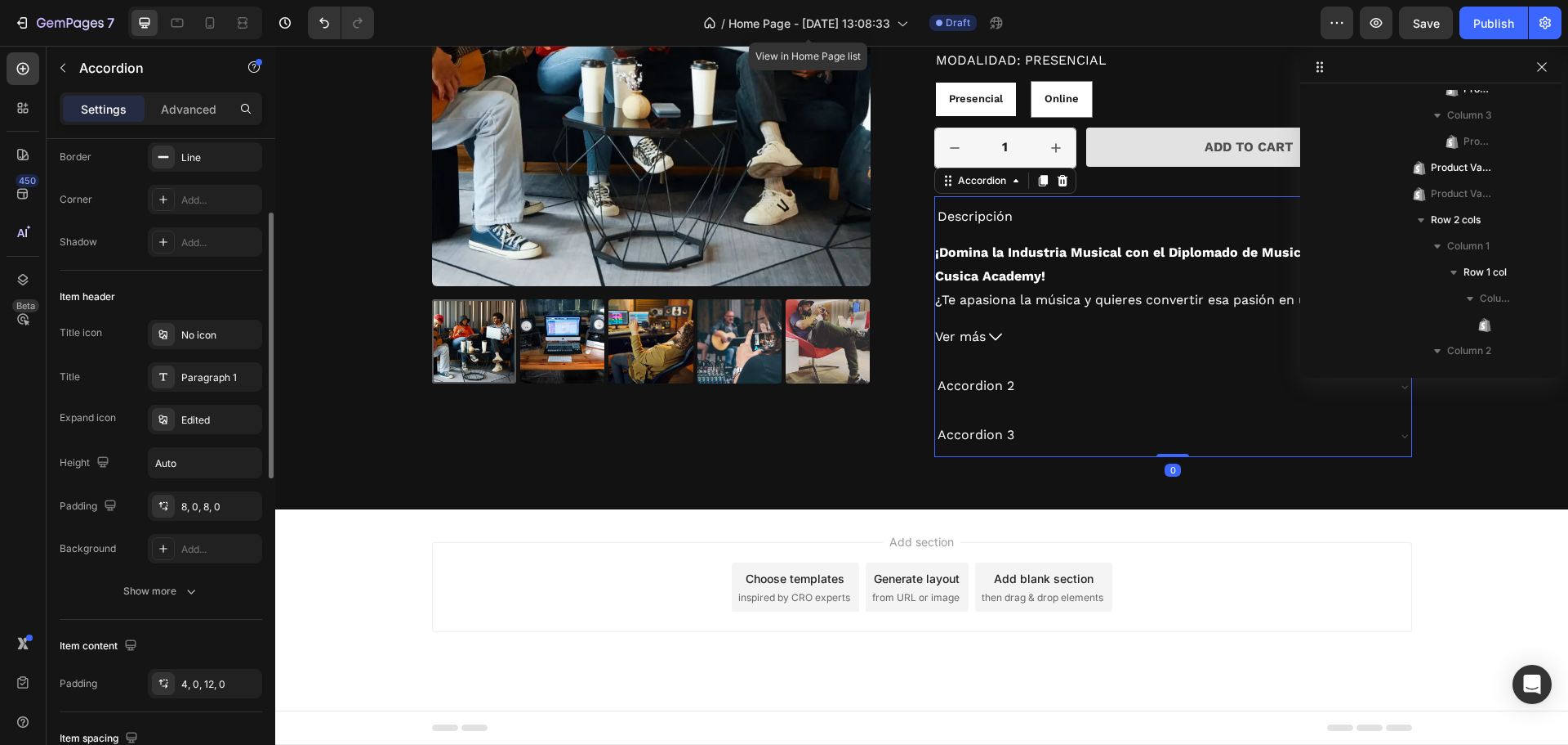
click at [1081, 389] on div "Accordion 2" at bounding box center [1160, 386] width 450 height 29
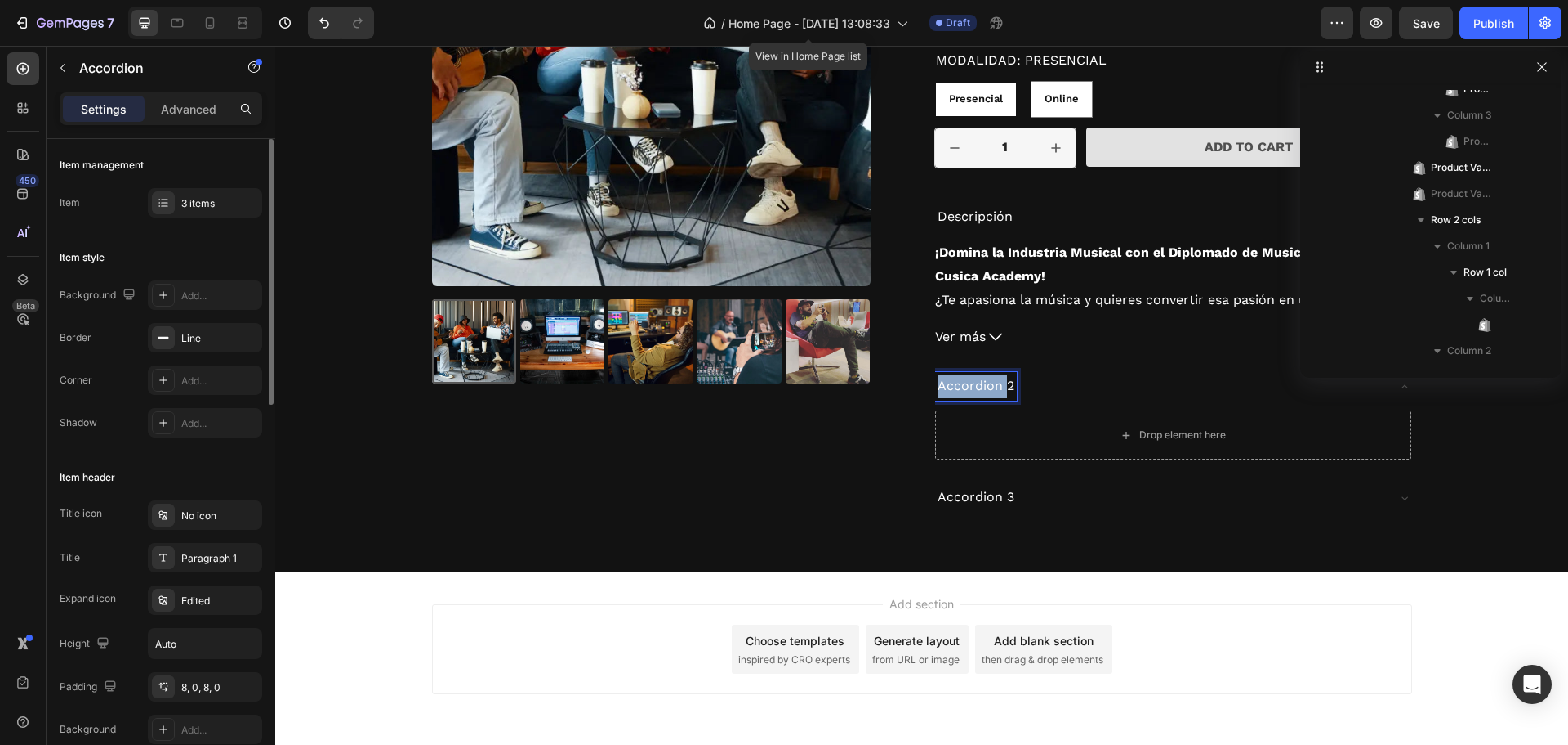
click at [960, 382] on p "Accordion 2" at bounding box center [976, 386] width 76 height 24
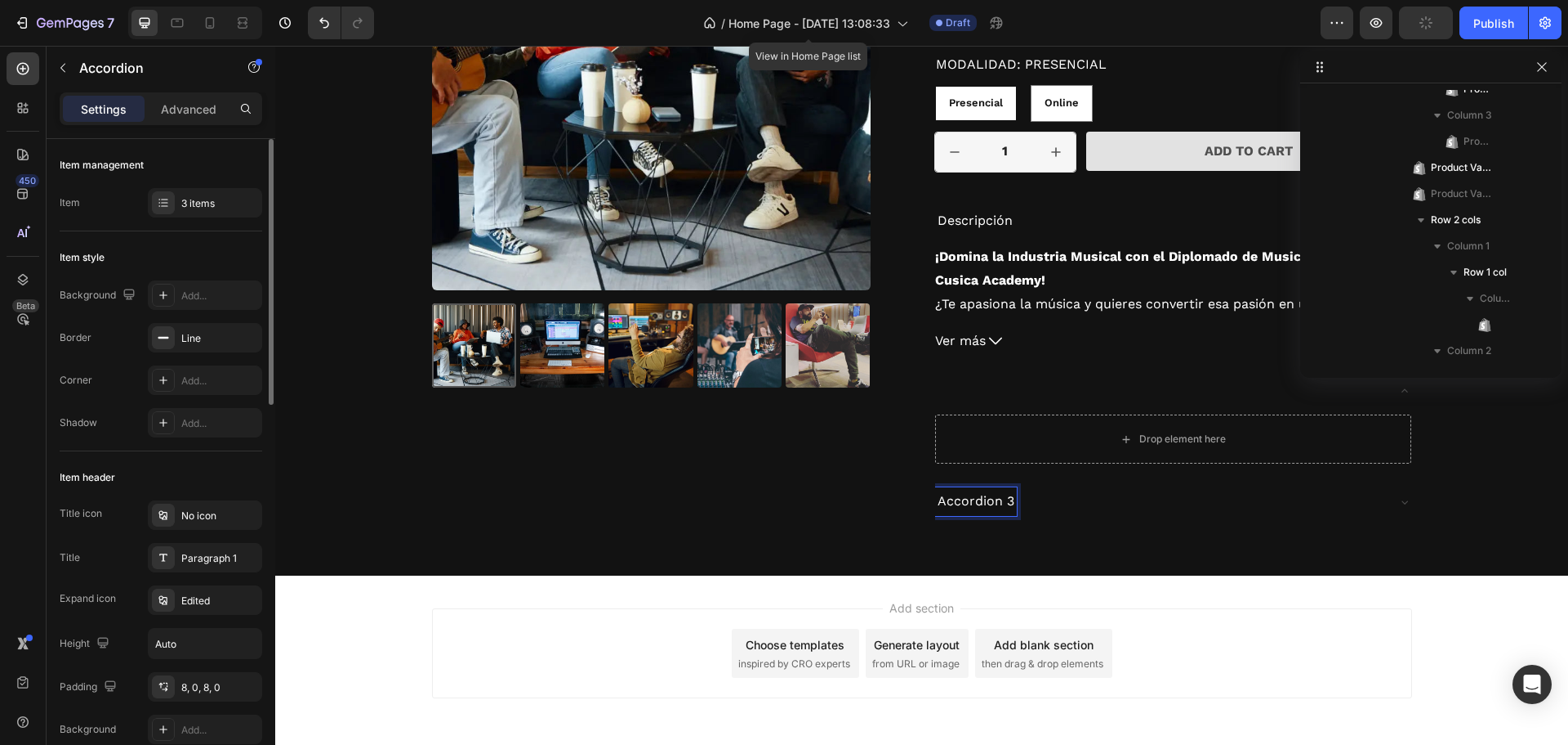
click at [966, 499] on p "Accordion 3" at bounding box center [976, 501] width 76 height 24
click at [966, 498] on p "Accordion 3" at bounding box center [976, 501] width 76 height 24
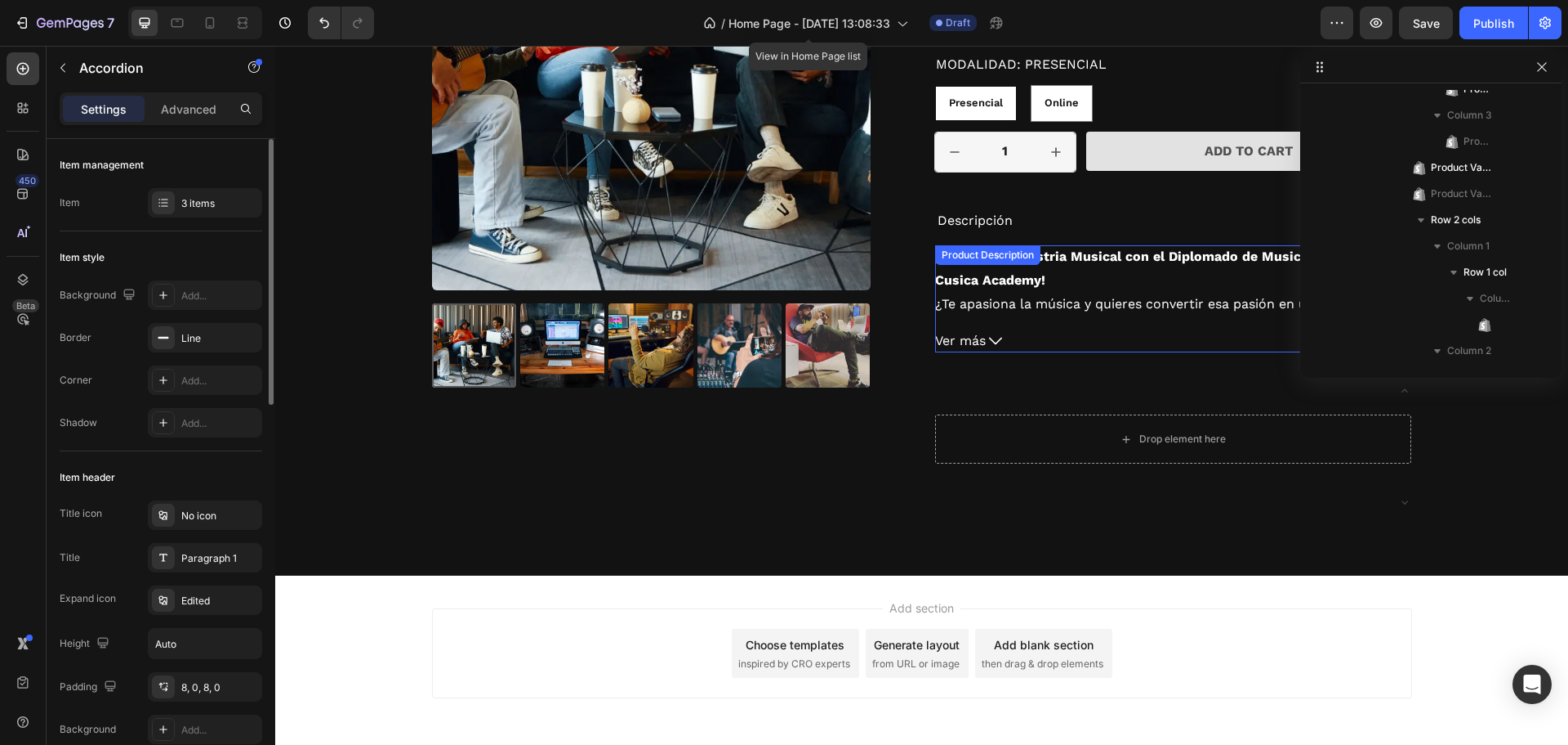
scroll to position [2392, 0]
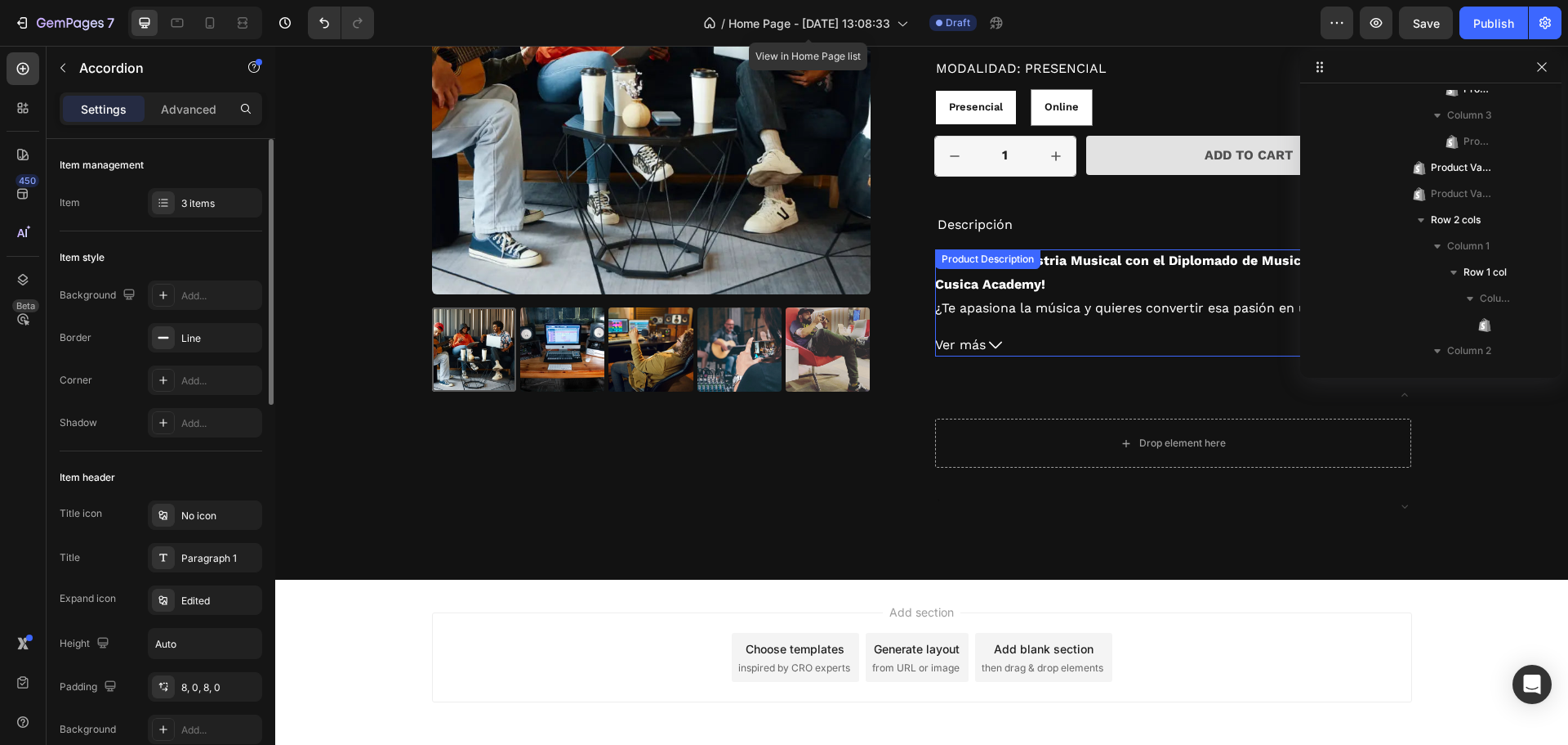
click at [1044, 349] on button "Ver más" at bounding box center [1173, 346] width 476 height 24
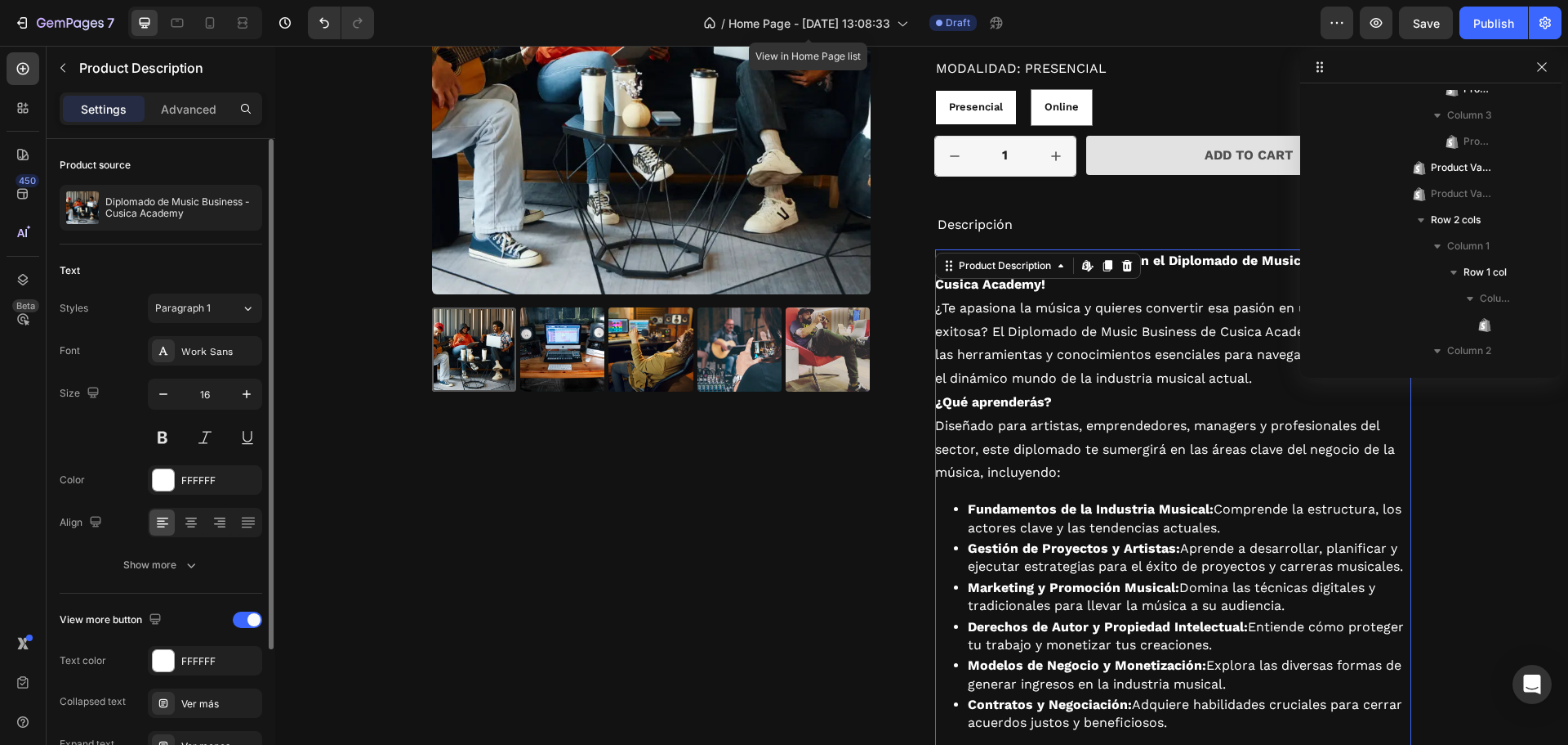
click at [1237, 263] on b "¡Domina la Industria Musical con el Diplomado de Music Business de Cusica Acade…" at bounding box center [1160, 272] width 449 height 40
click at [1223, 273] on div "¡Domina la Industria Musical con el Diplomado de Music Business de Cusica Acade…" at bounding box center [1173, 700] width 476 height 902
click at [988, 338] on p "¿Te apasiona la música y quieres convertir esa pasión en una carrera exitosa? E…" at bounding box center [1170, 343] width 469 height 86
click at [880, 471] on div "Product Images" at bounding box center [671, 607] width 478 height 1504
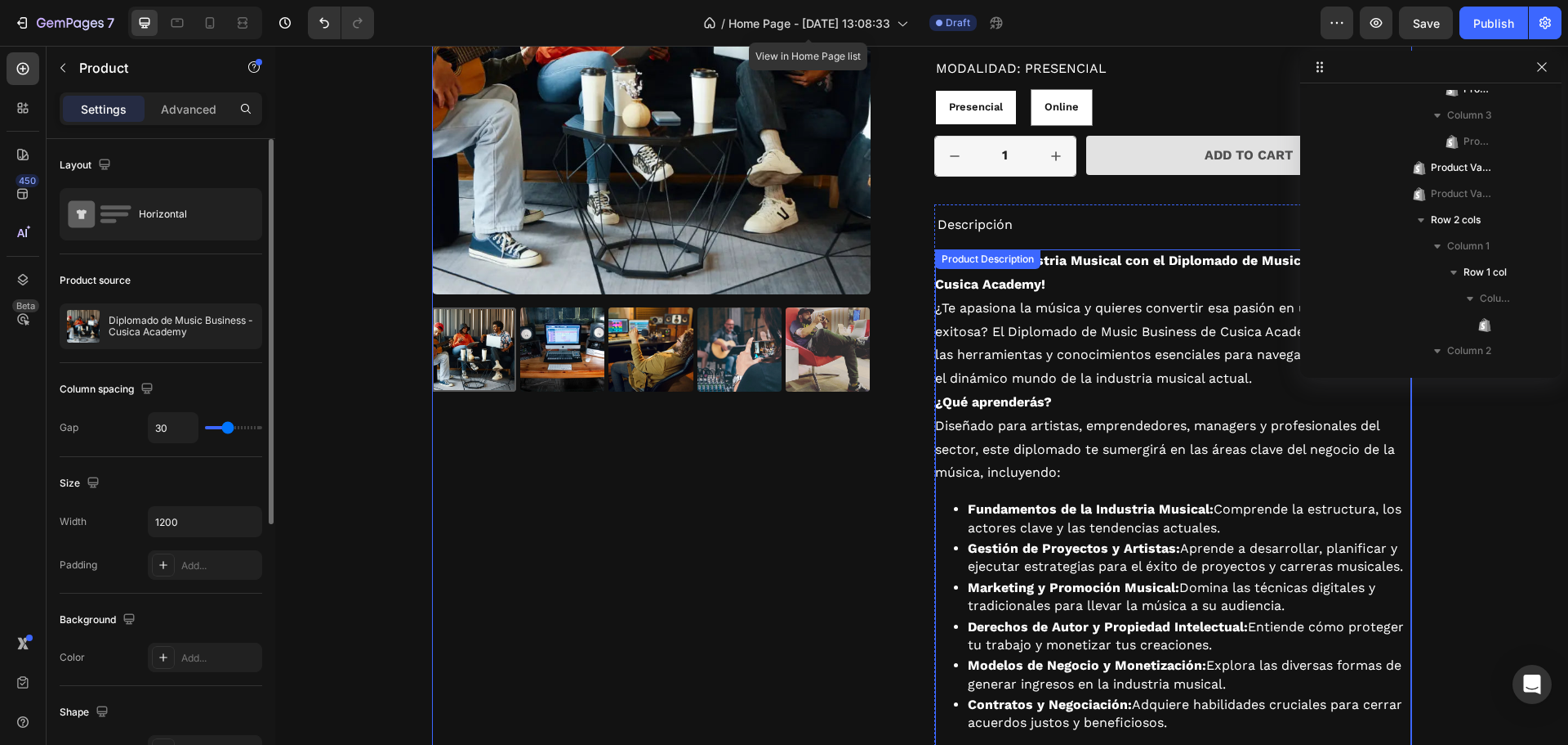
click at [1135, 262] on div "¡Domina la Industria Musical con el Diplomado de Music Business de Cusica Acade…" at bounding box center [1173, 719] width 476 height 939
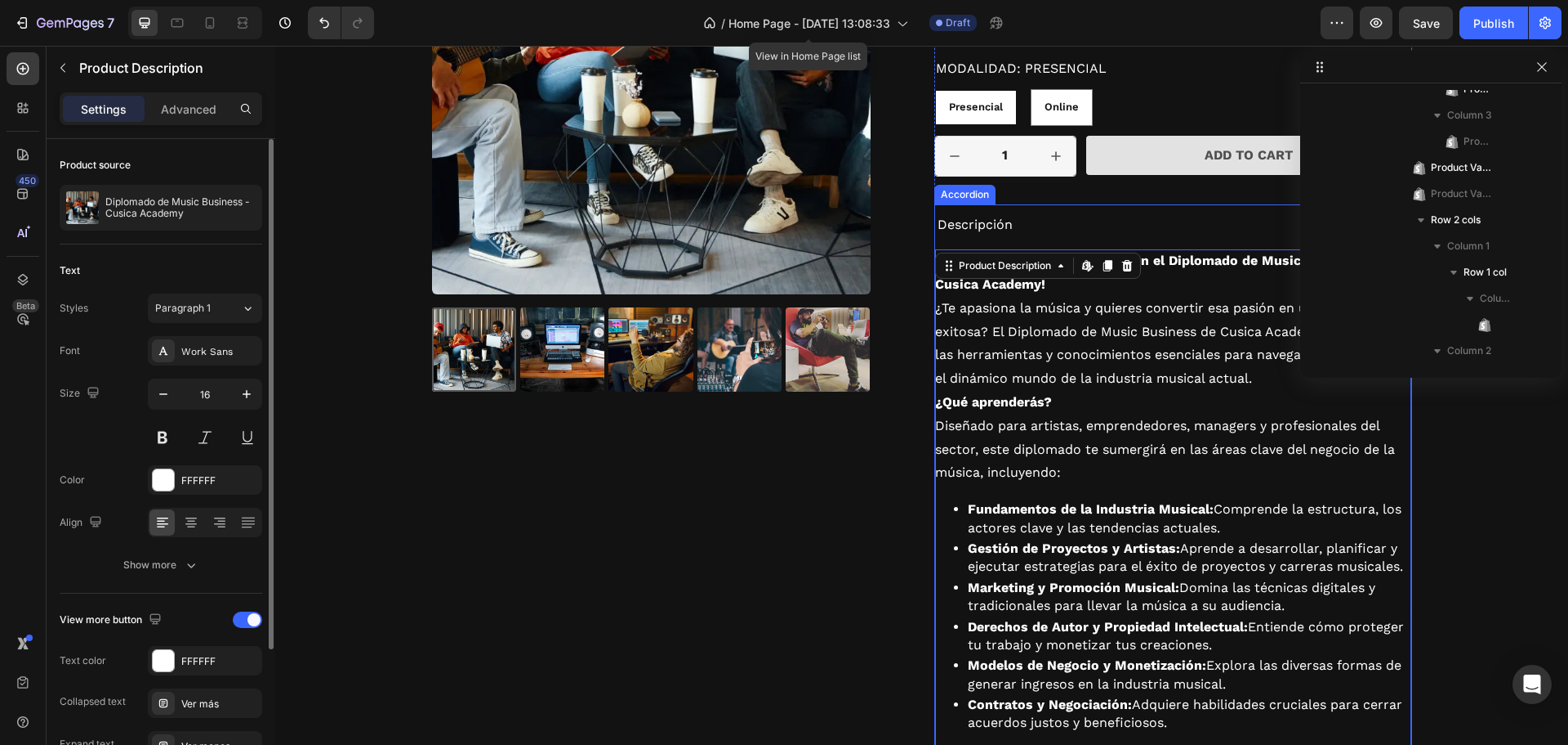
click at [1179, 220] on div "Descripción" at bounding box center [1160, 225] width 450 height 29
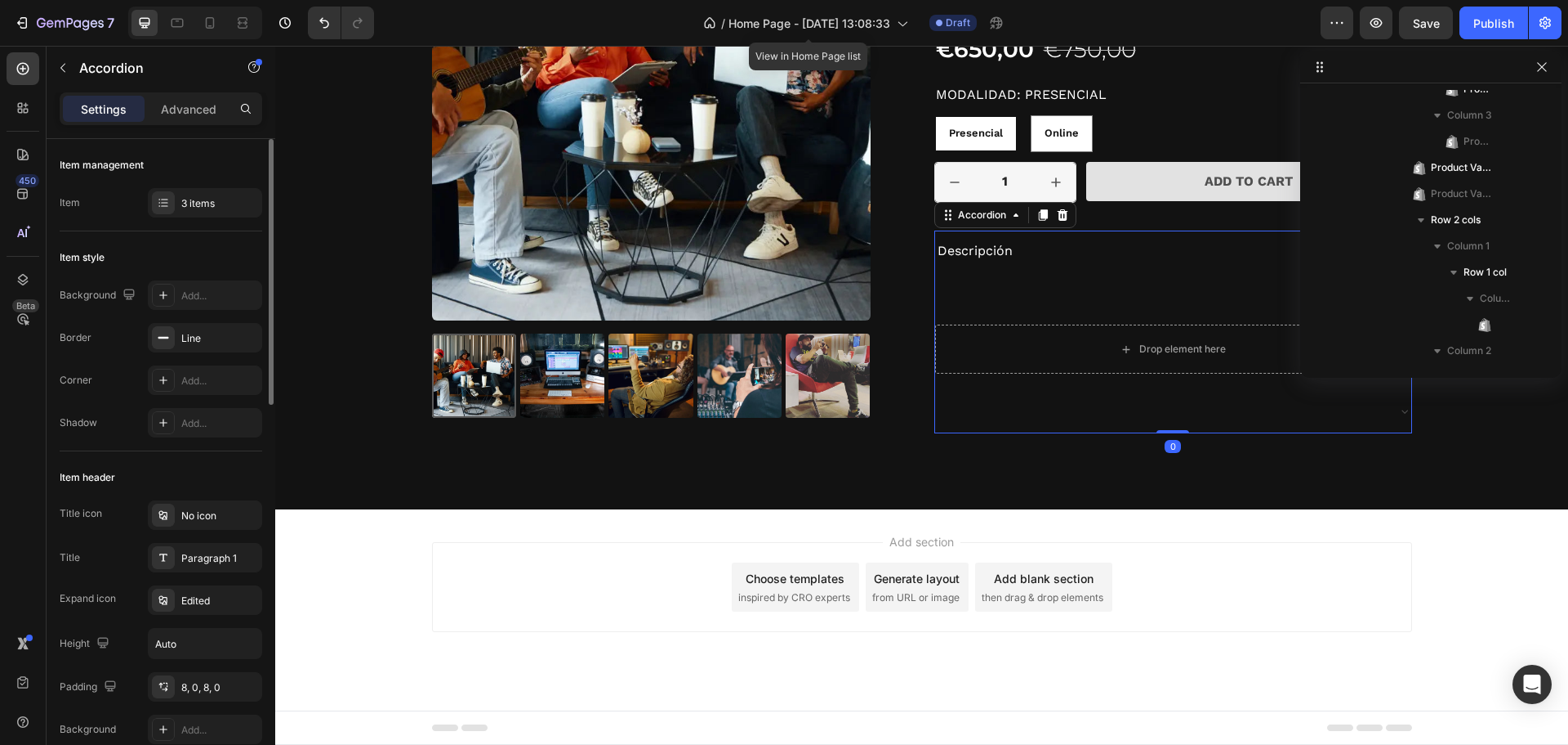
scroll to position [2366, 0]
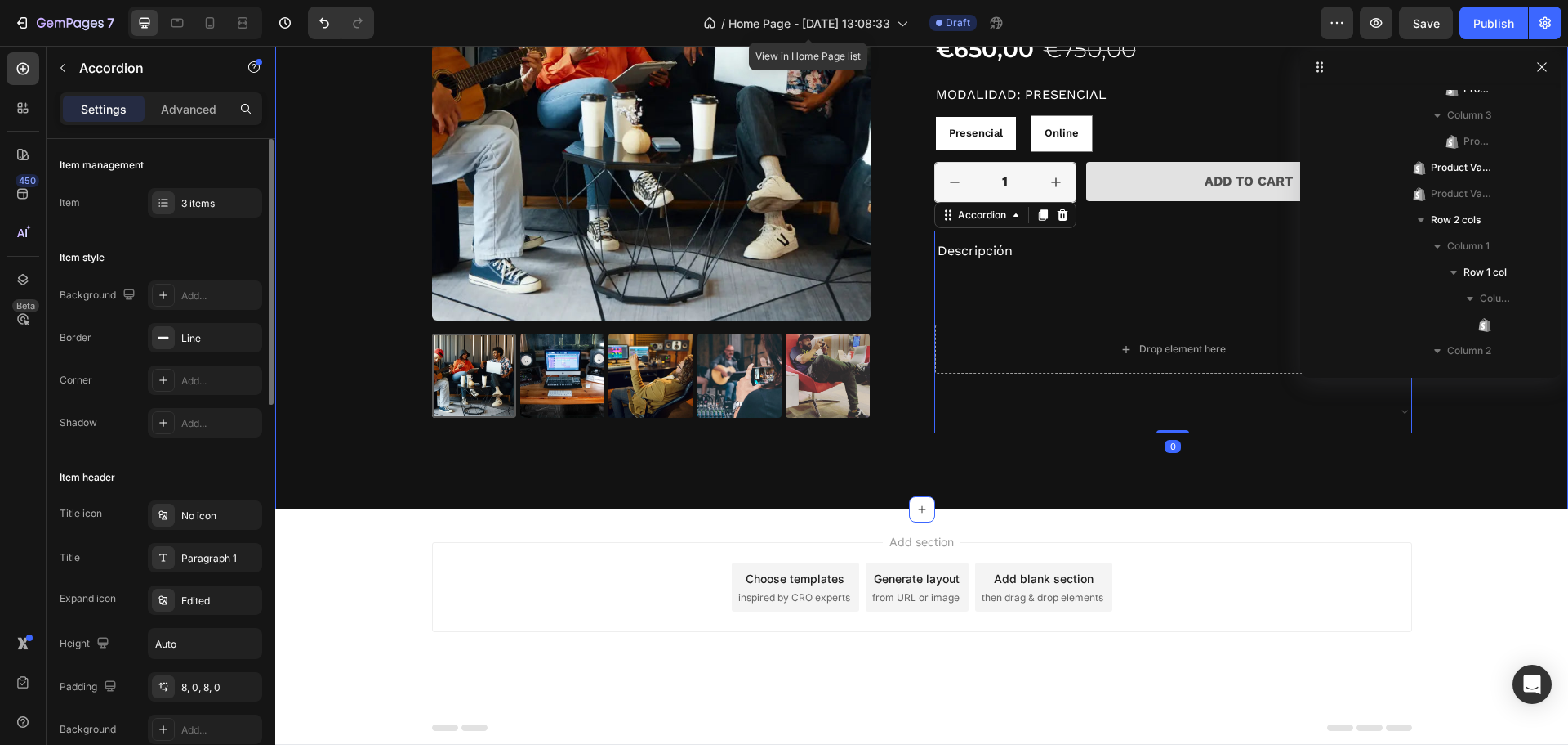
click at [1007, 470] on div "Product Images Icon Icon Icon Icon Icon Icon List 2,500+ Verified Reviews! Text…" at bounding box center [922, 176] width 1269 height 589
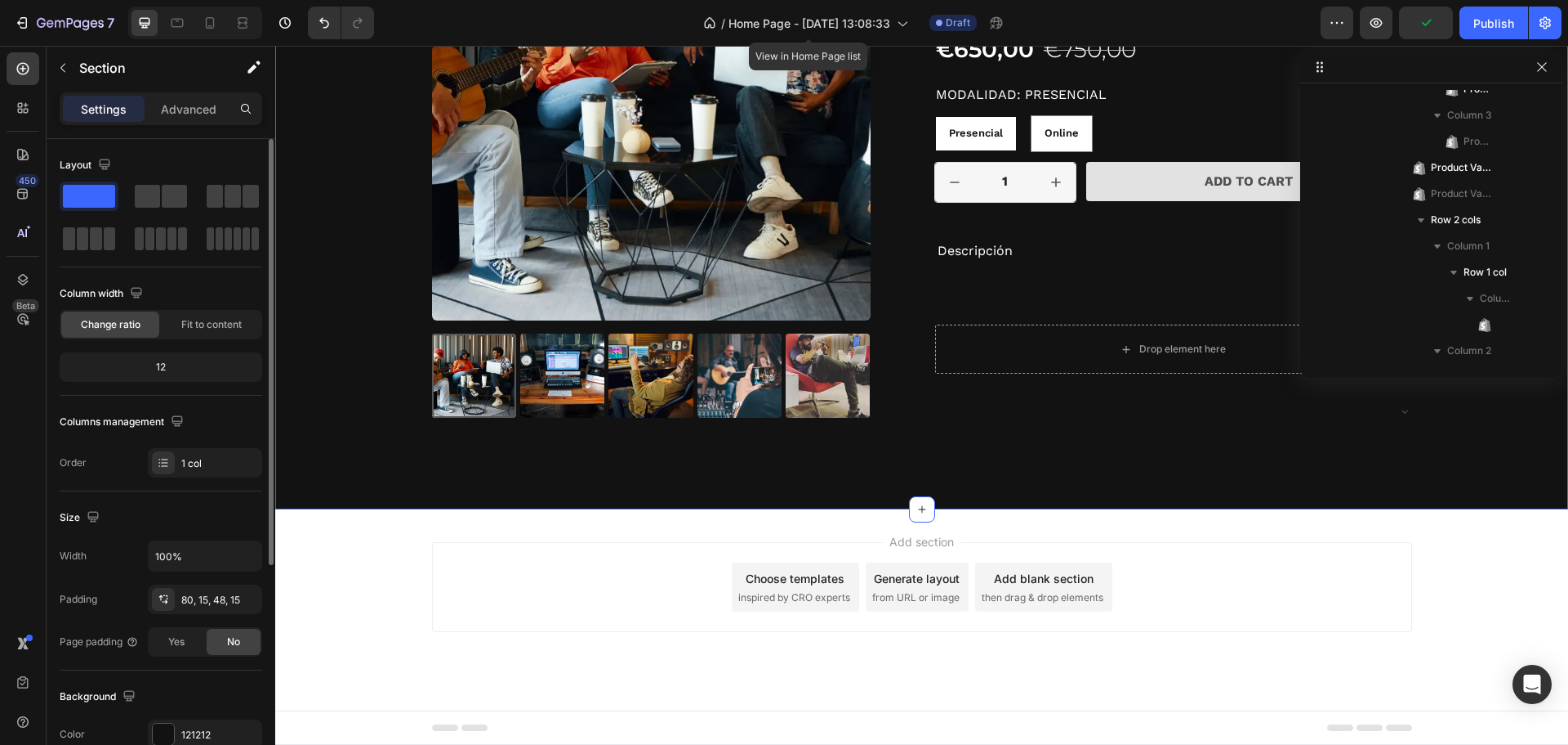
scroll to position [272, 0]
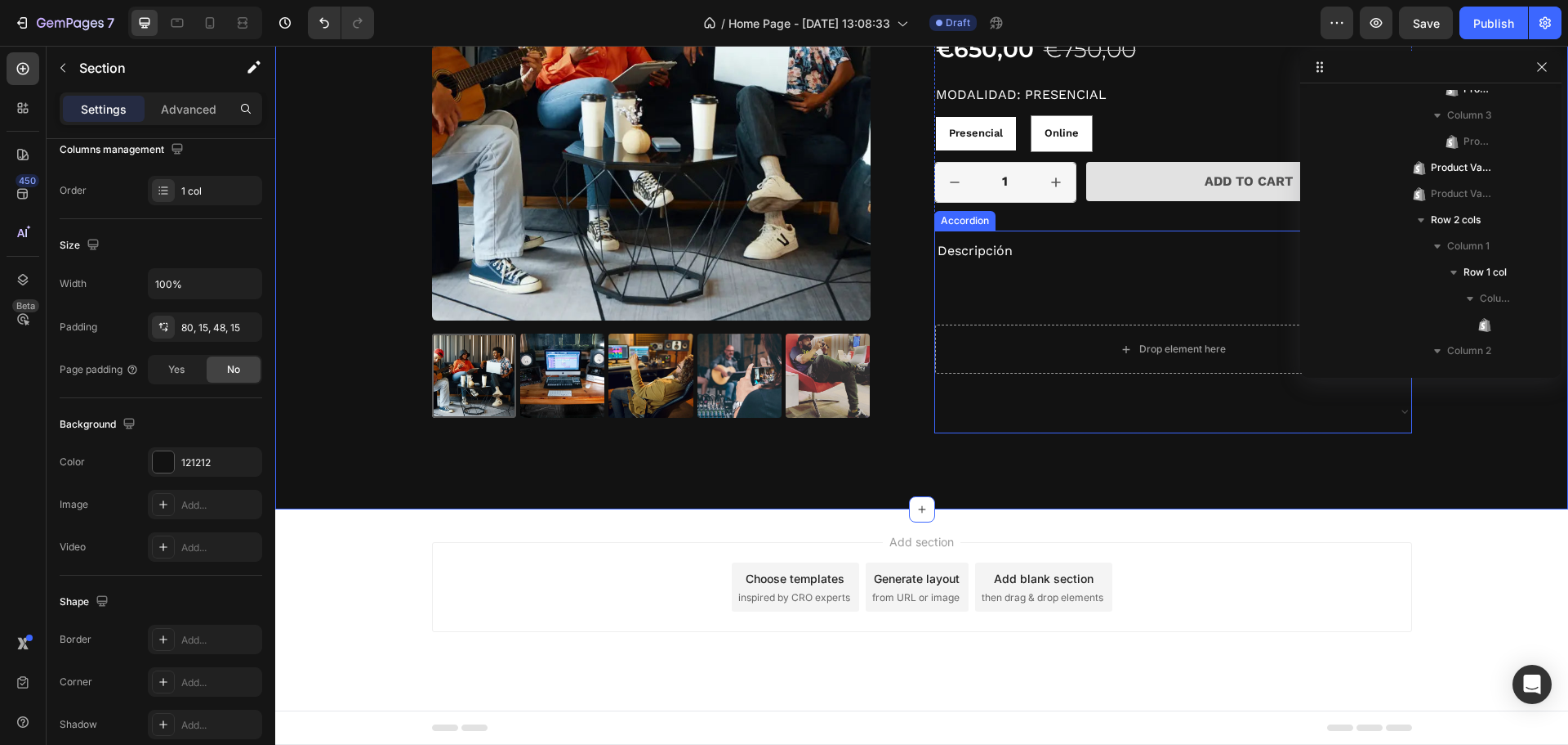
click at [1012, 272] on div "Descripción" at bounding box center [1173, 251] width 476 height 42
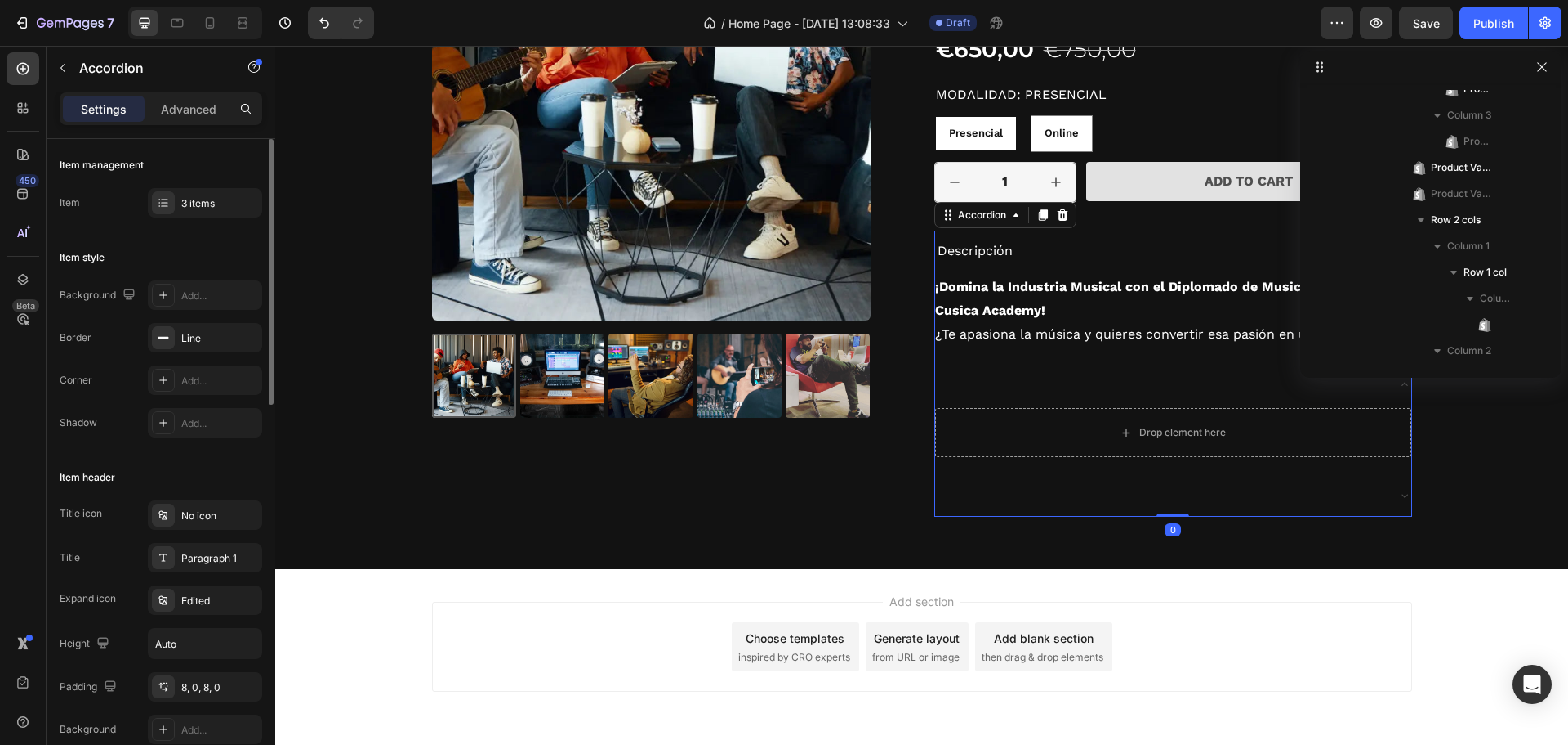
scroll to position [2392, 0]
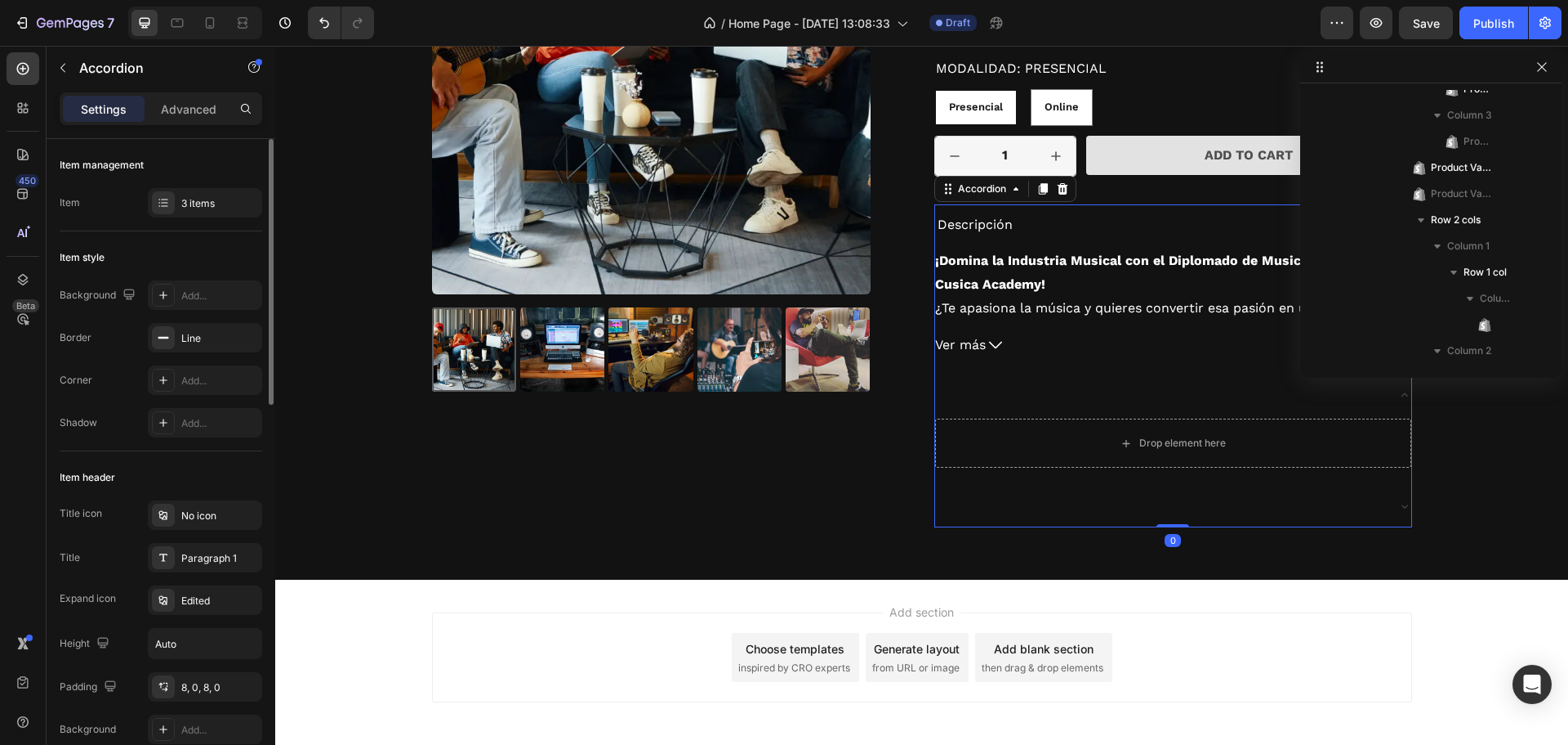
click at [1055, 239] on div "Descripción" at bounding box center [1160, 225] width 450 height 29
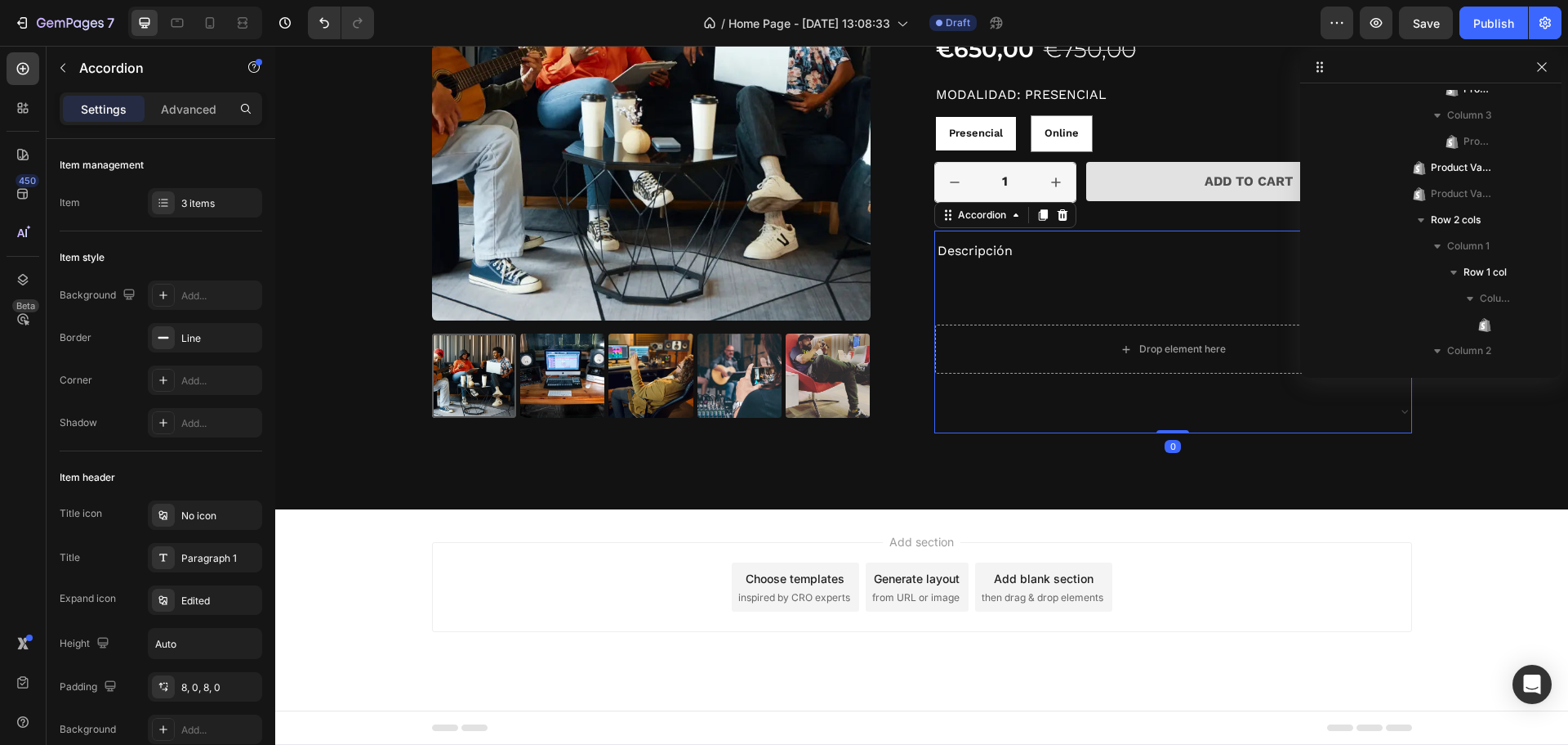
scroll to position [2366, 0]
click at [1153, 347] on div "Drop element here" at bounding box center [1182, 349] width 87 height 13
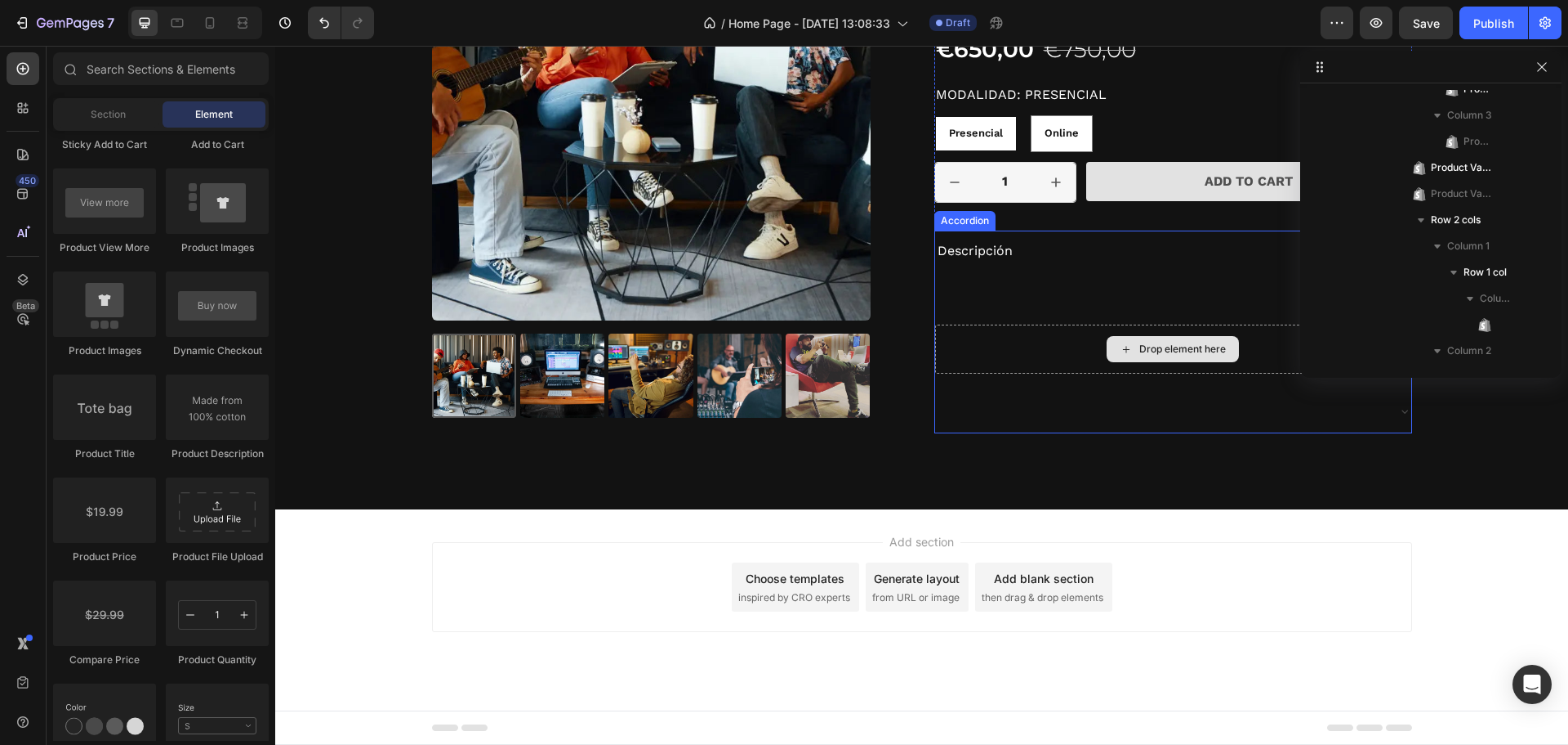
click at [1123, 349] on icon at bounding box center [1127, 349] width 7 height 7
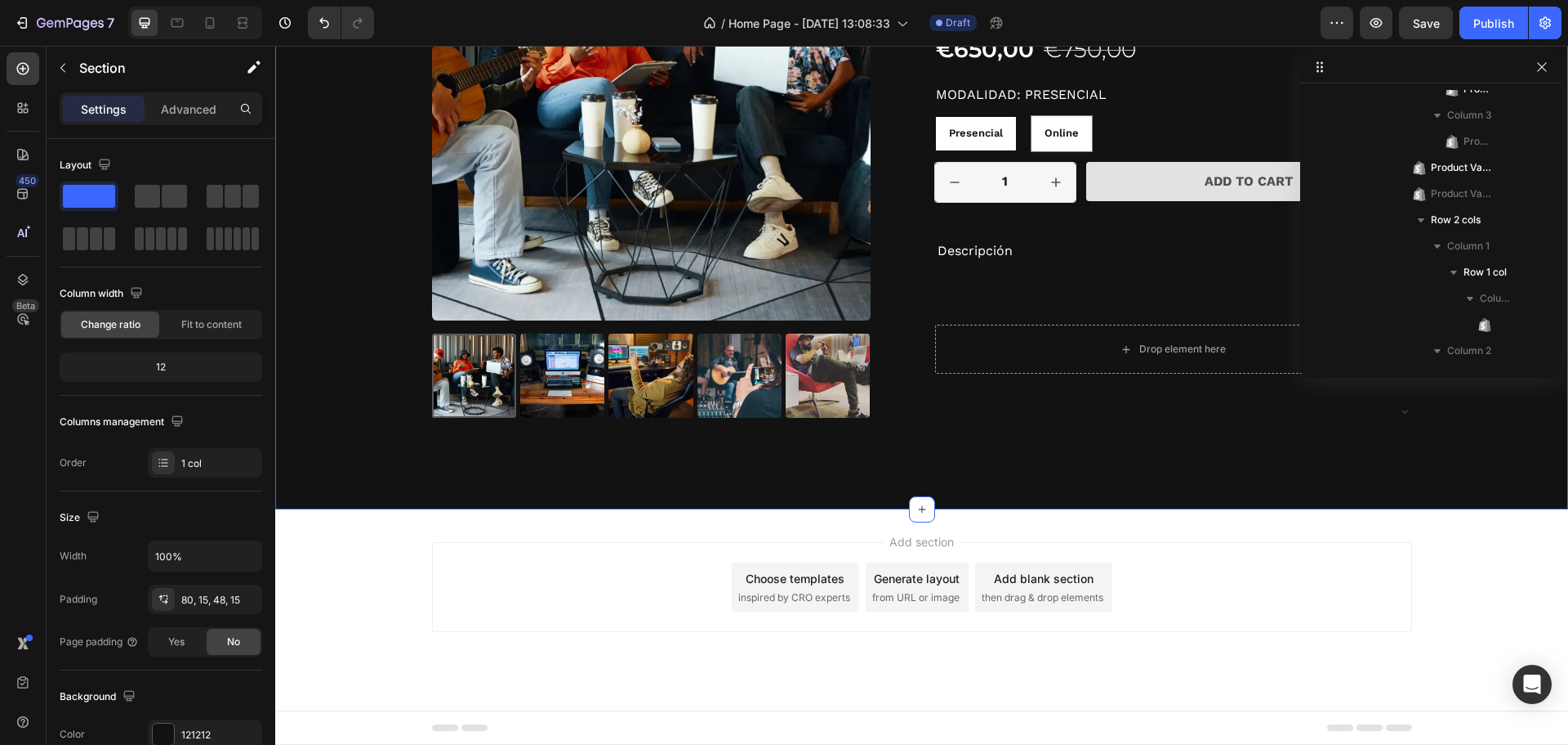
click at [908, 461] on div "Product Images Icon Icon Icon Icon Icon Icon List 2,500+ Verified Reviews! Text…" at bounding box center [922, 176] width 1269 height 589
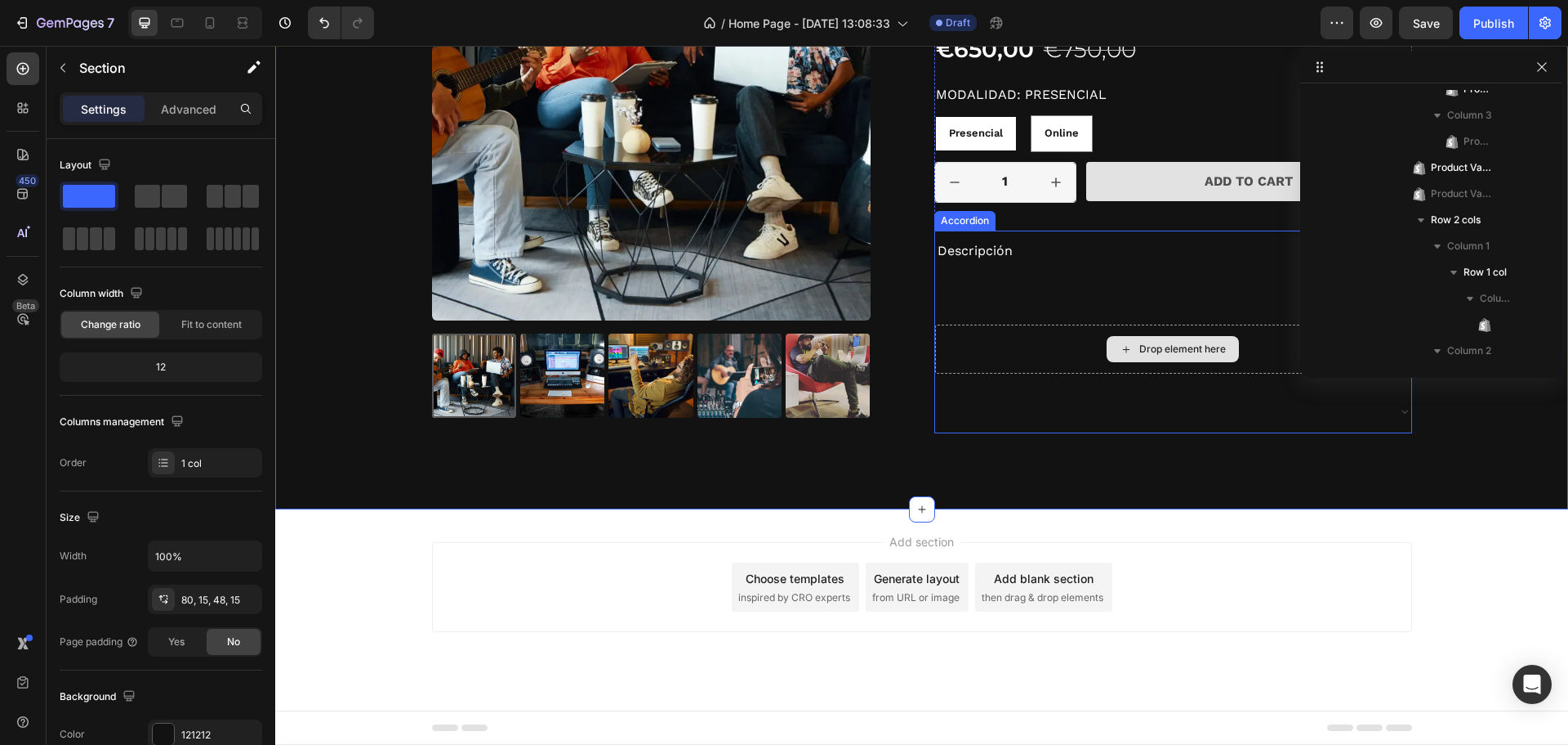
click at [1041, 368] on div "Drop element here" at bounding box center [1173, 349] width 476 height 49
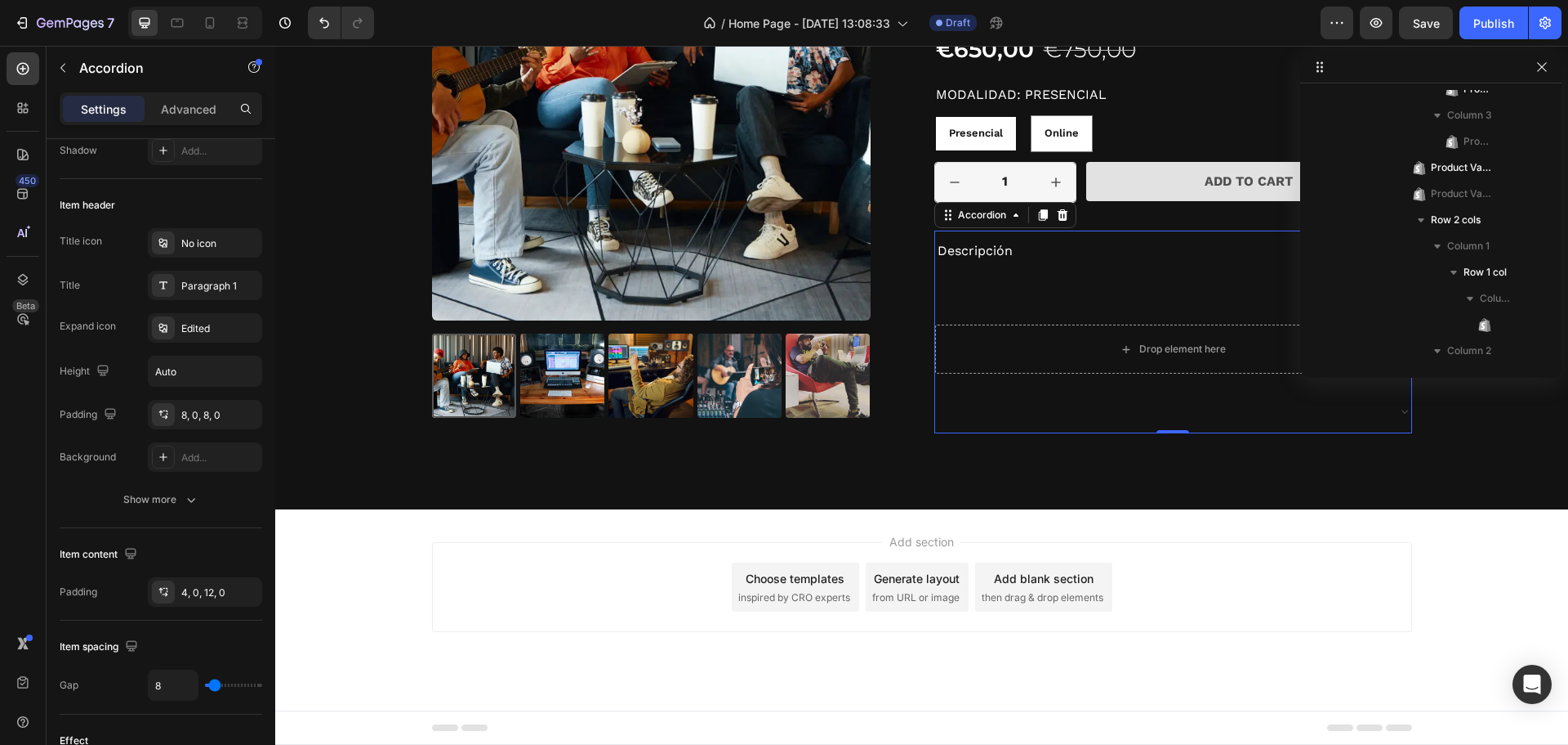
scroll to position [2095, 0]
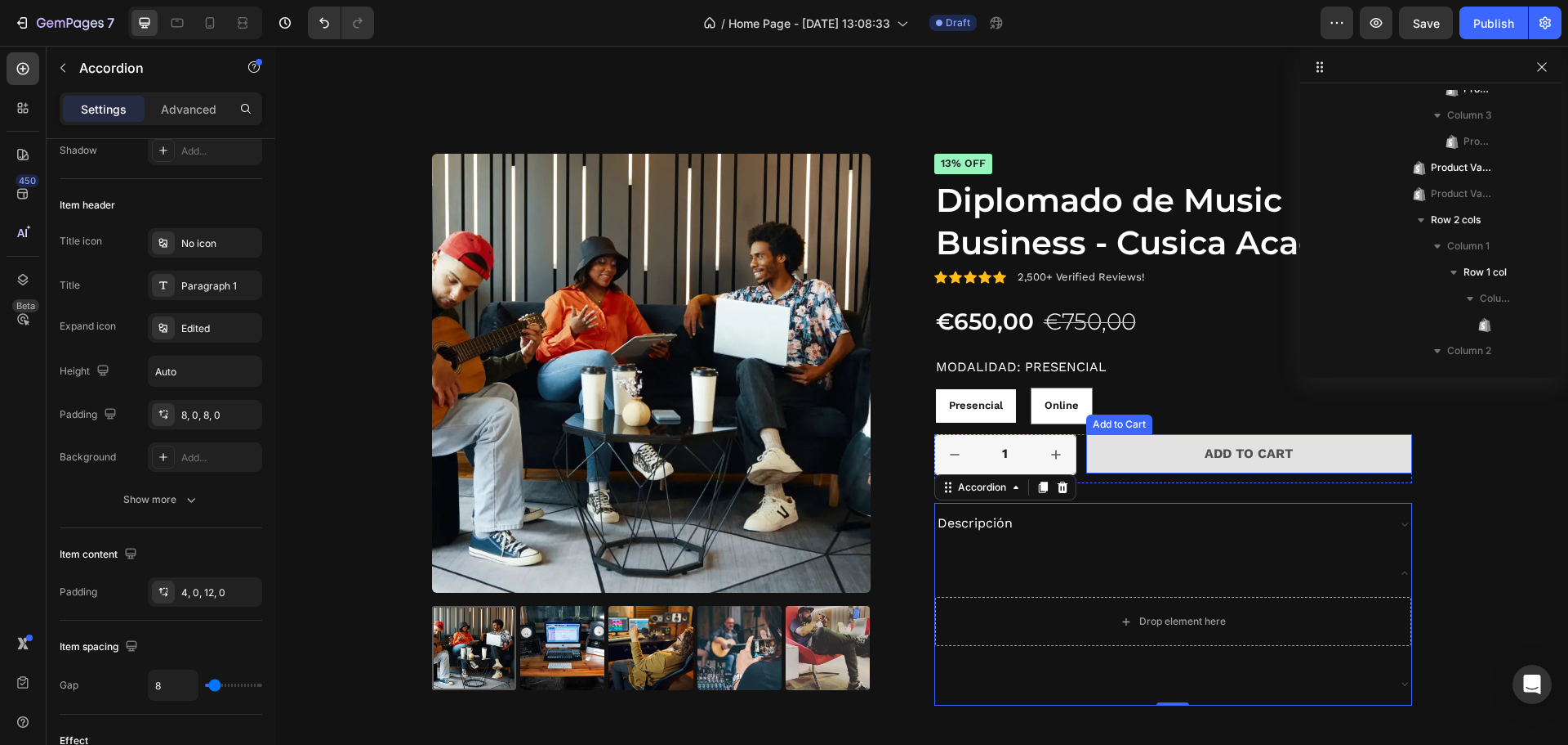
click at [1131, 428] on div "Add to Cart" at bounding box center [1119, 424] width 66 height 19
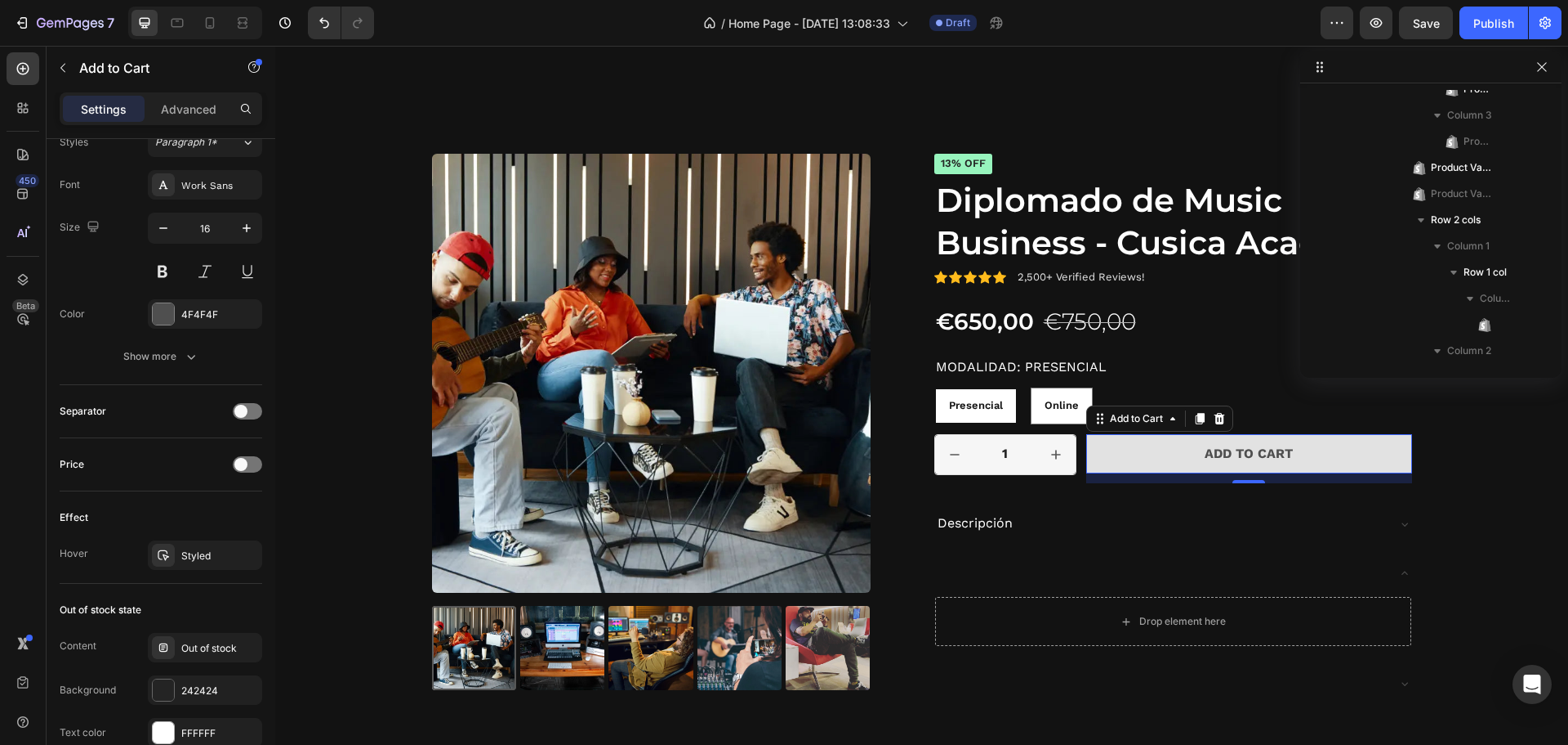
scroll to position [1100, 0]
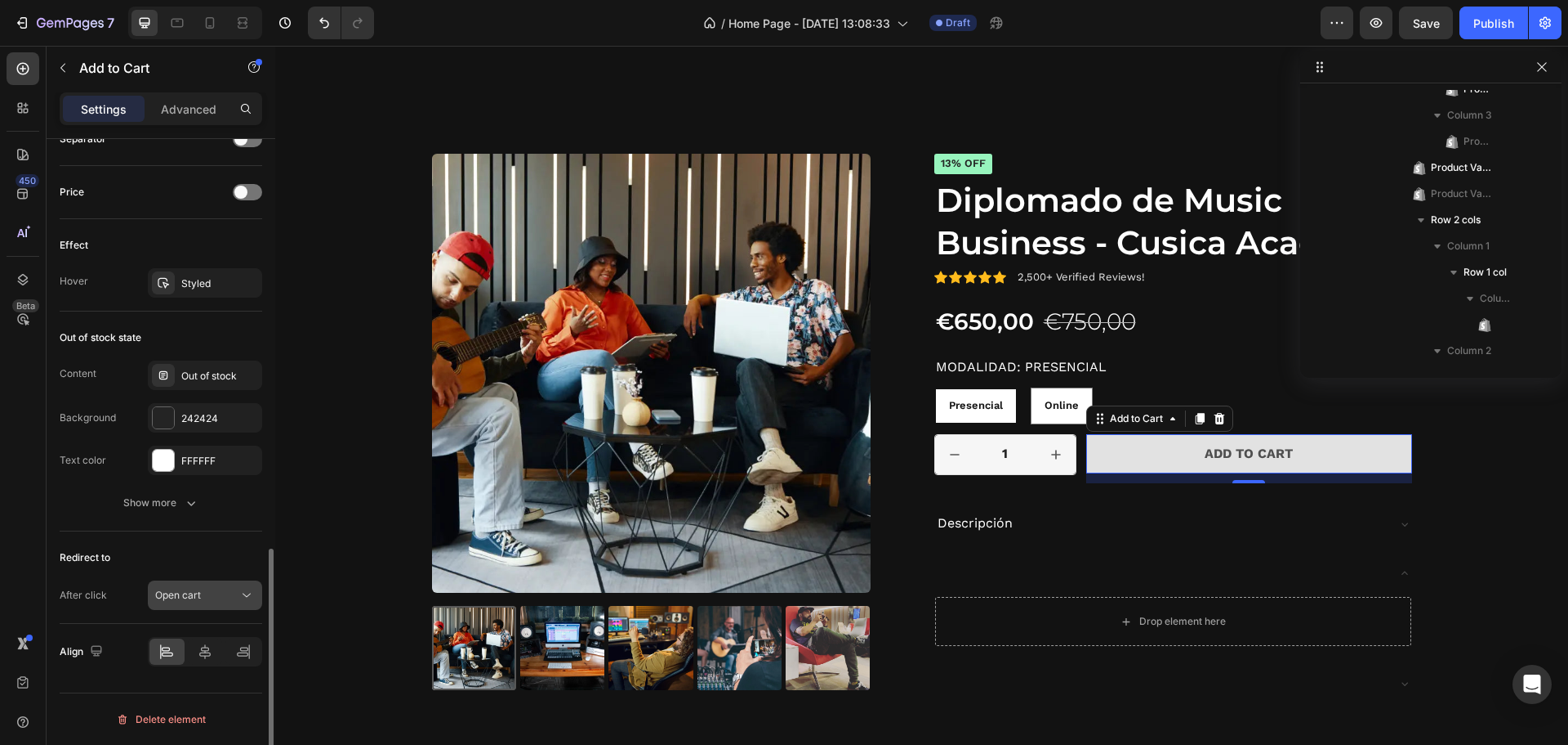
click at [225, 591] on div "Open cart" at bounding box center [197, 594] width 83 height 14
click at [171, 416] on div at bounding box center [163, 417] width 21 height 21
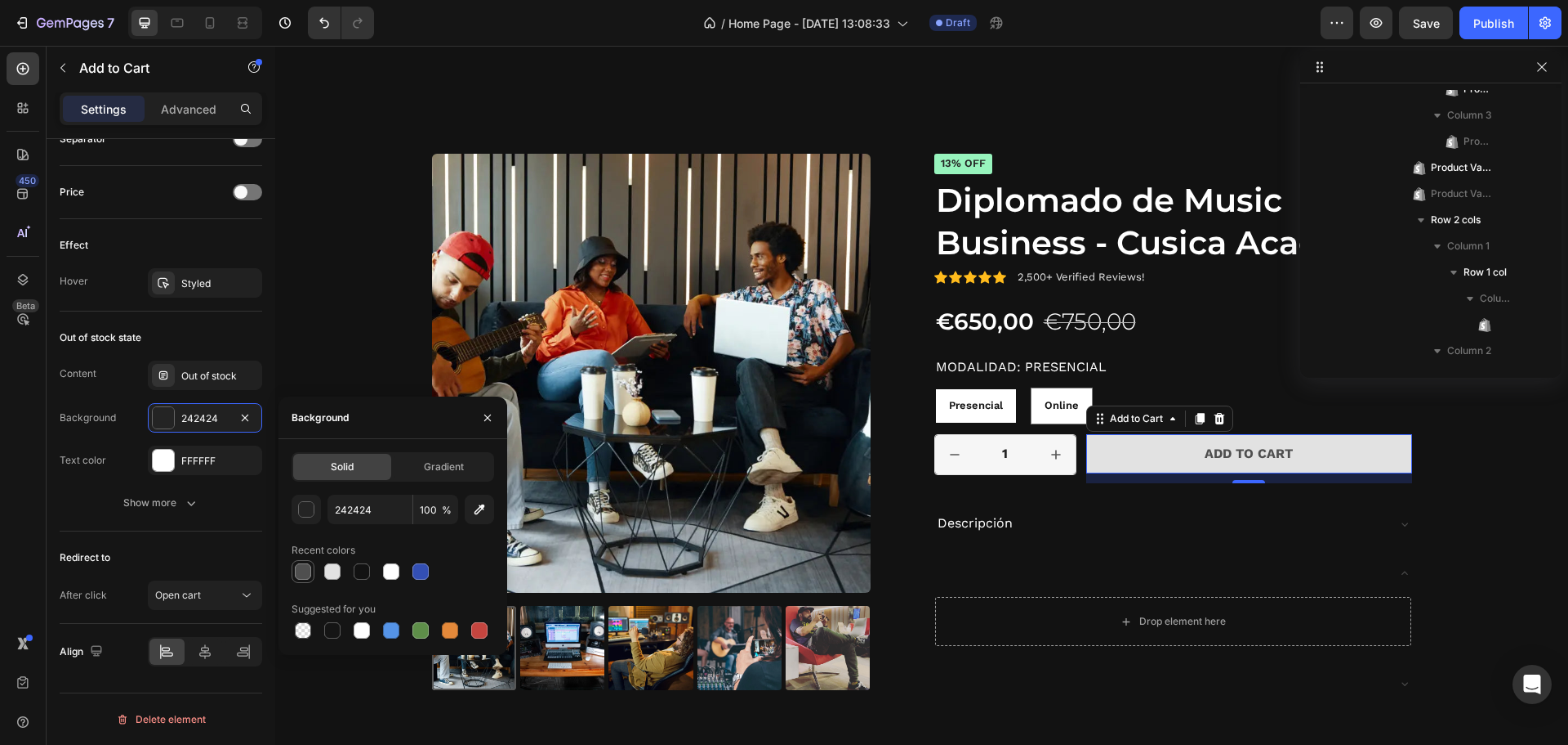
click at [300, 573] on div at bounding box center [303, 571] width 16 height 16
type input "4F4F4F"
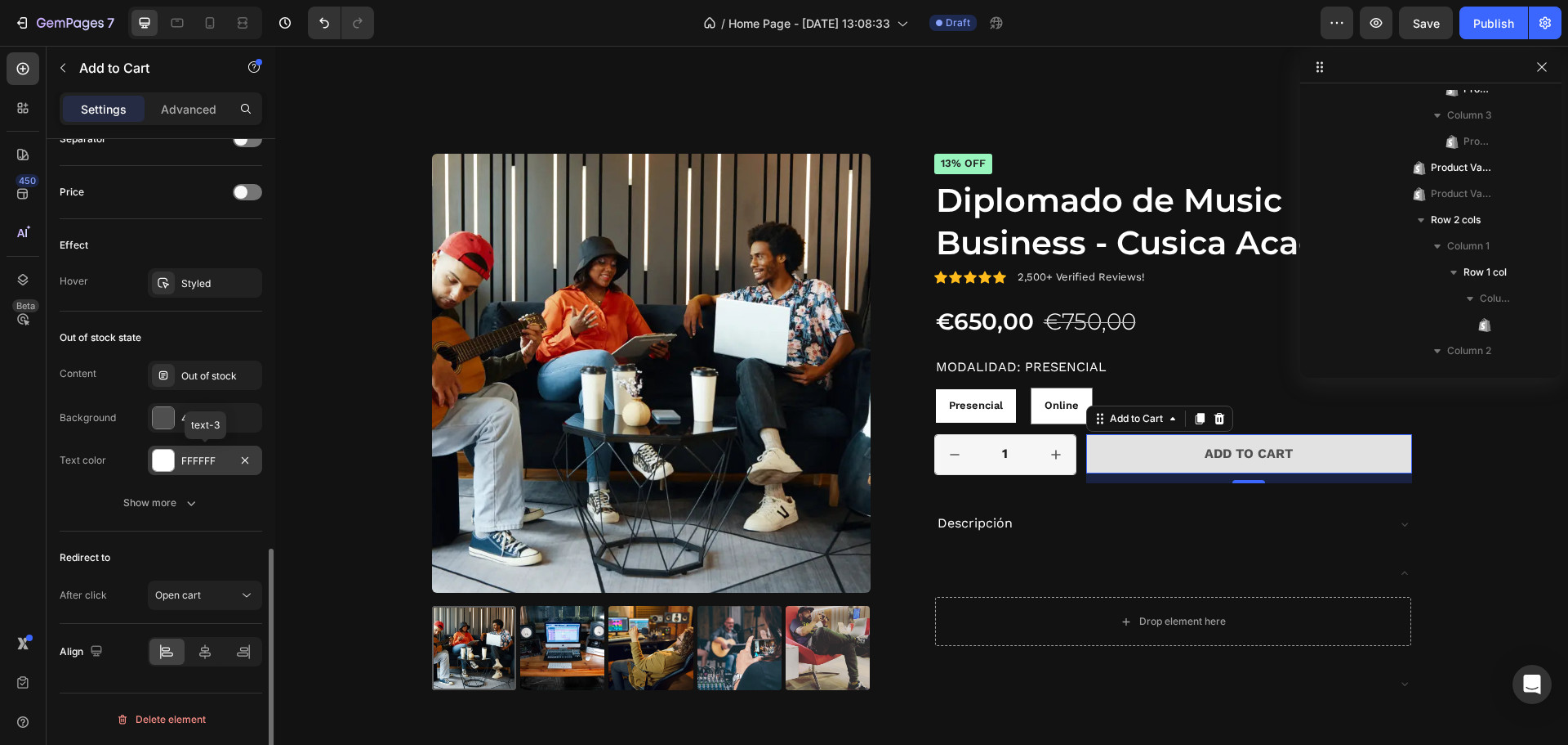
click at [204, 461] on div "FFFFFF" at bounding box center [205, 461] width 47 height 14
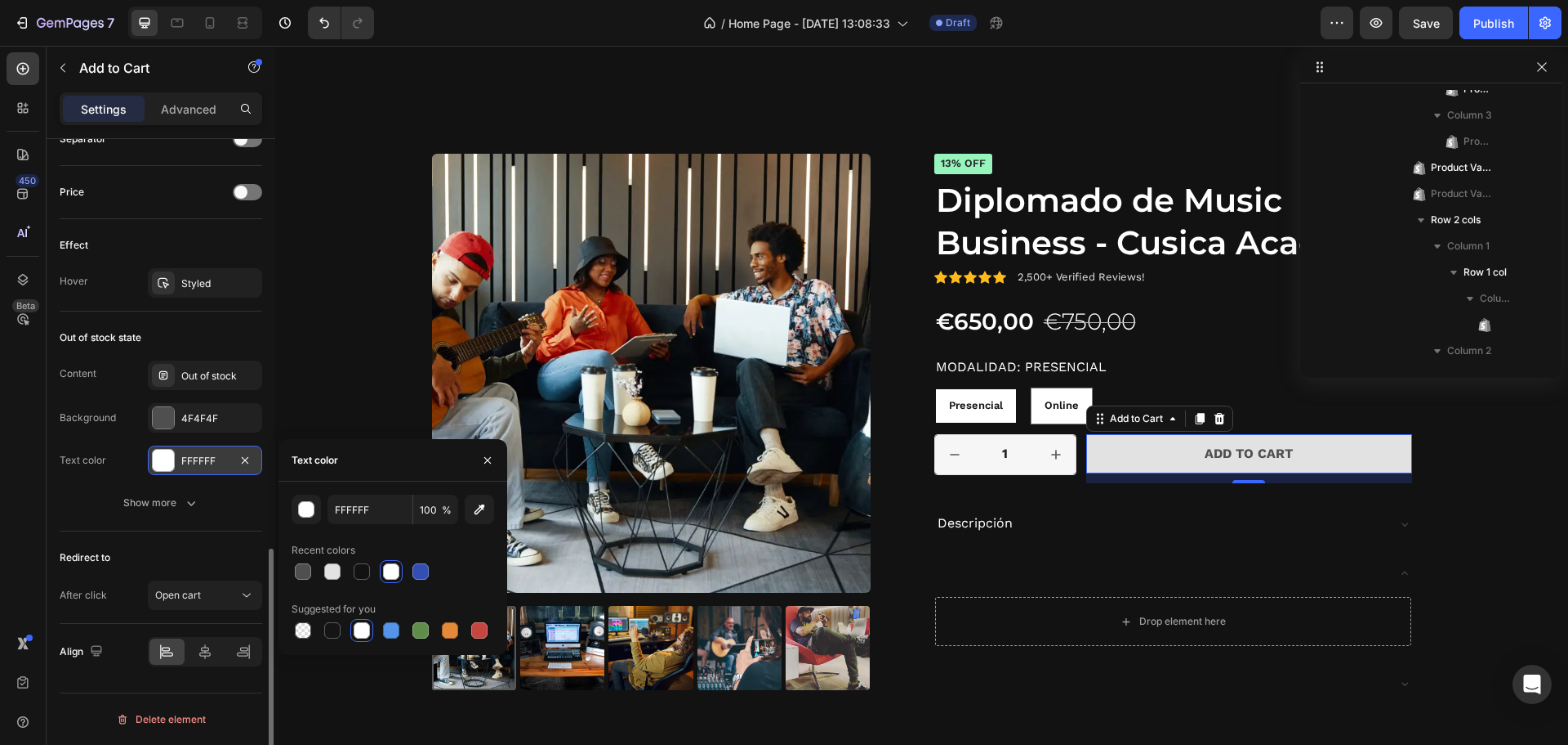
click at [208, 464] on div "FFFFFF" at bounding box center [205, 461] width 47 height 14
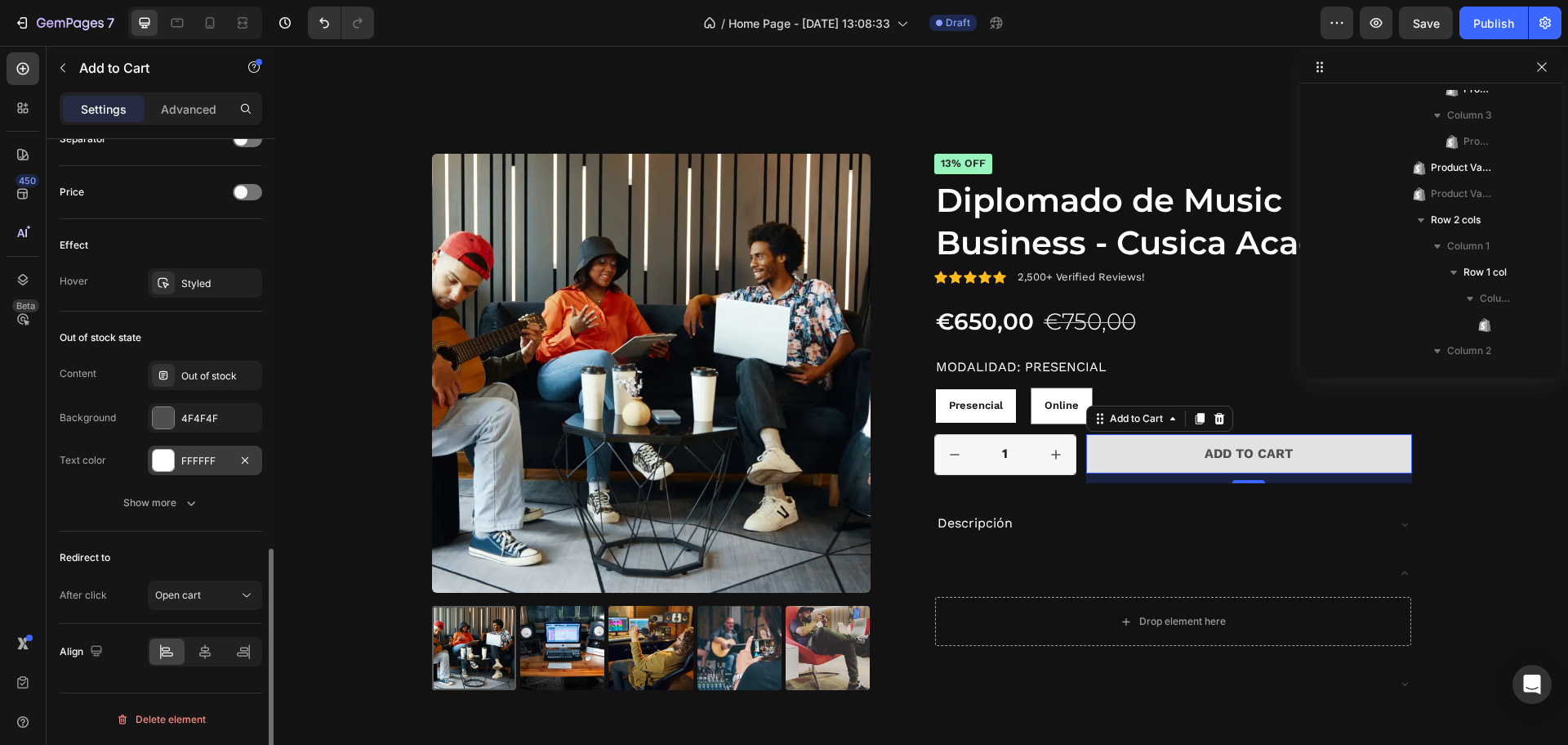
click at [208, 464] on div "FFFFFF" at bounding box center [205, 461] width 47 height 14
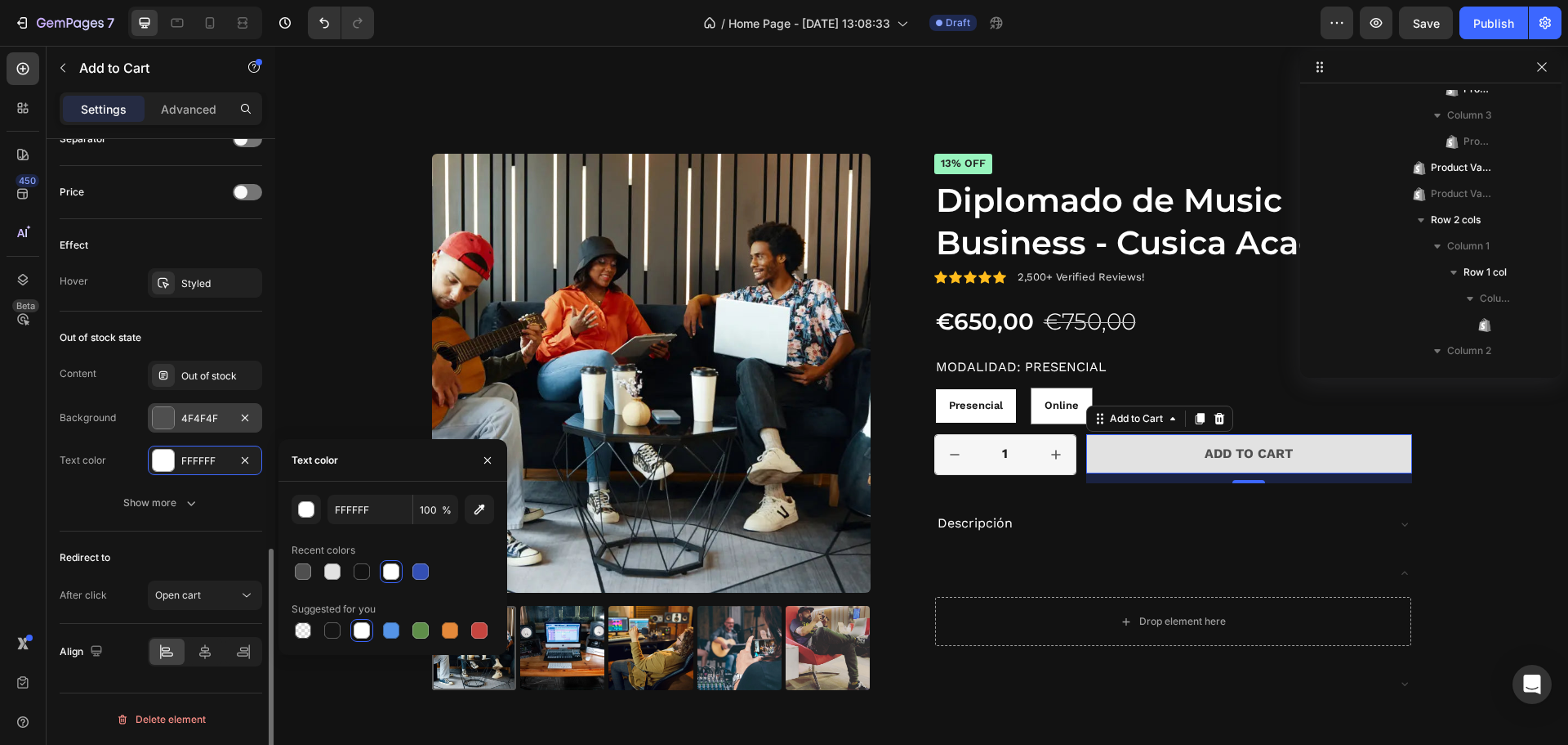
click at [166, 412] on div at bounding box center [163, 417] width 21 height 21
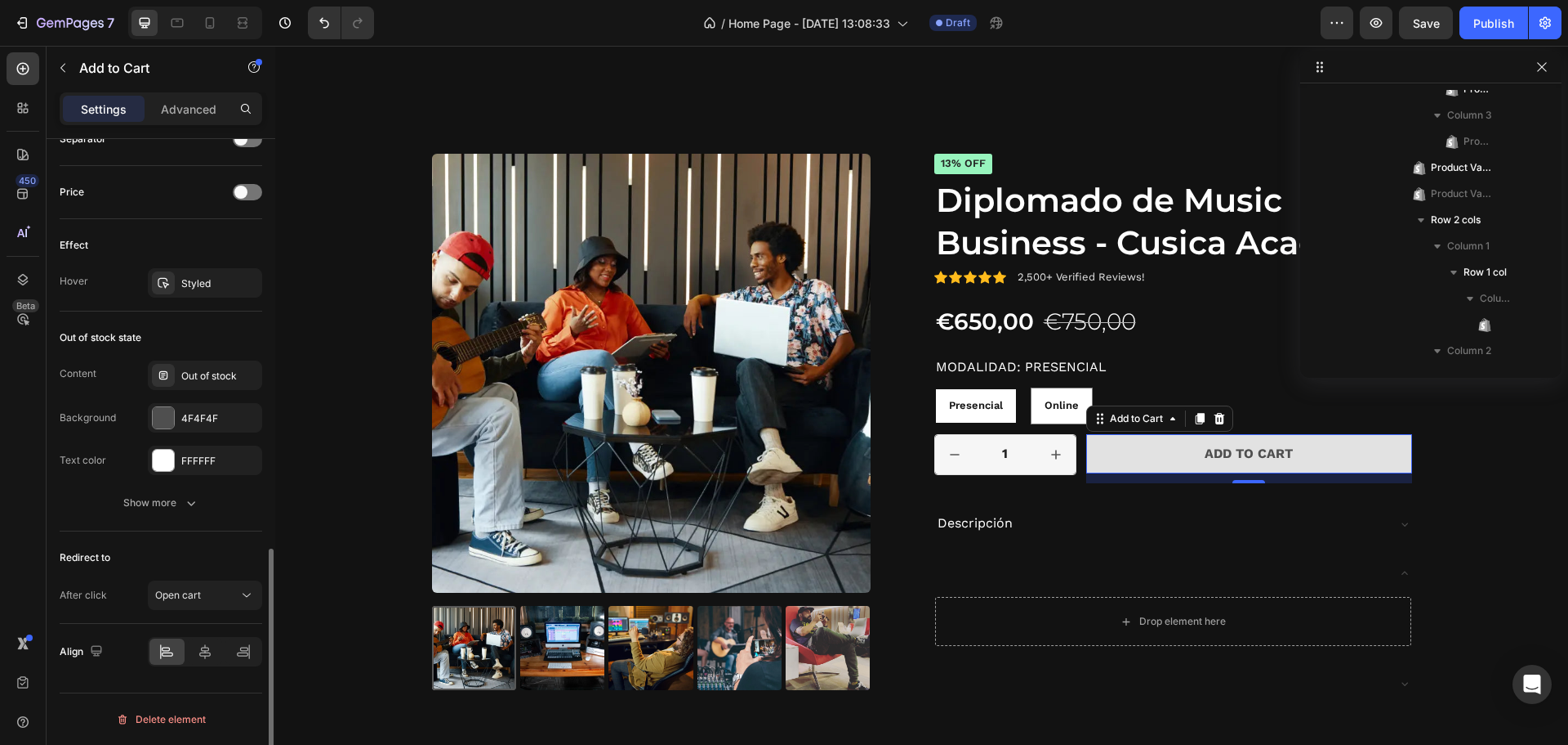
click at [102, 471] on div "Text color" at bounding box center [82, 460] width 46 height 26
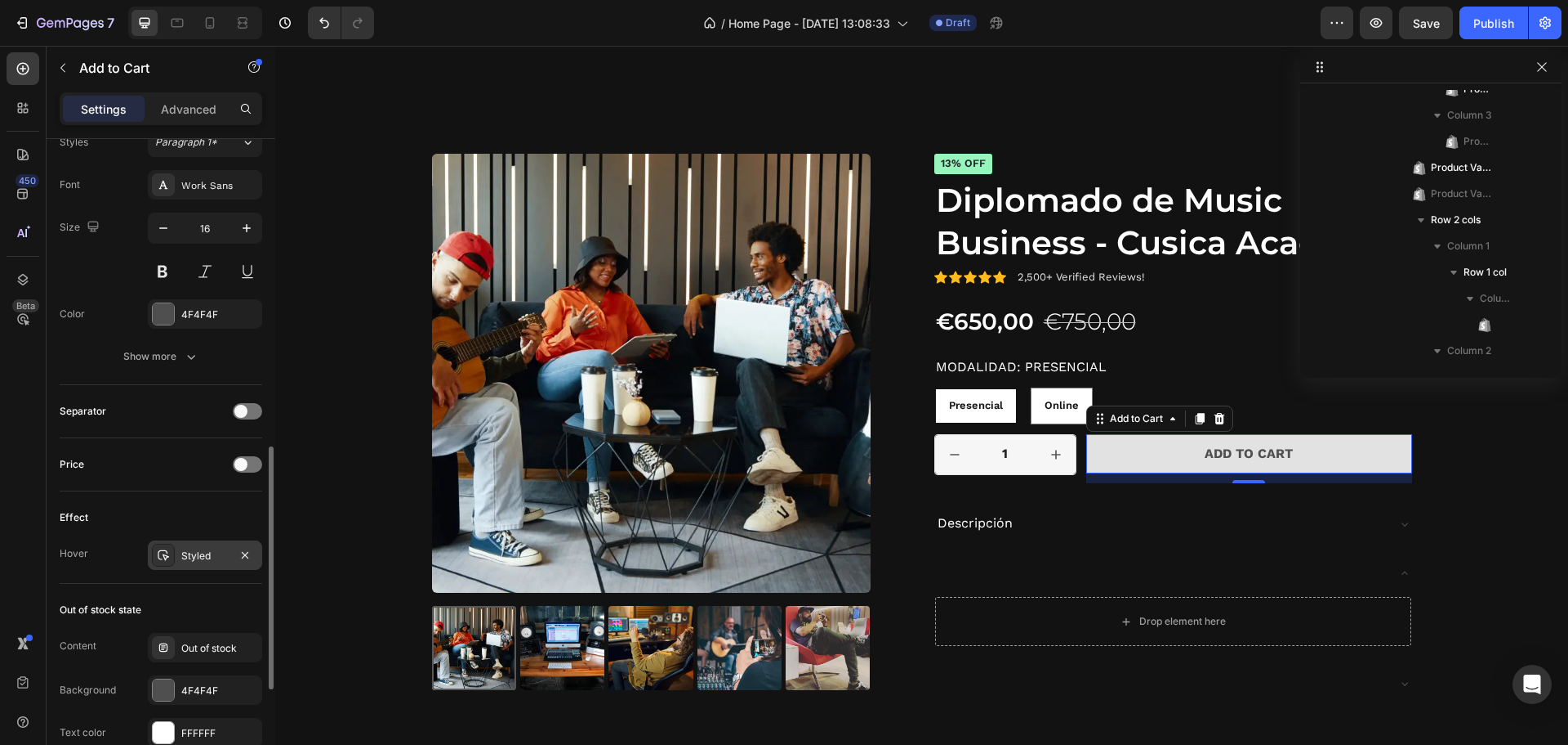
click at [173, 550] on div at bounding box center [163, 554] width 23 height 23
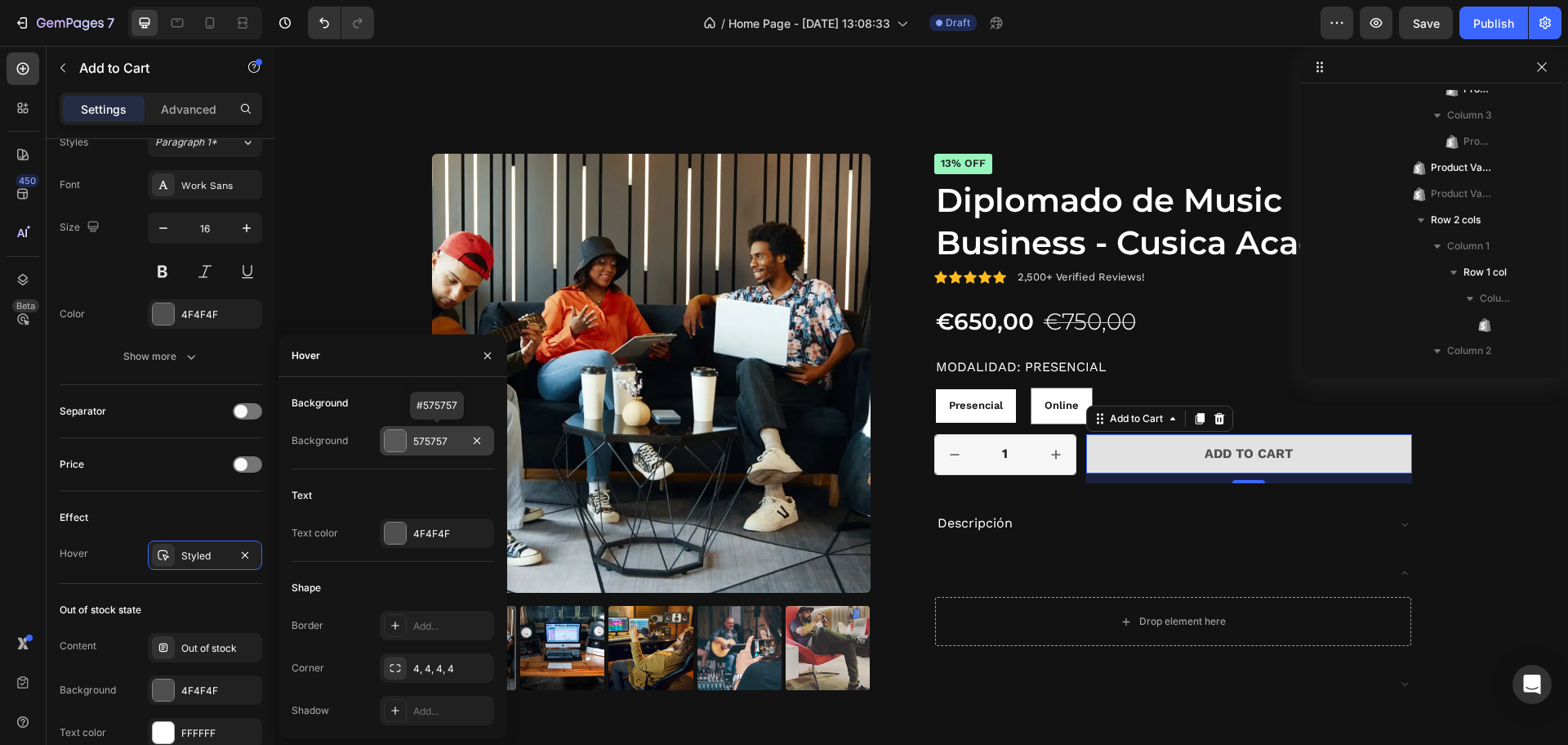
click at [415, 442] on div "575757" at bounding box center [437, 441] width 47 height 14
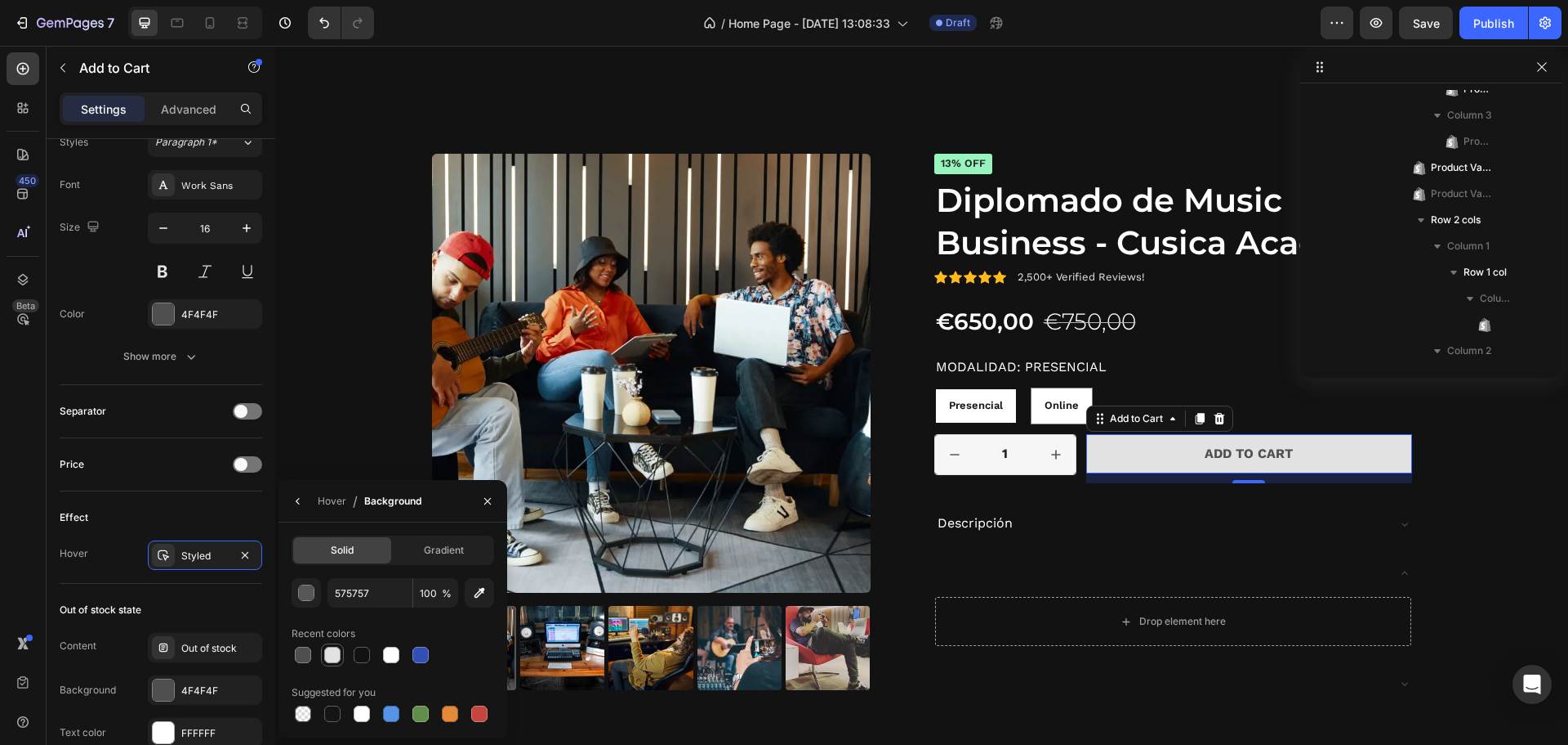
click at [334, 649] on div at bounding box center [332, 654] width 16 height 16
click at [308, 651] on div at bounding box center [303, 654] width 16 height 16
type input "4F4F4F"
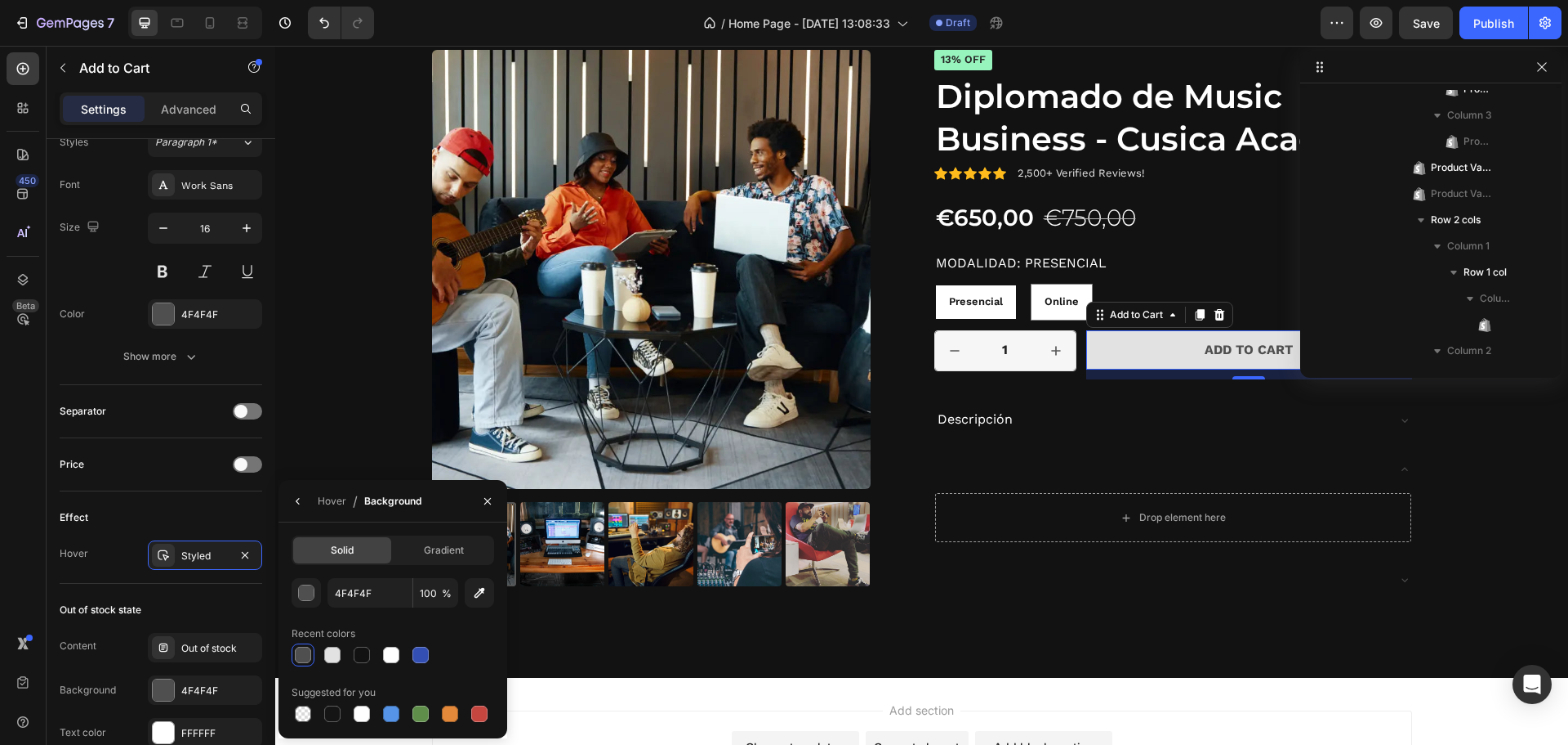
scroll to position [2095, 0]
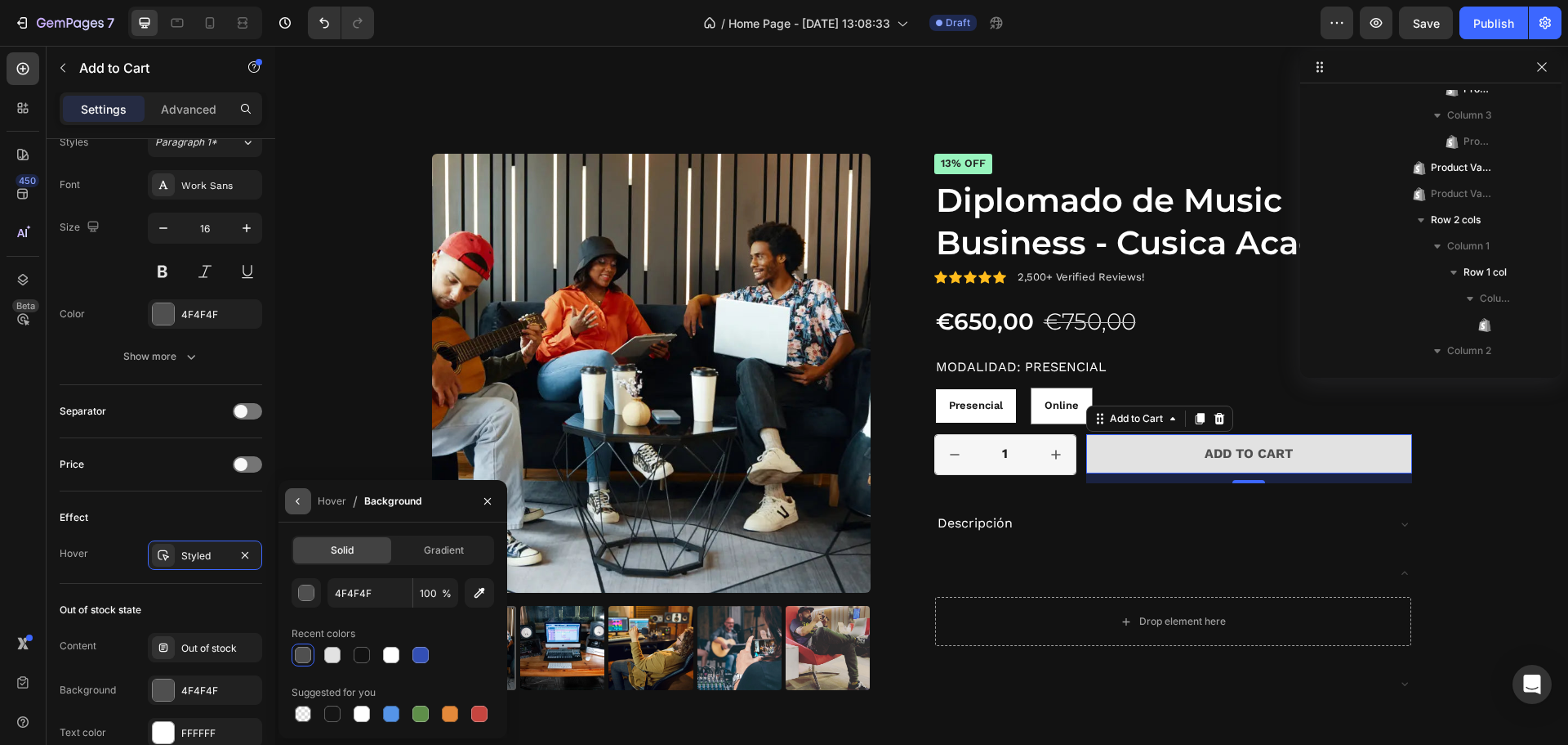
click at [297, 504] on icon "button" at bounding box center [298, 501] width 13 height 13
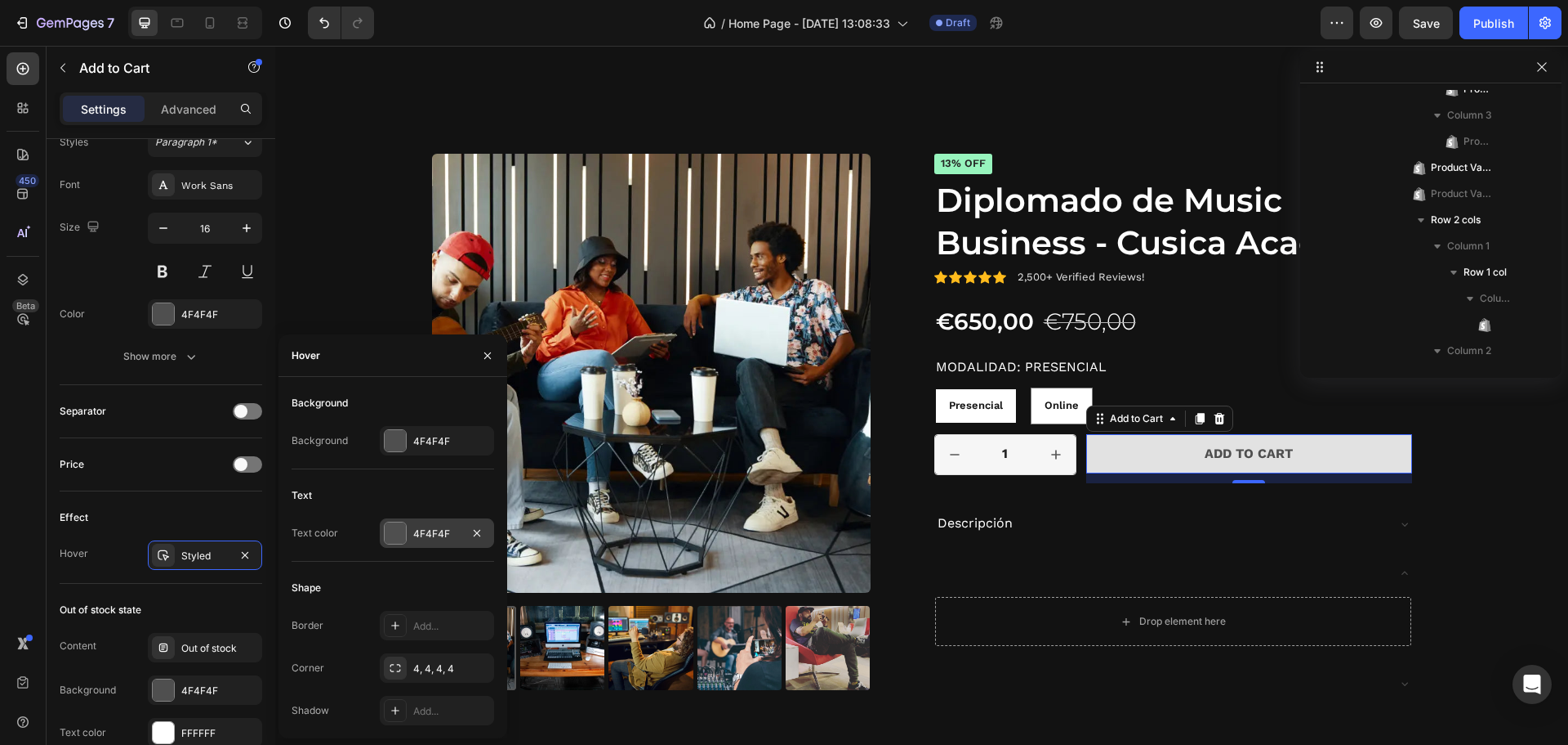
click at [397, 542] on div at bounding box center [395, 532] width 21 height 21
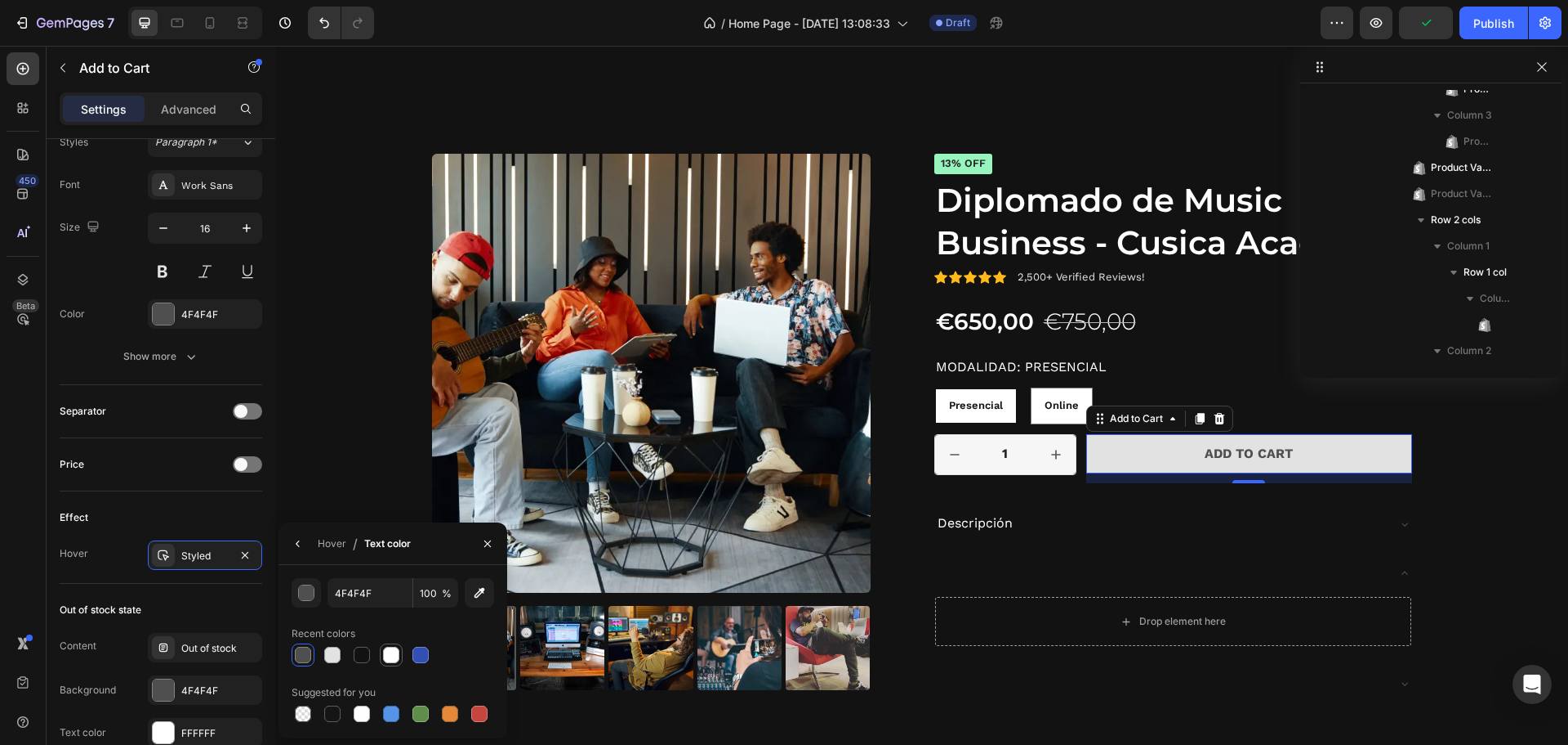
click at [393, 653] on div at bounding box center [391, 654] width 16 height 16
type input "FFFFFF"
drag, startPoint x: 362, startPoint y: 711, endPoint x: 350, endPoint y: 676, distance: 37.0
click at [364, 711] on div at bounding box center [361, 713] width 16 height 16
click at [313, 548] on div "Hover / Text color" at bounding box center [347, 543] width 139 height 42
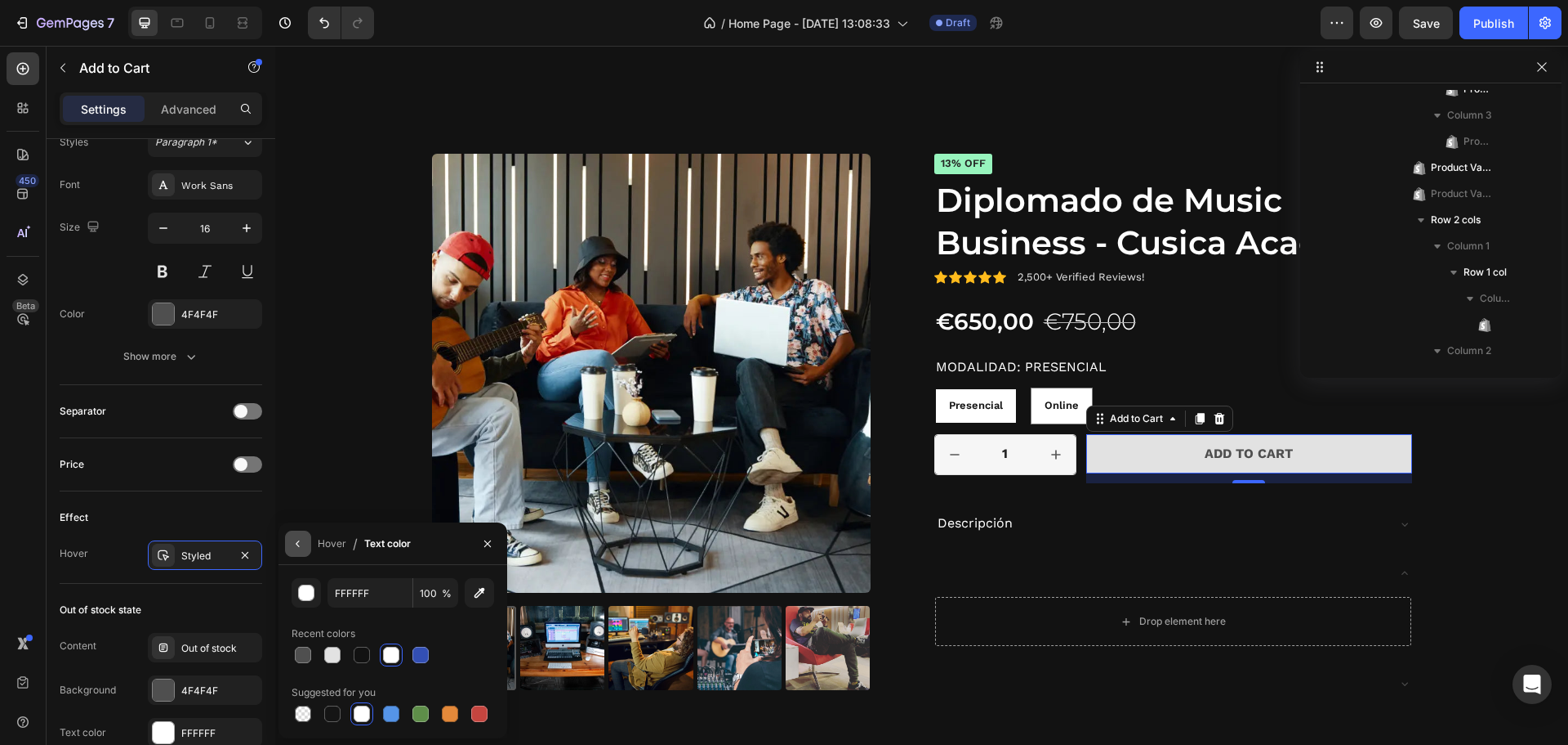
click at [306, 547] on button "button" at bounding box center [297, 543] width 26 height 26
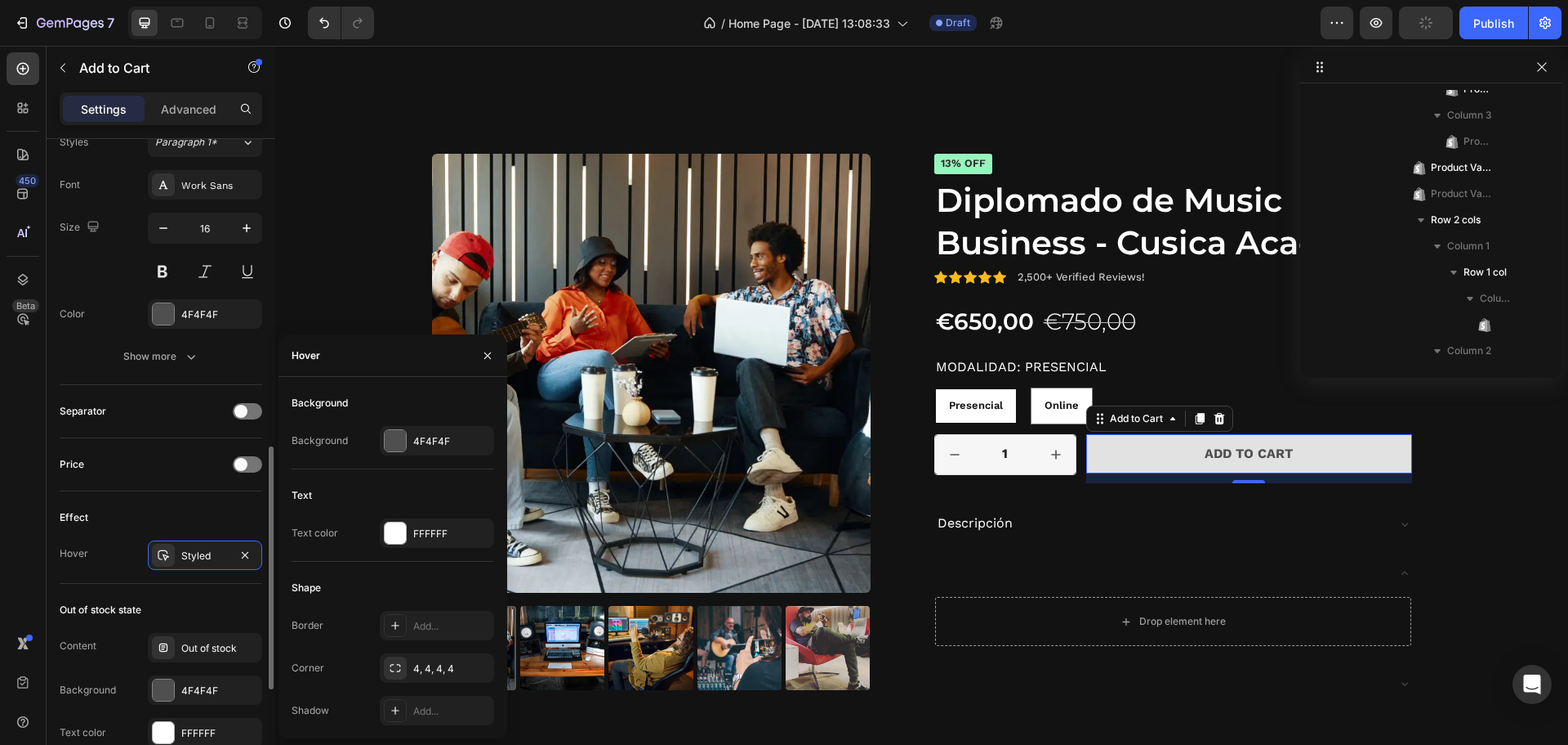
click at [202, 466] on div "Price" at bounding box center [160, 464] width 203 height 26
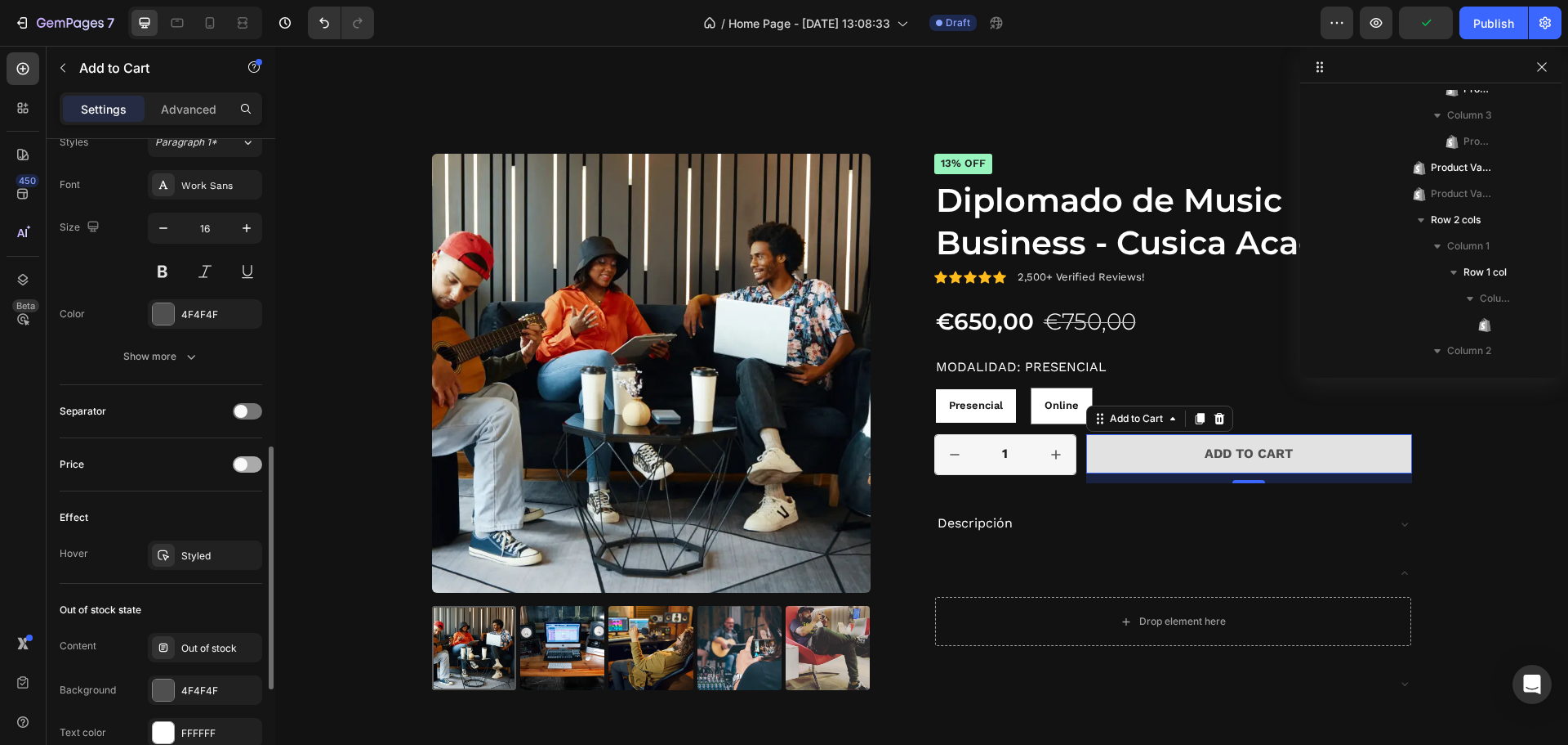
click at [247, 462] on span at bounding box center [241, 464] width 13 height 13
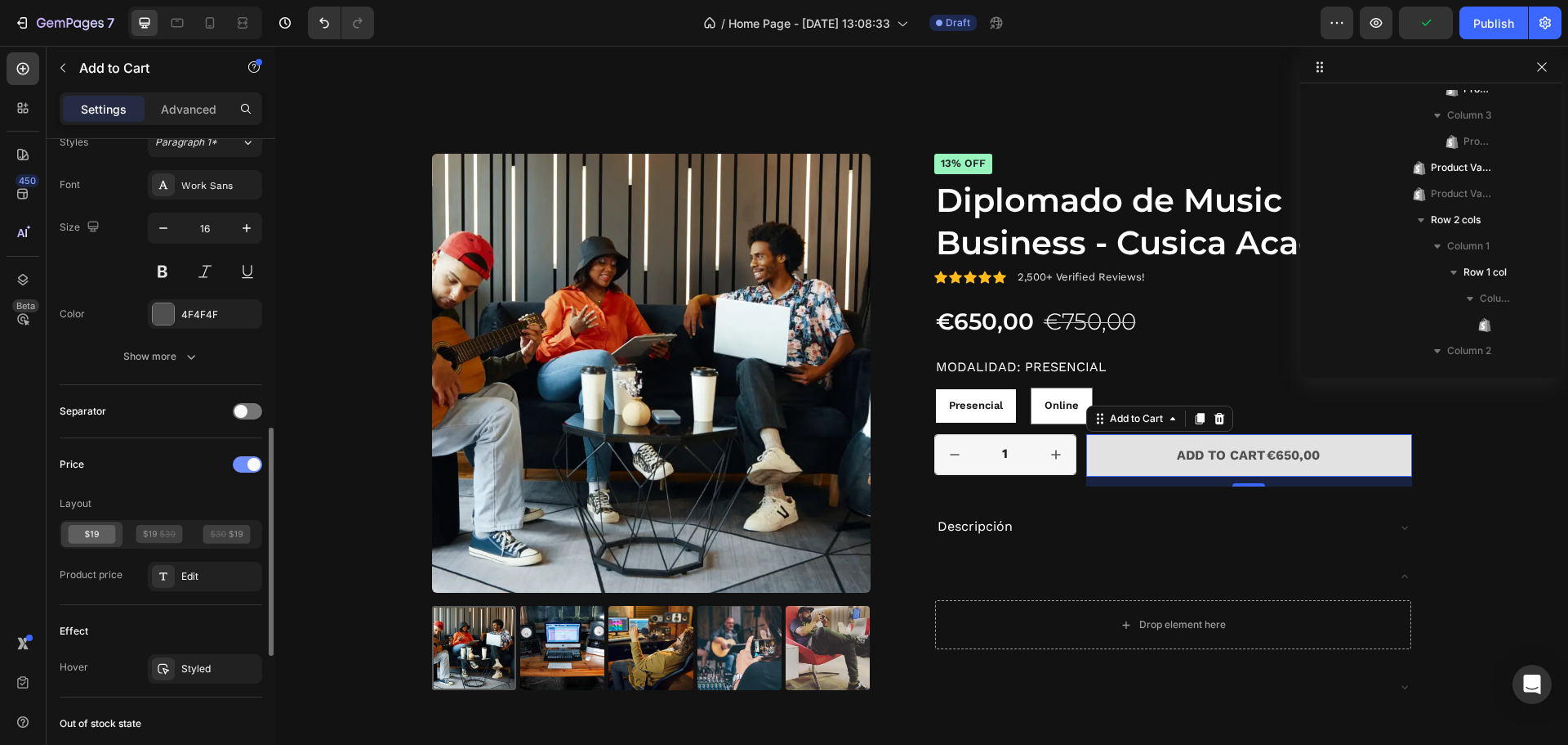
click at [247, 462] on div at bounding box center [247, 463] width 29 height 16
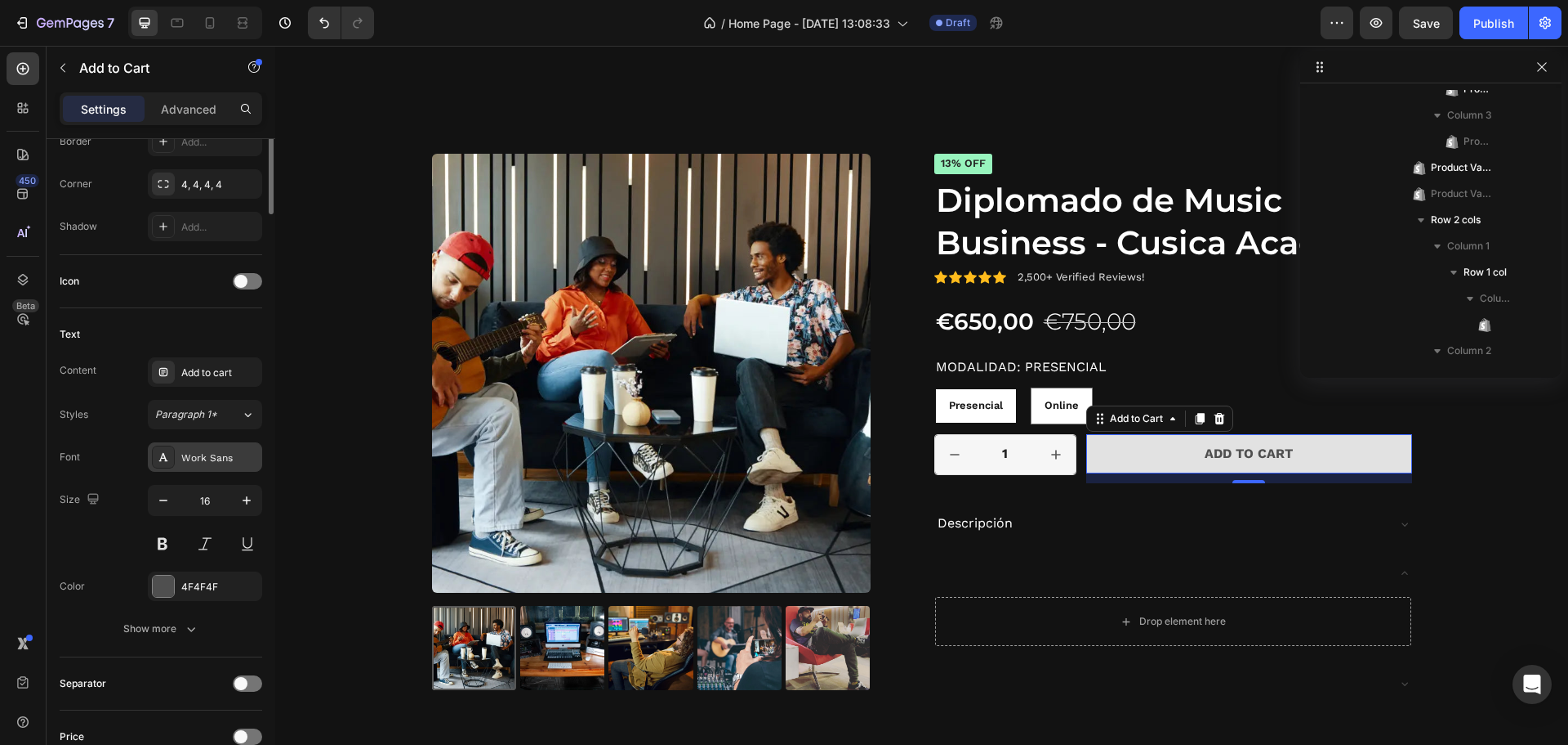
scroll to position [283, 0]
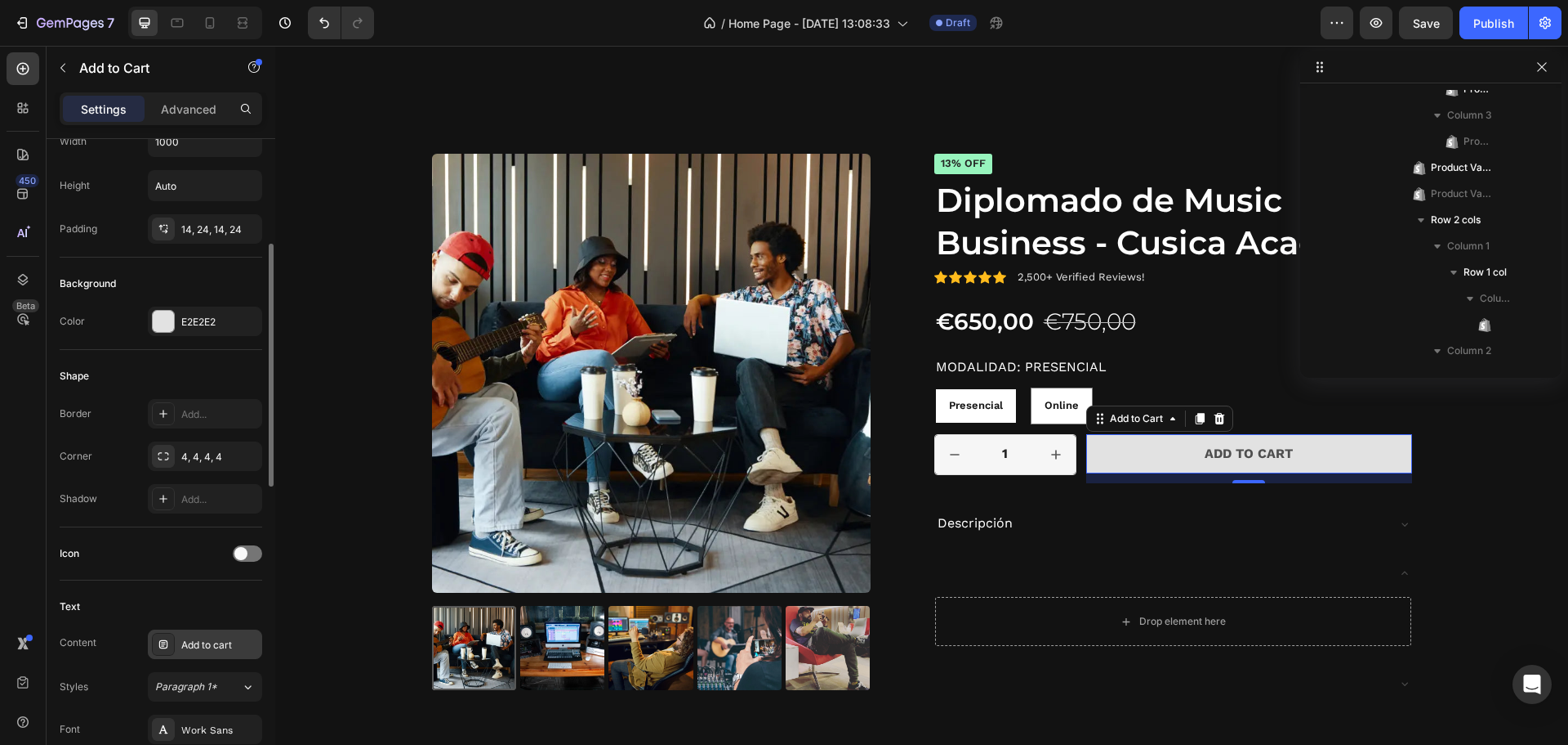
click at [206, 640] on div "Add to cart" at bounding box center [219, 644] width 76 height 14
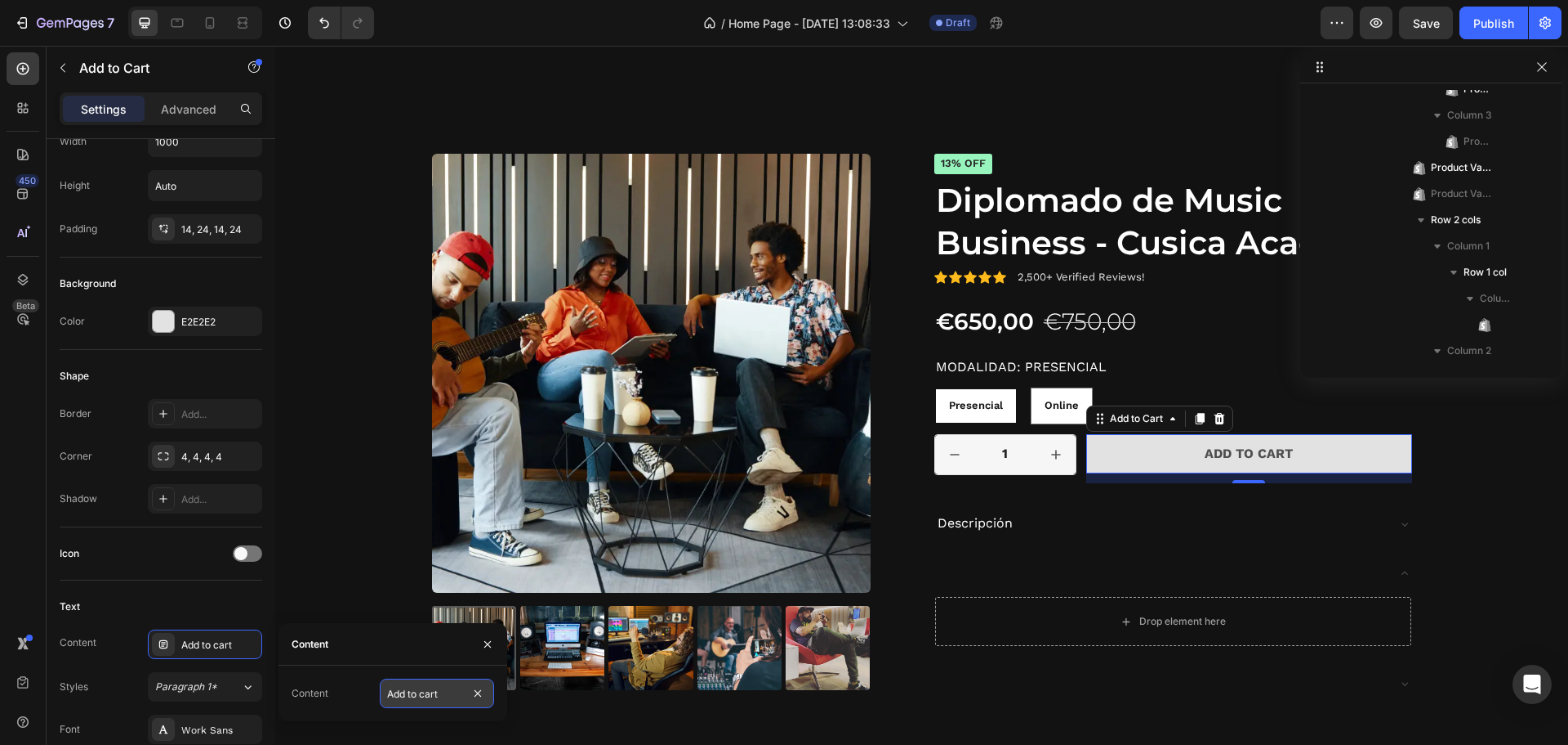
click at [445, 705] on input "Add to cart" at bounding box center [437, 693] width 114 height 29
click at [439, 702] on input "Add to cart" at bounding box center [437, 693] width 114 height 29
drag, startPoint x: 439, startPoint y: 697, endPoint x: 374, endPoint y: 705, distance: 65.5
click at [374, 705] on div "Content Add to cart" at bounding box center [392, 693] width 203 height 29
click at [207, 646] on div "Add to cart" at bounding box center [219, 644] width 76 height 14
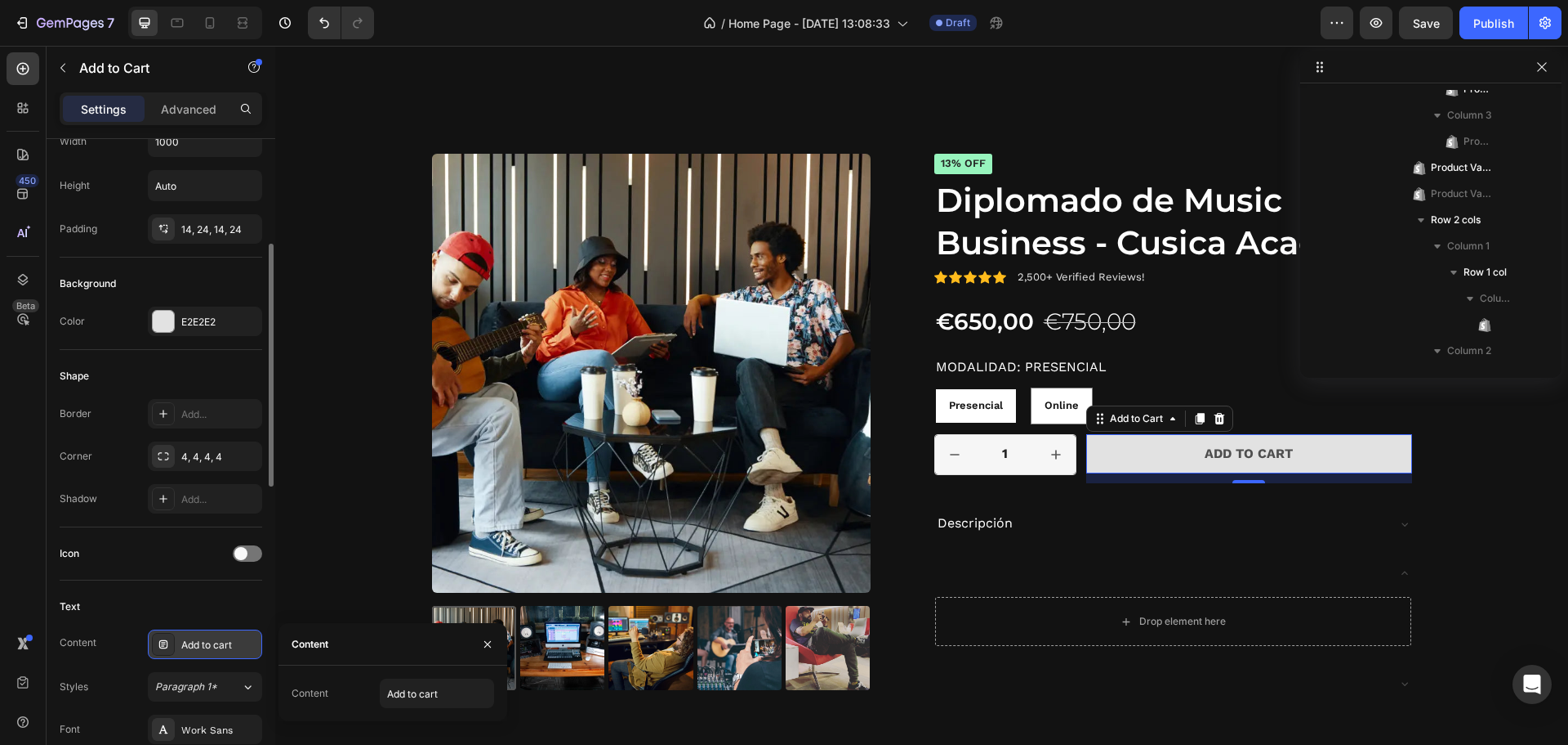
click at [207, 646] on div "Add to cart" at bounding box center [219, 644] width 76 height 14
click at [418, 696] on input "Add to cart" at bounding box center [437, 693] width 114 height 29
click at [418, 695] on input "Add to cart" at bounding box center [437, 693] width 114 height 29
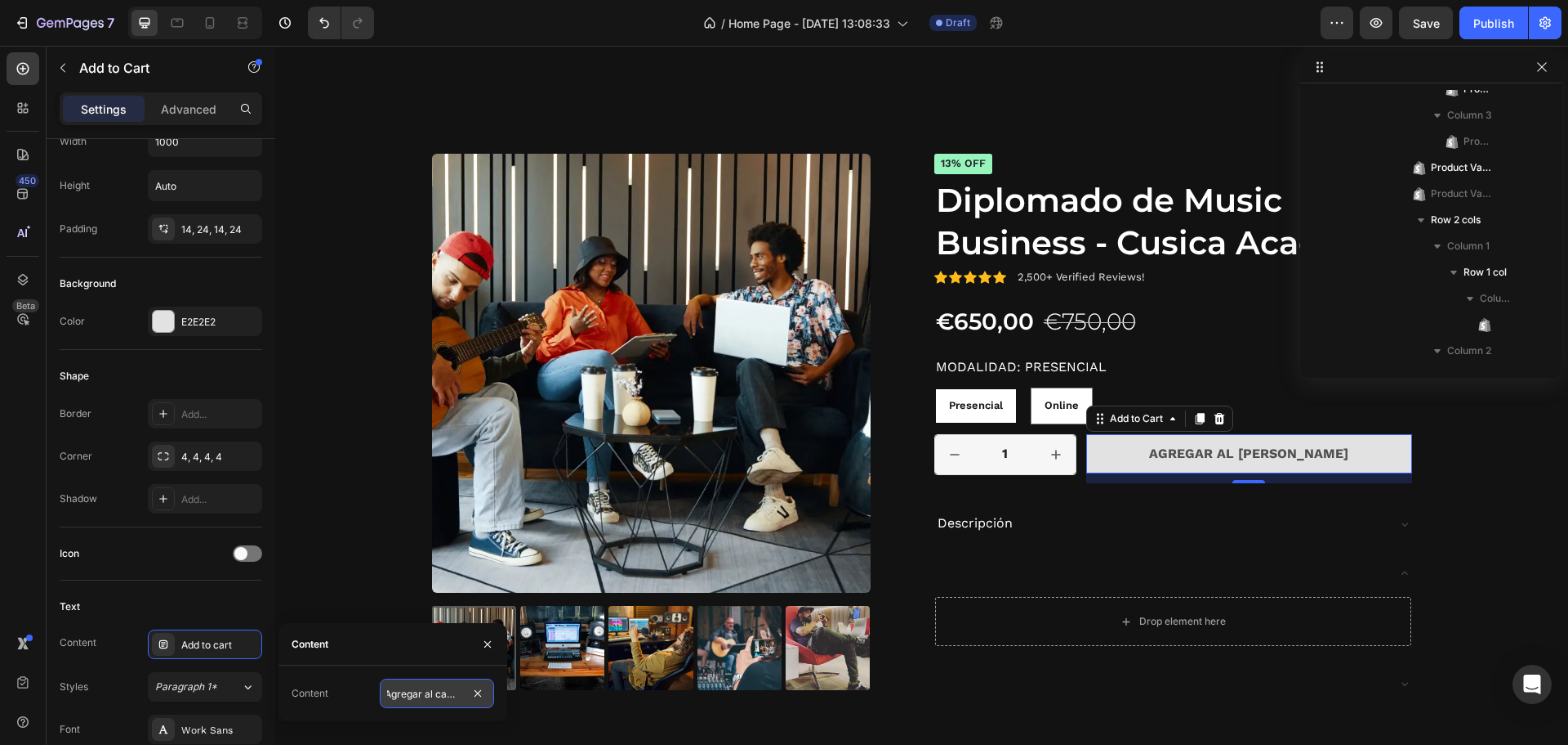
type input "Agregar al carrito"
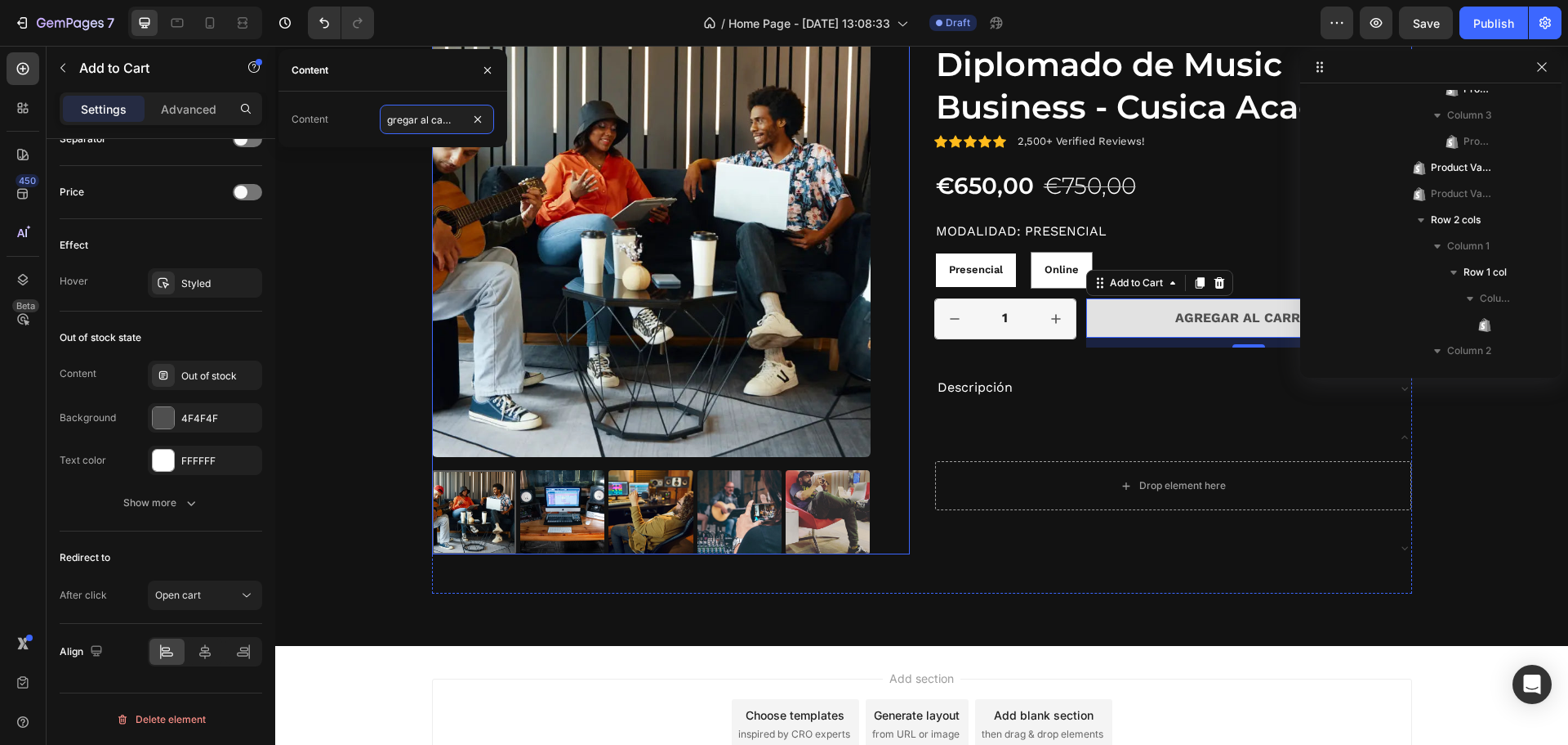
scroll to position [2095, 0]
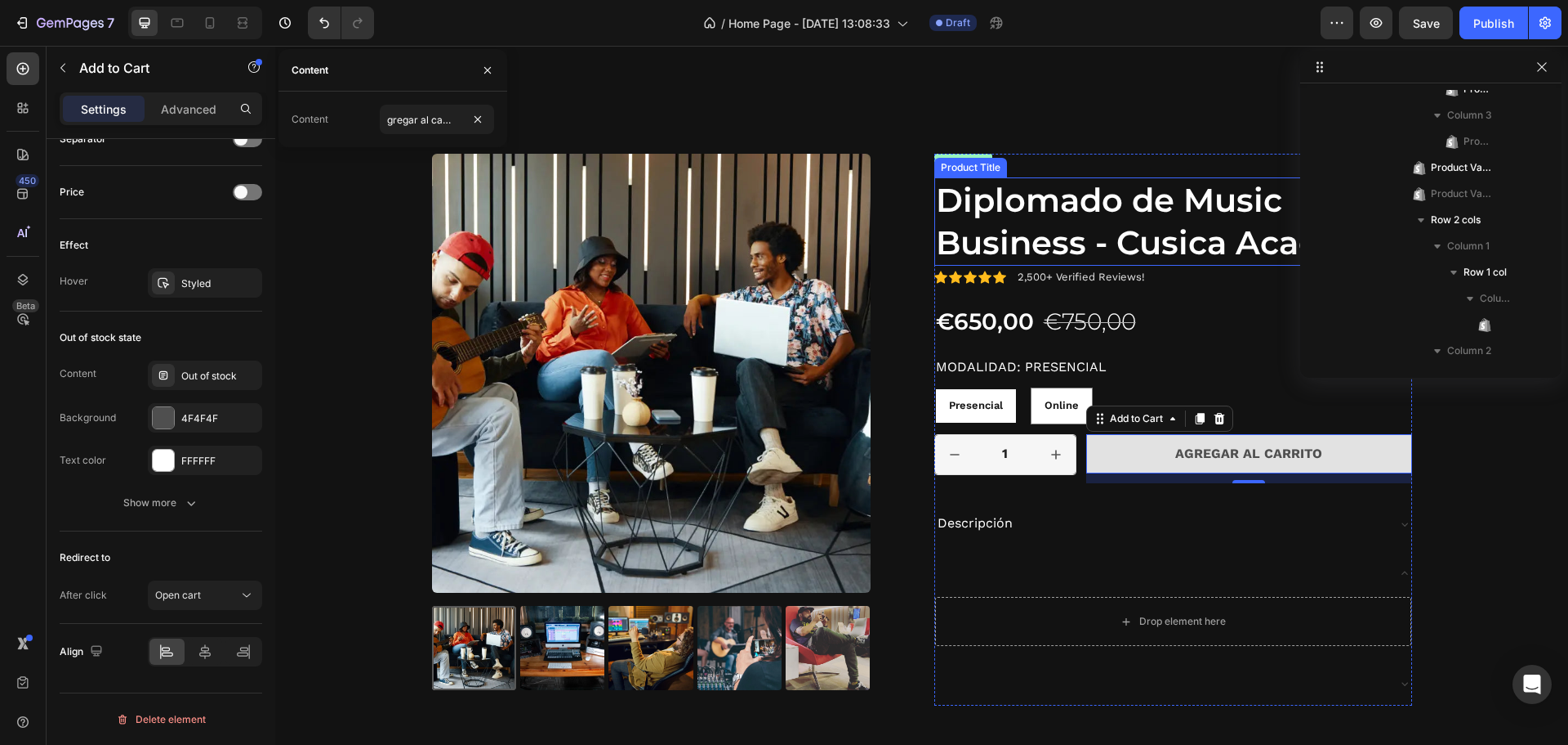
click at [1032, 240] on h1 "Diplomado de Music Business - Cusica Academy" at bounding box center [1173, 221] width 478 height 88
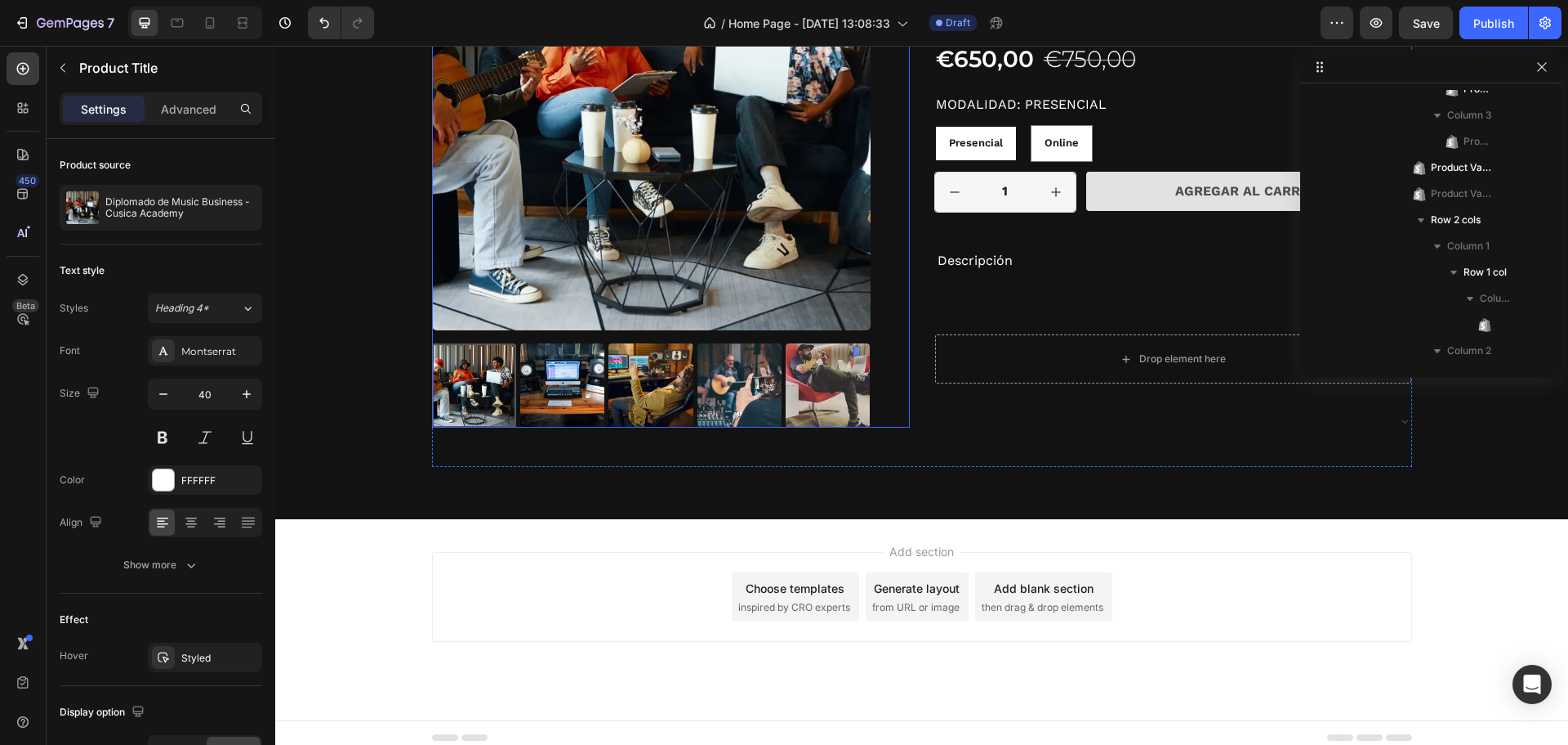
scroll to position [2366, 0]
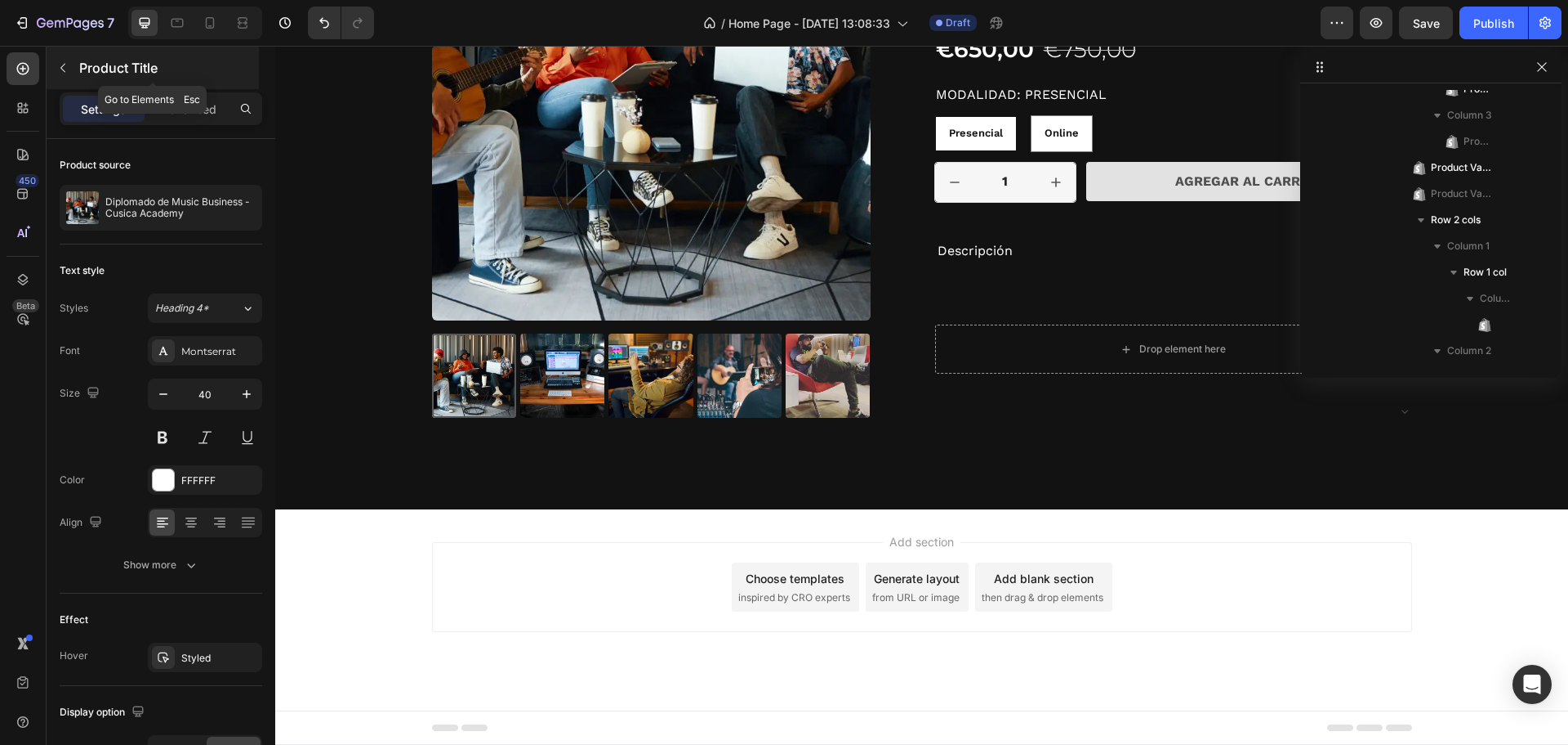
click at [62, 65] on icon "button" at bounding box center [63, 68] width 13 height 13
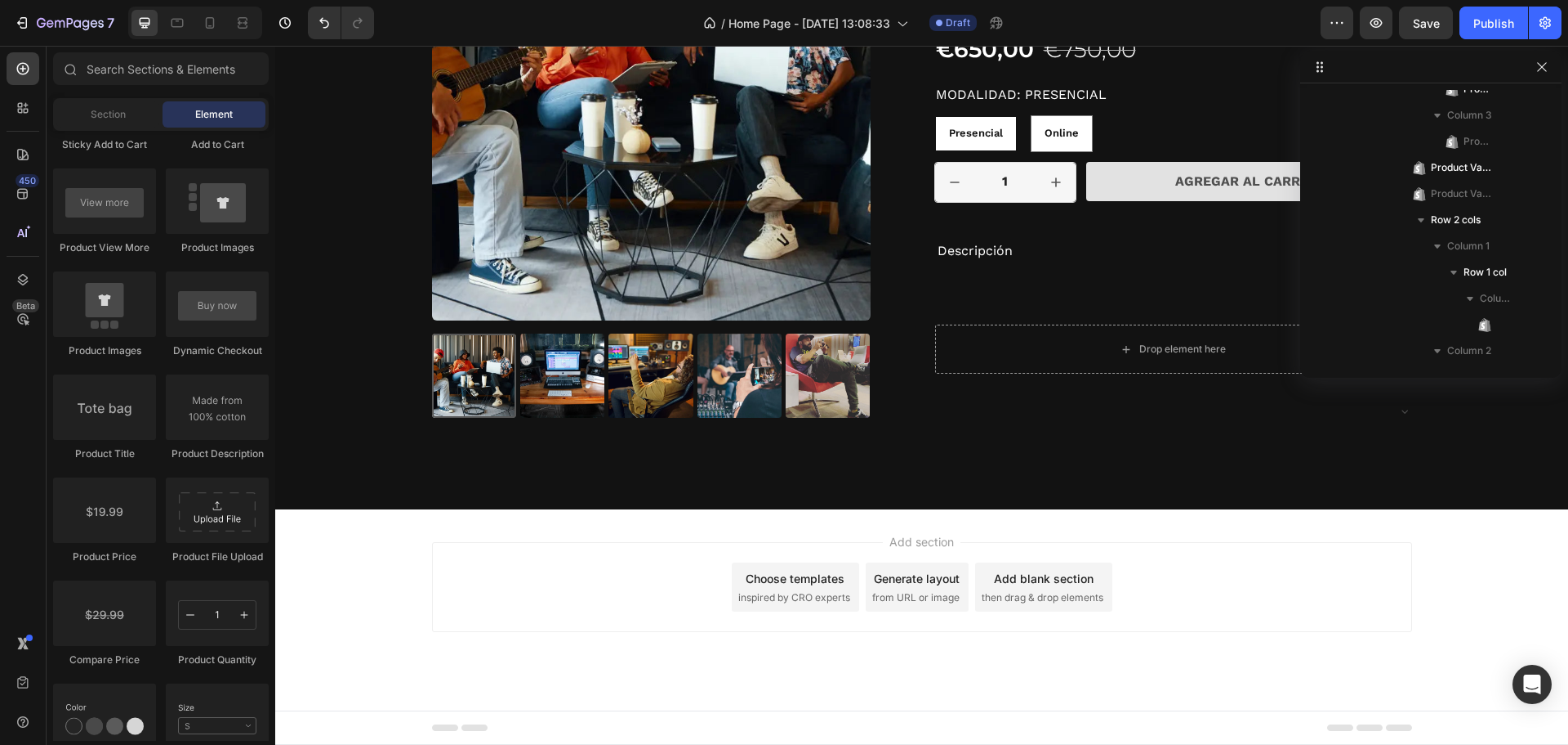
click at [124, 129] on div "Section Element" at bounding box center [160, 114] width 216 height 33
click at [105, 127] on div "Section" at bounding box center [108, 114] width 103 height 26
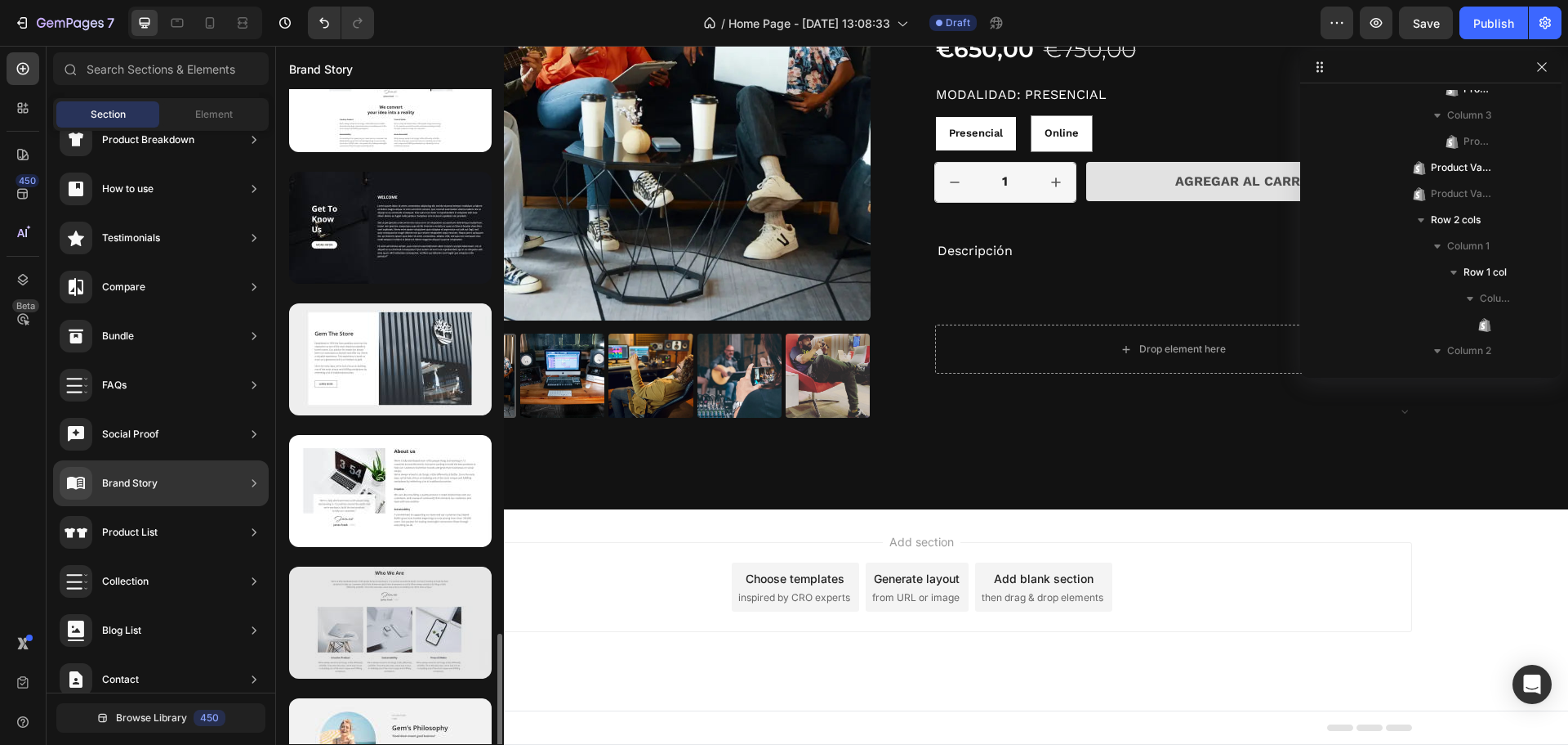
scroll to position [1704, 0]
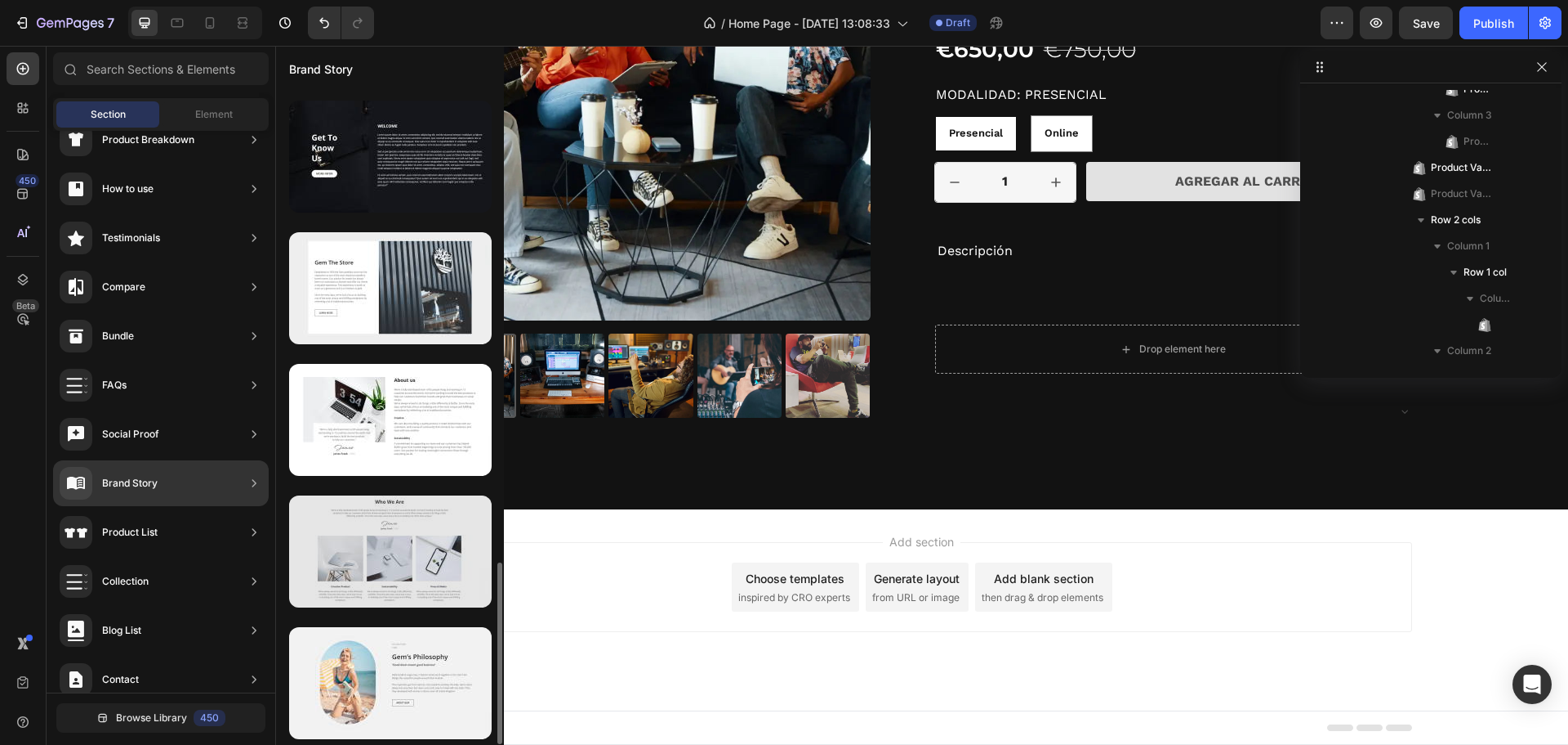
click at [400, 537] on div at bounding box center [390, 551] width 203 height 112
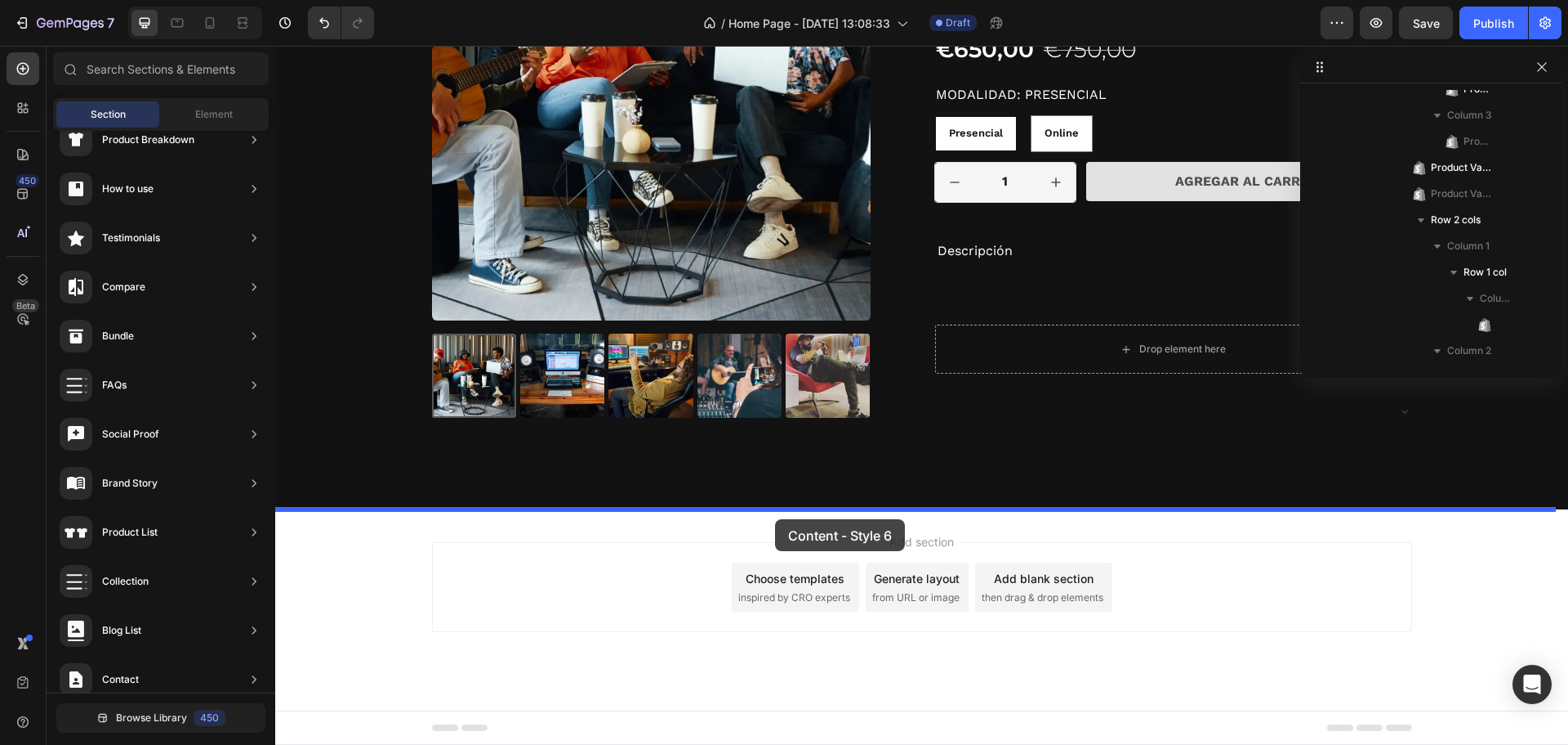
drag, startPoint x: 676, startPoint y: 583, endPoint x: 776, endPoint y: 519, distance: 118.7
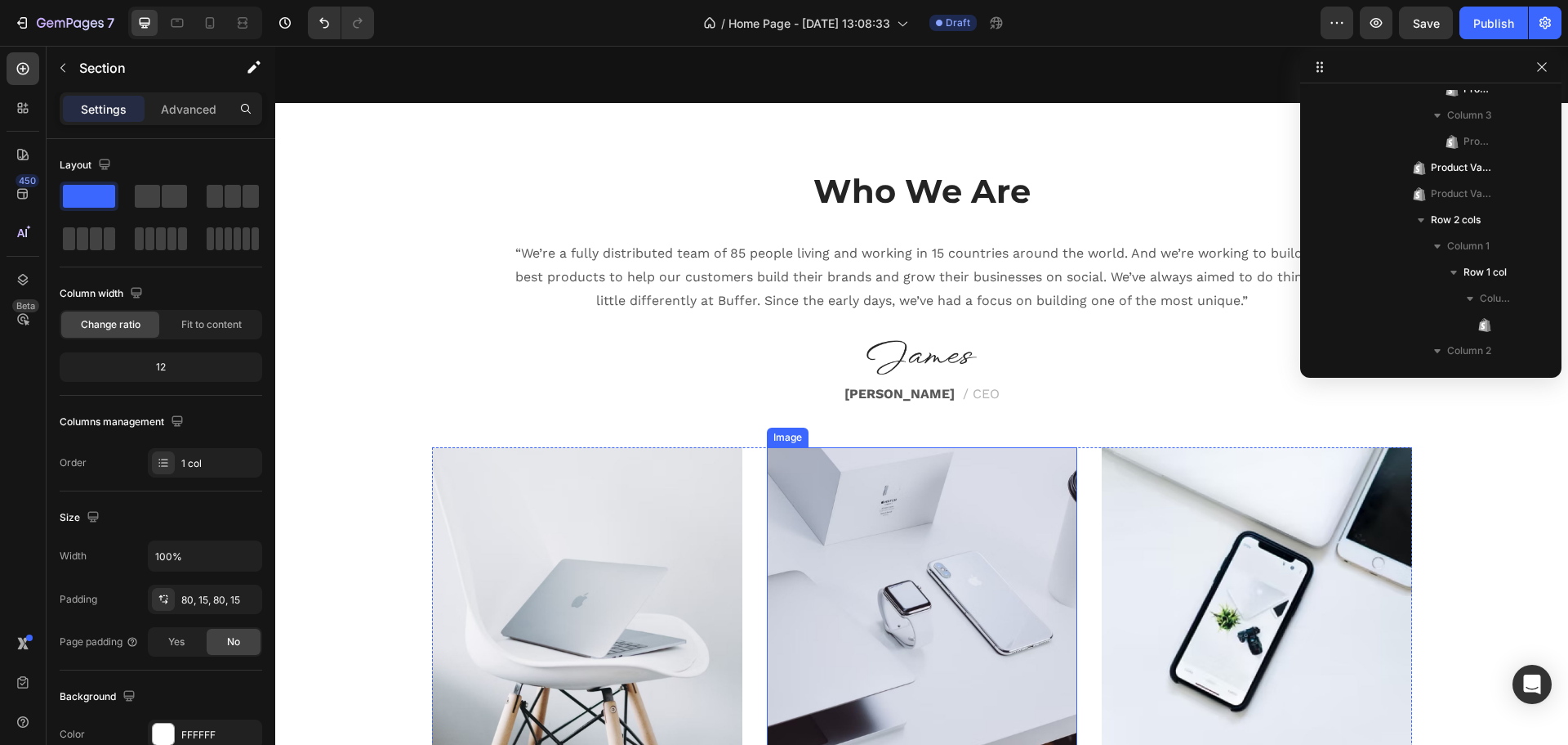
scroll to position [3045, 0]
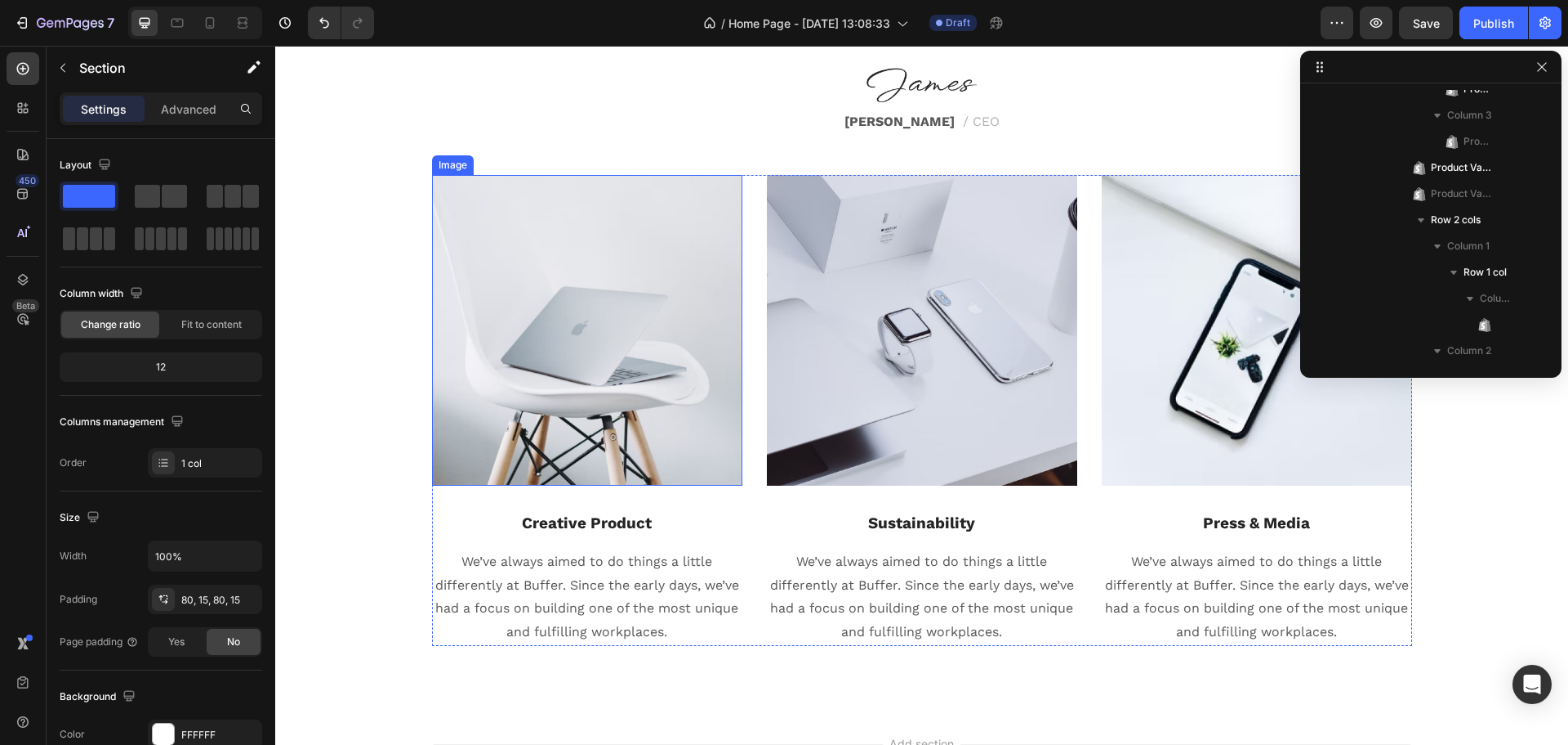
click at [447, 175] on div "Image" at bounding box center [587, 330] width 310 height 310
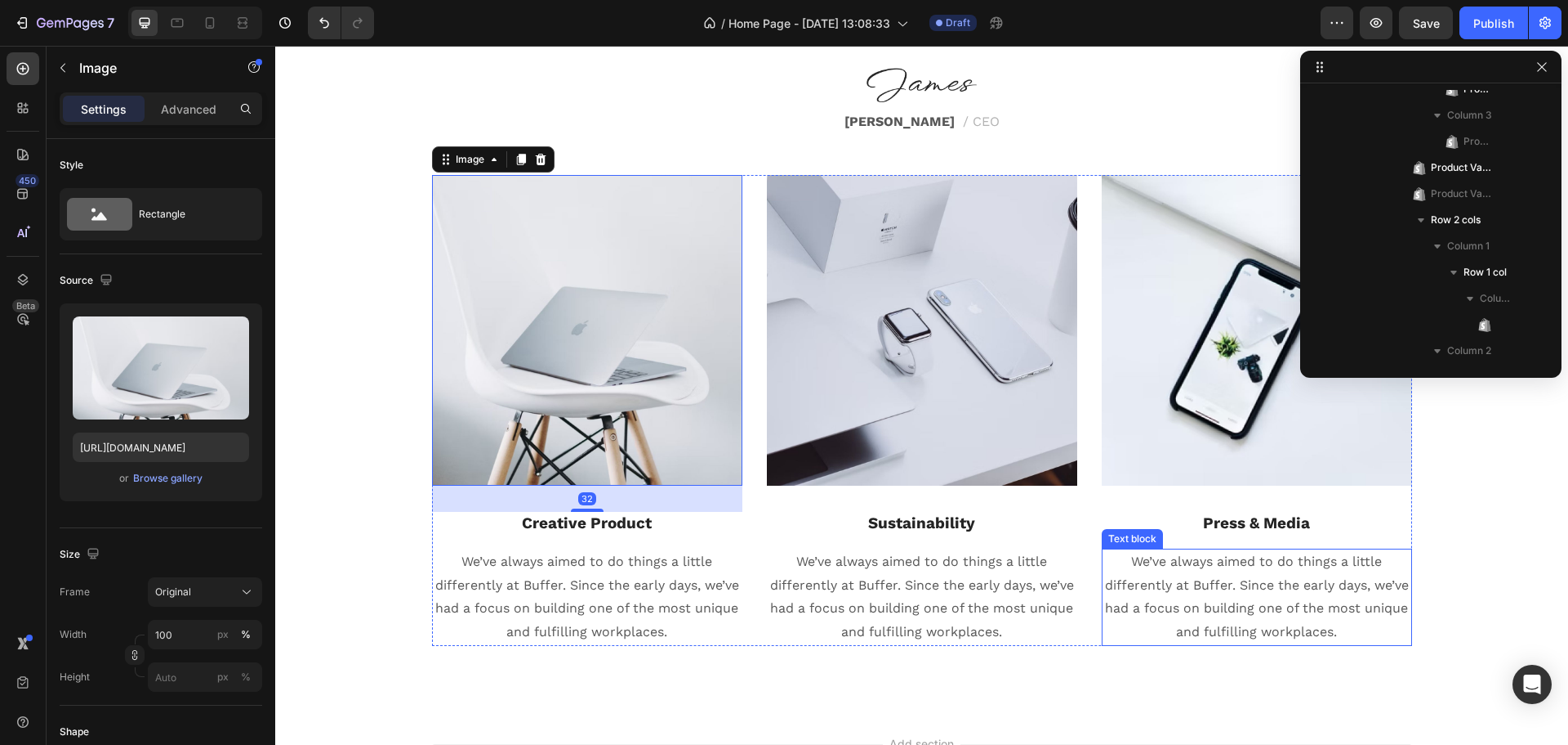
click at [1223, 559] on p "We’ve always aimed to do things a little differently at Buffer. Since the early…" at bounding box center [1257, 597] width 308 height 94
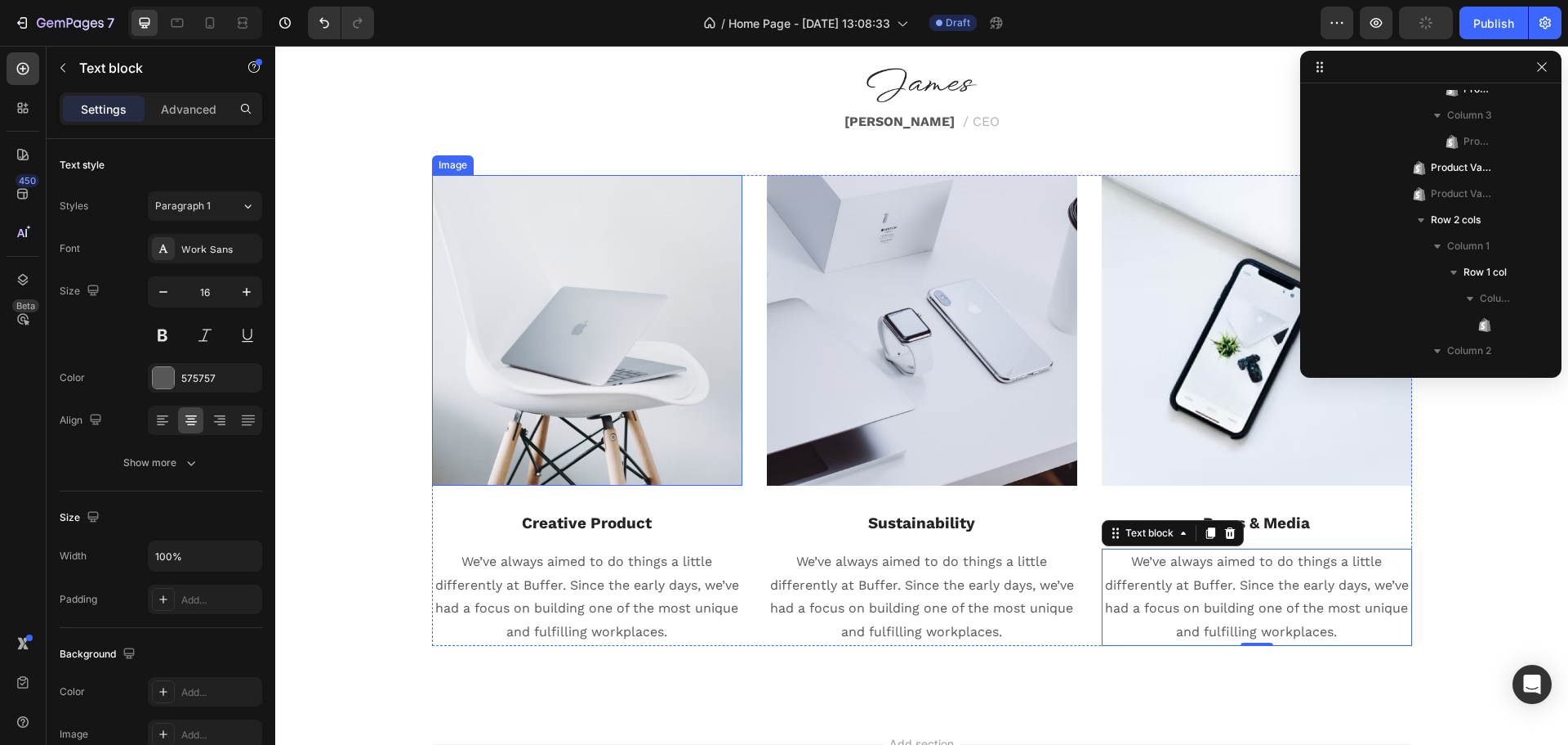
click at [539, 225] on img at bounding box center [587, 330] width 310 height 310
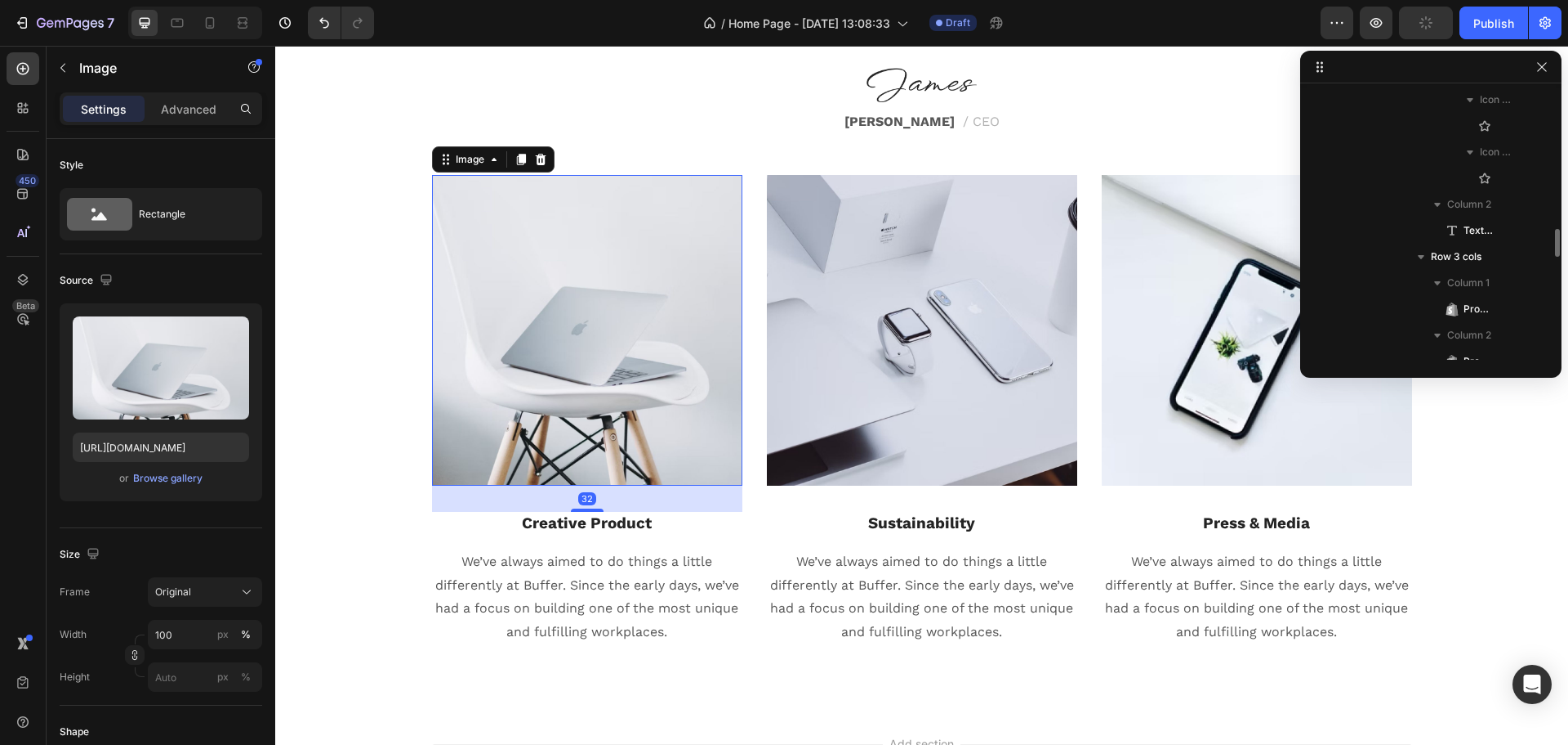
scroll to position [2127, 0]
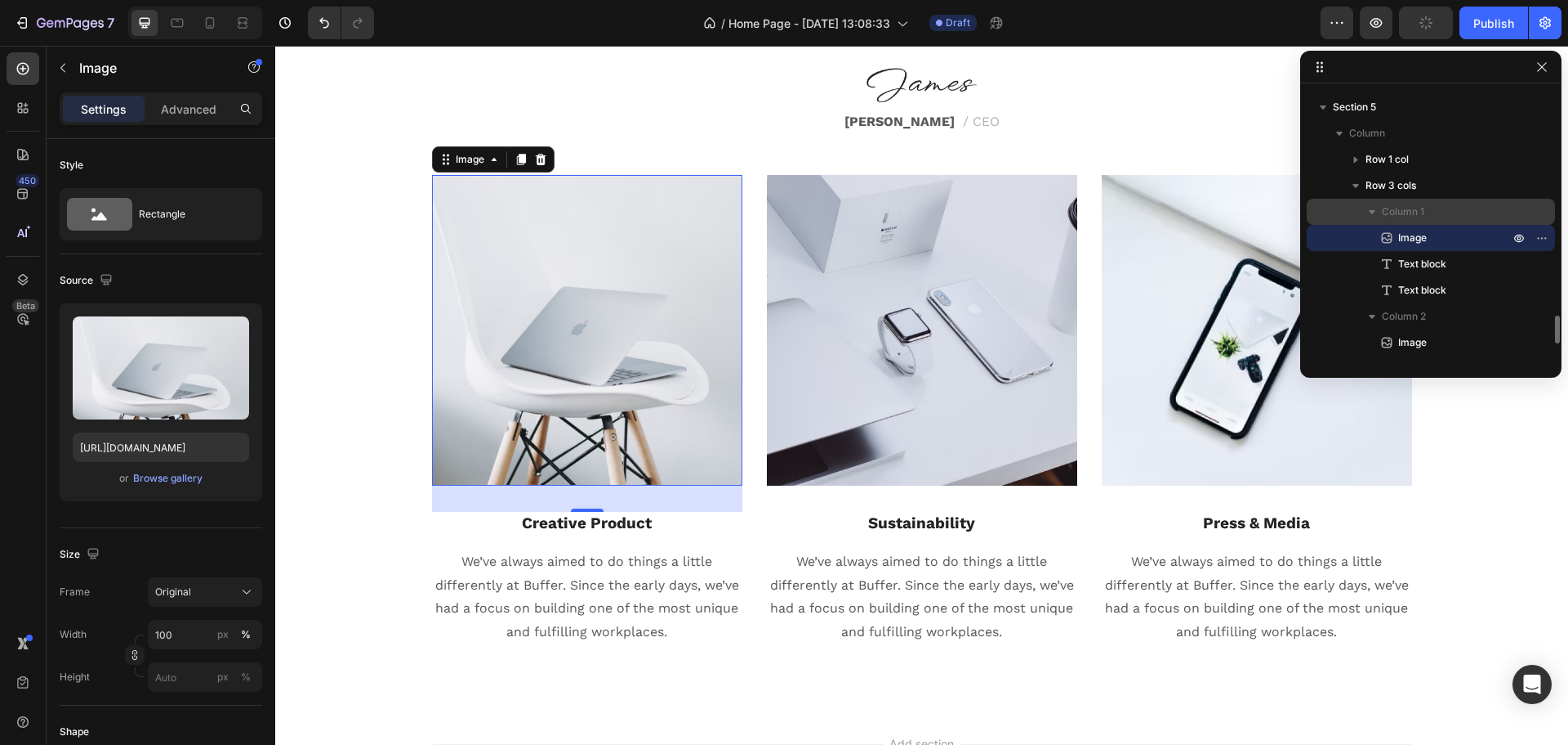
click at [1377, 209] on icon "button" at bounding box center [1371, 211] width 16 height 16
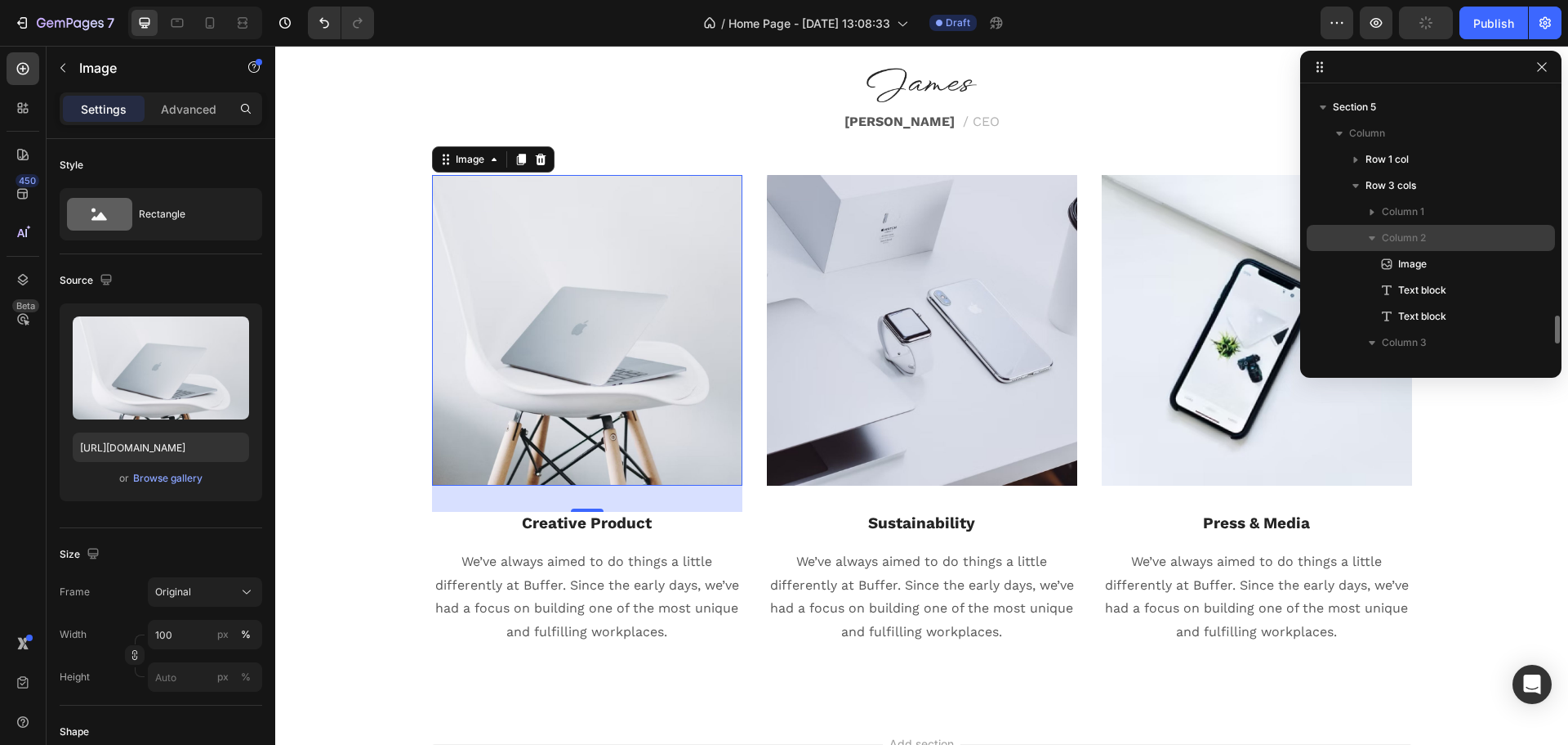
click at [1374, 240] on icon "button" at bounding box center [1371, 237] width 16 height 16
click at [1374, 264] on icon "button" at bounding box center [1372, 264] width 7 height 4
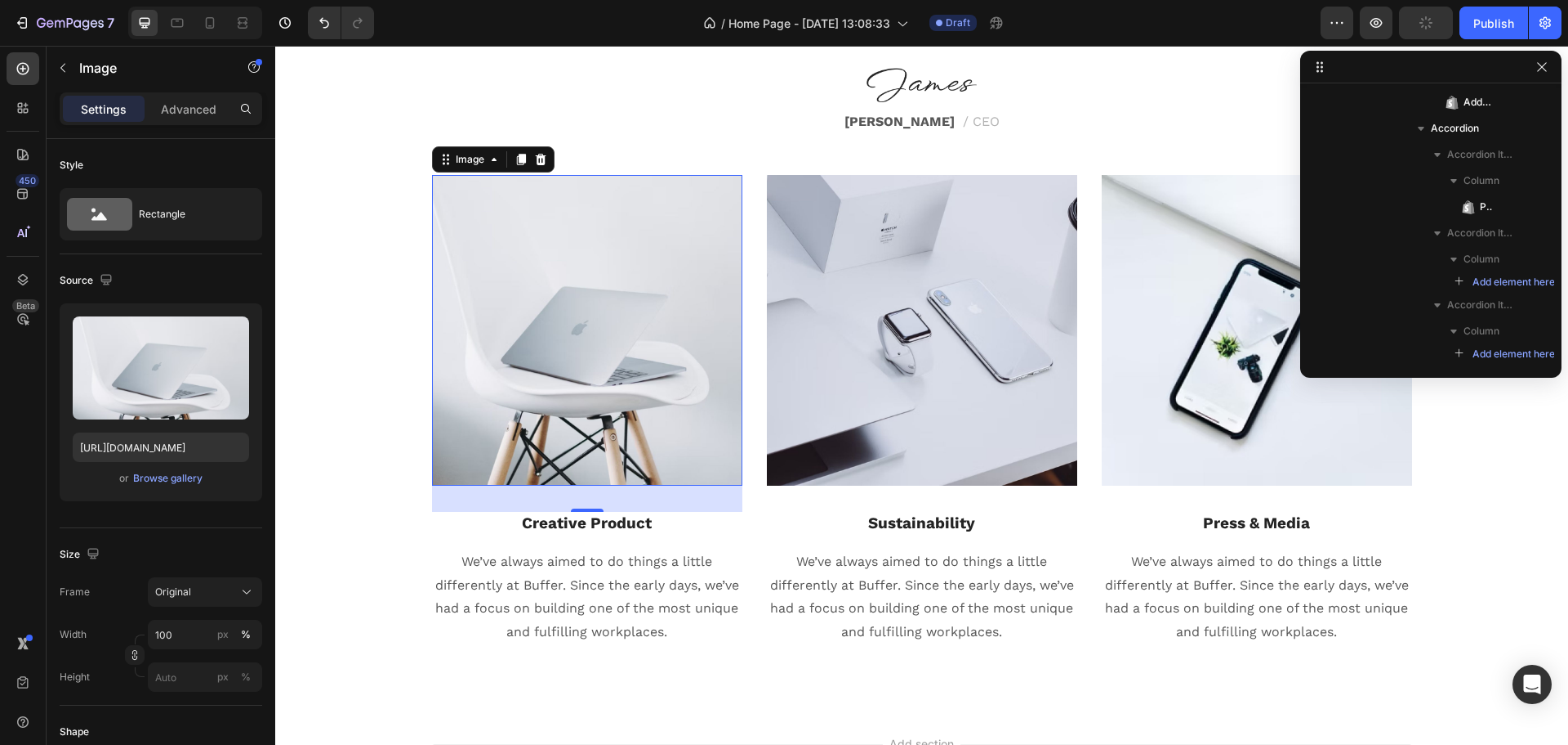
click at [1553, 360] on div at bounding box center [1555, 494] width 13 height 270
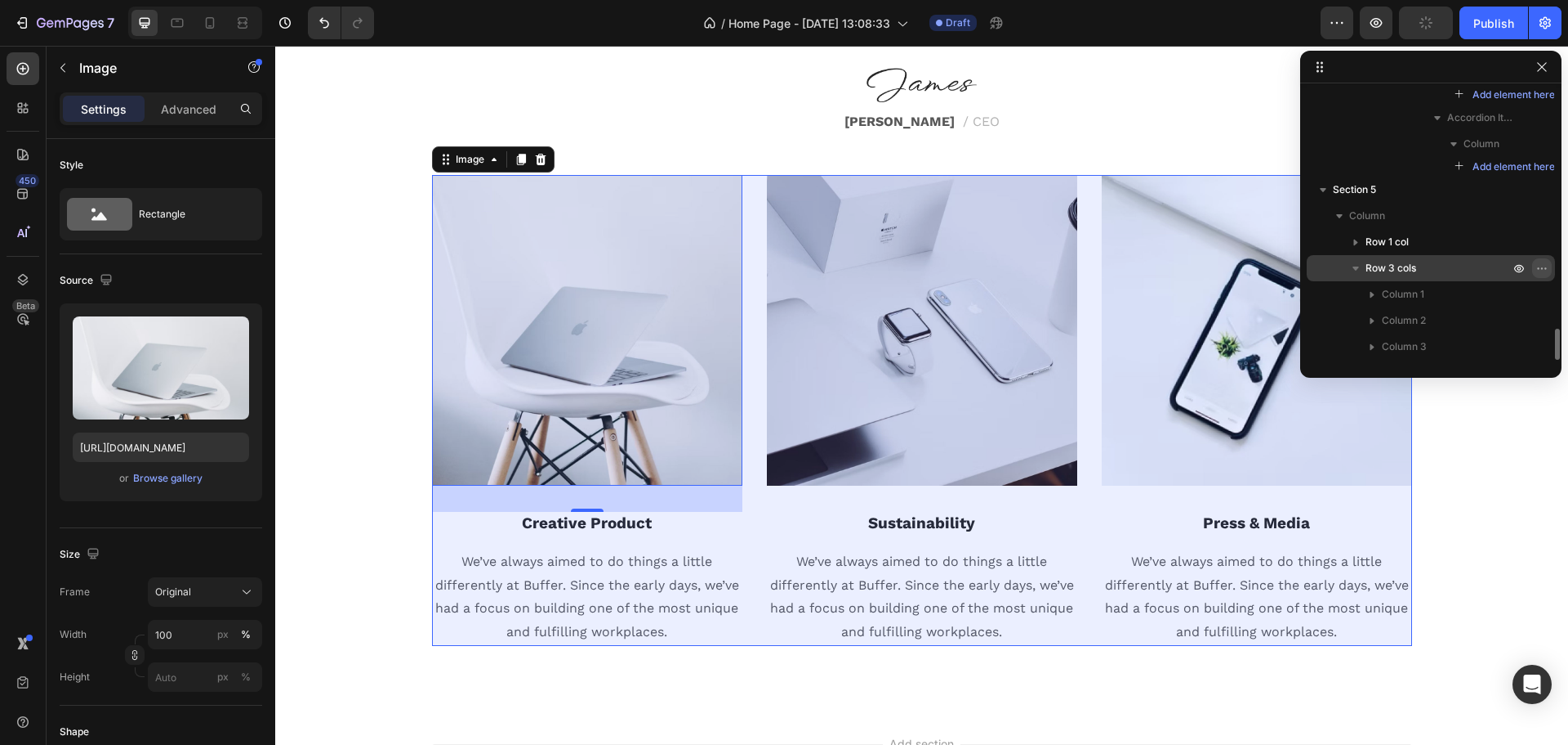
click at [1536, 271] on icon "button" at bounding box center [1543, 268] width 13 height 13
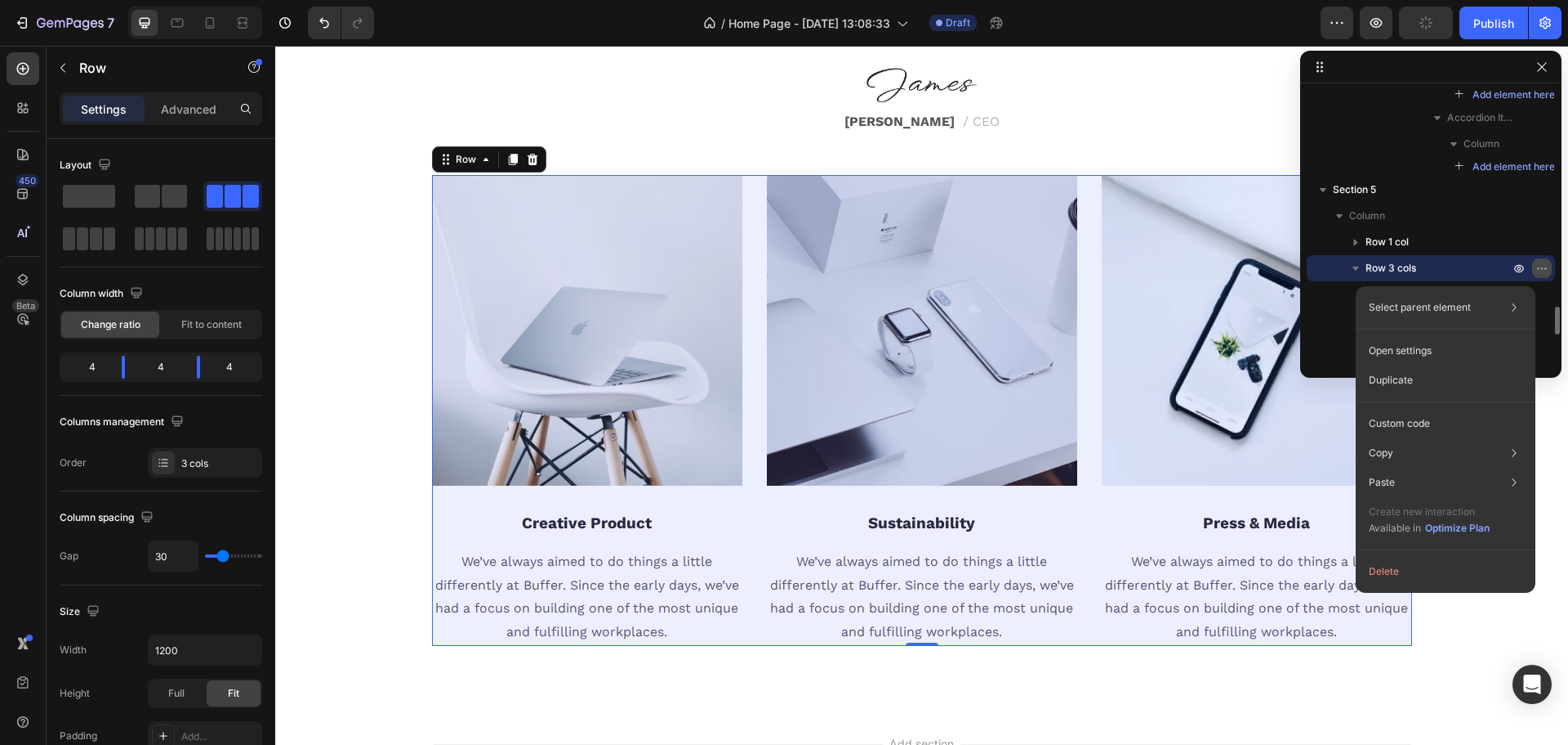
click at [1543, 267] on icon "button" at bounding box center [1543, 268] width 13 height 13
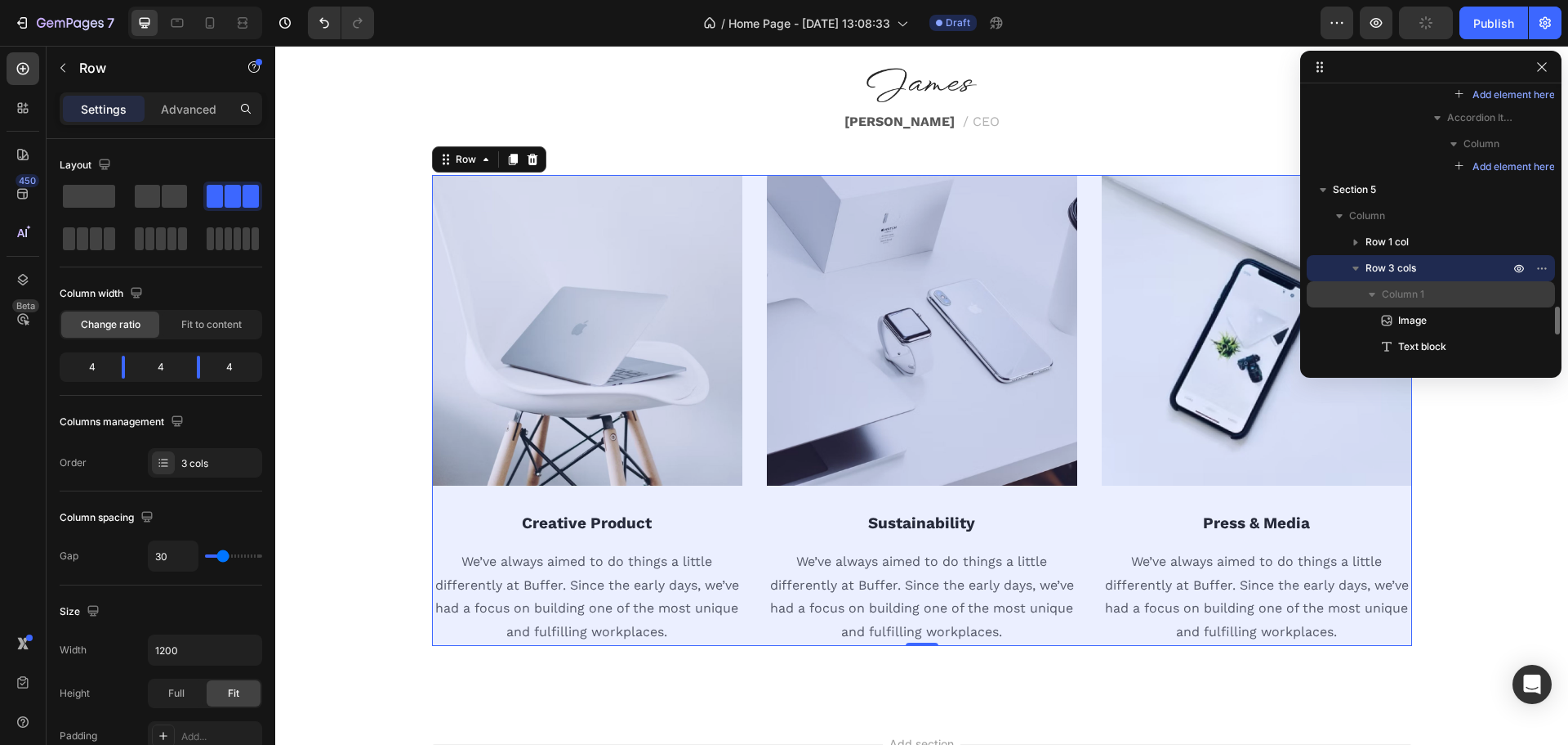
click at [1375, 297] on icon "button" at bounding box center [1371, 293] width 16 height 16
click at [1373, 329] on button "button" at bounding box center [1372, 320] width 19 height 19
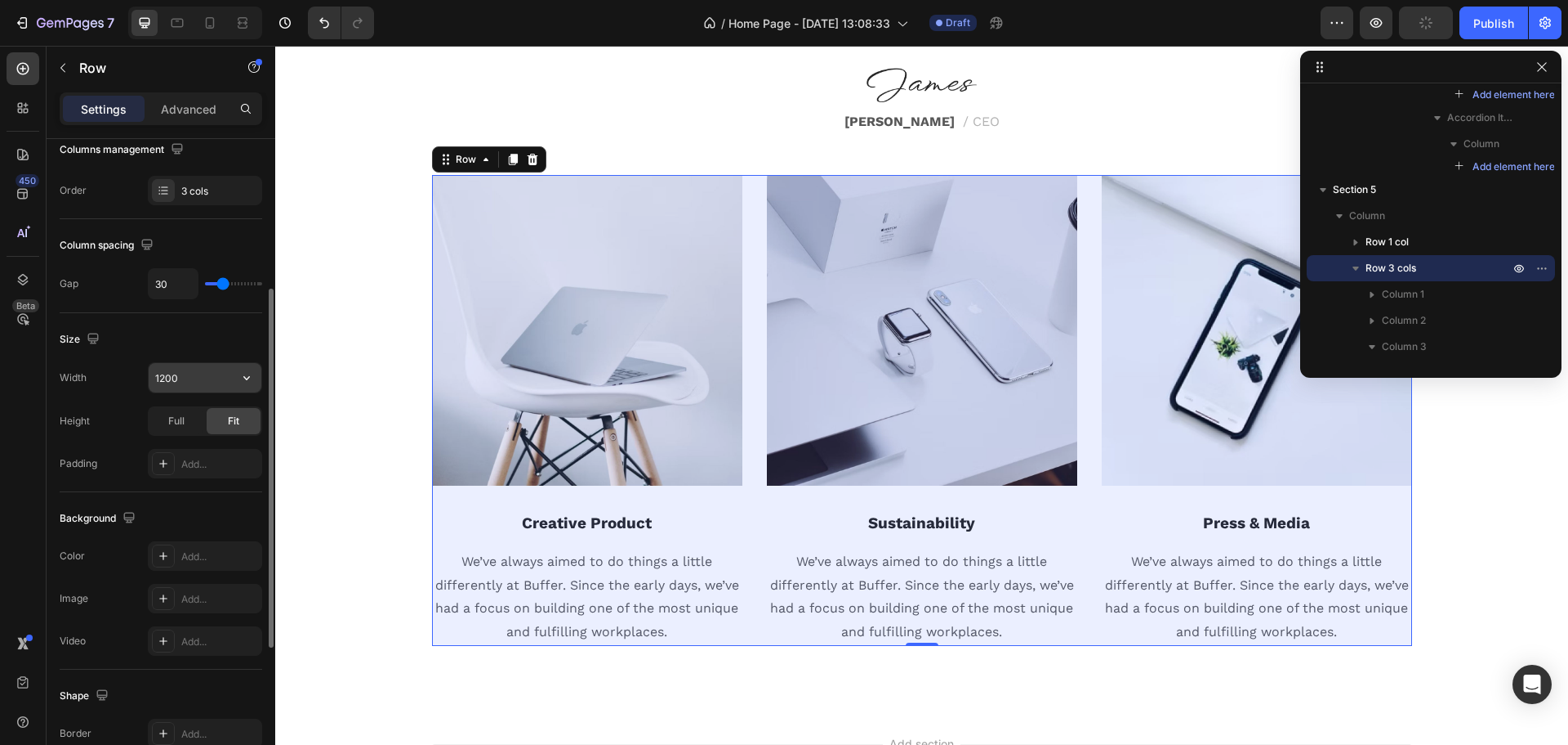
scroll to position [0, 0]
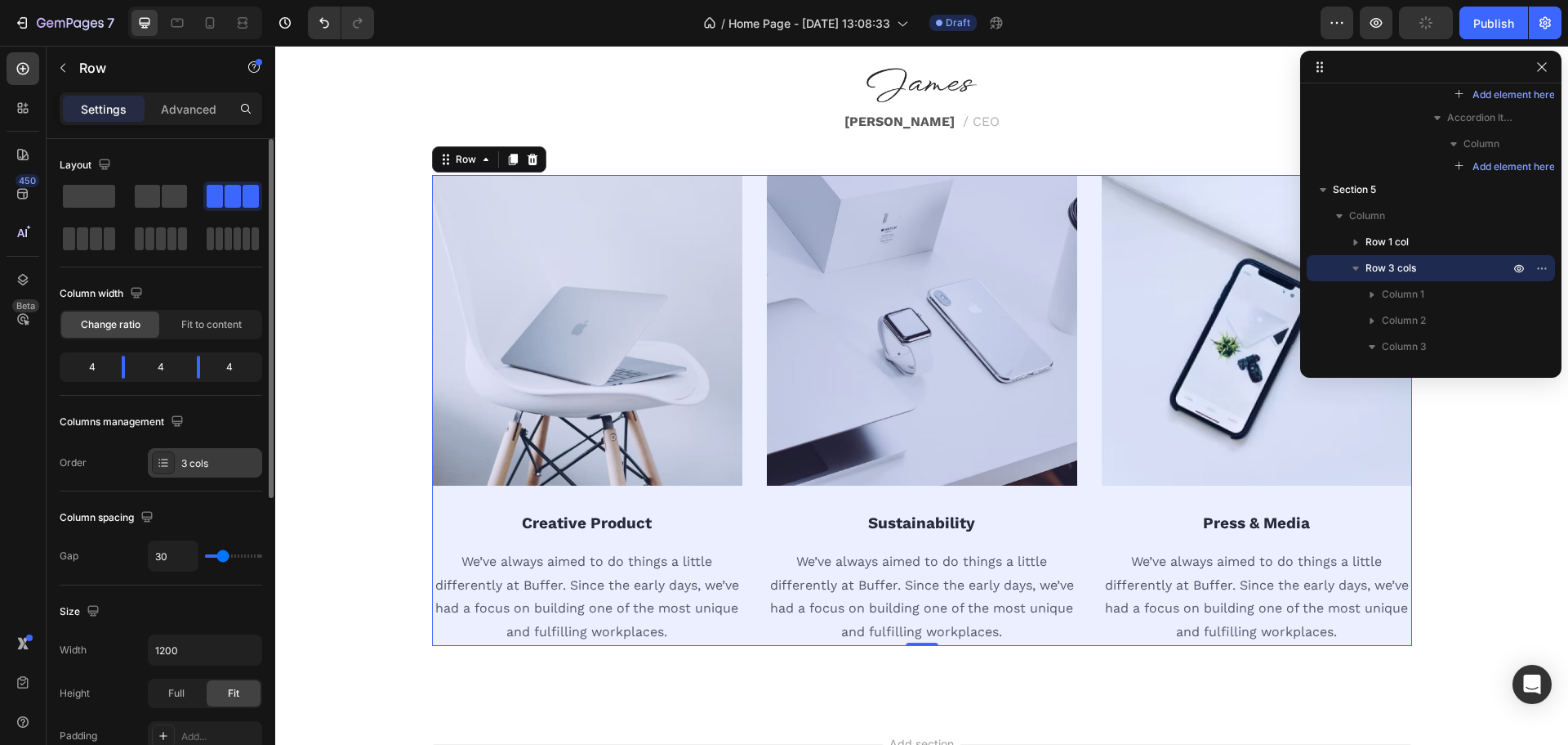
click at [208, 459] on div "3 cols" at bounding box center [219, 462] width 76 height 14
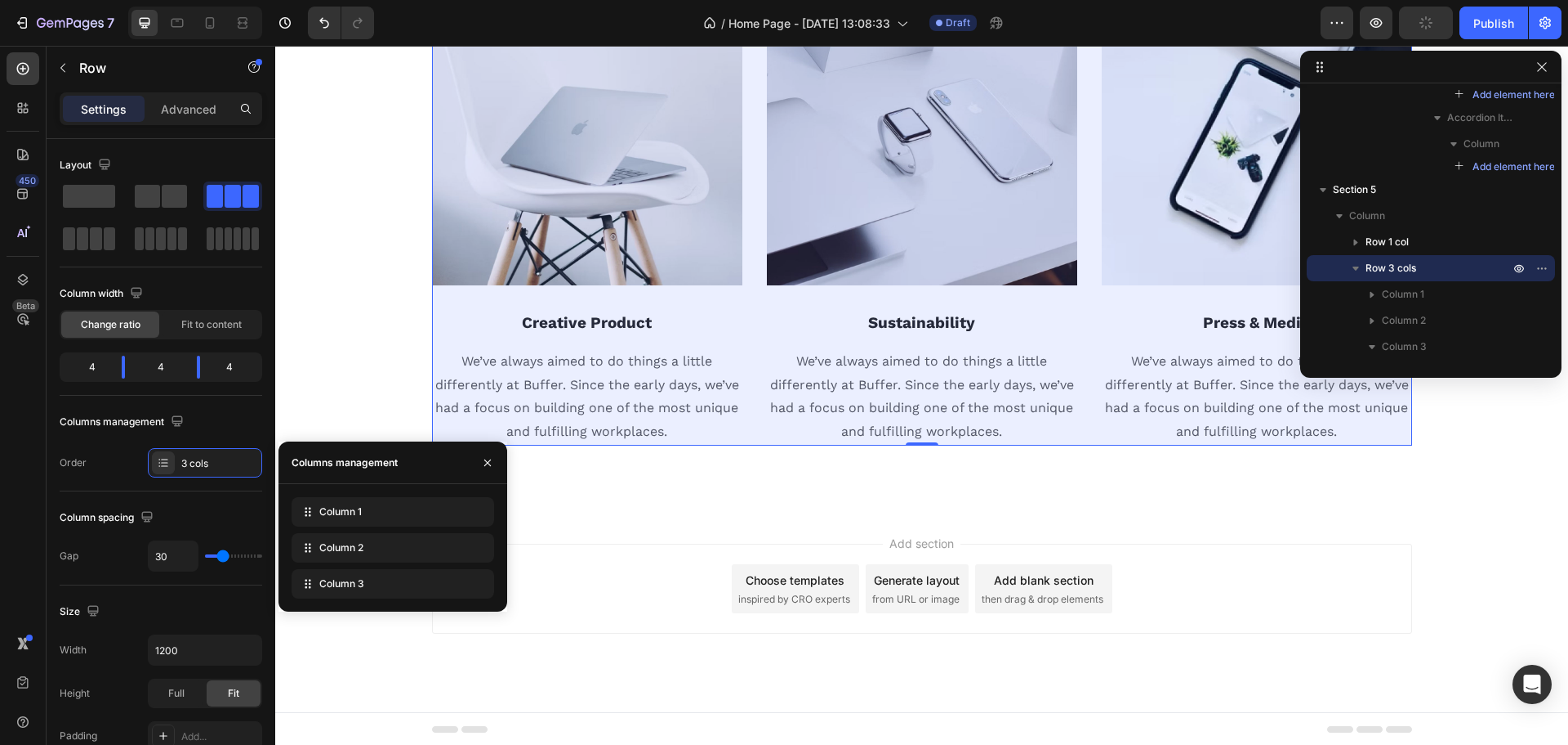
scroll to position [3247, 0]
click at [160, 466] on icon at bounding box center [160, 466] width 2 height 2
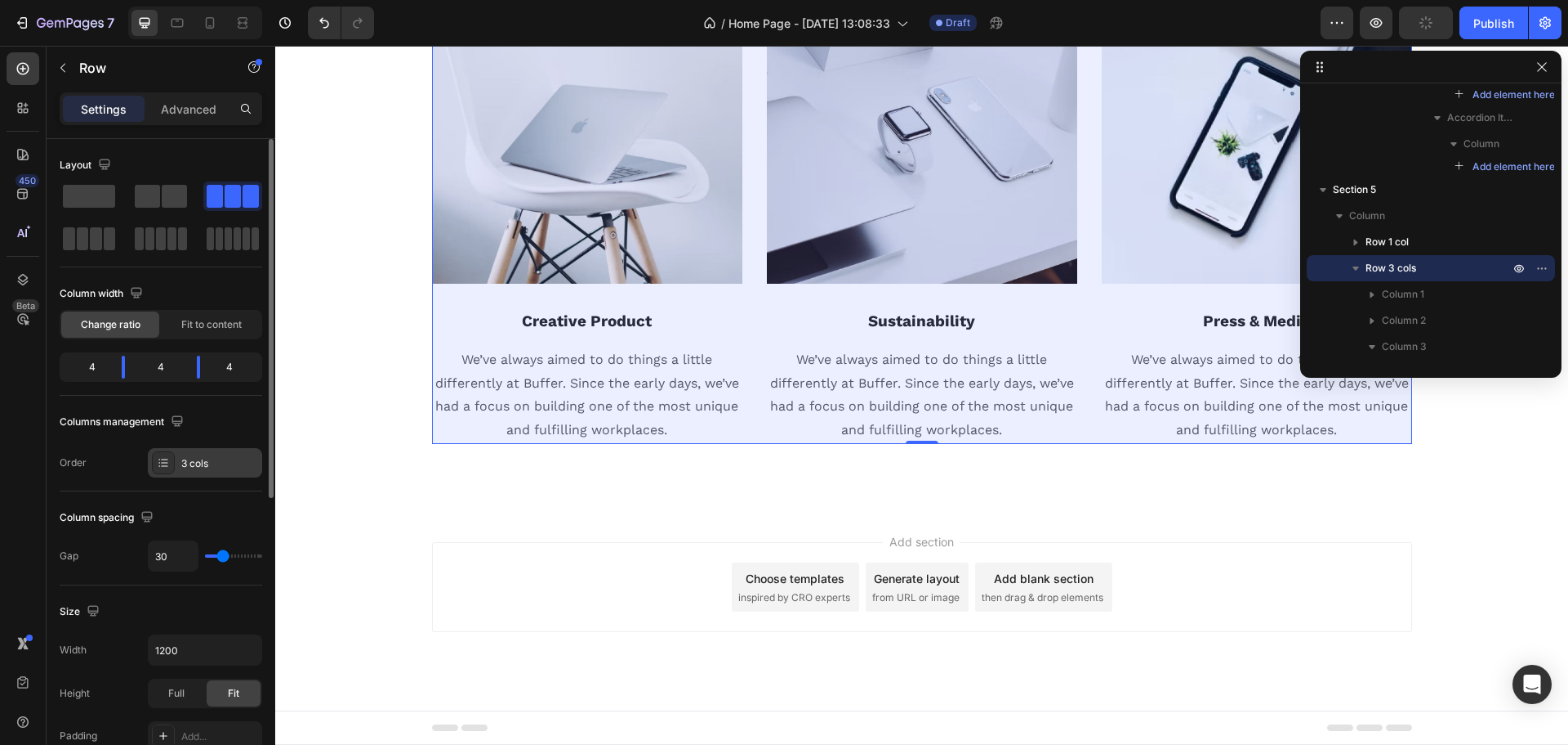
click at [182, 462] on div "3 cols" at bounding box center [219, 462] width 76 height 14
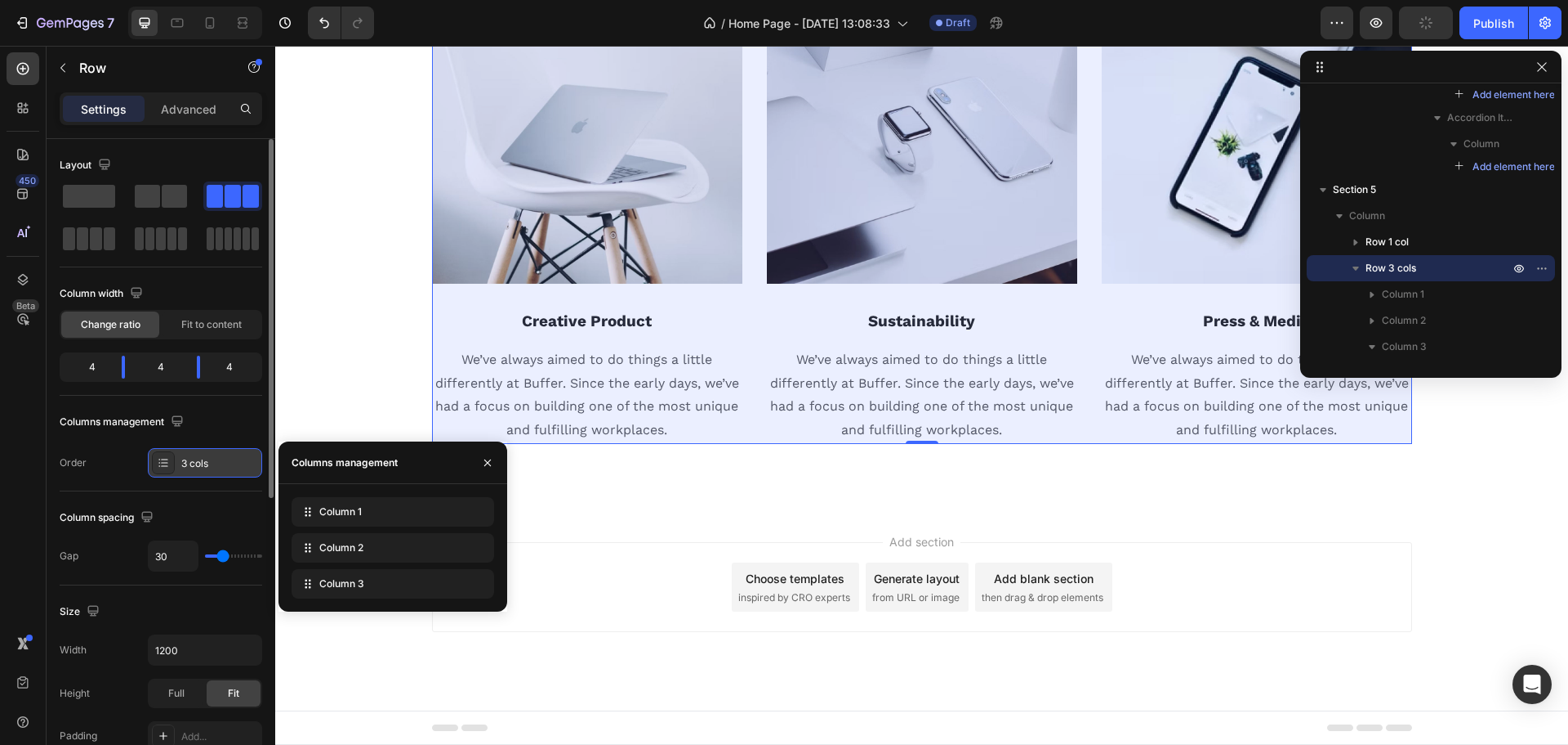
click at [186, 462] on div "3 cols" at bounding box center [219, 462] width 76 height 14
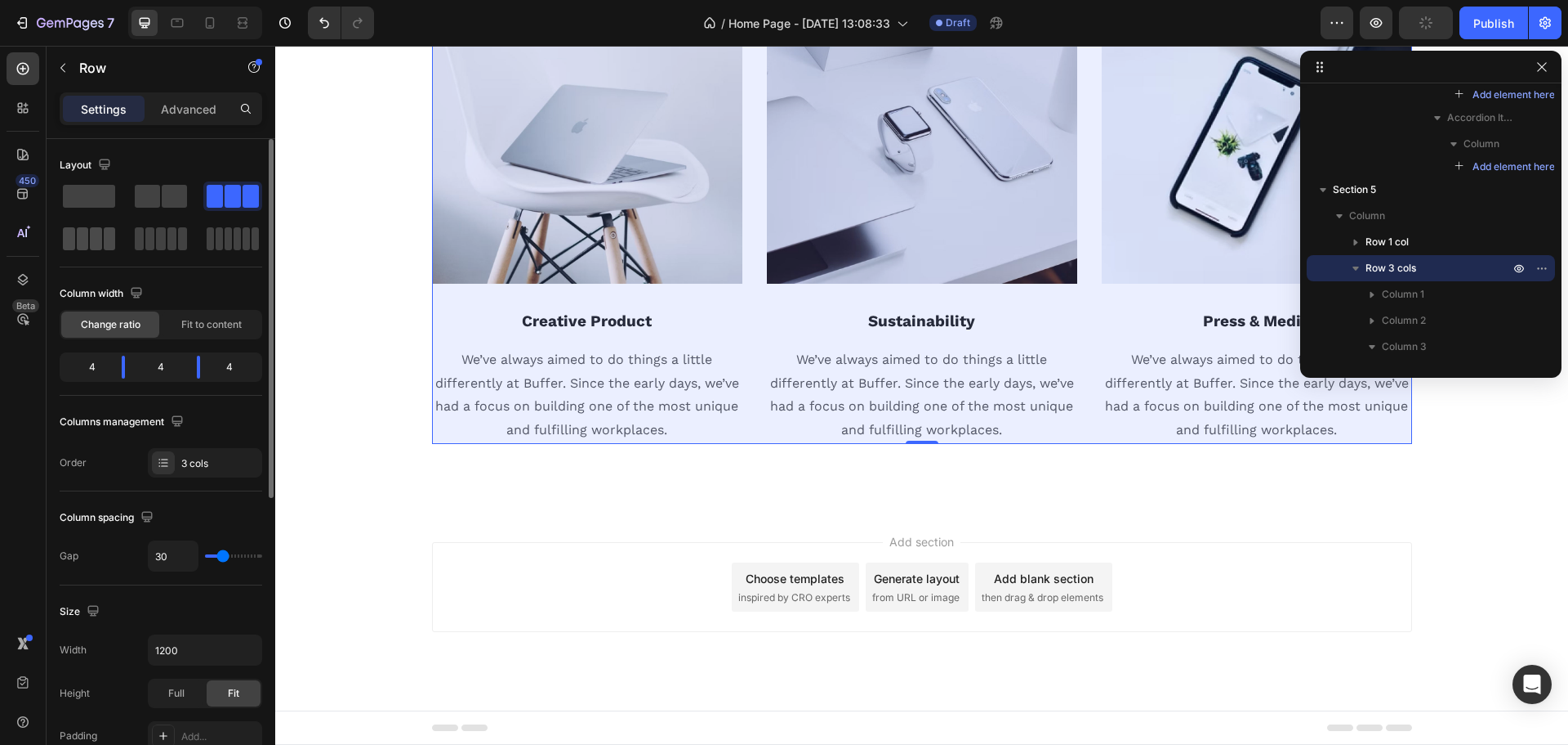
click at [85, 244] on span at bounding box center [82, 238] width 13 height 23
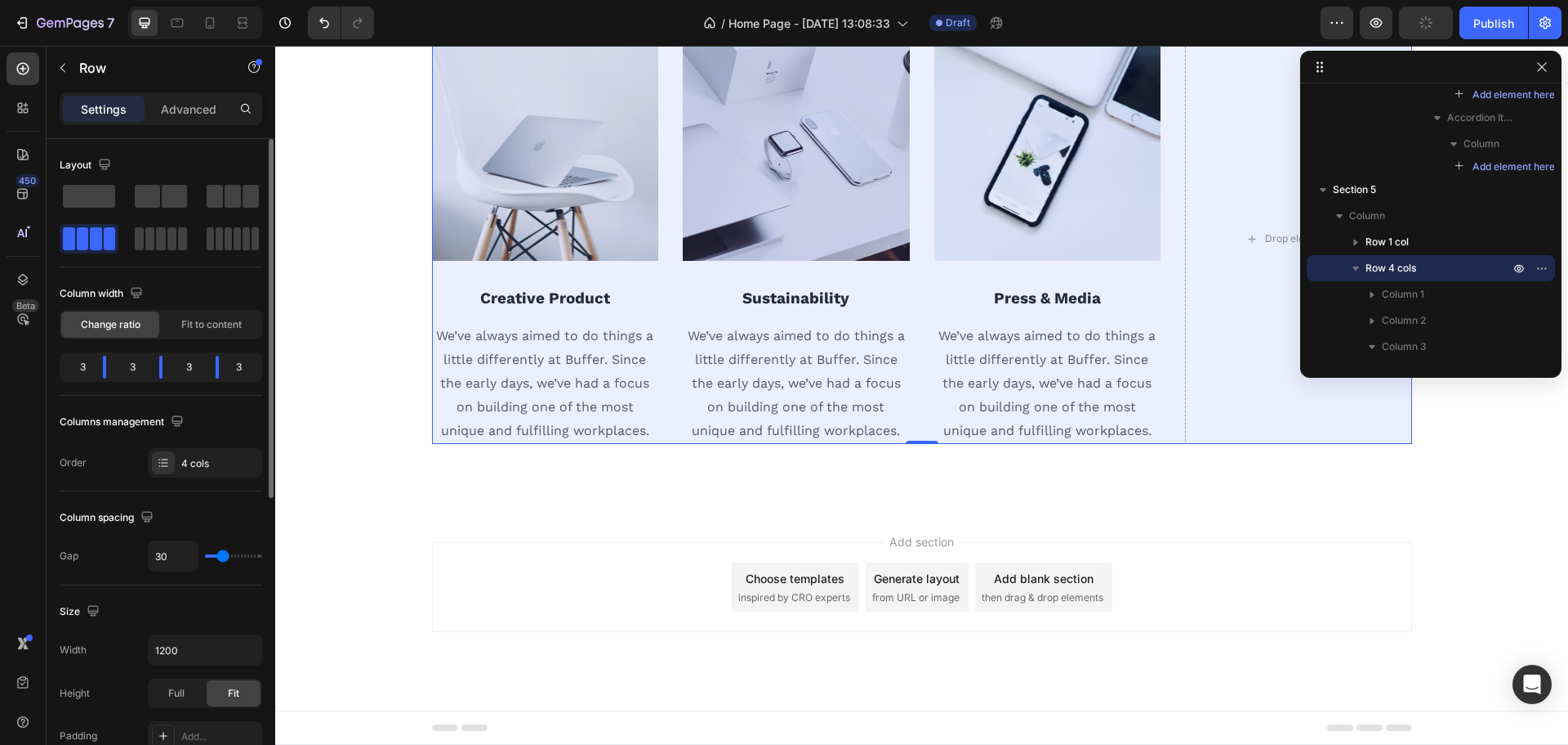
scroll to position [3186, 0]
click at [166, 464] on icon at bounding box center [164, 462] width 13 height 13
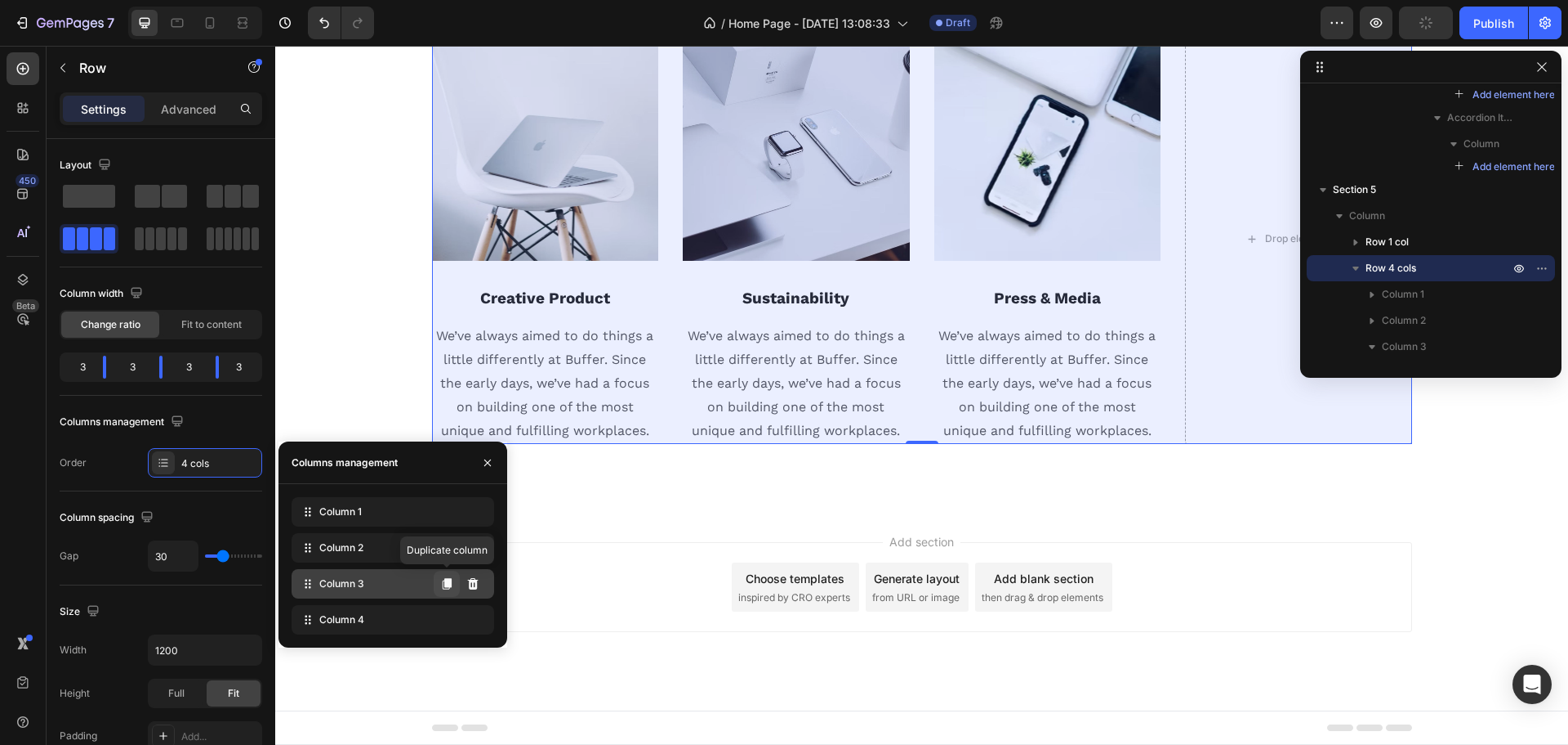
click at [440, 586] on icon at bounding box center [447, 584] width 13 height 13
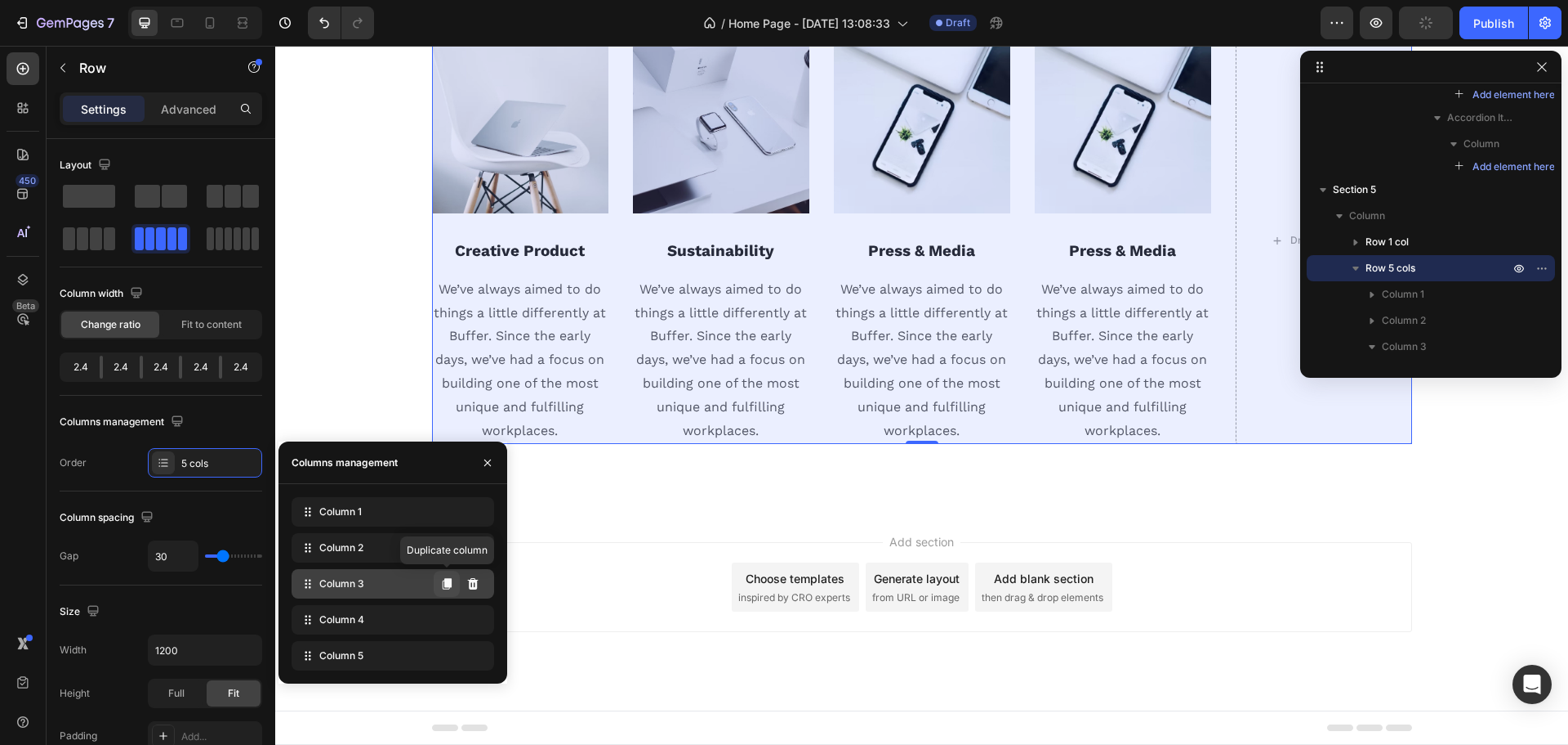
scroll to position [3183, 0]
click at [471, 613] on icon at bounding box center [473, 620] width 13 height 13
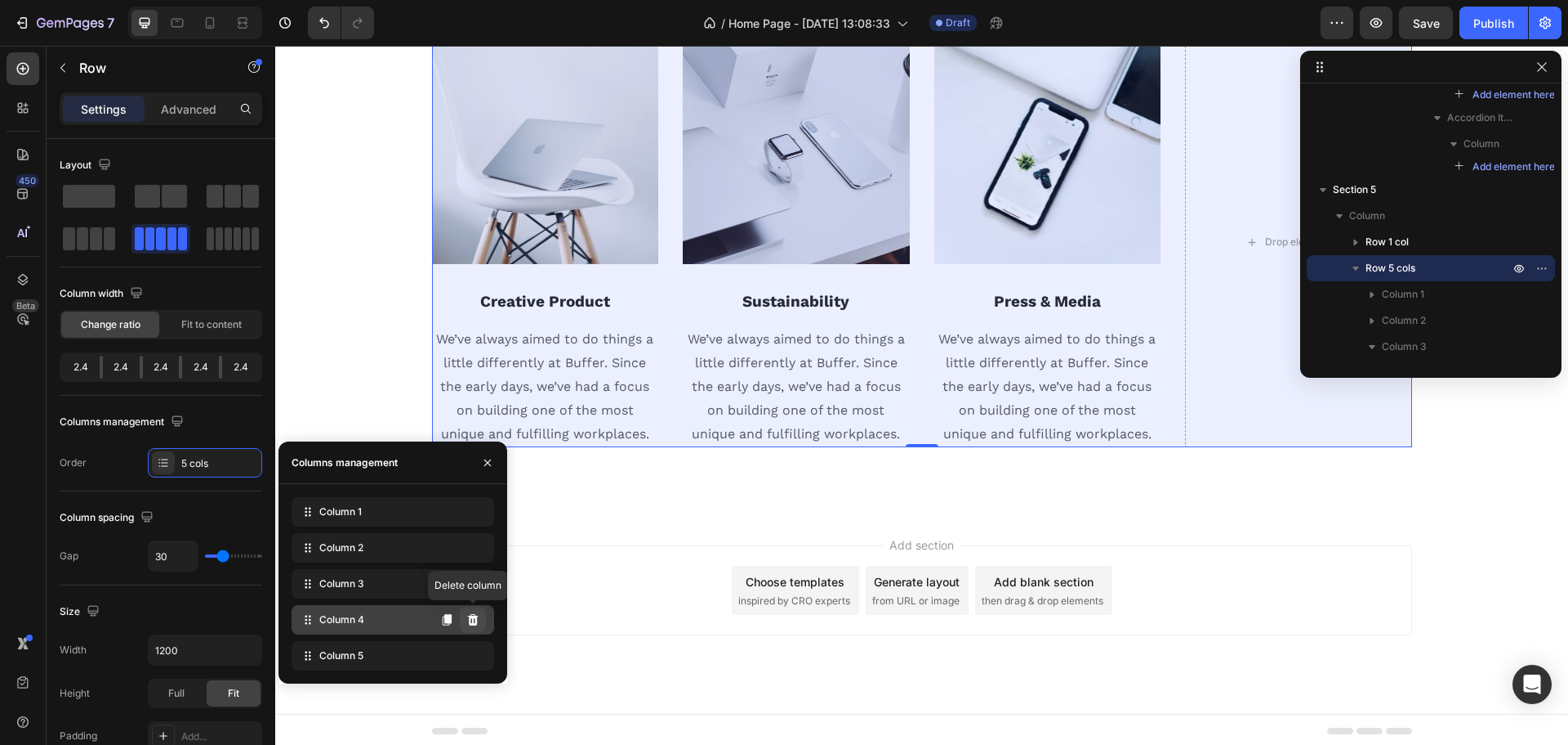
scroll to position [3186, 0]
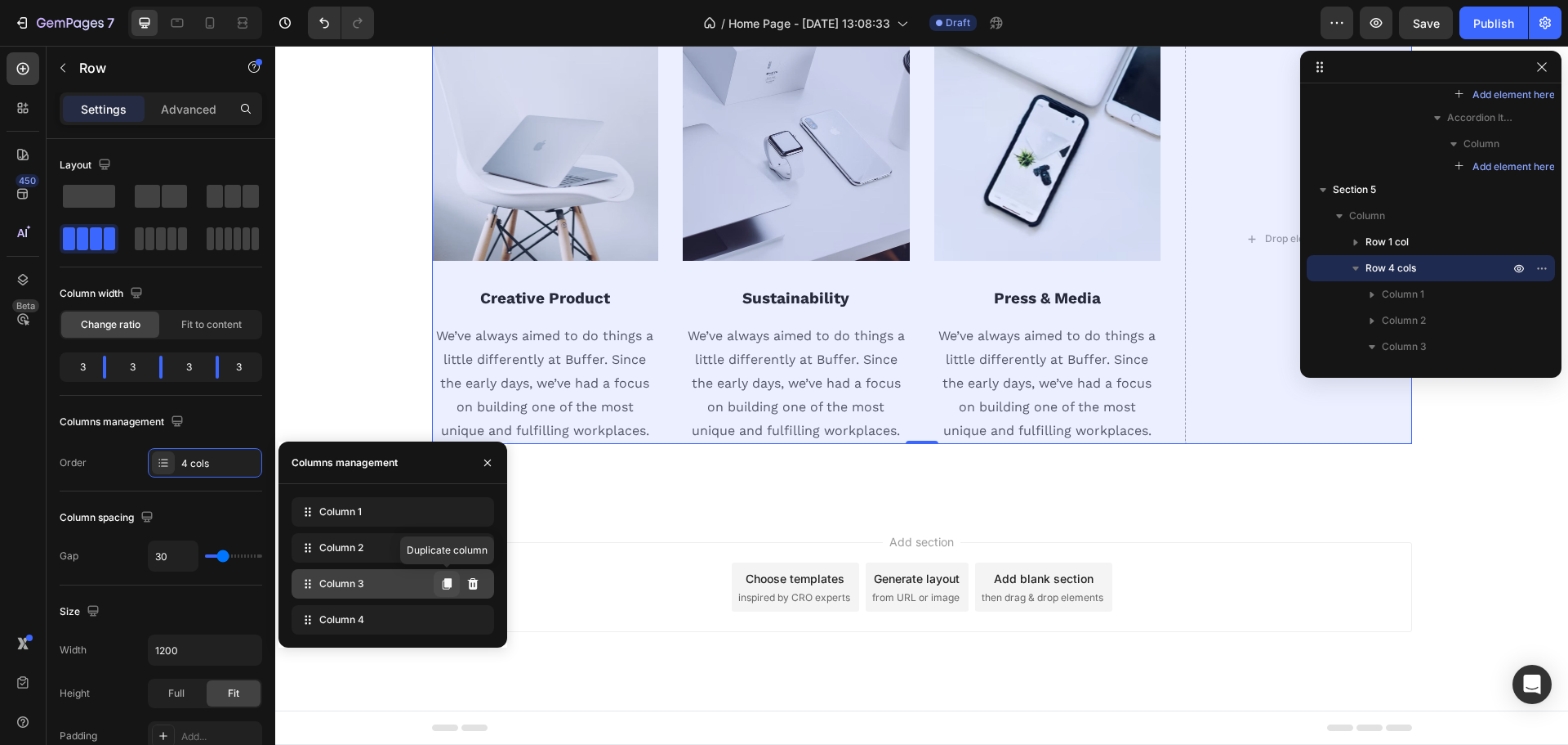
click at [447, 585] on icon at bounding box center [447, 584] width 9 height 12
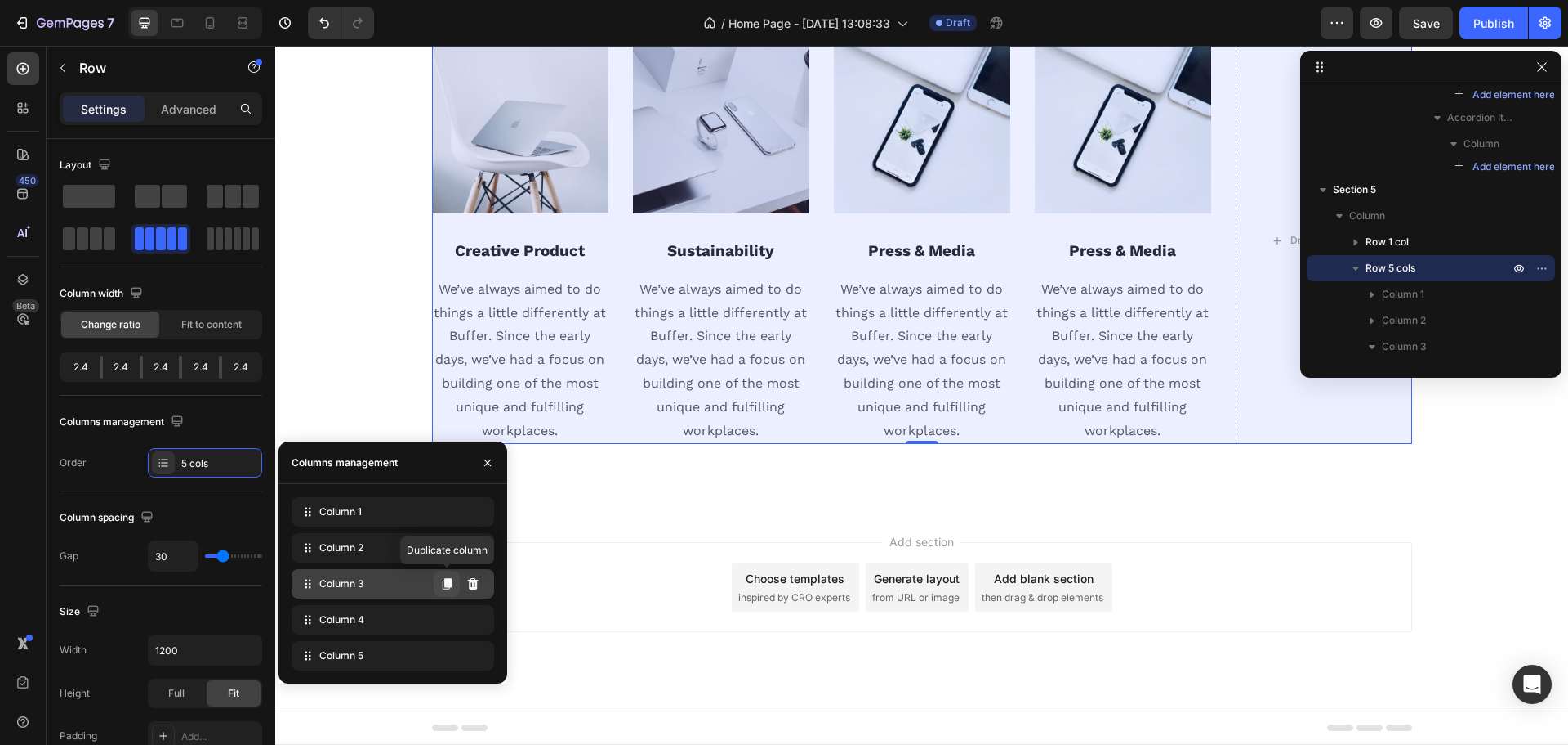
scroll to position [3183, 0]
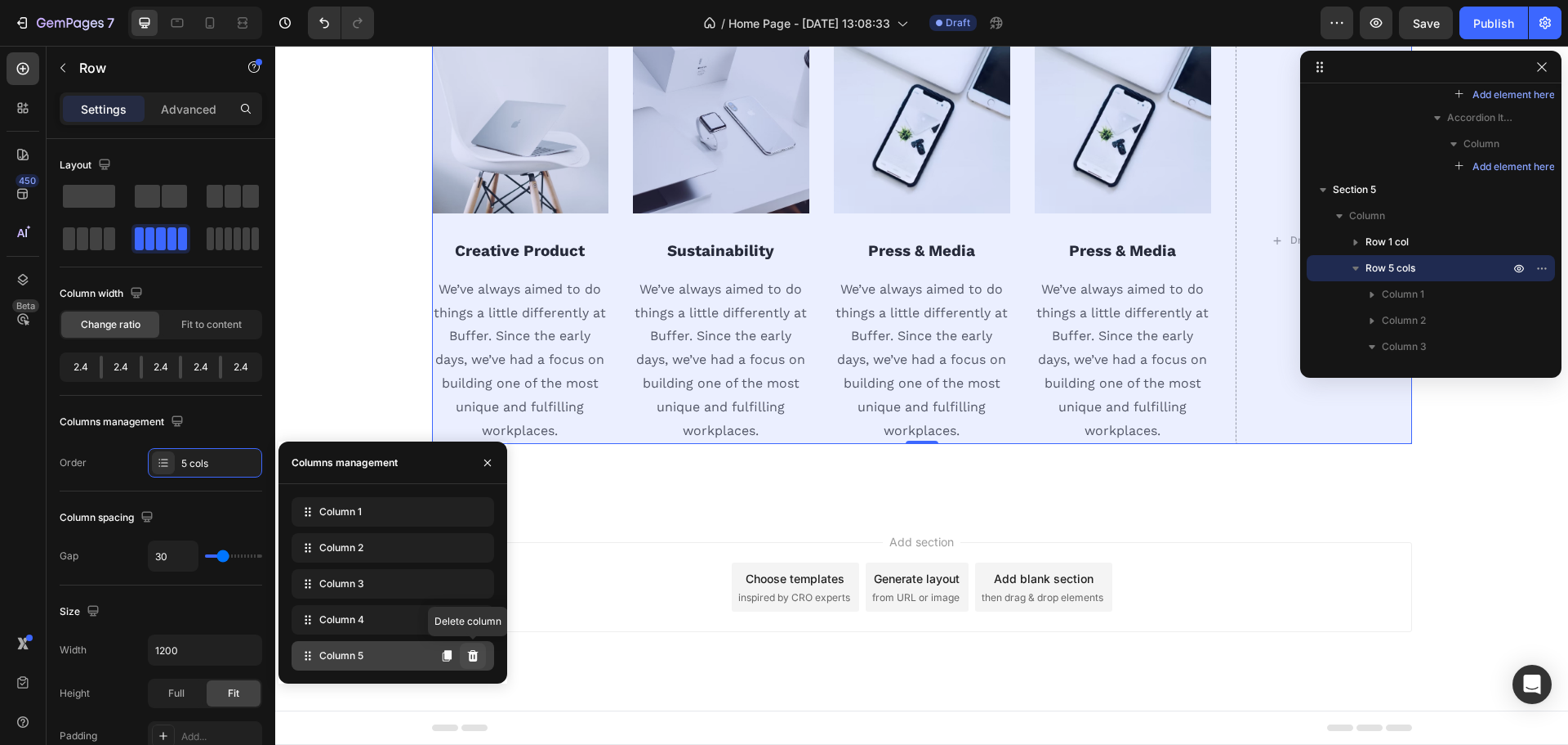
click at [478, 652] on icon at bounding box center [473, 656] width 11 height 12
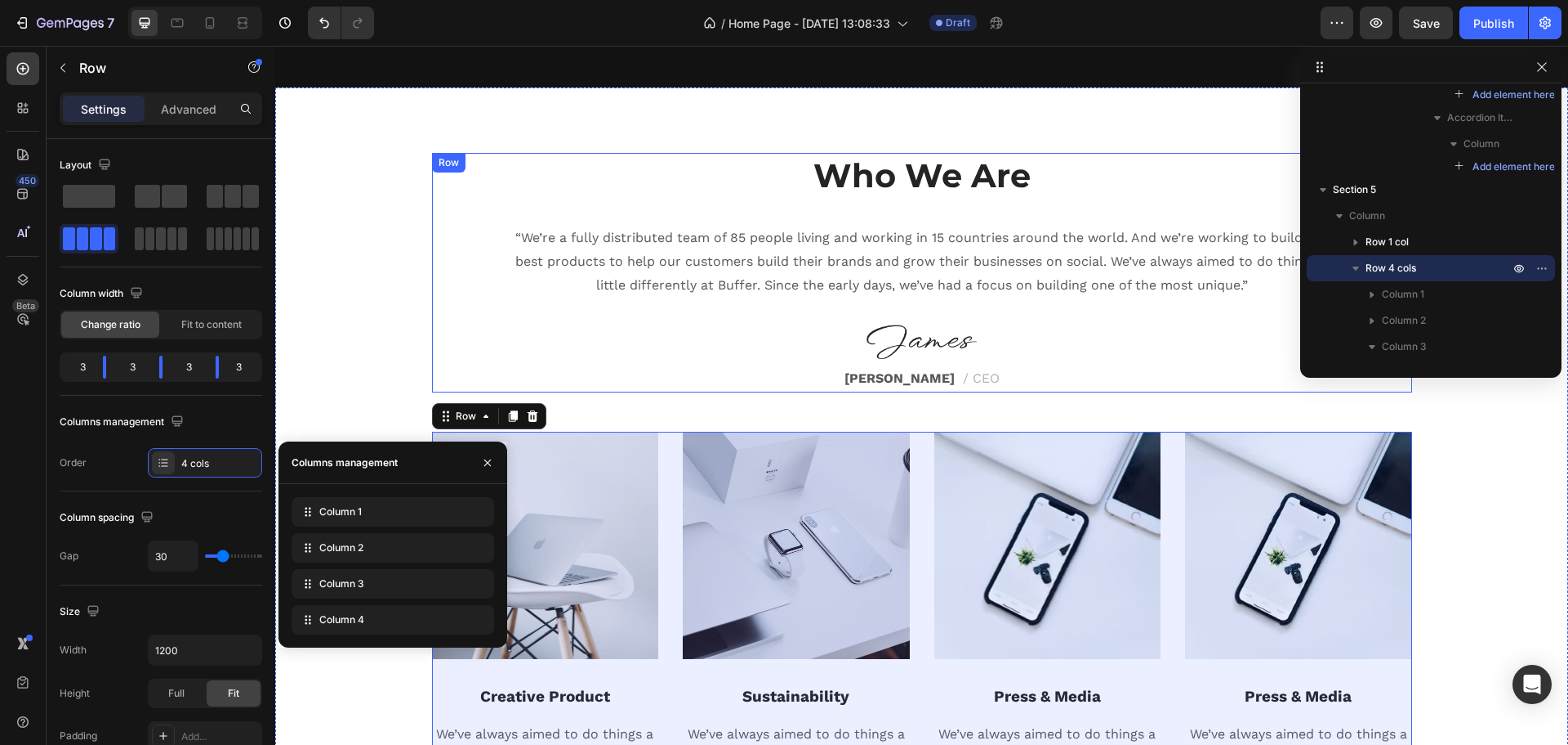
scroll to position [2914, 0]
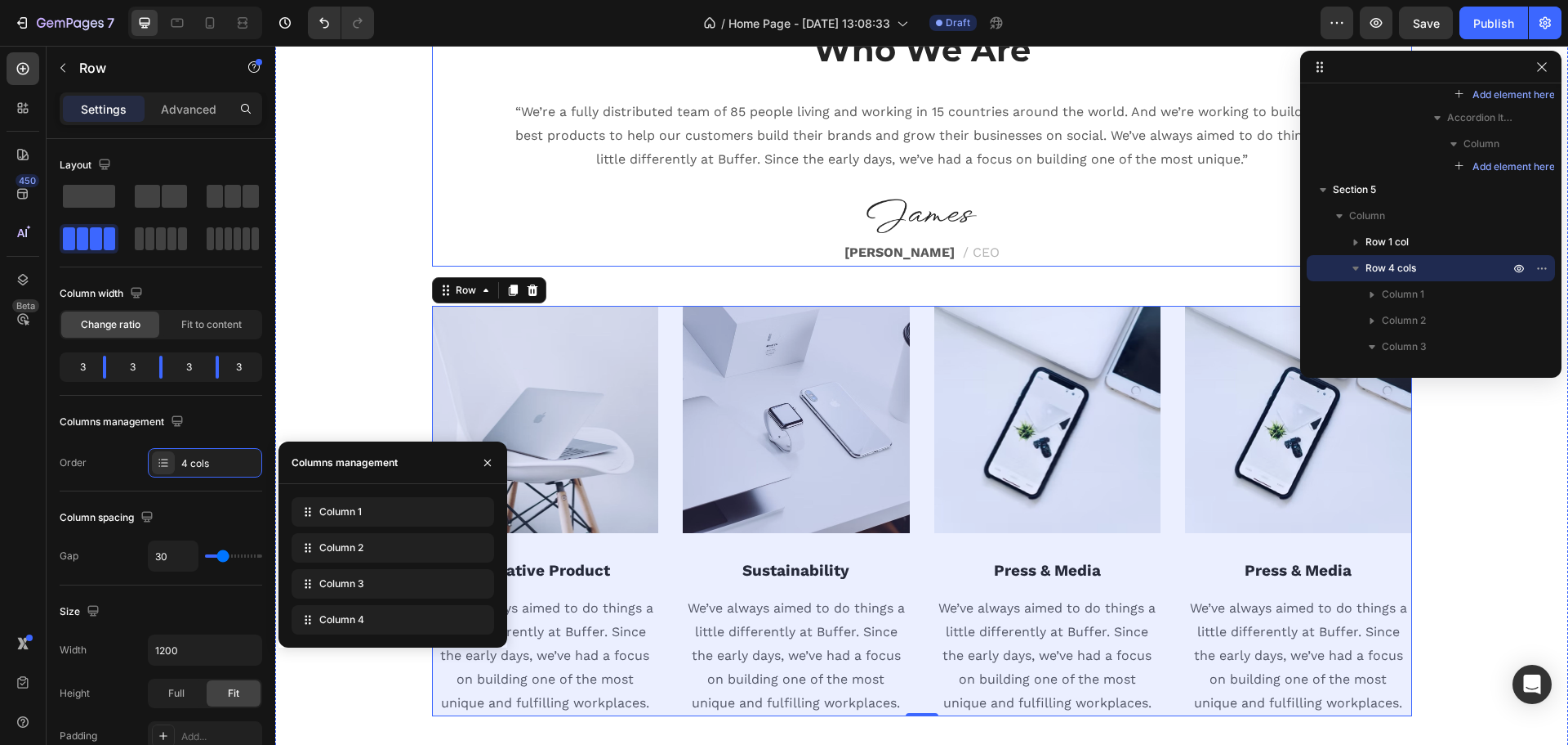
click at [894, 235] on div "Who We Are Heading “We’re a fully distributed team of 85 people living and work…" at bounding box center [922, 146] width 981 height 240
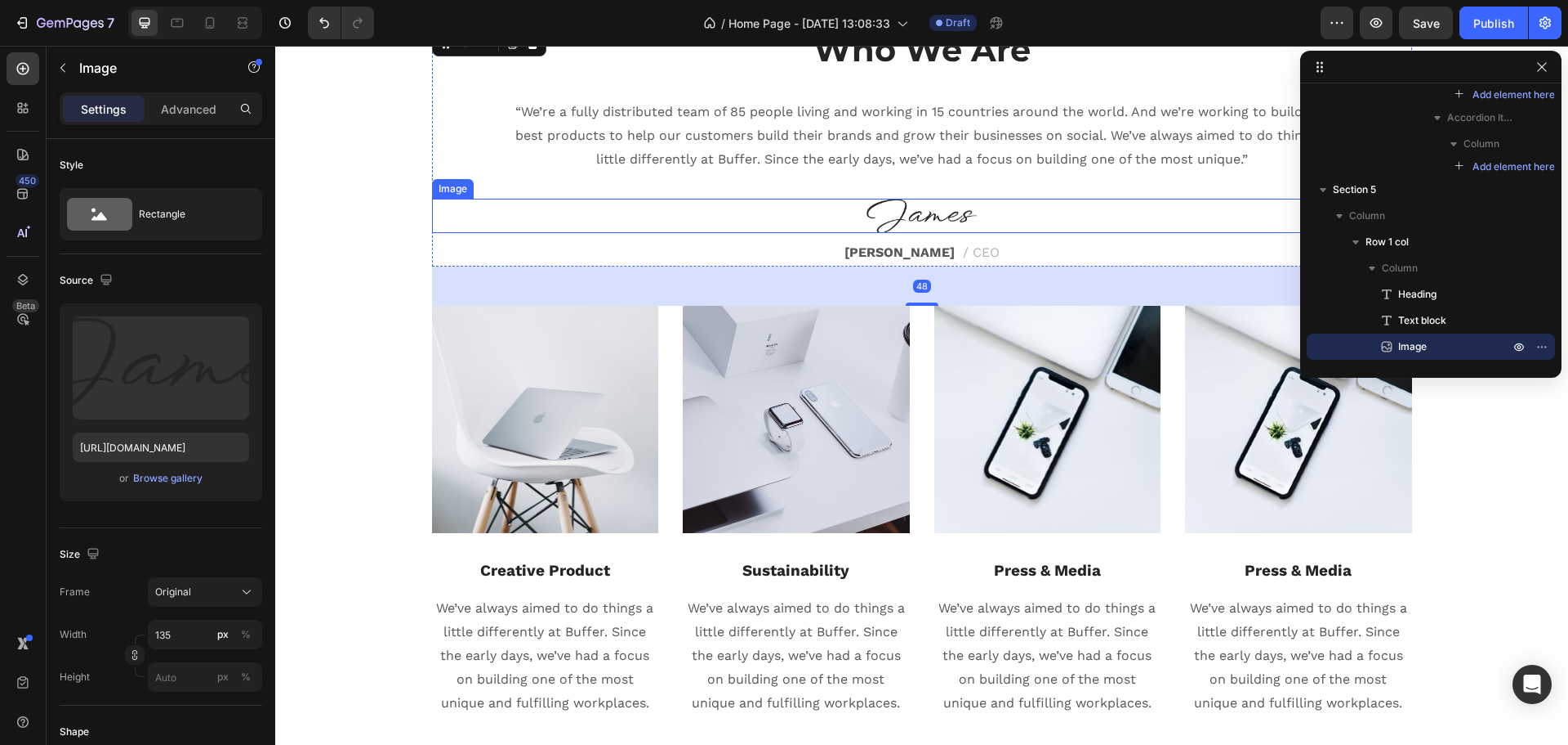
click at [903, 217] on img at bounding box center [921, 215] width 110 height 34
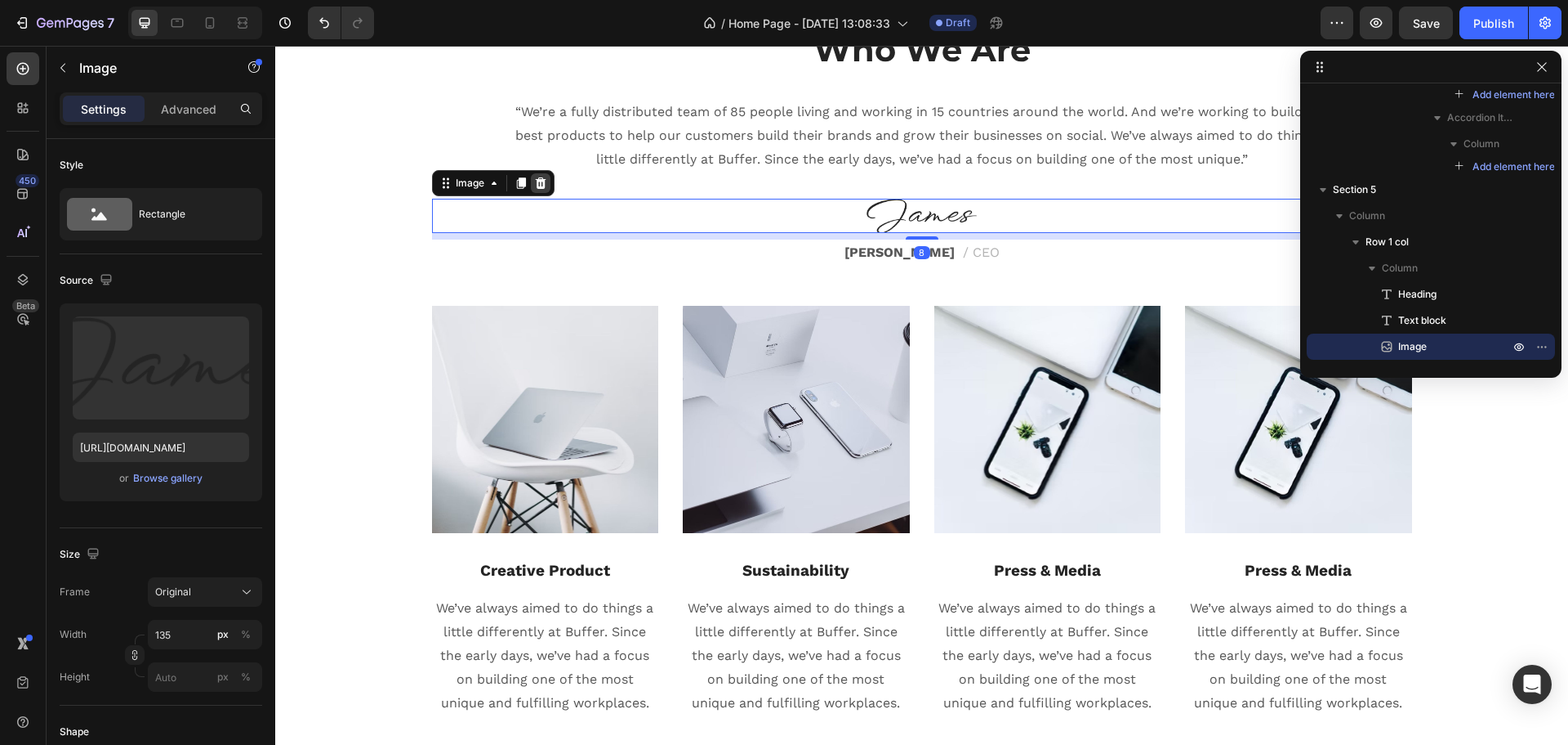
click at [535, 182] on icon at bounding box center [540, 183] width 11 height 12
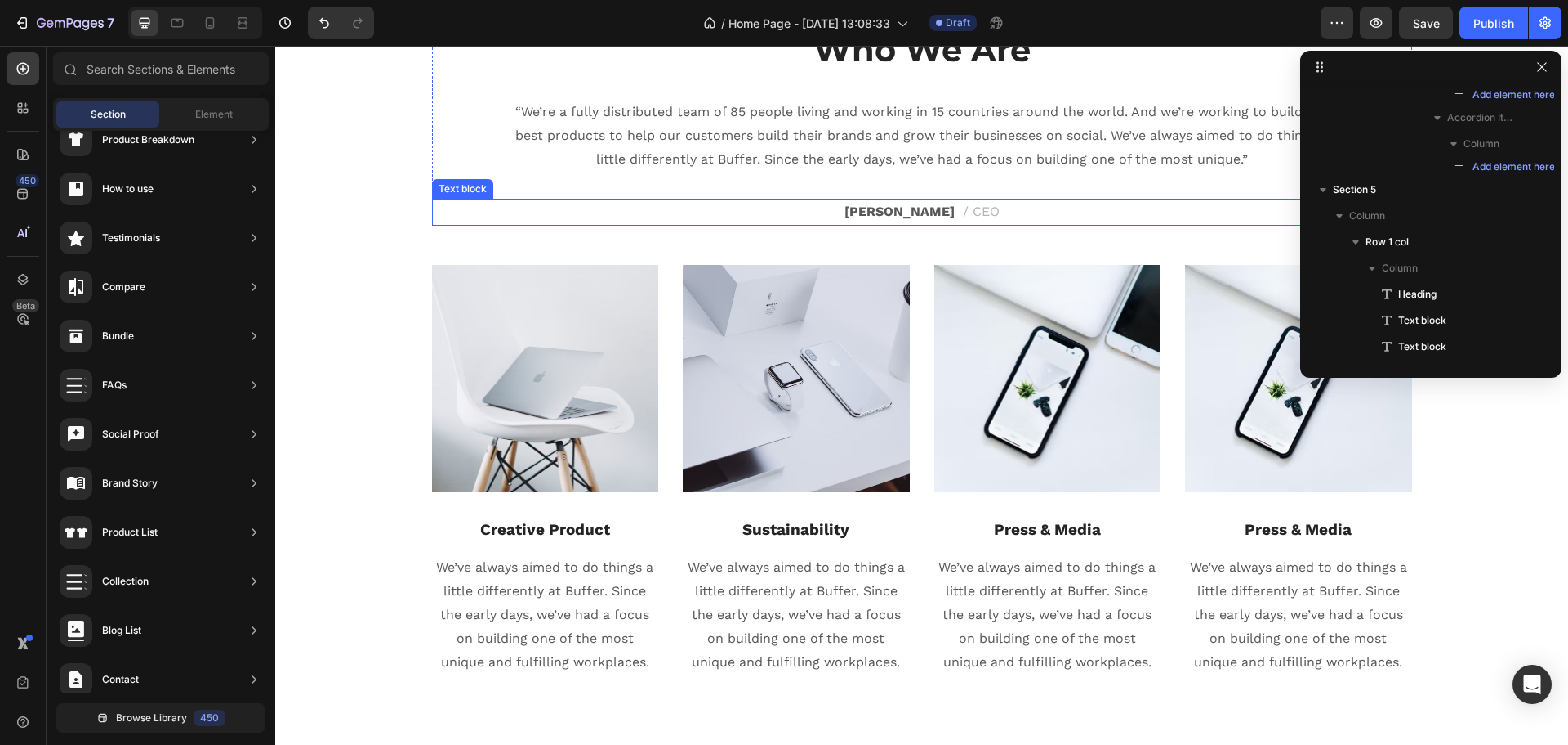
click at [935, 219] on p "James Frank / CEO" at bounding box center [922, 212] width 977 height 24
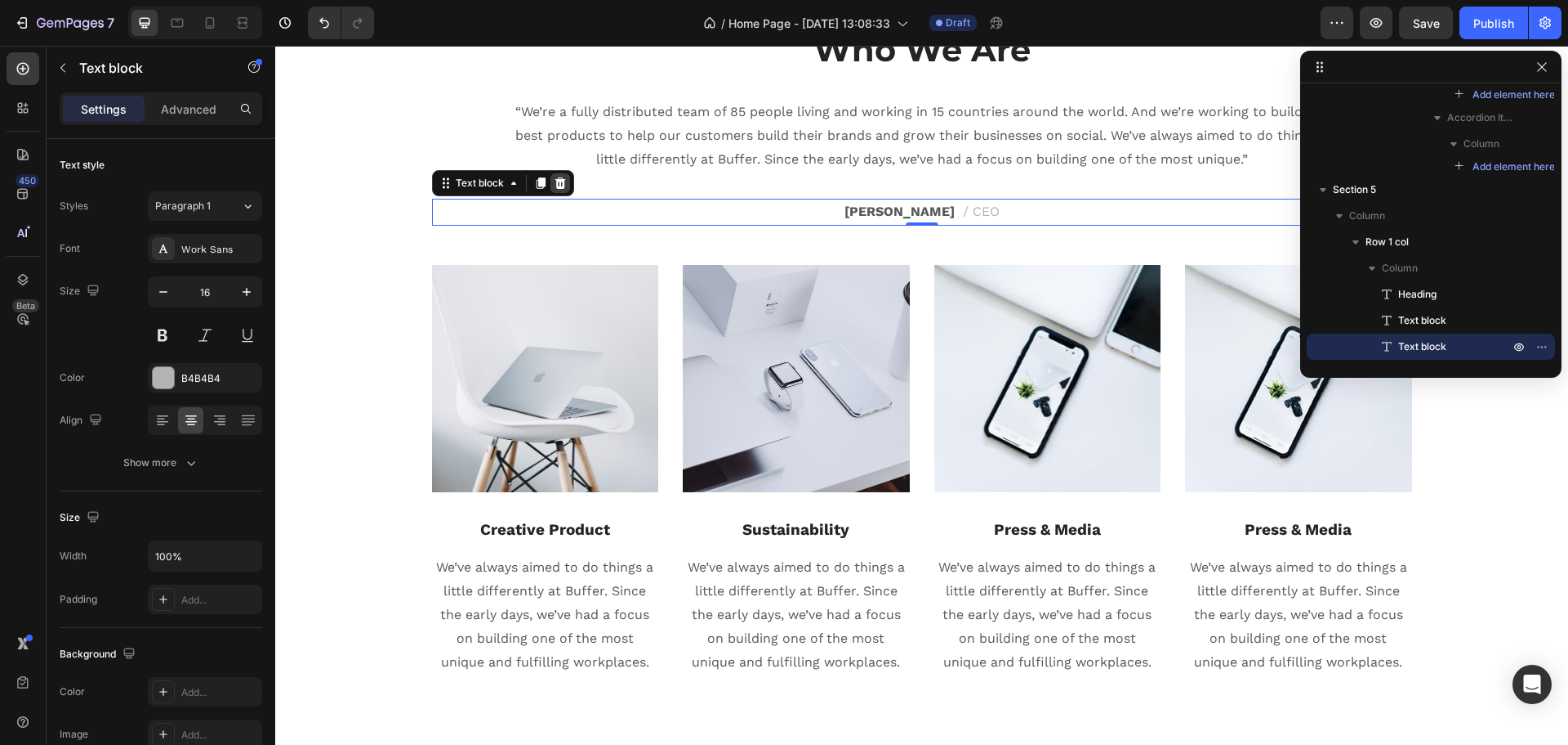
click at [554, 186] on icon at bounding box center [560, 183] width 13 height 13
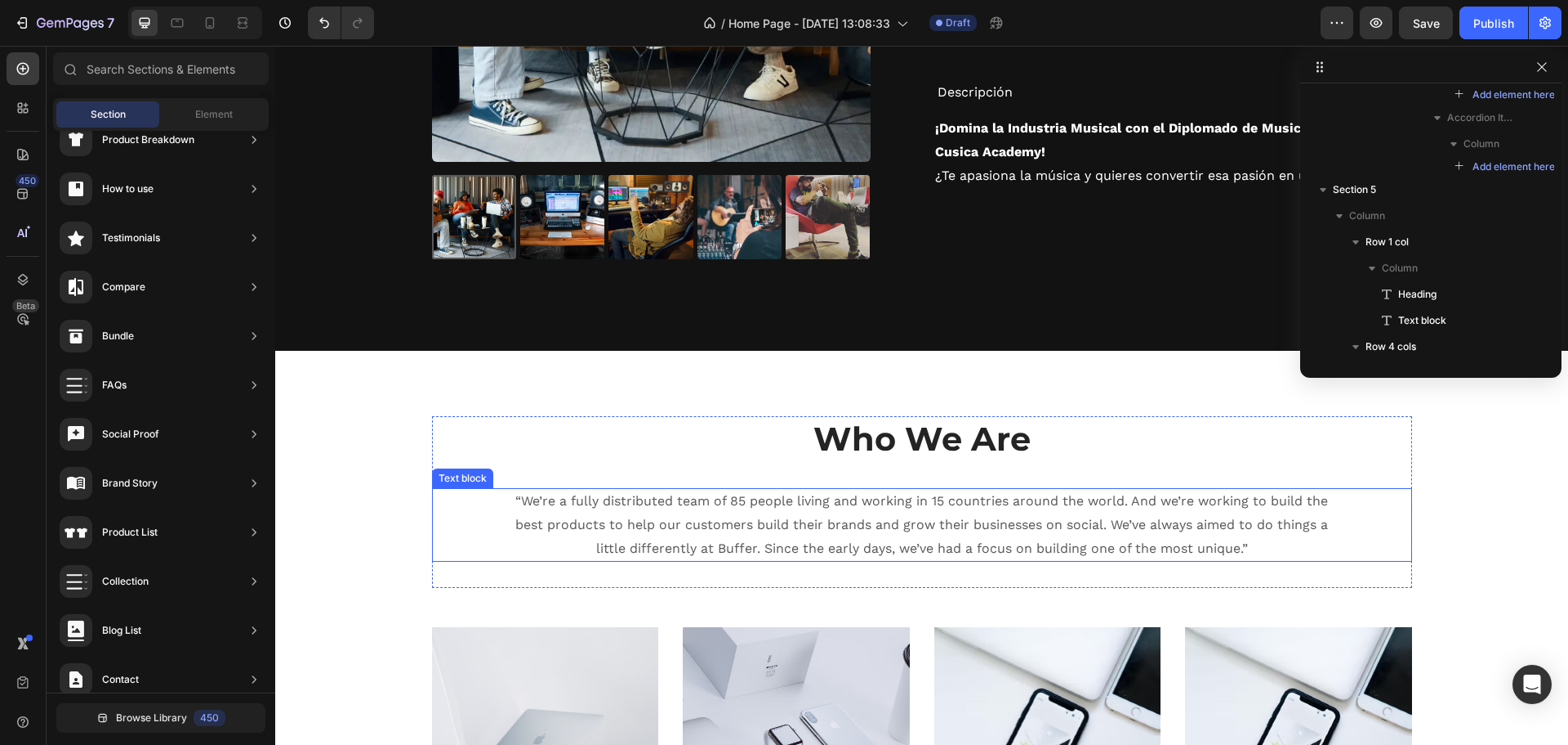
scroll to position [2641, 0]
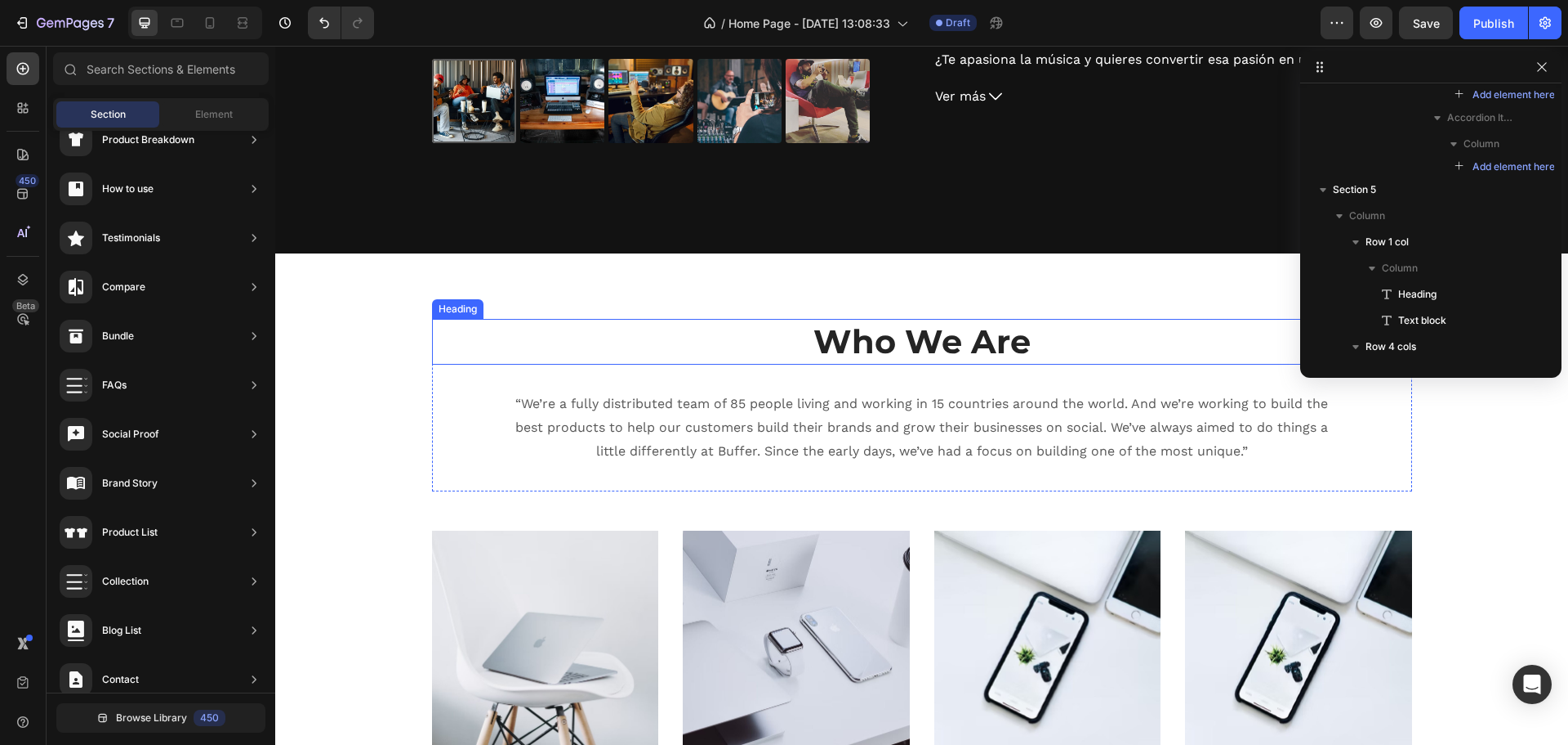
click at [940, 332] on p "Who We Are" at bounding box center [922, 341] width 977 height 43
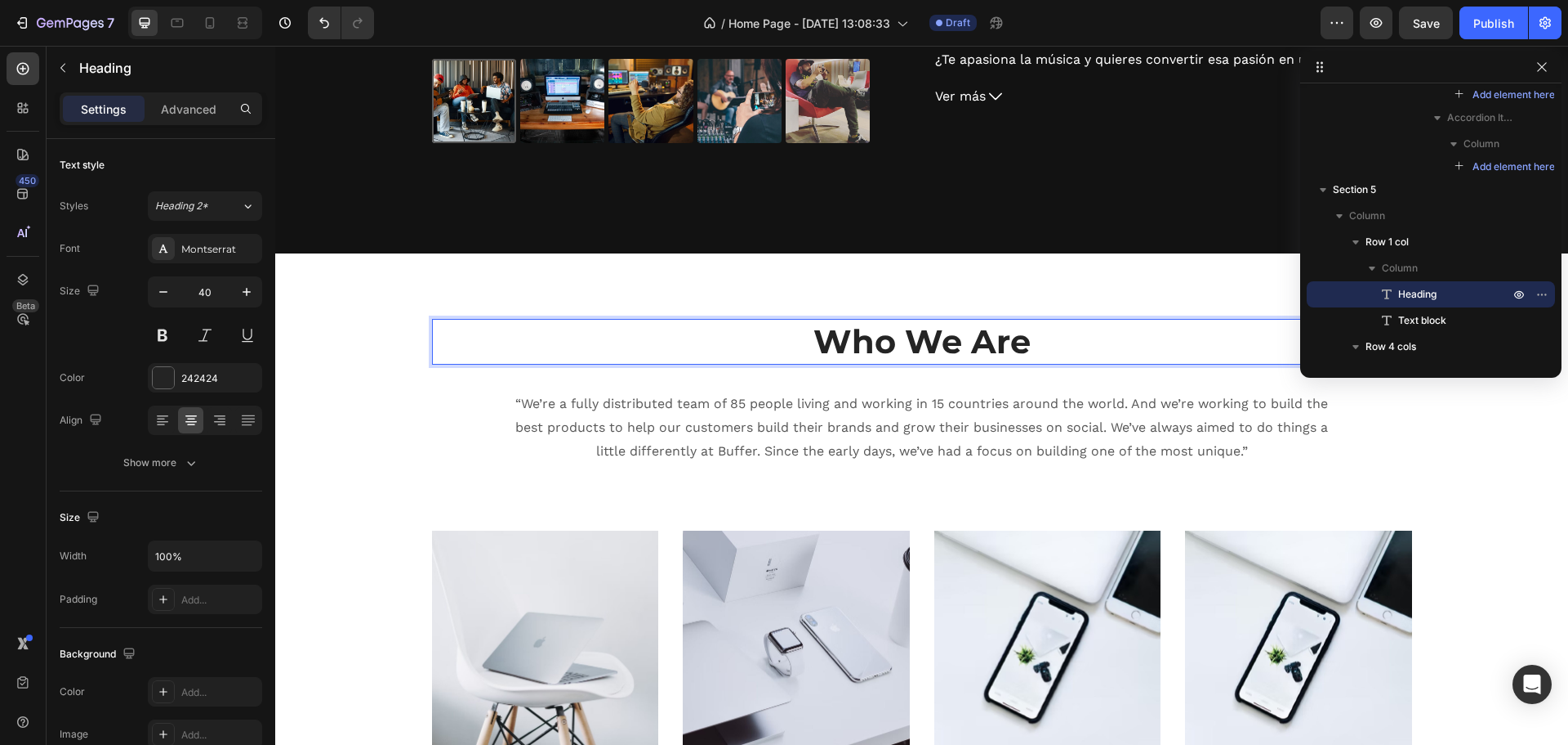
click at [892, 338] on p "Who We Are" at bounding box center [922, 341] width 977 height 43
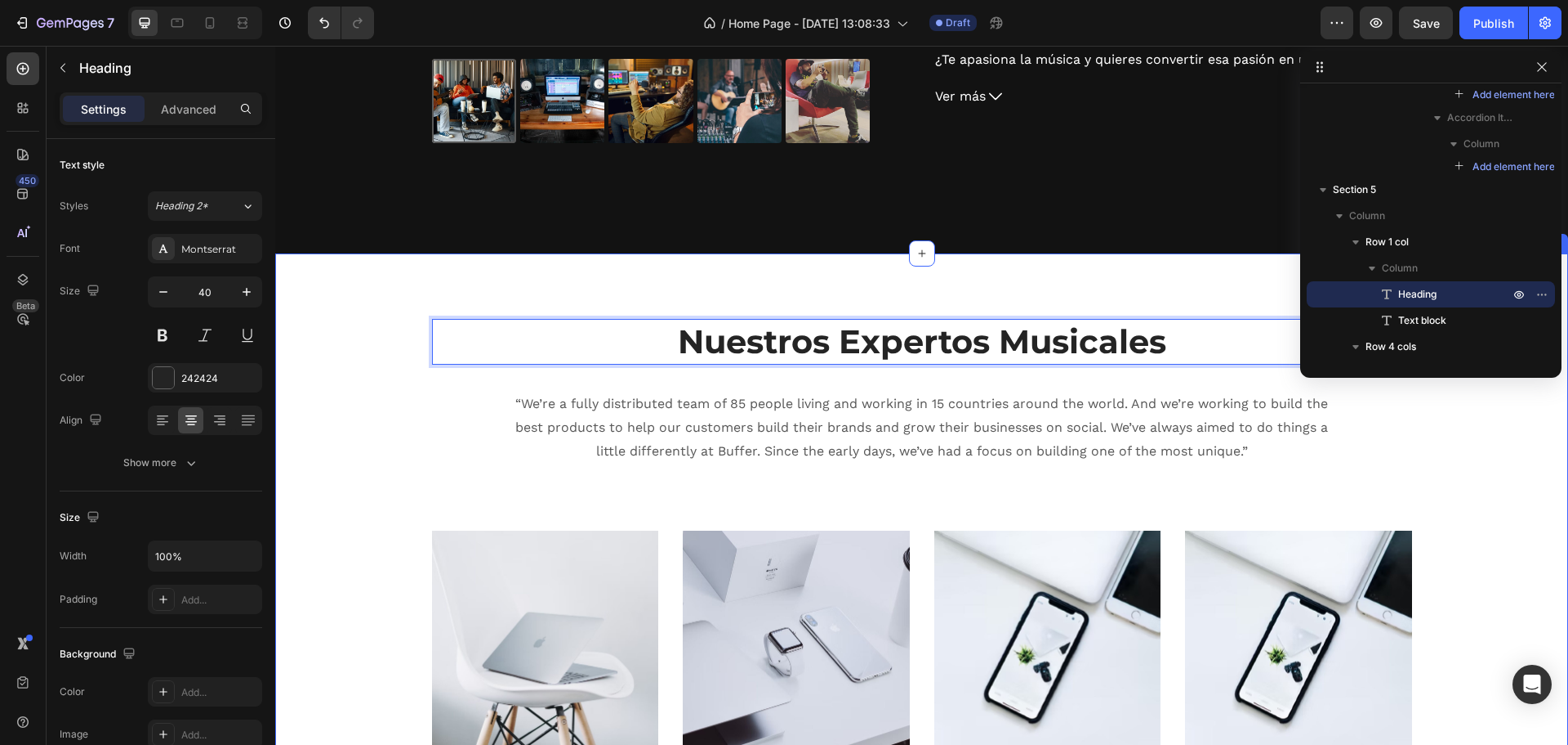
click at [548, 274] on div "Nuestros Expertos Musicales Heading 32 “We’re a fully distributed team of 85 pe…" at bounding box center [922, 629] width 1293 height 753
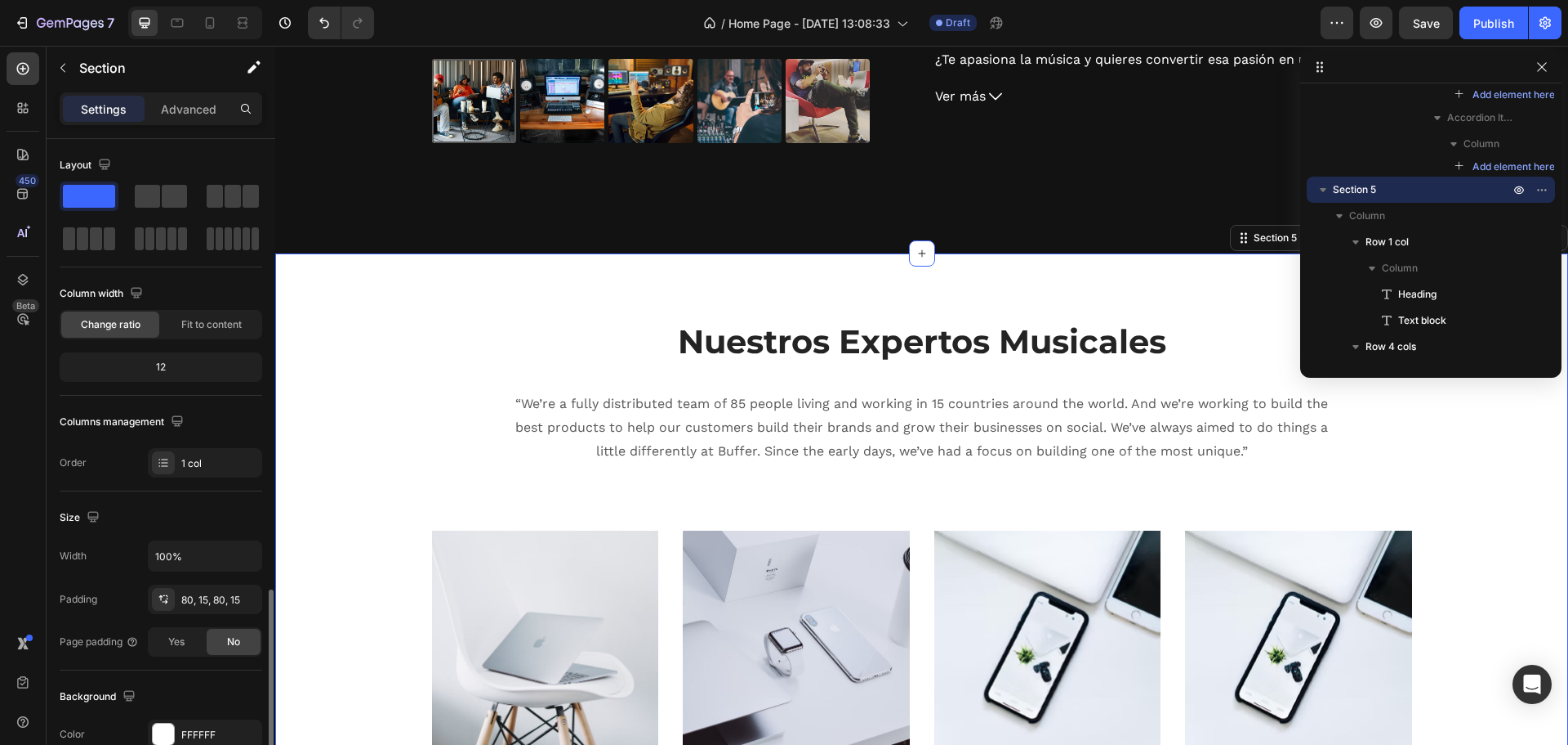
scroll to position [272, 0]
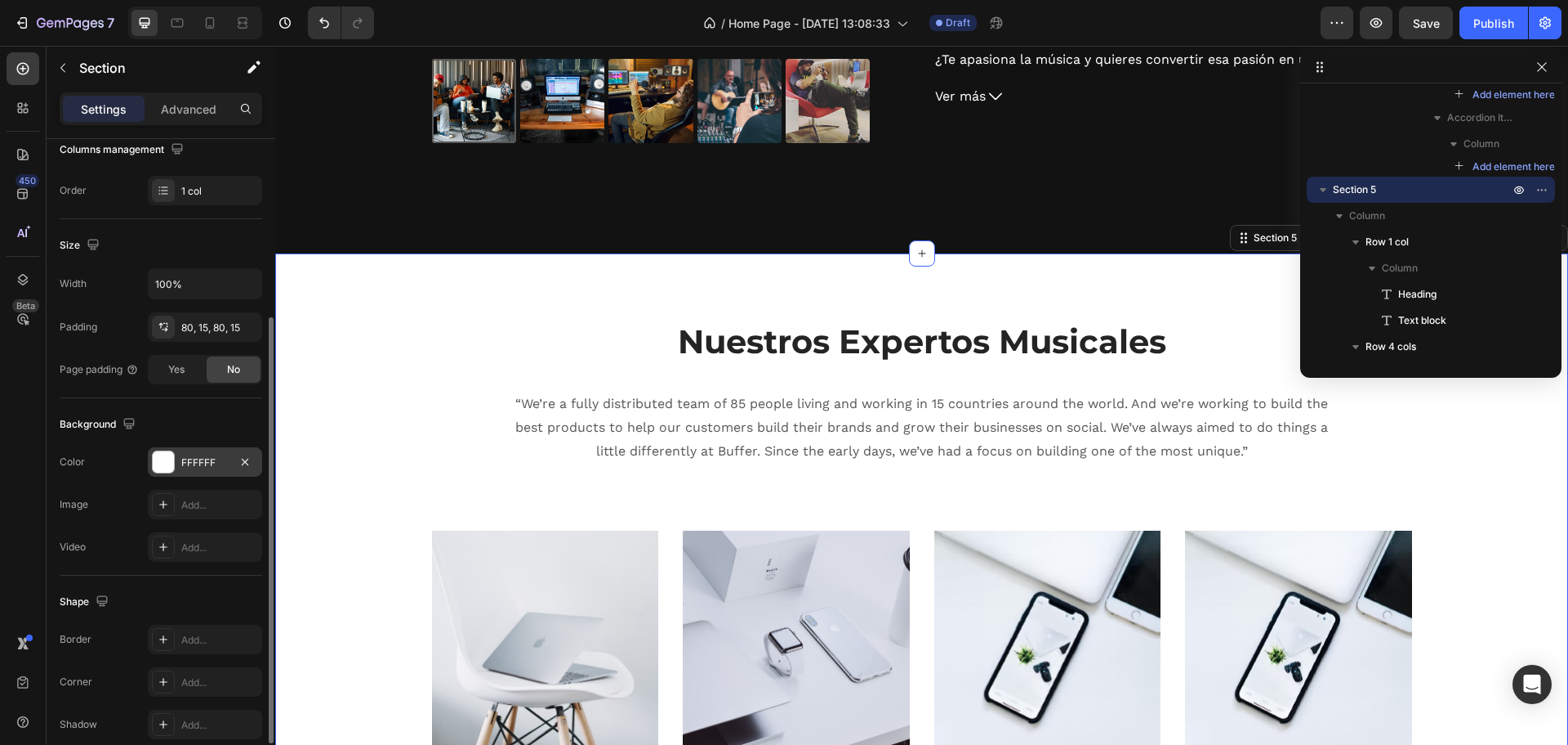
click at [155, 462] on div at bounding box center [163, 462] width 21 height 21
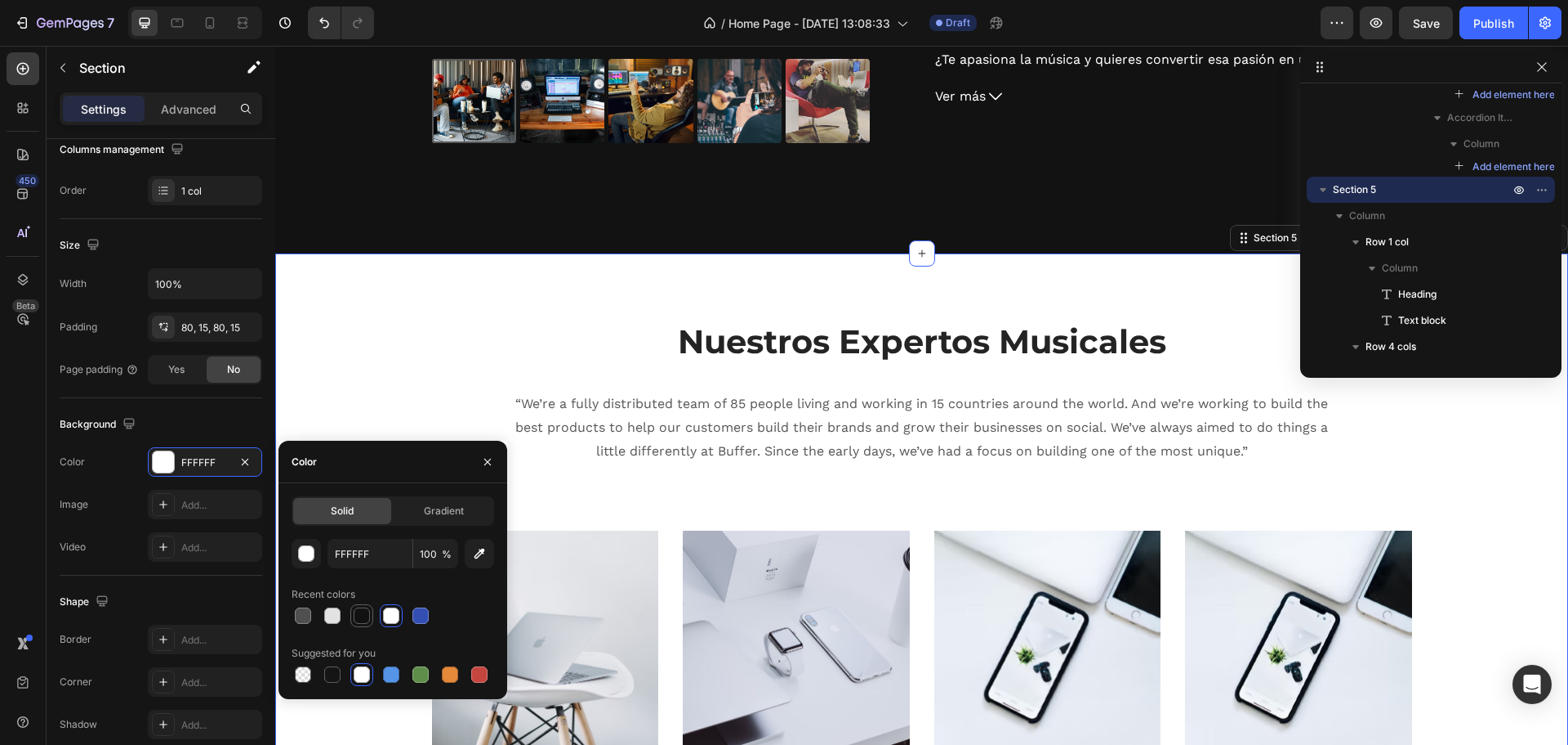
click at [361, 621] on div at bounding box center [361, 615] width 16 height 16
type input "121212"
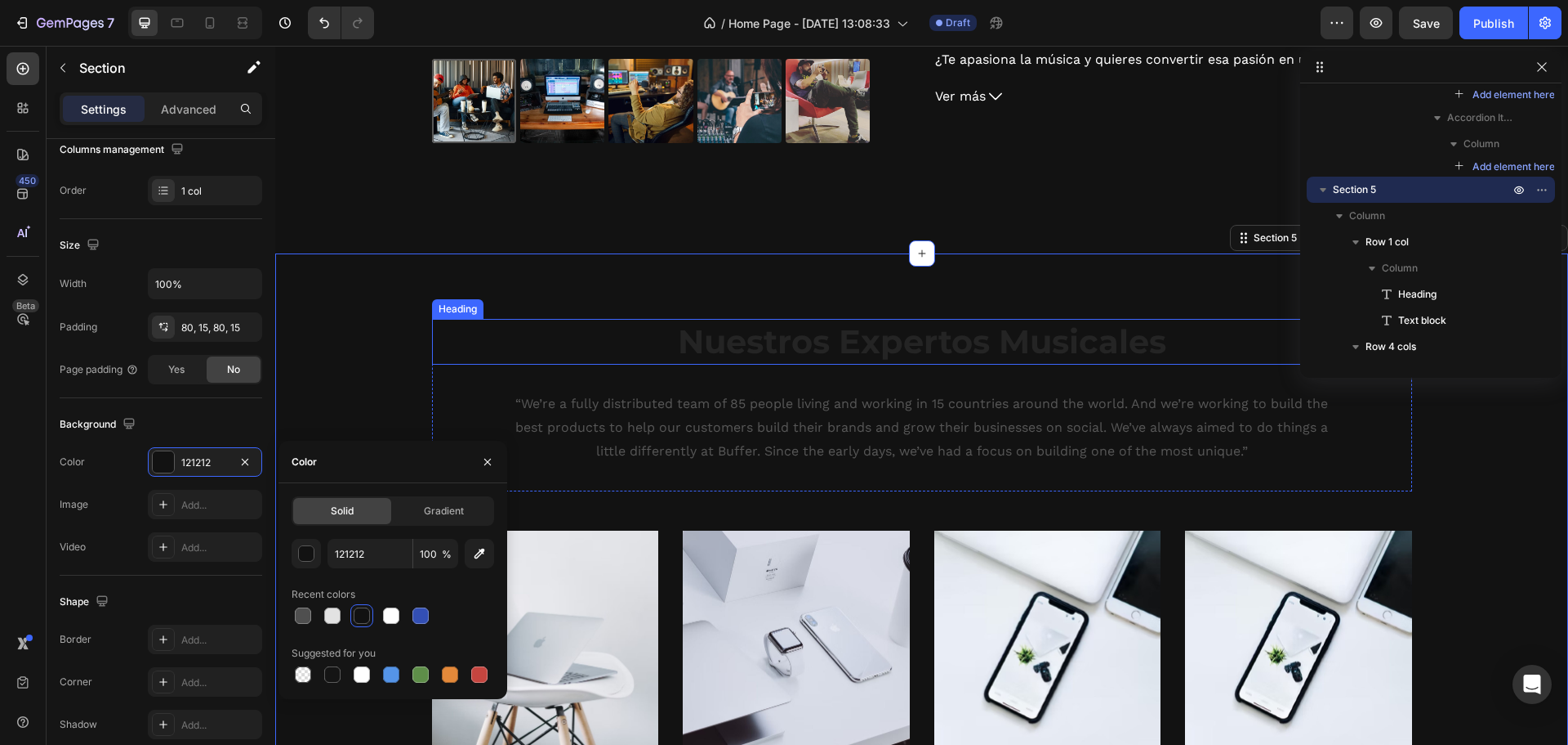
click at [782, 342] on p "Nuestros Expertos Musicales" at bounding box center [922, 341] width 977 height 43
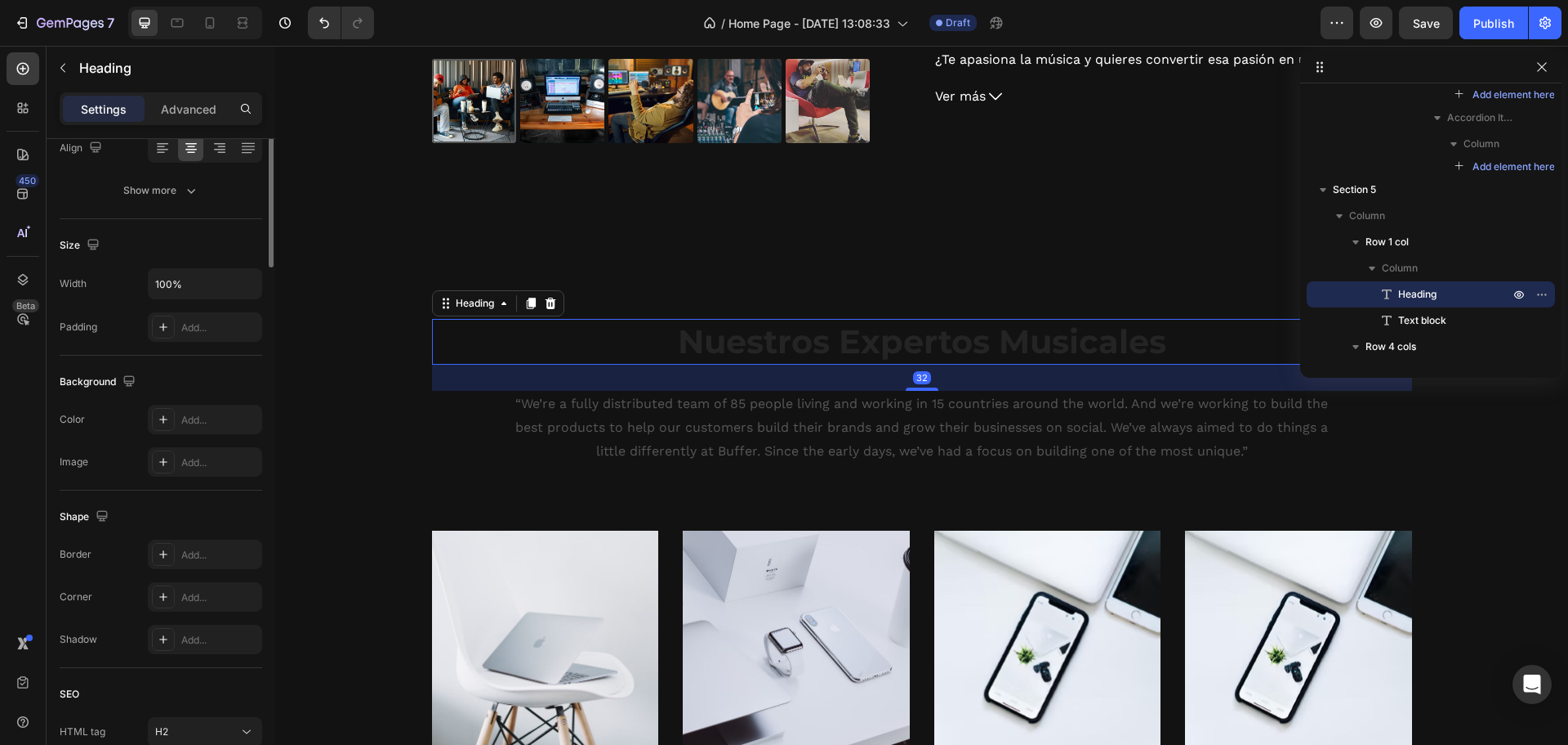
scroll to position [0, 0]
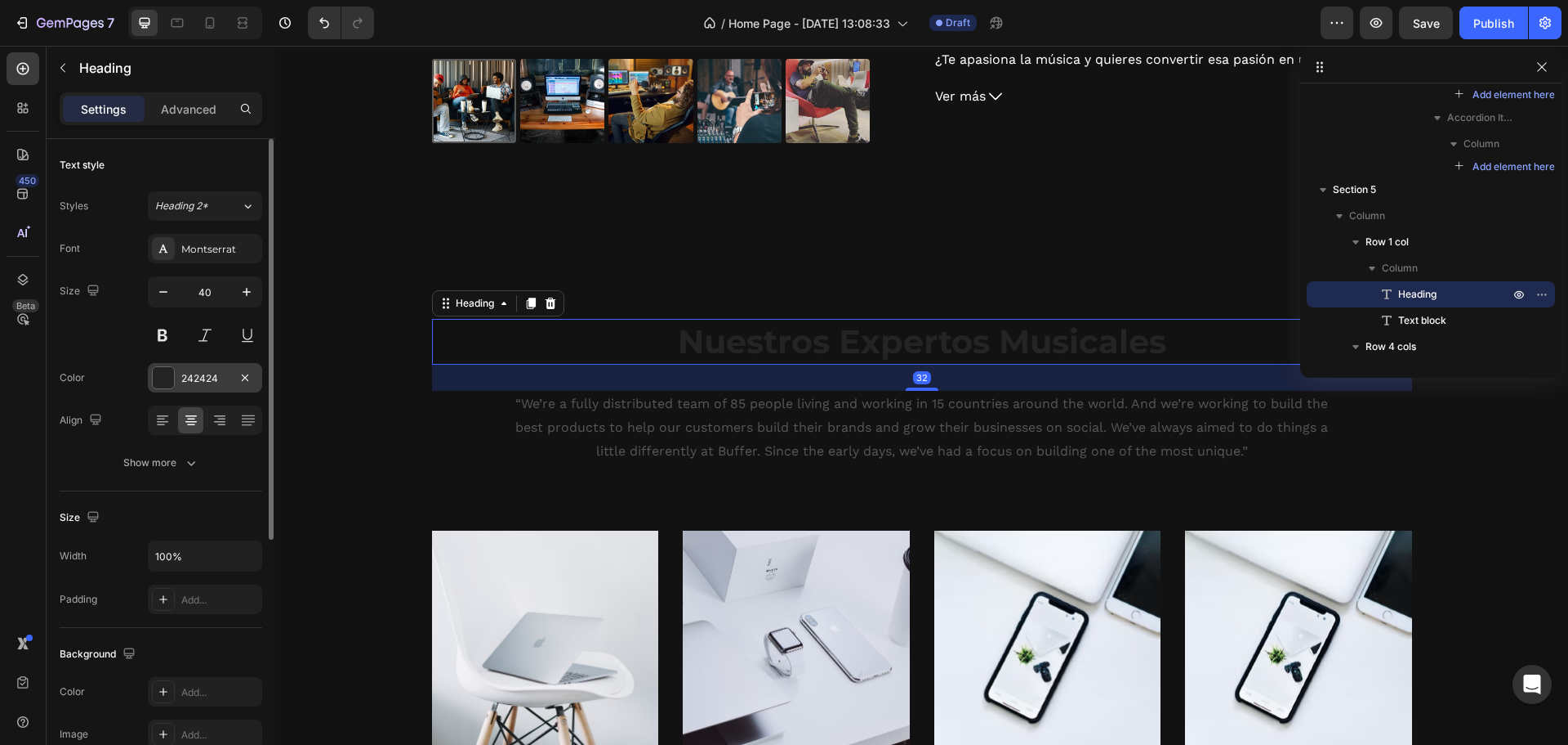
click at [162, 382] on div at bounding box center [163, 377] width 21 height 21
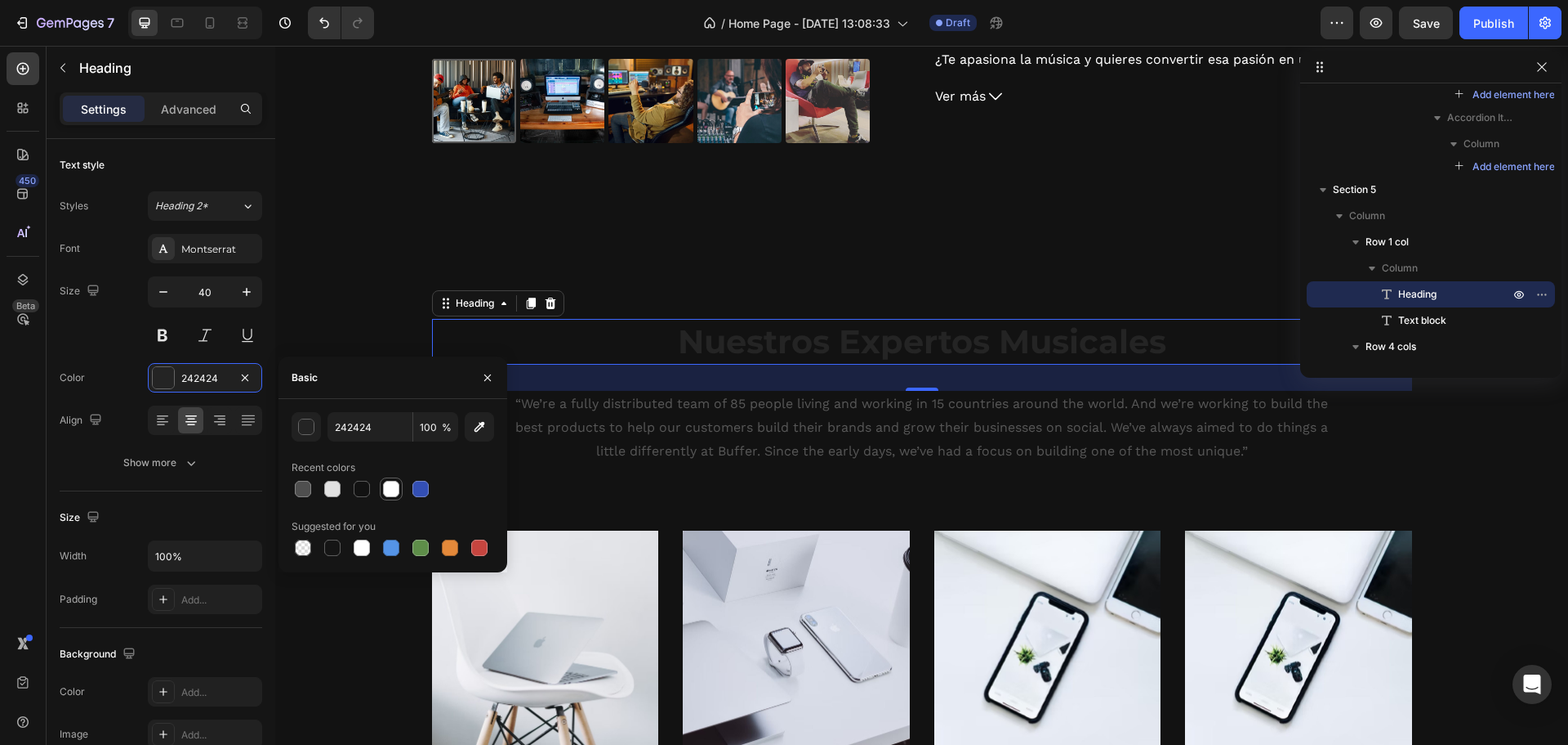
click at [387, 496] on div at bounding box center [391, 489] width 16 height 16
type input "FFFFFF"
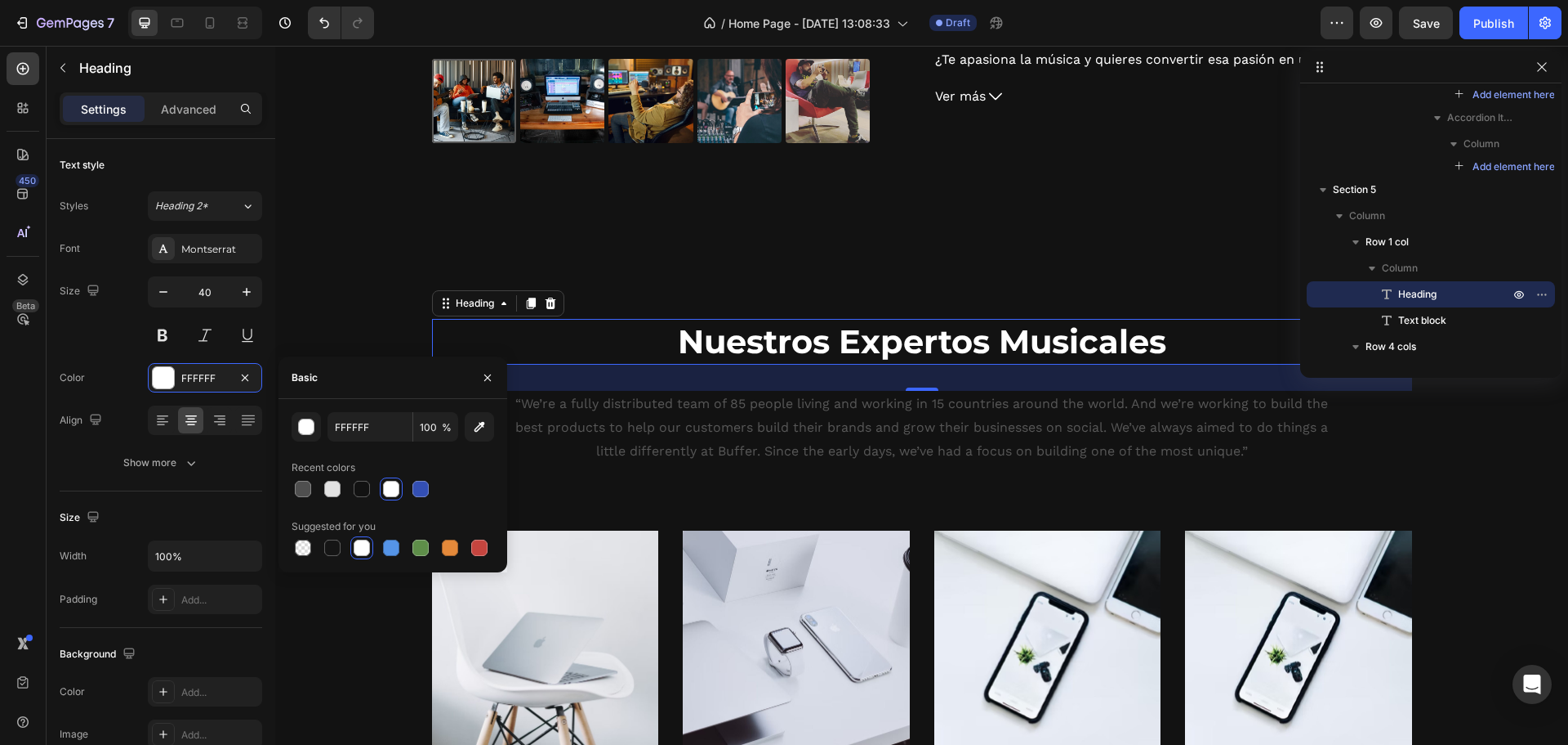
click at [720, 414] on p "“We’re a fully distributed team of 85 people living and working in 15 countries…" at bounding box center [922, 428] width 813 height 71
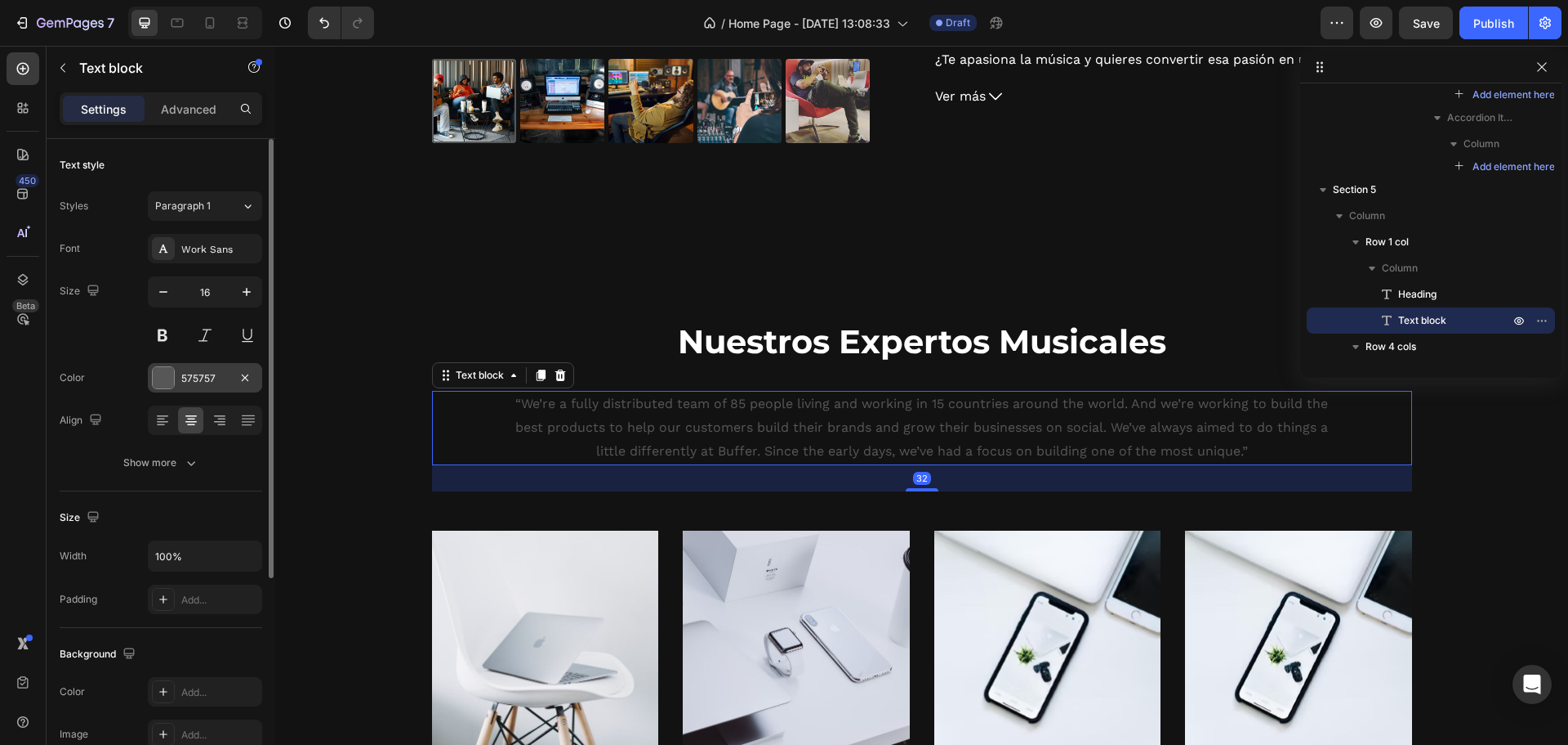
click at [160, 375] on div at bounding box center [163, 377] width 21 height 21
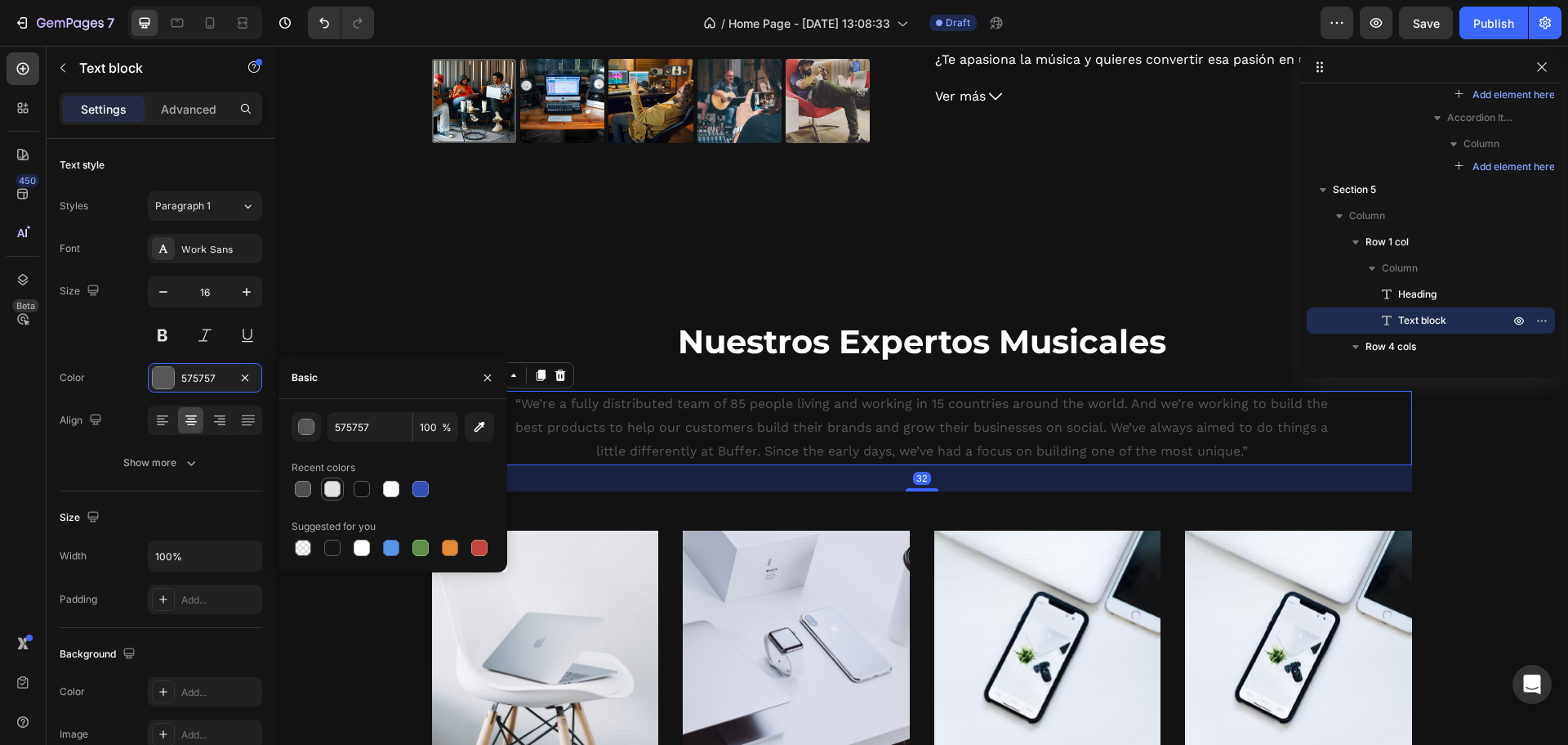
click at [338, 484] on div at bounding box center [332, 489] width 16 height 16
type input "E2E2E2"
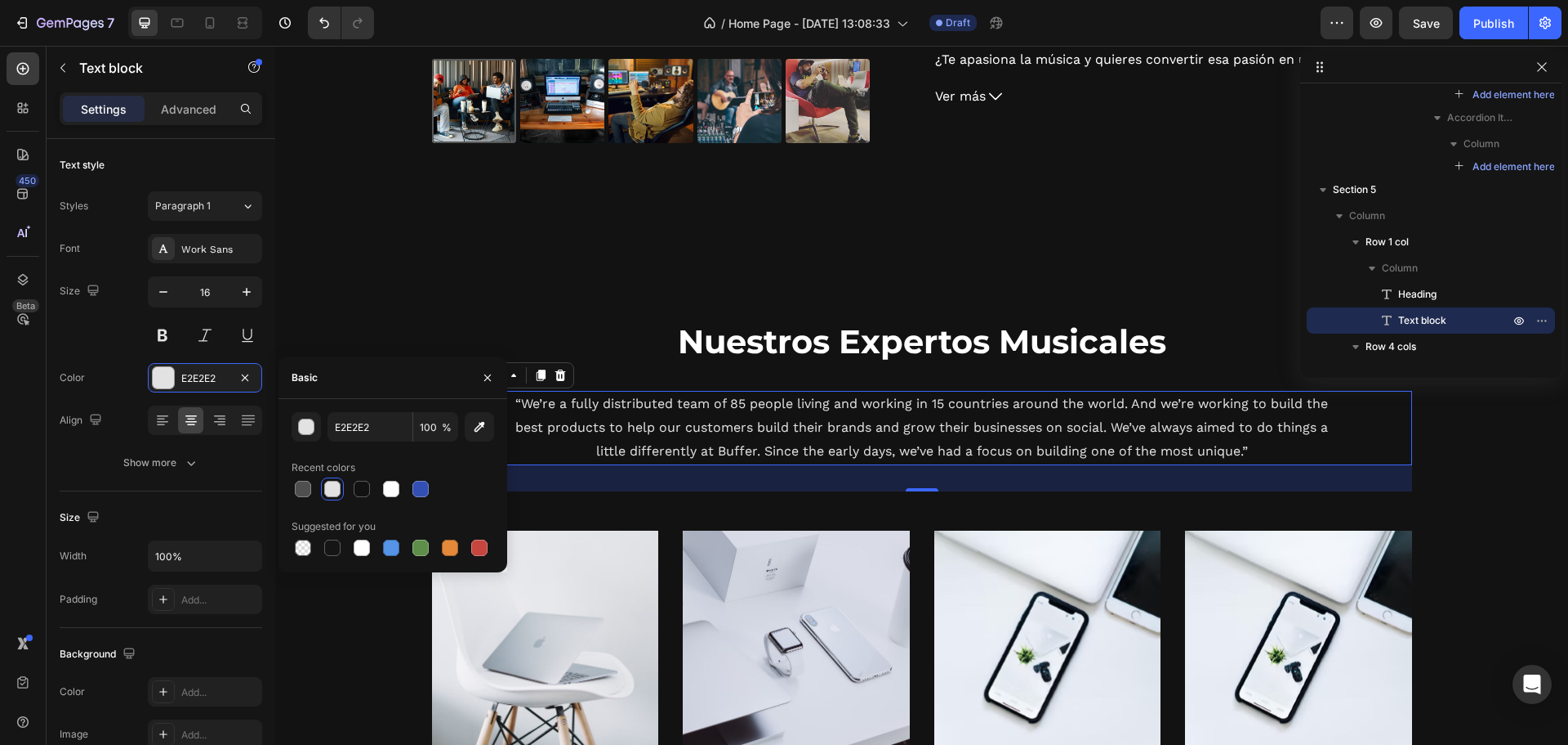
click at [659, 431] on p "“We’re a fully distributed team of 85 people living and working in 15 countries…" at bounding box center [922, 428] width 813 height 71
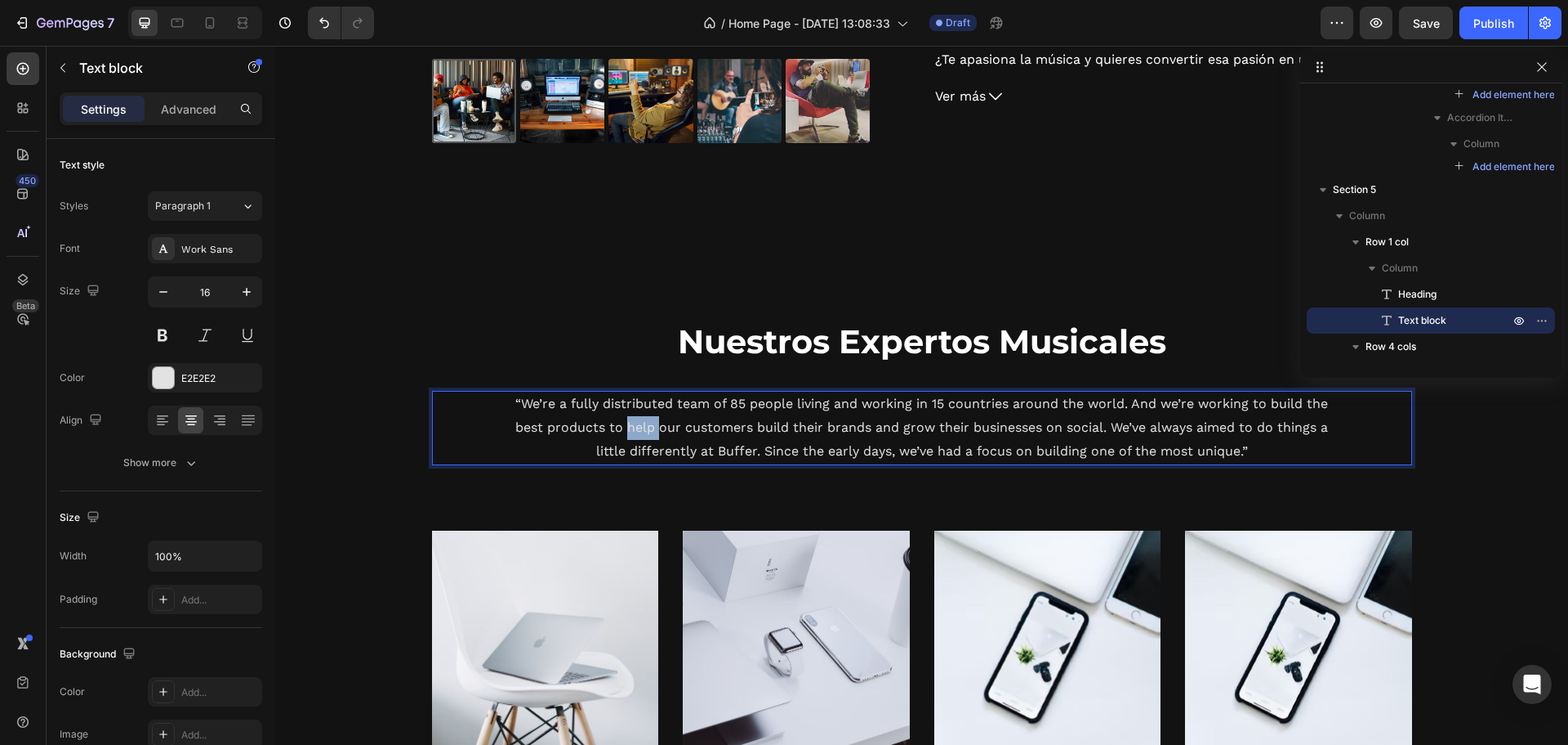
click at [659, 431] on p "“We’re a fully distributed team of 85 people living and working in 15 countries…" at bounding box center [922, 428] width 813 height 71
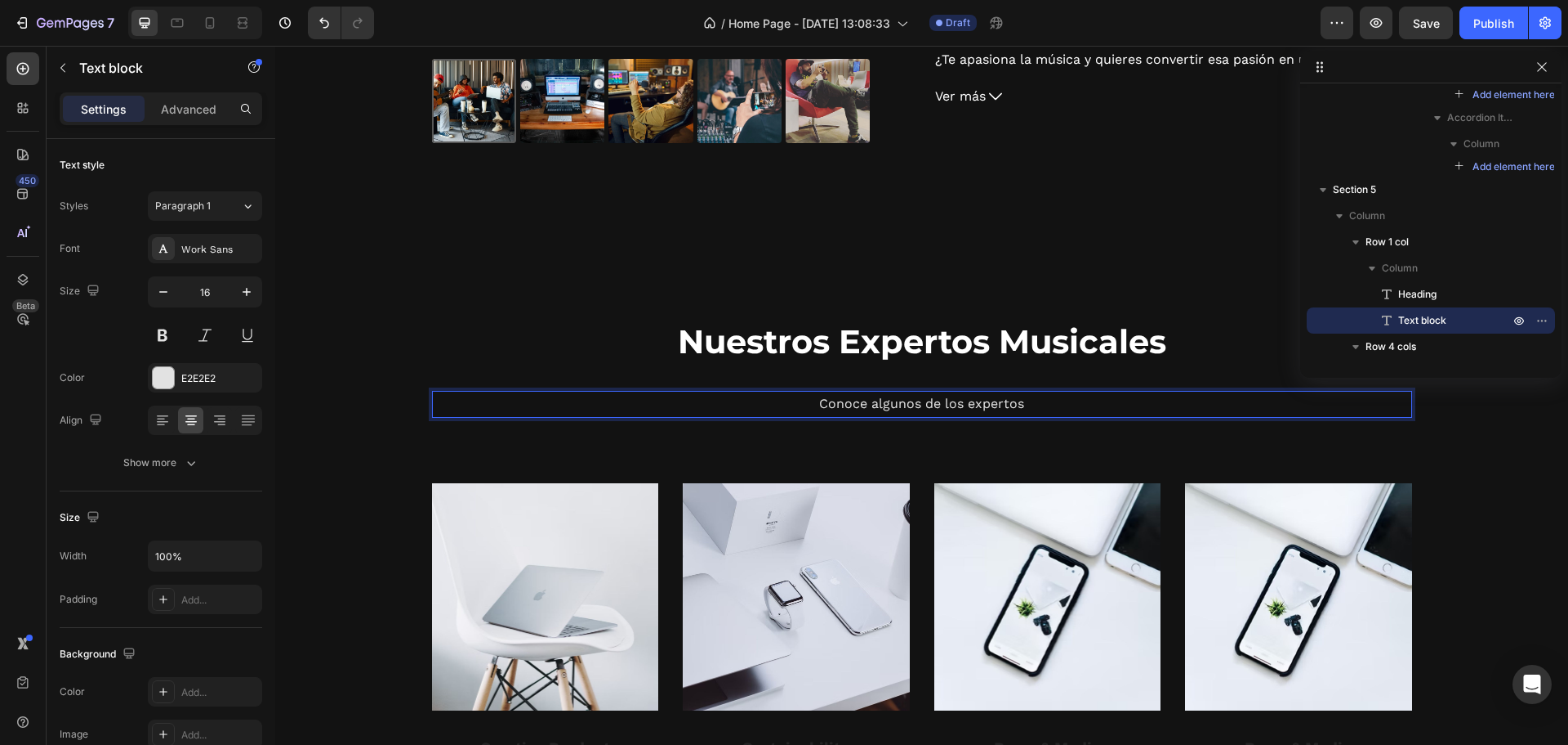
click at [940, 398] on p "Conoce algunos de los expertos" at bounding box center [922, 404] width 813 height 24
click at [705, 409] on strong "Conoce a los profesionales que te guiarán en tu camino hacia el éxito en la ind…" at bounding box center [922, 404] width 606 height 15
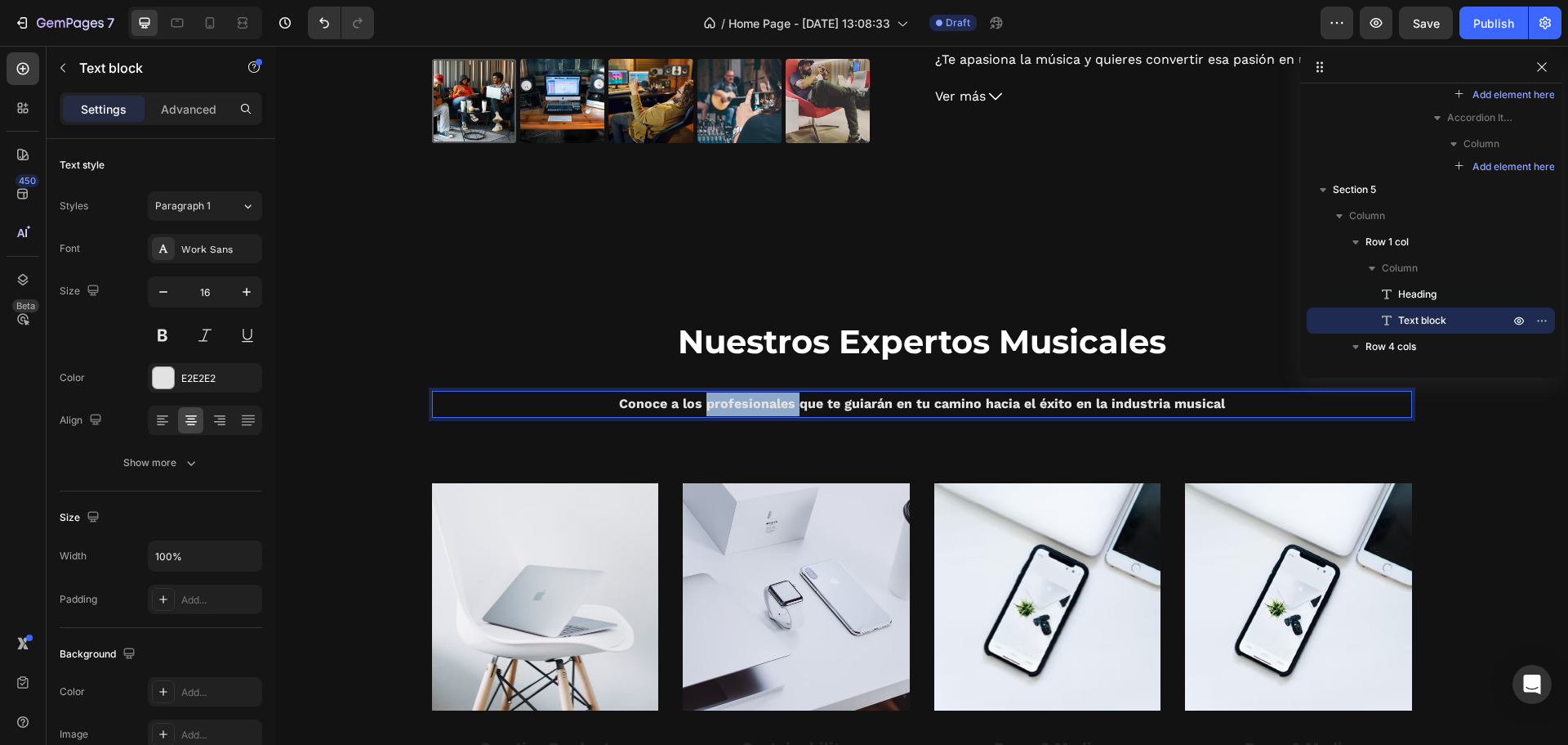
click at [705, 409] on strong "Conoce a los profesionales que te guiarán en tu camino hacia el éxito en la ind…" at bounding box center [922, 404] width 606 height 15
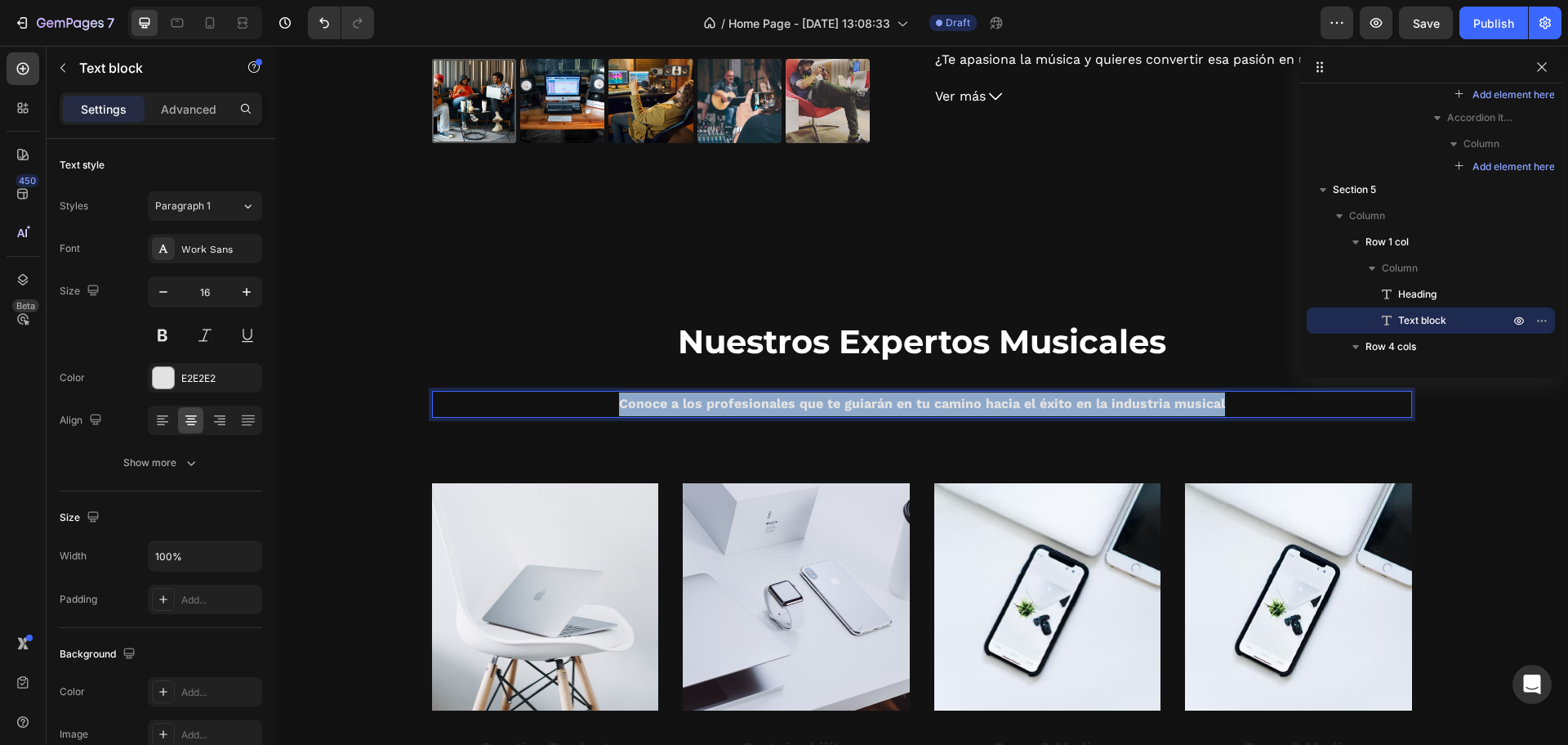
click at [705, 409] on strong "Conoce a los profesionales que te guiarán en tu camino hacia el éxito en la ind…" at bounding box center [922, 404] width 606 height 15
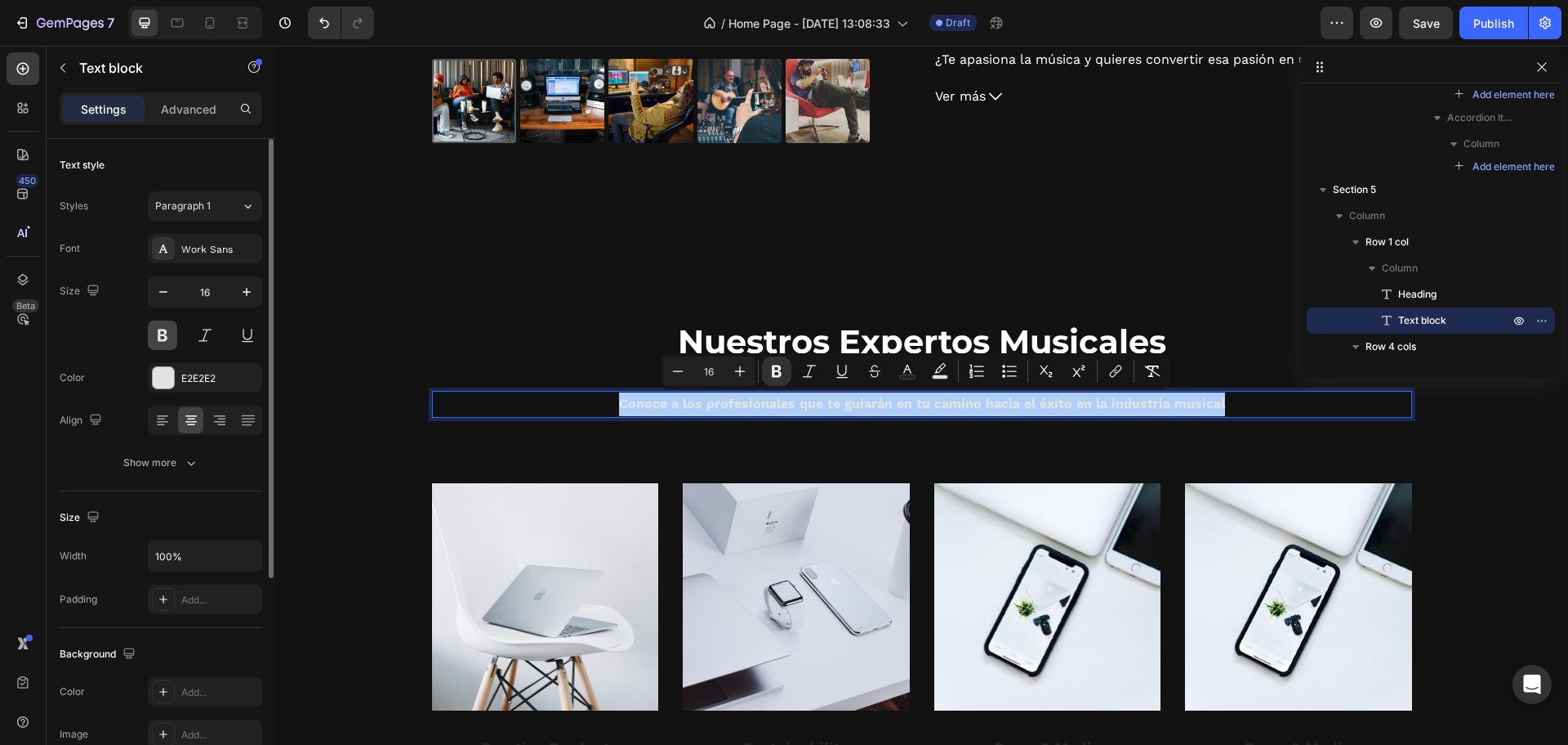
click at [174, 327] on button at bounding box center [162, 335] width 29 height 29
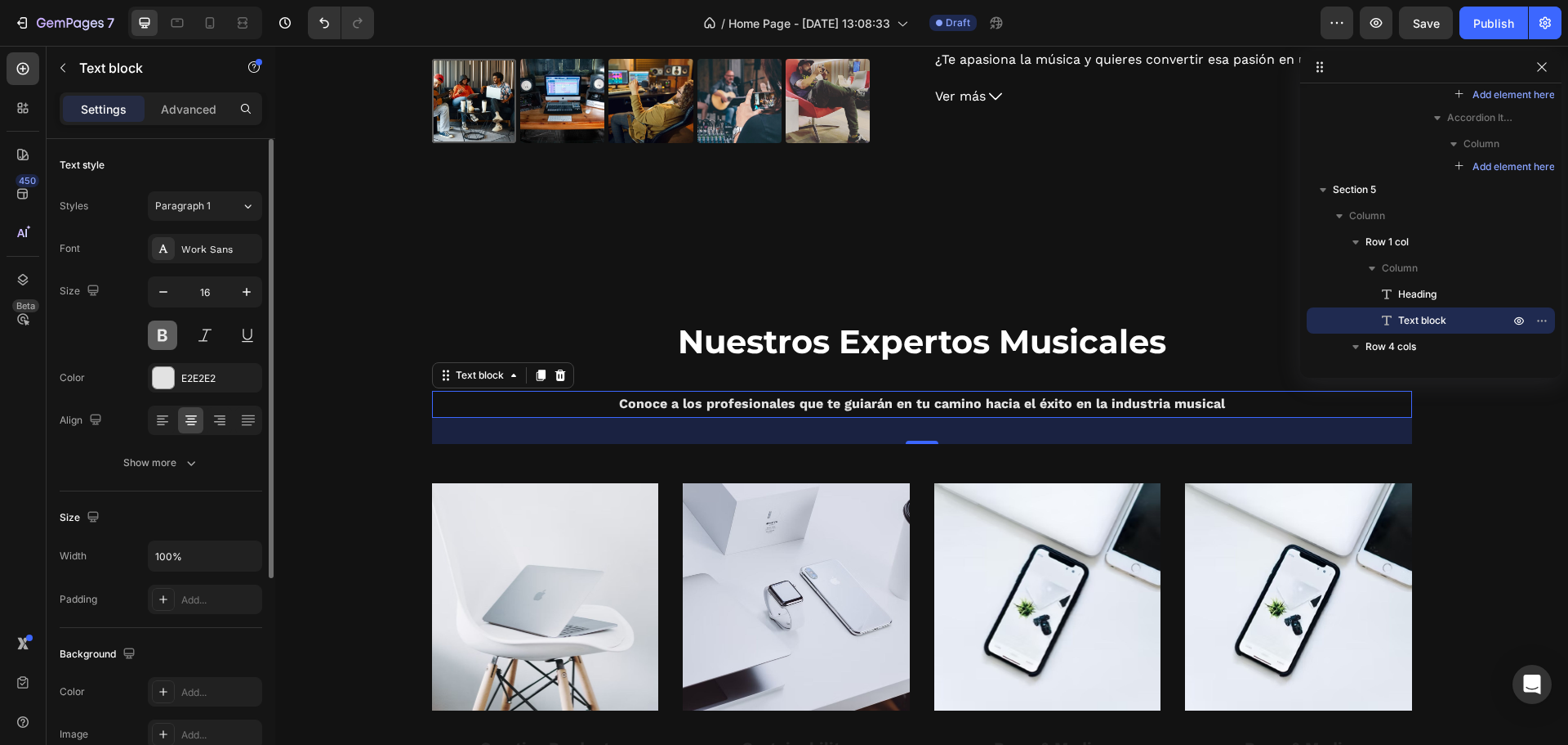
click at [168, 332] on button at bounding box center [162, 335] width 29 height 29
click at [729, 409] on strong "Conoce a los profesionales que te guiarán en tu camino hacia el éxito en la ind…" at bounding box center [922, 404] width 606 height 15
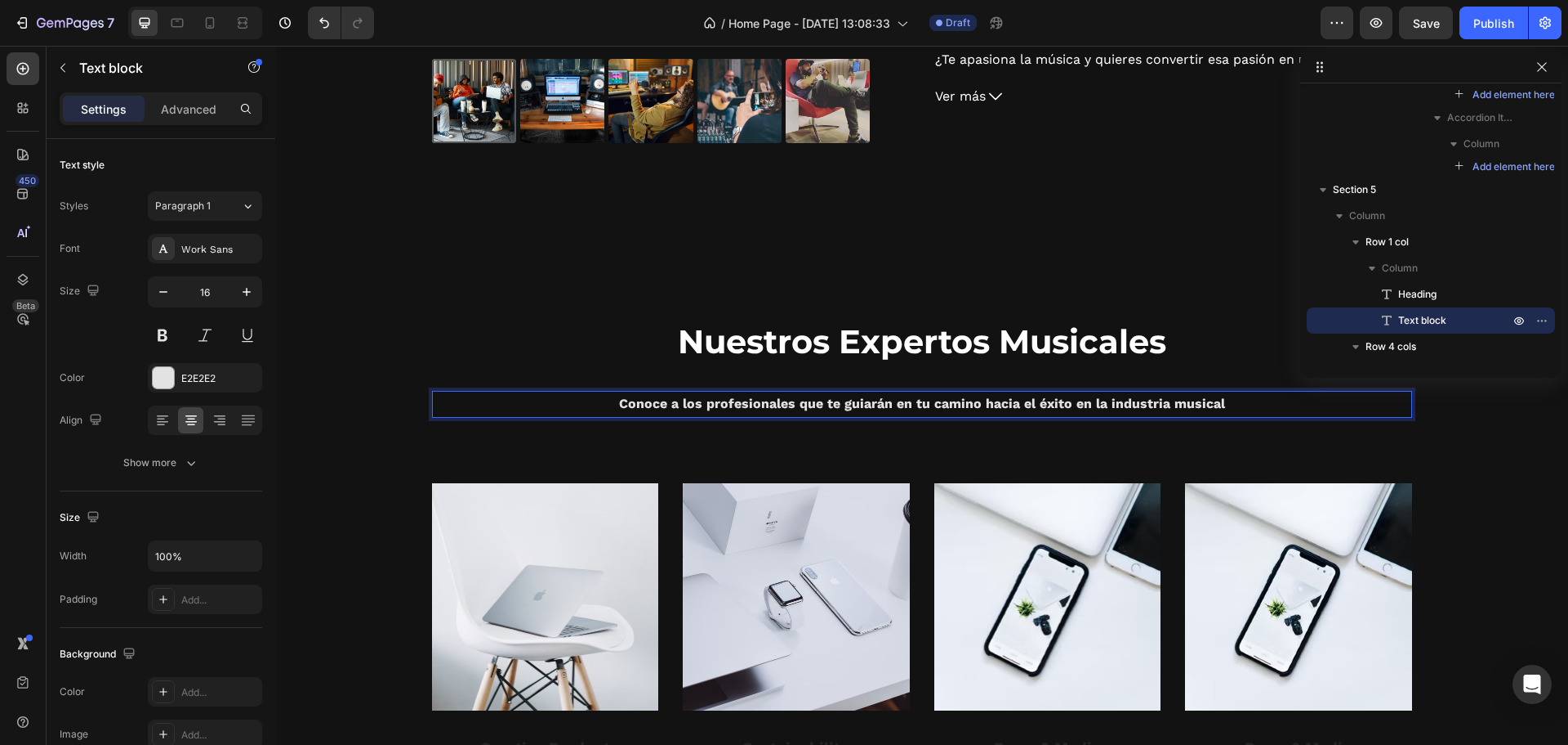
click at [731, 406] on strong "Conoce a los profesionales que te guiarán en tu camino hacia el éxito en la ind…" at bounding box center [922, 404] width 606 height 15
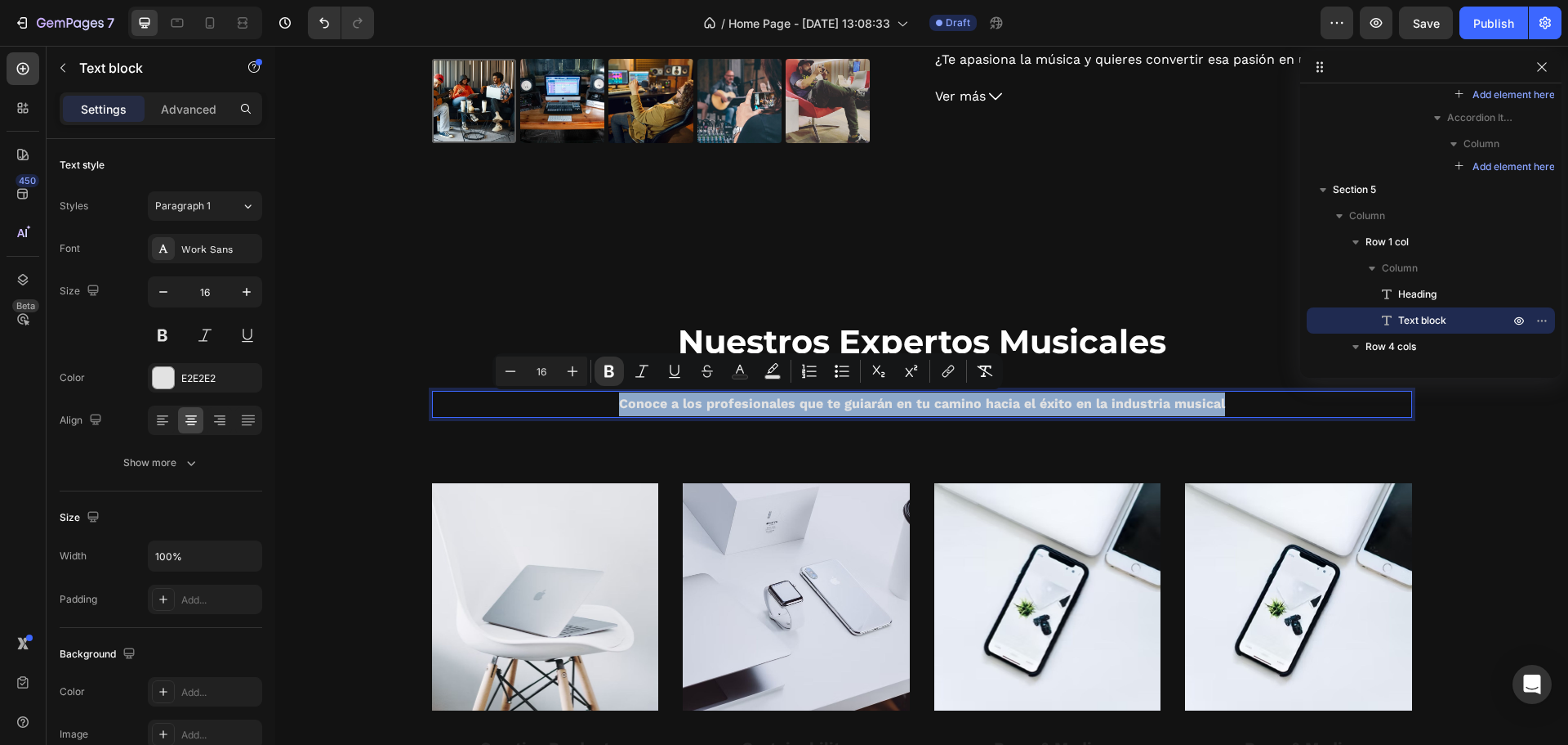
click at [731, 406] on strong "Conoce a los profesionales que te guiarán en tu camino hacia el éxito en la ind…" at bounding box center [922, 404] width 606 height 15
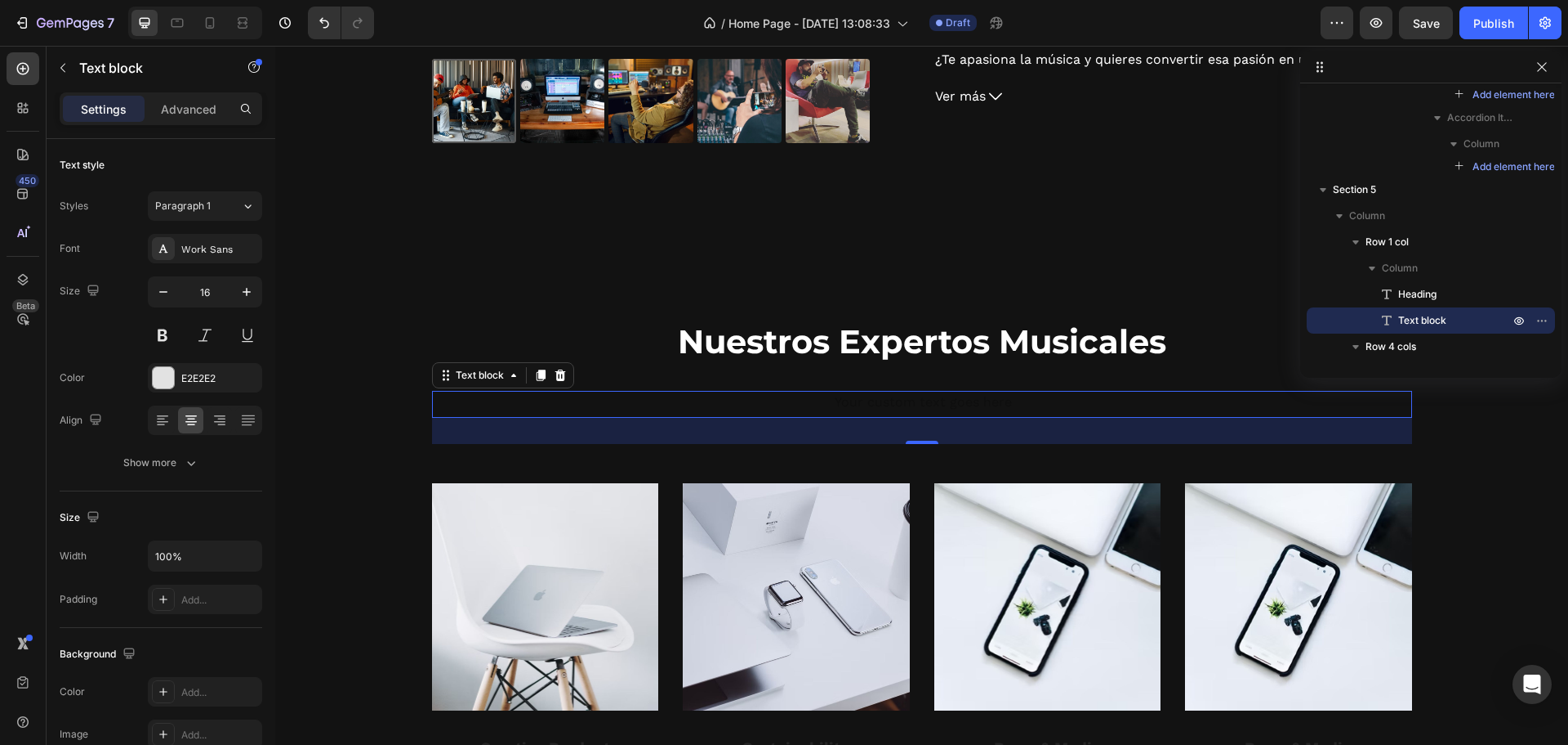
click at [938, 398] on p "Rich Text Editor. Editing area: main" at bounding box center [922, 404] width 813 height 24
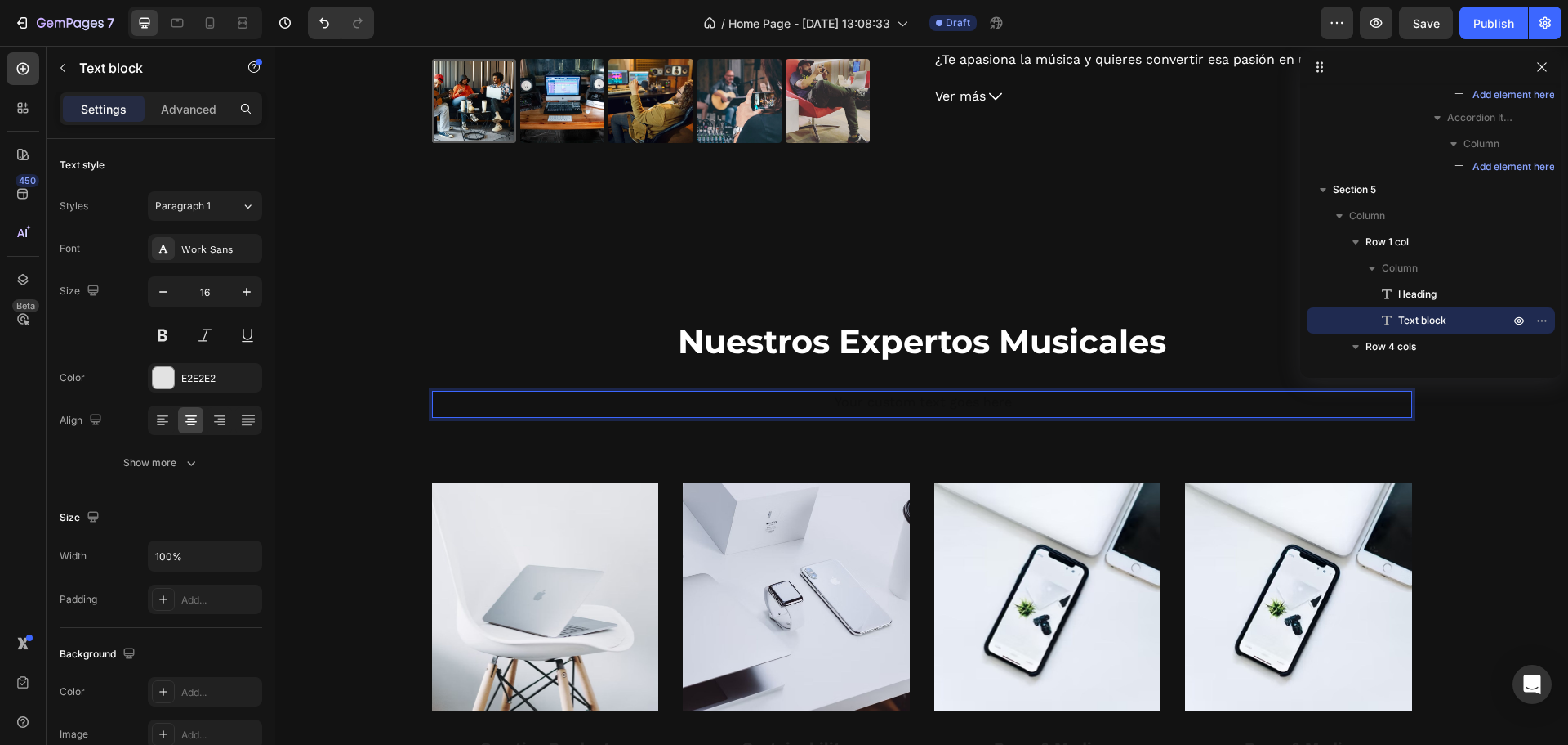
click at [938, 398] on div "Rich Text Editor. Editing area: main" at bounding box center [922, 404] width 817 height 27
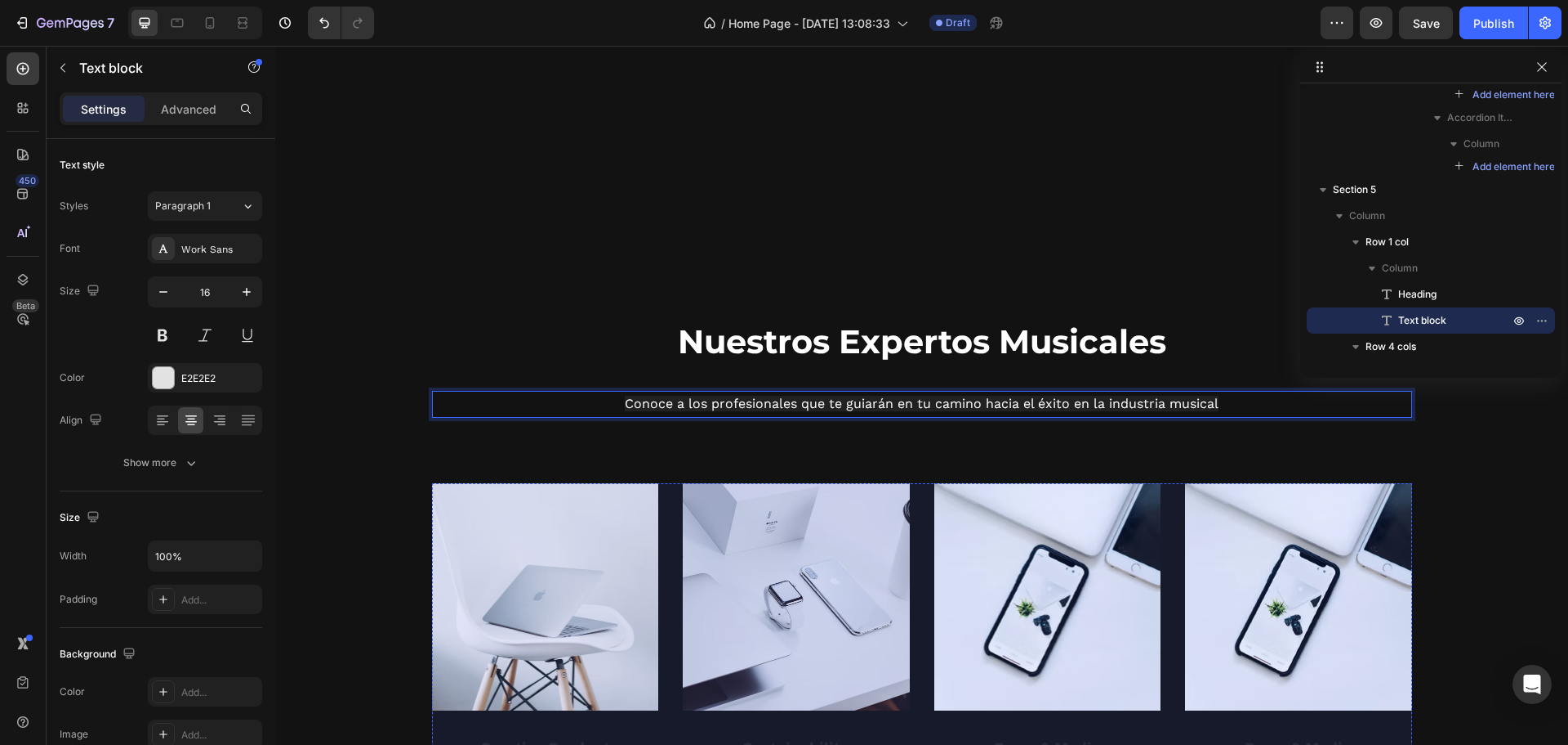
scroll to position [3091, 0]
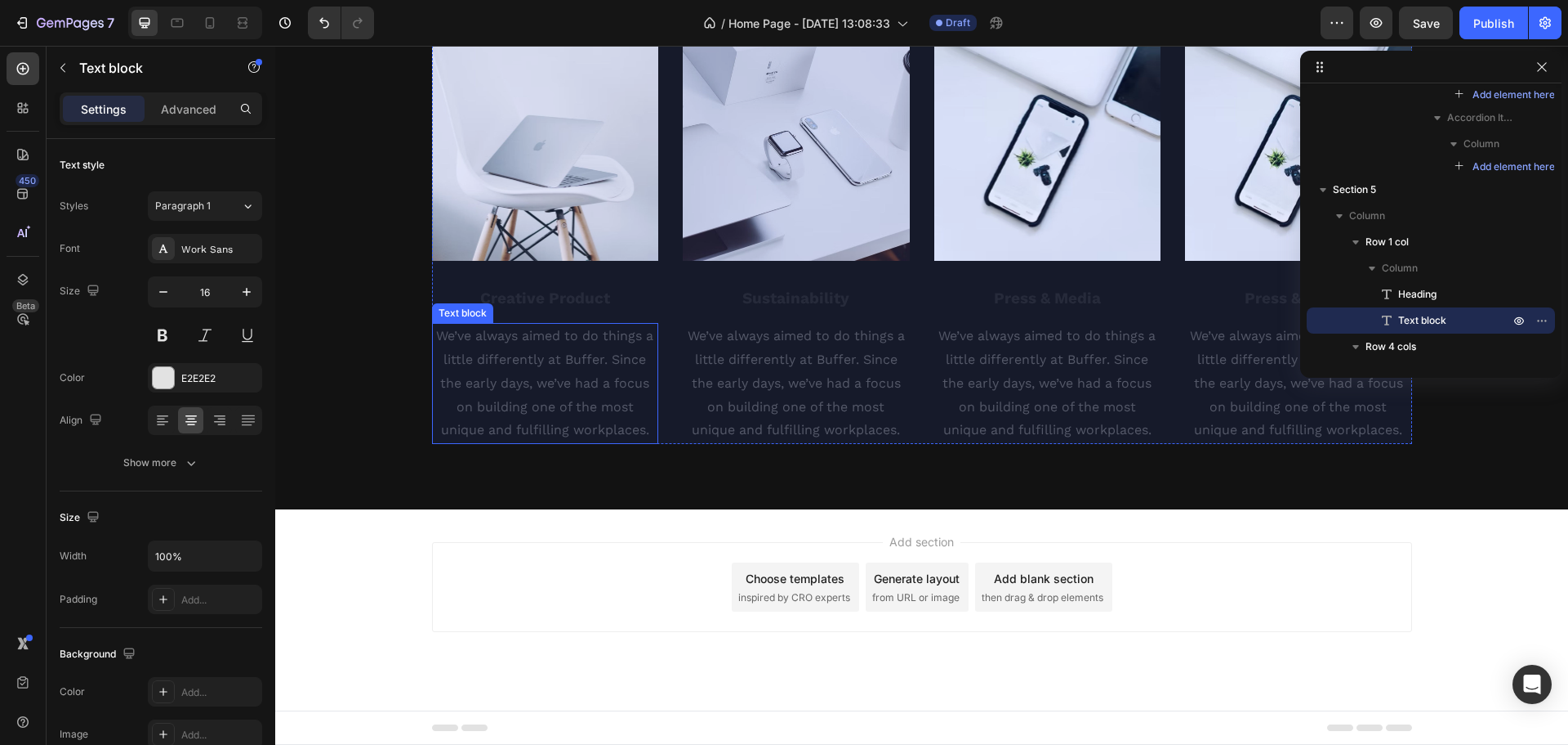
click at [539, 348] on p "We’ve always aimed to do things a little differently at Buffer. Since the early…" at bounding box center [545, 383] width 224 height 118
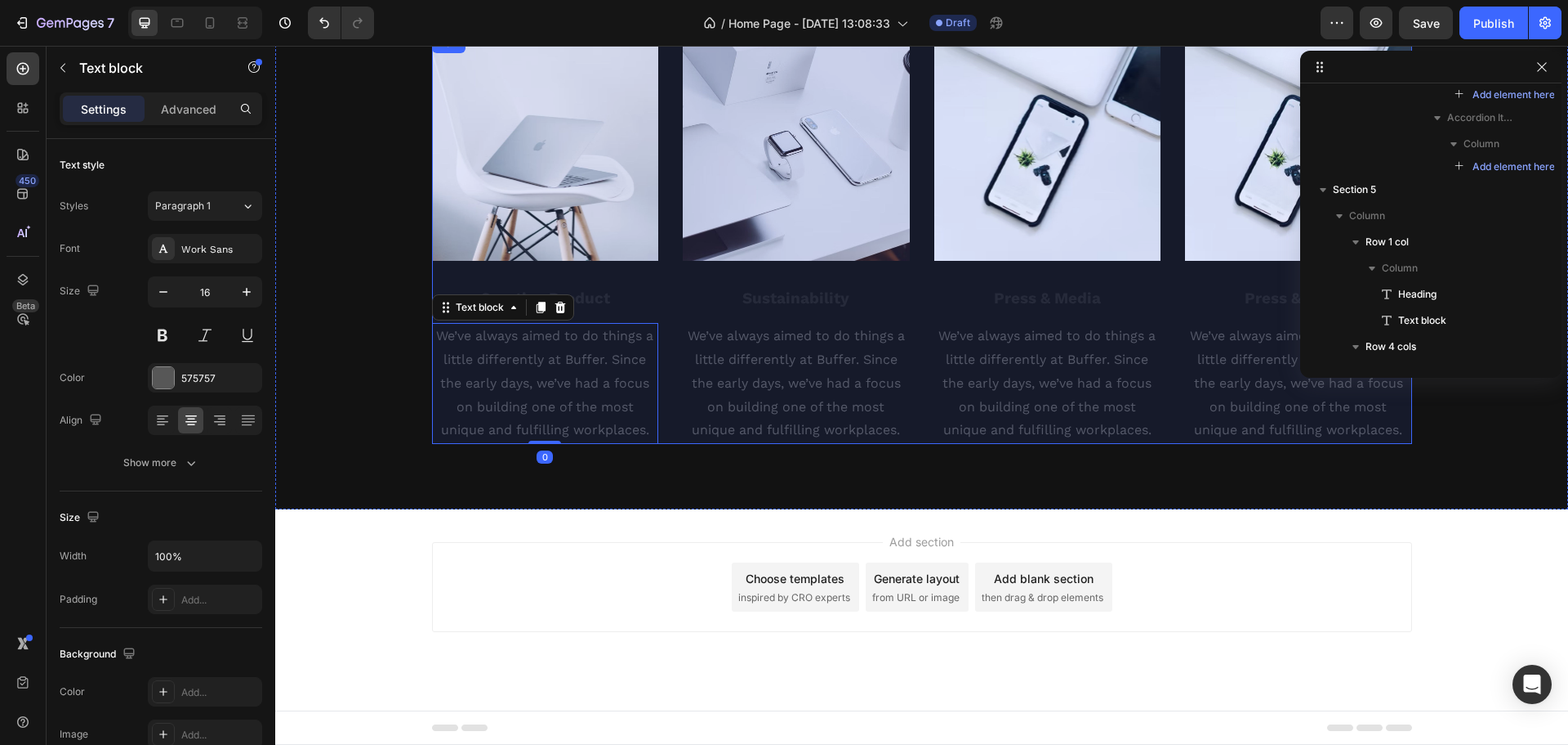
click at [571, 188] on img at bounding box center [545, 147] width 227 height 227
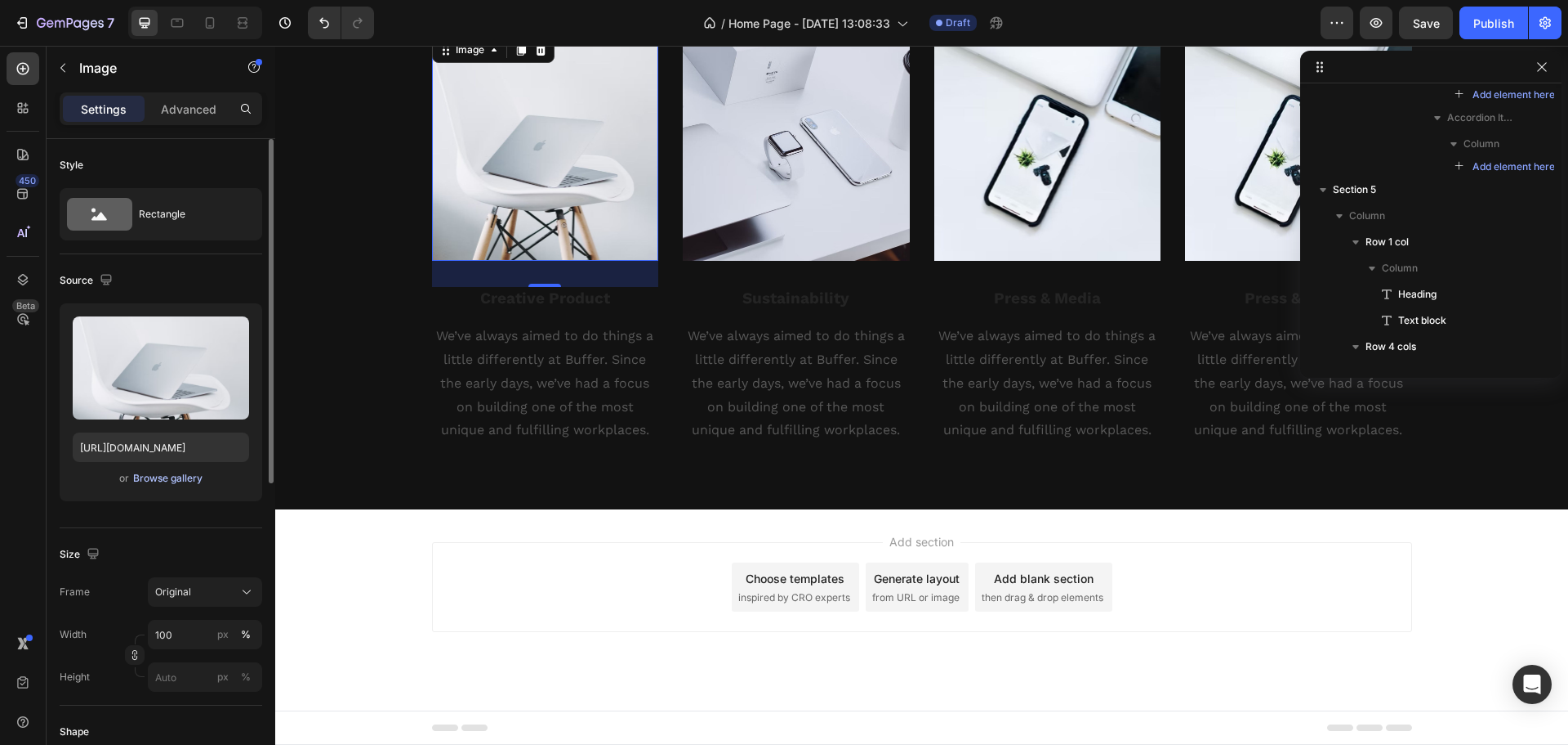
click at [161, 473] on div "Browse gallery" at bounding box center [167, 478] width 70 height 14
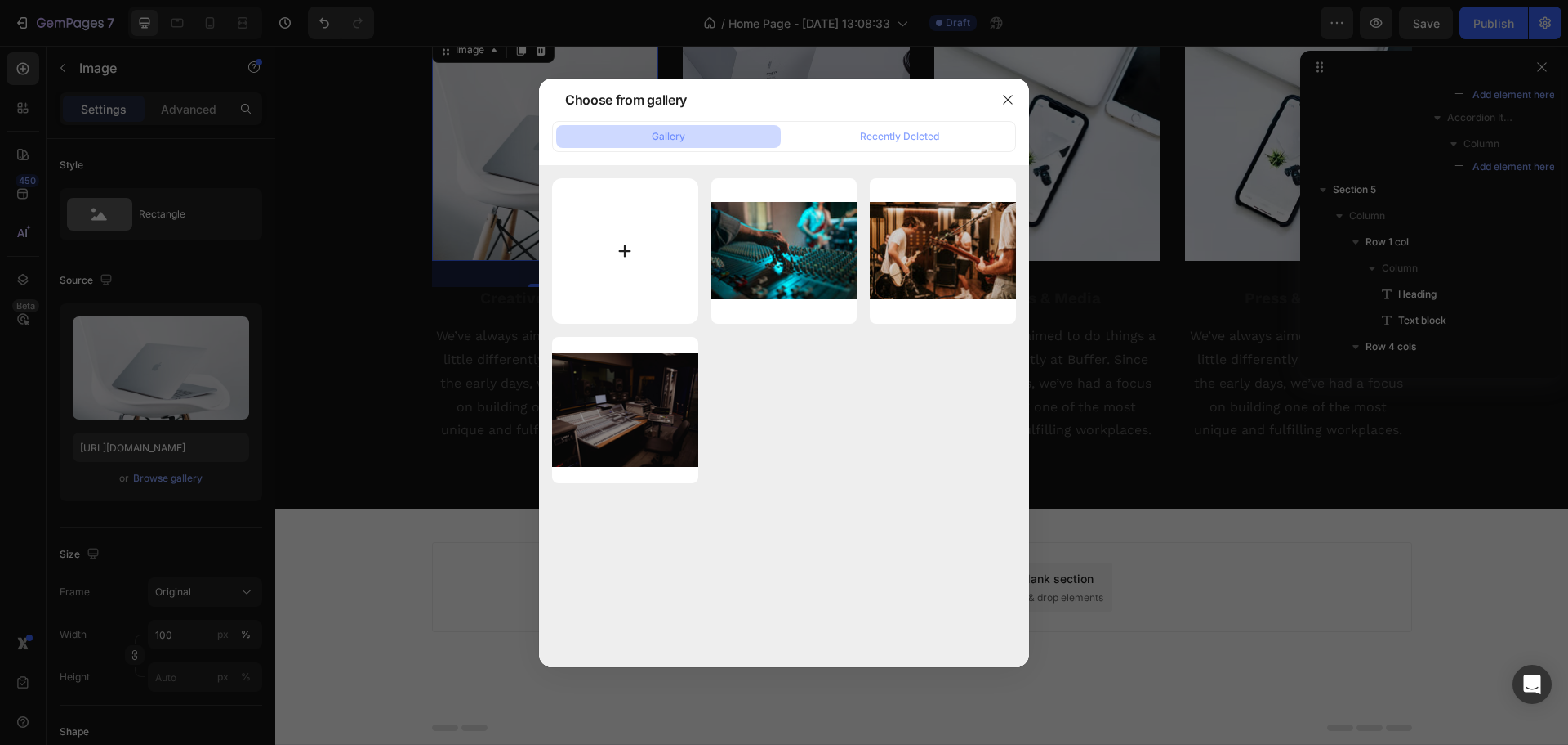
click at [630, 244] on input "file" at bounding box center [625, 251] width 146 height 146
type input "C:\fakepath\1495058109175-felix-buena-resolucion.webp"
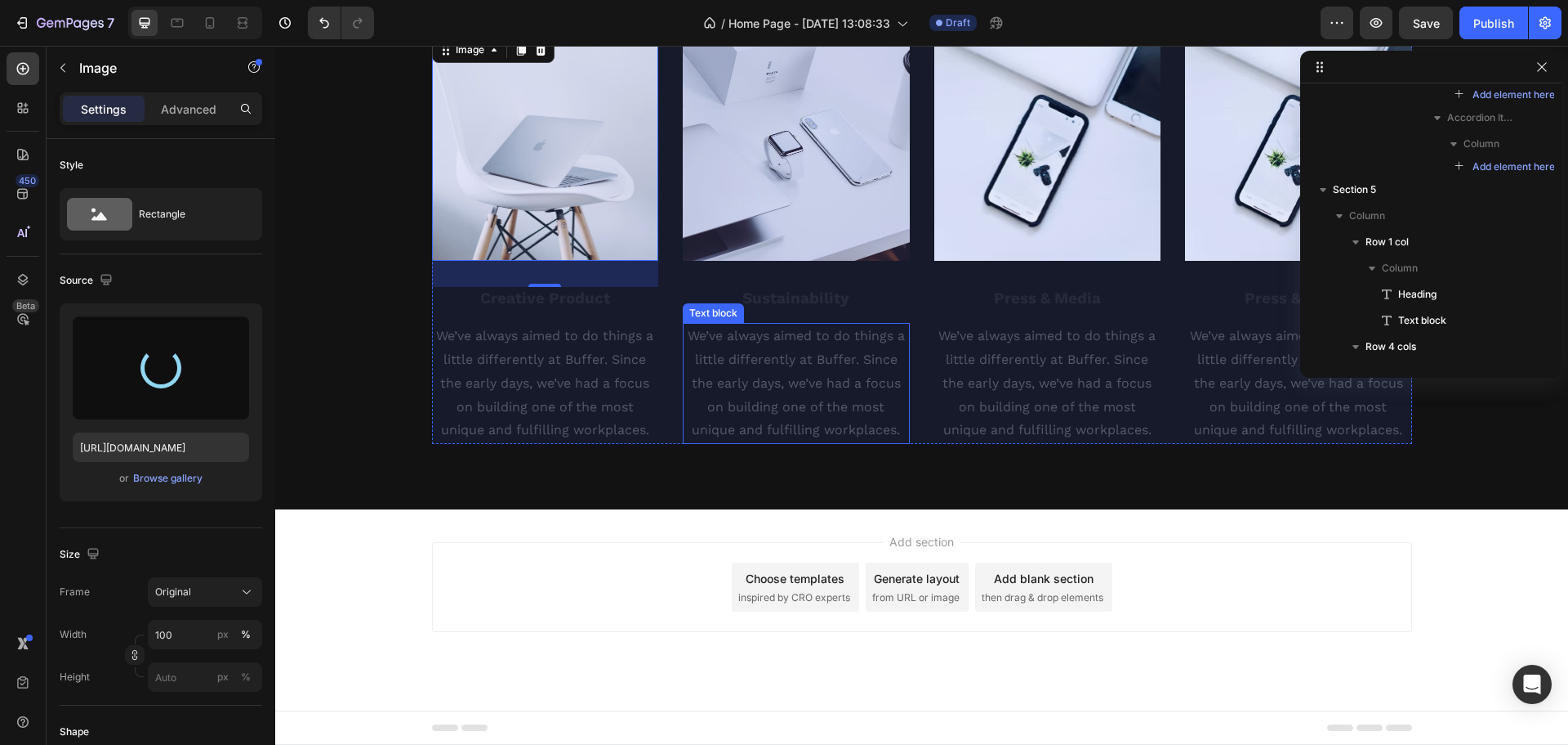
scroll to position [2820, 0]
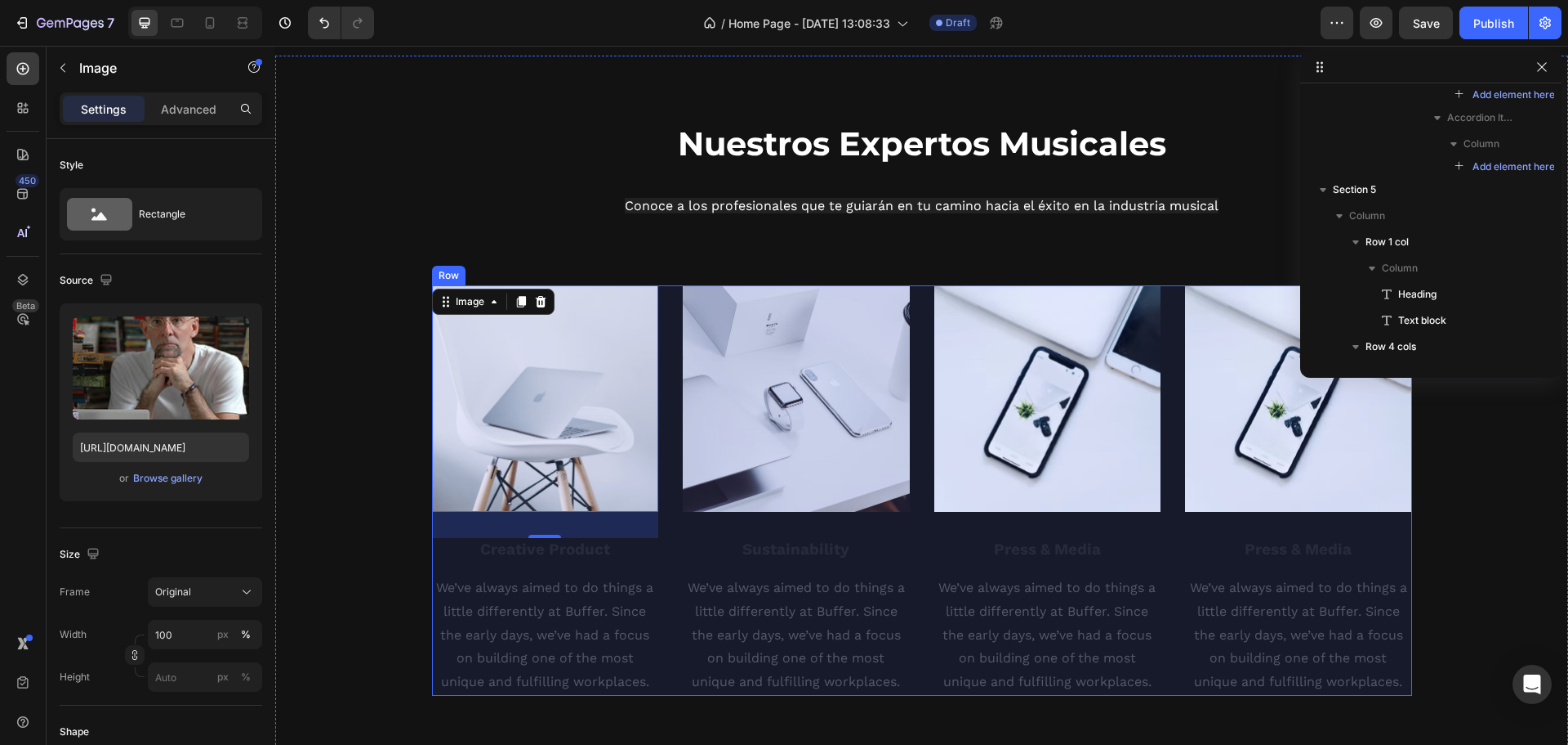
type input "https://cdn.shopify.com/s/files/1/0629/3356/5488/files/gempages_581657602149057…"
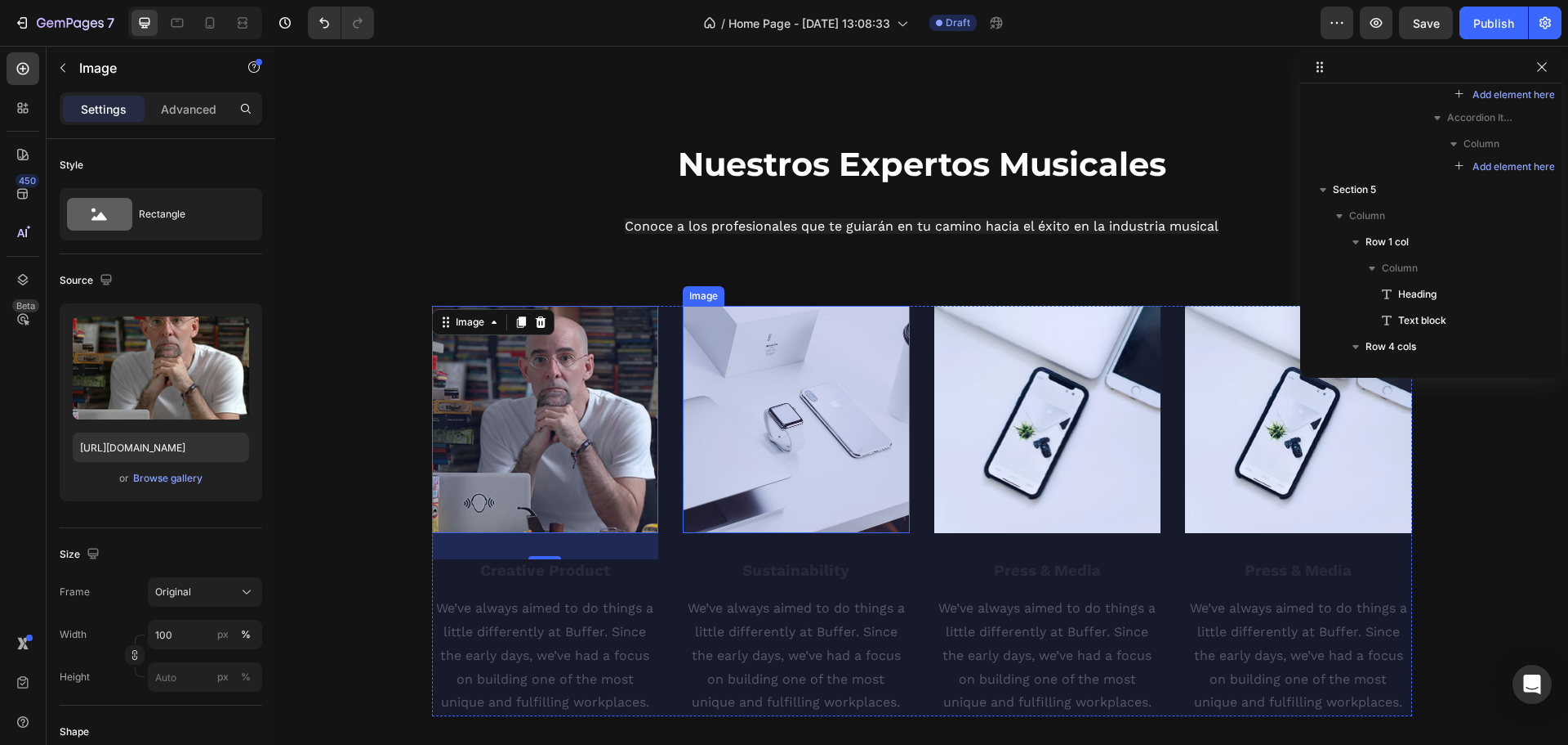
click at [829, 433] on img at bounding box center [797, 420] width 227 height 227
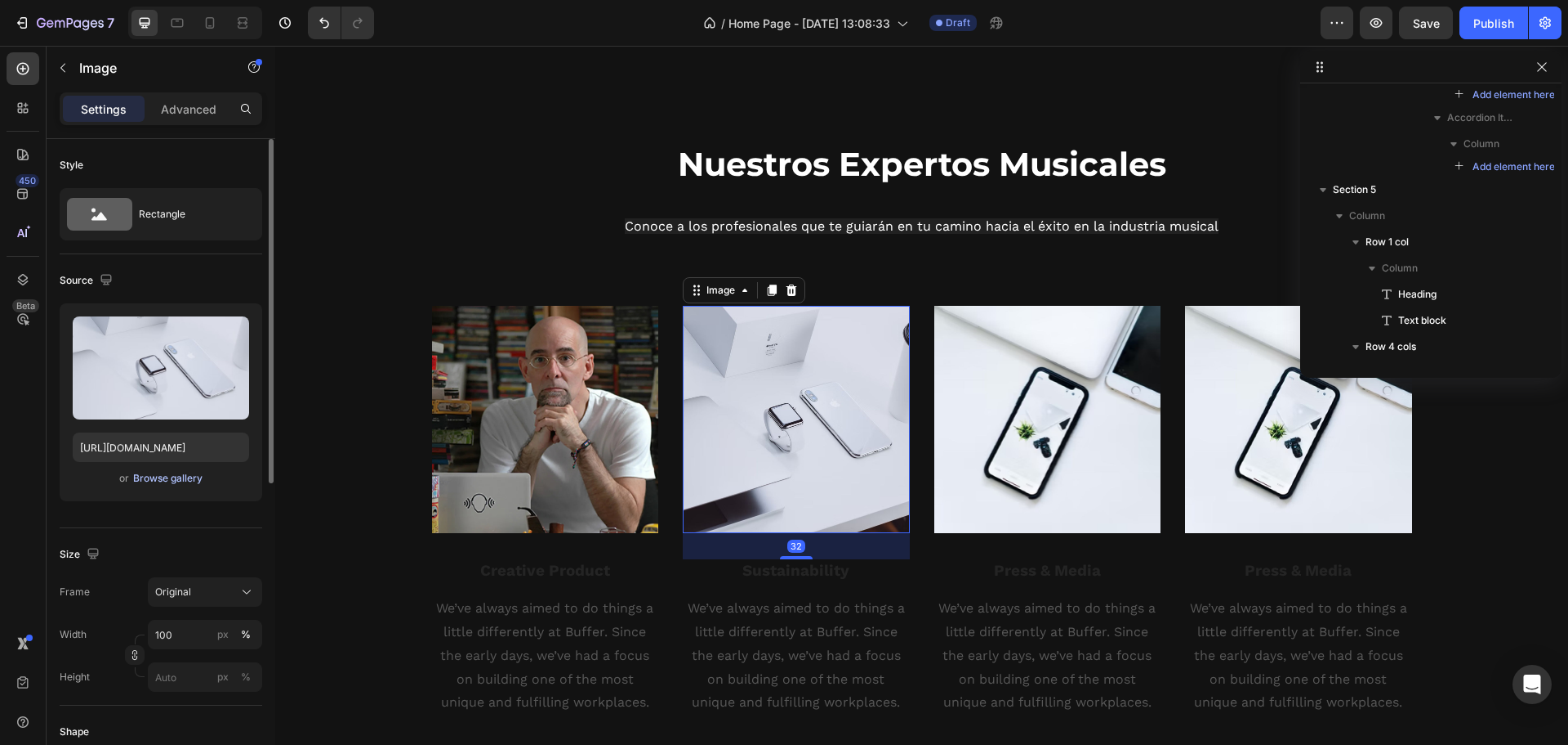
click at [165, 476] on div "Browse gallery" at bounding box center [167, 478] width 70 height 14
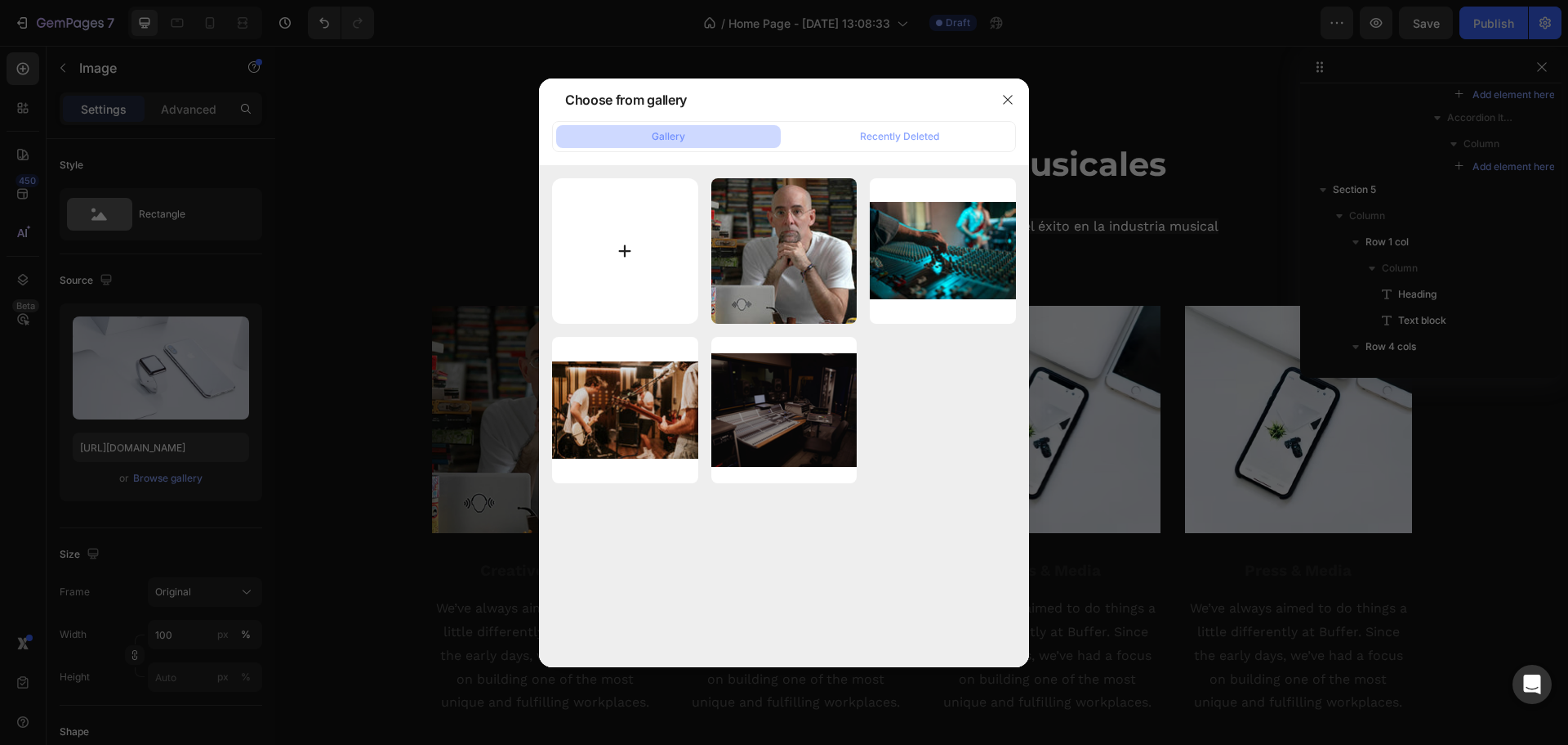
click at [627, 228] on input "file" at bounding box center [625, 251] width 146 height 146
type input "C:\fakepath\rodrigo-goncalves-1749693780-684a35544f3b1.jpg_v=1749693782&width=3…"
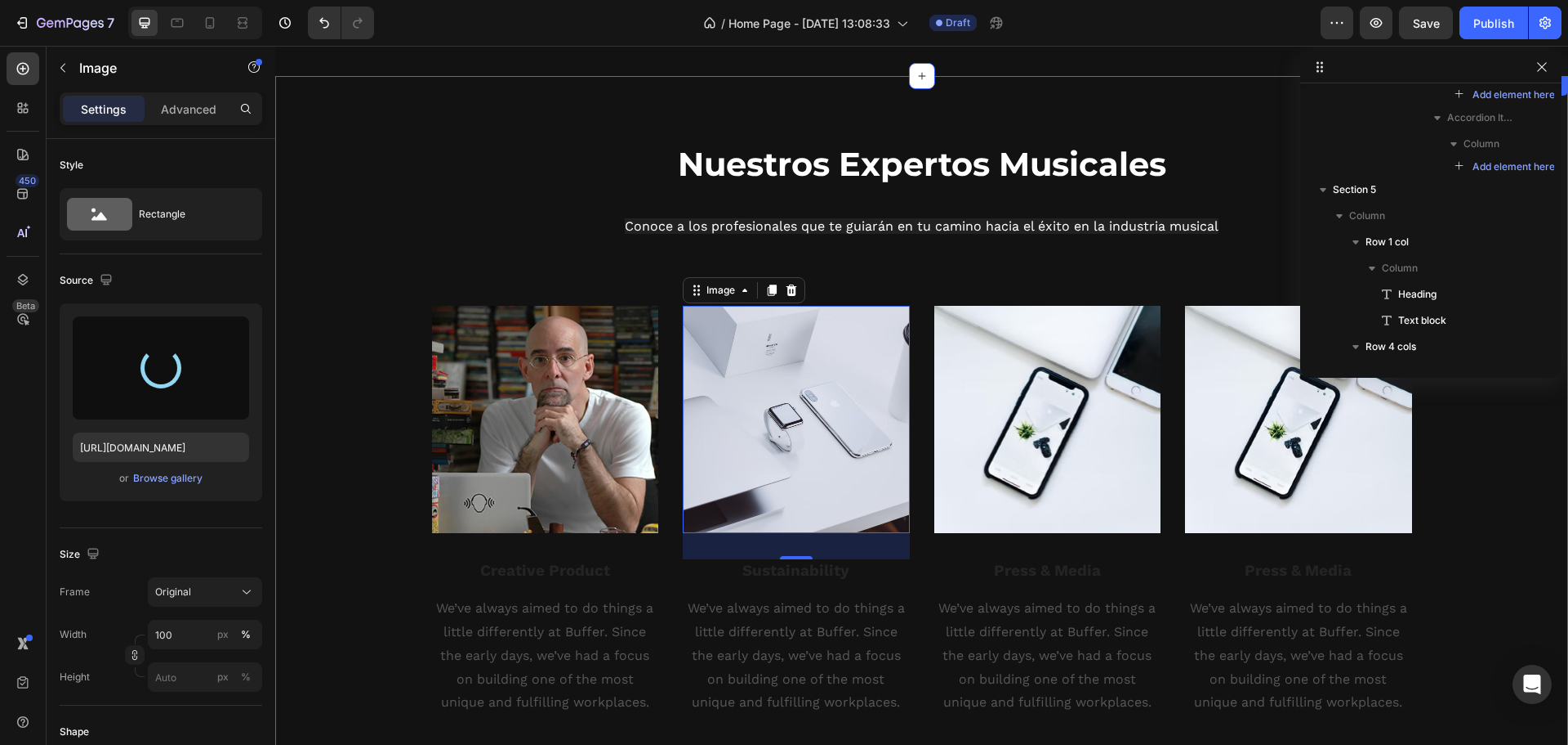
type input "https://cdn.shopify.com/s/files/1/0629/3356/5488/files/gempages_581657602149057…"
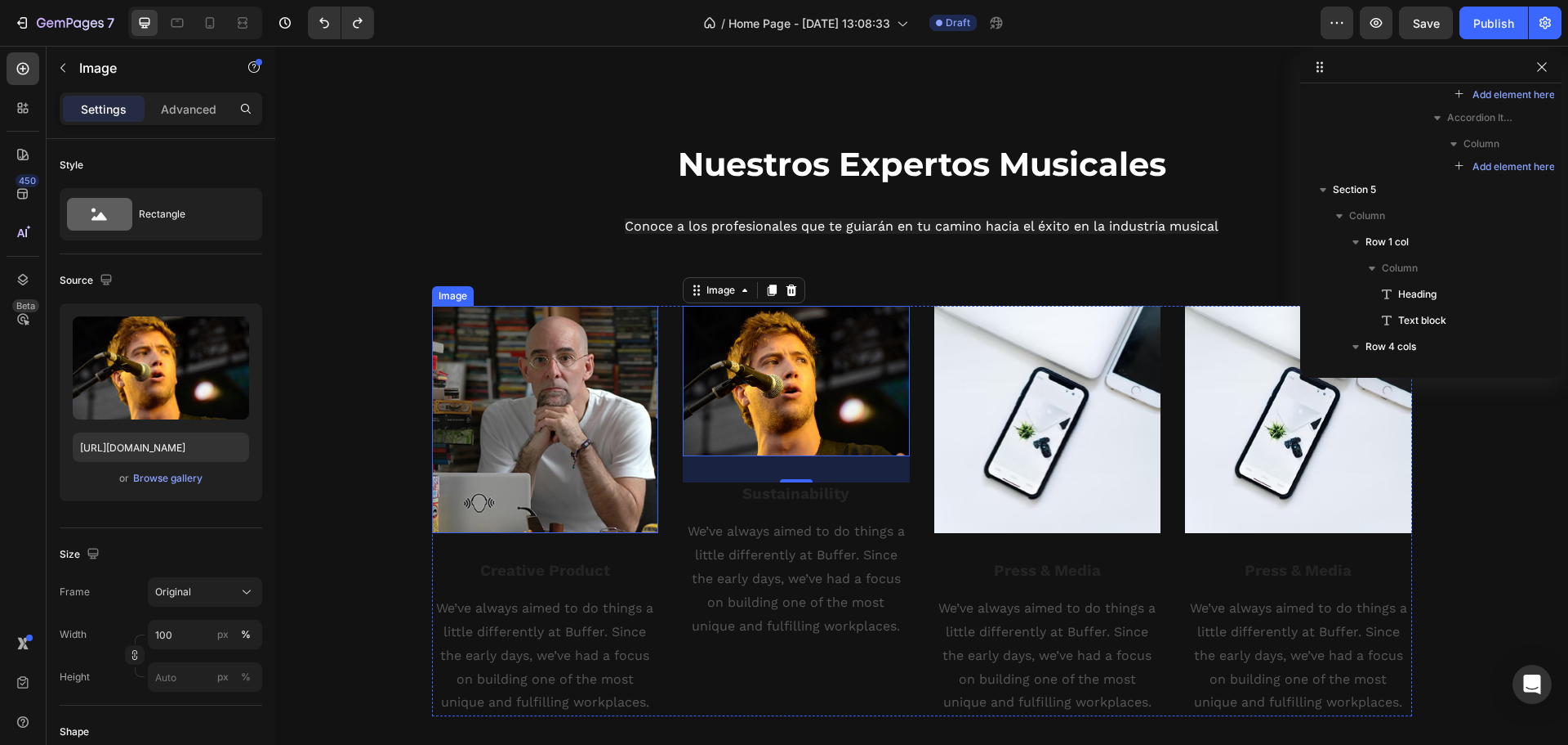
click at [607, 368] on img at bounding box center [545, 420] width 227 height 227
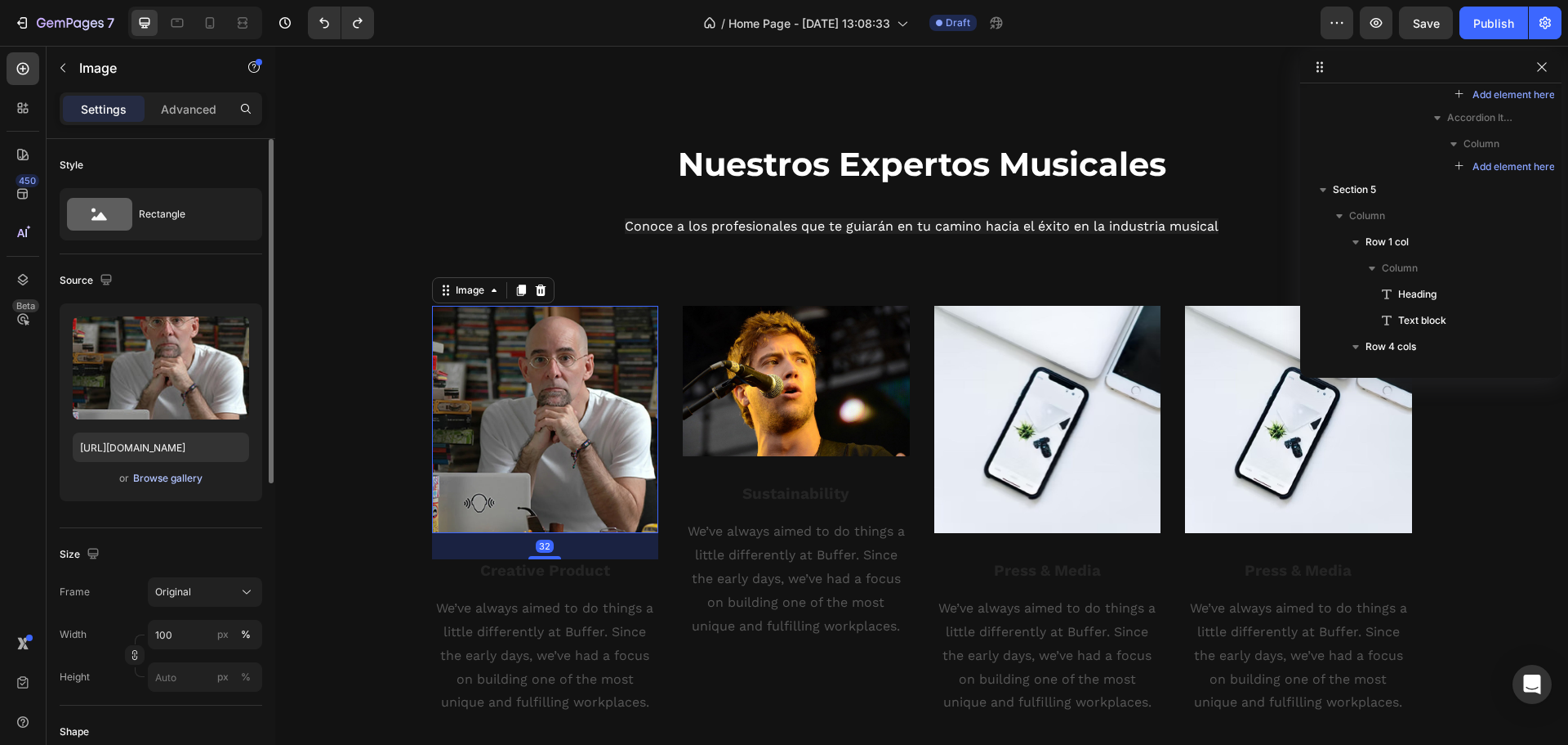
click at [150, 478] on div "Browse gallery" at bounding box center [167, 478] width 70 height 14
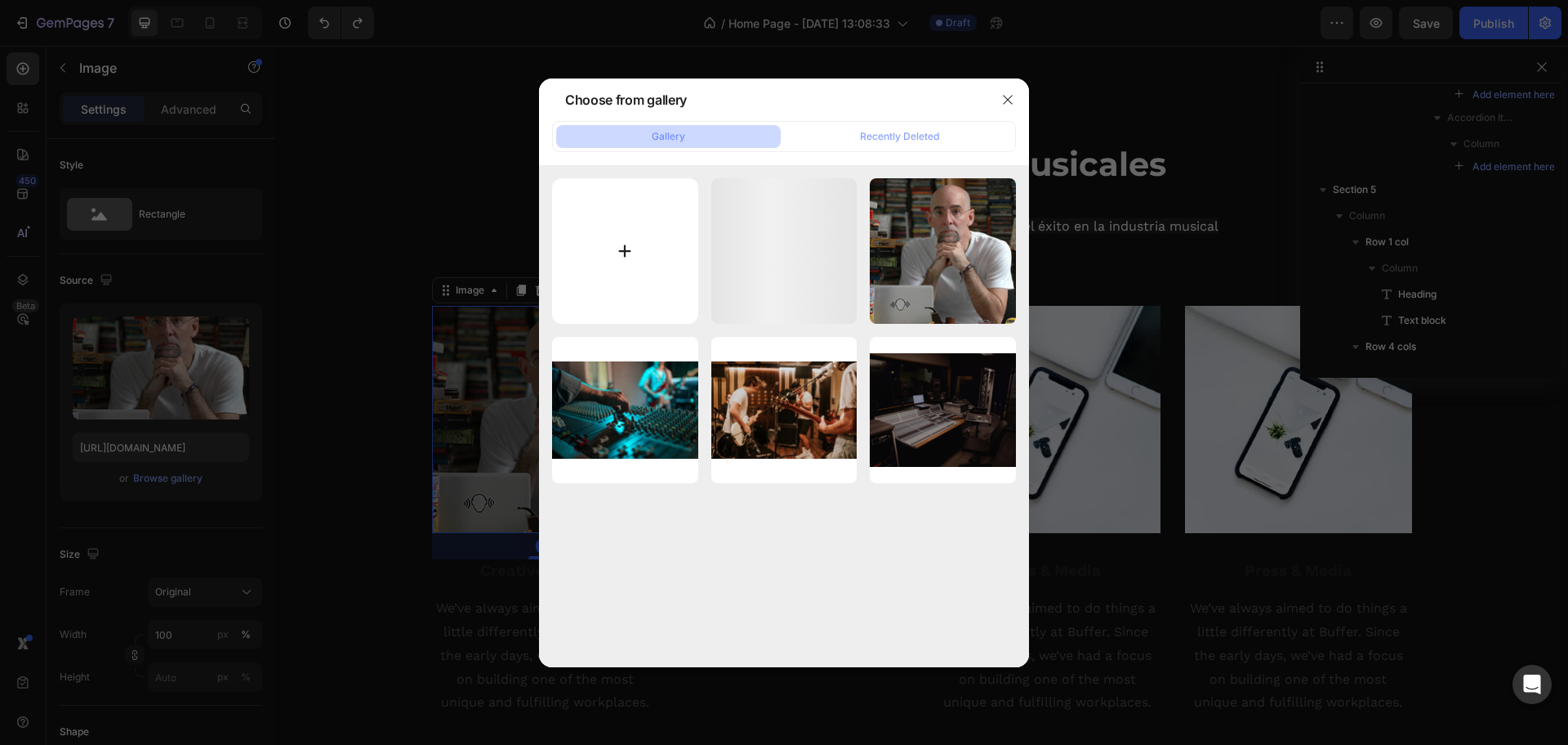
click at [648, 208] on input "file" at bounding box center [625, 251] width 146 height 146
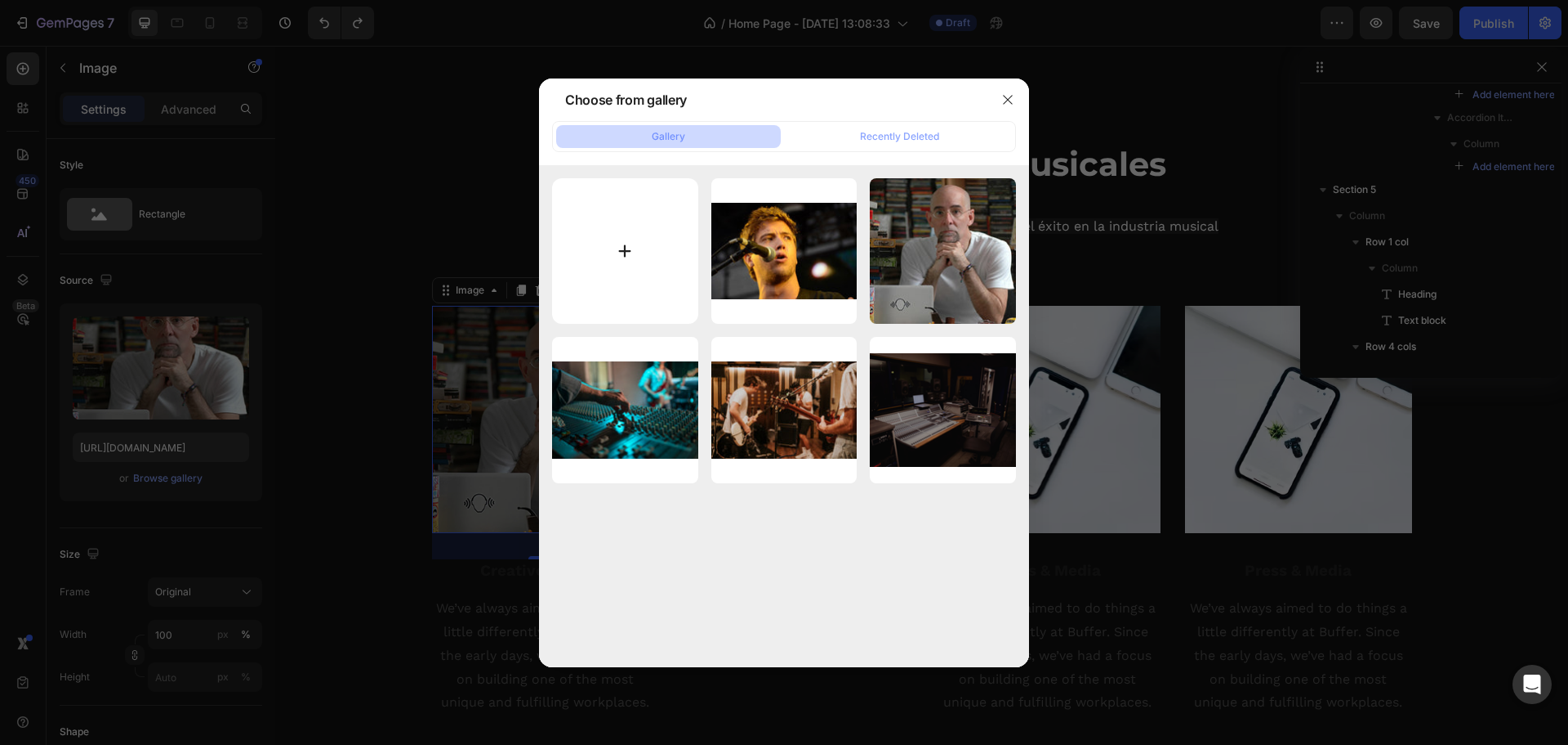
type input "C:\fakepath\felix alluva.jpg"
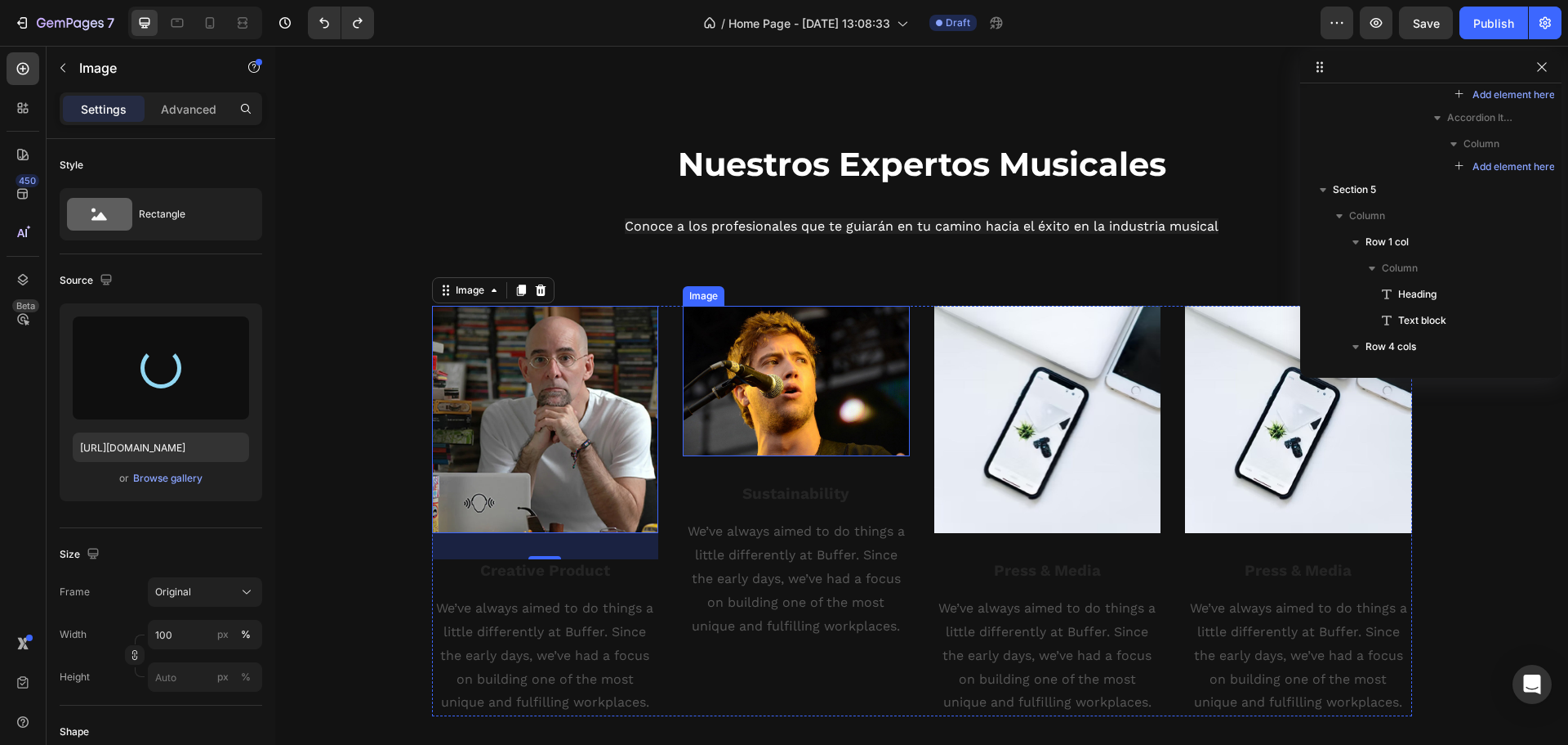
type input "https://cdn.shopify.com/s/files/1/0629/3356/5488/files/gempages_581657602149057…"
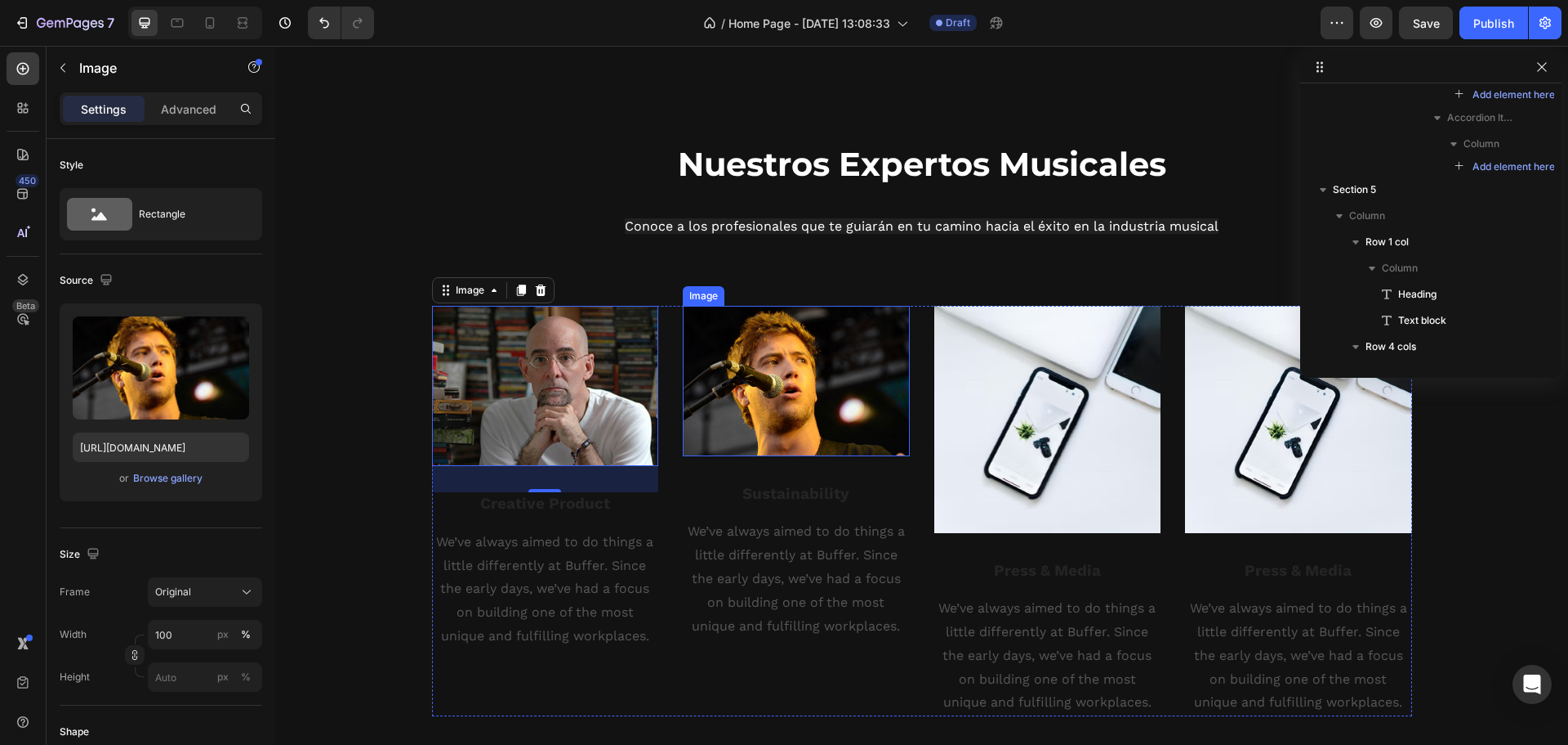
click at [744, 418] on img at bounding box center [797, 381] width 227 height 151
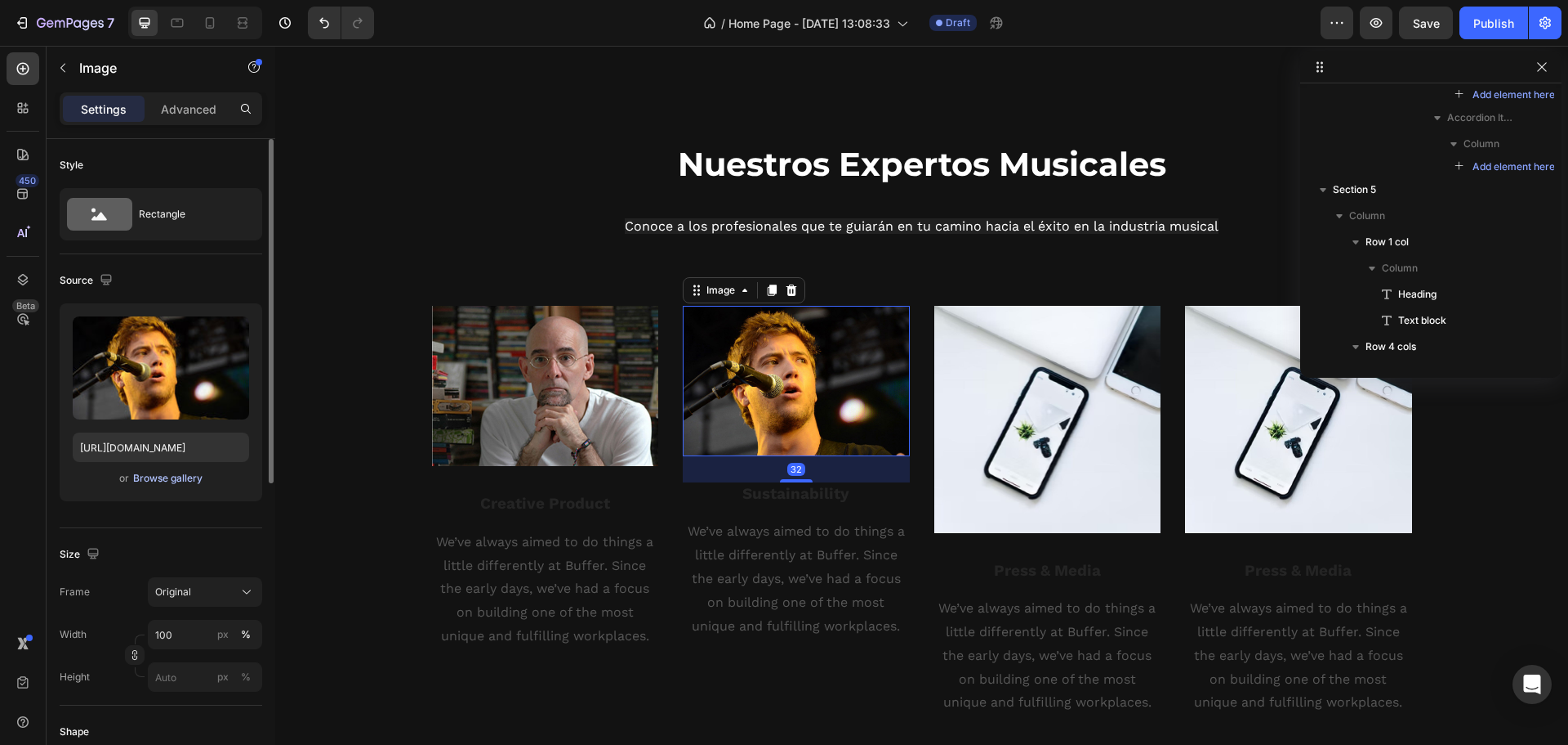
click at [157, 481] on div "Browse gallery" at bounding box center [167, 478] width 70 height 14
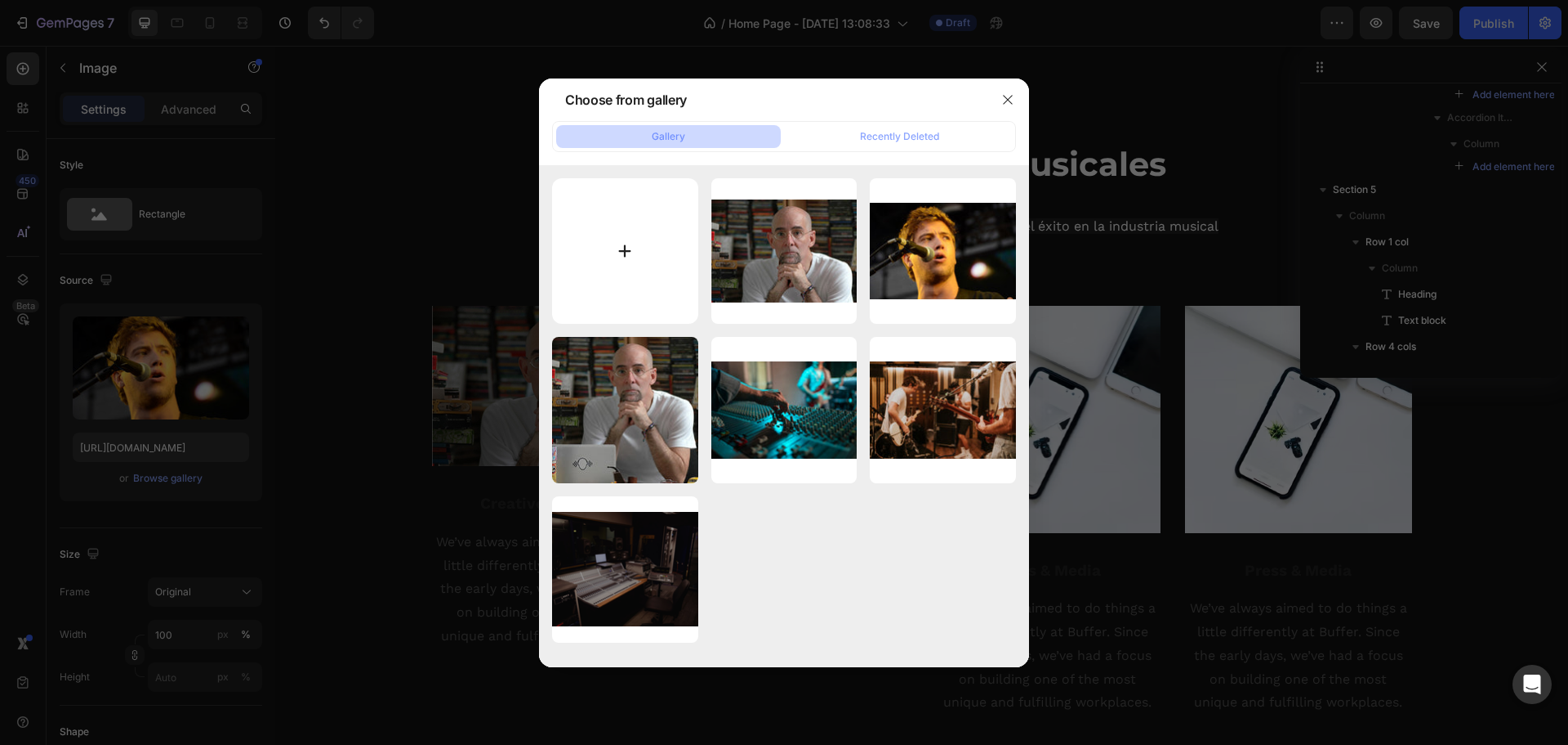
click at [652, 255] on input "file" at bounding box center [625, 251] width 146 height 146
type input "C:\fakepath\rodrigo goncalves.jpg"
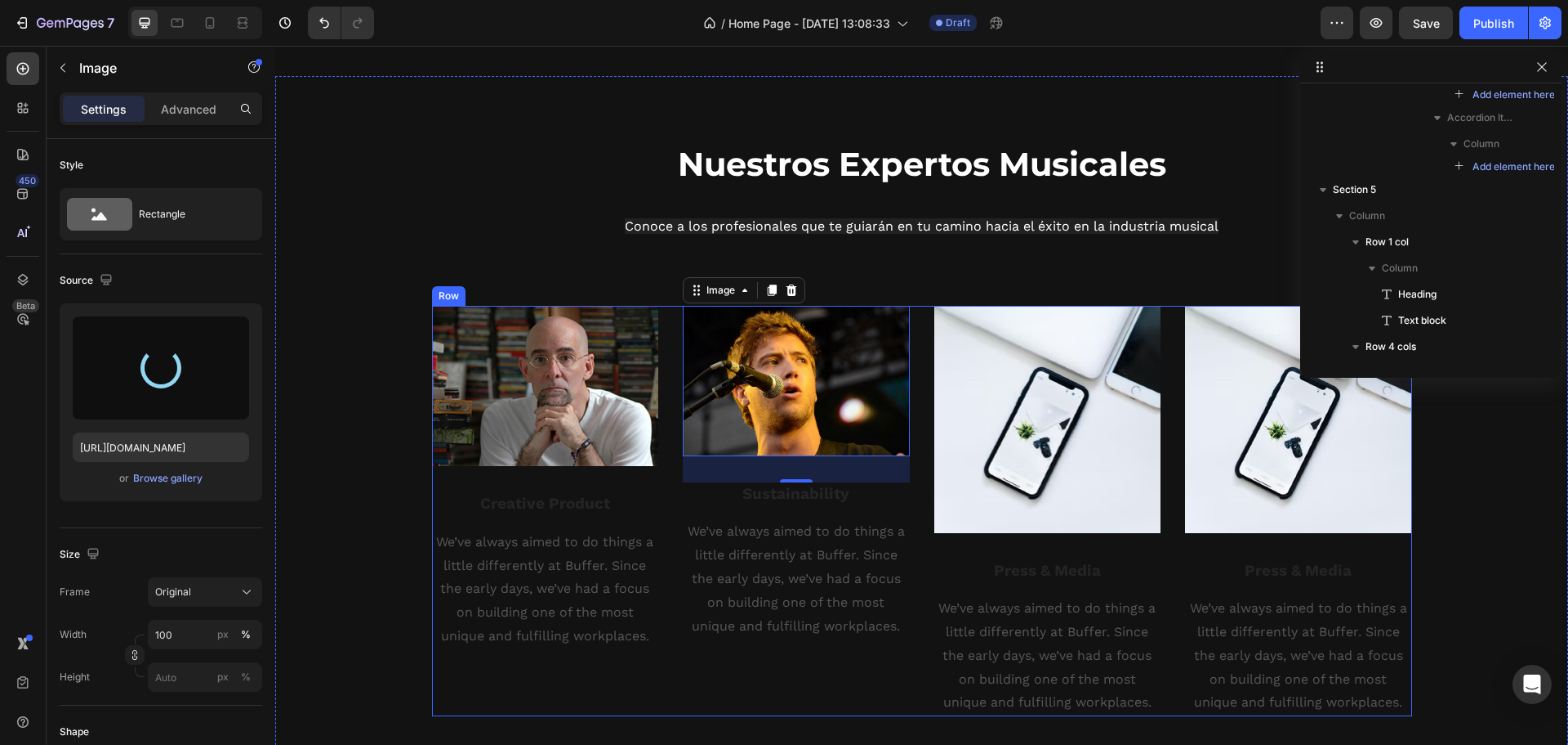
type input "https://cdn.shopify.com/s/files/1/0629/3356/5488/files/gempages_581657602149057…"
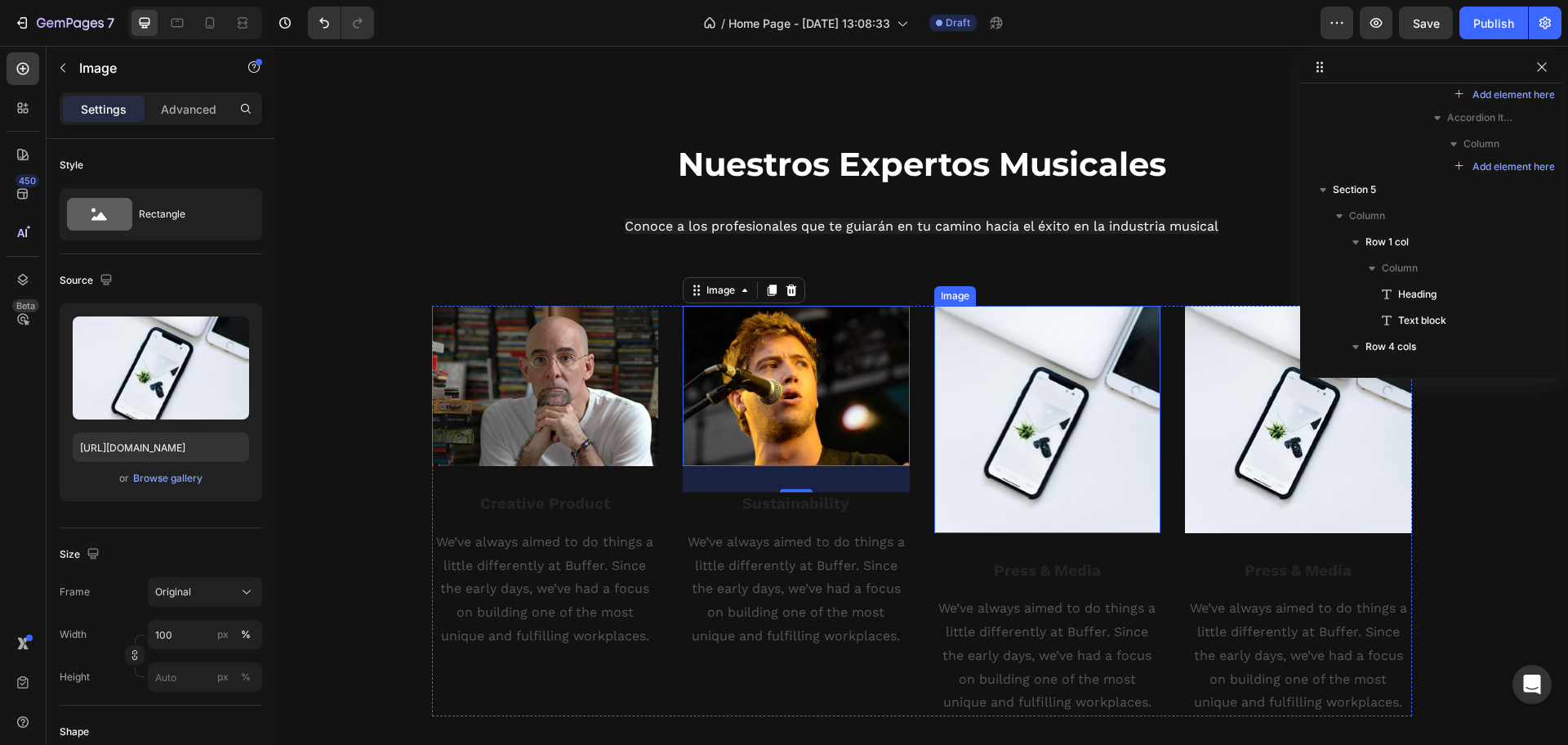
click at [984, 428] on img at bounding box center [1048, 420] width 227 height 227
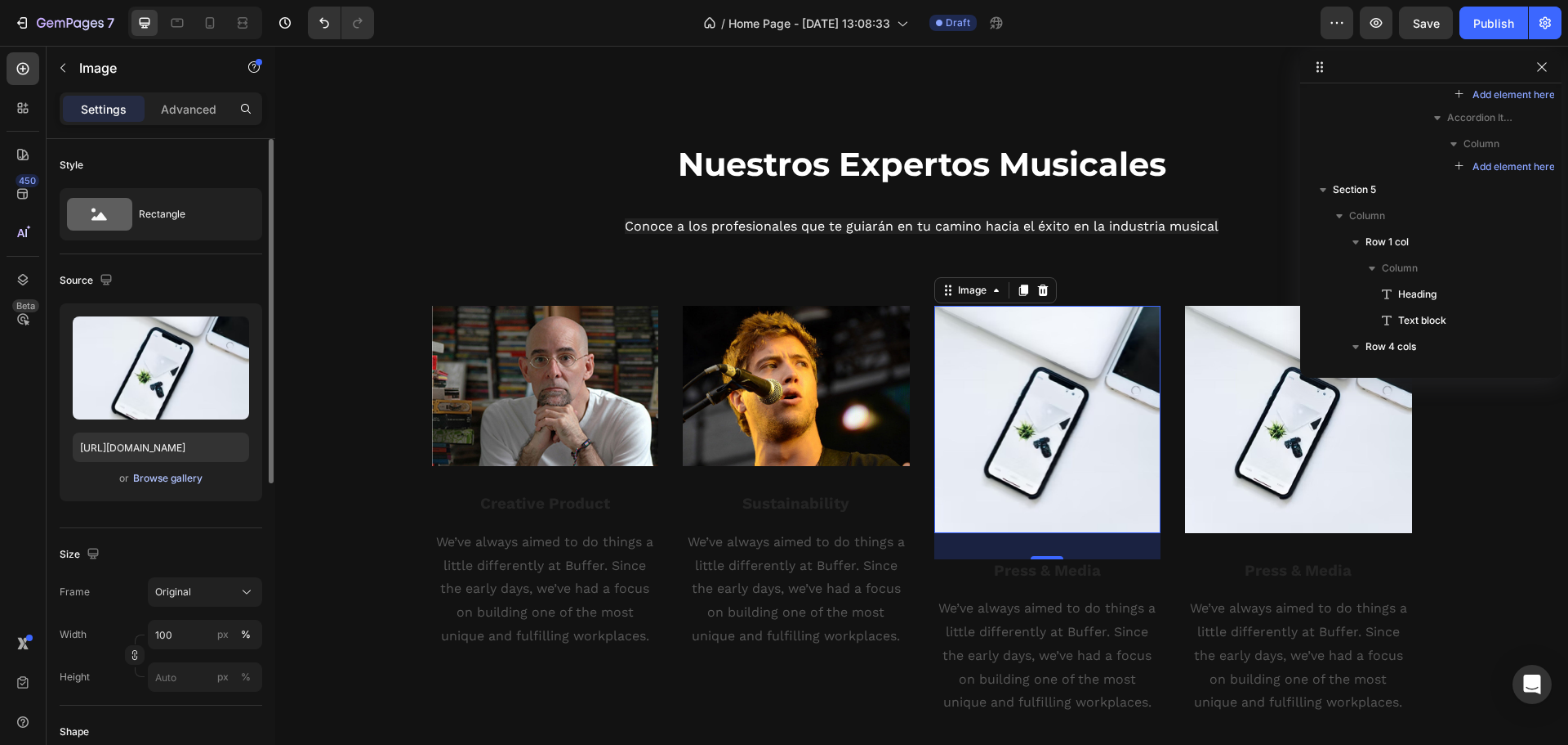
click at [167, 483] on div "Browse gallery" at bounding box center [167, 478] width 70 height 14
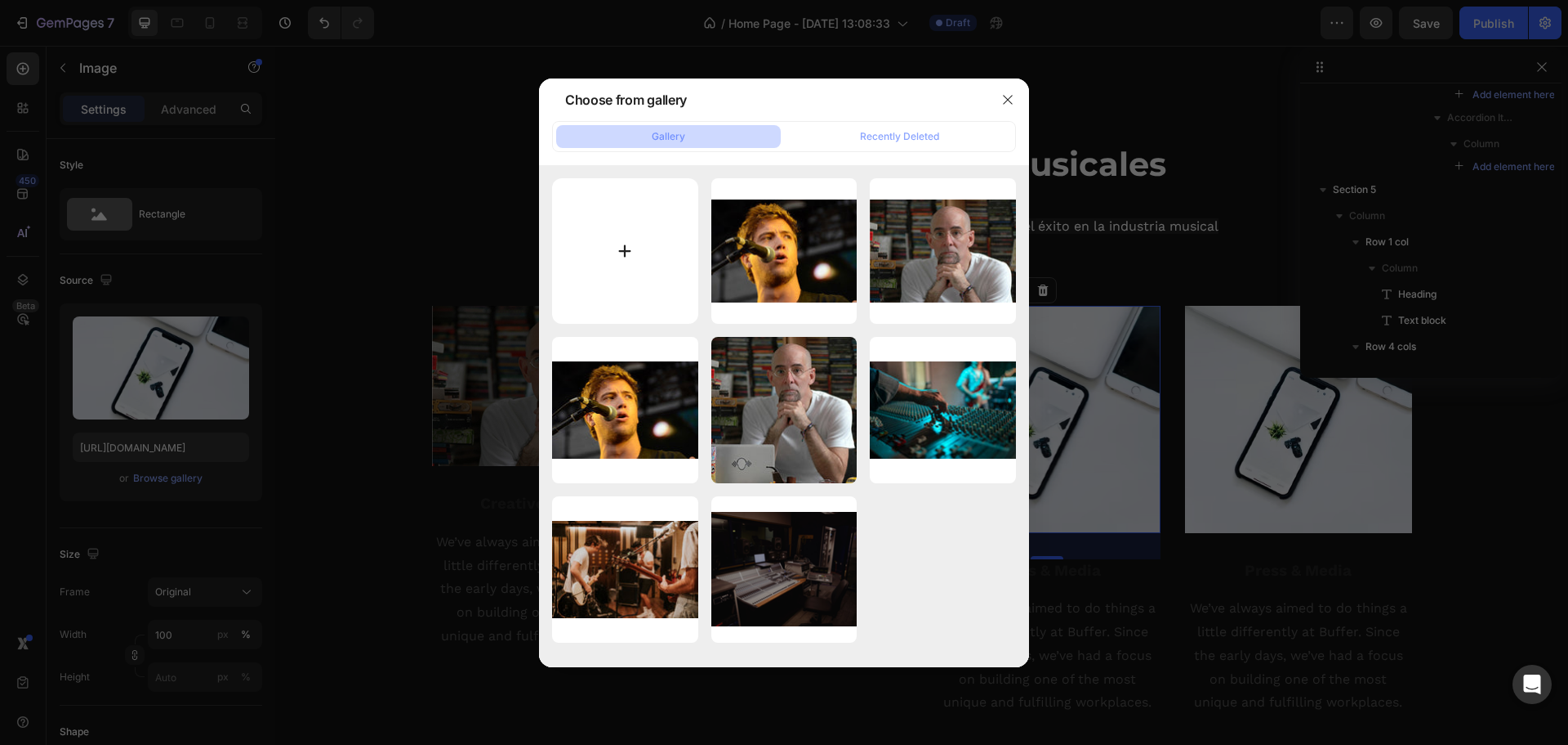
click at [649, 246] on input "file" at bounding box center [625, 251] width 146 height 146
type input "C:\fakepath\max manzano.jpg"
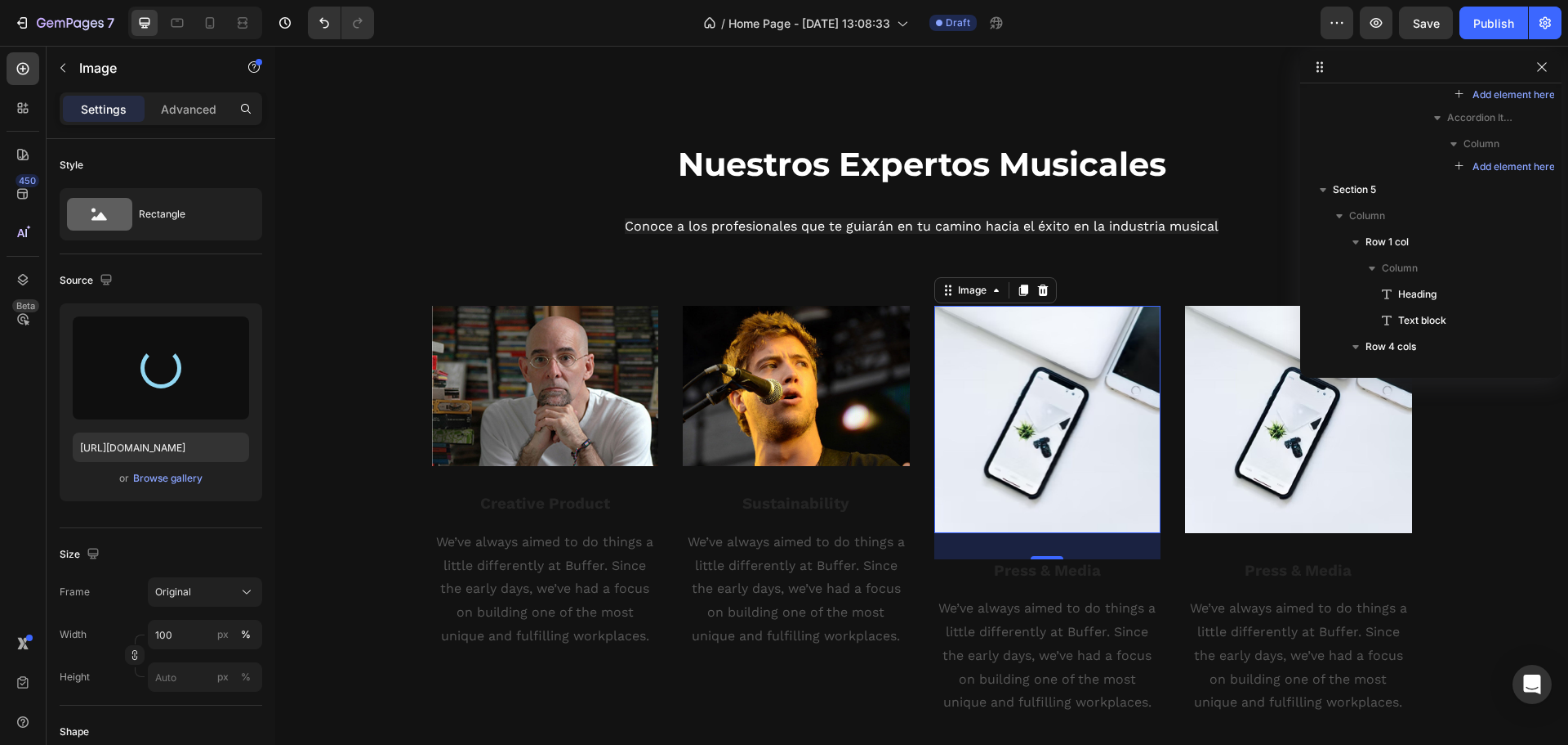
type input "https://cdn.shopify.com/s/files/1/0629/3356/5488/files/gempages_581657602149057…"
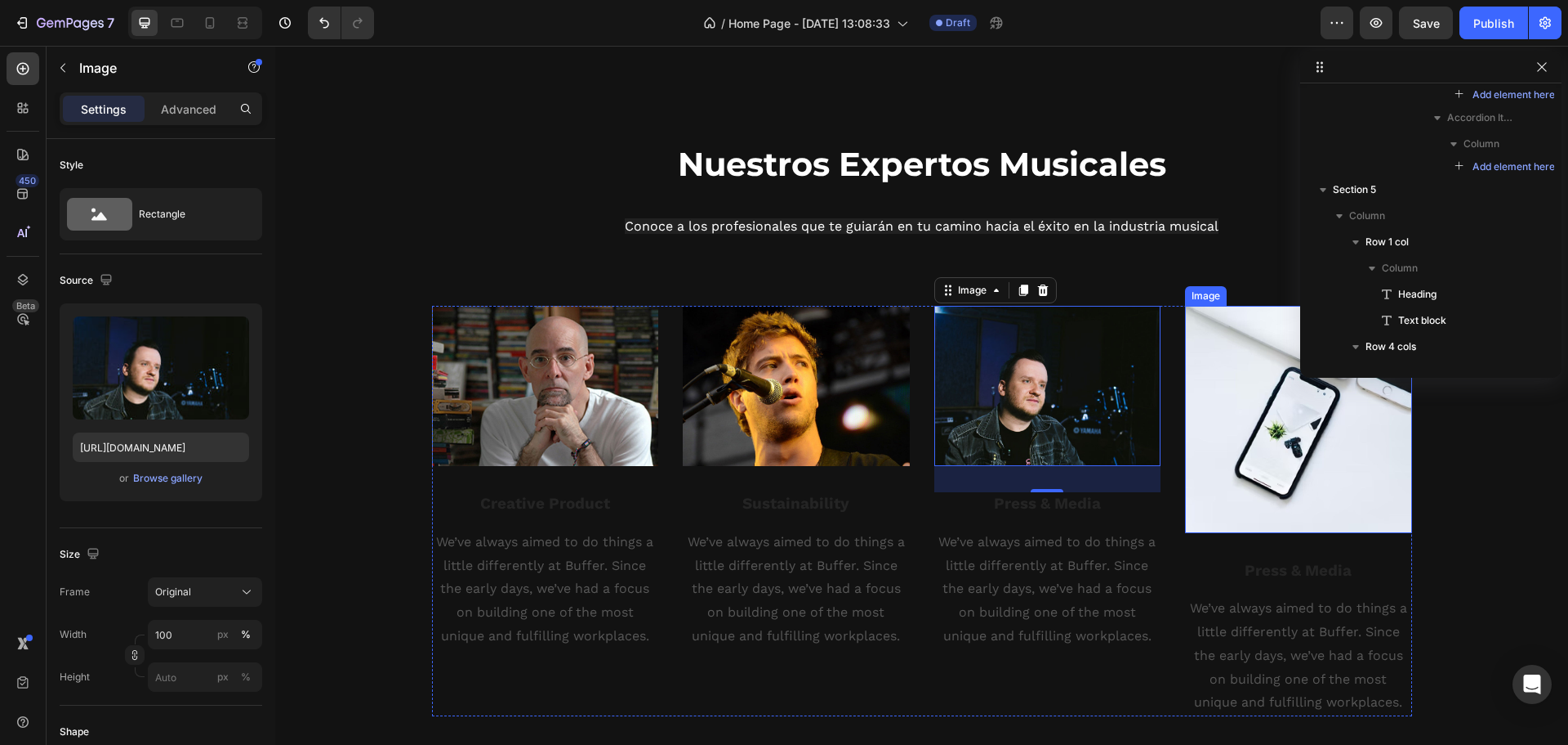
click at [1192, 424] on img at bounding box center [1299, 420] width 227 height 227
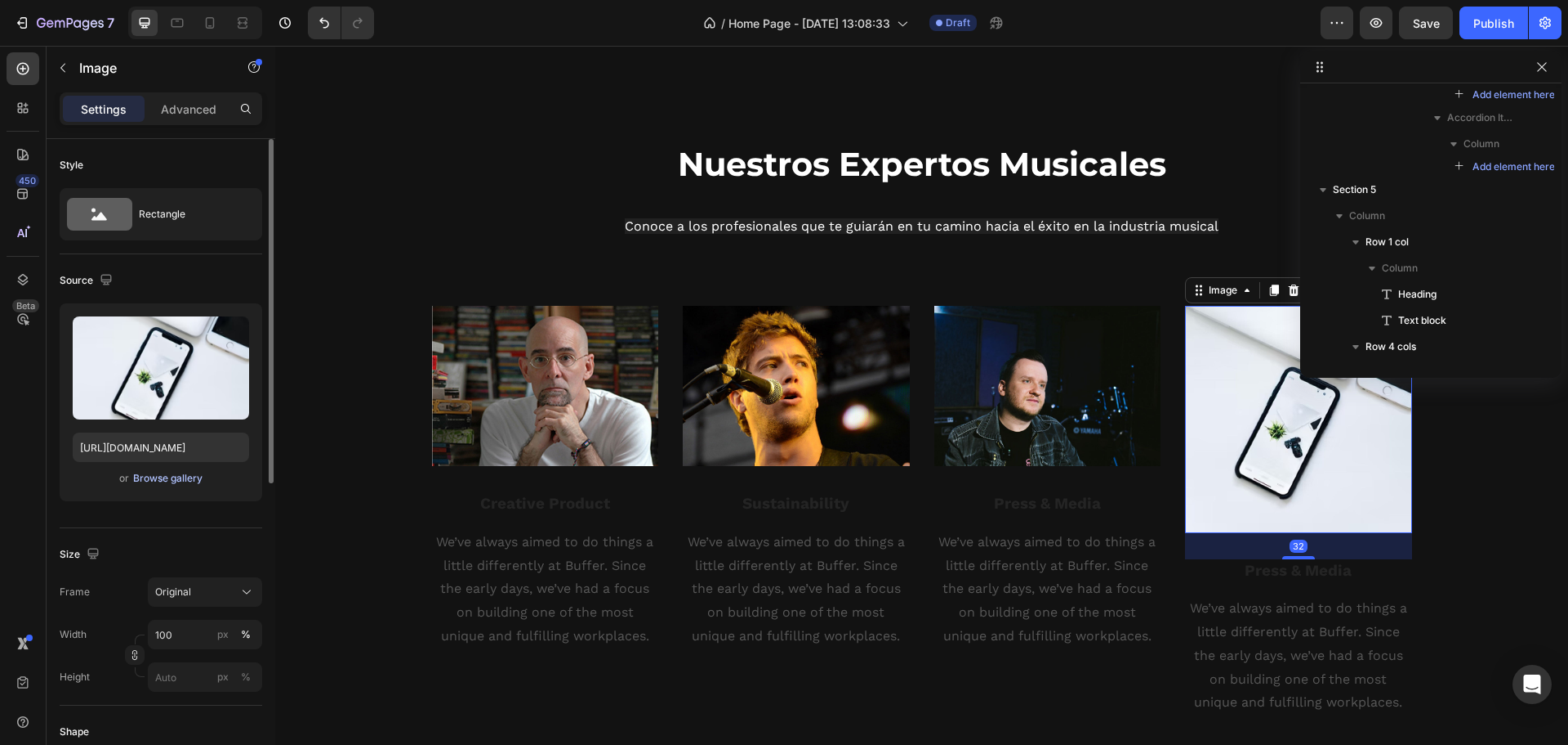
click at [150, 477] on div "Browse gallery" at bounding box center [167, 478] width 70 height 14
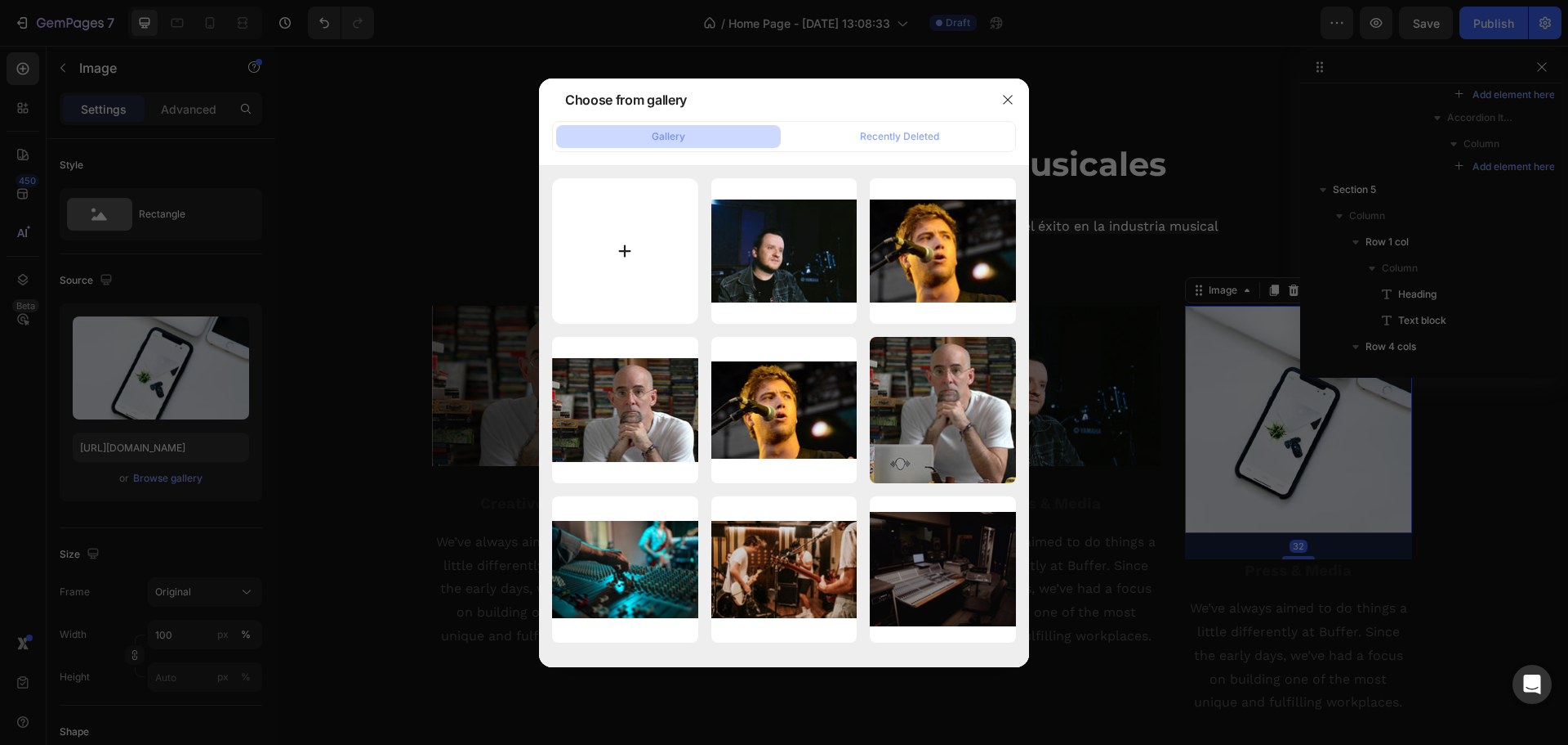
click at [638, 227] on input "file" at bounding box center [625, 251] width 146 height 146
type input "C:\fakepath\cheo velasquez.jpg"
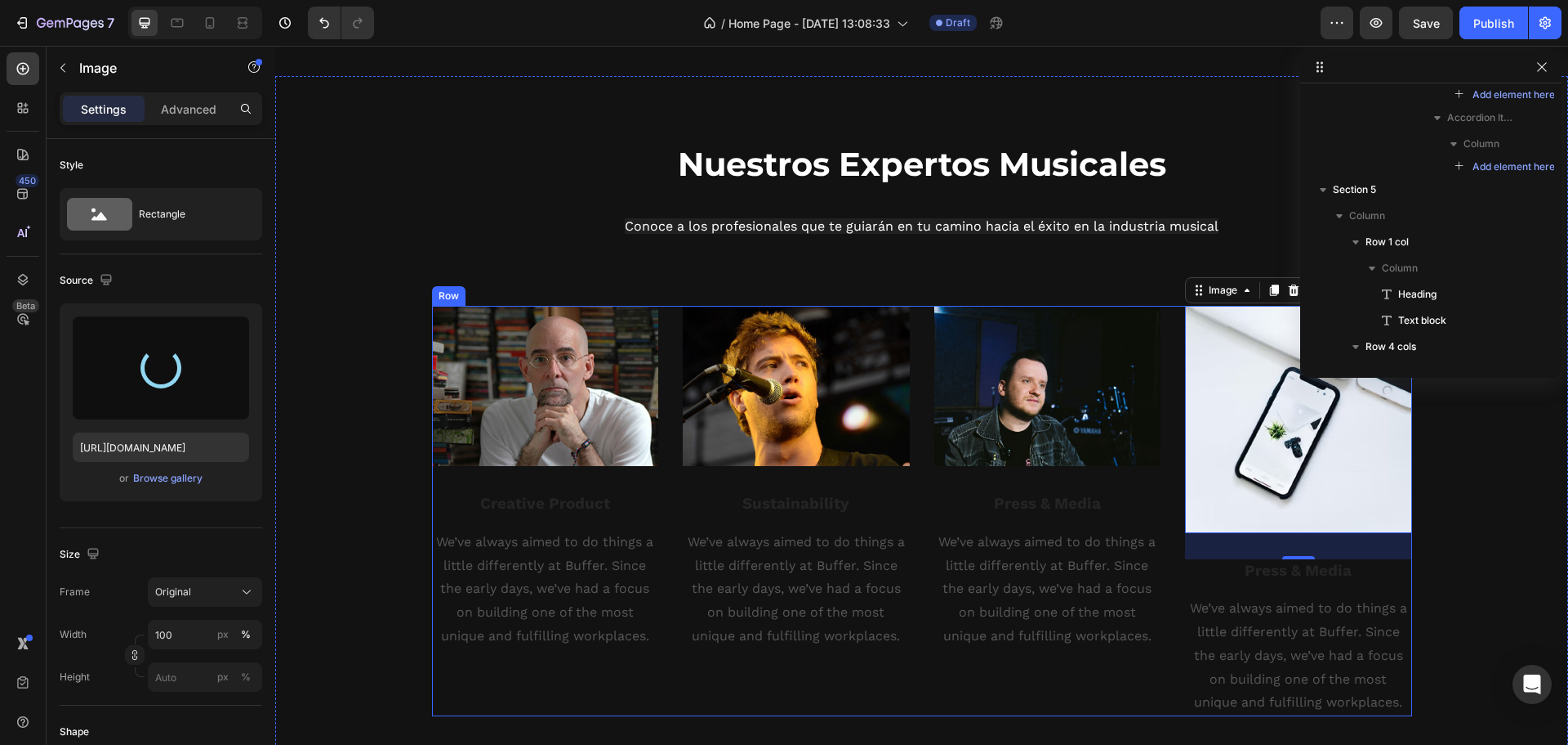
type input "https://cdn.shopify.com/s/files/1/0629/3356/5488/files/gempages_581657602149057…"
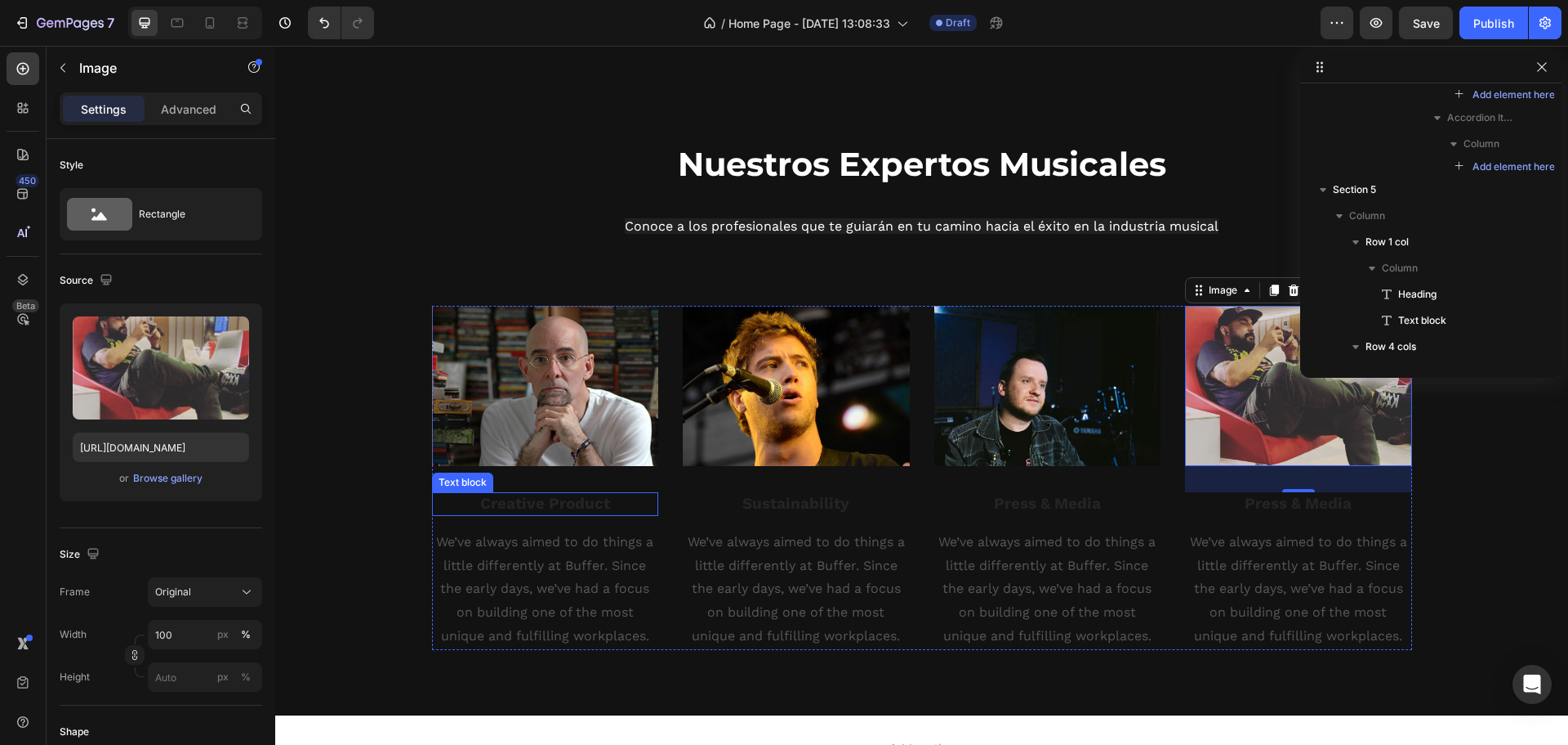
click at [510, 515] on div "Creative Product Text block" at bounding box center [545, 504] width 227 height 24
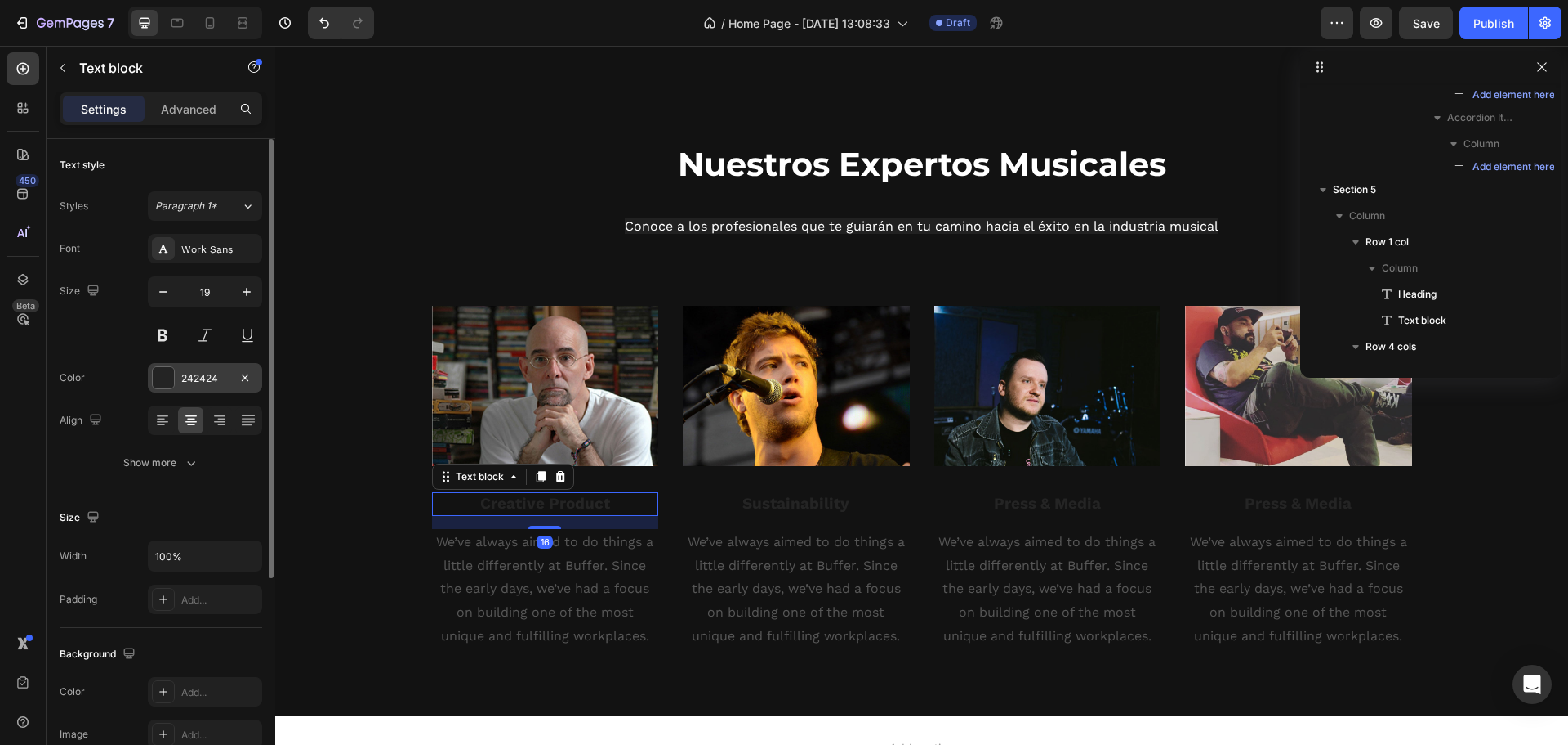
click at [159, 380] on div at bounding box center [163, 377] width 21 height 21
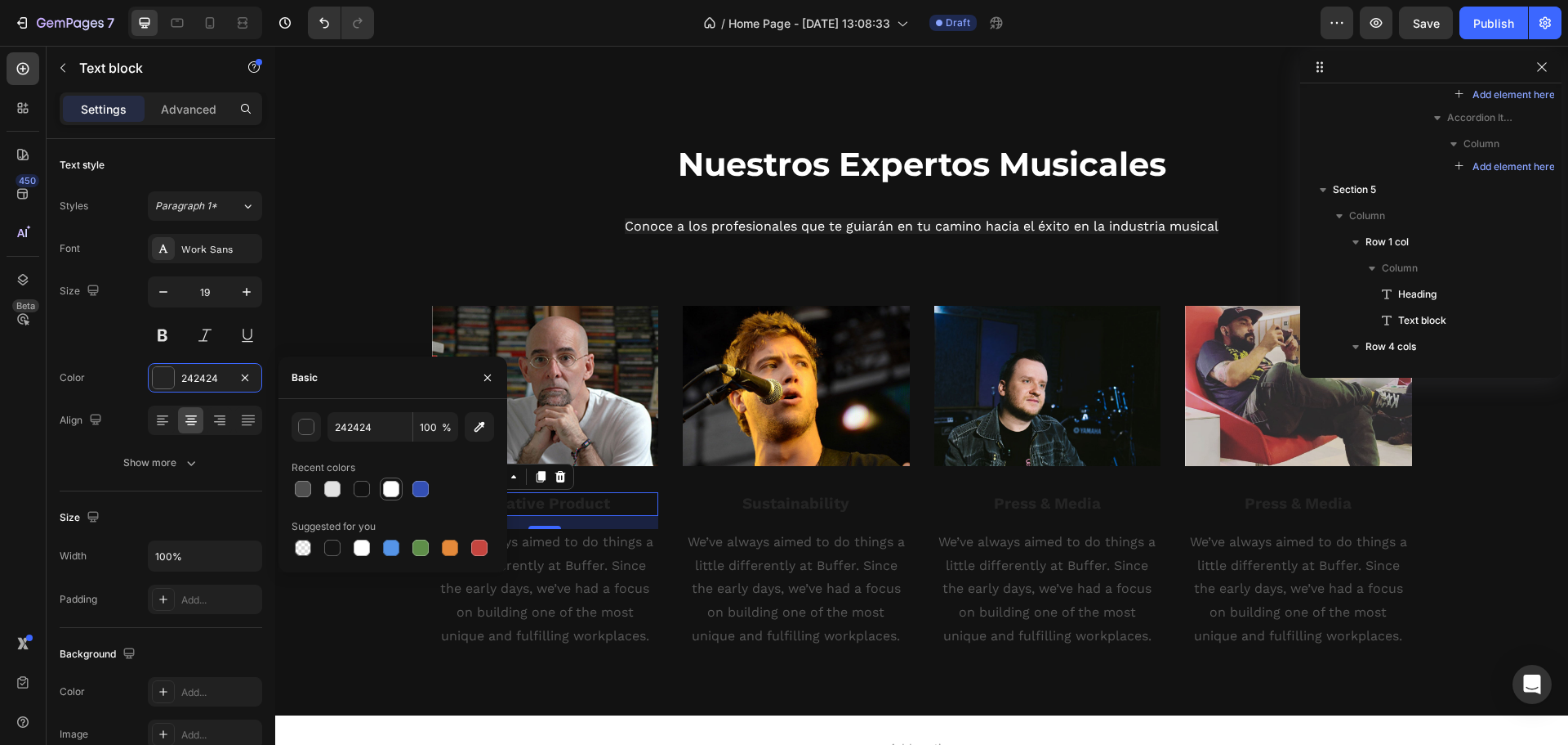
click at [385, 490] on div at bounding box center [391, 489] width 16 height 16
type input "FFFFFF"
click at [603, 505] on p "Creative Product" at bounding box center [545, 504] width 224 height 20
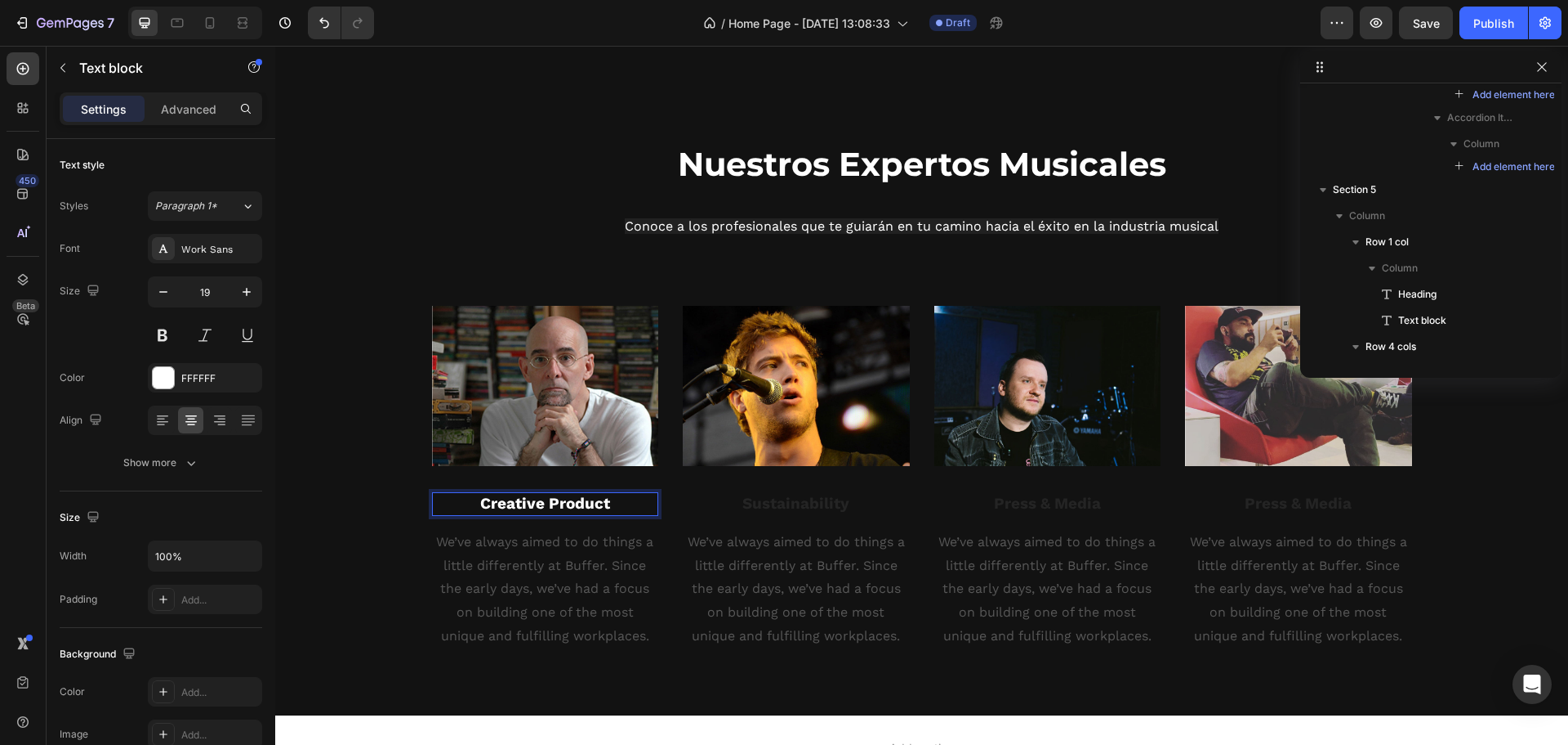
click at [603, 505] on p "Creative Product" at bounding box center [545, 504] width 224 height 20
click at [518, 577] on p "We’ve always aimed to do things a little differently at Buffer. Since the early…" at bounding box center [545, 589] width 224 height 118
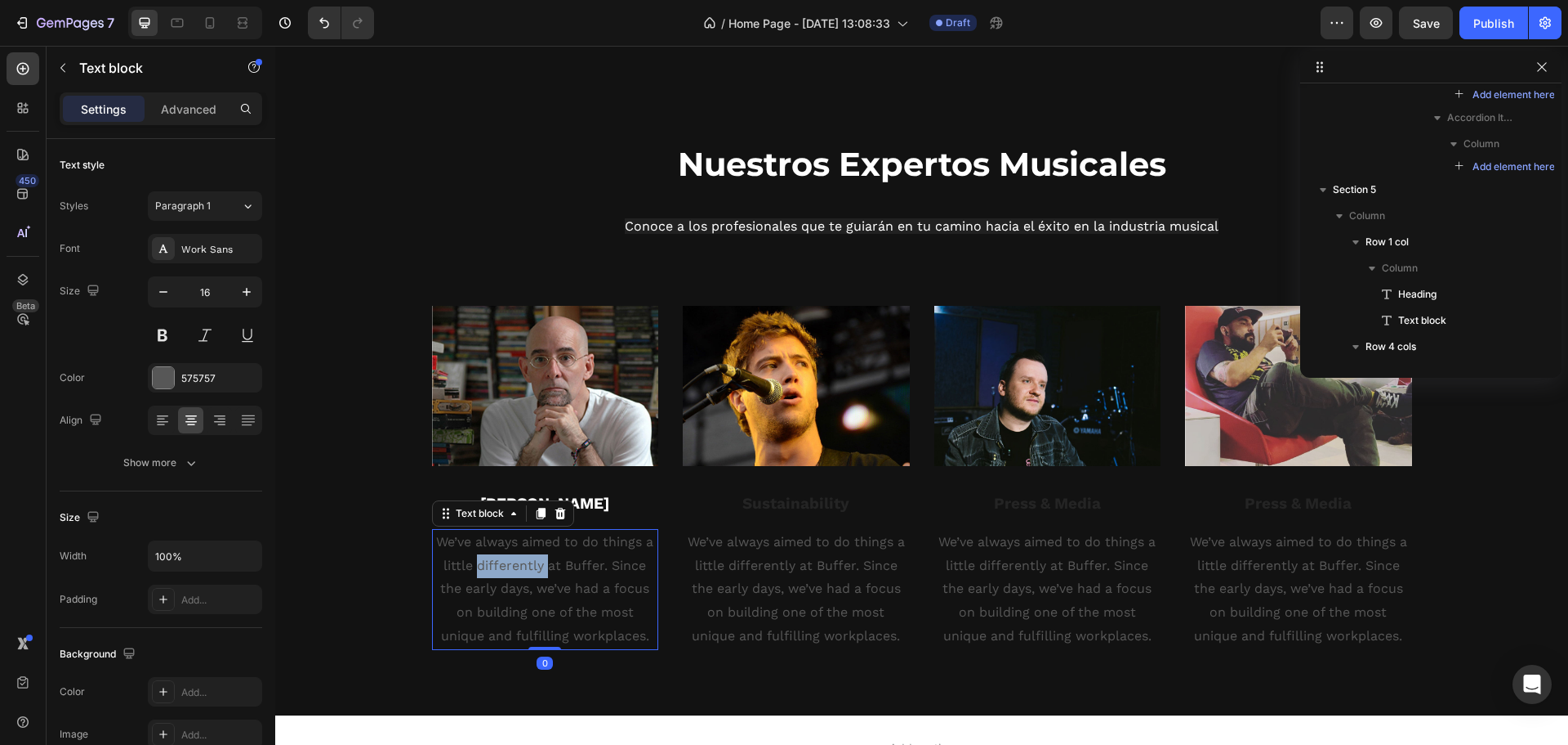
click at [518, 577] on p "We’ve always aimed to do things a little differently at Buffer. Since the early…" at bounding box center [545, 589] width 224 height 118
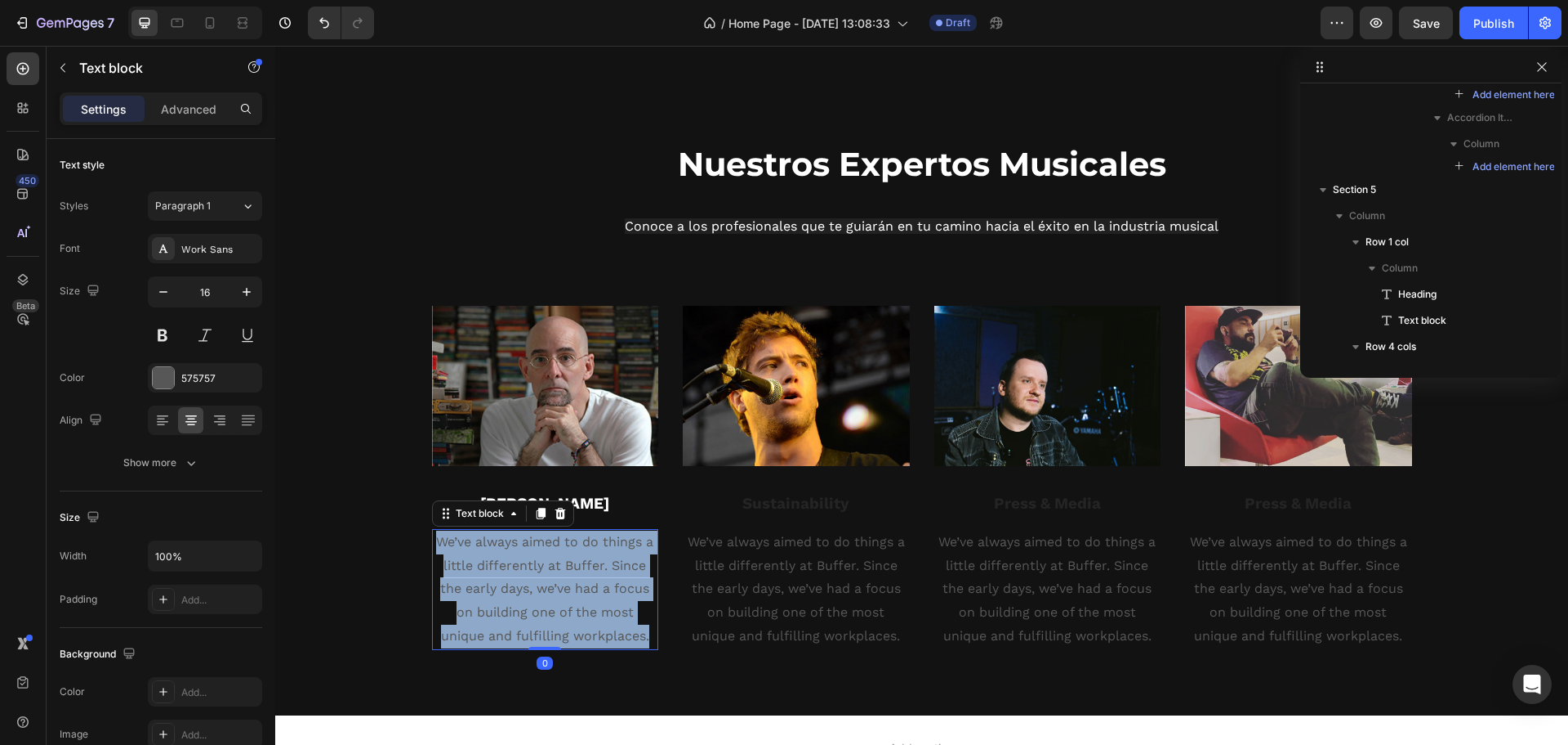
click at [518, 577] on p "We’ve always aimed to do things a little differently at Buffer. Since the early…" at bounding box center [545, 589] width 224 height 118
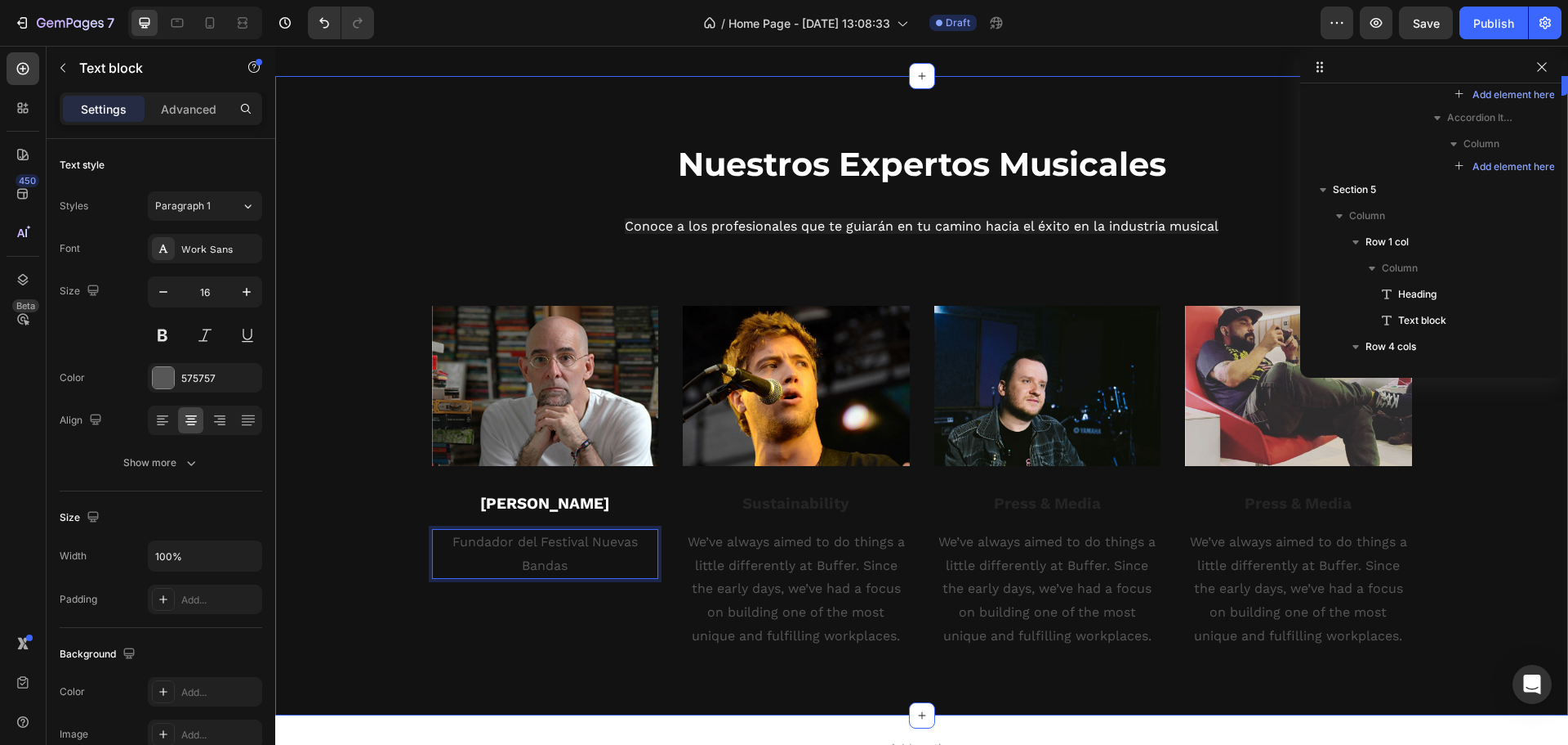
click at [455, 596] on div "Image Félix Alluva Text block Fundador del Festival Nuevas Bandas Text block 0" at bounding box center [545, 478] width 227 height 344
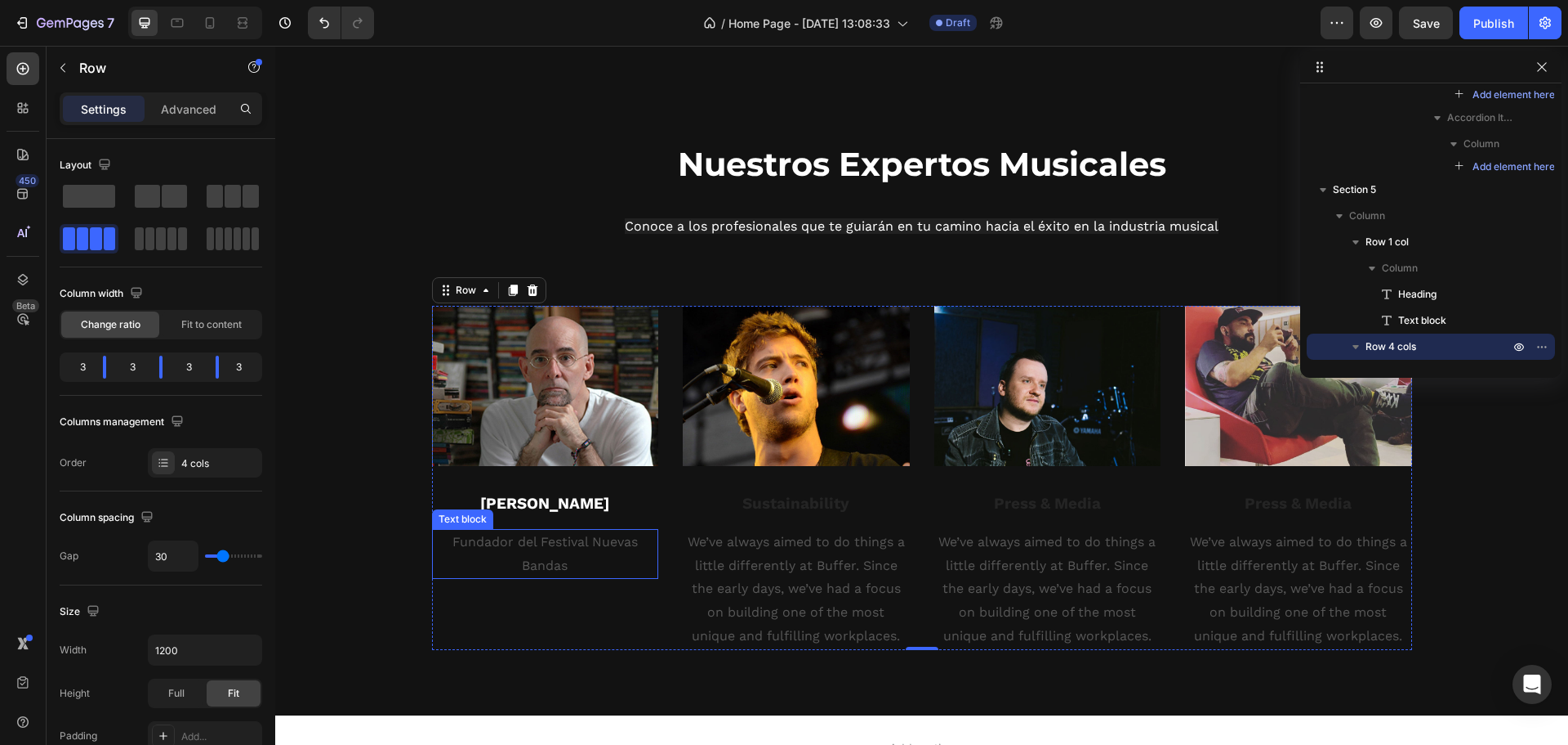
click at [481, 564] on p "Fundador del Festival Nuevas Bandas" at bounding box center [545, 554] width 224 height 47
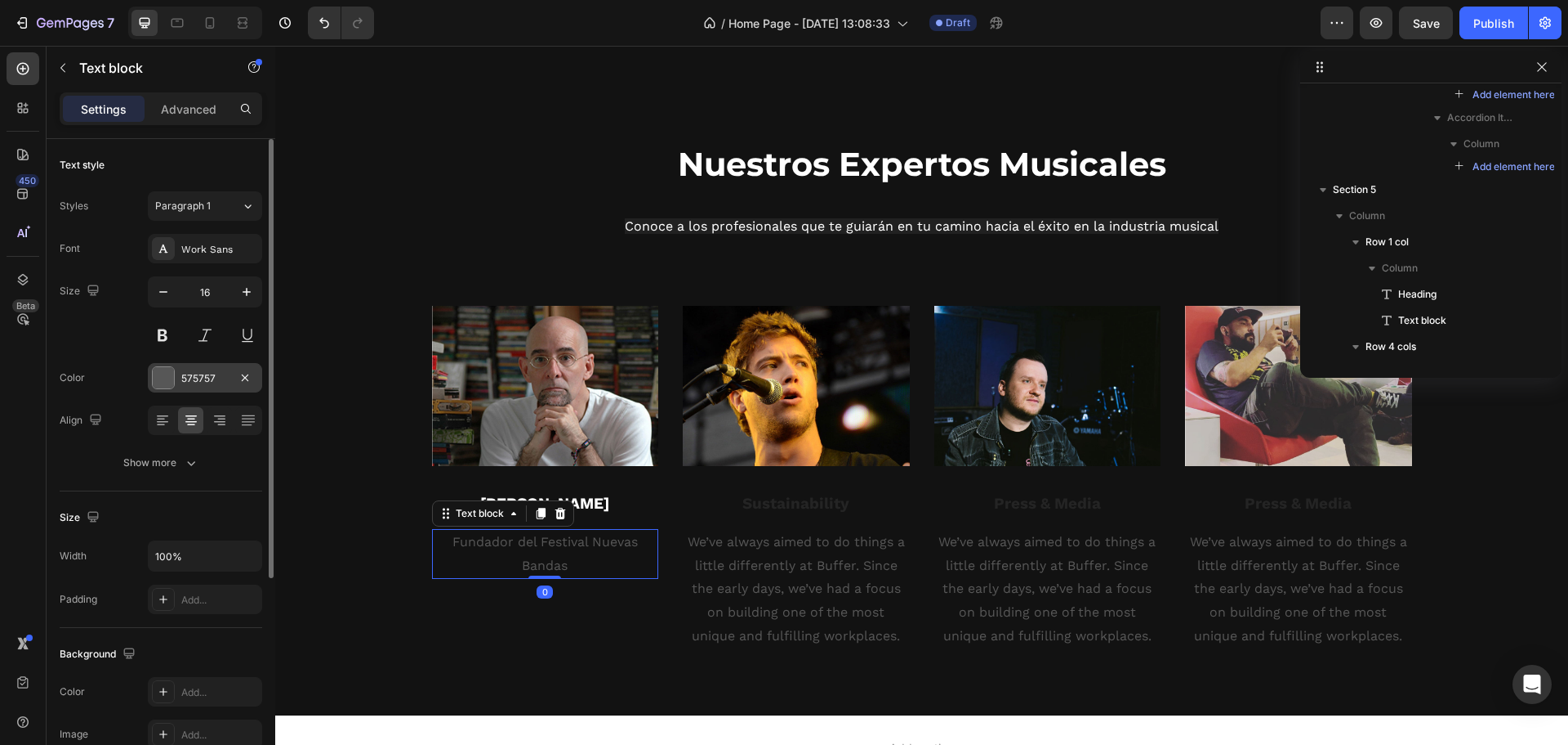
click at [158, 372] on div at bounding box center [163, 377] width 21 height 21
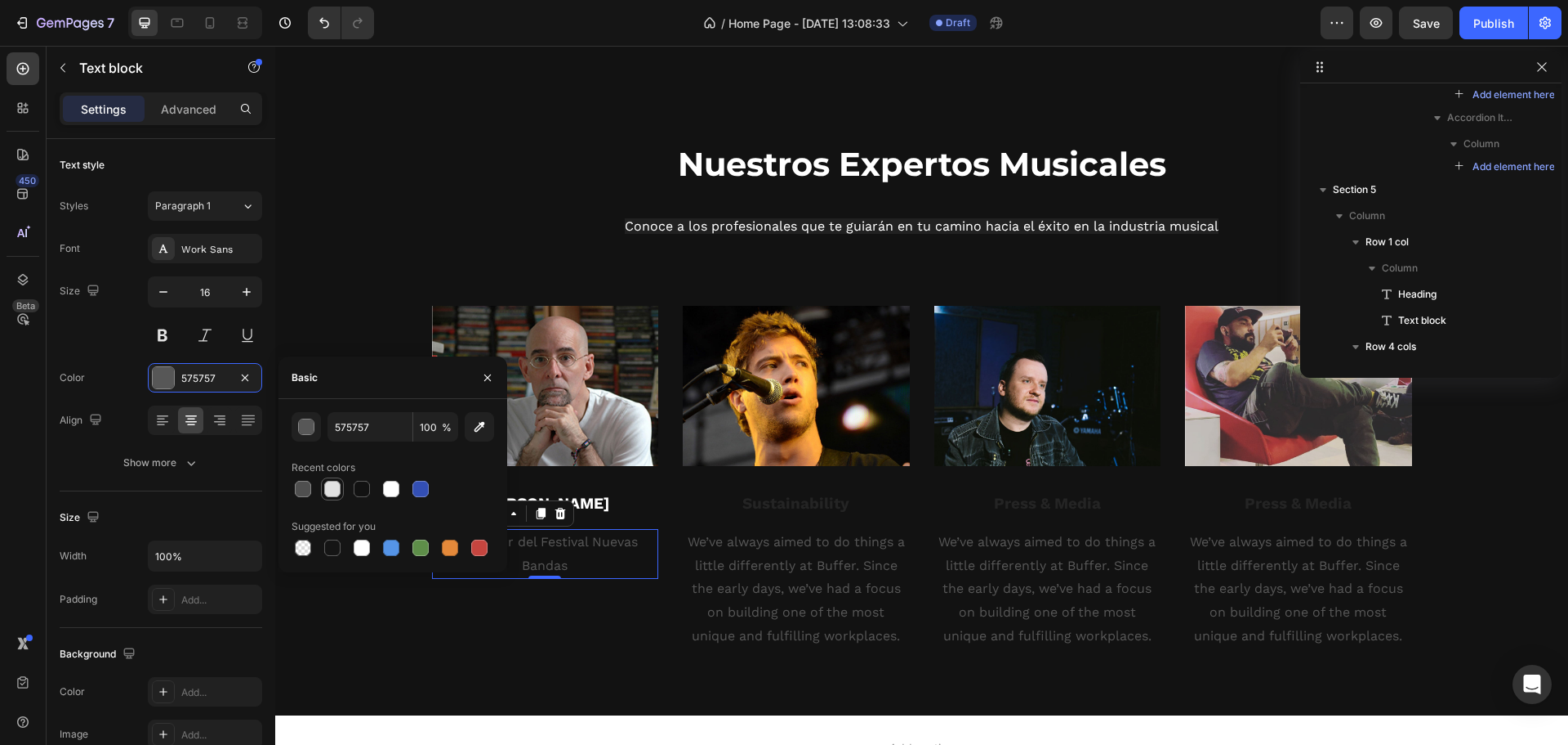
click at [330, 484] on div at bounding box center [332, 489] width 16 height 16
type input "E2E2E2"
click at [806, 483] on div "Image Sustainability Text block We’ve always aimed to do things a little differ…" at bounding box center [797, 478] width 227 height 344
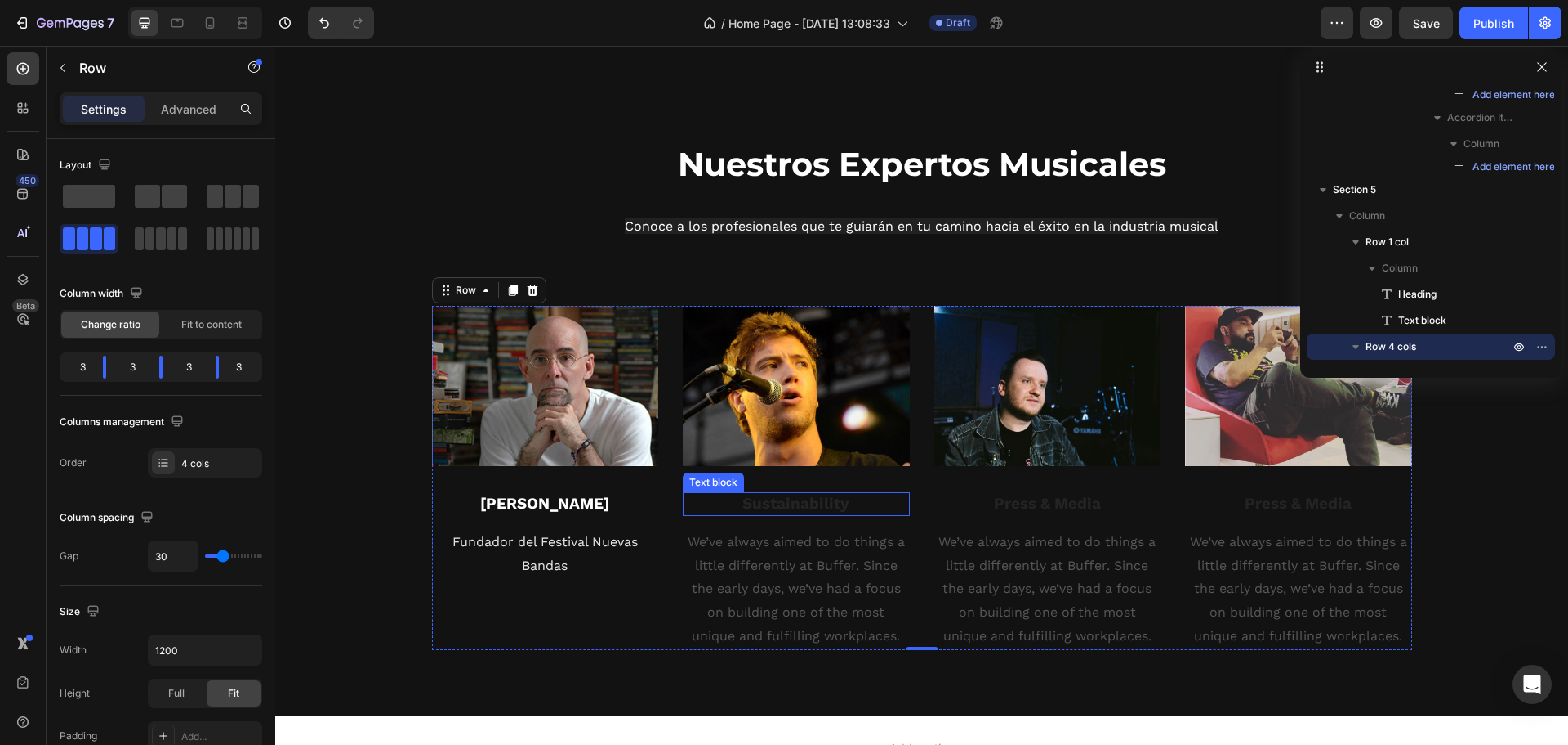
click at [795, 492] on div "Sustainability" at bounding box center [797, 504] width 227 height 24
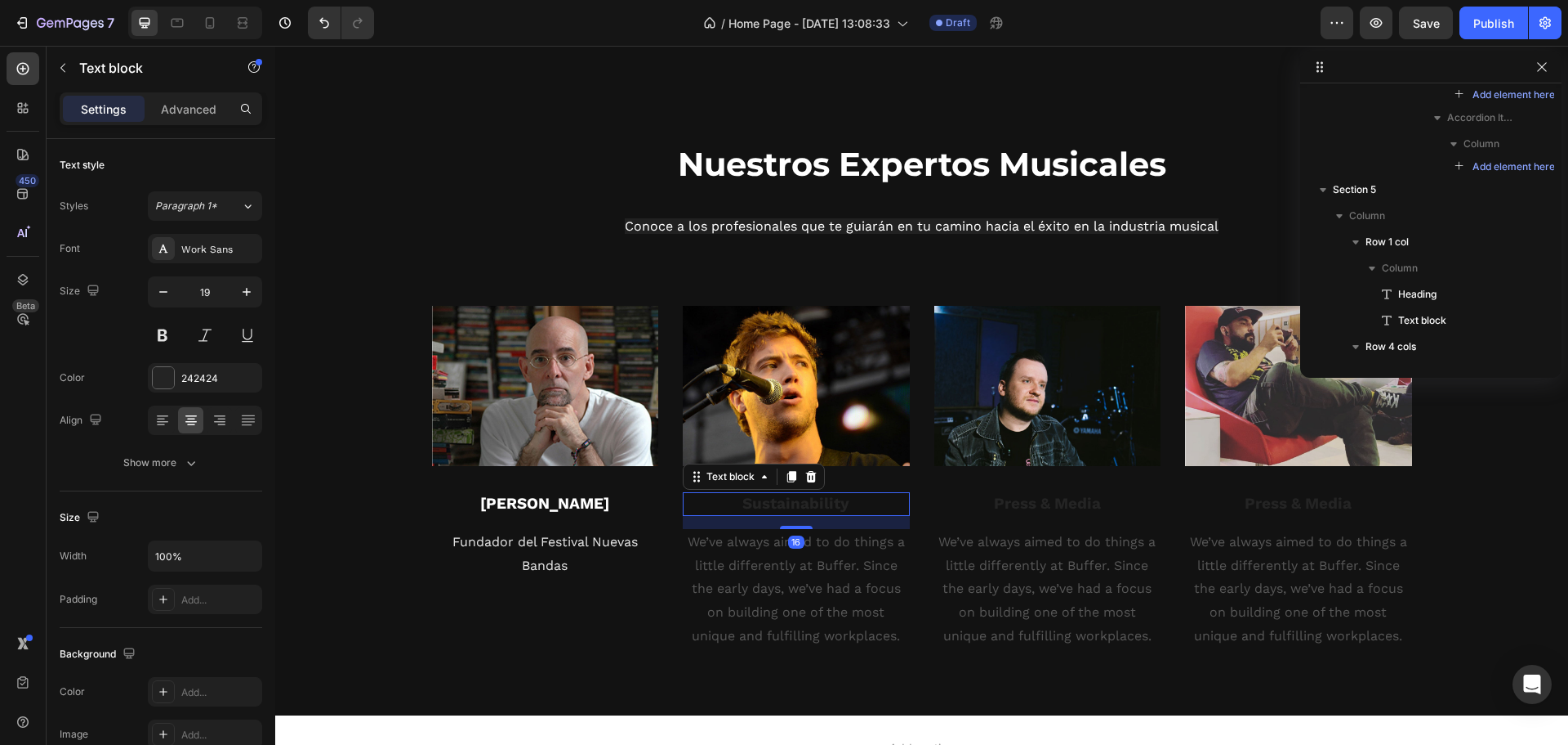
click at [847, 501] on p "Sustainability" at bounding box center [797, 504] width 224 height 20
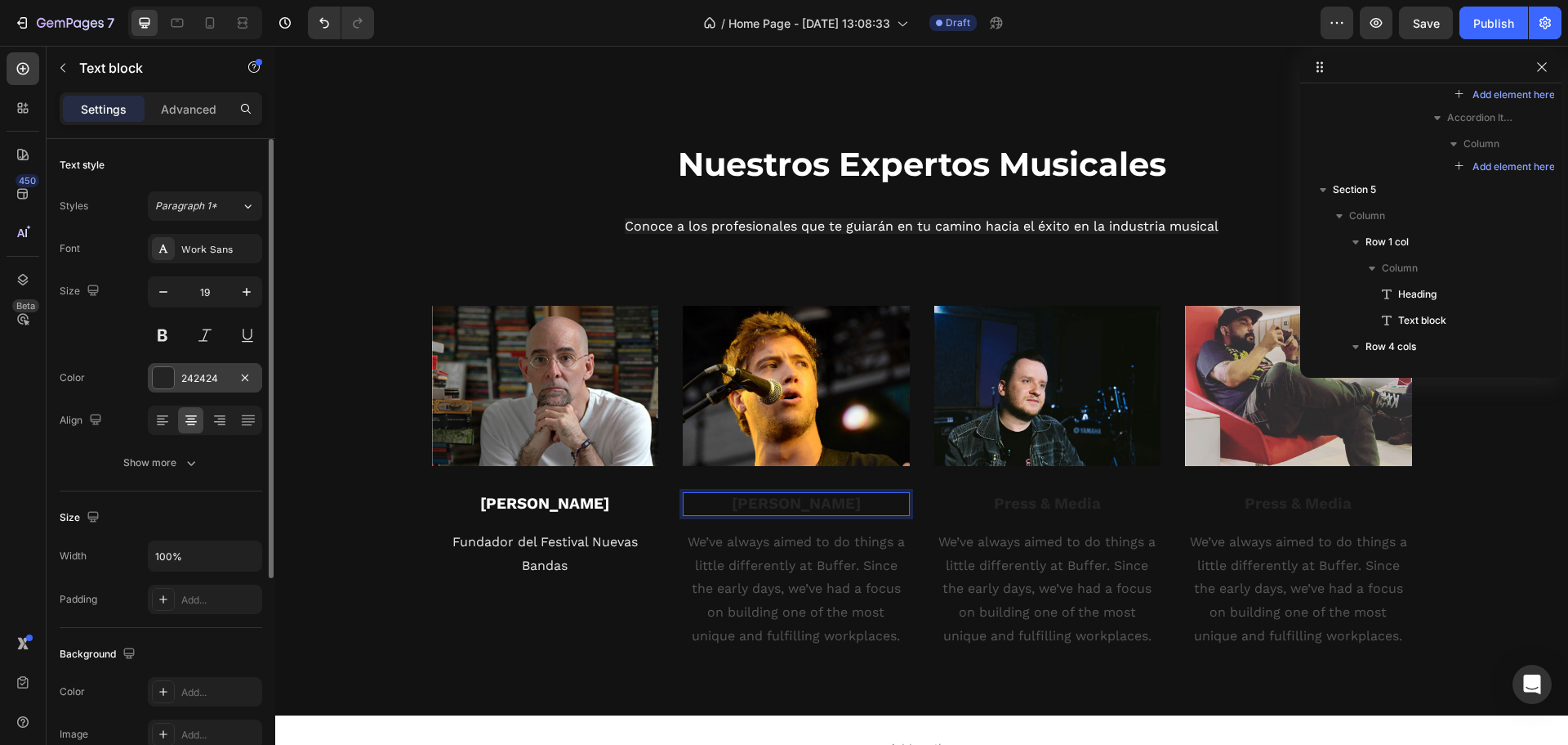
click at [160, 368] on div at bounding box center [163, 377] width 21 height 21
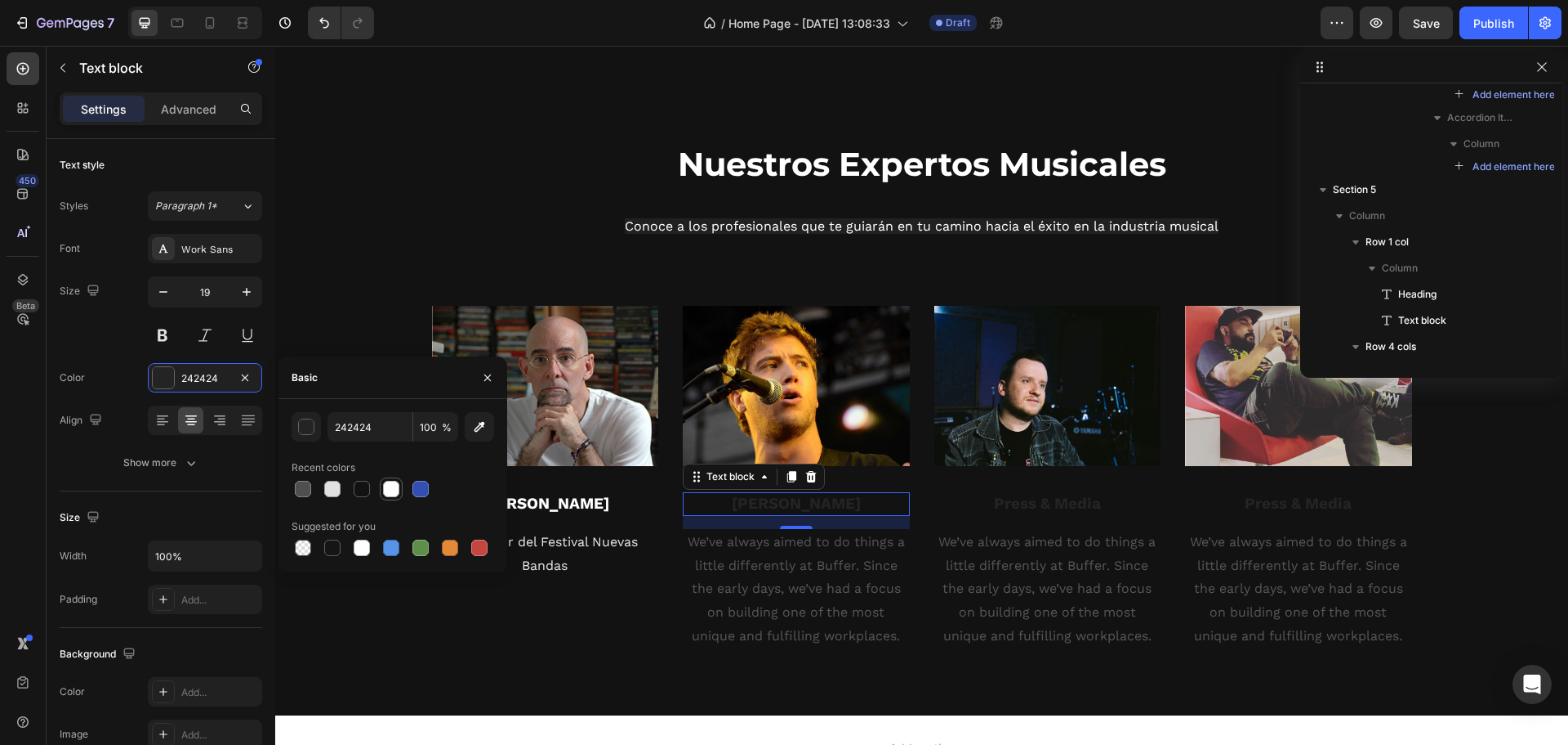
click at [396, 484] on div at bounding box center [391, 489] width 16 height 16
type input "FFFFFF"
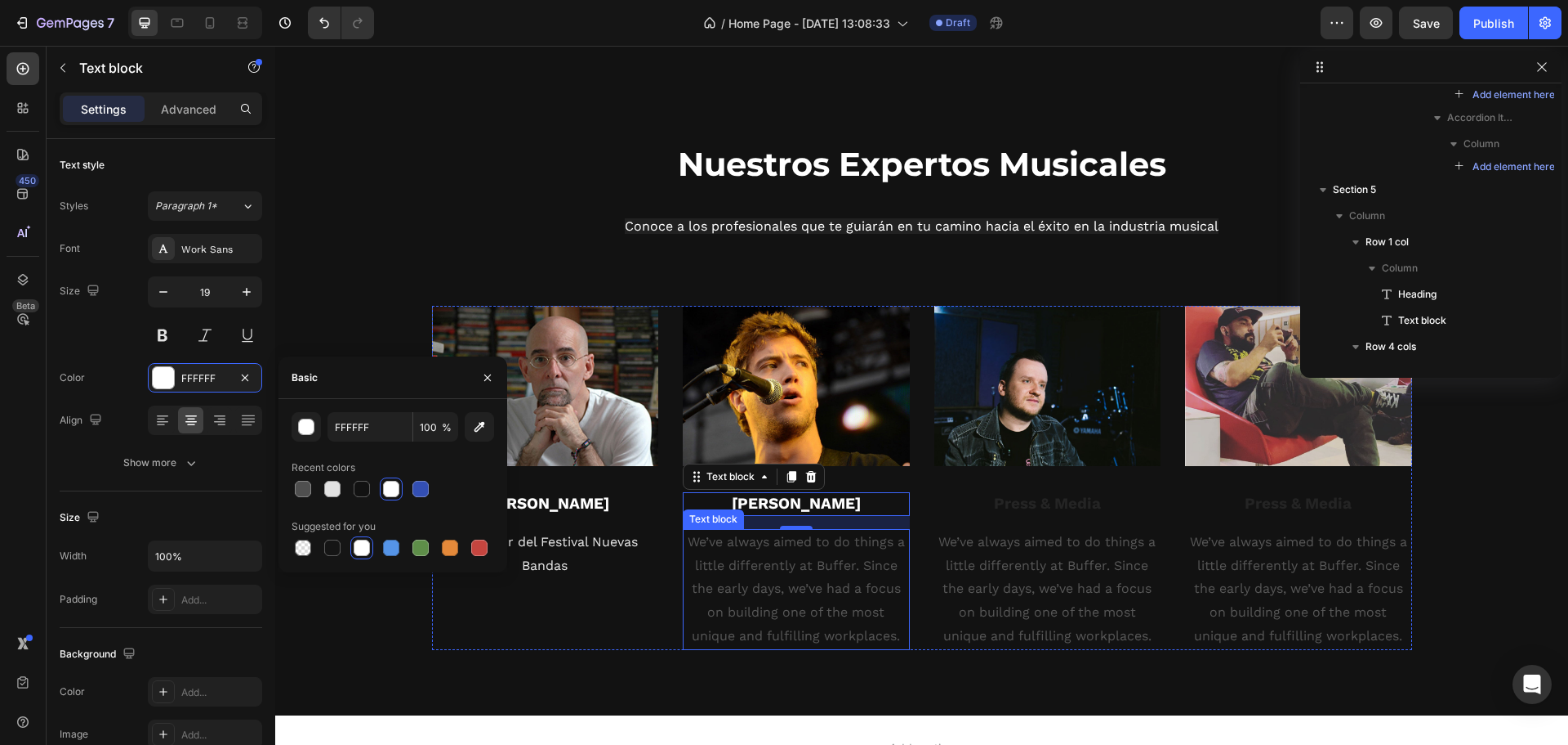
click at [732, 576] on p "We’ve always aimed to do things a little differently at Buffer. Since the early…" at bounding box center [797, 589] width 224 height 118
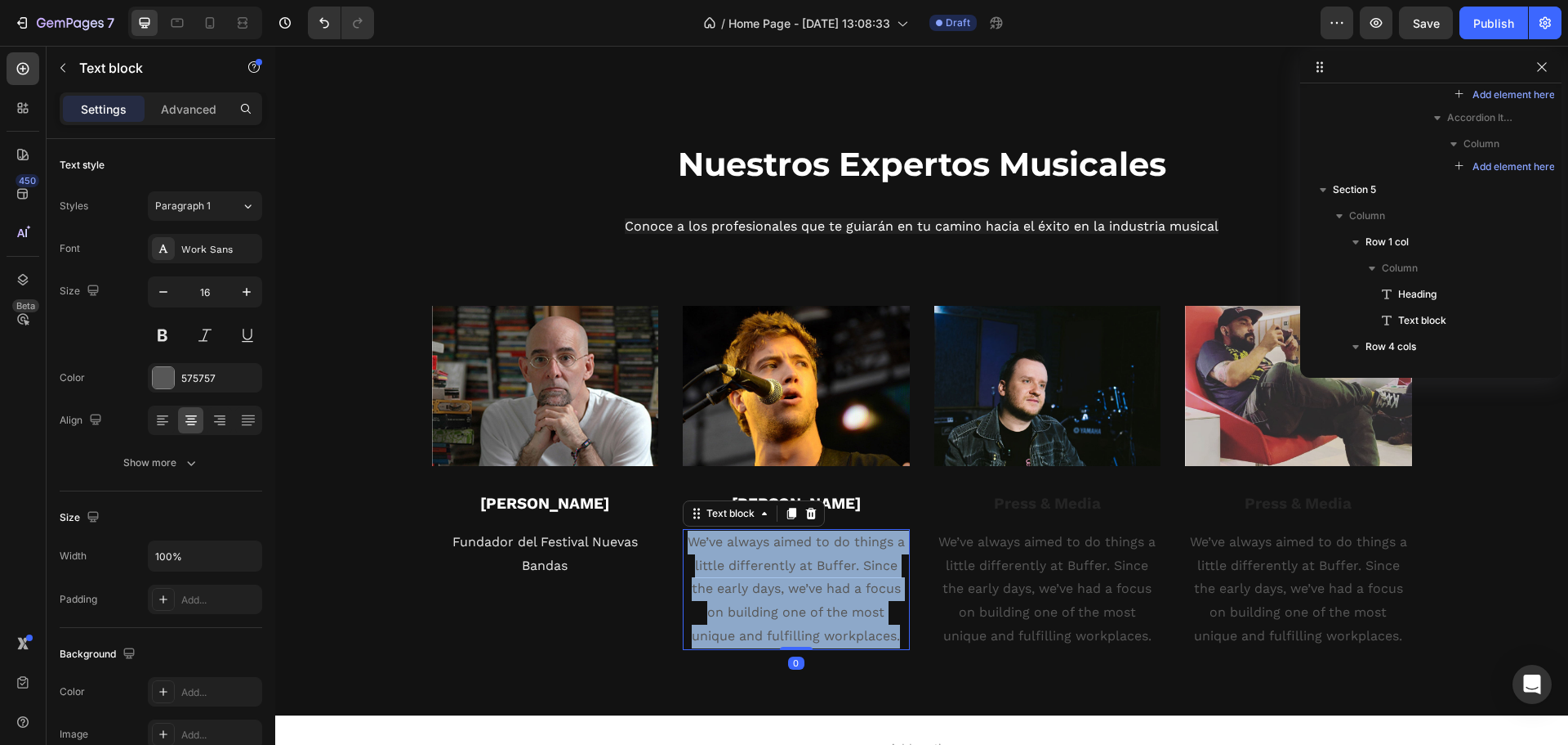
click at [732, 576] on p "We’ve always aimed to do things a little differently at Buffer. Since the early…" at bounding box center [797, 589] width 224 height 118
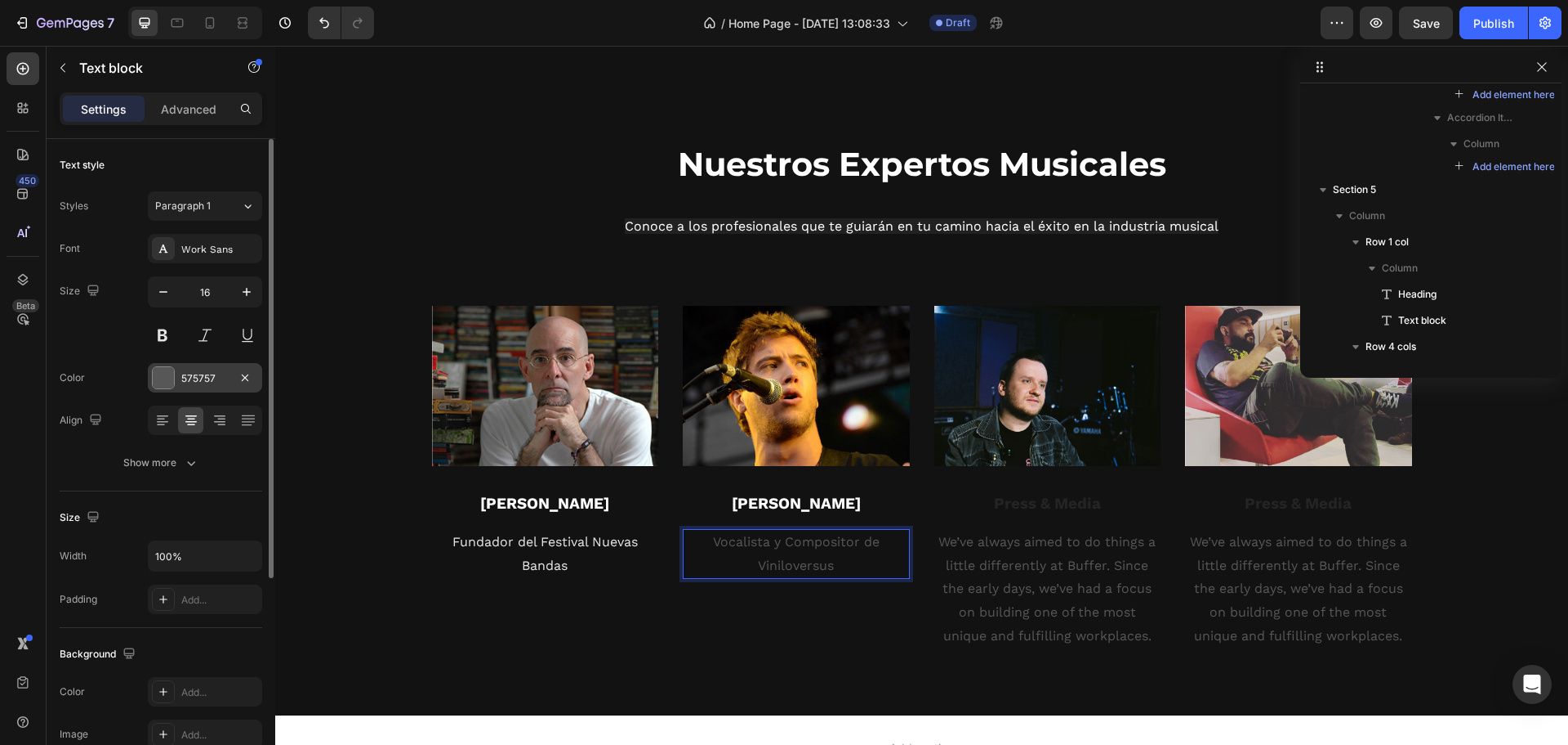
click at [163, 379] on div at bounding box center [163, 377] width 21 height 21
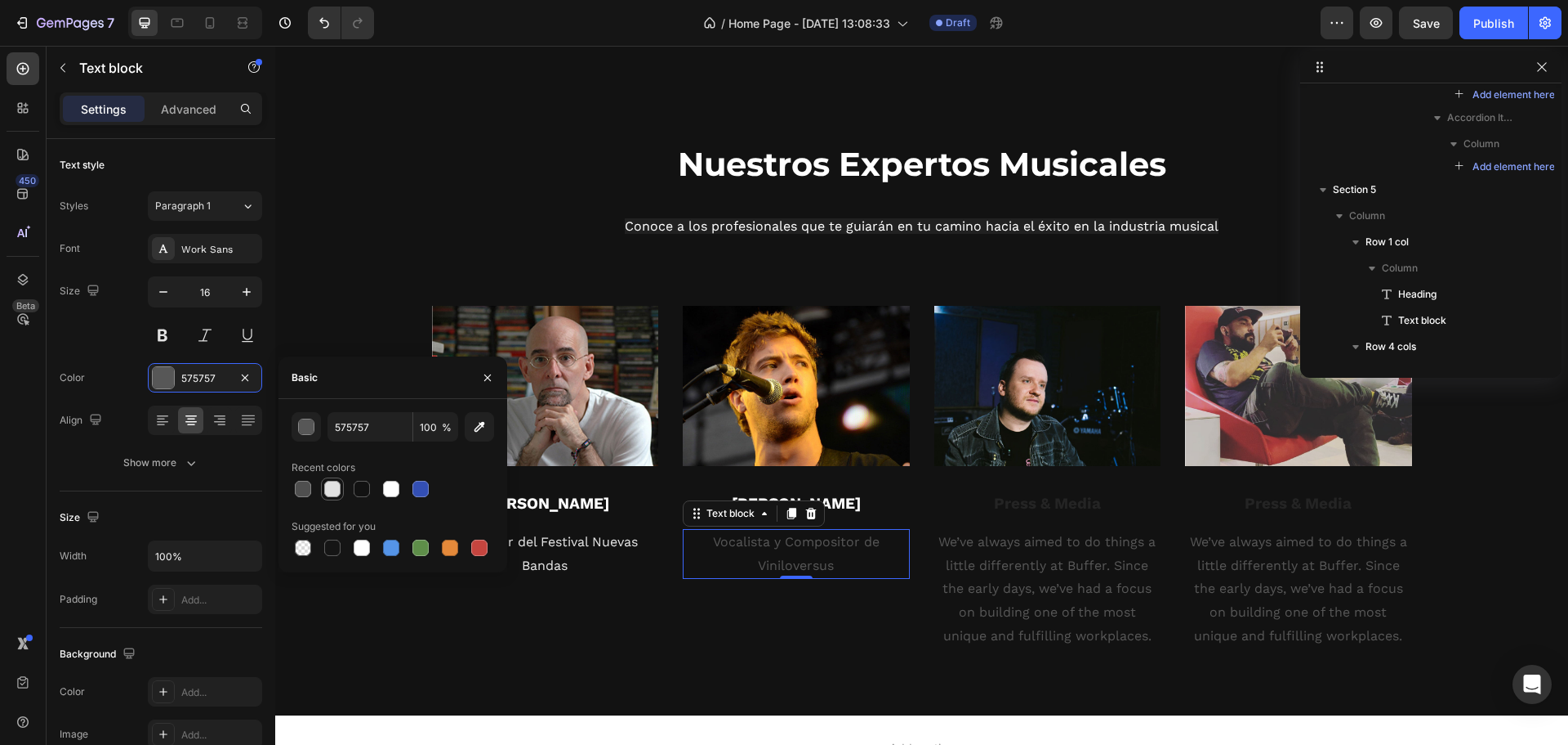
click at [333, 488] on div at bounding box center [332, 489] width 16 height 16
type input "E2E2E2"
click at [1037, 505] on p "Press & Media" at bounding box center [1048, 504] width 224 height 20
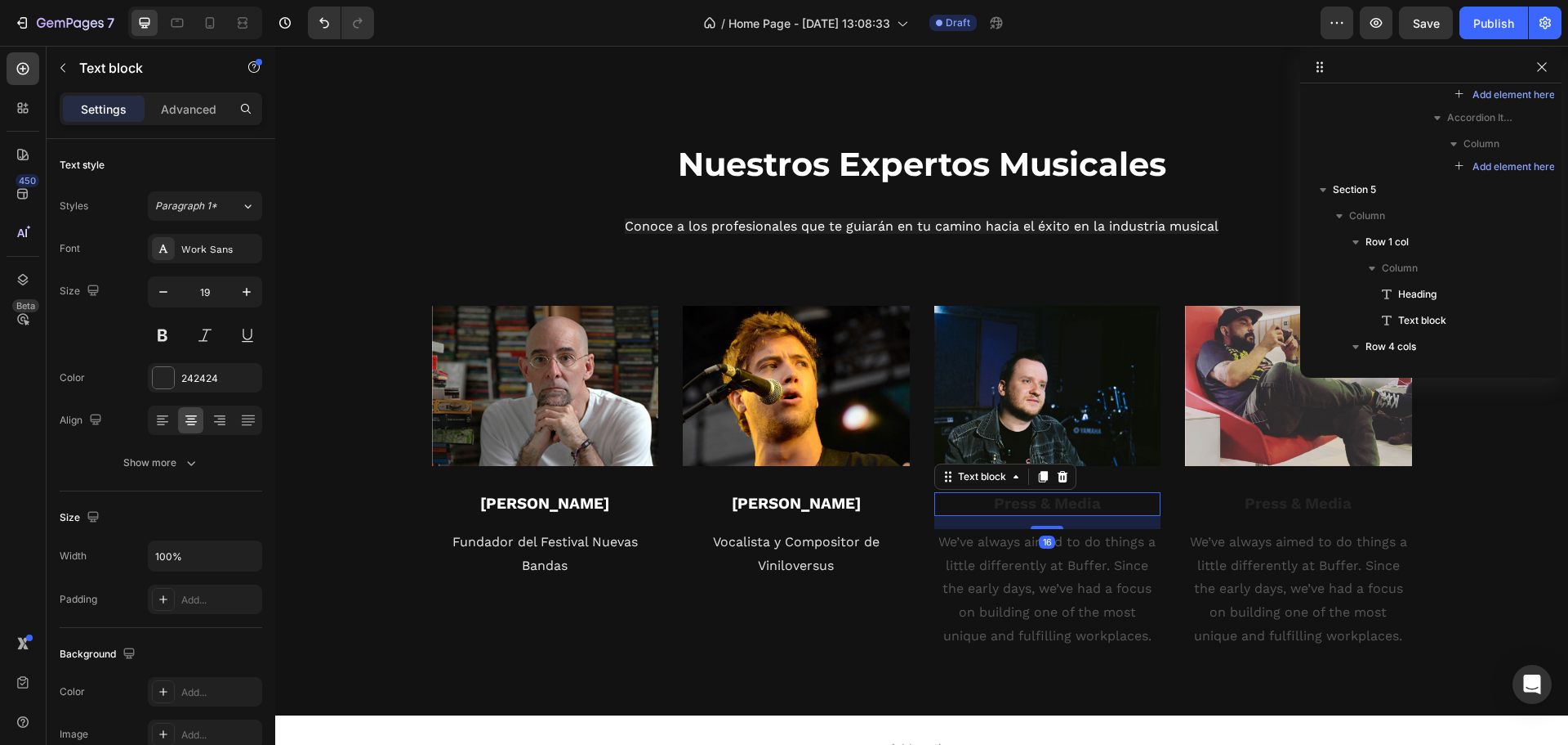
click at [1037, 505] on p "Press & Media" at bounding box center [1048, 504] width 224 height 20
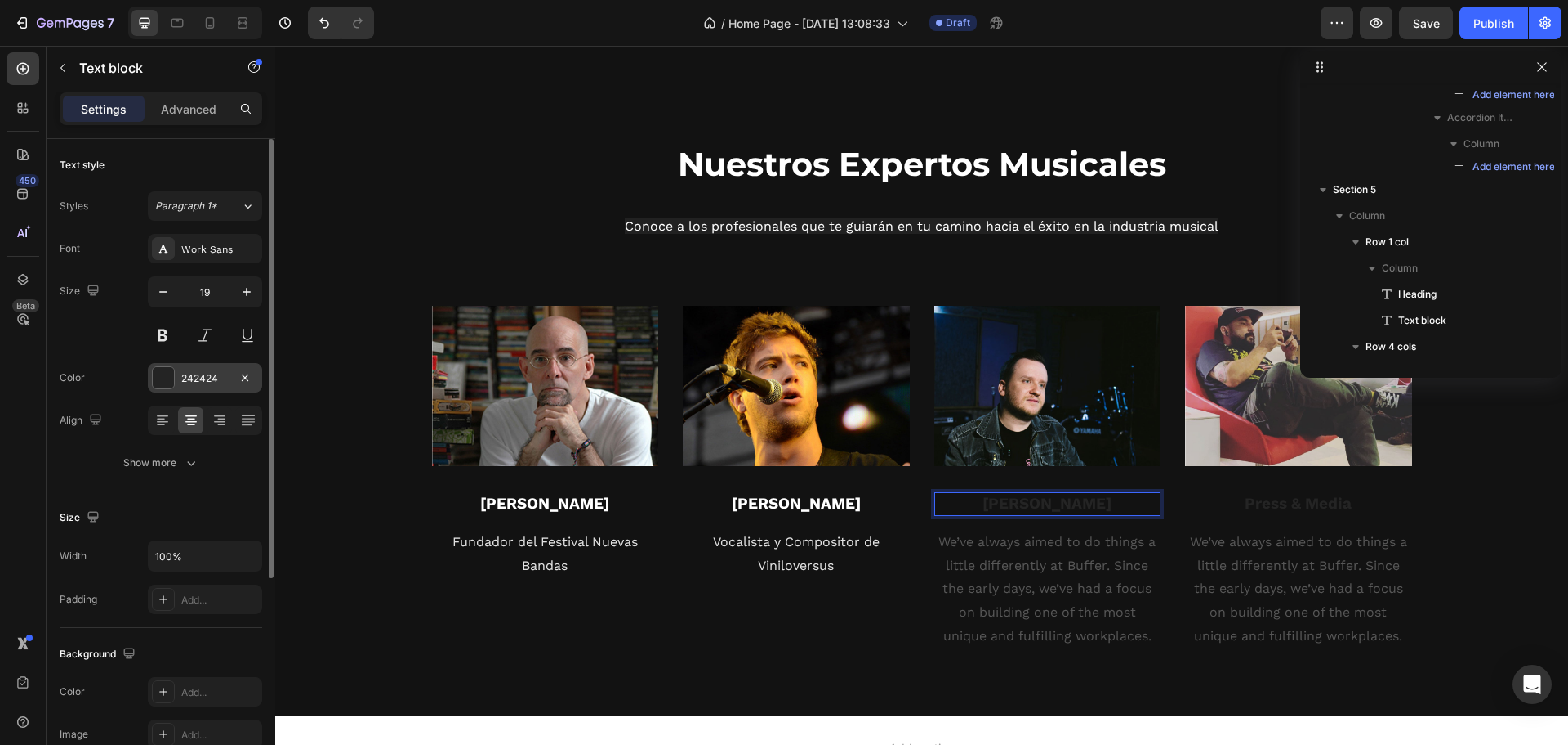
click at [168, 381] on div at bounding box center [163, 377] width 21 height 21
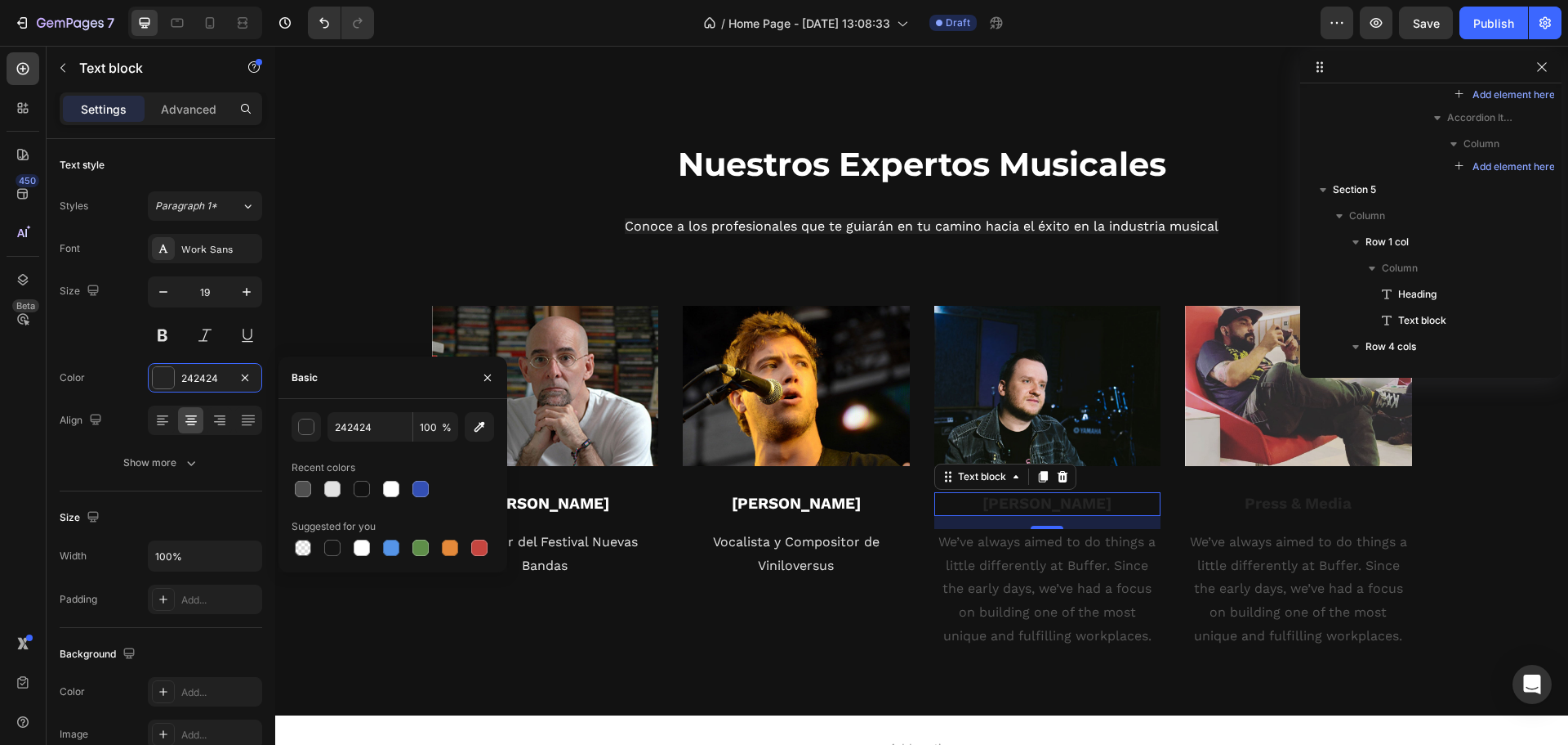
drag, startPoint x: 388, startPoint y: 488, endPoint x: 396, endPoint y: 453, distance: 35.9
click at [389, 488] on div at bounding box center [391, 489] width 16 height 16
type input "FFFFFF"
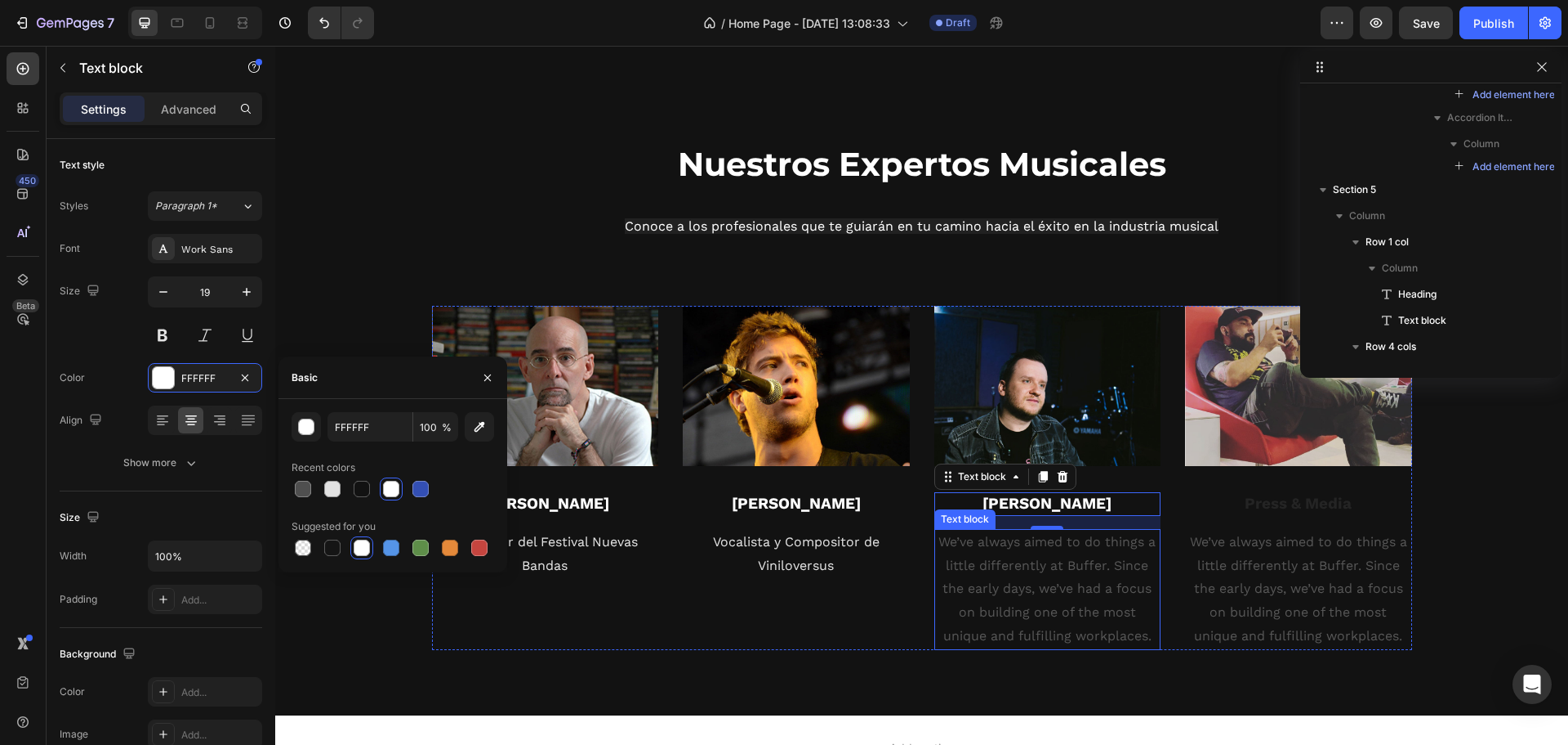
click at [1073, 588] on p "We’ve always aimed to do things a little differently at Buffer. Since the early…" at bounding box center [1048, 589] width 224 height 118
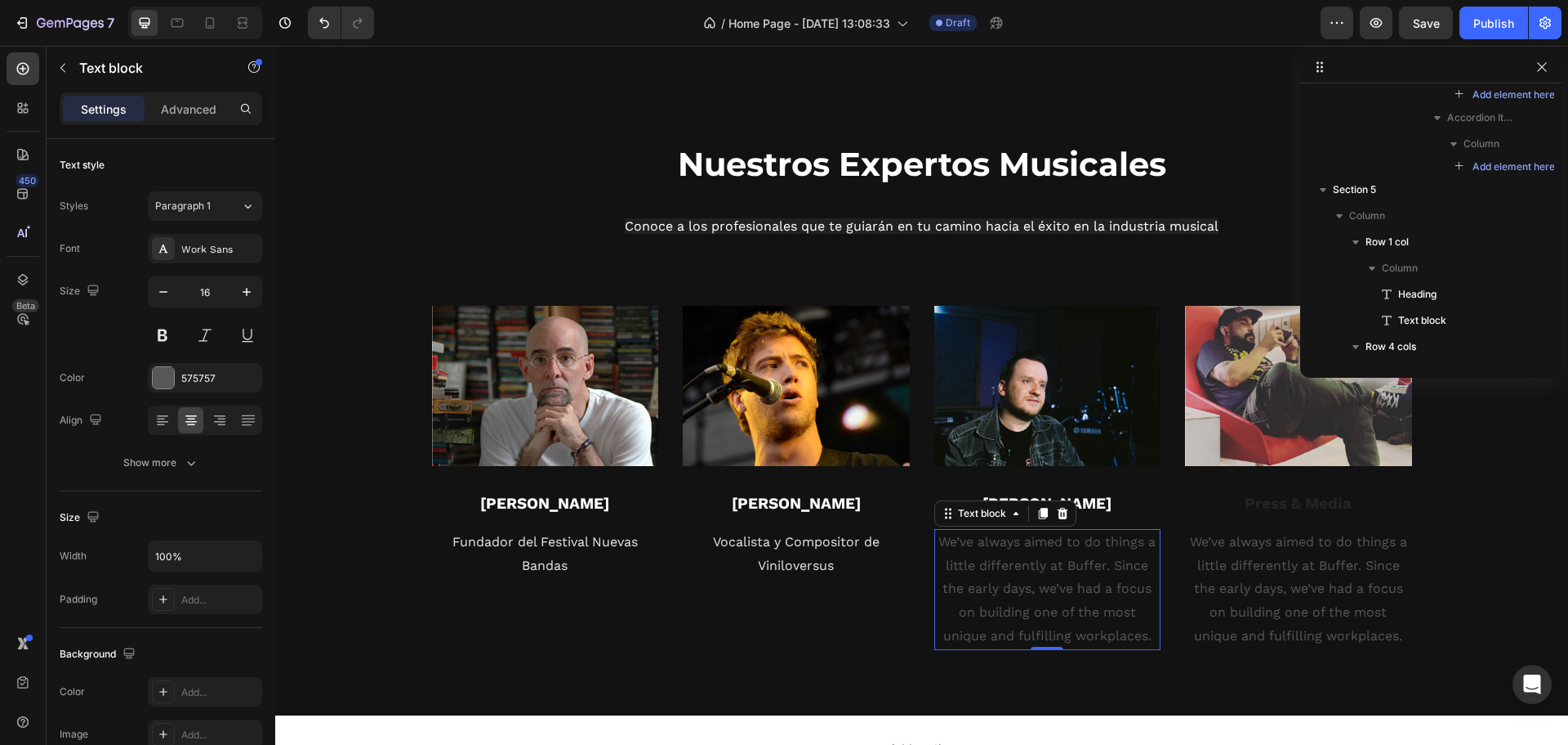
click at [1073, 588] on p "We’ve always aimed to do things a little differently at Buffer. Since the early…" at bounding box center [1048, 589] width 224 height 118
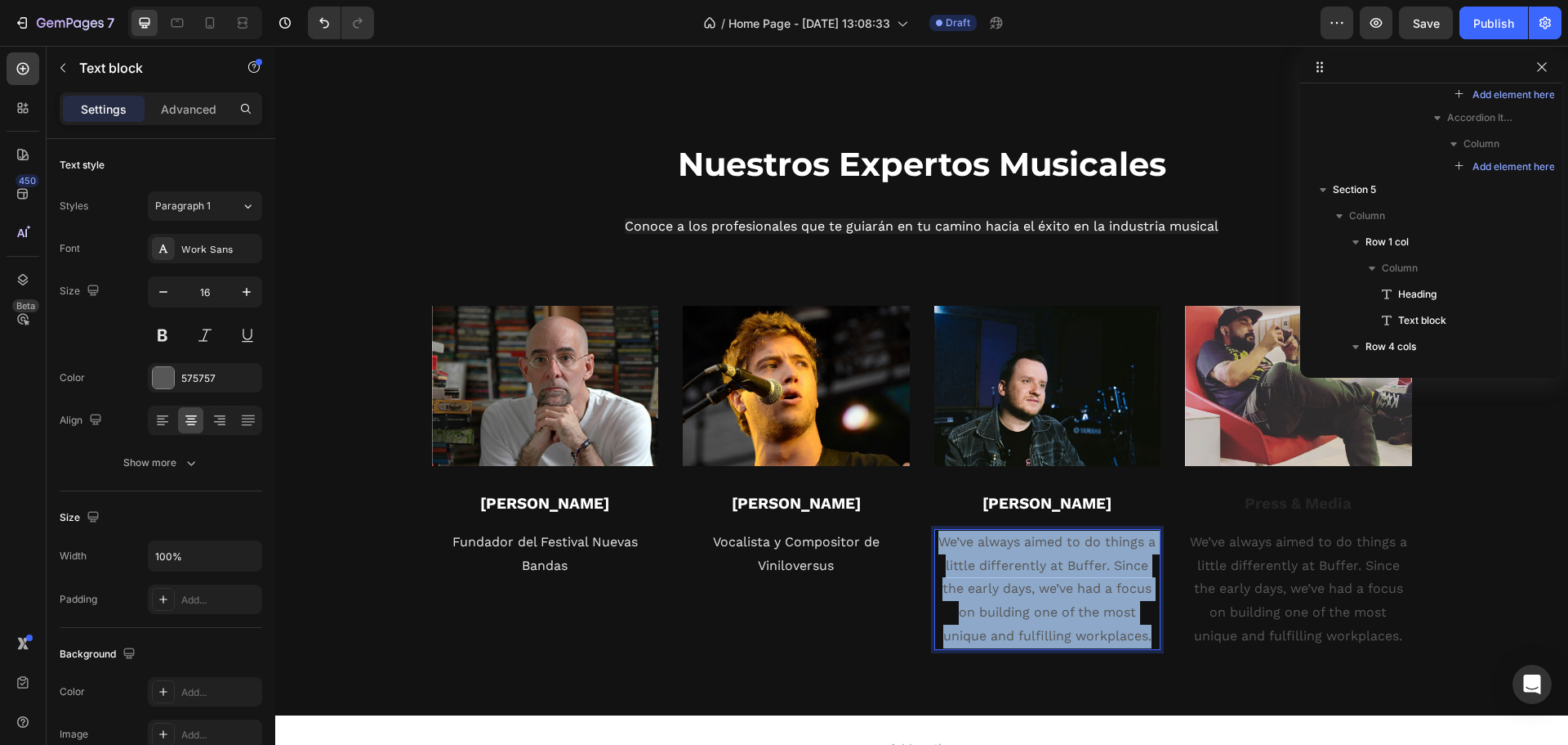
click at [1073, 588] on p "We’ve always aimed to do things a little differently at Buffer. Since the early…" at bounding box center [1048, 589] width 224 height 118
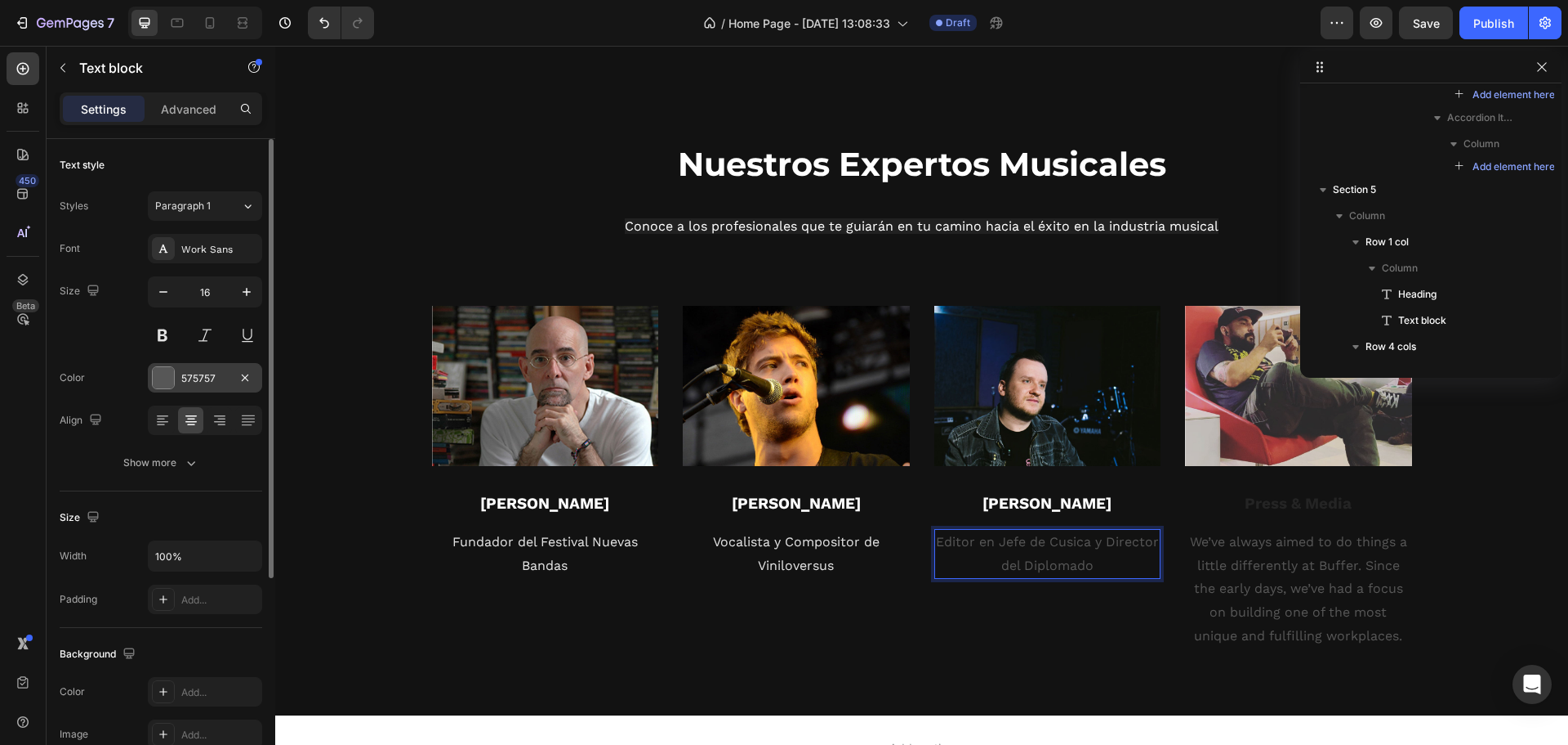
click at [156, 383] on div at bounding box center [163, 377] width 21 height 21
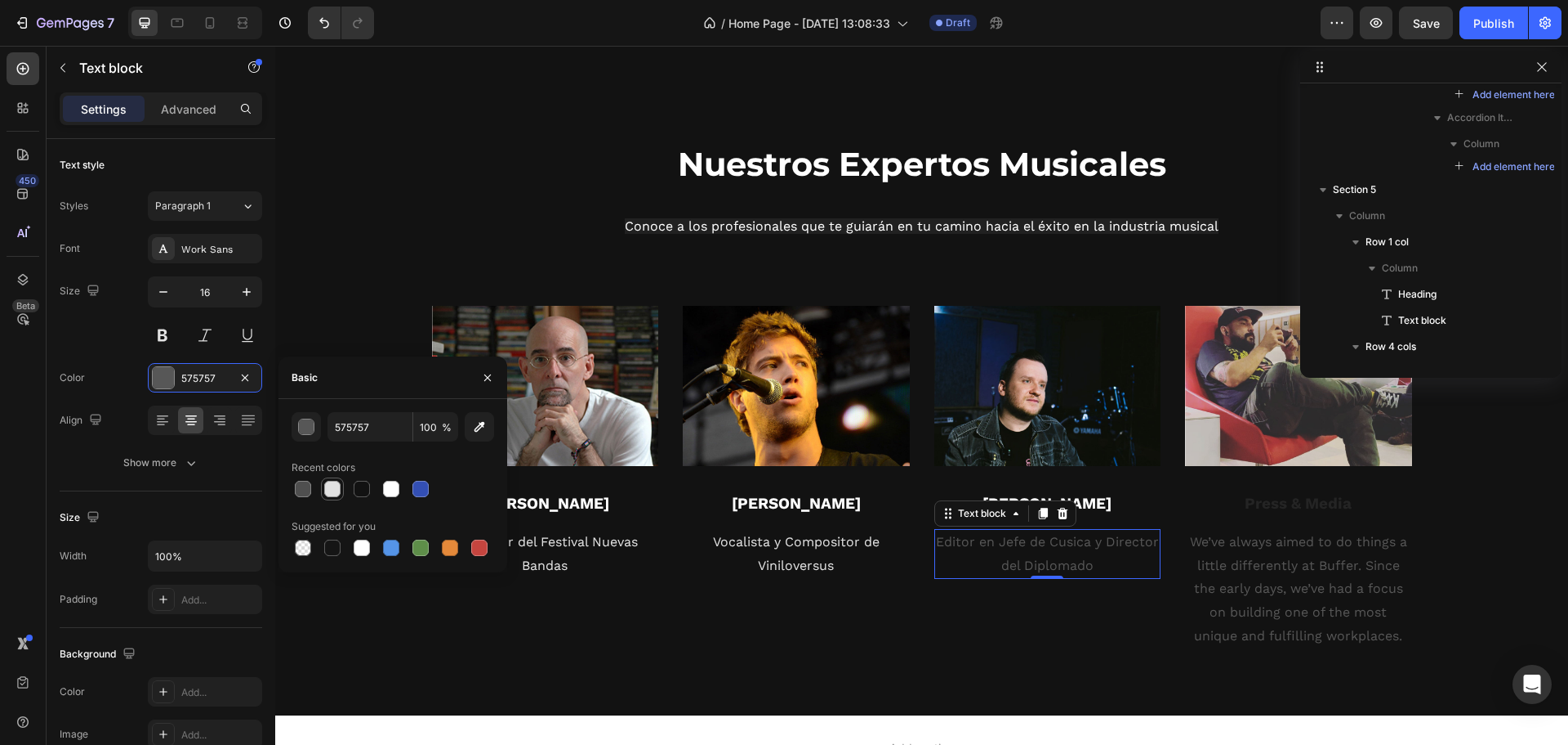
click at [333, 488] on div at bounding box center [332, 489] width 16 height 16
type input "E2E2E2"
click at [1256, 510] on p "Press & Media" at bounding box center [1299, 504] width 224 height 20
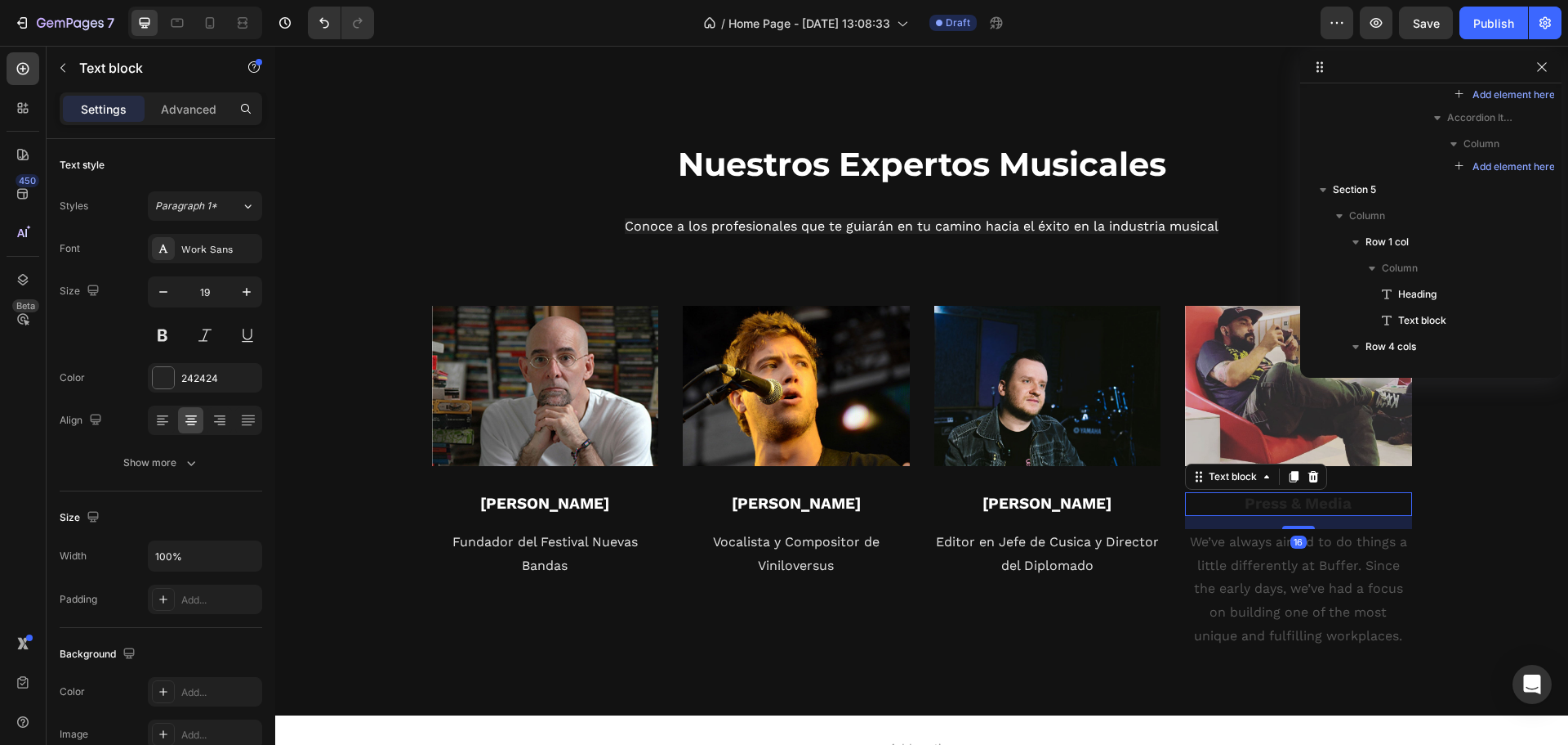
click at [1256, 510] on p "Press & Media" at bounding box center [1299, 504] width 224 height 20
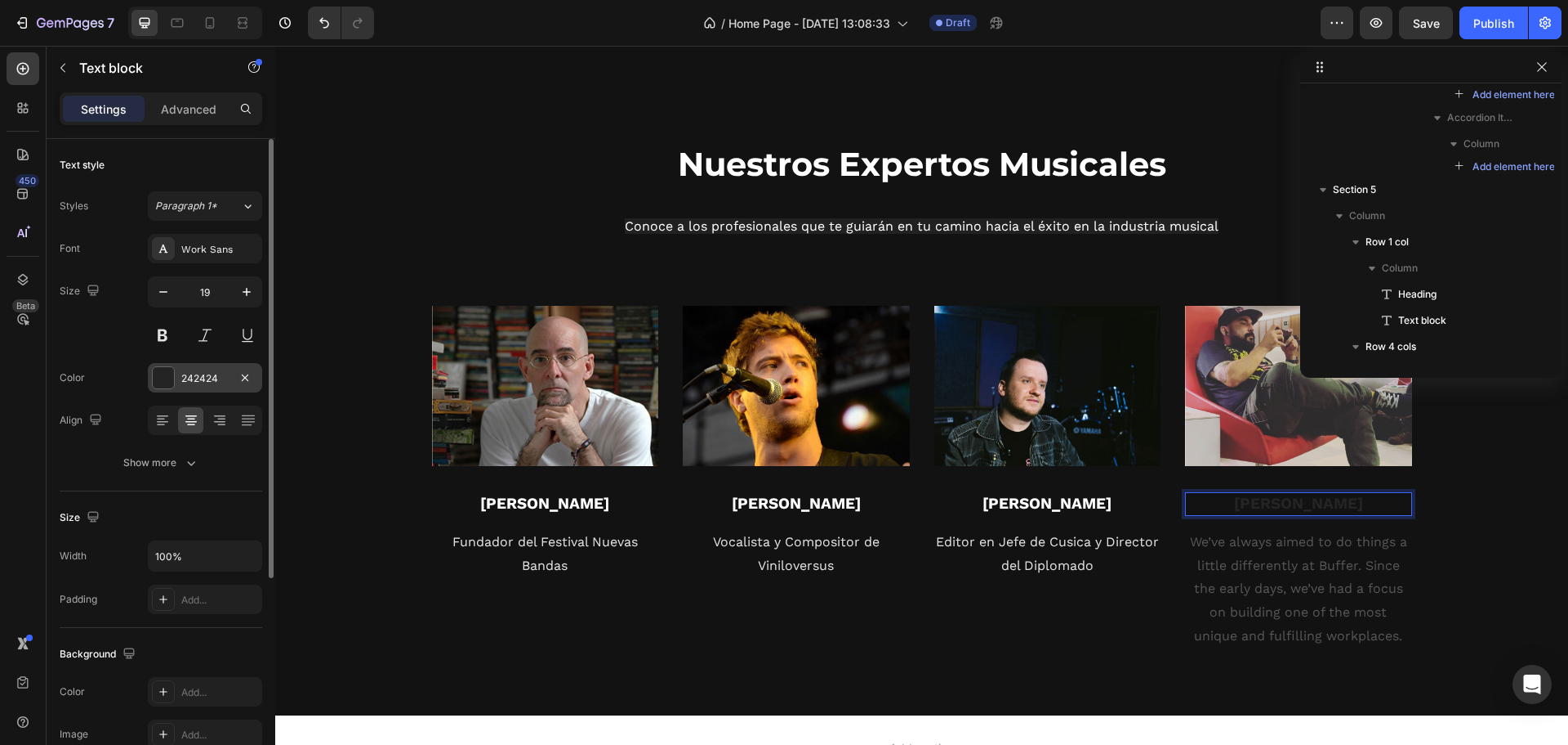
click at [160, 371] on div at bounding box center [163, 377] width 21 height 21
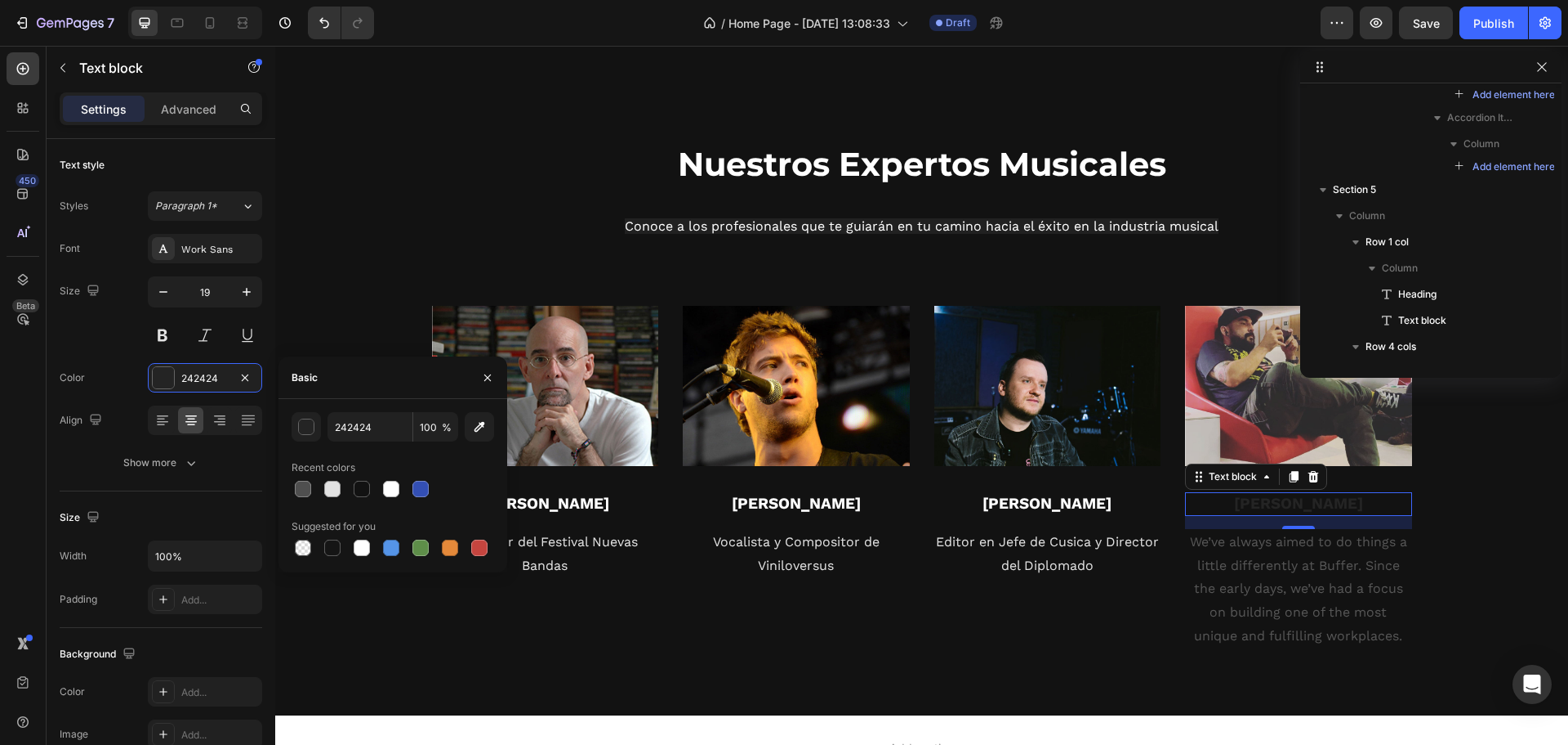
click at [406, 484] on div at bounding box center [392, 489] width 203 height 23
click at [396, 489] on div at bounding box center [391, 489] width 16 height 16
type input "FFFFFF"
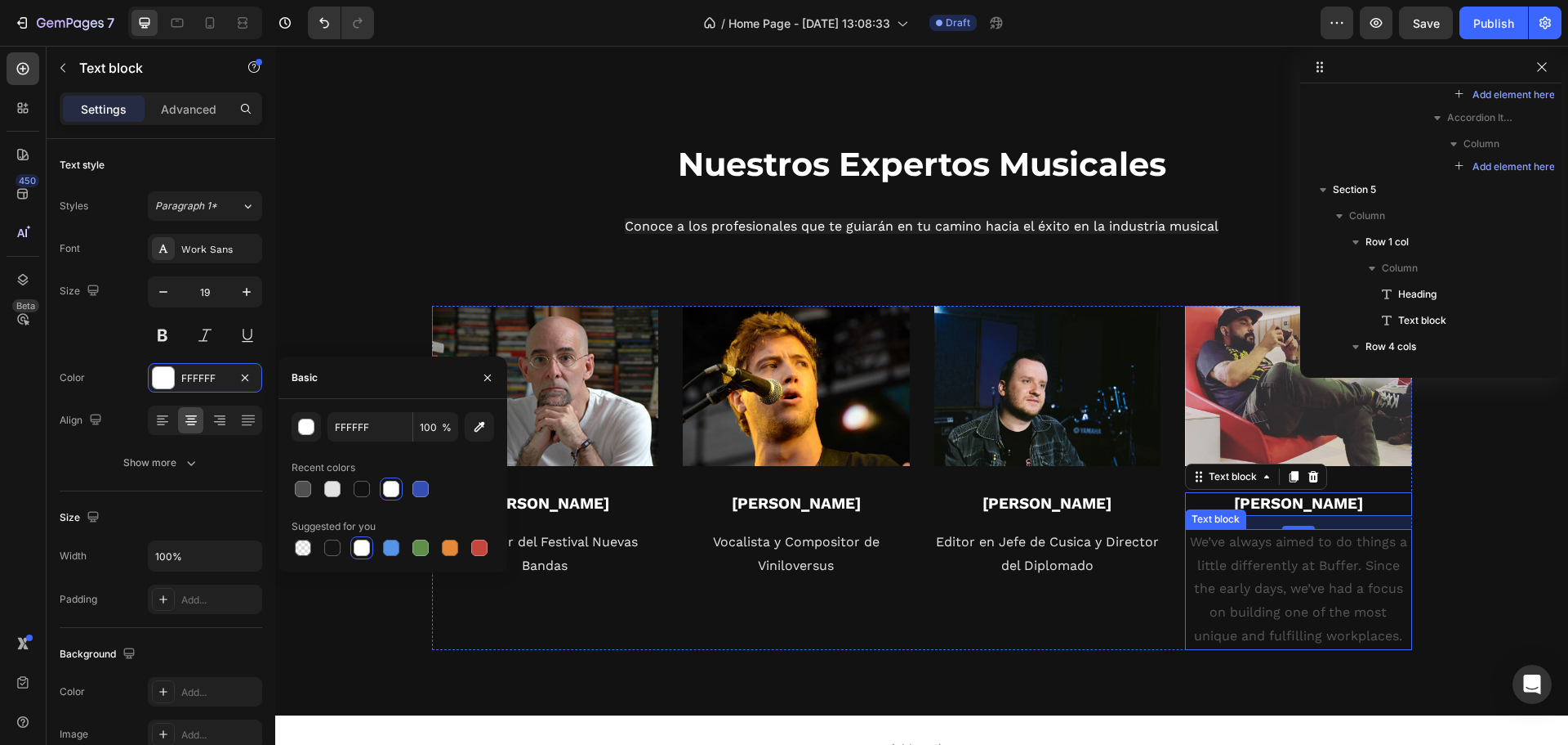
click at [1272, 580] on p "We’ve always aimed to do things a little differently at Buffer. Since the early…" at bounding box center [1299, 589] width 224 height 118
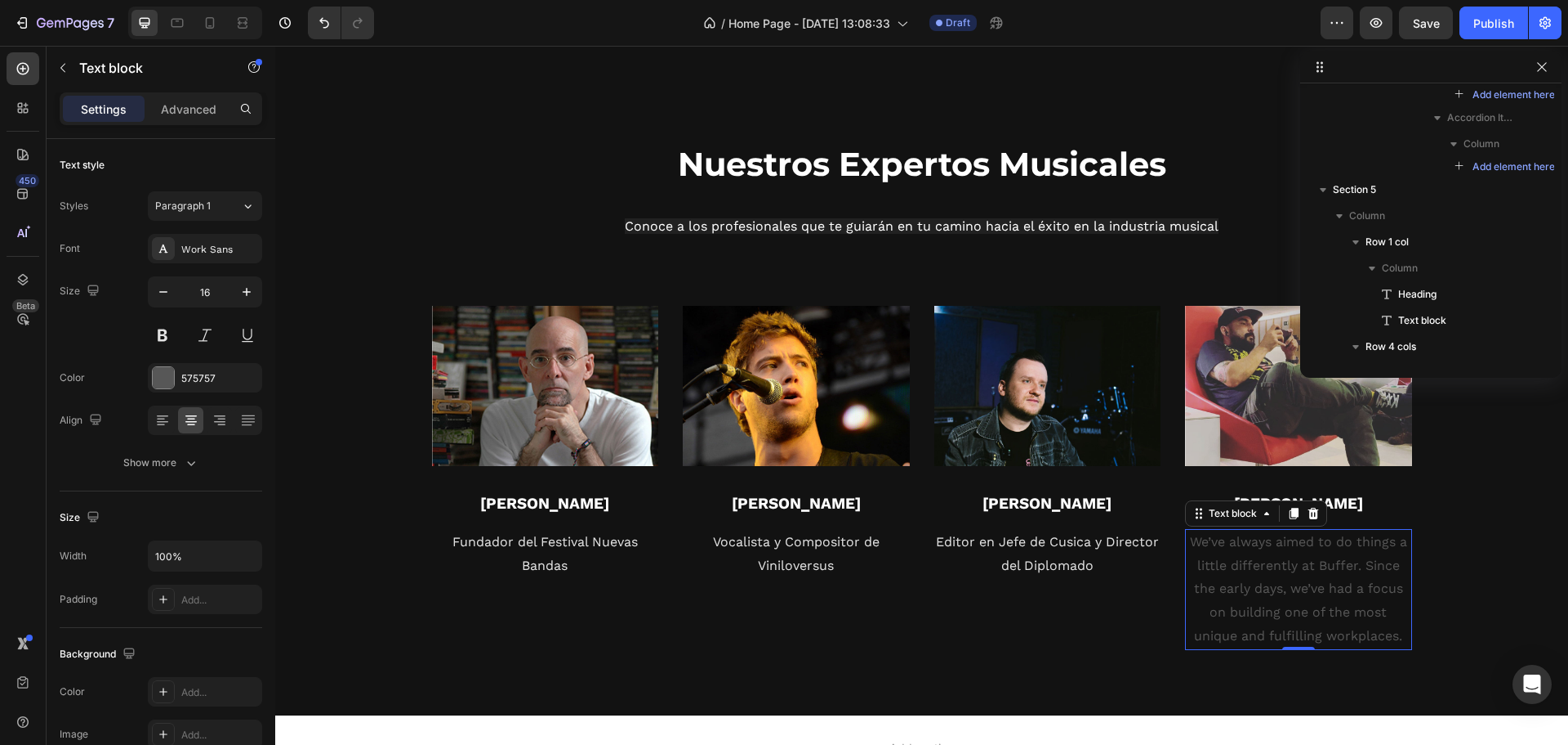
click at [1272, 580] on p "We’ve always aimed to do things a little differently at Buffer. Since the early…" at bounding box center [1299, 589] width 224 height 118
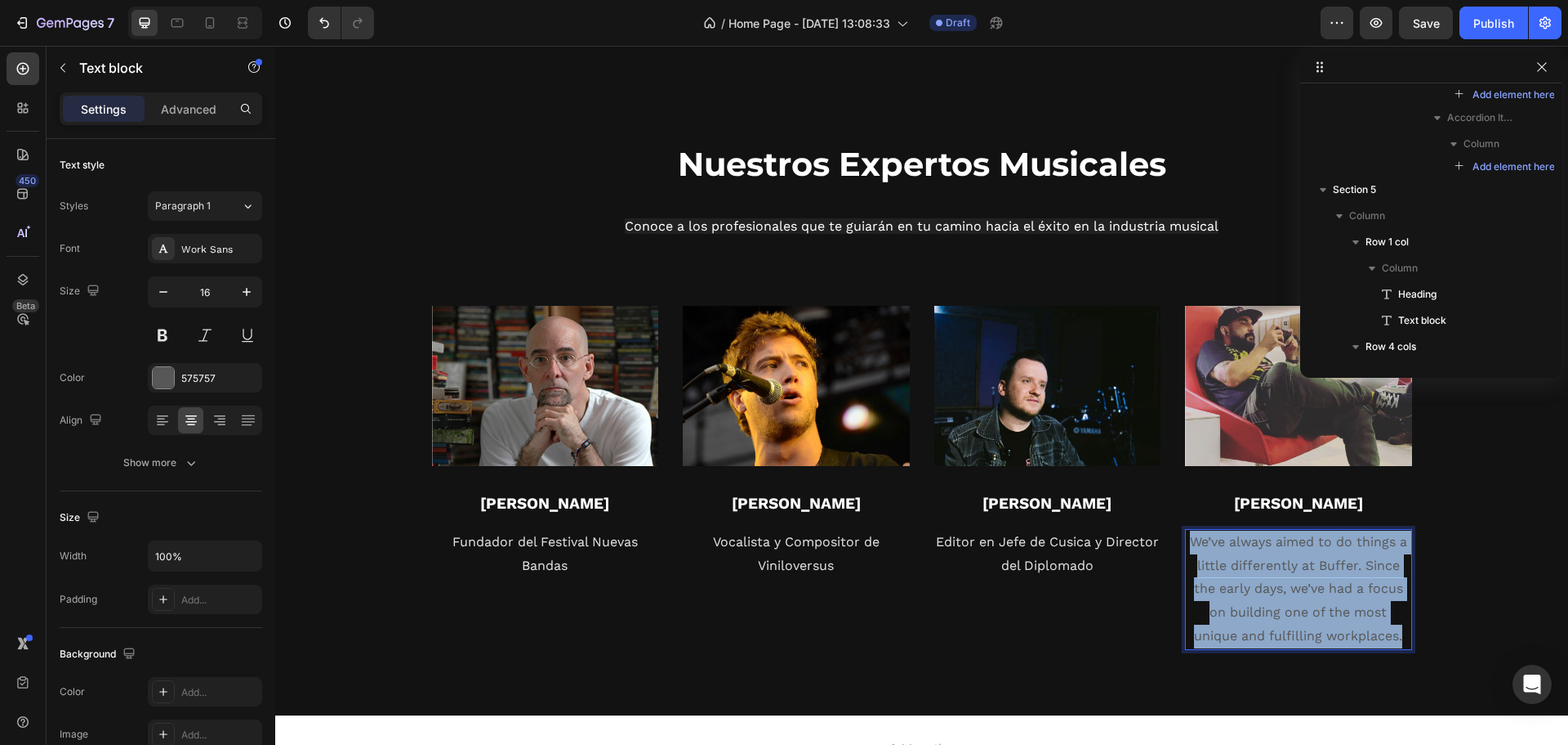
click at [1272, 580] on p "We’ve always aimed to do things a little differently at Buffer. Since the early…" at bounding box center [1299, 589] width 224 height 118
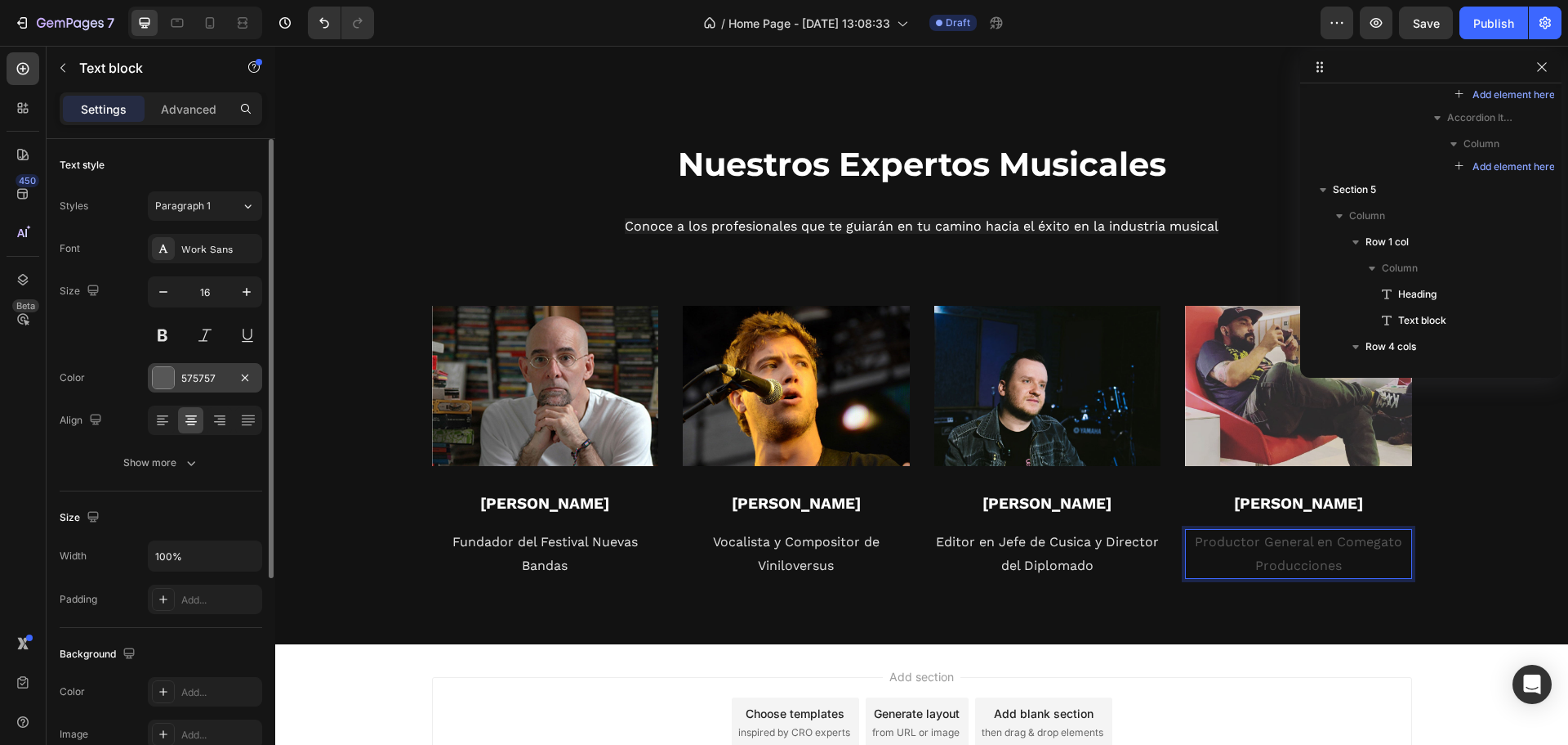
click at [161, 382] on div at bounding box center [163, 377] width 21 height 21
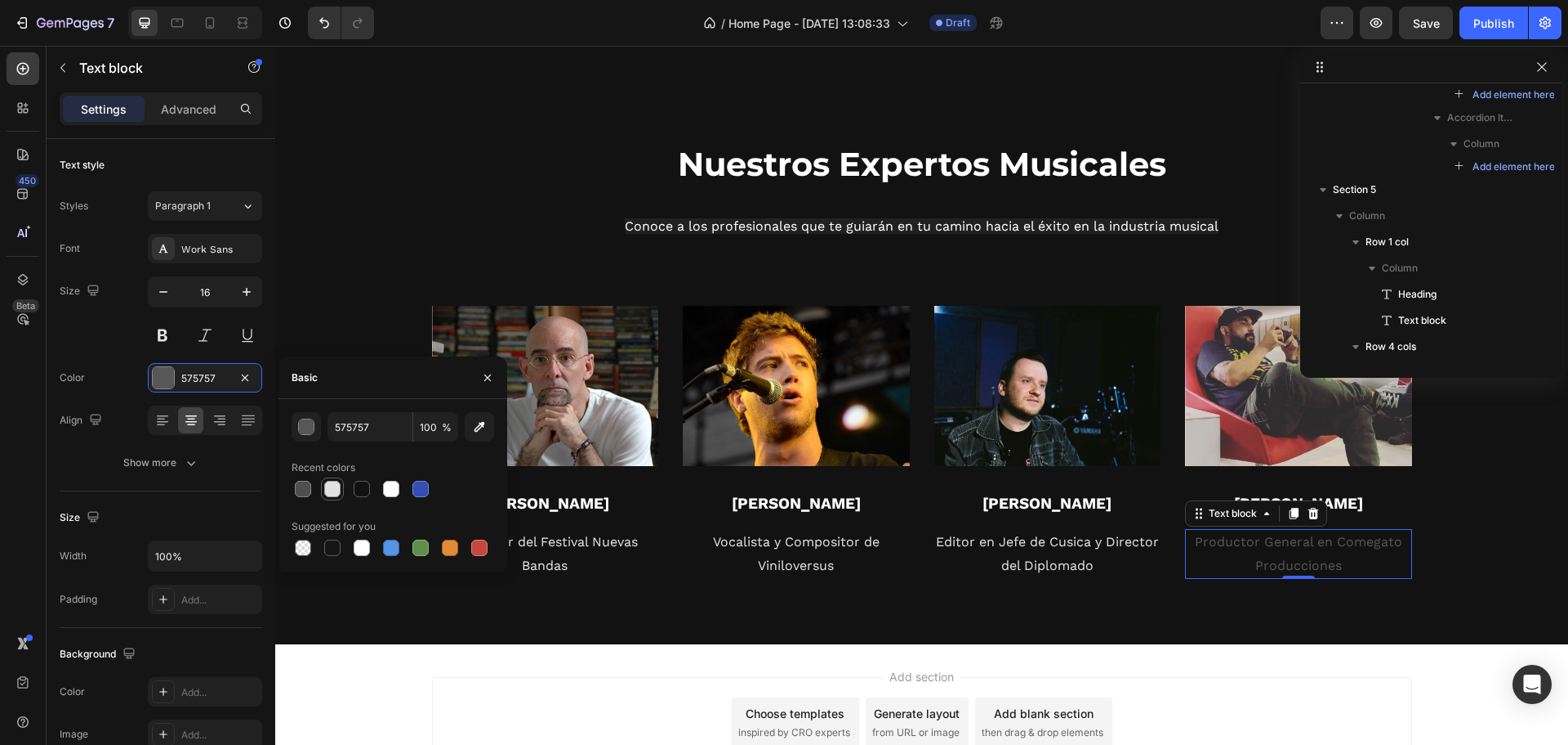
click at [333, 485] on div at bounding box center [332, 489] width 16 height 16
type input "E2E2E2"
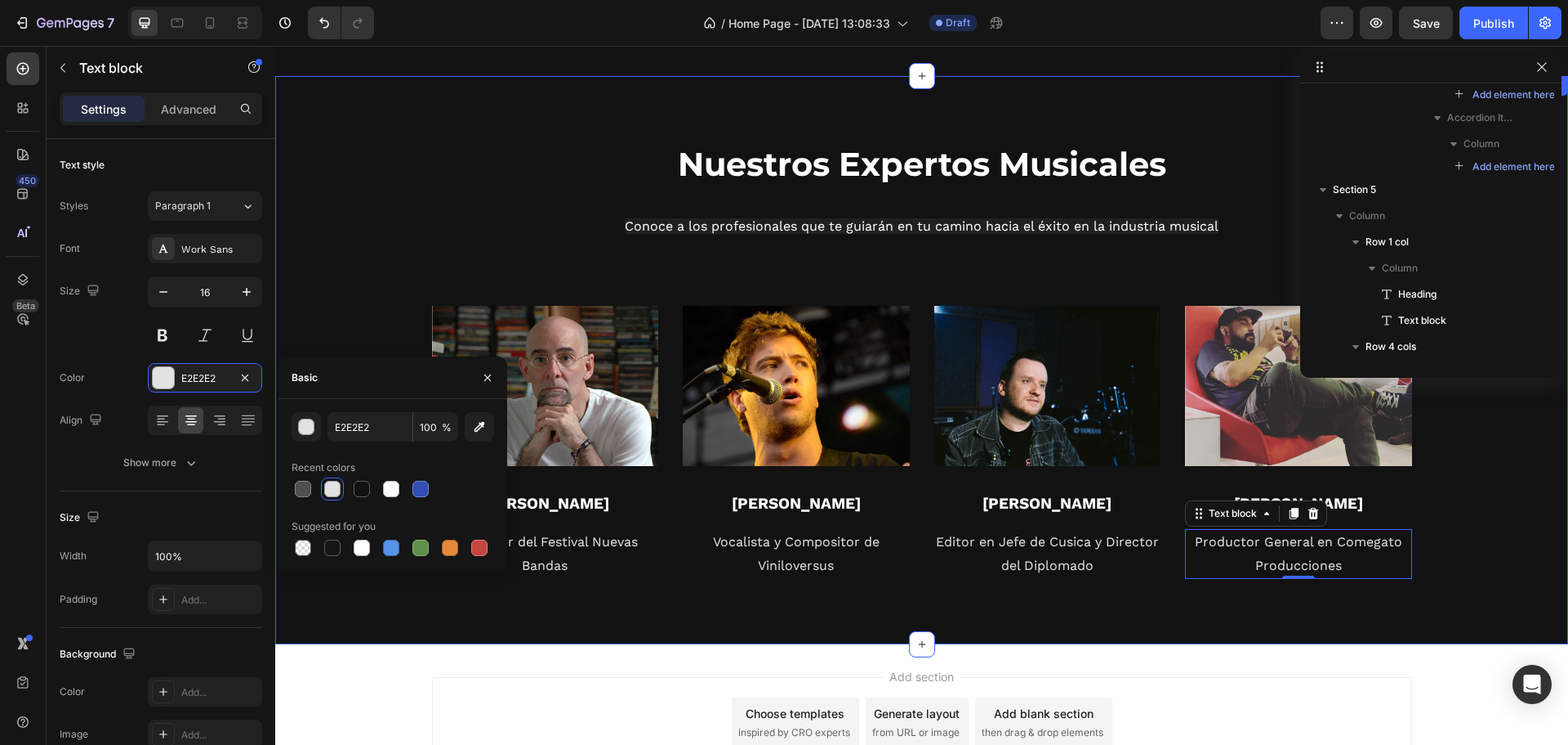
click at [1488, 568] on div "Nuestros Expertos Musicales Heading Conoce a los profesionales que te guiarán e…" at bounding box center [922, 360] width 1269 height 437
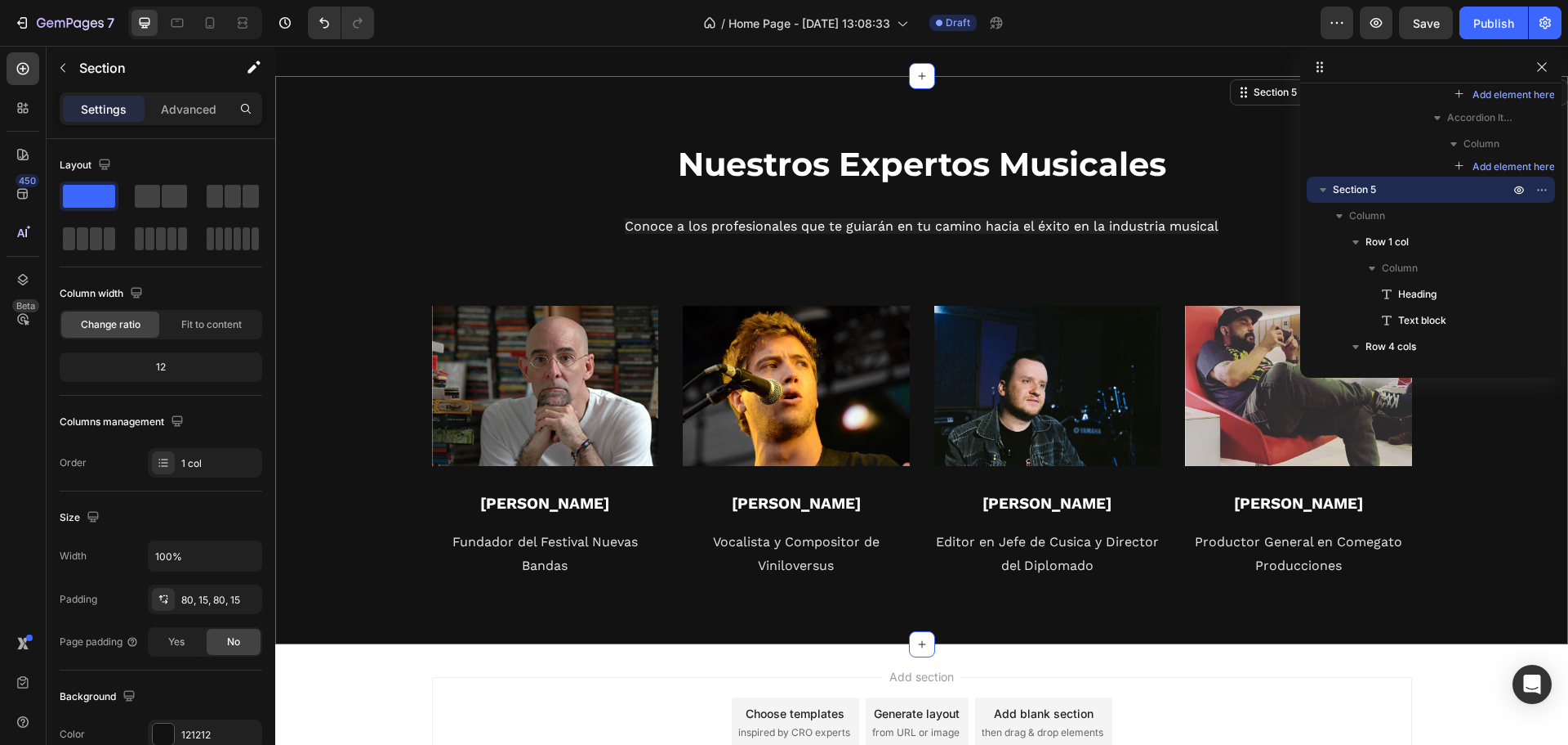
scroll to position [2953, 0]
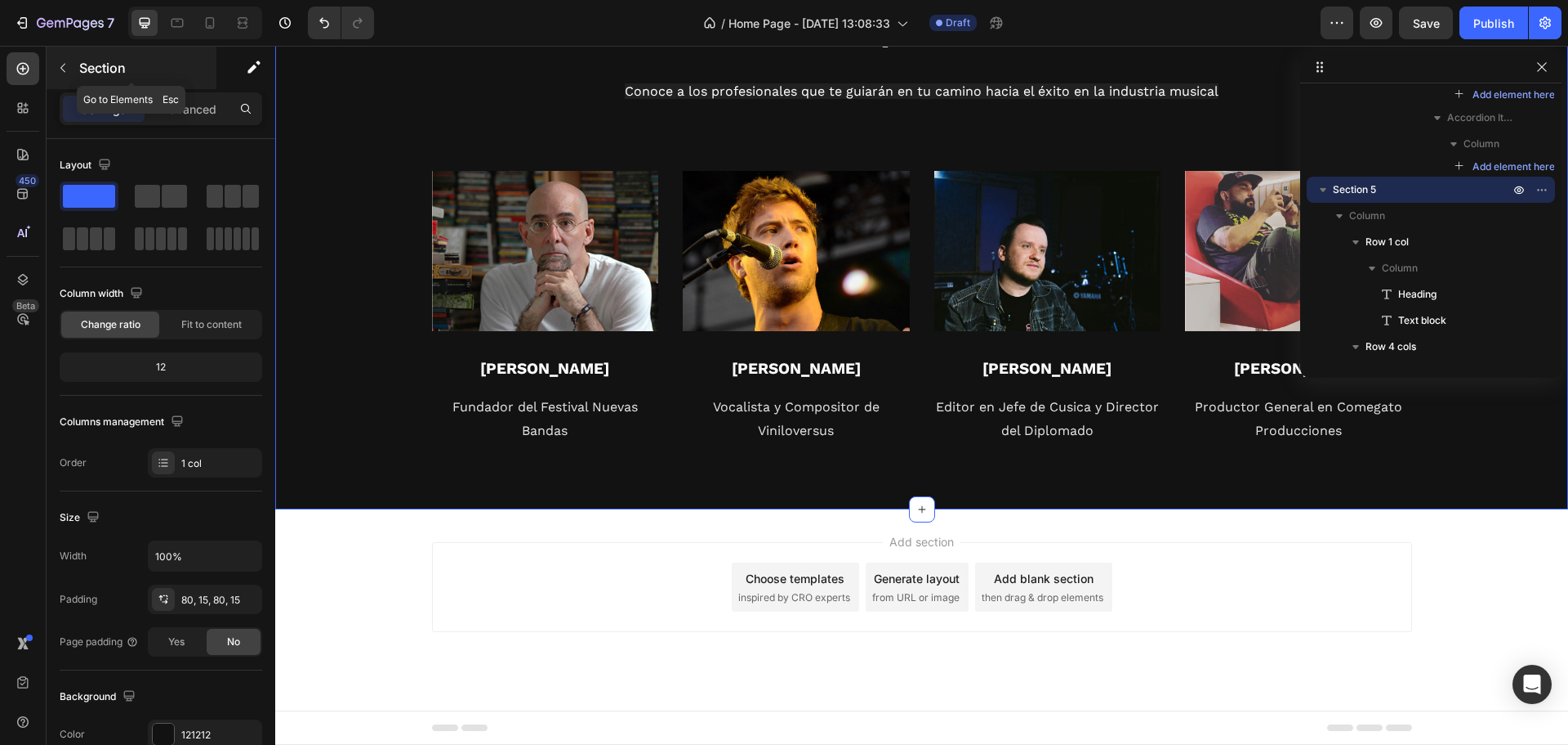
click at [103, 68] on p "Section" at bounding box center [145, 67] width 134 height 19
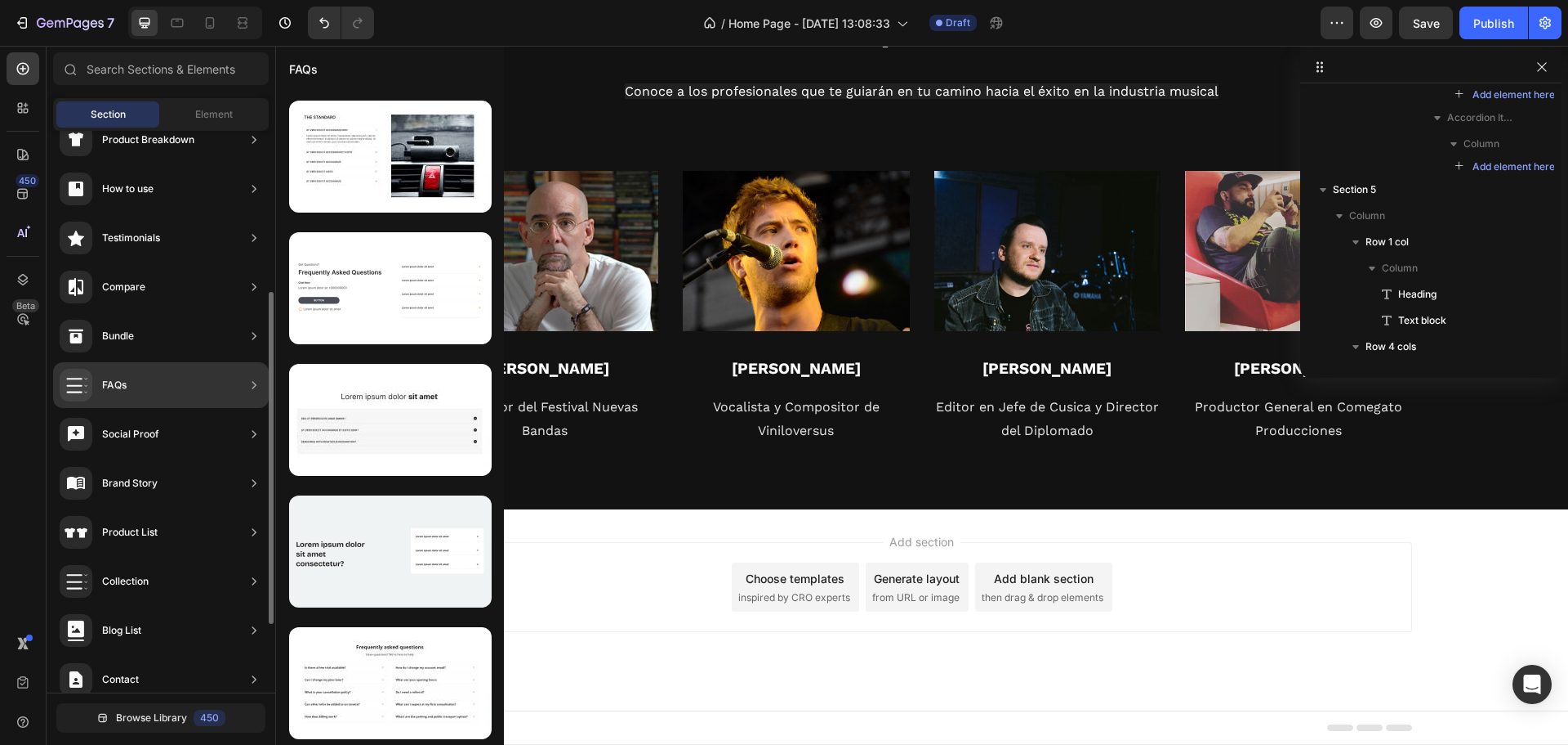
scroll to position [0, 0]
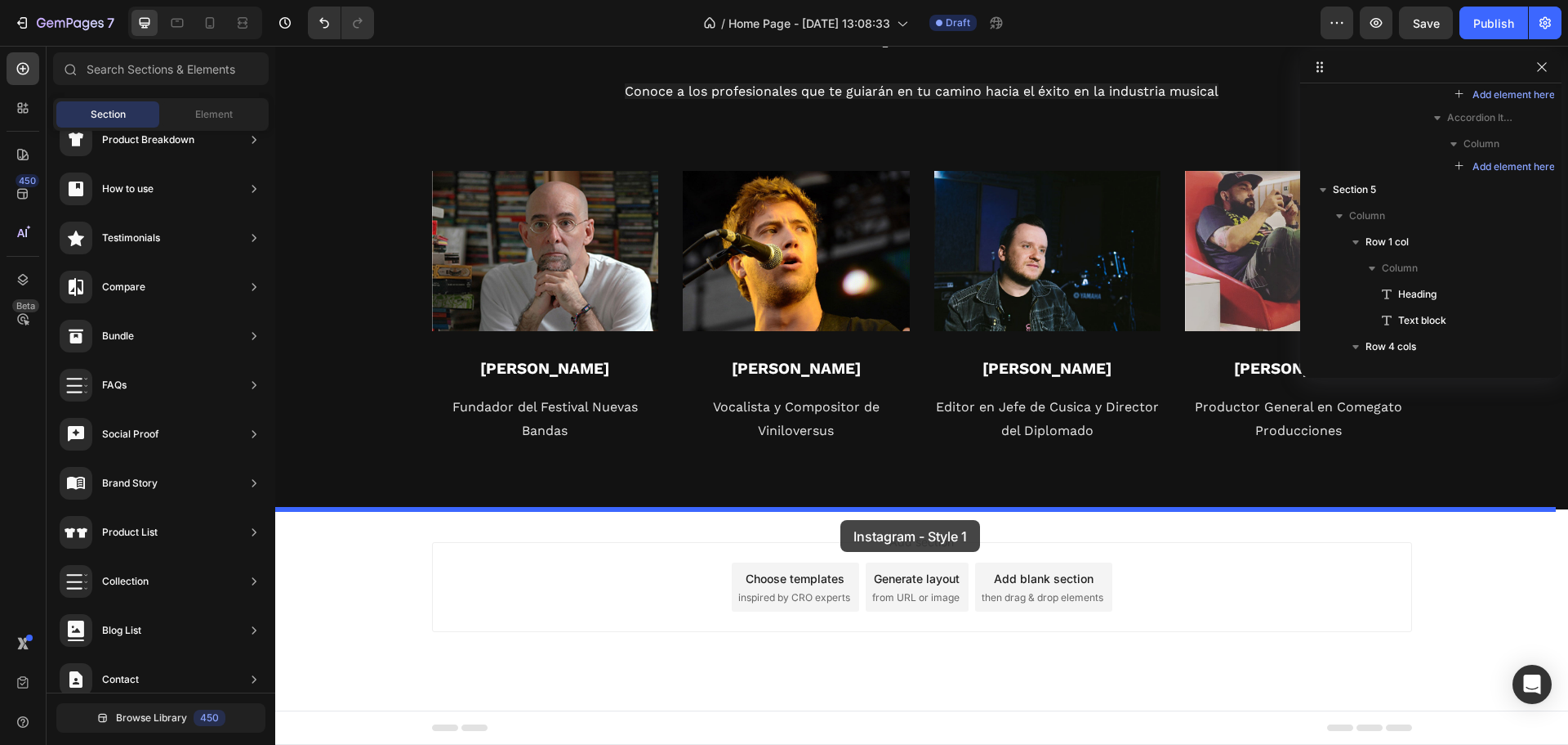
drag, startPoint x: 640, startPoint y: 193, endPoint x: 840, endPoint y: 520, distance: 383.3
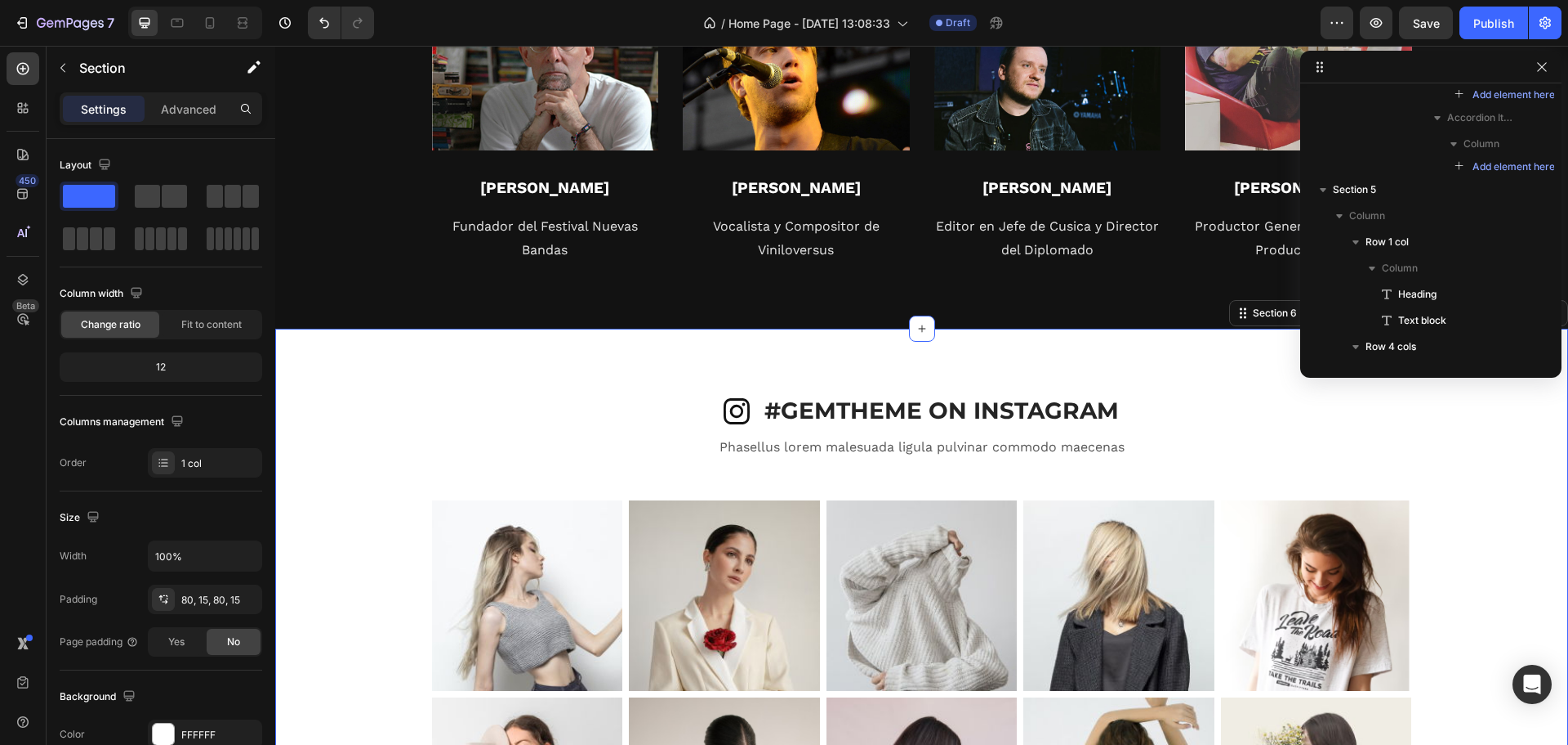
scroll to position [3226, 0]
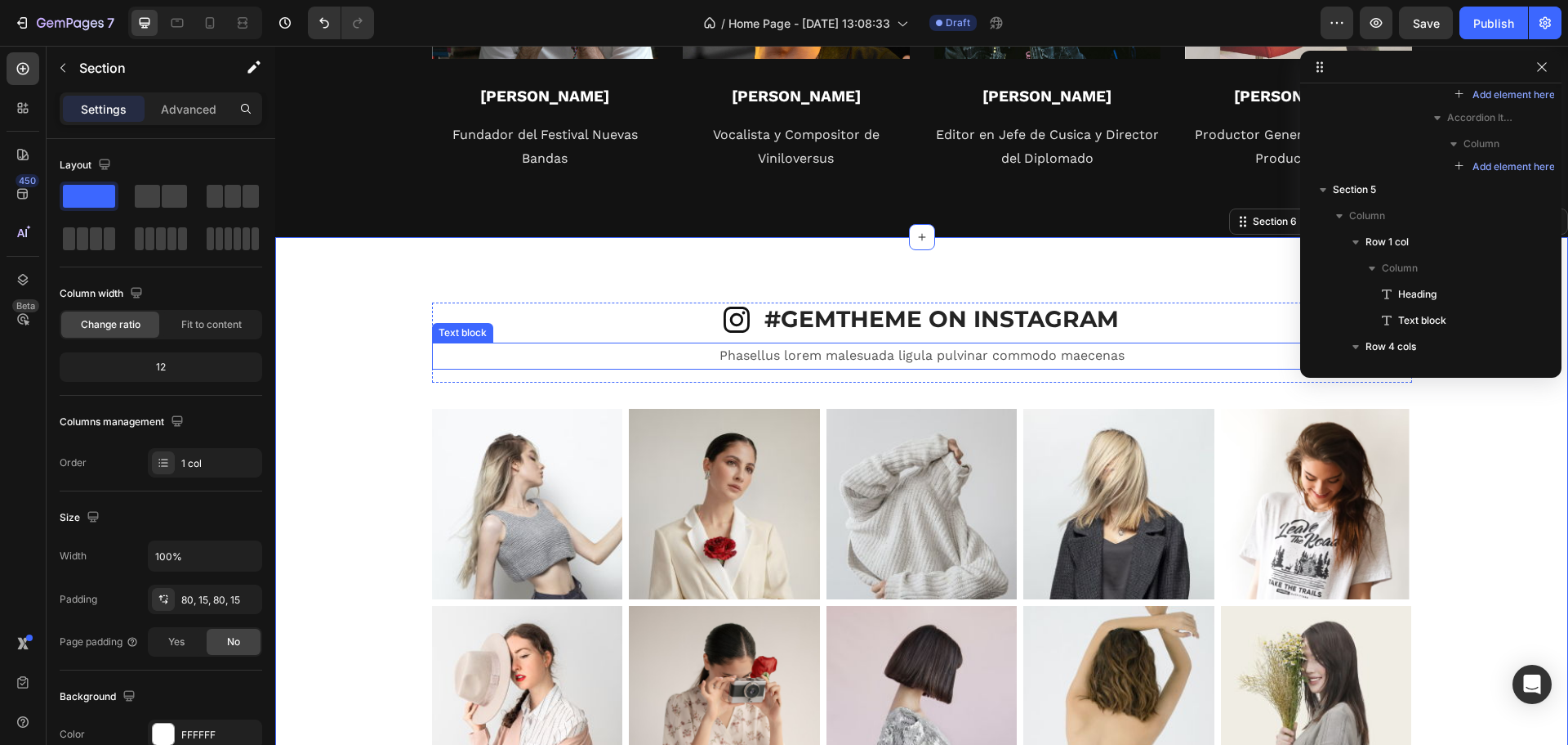
click at [908, 321] on p "#GEMTHEME ON INSTAGRAM" at bounding box center [942, 319] width 355 height 29
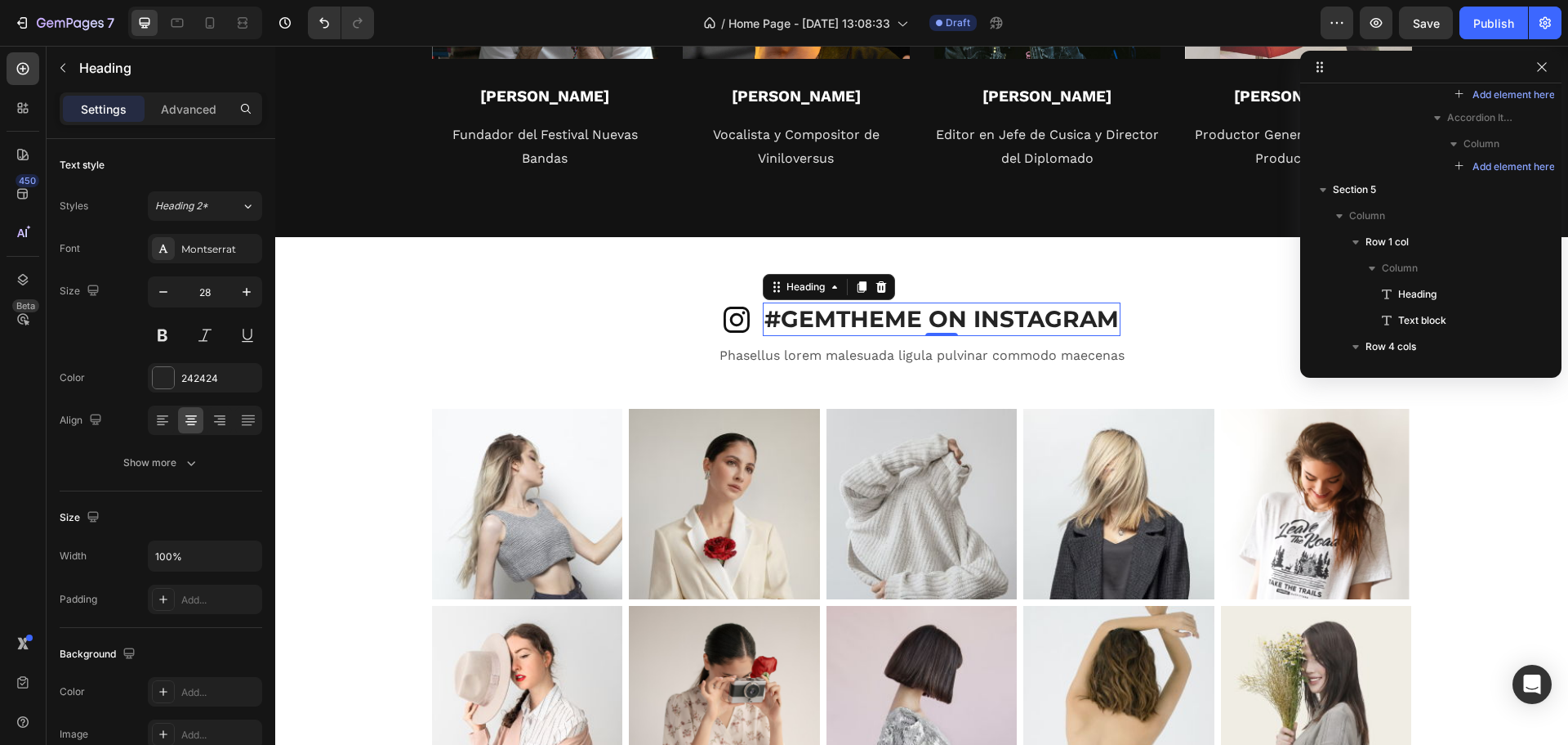
click at [908, 321] on p "#GEMTHEME ON INSTAGRAM" at bounding box center [942, 319] width 355 height 29
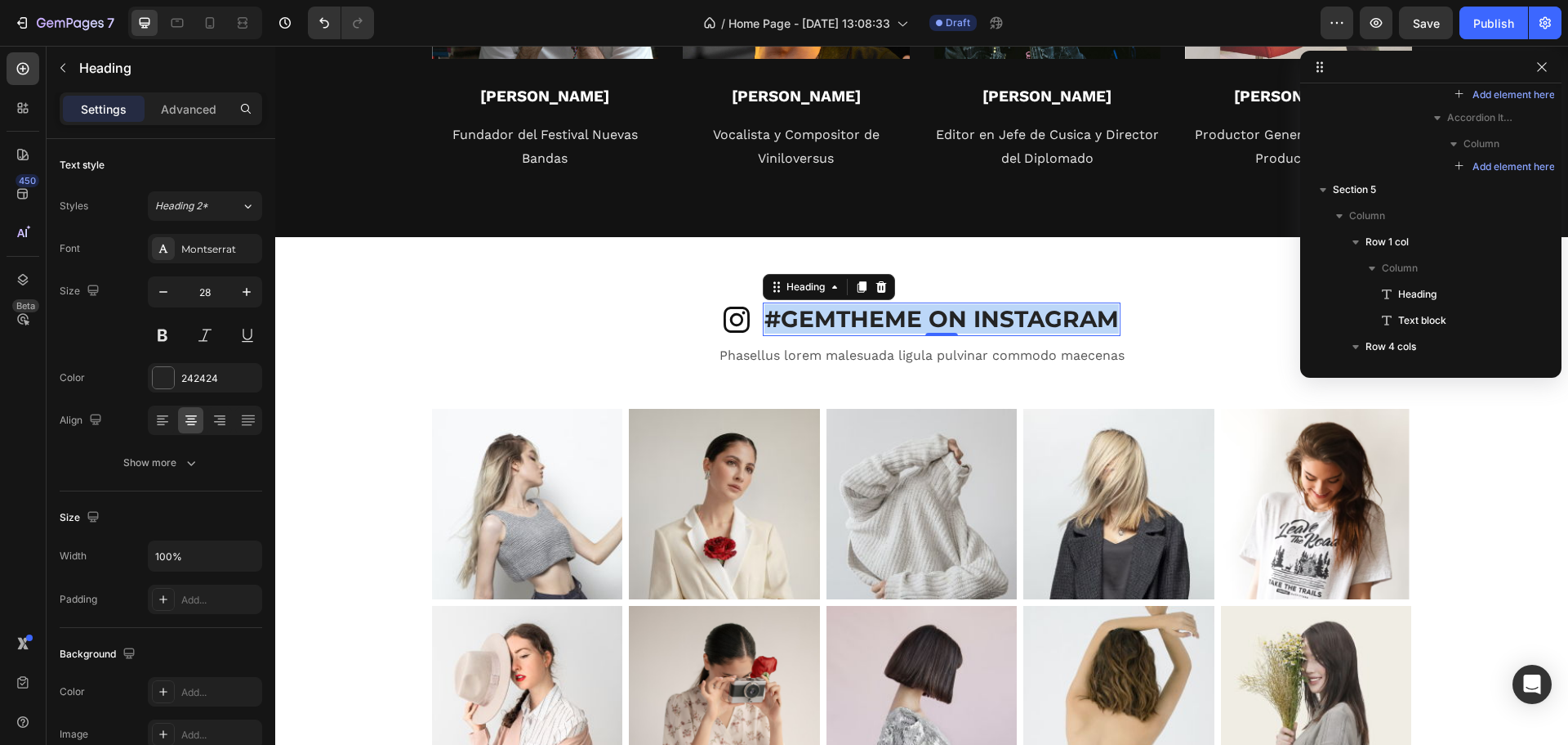
click at [908, 321] on p "#GEMTHEME ON INSTAGRAM" at bounding box center [942, 319] width 355 height 29
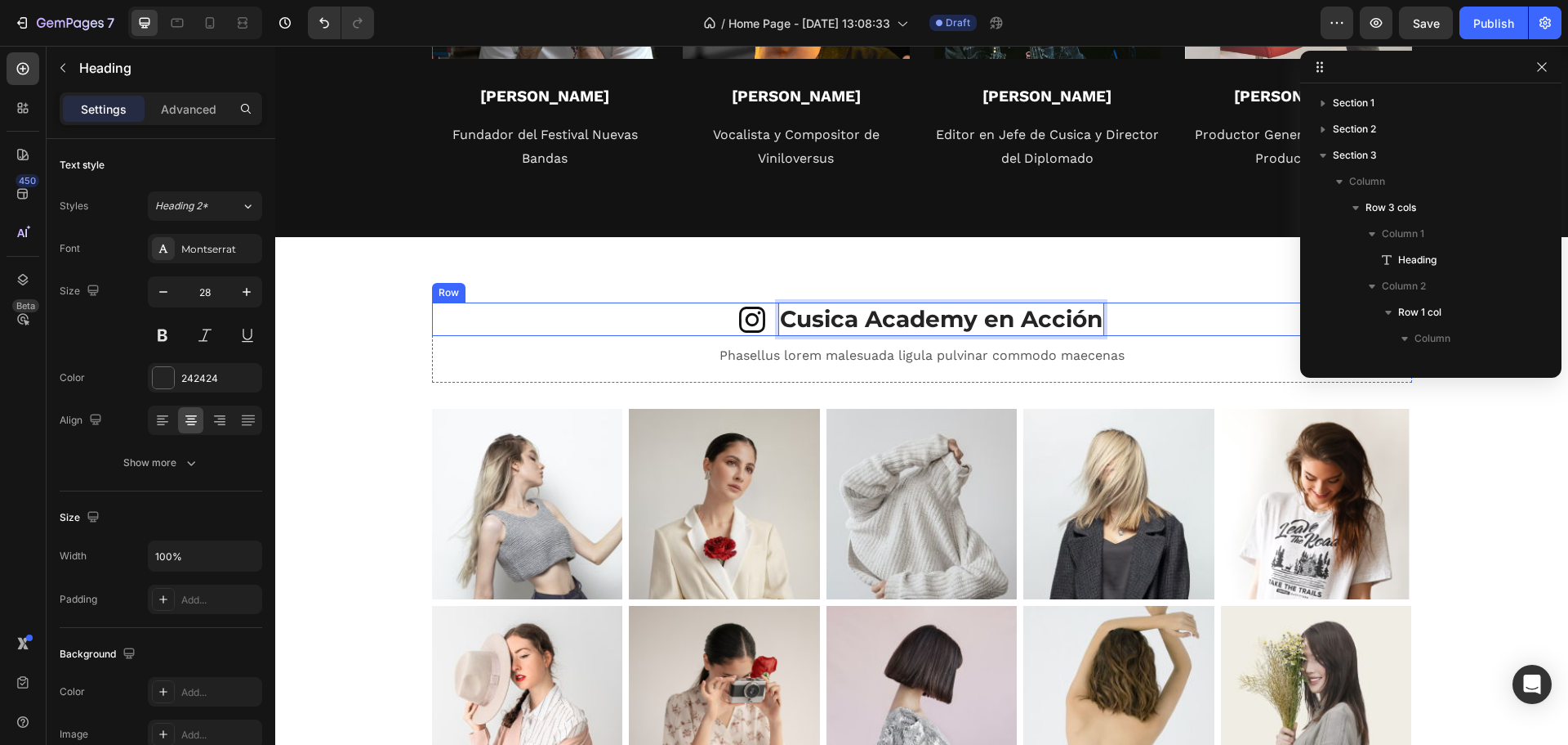
scroll to position [2045, 0]
click at [712, 302] on div "Icon Cusica Academy en Acción Heading 0 Row Phasellus lorem malesuada ligula pu…" at bounding box center [922, 549] width 1293 height 625
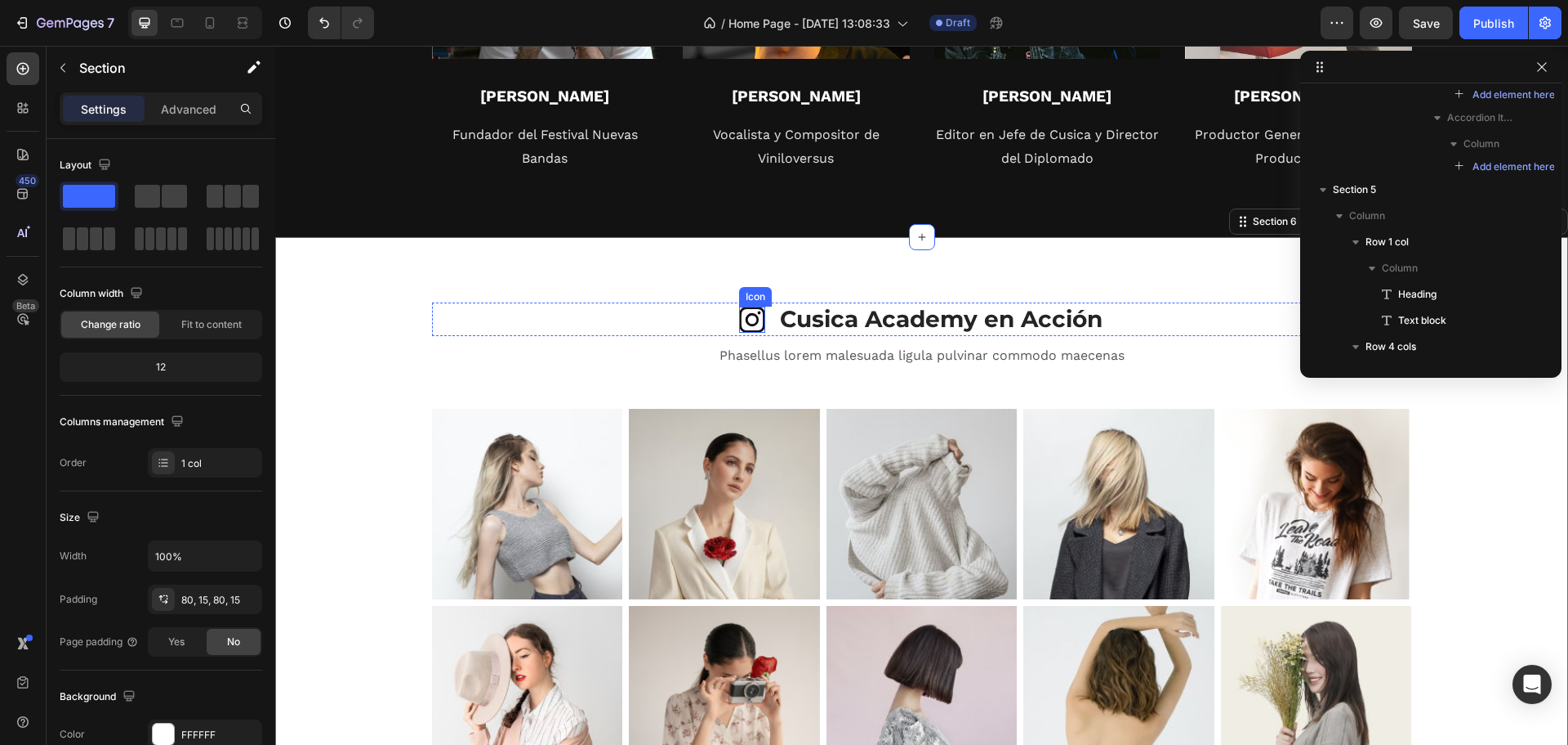
click at [748, 308] on icon at bounding box center [752, 320] width 26 height 26
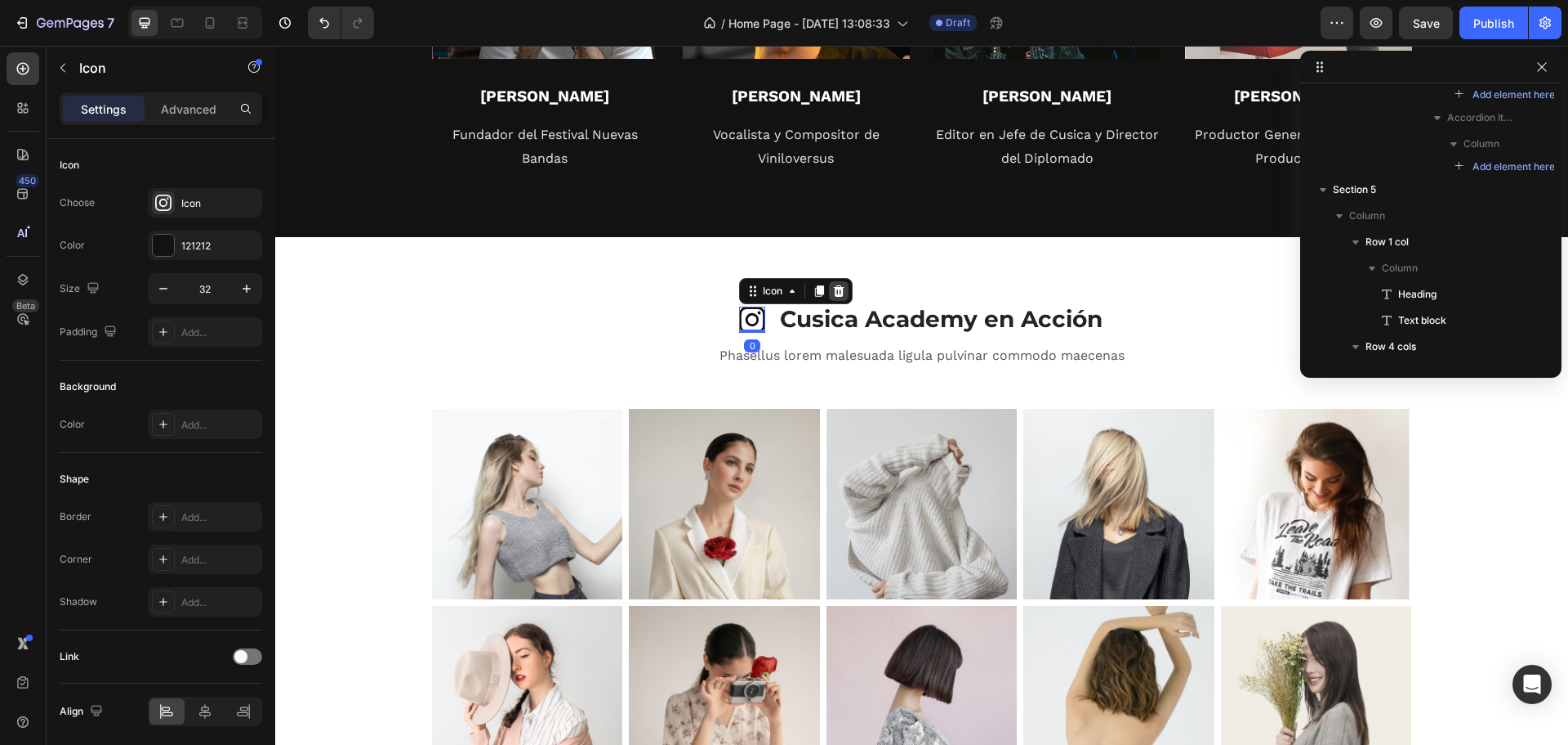
click at [836, 293] on icon at bounding box center [839, 291] width 11 height 12
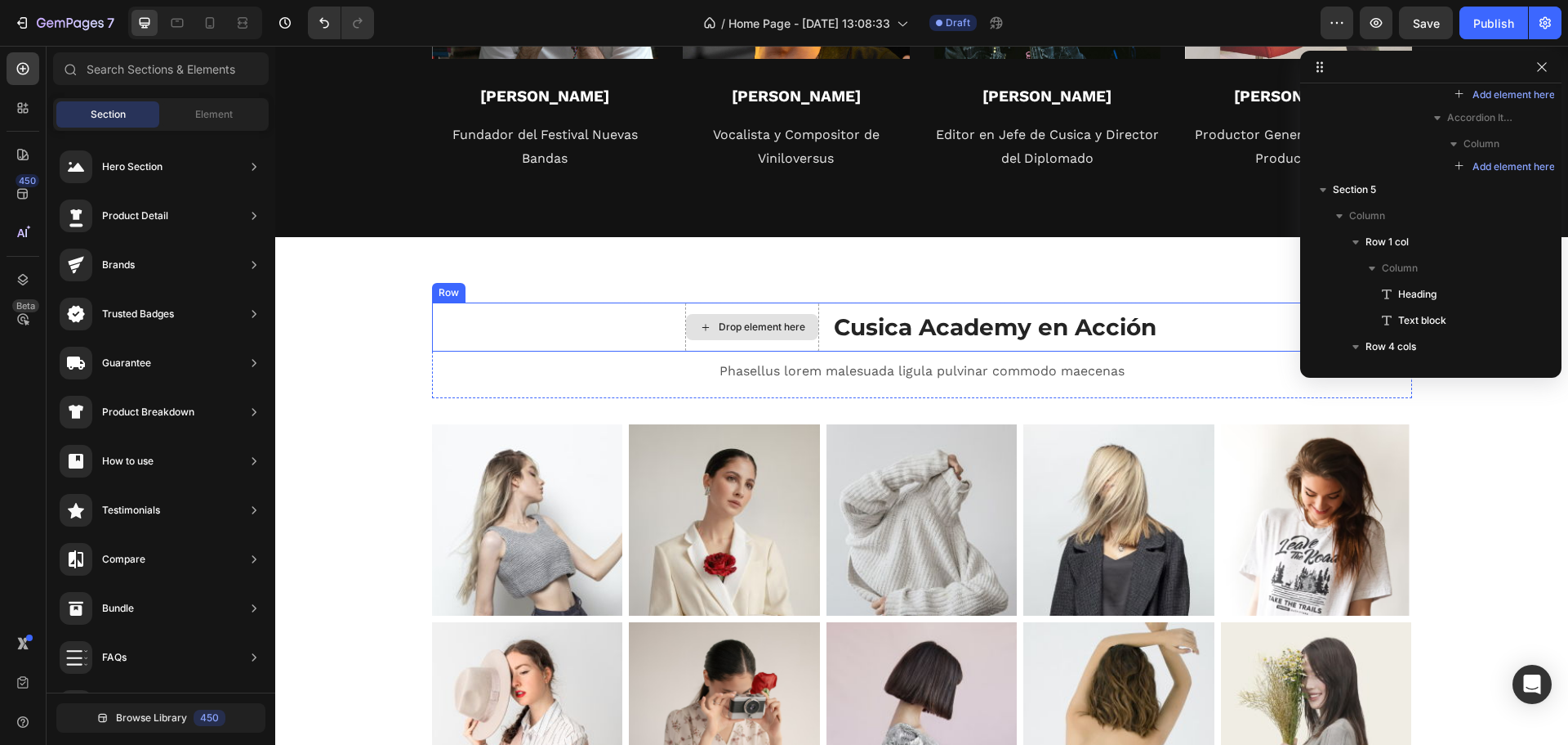
click at [811, 304] on div "Drop element here" at bounding box center [752, 327] width 134 height 49
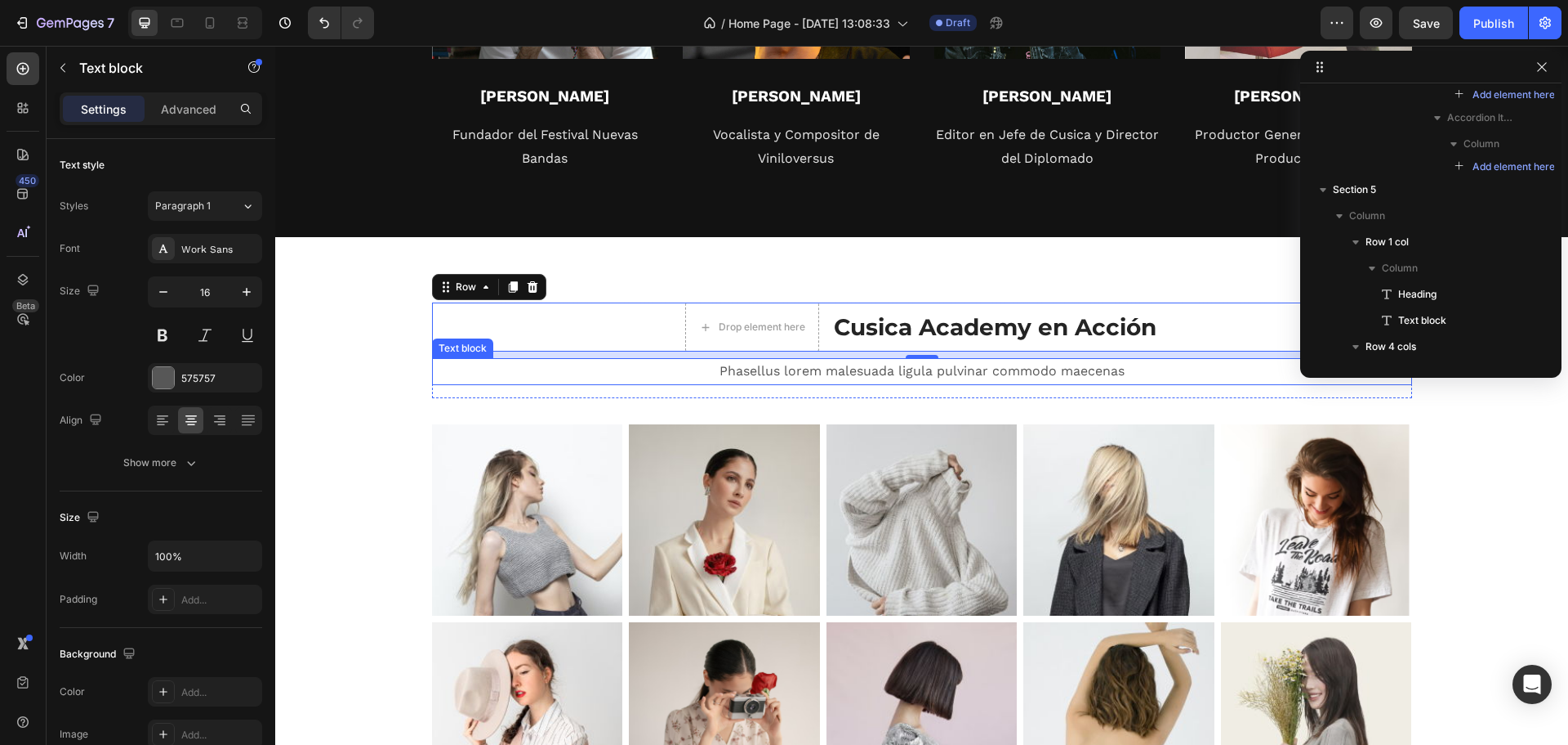
click at [771, 372] on p "Phasellus lorem malesuada ligula pulvinar commodo maecenas" at bounding box center [922, 372] width 977 height 24
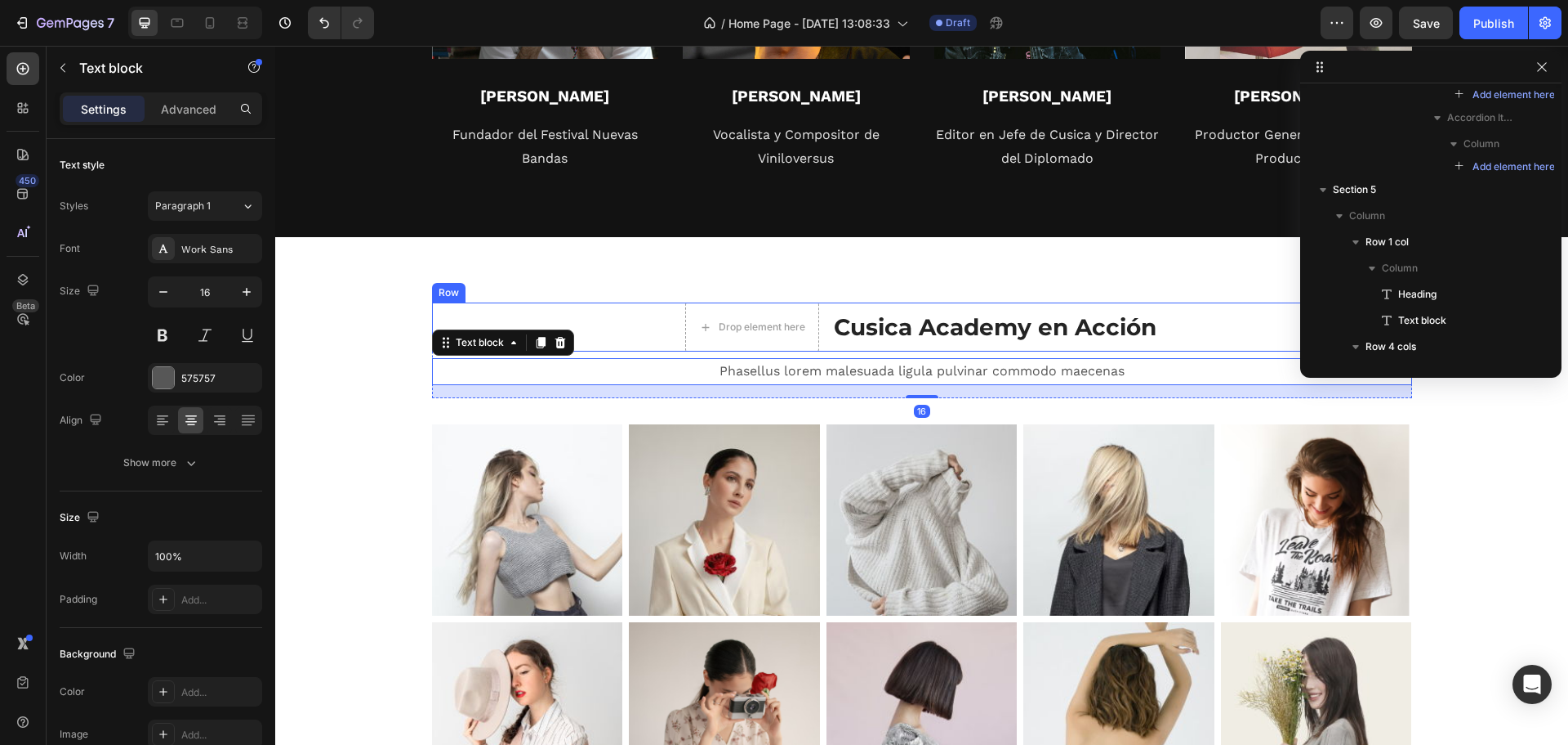
click at [879, 312] on p "Cusica Academy en Acción" at bounding box center [996, 326] width 323 height 29
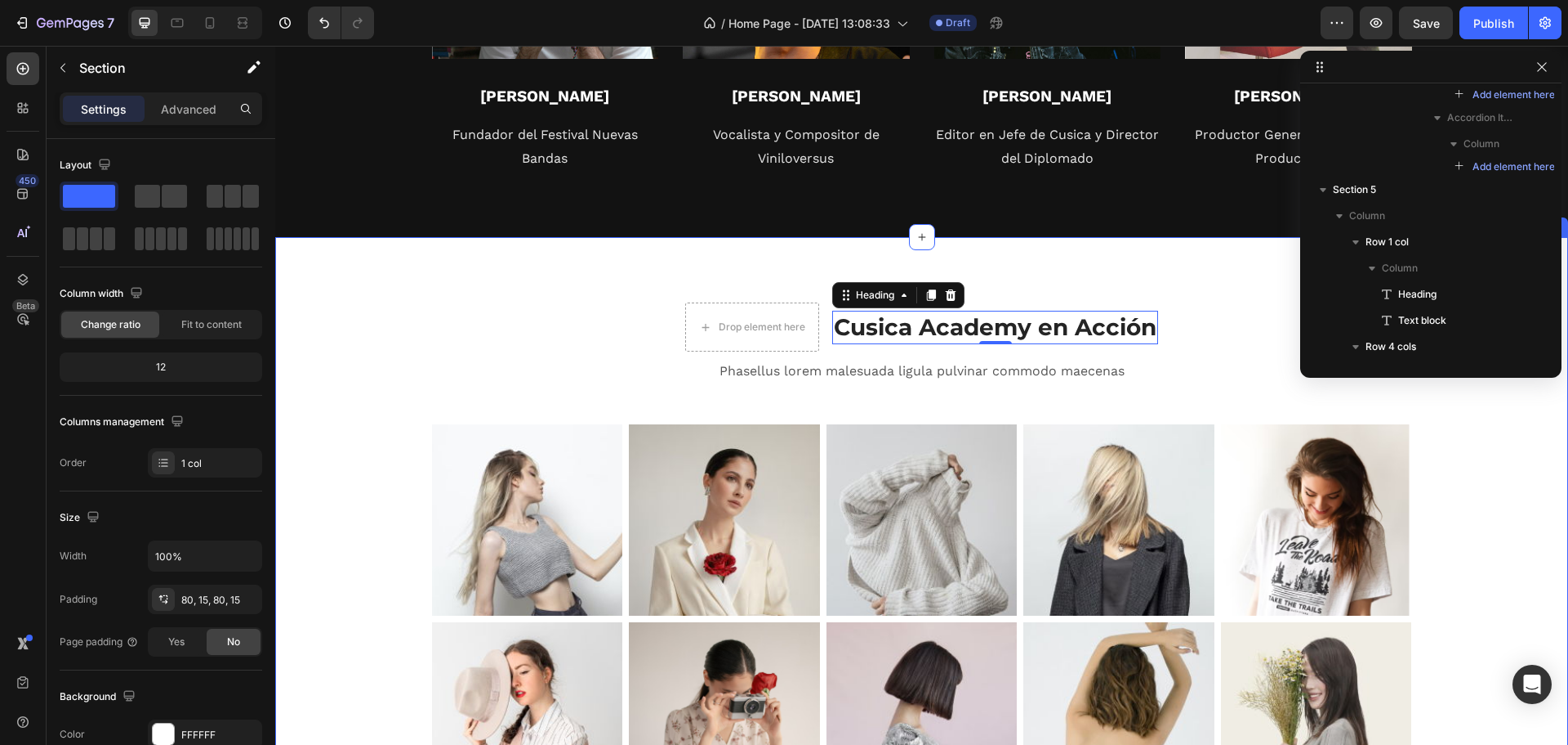
click at [759, 294] on div "Drop element here Cusica Academy en Acción Heading 0 Row Phasellus lorem malesu…" at bounding box center [922, 557] width 1293 height 641
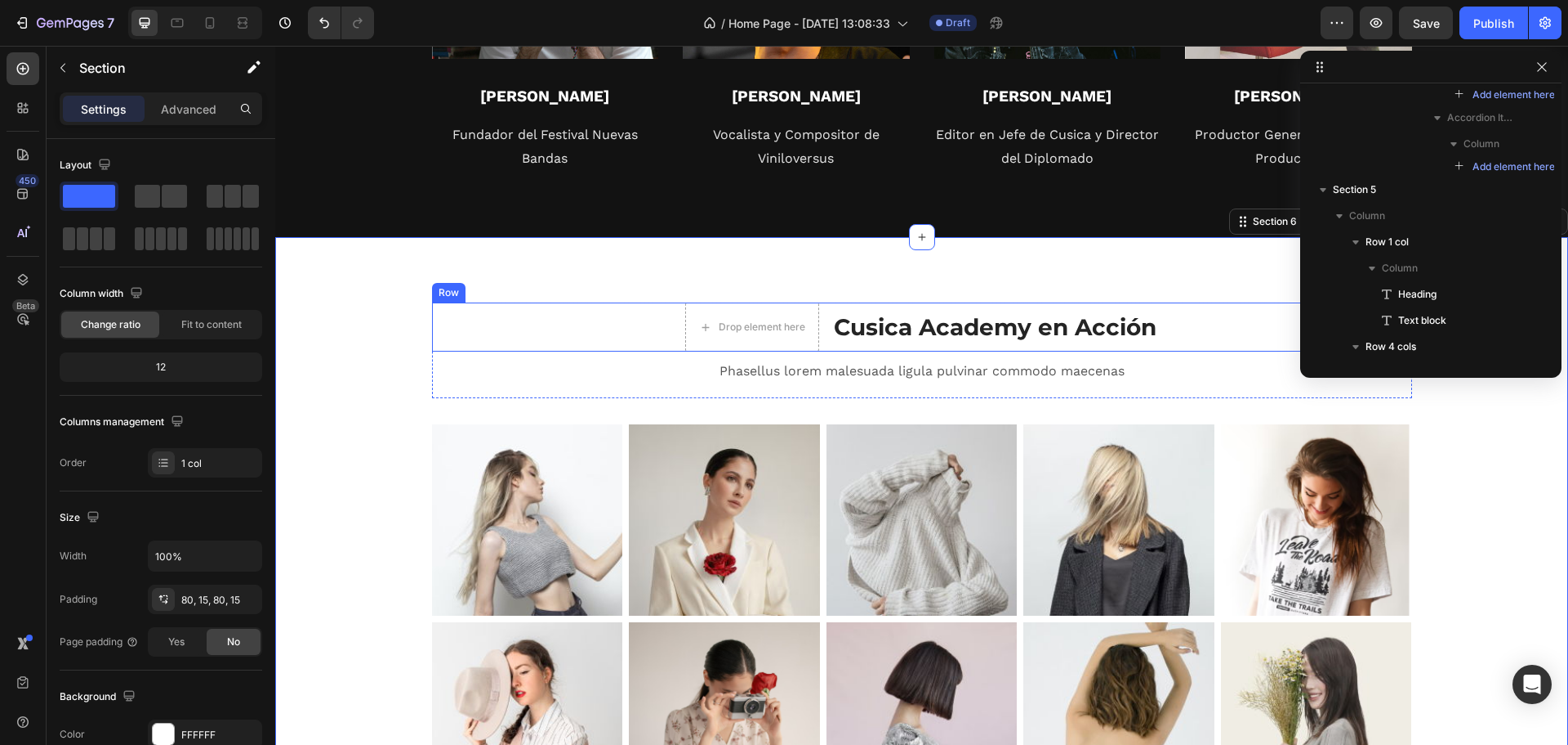
click at [925, 303] on div "Cusica Academy en Acción Heading" at bounding box center [996, 327] width 326 height 49
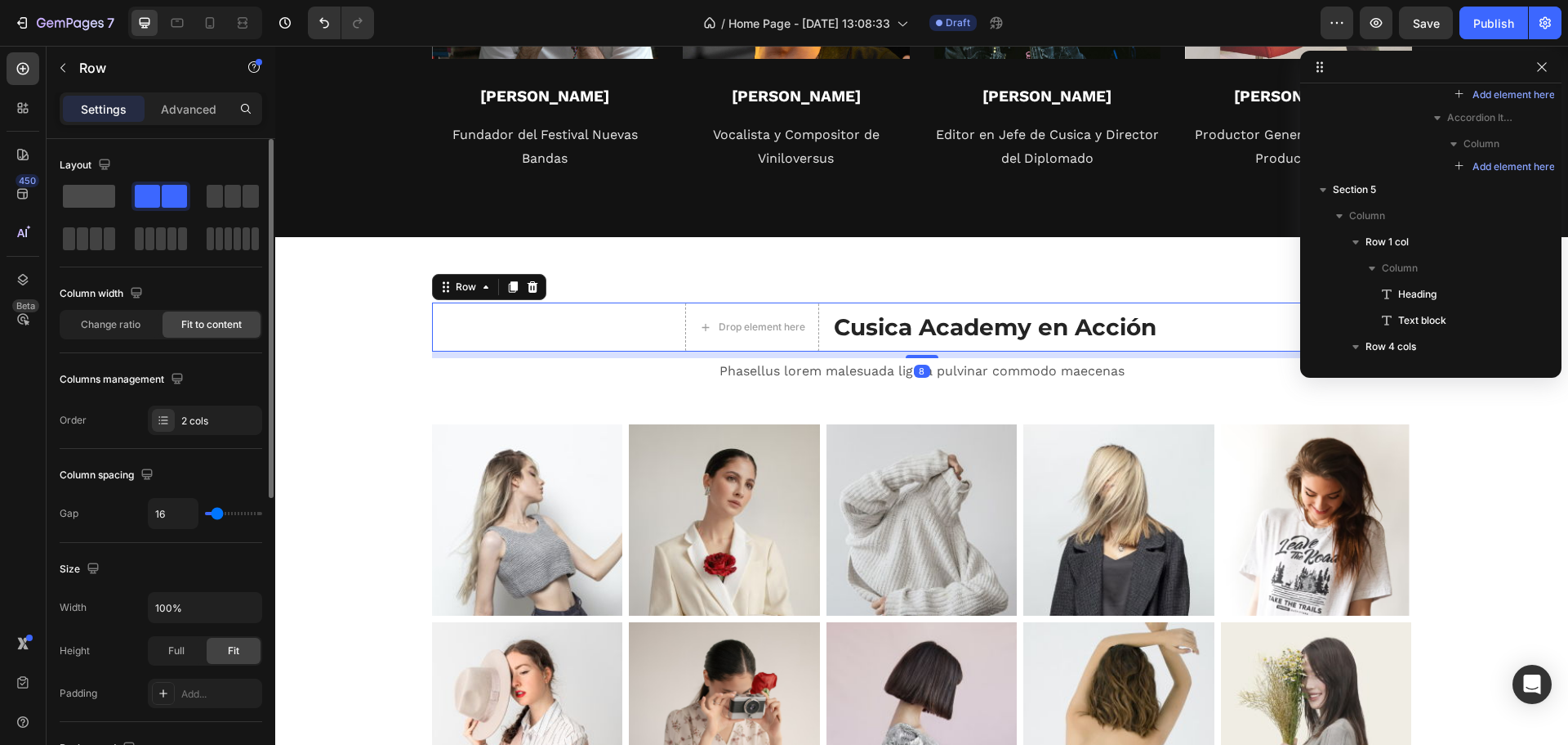
click at [98, 193] on span at bounding box center [89, 196] width 52 height 23
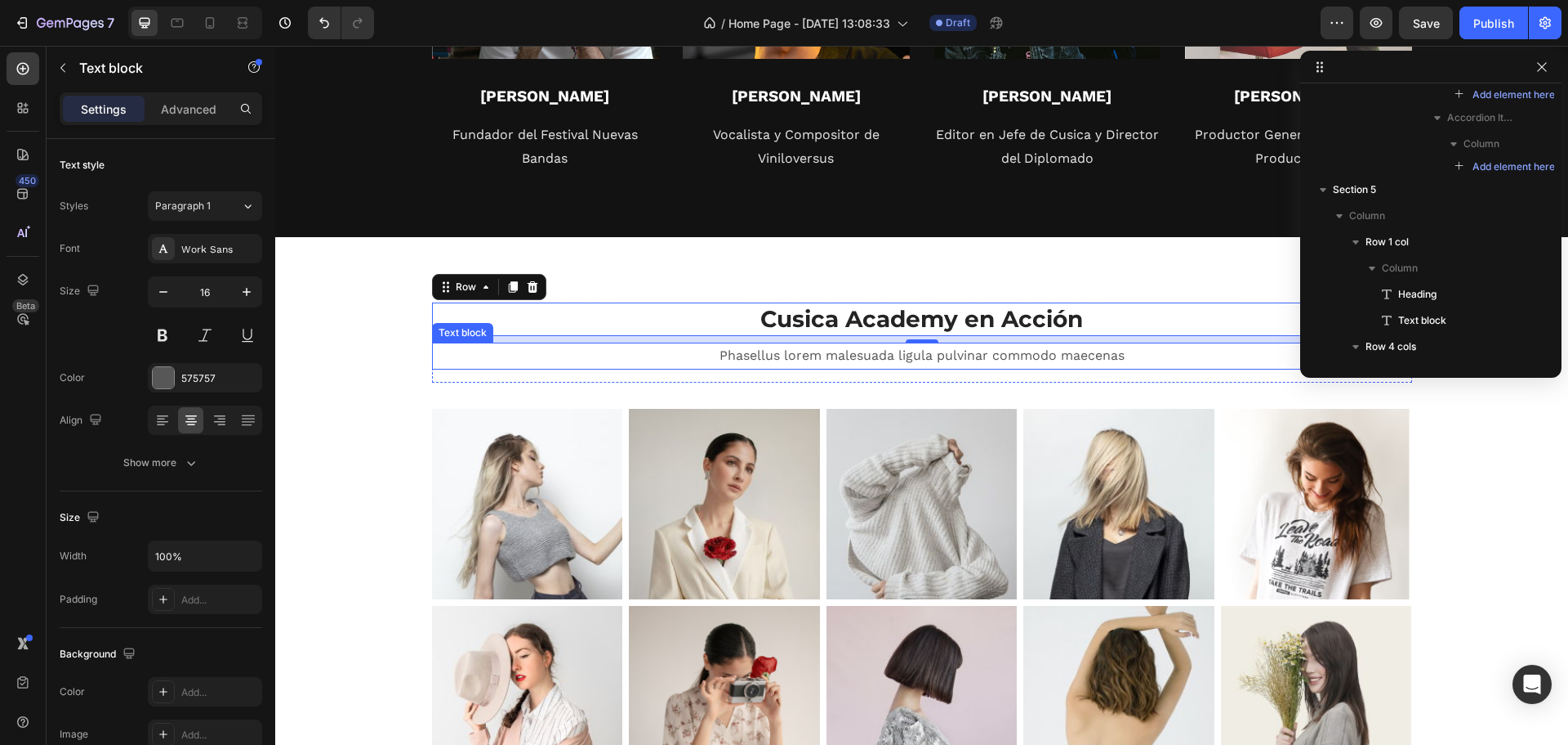
click at [777, 351] on p "Phasellus lorem malesuada ligula pulvinar commodo maecenas" at bounding box center [922, 356] width 977 height 24
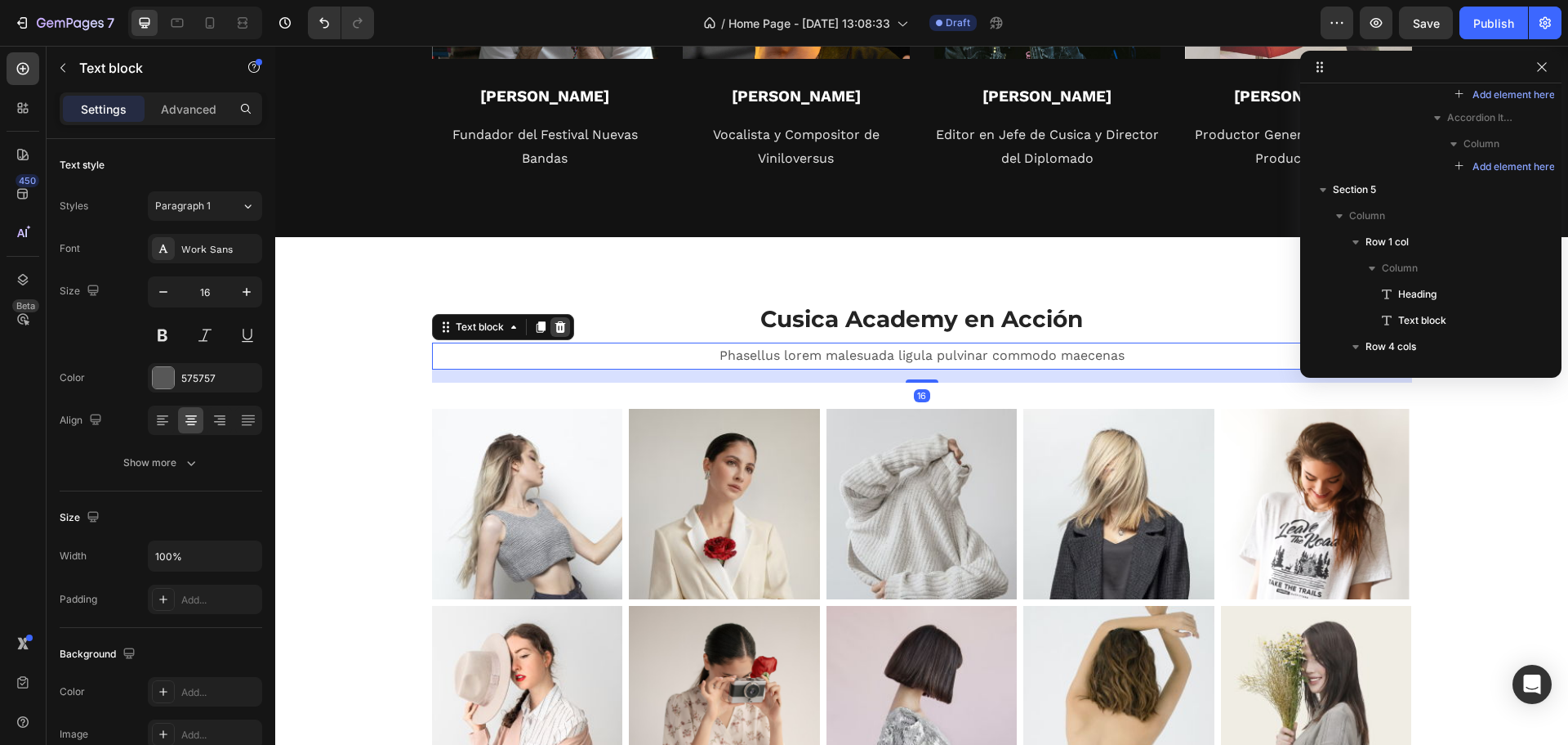
click at [558, 330] on icon at bounding box center [560, 327] width 11 height 12
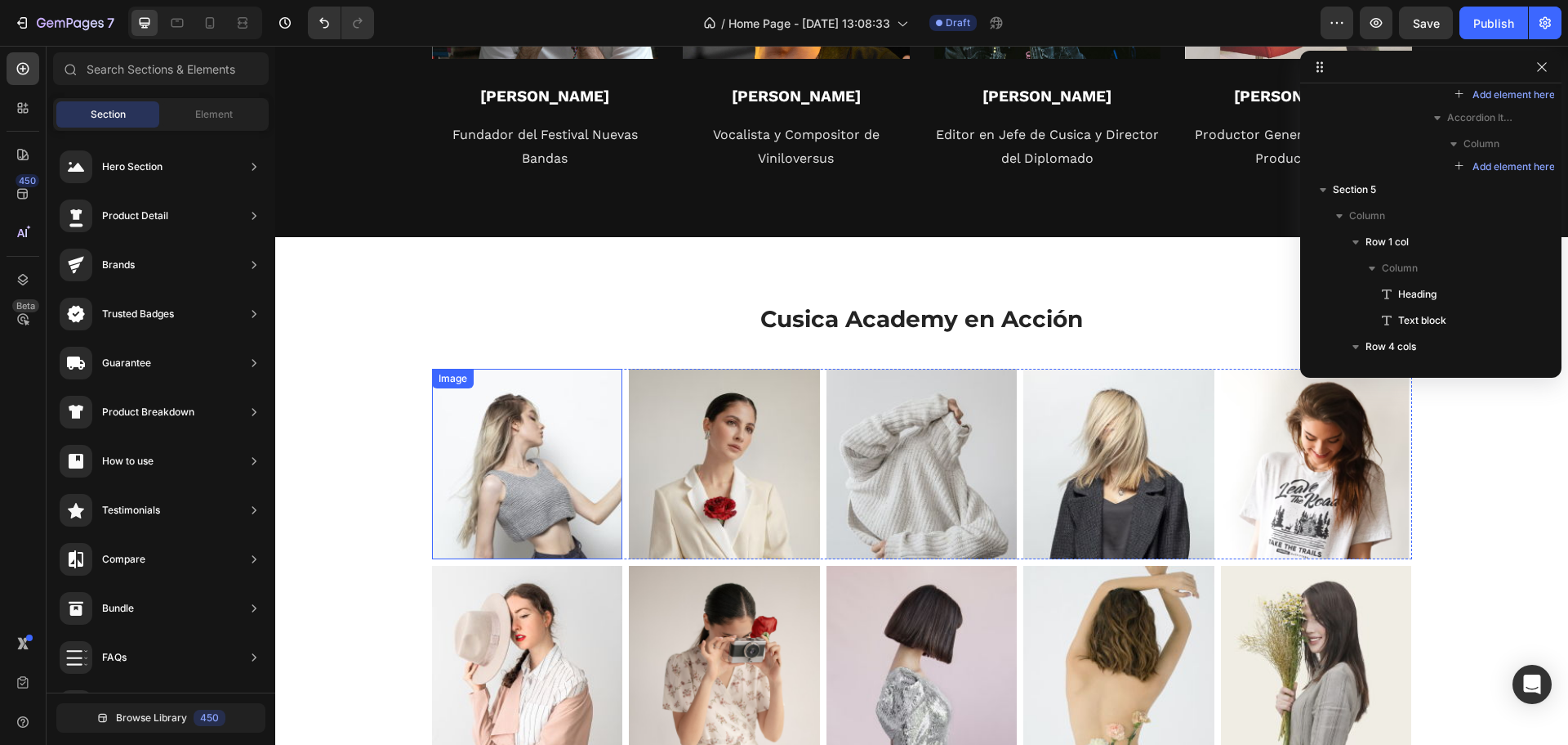
click at [570, 395] on img at bounding box center [527, 463] width 191 height 191
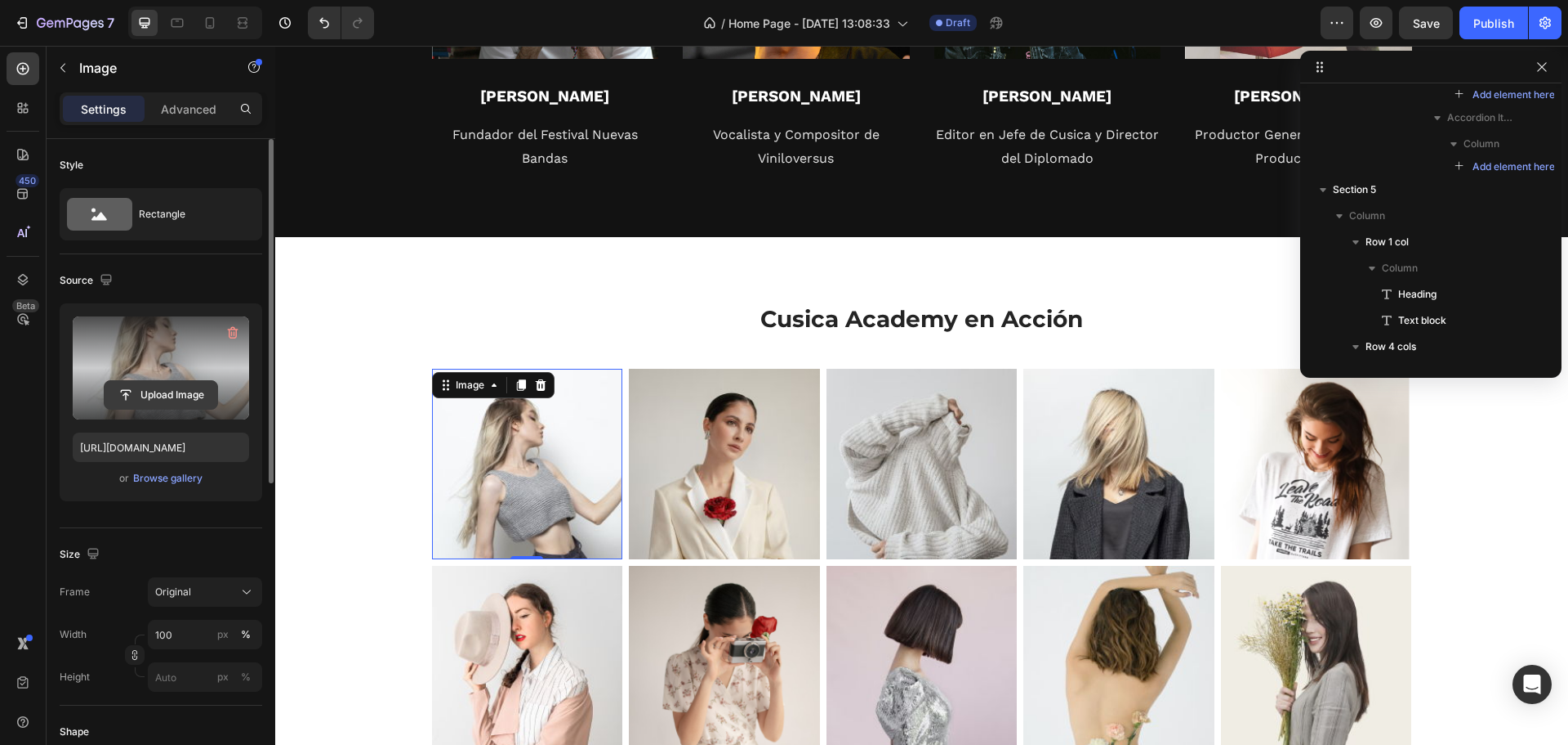
click at [144, 396] on input "file" at bounding box center [160, 394] width 113 height 28
click at [182, 397] on input "file" at bounding box center [160, 394] width 113 height 28
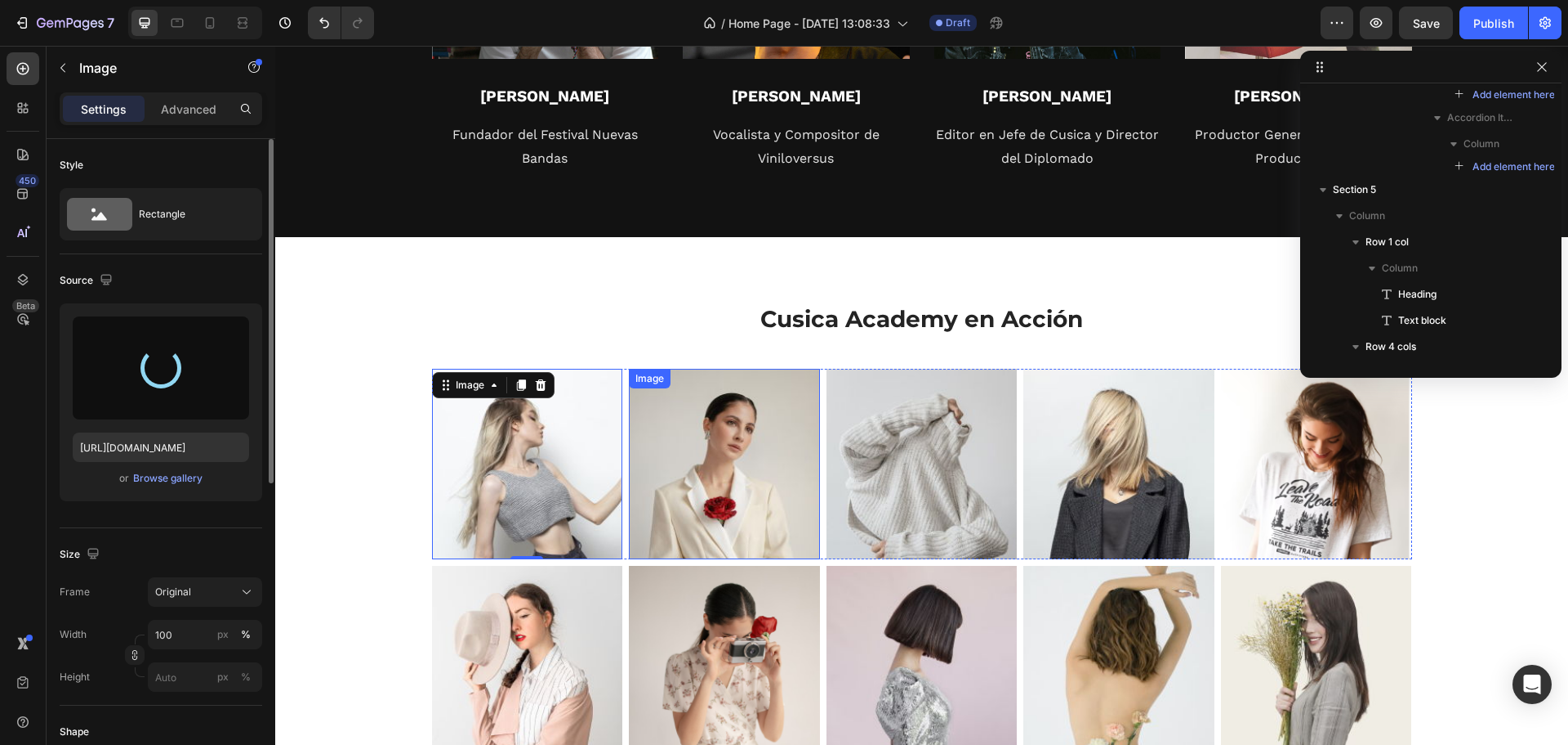
click at [717, 469] on img at bounding box center [724, 463] width 191 height 191
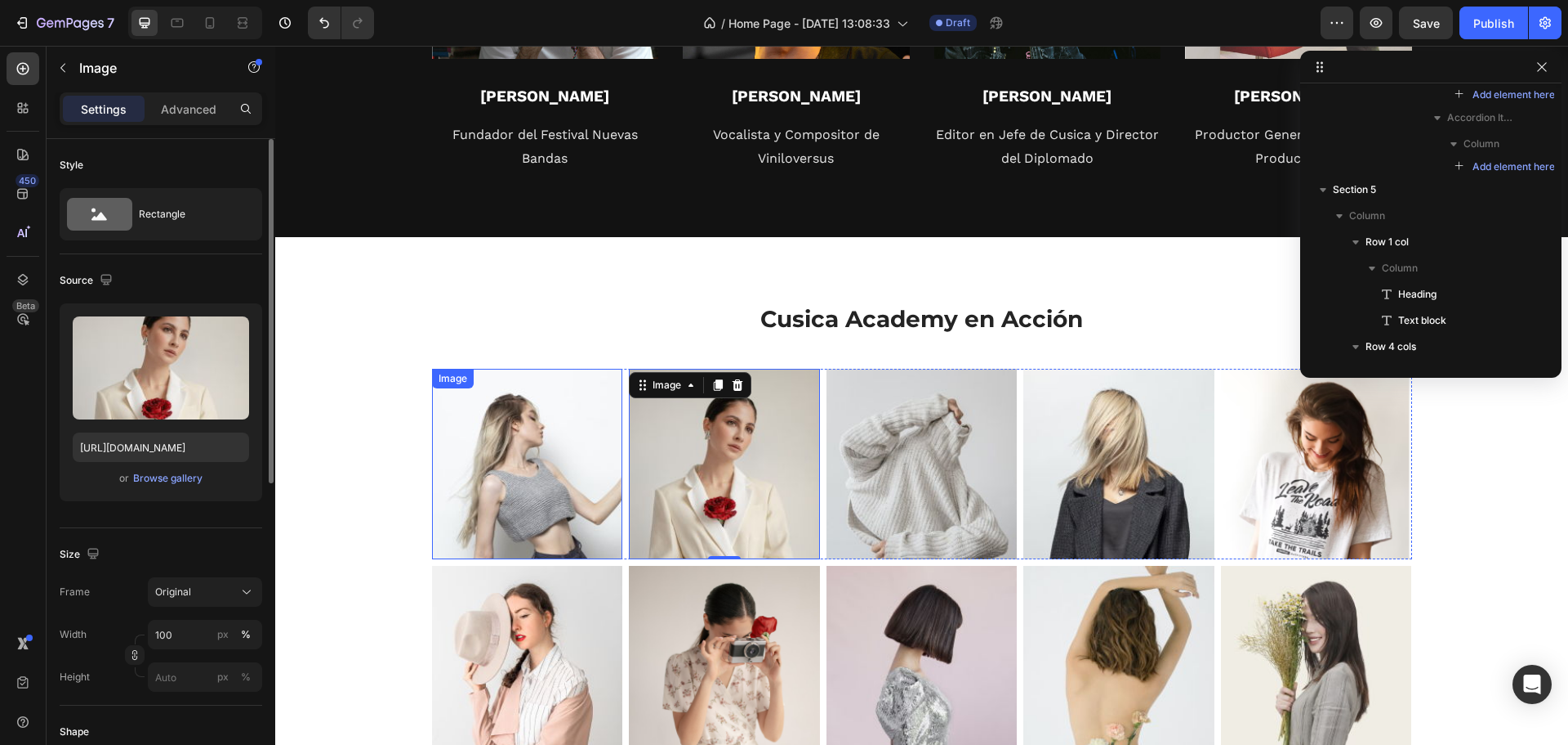
click at [476, 484] on img at bounding box center [527, 463] width 191 height 191
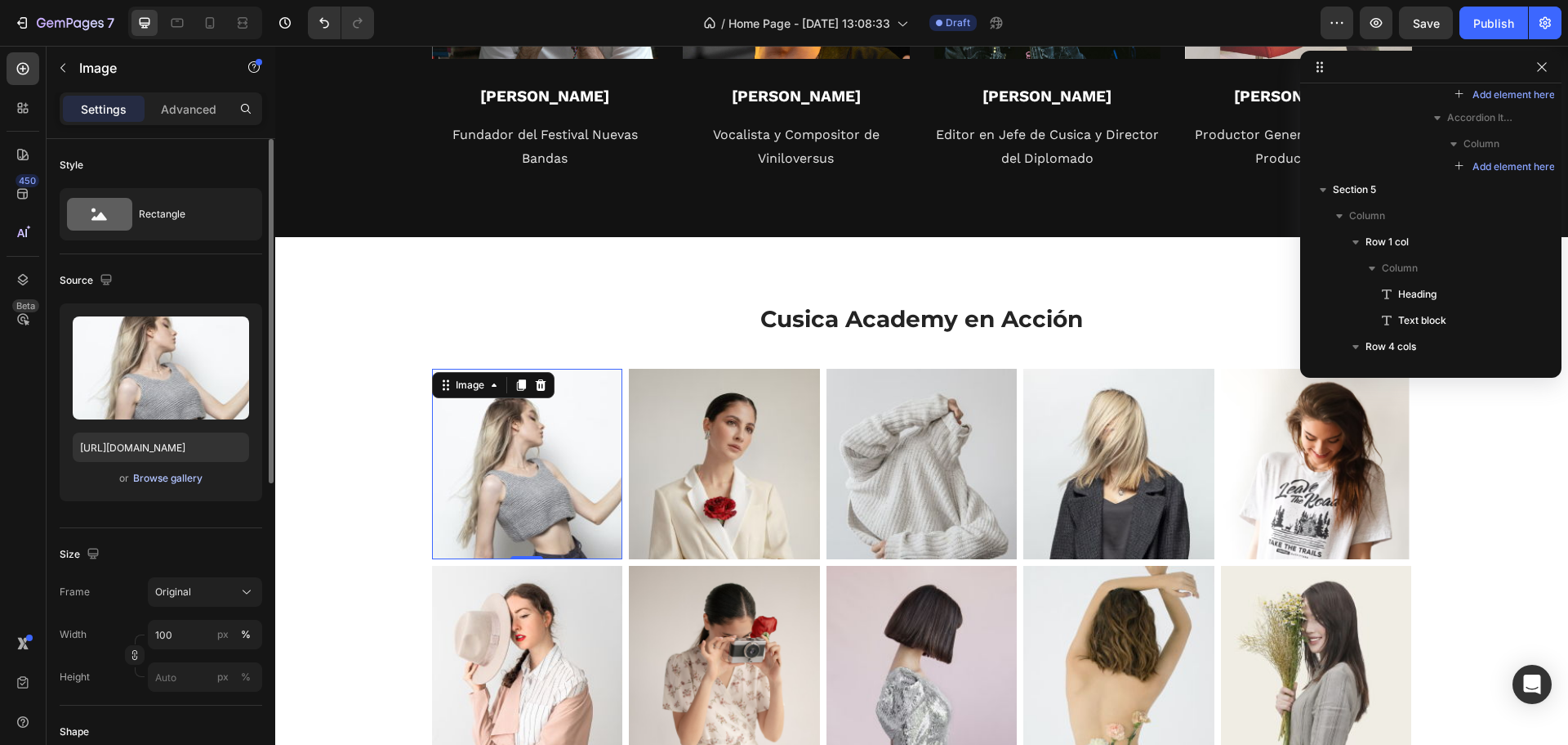
click at [173, 470] on button "Browse gallery" at bounding box center [167, 478] width 71 height 16
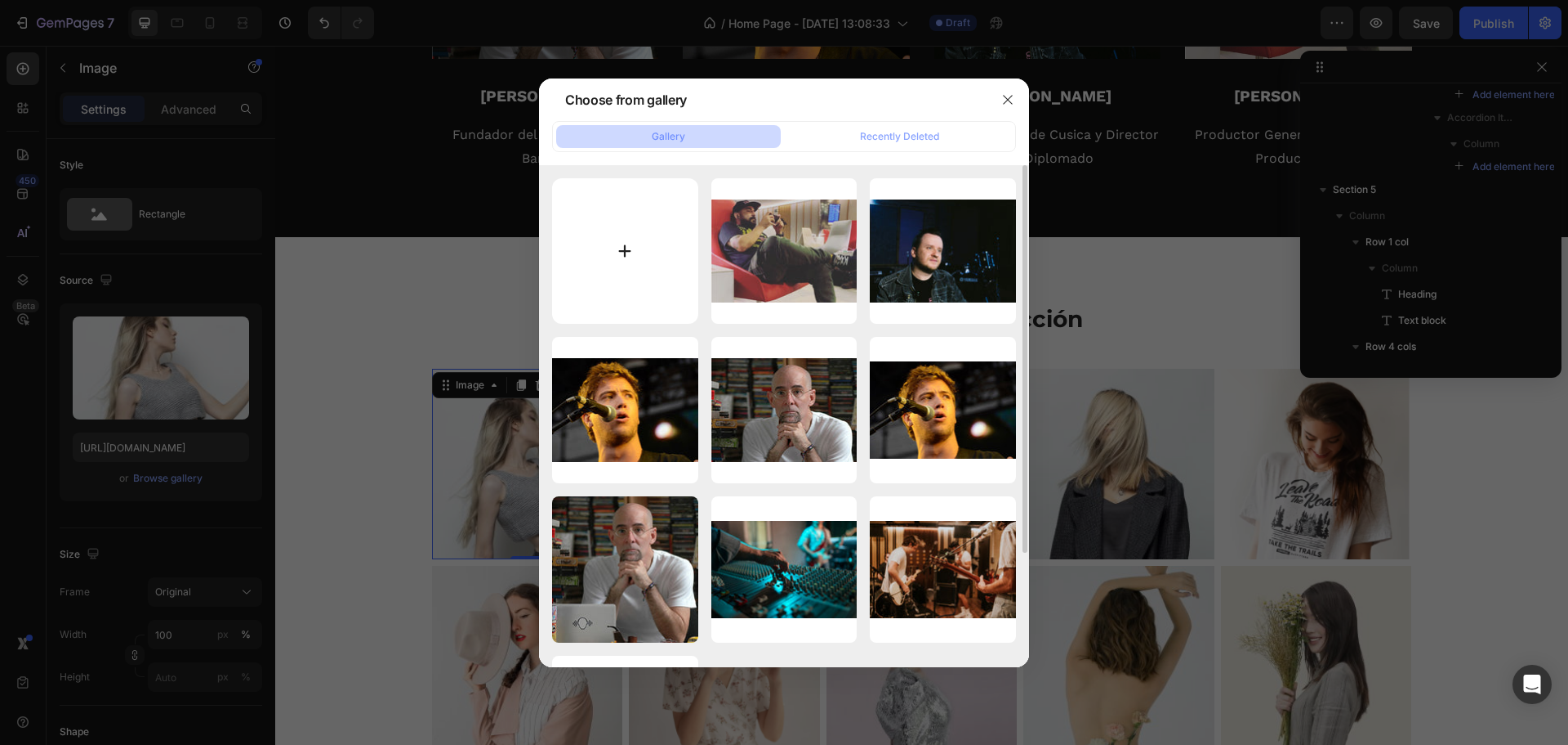
click at [639, 244] on input "file" at bounding box center [625, 251] width 146 height 146
type input "C:\fakepath\music-composer-showing-thumbs-up (1).jpg"
type input "https://cdn.shopify.com/s/files/1/0629/3356/5488/files/gempages_581657602149057…"
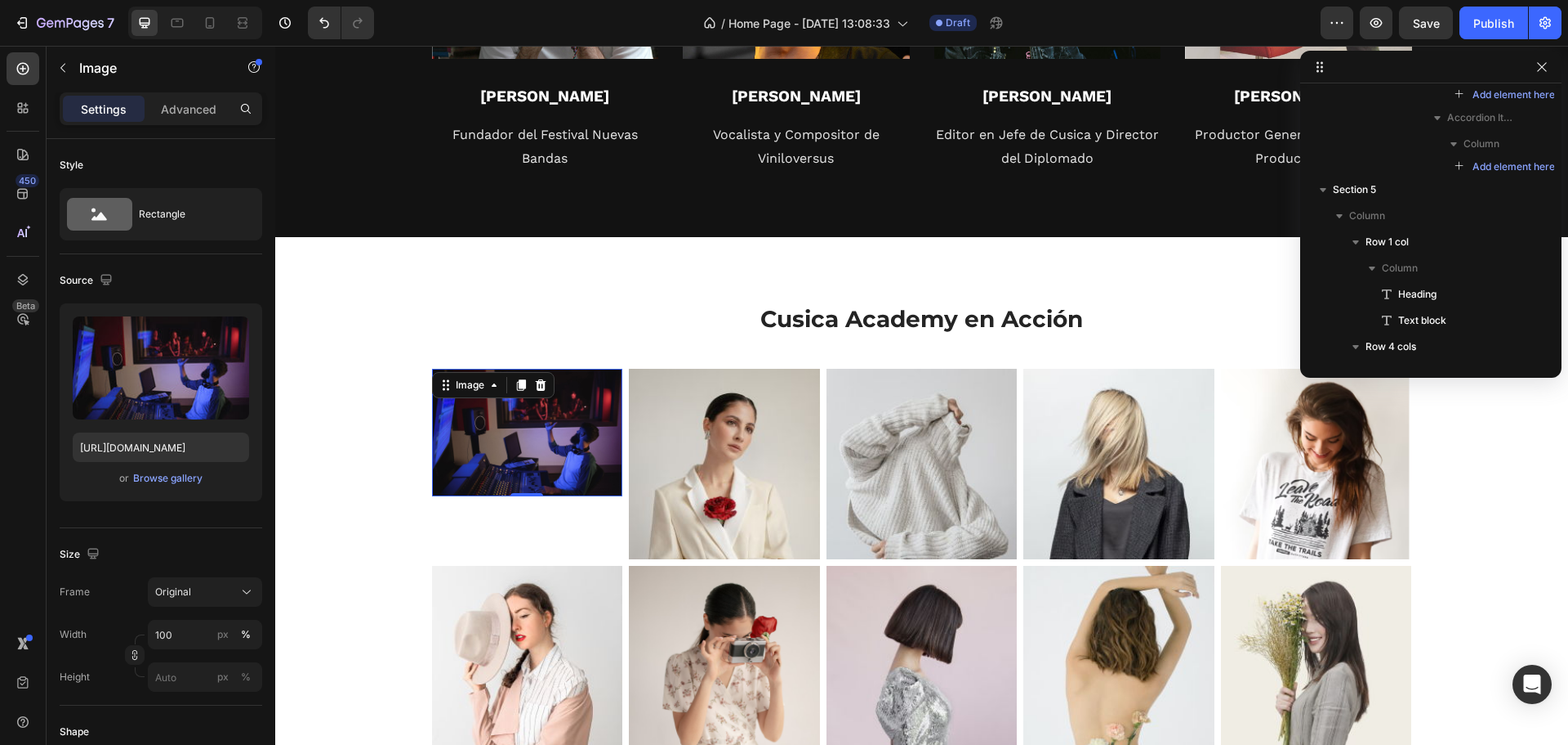
click at [572, 466] on img at bounding box center [527, 432] width 191 height 128
click at [202, 584] on div "Original" at bounding box center [205, 591] width 100 height 16
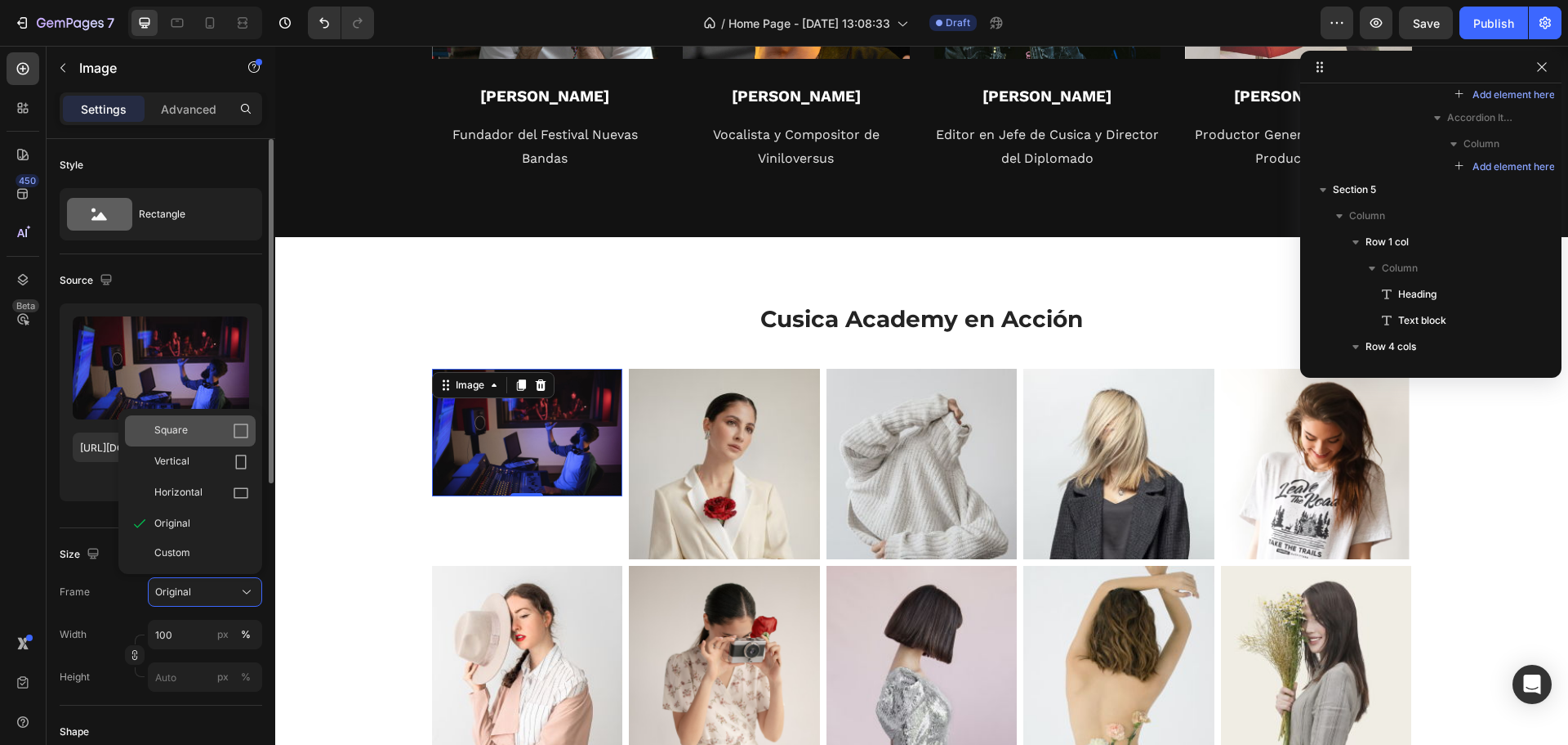
click at [230, 432] on div "Square" at bounding box center [202, 431] width 95 height 16
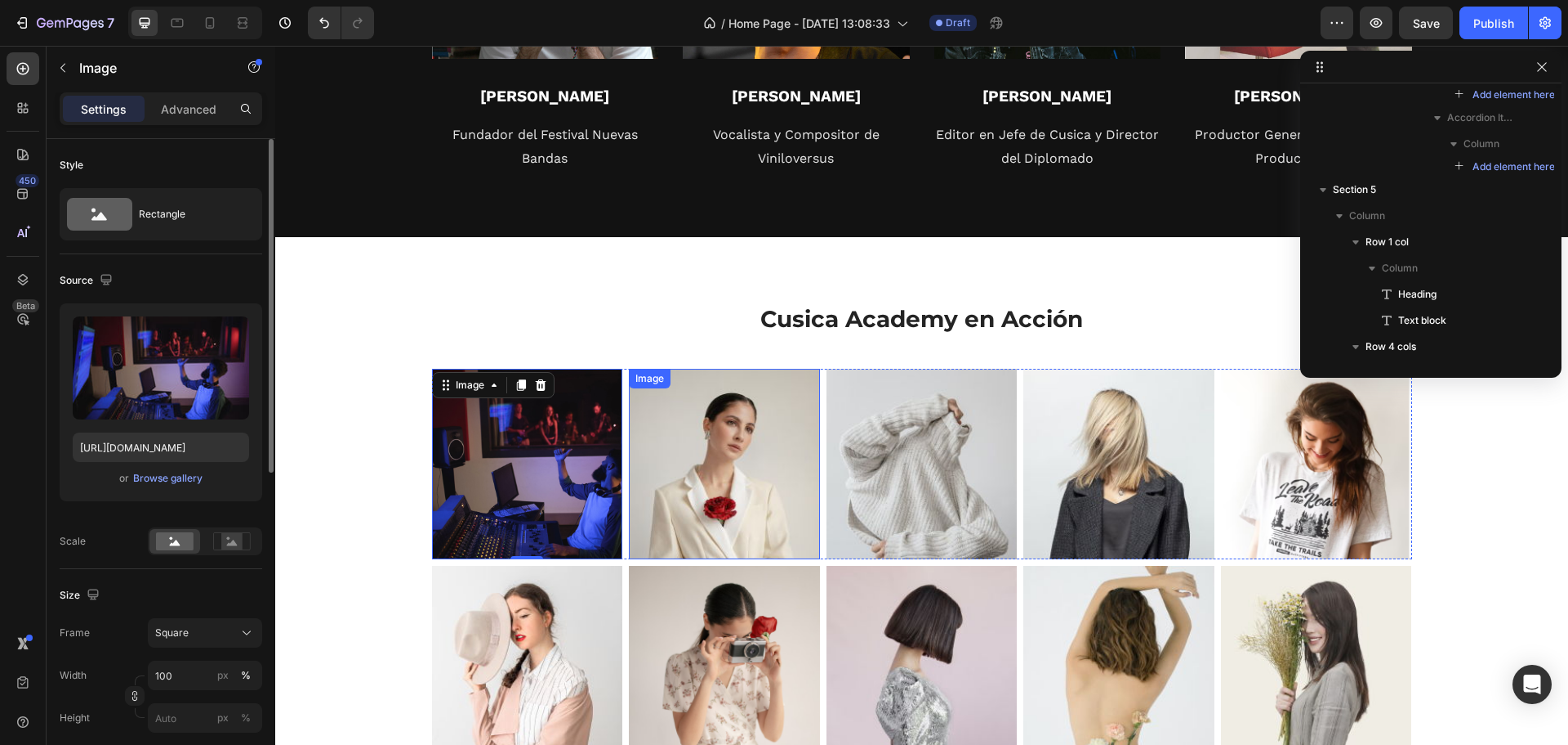
click at [755, 451] on img at bounding box center [724, 463] width 191 height 191
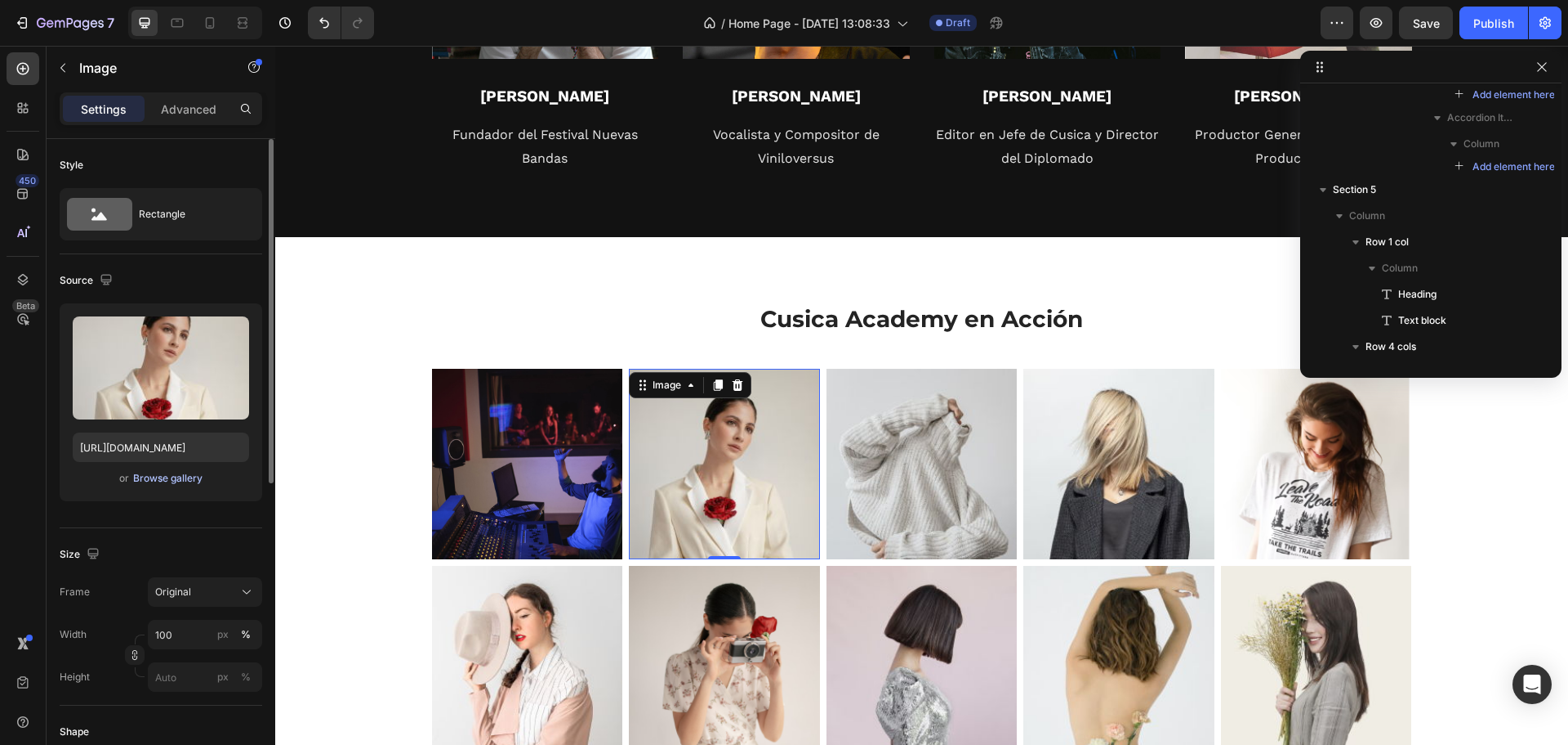
click at [166, 484] on div "Browse gallery" at bounding box center [167, 478] width 70 height 14
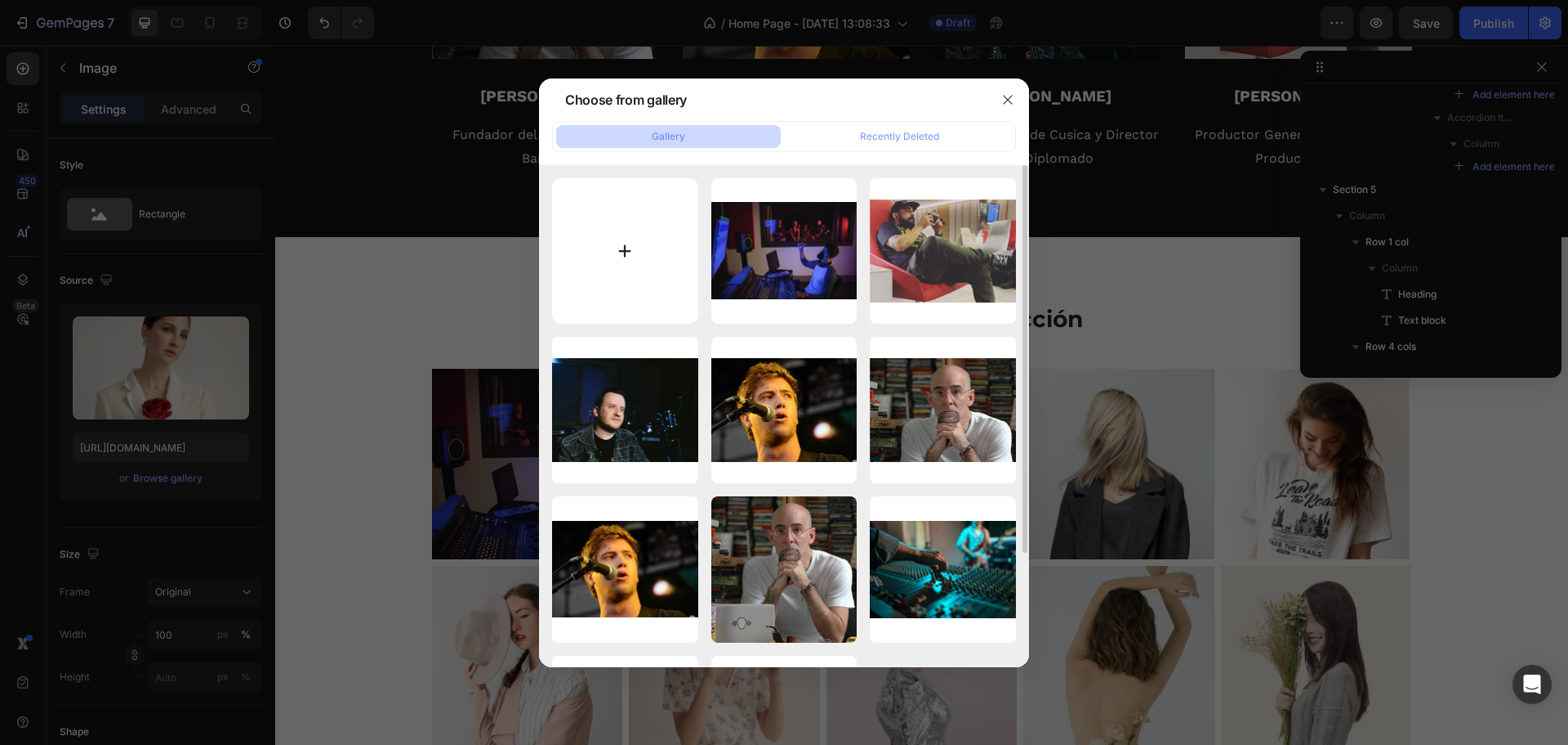
click at [642, 277] on input "file" at bounding box center [625, 251] width 146 height 146
type input "C:\fakepath\produccion-musical.webp_v_1749665594_width_1500.jpg"
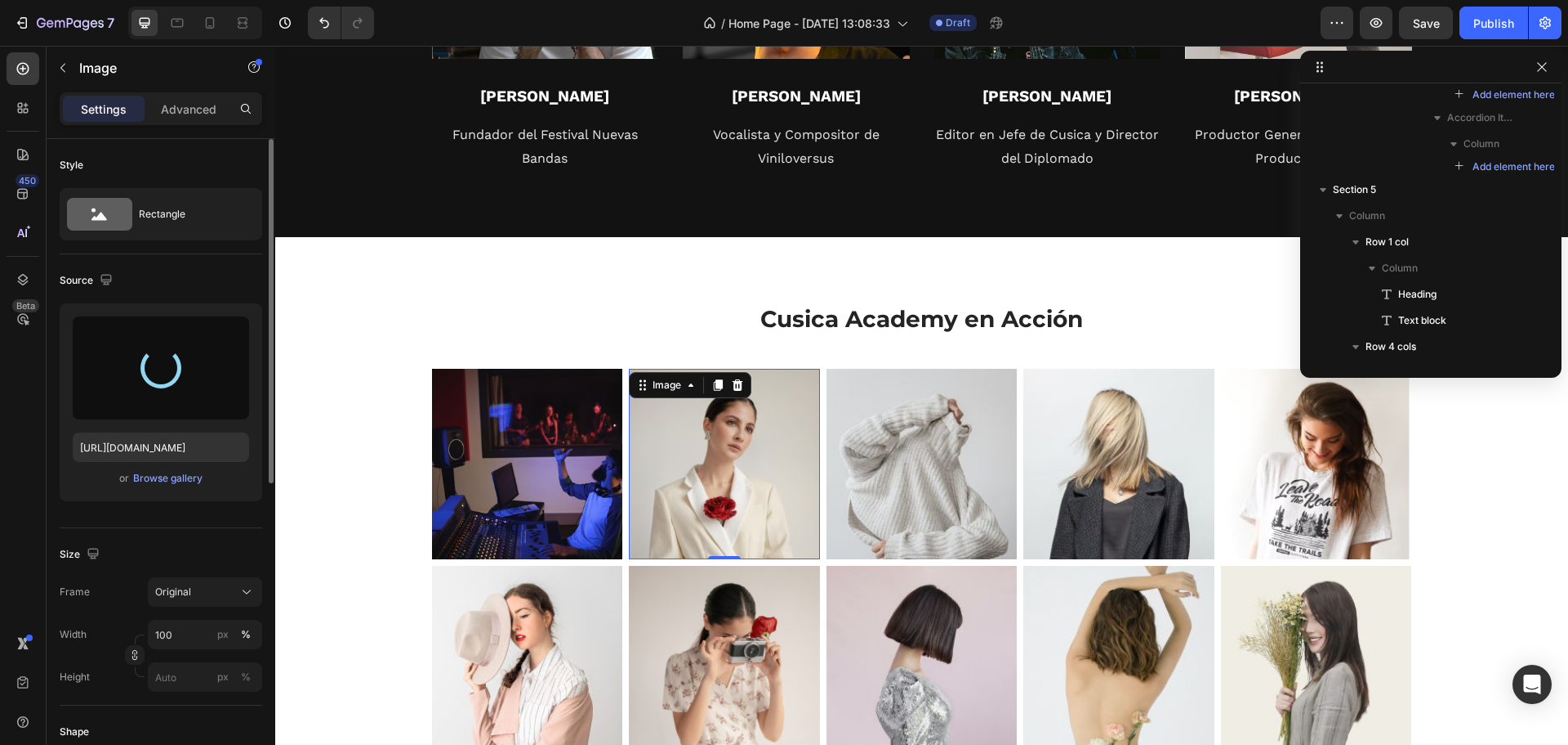
type input "https://cdn.shopify.com/s/files/1/0629/3356/5488/files/gempages_581657602149057…"
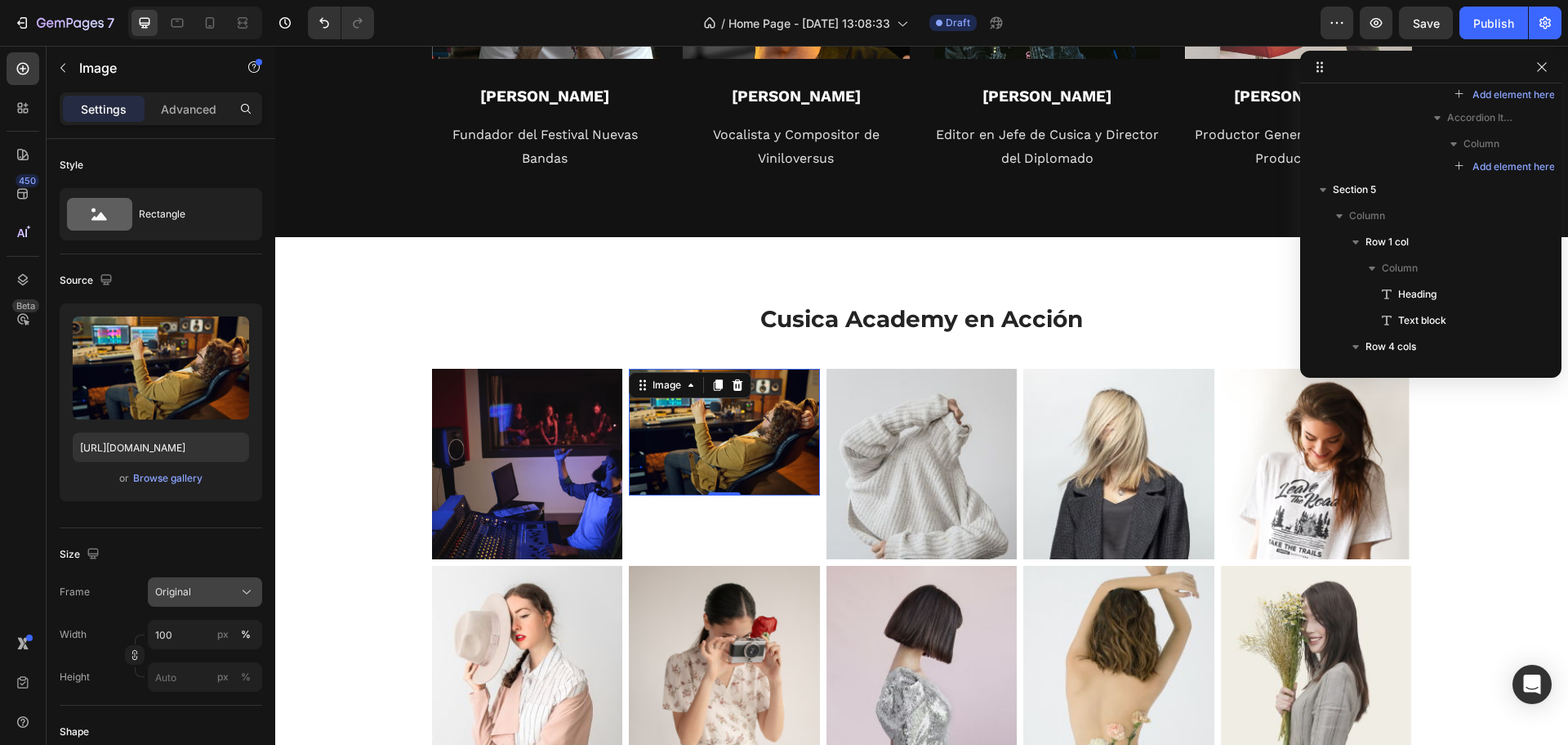
click at [189, 583] on button "Original" at bounding box center [205, 591] width 114 height 29
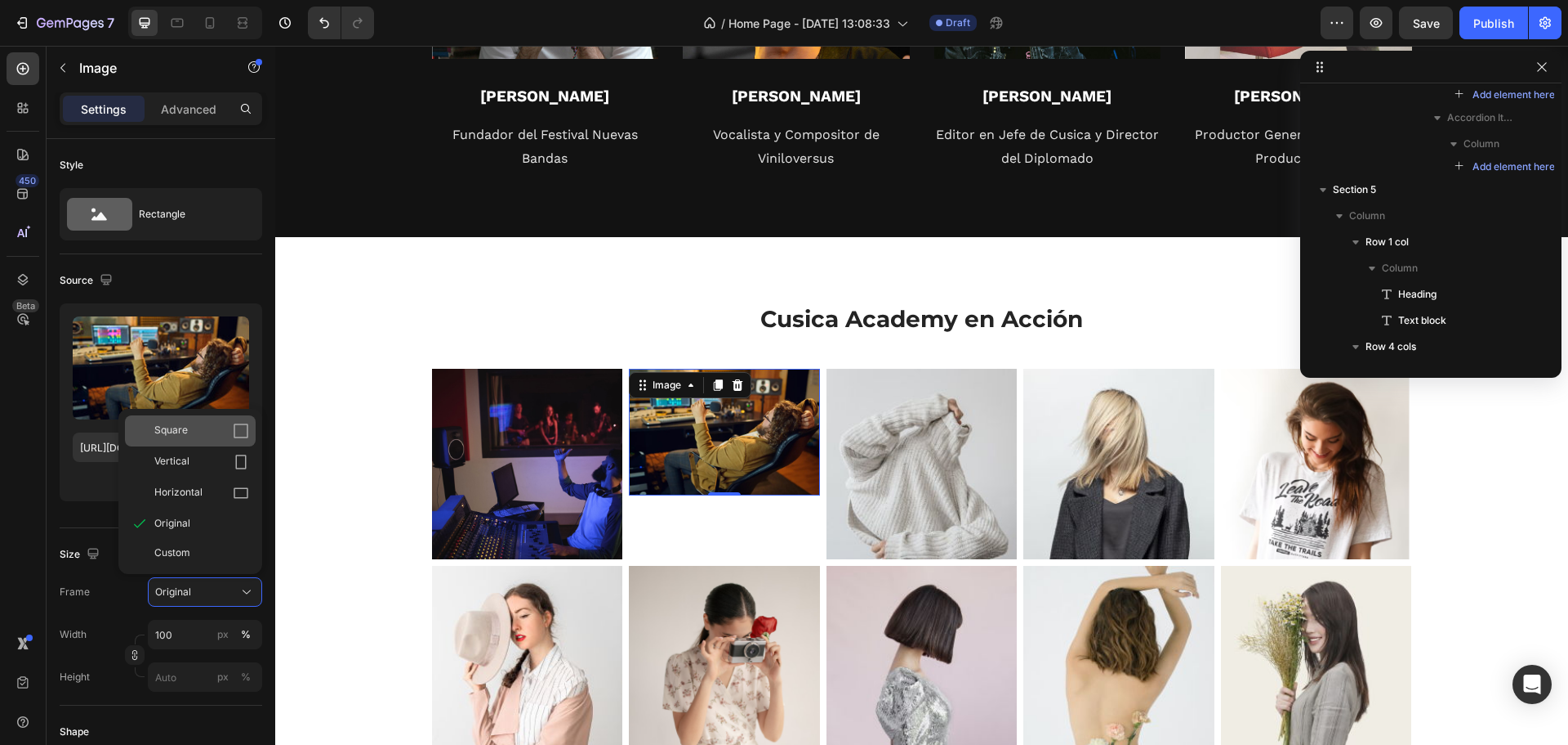
click at [223, 433] on div "Square" at bounding box center [202, 431] width 95 height 16
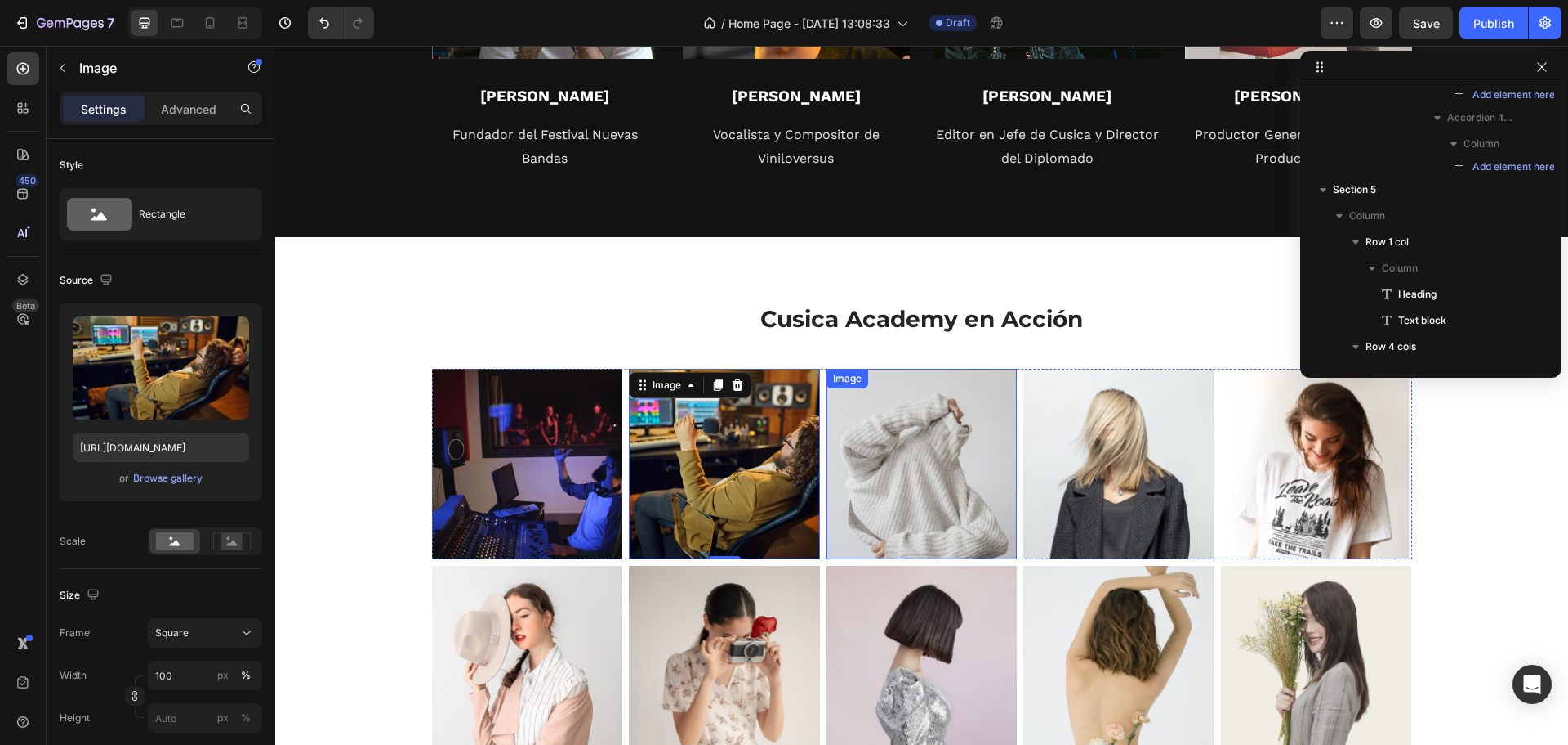
click at [891, 505] on img at bounding box center [922, 463] width 191 height 191
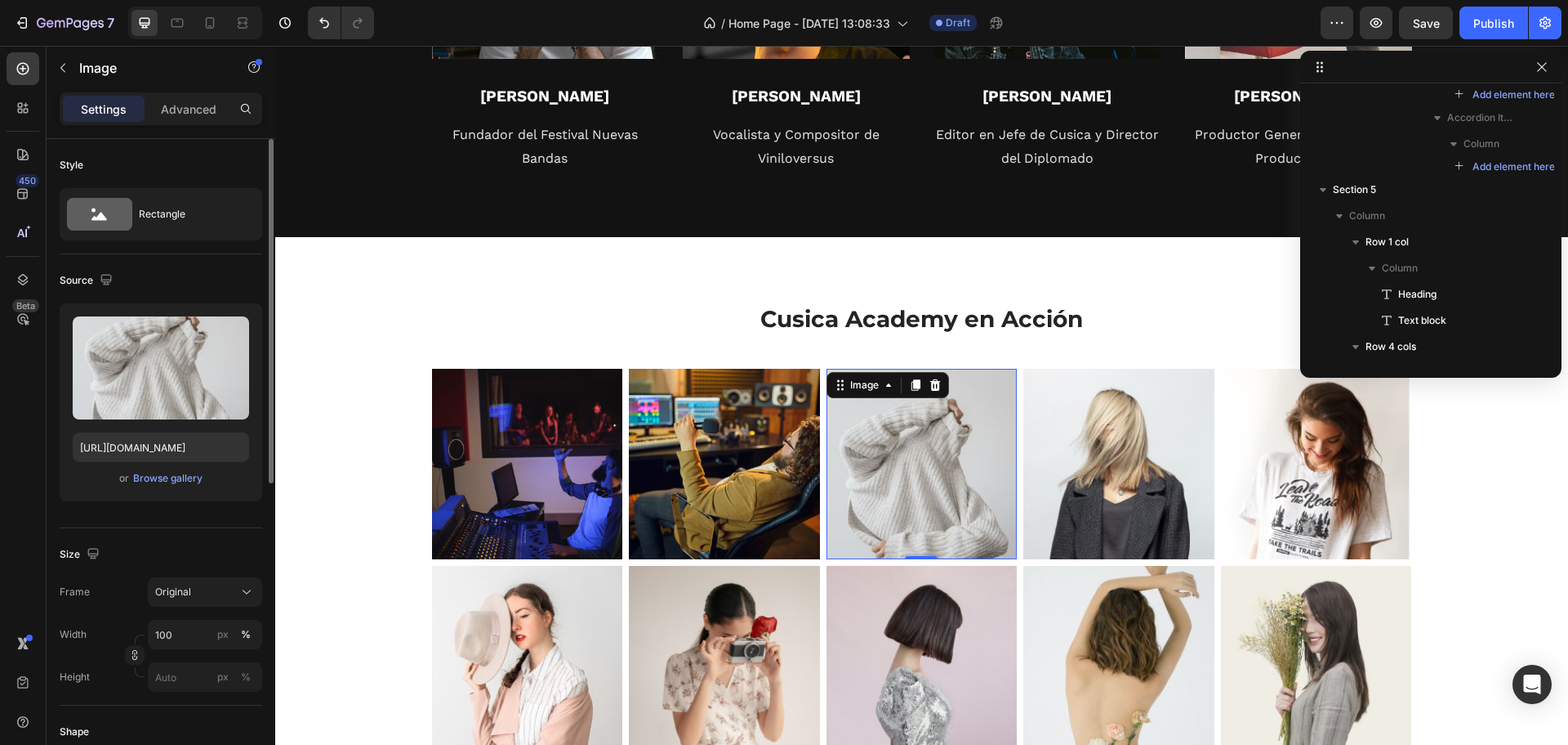
click at [144, 487] on div "or Browse gallery" at bounding box center [161, 478] width 176 height 19
click at [155, 479] on div "Browse gallery" at bounding box center [167, 478] width 70 height 14
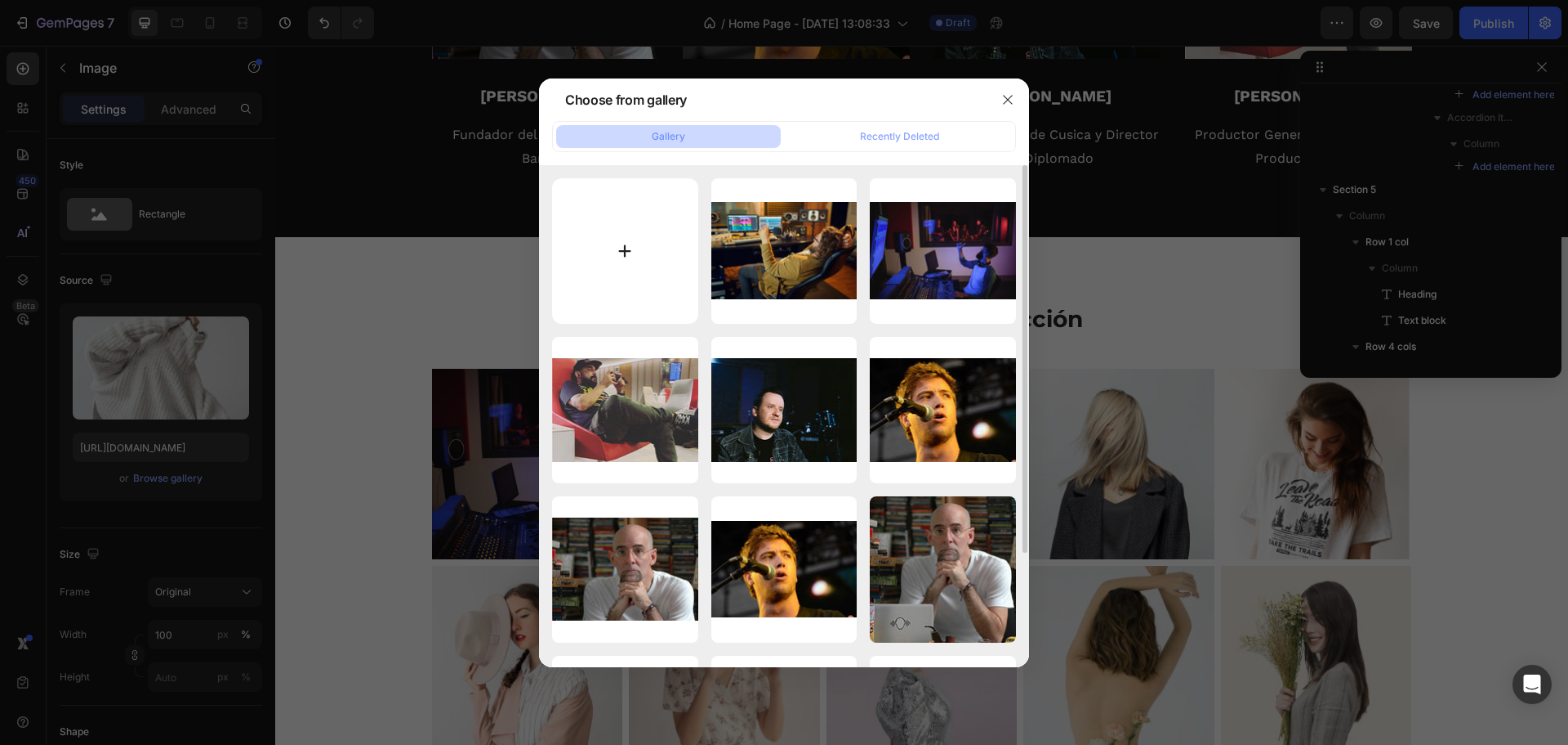
click at [620, 251] on input "file" at bounding box center [625, 251] width 146 height 146
type input "C:\fakepath\eventos-musicales.webp_v_1749665807_width_1500.jpg"
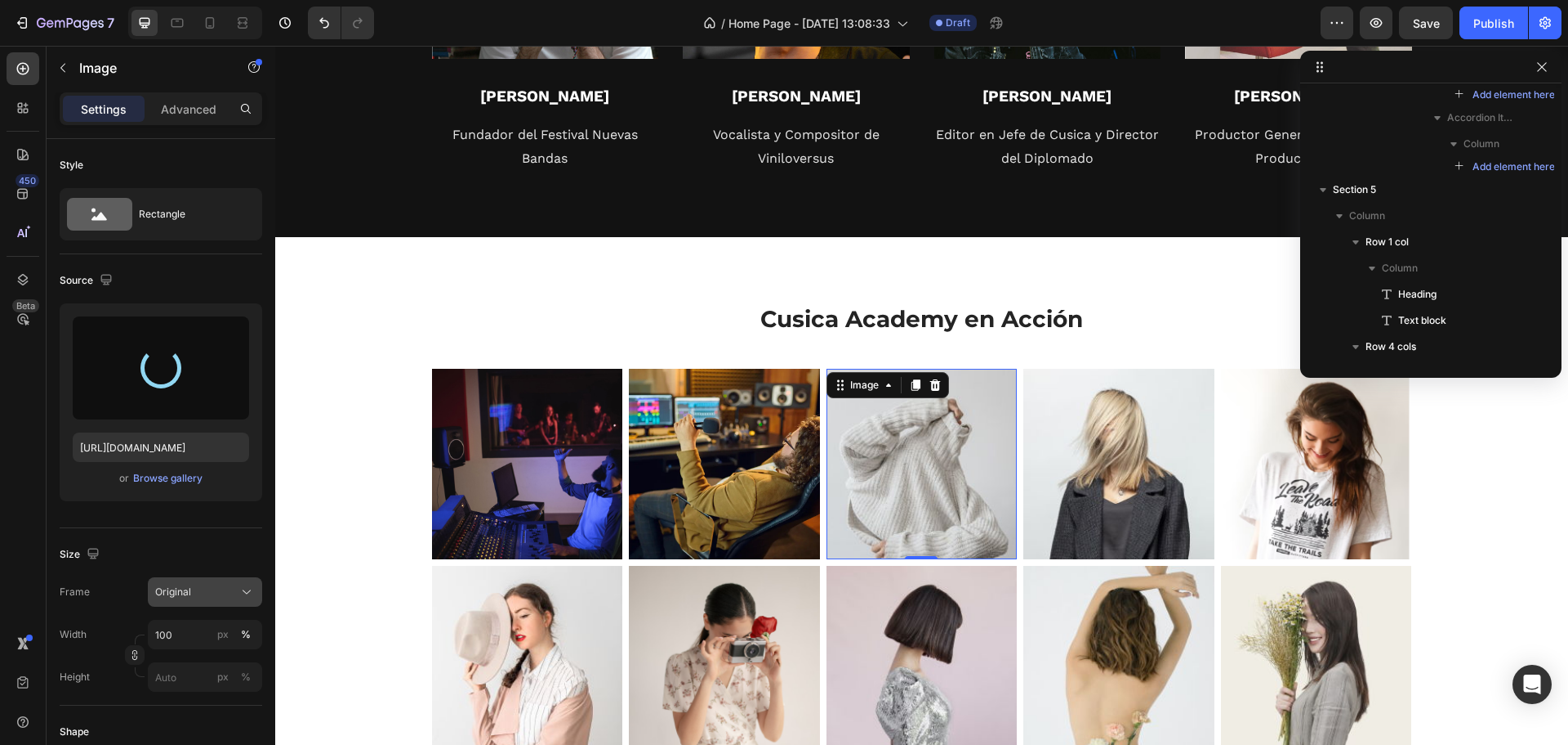
type input "https://cdn.shopify.com/s/files/1/0629/3356/5488/files/gempages_581657602149057…"
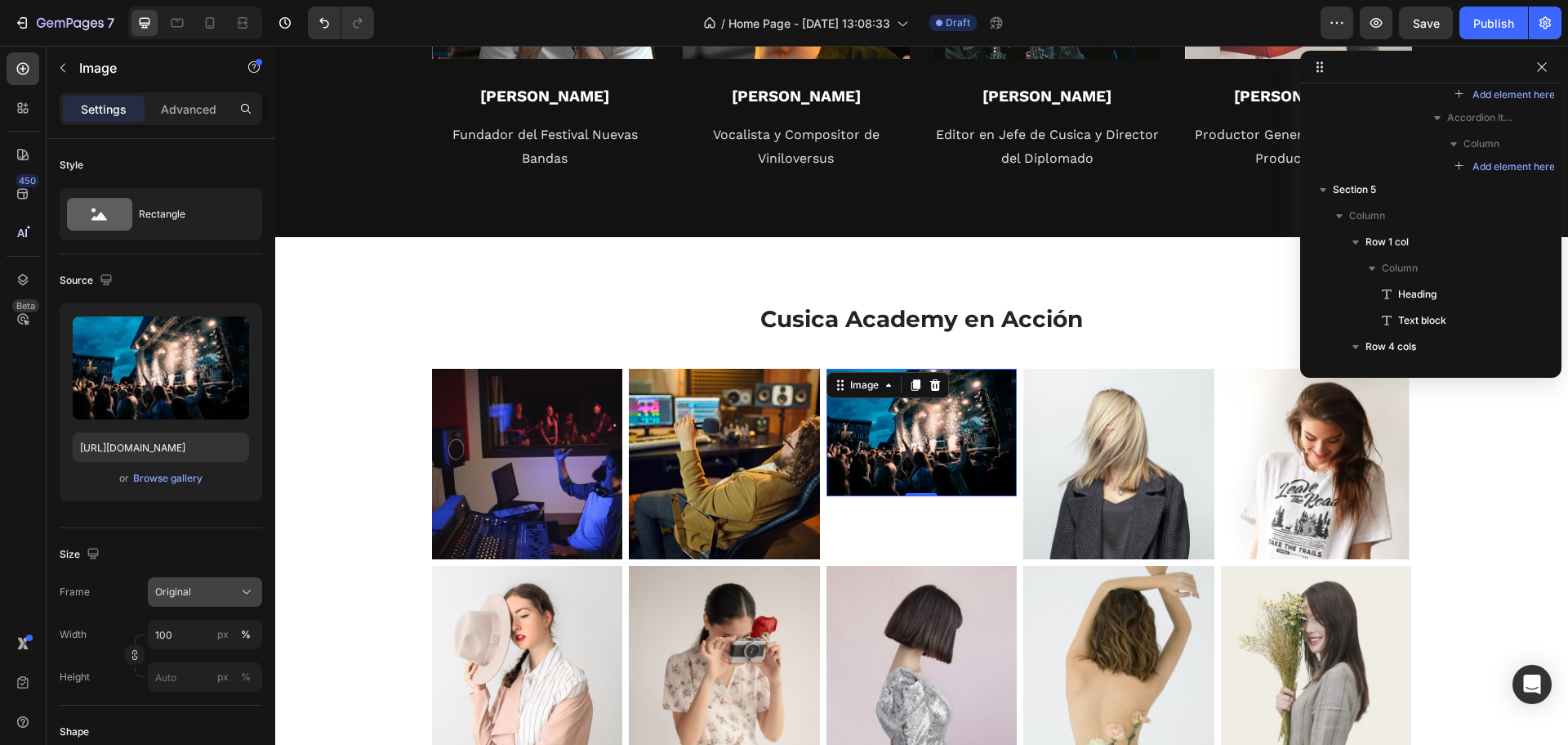
click at [212, 583] on button "Original" at bounding box center [205, 591] width 114 height 29
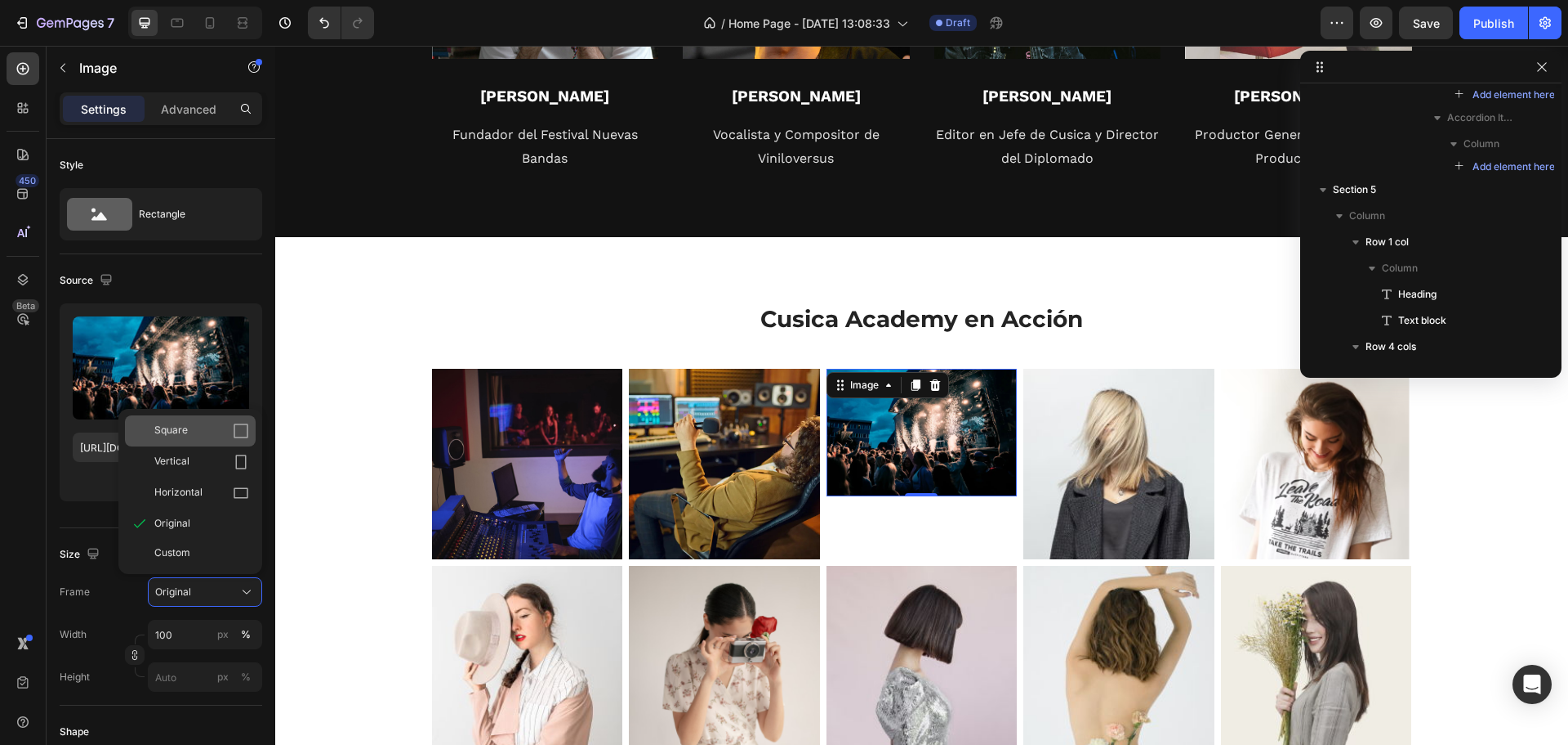
click at [239, 432] on icon at bounding box center [240, 431] width 16 height 16
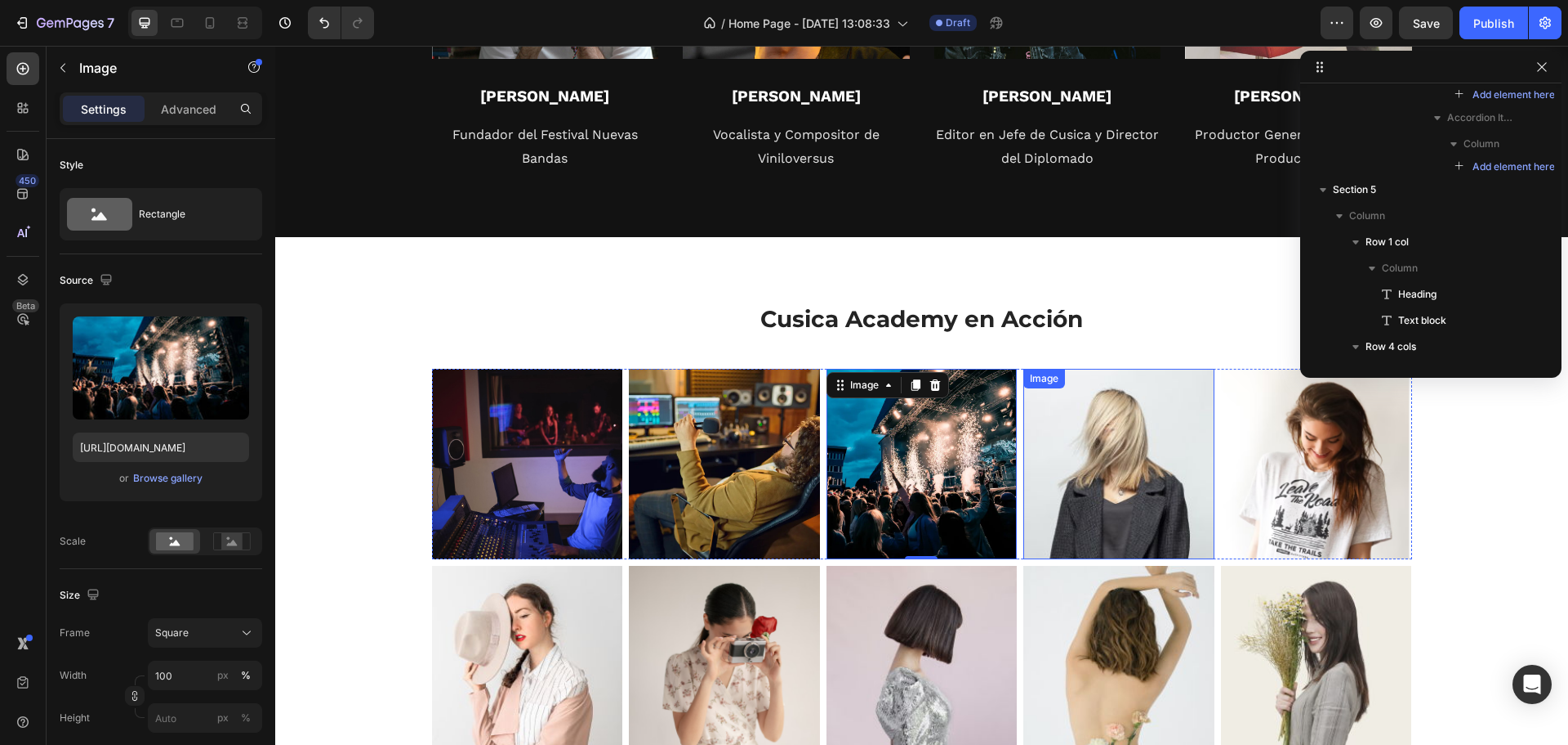
click at [1094, 481] on img at bounding box center [1118, 463] width 191 height 191
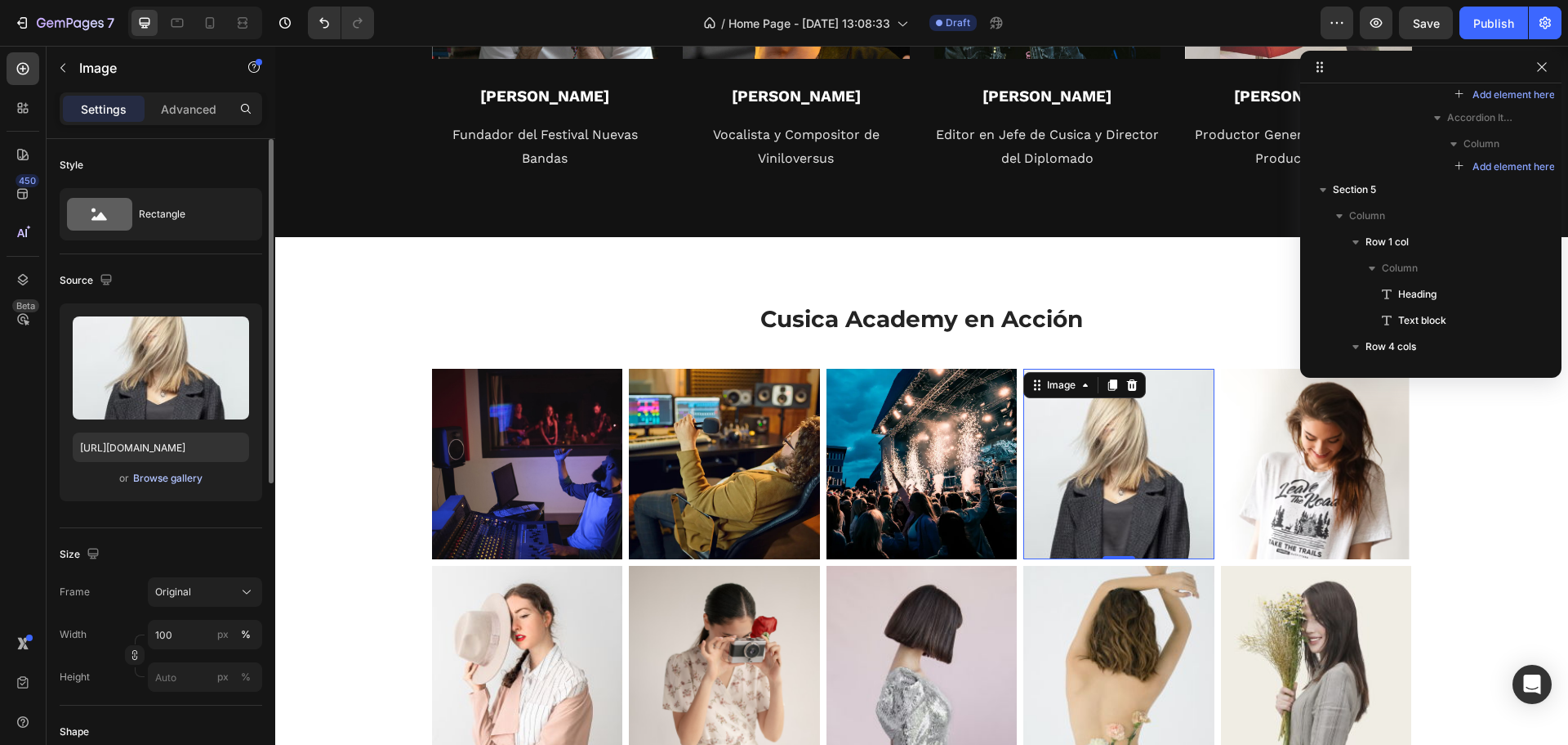
click at [183, 478] on div "Browse gallery" at bounding box center [167, 478] width 70 height 14
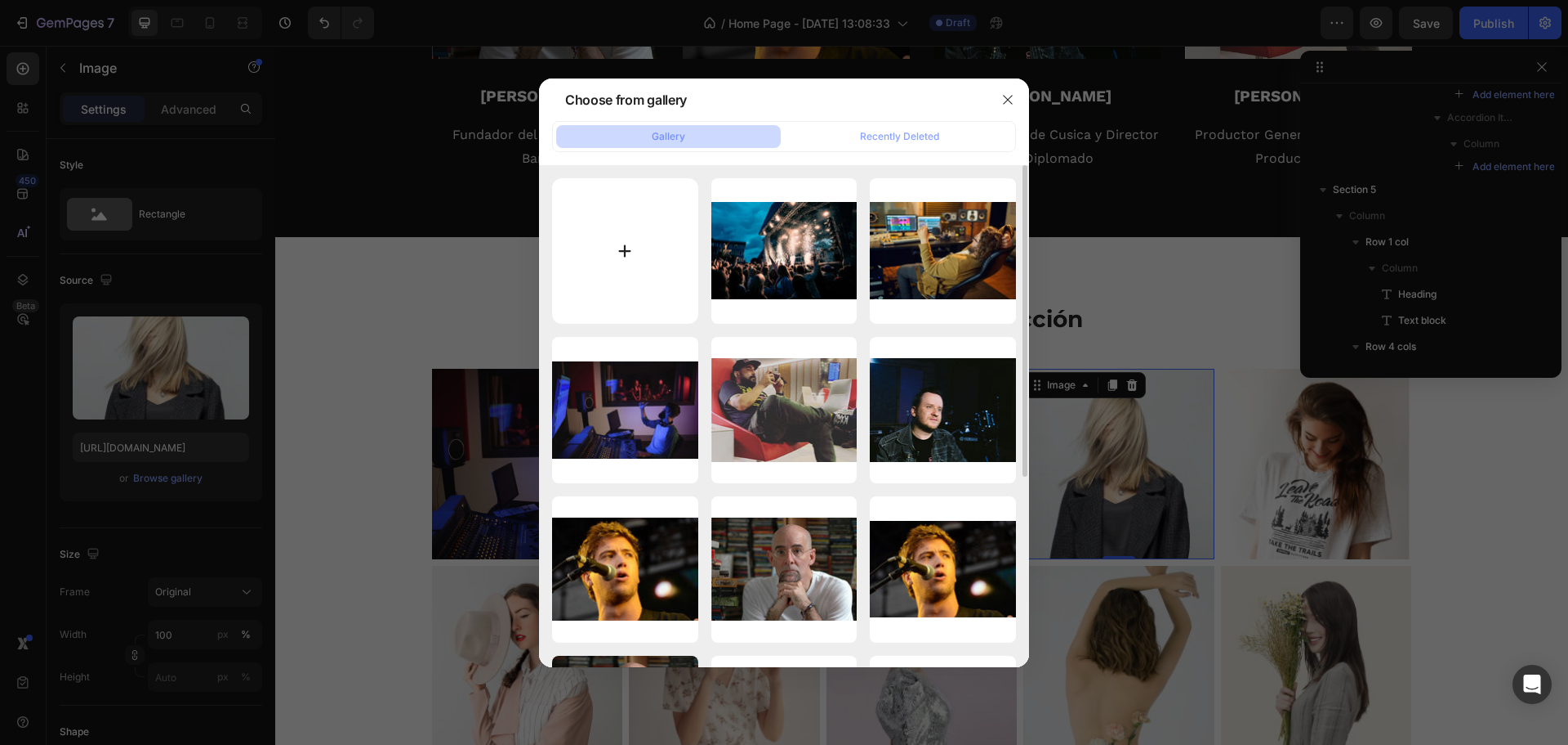
click at [635, 233] on input "file" at bounding box center [625, 251] width 146 height 146
type input "C:\fakepath\diplomado-de-music-business-1.webp_v_1749665179_width_1500.jpg"
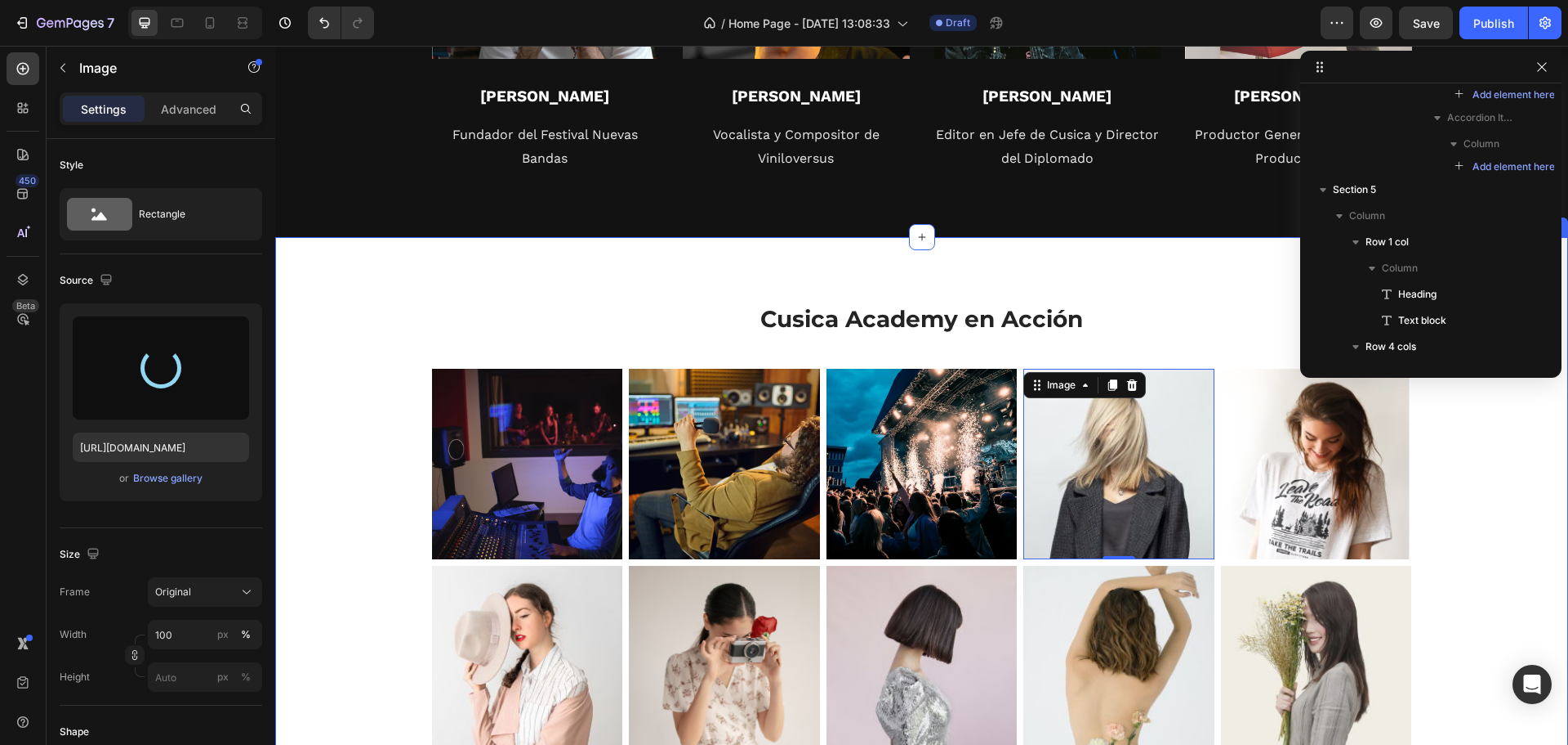
type input "https://cdn.shopify.com/s/files/1/0629/3356/5488/files/gempages_581657602149057…"
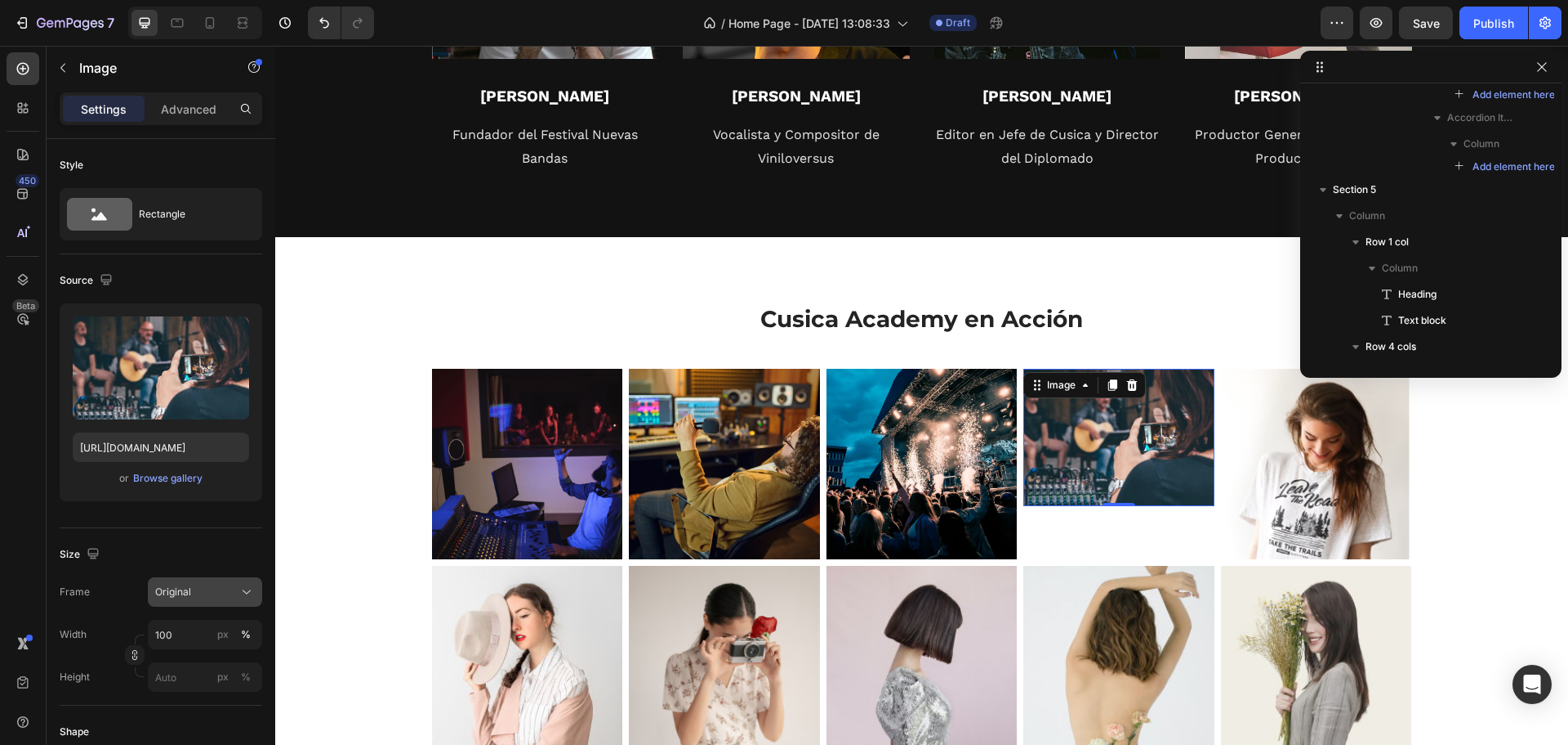
click at [207, 590] on div "Original" at bounding box center [195, 591] width 80 height 14
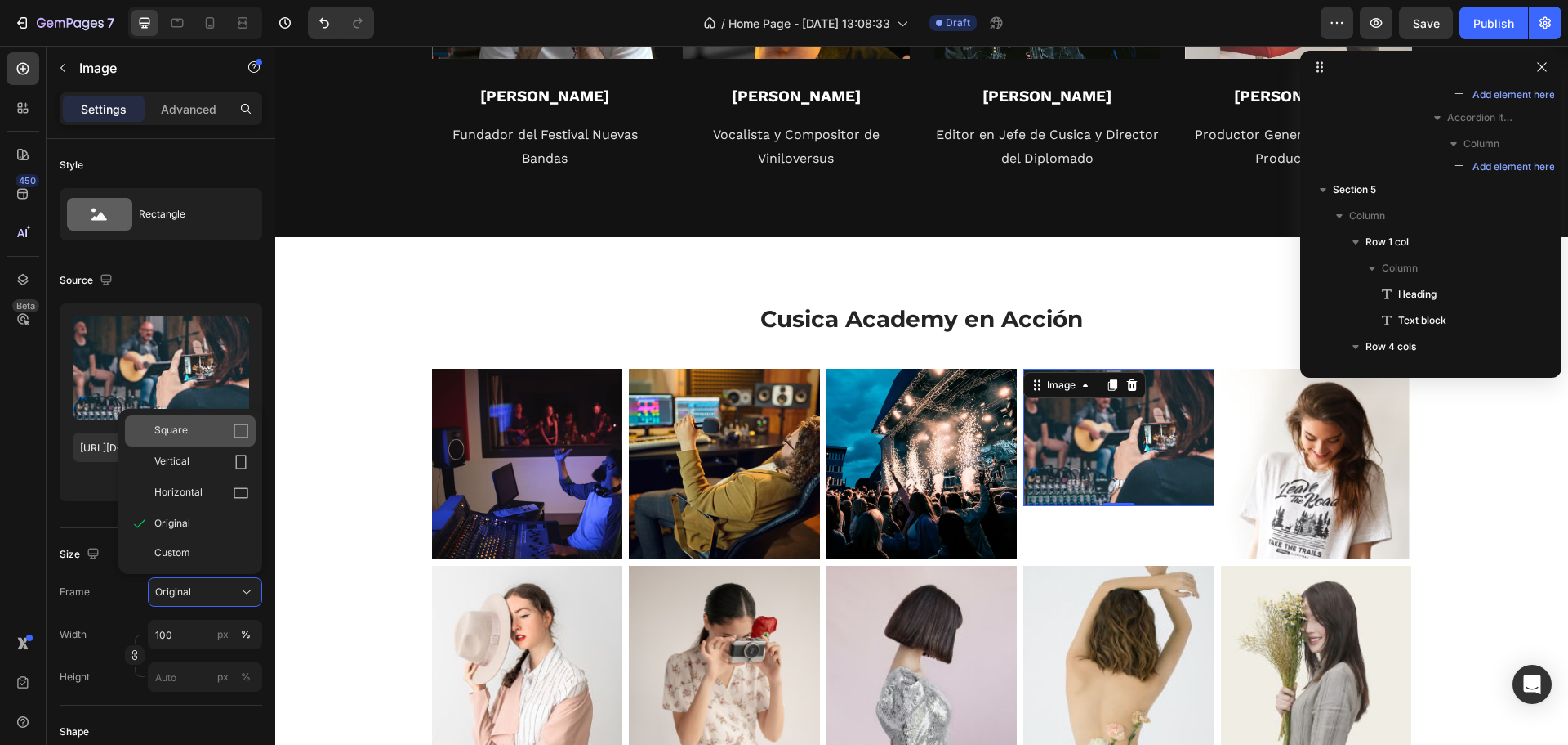
click at [200, 422] on div "Square" at bounding box center [191, 431] width 131 height 31
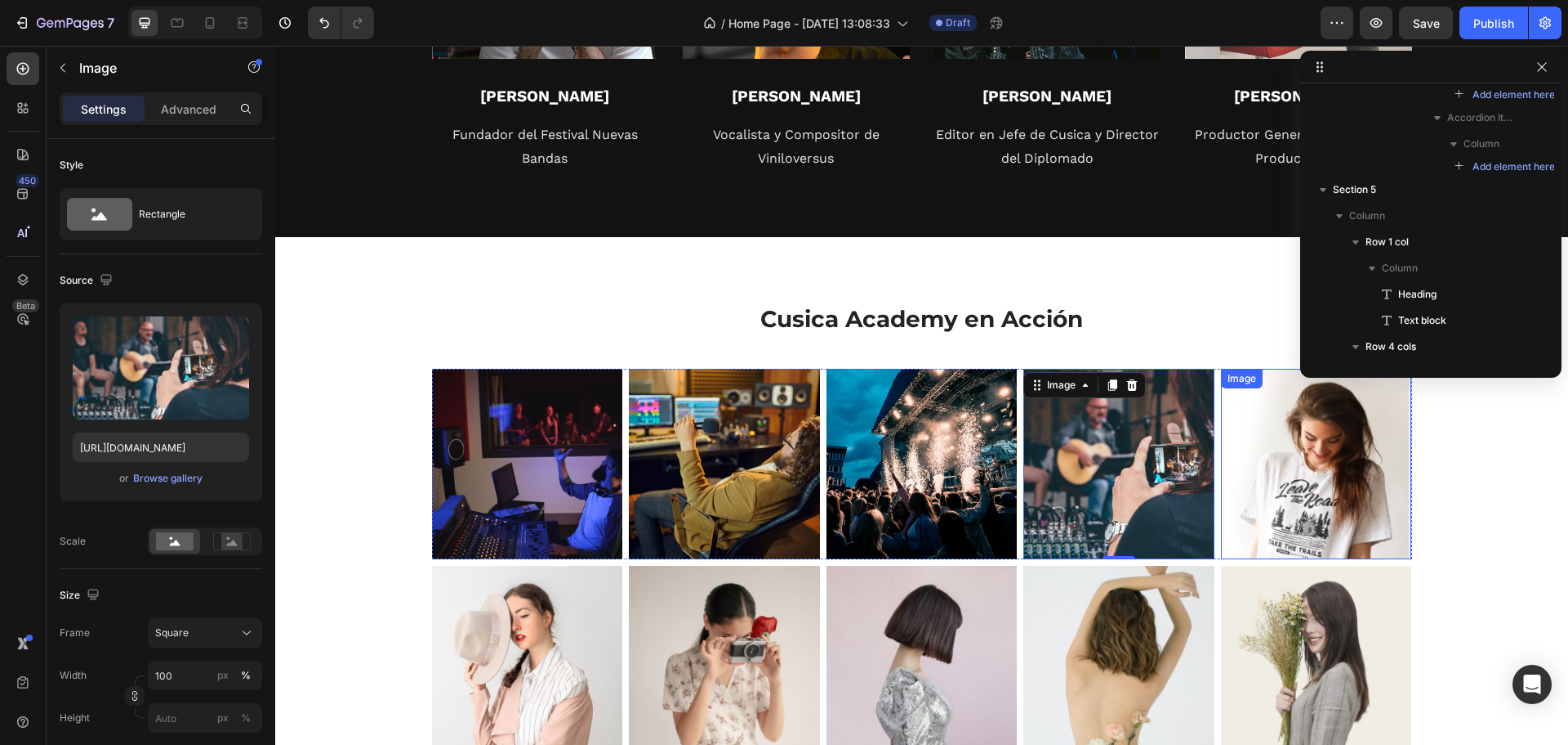
click at [1313, 450] on img at bounding box center [1316, 463] width 191 height 191
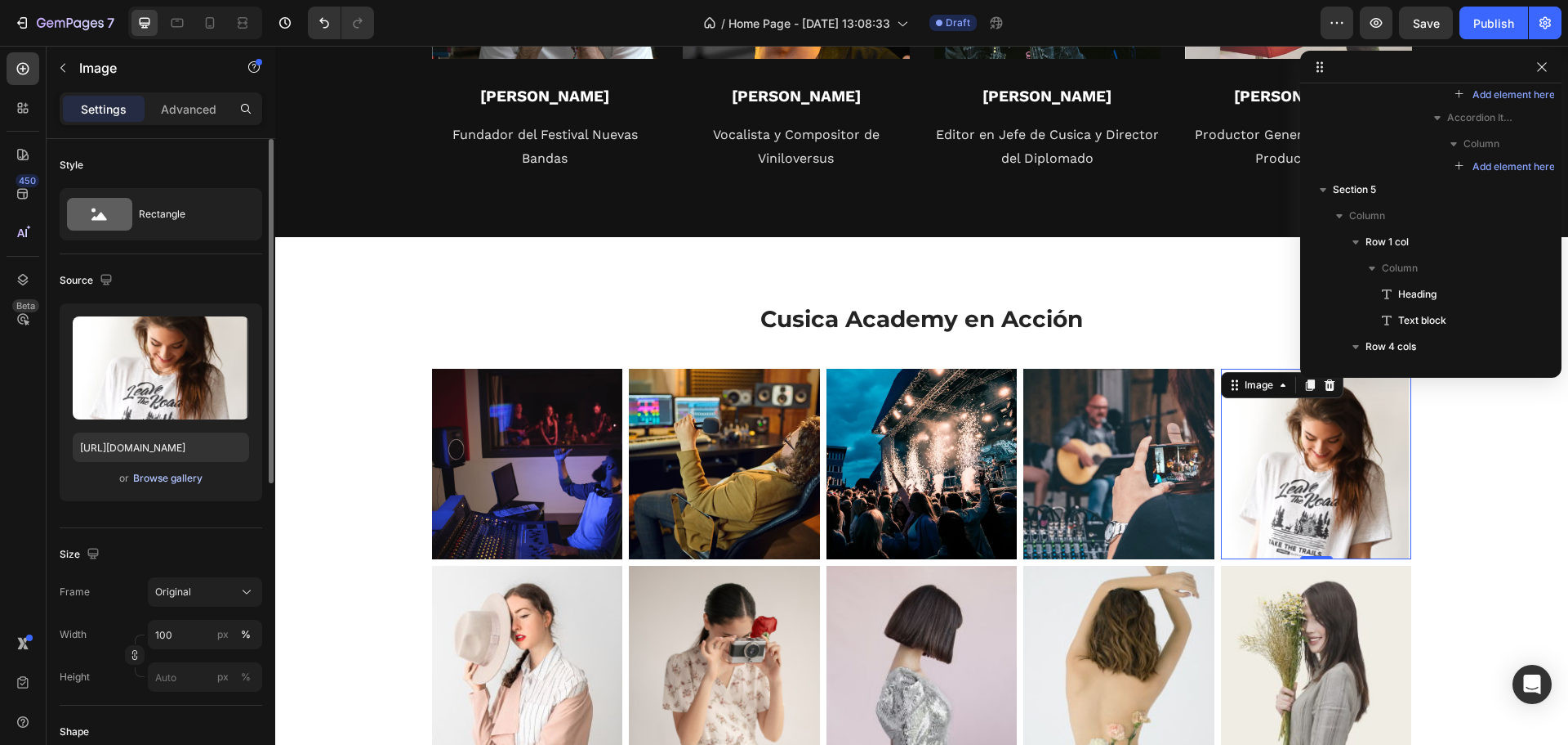
click at [185, 478] on div "Browse gallery" at bounding box center [167, 478] width 70 height 14
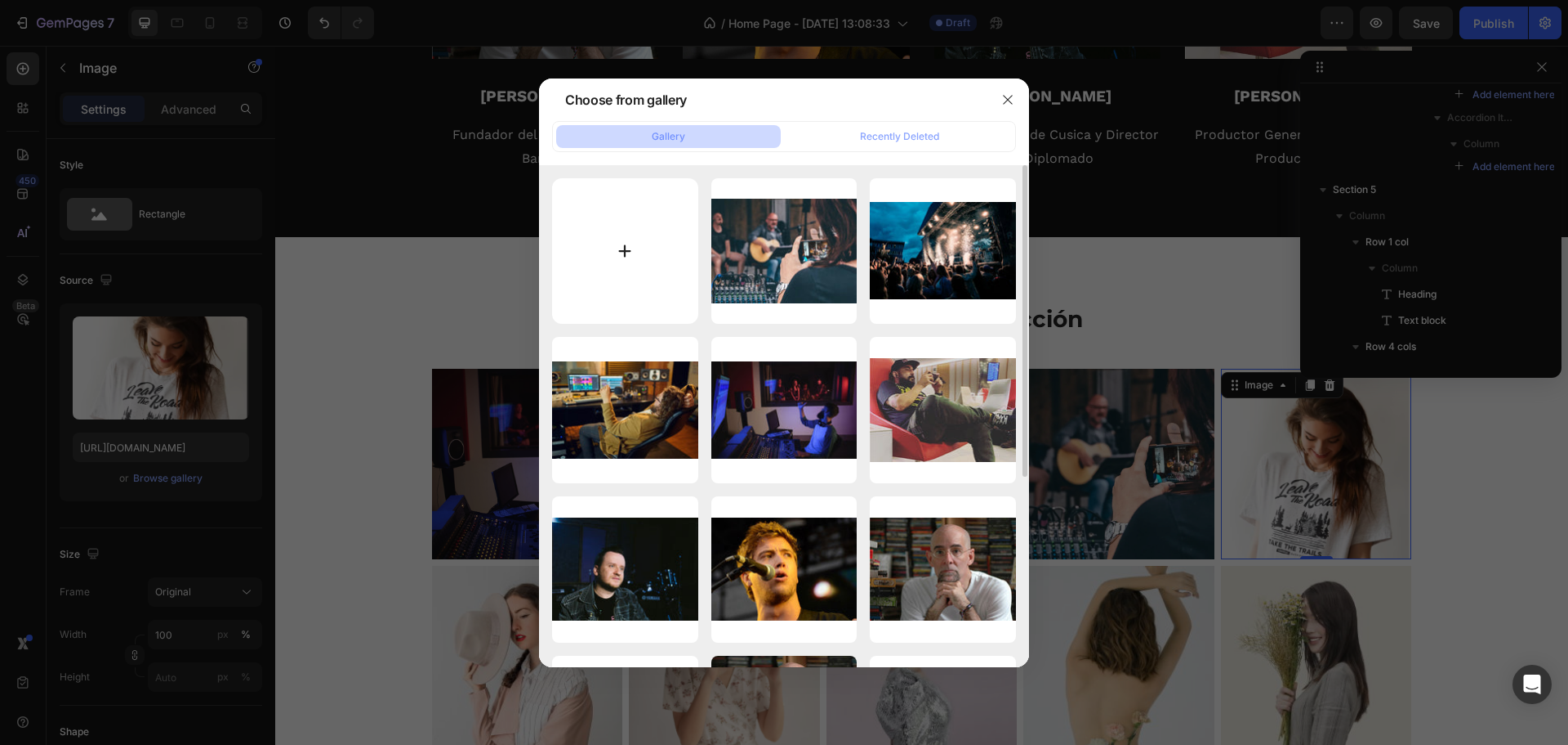
click at [684, 229] on input "file" at bounding box center [625, 251] width 146 height 146
type input "C:\fakepath\diplomado-modulo-2.jpg_v_1749668844_width_1500.jpg"
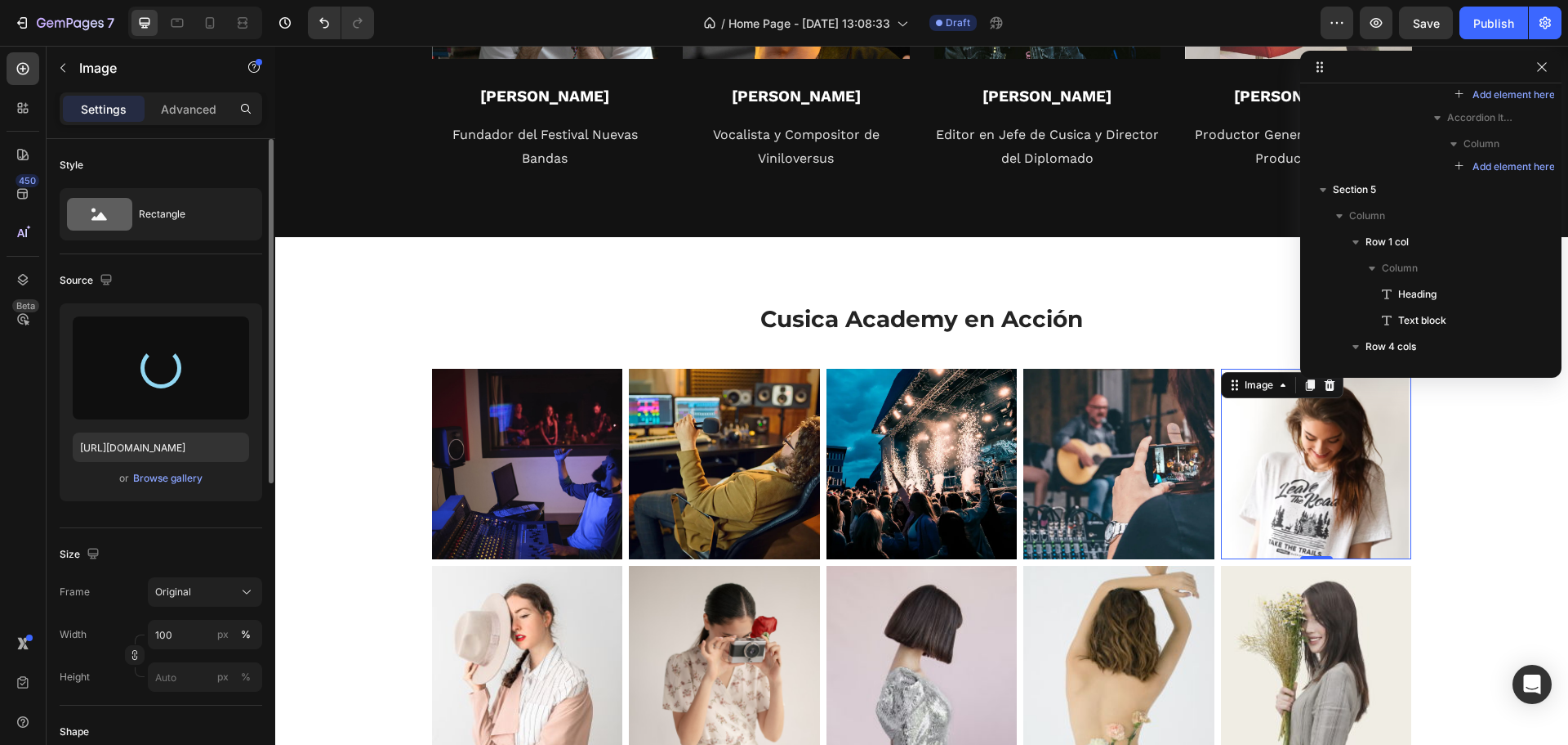
type input "https://cdn.shopify.com/s/files/1/0629/3356/5488/files/gempages_581657602149057…"
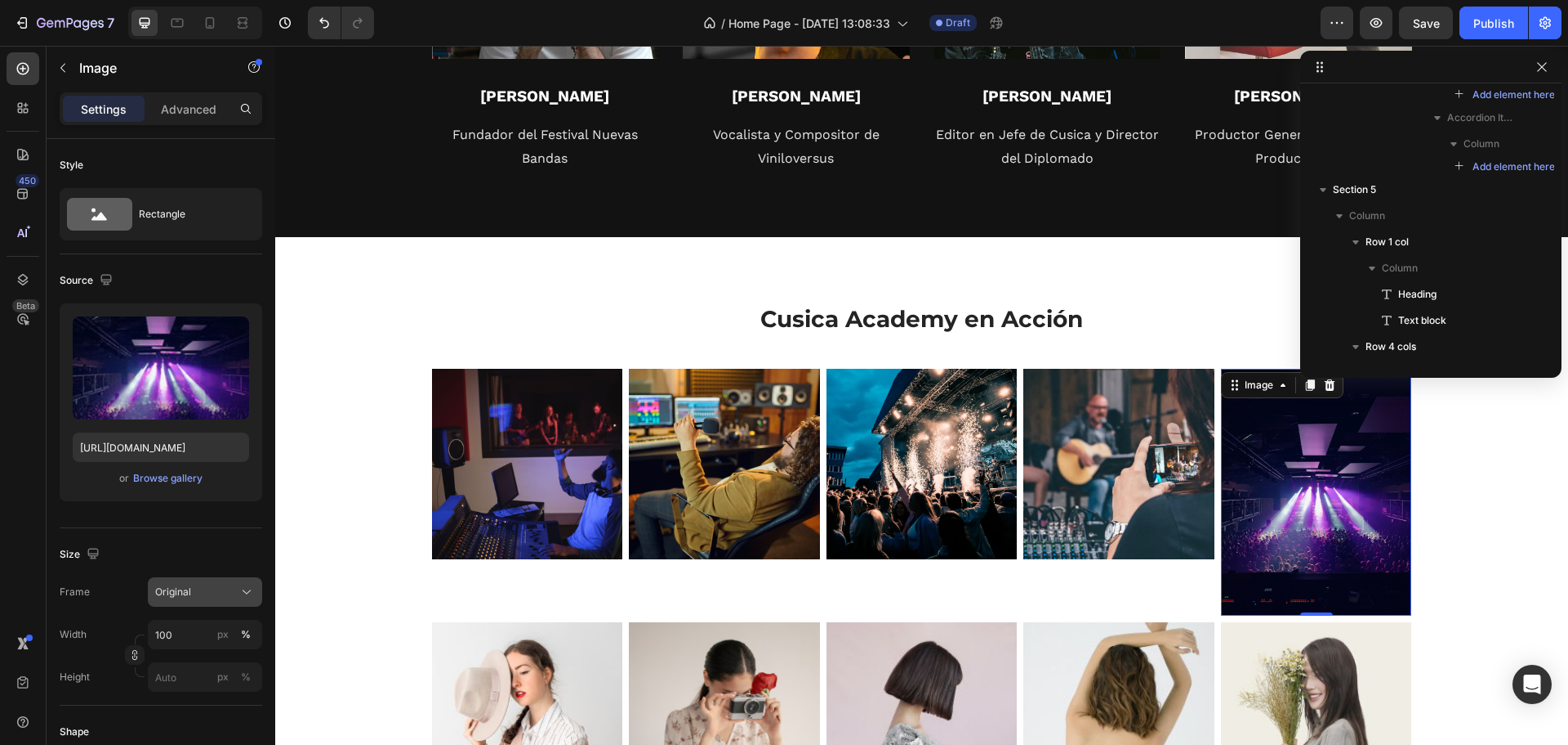
click at [167, 586] on span "Original" at bounding box center [173, 591] width 36 height 14
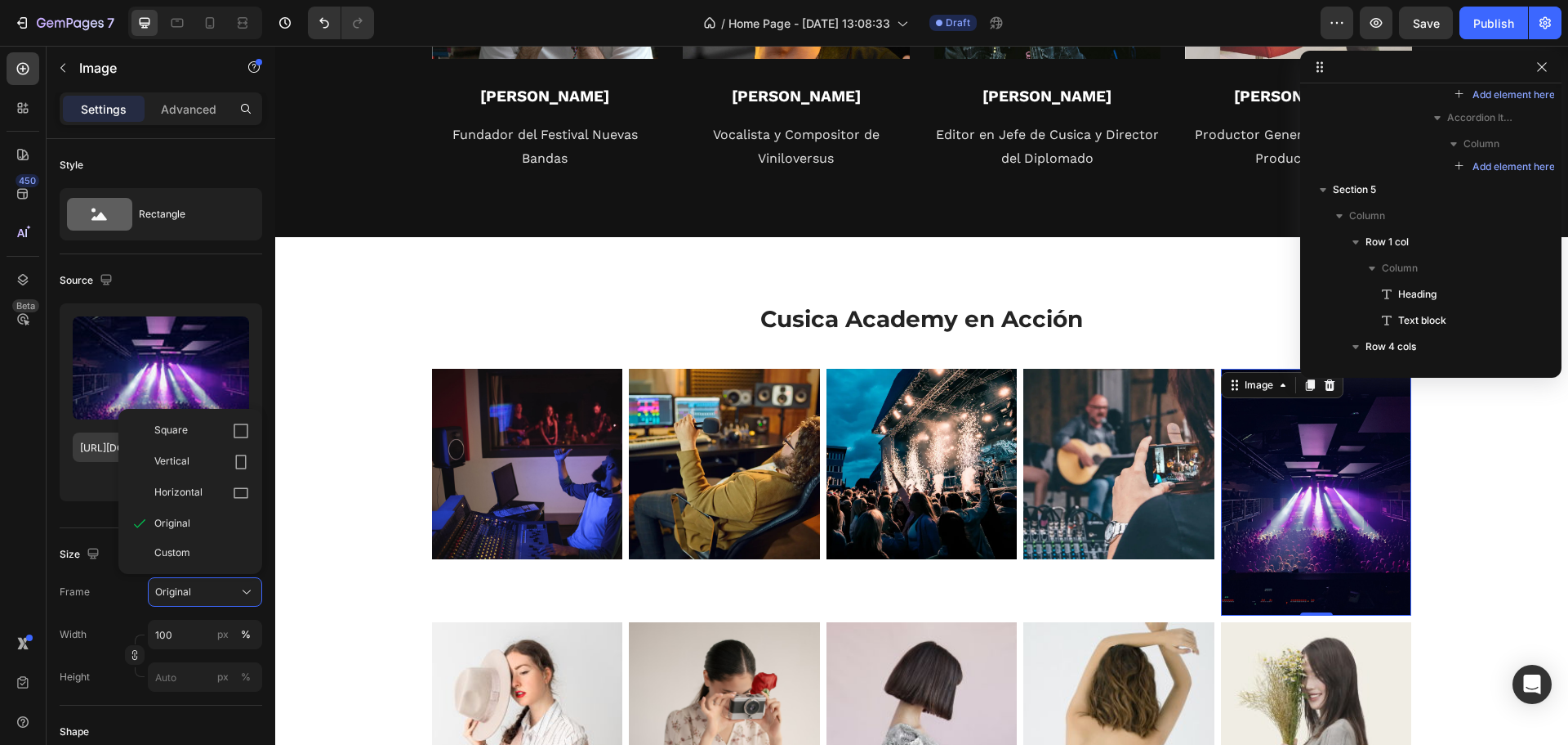
click at [203, 436] on div "Square" at bounding box center [202, 431] width 95 height 16
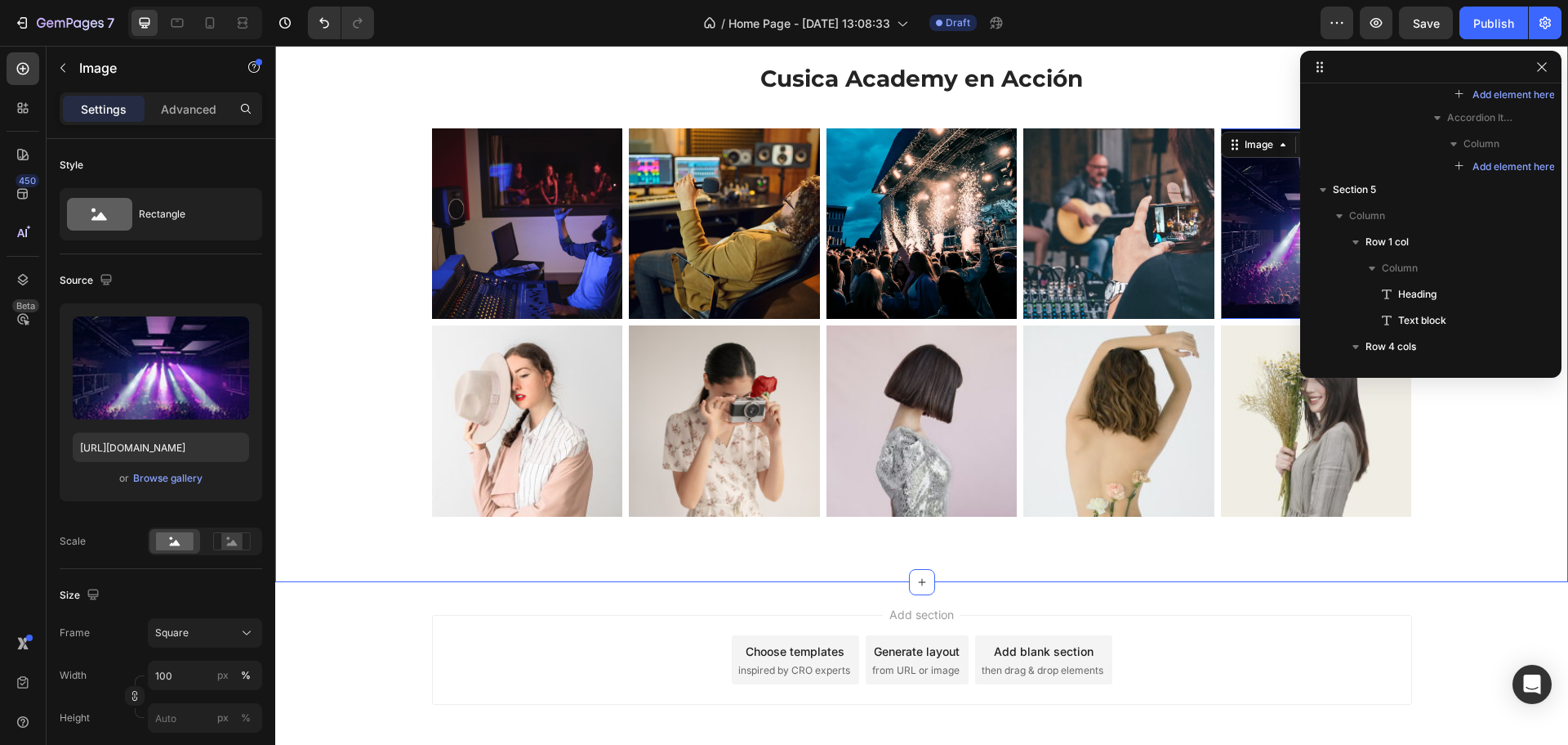
scroll to position [3499, 0]
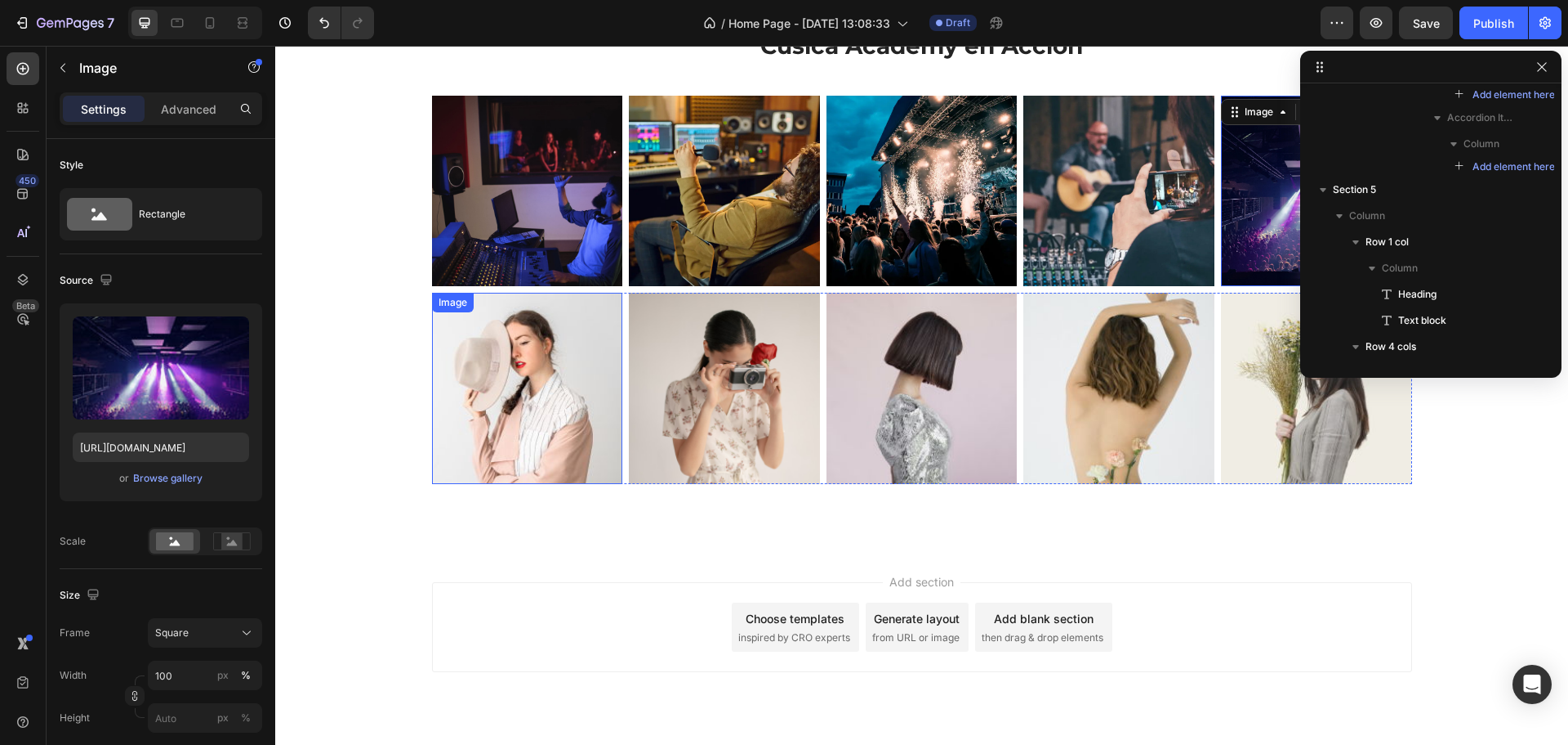
click at [502, 313] on img at bounding box center [527, 388] width 191 height 191
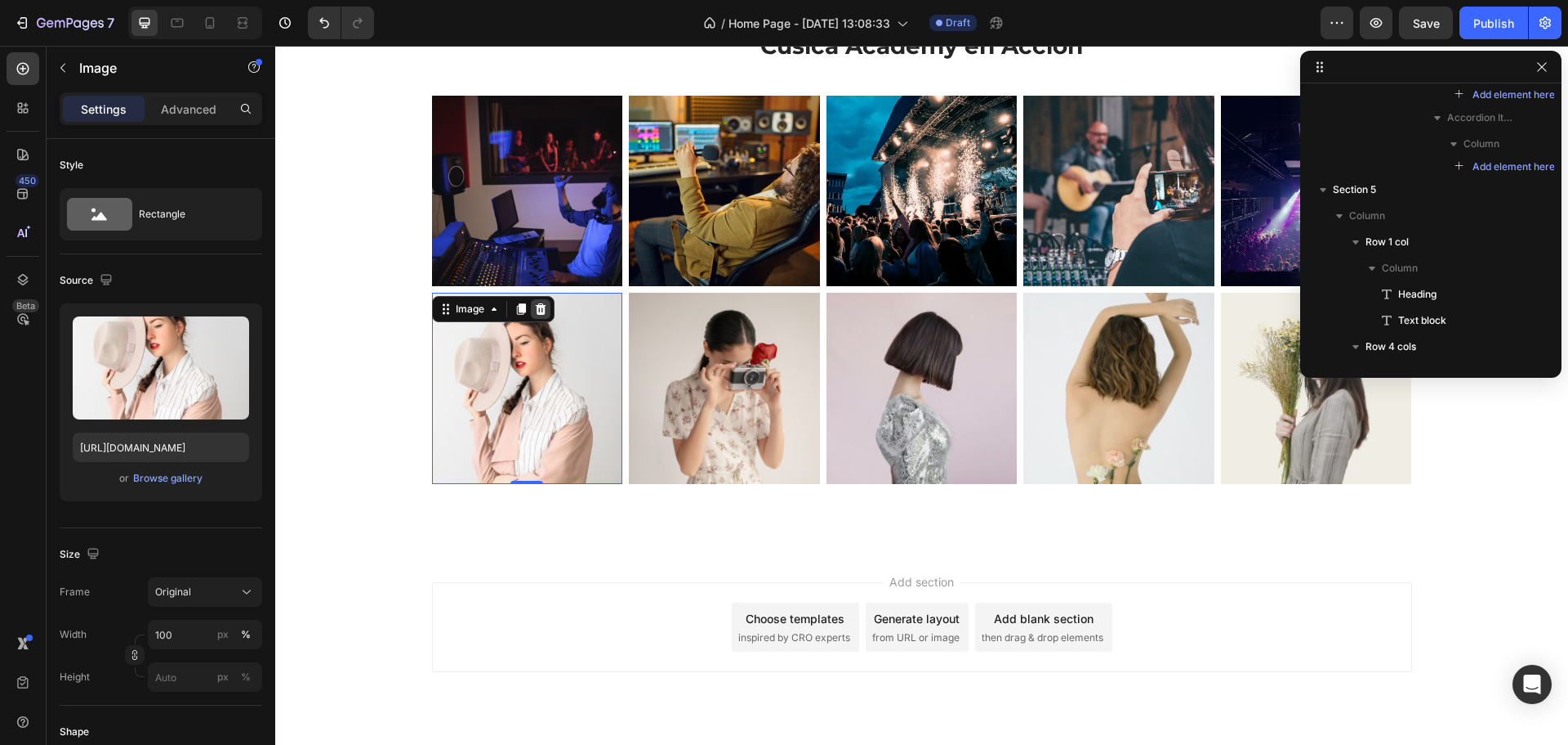
click at [535, 307] on icon at bounding box center [540, 309] width 11 height 12
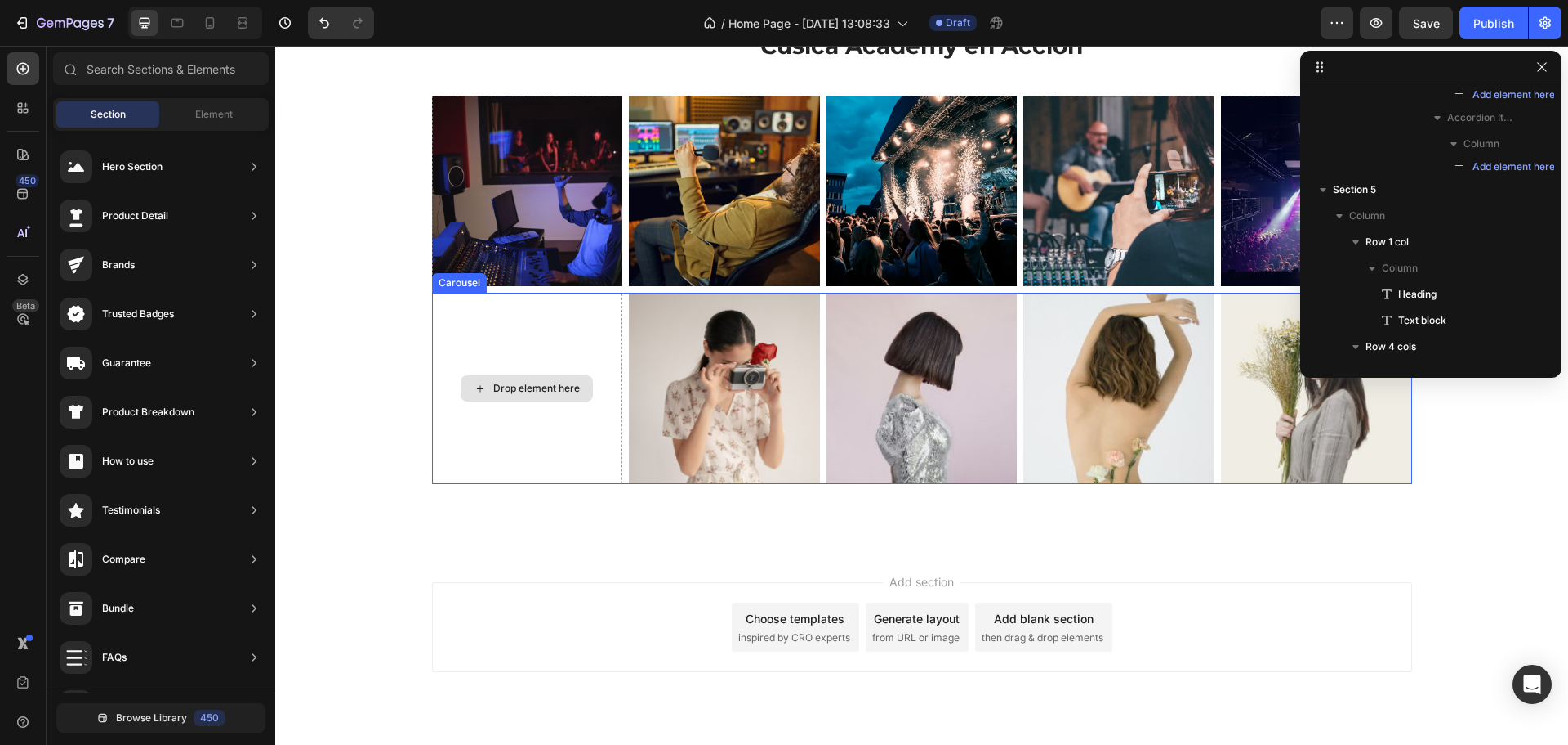
click at [594, 305] on div "Drop element here" at bounding box center [527, 388] width 191 height 191
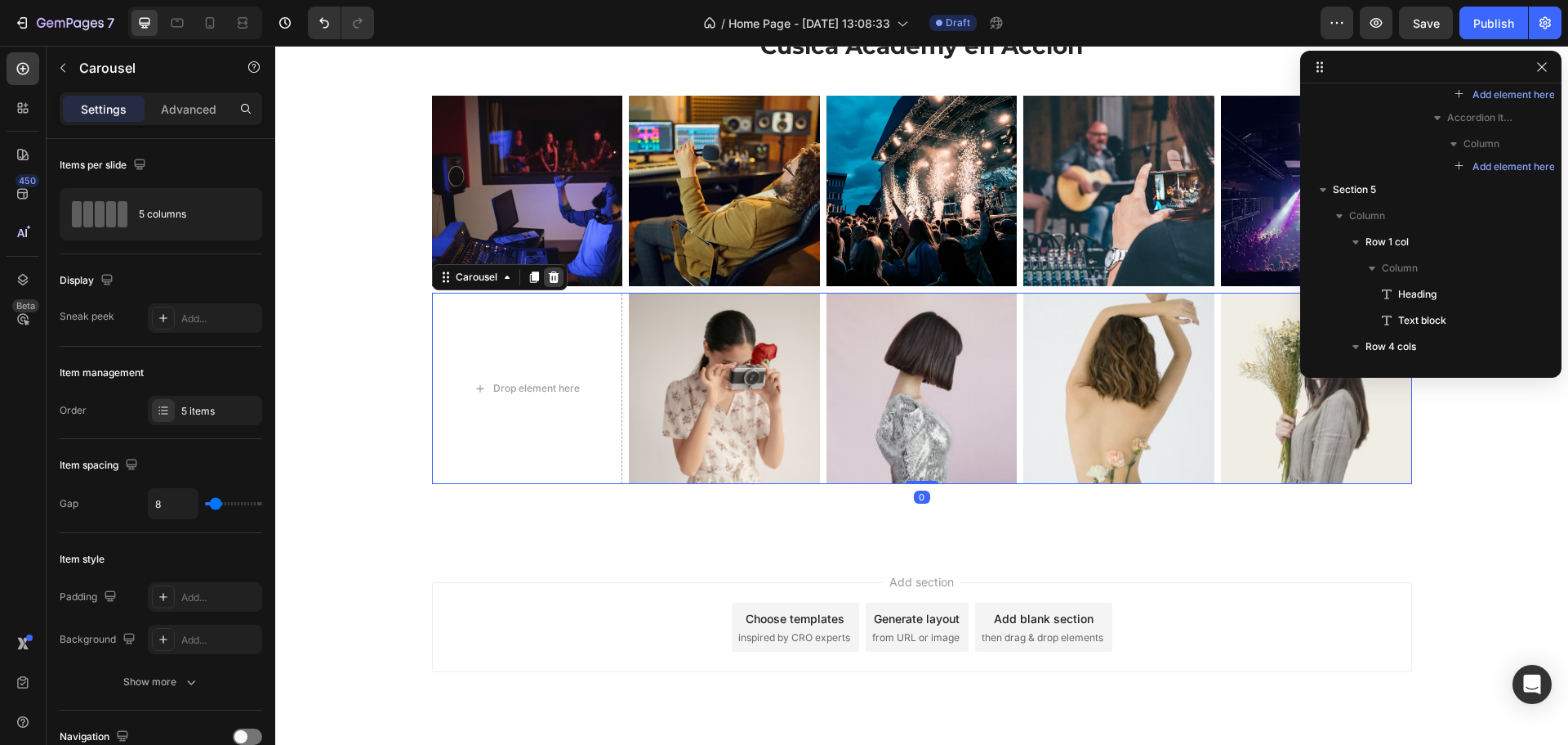
click at [553, 279] on icon at bounding box center [554, 277] width 13 height 13
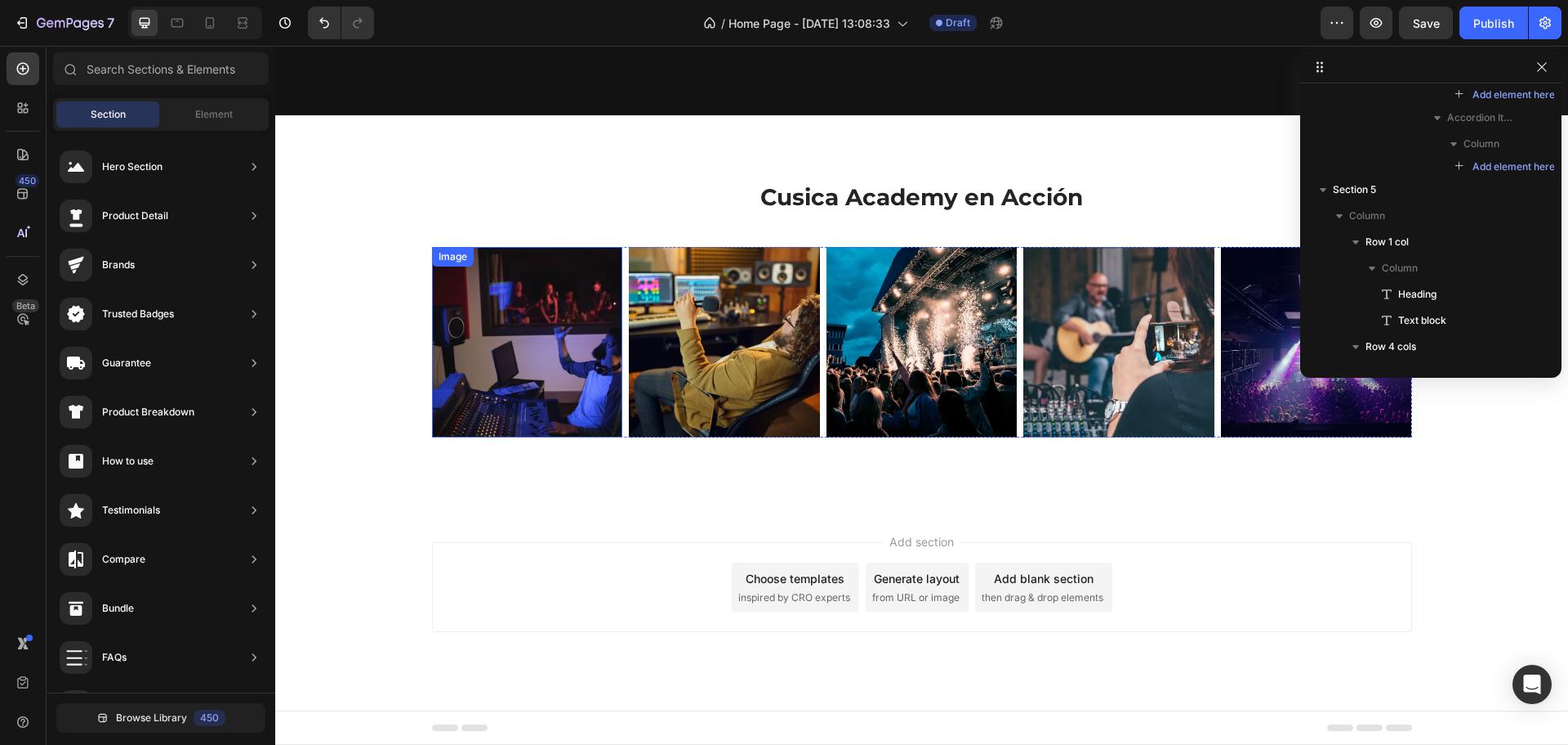
scroll to position [3347, 0]
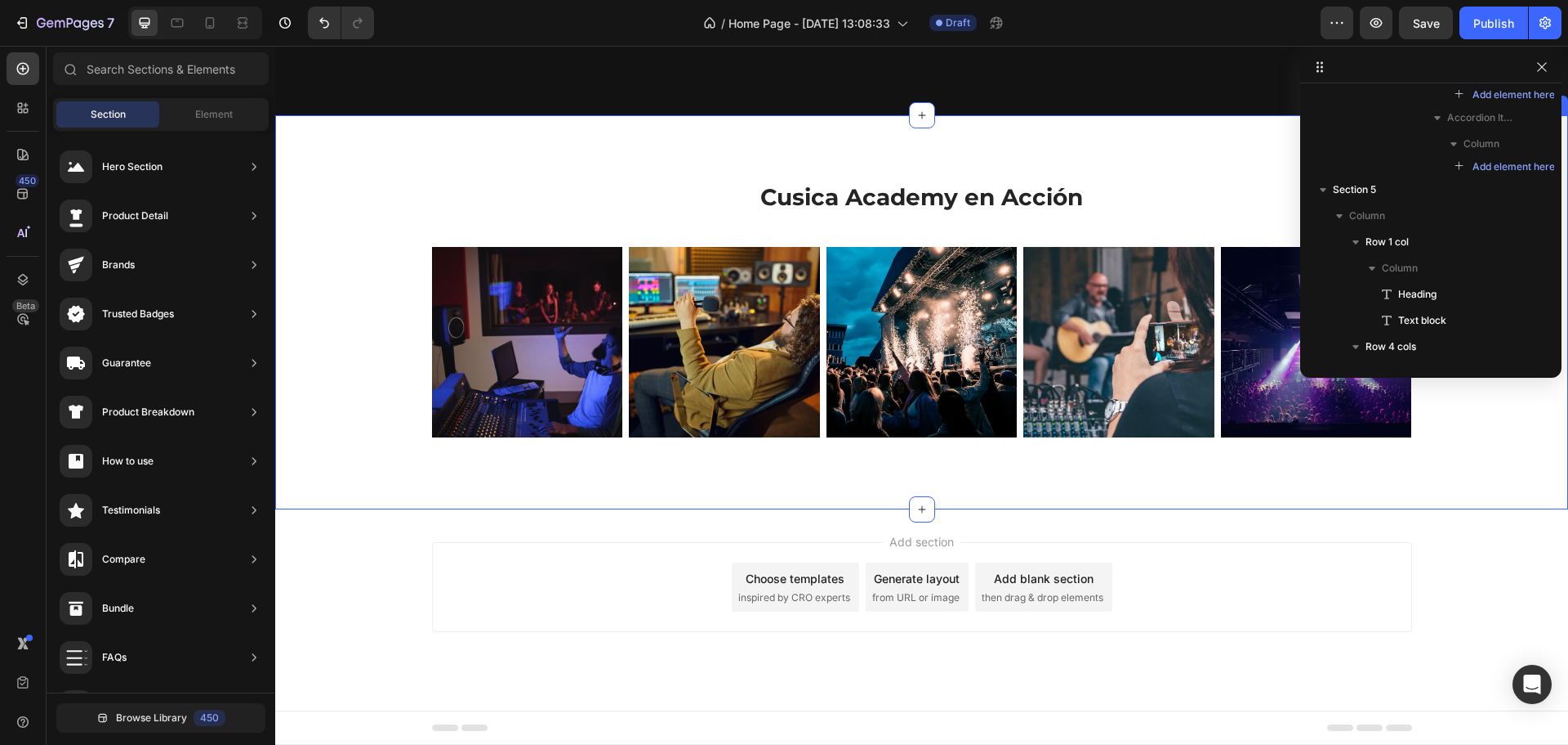
click at [630, 140] on div "Cusica Academy en Acción Heading Row Row Image Image Image Image Image Carousel…" at bounding box center [922, 312] width 1293 height 394
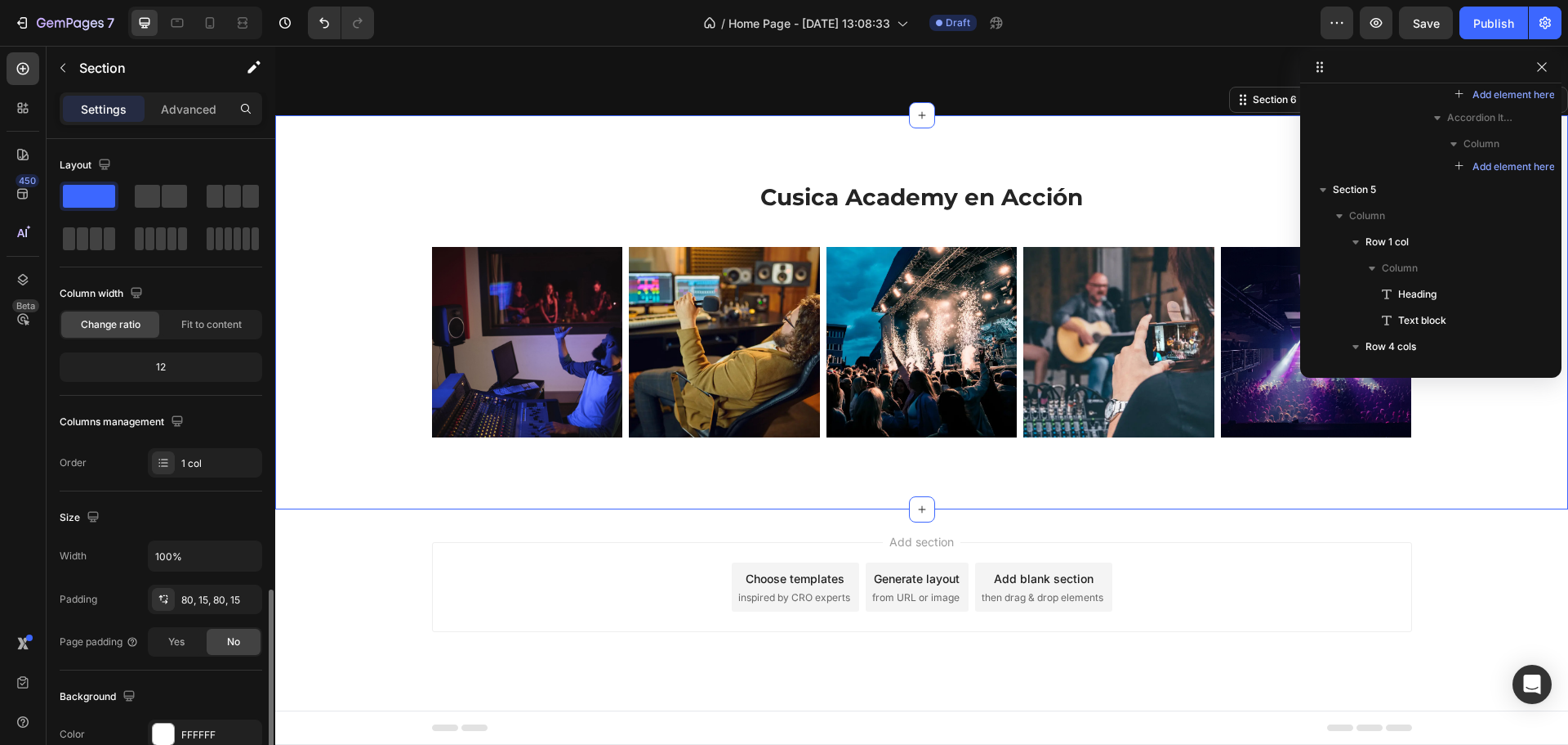
scroll to position [272, 0]
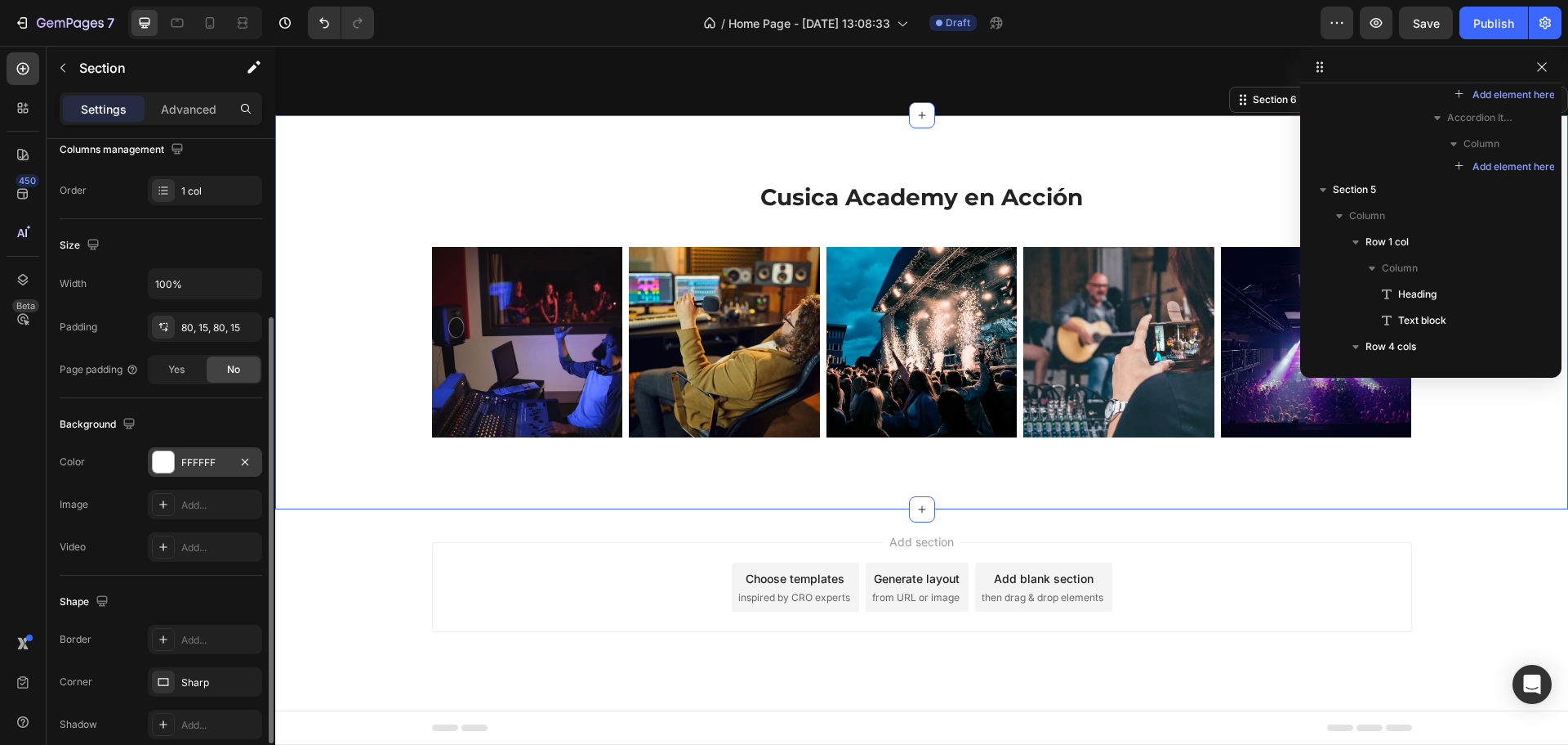
click at [155, 457] on div at bounding box center [163, 462] width 21 height 21
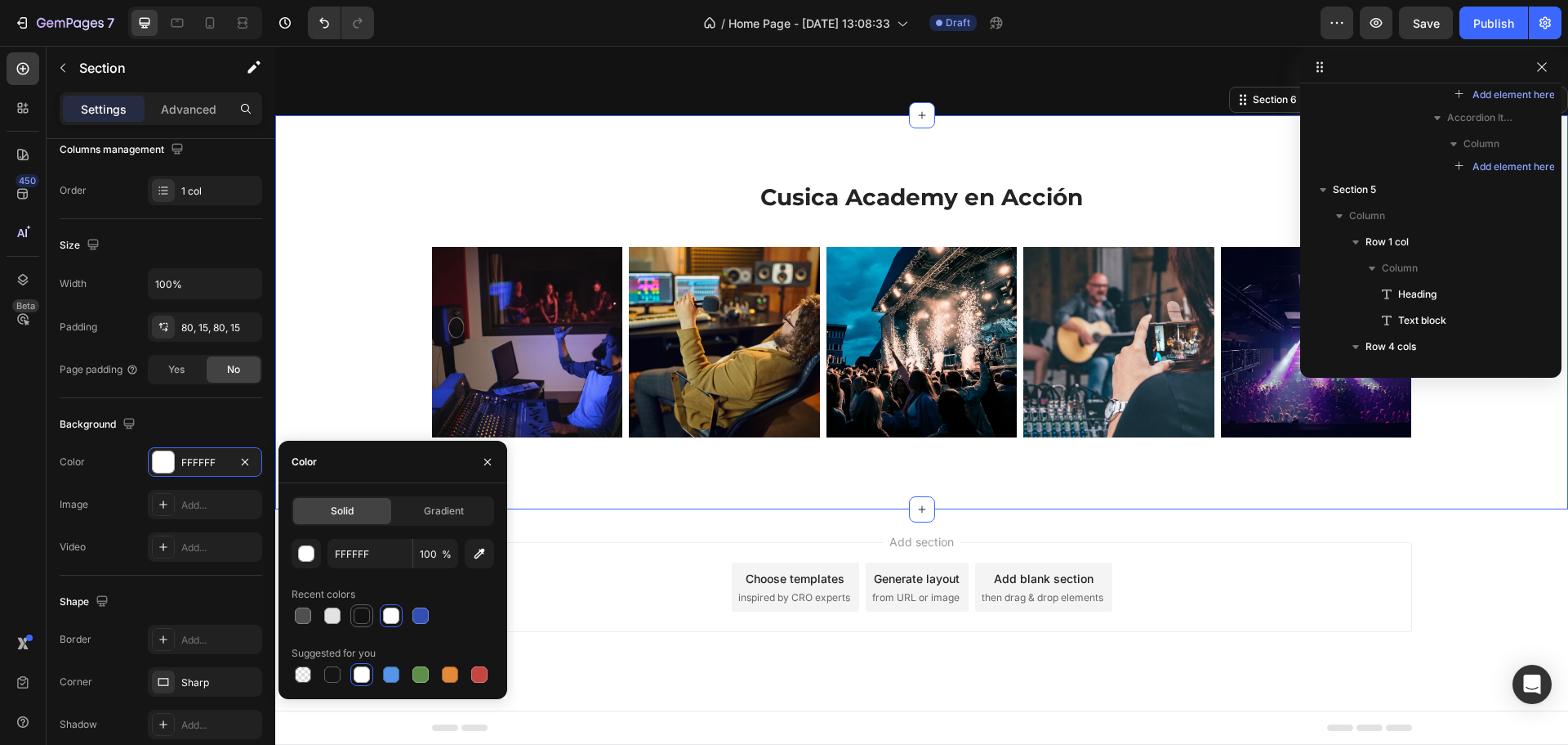
click at [361, 613] on div at bounding box center [361, 615] width 16 height 16
type input "121212"
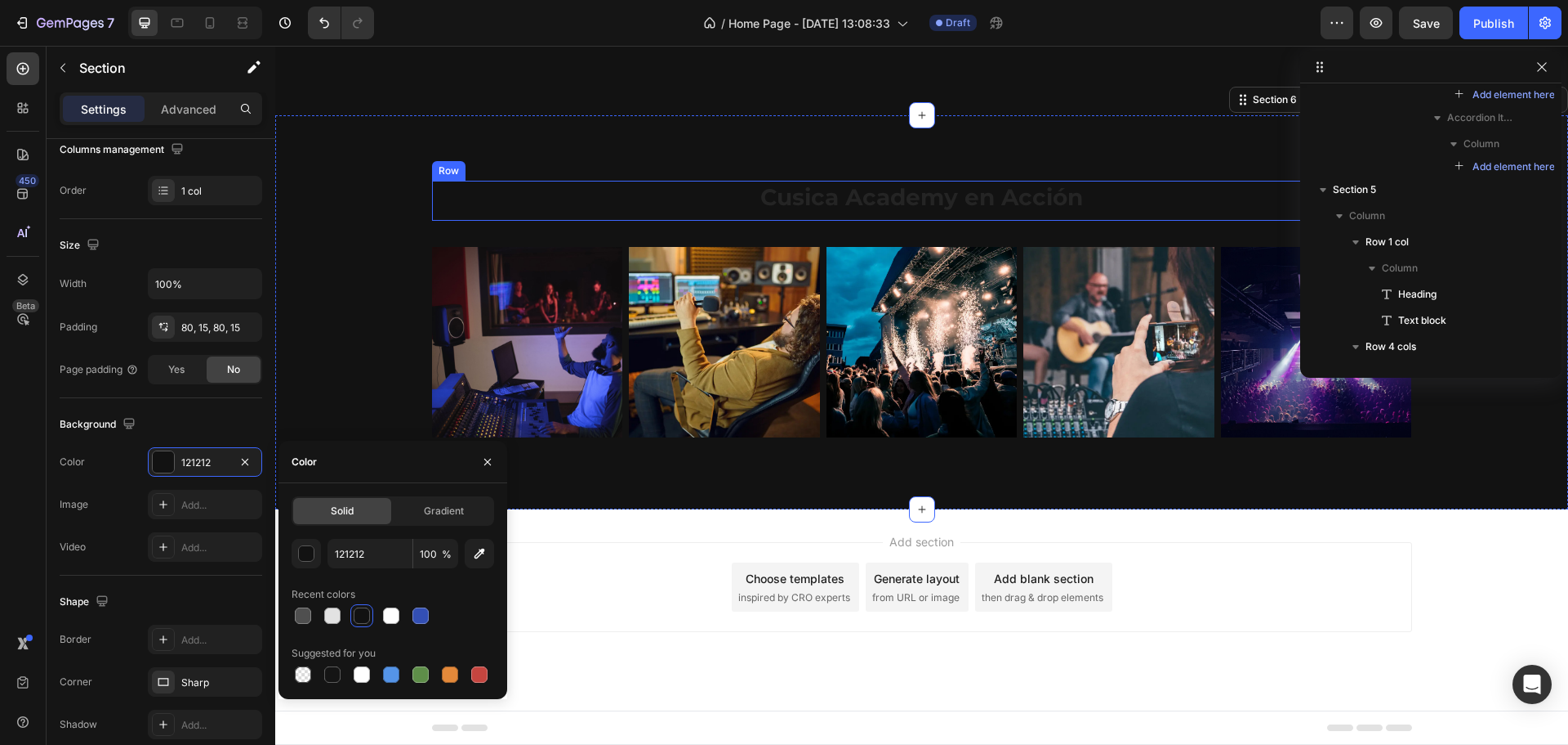
click at [825, 209] on h2 "Cusica Academy en Acción" at bounding box center [922, 197] width 326 height 33
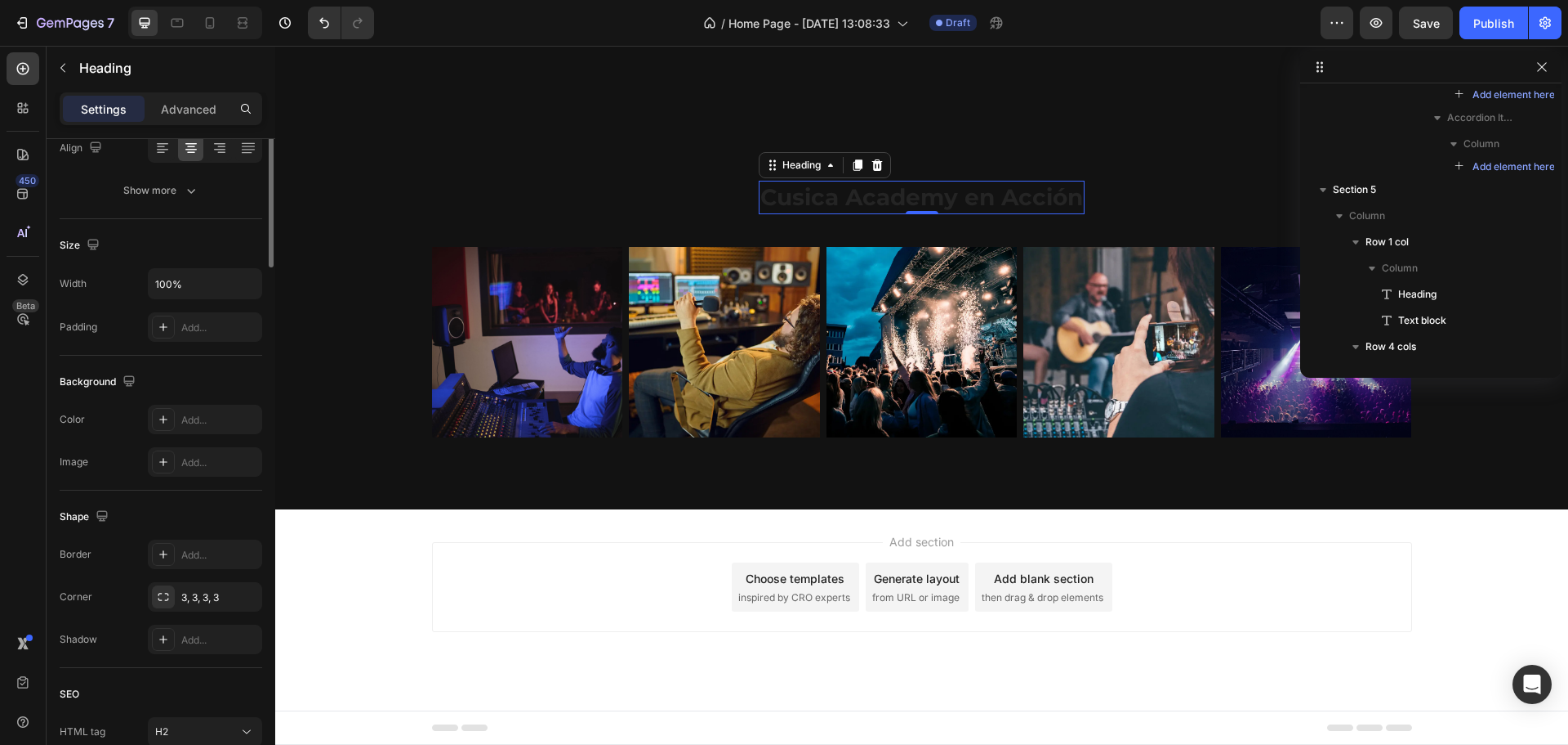
scroll to position [0, 0]
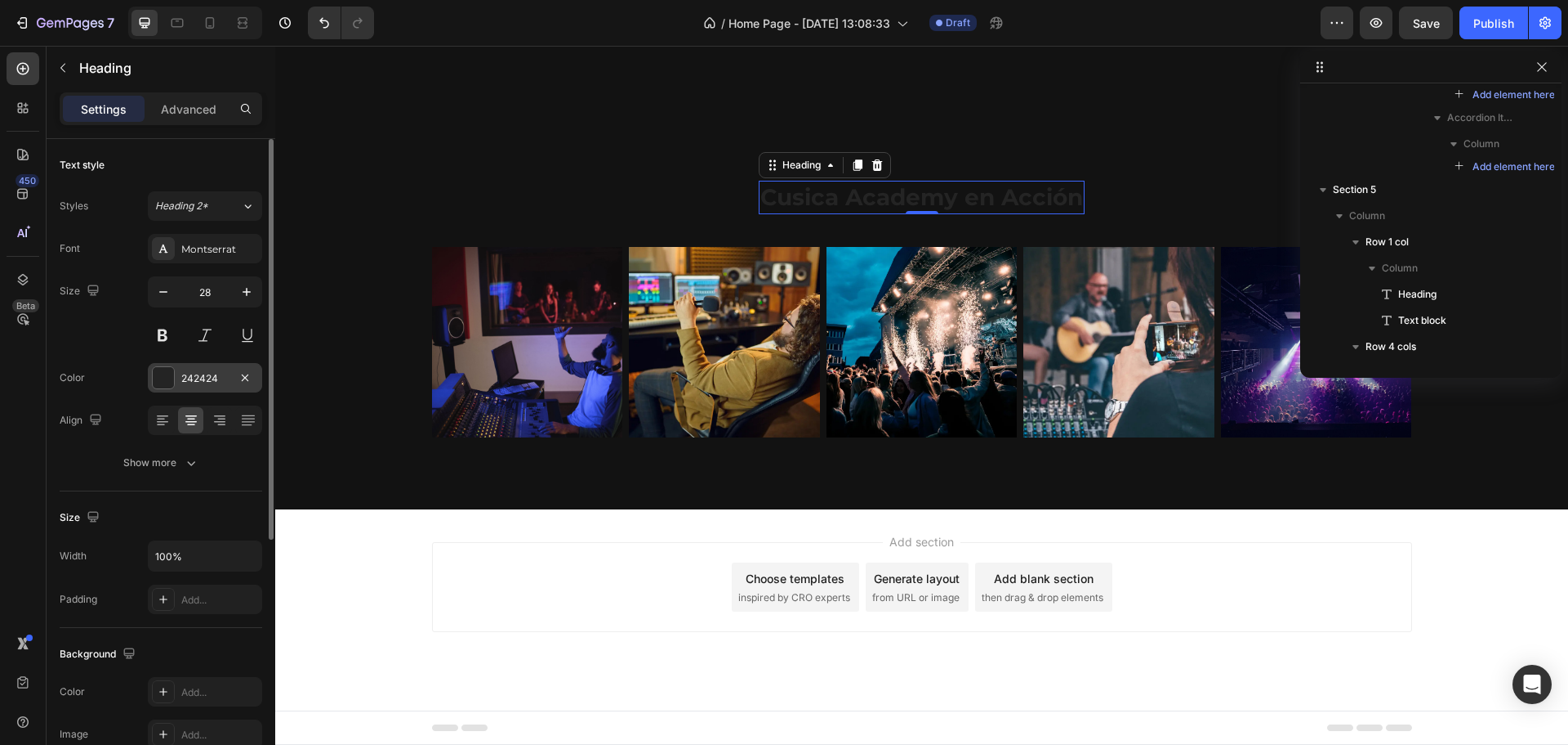
click at [170, 379] on div at bounding box center [163, 377] width 21 height 21
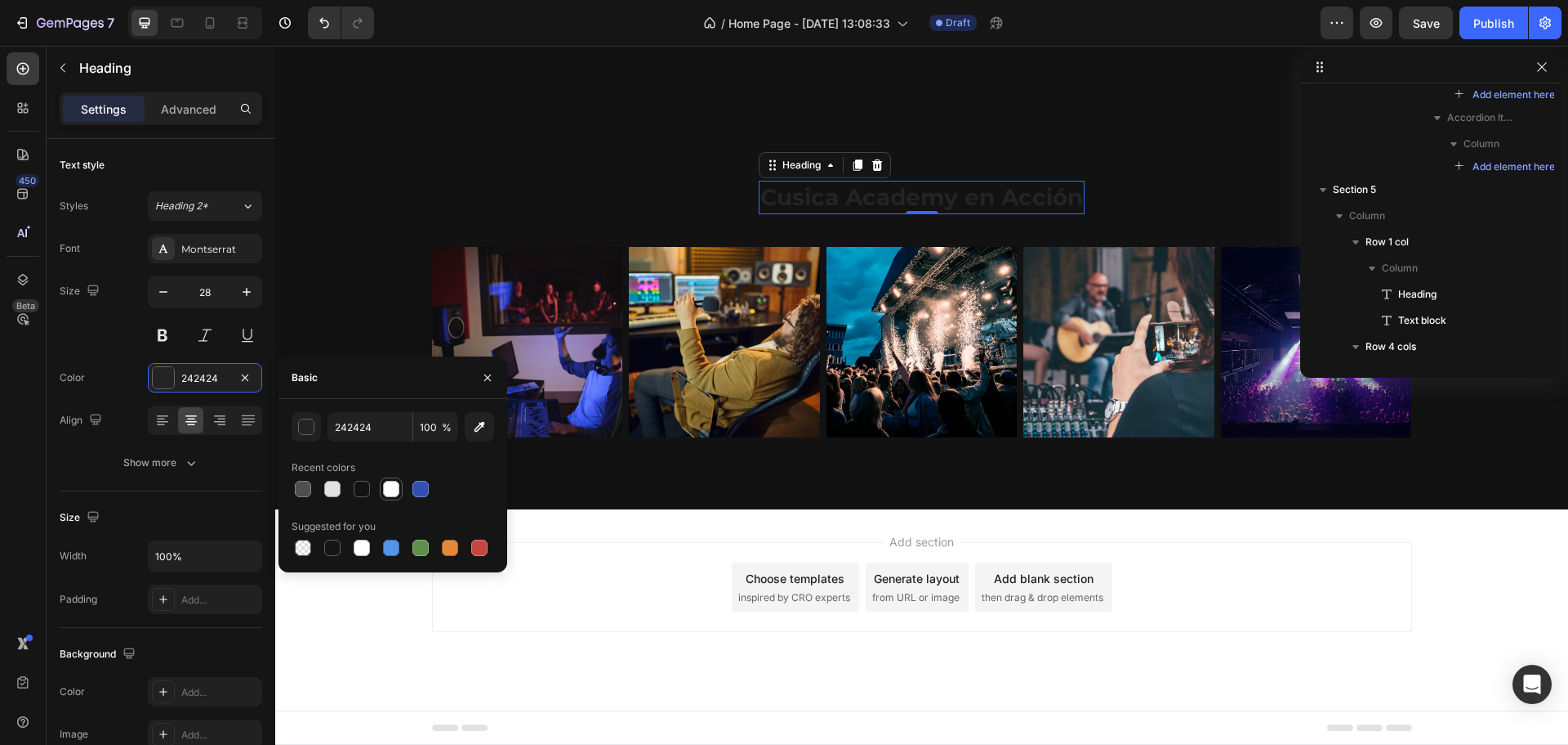
click at [389, 491] on div at bounding box center [391, 489] width 16 height 16
type input "FFFFFF"
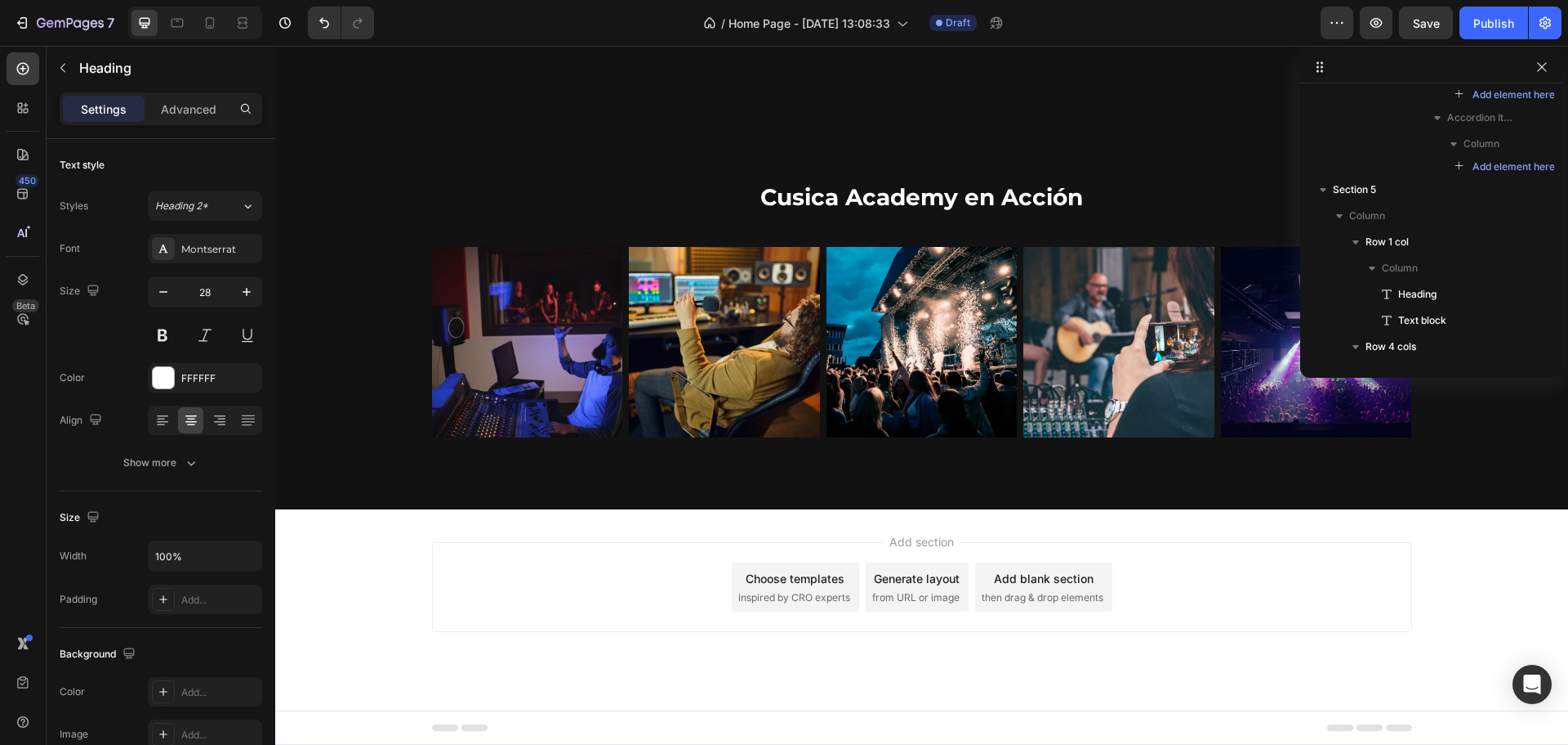
click at [1510, 559] on div "Add section Choose templates inspired by CRO experts Generate layout from URL o…" at bounding box center [922, 610] width 1293 height 201
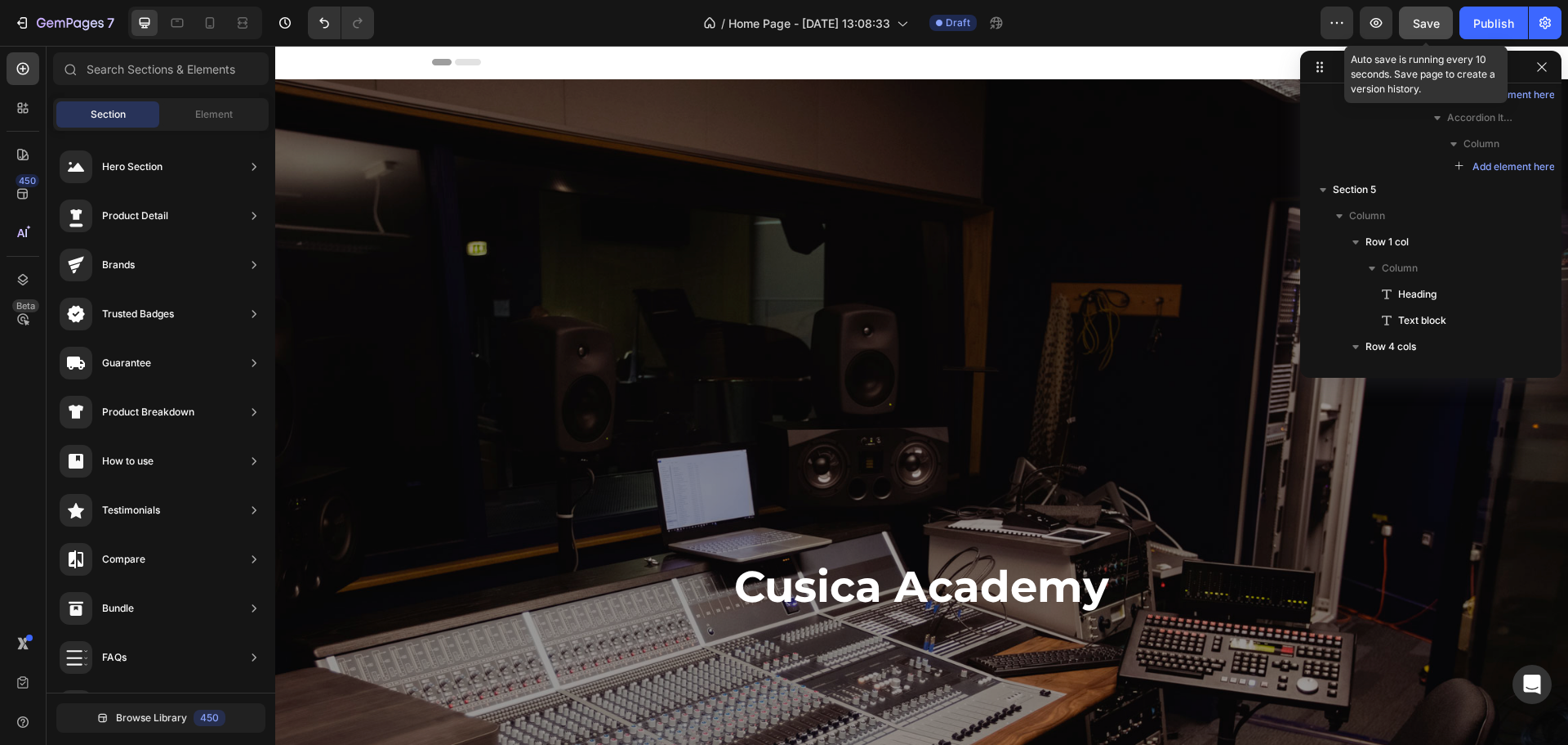
click at [1436, 24] on span "Save" at bounding box center [1427, 23] width 27 height 14
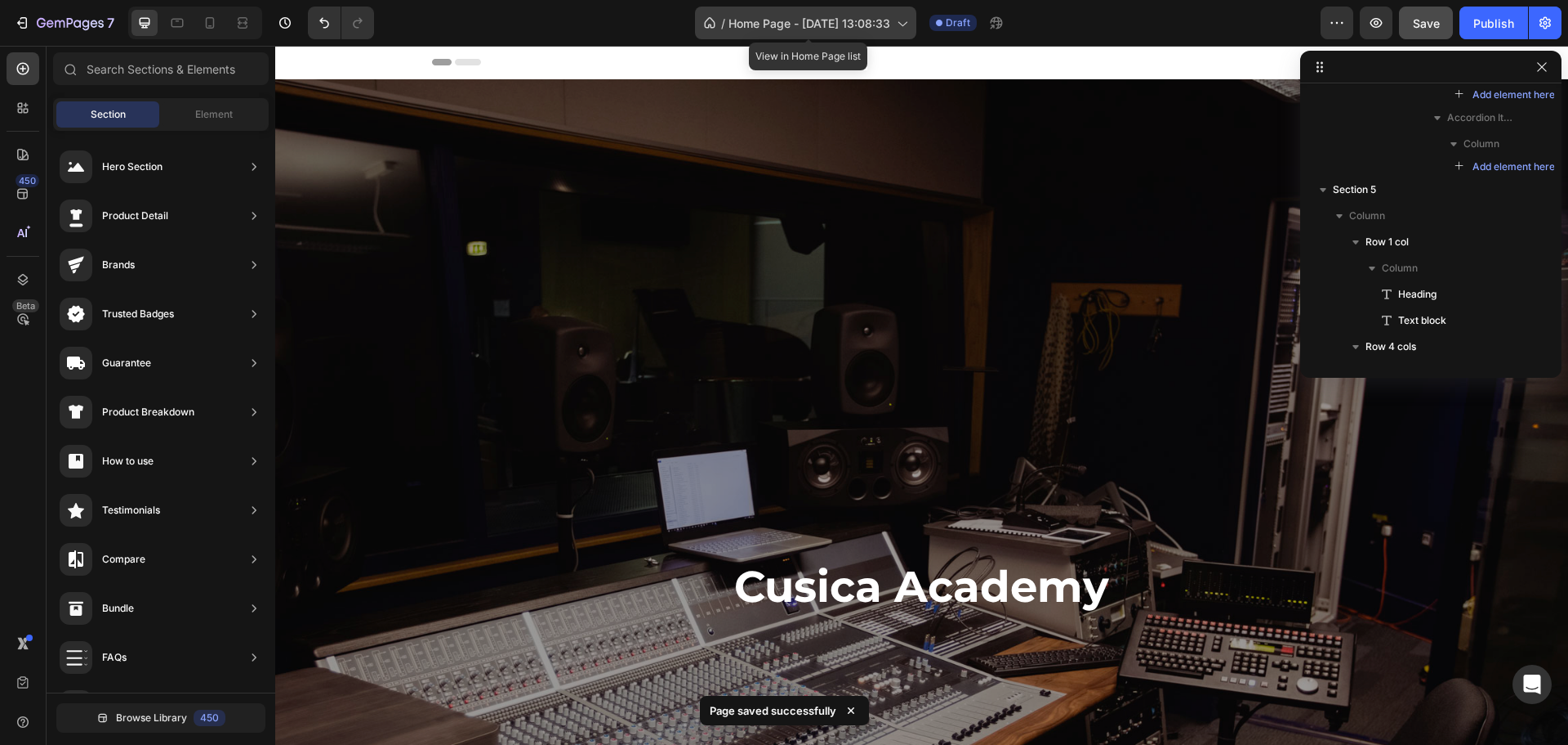
click at [860, 32] on div "/ Home Page - Aug 26, 13:08:33" at bounding box center [805, 23] width 221 height 33
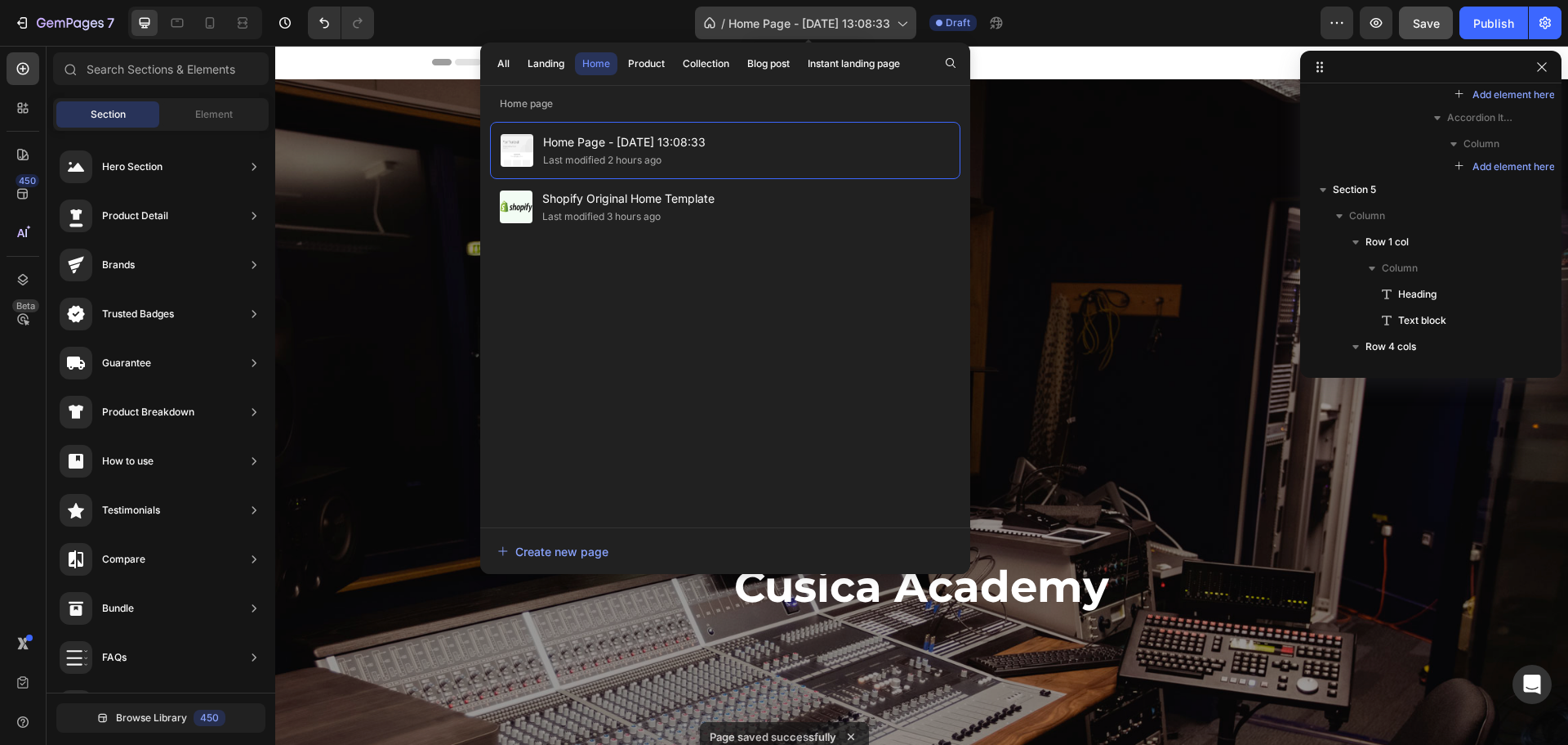
click at [908, 24] on icon at bounding box center [902, 24] width 9 height 5
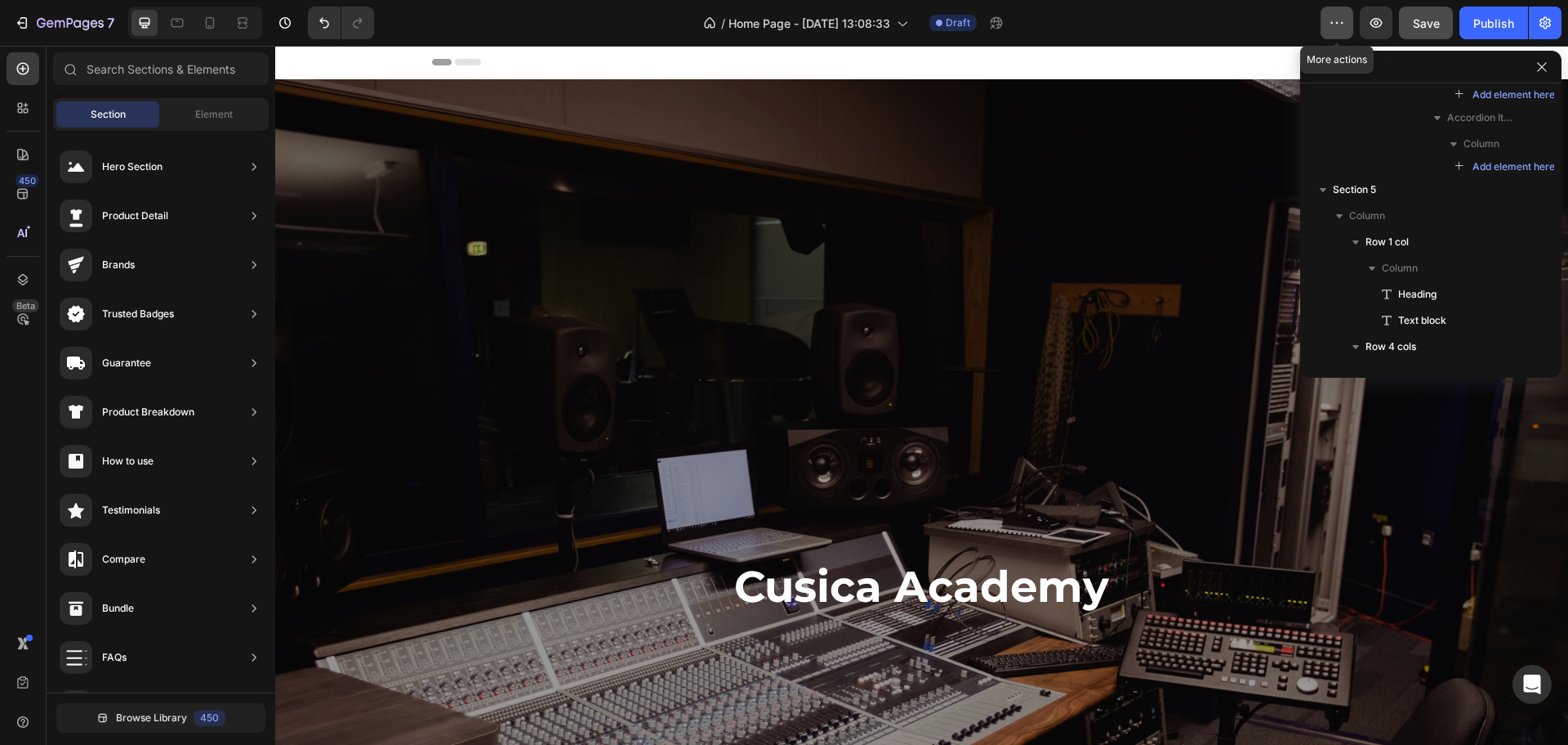
click at [1337, 18] on icon "button" at bounding box center [1337, 22] width 16 height 16
click at [1213, 24] on div "/ Home Page - [DATE] 13:08:33 Draft" at bounding box center [854, 23] width 934 height 33
click at [1430, 21] on span "Save" at bounding box center [1427, 23] width 27 height 14
click at [1539, 64] on icon "button" at bounding box center [1542, 66] width 9 height 9
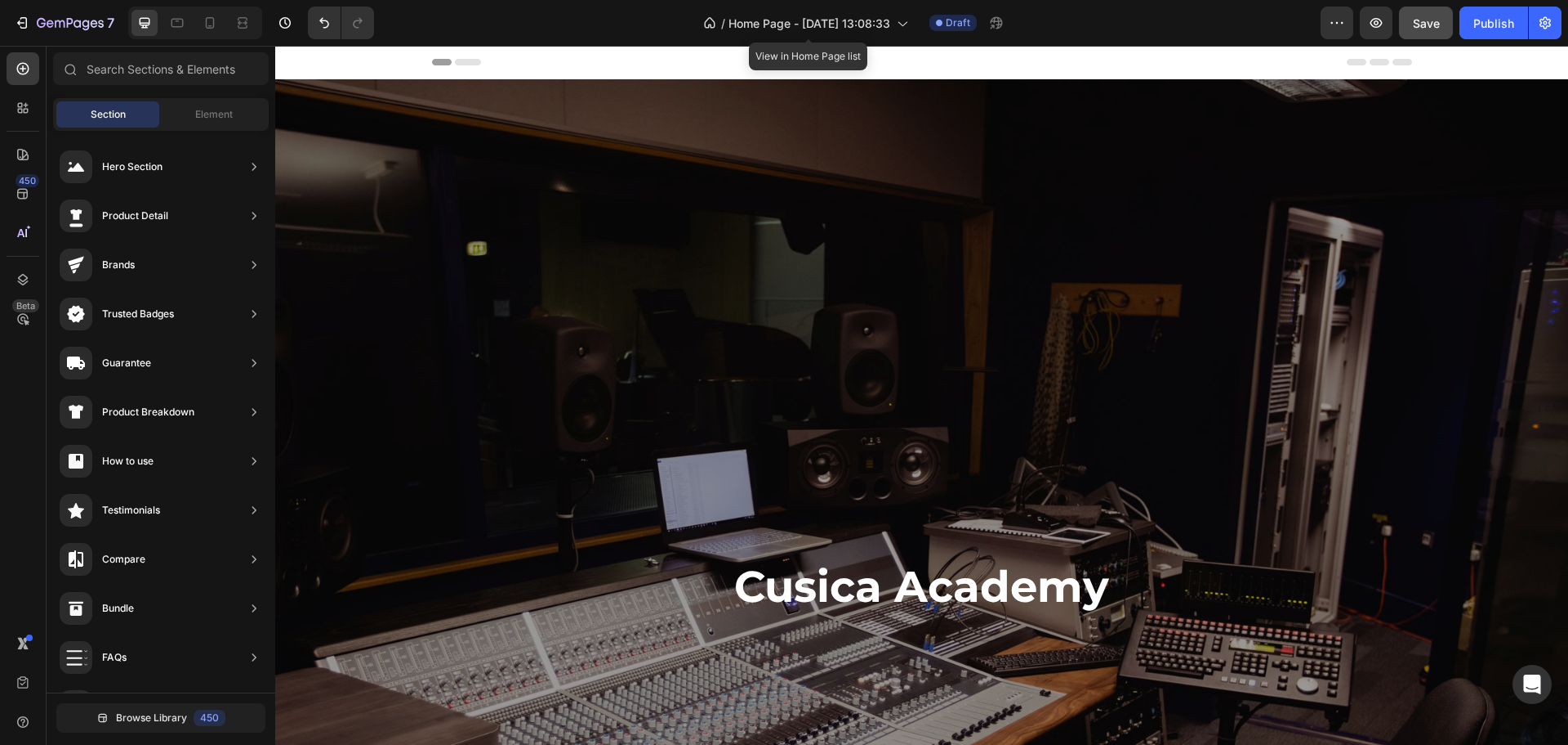
drag, startPoint x: 833, startPoint y: 22, endPoint x: 1280, endPoint y: 45, distance: 447.6
click at [1279, 45] on div "7 / Home Page - Aug 26, 13:08:33 View in Home Page list Draft Preview Save Publ…" at bounding box center [784, 23] width 1568 height 46
click at [1545, 32] on button "button" at bounding box center [1545, 23] width 33 height 33
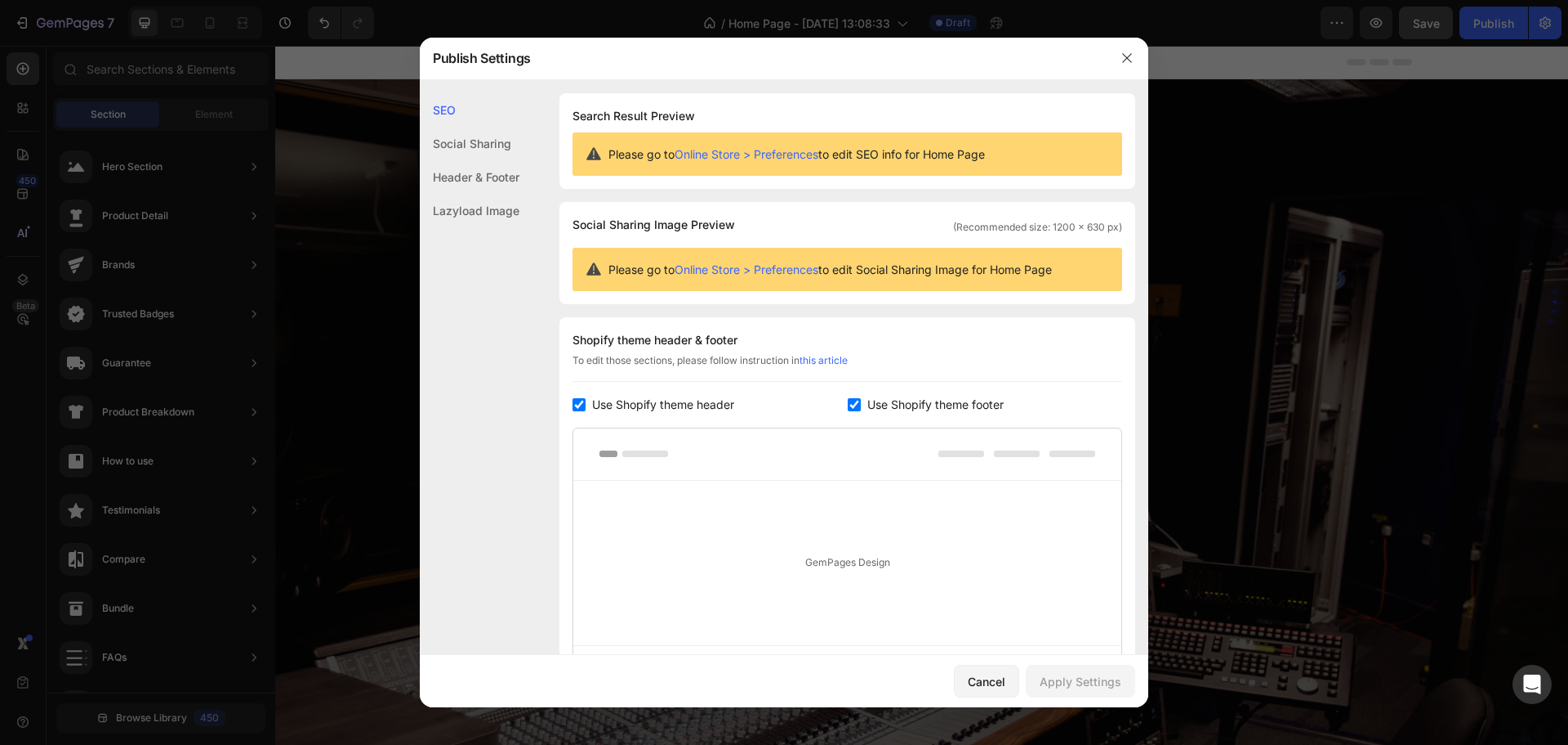
click at [504, 193] on div "Header & Footer" at bounding box center [470, 210] width 100 height 34
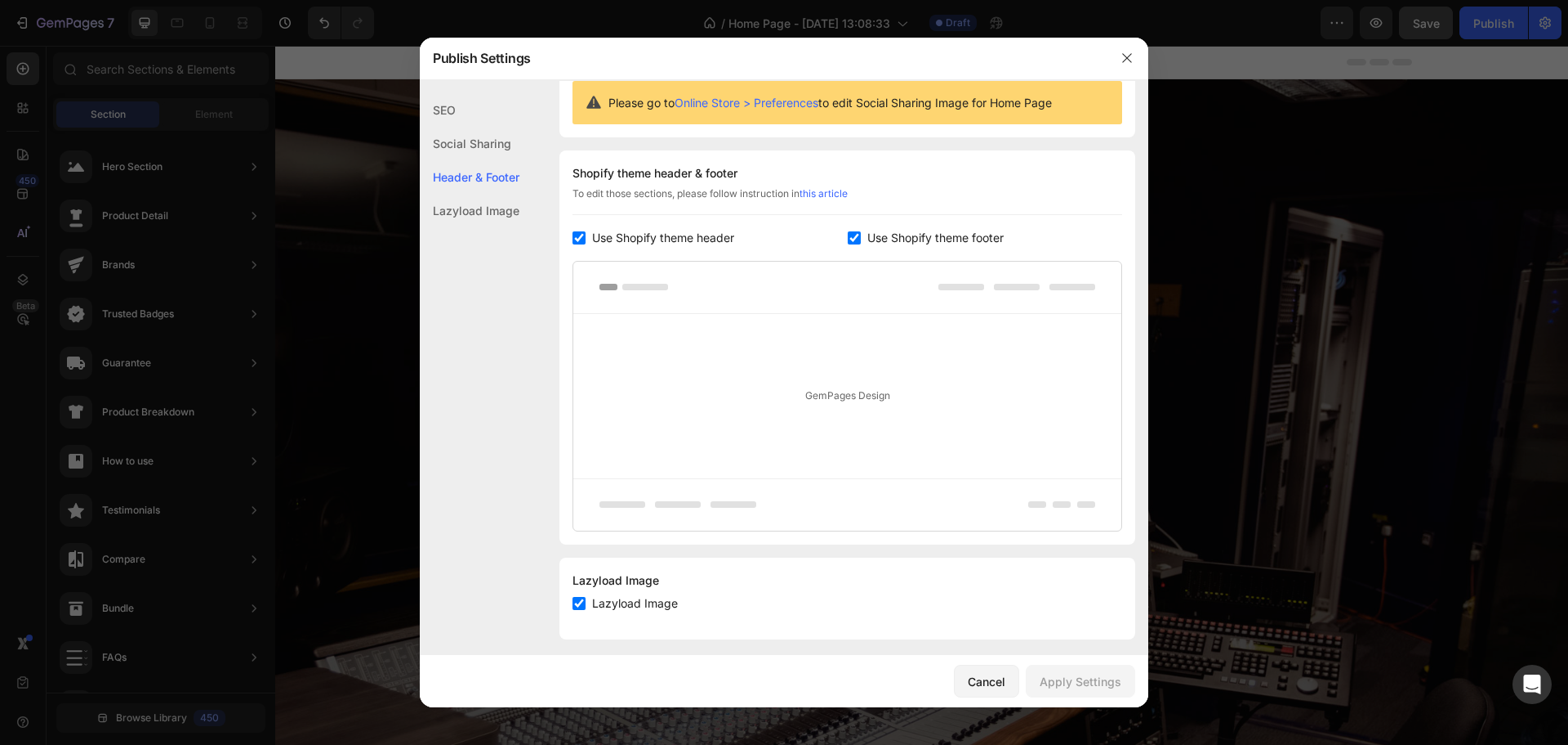
scroll to position [177, 0]
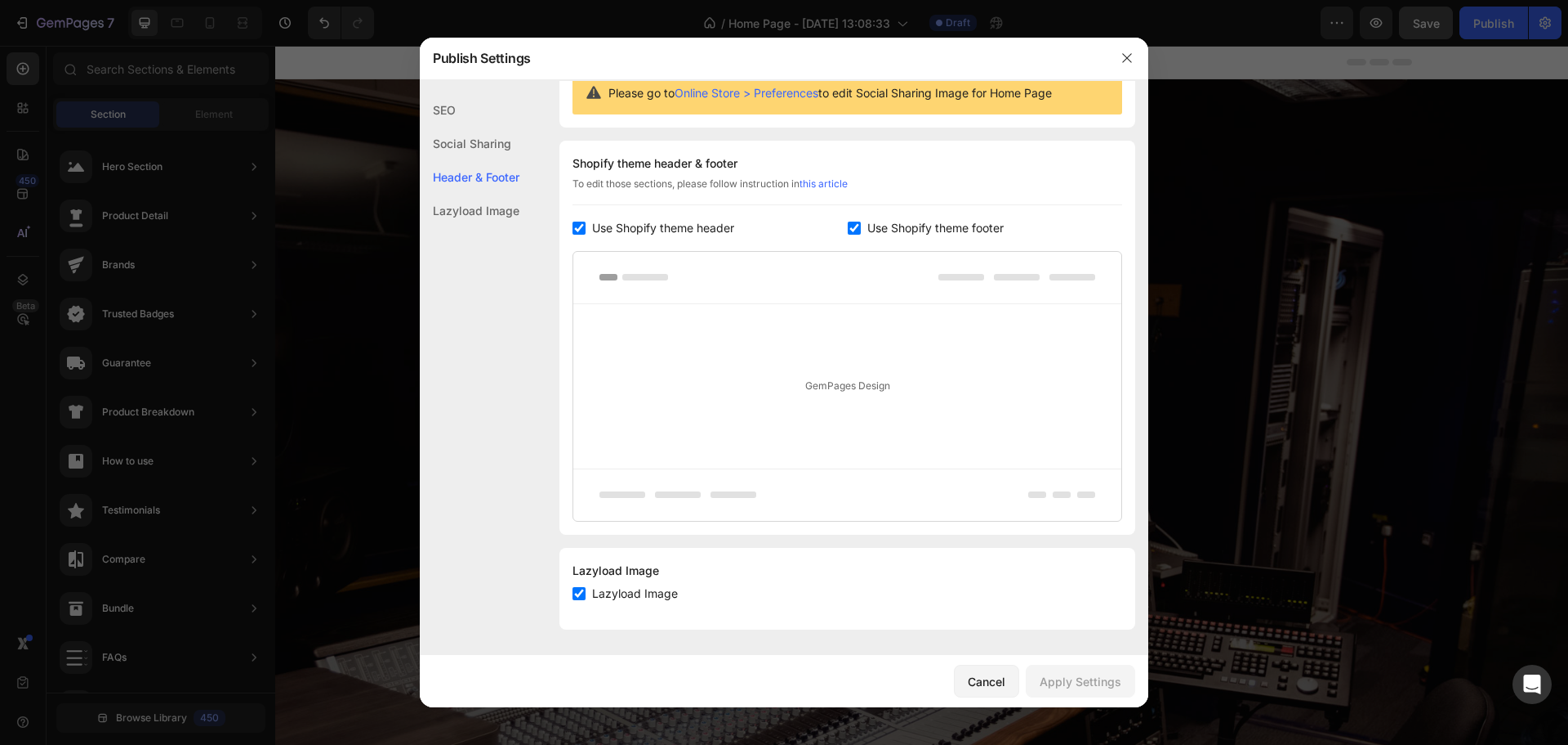
click at [492, 203] on div "Lazyload Image" at bounding box center [470, 210] width 100 height 34
click at [478, 161] on div "Social Sharing" at bounding box center [470, 177] width 100 height 34
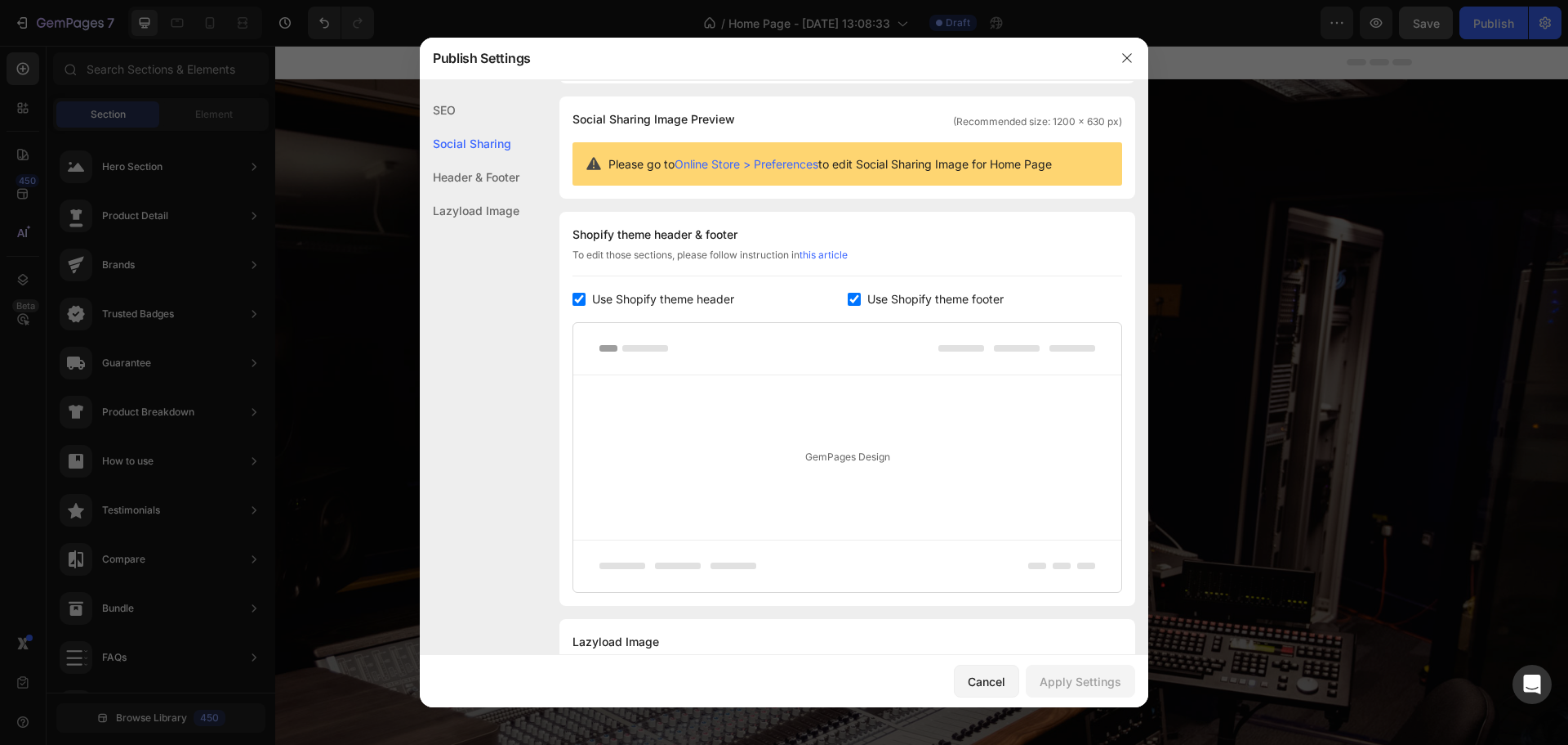
click at [453, 127] on div "SEO" at bounding box center [470, 144] width 100 height 34
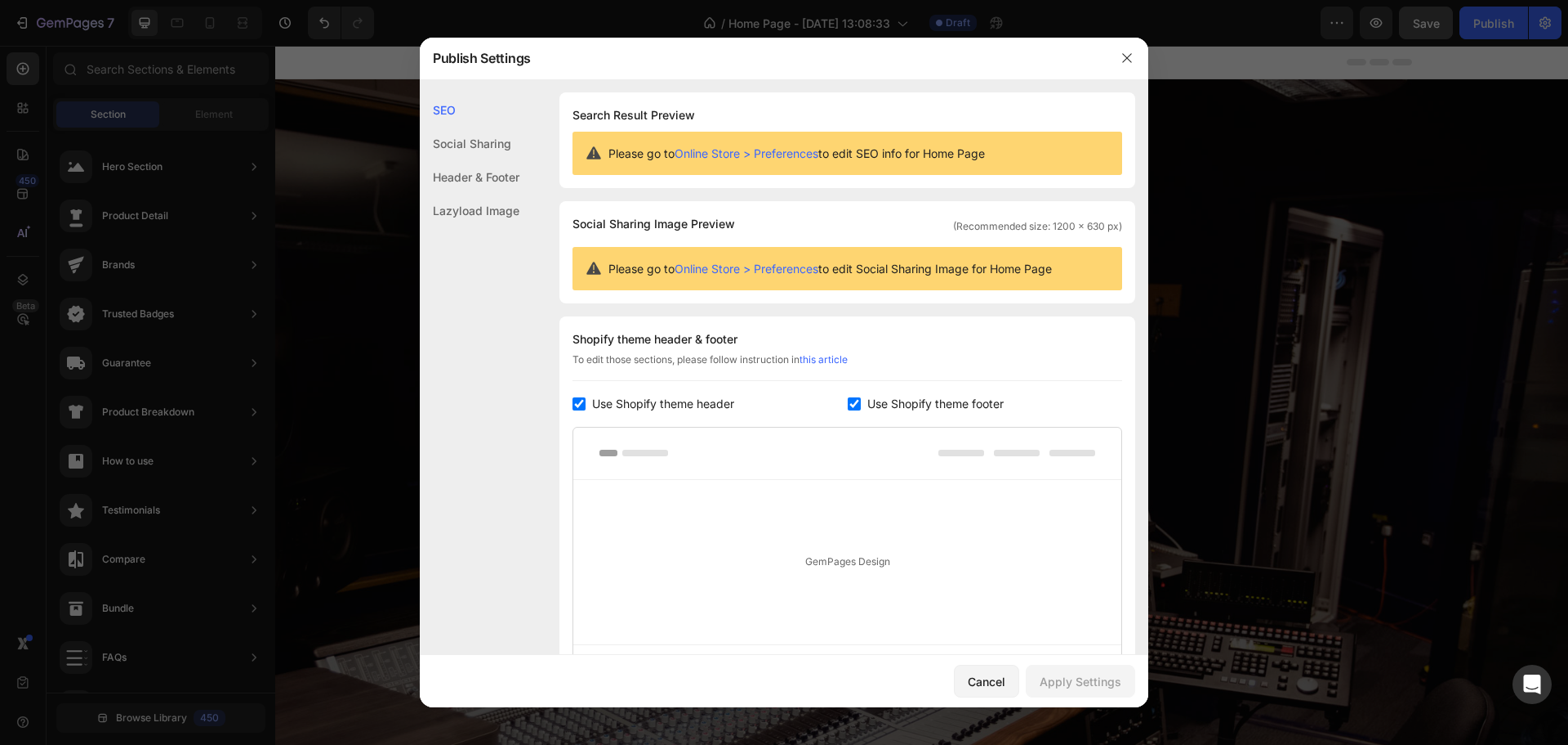
scroll to position [0, 0]
click at [818, 156] on link "Online Store > Preferences" at bounding box center [746, 154] width 144 height 14
click at [1144, 60] on div at bounding box center [1127, 58] width 43 height 43
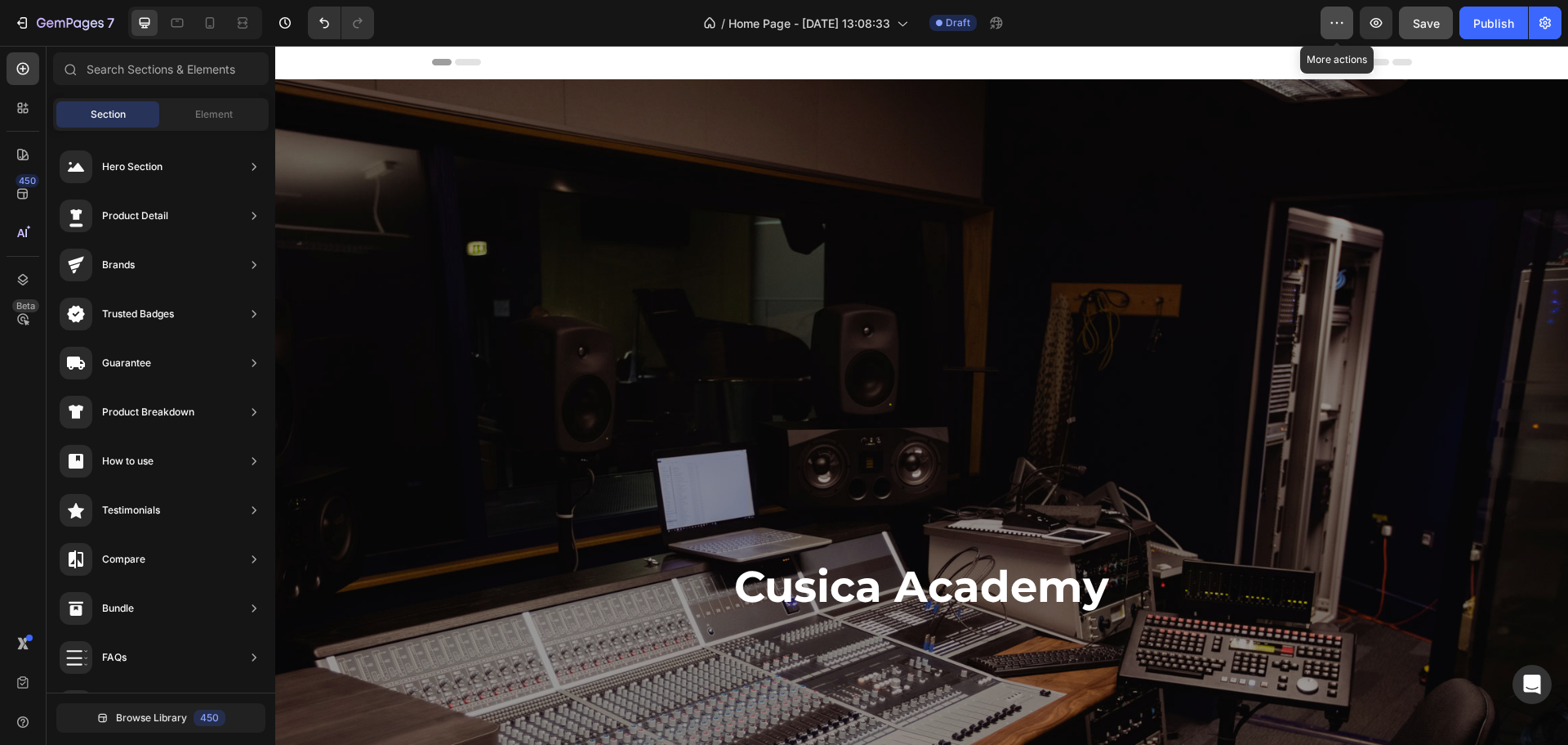
click at [1339, 30] on icon "button" at bounding box center [1337, 22] width 16 height 16
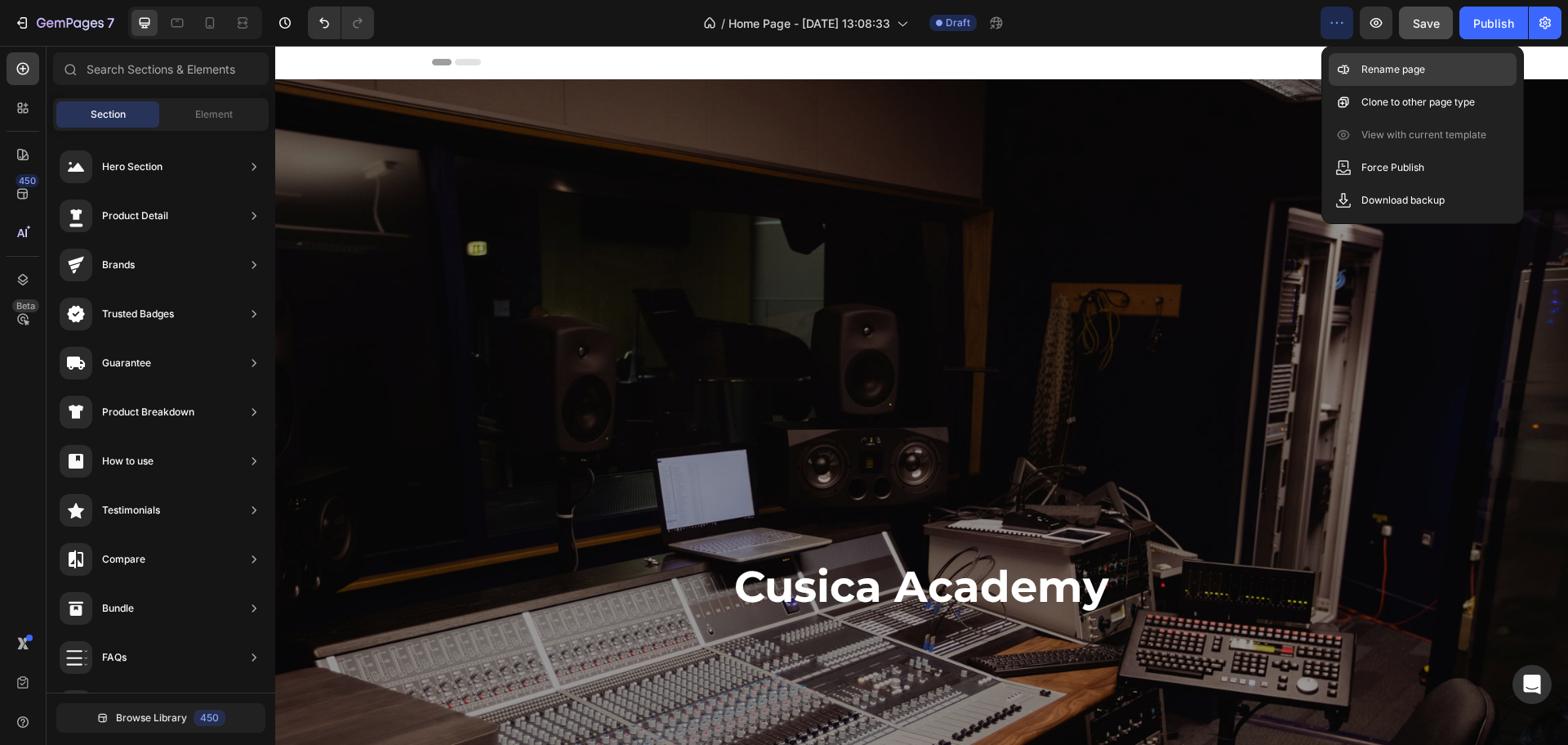
click at [1423, 72] on p "Rename page" at bounding box center [1394, 69] width 64 height 16
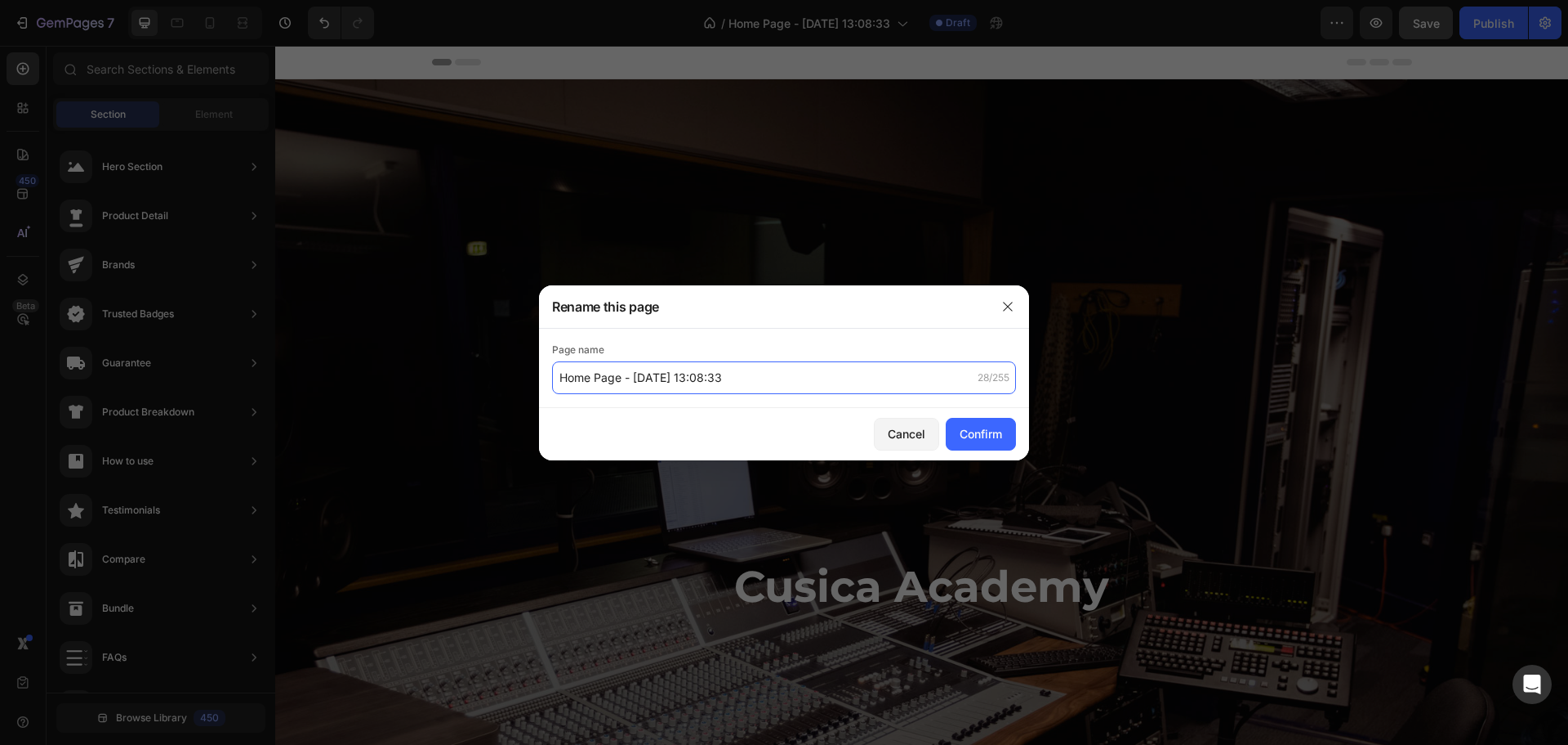
click at [694, 372] on input "Home Page - [DATE] 13:08:33" at bounding box center [784, 378] width 464 height 33
type input "Cusica Academy black"
click at [967, 427] on div "Confirm" at bounding box center [981, 434] width 43 height 17
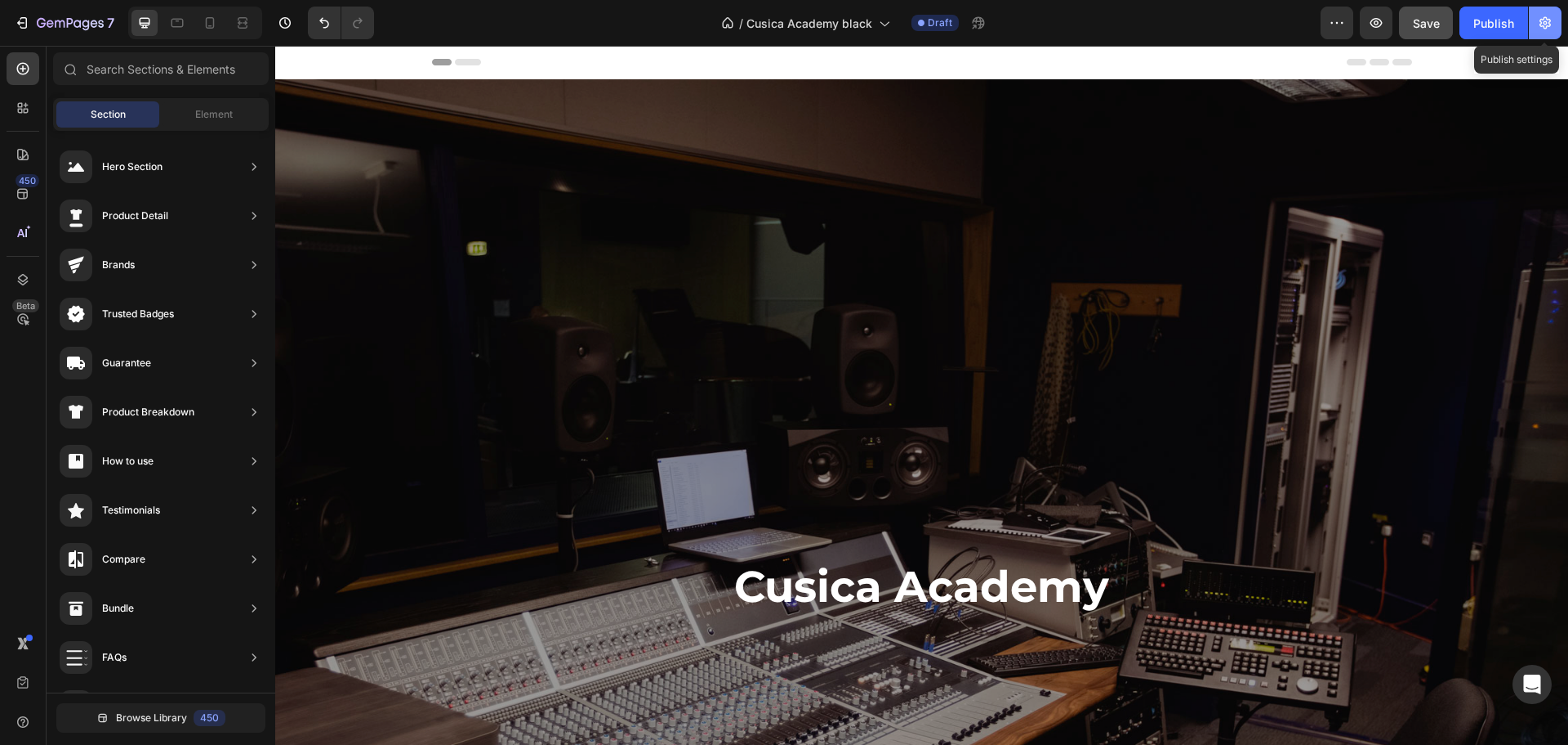
click at [1539, 29] on icon "button" at bounding box center [1545, 22] width 16 height 16
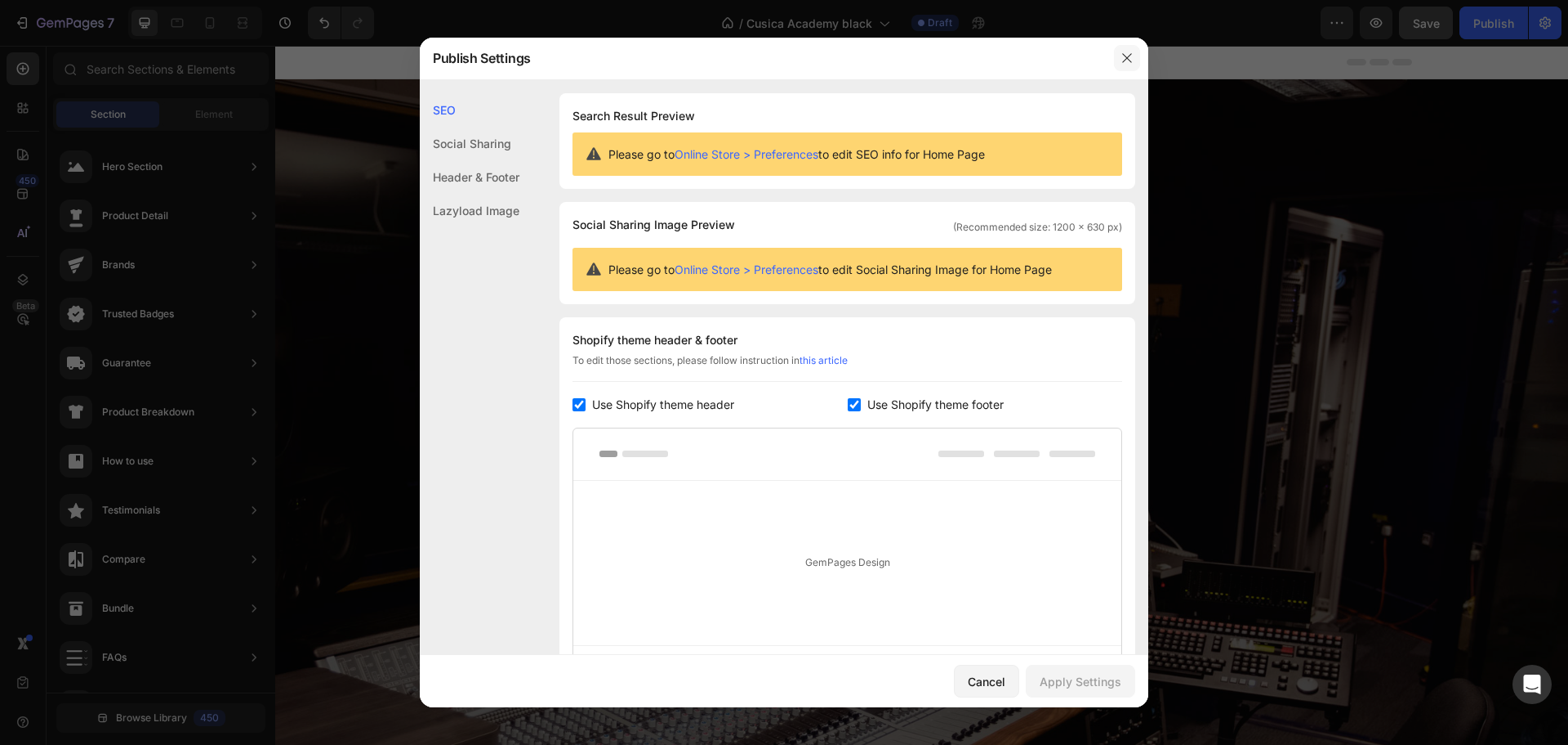
drag, startPoint x: 1123, startPoint y: 55, endPoint x: 1162, endPoint y: 15, distance: 55.9
click at [1123, 55] on icon "button" at bounding box center [1128, 58] width 13 height 13
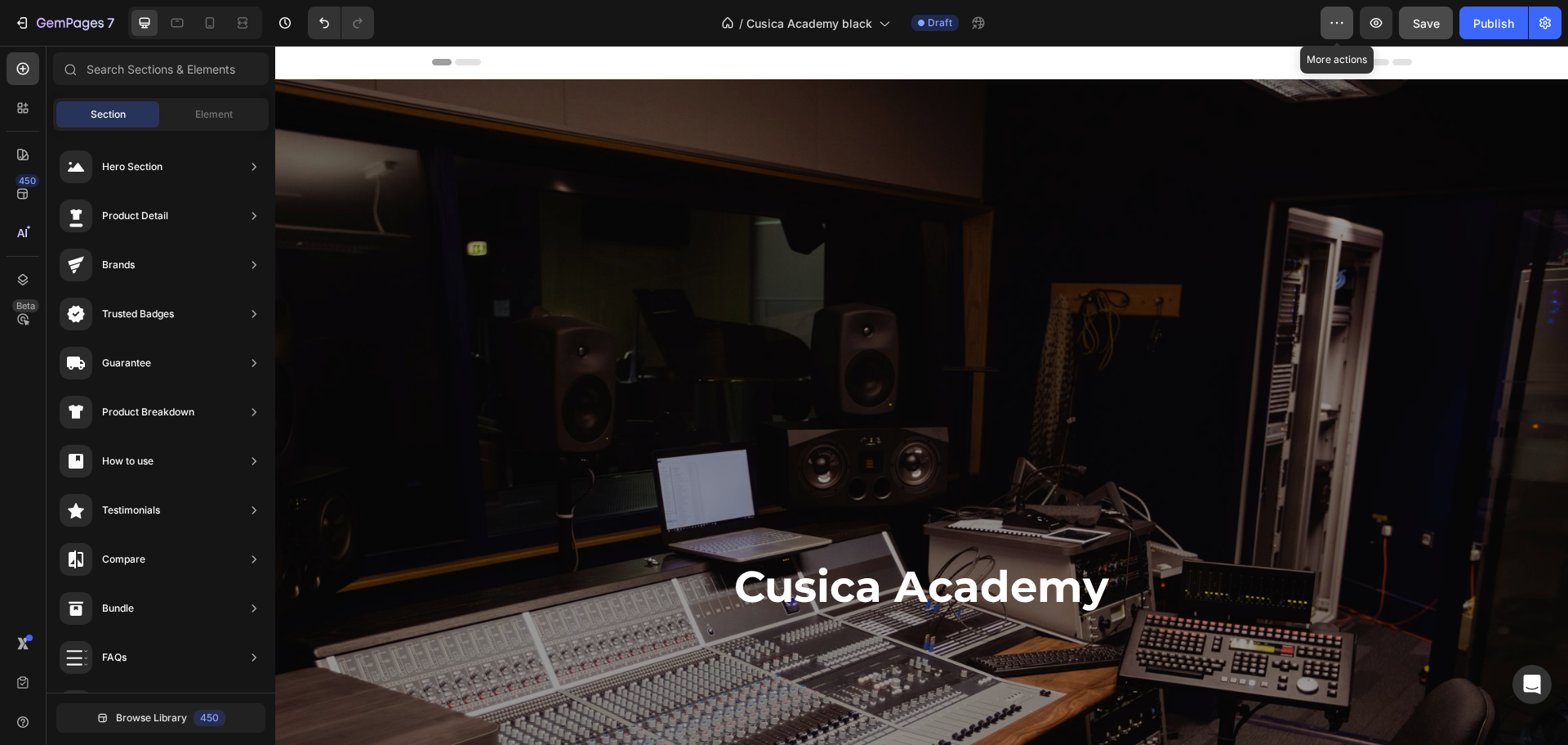
click at [1329, 35] on button "button" at bounding box center [1337, 23] width 33 height 33
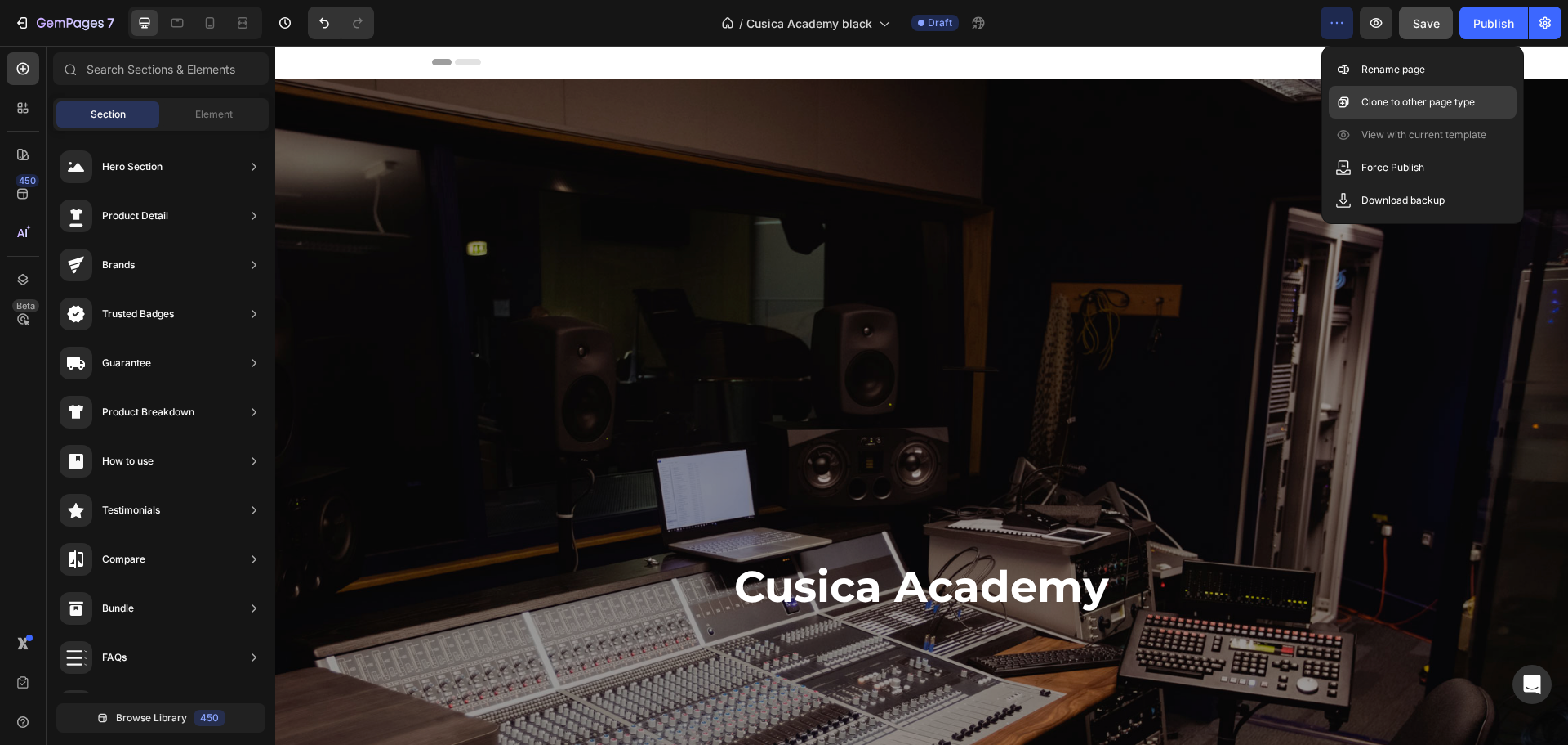
click at [1417, 103] on p "Clone to other page type" at bounding box center [1418, 102] width 113 height 16
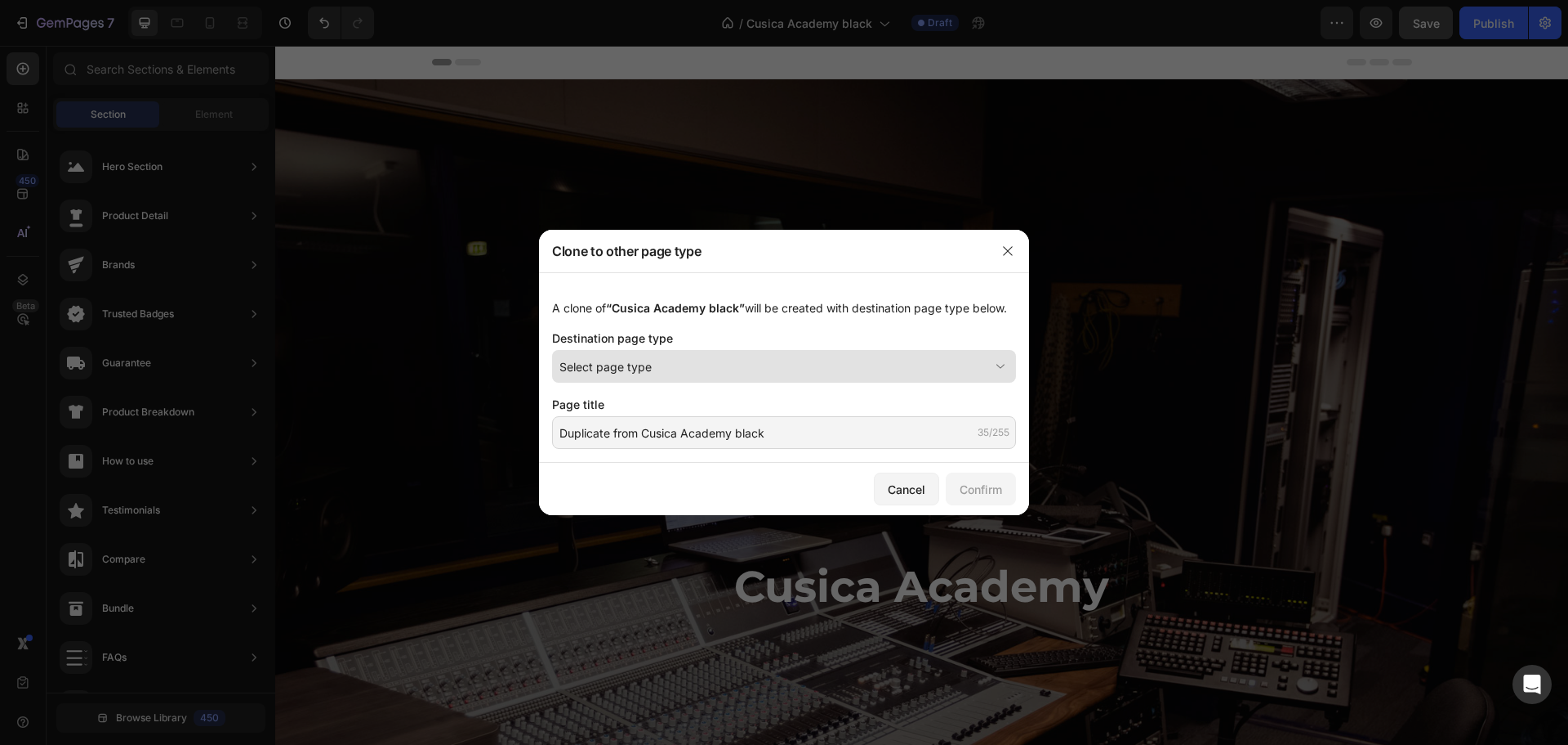
click at [685, 360] on div "Select page type" at bounding box center [774, 367] width 429 height 17
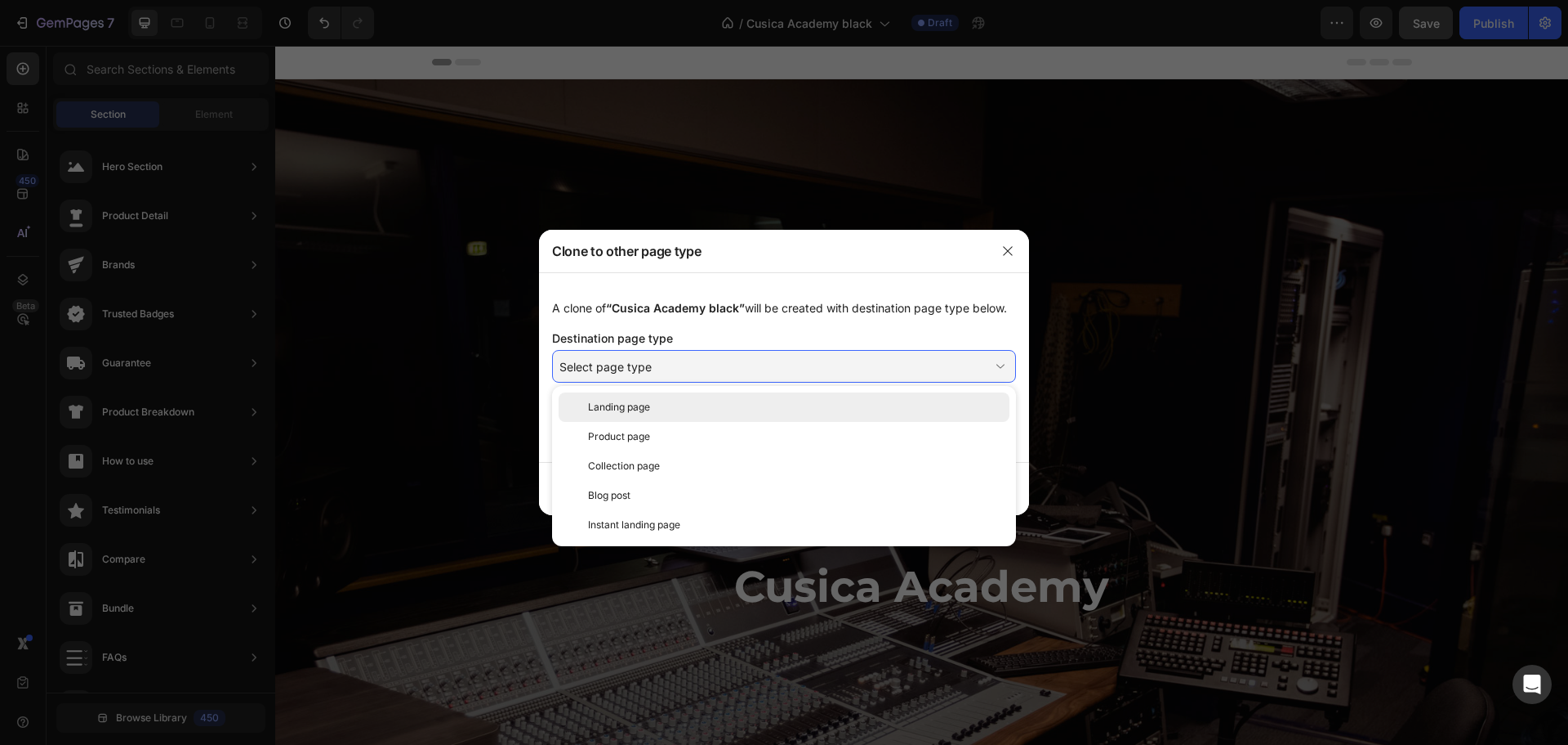
click at [618, 406] on span "Landing page" at bounding box center [619, 406] width 62 height 14
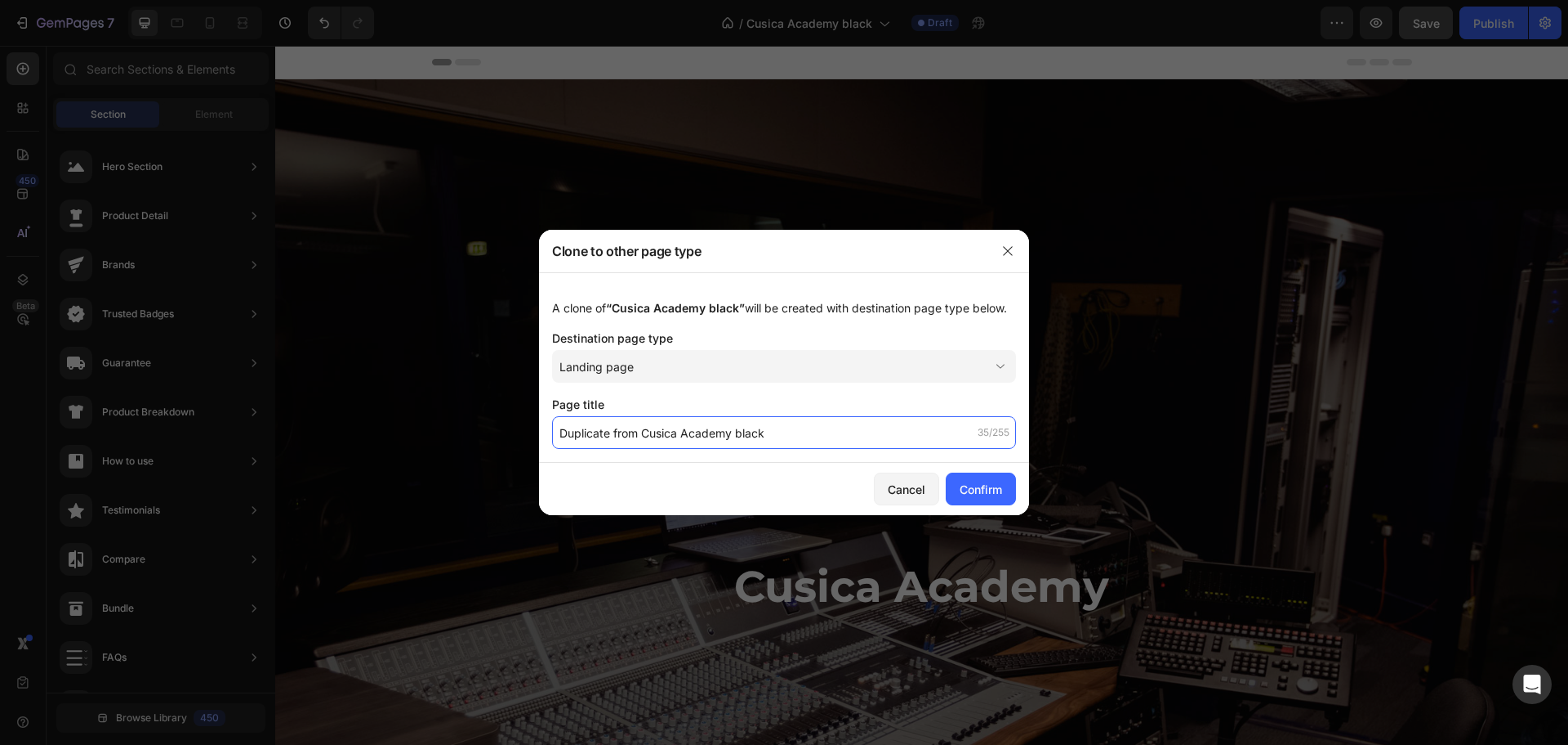
click at [782, 436] on input "Duplicate from Cusica Academy black" at bounding box center [784, 432] width 464 height 33
click at [624, 435] on input "Duplicate from Cusica Academy black" at bounding box center [784, 432] width 464 height 33
drag, startPoint x: 640, startPoint y: 433, endPoint x: 448, endPoint y: 429, distance: 192.0
click at [448, 429] on div "Clone to other page type A clone of “Cusica Academy black” will be created with…" at bounding box center [784, 372] width 1568 height 745
type input "Cusica Academy black page"
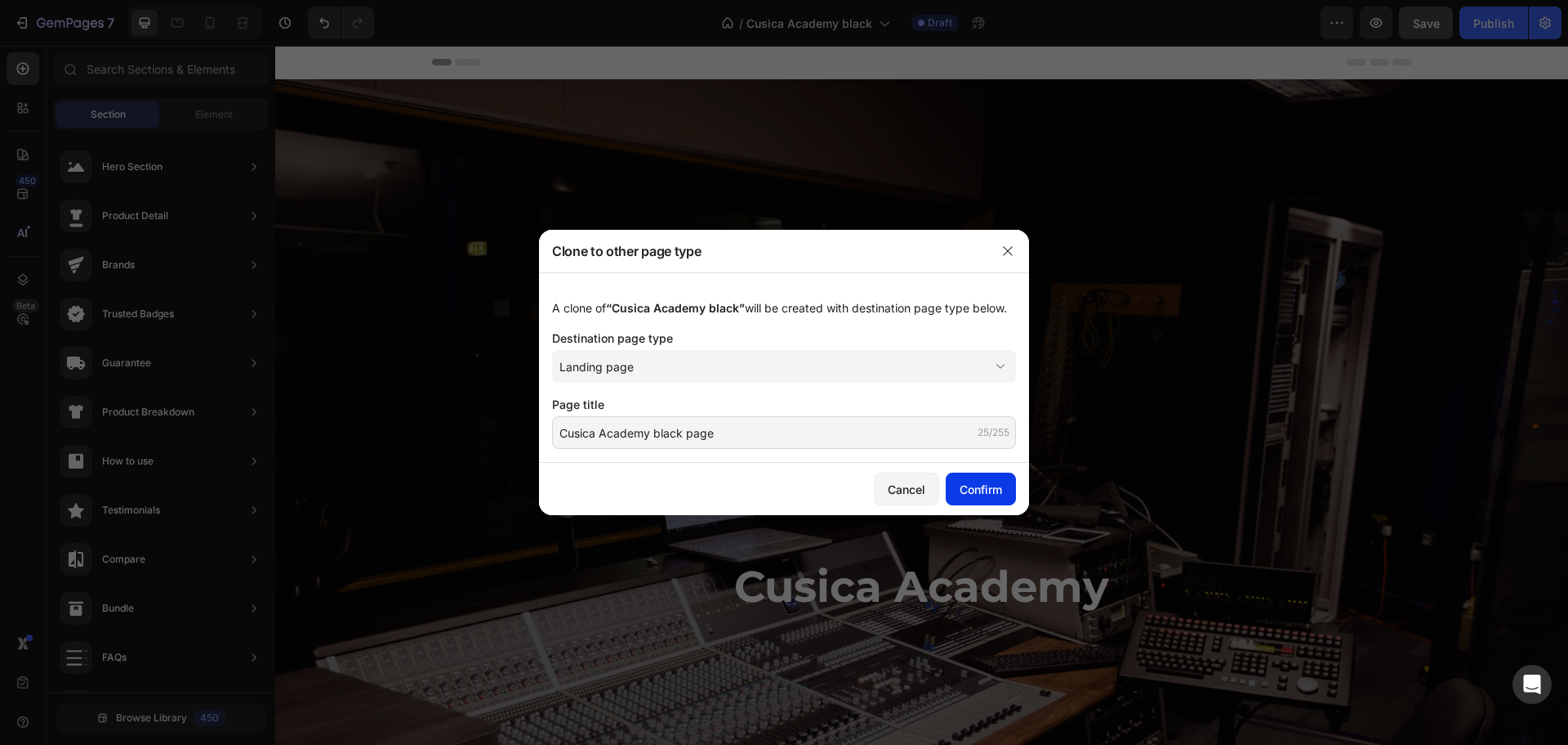
click at [982, 489] on div "Confirm" at bounding box center [981, 489] width 43 height 17
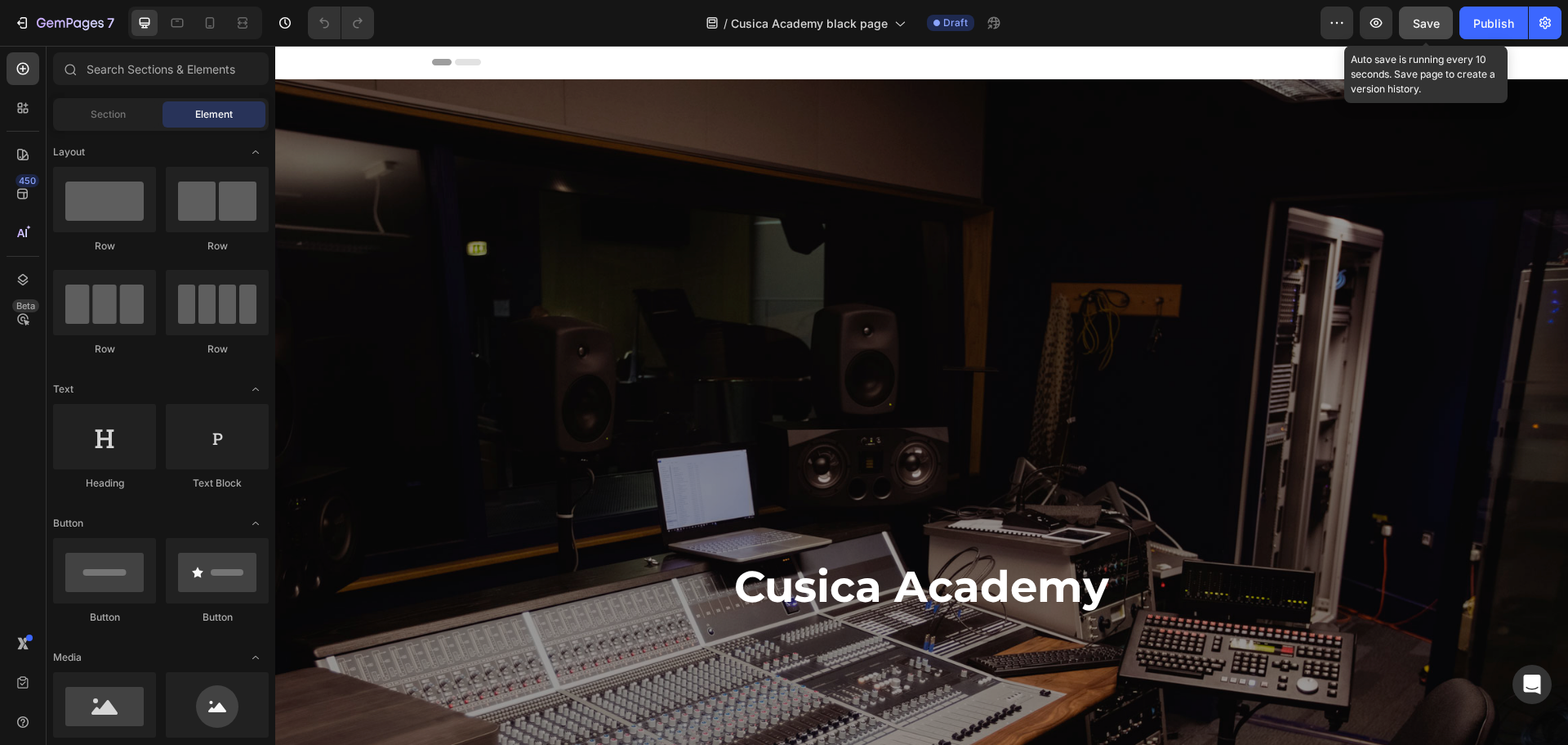
click at [1420, 20] on span "Save" at bounding box center [1427, 23] width 27 height 14
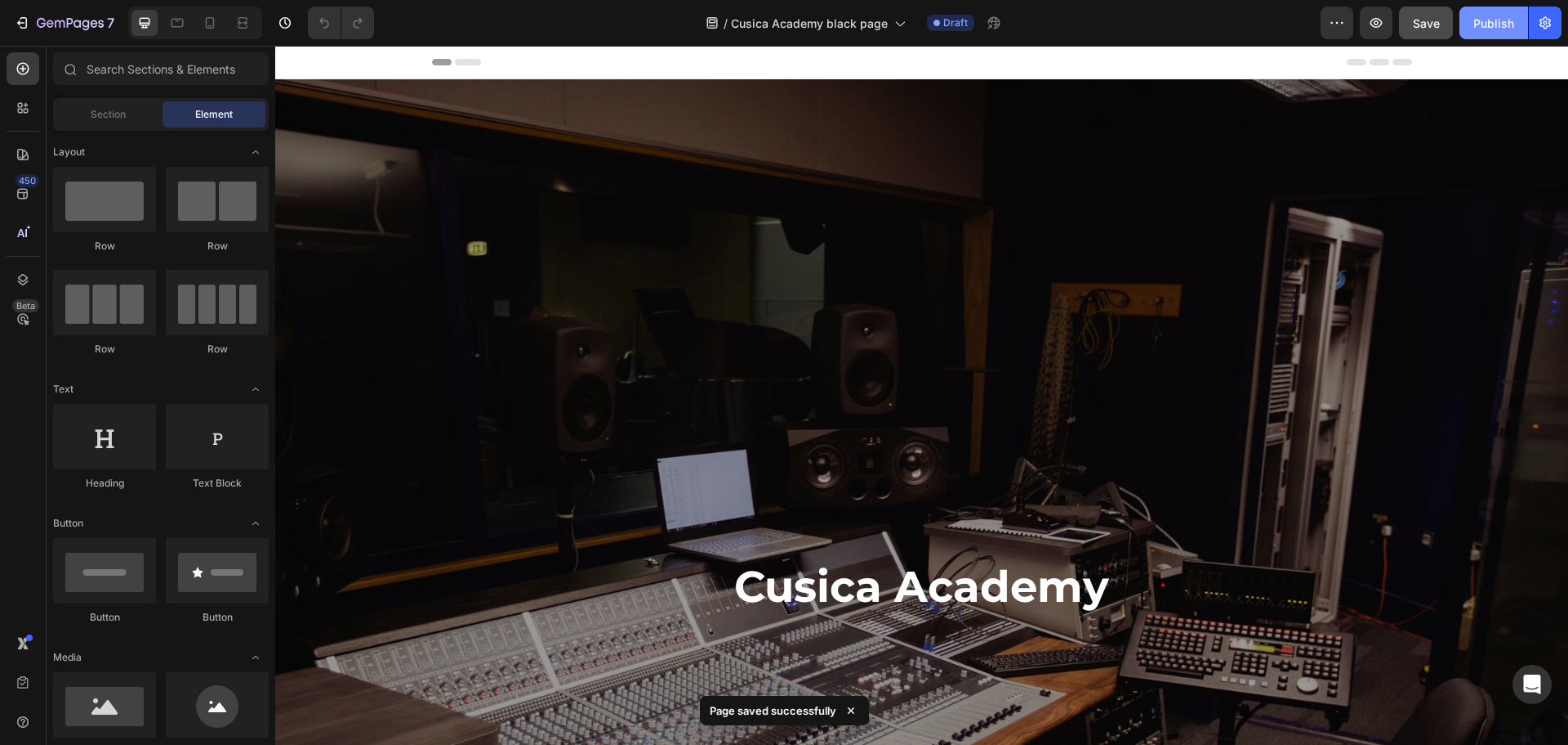
click at [1496, 27] on div "Publish" at bounding box center [1494, 23] width 41 height 17
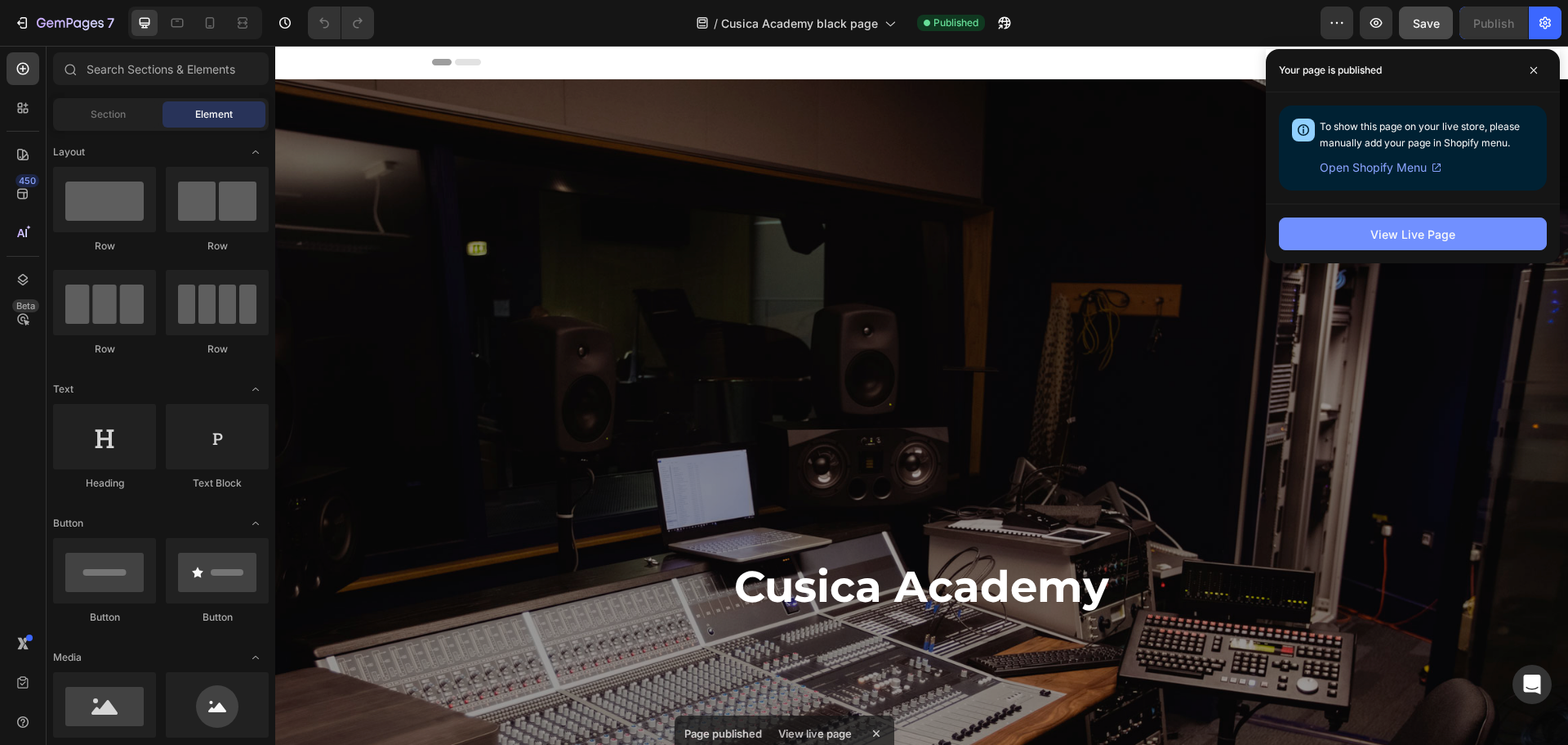
click at [1375, 235] on div "View Live Page" at bounding box center [1413, 234] width 85 height 17
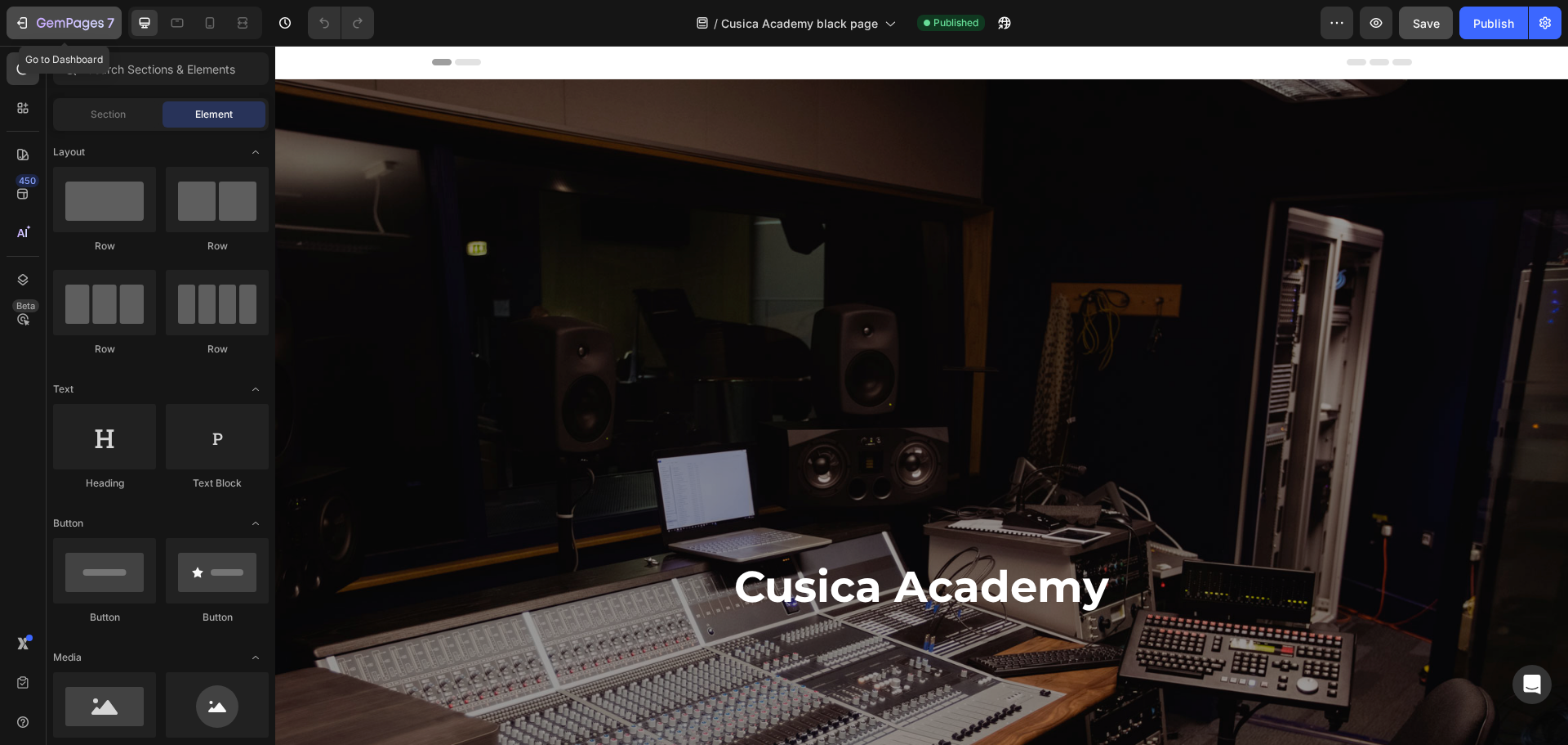
click at [29, 18] on icon "button" at bounding box center [22, 22] width 16 height 16
